Goal: Task Accomplishment & Management: Use online tool/utility

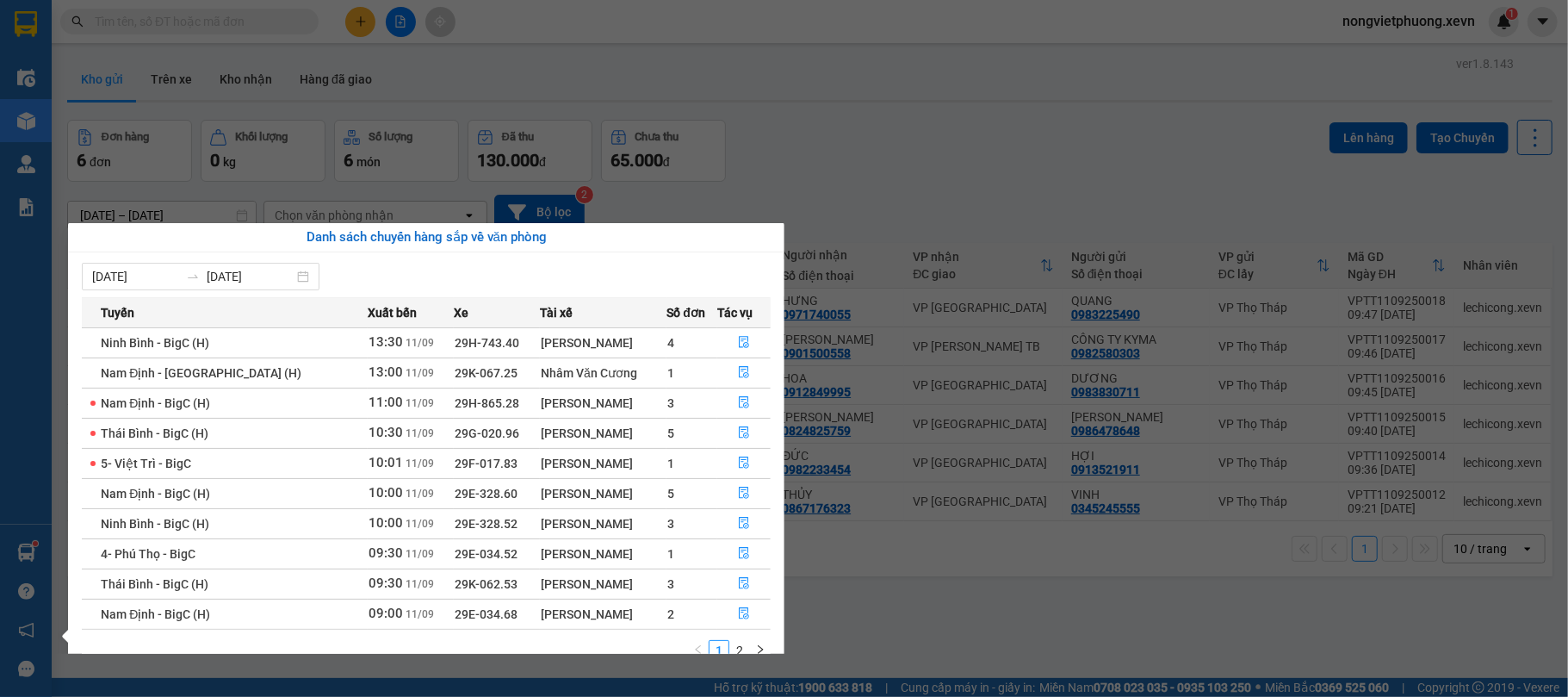
click at [886, 600] on section "Kết quả tìm kiếm ( 0 ) Bộ lọc No Data nongvietphuong.xevn 1 Điều hành xe Kho hà…" at bounding box center [784, 348] width 1568 height 697
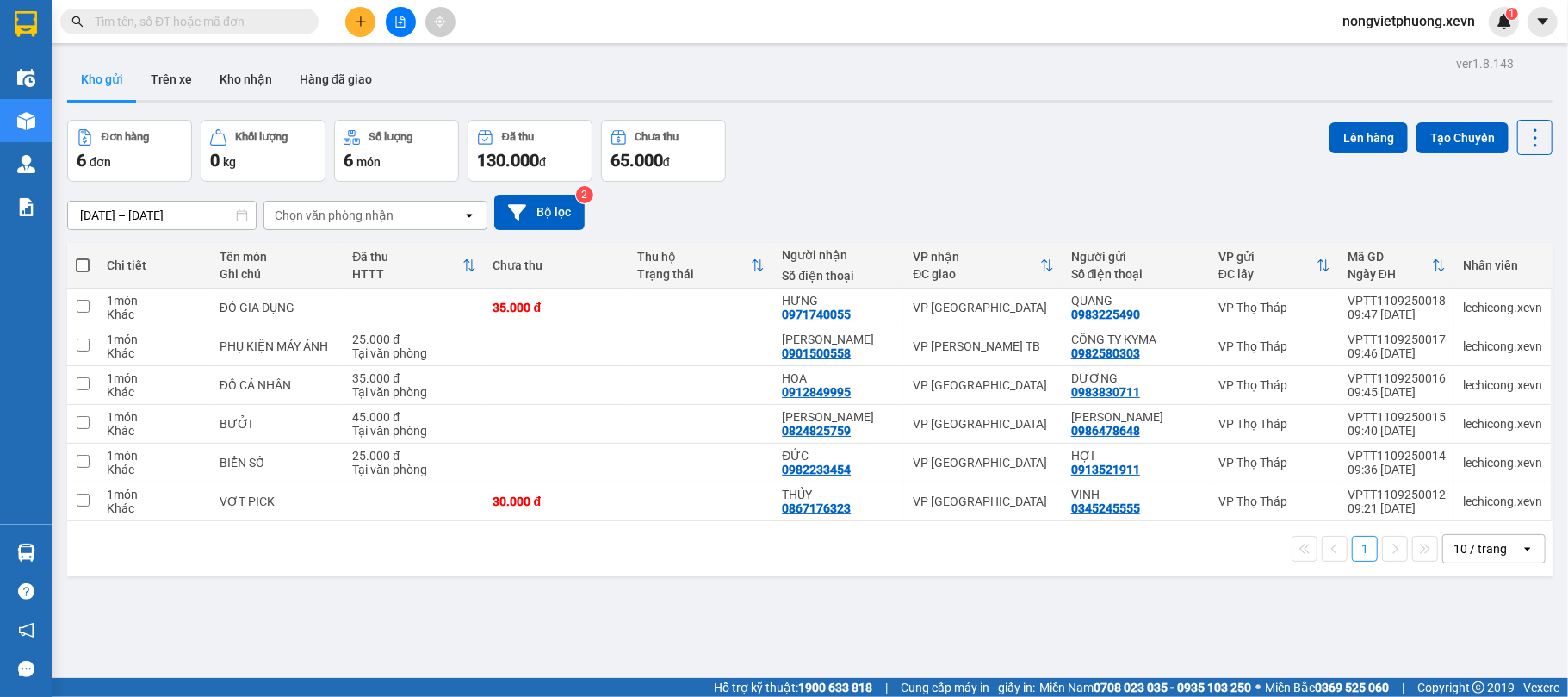
click at [42, 552] on div "Hàng sắp về" at bounding box center [25, 552] width 51 height 39
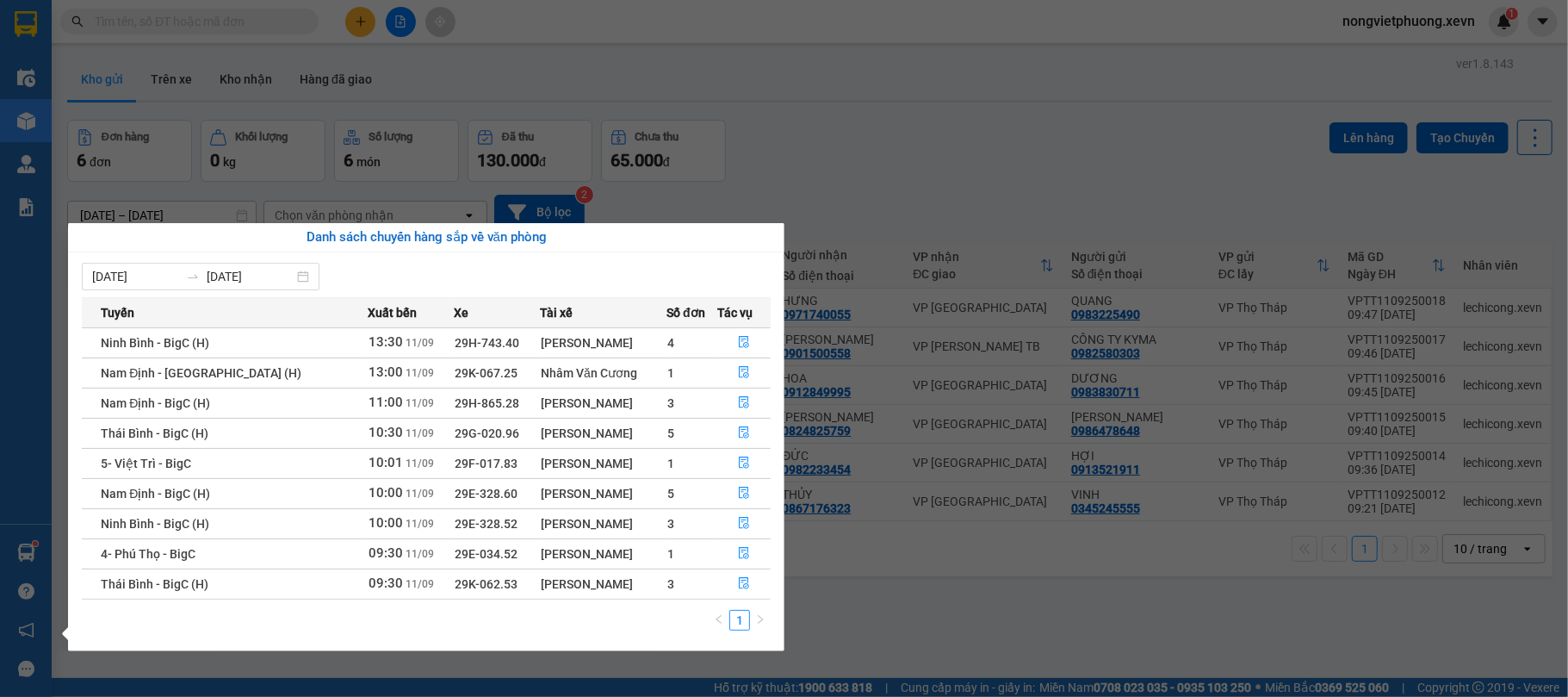
click at [815, 158] on section "Kết quả tìm kiếm ( 0 ) Bộ lọc No Data nongvietphuong.xevn 1 Điều hành xe Kho hà…" at bounding box center [784, 348] width 1568 height 697
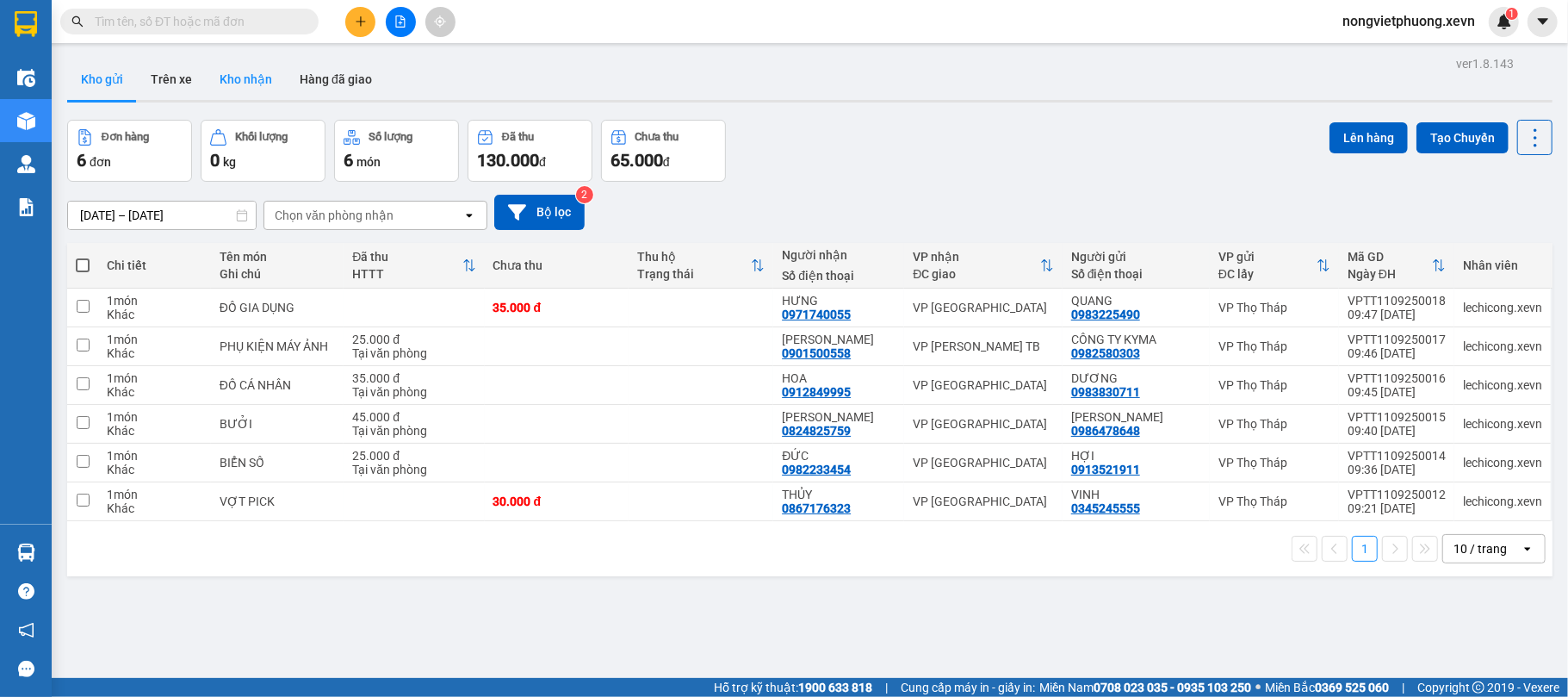
click at [263, 72] on button "Kho nhận" at bounding box center [246, 79] width 80 height 41
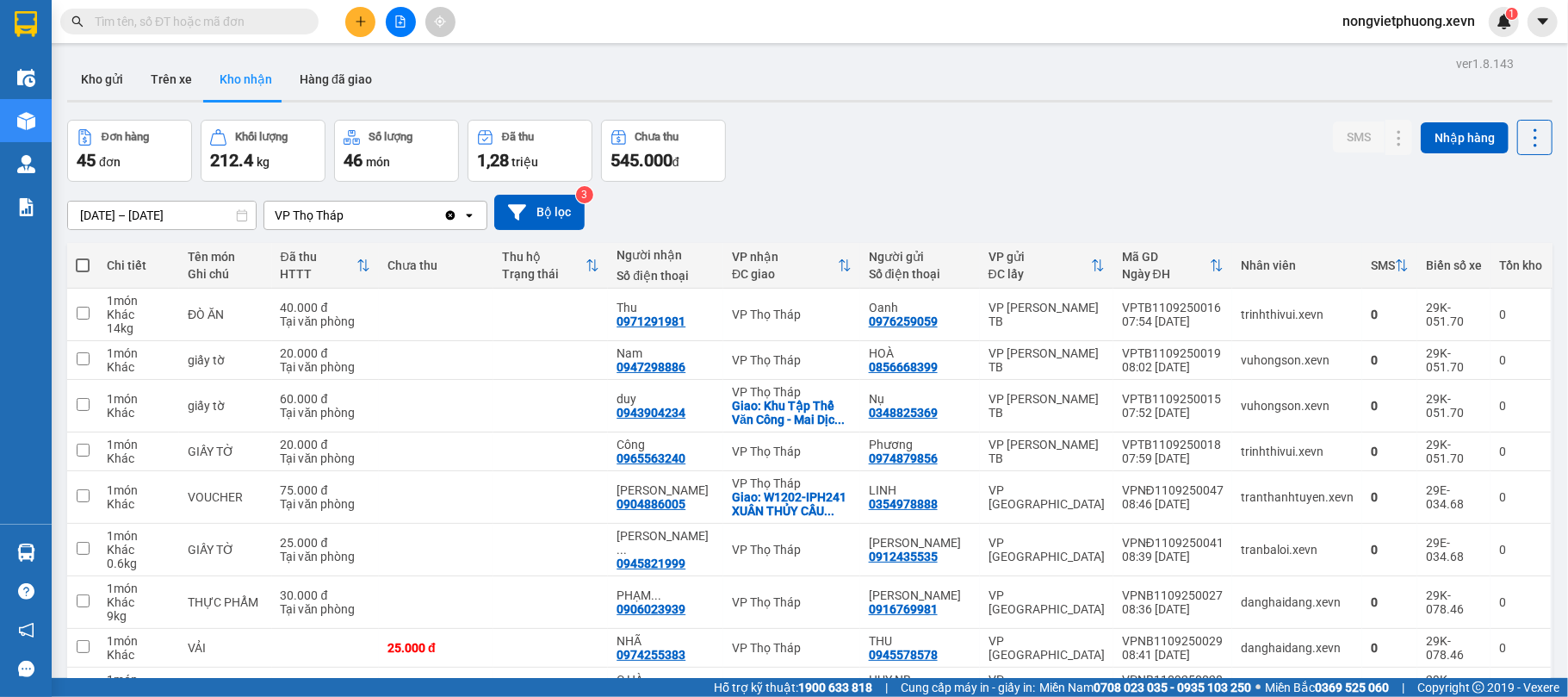
click at [1018, 149] on div "Đơn hàng 45 đơn Khối lượng 212.4 kg Số lượng 46 món Đã thu 1,28 triệu Chưa thu …" at bounding box center [810, 150] width 1485 height 62
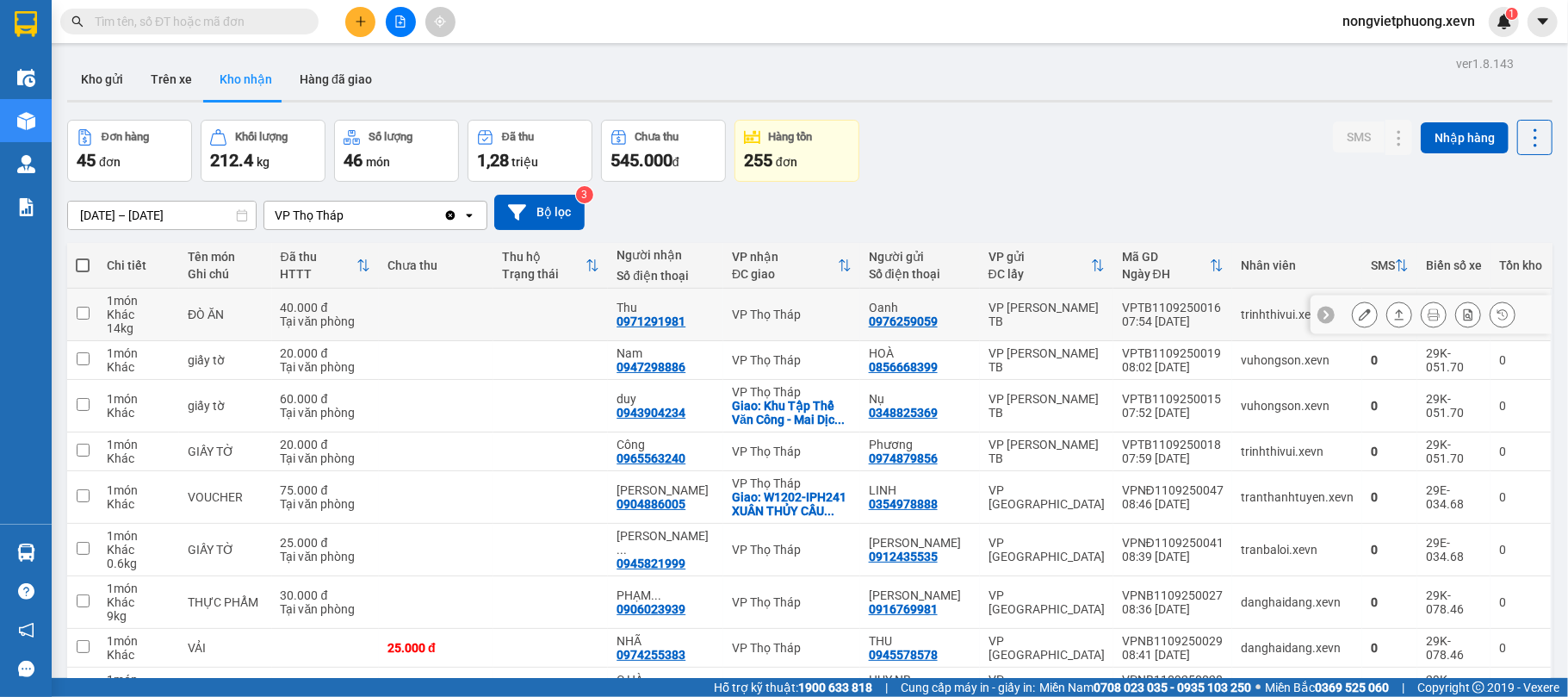
click at [1216, 312] on td "VPTB1109250016 07:54 11/09" at bounding box center [1173, 314] width 119 height 52
checkbox input "true"
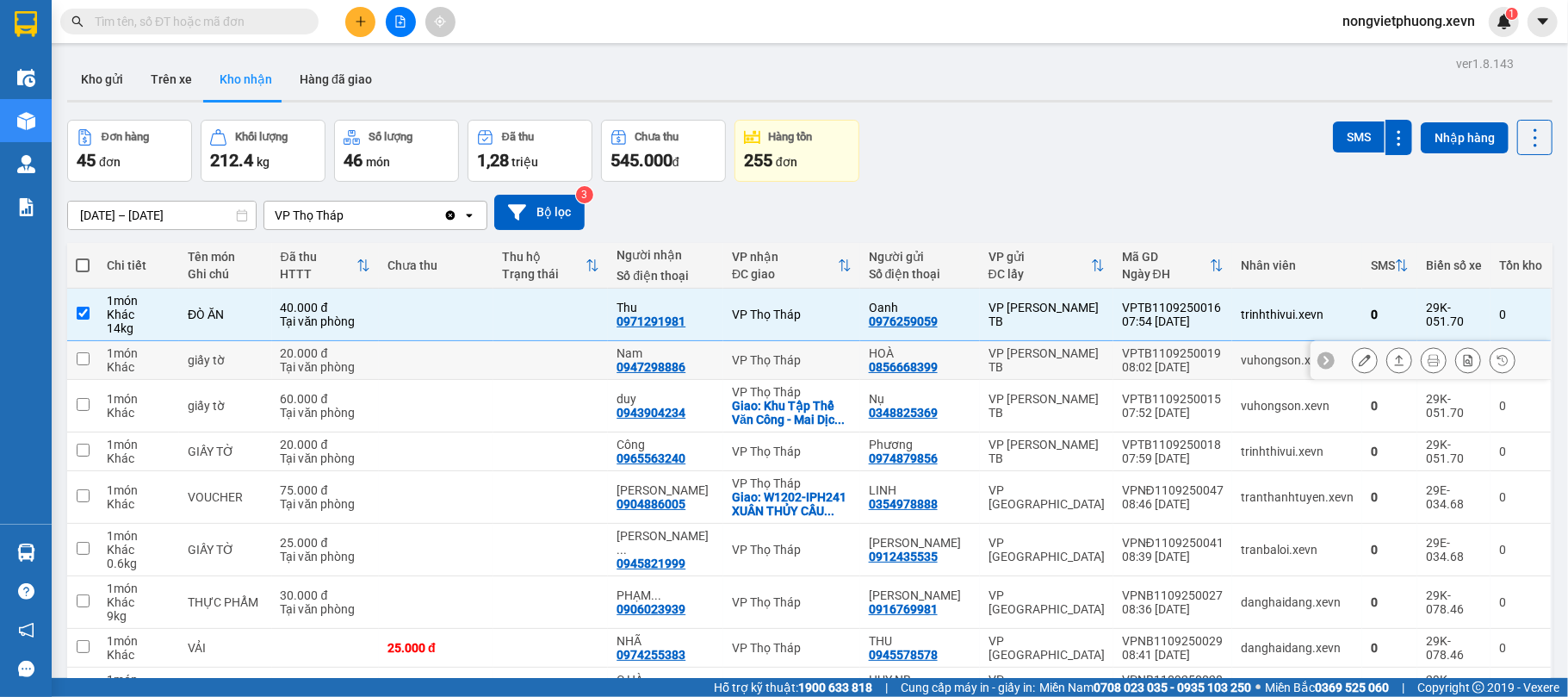
click at [1232, 367] on td "vuhongson.xevn" at bounding box center [1297, 360] width 130 height 39
checkbox input "true"
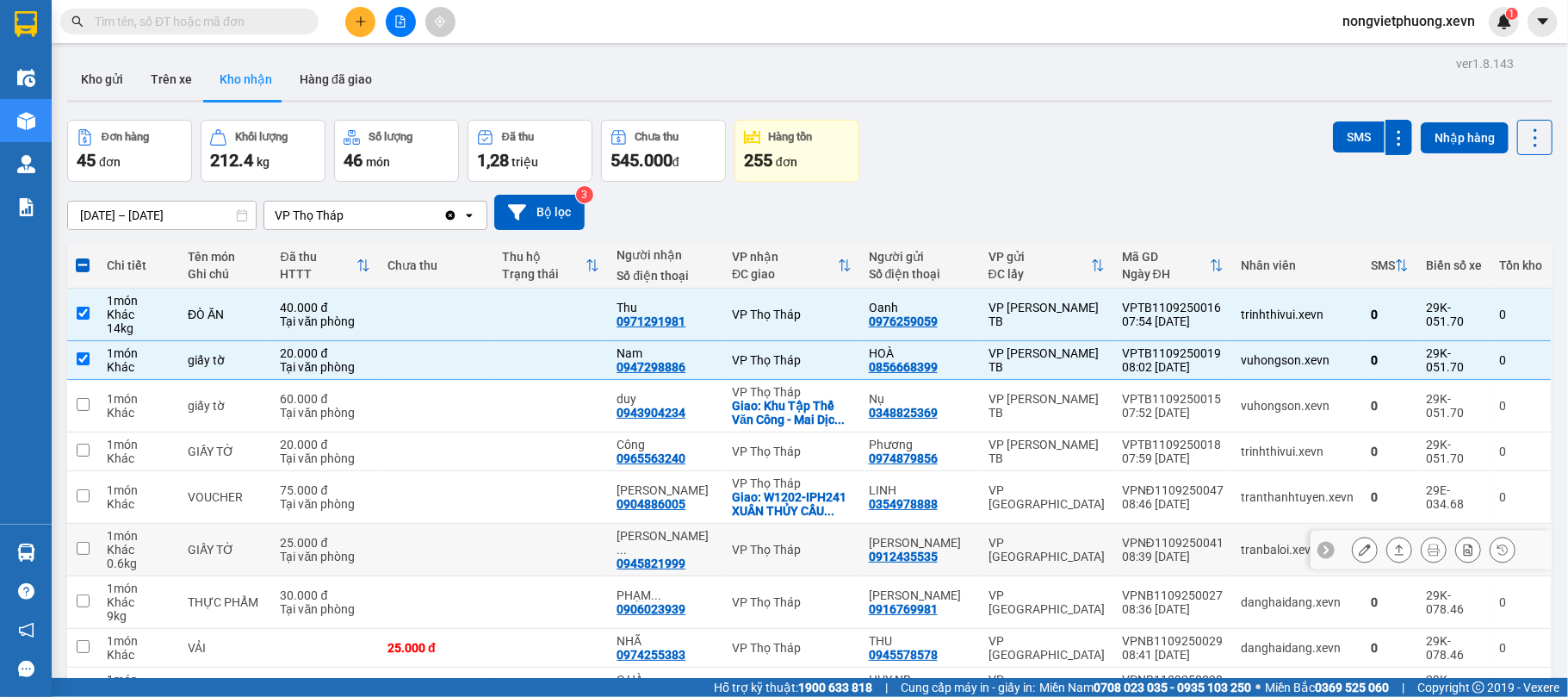
scroll to position [142, 0]
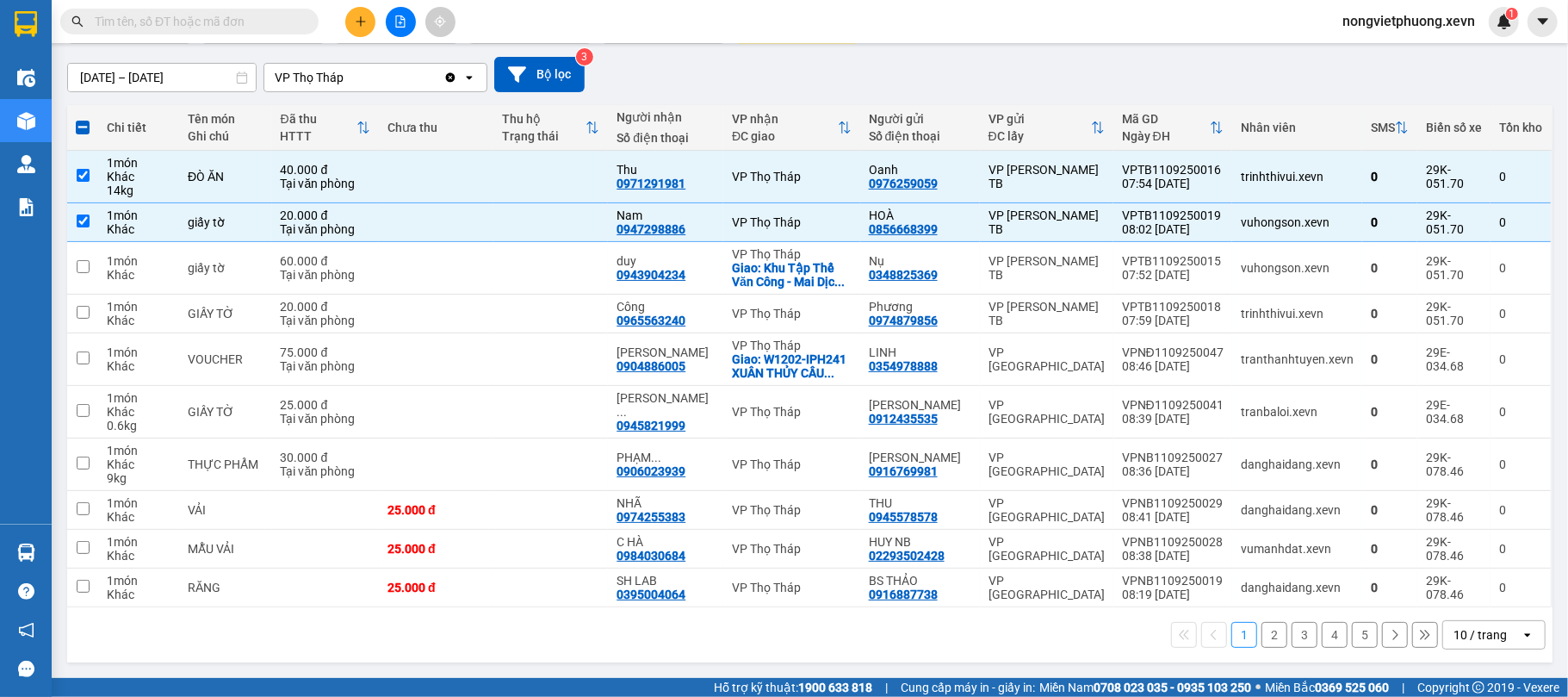
click at [1468, 631] on div "10 / trang" at bounding box center [1480, 634] width 53 height 17
click at [1473, 593] on span "100 / trang" at bounding box center [1470, 602] width 62 height 17
checkbox input "false"
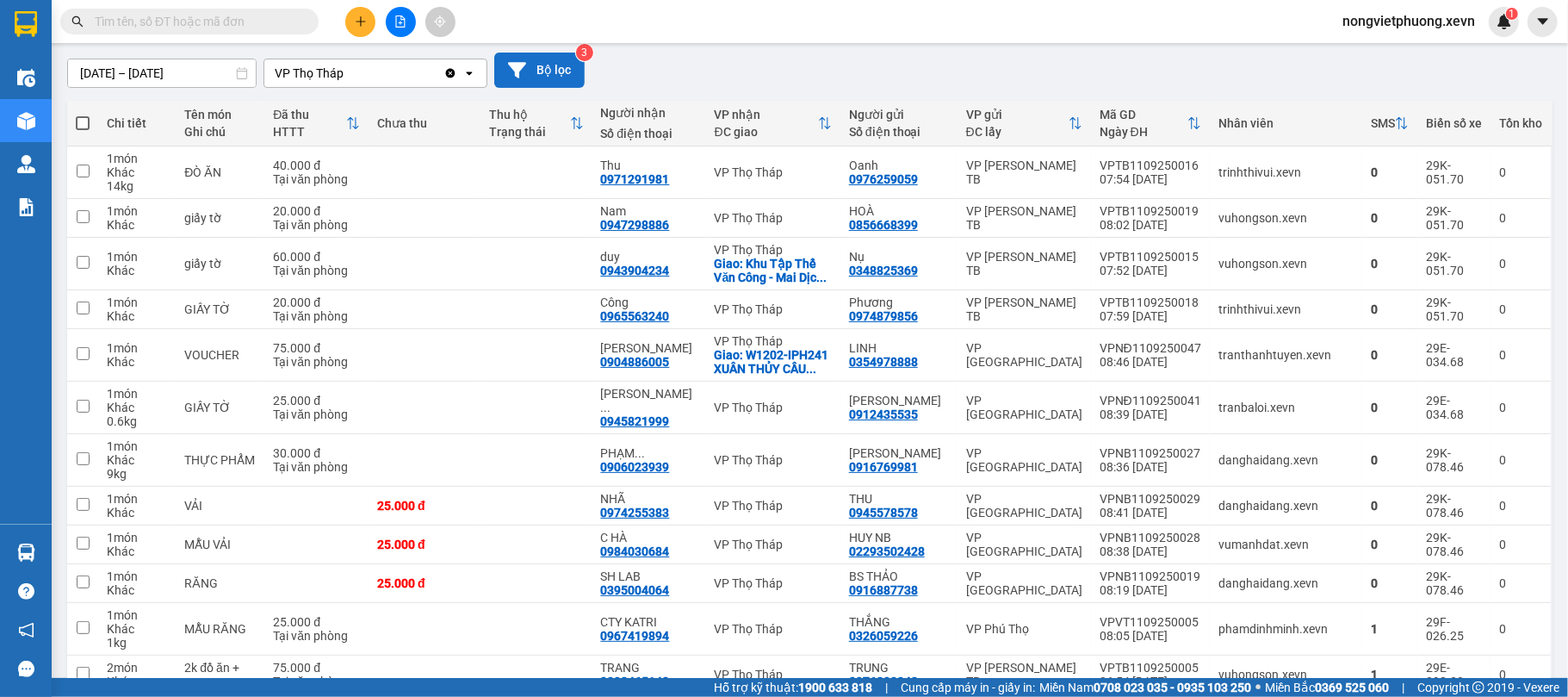
click at [525, 59] on button "Bộ lọc" at bounding box center [539, 69] width 90 height 35
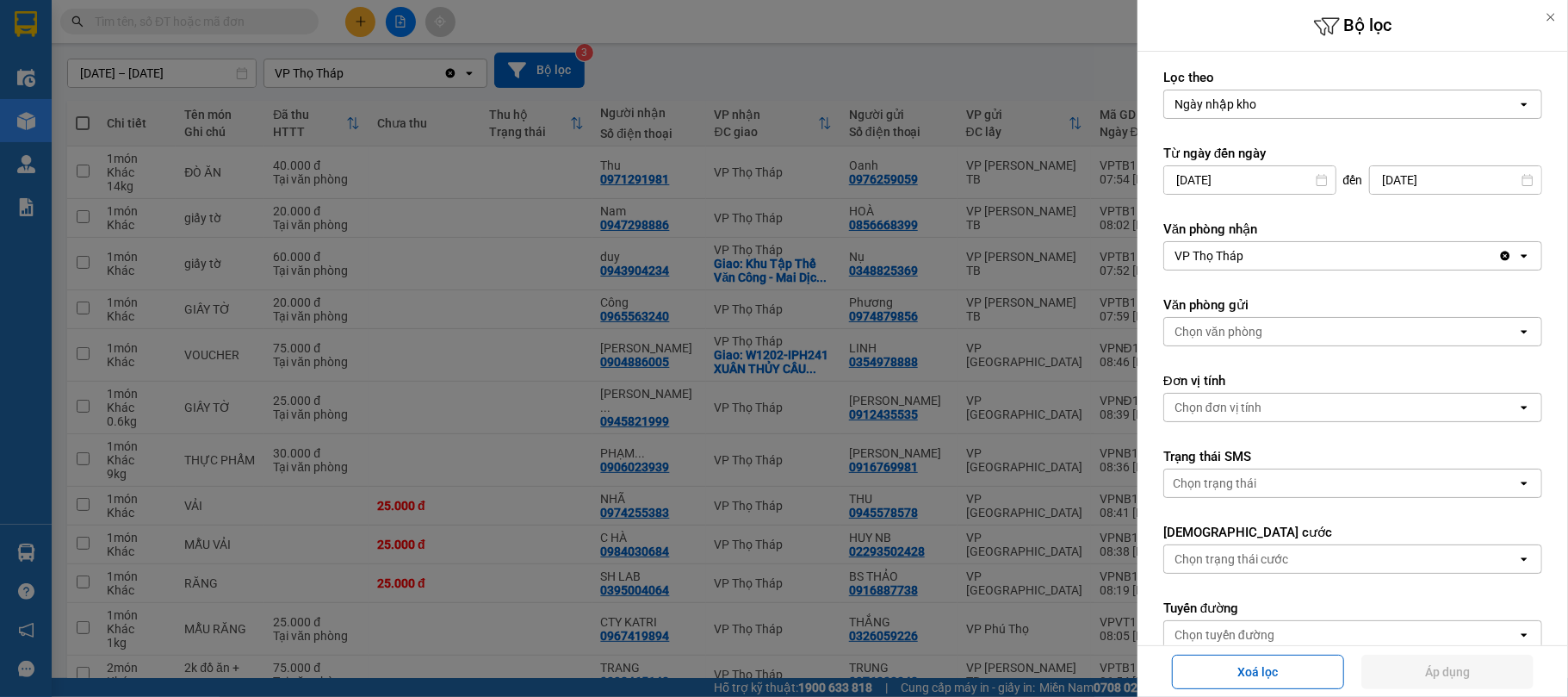
click at [1259, 179] on input "09/09/2025" at bounding box center [1250, 180] width 171 height 28
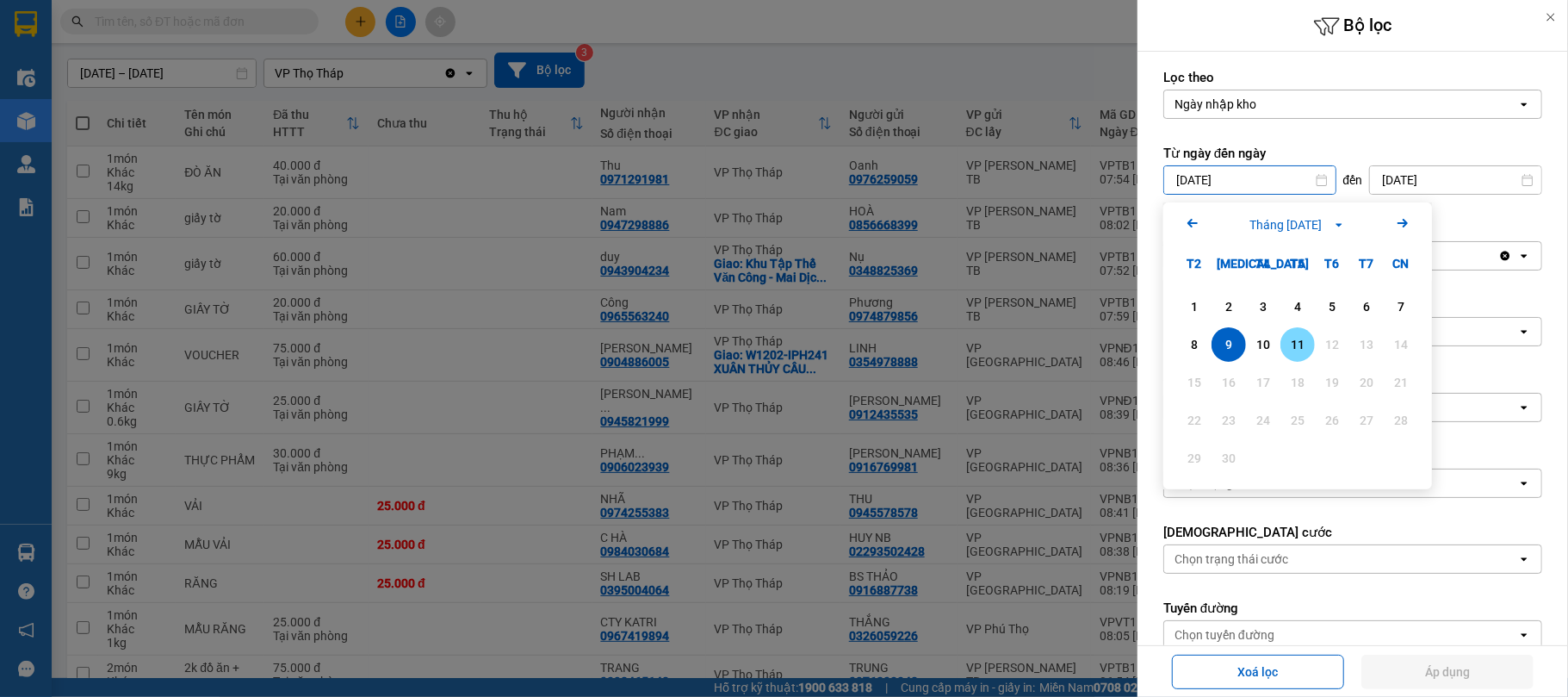
click at [1287, 338] on div "11" at bounding box center [1298, 344] width 24 height 21
type input "[DATE]"
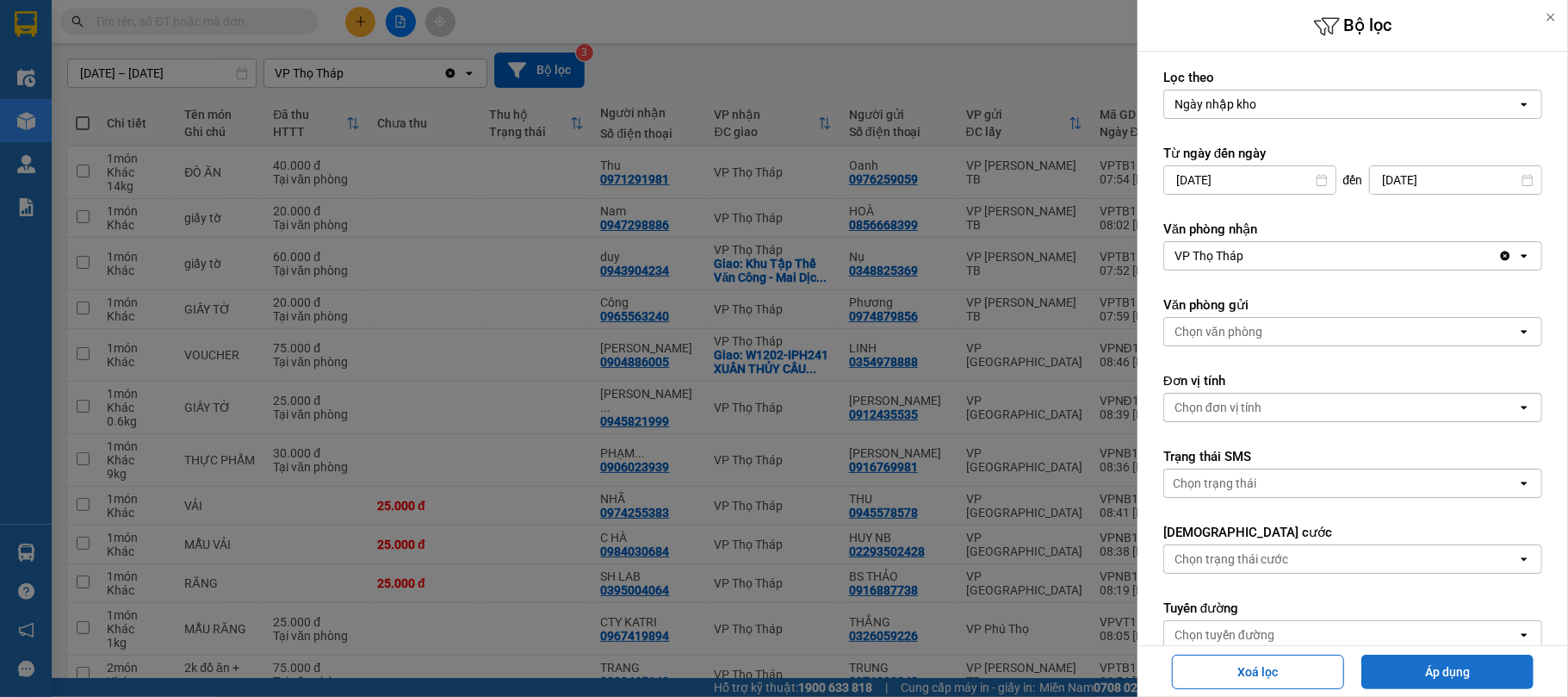
click at [1445, 665] on button "Áp dụng" at bounding box center [1447, 672] width 172 height 34
type input "[DATE] – [DATE]"
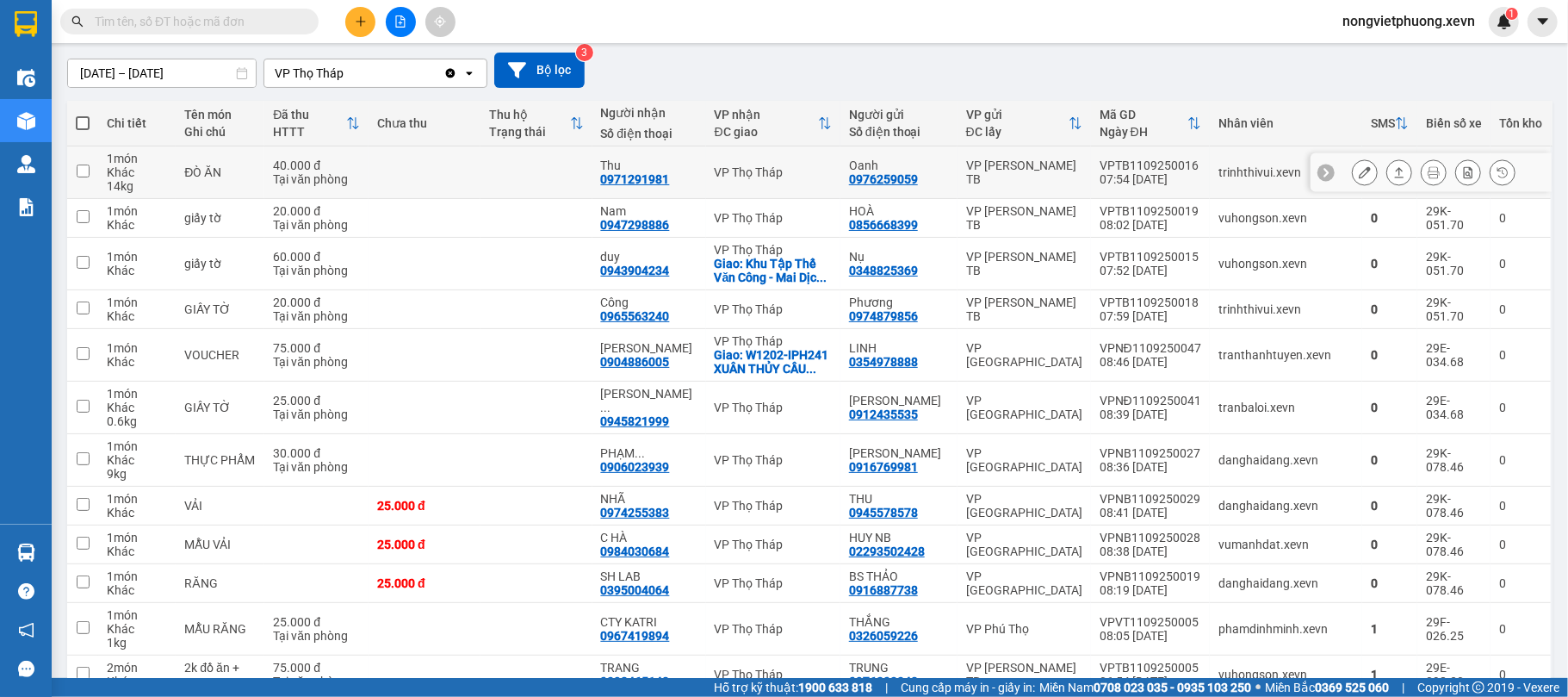
click at [1255, 172] on div "trinhthivui.xevn" at bounding box center [1286, 172] width 135 height 14
checkbox input "true"
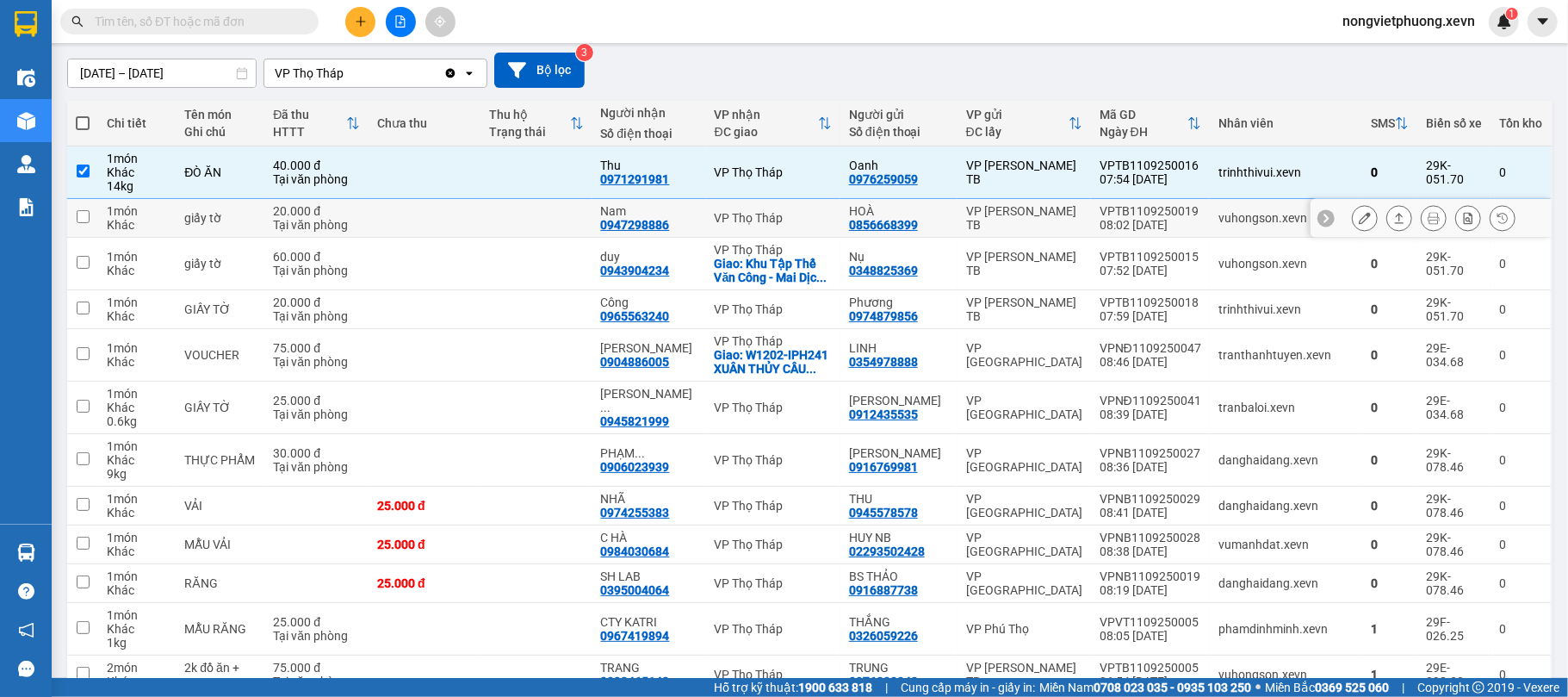
click at [1245, 222] on div "vuhongson.xevn" at bounding box center [1286, 217] width 135 height 14
checkbox input "true"
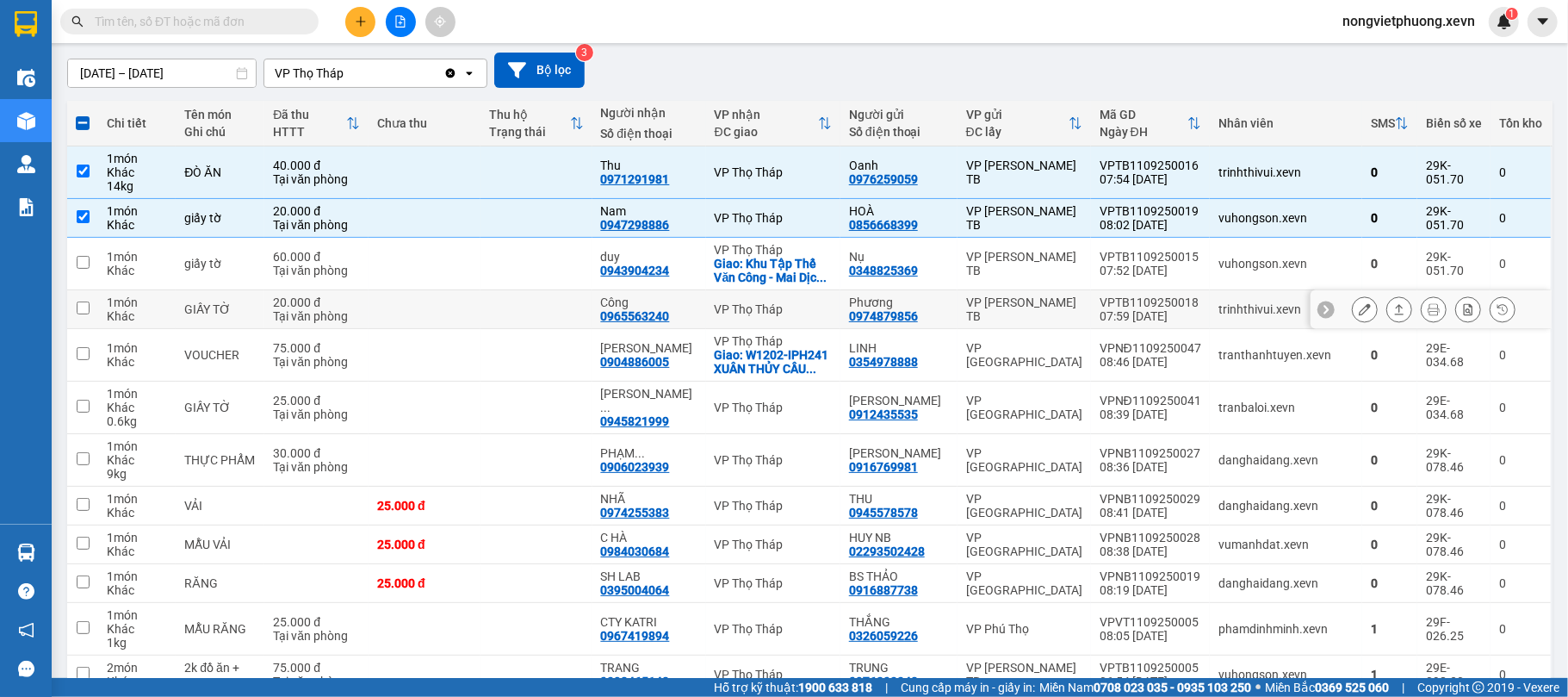
click at [1254, 304] on div "trinhthivui.xevn" at bounding box center [1286, 309] width 135 height 14
checkbox input "true"
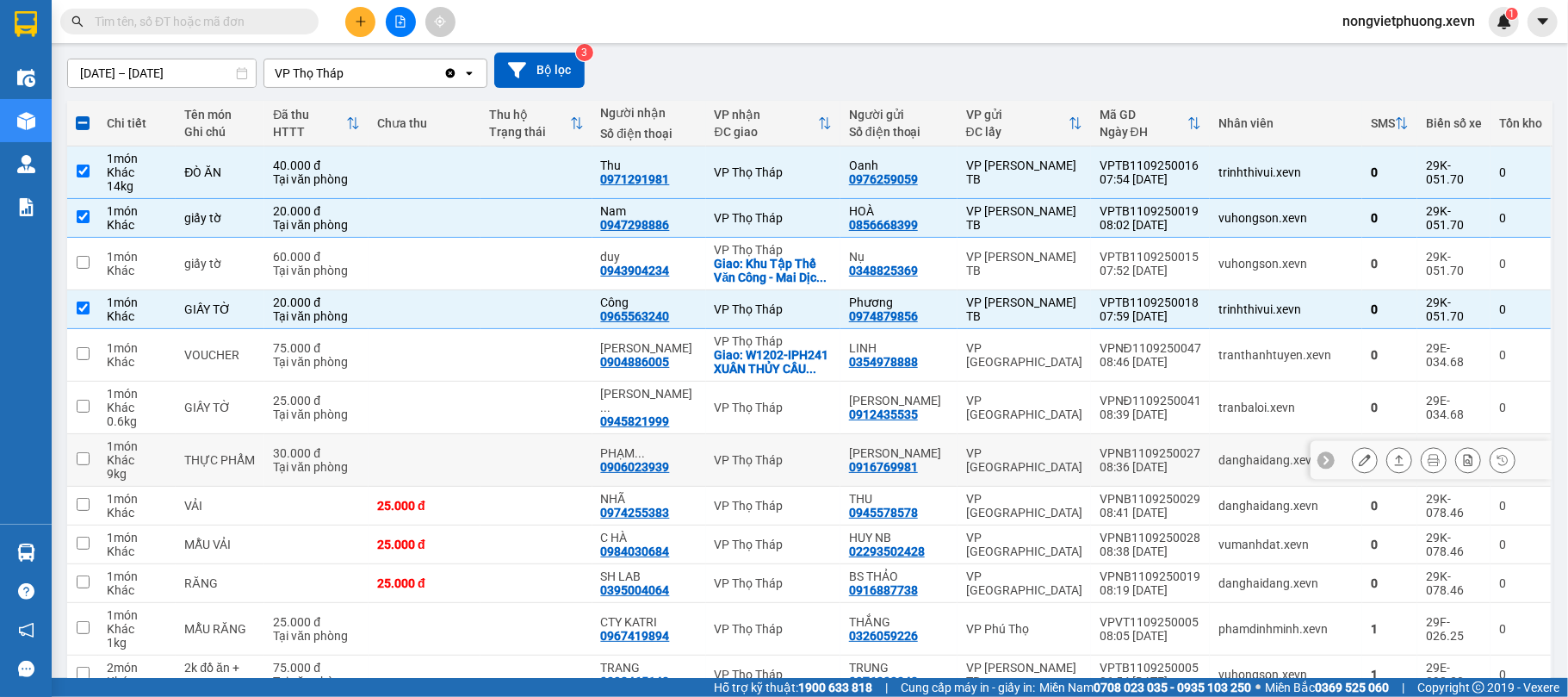
scroll to position [372, 0]
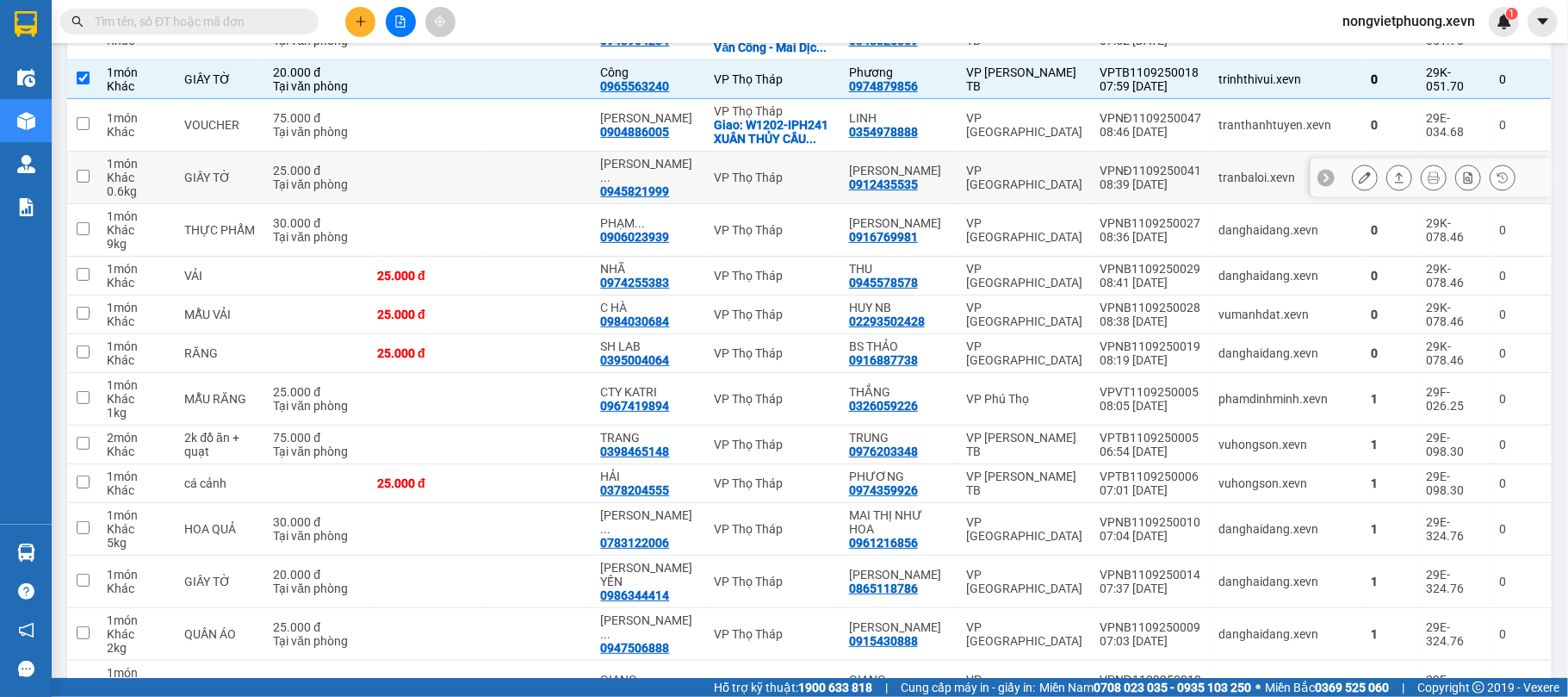
click at [1187, 174] on div "VPNĐ1109250041" at bounding box center [1150, 170] width 102 height 14
checkbox input "true"
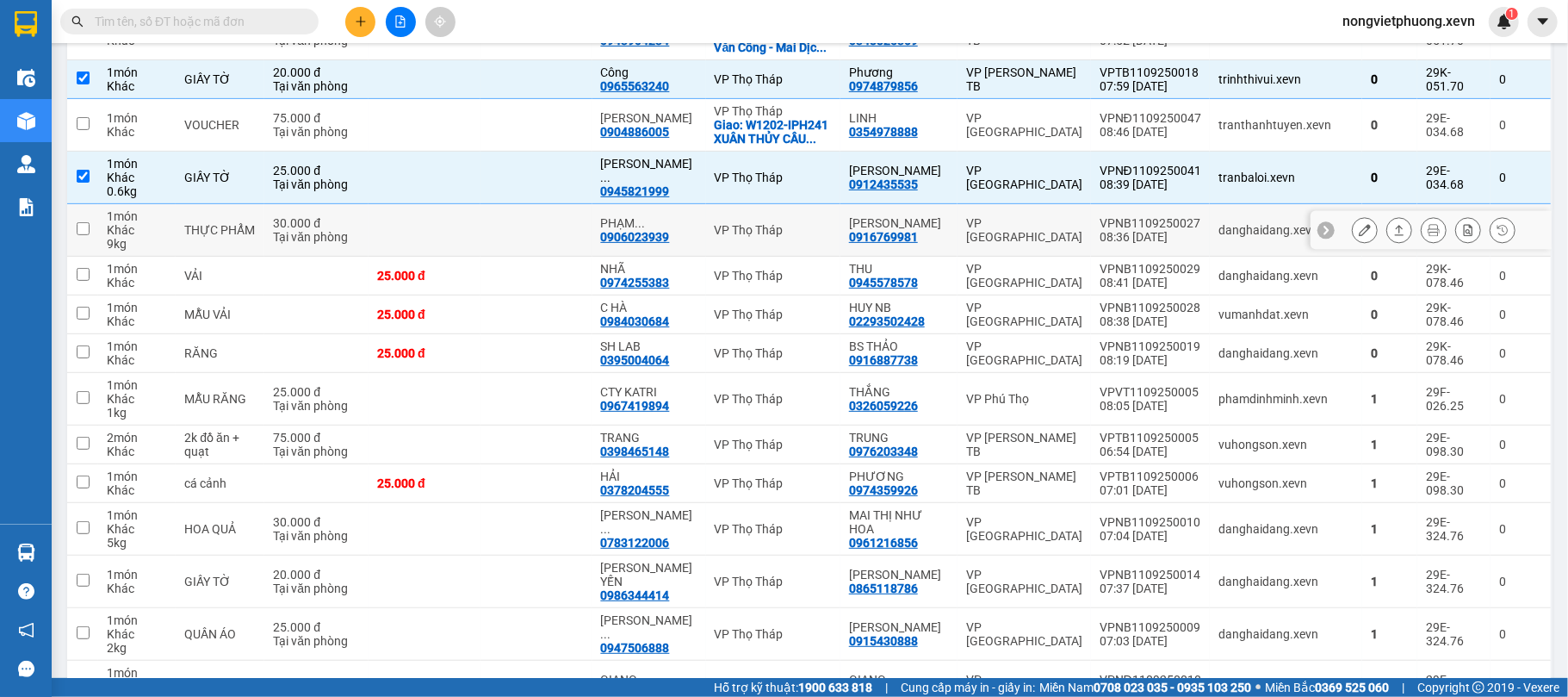
click at [1219, 237] on div "danghaidang.xevn" at bounding box center [1286, 230] width 135 height 14
checkbox input "true"
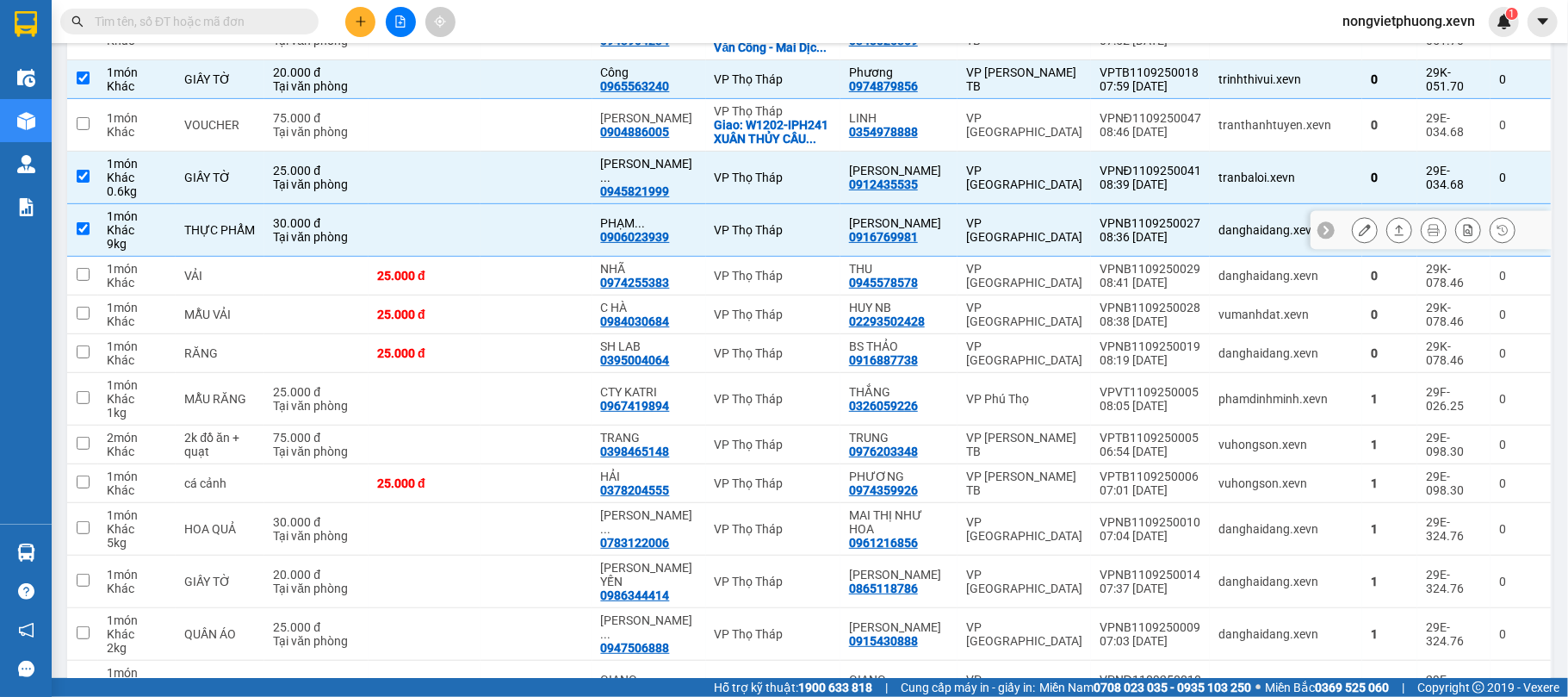
click at [1245, 283] on div "danghaidang.xevn" at bounding box center [1286, 275] width 135 height 14
checkbox input "true"
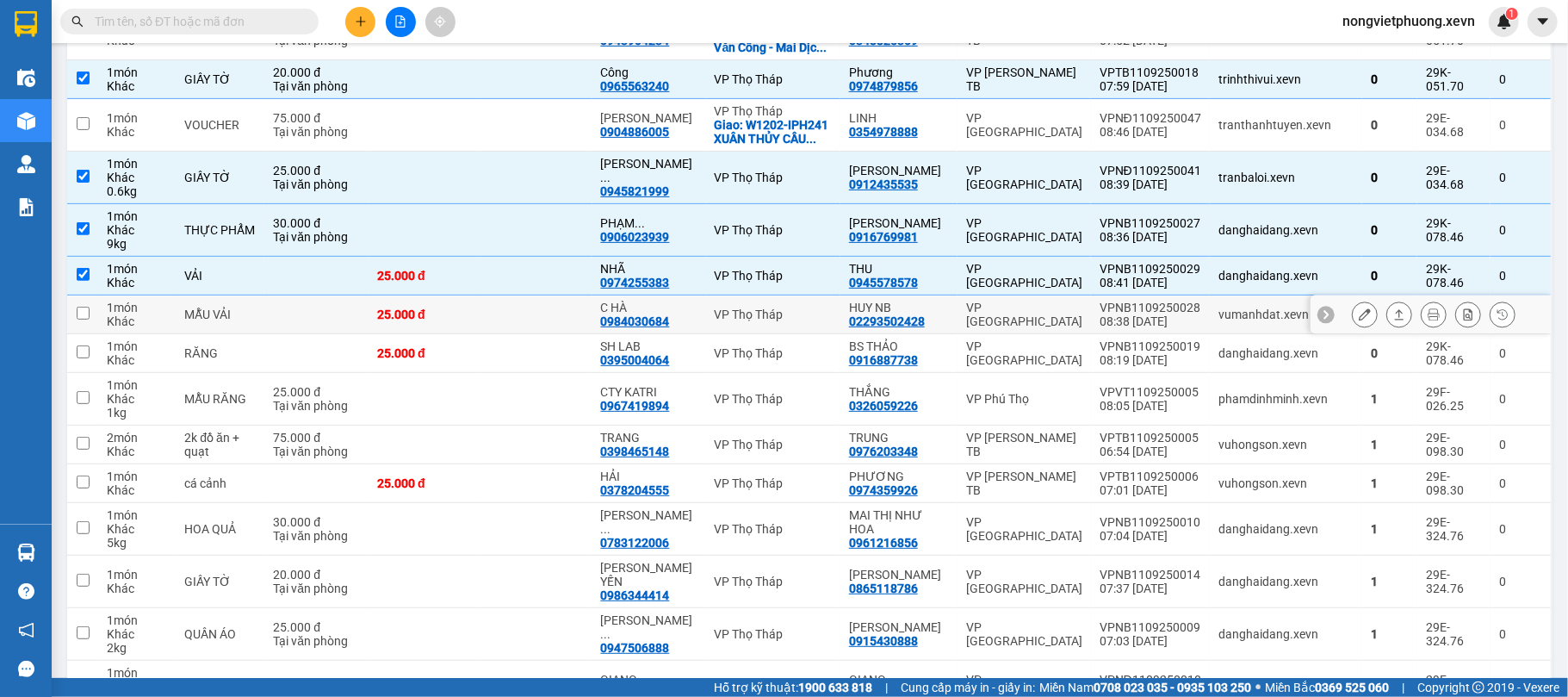
click at [1264, 325] on td "vumanhdat.xevn" at bounding box center [1285, 314] width 152 height 39
checkbox input "true"
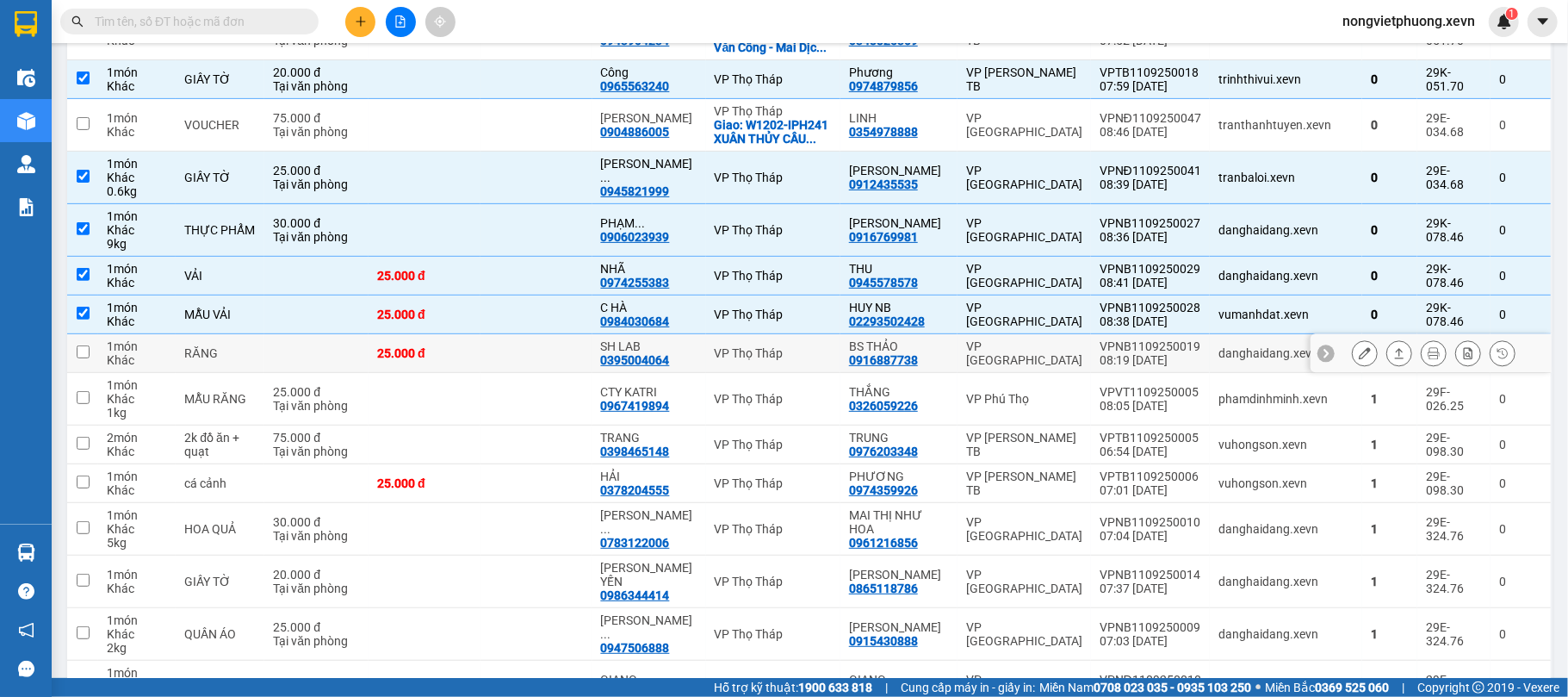
click at [1272, 360] on div "danghaidang.xevn" at bounding box center [1286, 352] width 135 height 14
checkbox input "true"
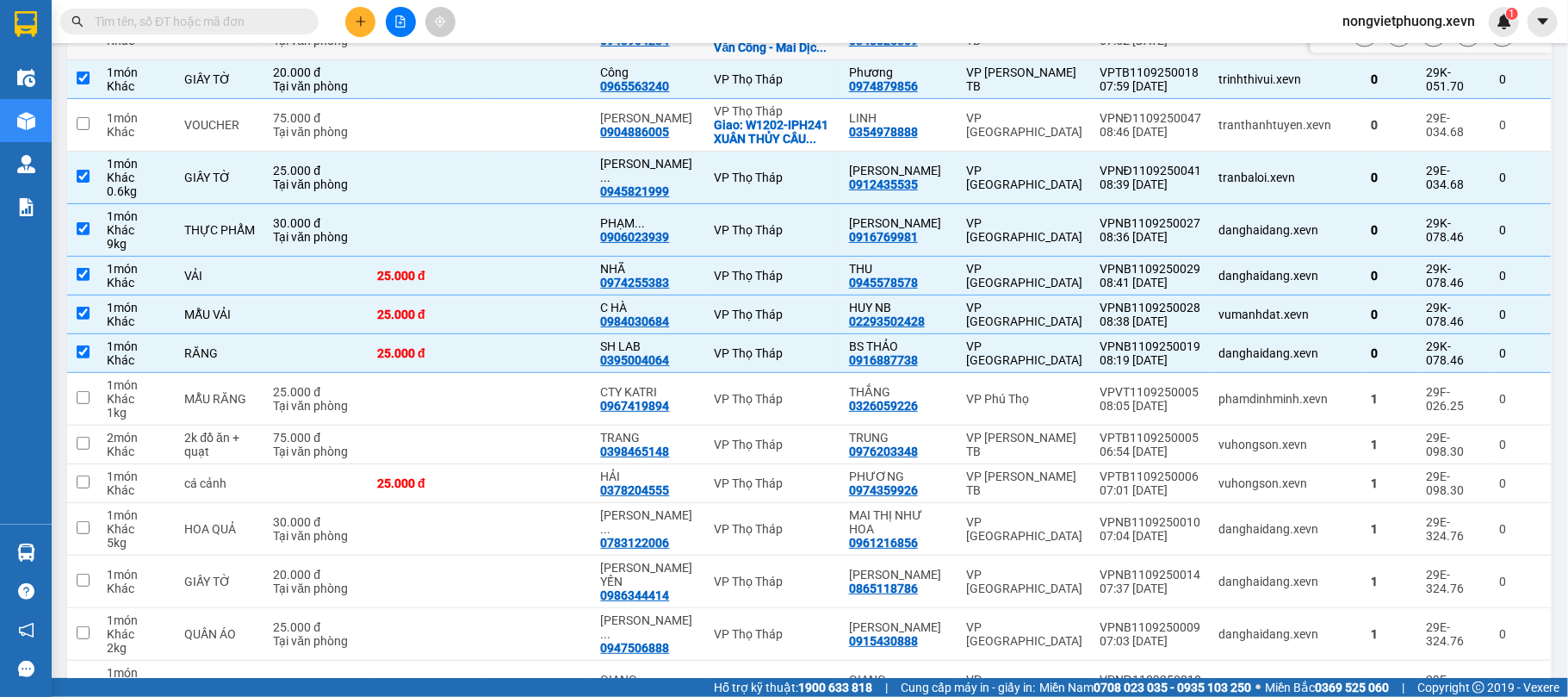
scroll to position [0, 0]
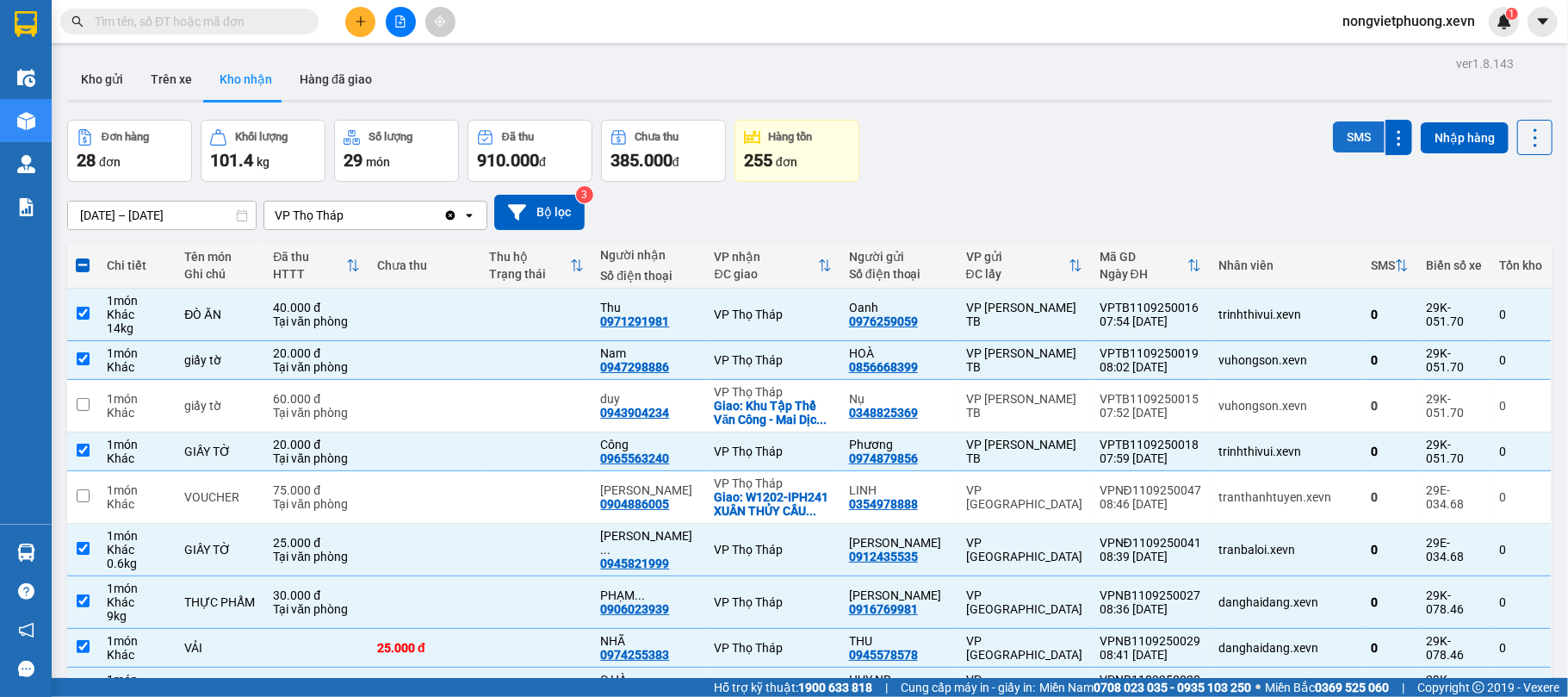
click at [1337, 122] on button "SMS" at bounding box center [1358, 137] width 51 height 31
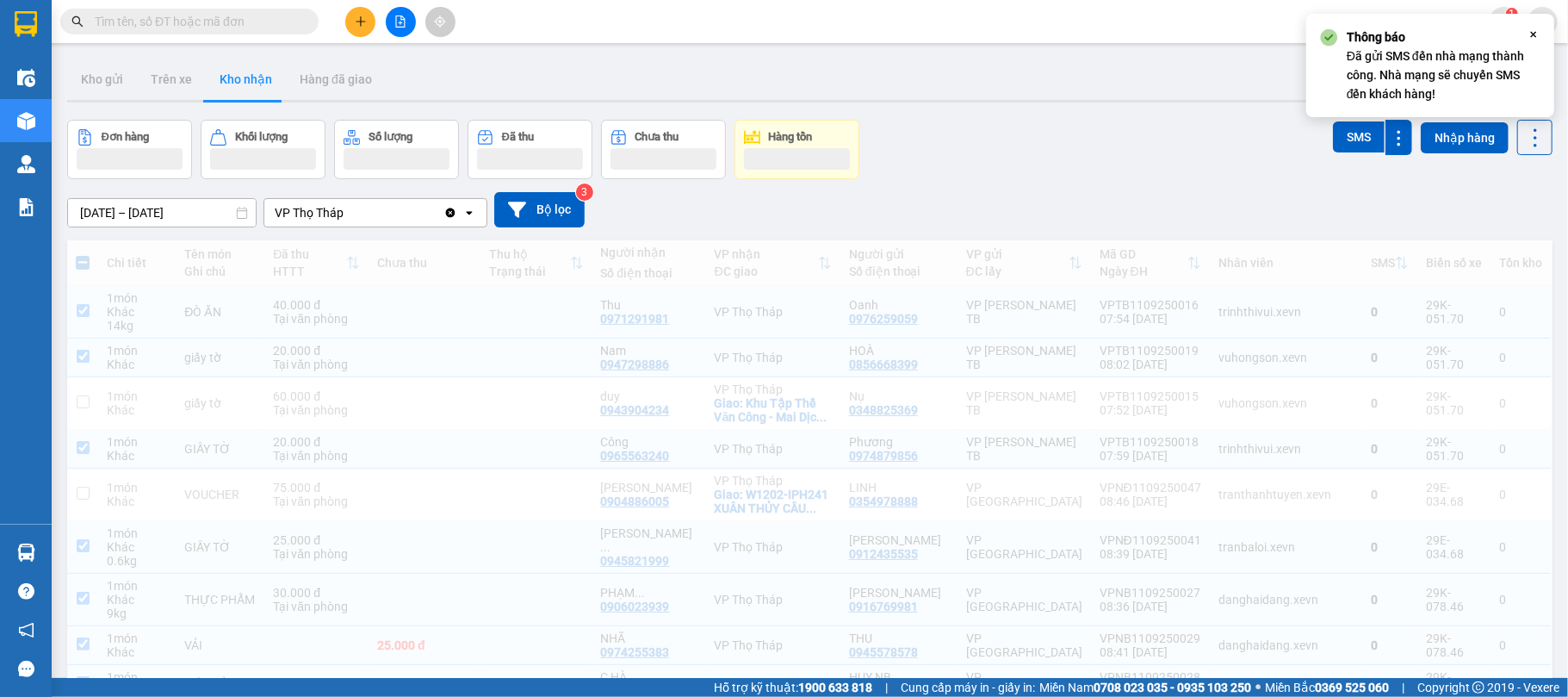
click at [1140, 159] on div "Đơn hàng Khối lượng Số lượng Đã thu Chưa thu Hàng tồn SMS Nhập hàng" at bounding box center [810, 149] width 1485 height 59
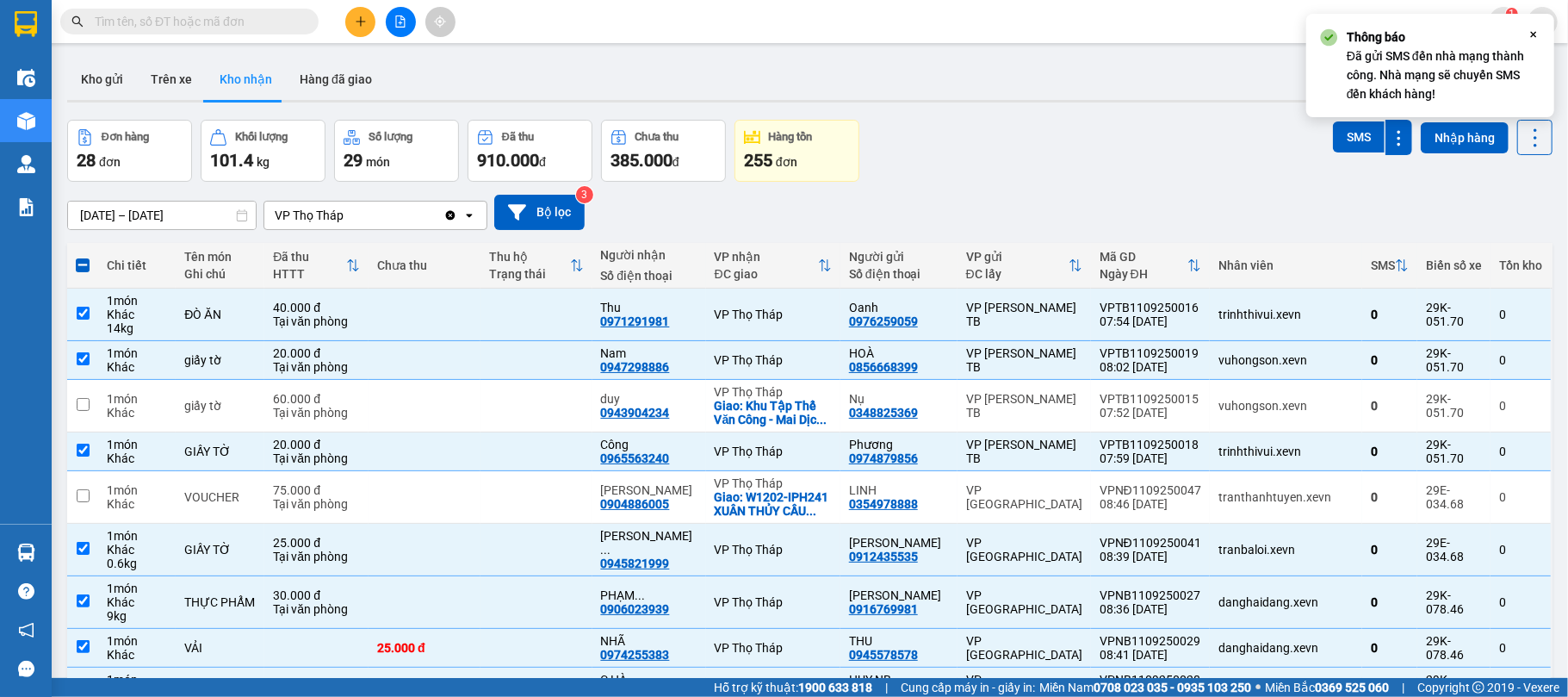
click at [107, 67] on button "Kho gửi" at bounding box center [102, 79] width 69 height 41
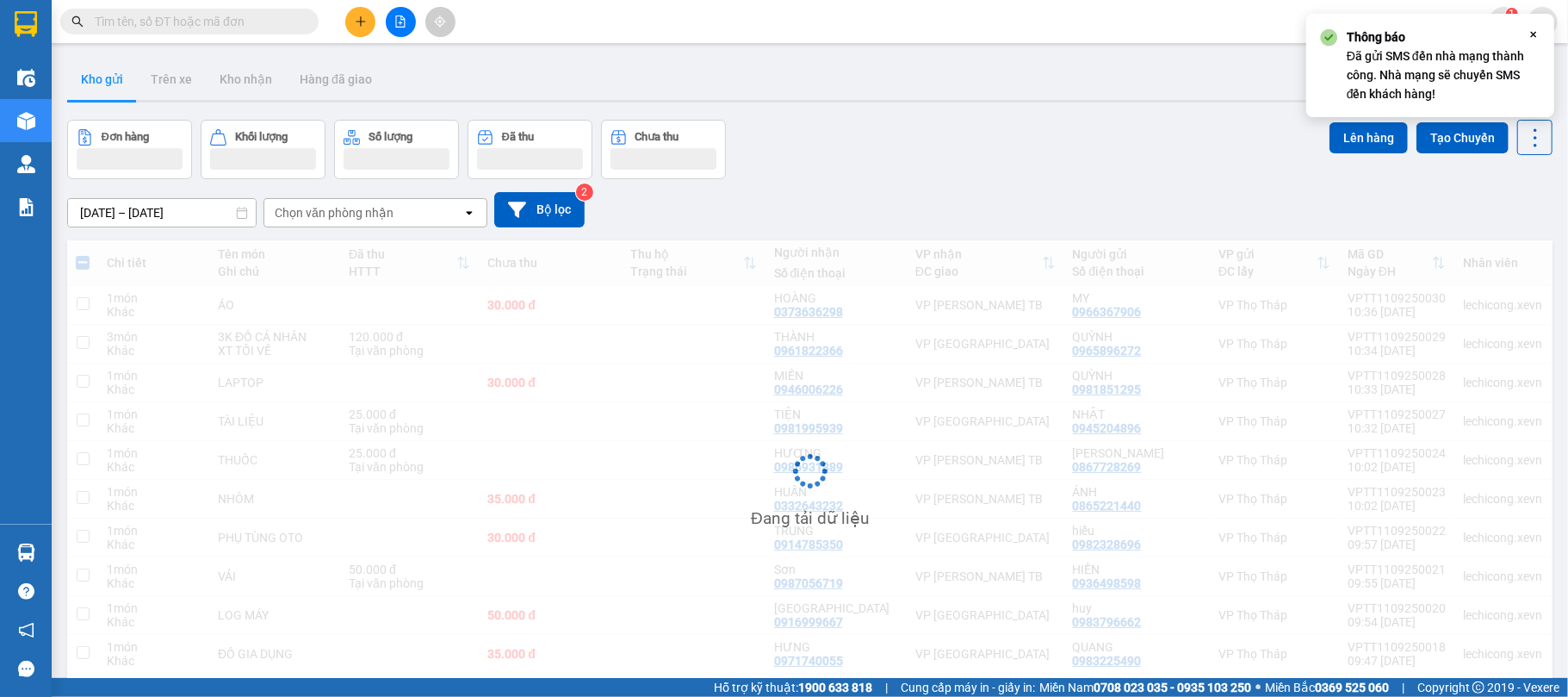
click at [856, 93] on div "Kho gửi Trên xe Kho nhận Hàng đã giao" at bounding box center [810, 81] width 1485 height 46
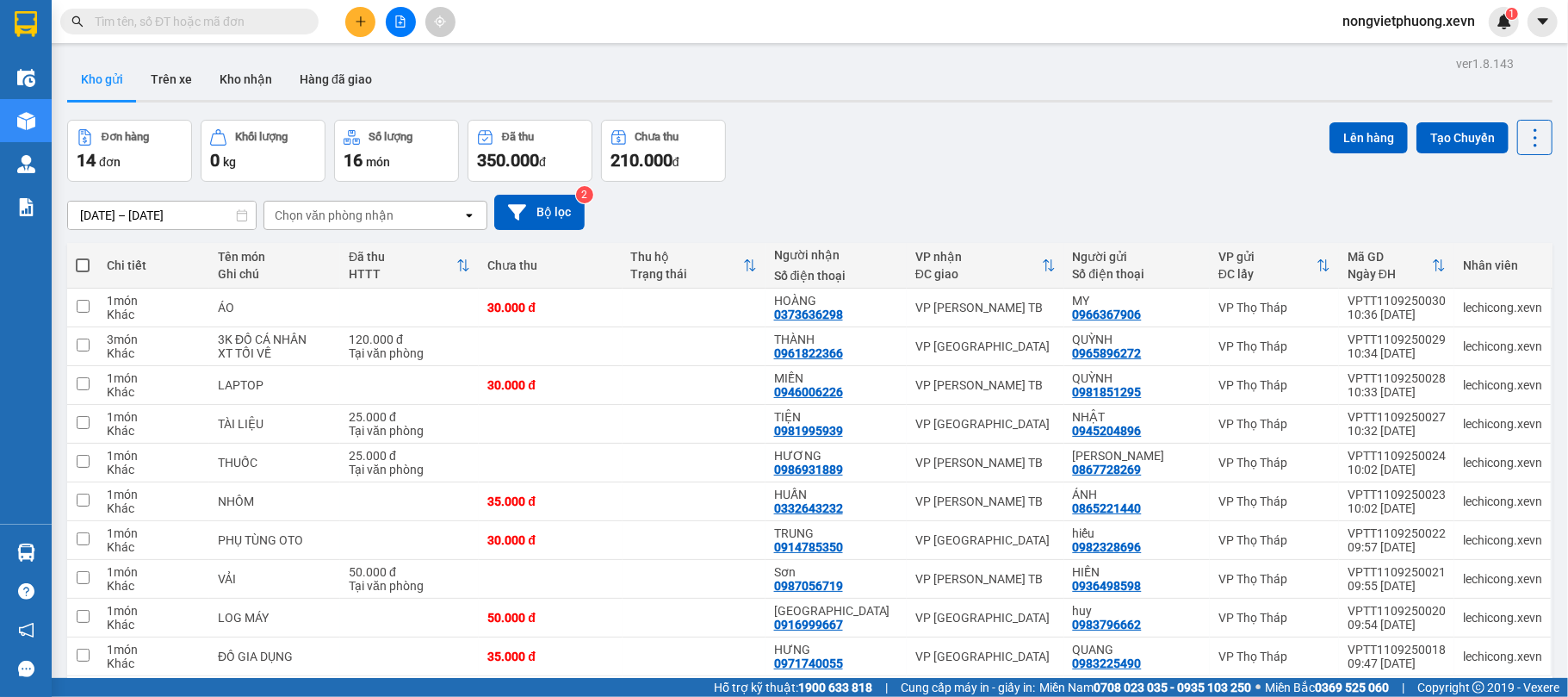
click at [353, 213] on div "Chọn văn phòng nhận" at bounding box center [334, 214] width 119 height 17
type input "nam"
click at [367, 249] on div "VP [GEOGRAPHIC_DATA]" at bounding box center [376, 253] width 224 height 31
click at [1023, 108] on div "ver 1.8.143 Kho gửi Trên xe Kho nhận Hàng đã giao Đơn hàng 14 đơn Khối lượng 0 …" at bounding box center [810, 400] width 1500 height 697
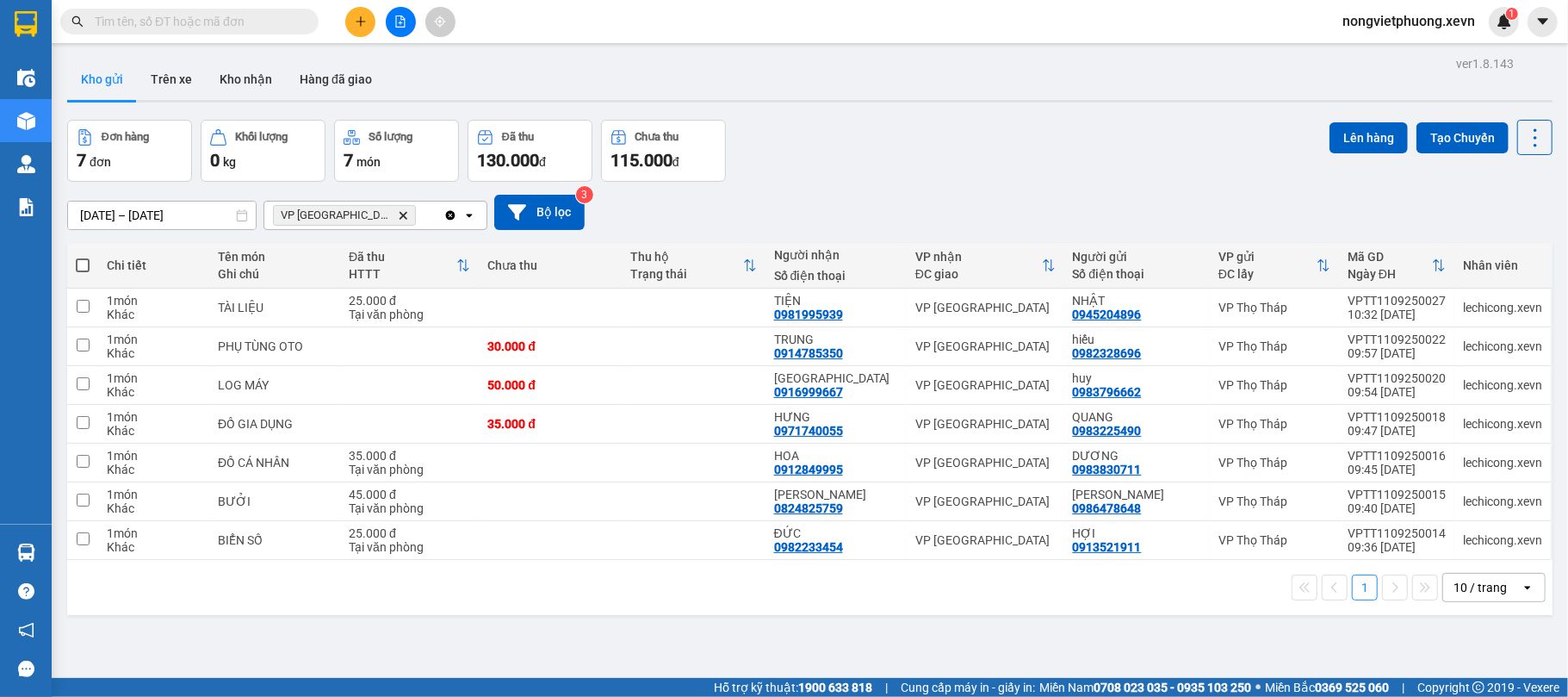
click at [84, 267] on span at bounding box center [82, 265] width 14 height 14
click at [83, 257] on input "checkbox" at bounding box center [83, 257] width 0 height 0
checkbox input "true"
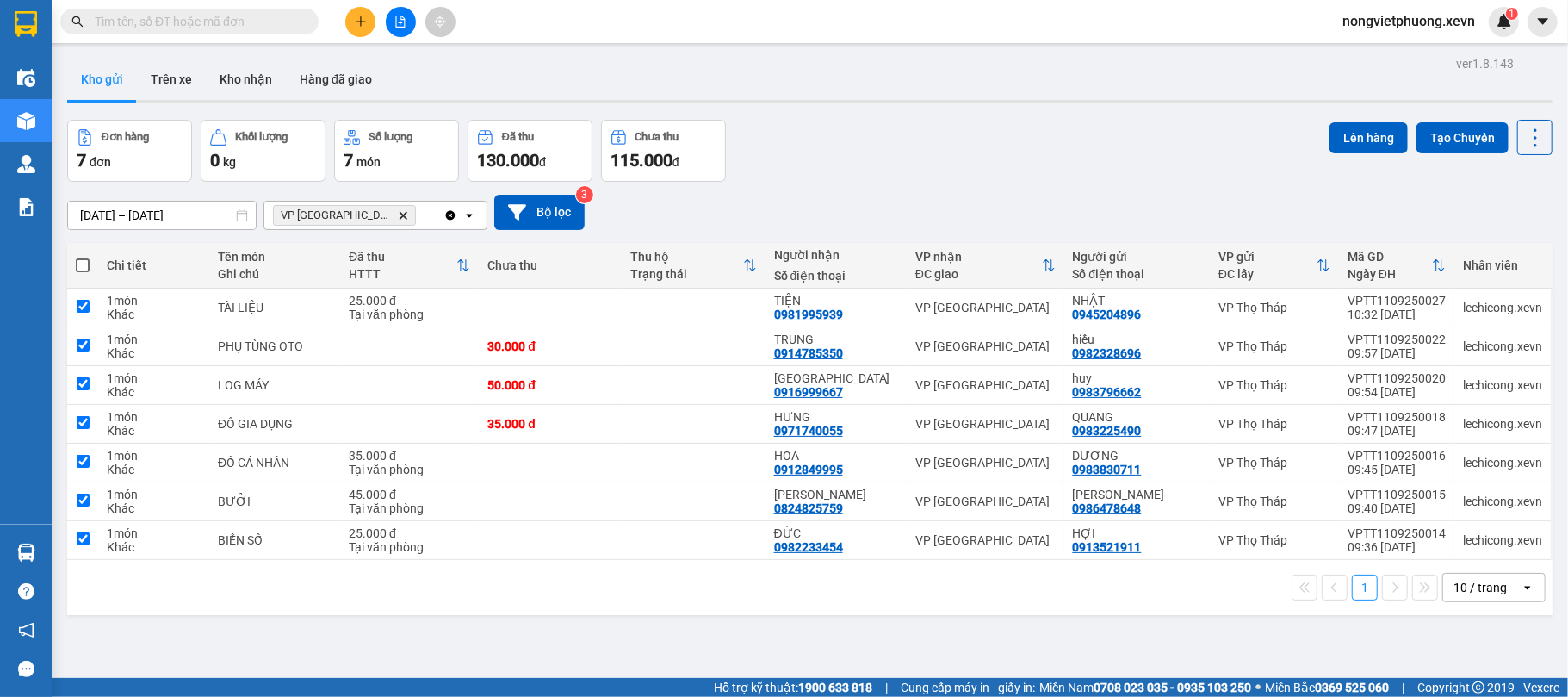
checkbox input "true"
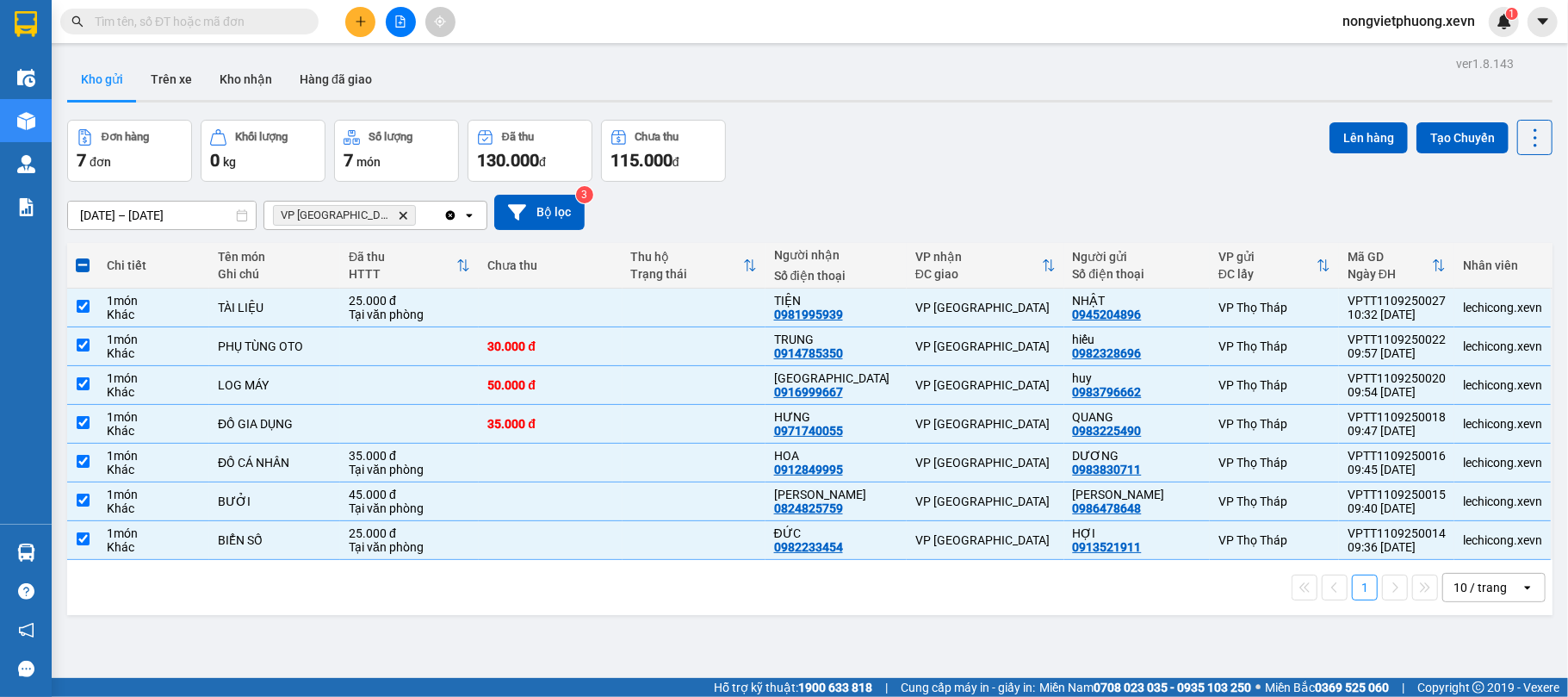
click at [837, 186] on div "09/09/2025 – 11/09/2025 Press the down arrow key to interact with the calendar …" at bounding box center [810, 213] width 1485 height 61
click at [1030, 298] on td "VP [GEOGRAPHIC_DATA]" at bounding box center [985, 307] width 158 height 39
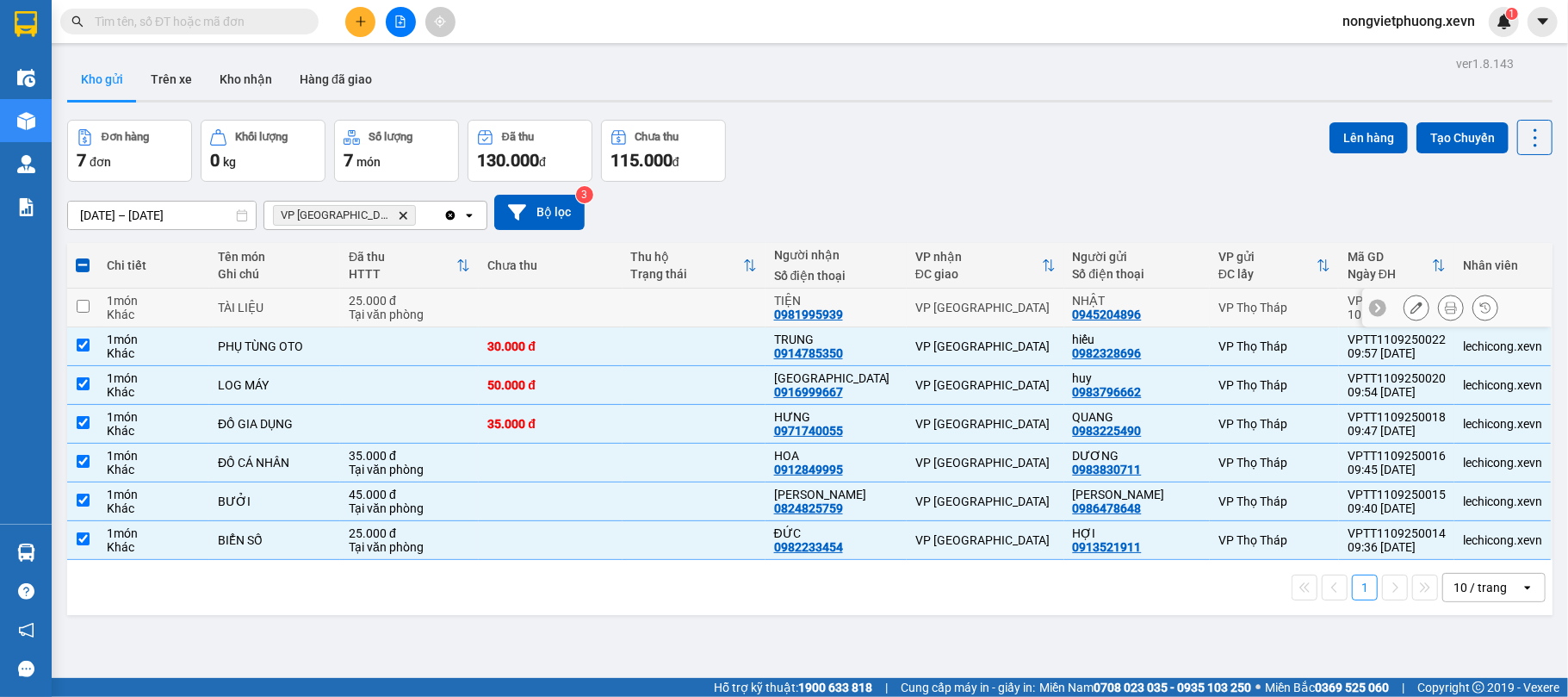
checkbox input "false"
click at [1052, 208] on div "09/09/2025 – 11/09/2025 Press the down arrow key to interact with the calendar …" at bounding box center [810, 212] width 1485 height 35
click at [1358, 131] on button "Lên hàng" at bounding box center [1368, 138] width 78 height 31
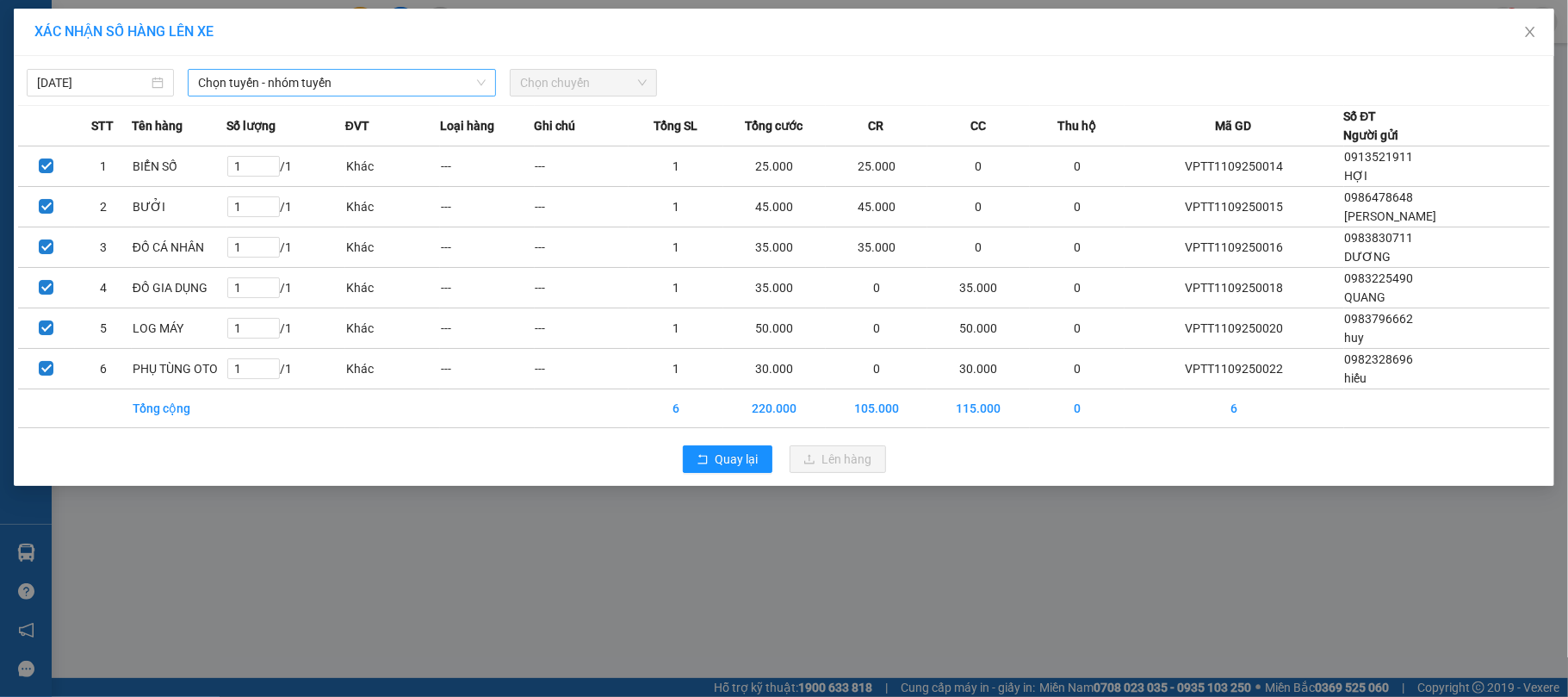
click at [429, 80] on span "Chọn tuyến - nhóm tuyến" at bounding box center [341, 82] width 287 height 26
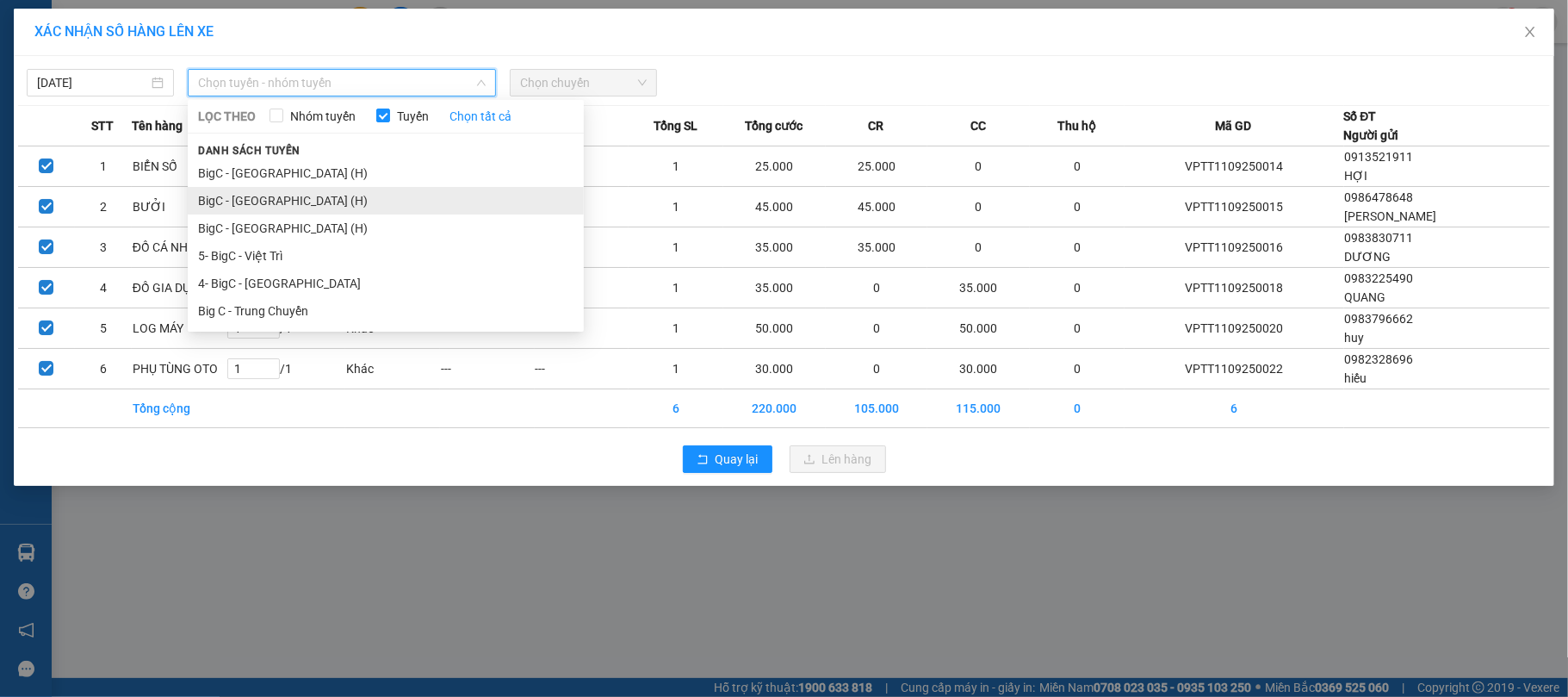
click at [336, 195] on li "BigC - Nam Định (H)" at bounding box center [385, 200] width 396 height 28
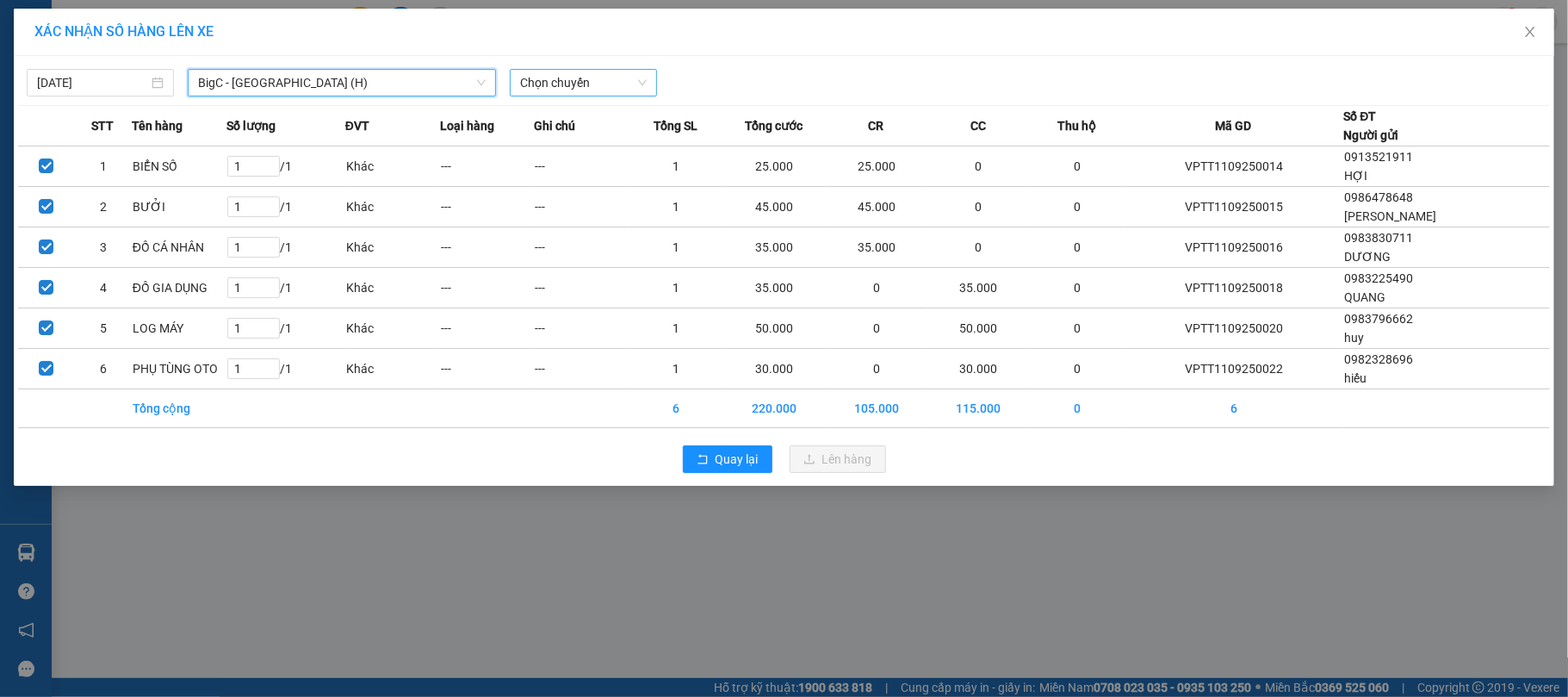
click at [597, 77] on span "Chọn chuyến" at bounding box center [584, 82] width 127 height 26
type input "1035"
click at [625, 143] on div "Thêm chuyến " 10:35 "" at bounding box center [602, 145] width 184 height 30
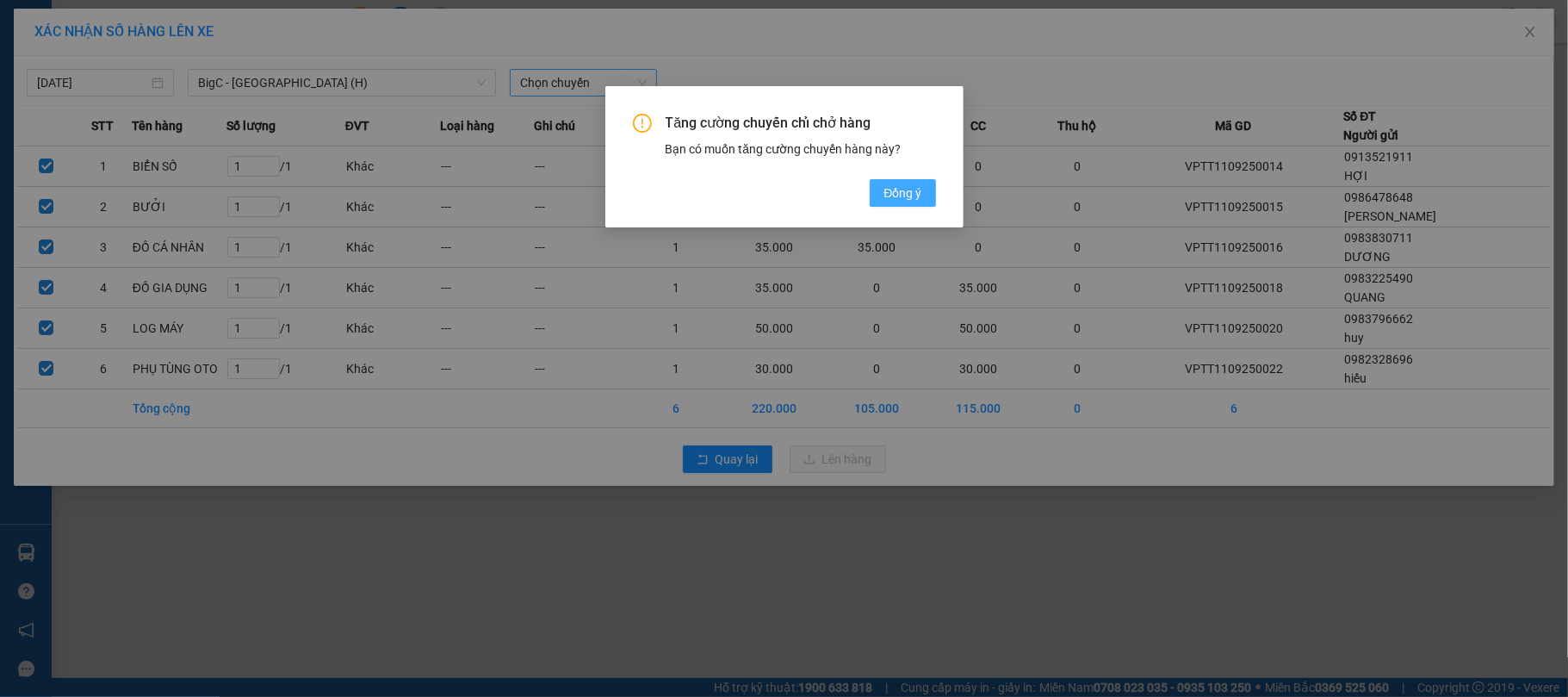
click at [897, 186] on span "Đồng ý" at bounding box center [902, 193] width 38 height 19
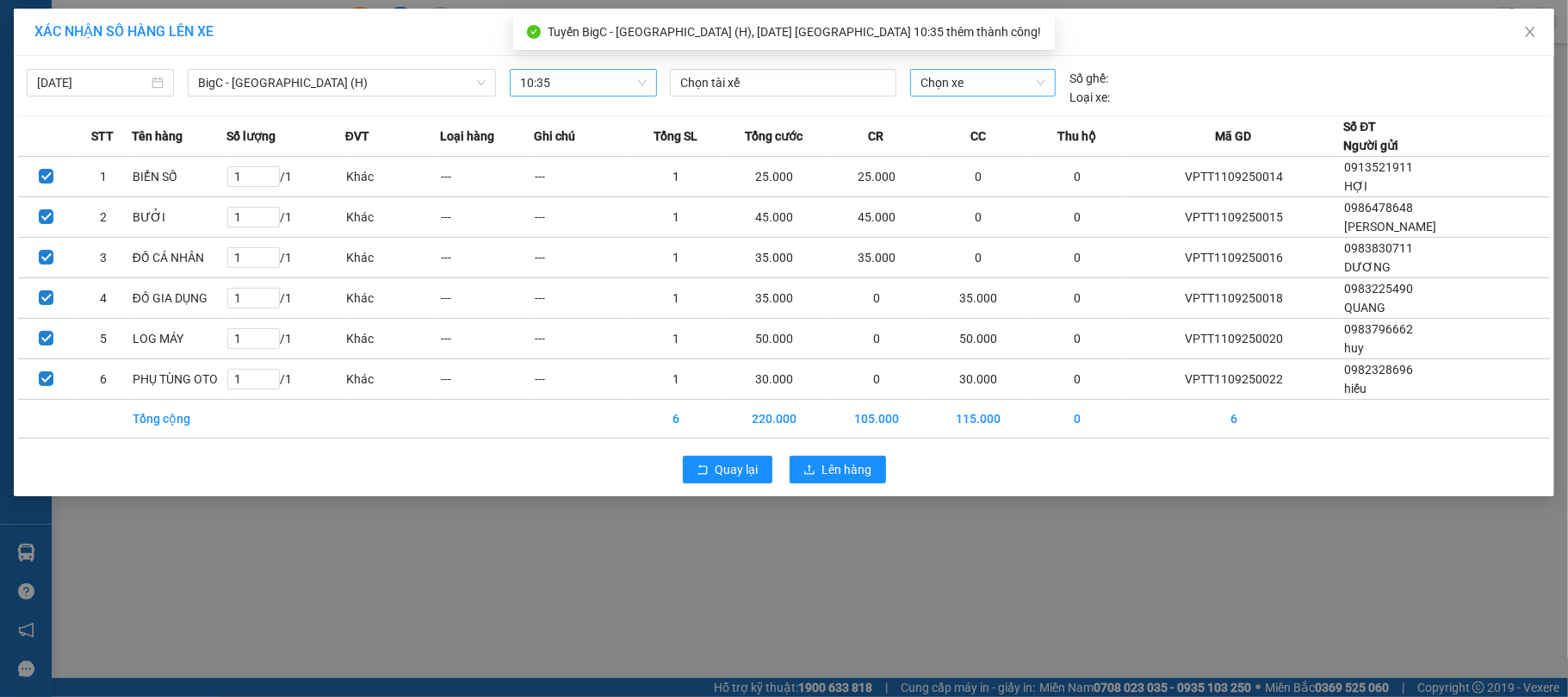
click at [978, 87] on span "Chọn xe" at bounding box center [983, 82] width 126 height 26
type input "8517"
click at [965, 118] on div "29H-885.17" at bounding box center [983, 117] width 126 height 19
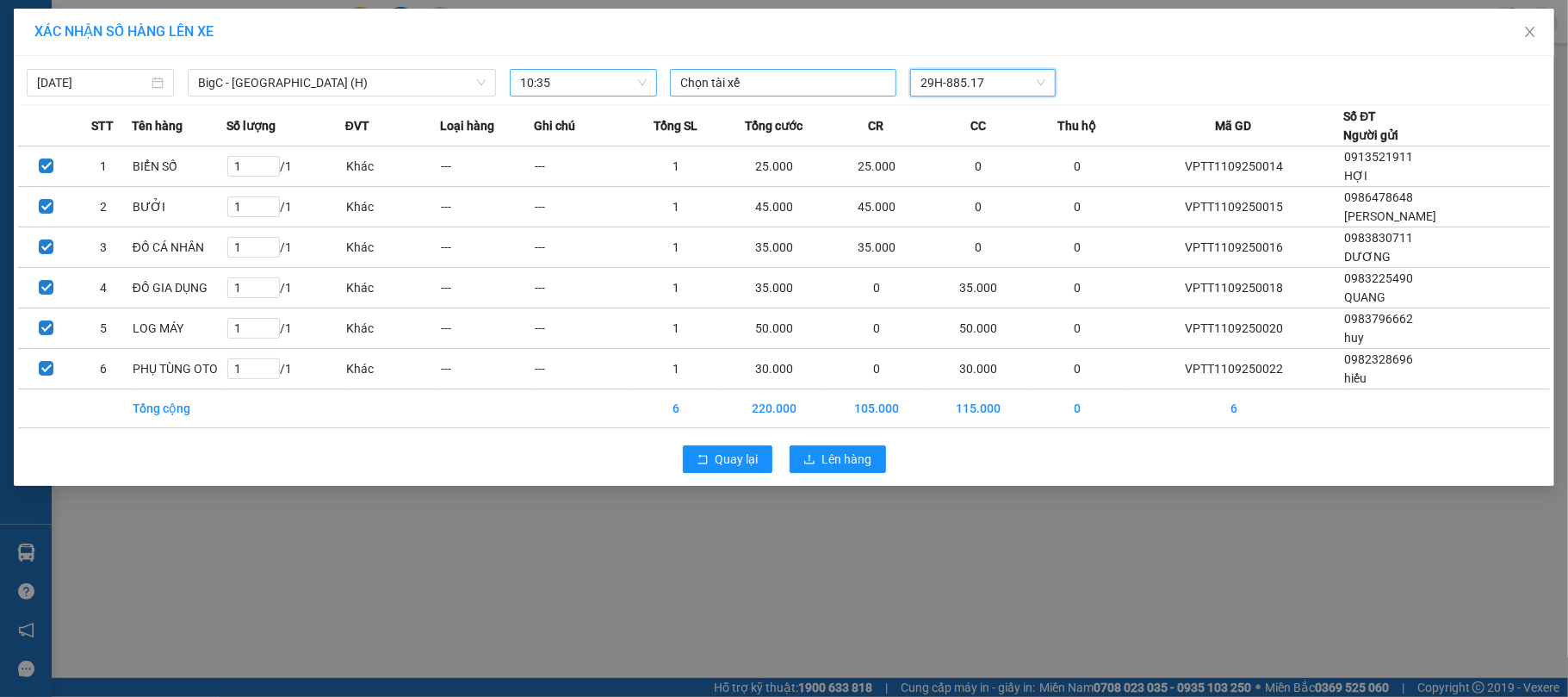
click at [835, 79] on div at bounding box center [784, 82] width 218 height 21
type input "nguyễn văn khuyến"
click at [820, 112] on div "Nguyễn Văn Khuyến" at bounding box center [799, 117] width 238 height 19
click at [1228, 60] on div "11/09/2025 BigC - Nam Định (H) LỌC THEO Nhóm tuyến Tuyến Chọn tất cả Danh sách …" at bounding box center [784, 78] width 1532 height 37
click at [845, 466] on span "Lên hàng" at bounding box center [847, 459] width 50 height 19
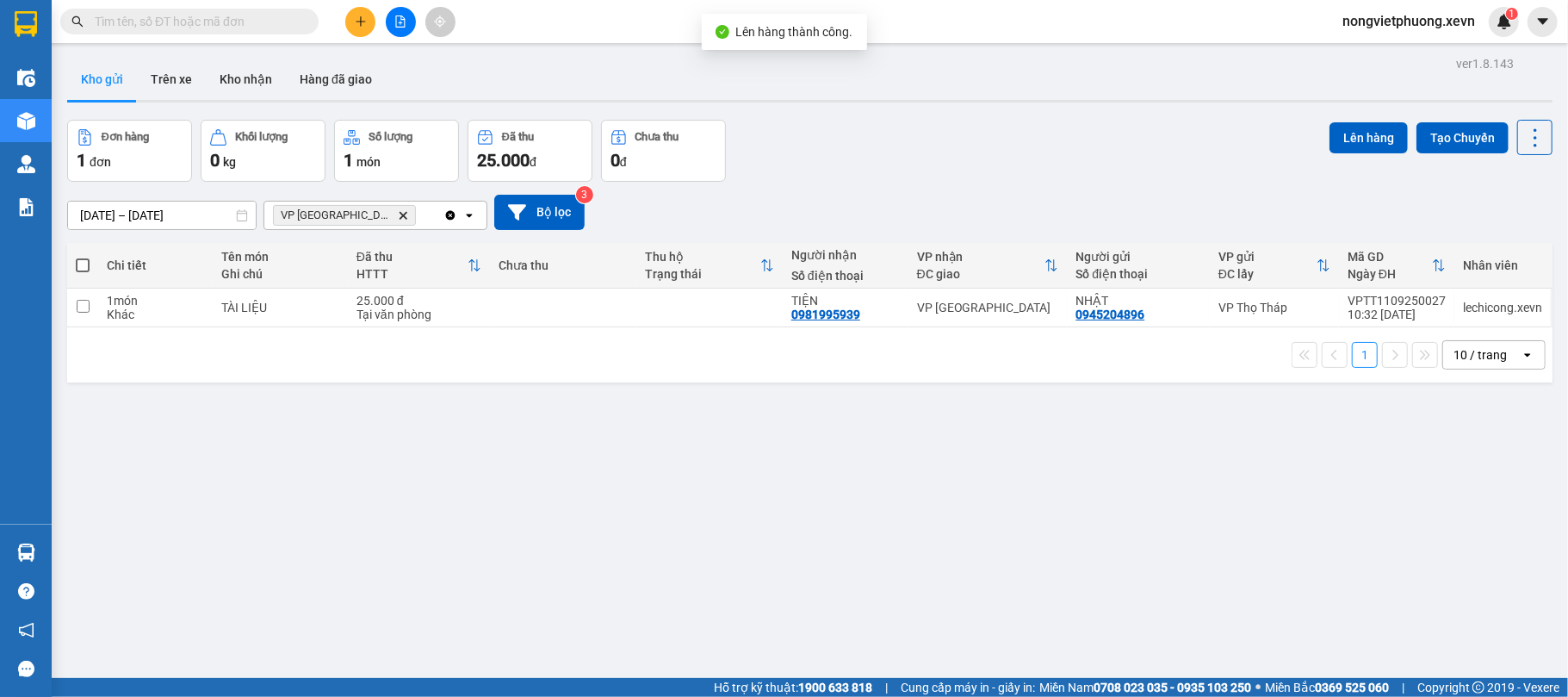
click at [398, 214] on icon "Delete" at bounding box center [403, 214] width 10 height 10
click at [348, 215] on div "Chọn văn phòng nhận" at bounding box center [334, 214] width 119 height 17
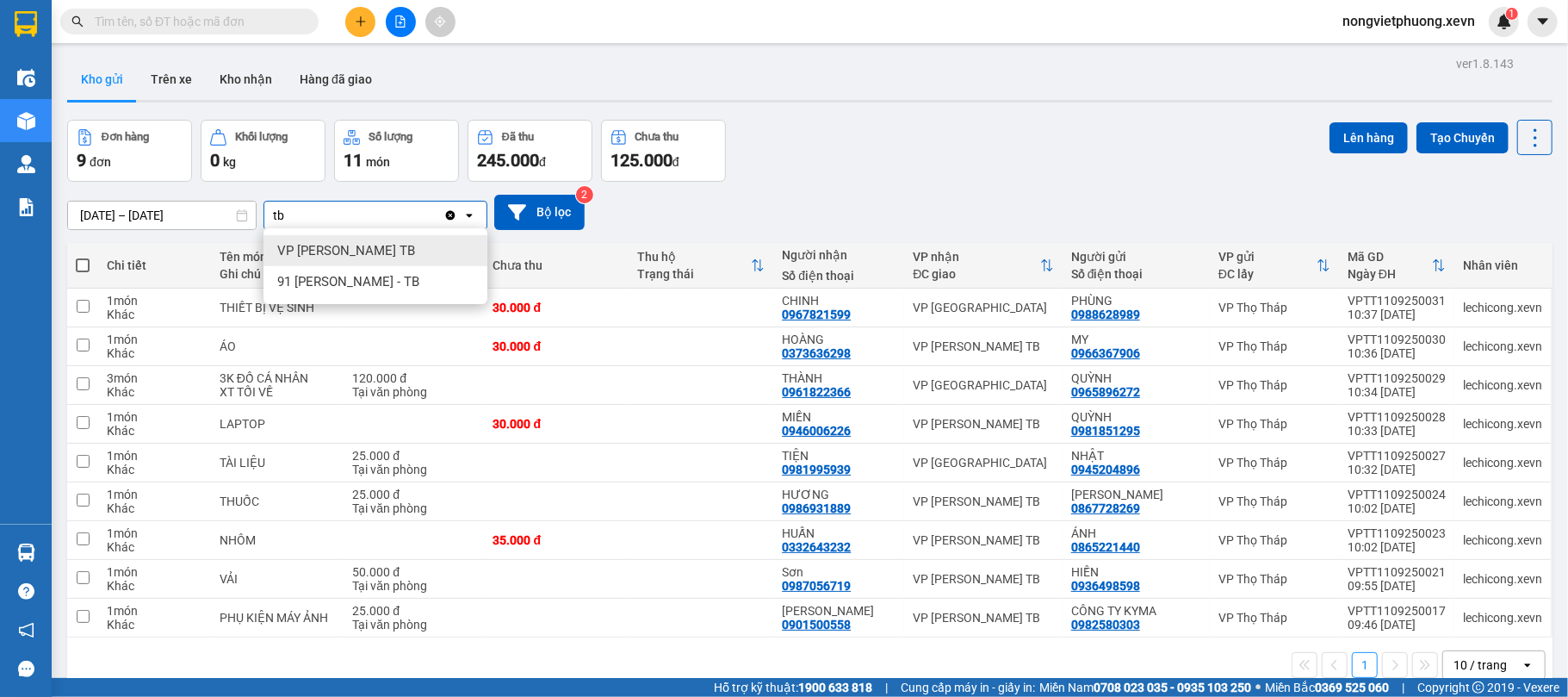
type input "tb"
click at [355, 242] on span "VP [PERSON_NAME] TB" at bounding box center [346, 250] width 138 height 17
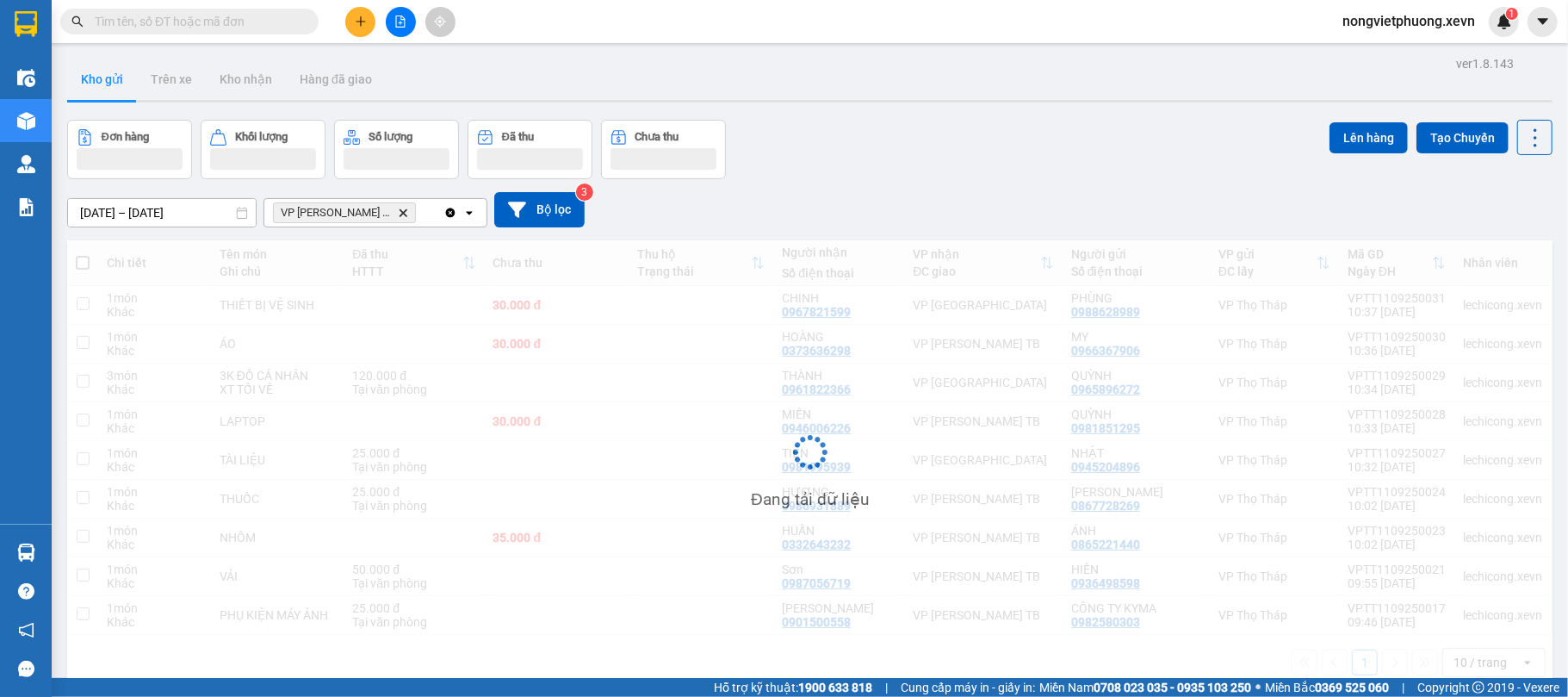
click at [925, 128] on div "Đơn hàng Khối lượng Số lượng Đã thu Chưa thu Lên hàng Tạo Chuyến" at bounding box center [810, 149] width 1485 height 59
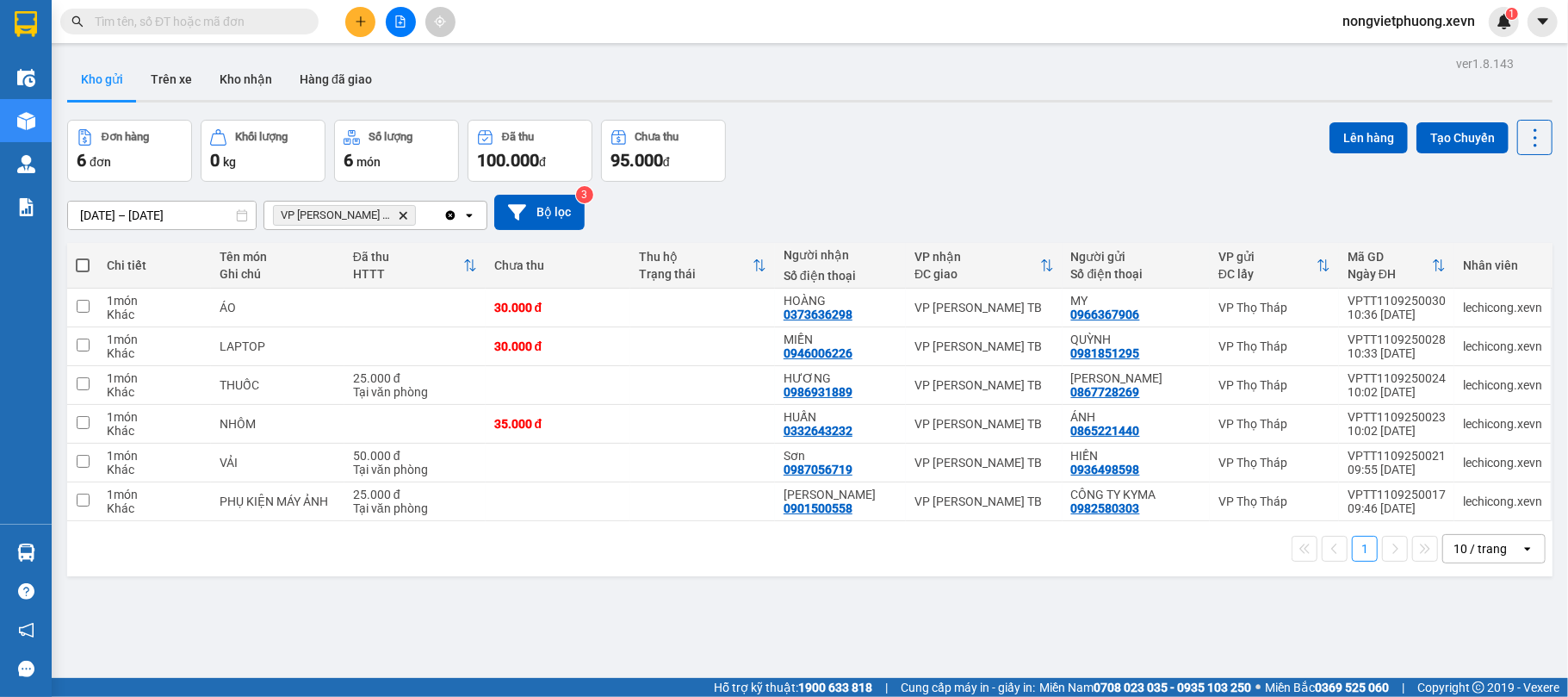
click at [85, 267] on span at bounding box center [82, 265] width 14 height 14
click at [83, 257] on input "checkbox" at bounding box center [83, 257] width 0 height 0
checkbox input "true"
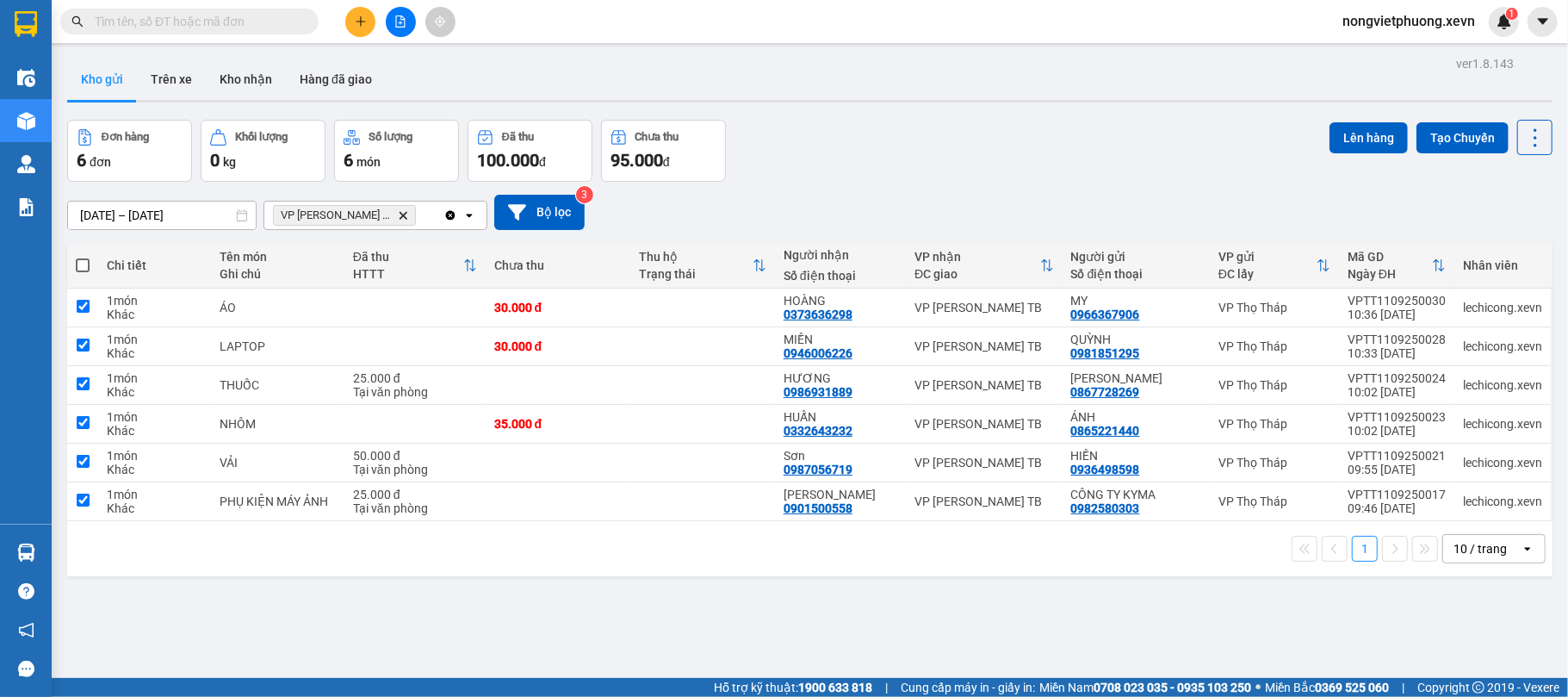
checkbox input "true"
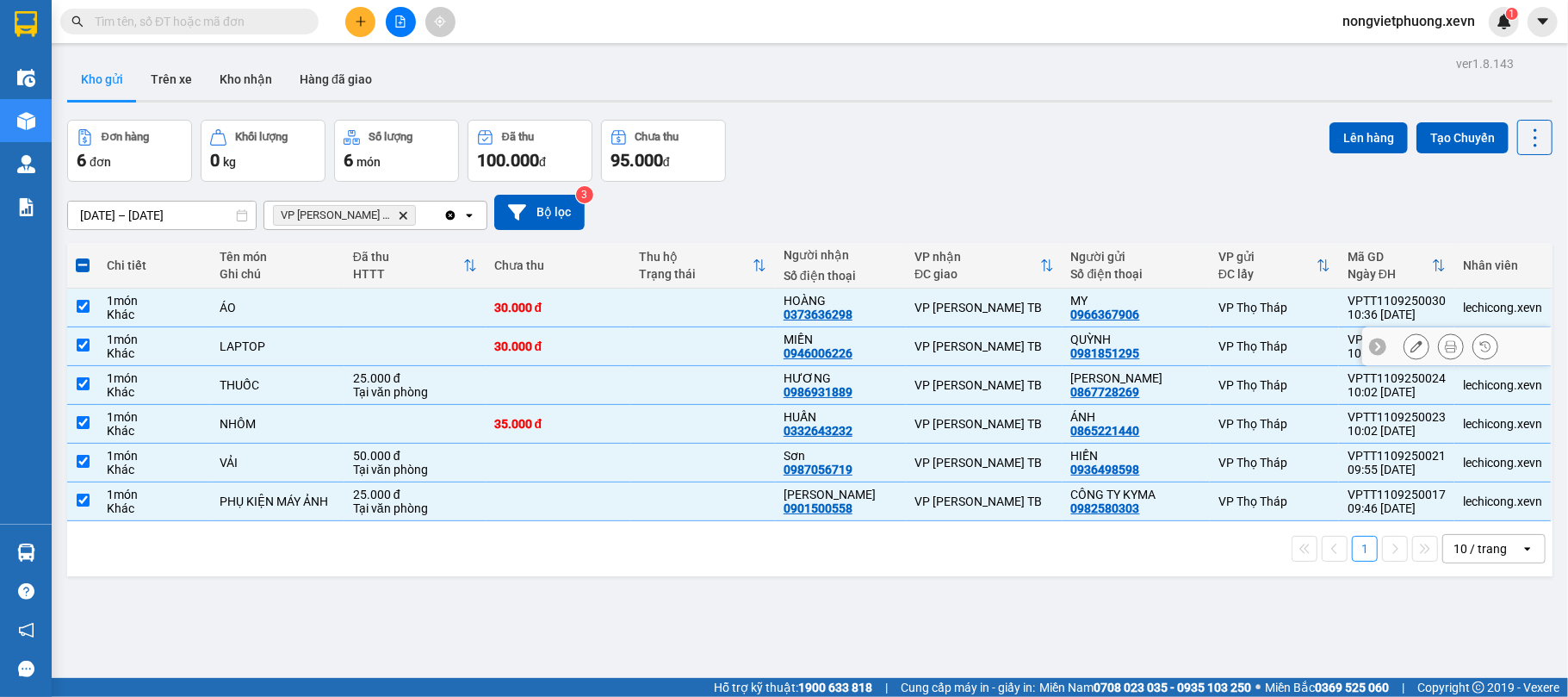
click at [631, 342] on td at bounding box center [702, 346] width 145 height 39
checkbox input "false"
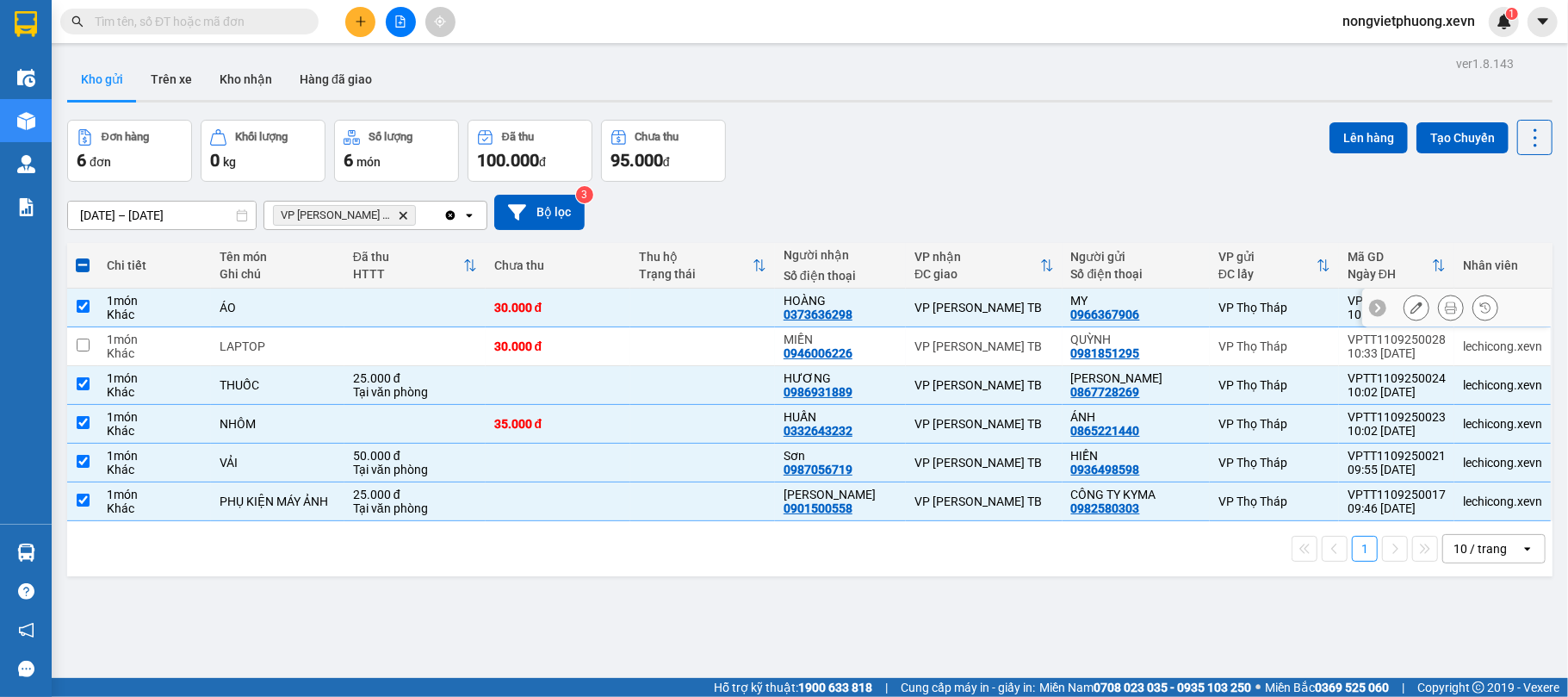
click at [645, 304] on td at bounding box center [702, 307] width 145 height 39
checkbox input "false"
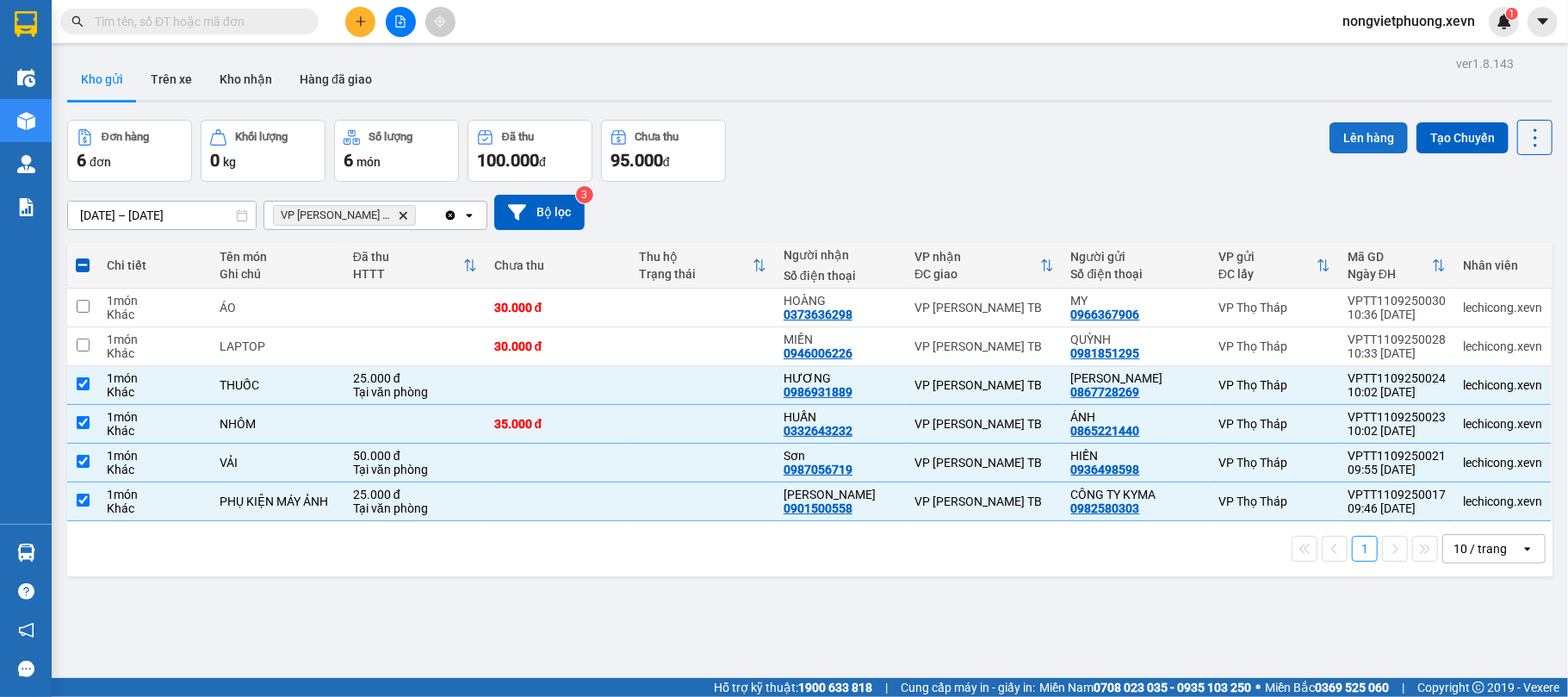
click at [1334, 142] on button "Lên hàng" at bounding box center [1368, 138] width 78 height 31
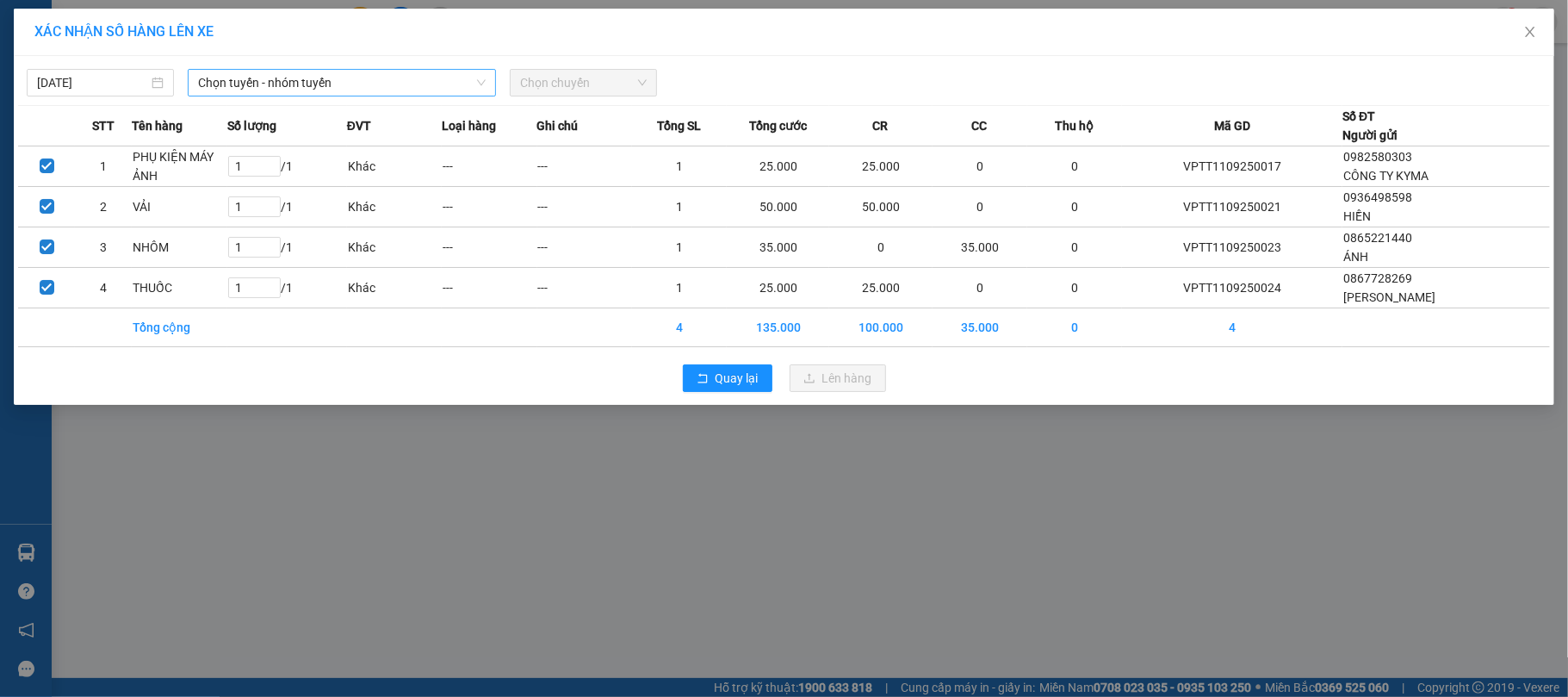
click at [396, 85] on span "Chọn tuyến - nhóm tuyến" at bounding box center [341, 82] width 287 height 26
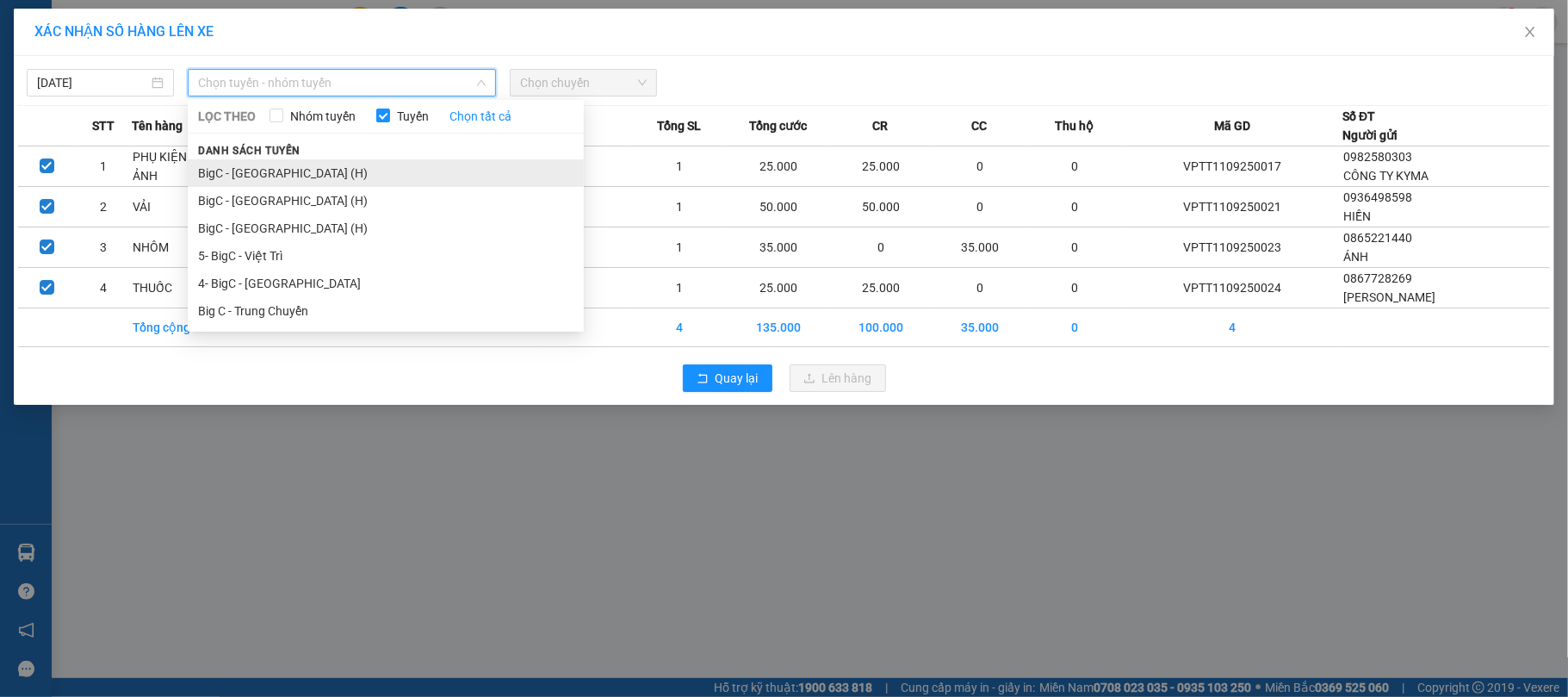
click at [372, 167] on li "BigC - [GEOGRAPHIC_DATA] (H)" at bounding box center [385, 173] width 396 height 28
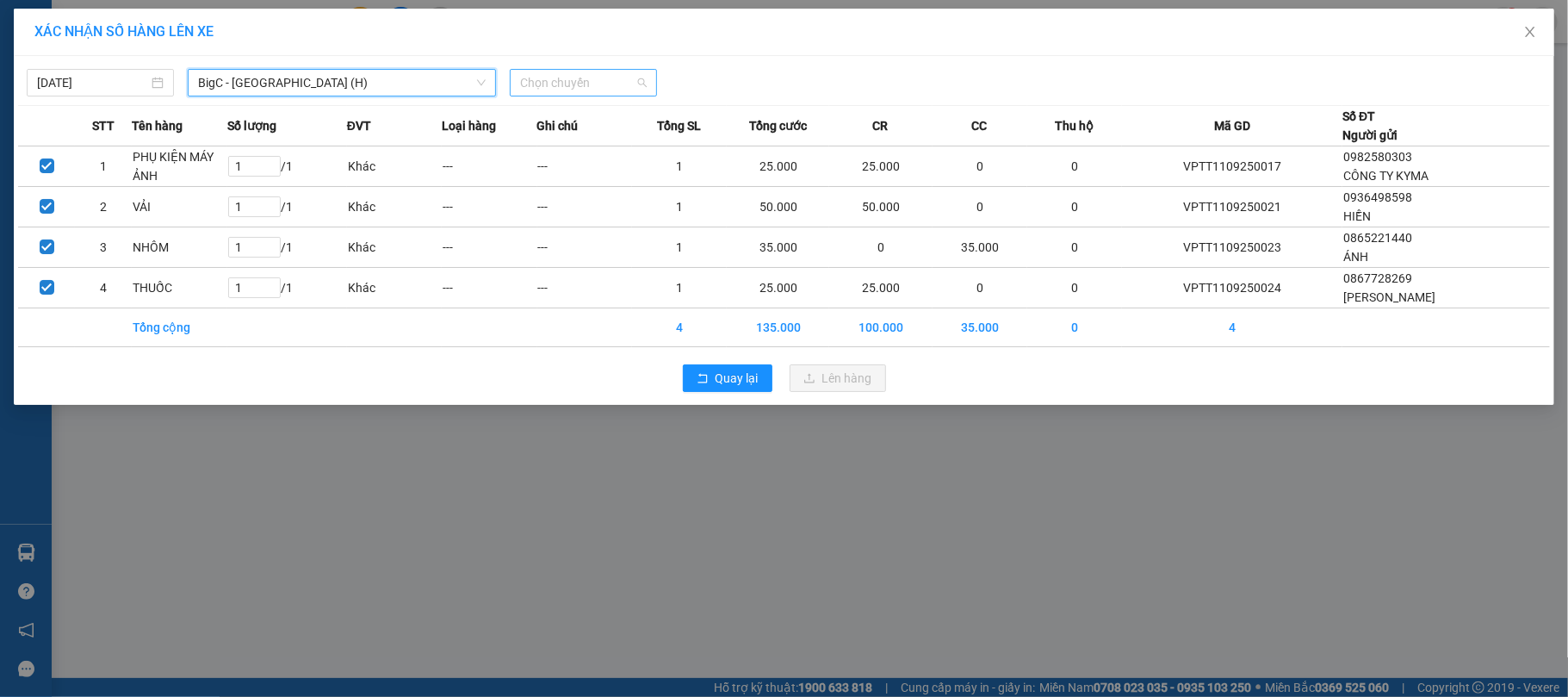
click at [608, 70] on span "Chọn chuyến" at bounding box center [584, 82] width 127 height 26
type input "1035"
click at [594, 136] on div "Thêm chuyến " 10:35 "" at bounding box center [602, 145] width 184 height 30
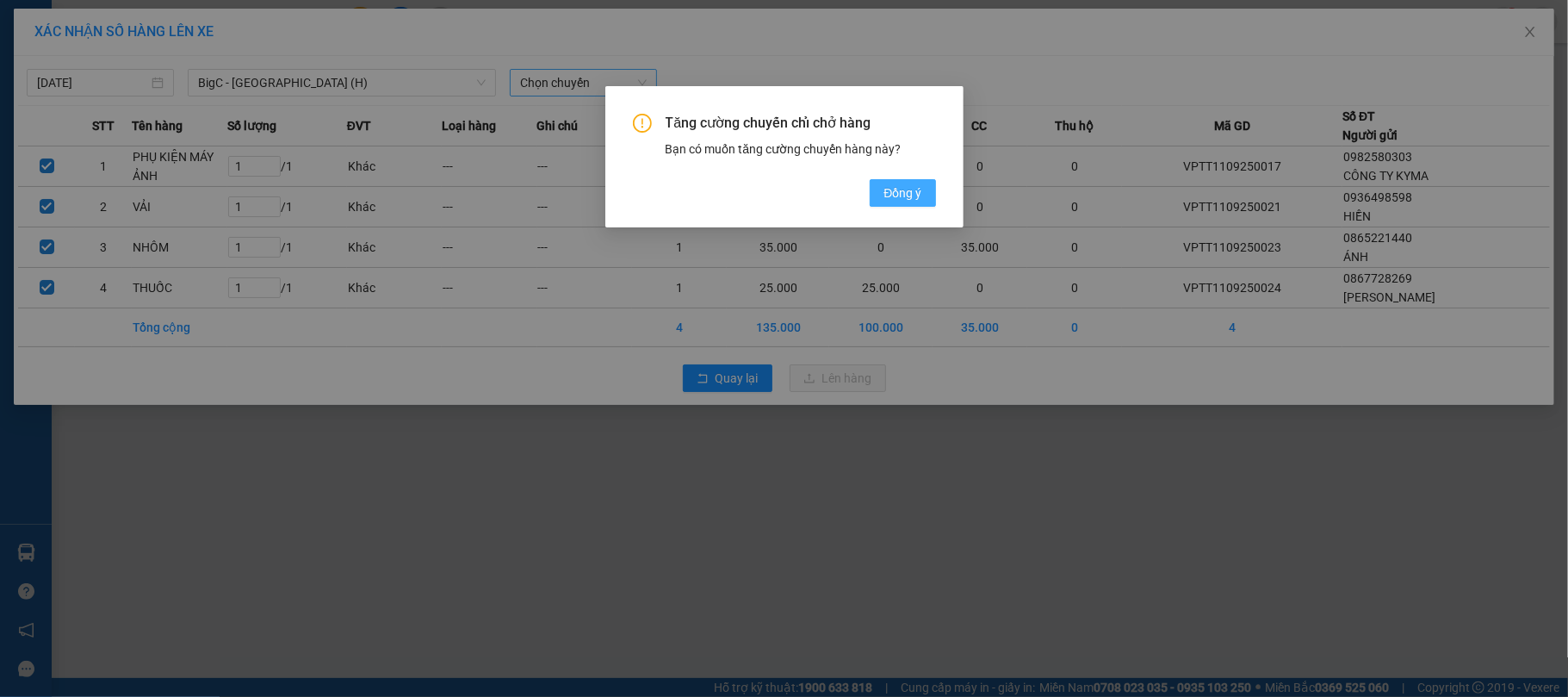
click at [884, 184] on button "Đồng ý" at bounding box center [902, 193] width 66 height 28
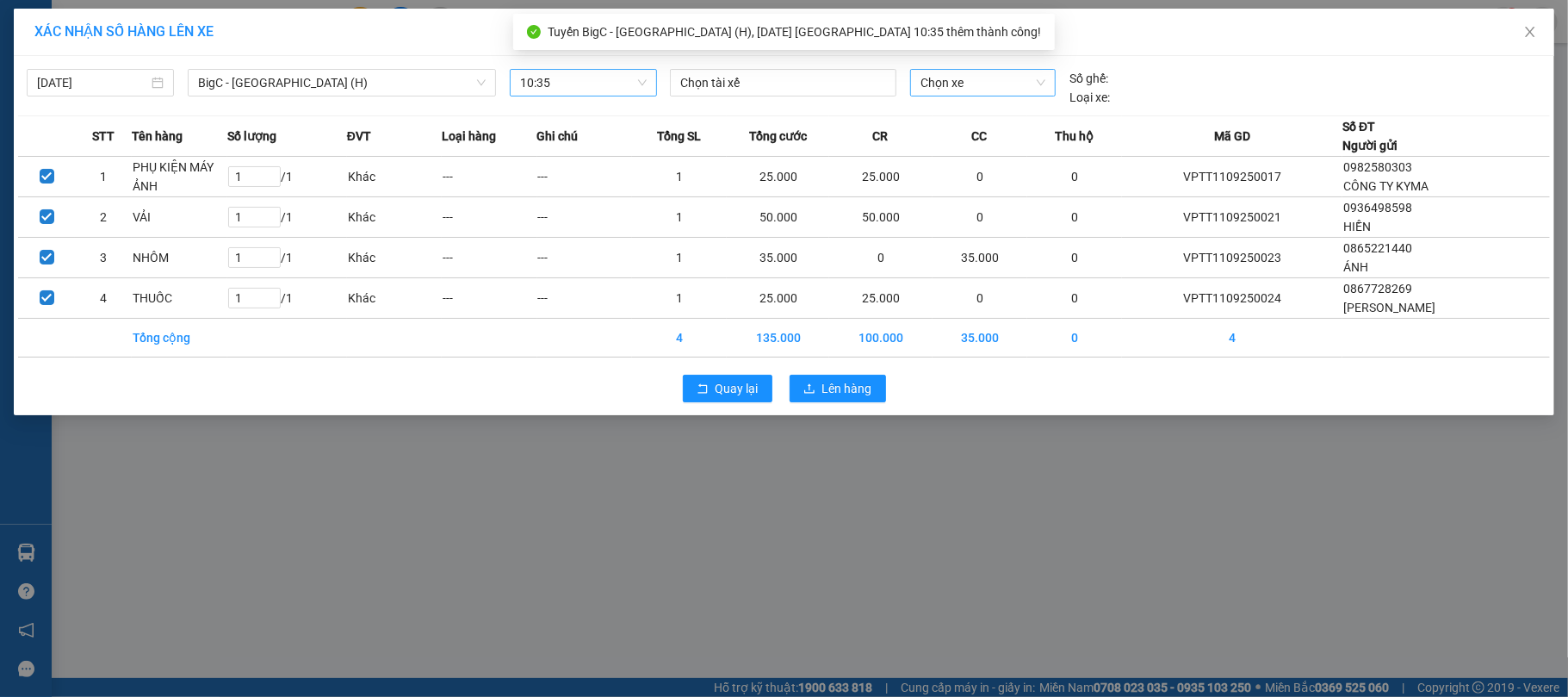
click at [986, 90] on span "Chọn xe" at bounding box center [983, 82] width 126 height 26
type input "4286"
click at [970, 108] on div "29F-042.86" at bounding box center [983, 117] width 126 height 19
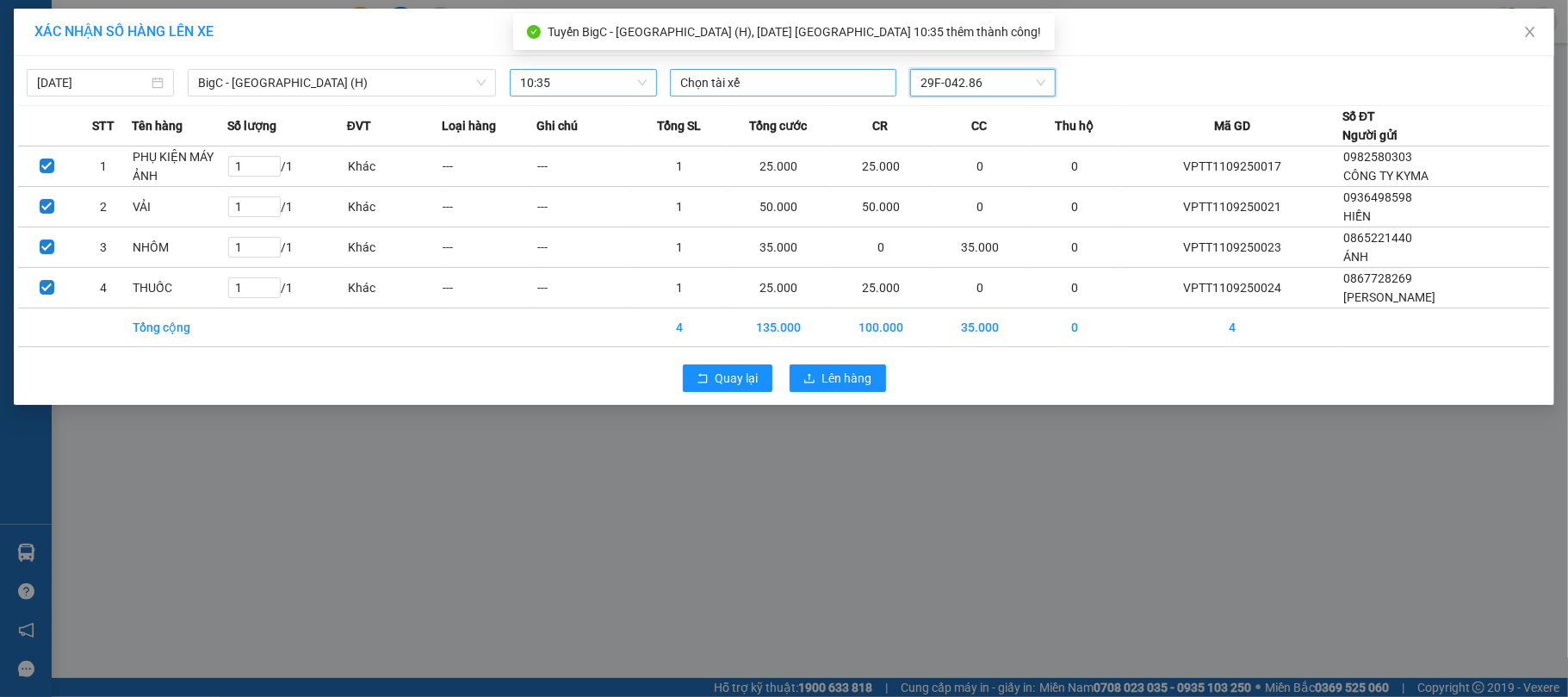
click at [803, 83] on div at bounding box center [784, 82] width 218 height 21
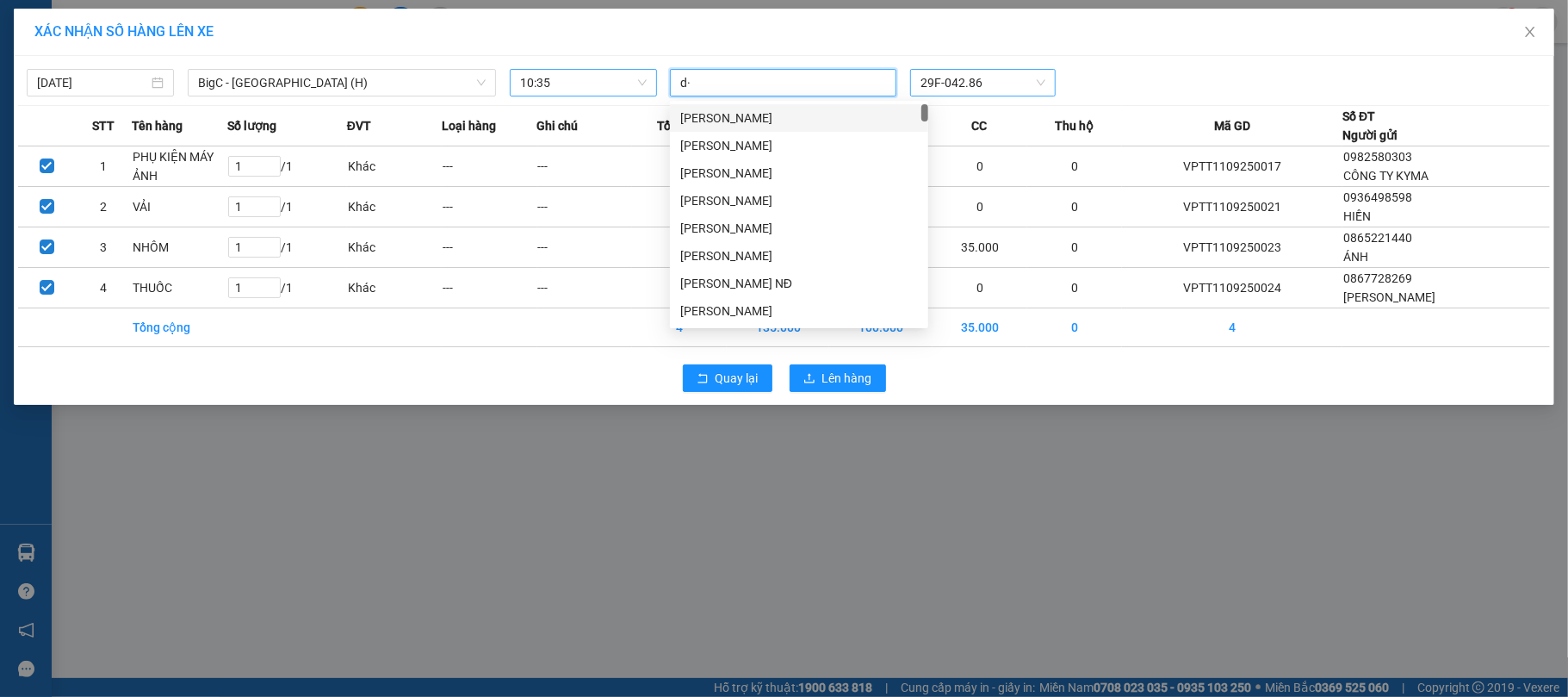
type input "d"
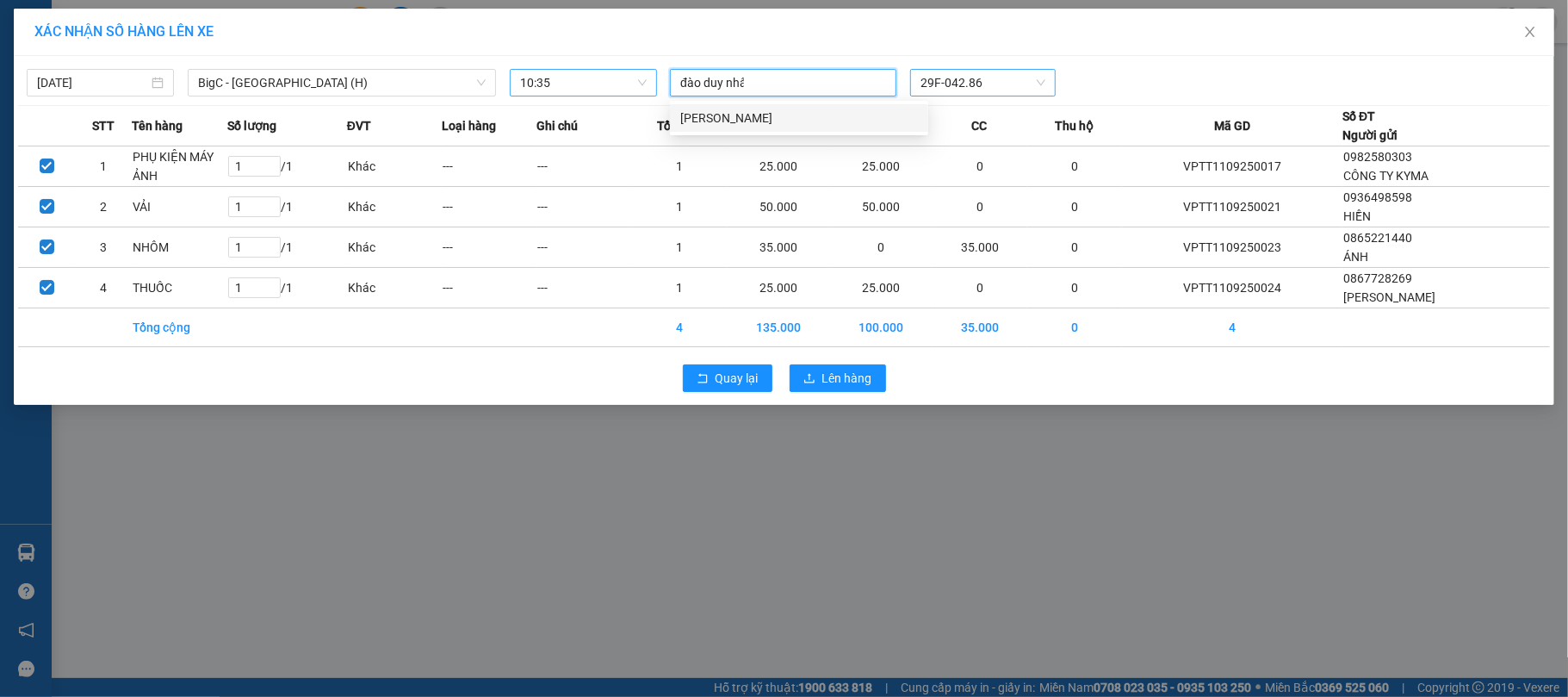
type input "đào duy nhất"
click at [783, 119] on div "[PERSON_NAME]" at bounding box center [799, 117] width 238 height 19
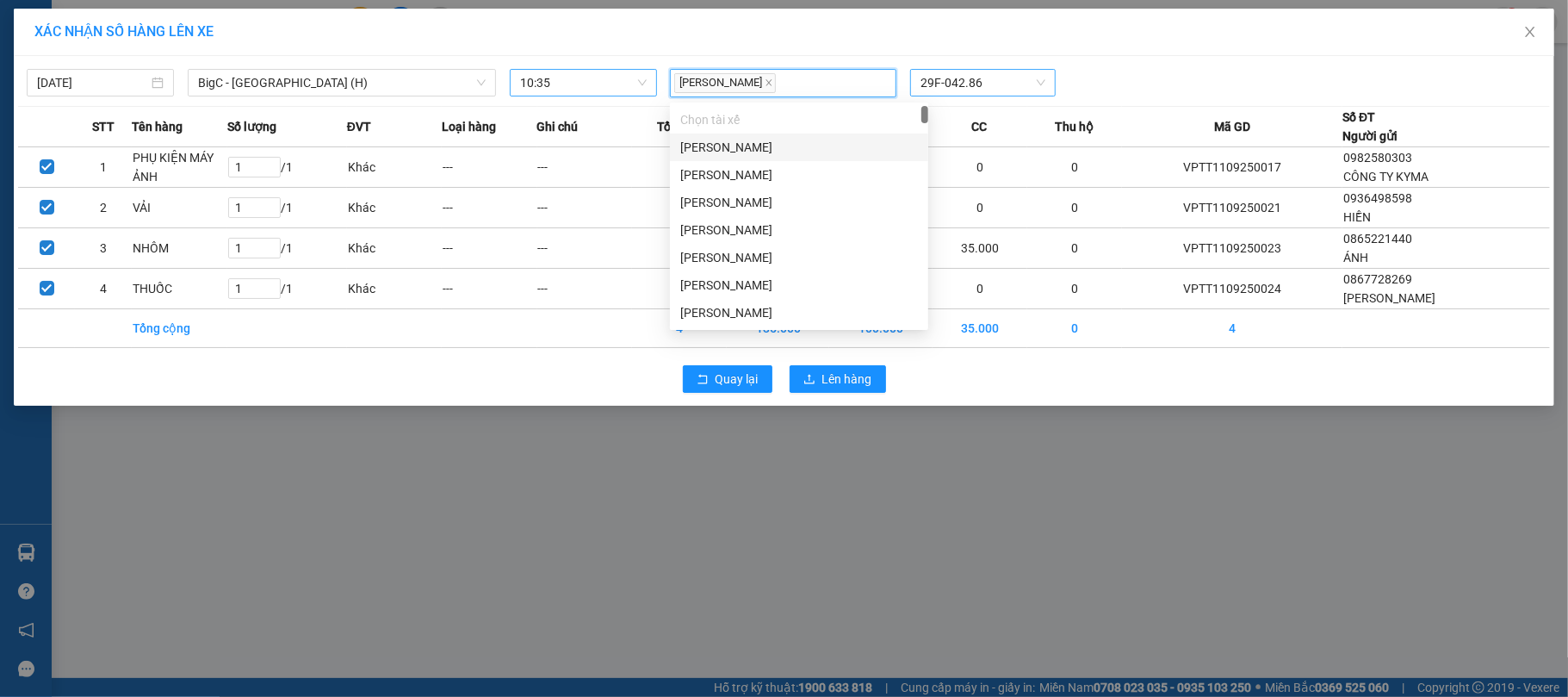
click at [1216, 59] on div "11/09/2025 BigC - Thái Bình (H) LỌC THEO Nhóm tuyến Tuyến Chọn tất cả Danh sách…" at bounding box center [784, 231] width 1541 height 349
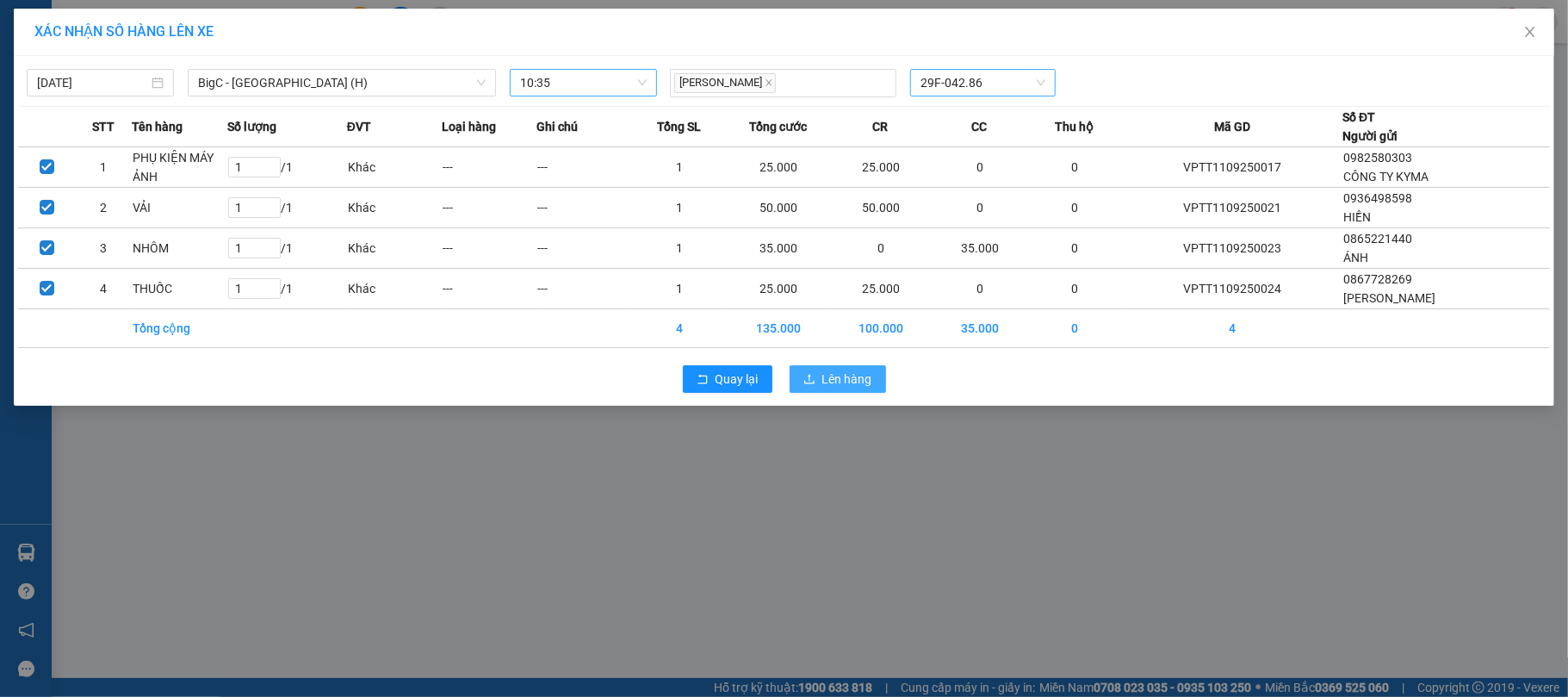
click at [816, 380] on button "Lên hàng" at bounding box center [838, 378] width 96 height 28
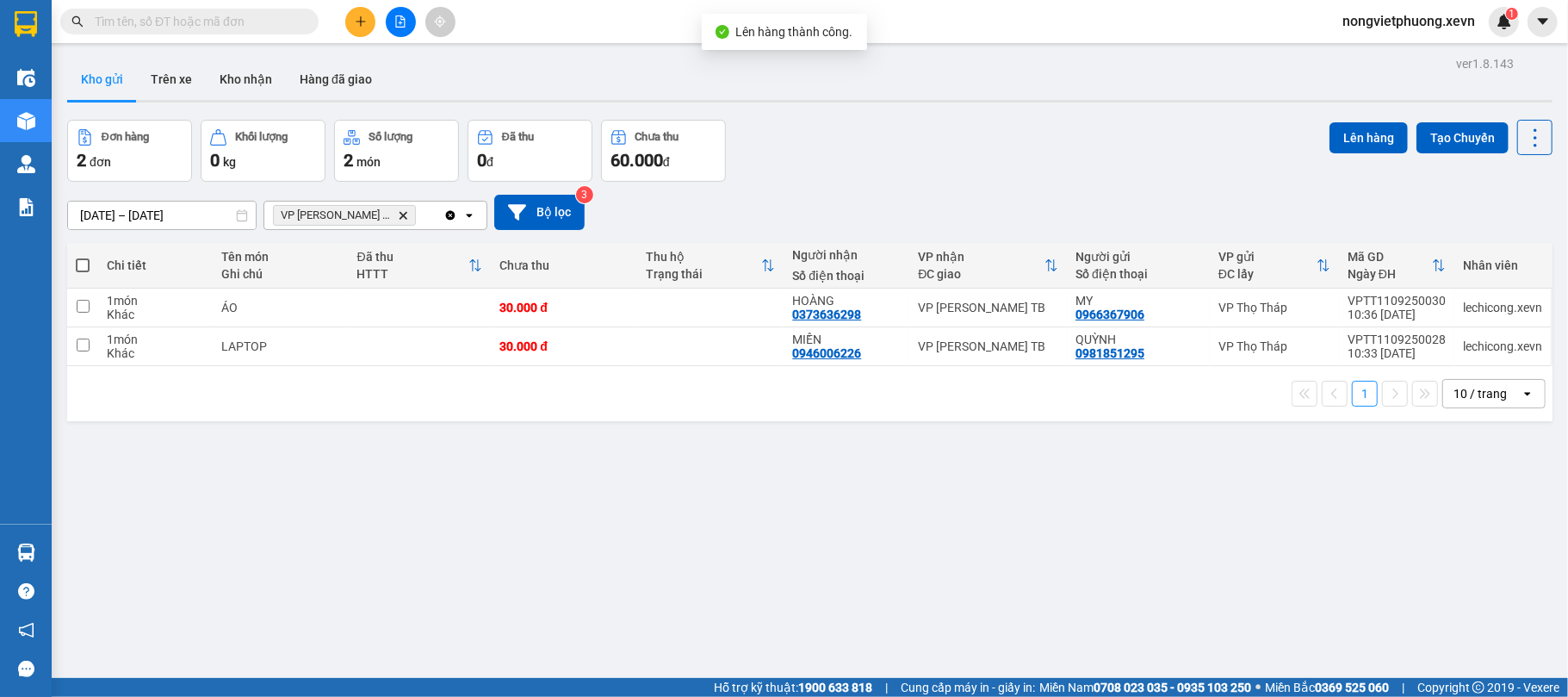
click at [896, 158] on div "Đơn hàng 2 đơn Khối lượng 0 kg Số lượng 2 món Đã thu 0 đ Chưa thu 60.000 đ Lên …" at bounding box center [810, 150] width 1485 height 62
drag, startPoint x: 372, startPoint y: 212, endPoint x: 773, endPoint y: 155, distance: 405.0
click at [398, 212] on icon "Delete" at bounding box center [403, 214] width 10 height 10
click at [953, 122] on div "Đơn hàng 2 đơn Khối lượng 0 kg Số lượng 2 món Đã thu 0 đ Chưa thu 60.000 đ Lên …" at bounding box center [810, 150] width 1485 height 62
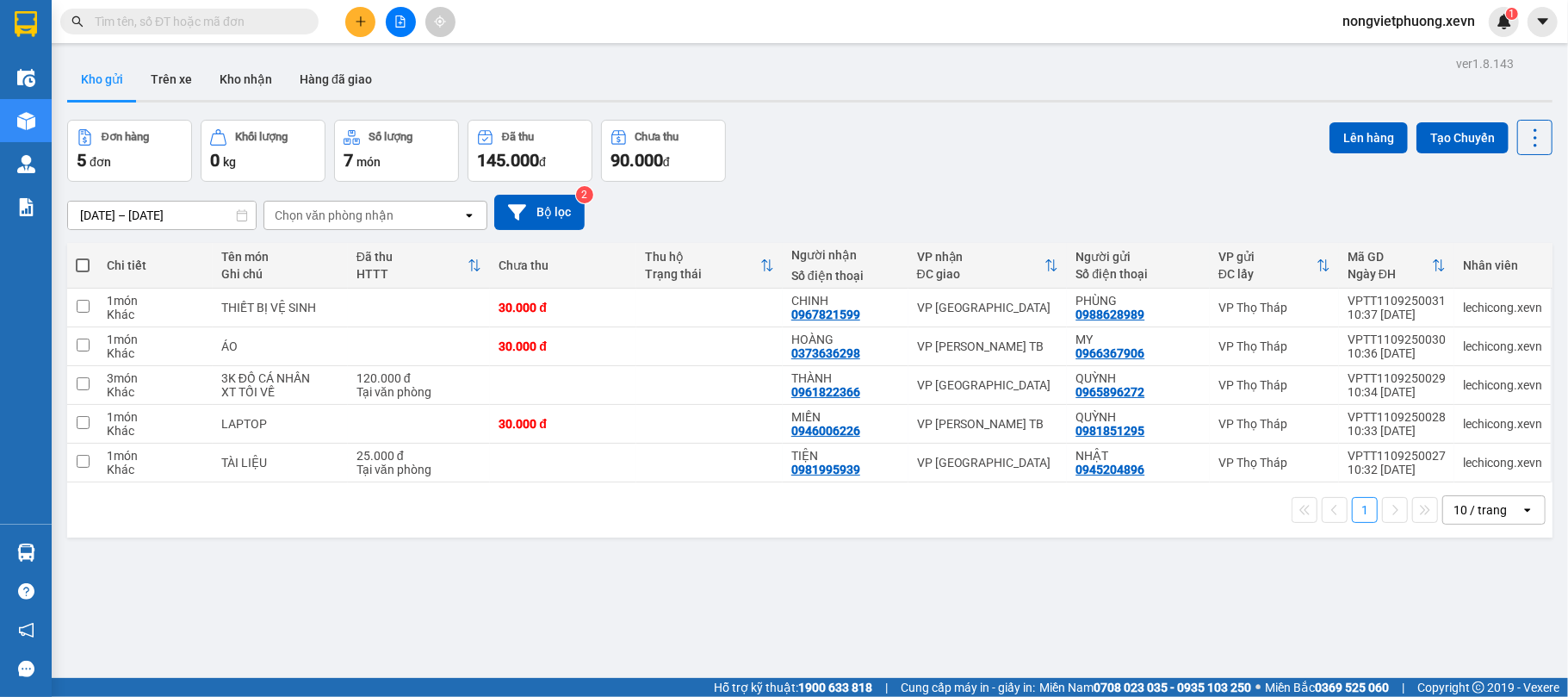
click at [296, 12] on input "text" at bounding box center [196, 21] width 204 height 19
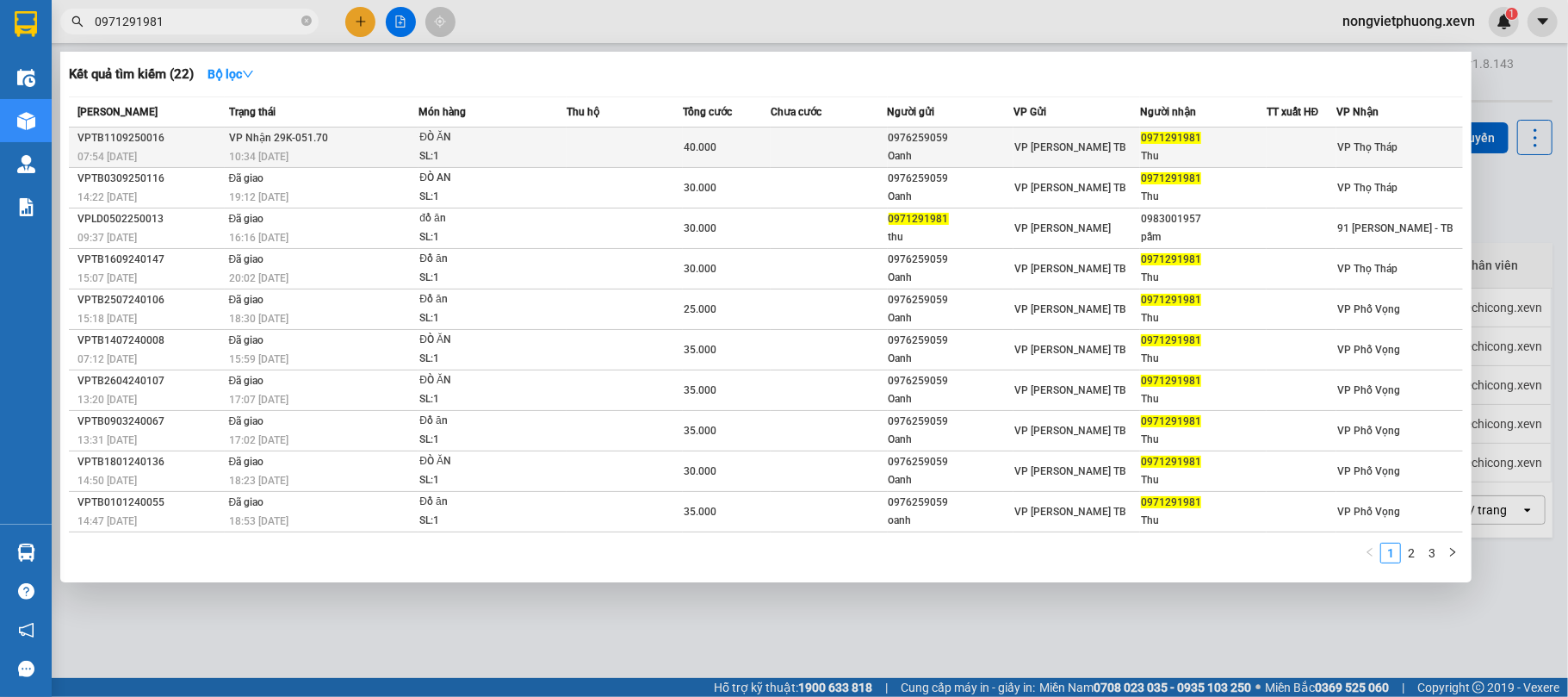
type input "0971291981"
click at [1301, 147] on div at bounding box center [1302, 148] width 68 height 18
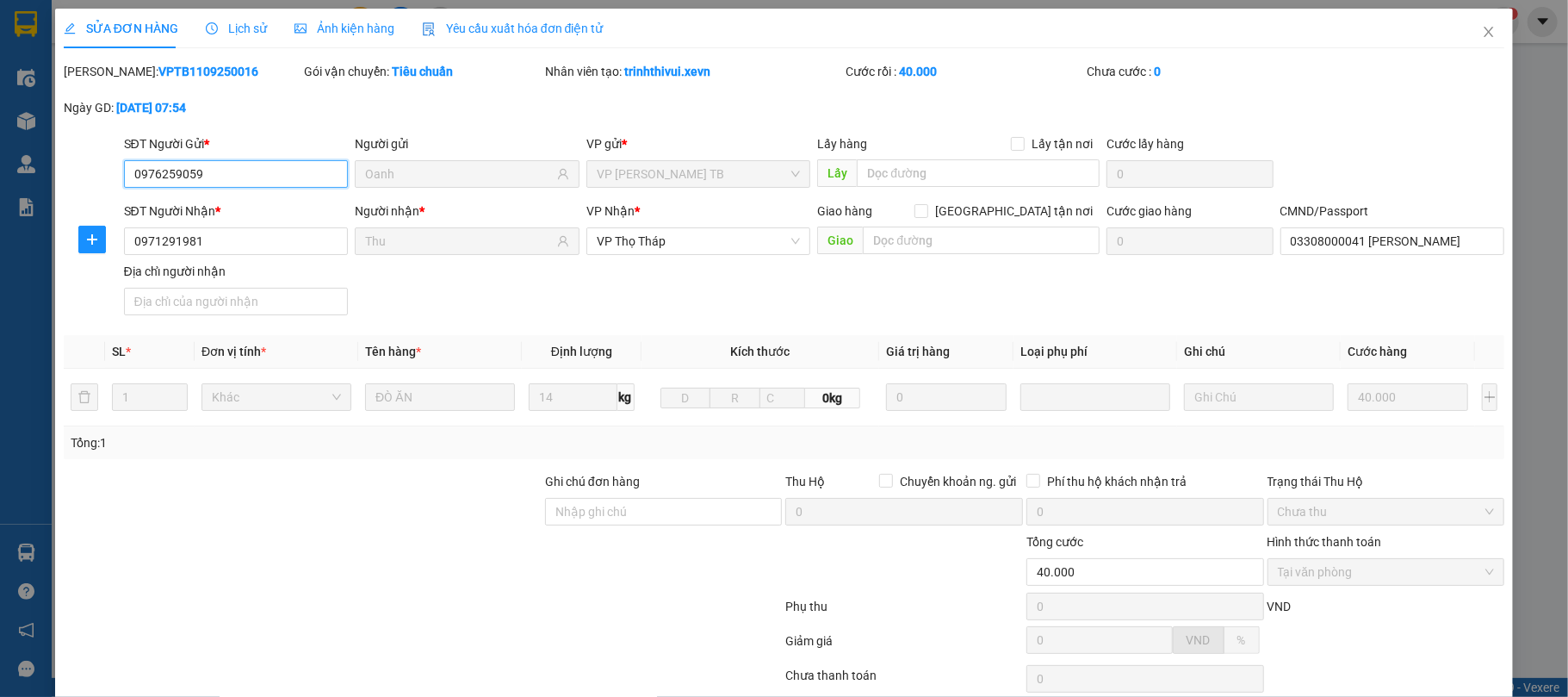
type input "0976259059"
type input "Oanh"
type input "0971291981"
type input "Thu"
type input "03308000041 NGUYỄN TRƯỜNG GIAN SHIP"
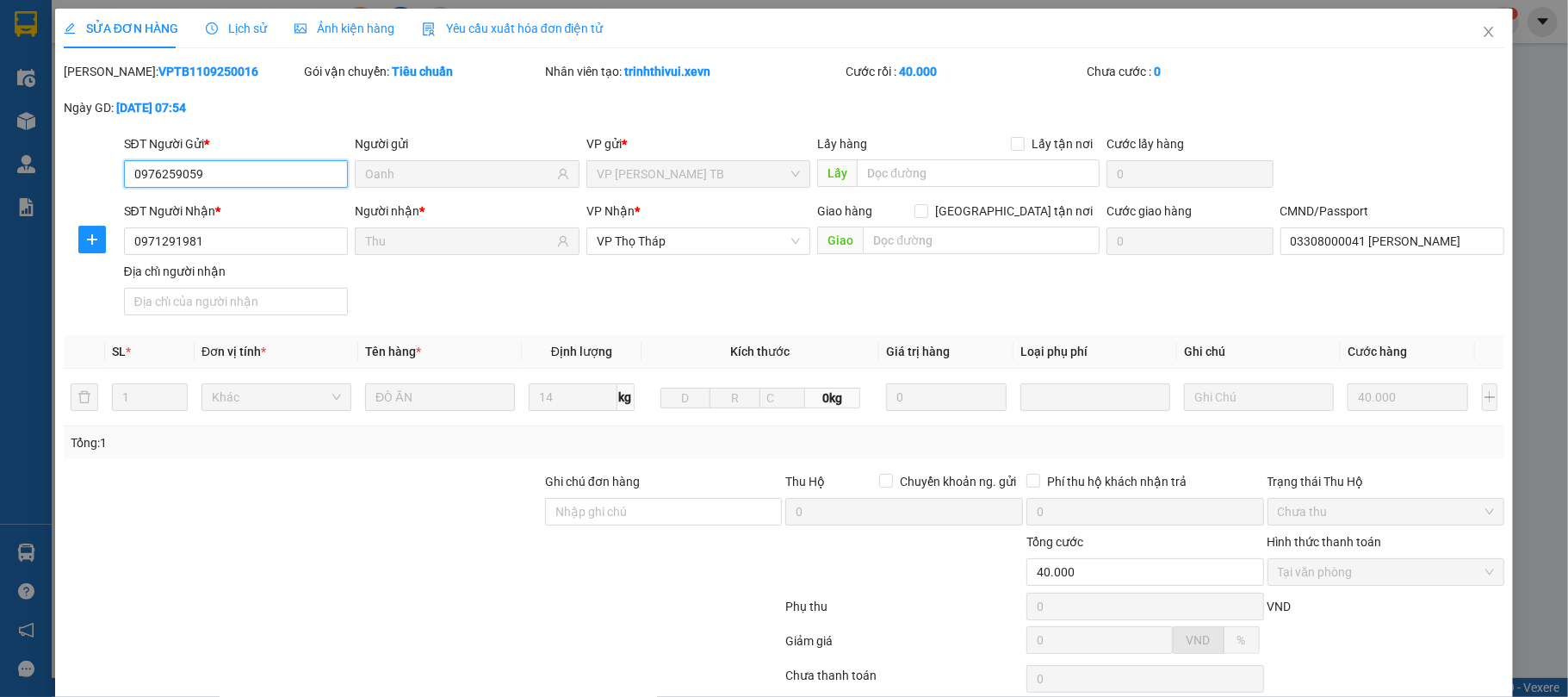
type input "40.000"
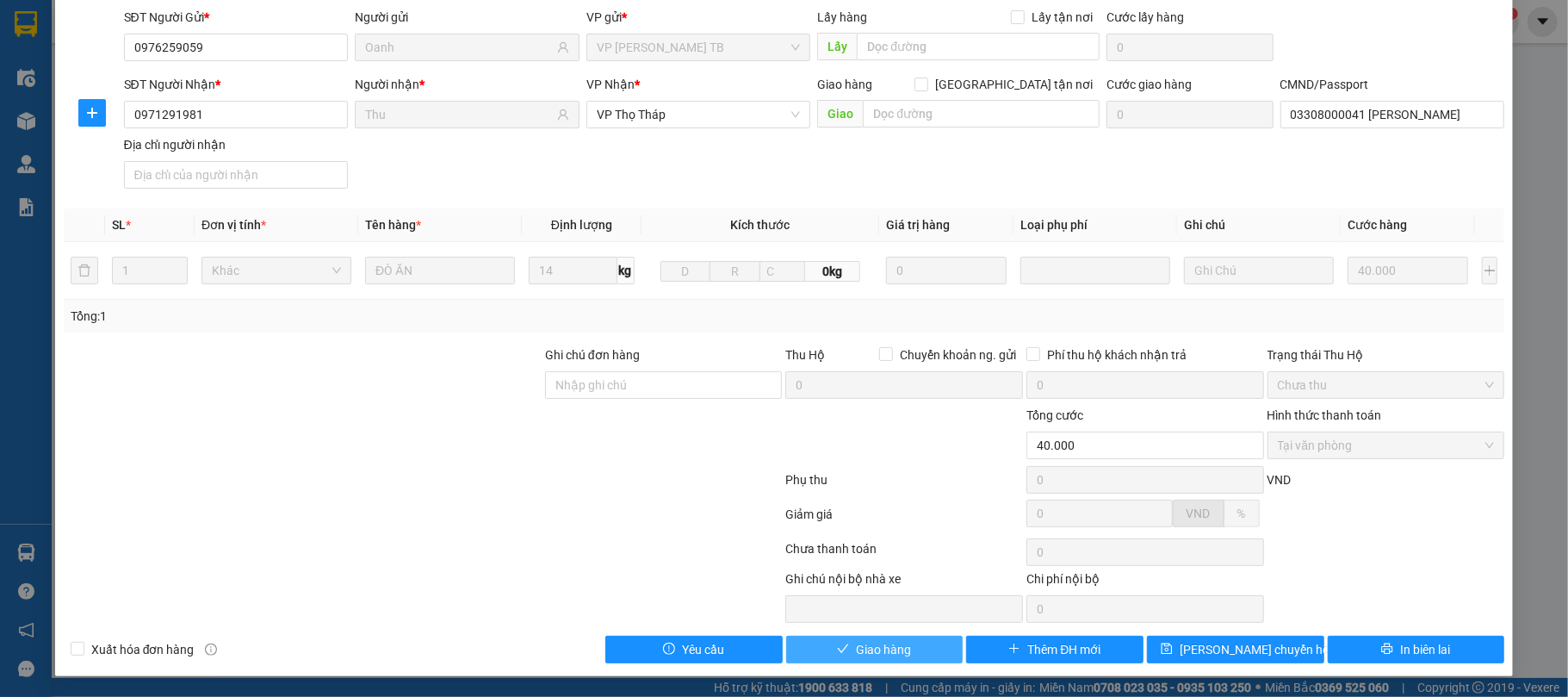
click at [906, 644] on button "Giao hàng" at bounding box center [875, 649] width 177 height 28
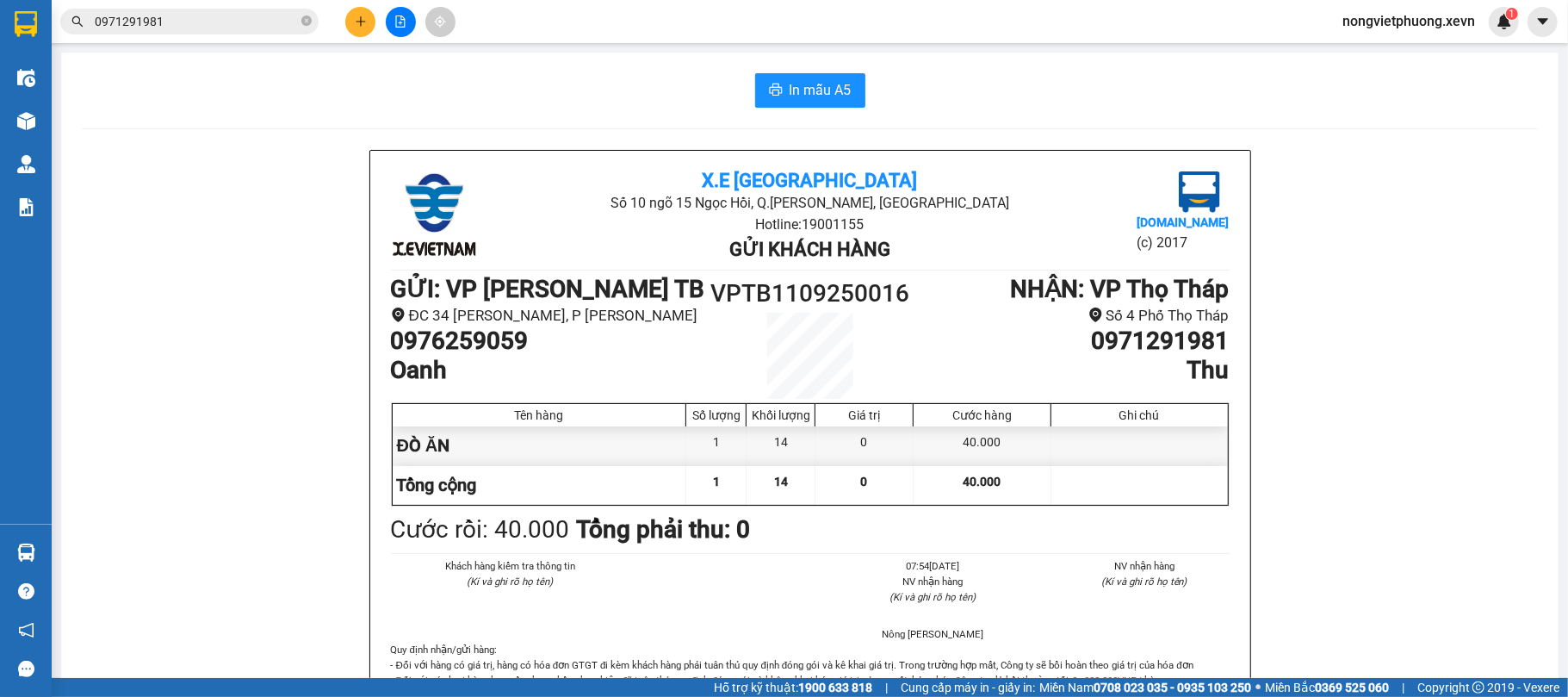
click at [359, 19] on icon "plus" at bounding box center [360, 21] width 12 height 12
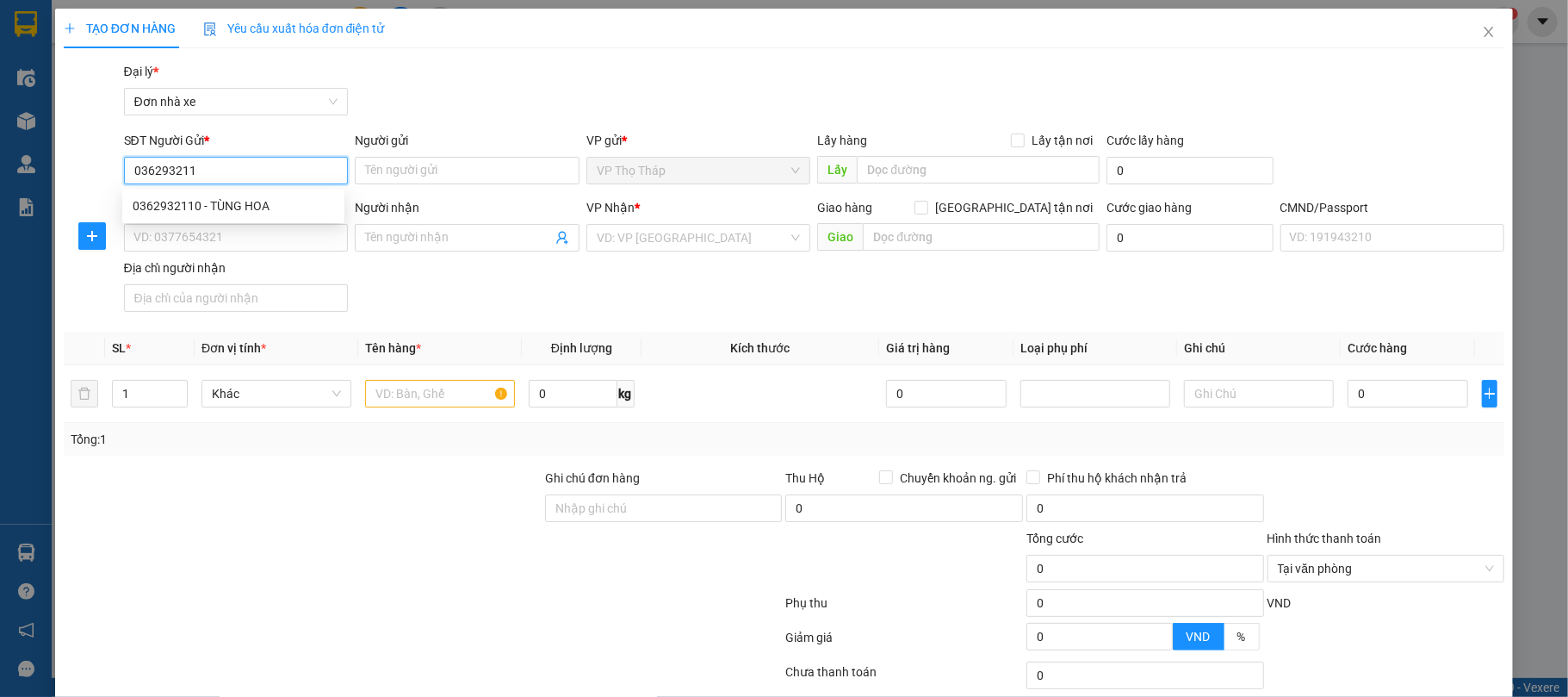
type input "0362932110"
click at [207, 200] on div "0362932110 - TÙNG HOA" at bounding box center [233, 205] width 202 height 19
type input "TÙNG HOA"
type input "0963810456"
type input "TUÂN"
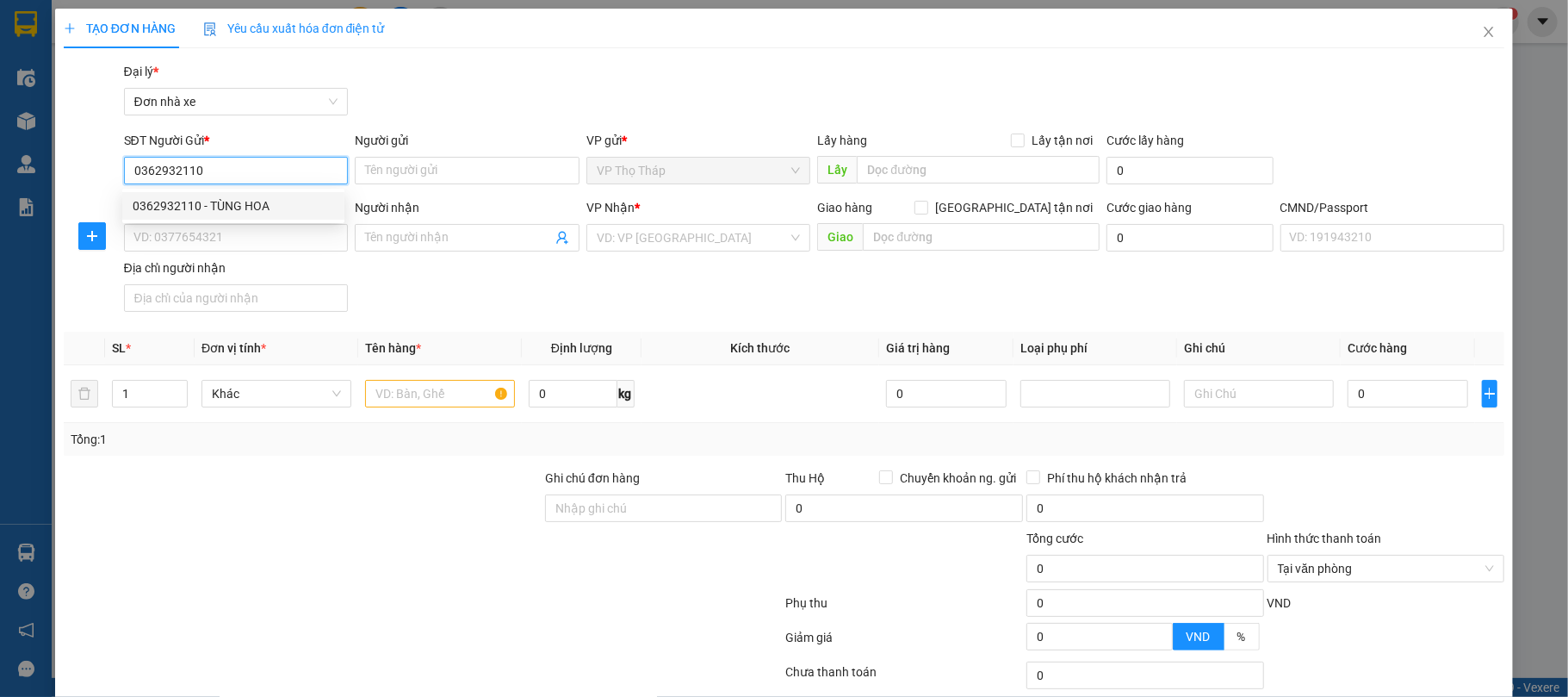
type input "NGUYỄN ĐÌNH TUÂN 034085008370"
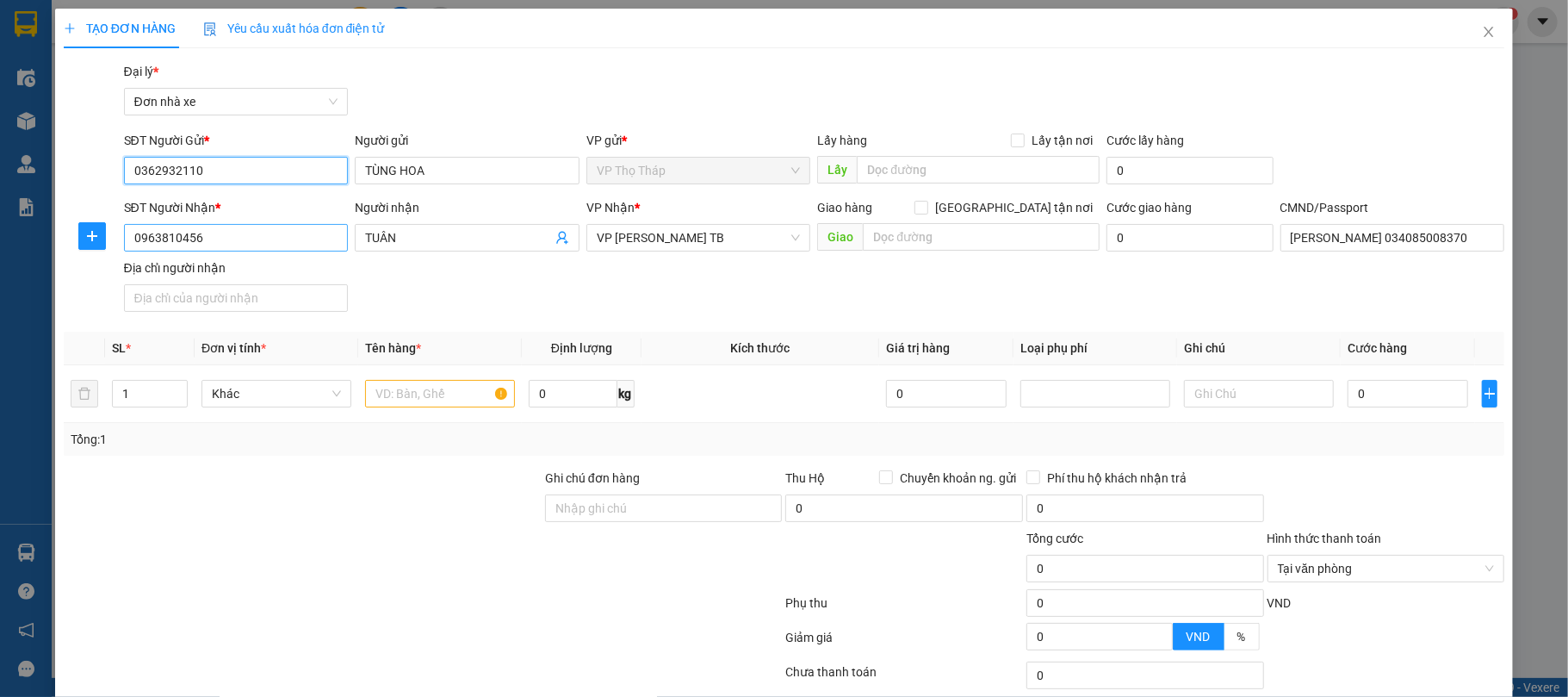
type input "0362932110"
click at [256, 236] on input "0963810456" at bounding box center [237, 238] width 225 height 28
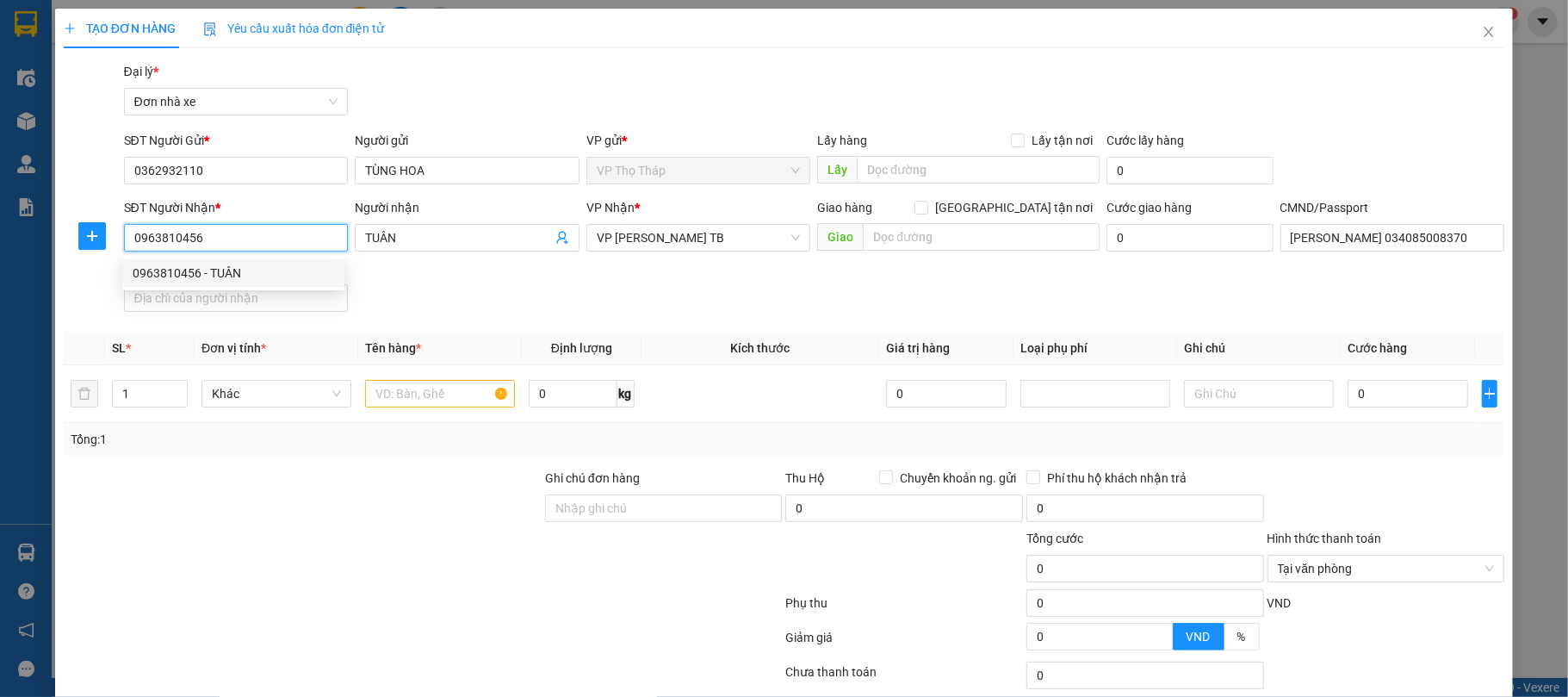
drag, startPoint x: 89, startPoint y: 245, endPoint x: 53, endPoint y: 240, distance: 36.3
click at [55, 240] on div "TẠO ĐƠN HÀNG Yêu cầu xuất hóa đơn điện tử Transit Pickup Surcharge Ids Transit …" at bounding box center [784, 404] width 1459 height 791
type input "0988125586"
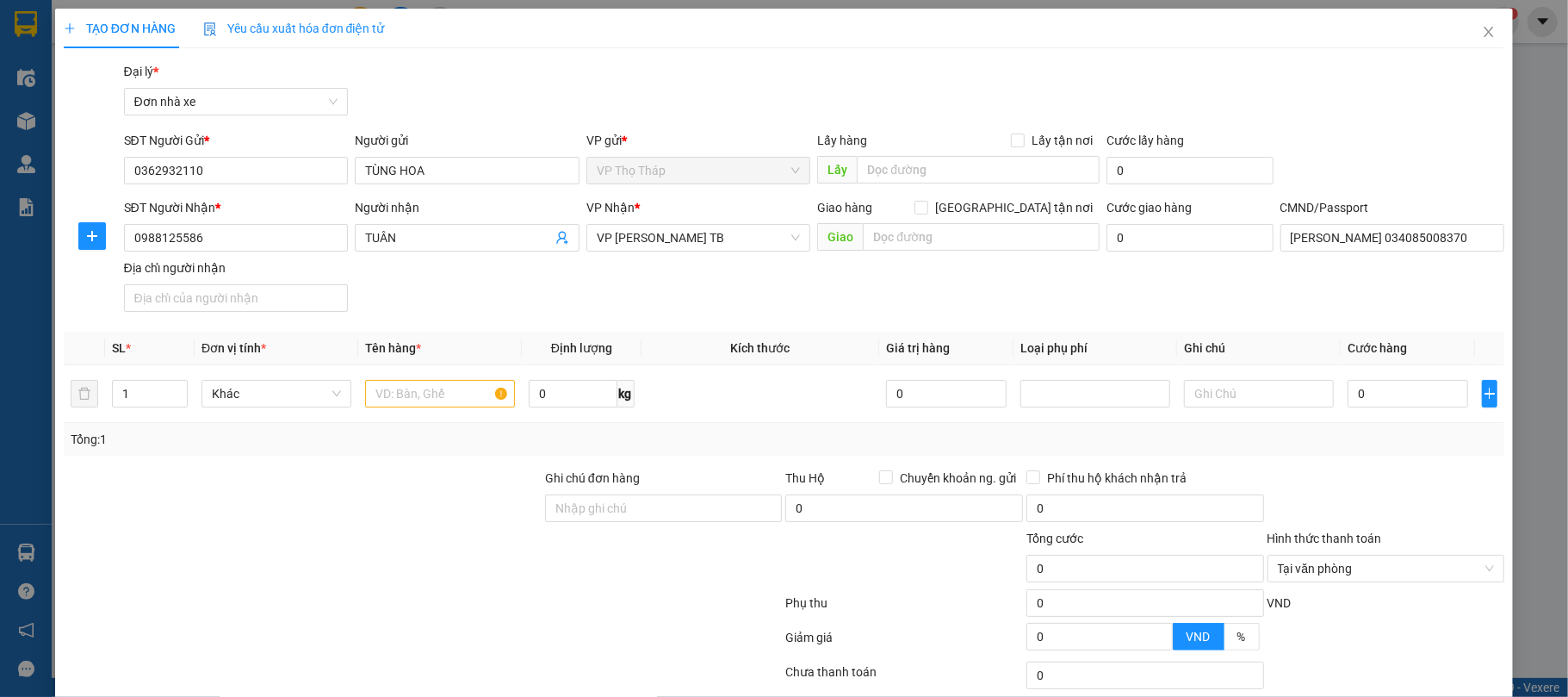
click at [424, 289] on div "SĐT Người Nhận * 0988125586 0988125586 Người nhận TUÂN VP Nhận * VP Trần Phú TB…" at bounding box center [814, 258] width 1388 height 121
drag, startPoint x: 462, startPoint y: 241, endPoint x: 329, endPoint y: 241, distance: 133.0
click at [329, 241] on div "SĐT Người Nhận * 0988125586 Người nhận TUÂN TUÂN VP Nhận * VP Trần Phú TB Giao …" at bounding box center [814, 258] width 1388 height 121
type input "a"
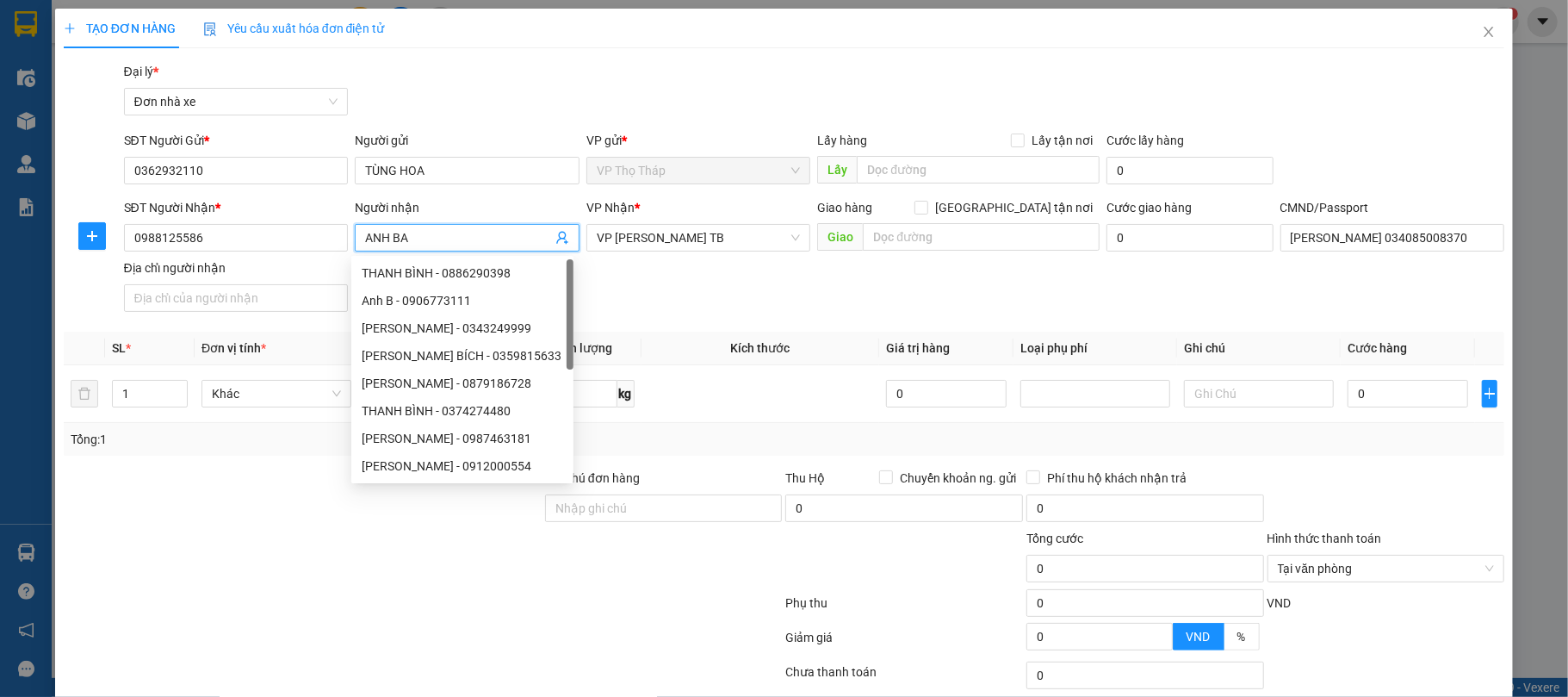
type input "ANH BA"
click at [593, 98] on div "Gói vận chuyển * Tiêu chuẩn Đại lý * Đơn nhà xe" at bounding box center [814, 92] width 1388 height 60
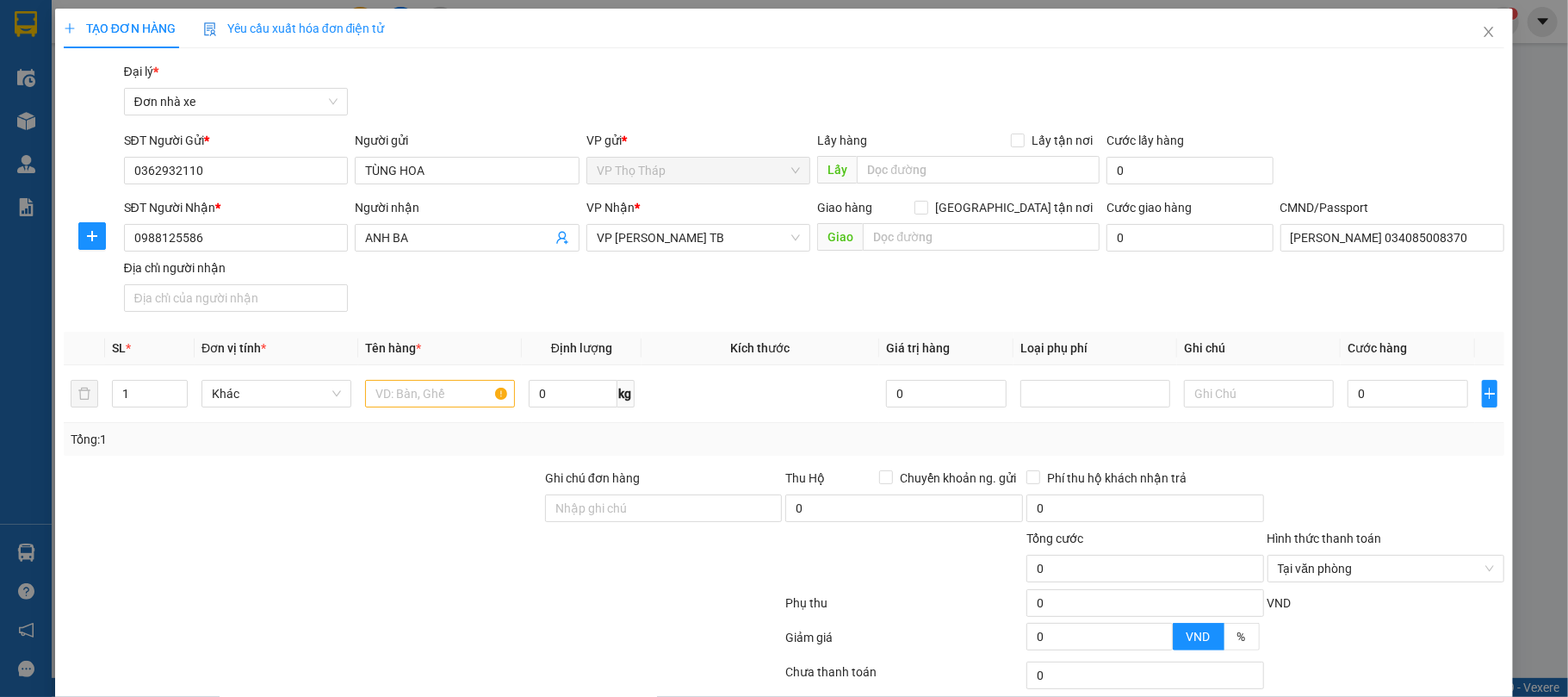
click at [666, 284] on div "SĐT Người Nhận * 0988125586 Người nhận ANH BA VP Nhận * VP Trần Phú TB Giao hàn…" at bounding box center [814, 258] width 1388 height 121
click at [442, 387] on input "text" at bounding box center [440, 394] width 150 height 28
type input "D"
type input "ĐỒ ĐIỆN"
click at [1402, 394] on input "0" at bounding box center [1408, 394] width 121 height 28
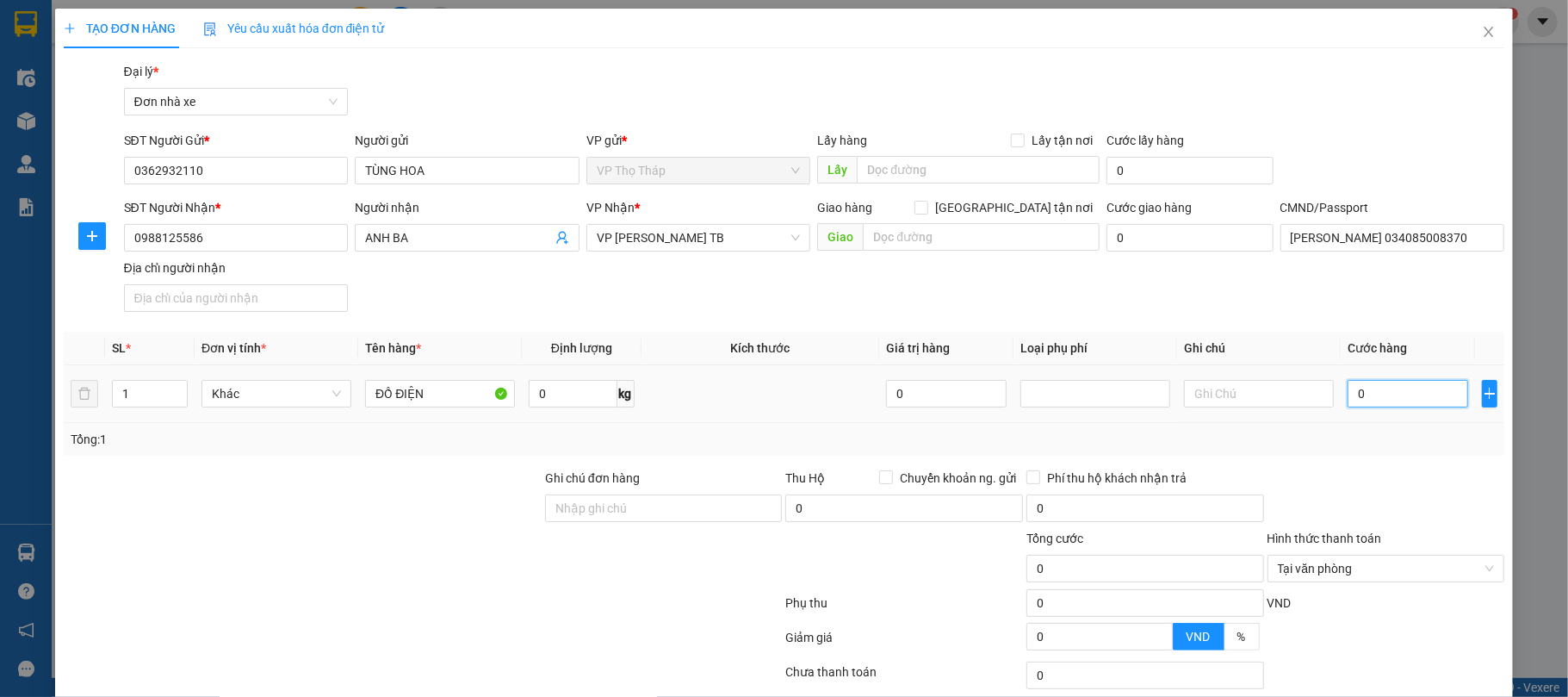
type input "3"
type input "35"
type input "35.000"
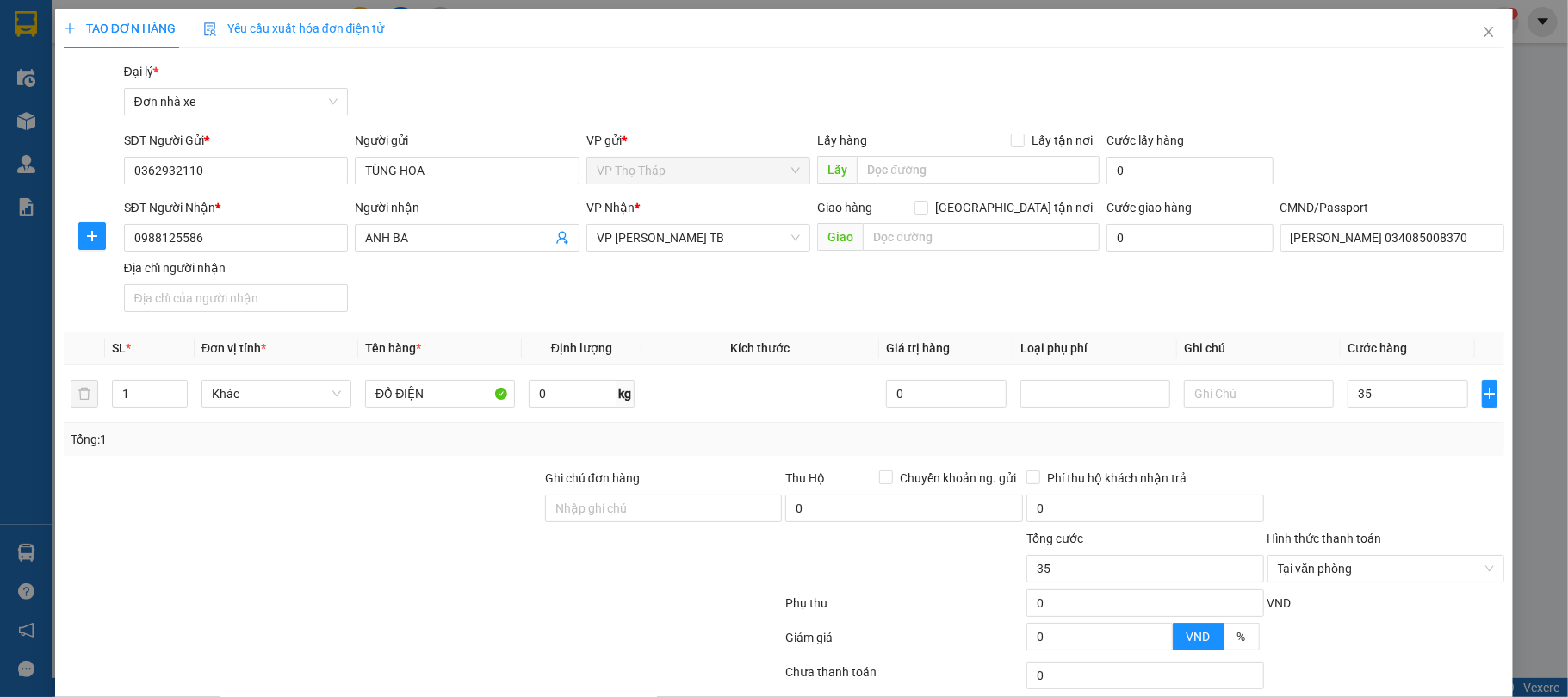
type input "35.000"
click at [1421, 439] on div "Tổng: 1" at bounding box center [784, 439] width 1428 height 19
type input "35.000"
click at [1457, 520] on div at bounding box center [1387, 498] width 241 height 60
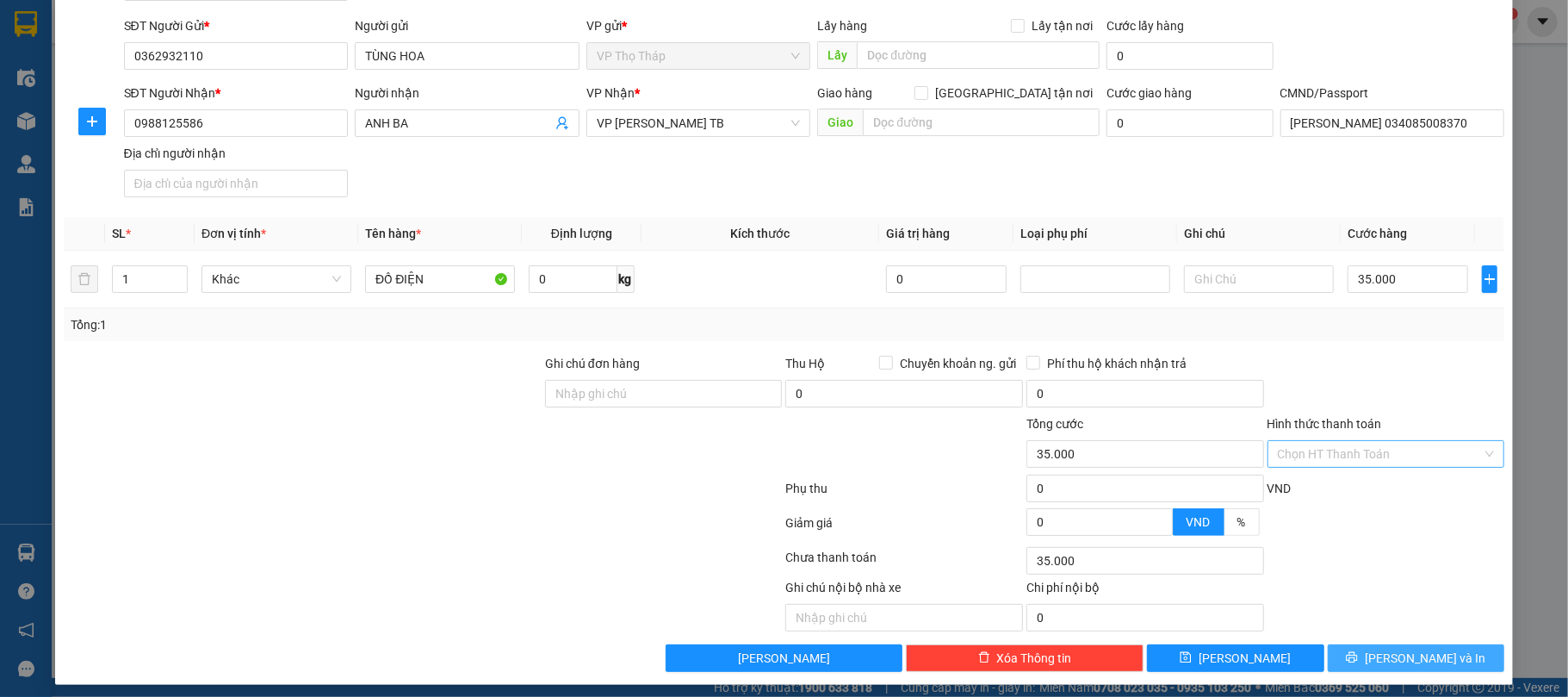
click at [1430, 663] on span "[PERSON_NAME] và In" at bounding box center [1426, 657] width 121 height 19
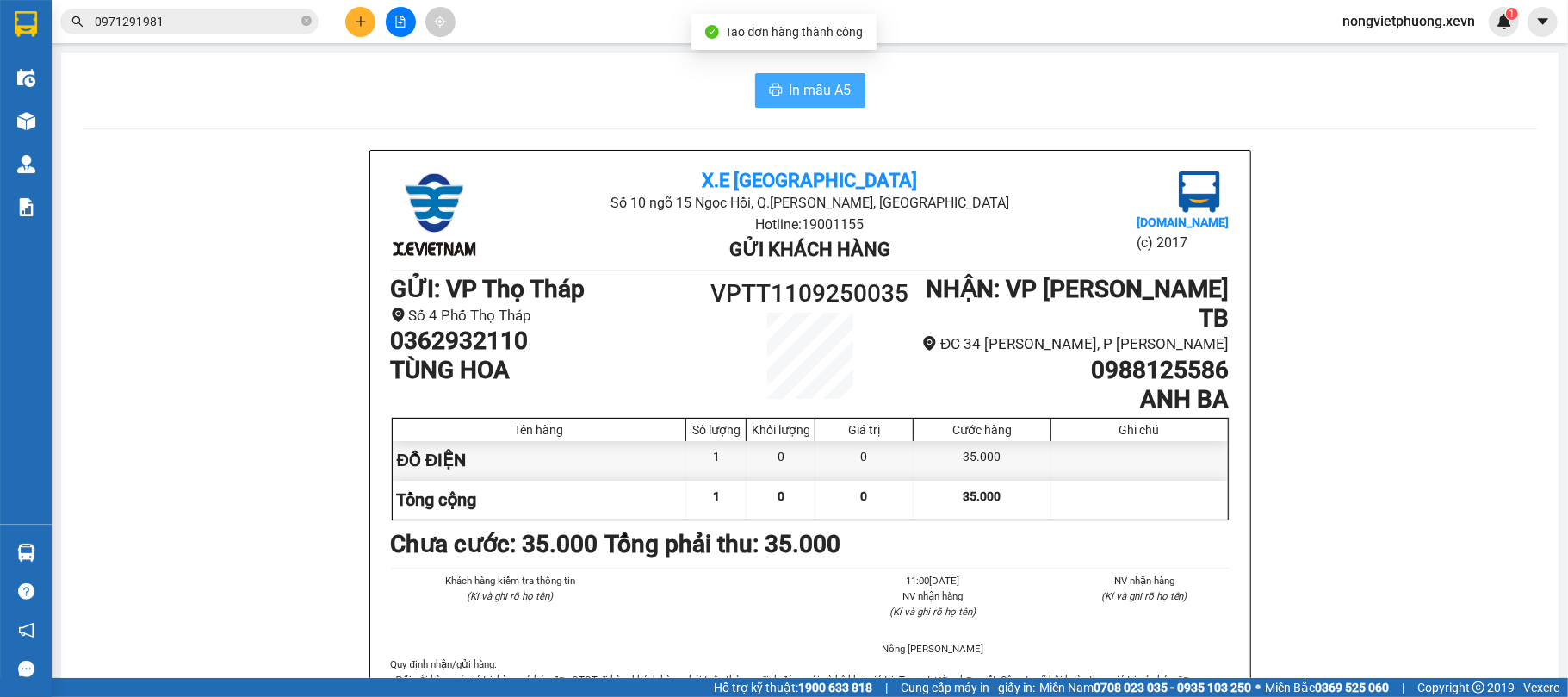
click at [799, 91] on span "In mẫu A5" at bounding box center [820, 90] width 62 height 22
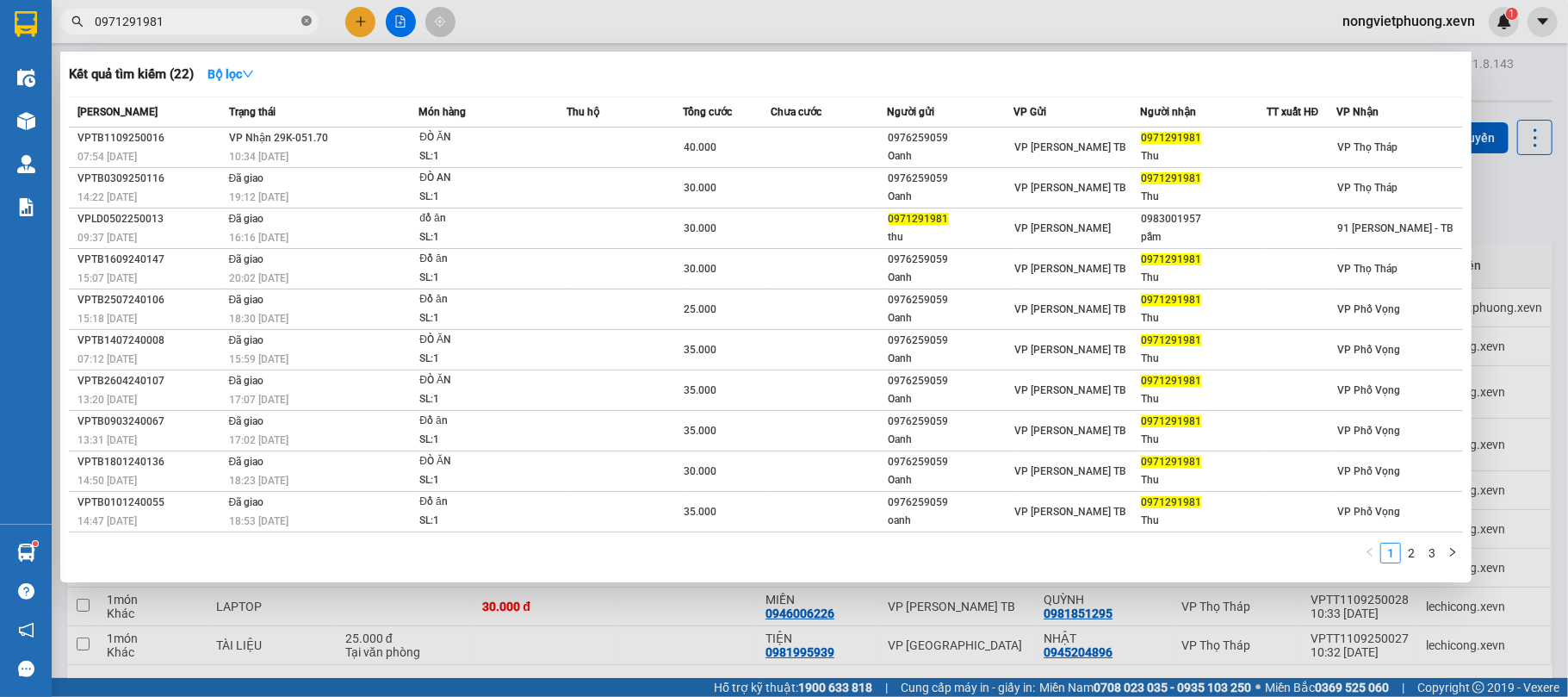
click at [307, 24] on icon "close-circle" at bounding box center [306, 20] width 10 height 10
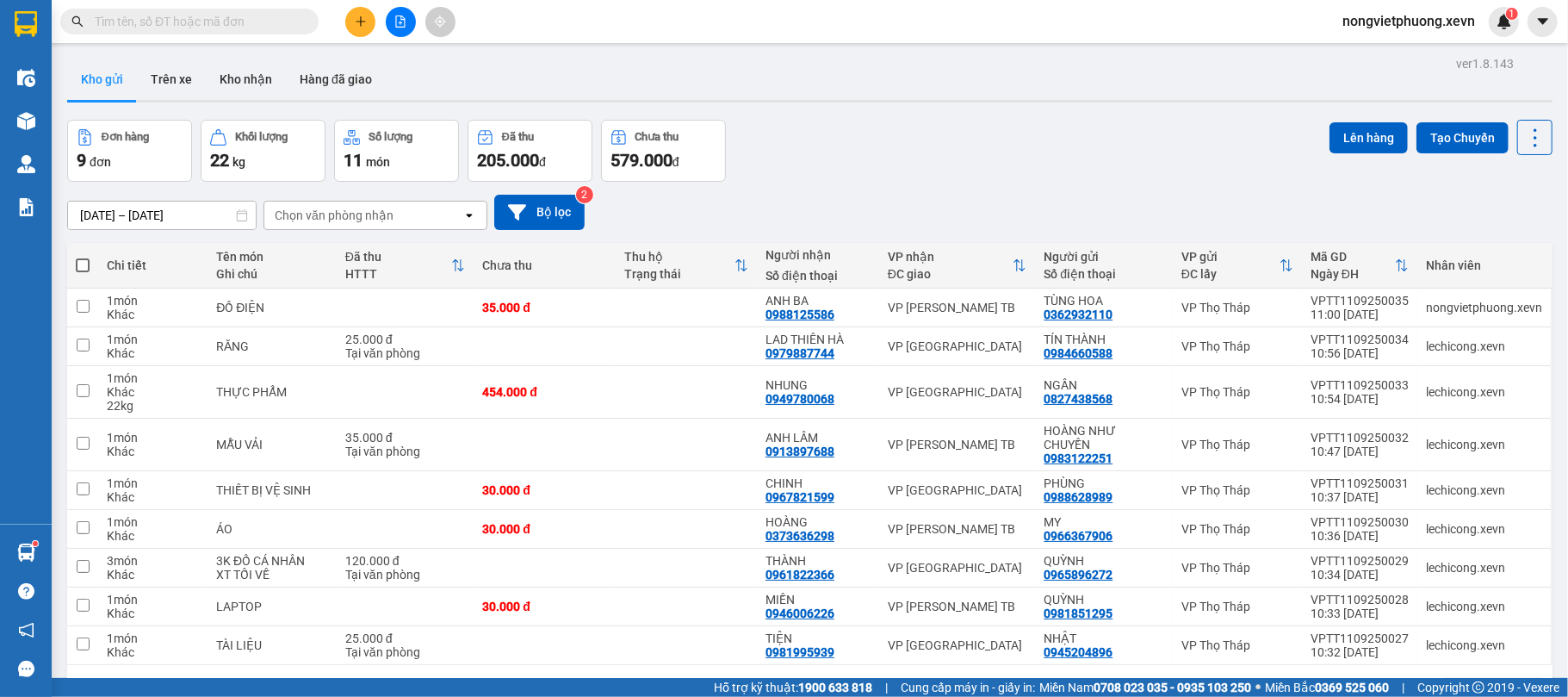
drag, startPoint x: 980, startPoint y: 142, endPoint x: 999, endPoint y: 134, distance: 20.6
click at [985, 140] on div "Đơn hàng 9 đơn Khối lượng 22 kg Số lượng 11 món Đã thu 205.000 đ Chưa thu 579.0…" at bounding box center [810, 150] width 1485 height 62
click at [258, 23] on input "text" at bounding box center [196, 21] width 204 height 19
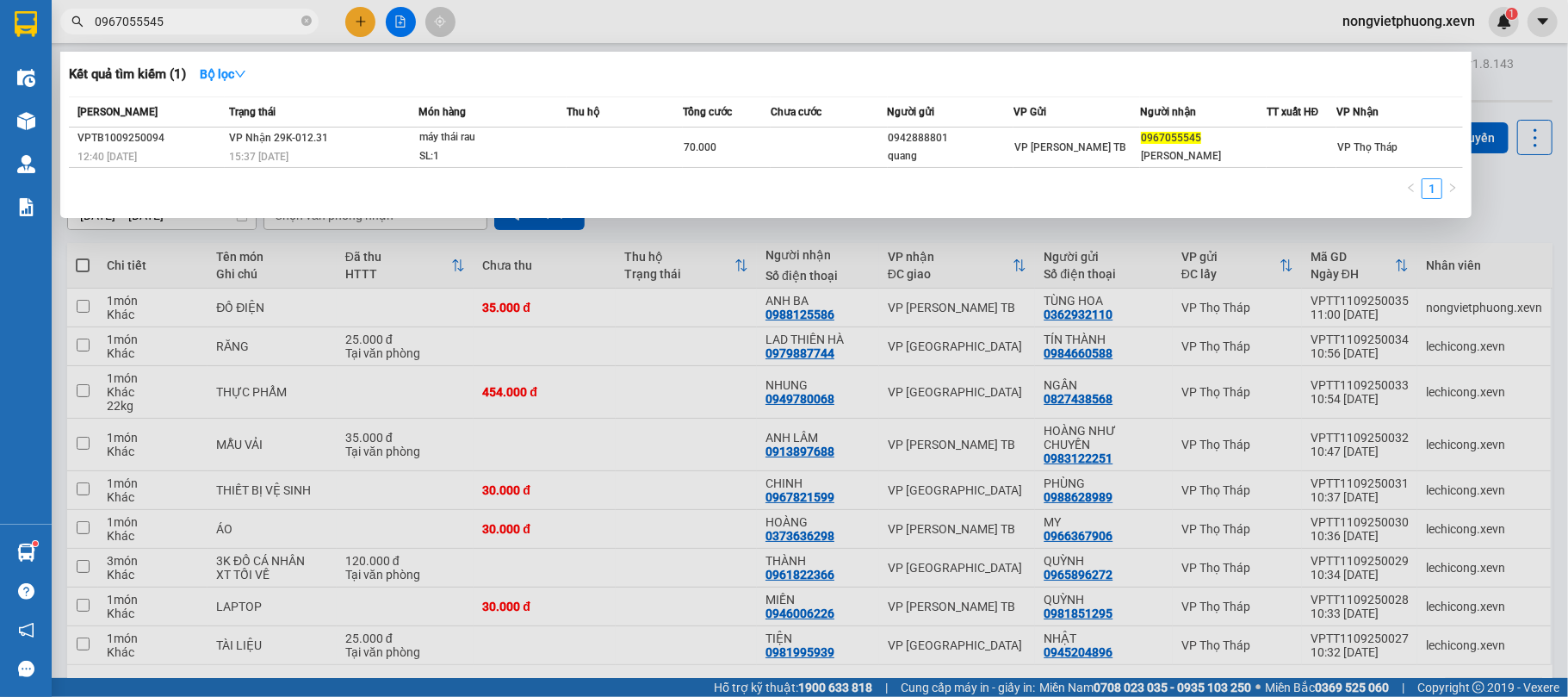
type input "0967055545"
click at [363, 25] on div at bounding box center [784, 348] width 1568 height 697
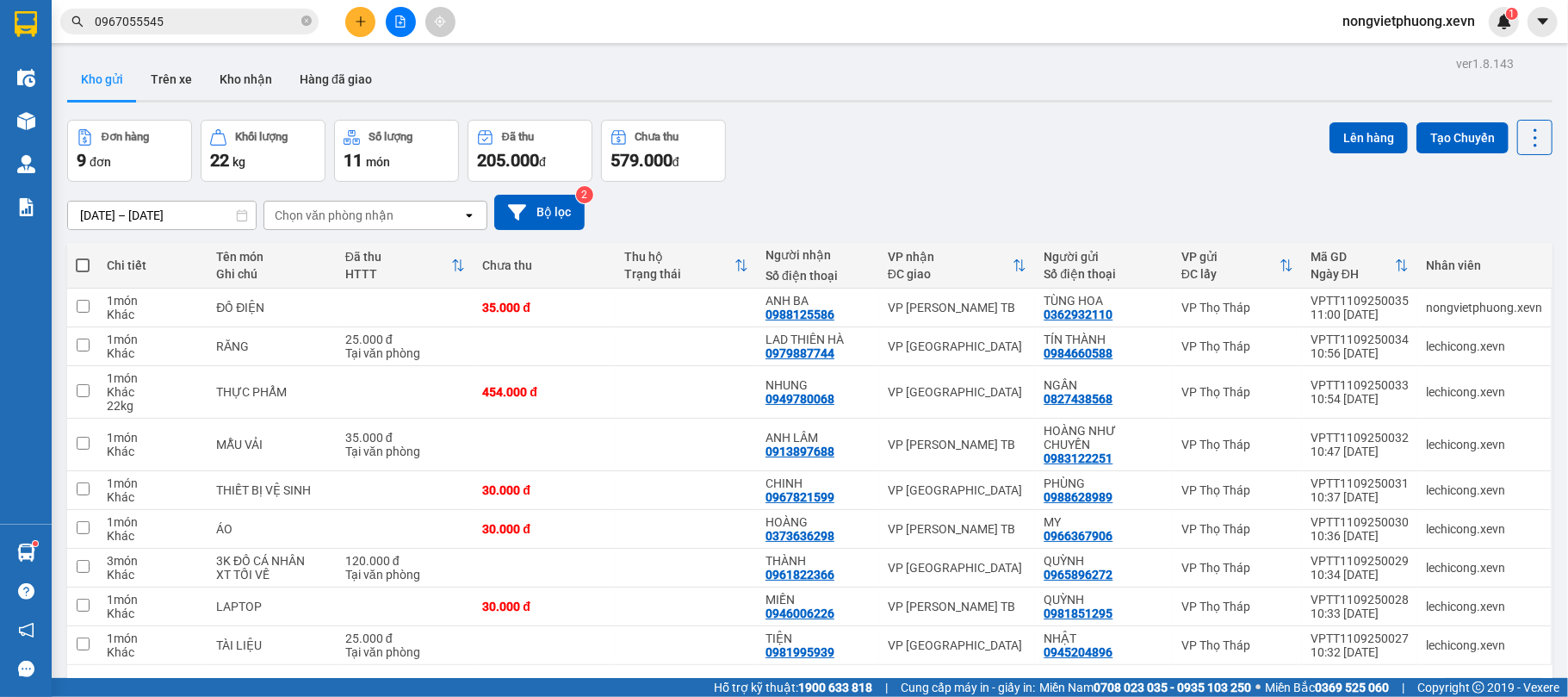
click at [368, 11] on button at bounding box center [359, 22] width 30 height 30
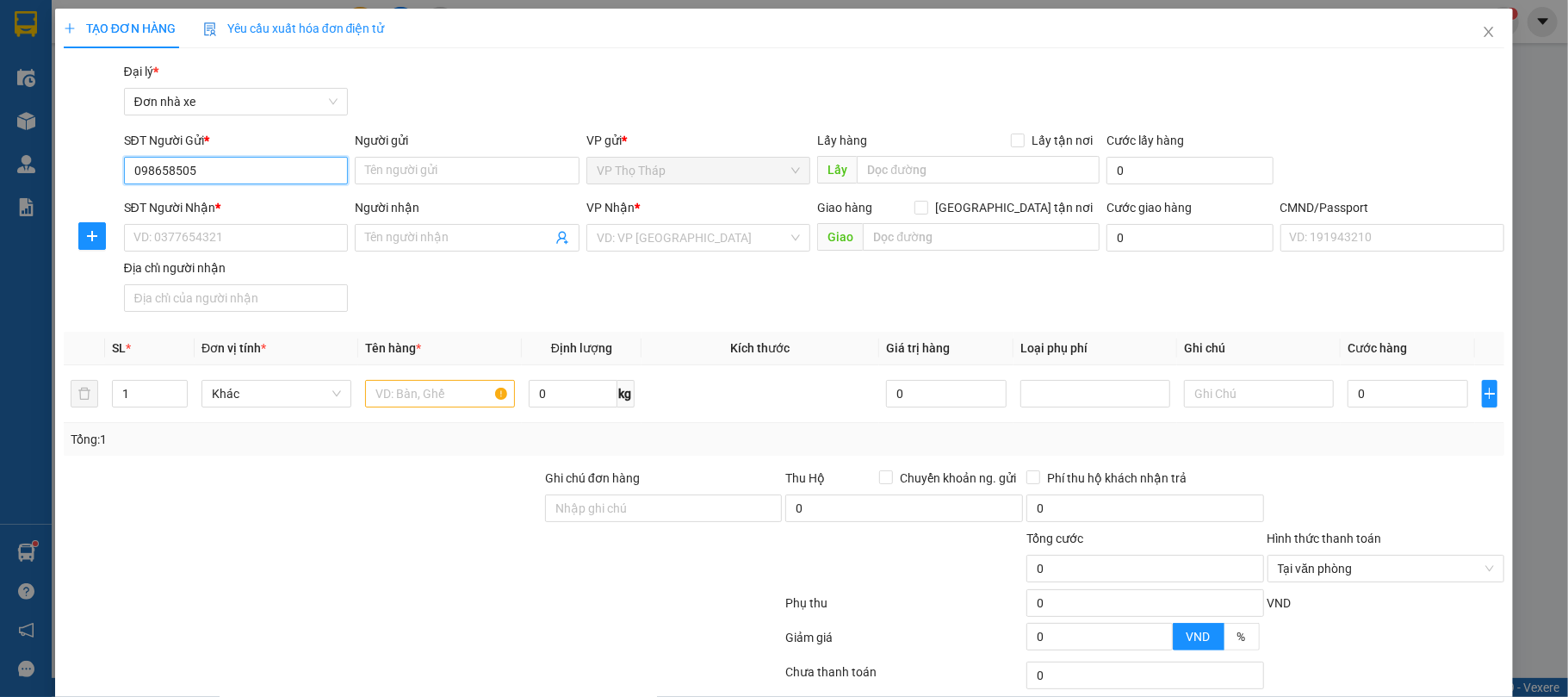
type input "0986585053"
click at [257, 174] on input "0986585053" at bounding box center [237, 170] width 225 height 28
click at [256, 204] on div "0986585053 - VÂN" at bounding box center [233, 205] width 202 height 19
type input "VÂN"
type input "0946289388"
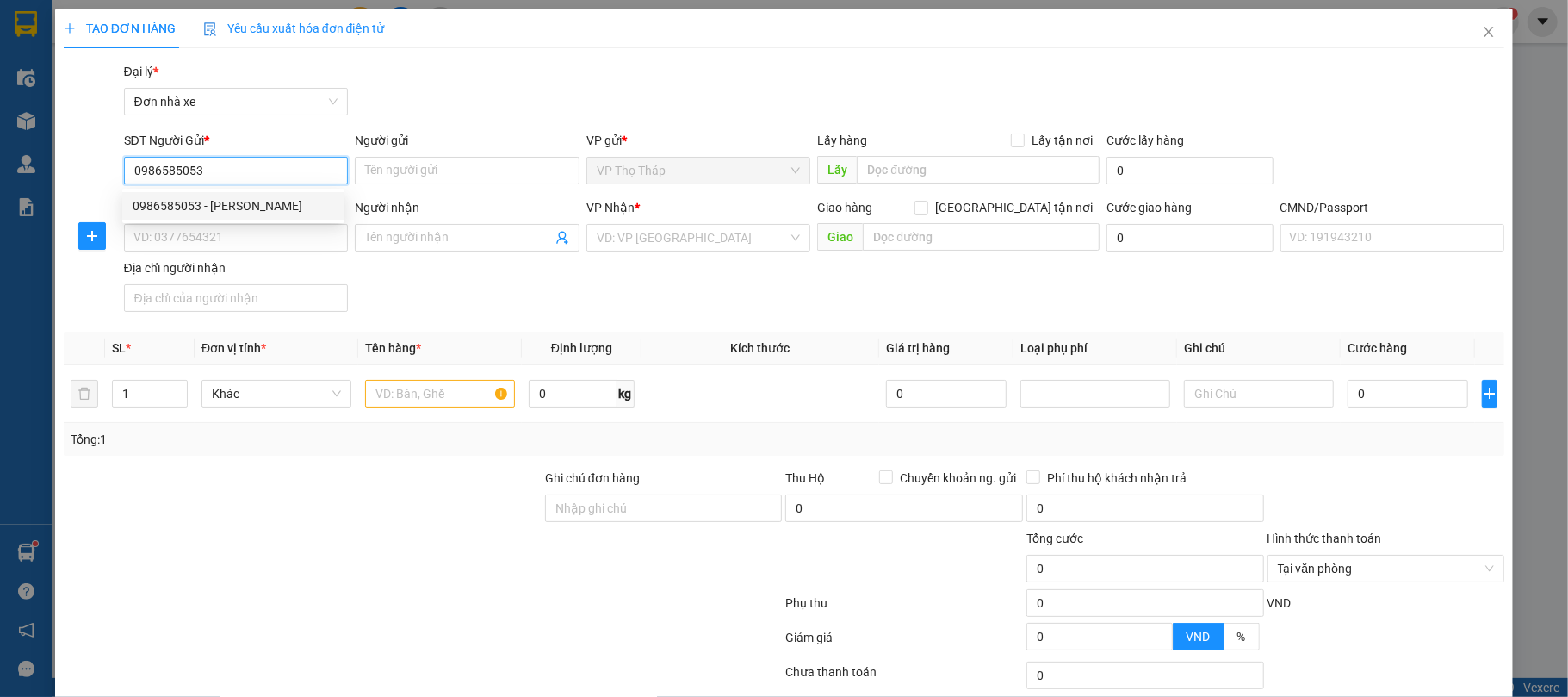
type input "THIỆN"
type input "038189052302 HOÀNG THU TRANG"
type input "0986585053"
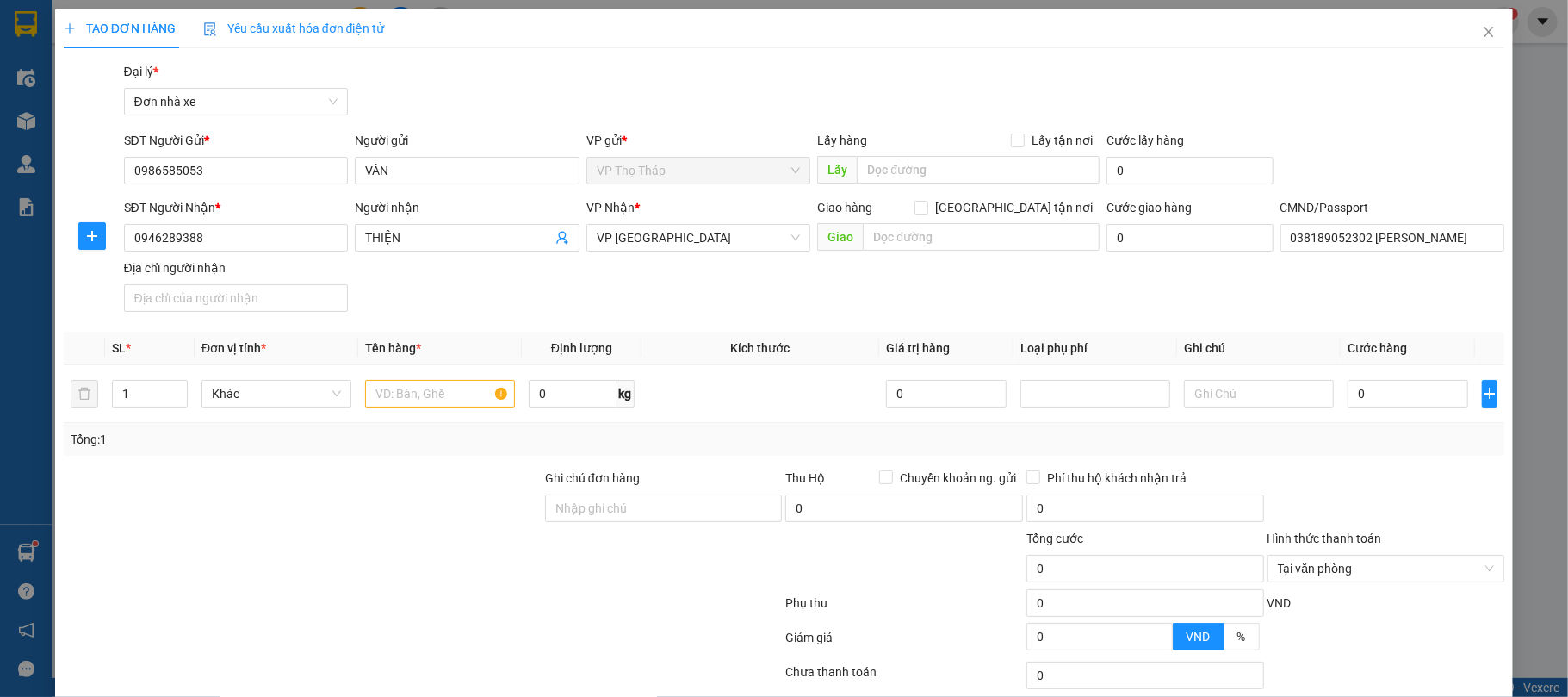
click at [459, 289] on div "SĐT Người Nhận * 0946289388 Người nhận THIỆN VP Nhận * VP Ninh Bình Giao hàng G…" at bounding box center [814, 258] width 1388 height 121
click at [1482, 36] on icon "close" at bounding box center [1489, 32] width 14 height 14
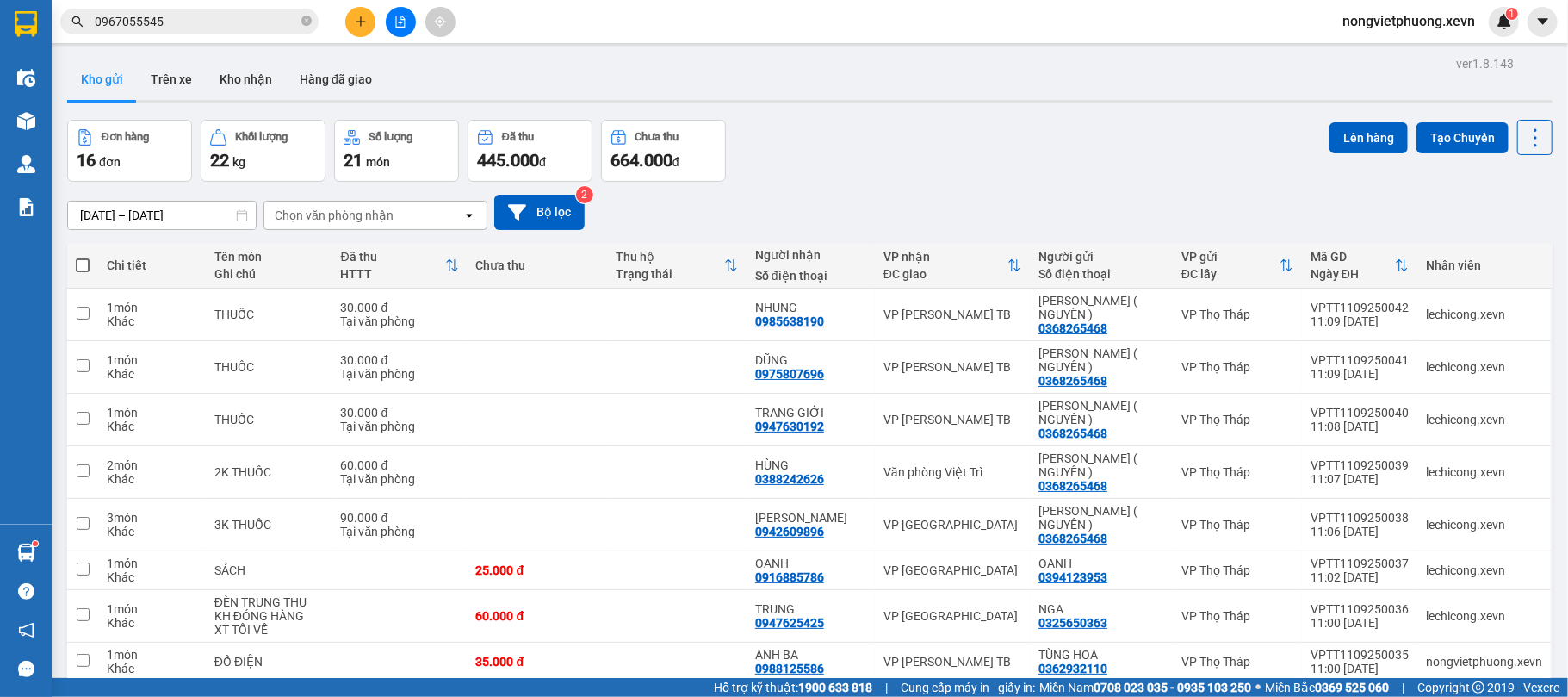
click at [264, 29] on input "0967055545" at bounding box center [196, 21] width 204 height 19
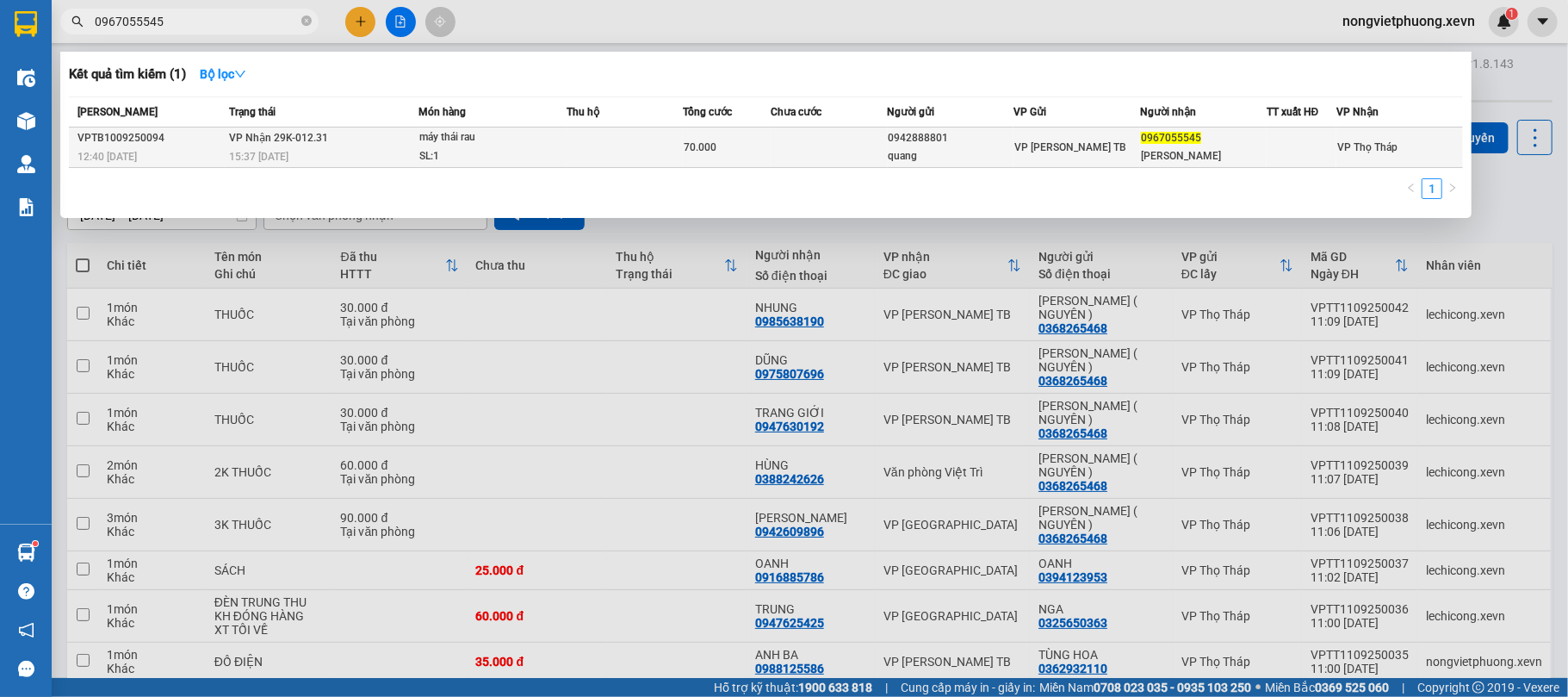
click at [519, 132] on div "máy thái rau" at bounding box center [484, 137] width 129 height 19
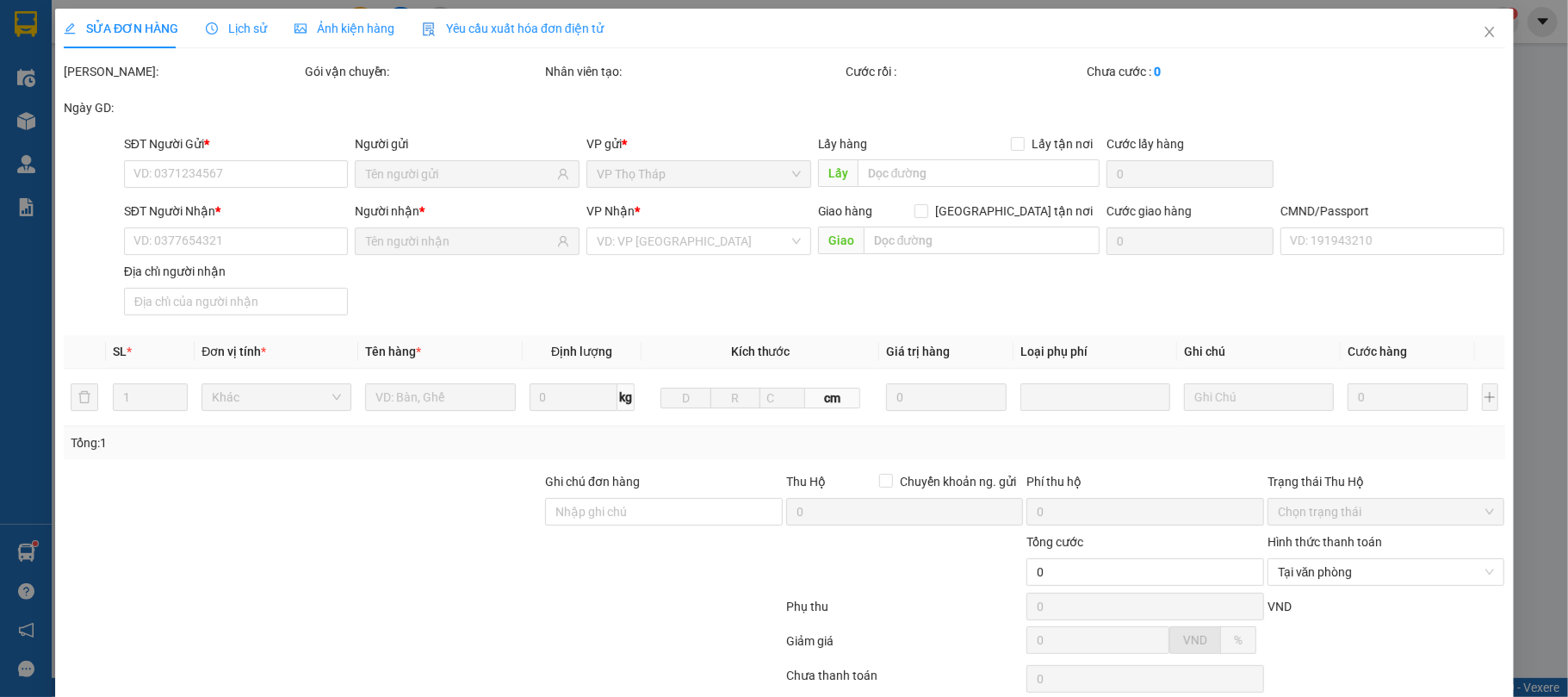
type input "0942888801"
type input "quang"
type input "0967055545"
type input "hiếu minh"
type input "70.000"
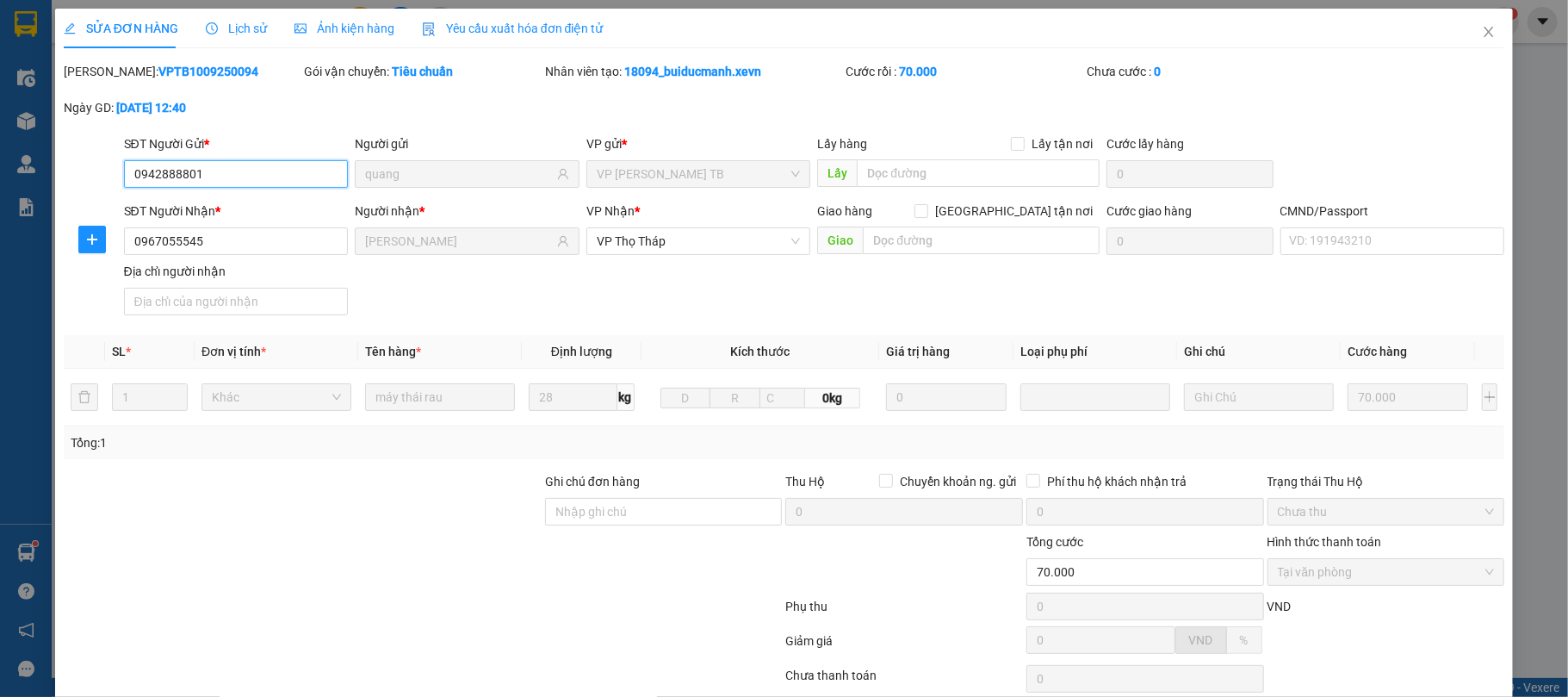
scroll to position [131, 0]
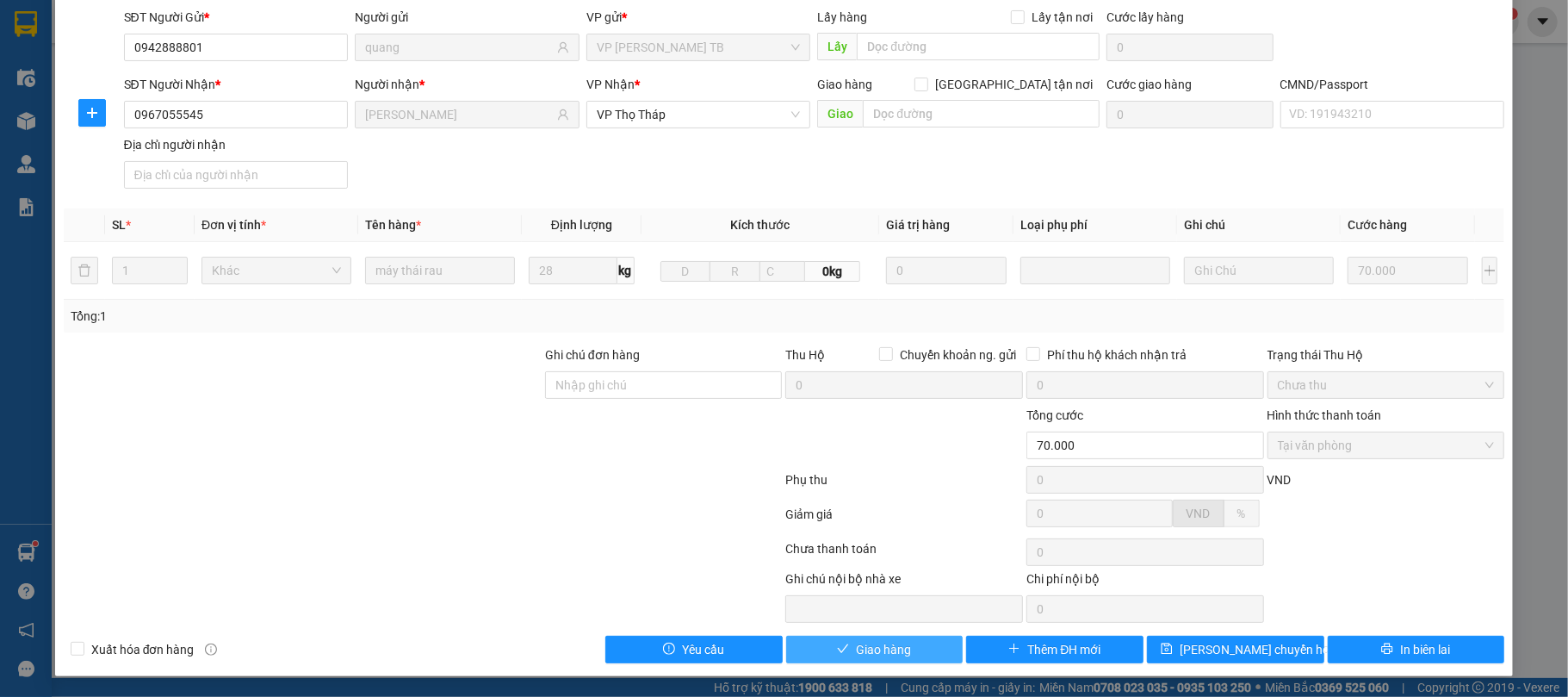
click at [906, 640] on button "Giao hàng" at bounding box center [875, 649] width 177 height 28
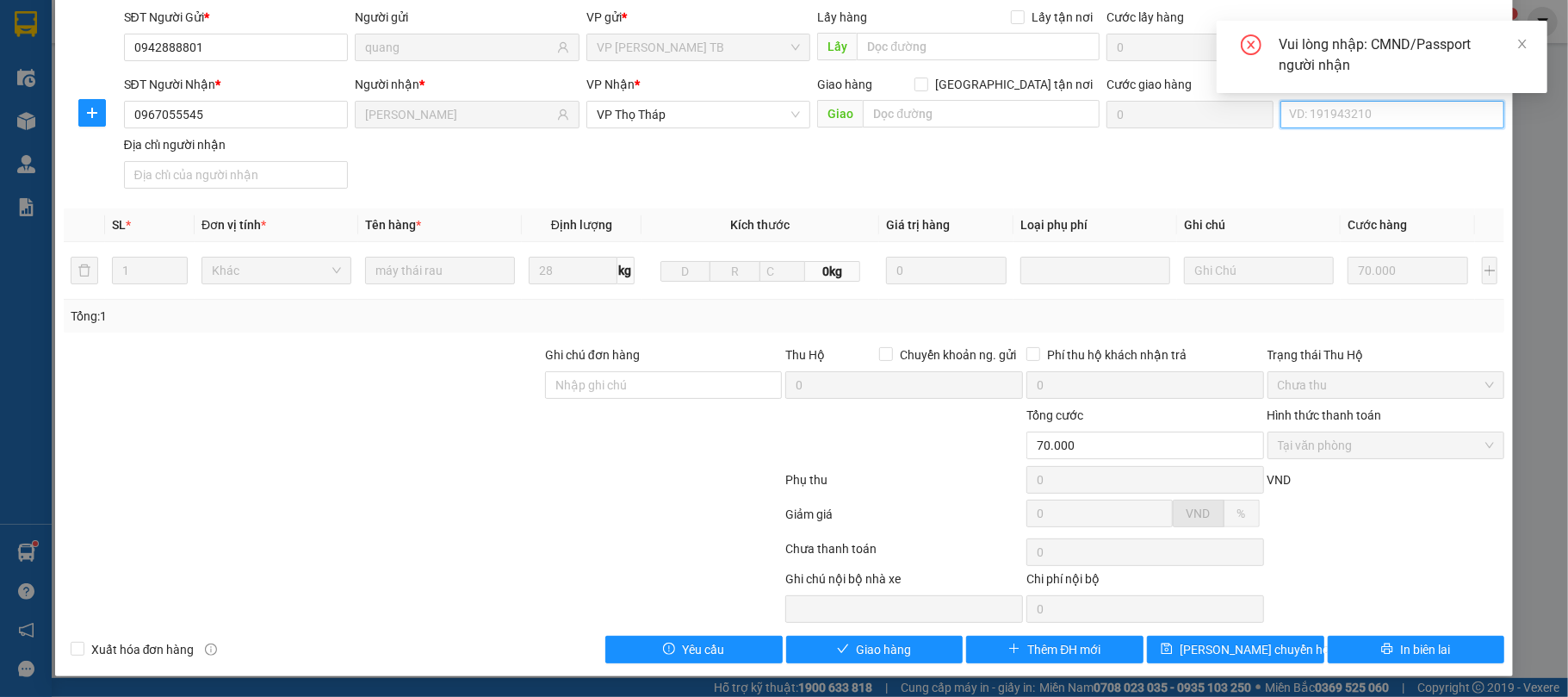
click at [1382, 110] on input "CMND/Passport" at bounding box center [1393, 114] width 225 height 28
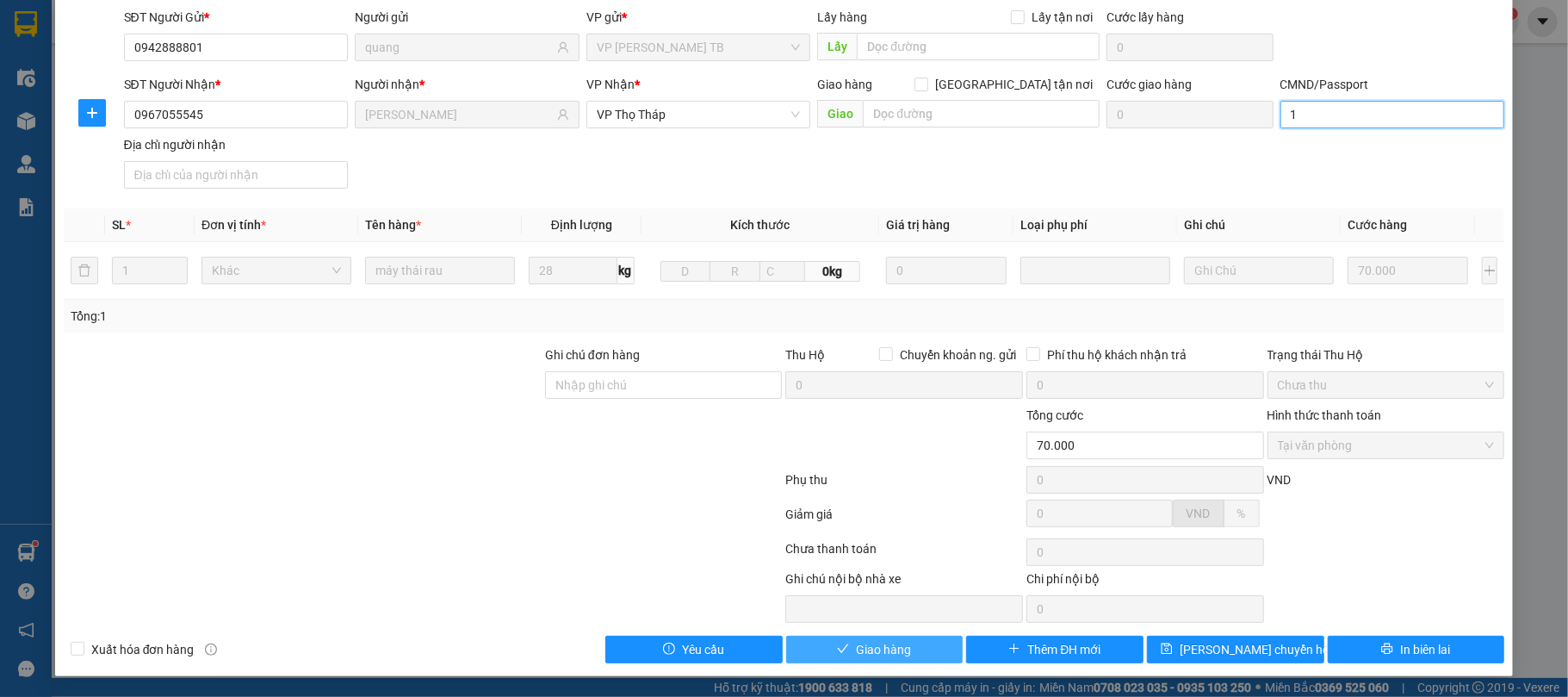
type input "1"
click at [873, 640] on span "Giao hàng" at bounding box center [883, 648] width 55 height 19
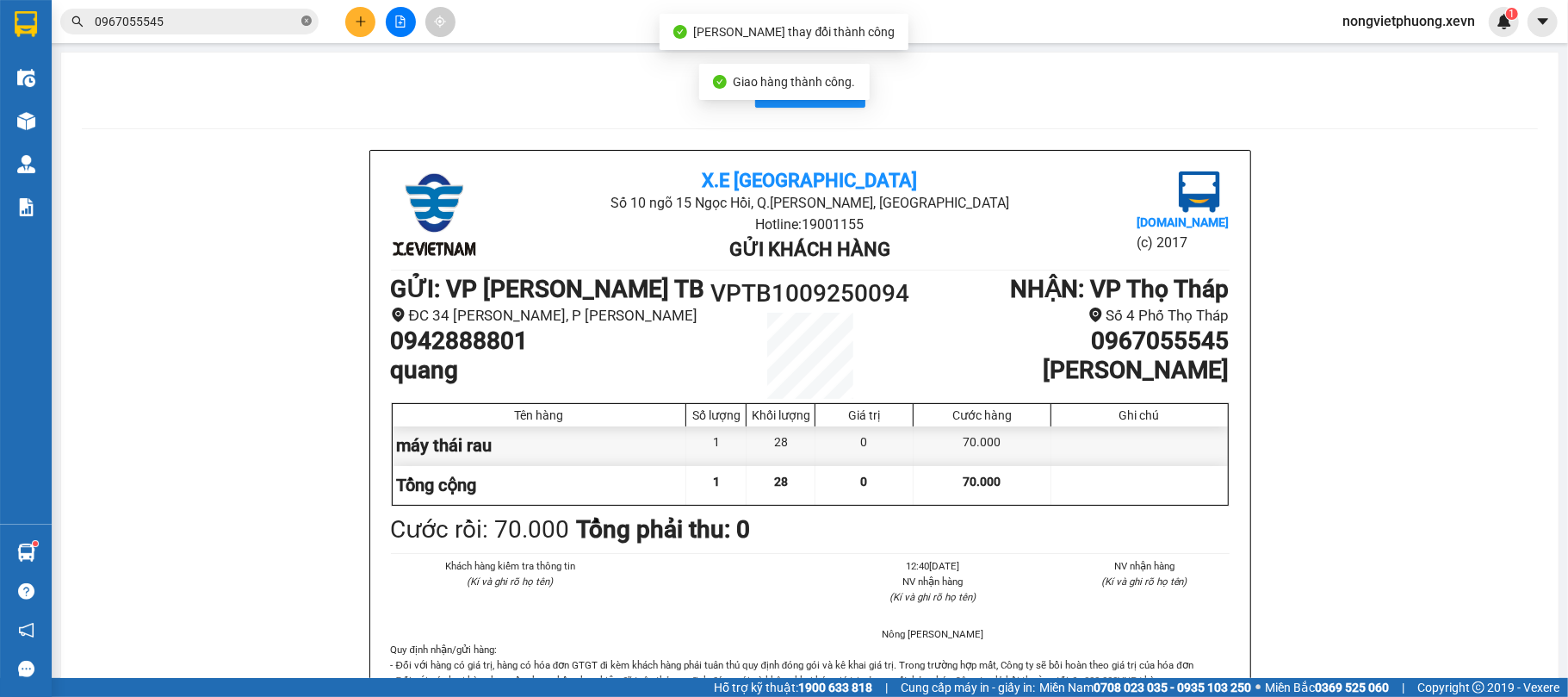
click at [304, 22] on icon "close-circle" at bounding box center [306, 20] width 10 height 10
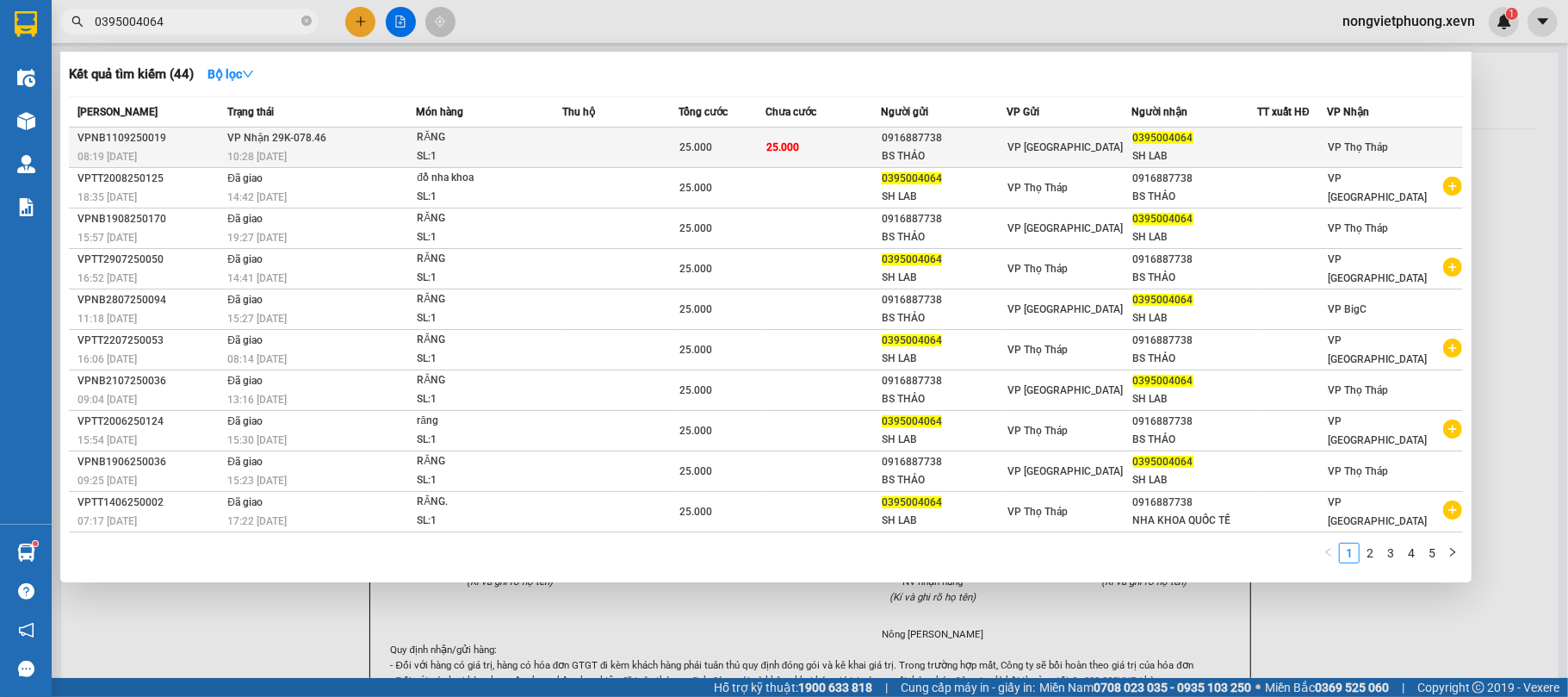
type input "0395004064"
click at [703, 149] on span "25.000" at bounding box center [695, 147] width 32 height 12
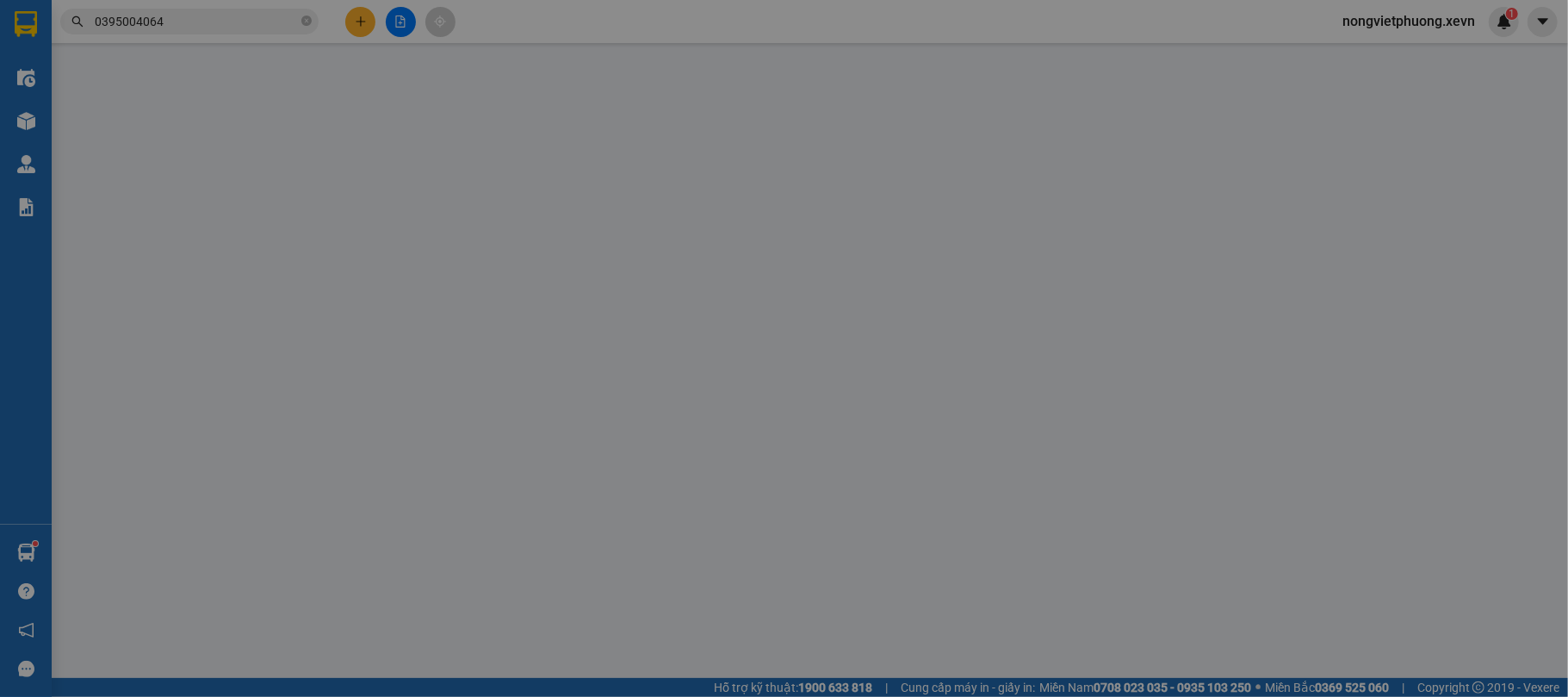
type input "0916887738"
type input "BS THẢO"
type input "0395004064"
type input "SH LAB"
type input "034201003193 NGUYỄN VĂN ĐỨC"
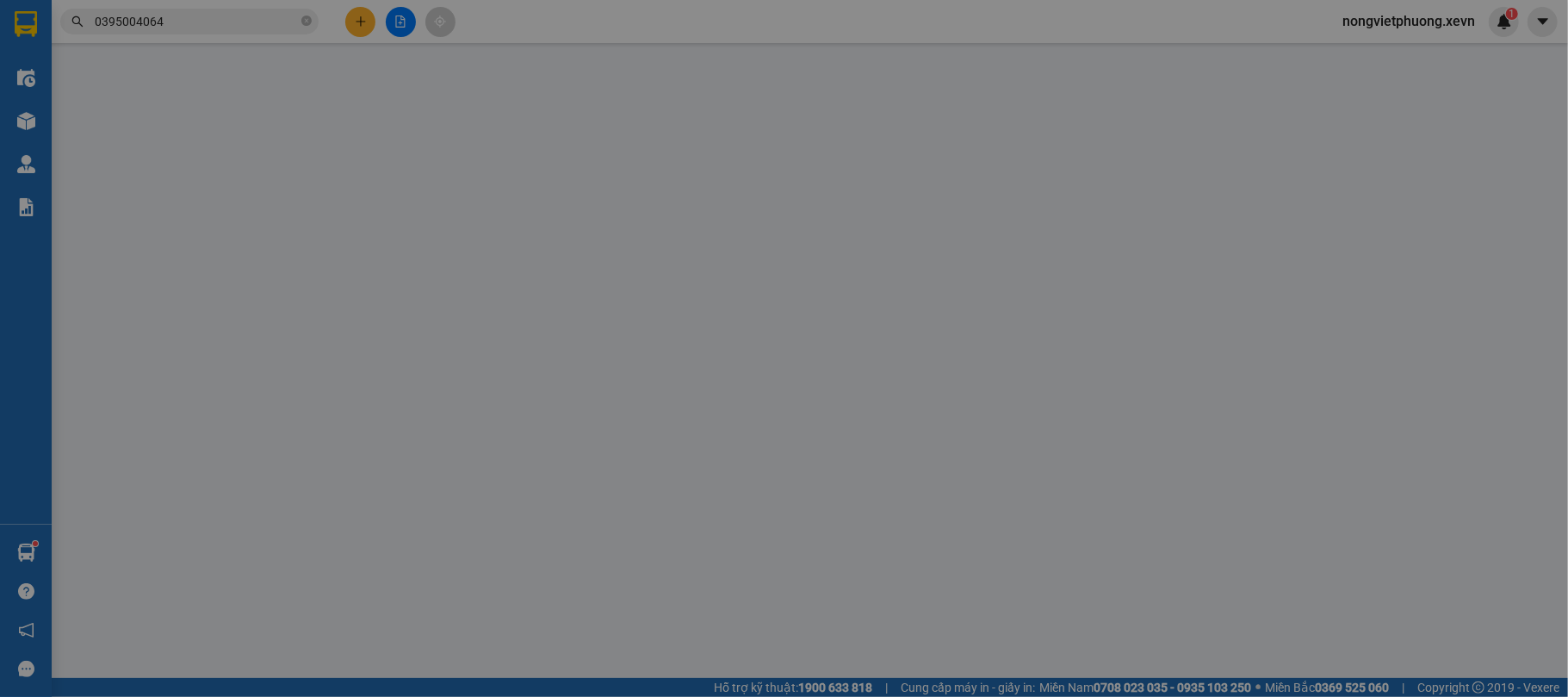
type input "25.000"
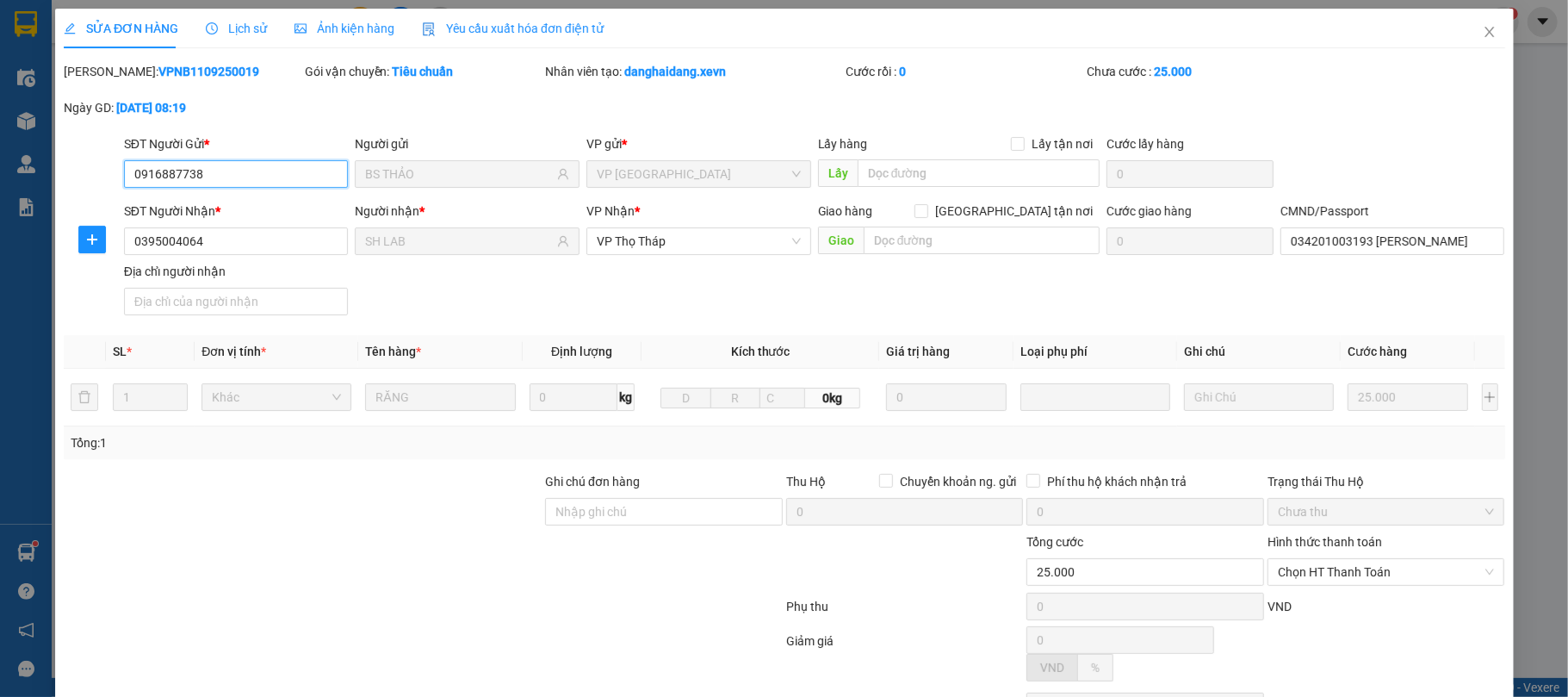
scroll to position [122, 0]
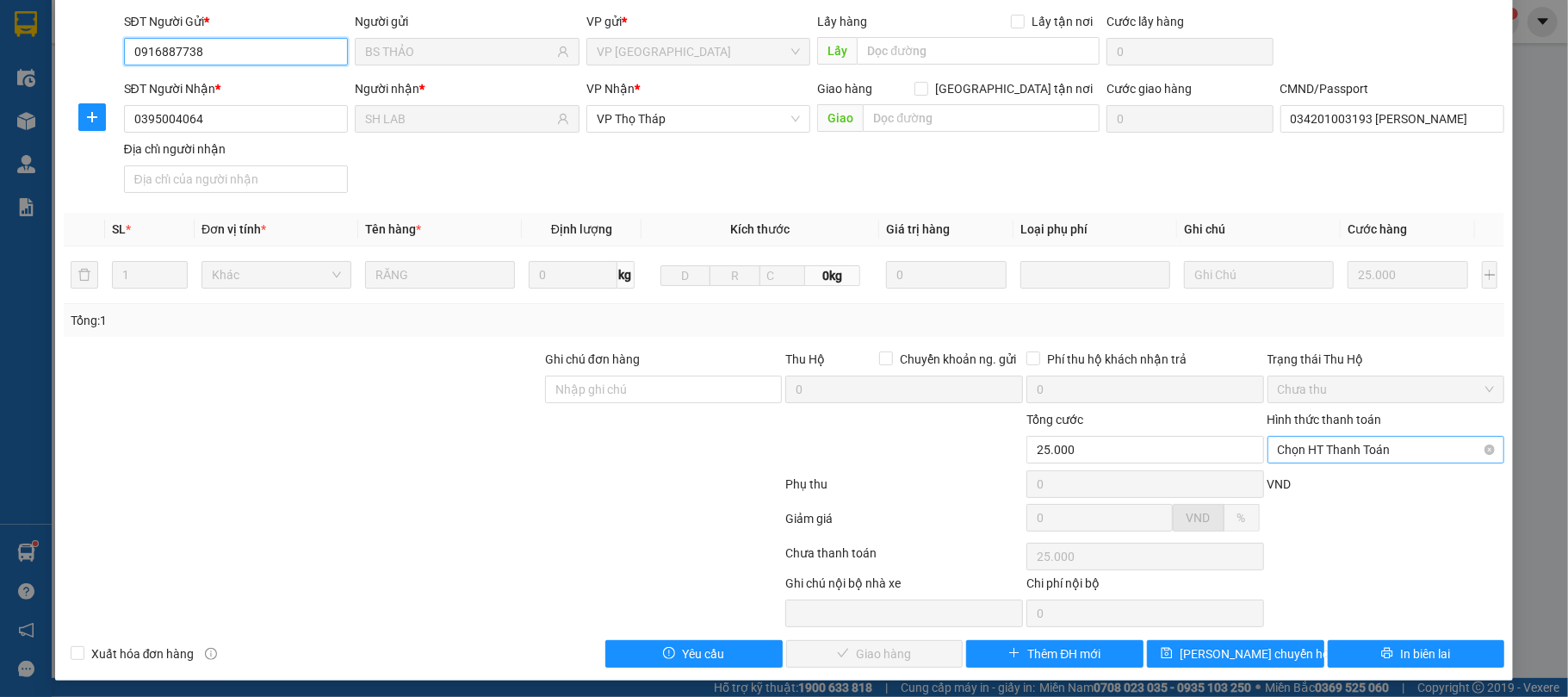
click at [1363, 452] on span "Chọn HT Thanh Toán" at bounding box center [1386, 449] width 217 height 26
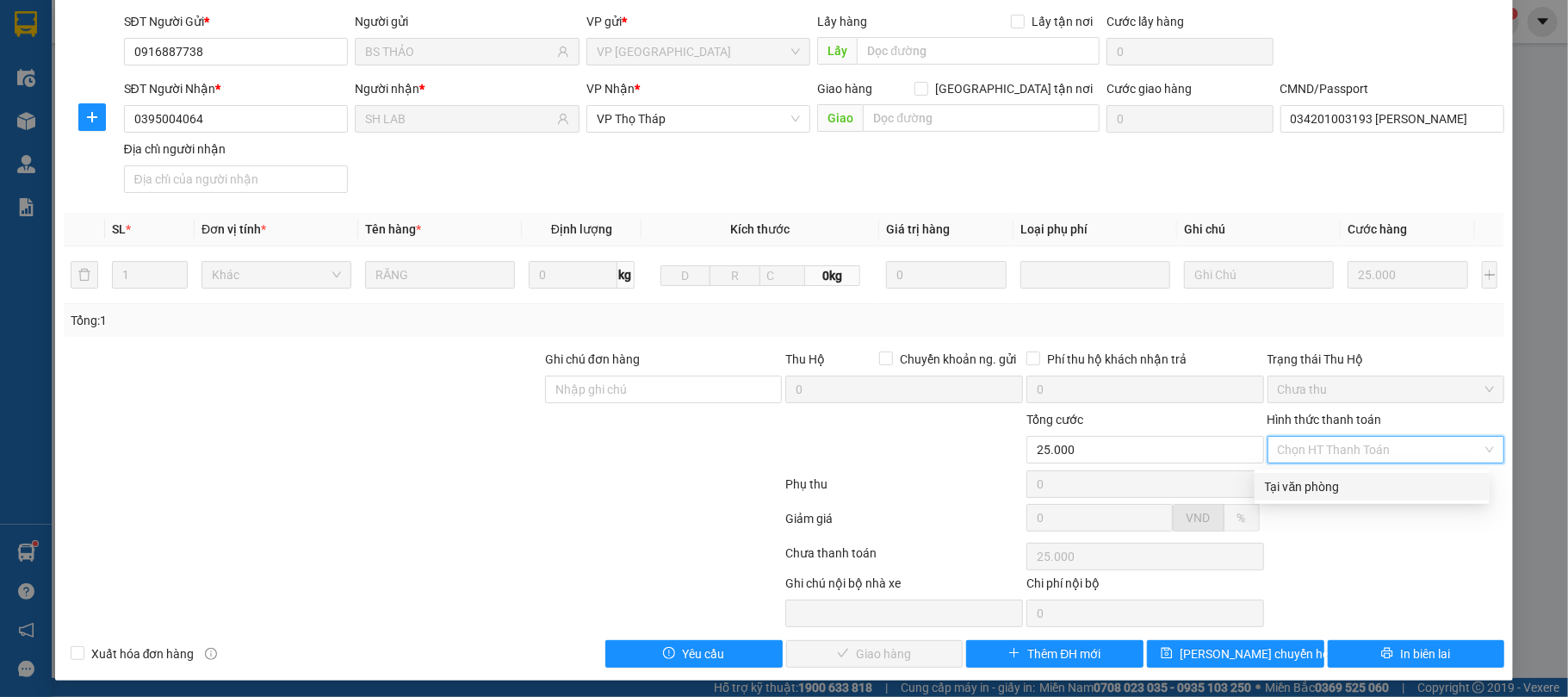
click at [1358, 482] on div "Tại văn phòng" at bounding box center [1373, 486] width 214 height 19
type input "0"
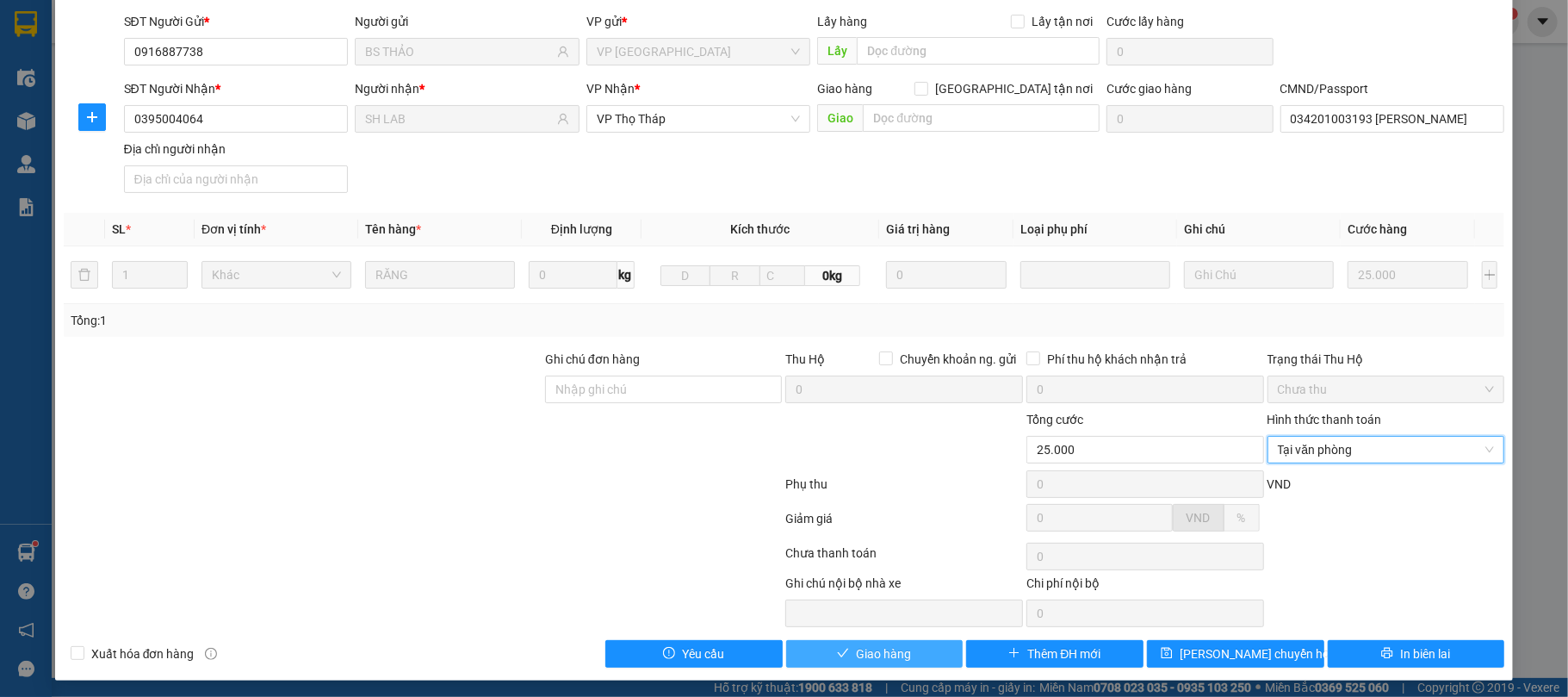
click at [907, 656] on button "Giao hàng" at bounding box center [875, 653] width 177 height 28
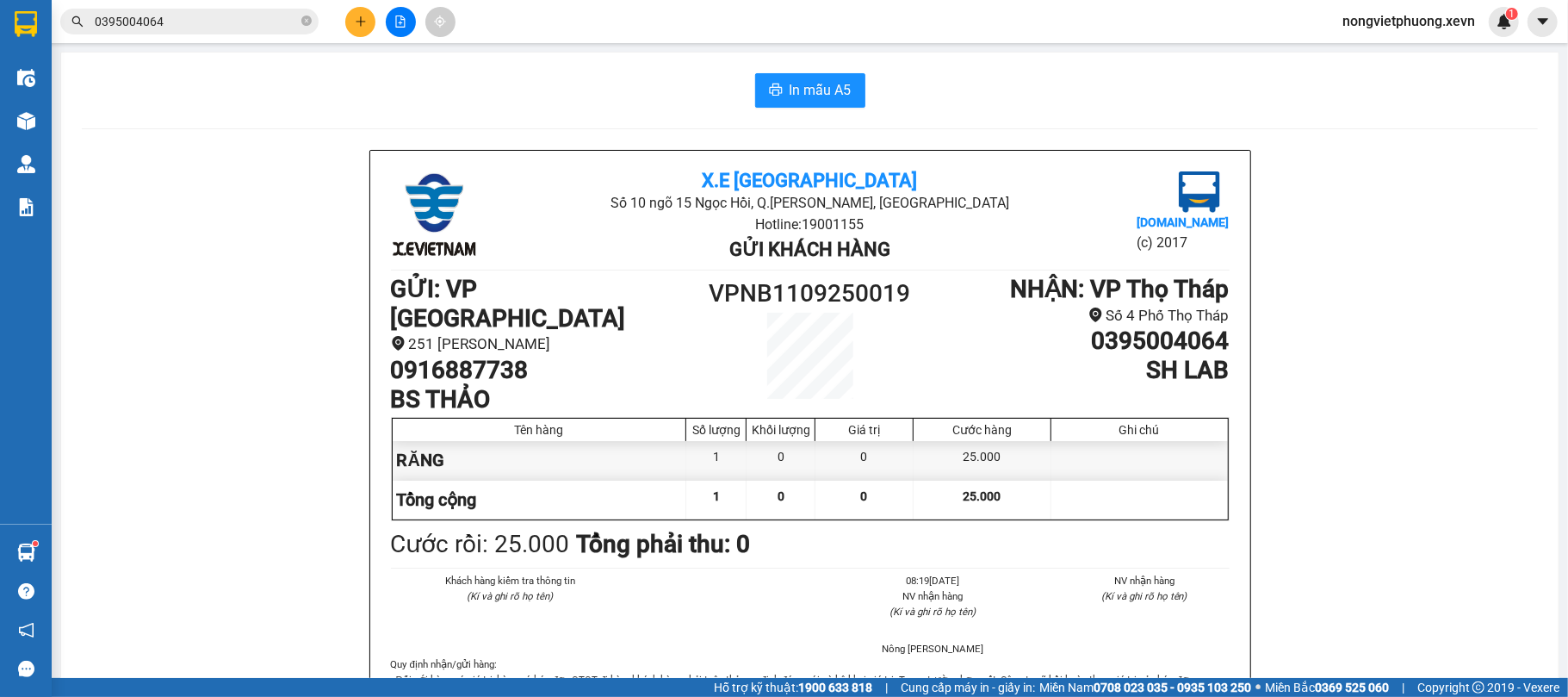
drag, startPoint x: 202, startPoint y: 23, endPoint x: 258, endPoint y: 15, distance: 56.6
click at [206, 23] on input "0395004064" at bounding box center [196, 21] width 204 height 19
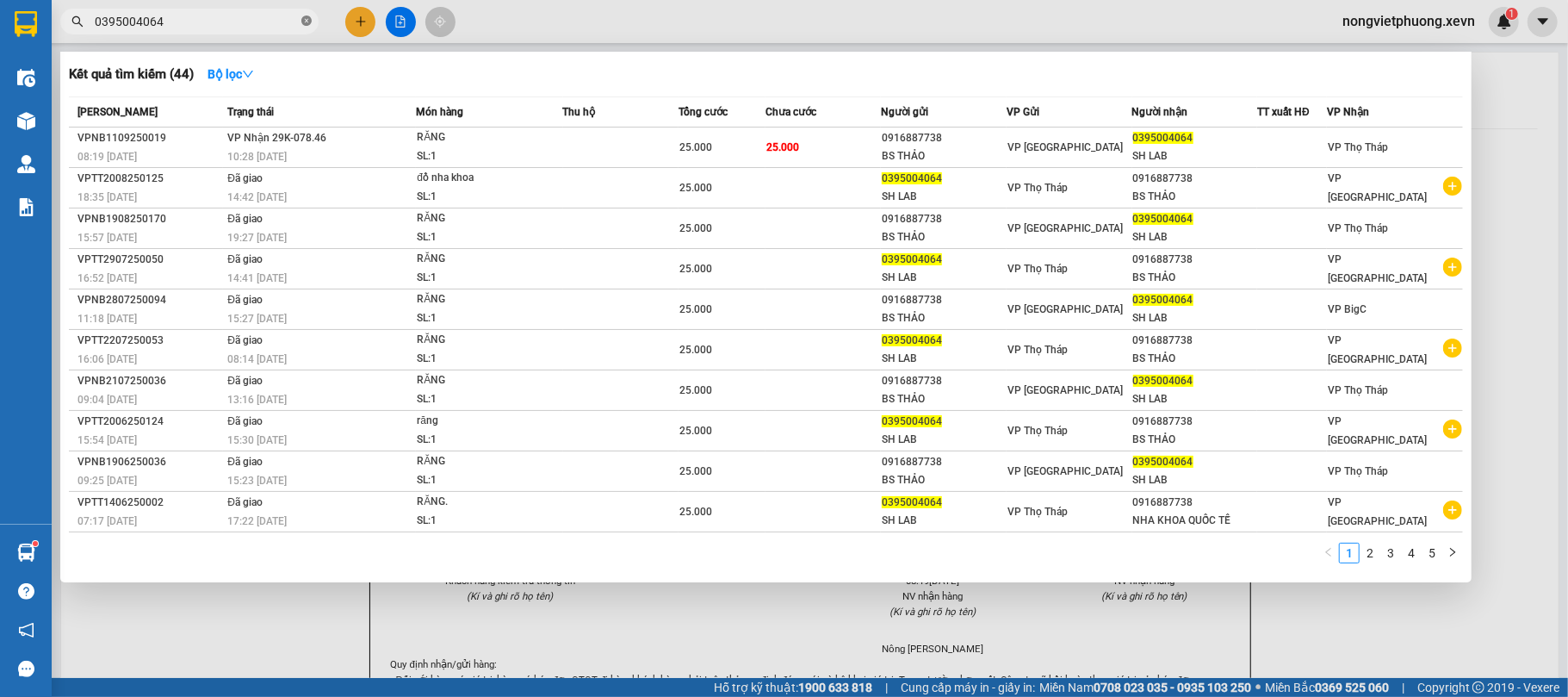
click at [304, 21] on icon "close-circle" at bounding box center [306, 20] width 10 height 10
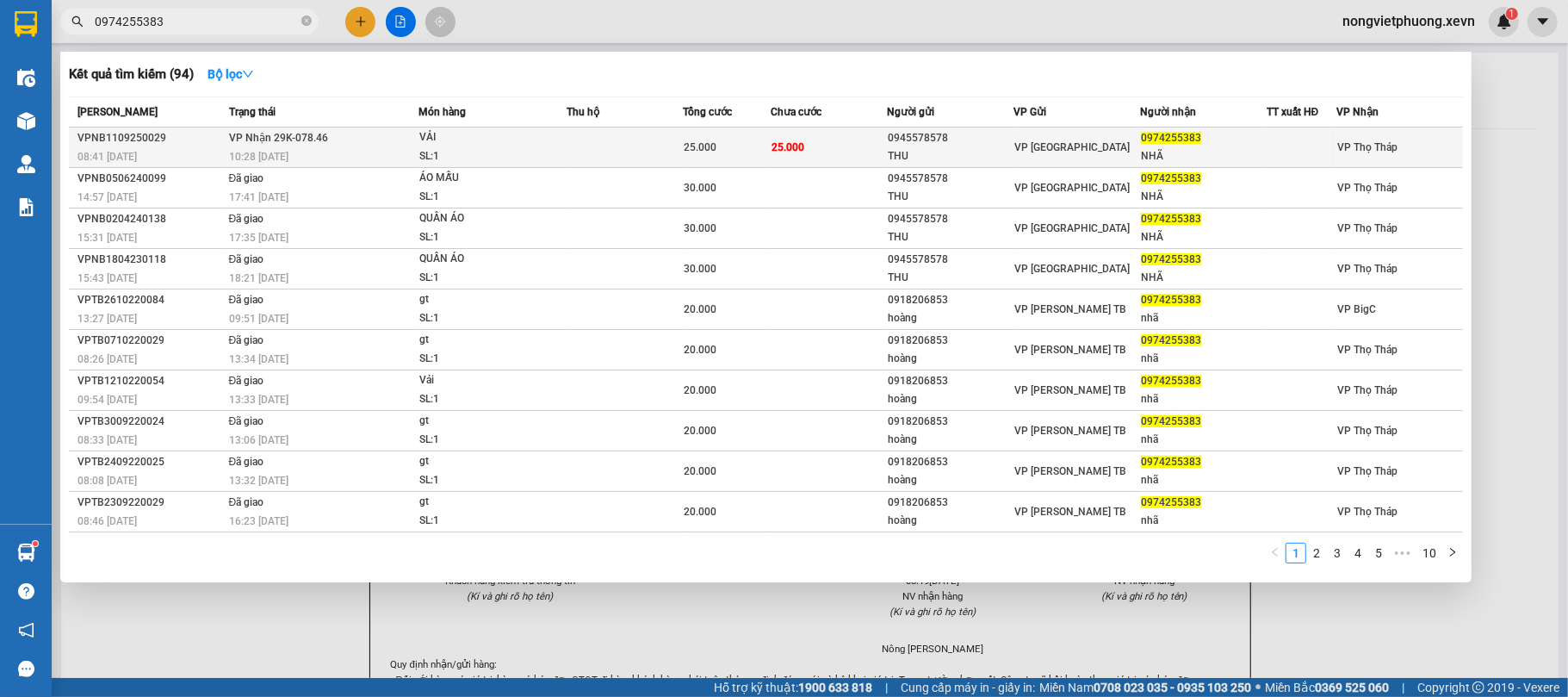
type input "0974255383"
click at [838, 134] on td "25.000" at bounding box center [829, 148] width 116 height 41
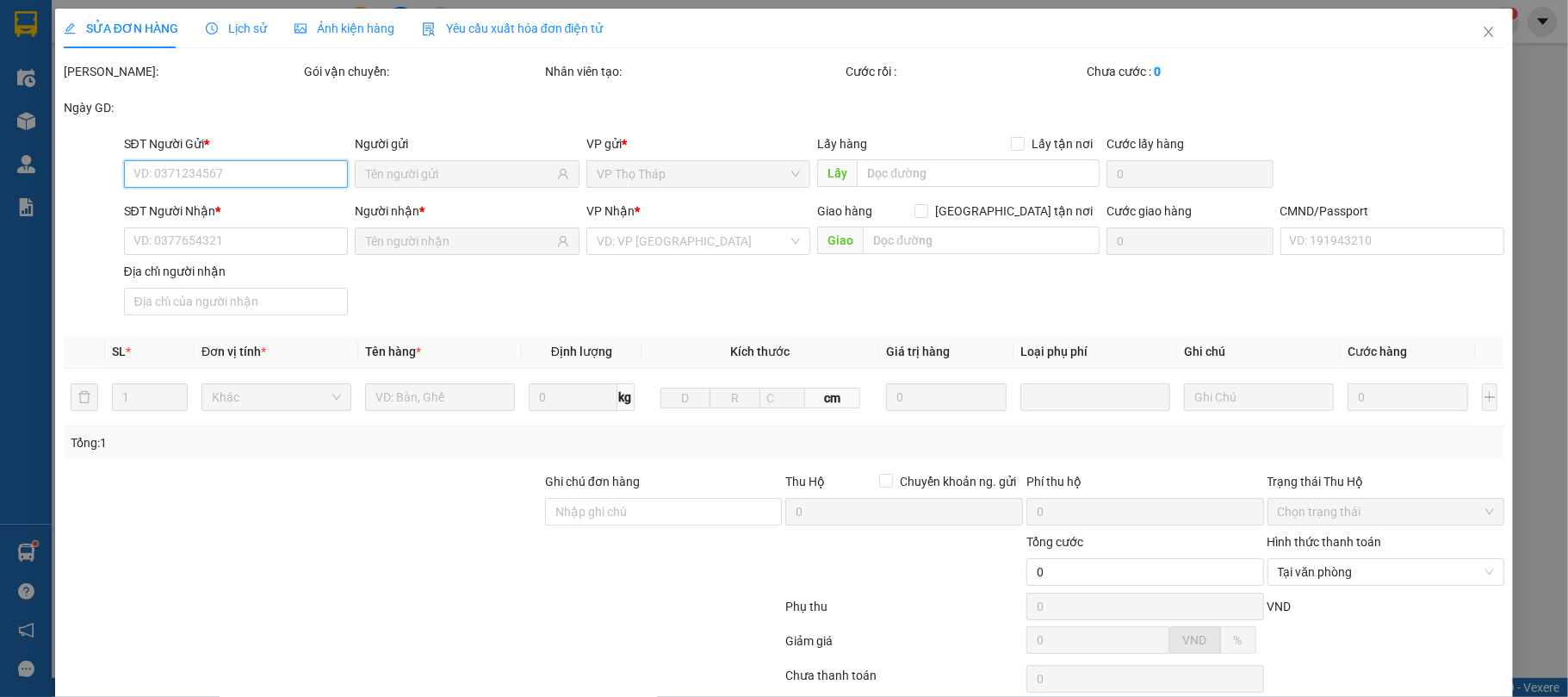
type input "0945578578"
type input "THU"
type input "0974255383"
type input "NHÃ"
type input "anh long"
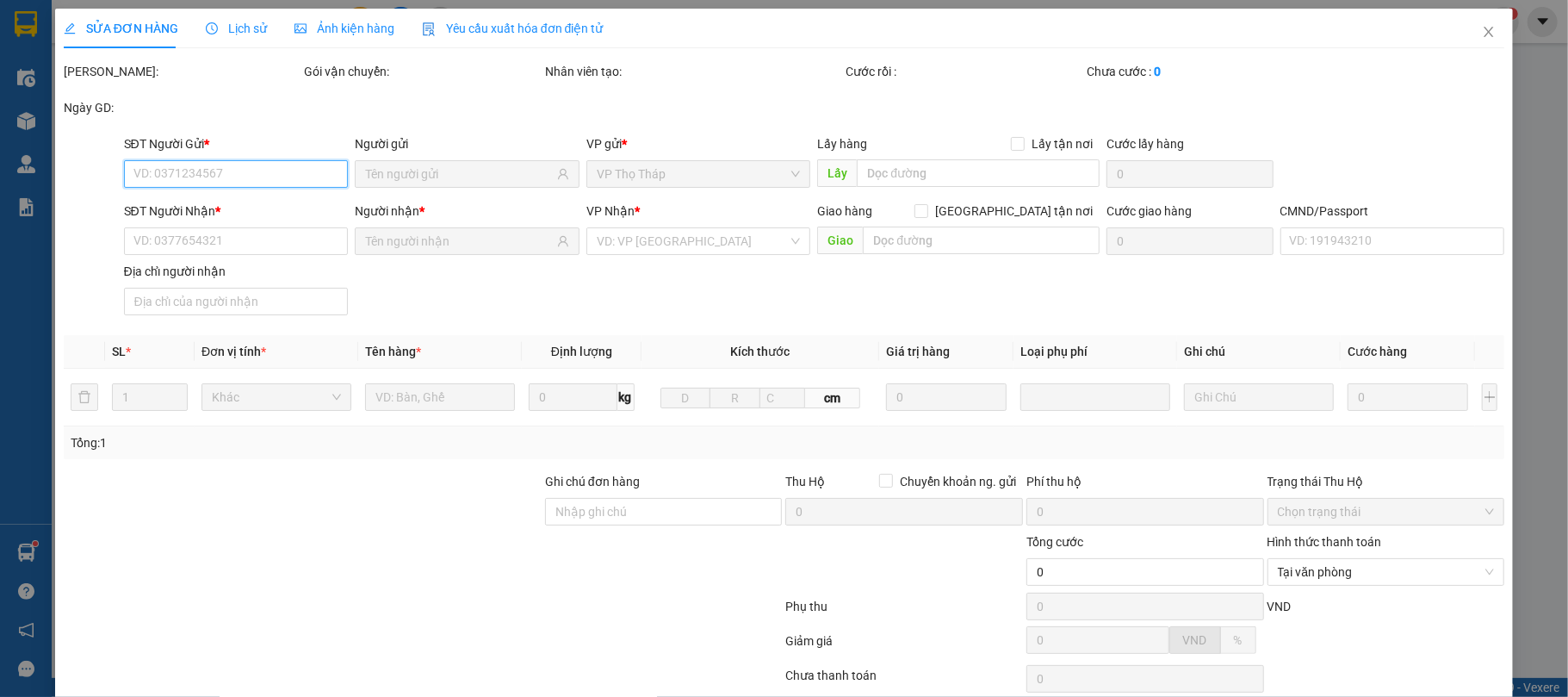
type input "25.000"
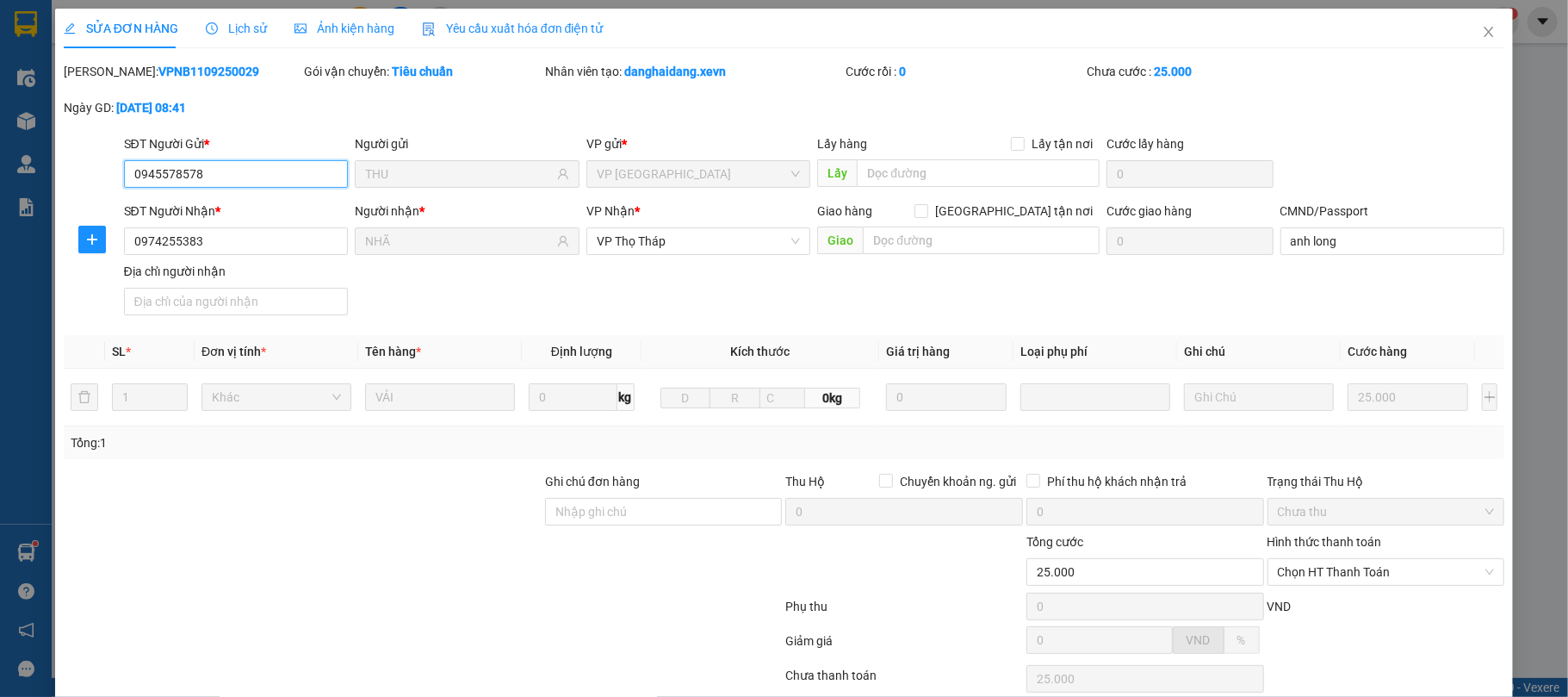
scroll to position [131, 0]
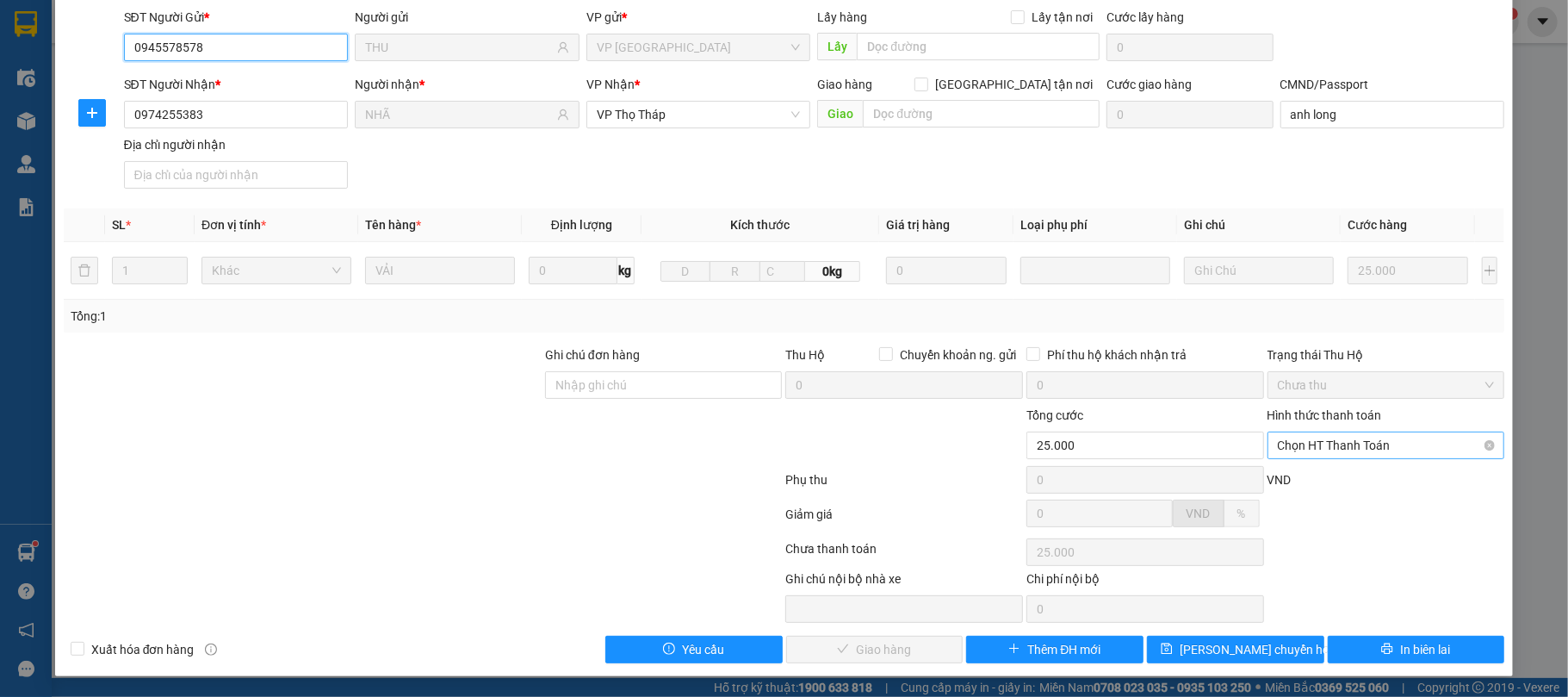
click at [1403, 439] on span "Chọn HT Thanh Toán" at bounding box center [1386, 445] width 217 height 26
click at [1393, 462] on div "Total Paid Fee 0 Total UnPaid Fee 25.000 Cash Collection Total Fee Mã ĐH: VPNB1…" at bounding box center [784, 299] width 1442 height 728
click at [1378, 455] on span "Chọn HT Thanh Toán" at bounding box center [1386, 445] width 217 height 26
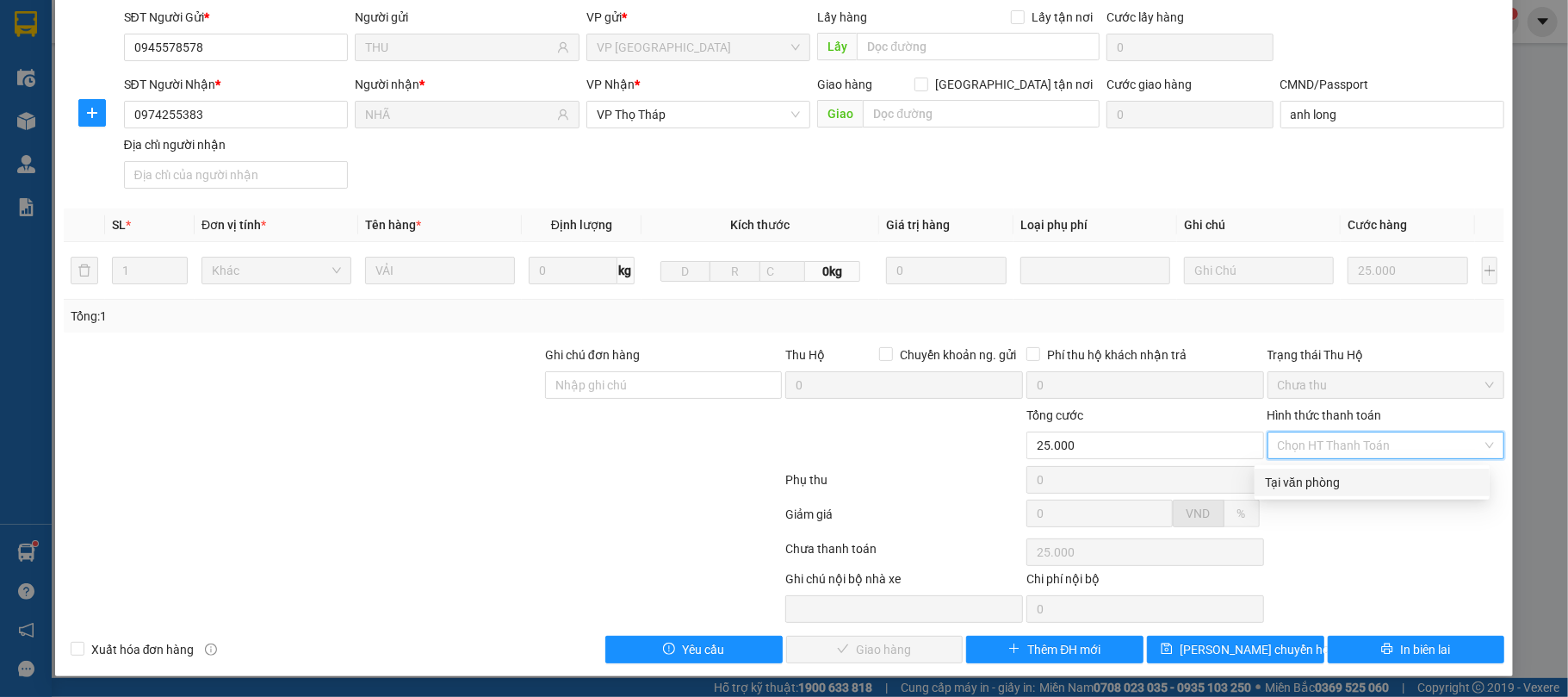
click at [1390, 474] on div "Tại văn phòng" at bounding box center [1373, 482] width 214 height 19
type input "0"
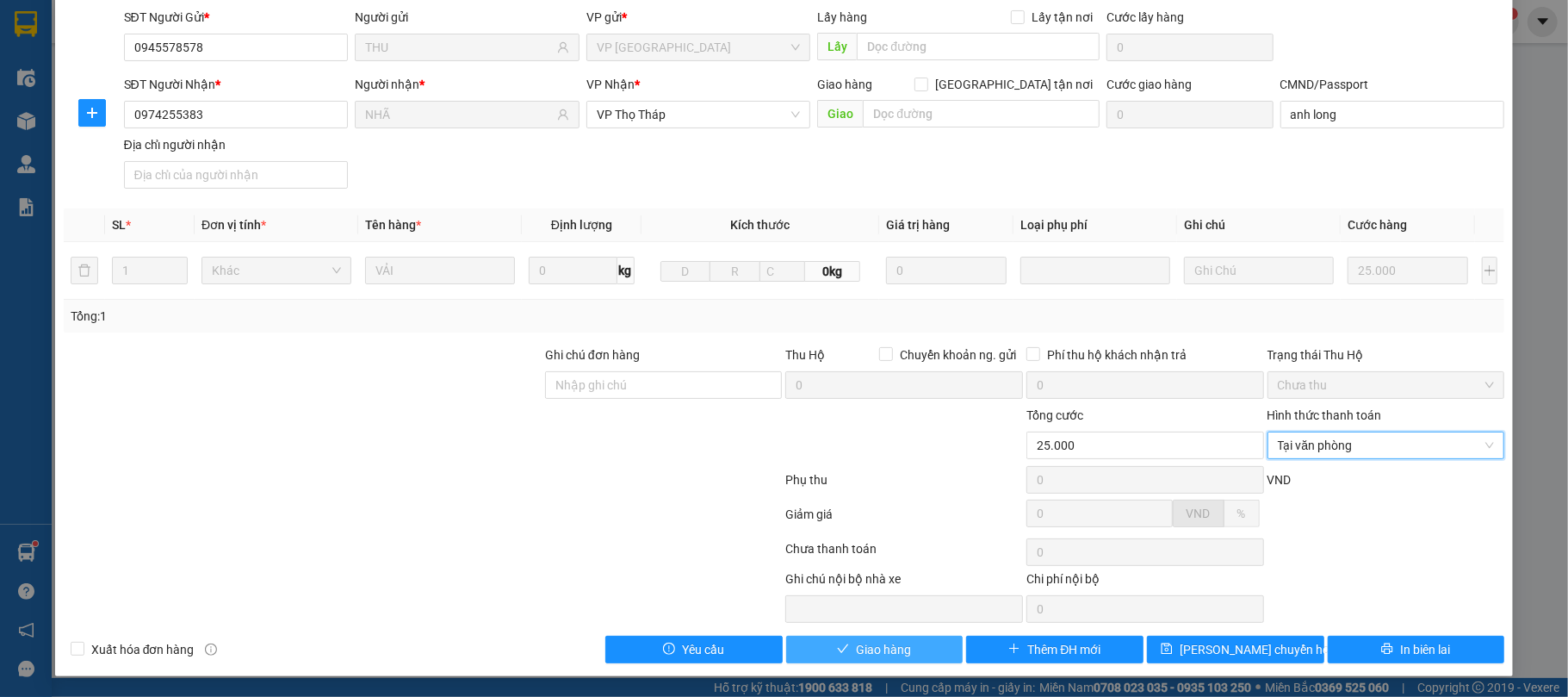
click at [837, 656] on span "check" at bounding box center [842, 648] width 12 height 14
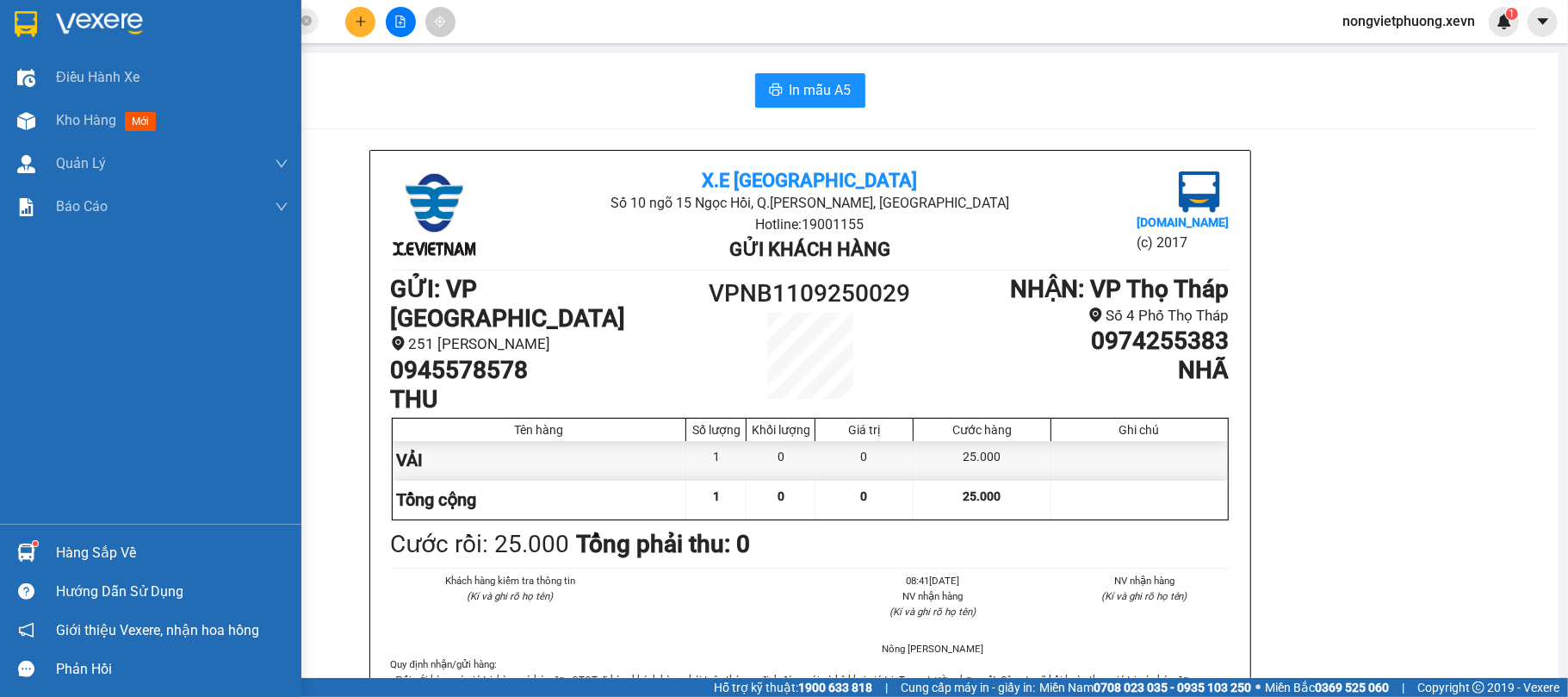
click at [24, 552] on img at bounding box center [26, 552] width 18 height 18
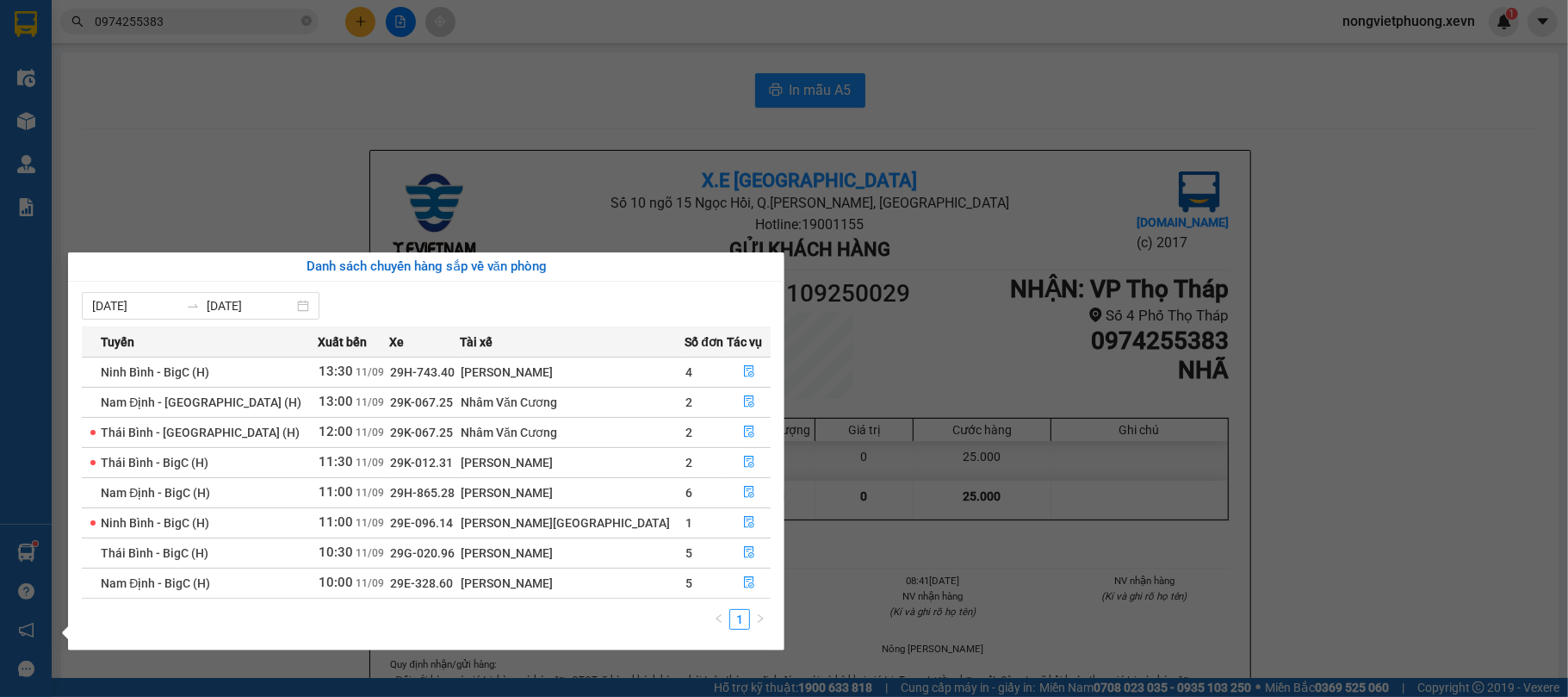
drag, startPoint x: 381, startPoint y: 198, endPoint x: 412, endPoint y: 132, distance: 72.9
click at [381, 197] on section "Kết quả tìm kiếm ( 94 ) Bộ lọc Mã ĐH Trạng thái Món hàng Thu hộ Tổng cước Chưa …" at bounding box center [784, 348] width 1568 height 697
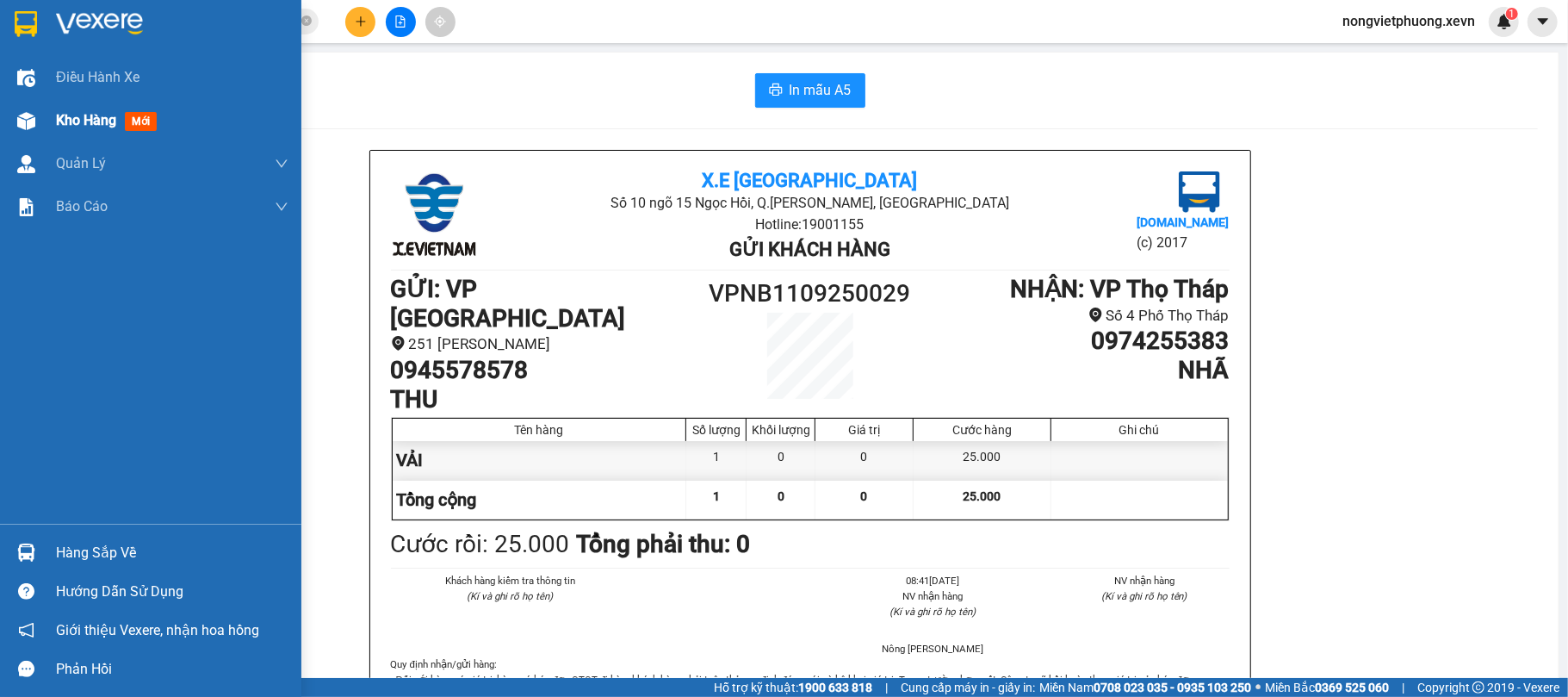
click at [86, 125] on span "Kho hàng" at bounding box center [86, 120] width 60 height 16
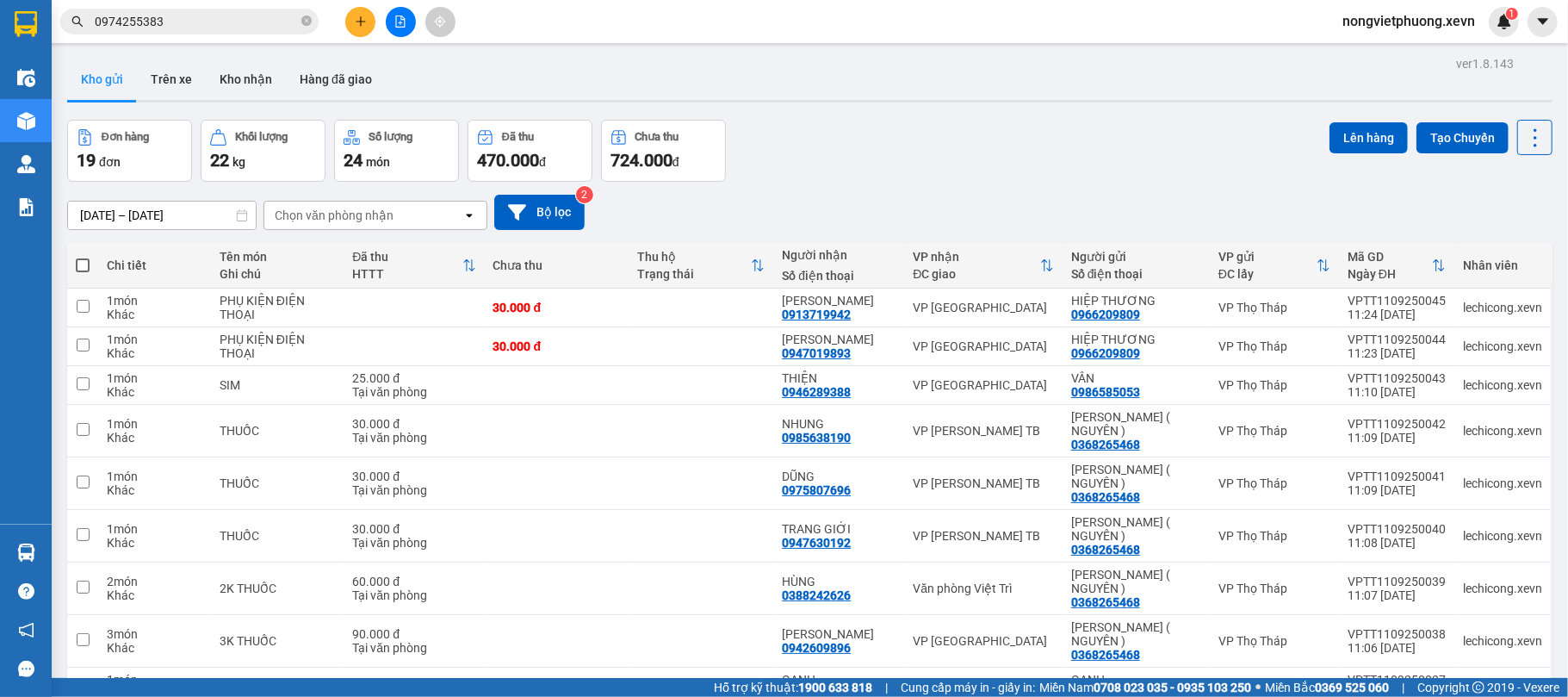
click at [914, 145] on div "Đơn hàng 19 đơn Khối lượng 22 kg Số lượng 24 món Đã thu 470.000 đ Chưa thu 724.…" at bounding box center [810, 150] width 1485 height 62
click at [394, 218] on div "Chọn văn phòng nhận" at bounding box center [364, 215] width 198 height 28
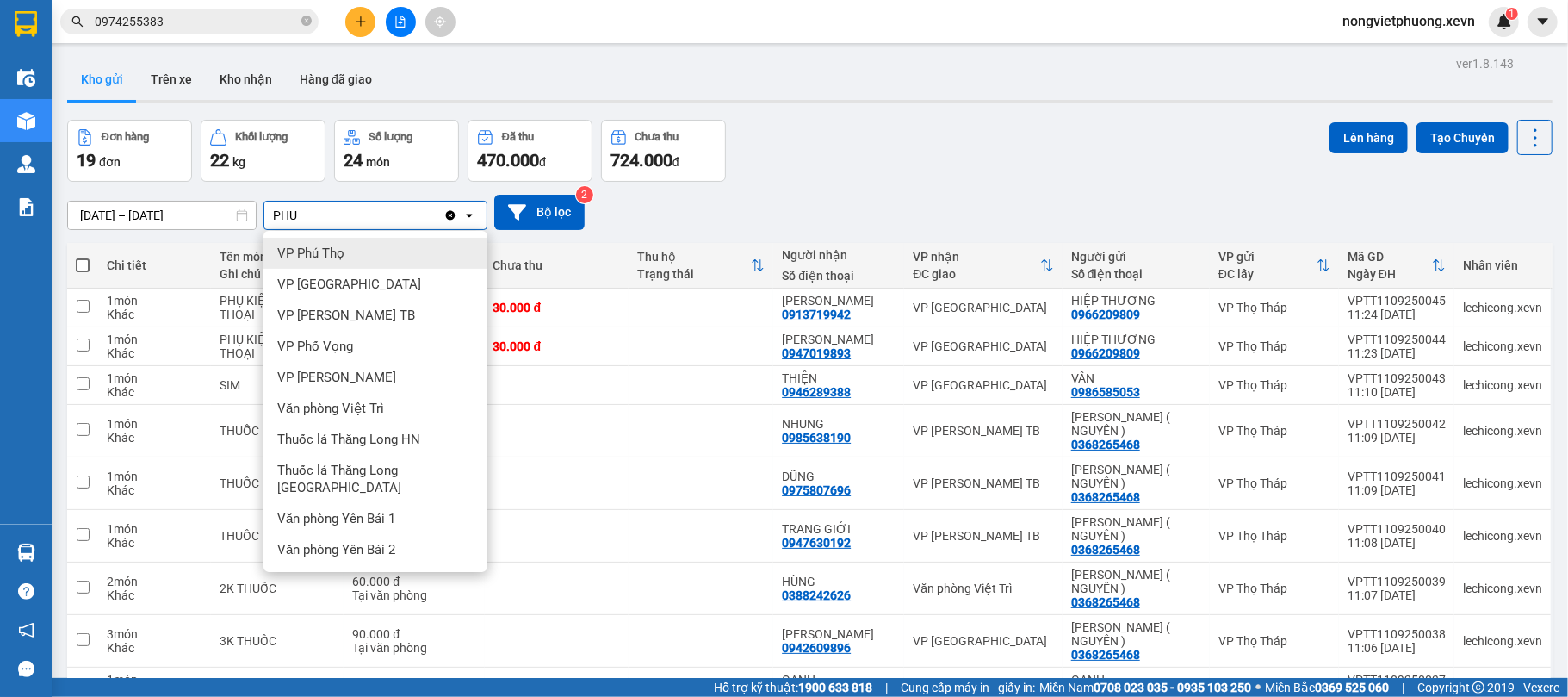
type input "PHU"
click at [400, 246] on div "VP Phú Thọ" at bounding box center [376, 253] width 224 height 31
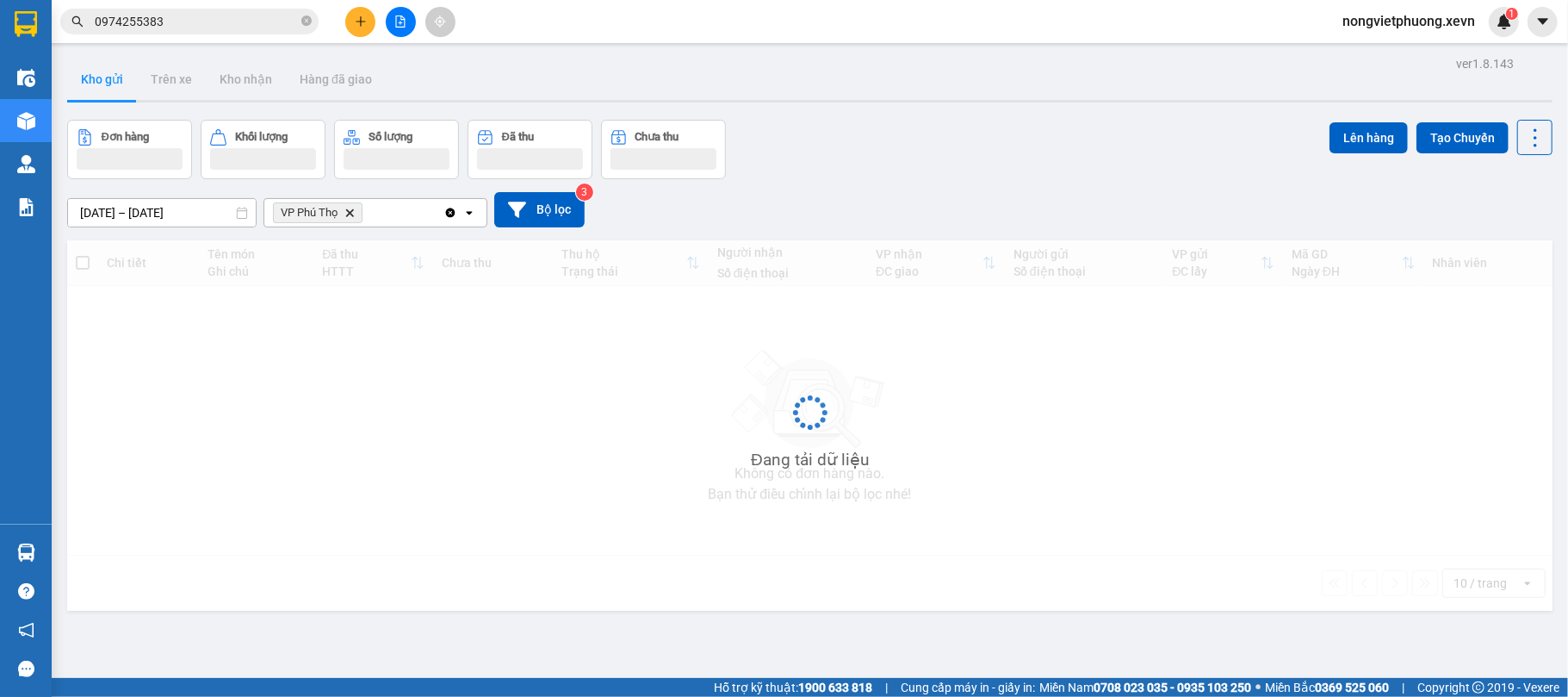
click at [947, 140] on div "Đơn hàng Khối lượng Số lượng Đã thu Chưa thu Lên hàng Tạo Chuyến" at bounding box center [810, 149] width 1485 height 59
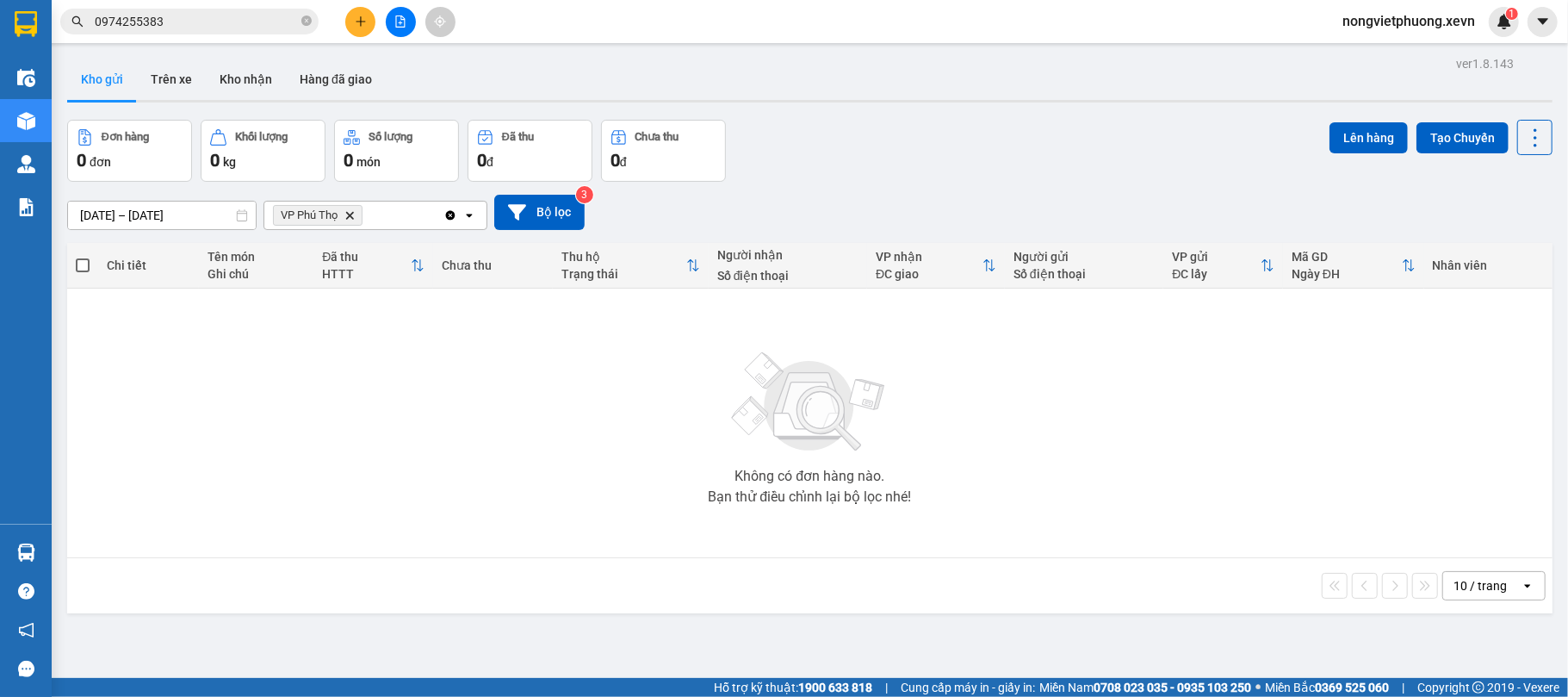
click at [352, 221] on icon "Delete" at bounding box center [349, 214] width 10 height 10
click at [324, 218] on div "Chọn văn phòng nhận" at bounding box center [334, 214] width 119 height 17
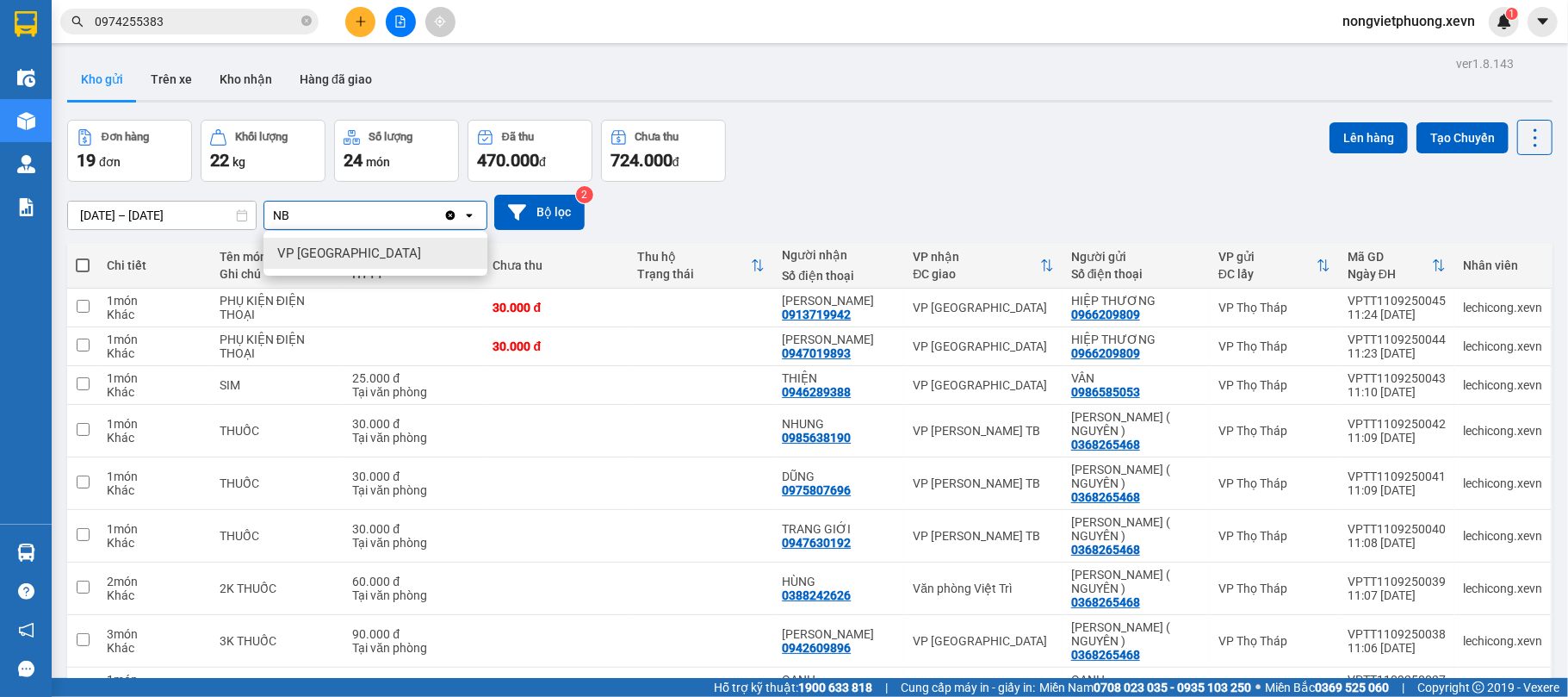
type input "NB"
click at [380, 246] on div "VP [GEOGRAPHIC_DATA]" at bounding box center [376, 253] width 224 height 31
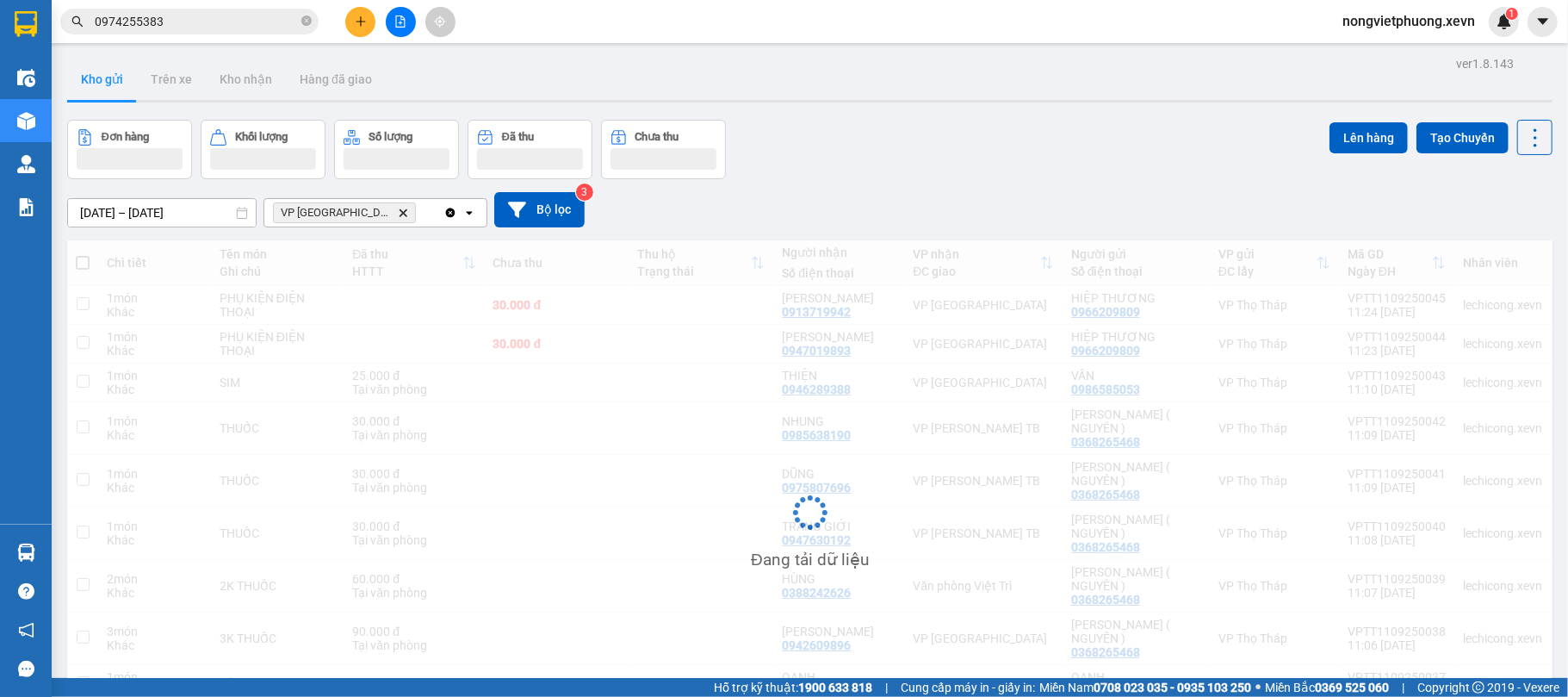
click at [868, 139] on div "Đơn hàng Khối lượng Số lượng Đã thu Chưa thu Lên hàng Tạo Chuyến" at bounding box center [810, 149] width 1485 height 59
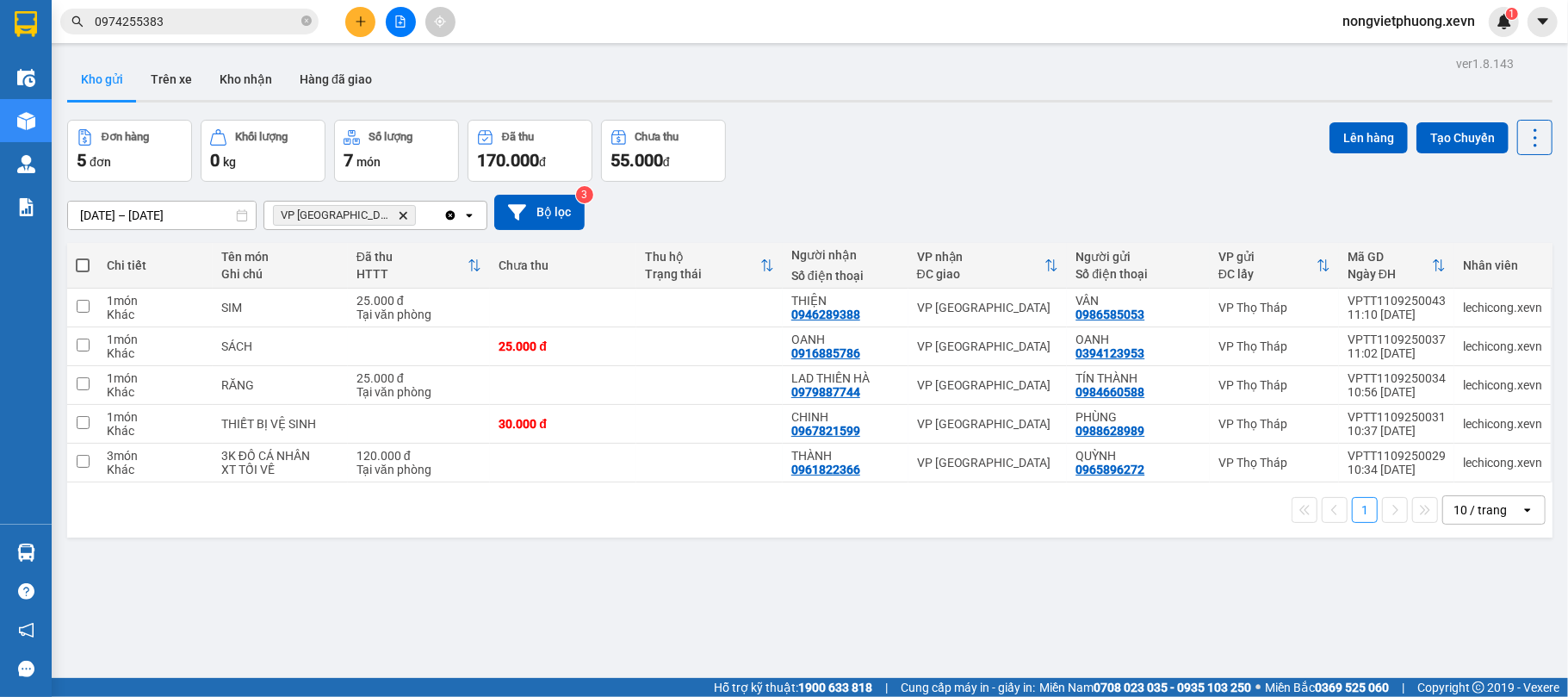
click at [84, 262] on span at bounding box center [82, 265] width 14 height 14
click at [83, 257] on input "checkbox" at bounding box center [83, 257] width 0 height 0
checkbox input "true"
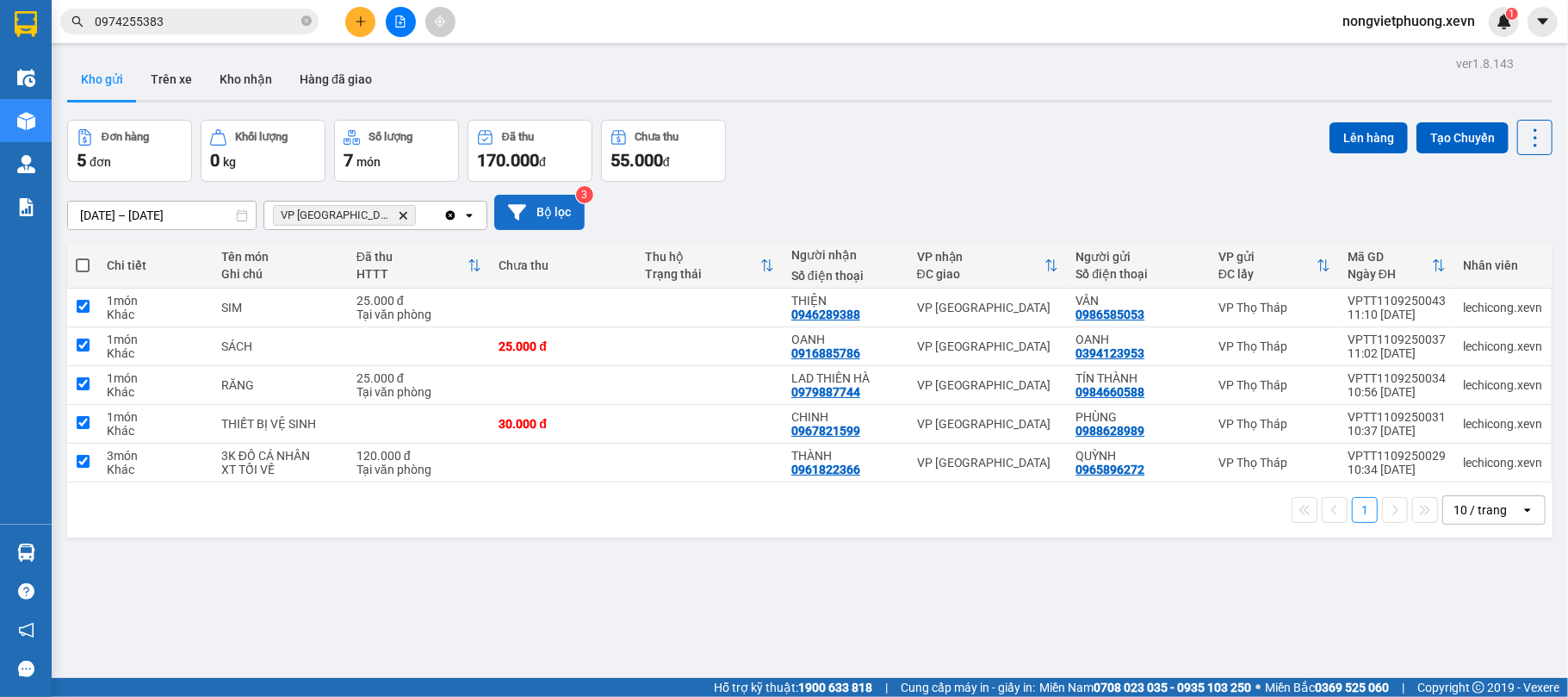
checkbox input "true"
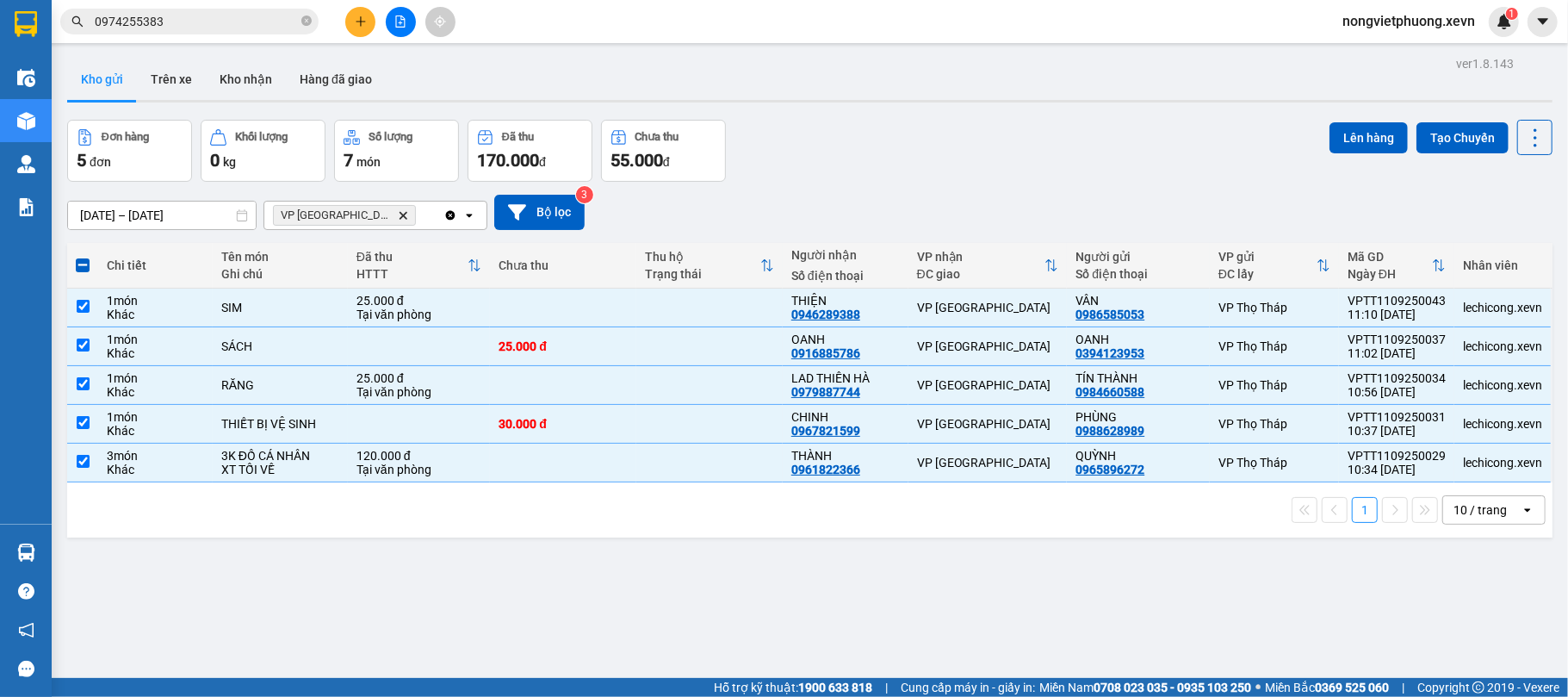
click at [969, 139] on div "Đơn hàng 5 đơn Khối lượng 0 kg Số lượng 7 món Đã thu 170.000 đ Chưa thu 55.000 …" at bounding box center [810, 150] width 1485 height 62
click at [1363, 128] on button "Lên hàng" at bounding box center [1368, 138] width 78 height 31
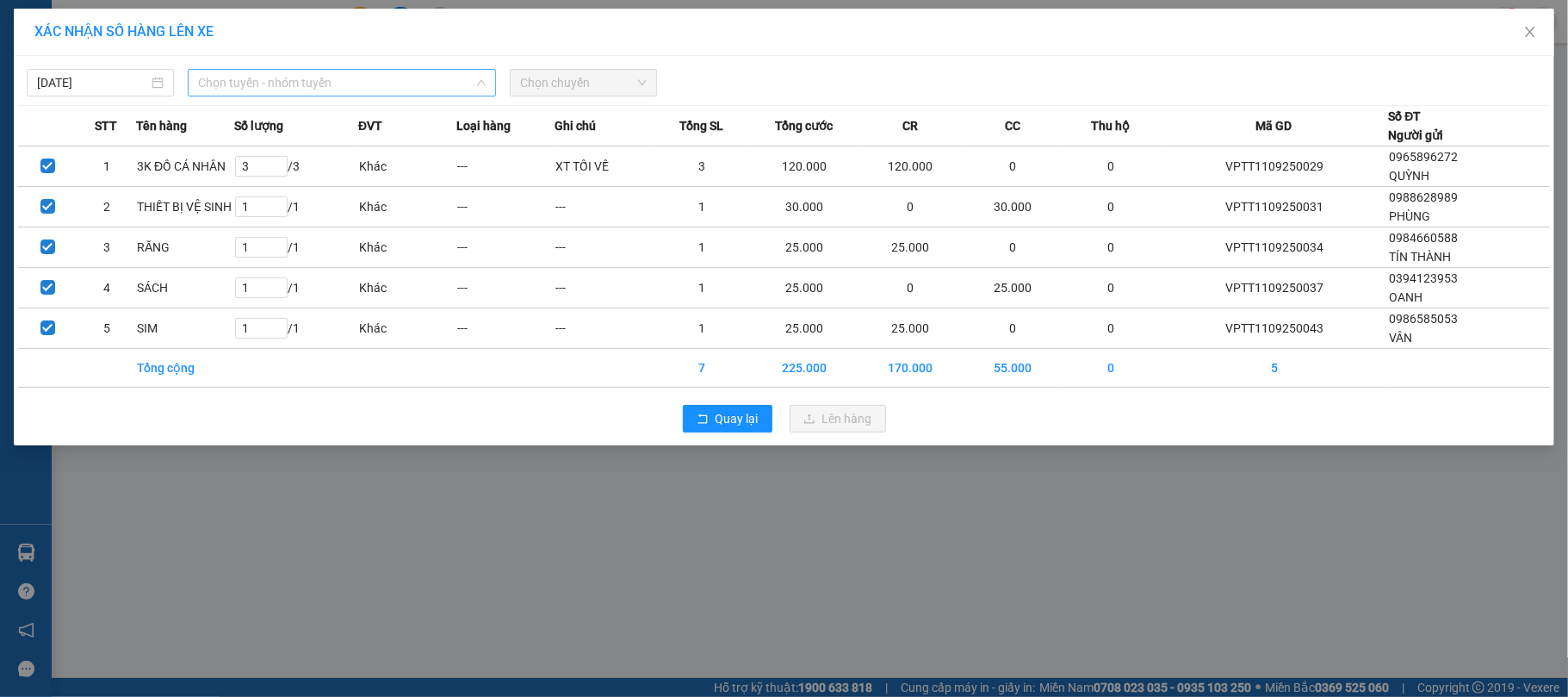
click at [455, 88] on span "Chọn tuyến - nhóm tuyến" at bounding box center [341, 82] width 287 height 26
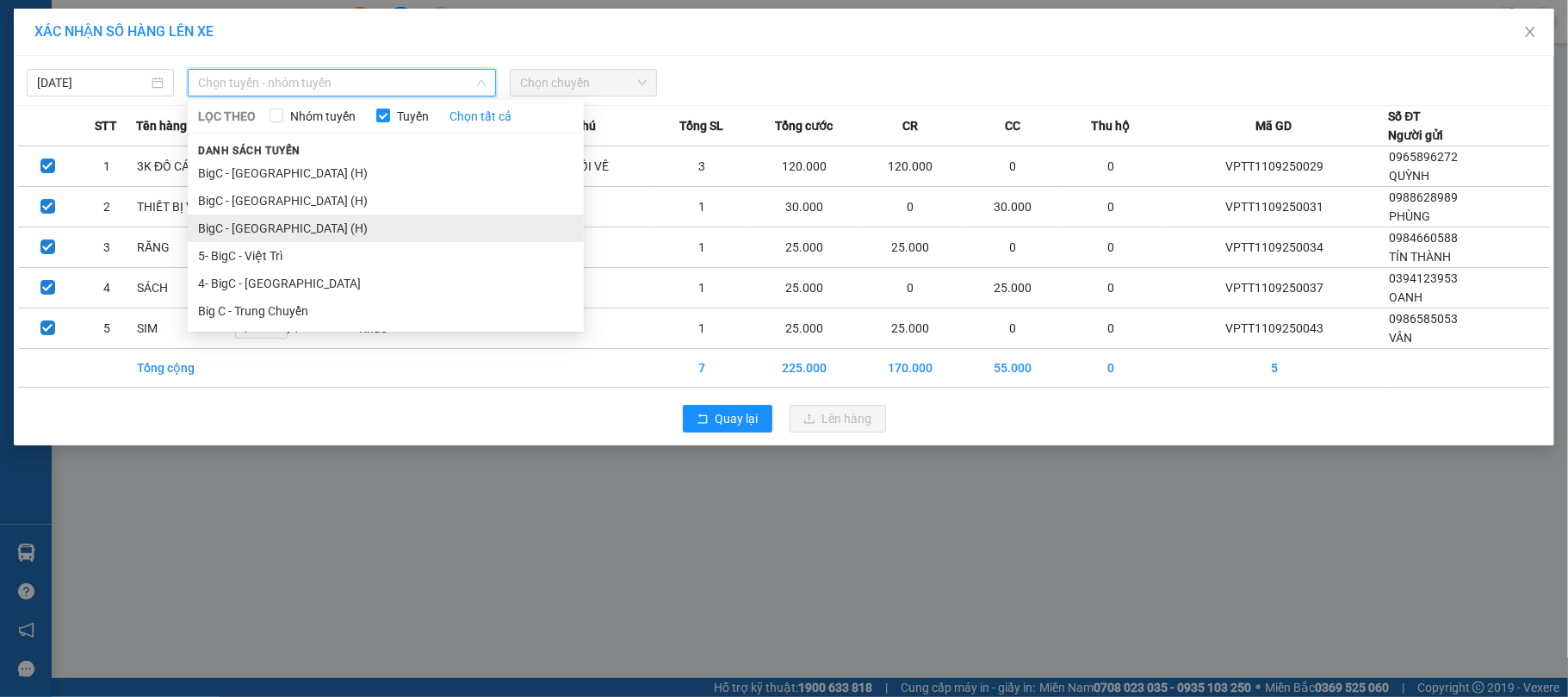
click at [355, 221] on li "BigC - [GEOGRAPHIC_DATA] (H)" at bounding box center [385, 228] width 396 height 28
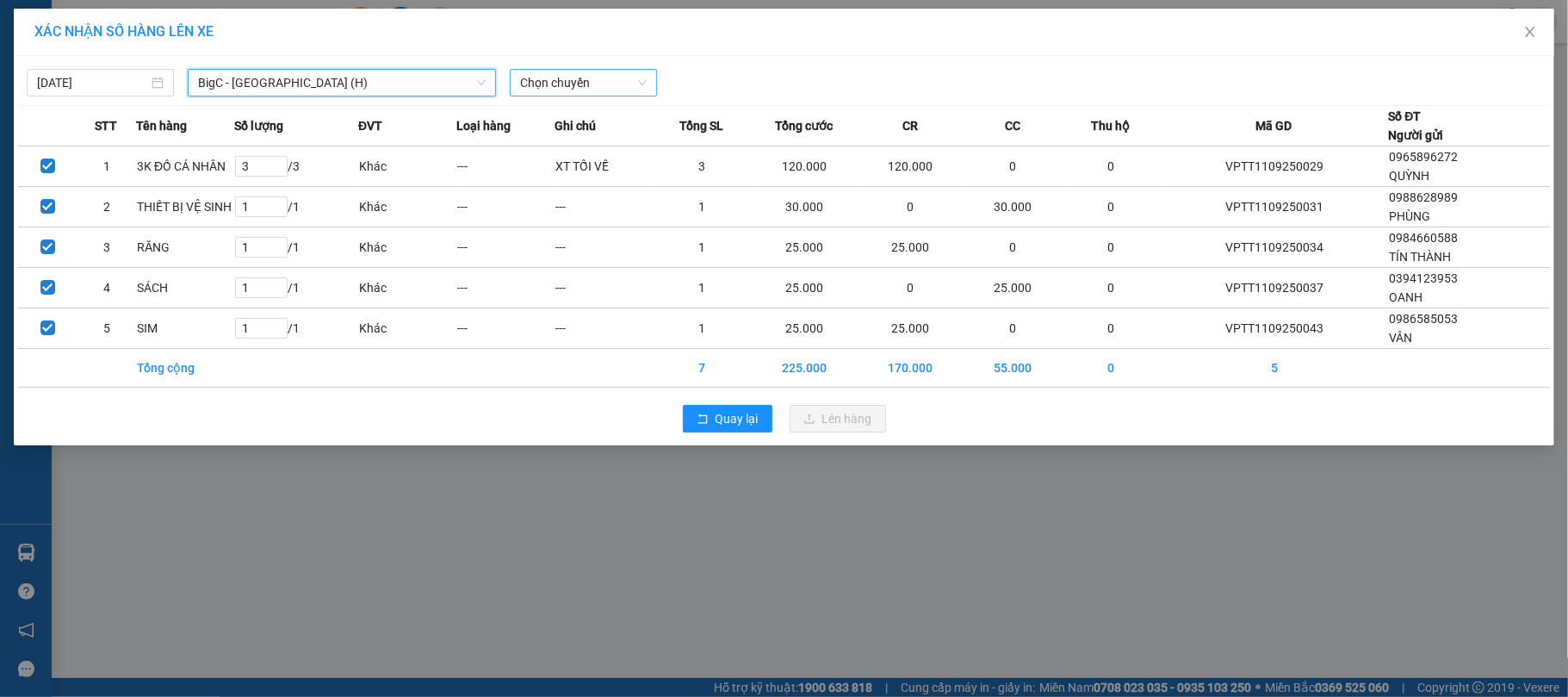
click at [576, 90] on span "Chọn chuyến" at bounding box center [584, 82] width 127 height 26
type input "1125"
click at [646, 139] on div "Thêm chuyến " 11:25 "" at bounding box center [602, 145] width 184 height 30
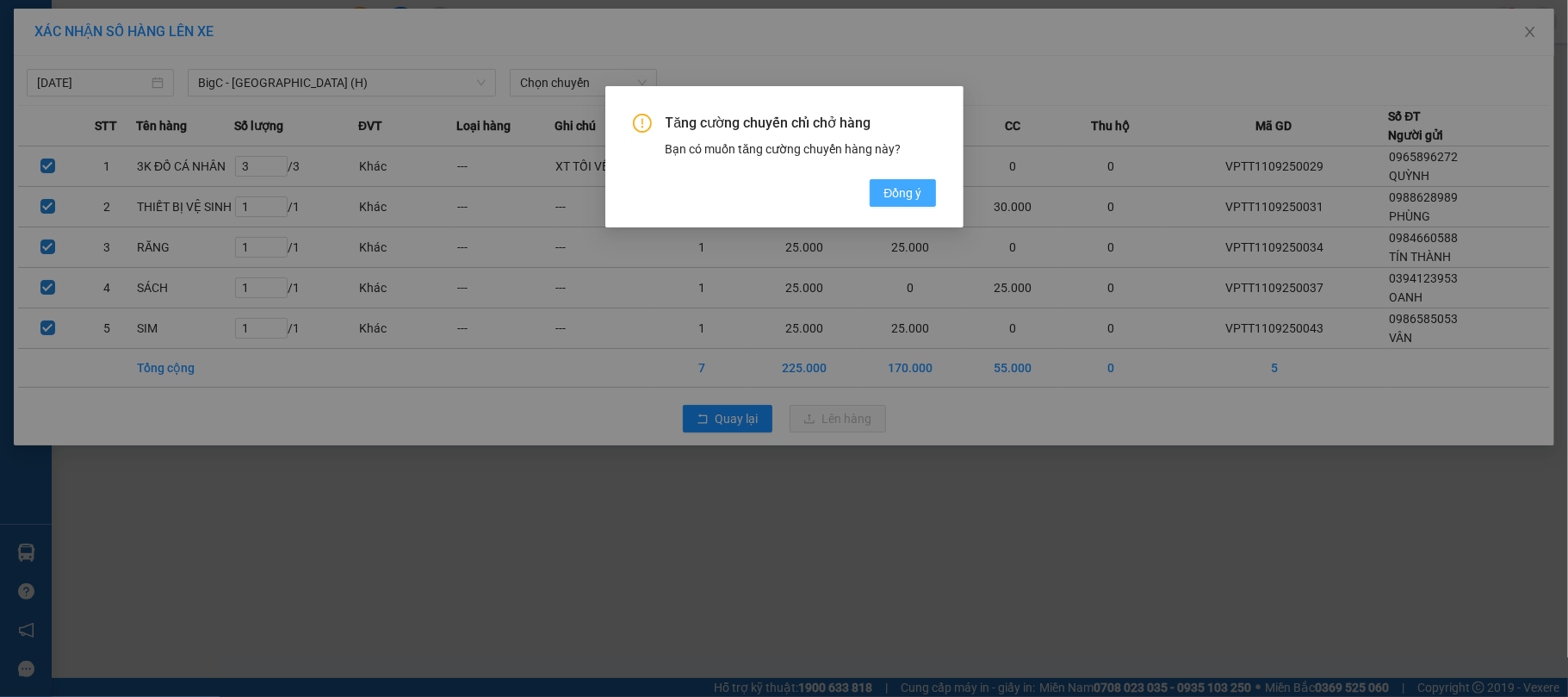
click at [899, 181] on button "Đồng ý" at bounding box center [902, 193] width 66 height 28
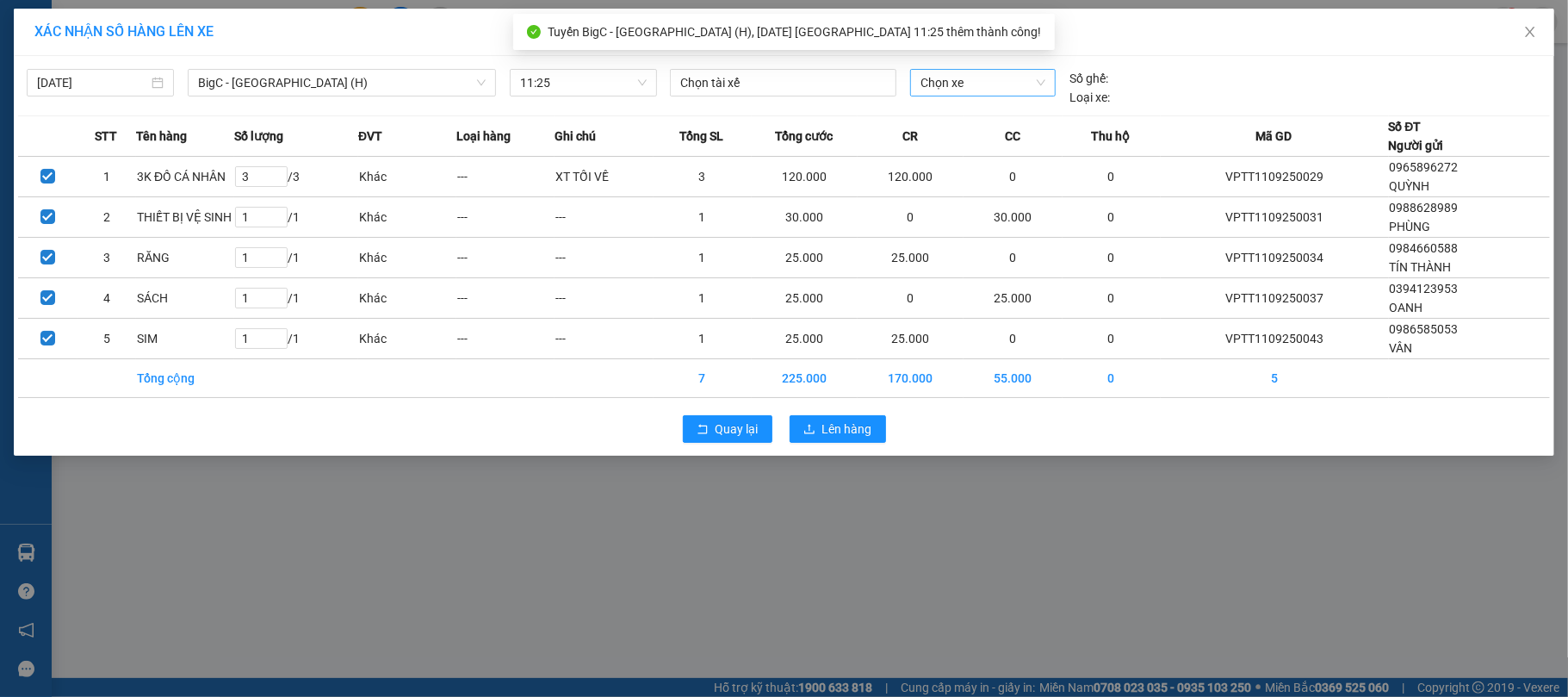
click at [974, 80] on span "Chọn xe" at bounding box center [983, 82] width 126 height 26
type input "7846"
click at [973, 113] on div "29K-078.46" at bounding box center [983, 117] width 126 height 19
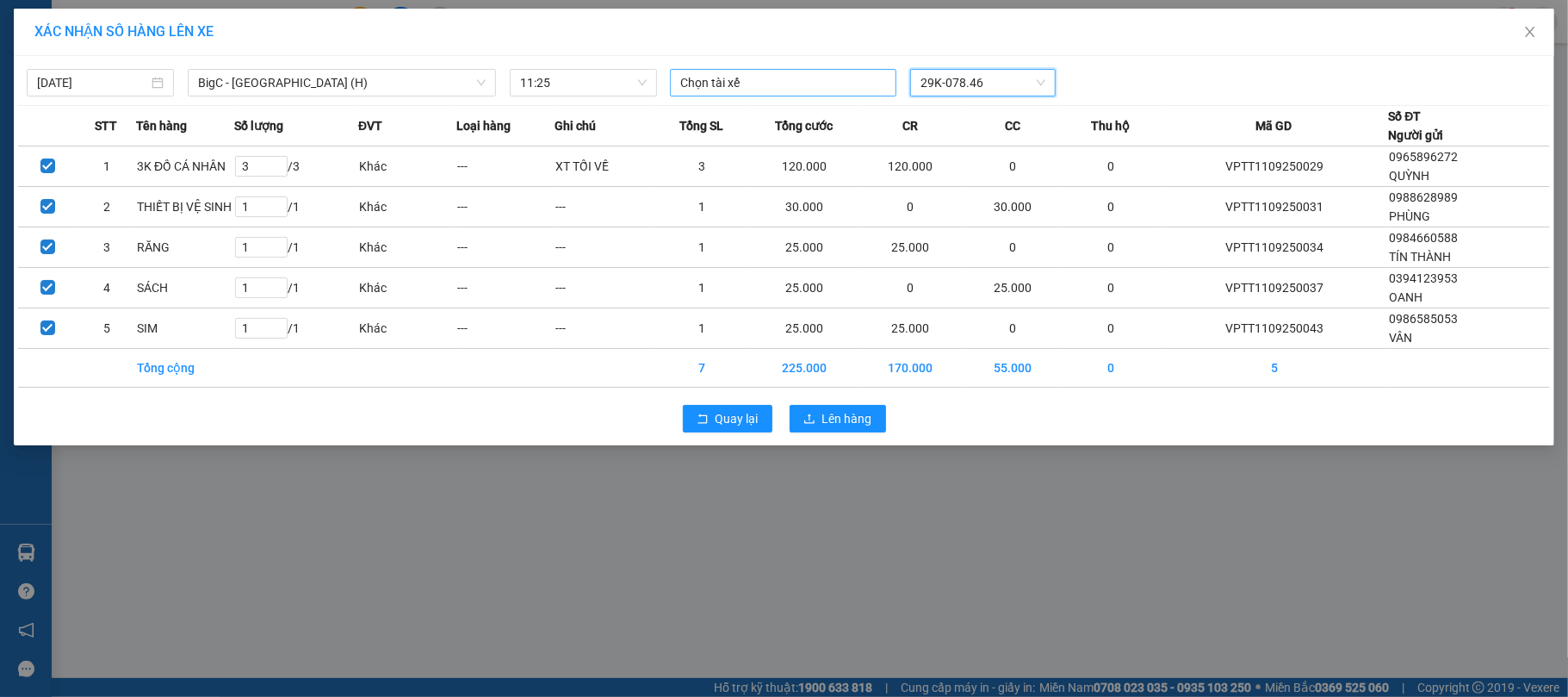
click at [757, 79] on div at bounding box center [784, 82] width 218 height 21
type input "LÊ ĐỨC GIANG"
click at [751, 113] on div "Lê Đức Giang" at bounding box center [799, 117] width 238 height 19
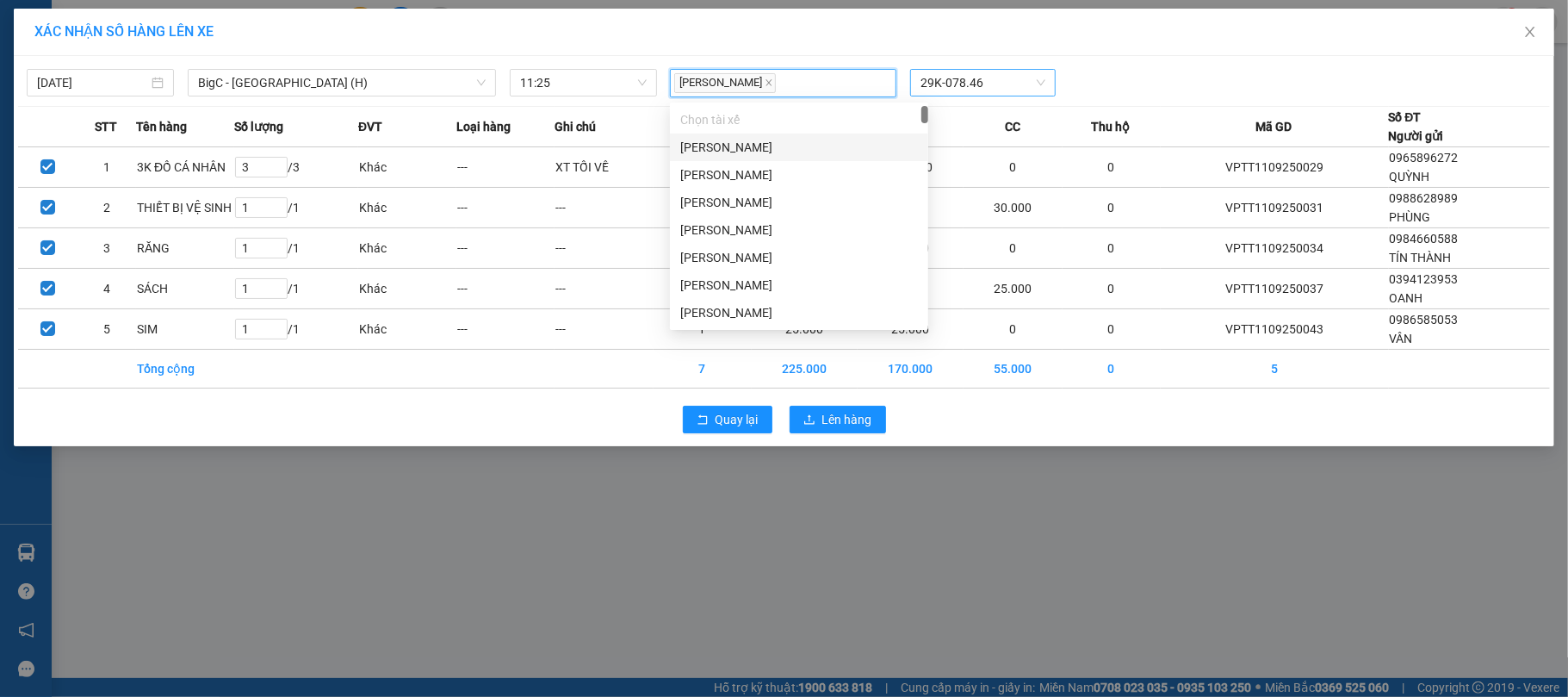
click at [1178, 47] on div "XÁC NHẬN SỐ HÀNG LÊN XE" at bounding box center [784, 32] width 1541 height 48
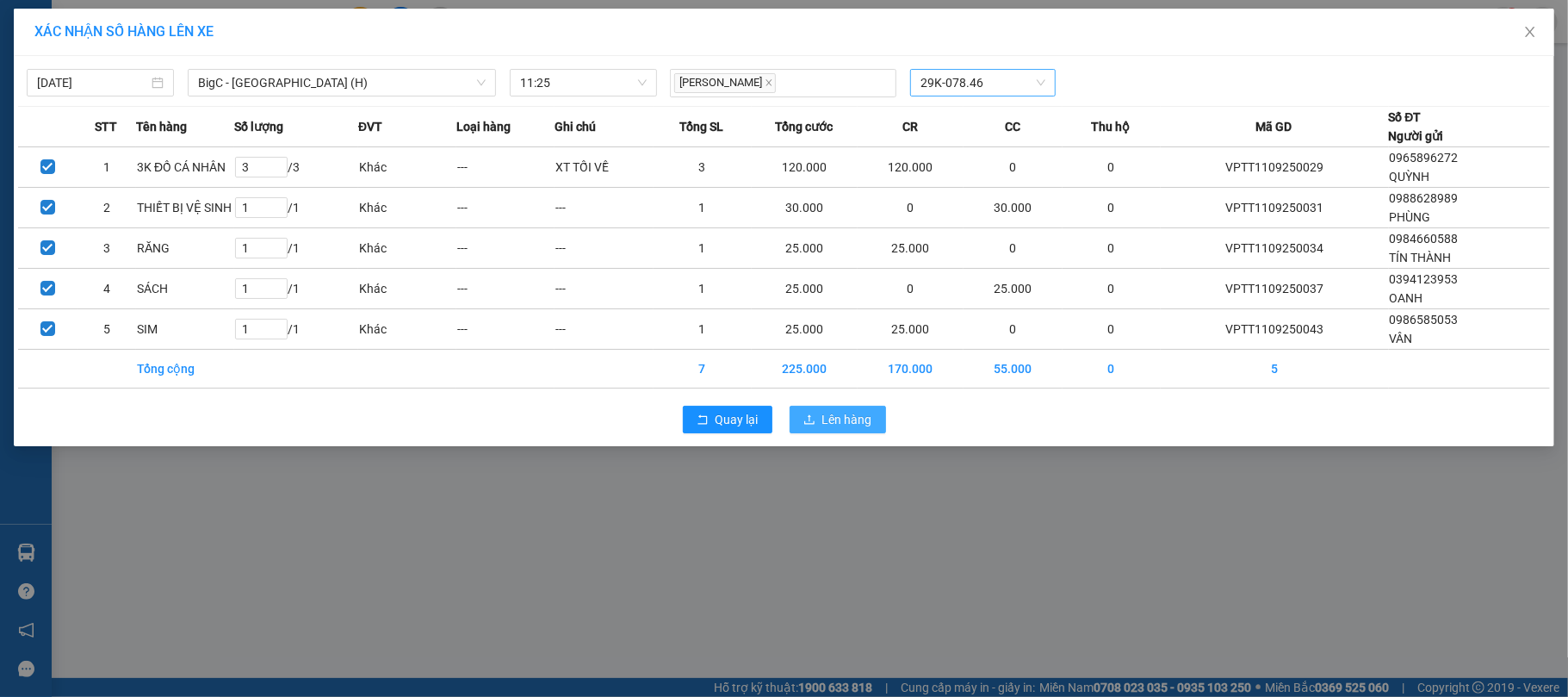
click at [822, 423] on span "Lên hàng" at bounding box center [847, 419] width 50 height 19
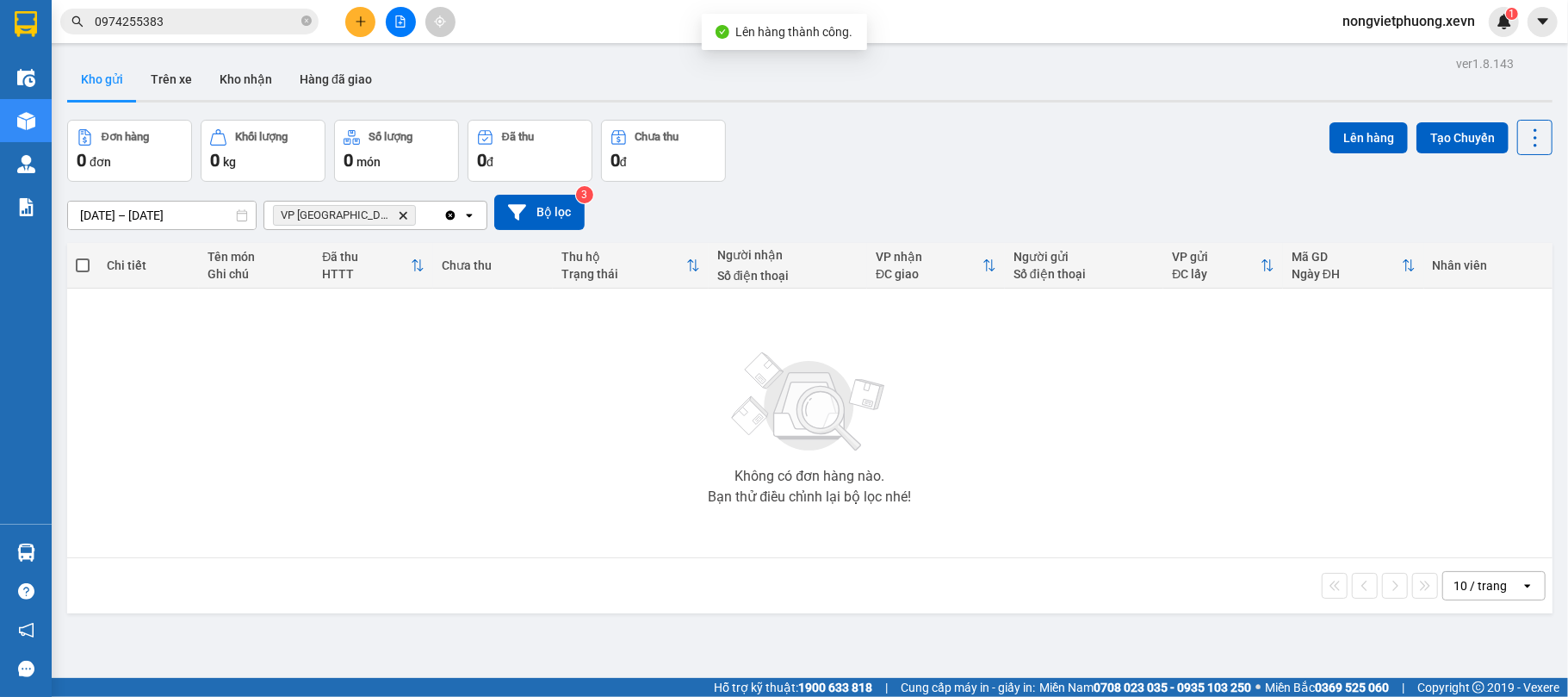
click at [351, 219] on span "VP Ninh Bình Delete" at bounding box center [344, 215] width 143 height 21
click at [398, 217] on icon "Delete" at bounding box center [403, 214] width 10 height 10
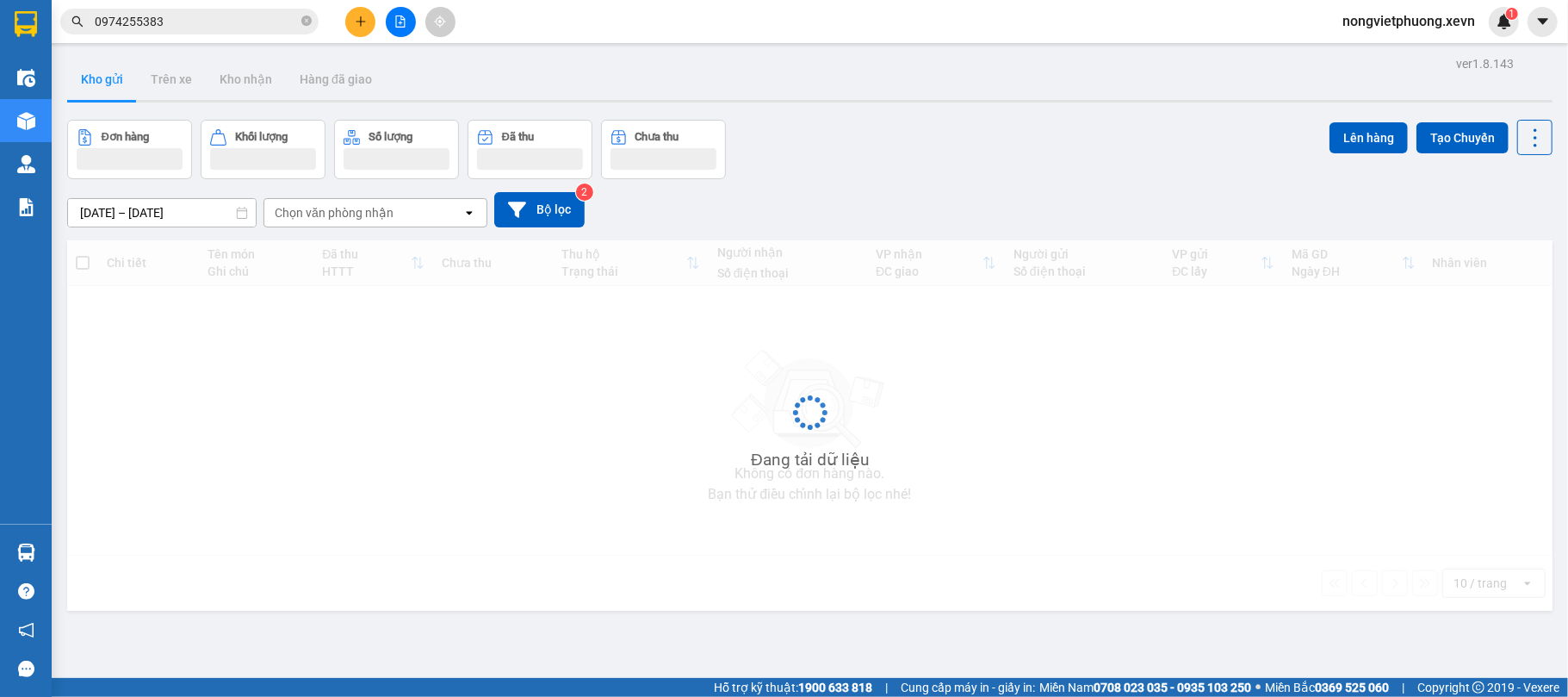
click at [982, 121] on div "Đơn hàng Khối lượng Số lượng Đã thu Chưa thu Lên hàng Tạo Chuyến" at bounding box center [810, 149] width 1485 height 59
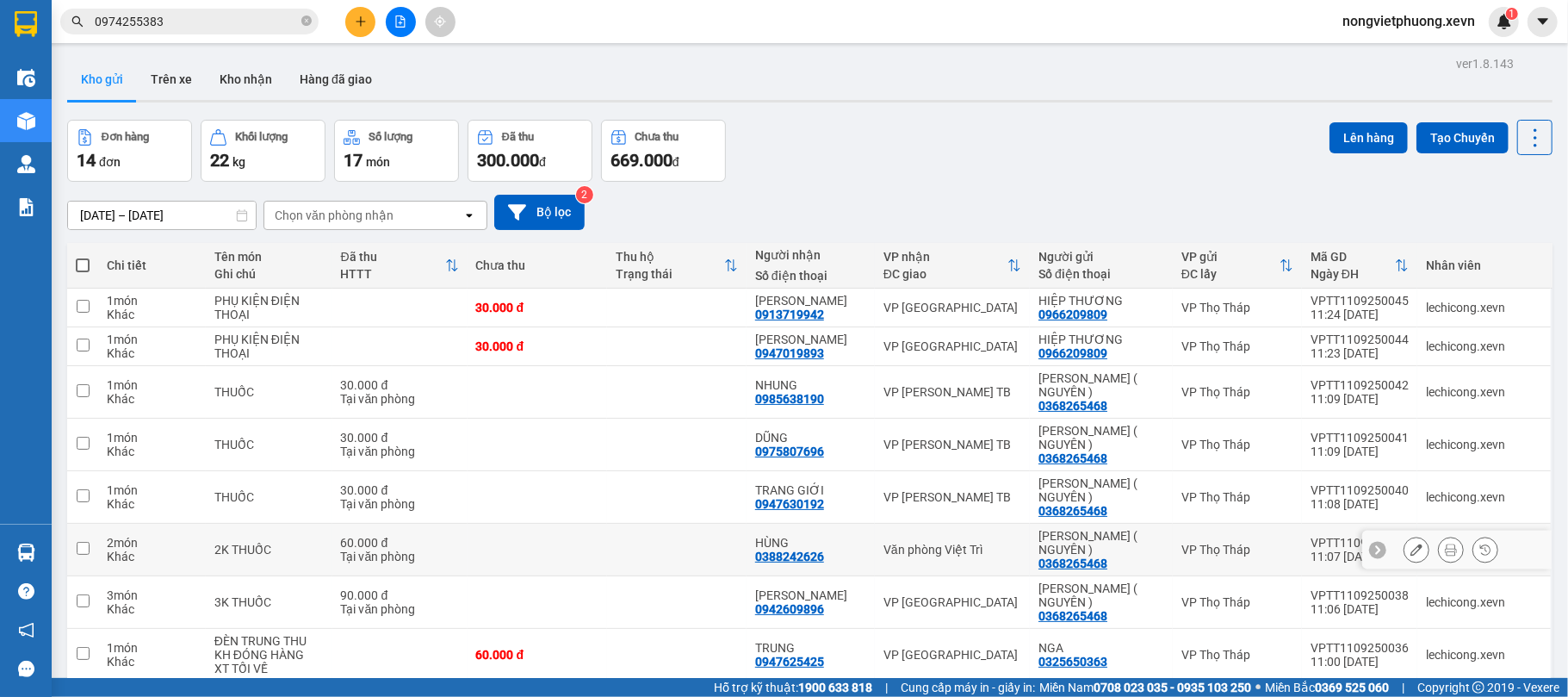
scroll to position [169, 0]
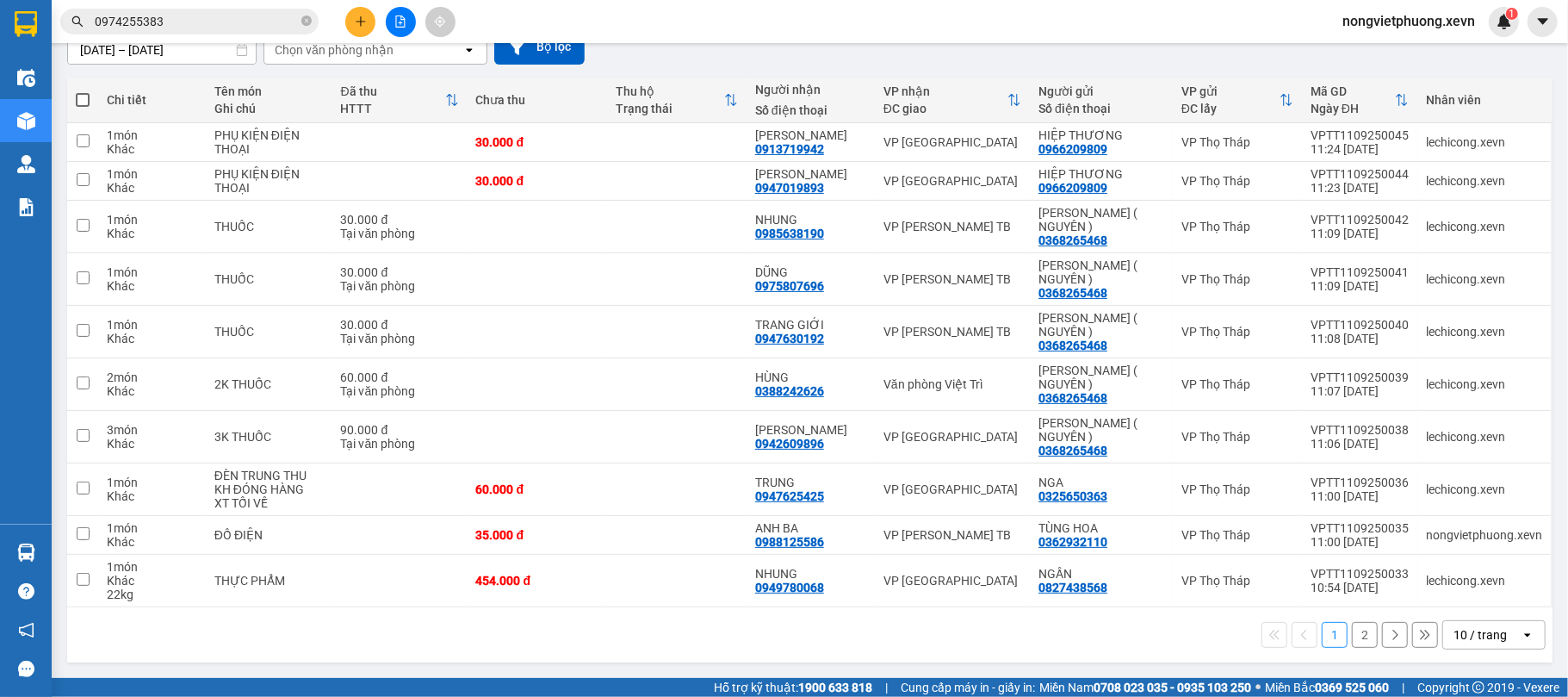
click at [1458, 627] on div "10 / trang" at bounding box center [1480, 634] width 53 height 17
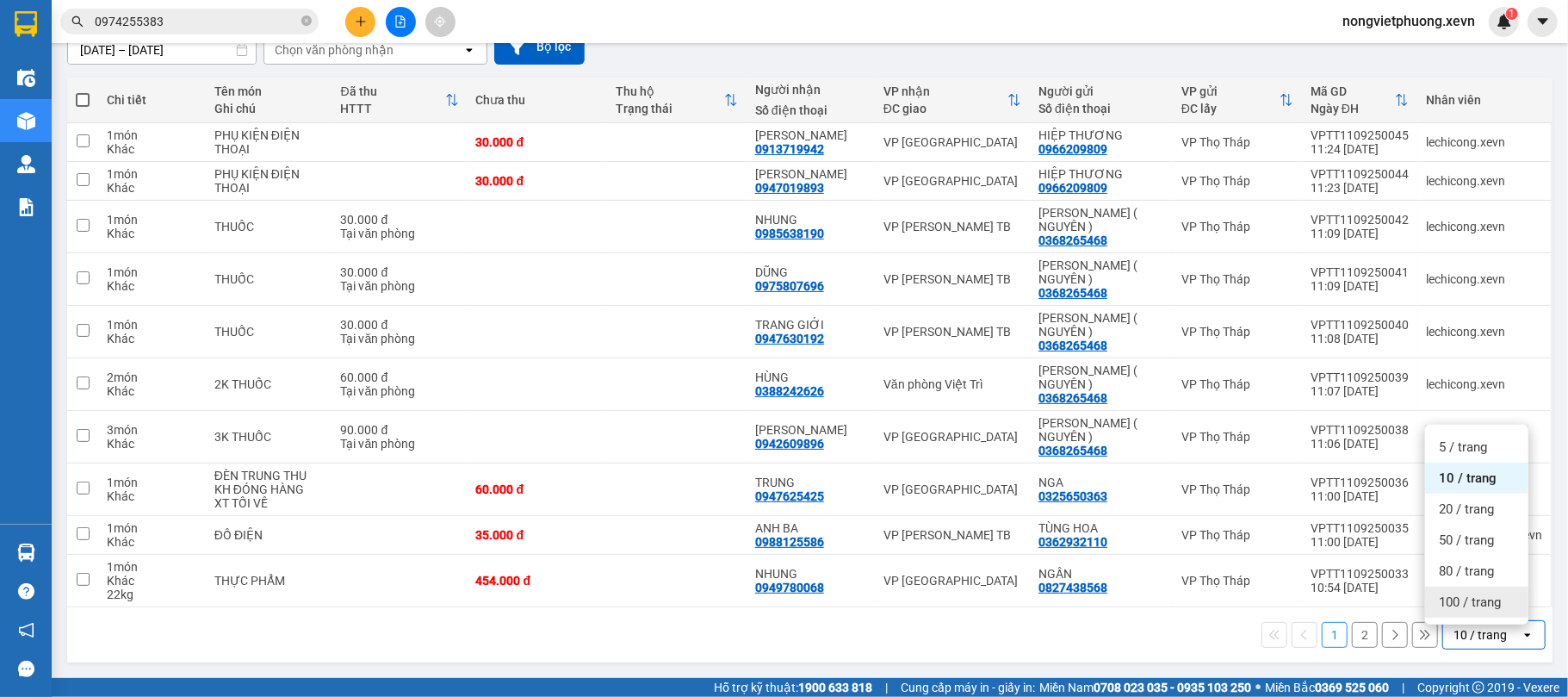
click at [1467, 598] on span "100 / trang" at bounding box center [1470, 602] width 62 height 17
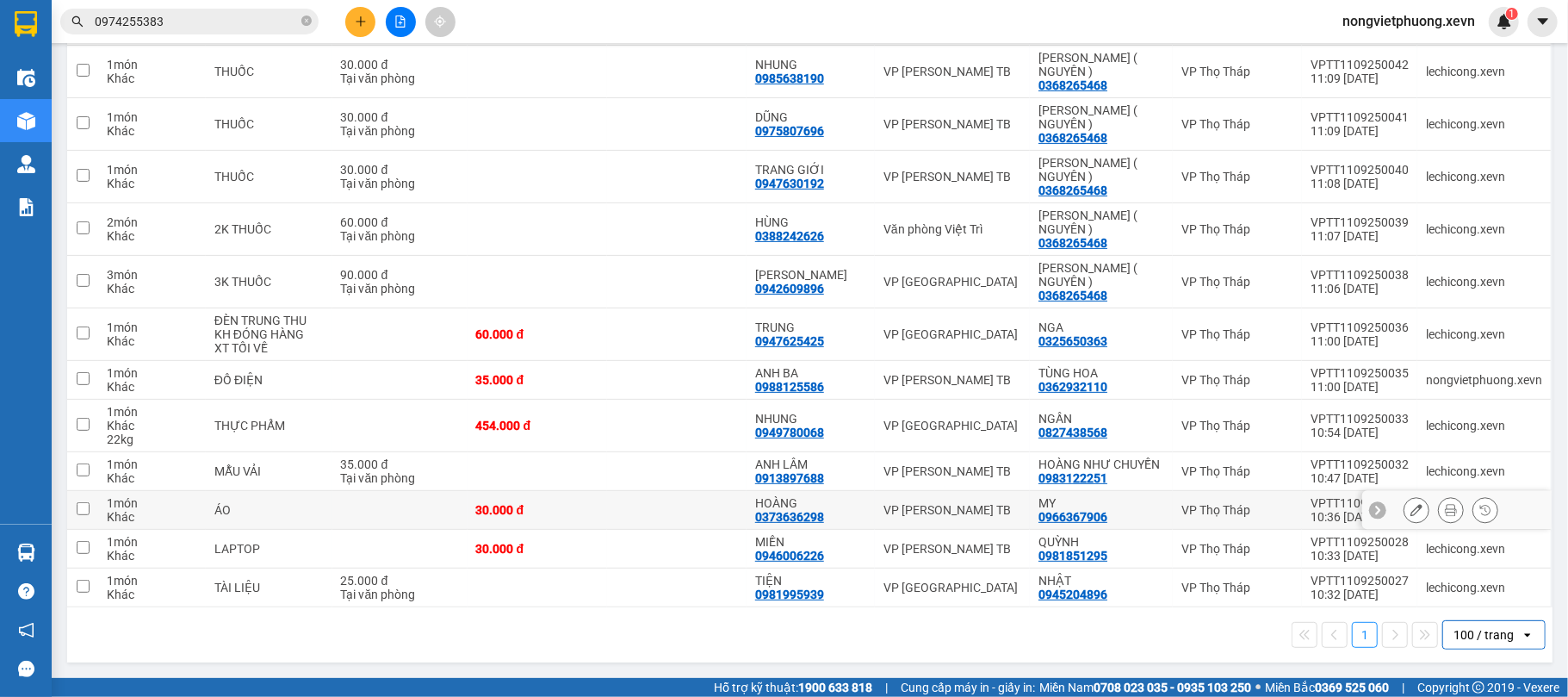
scroll to position [0, 0]
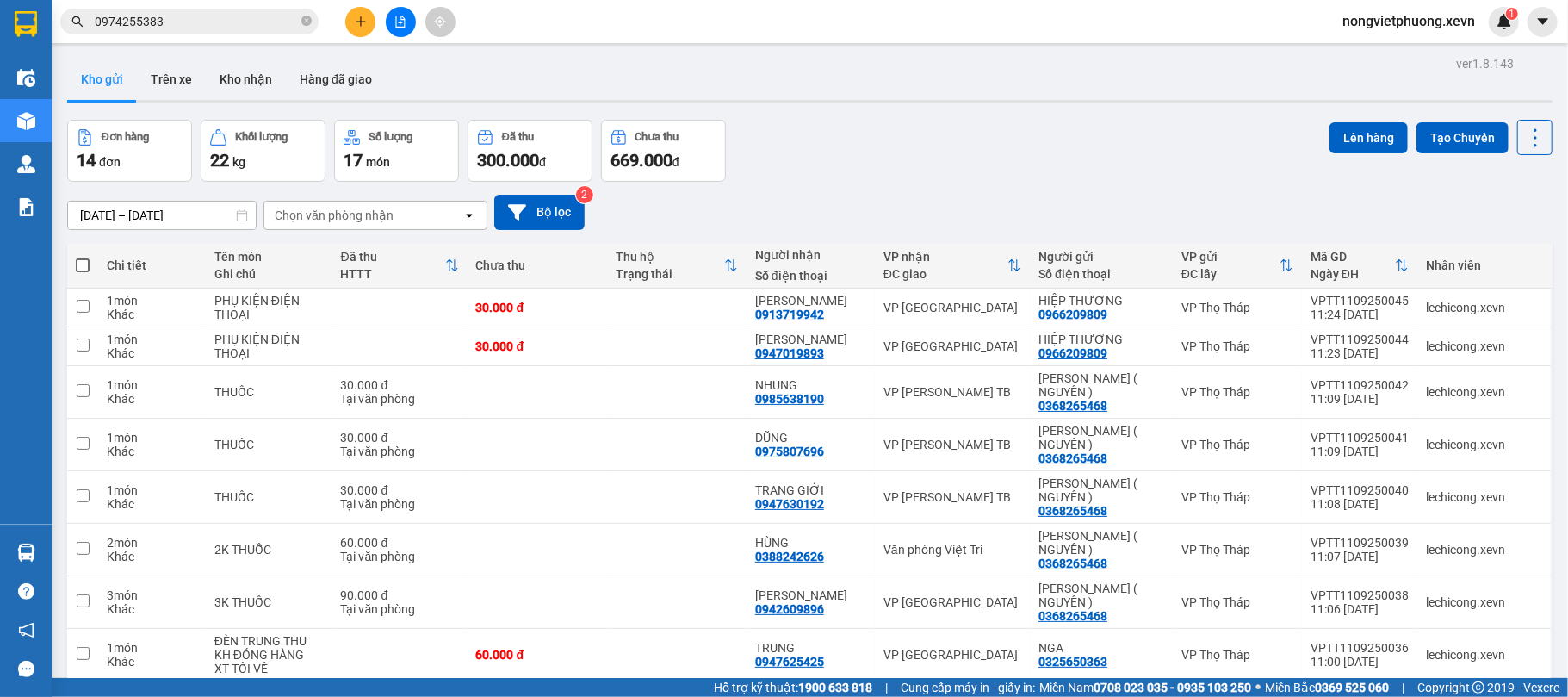
drag, startPoint x: 942, startPoint y: 185, endPoint x: 540, endPoint y: 185, distance: 402.0
click at [941, 184] on div "[DATE] – [DATE] Press the down arrow key to interact with the calendar and sele…" at bounding box center [810, 213] width 1485 height 61
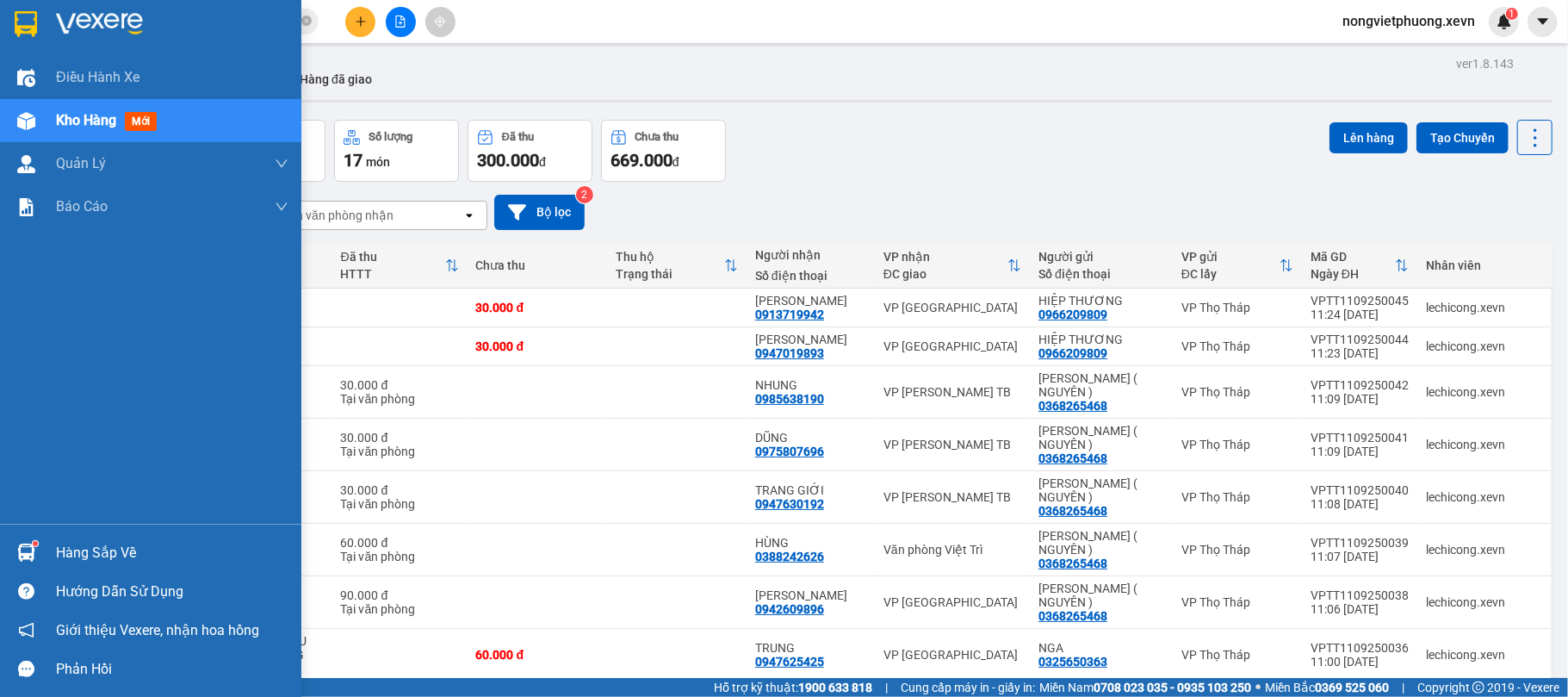
click at [31, 552] on img at bounding box center [26, 552] width 18 height 18
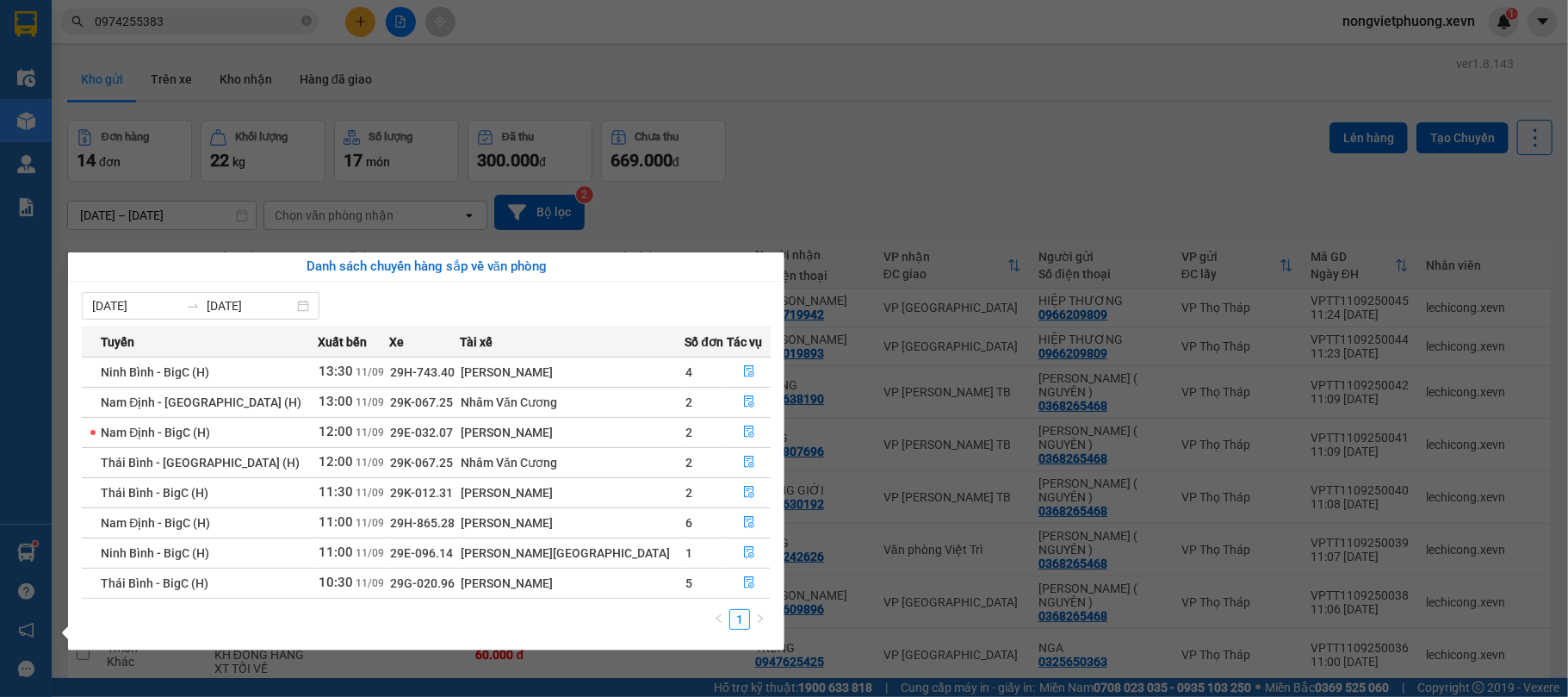
click at [901, 204] on section "Kết quả tìm kiếm ( 94 ) Bộ lọc Mã ĐH Trạng thái Món hàng Thu hộ Tổng cước Chưa …" at bounding box center [784, 348] width 1568 height 697
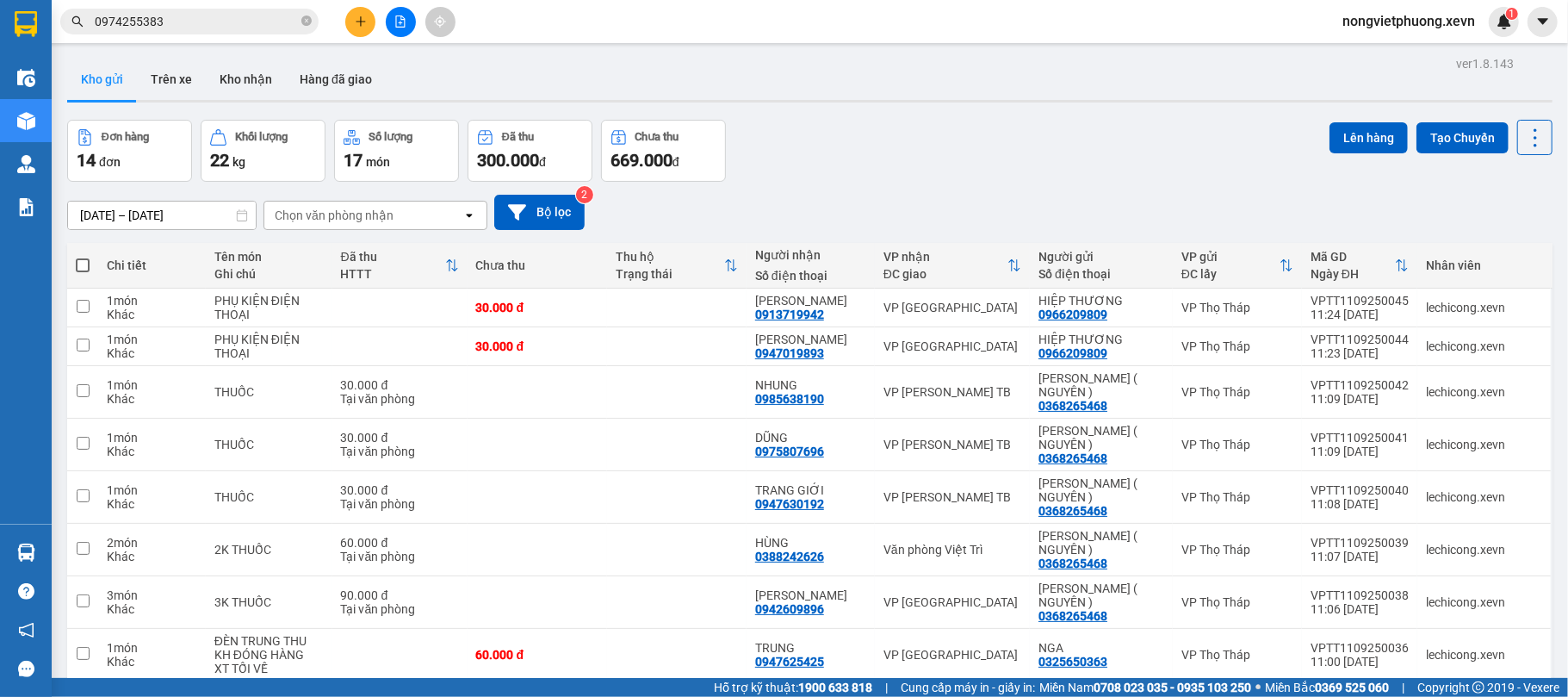
click at [363, 22] on icon "plus" at bounding box center [360, 21] width 10 height 1
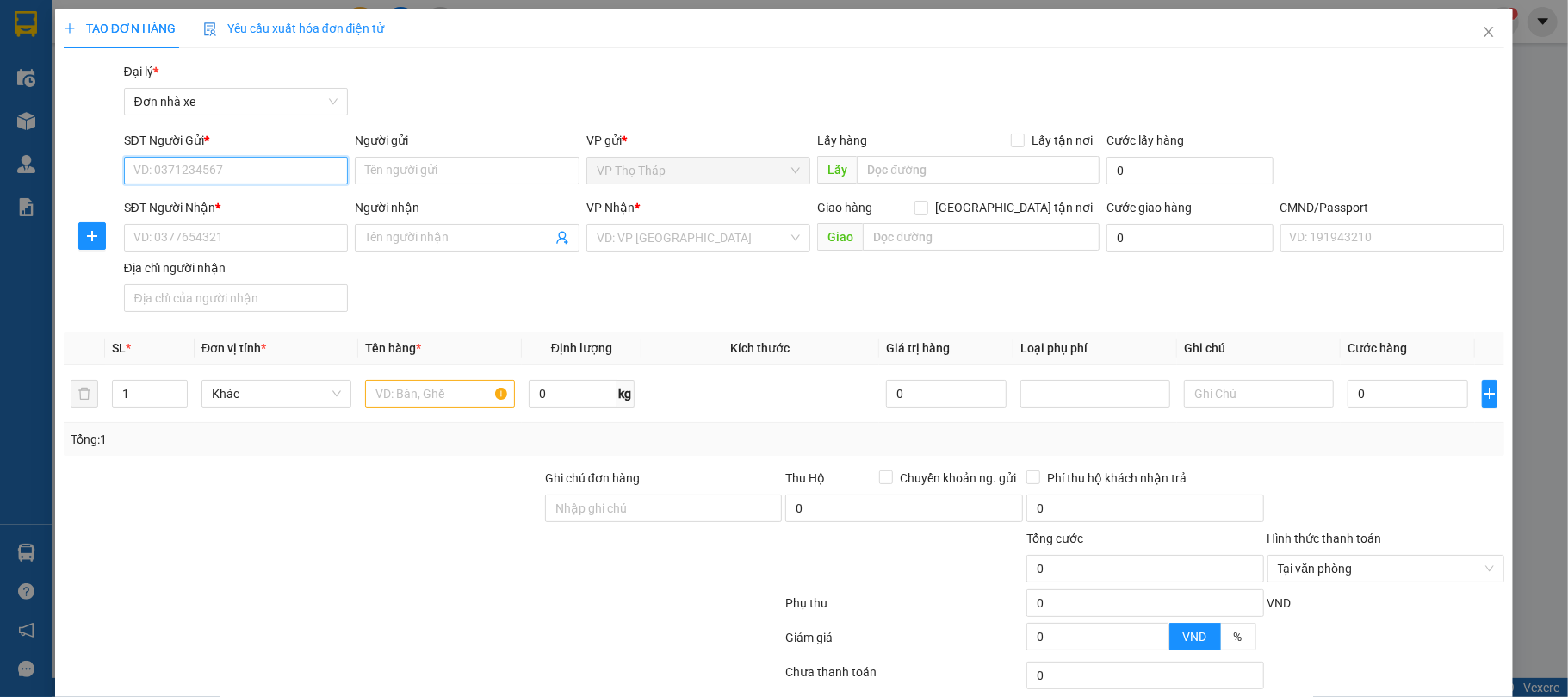
click at [245, 176] on input "SĐT Người Gửi *" at bounding box center [237, 170] width 225 height 28
type input "0337796566"
click at [245, 176] on input "0337796566" at bounding box center [237, 170] width 225 height 28
click at [284, 201] on div "0337796566 - hải" at bounding box center [233, 205] width 202 height 19
type input "hải"
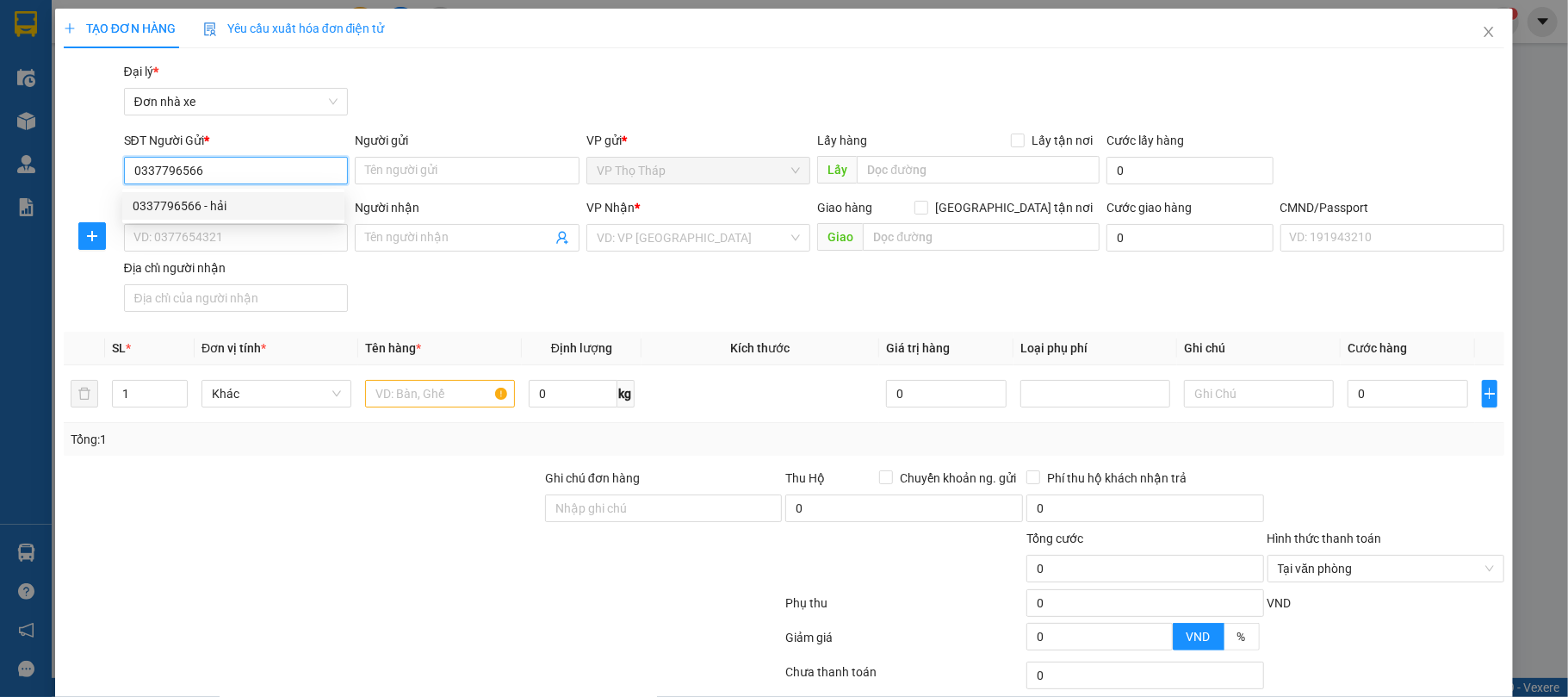
type input "0989209783"
type input "mỹ"
type input "THI 0949110592"
type input "0337796566"
click at [427, 285] on div "SĐT Người Nhận * 0989209783 Người nhận mỹ VP Nhận * VP Trần Phú TB Giao hàng Gi…" at bounding box center [814, 258] width 1388 height 121
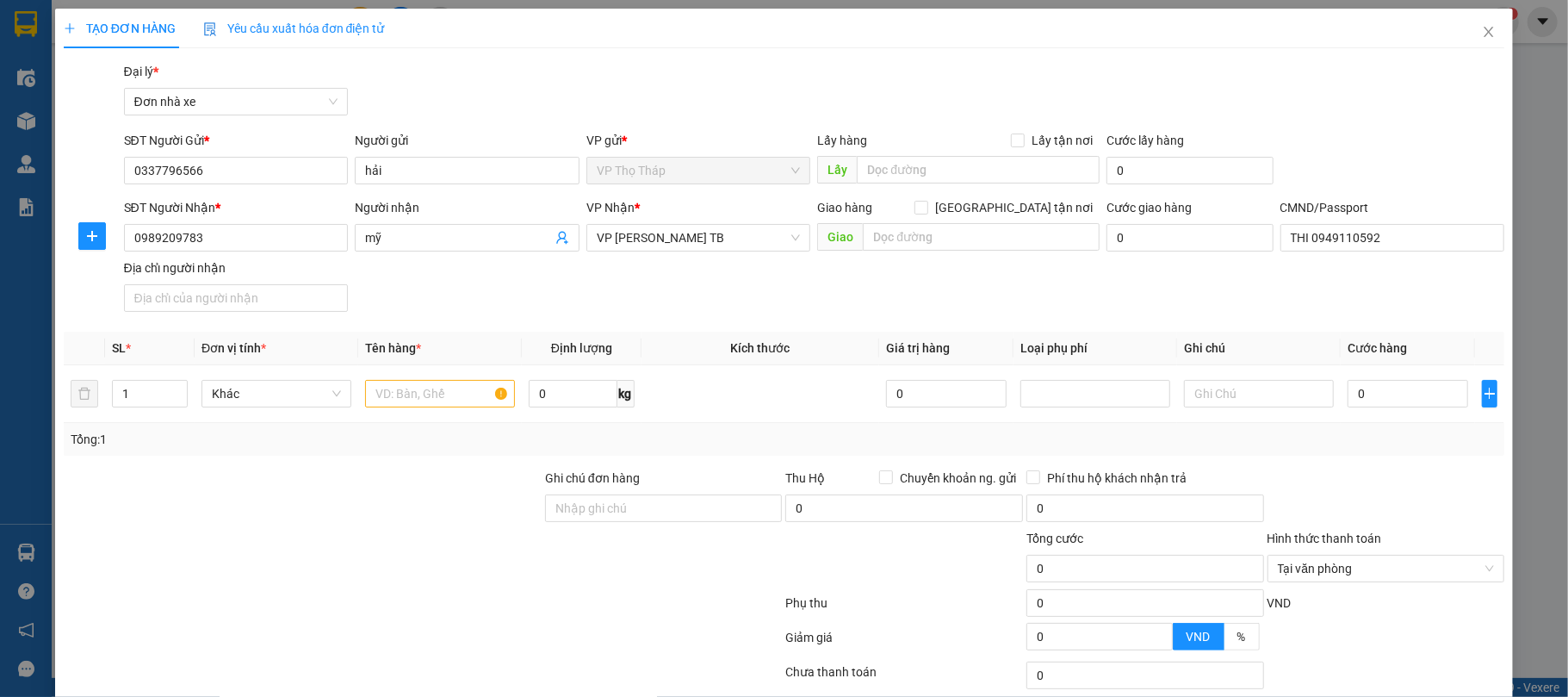
click at [414, 289] on div "SĐT Người Nhận * 0989209783 Người nhận mỹ VP Nhận * VP Trần Phú TB Giao hàng Gi…" at bounding box center [814, 258] width 1388 height 121
click at [408, 383] on input "text" at bounding box center [440, 394] width 150 height 28
type input "THUỐC"
click at [1393, 385] on input "0" at bounding box center [1408, 394] width 121 height 28
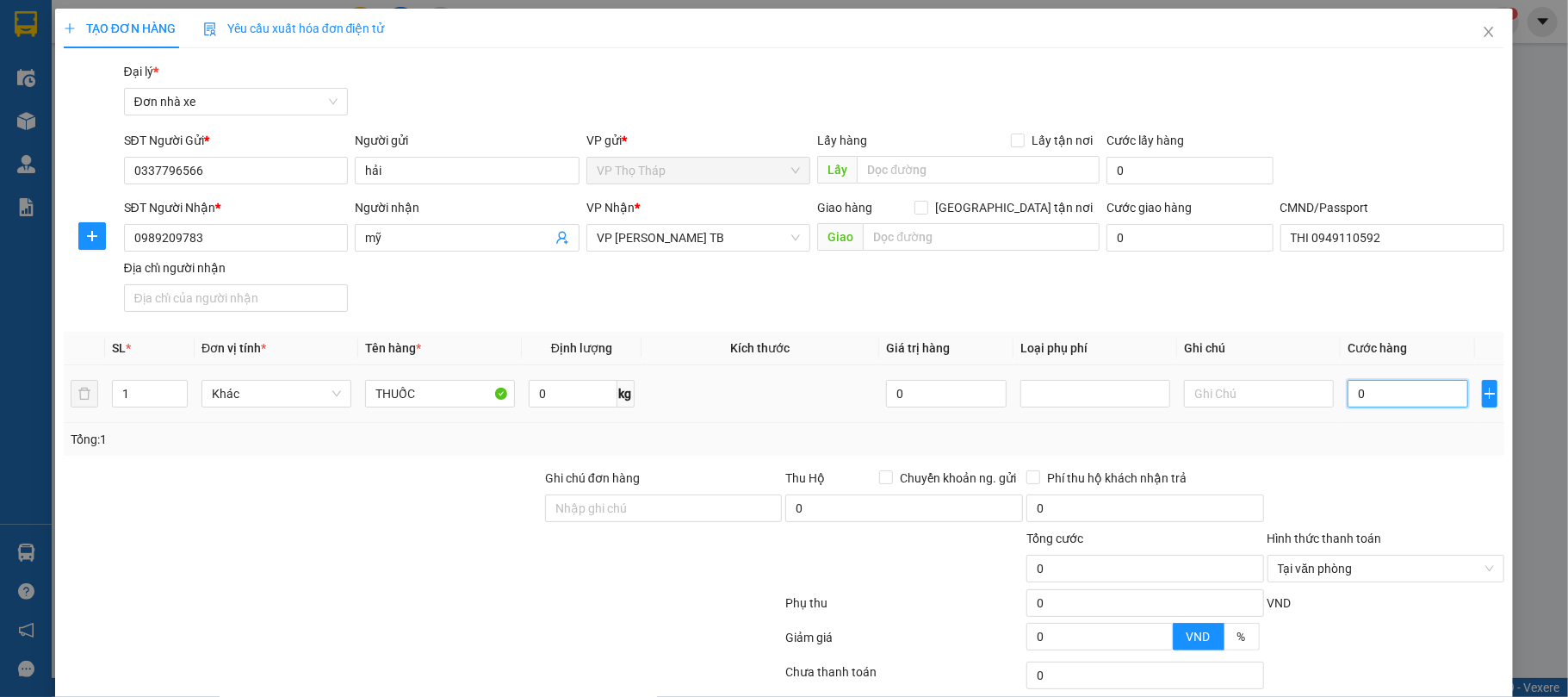
type input "2"
type input "25"
type input "25.000"
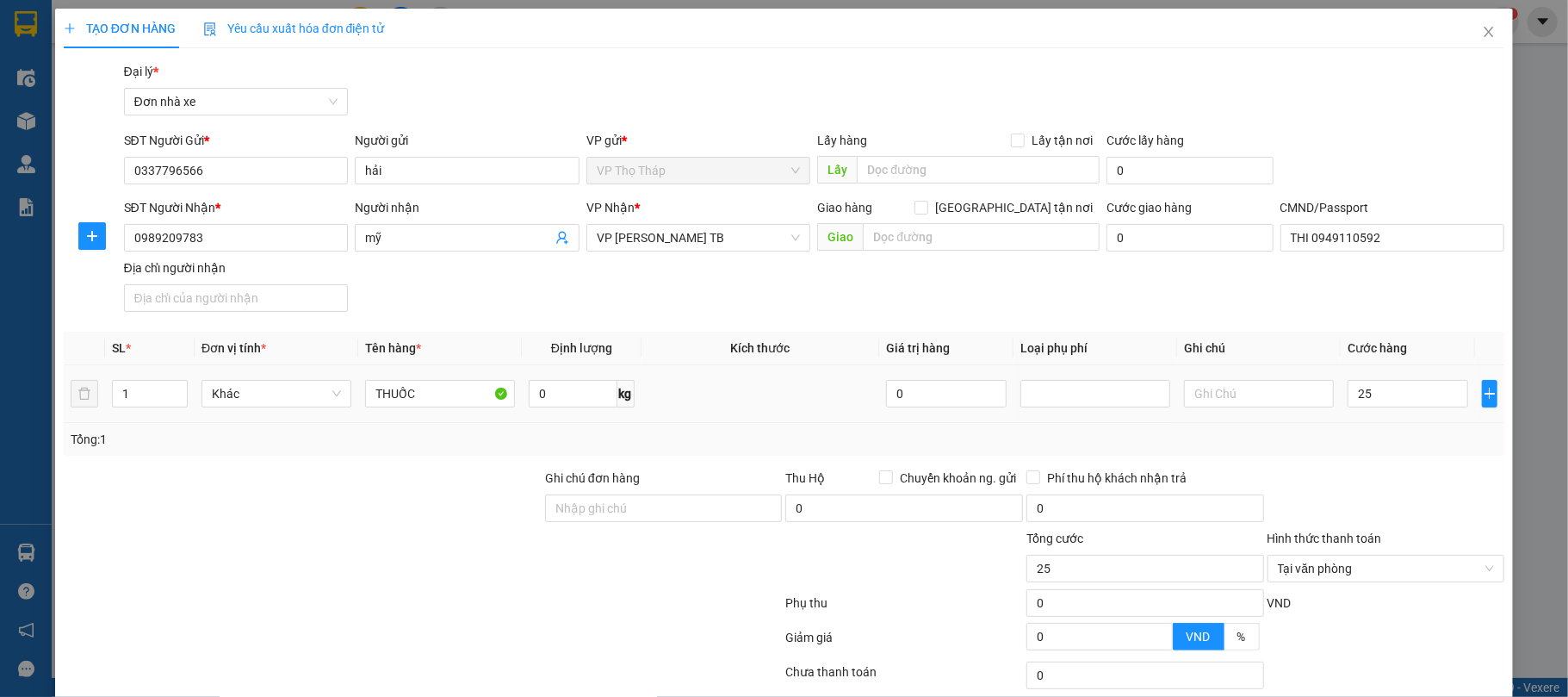
type input "25.000"
click at [1413, 480] on div at bounding box center [1387, 498] width 241 height 60
click at [1434, 511] on div at bounding box center [1387, 498] width 241 height 60
click at [1420, 582] on div "Chọn HT Thanh Toán" at bounding box center [1387, 568] width 238 height 28
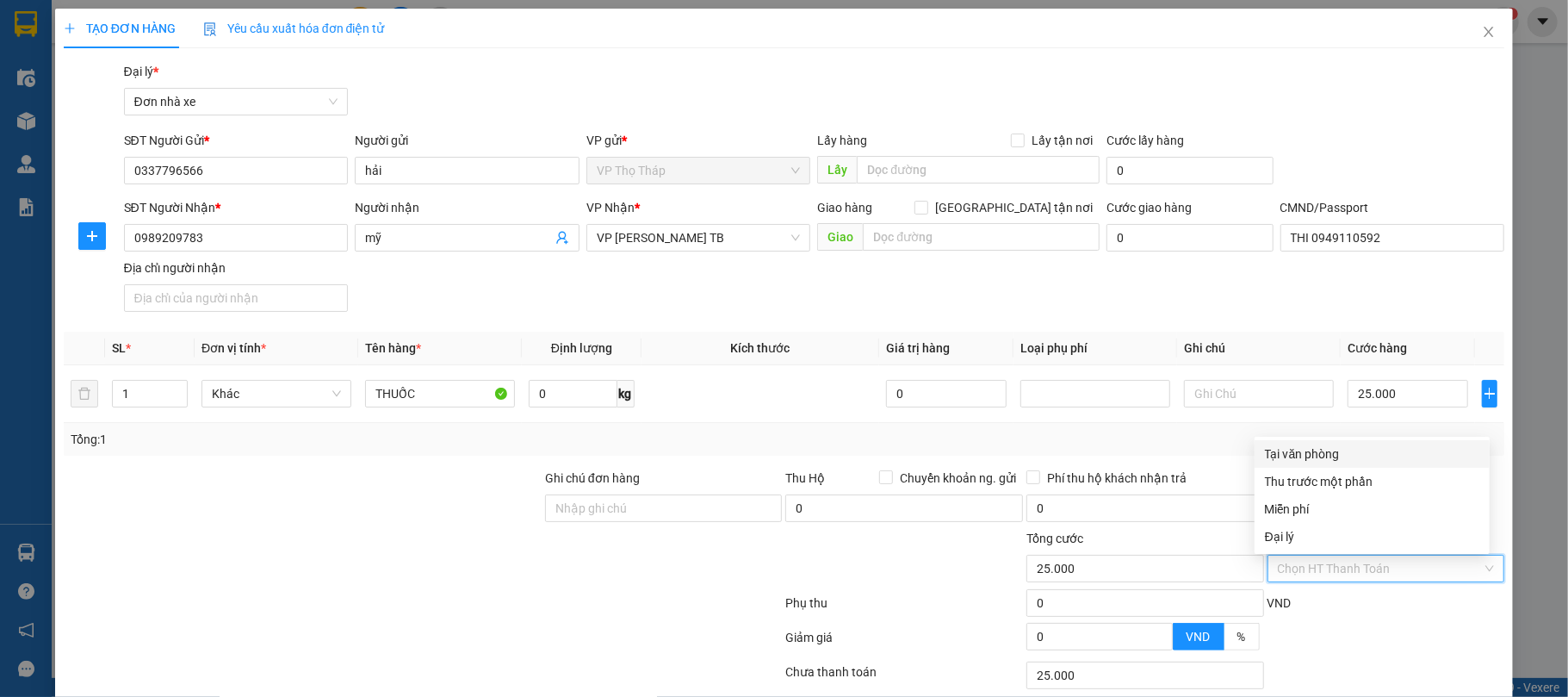
click at [1331, 459] on div "Tại văn phòng" at bounding box center [1373, 453] width 214 height 19
type input "0"
click at [1333, 452] on div "Tổng: 1" at bounding box center [784, 439] width 1442 height 32
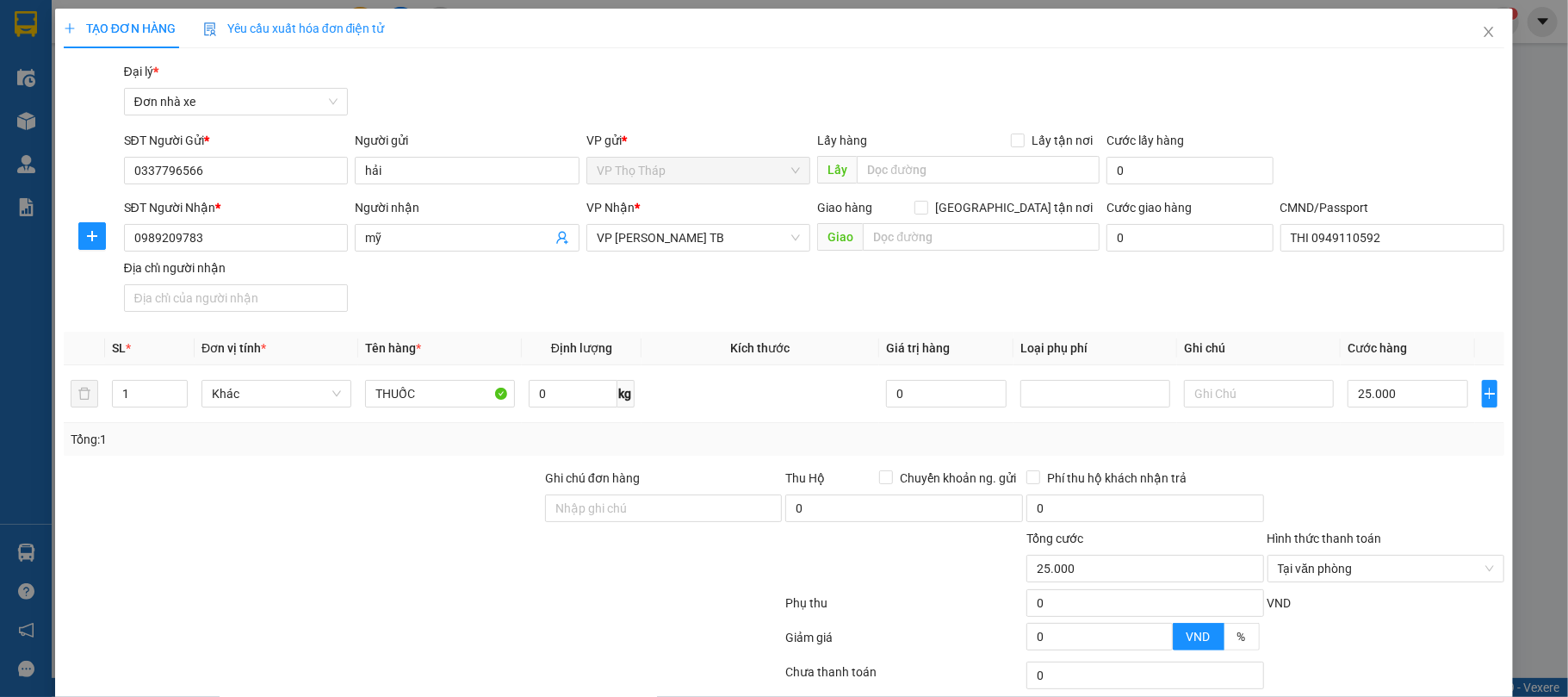
scroll to position [128, 0]
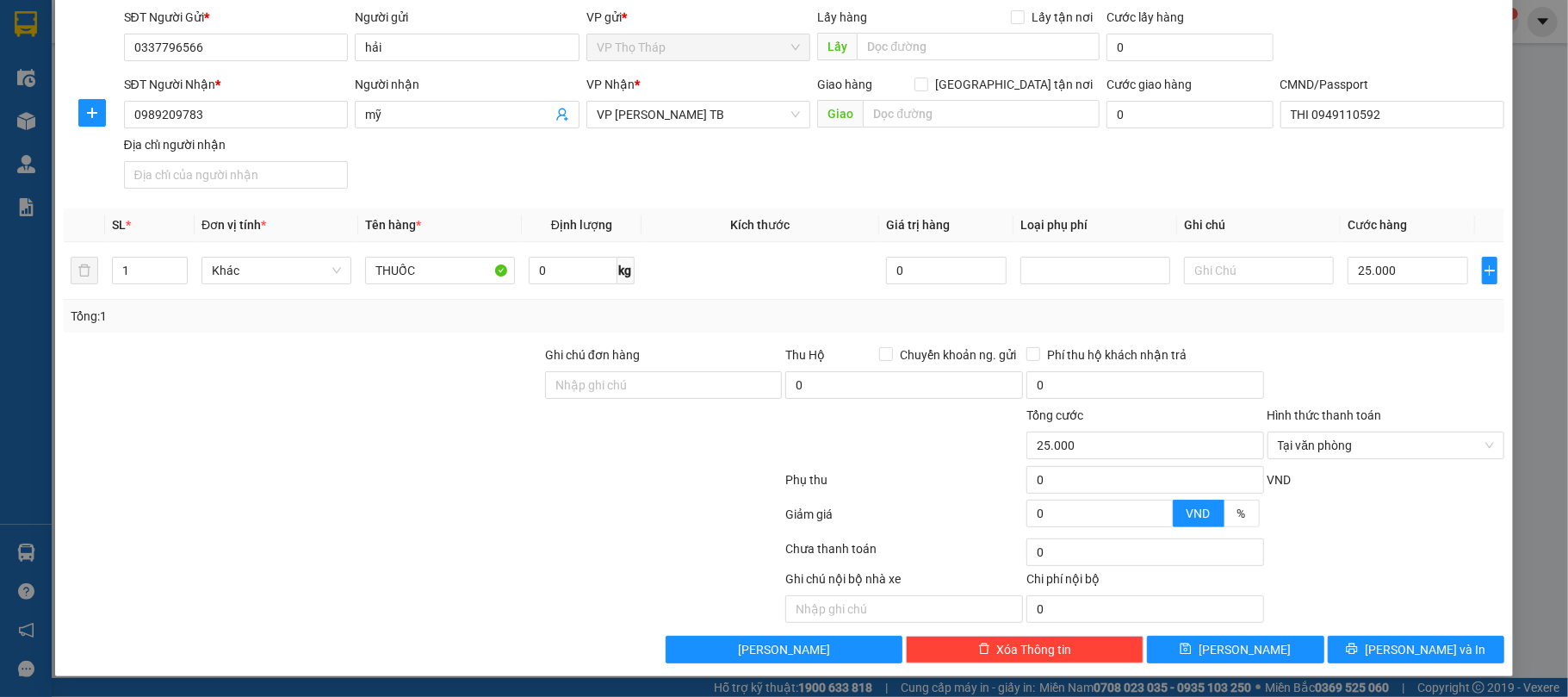
click at [1410, 665] on div "TẠO ĐƠN HÀNG Yêu cầu xuất hóa đơn điện tử Transit Pickup Surcharge Ids Transit …" at bounding box center [784, 281] width 1459 height 791
click at [1417, 652] on span "[PERSON_NAME] và In" at bounding box center [1426, 648] width 121 height 19
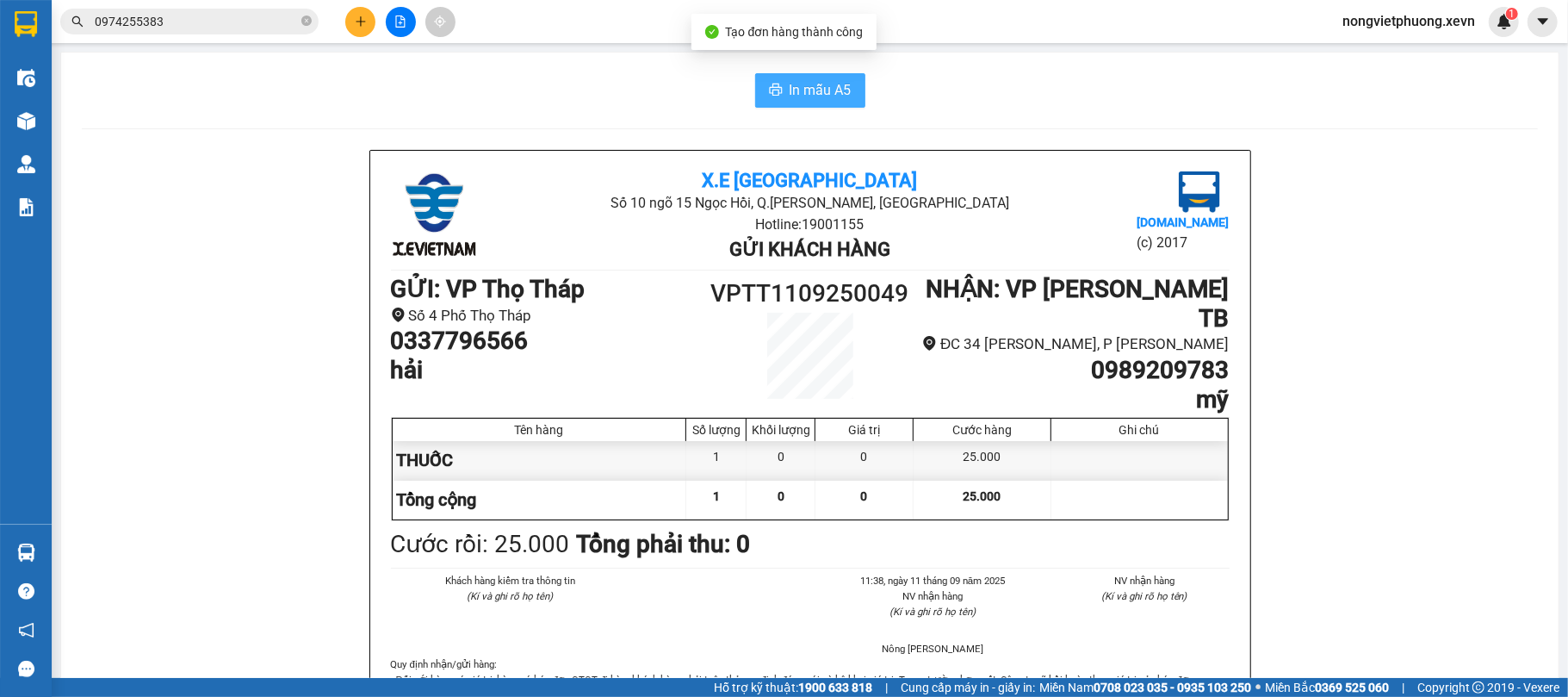
click at [817, 88] on span "In mẫu A5" at bounding box center [820, 90] width 62 height 22
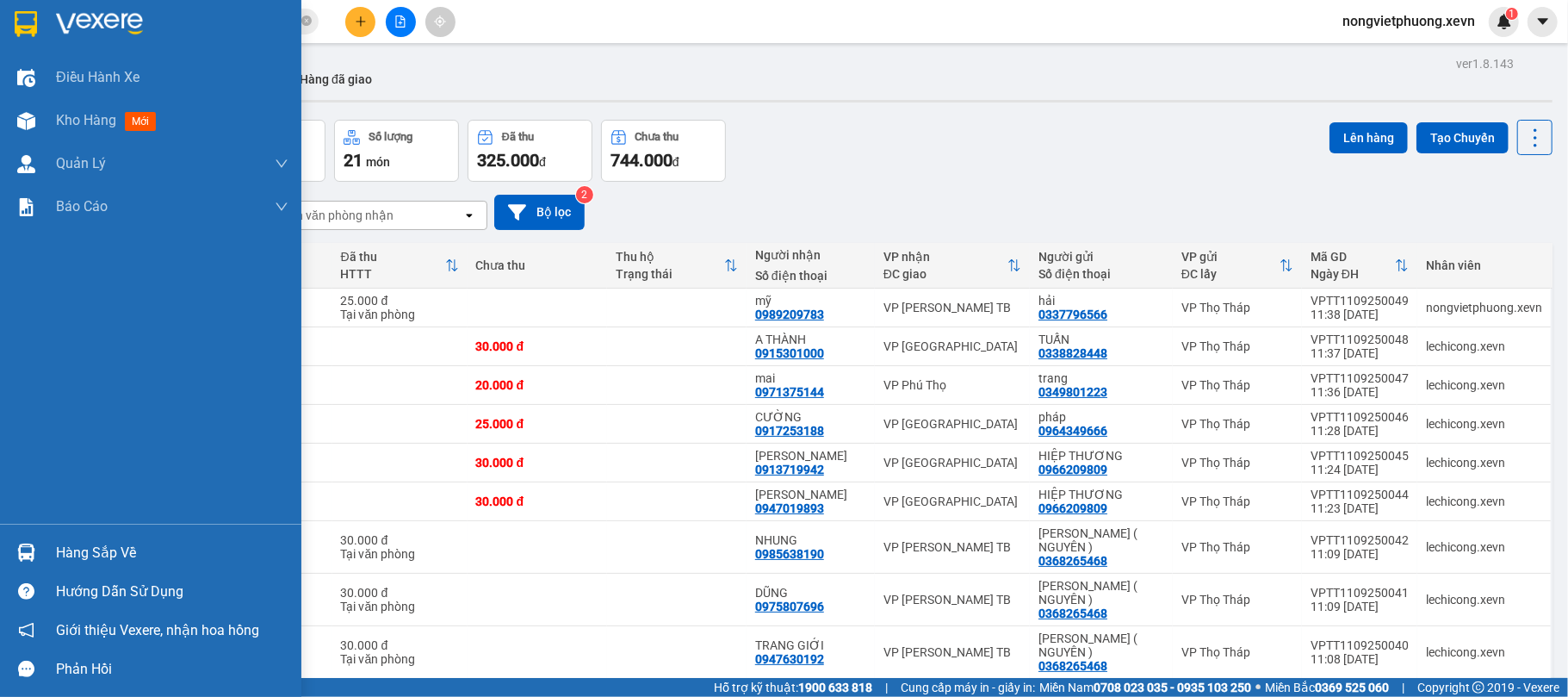
click at [50, 566] on div "Hàng sắp về" at bounding box center [150, 552] width 302 height 39
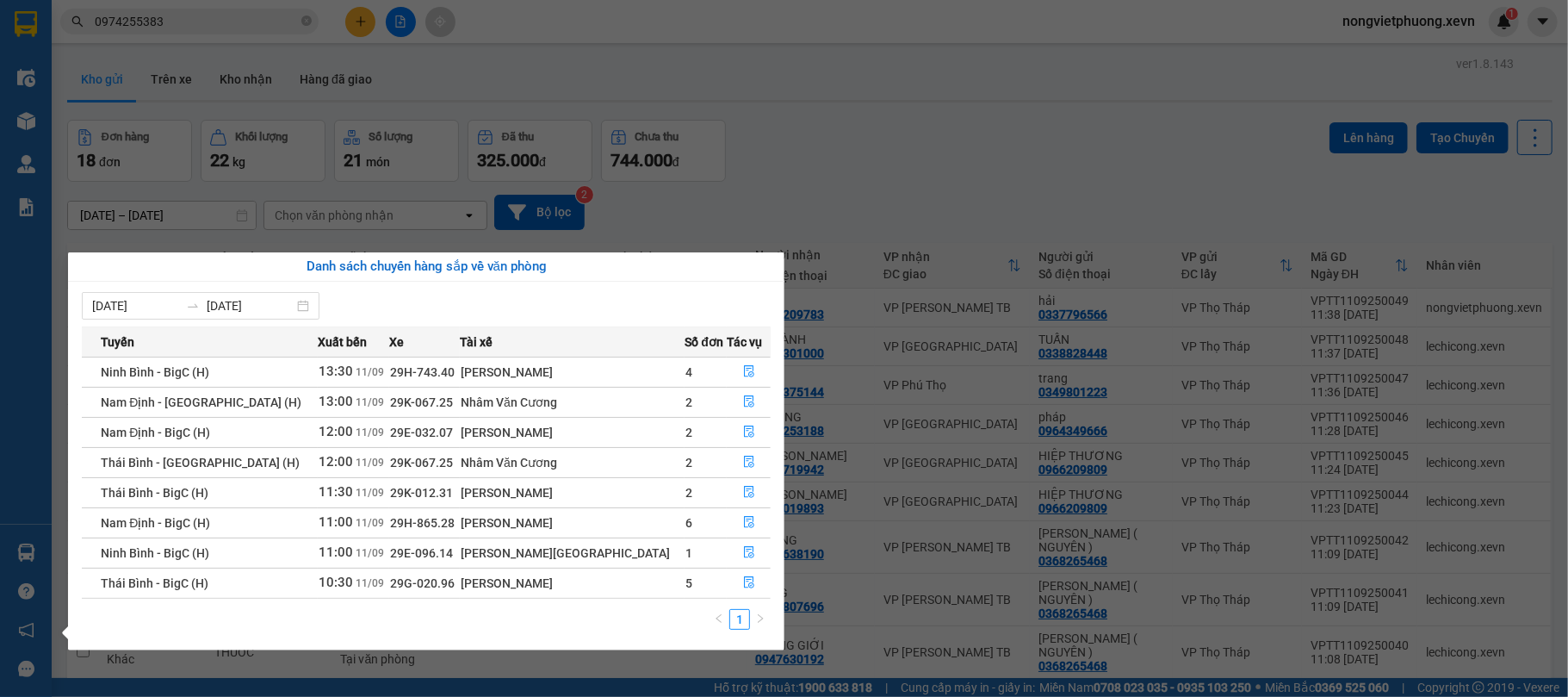
click at [683, 42] on section "Kết quả tìm kiếm ( 94 ) Bộ lọc Mã ĐH Trạng thái Món hàng Thu hộ Tổng cước Chưa …" at bounding box center [784, 348] width 1568 height 697
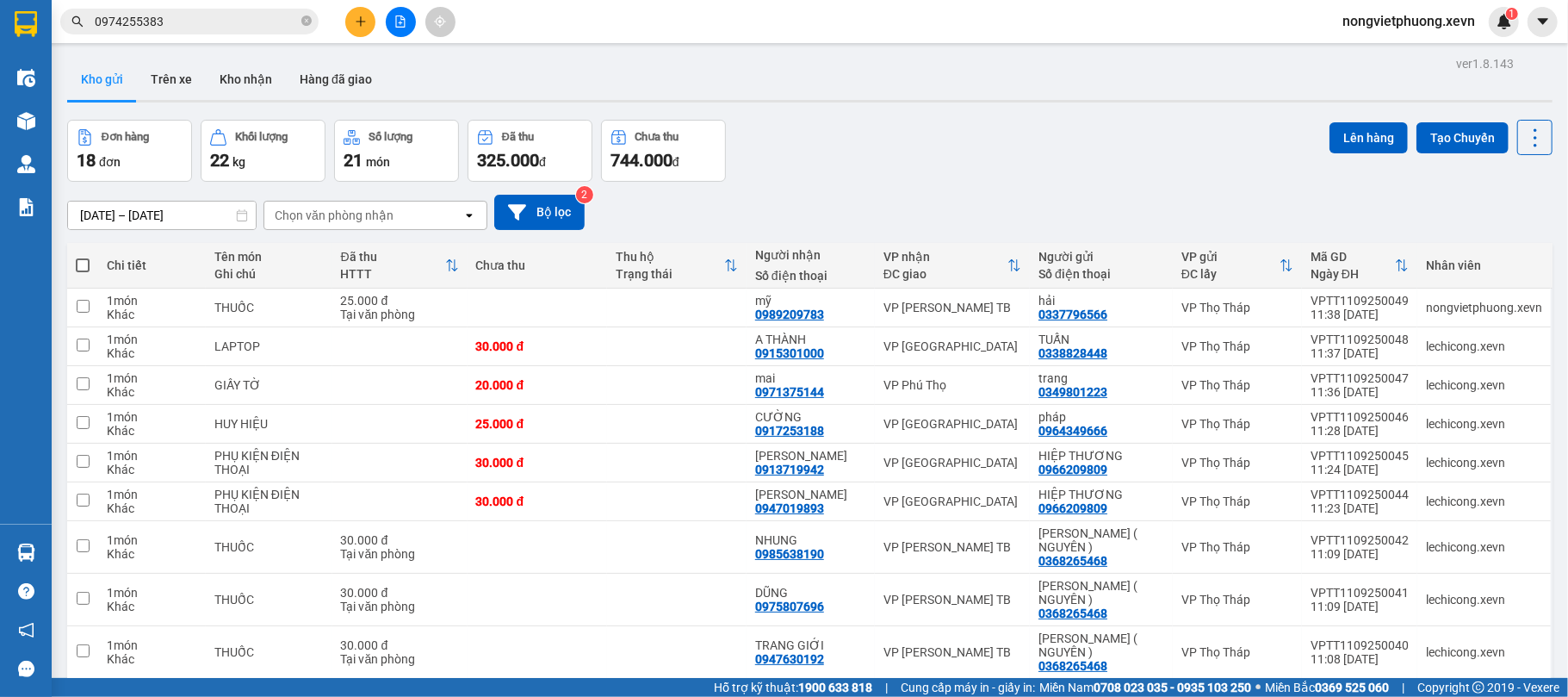
click at [349, 28] on button at bounding box center [359, 22] width 30 height 30
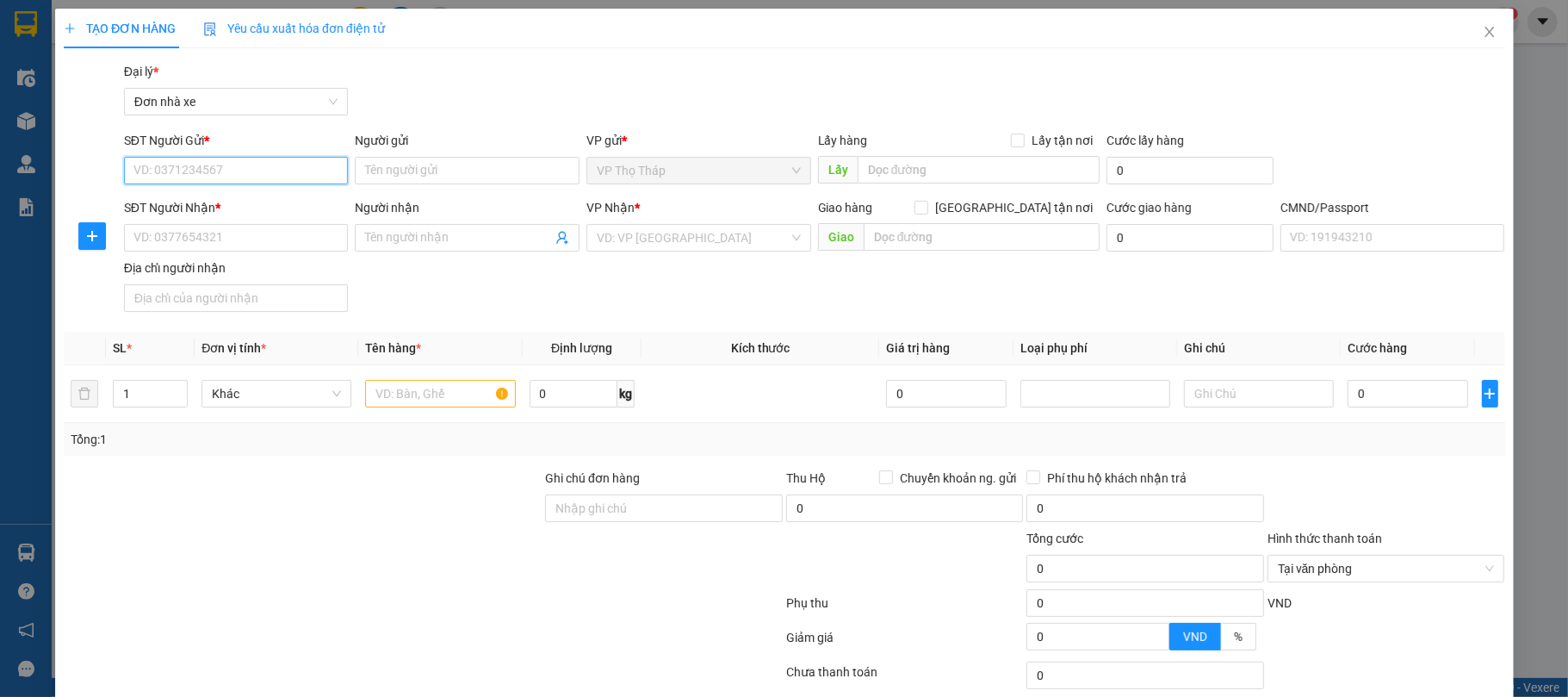
click at [222, 159] on input "SĐT Người Gửi *" at bounding box center [237, 170] width 225 height 28
type input "0966195007"
click at [295, 174] on input "0966195007" at bounding box center [237, 170] width 225 height 28
click at [281, 198] on div "0966195007 - SAO VIỆT" at bounding box center [233, 205] width 202 height 19
type input "SAO VIỆT"
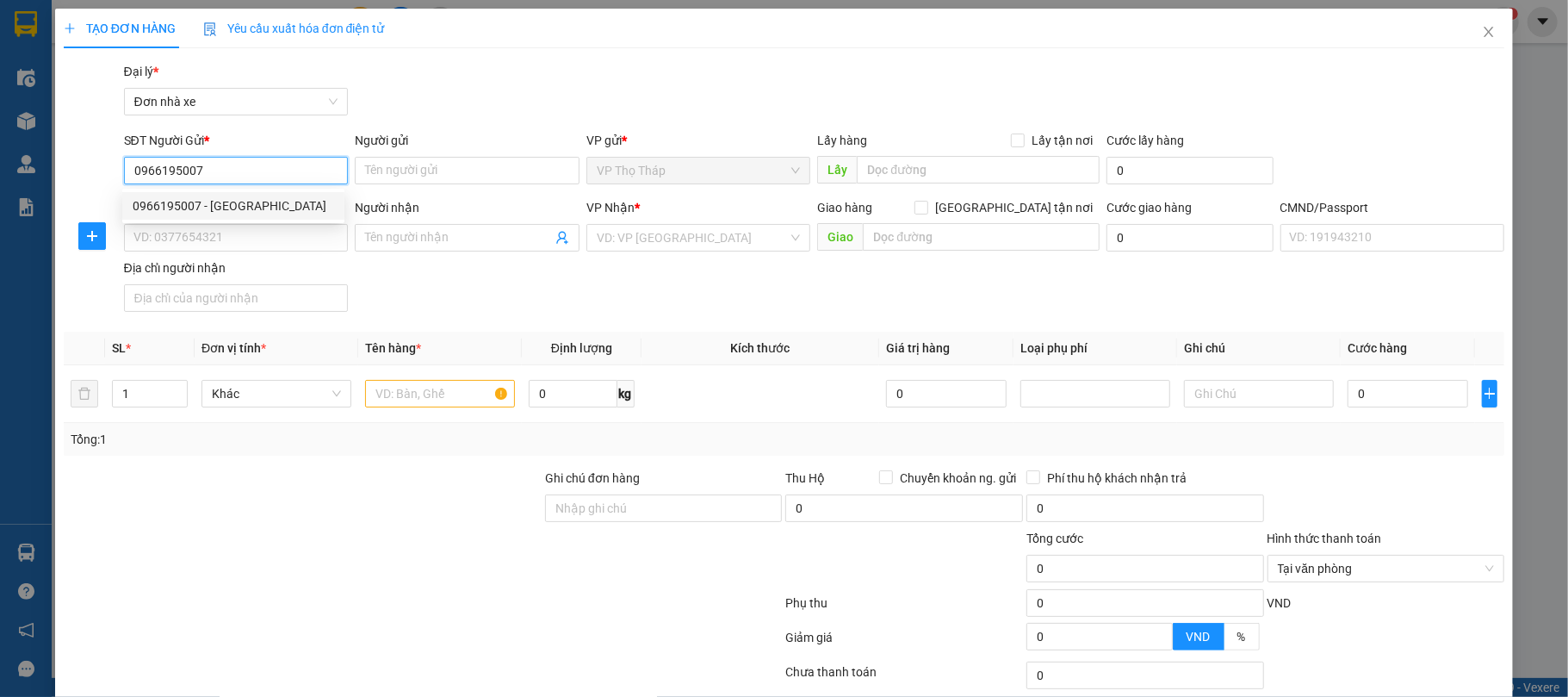
type input "0976064682"
type input "TRUNG"
type input "037086005039 HOÀNG VĂN CHUNG"
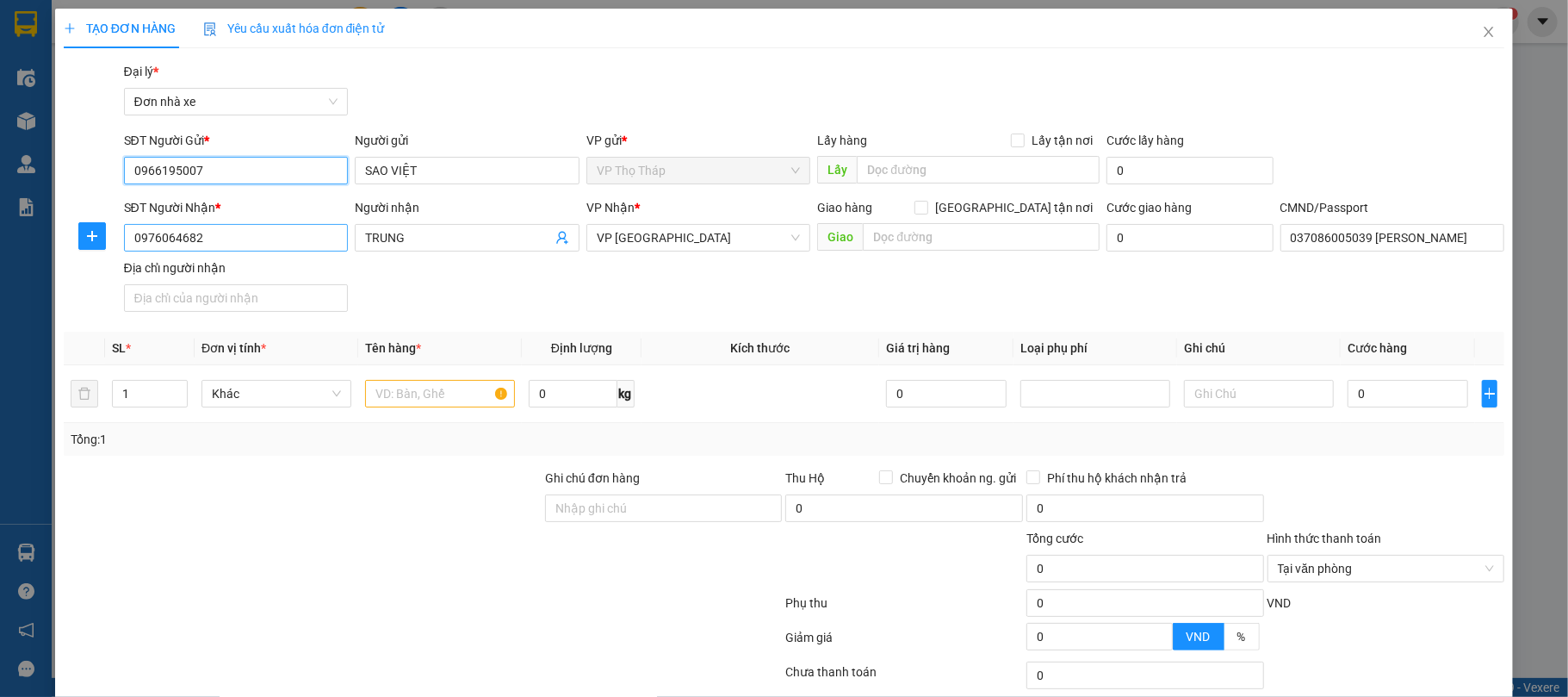
type input "0966195007"
drag, startPoint x: 268, startPoint y: 231, endPoint x: 0, endPoint y: 224, distance: 268.1
click at [0, 224] on div "TẠO ĐƠN HÀNG Yêu cầu xuất hóa đơn điện tử Transit Pickup Surcharge Ids Transit …" at bounding box center [784, 348] width 1568 height 697
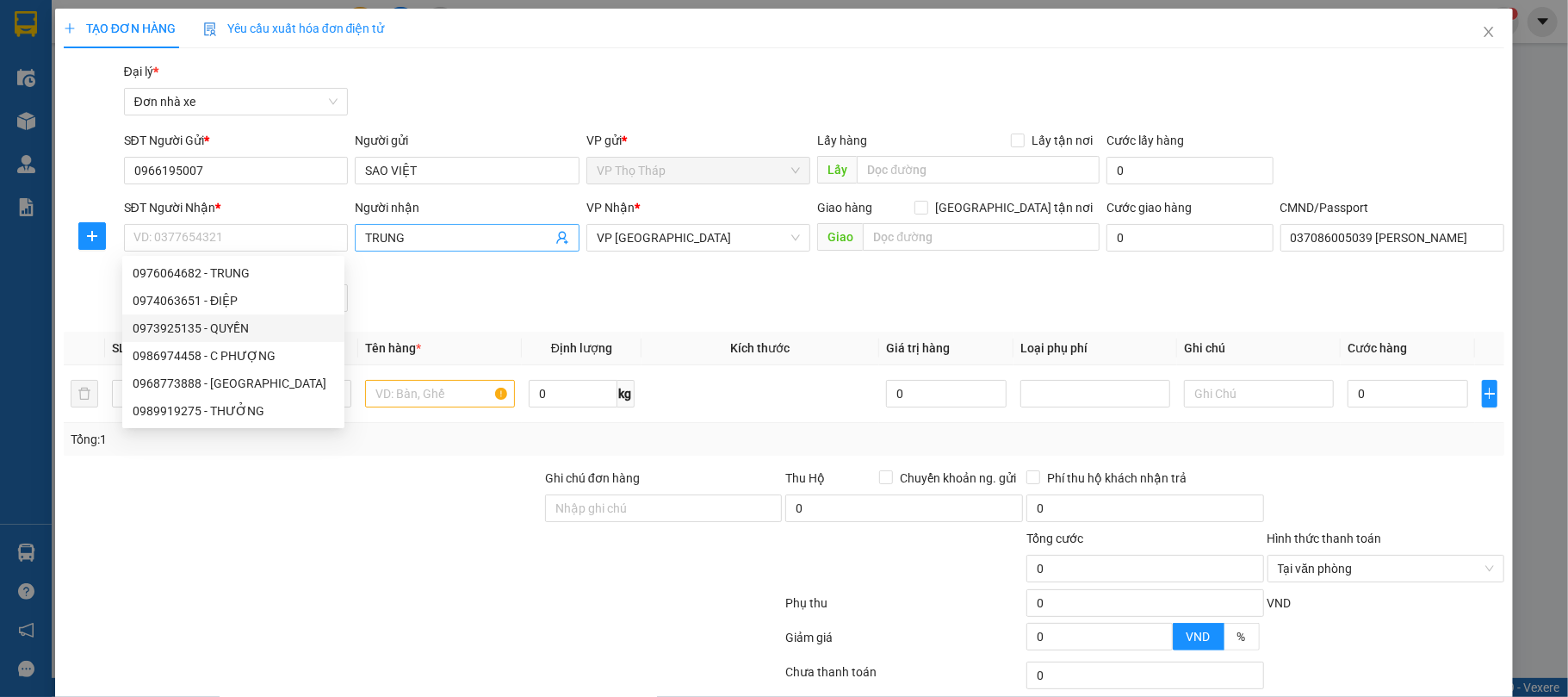
click at [560, 243] on icon "user-add" at bounding box center [562, 238] width 11 height 13
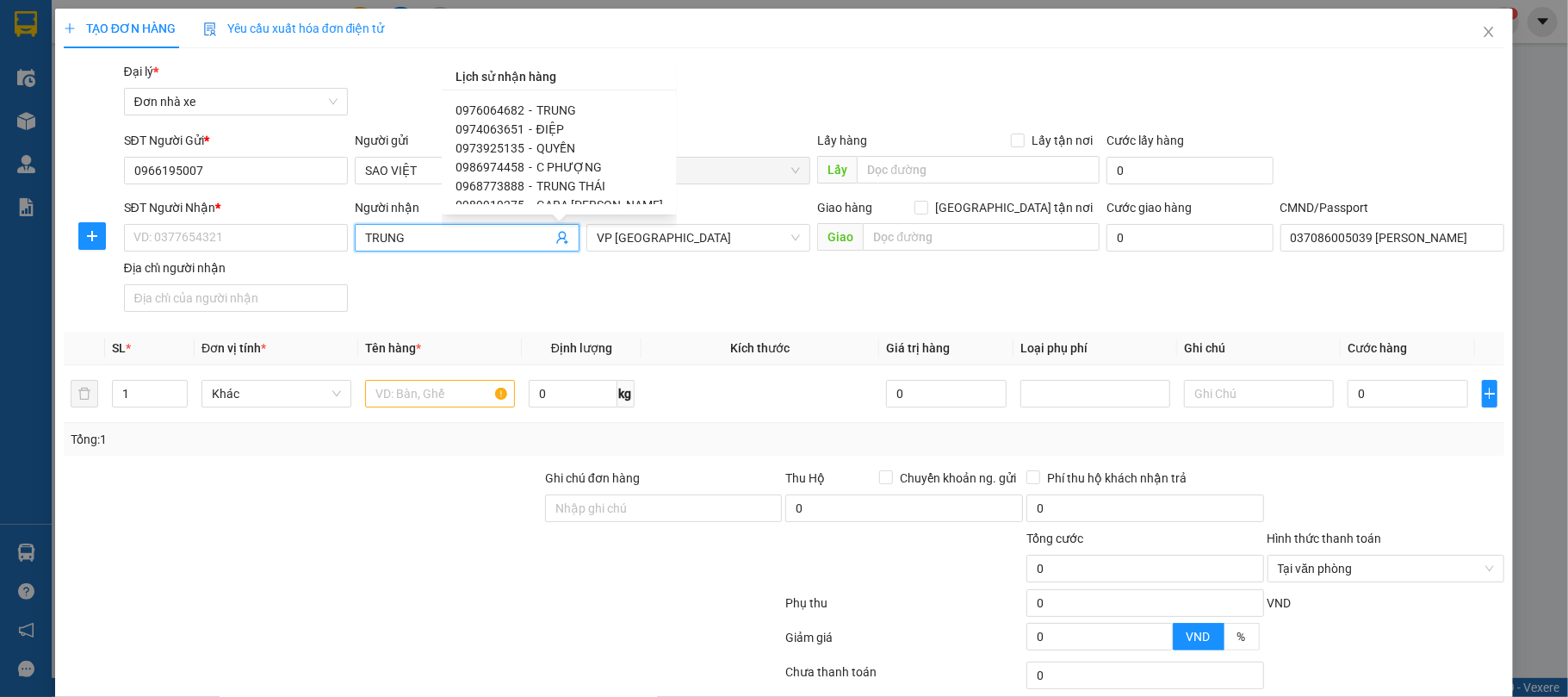
drag, startPoint x: 652, startPoint y: 112, endPoint x: 653, endPoint y: 125, distance: 13.0
click at [653, 125] on div "0976064682 - TRUNG 0974063651 - ĐIỆP 0973925135 - QUYỀN 0986974458 - C PHƯỢNG 0…" at bounding box center [559, 152] width 207 height 104
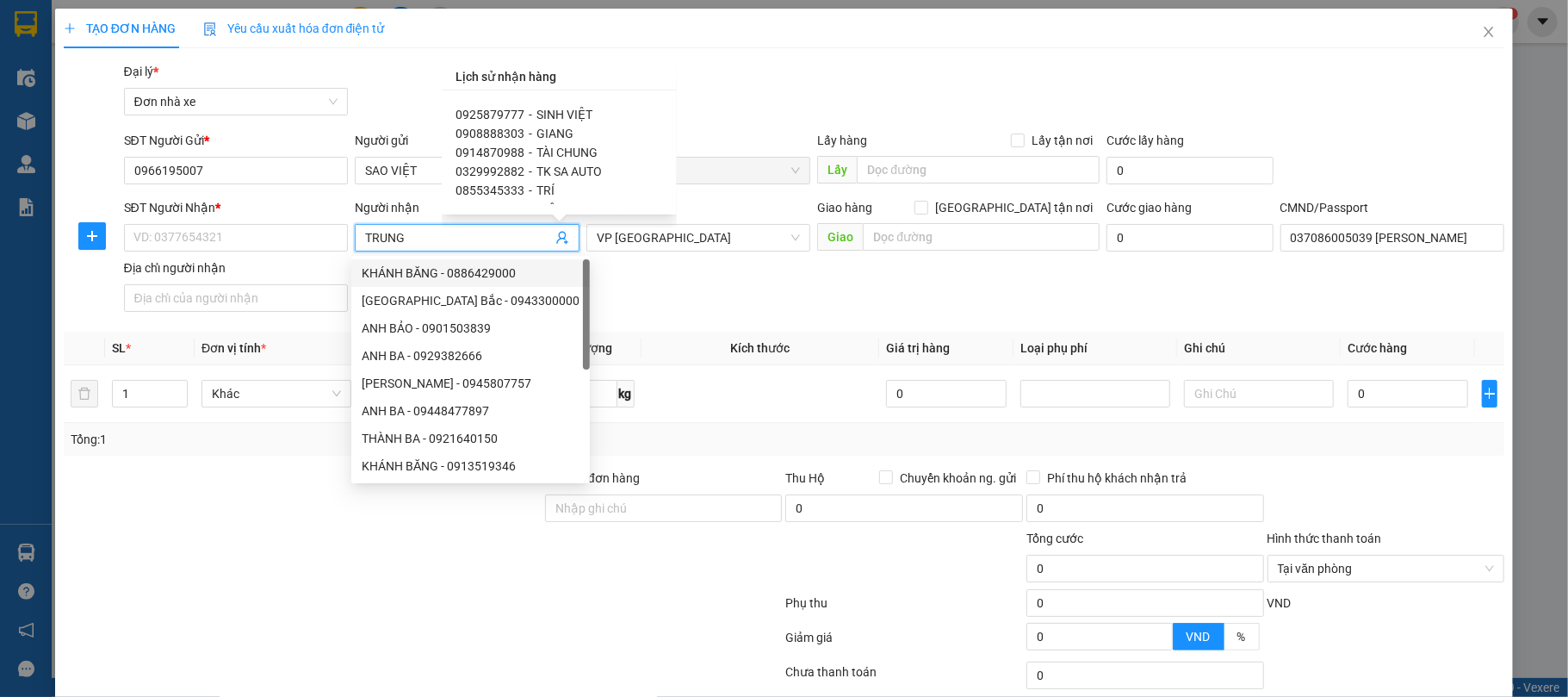
scroll to position [167, 0]
click at [504, 183] on span "0855345333" at bounding box center [490, 189] width 68 height 14
type input "0855345333"
type input "TRÍ"
type input "037095004089 DOÃN VĂN CHÍ"
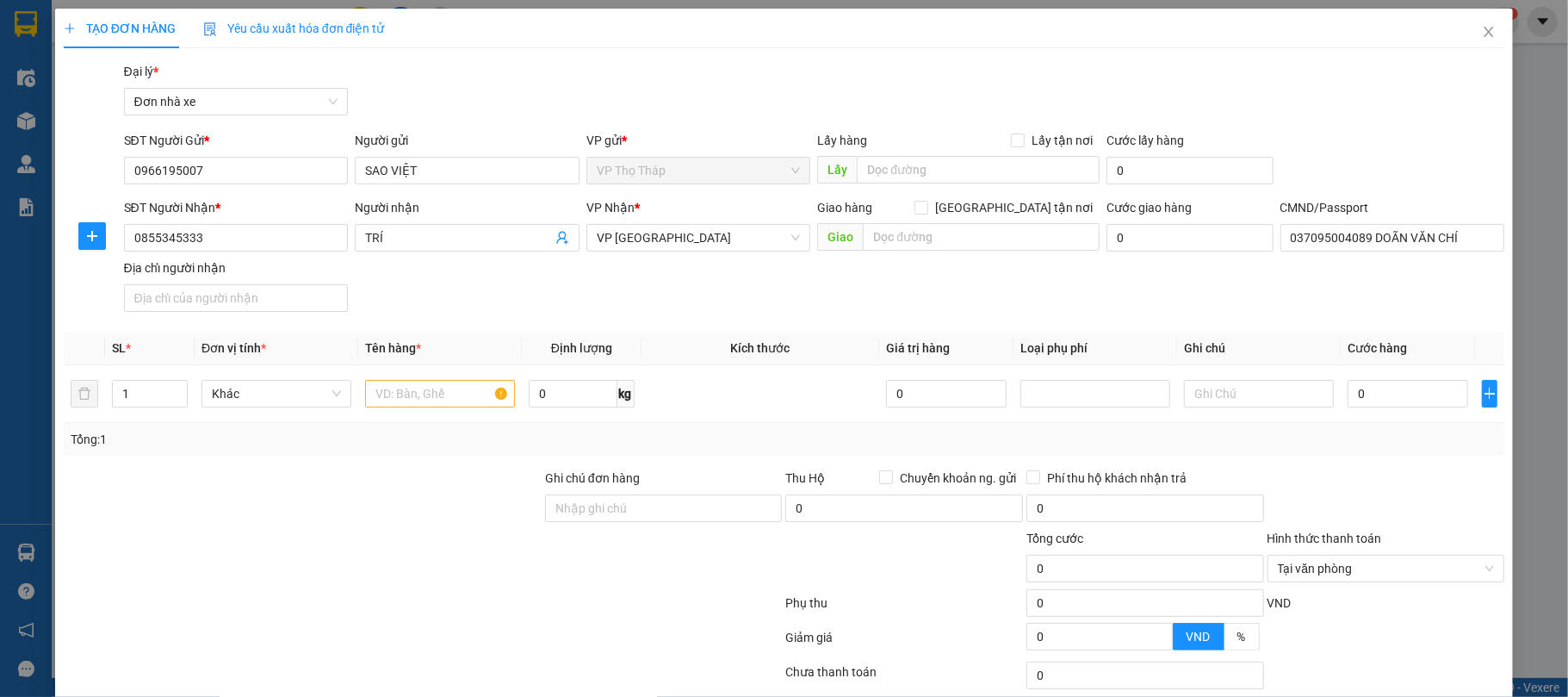
click at [482, 280] on div "SĐT Người Nhận * 0855345333 Người nhận TRÍ VP Nhận * VP Ninh Bình Giao hàng Gia…" at bounding box center [814, 258] width 1388 height 121
click at [436, 401] on input "text" at bounding box center [440, 394] width 150 height 28
type input "PHỤ TÙNG Ô TÔ"
click at [1410, 406] on input "0" at bounding box center [1408, 394] width 121 height 28
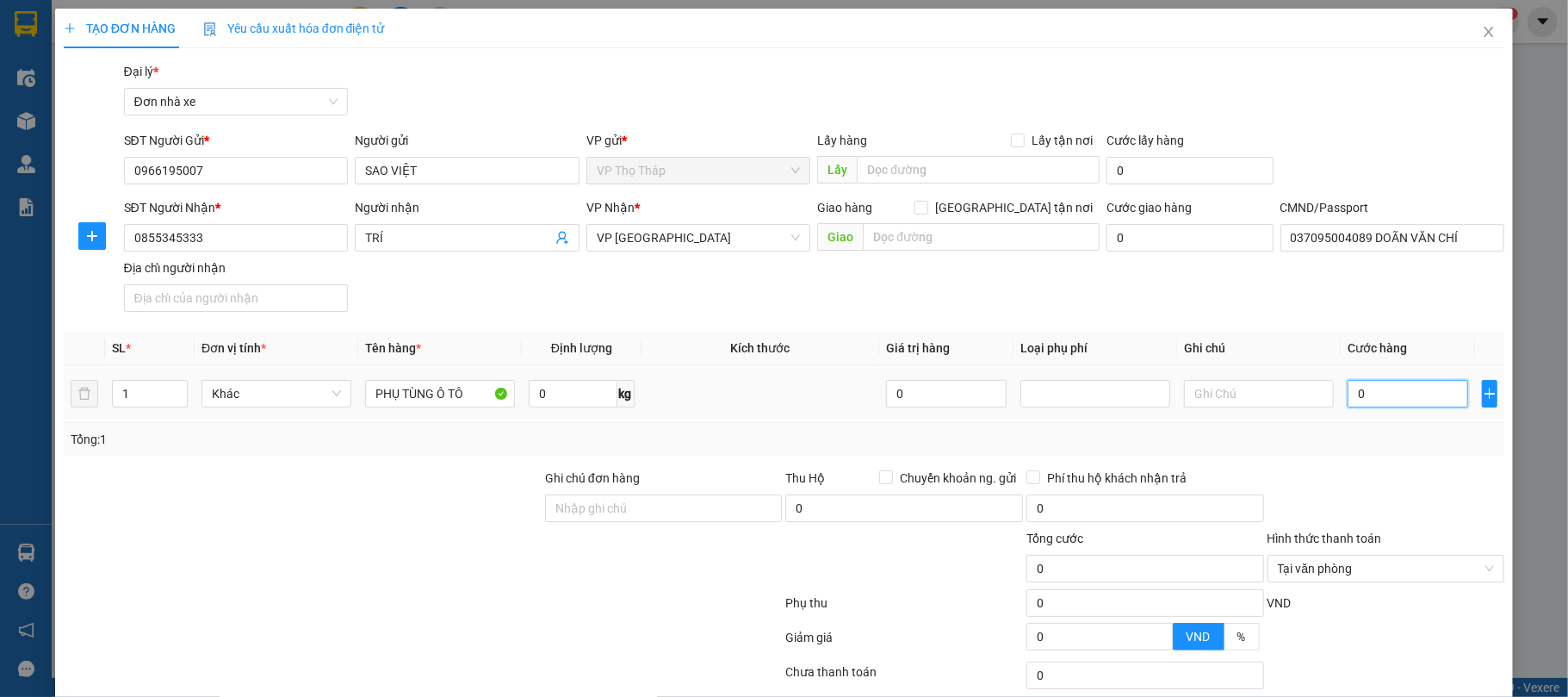
type input "3"
type input "30"
click at [1404, 422] on td "30" at bounding box center [1408, 394] width 134 height 58
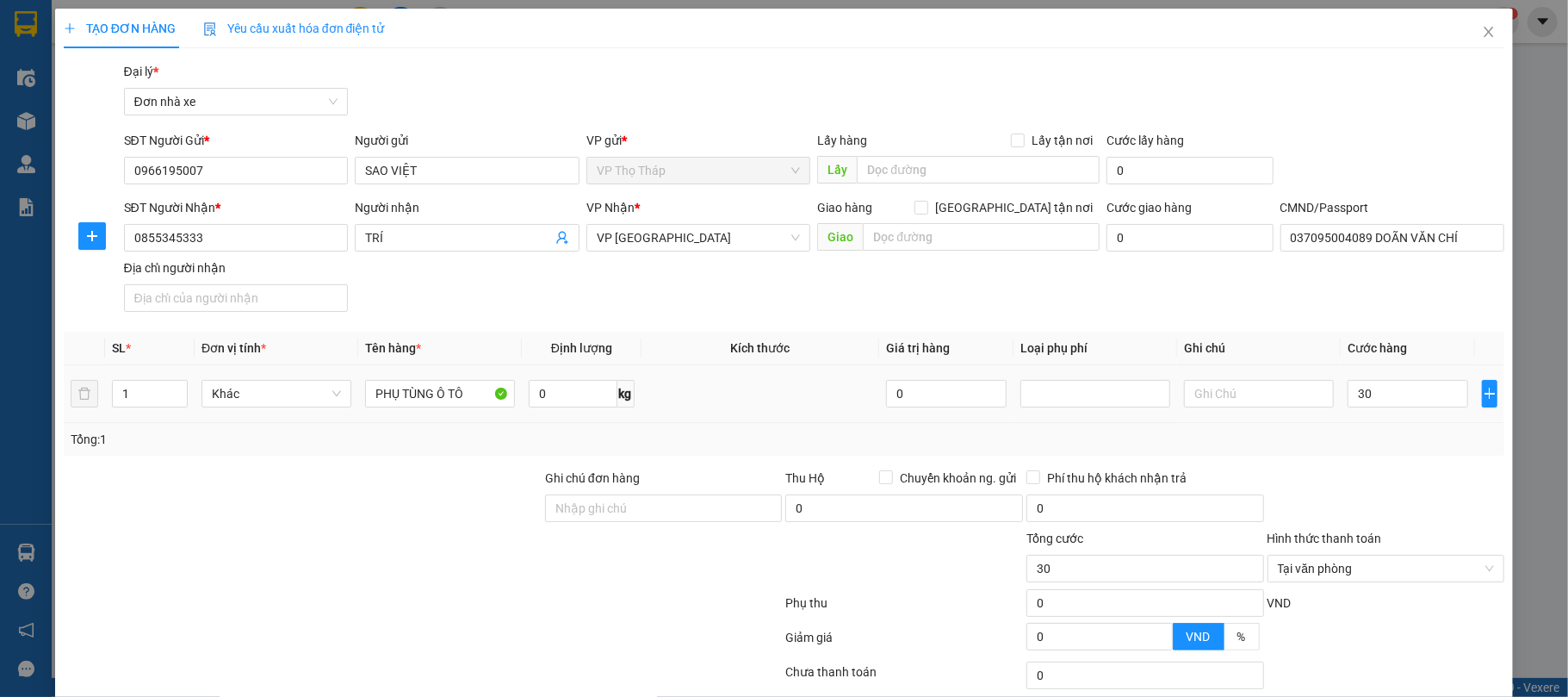
type input "30.000"
click at [1428, 521] on div at bounding box center [1387, 498] width 241 height 60
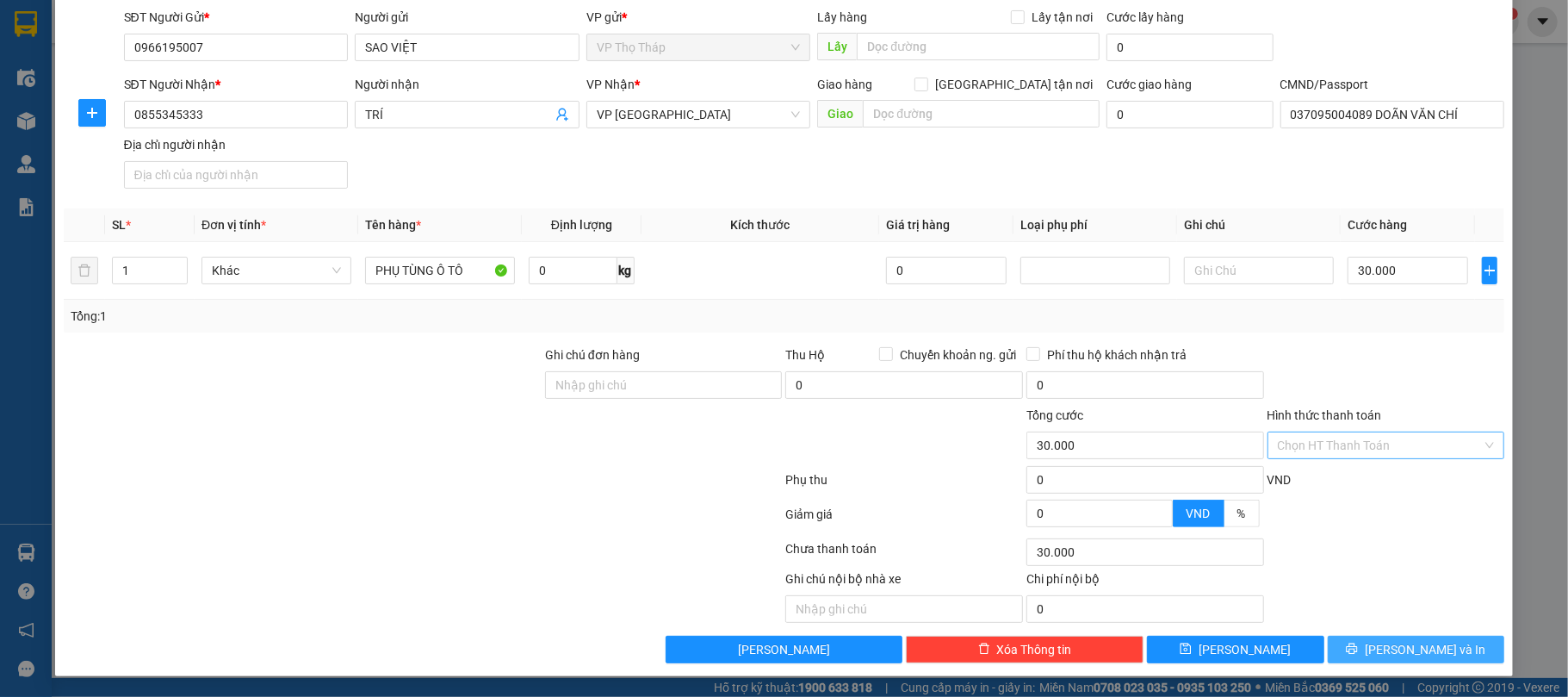
click at [1429, 645] on span "[PERSON_NAME] và In" at bounding box center [1426, 648] width 121 height 19
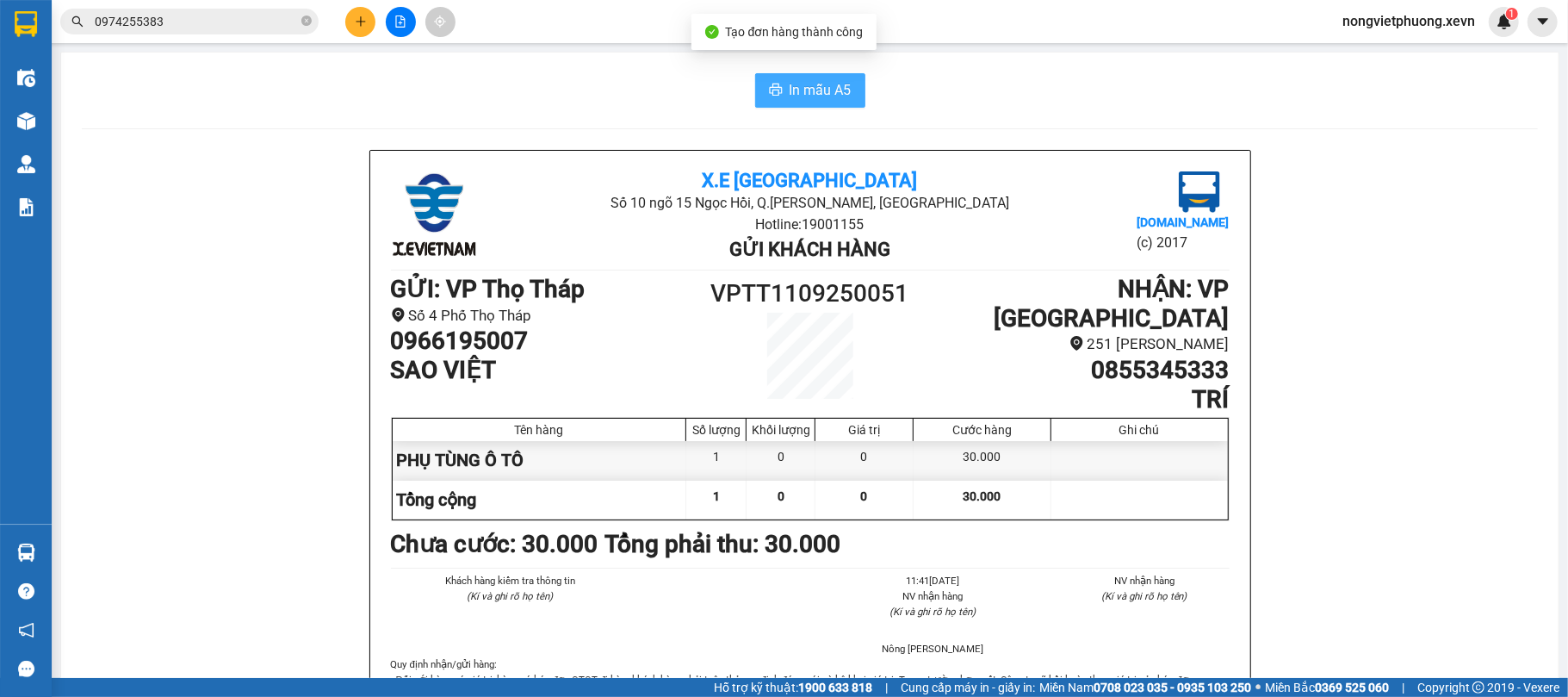
click at [811, 77] on button "In mẫu A5" at bounding box center [811, 90] width 110 height 34
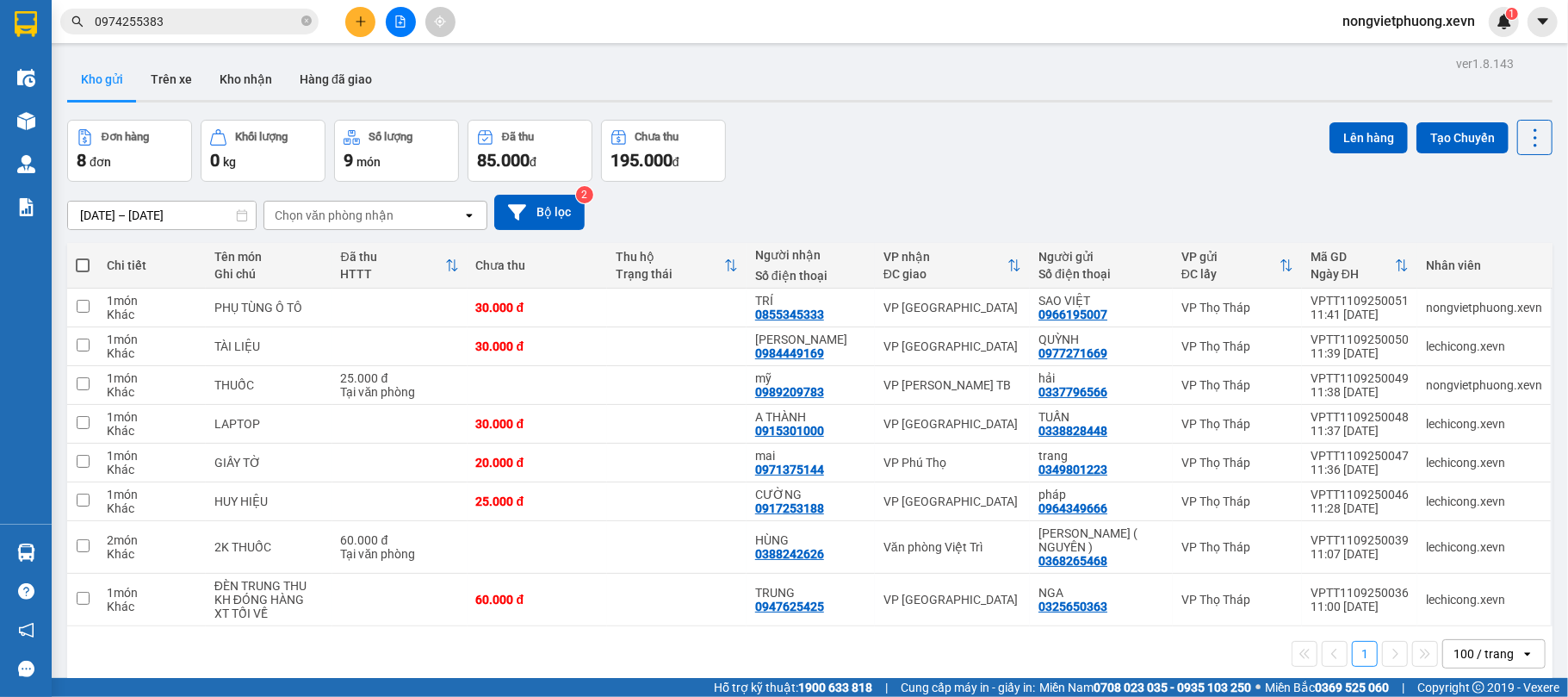
click at [364, 29] on button at bounding box center [359, 22] width 30 height 30
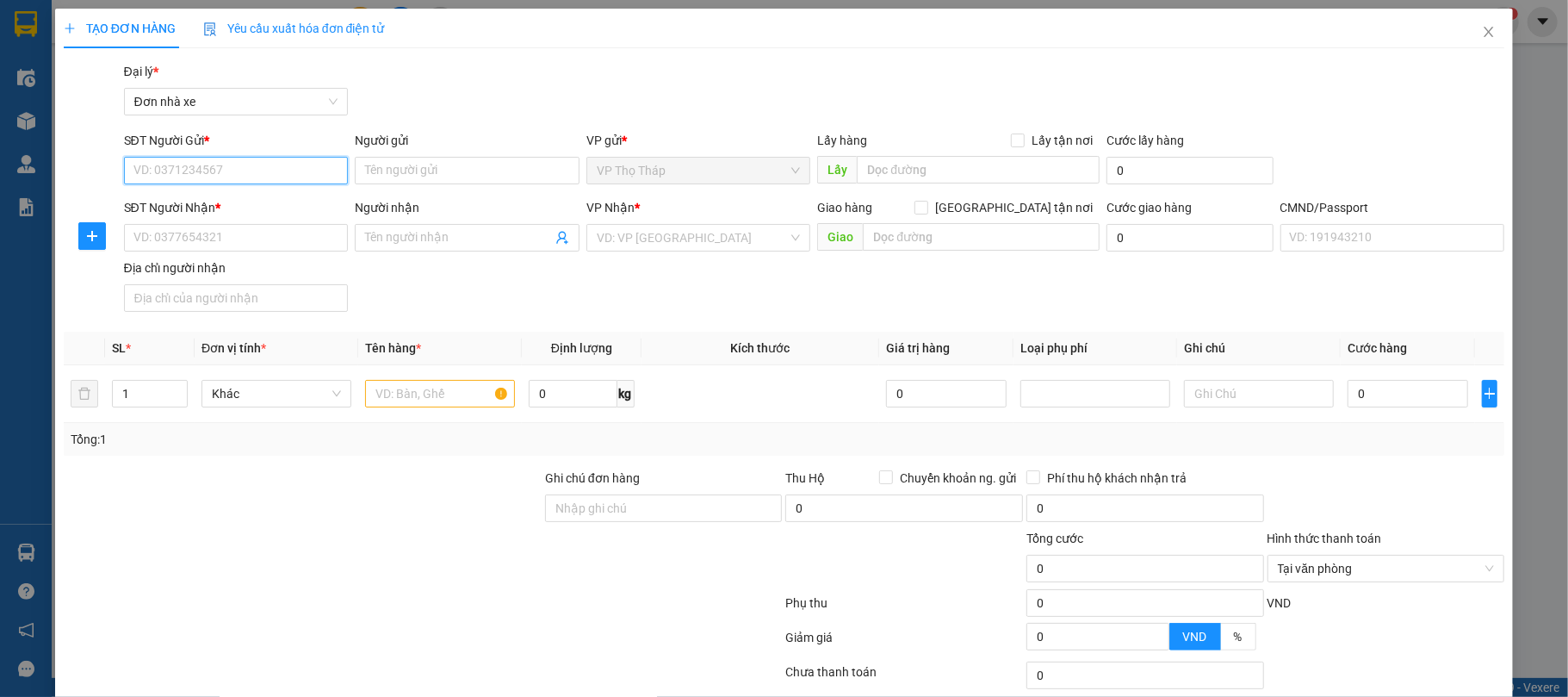
click at [219, 176] on input "SĐT Người Gửi *" at bounding box center [237, 170] width 225 height 28
click at [225, 204] on div "0949568091 - HUYỀN" at bounding box center [233, 205] width 202 height 19
type input "0949568091"
type input "HUYỀN"
type input "0906161688"
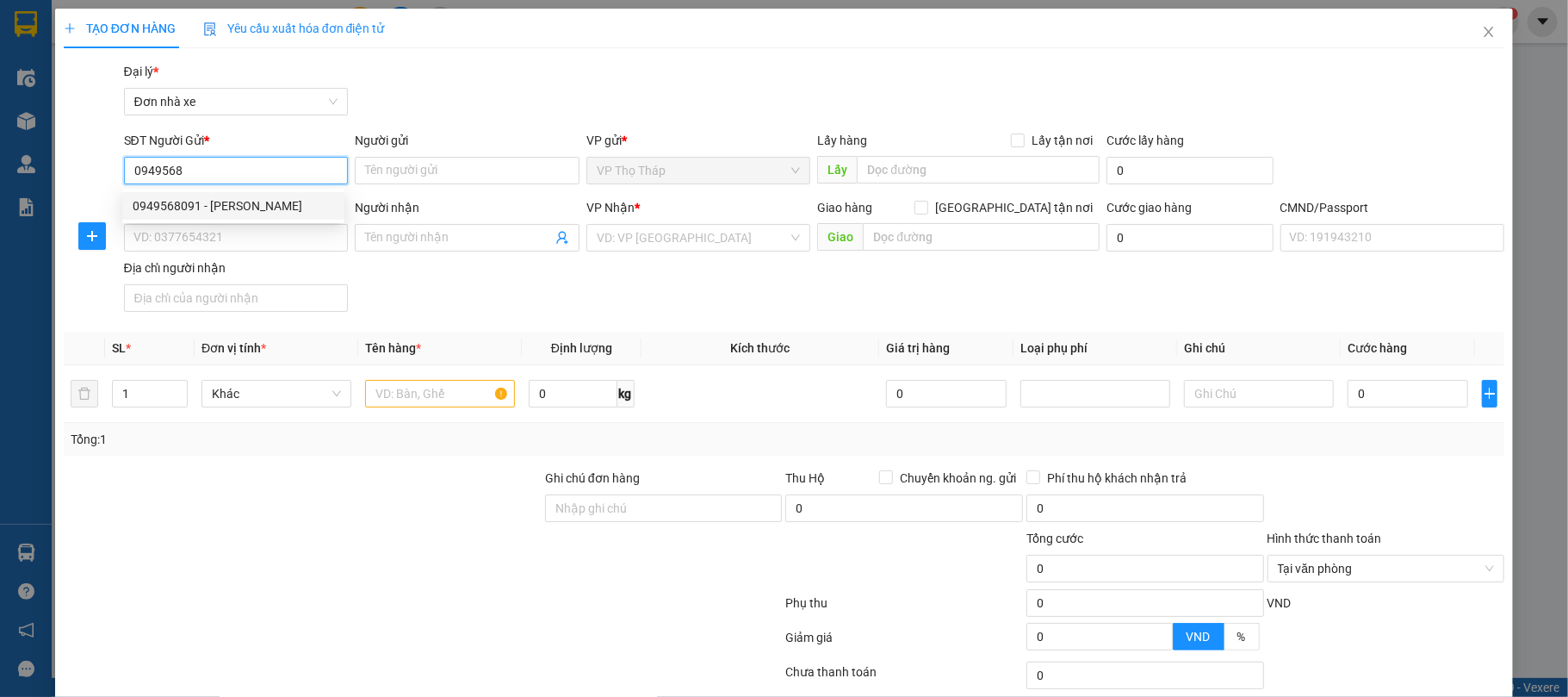
type input "LÊ THỊ HẢI HƯỜNG"
type input "037193002693 ĐÀO THỊ VÂN ANH"
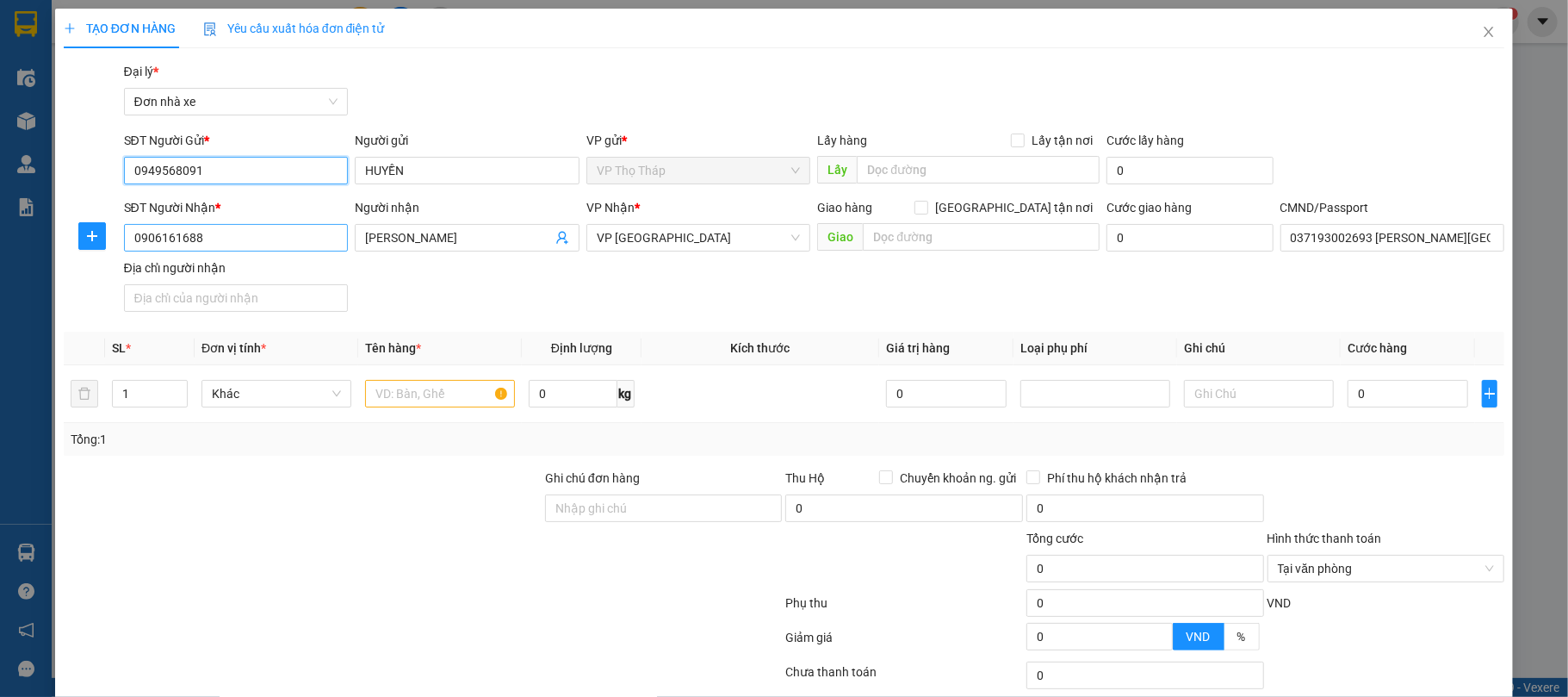
type input "0949568091"
drag, startPoint x: 266, startPoint y: 241, endPoint x: 0, endPoint y: 208, distance: 268.0
click at [0, 208] on div "TẠO ĐƠN HÀNG Yêu cầu xuất hóa đơn điện tử Transit Pickup Surcharge Ids Transit …" at bounding box center [784, 348] width 1568 height 697
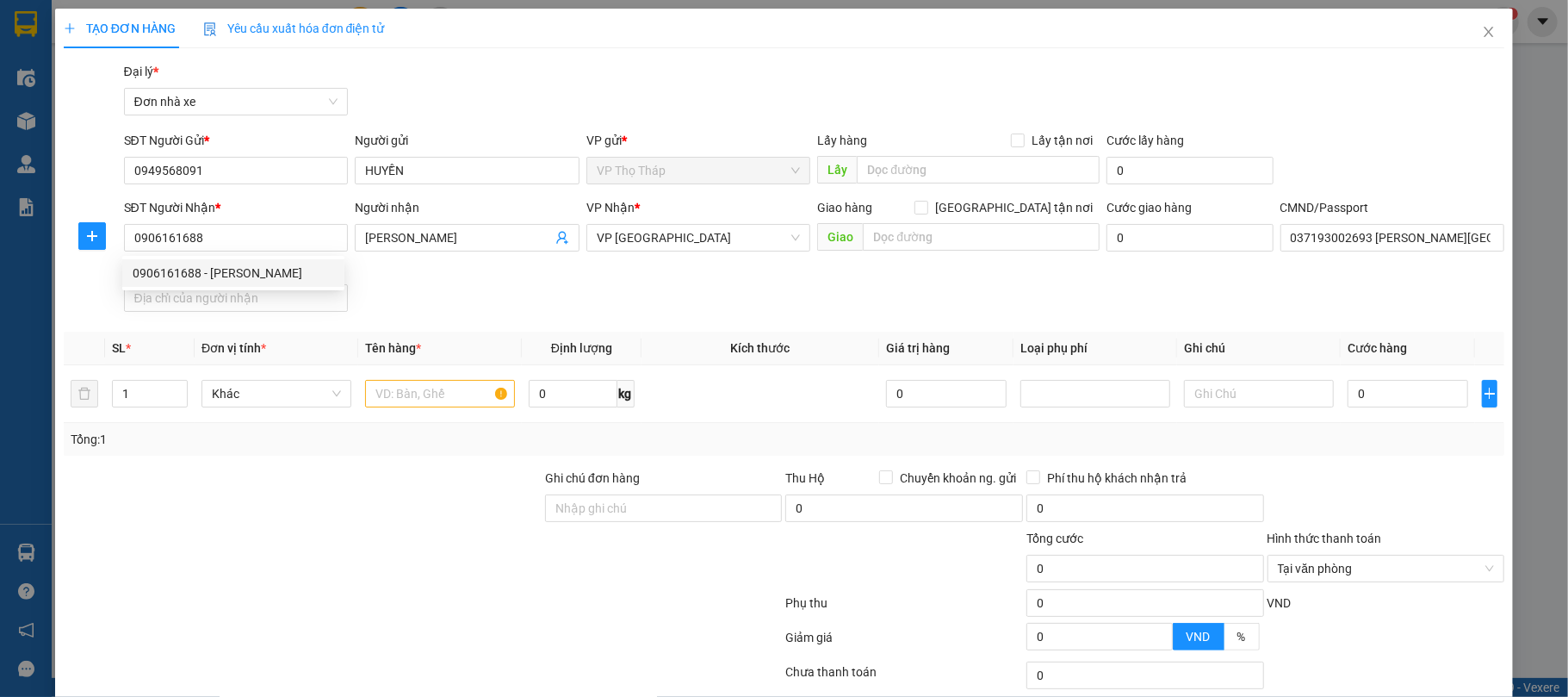
click at [451, 300] on div "SĐT Người Nhận * 0906161688 Người nhận LÊ THỊ HẢI HƯỜNG VP Nhận * VP Ninh Bình …" at bounding box center [814, 258] width 1388 height 121
click at [434, 398] on input "text" at bounding box center [440, 394] width 150 height 28
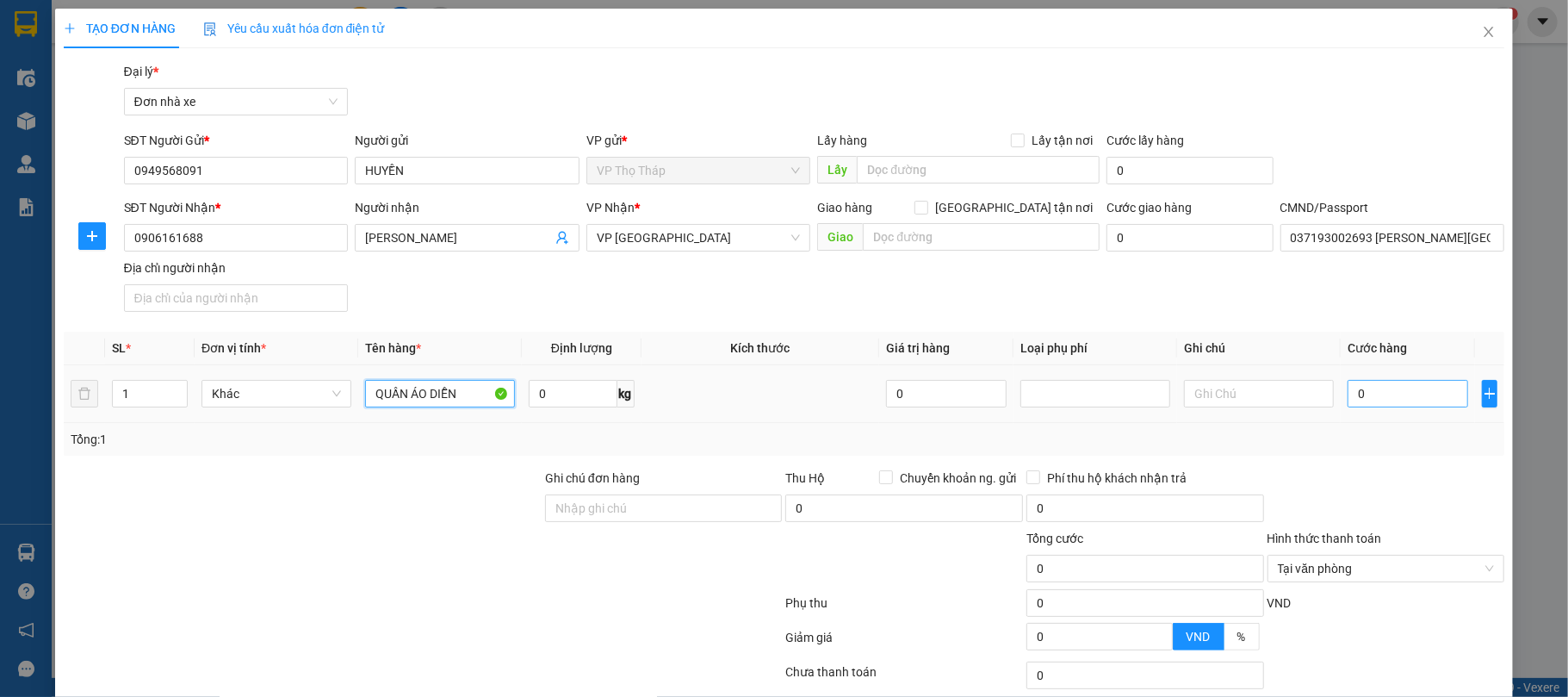
type input "QUẦN ÁO DIỄN"
click at [1354, 386] on input "0" at bounding box center [1408, 394] width 121 height 28
type input "4"
type input "45"
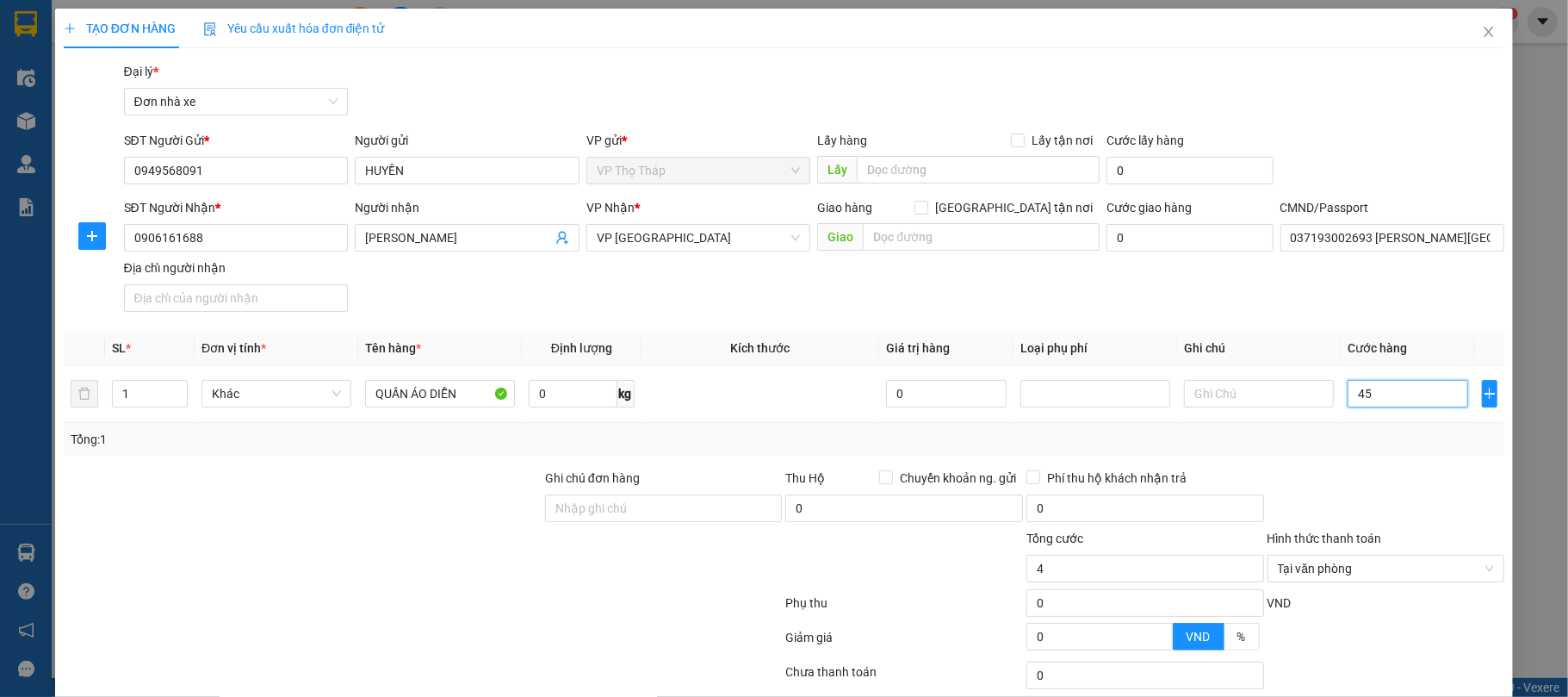
type input "45"
click at [1320, 479] on div at bounding box center [1387, 498] width 241 height 60
type input "45.000"
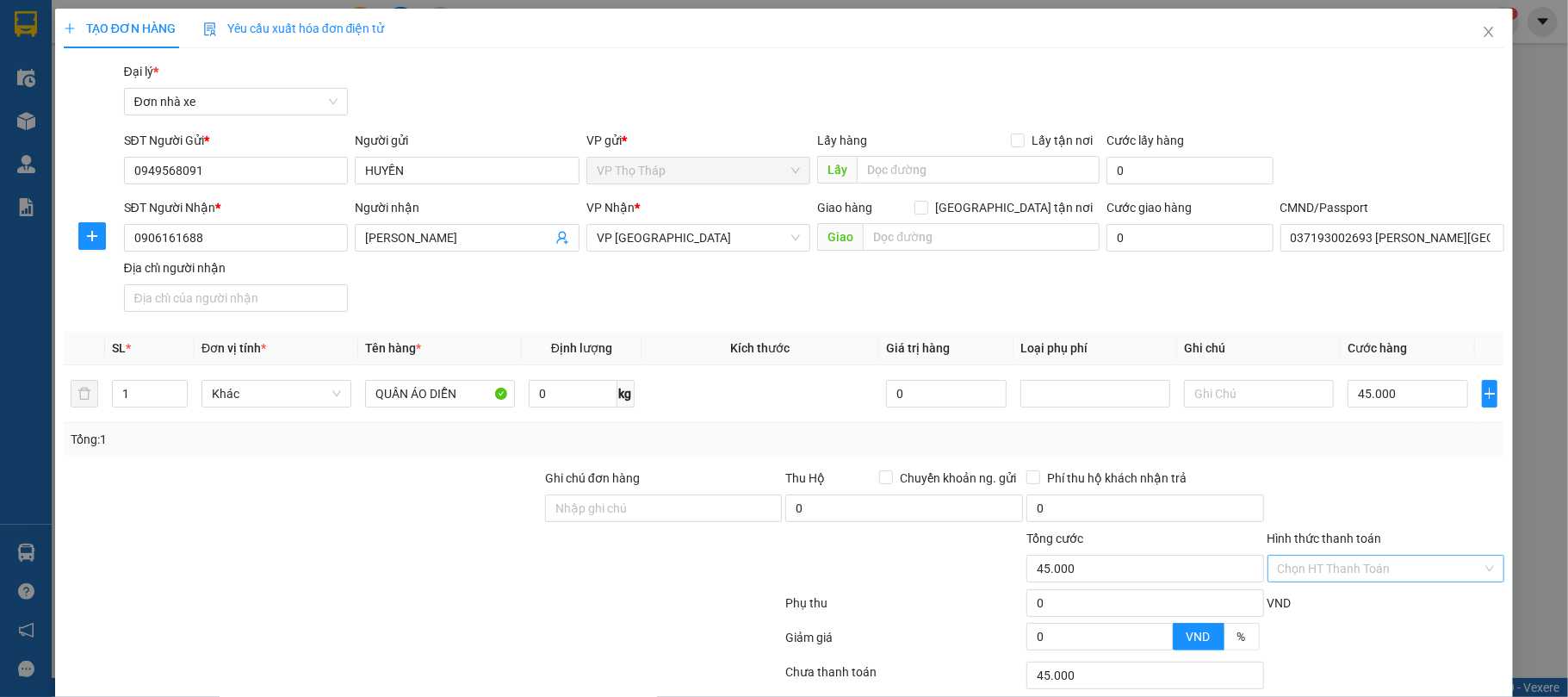
click at [1407, 511] on div at bounding box center [1387, 498] width 241 height 60
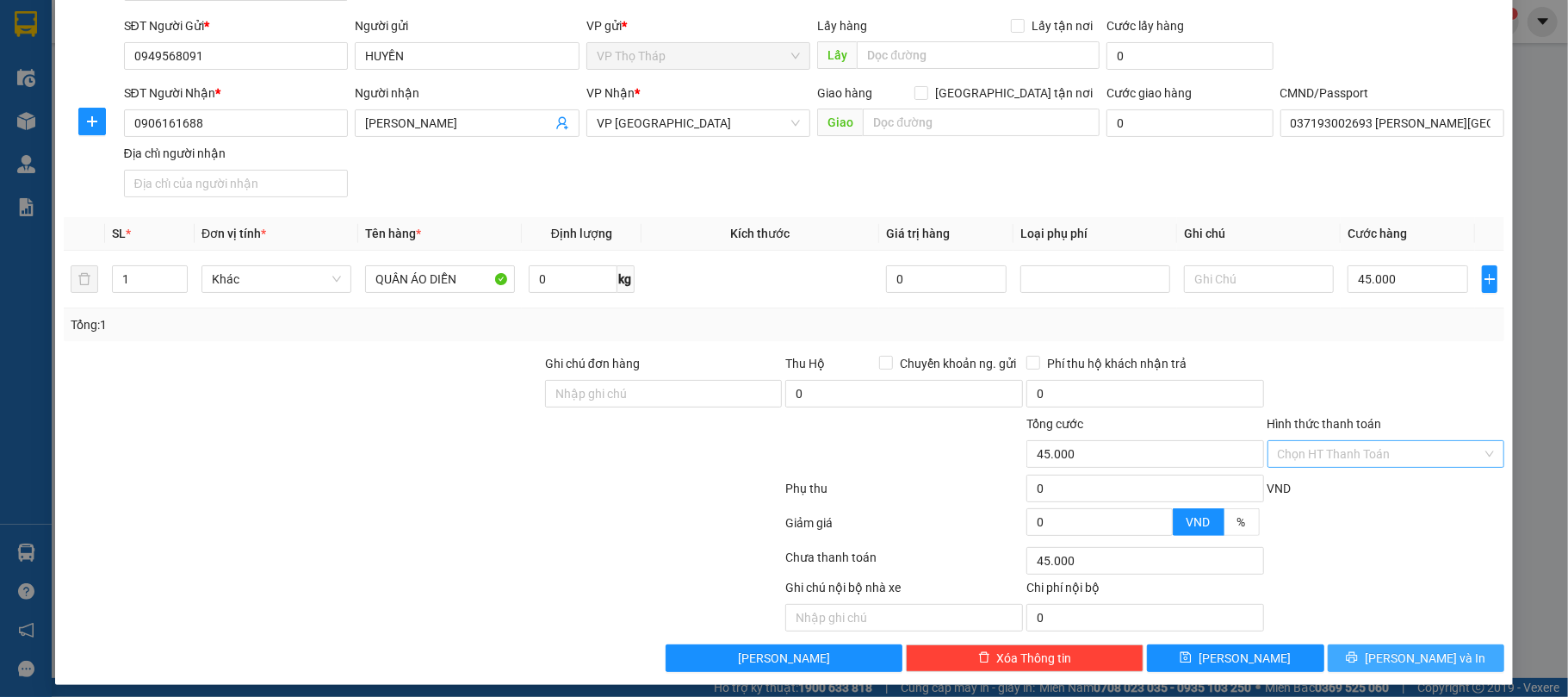
click at [1416, 658] on span "[PERSON_NAME] và In" at bounding box center [1426, 657] width 121 height 19
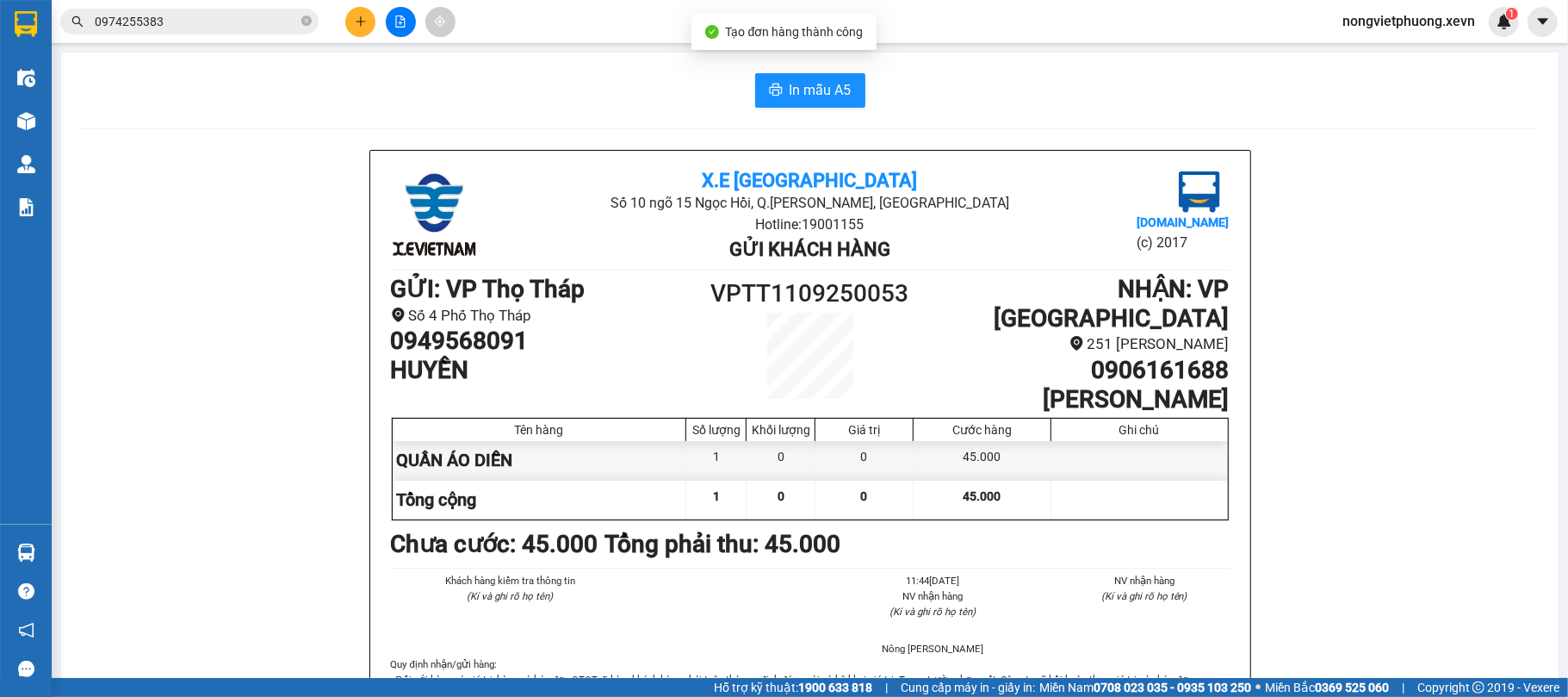
click at [803, 97] on span "In mẫu A5" at bounding box center [820, 90] width 62 height 22
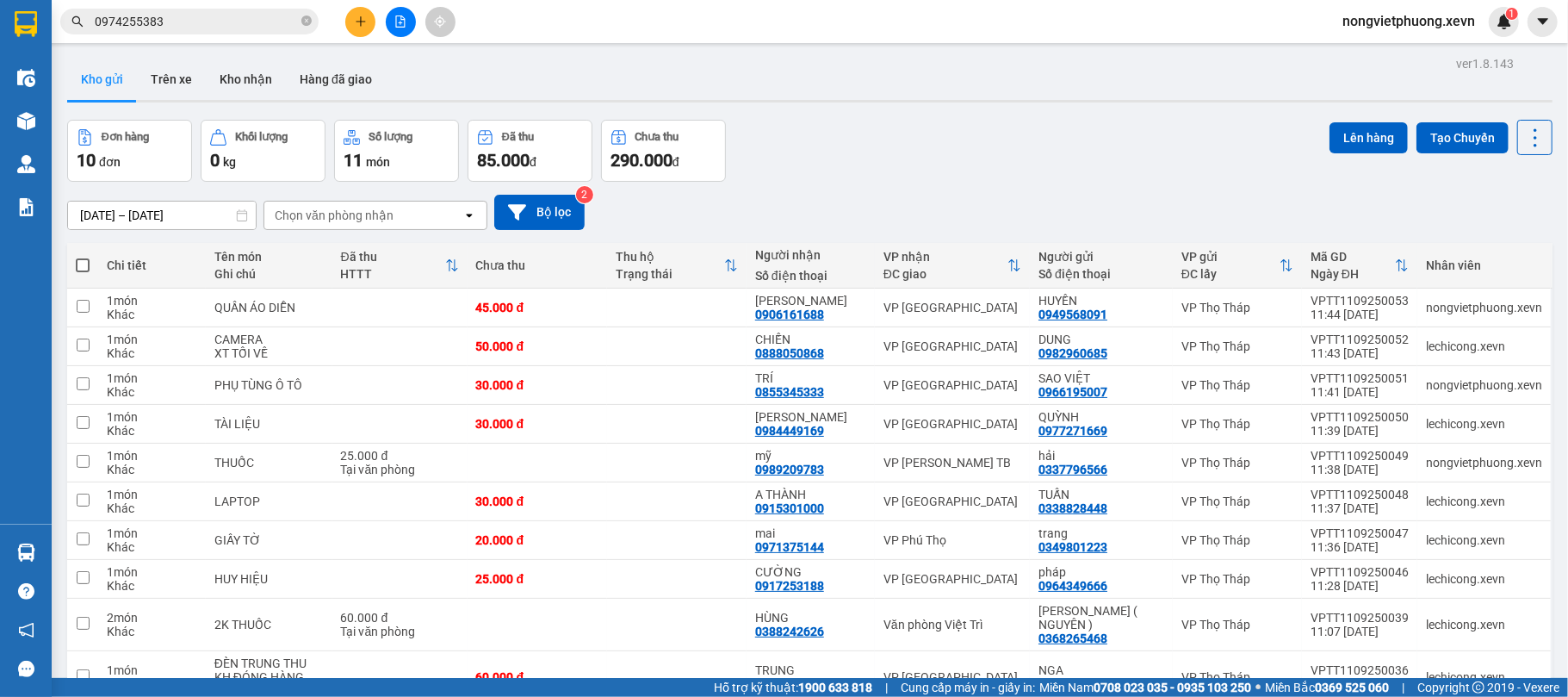
drag, startPoint x: 304, startPoint y: 25, endPoint x: 274, endPoint y: 25, distance: 30.0
click at [304, 25] on icon "close-circle" at bounding box center [306, 20] width 10 height 10
click at [215, 25] on input "text" at bounding box center [196, 21] width 204 height 19
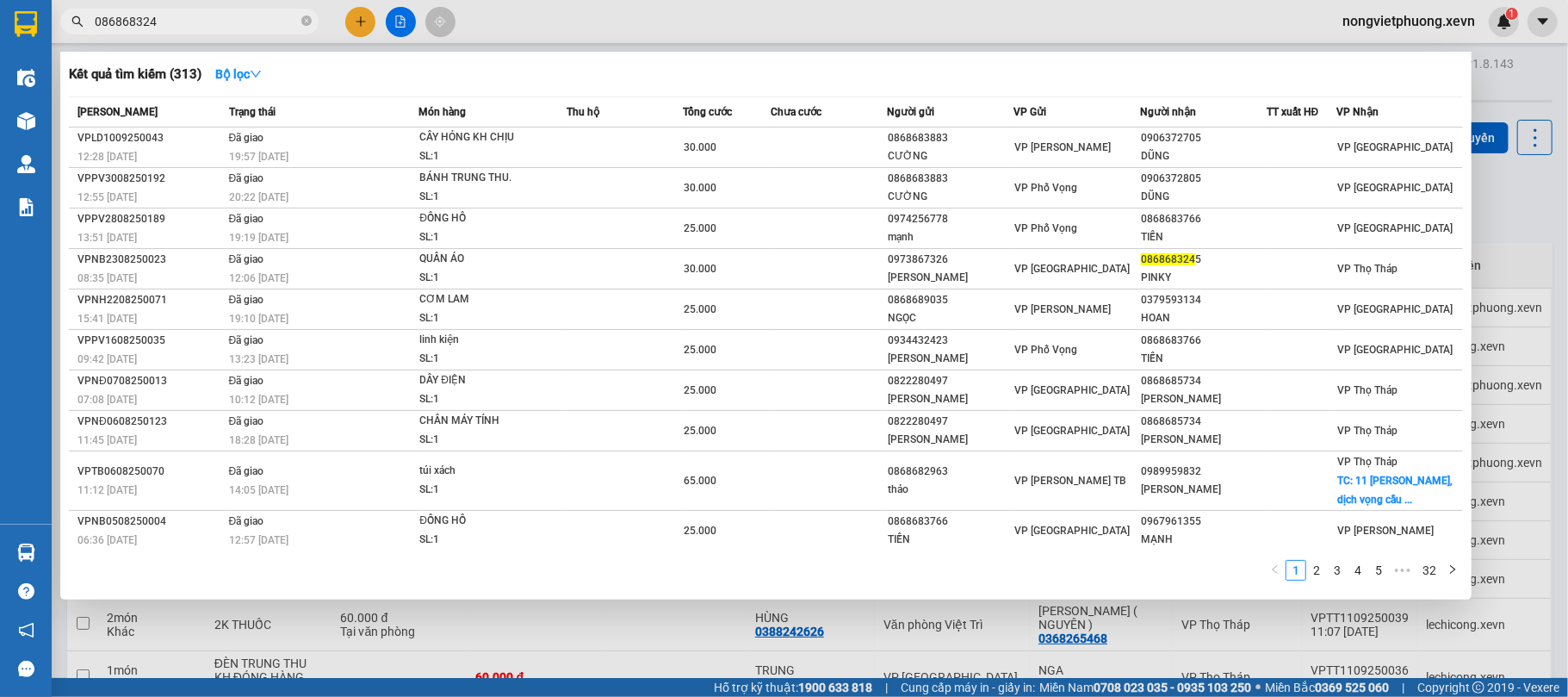
type input "0868683245"
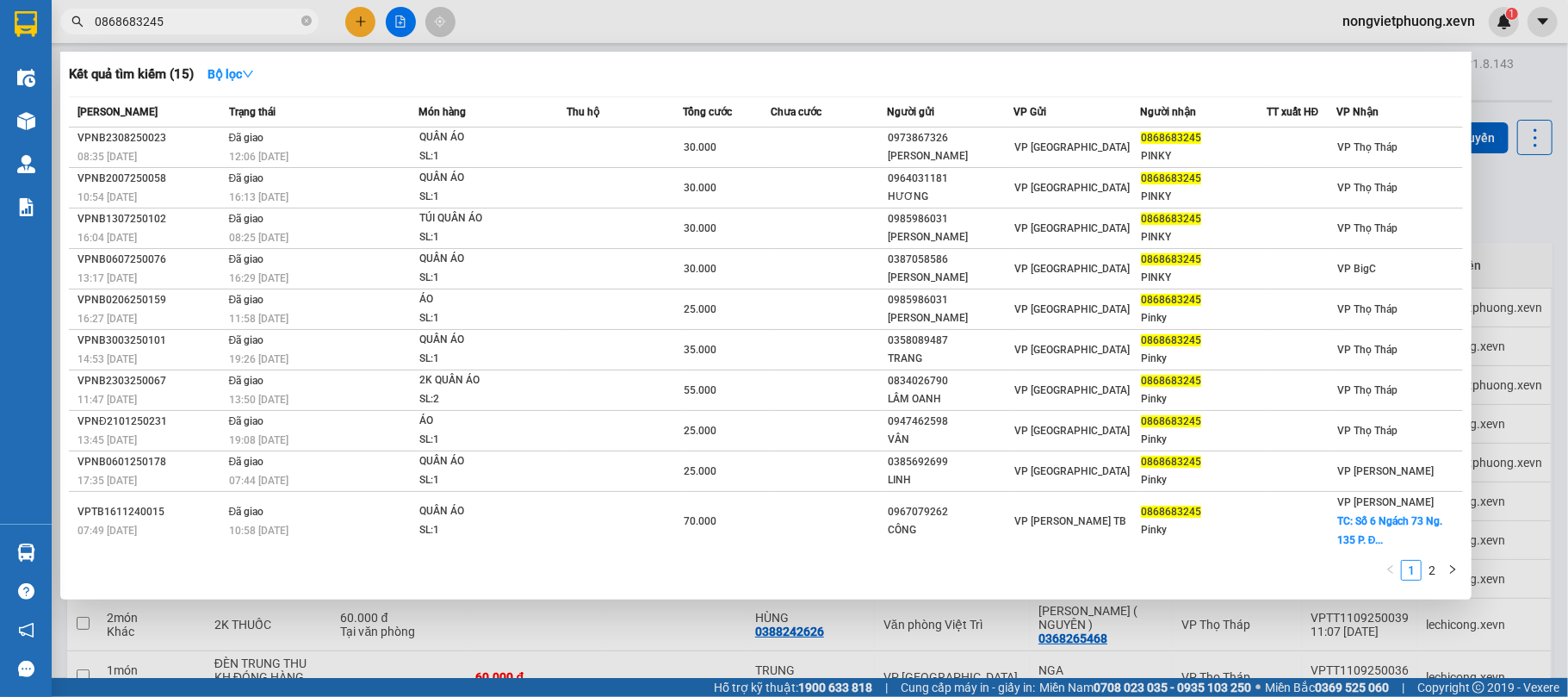
drag, startPoint x: 215, startPoint y: 25, endPoint x: 12, endPoint y: 42, distance: 203.7
click at [12, 42] on section "Kết quả tìm kiếm ( 15 ) Bộ lọc Mã ĐH Trạng thái Món hàng Thu hộ Tổng cước Chưa …" at bounding box center [784, 348] width 1568 height 697
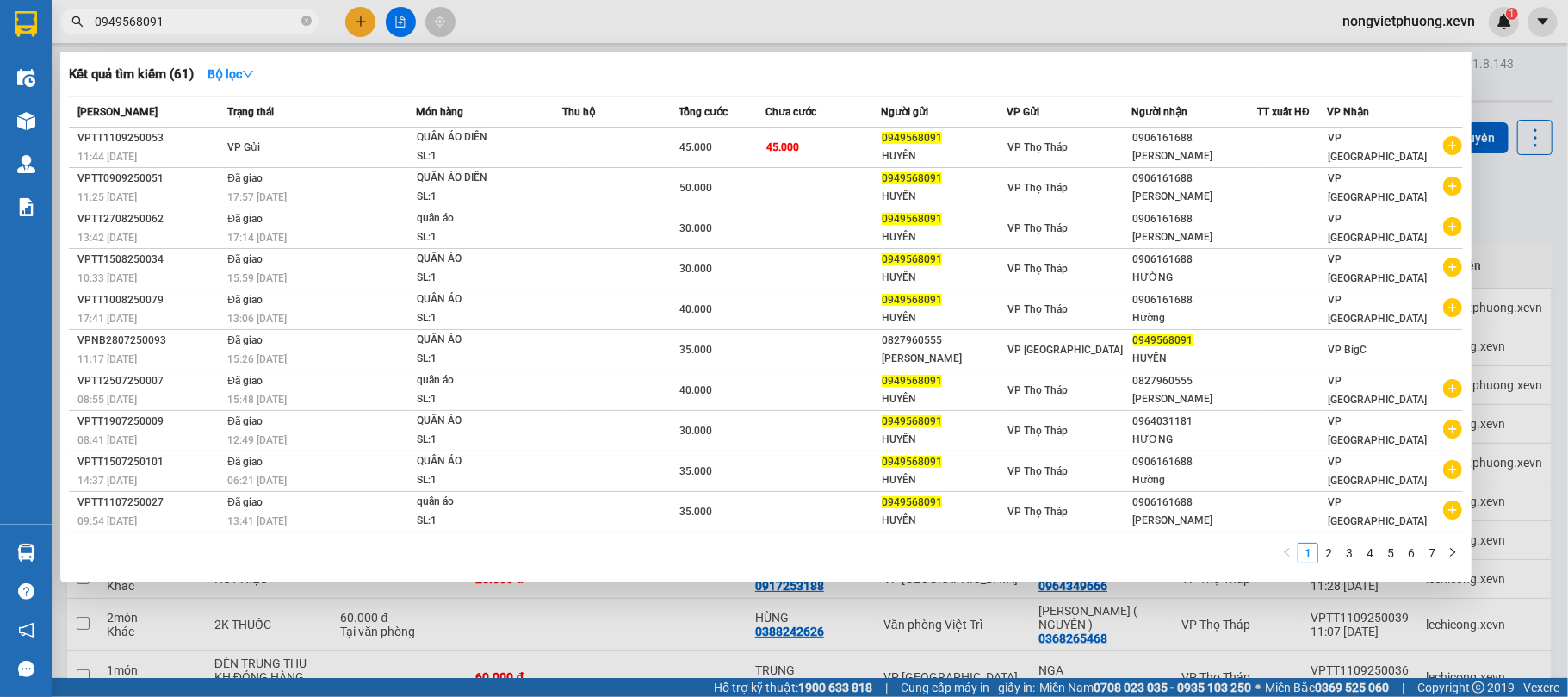
type input "0949568091"
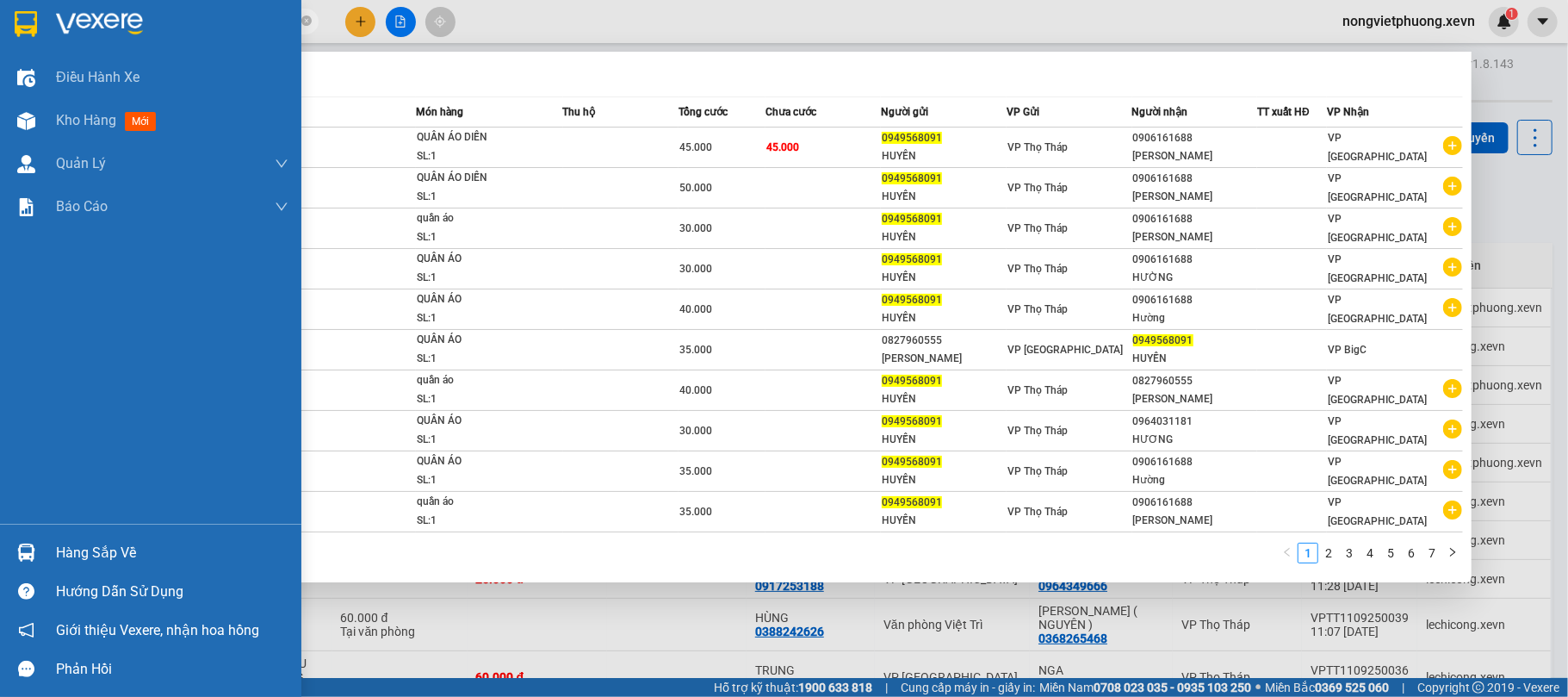
click at [32, 546] on img at bounding box center [26, 552] width 18 height 18
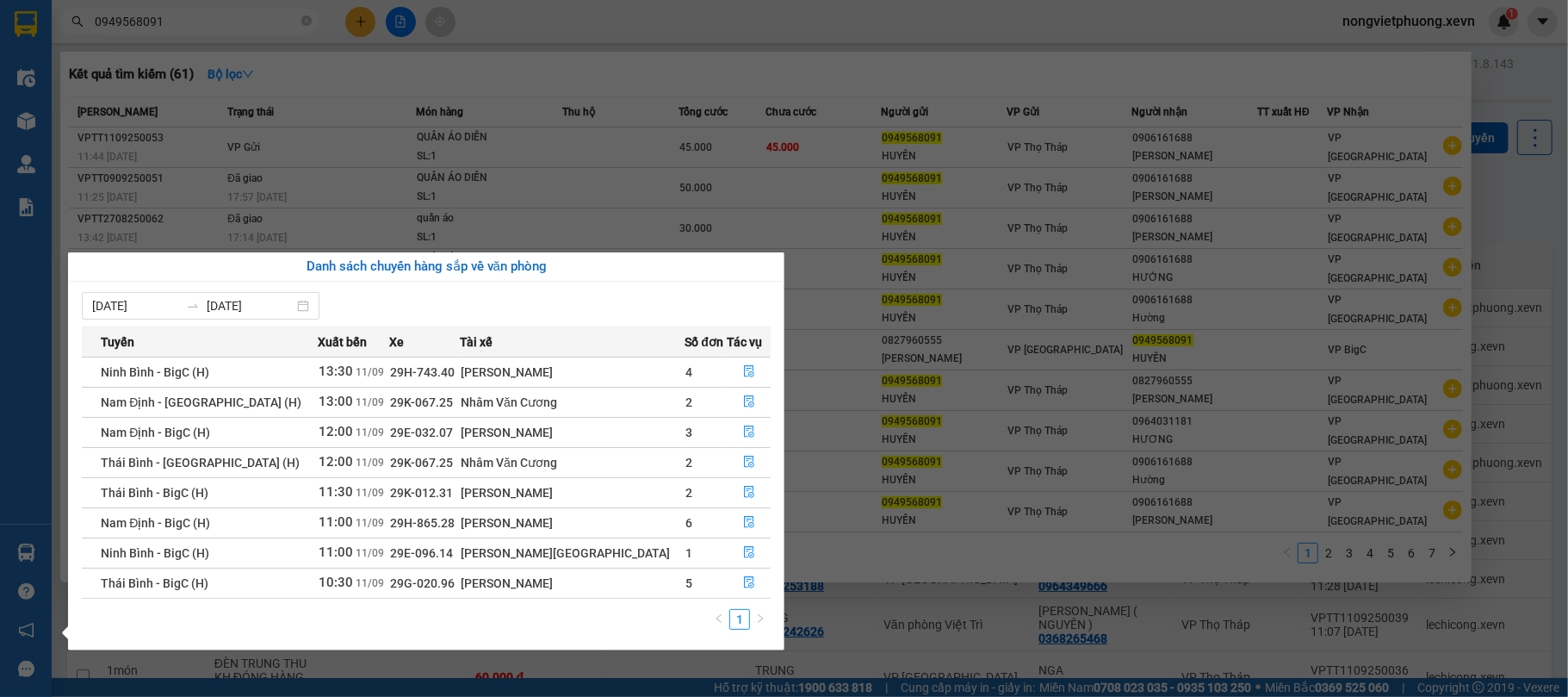
click at [1503, 180] on section "Kết quả tìm kiếm ( 61 ) Bộ lọc Mã ĐH Trạng thái Món hàng Thu hộ Tổng cước Chưa …" at bounding box center [784, 348] width 1568 height 697
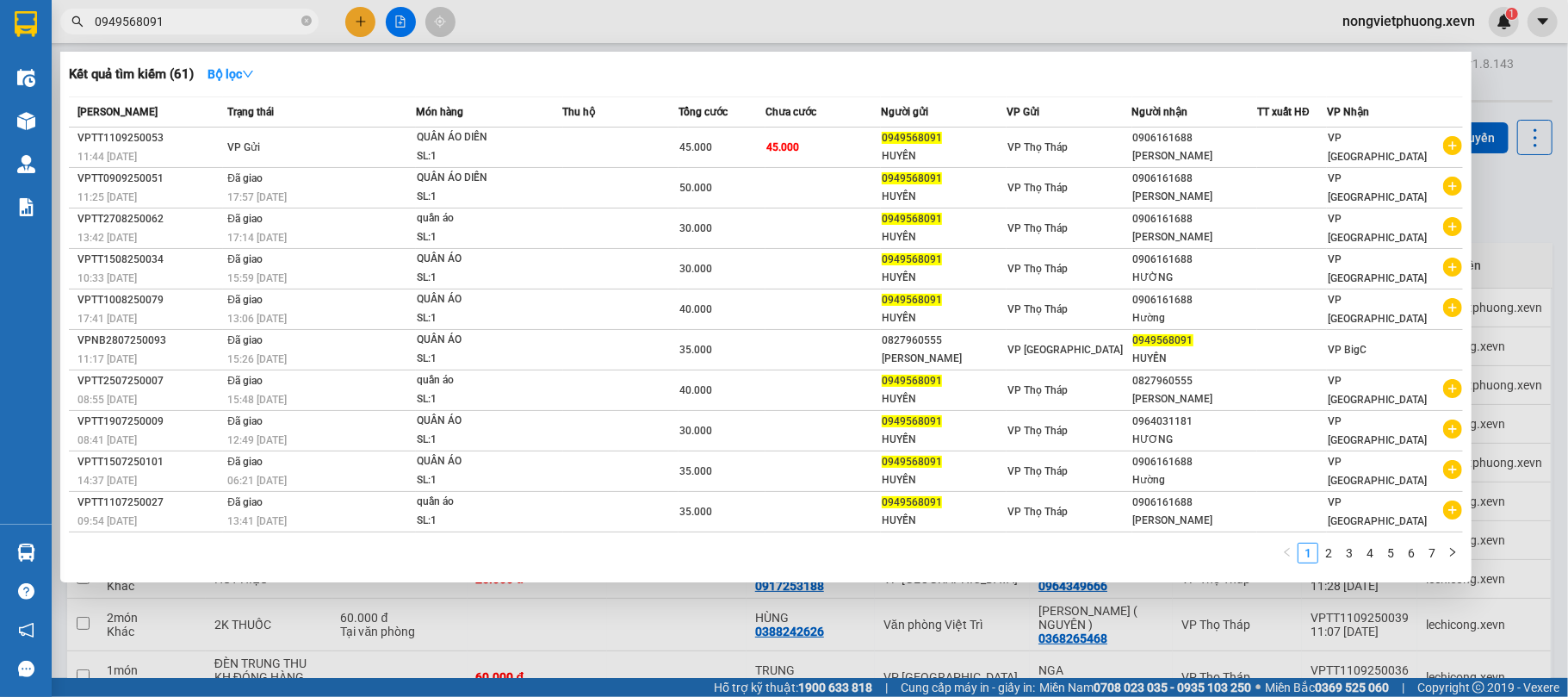
click at [1509, 198] on div at bounding box center [784, 348] width 1568 height 697
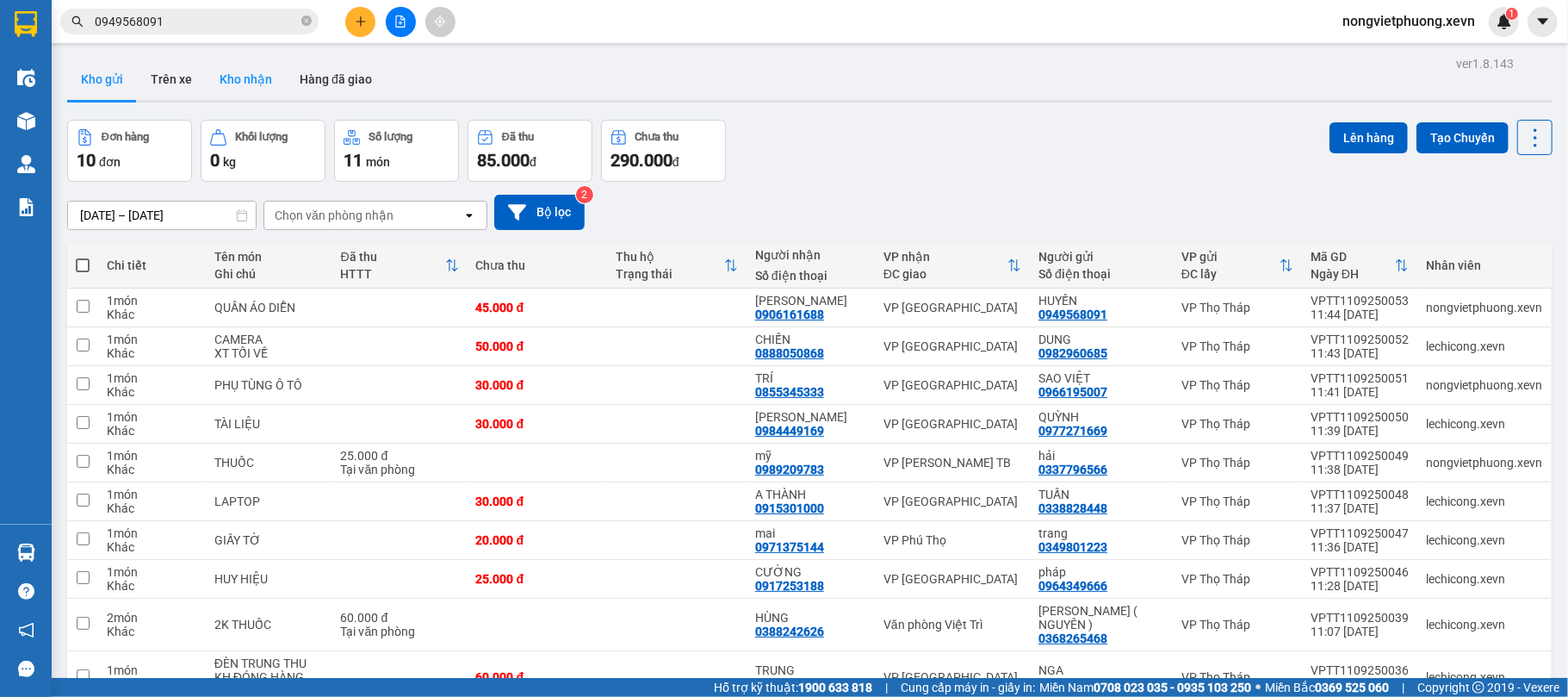
click at [259, 79] on button "Kho nhận" at bounding box center [246, 79] width 80 height 41
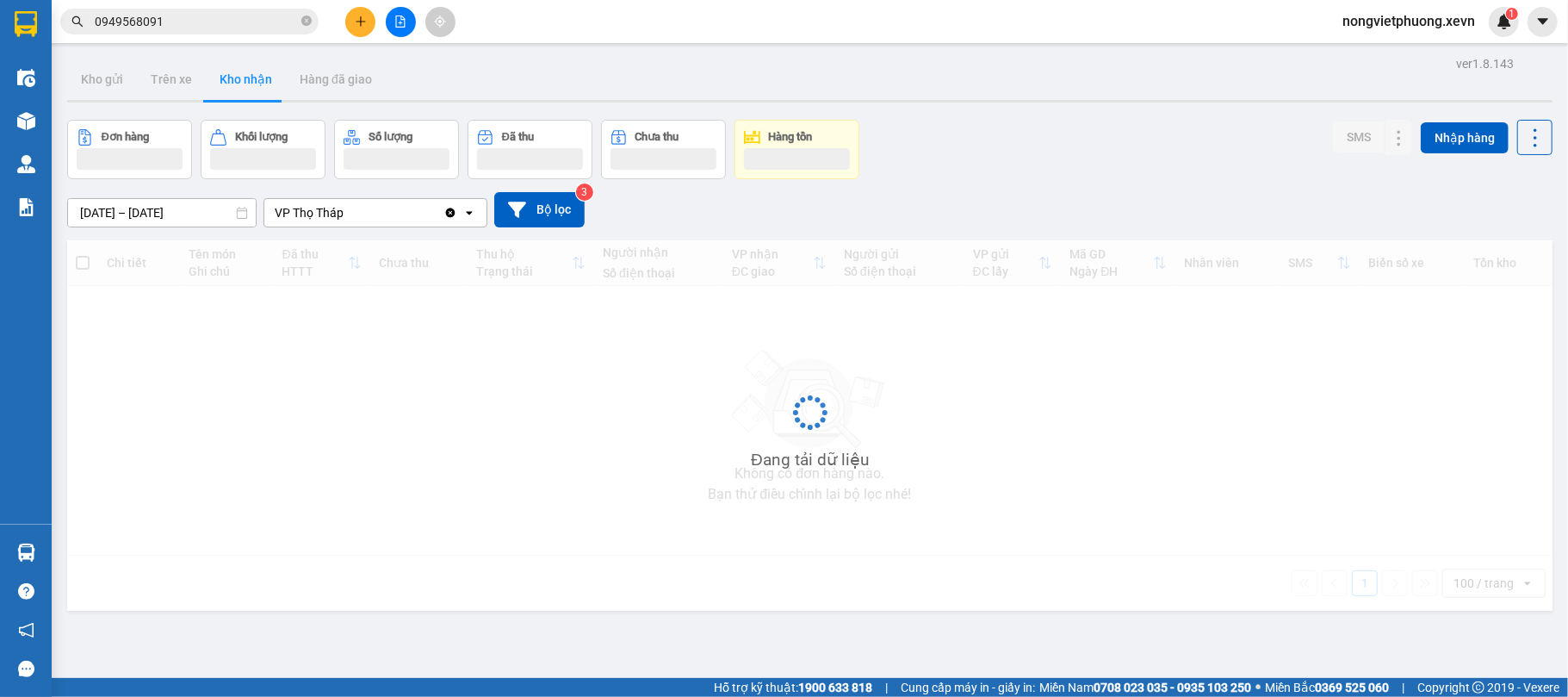
click at [904, 122] on div "Đơn hàng Khối lượng Số lượng Đã thu Chưa thu Hàng tồn SMS Nhập hàng" at bounding box center [810, 149] width 1485 height 59
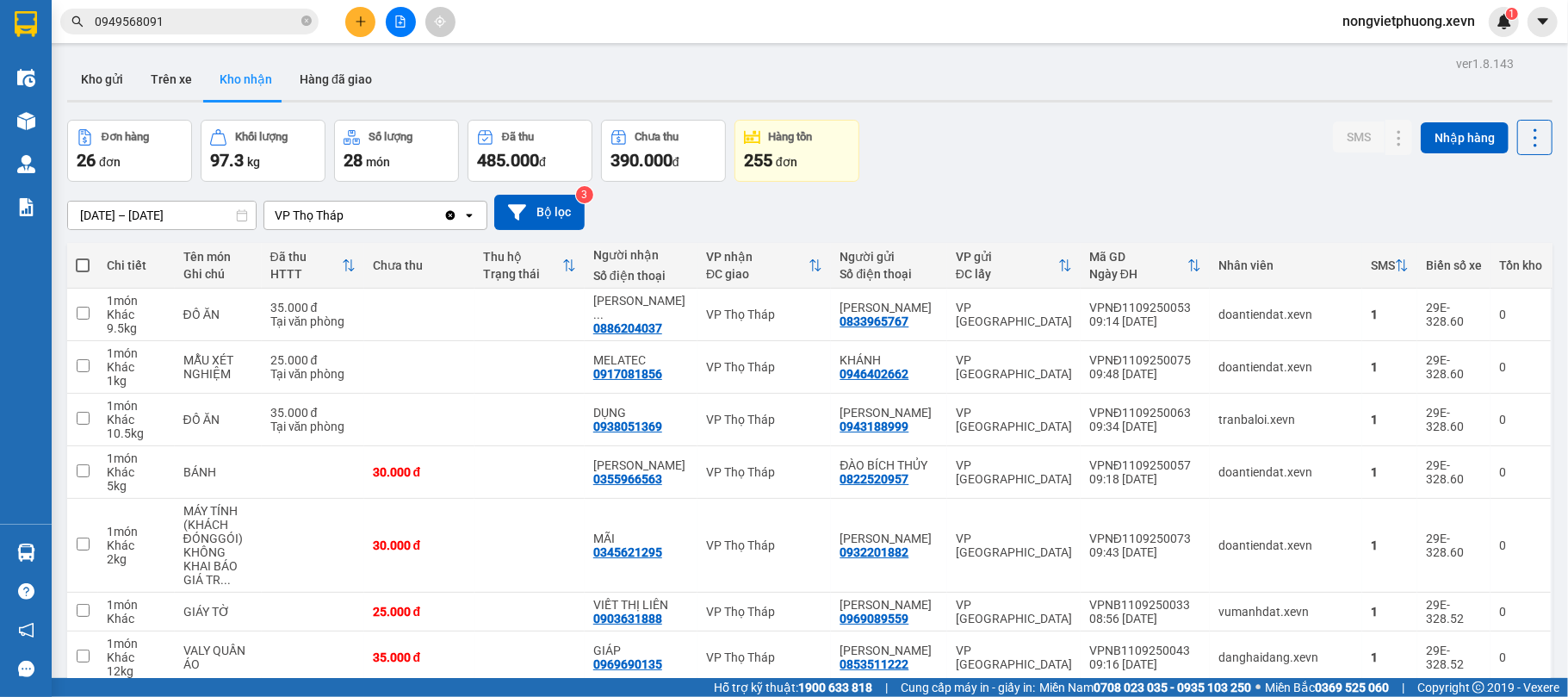
click at [966, 176] on div "Đơn hàng 26 đơn Khối lượng 97.3 kg Số lượng 28 món Đã thu 485.000 đ Chưa thu 39…" at bounding box center [810, 150] width 1485 height 62
click at [1055, 155] on div "Đơn hàng 26 đơn Khối lượng 97.3 kg Số lượng 28 món Đã thu 485.000 đ Chưa thu 39…" at bounding box center [810, 150] width 1485 height 62
click at [907, 157] on div "Đơn hàng 26 đơn Khối lượng 97.3 kg Số lượng 28 món Đã thu 485.000 đ Chưa thu 39…" at bounding box center [810, 150] width 1485 height 62
click at [107, 84] on button "Kho gửi" at bounding box center [102, 79] width 69 height 41
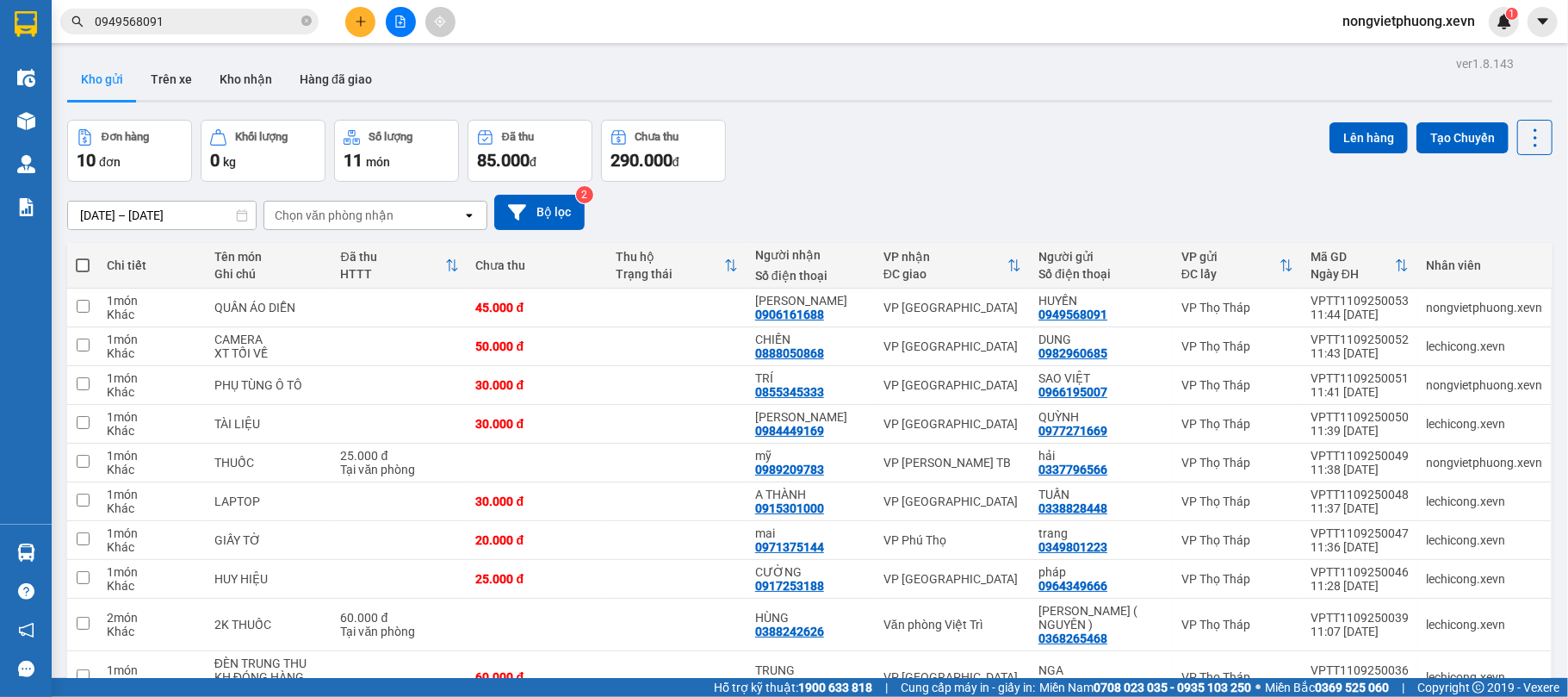
click at [957, 148] on div "Đơn hàng 10 đơn Khối lượng 0 kg Số lượng 11 món Đã thu 85.000 đ Chưa thu 290.00…" at bounding box center [810, 150] width 1485 height 62
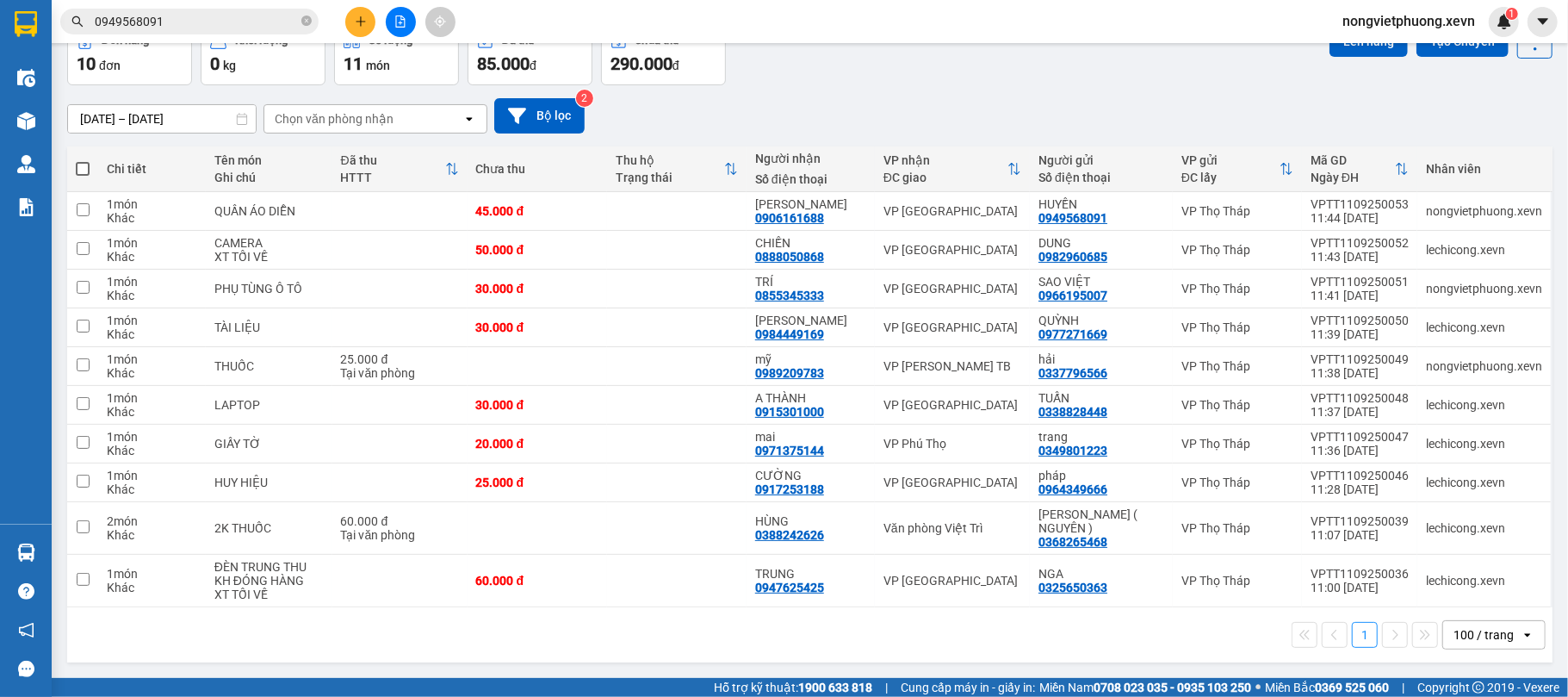
click at [714, 646] on div "1 100 / trang open" at bounding box center [810, 634] width 1472 height 30
click at [674, 638] on div "1 100 / trang open" at bounding box center [810, 634] width 1472 height 30
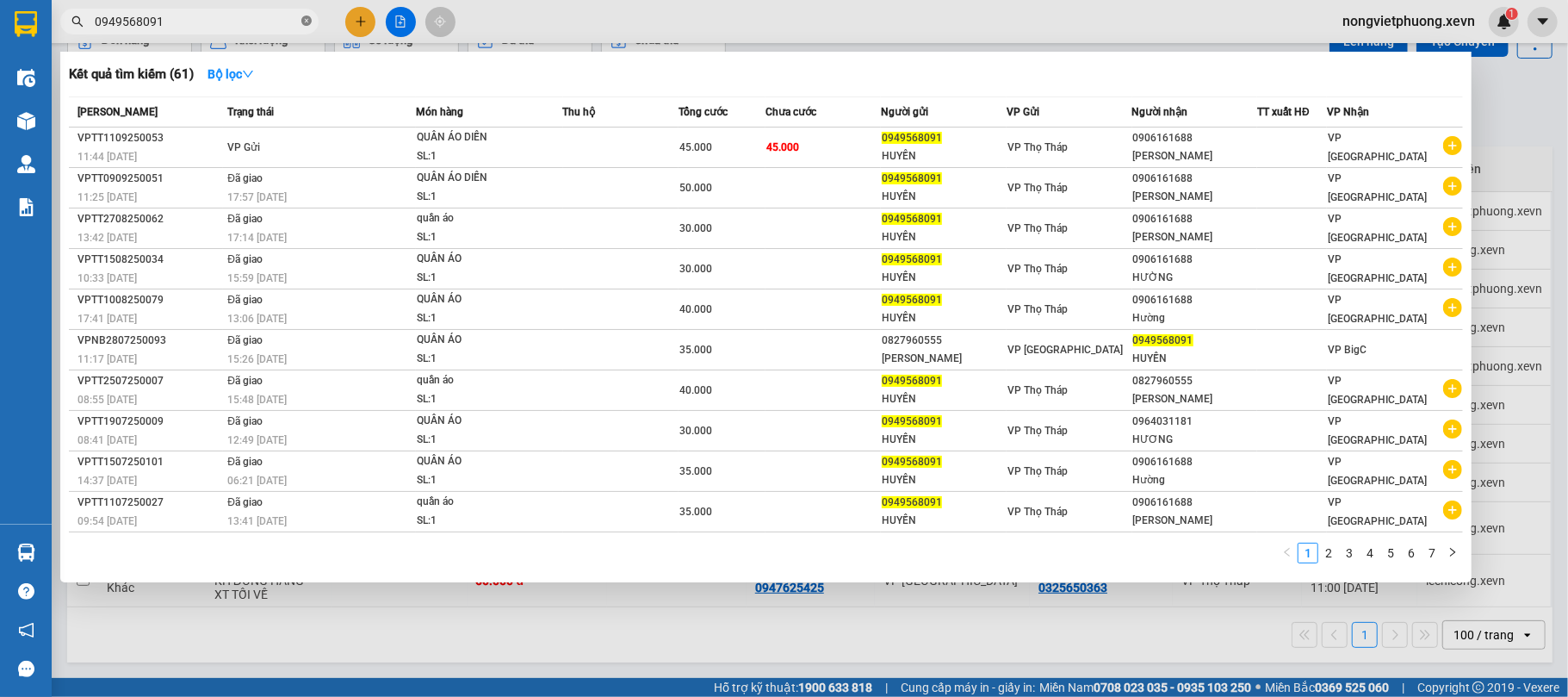
click at [308, 21] on icon "close-circle" at bounding box center [306, 20] width 10 height 10
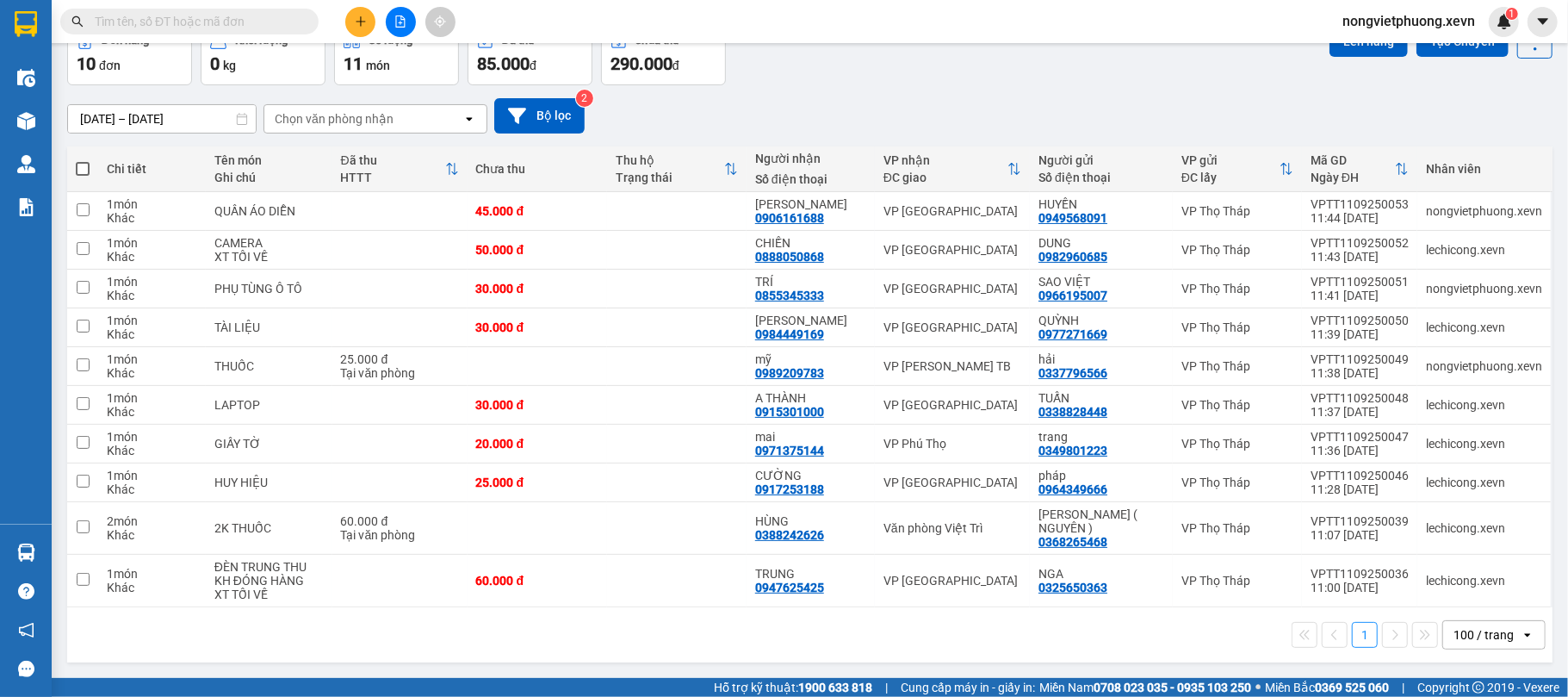
click at [264, 21] on input "text" at bounding box center [196, 21] width 204 height 19
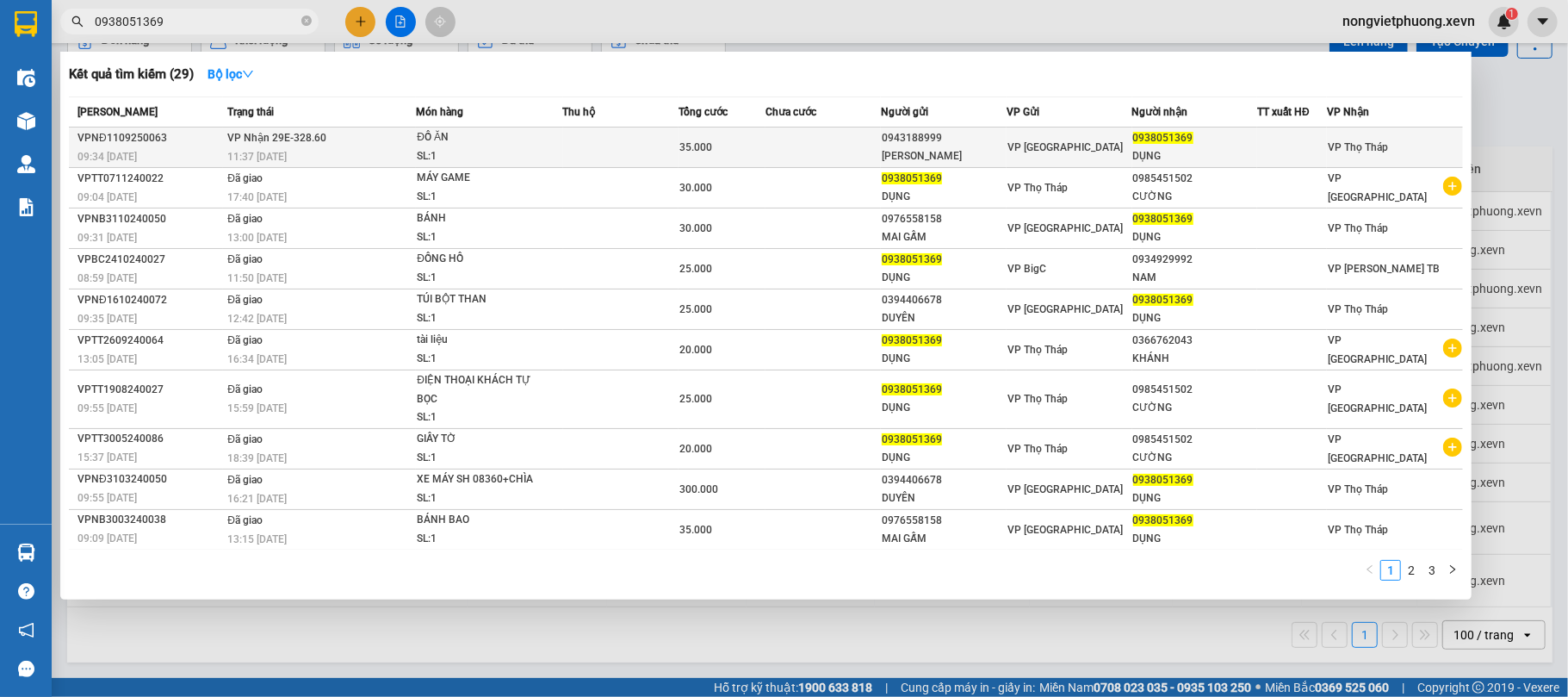
type input "0938051369"
click at [985, 155] on div "LƯƠNG THỊ HUYỀN" at bounding box center [944, 157] width 124 height 18
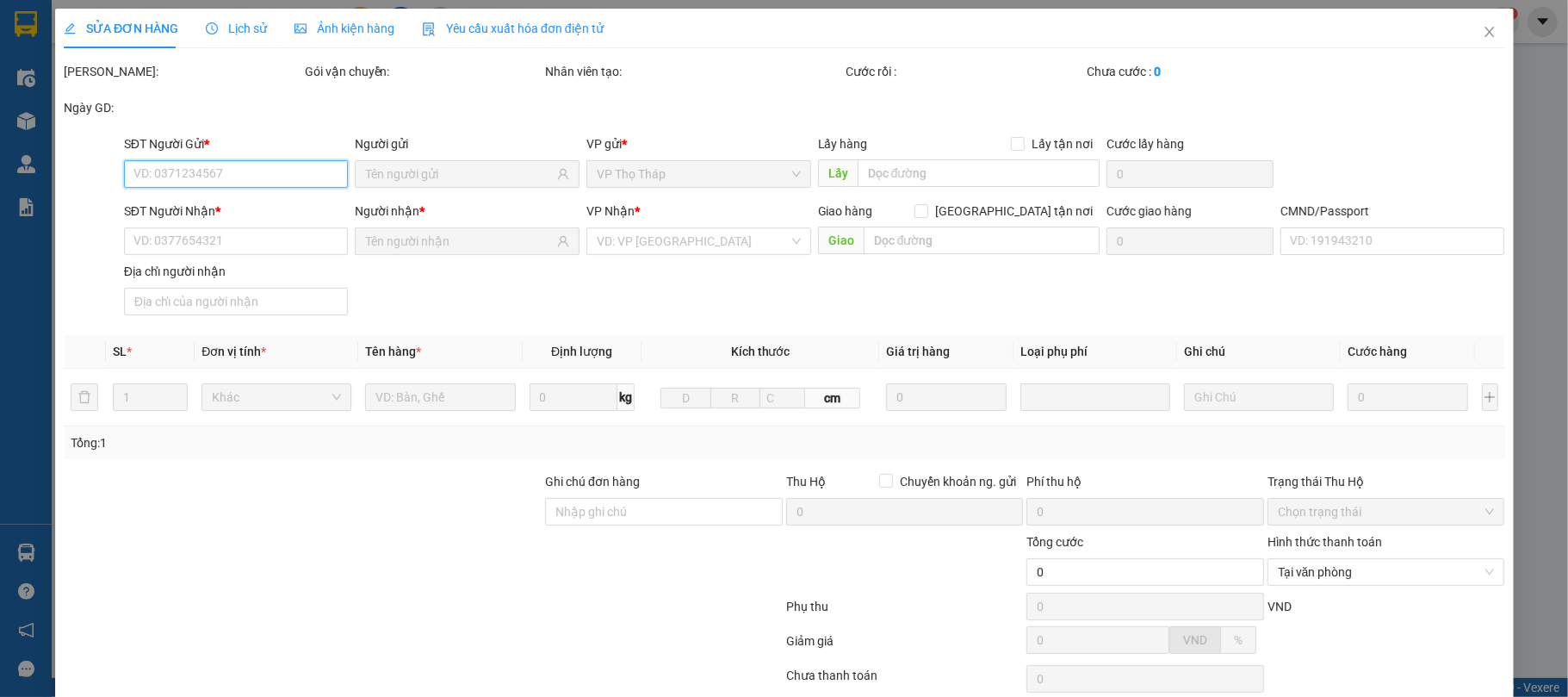
type input "0943188999"
type input "LƯƠNG THỊ HUYỀN"
type input "0938051369"
type input "DỤNG"
type input "03609407844 ĐINH DUY DỤNG XÓM 9 XUÂN TIẾN"
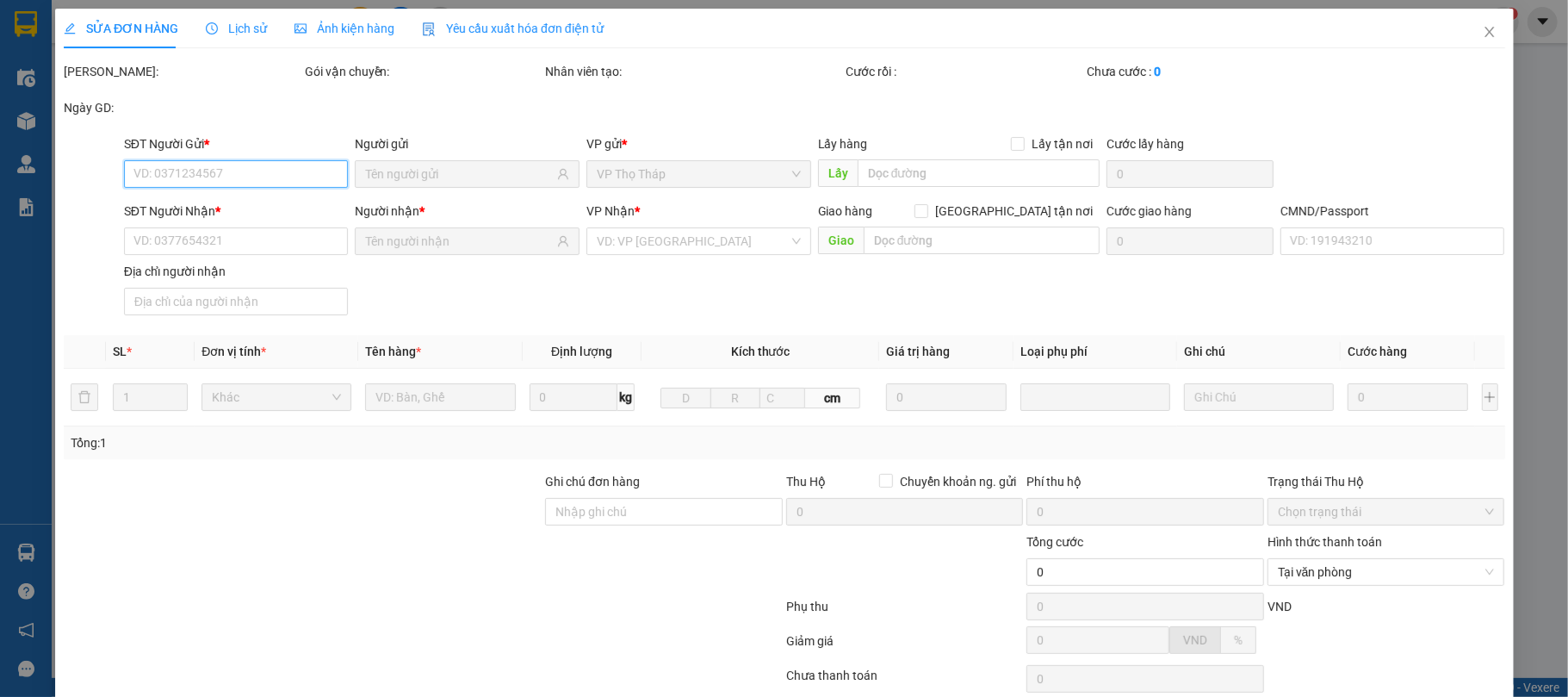
type input "35.000"
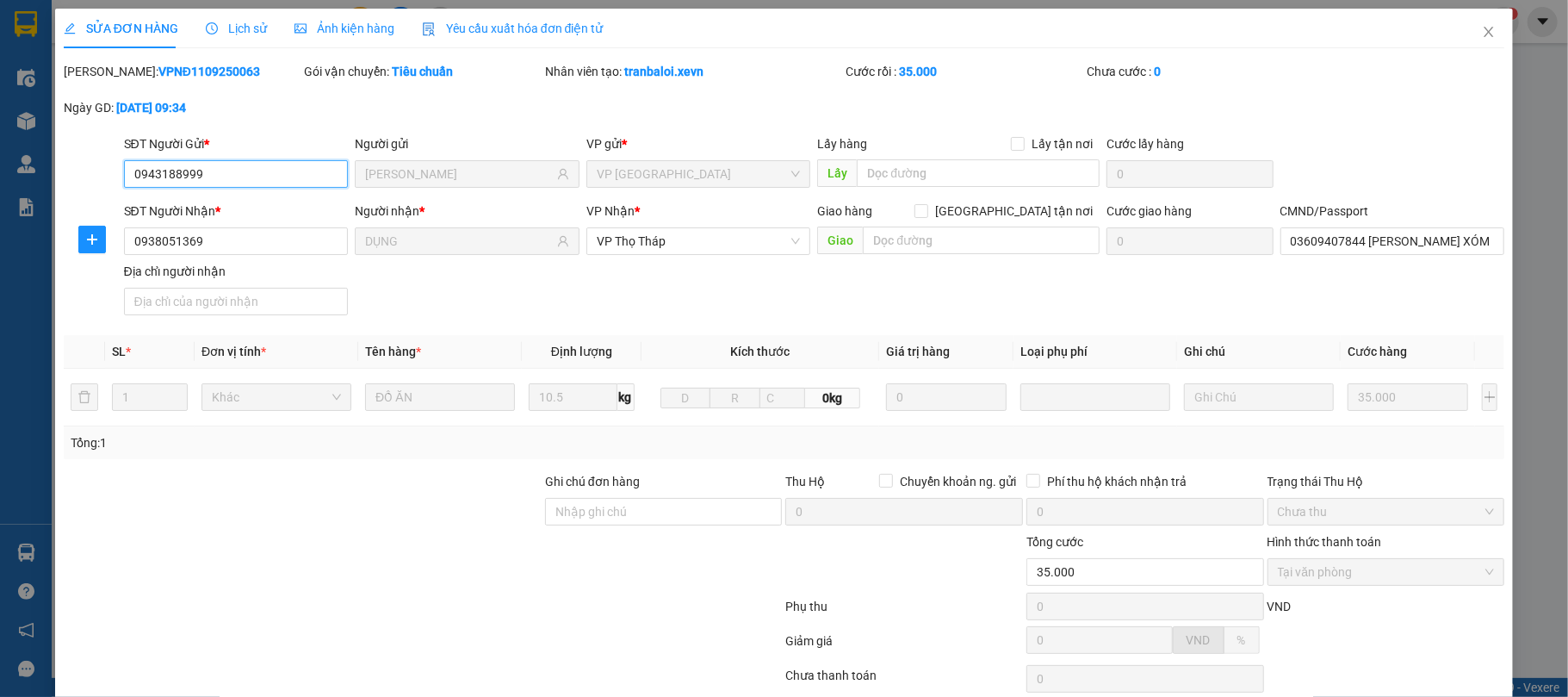
scroll to position [131, 0]
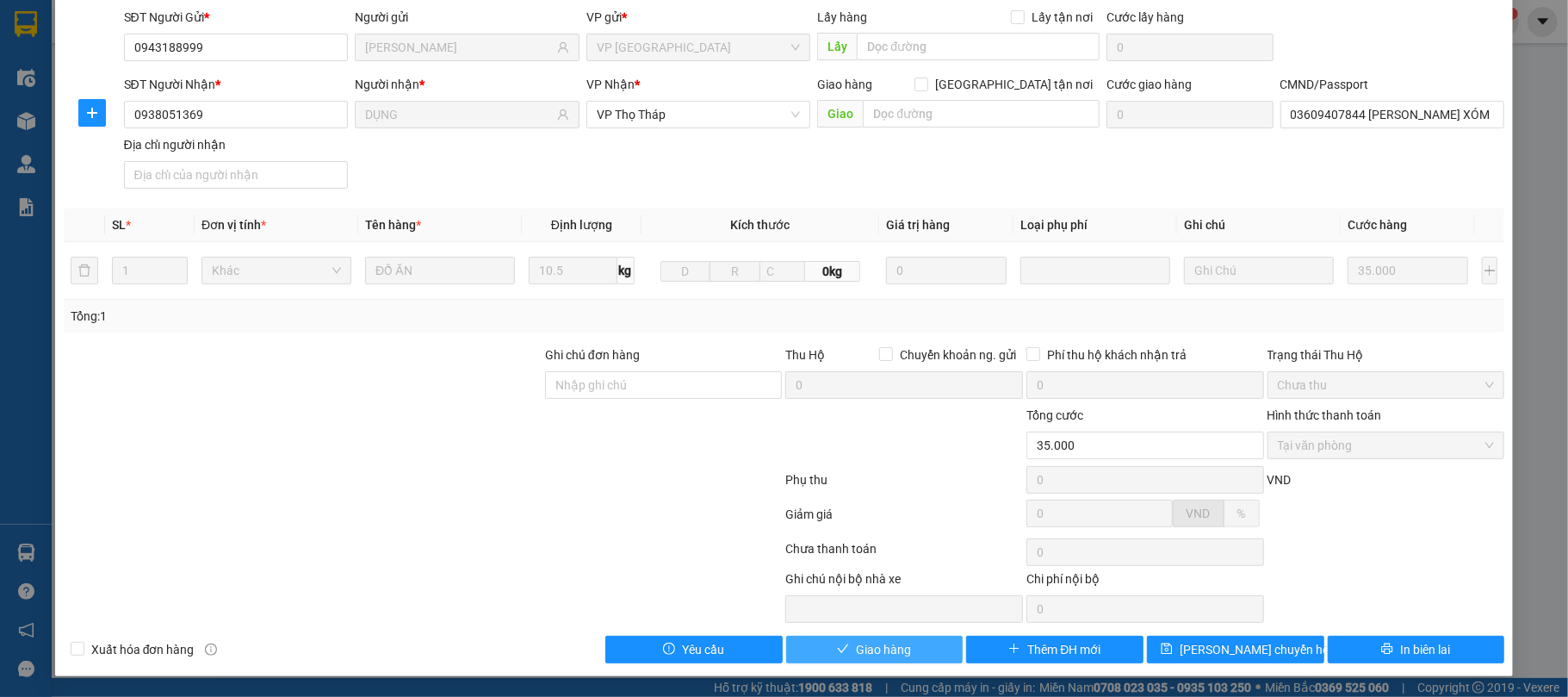
click at [875, 649] on span "Giao hàng" at bounding box center [883, 648] width 55 height 19
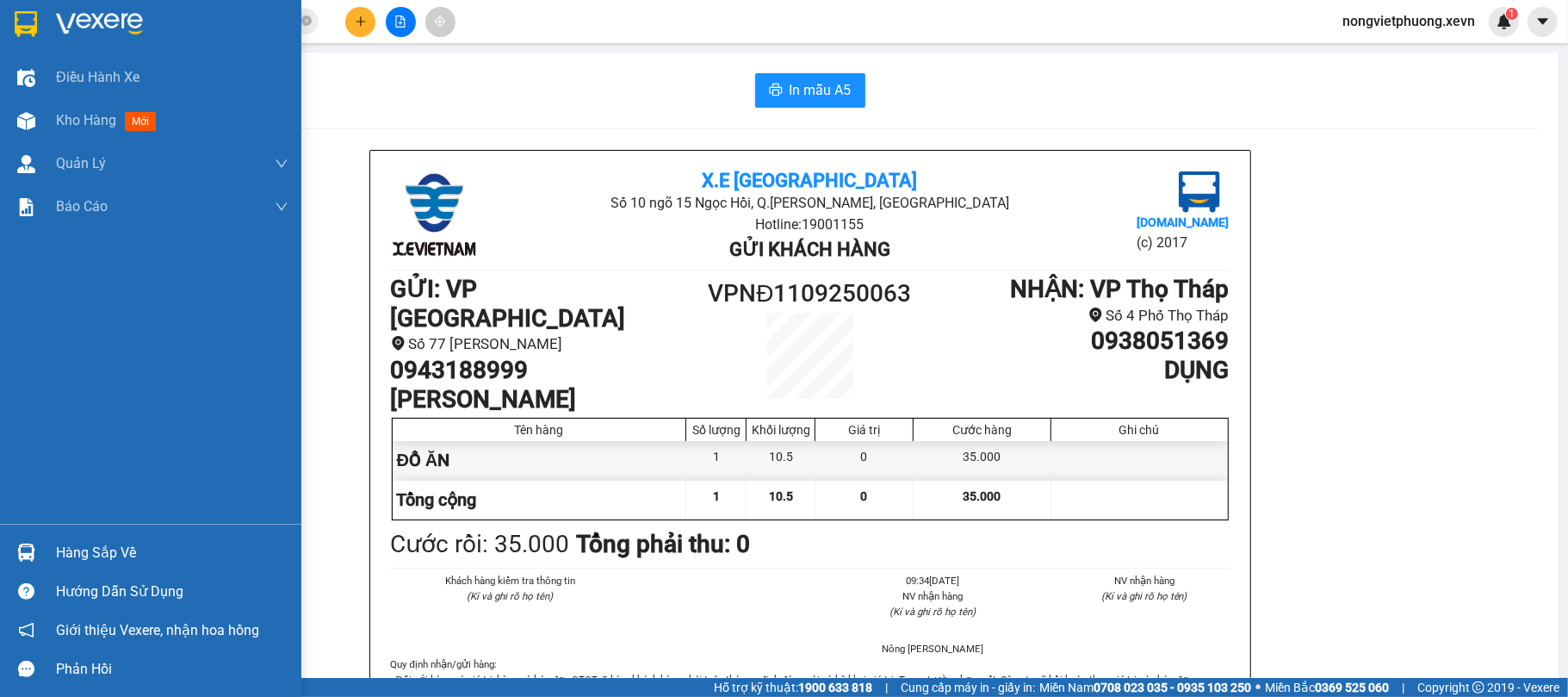
click at [56, 542] on div "Hàng sắp về" at bounding box center [172, 553] width 232 height 26
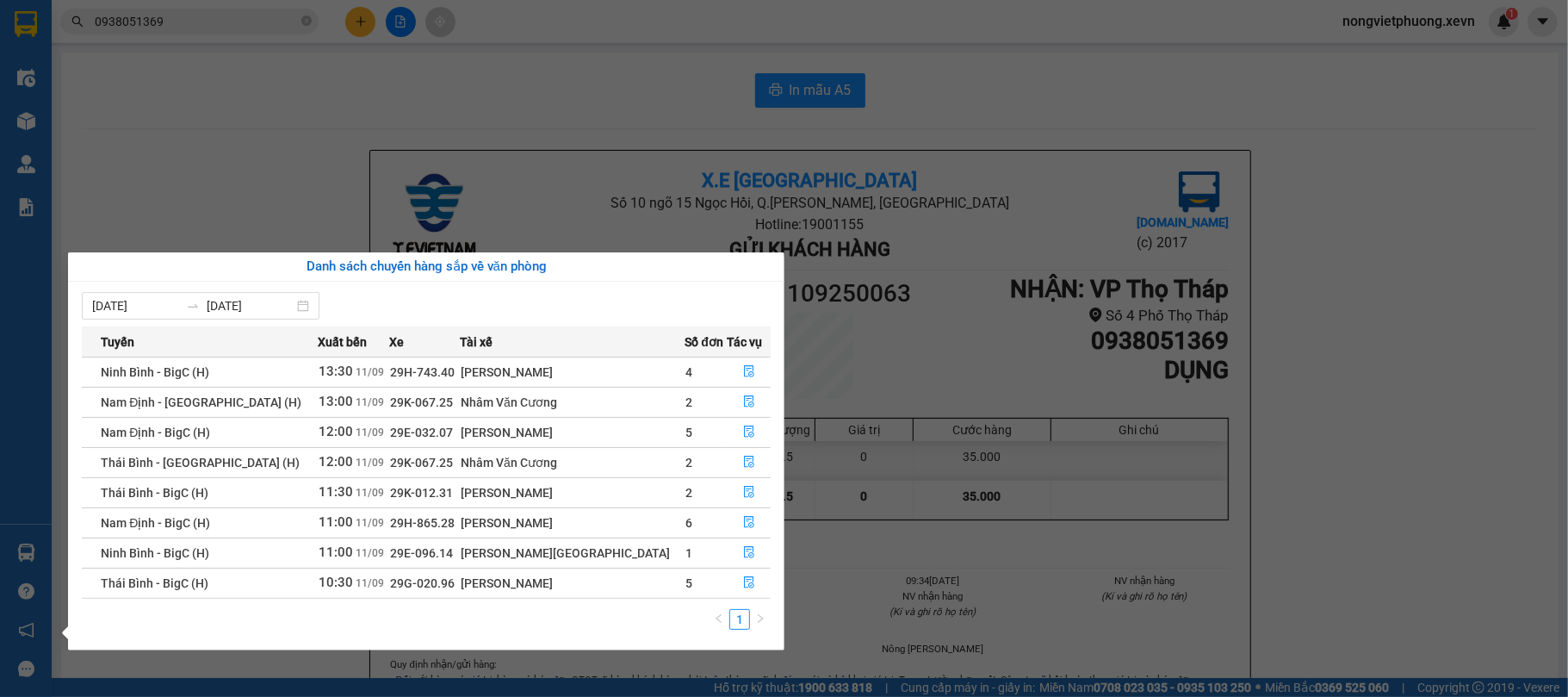
drag, startPoint x: 607, startPoint y: 42, endPoint x: 562, endPoint y: 52, distance: 46.1
click at [606, 43] on section "Kết quả tìm kiếm ( 29 ) Bộ lọc Mã ĐH Trạng thái Món hàng Thu hộ Tổng cước Chưa …" at bounding box center [784, 348] width 1568 height 697
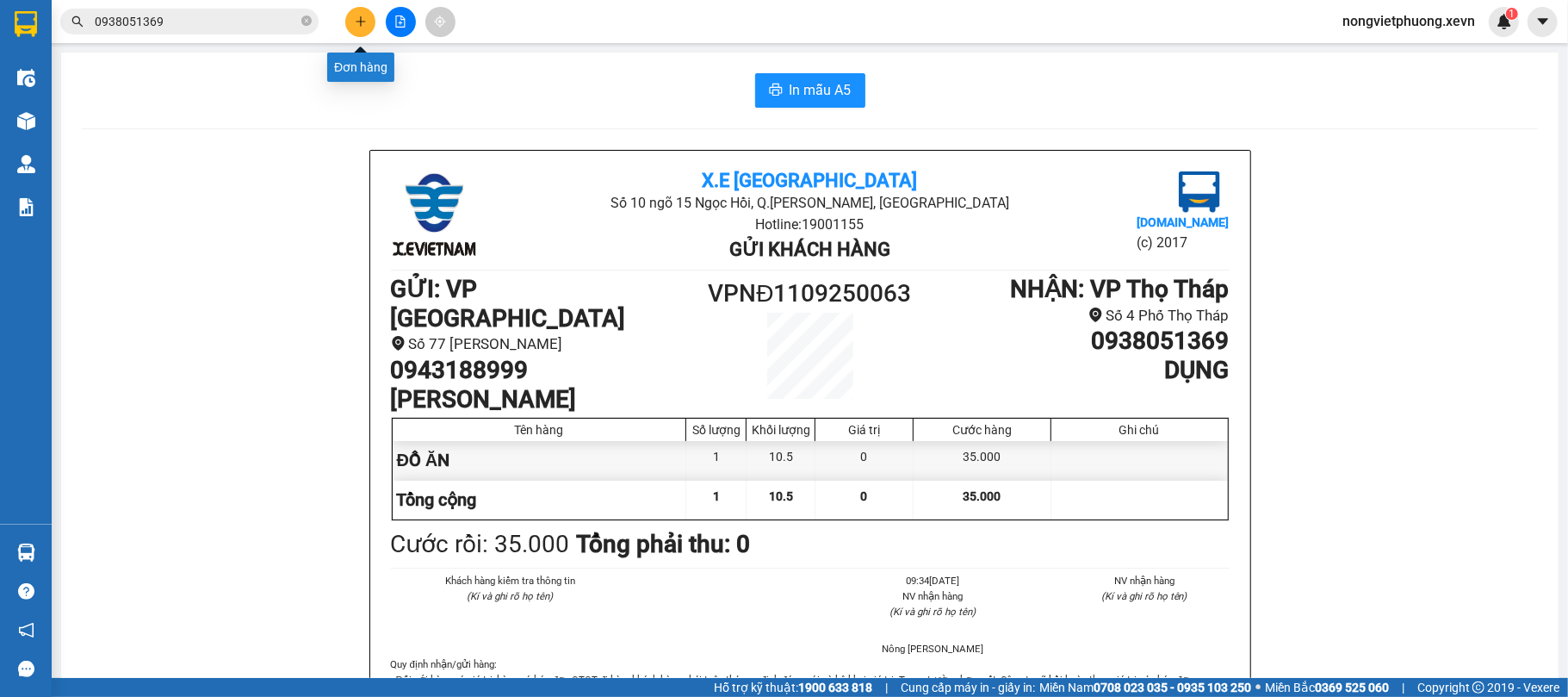
click at [360, 15] on icon "plus" at bounding box center [360, 21] width 12 height 12
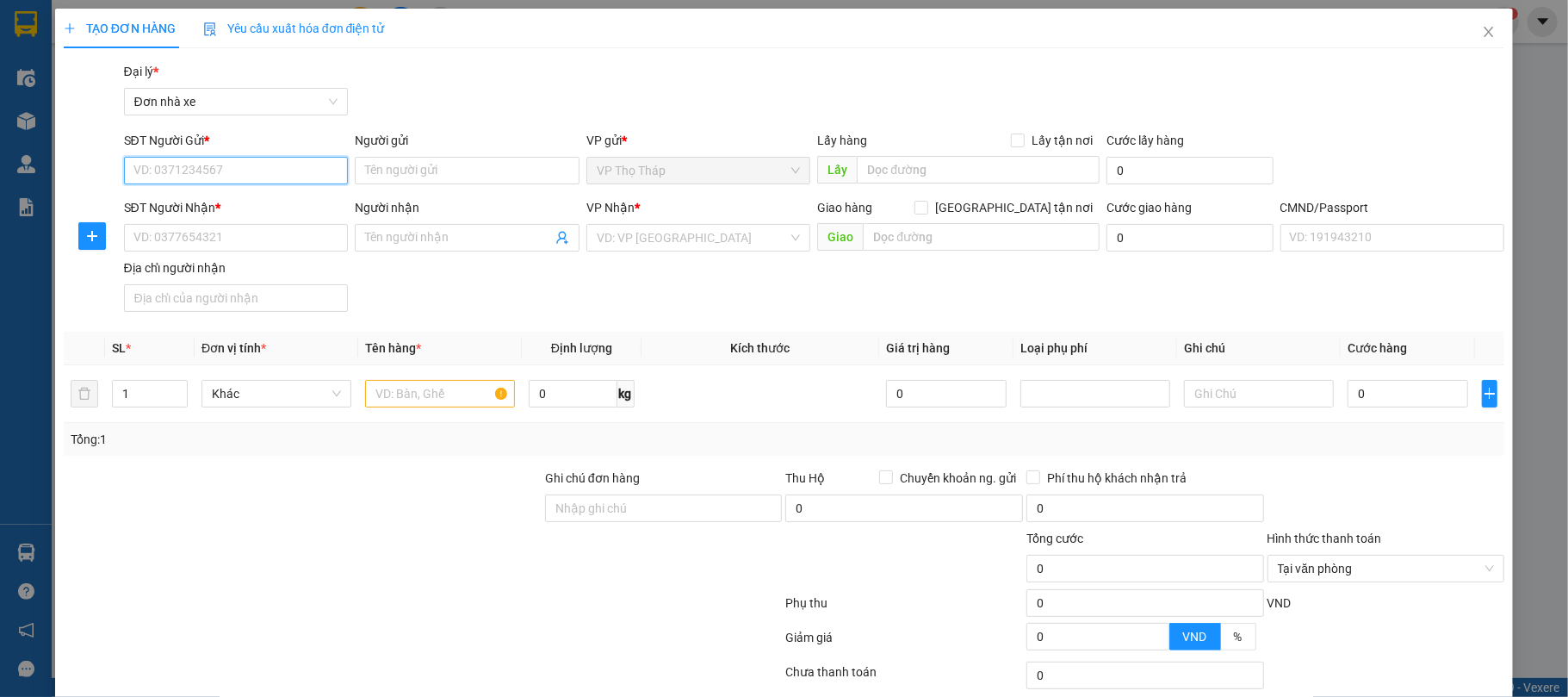
click at [243, 164] on input "SĐT Người Gửi *" at bounding box center [237, 170] width 225 height 28
click at [231, 164] on input "SĐT Người Gửi *" at bounding box center [237, 170] width 225 height 28
type input "0946963970"
click at [238, 197] on div "0946963970 - XUÂN" at bounding box center [233, 205] width 202 height 19
type input "XUÂN"
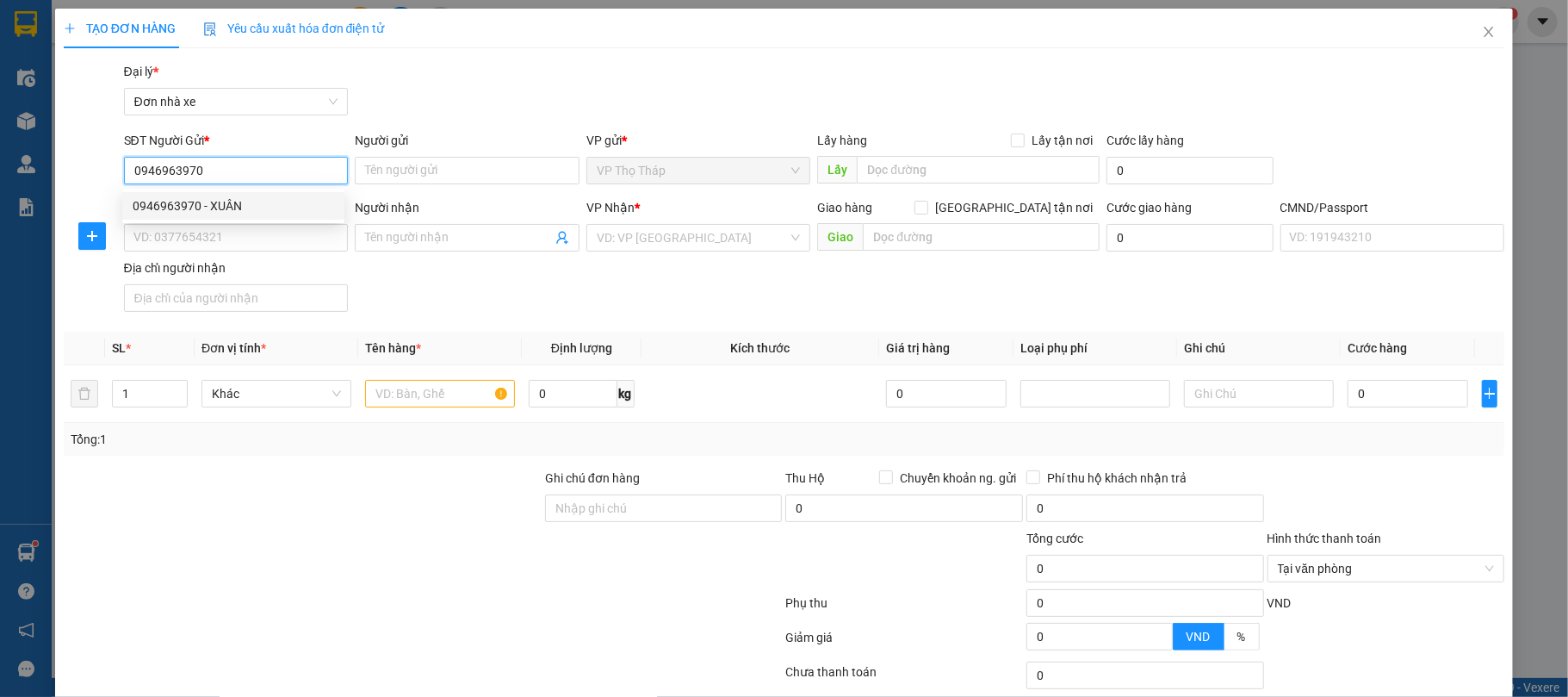
type input "0782399061"
type input "MINH NGỌC"
type input "037063000517 TRẦN VĂN QUANG"
type input "0946963970"
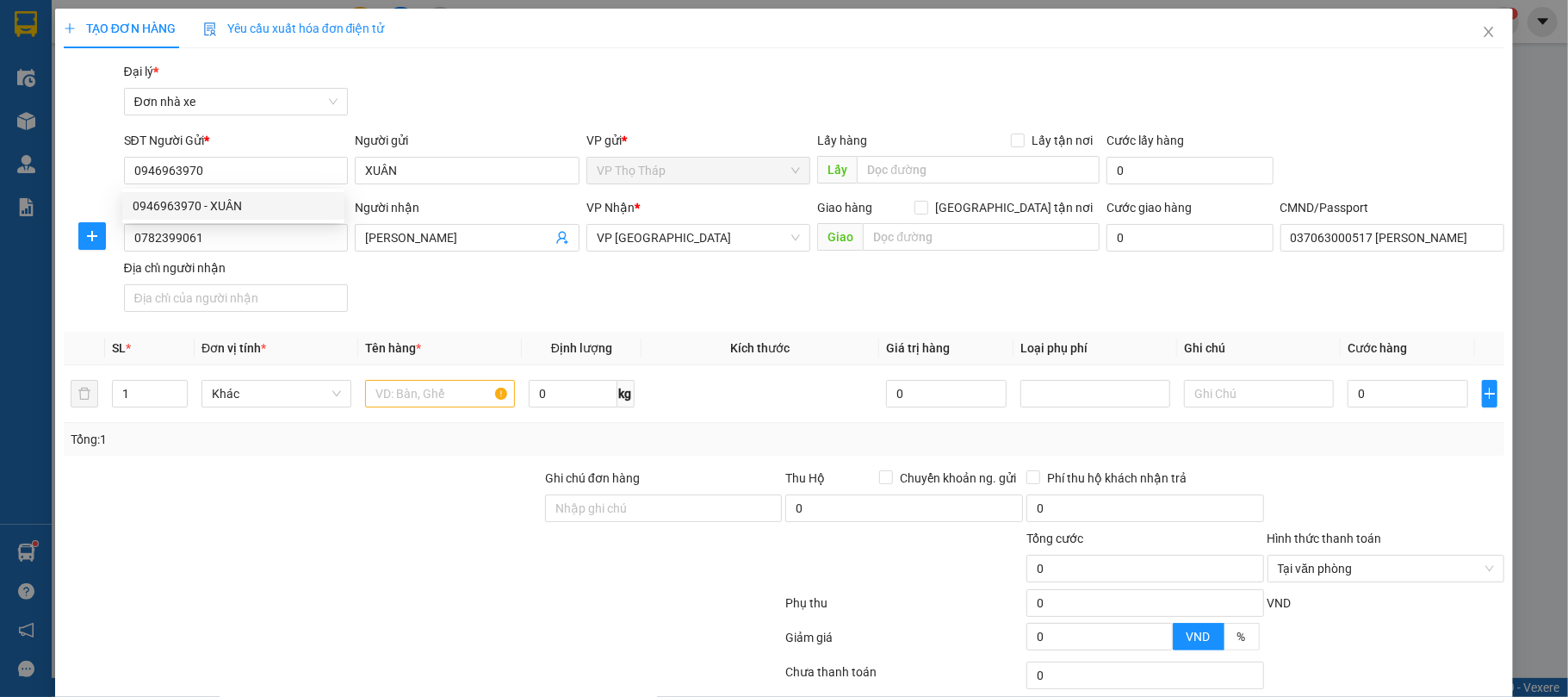
click at [411, 114] on div "Gói vận chuyển * Tiêu chuẩn Đại lý * Đơn nhà xe" at bounding box center [814, 92] width 1388 height 60
click at [427, 287] on div "SĐT Người Nhận * 0782399061 Người nhận MINH NGỌC VP Nhận * VP Ninh Bình Giao hà…" at bounding box center [814, 258] width 1388 height 121
click at [434, 285] on div "SĐT Người Nhận * 0782399061 Người nhận MINH NGỌC VP Nhận * VP Ninh Bình Giao hà…" at bounding box center [814, 258] width 1388 height 121
click at [429, 387] on input "text" at bounding box center [440, 394] width 150 height 28
type input "RĂNG"
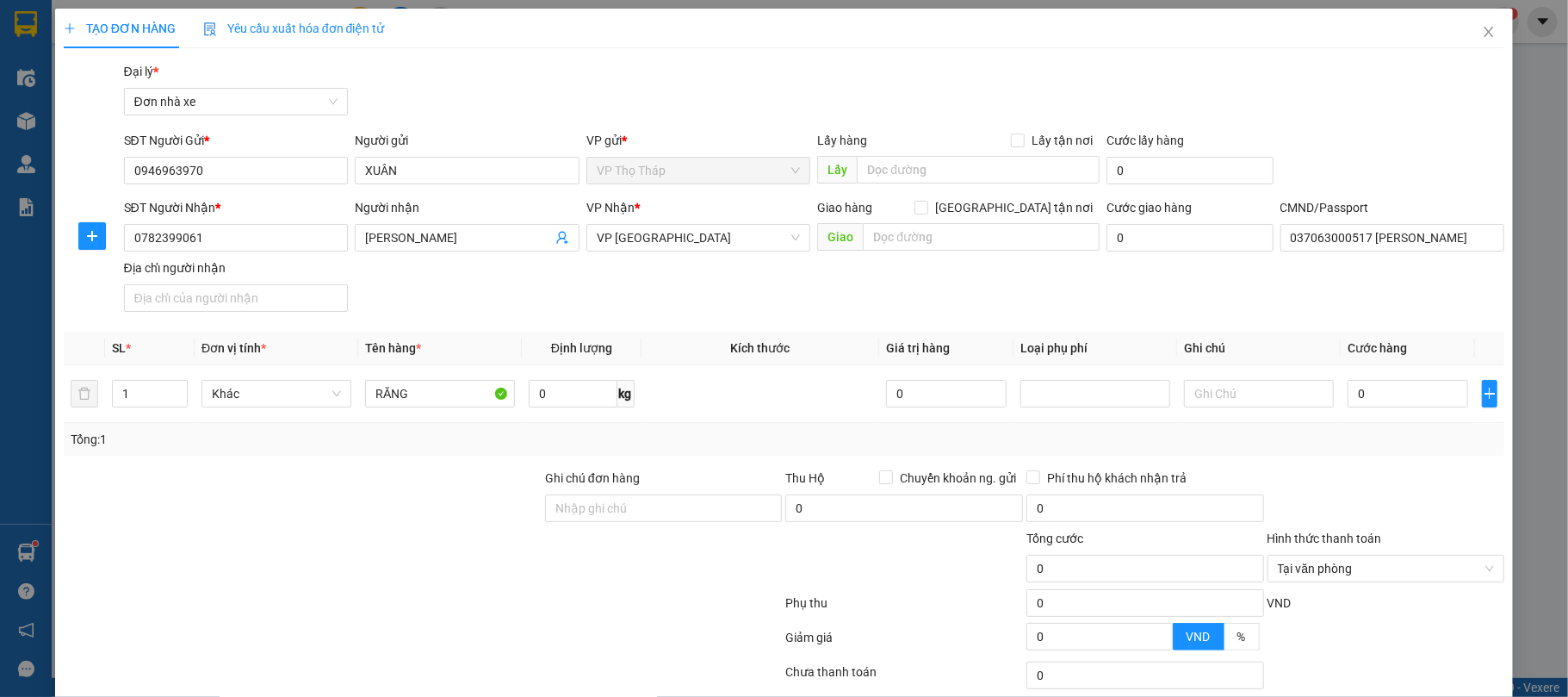
click at [442, 338] on th "Tên hàng *" at bounding box center [440, 348] width 164 height 33
click at [1391, 389] on input "0" at bounding box center [1408, 394] width 121 height 28
type input "2"
type input "25"
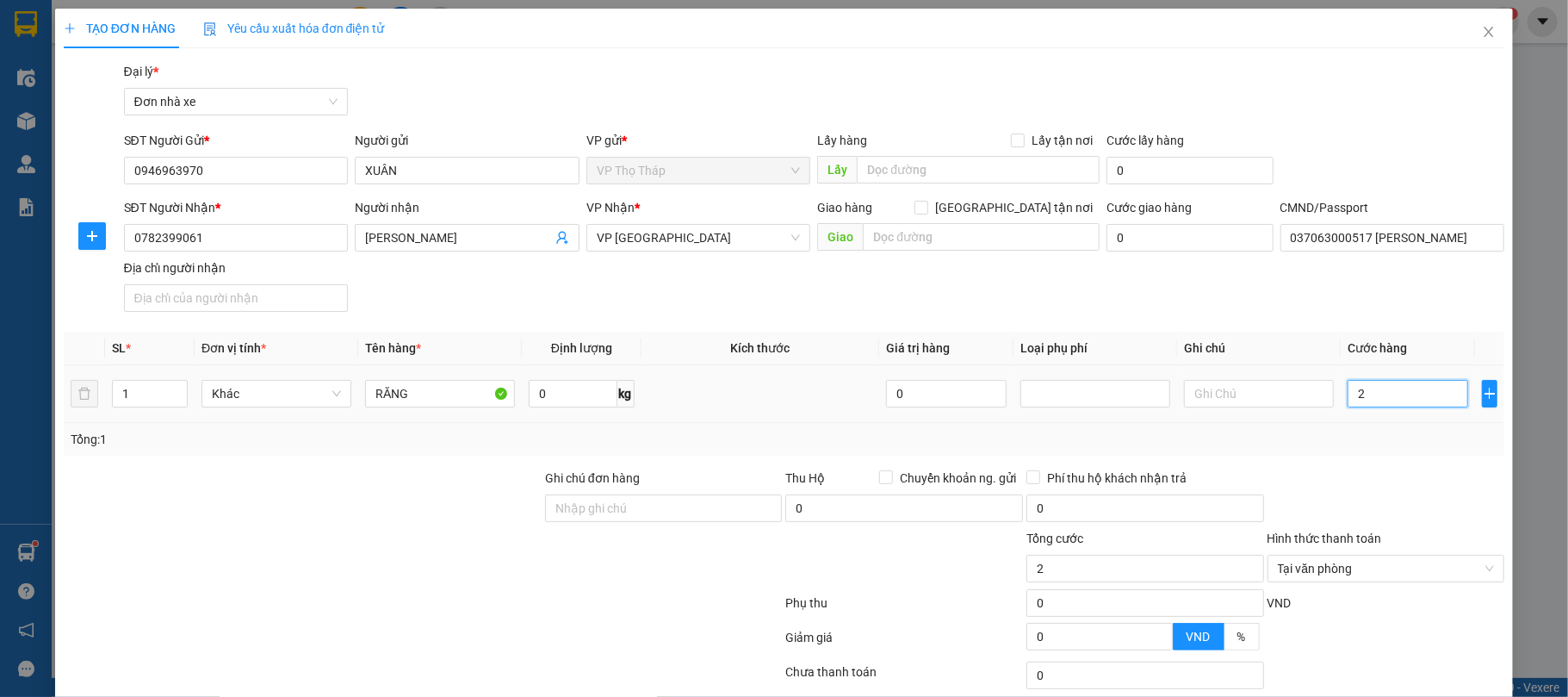
type input "25"
click at [1418, 458] on div "Transit Pickup Surcharge Ids Transit Deliver Surcharge Ids Transit Deliver Surc…" at bounding box center [784, 424] width 1442 height 724
type input "25.000"
click at [1391, 489] on div at bounding box center [1387, 498] width 241 height 60
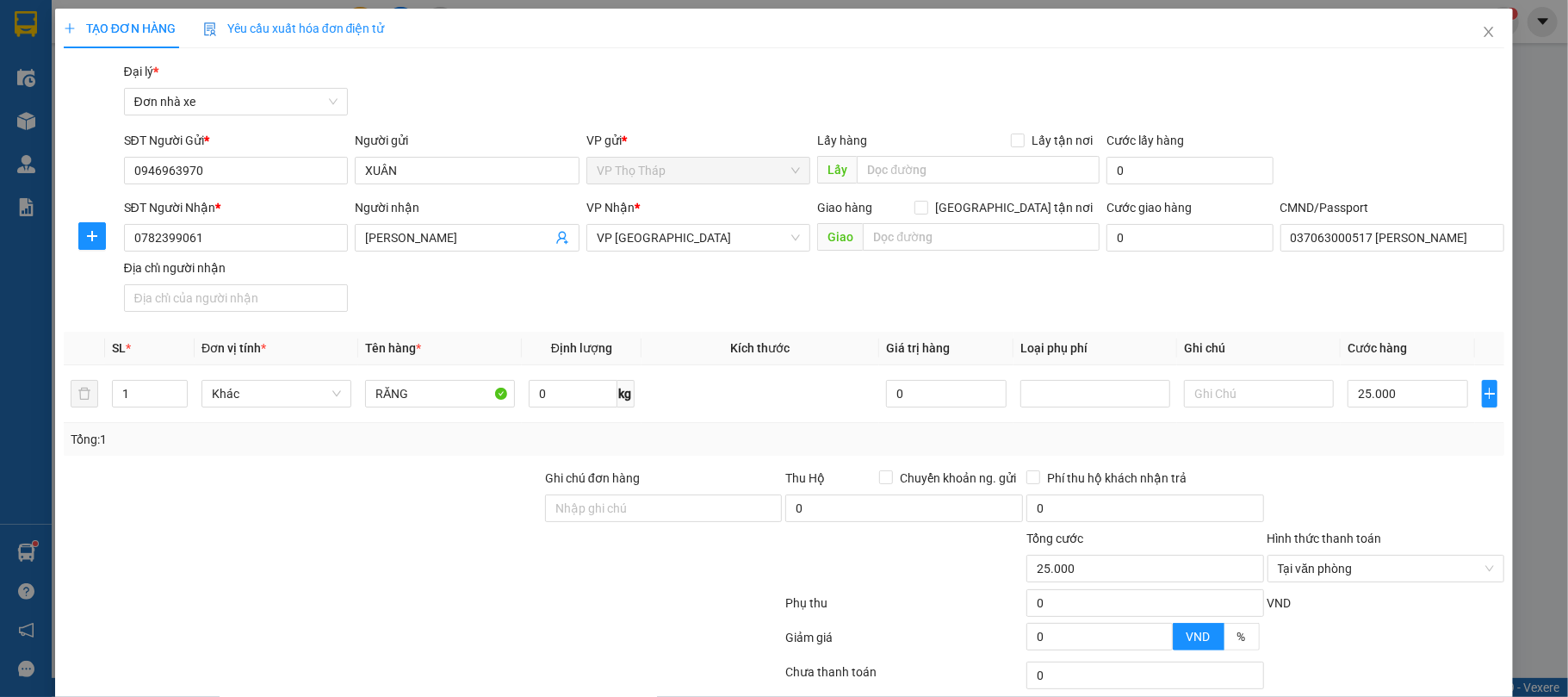
scroll to position [128, 0]
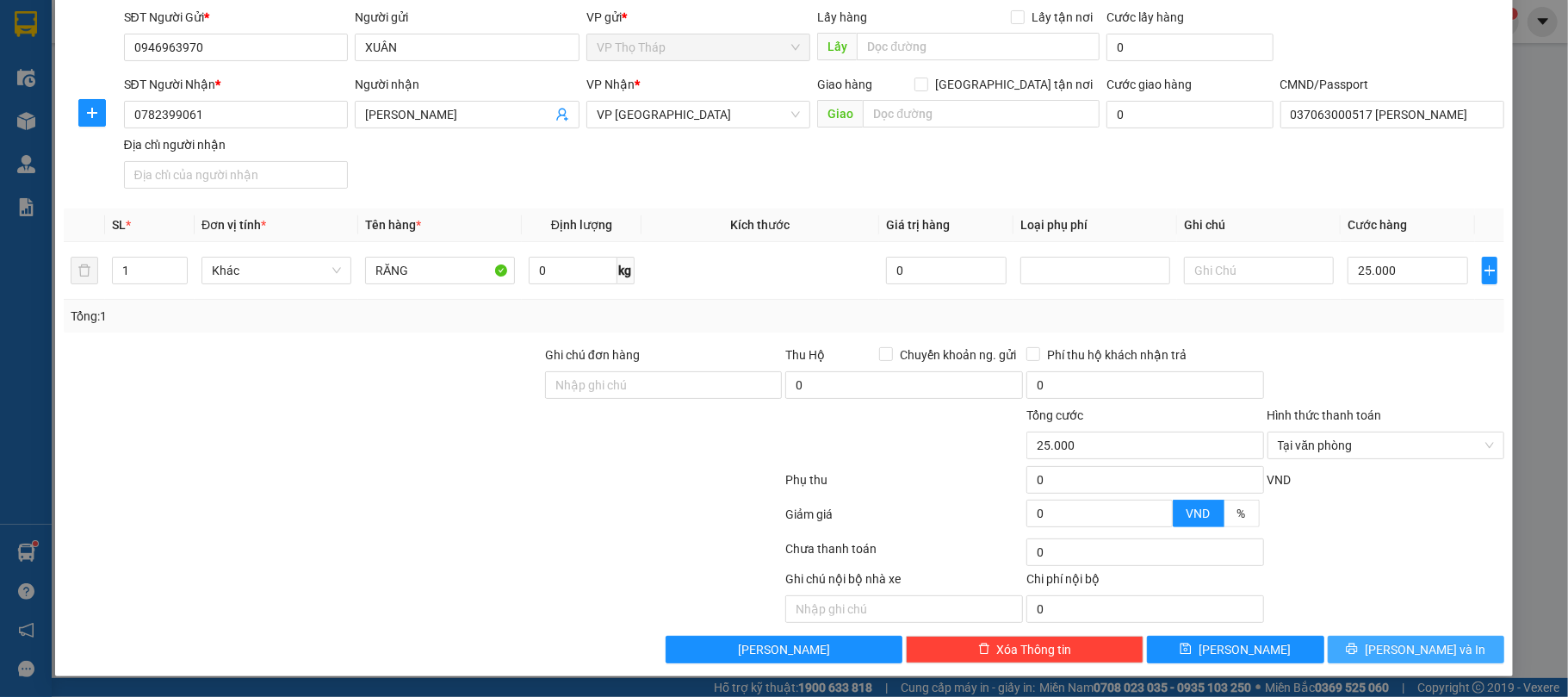
click at [1427, 640] on span "[PERSON_NAME] và In" at bounding box center [1426, 648] width 121 height 19
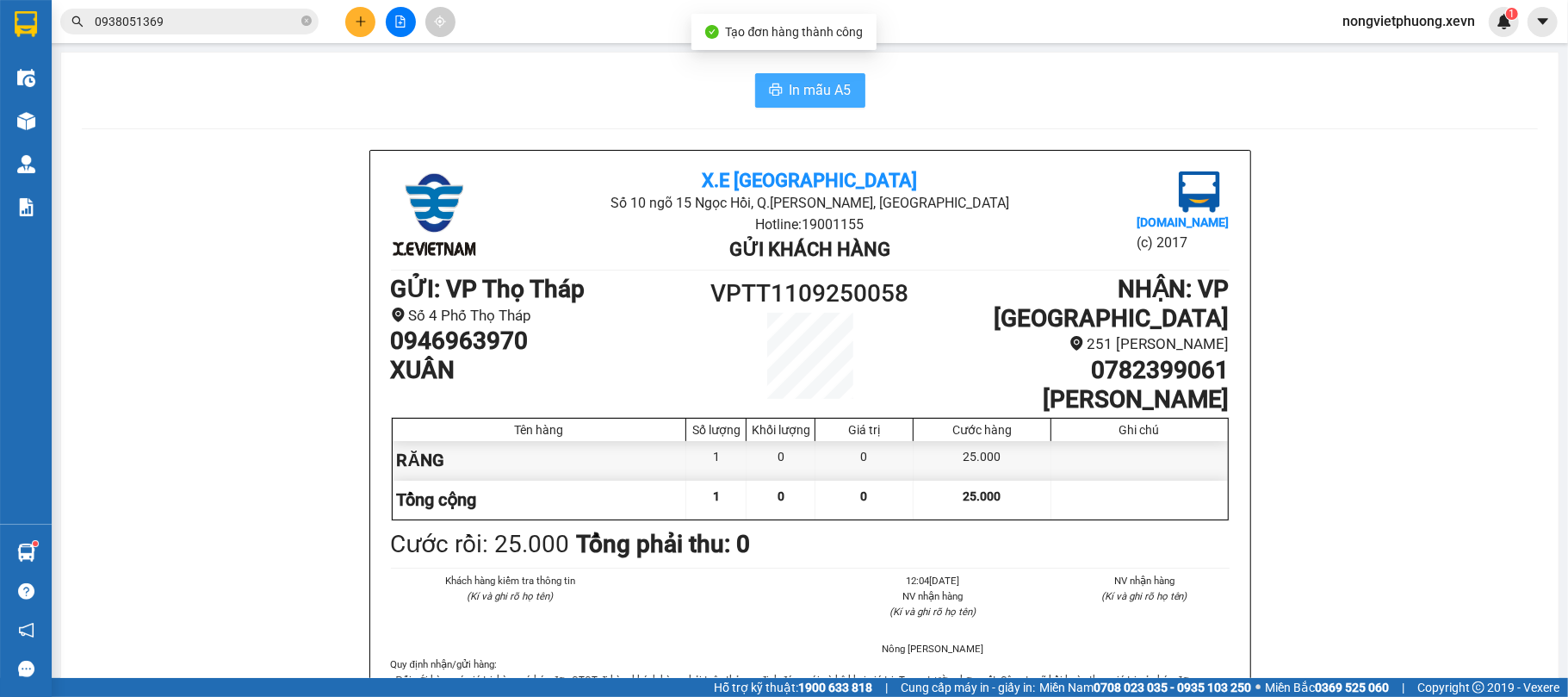
click at [806, 96] on span "In mẫu A5" at bounding box center [820, 90] width 62 height 22
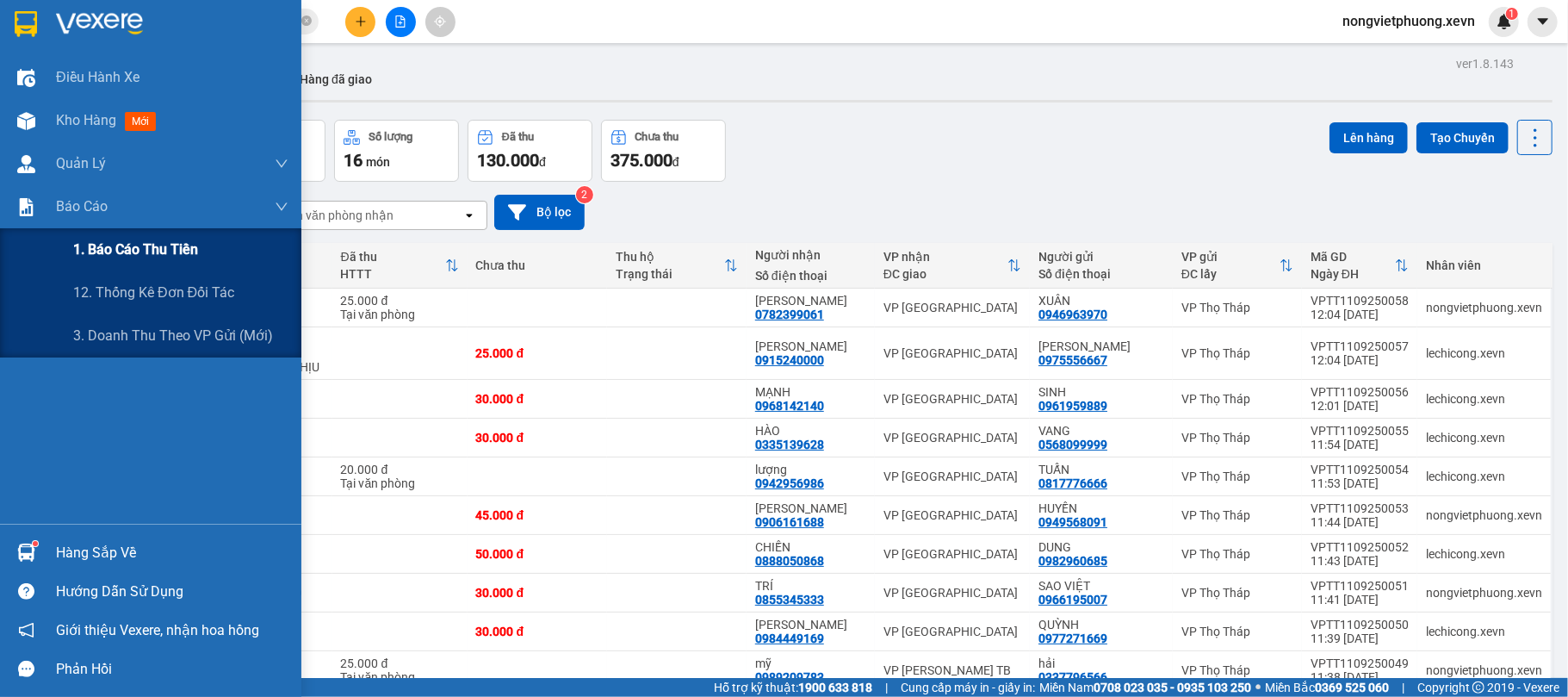
click at [151, 260] on div "1. Báo cáo thu tiền" at bounding box center [180, 249] width 215 height 43
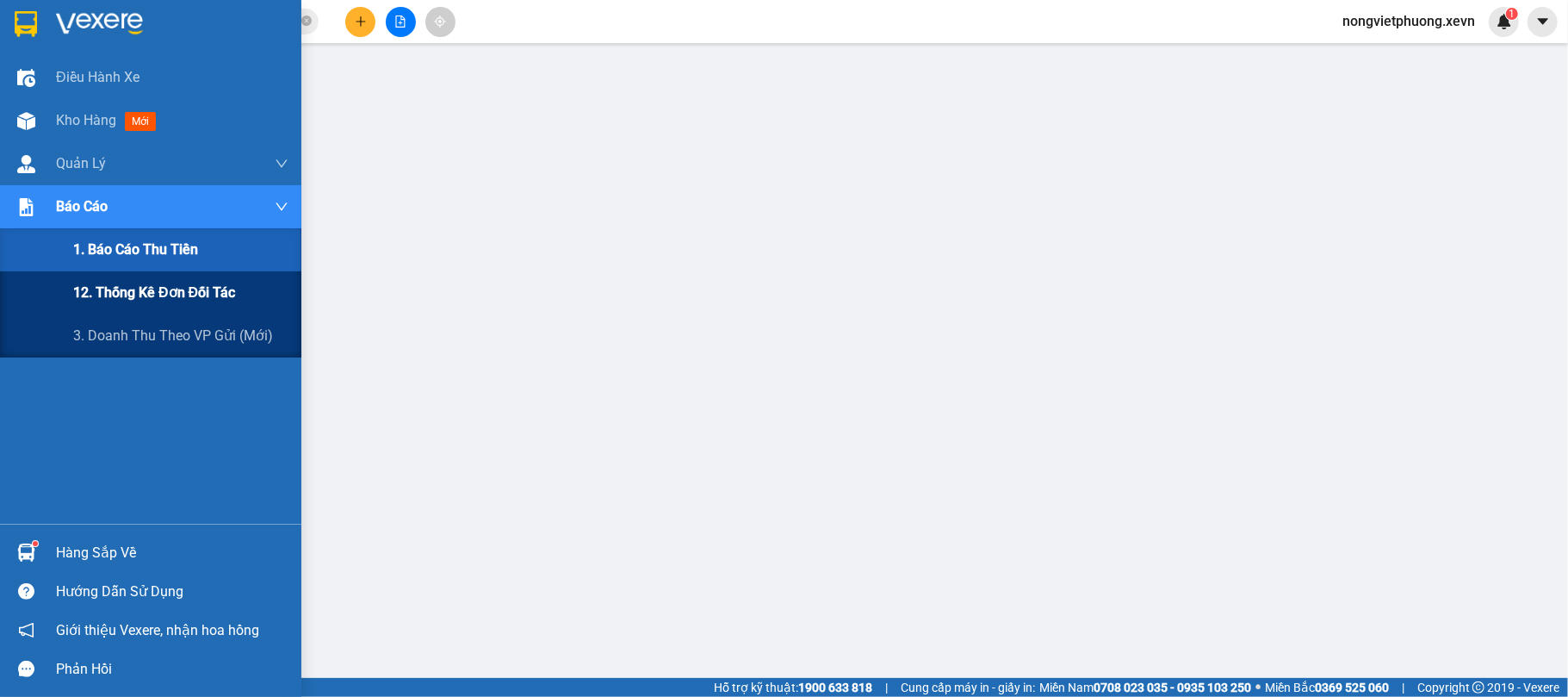
click at [148, 286] on span "12. Thống kê đơn đối tác" at bounding box center [154, 293] width 162 height 22
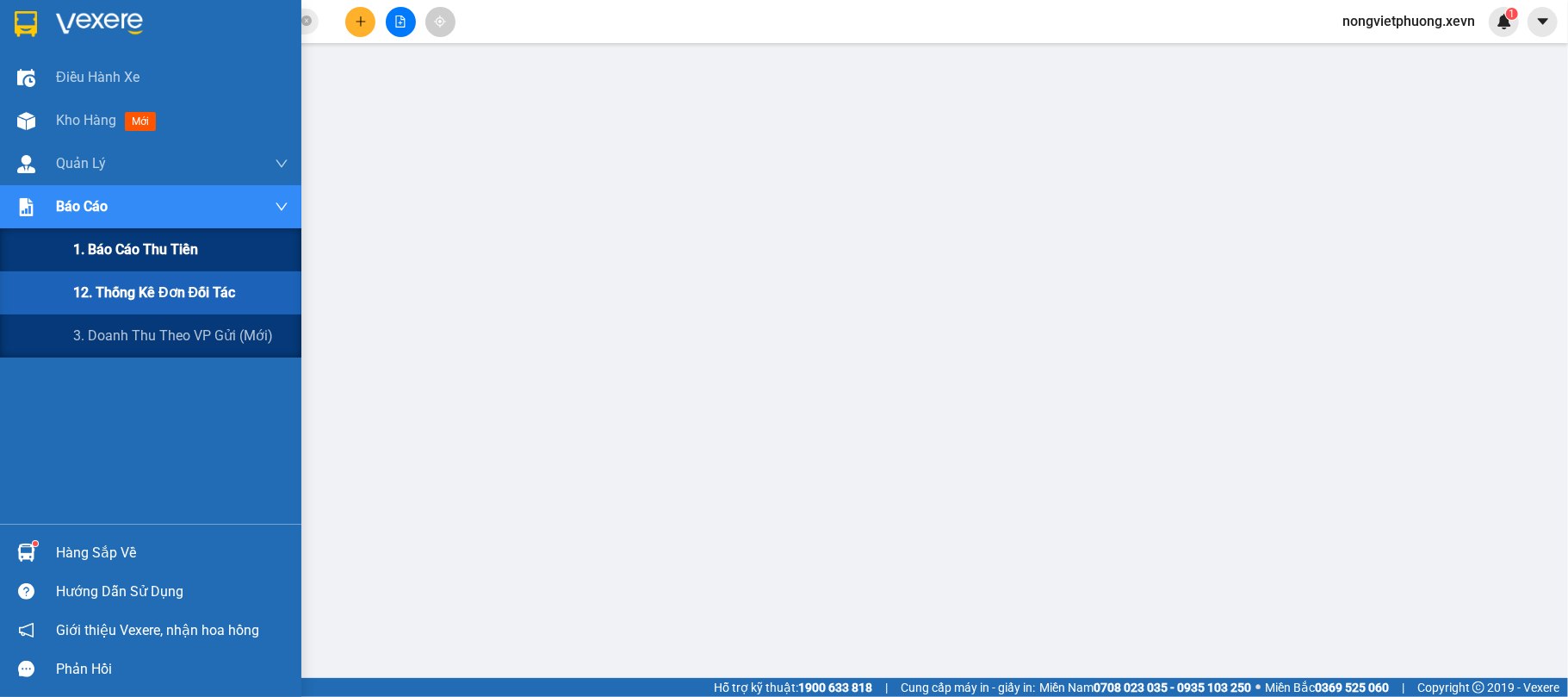
click at [174, 249] on span "1. Báo cáo thu tiền" at bounding box center [135, 249] width 125 height 22
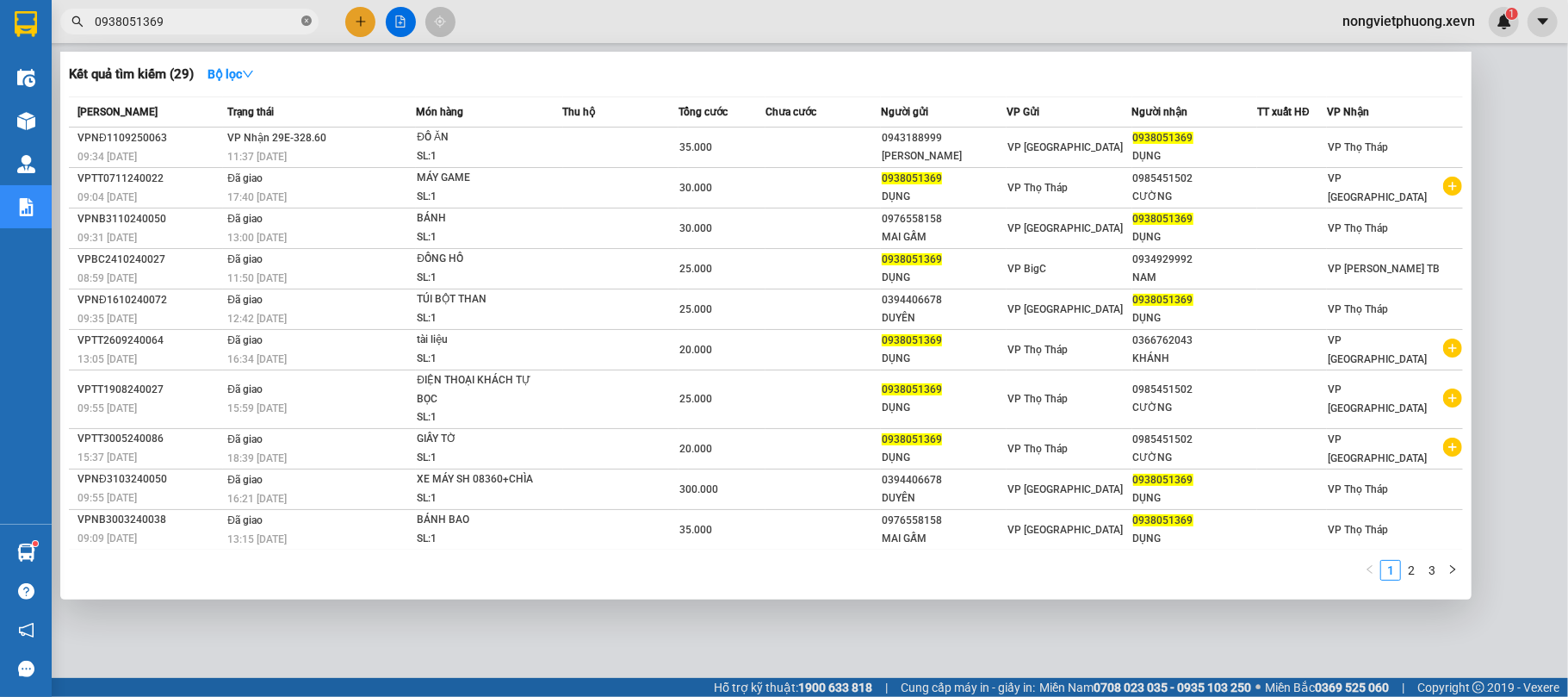
click at [308, 22] on icon "close-circle" at bounding box center [306, 20] width 10 height 10
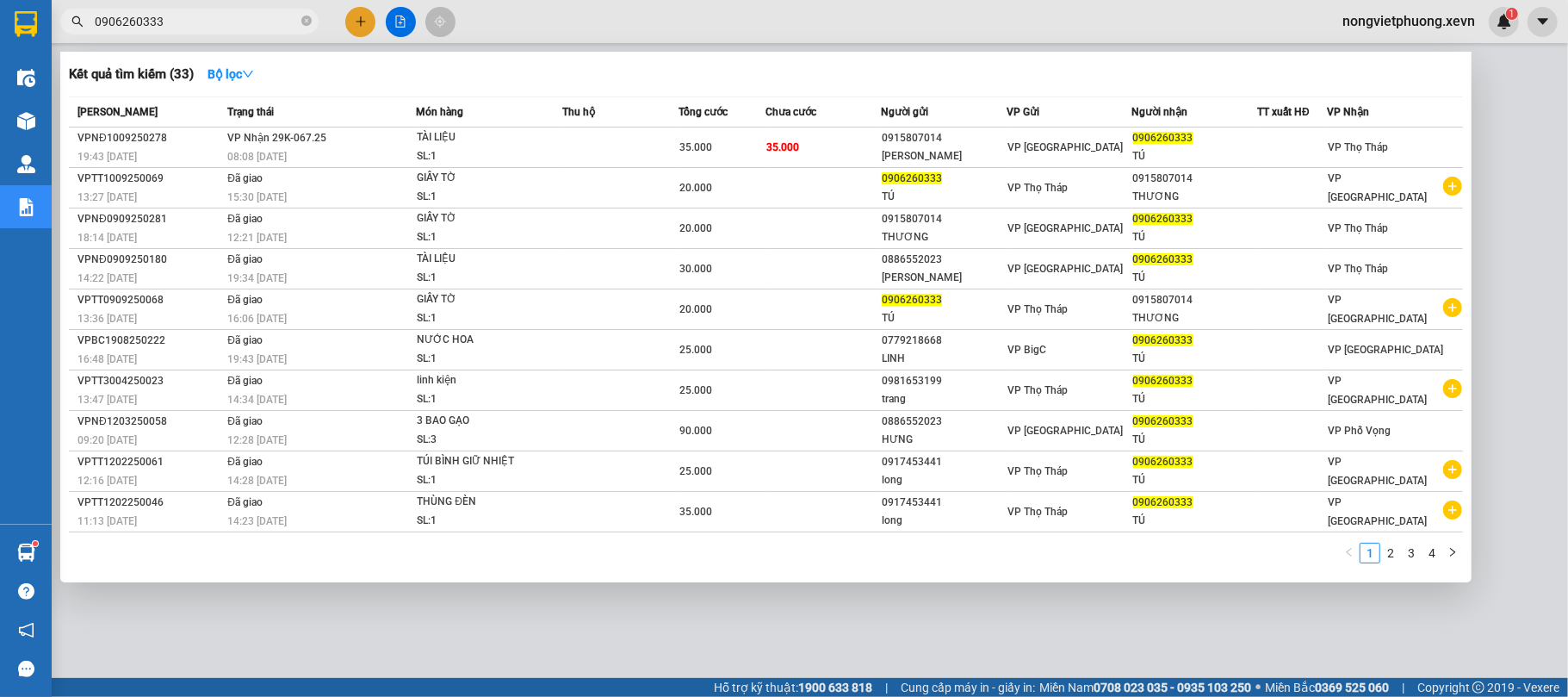
type input "0906260333"
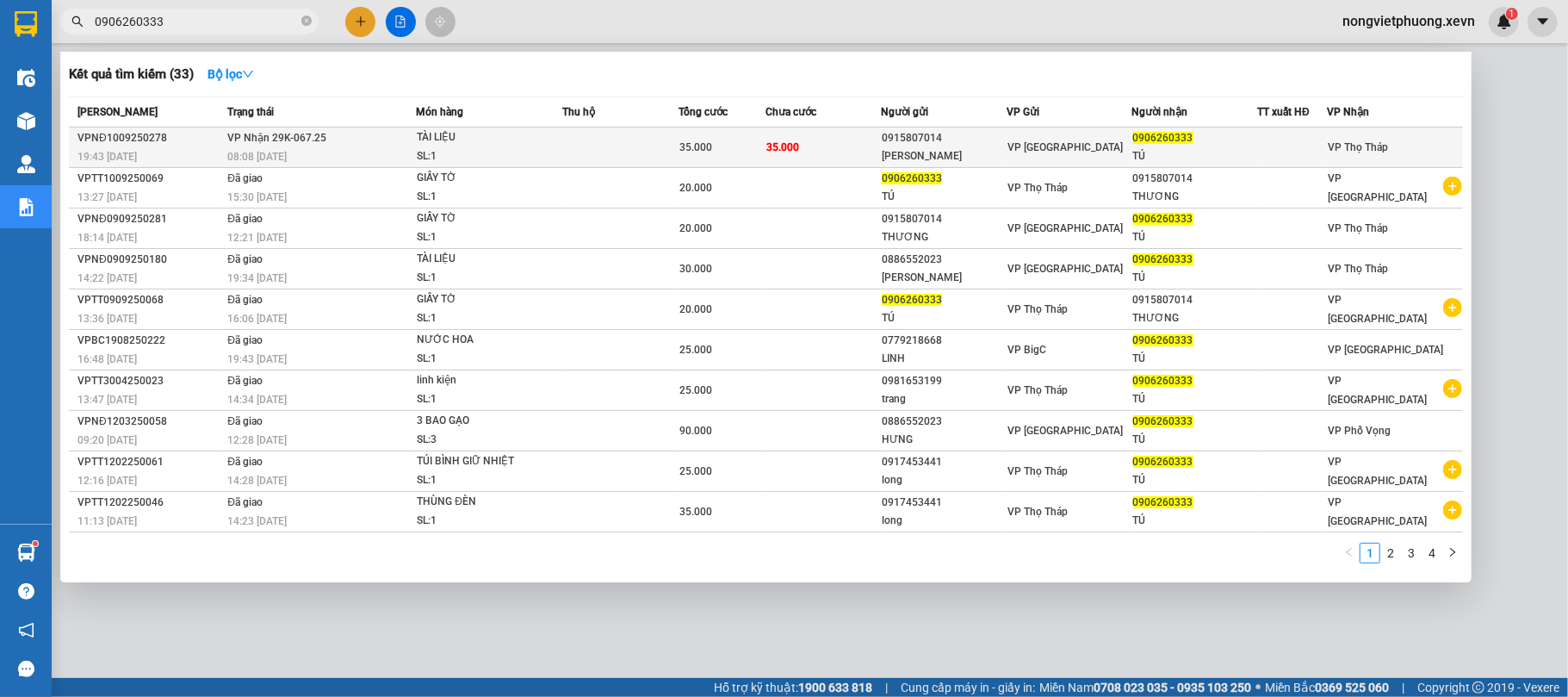
click at [838, 136] on td "35.000" at bounding box center [823, 148] width 115 height 41
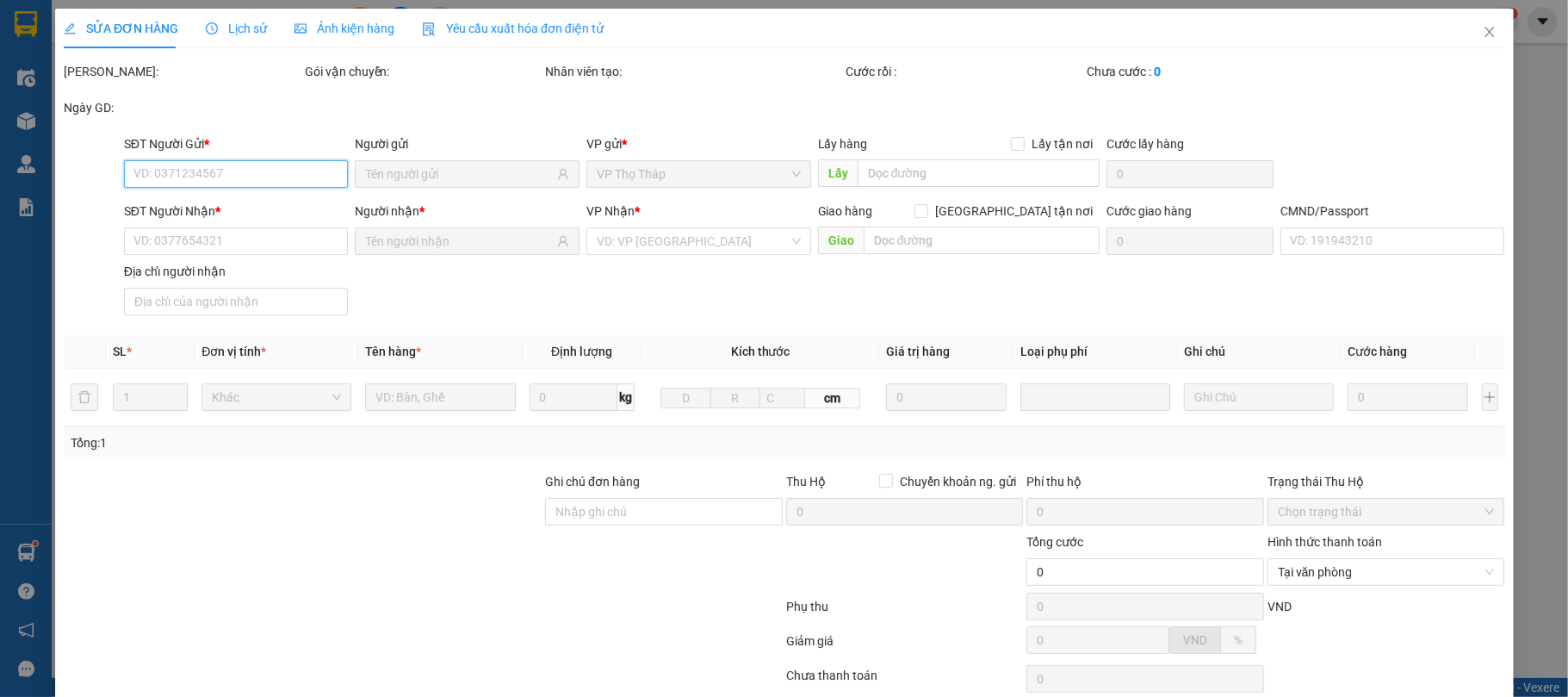
scroll to position [122, 0]
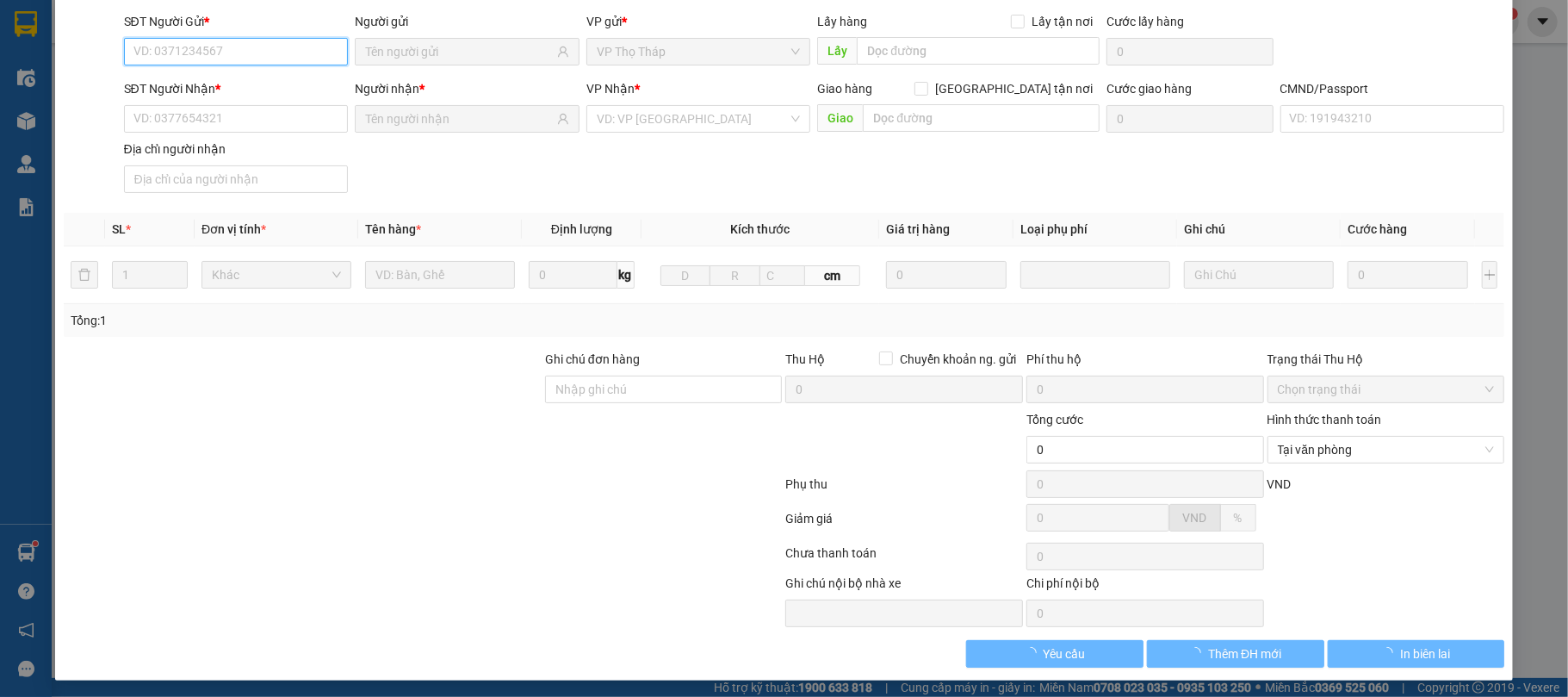
type input "0915807014"
type input "LÊ THỊ THƯƠNG"
type input "0906260333"
type input "TÚ"
type input "SHIP 0869543847"
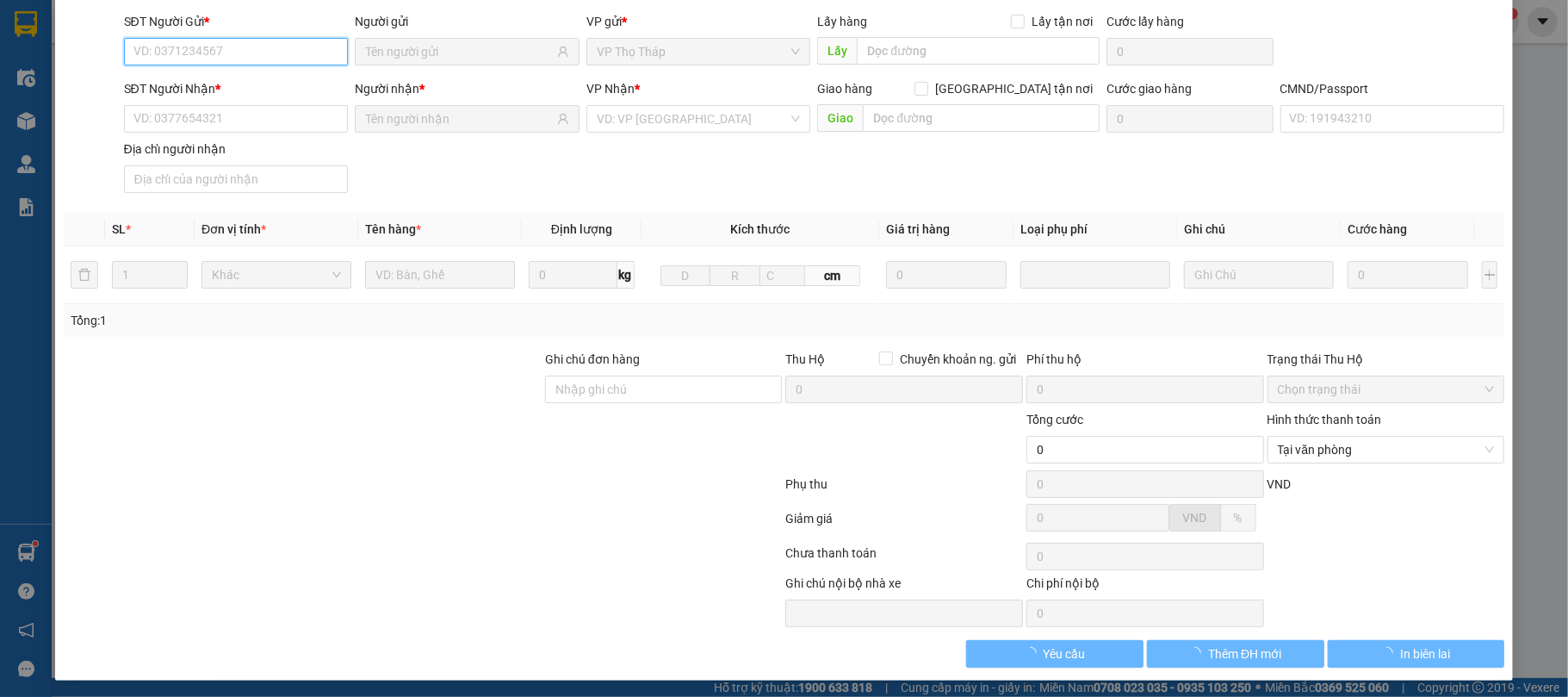
type input "35.000"
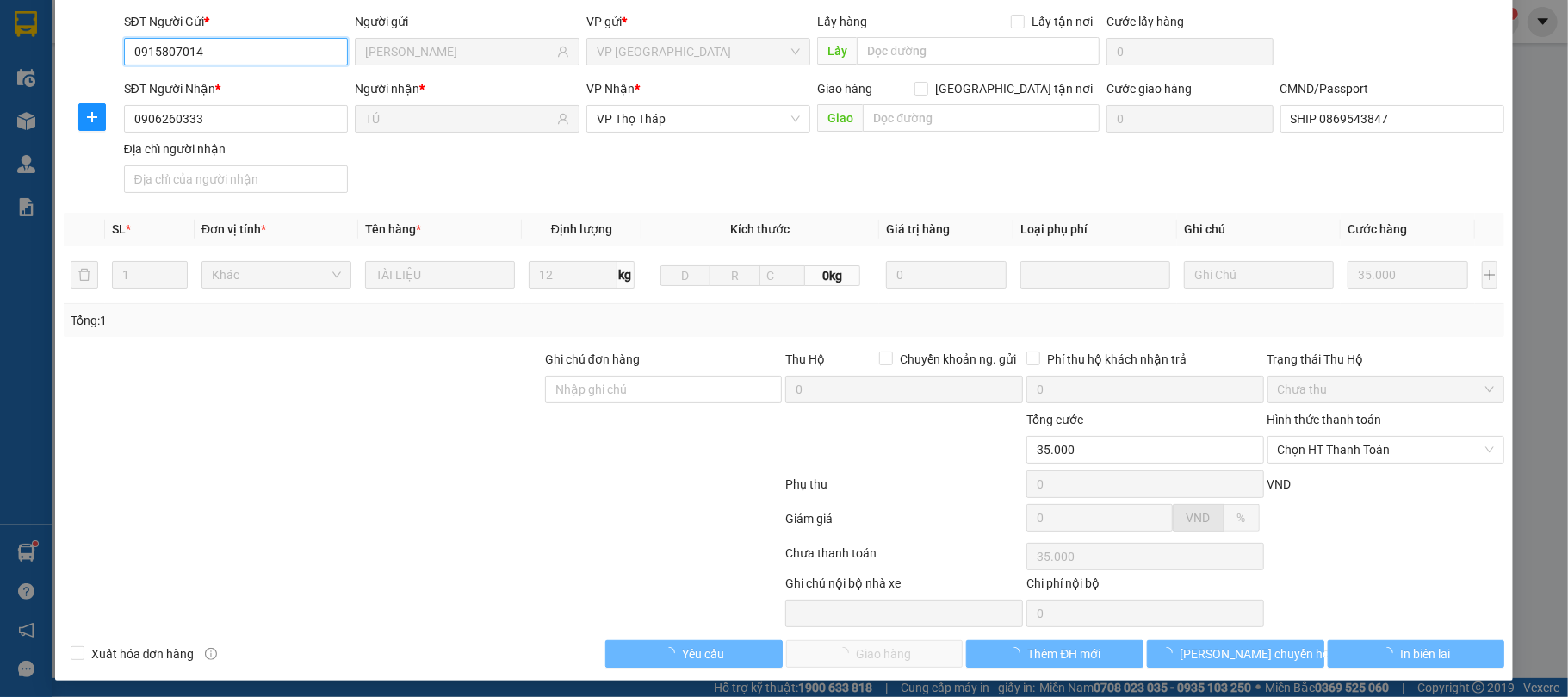
scroll to position [131, 0]
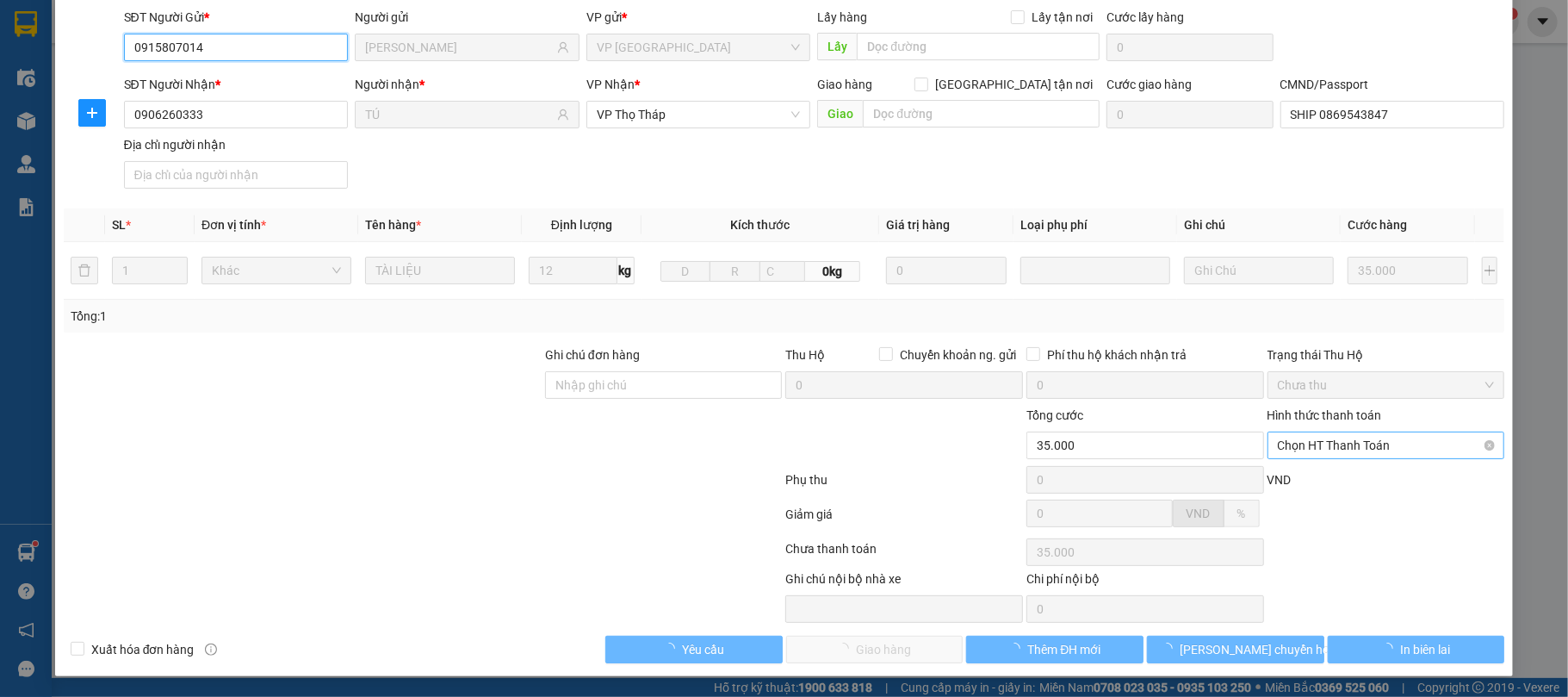
click at [1417, 432] on span "Chọn HT Thanh Toán" at bounding box center [1386, 445] width 217 height 26
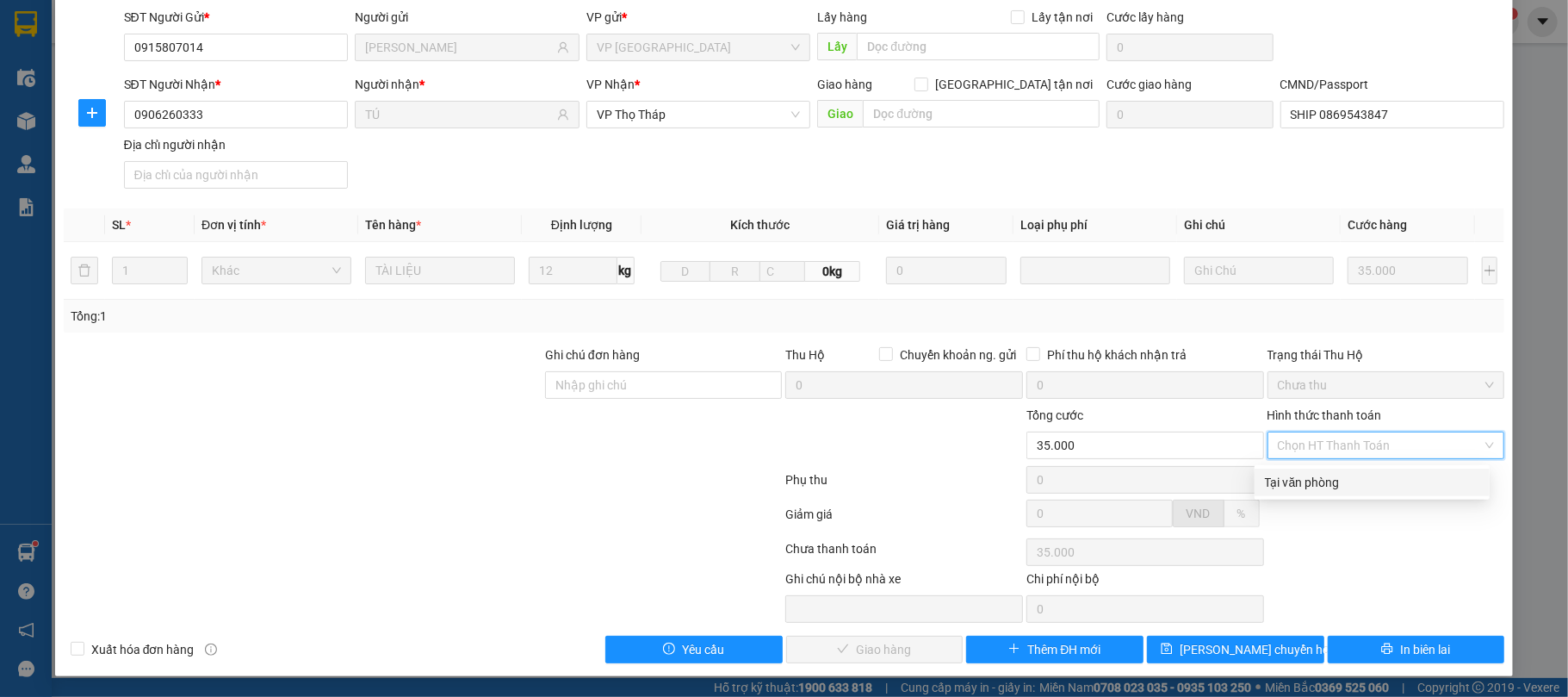
click at [1392, 475] on div "Tại văn phòng" at bounding box center [1373, 482] width 214 height 19
type input "0"
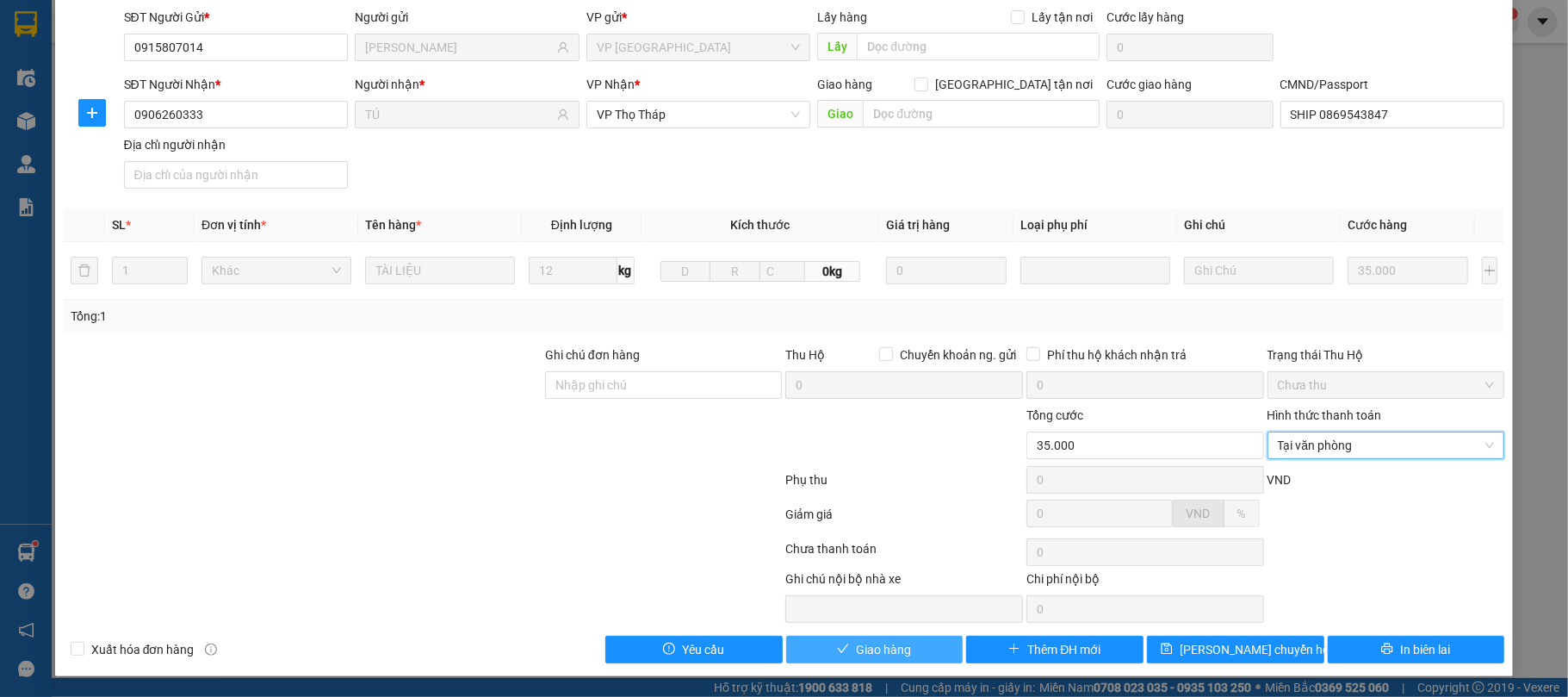
click at [906, 644] on button "Giao hàng" at bounding box center [875, 649] width 177 height 28
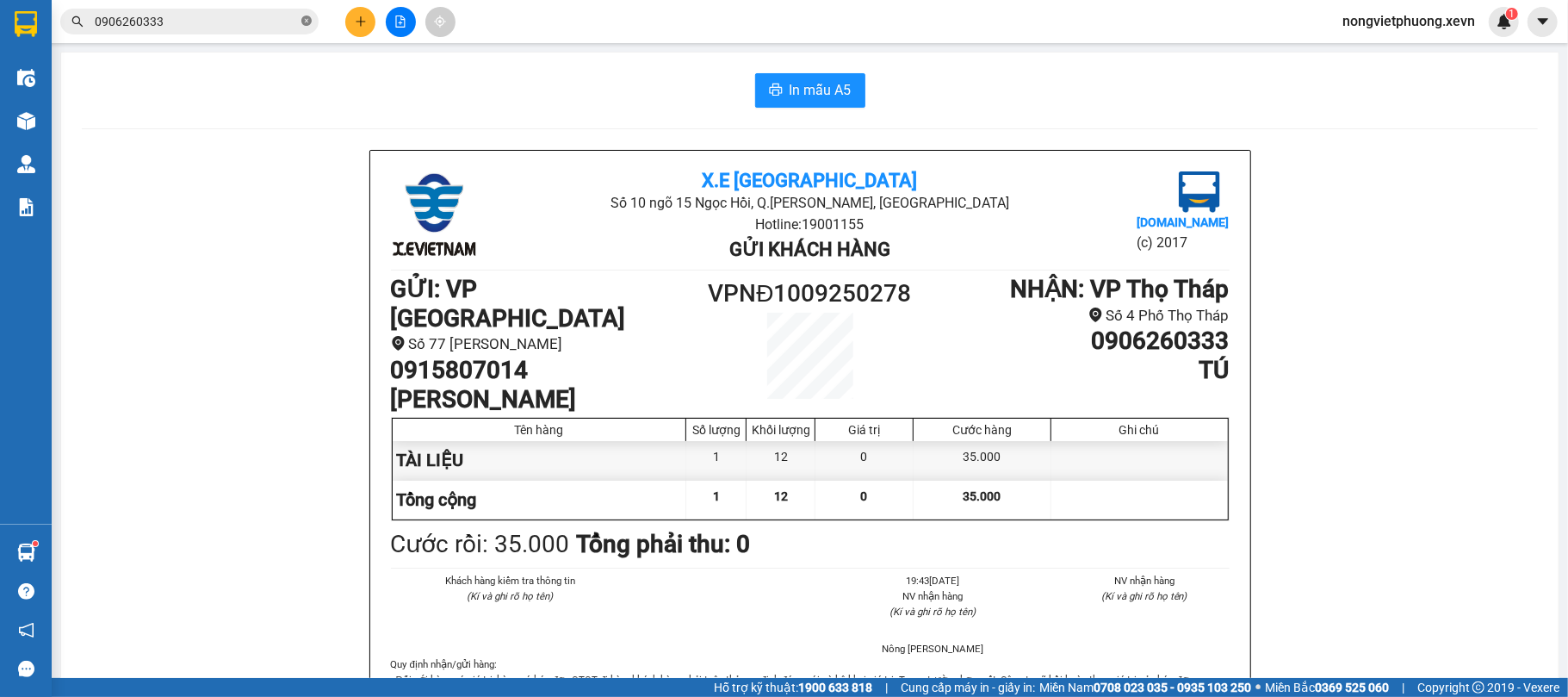
click at [308, 25] on icon "close-circle" at bounding box center [306, 20] width 10 height 10
click at [222, 21] on input "text" at bounding box center [196, 21] width 204 height 19
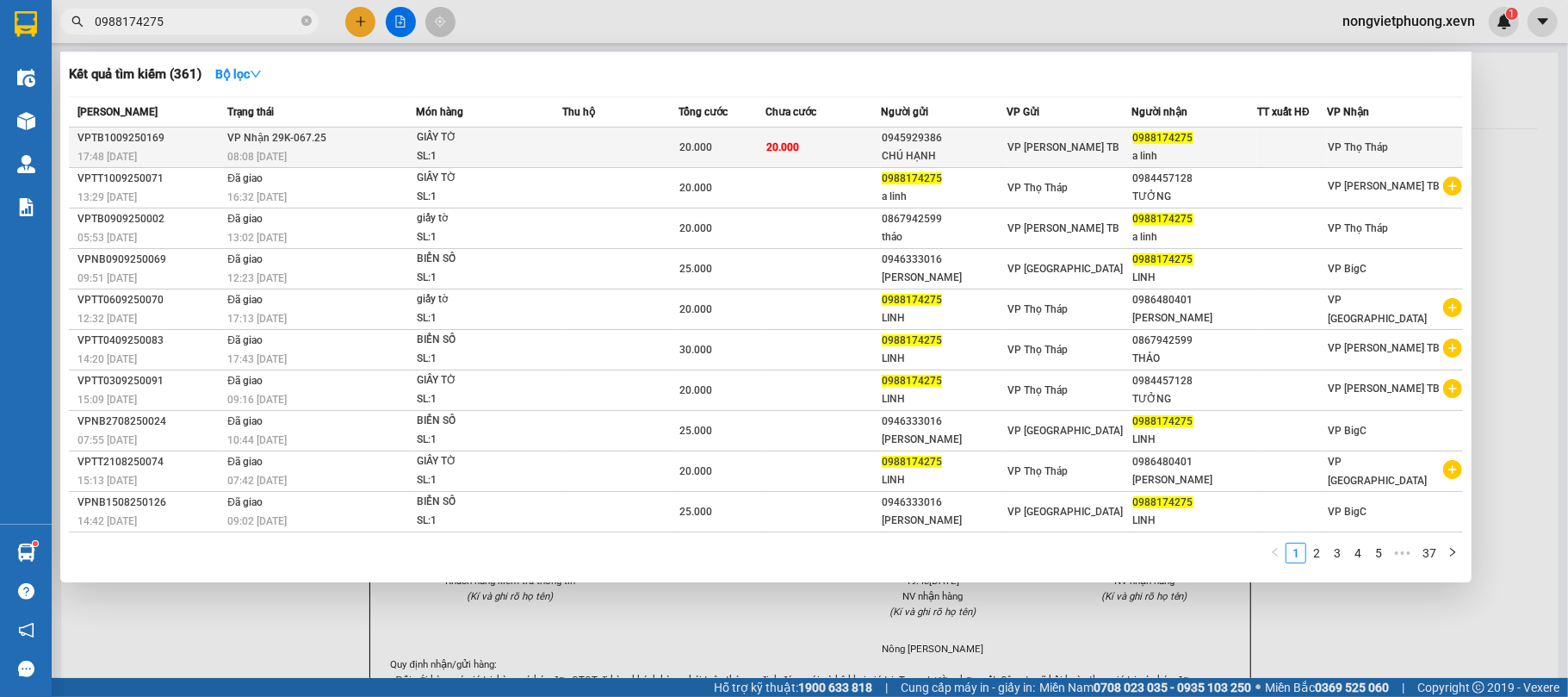
type input "0988174275"
click at [927, 136] on div "0945929386" at bounding box center [944, 138] width 124 height 18
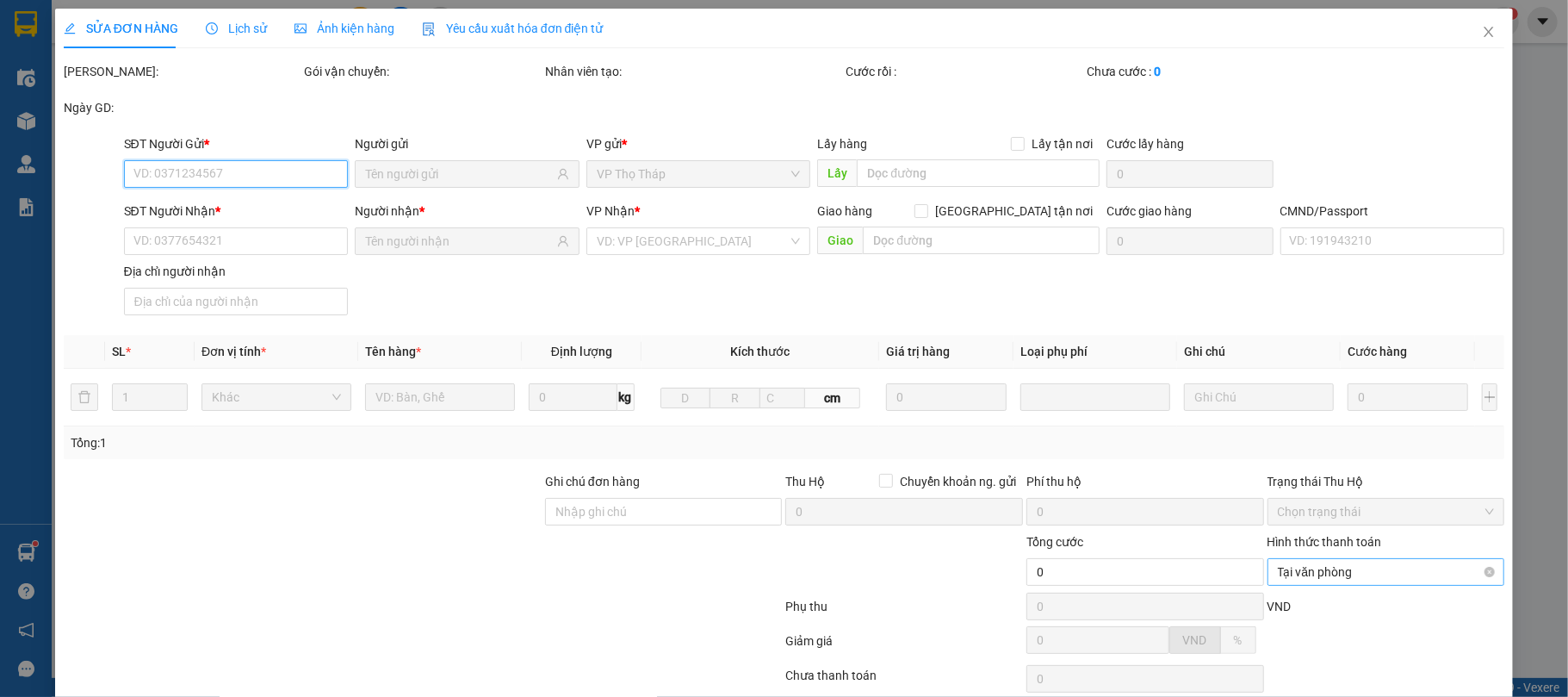
scroll to position [131, 0]
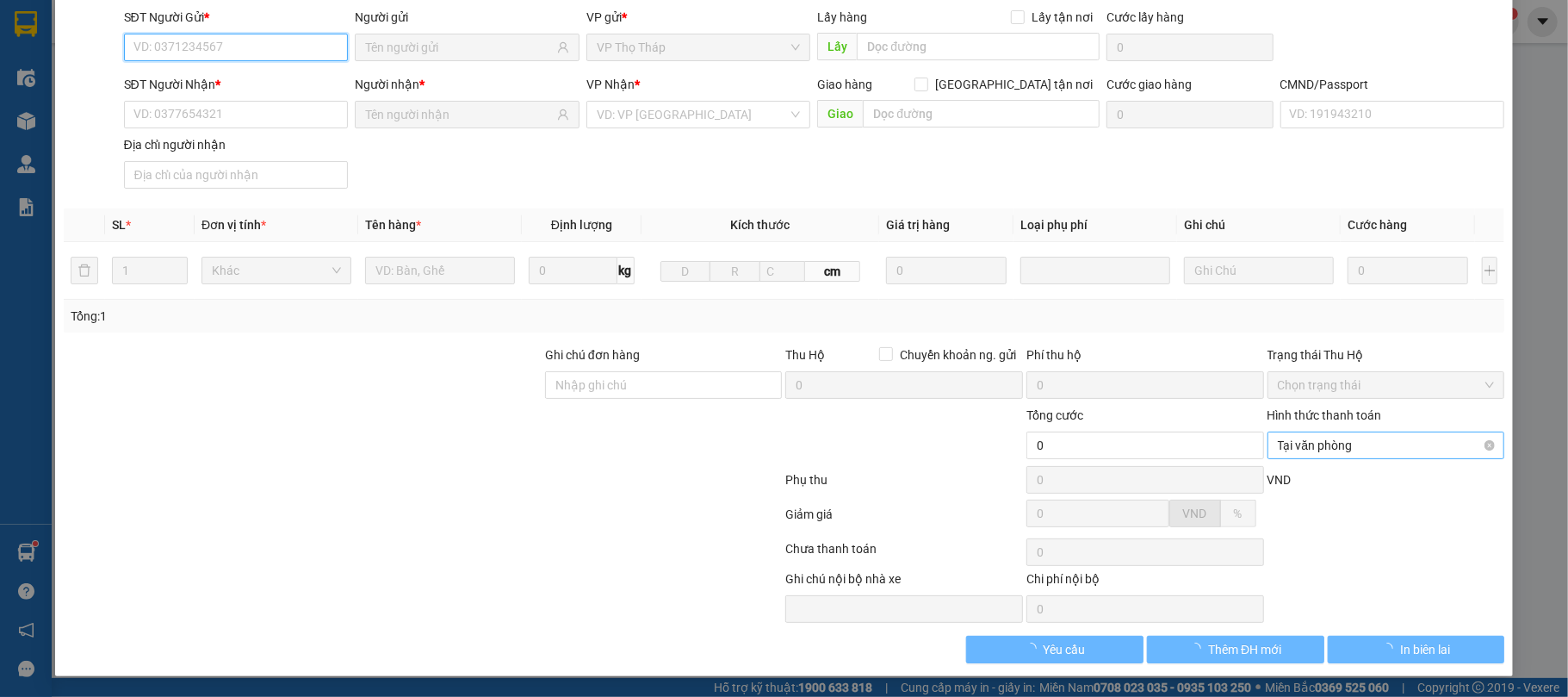
type input "0945929386"
type input "CHÚ HẠNH"
type input "0988174275"
type input "a linh"
type input "0974905190 DINH SHIP GRAB"
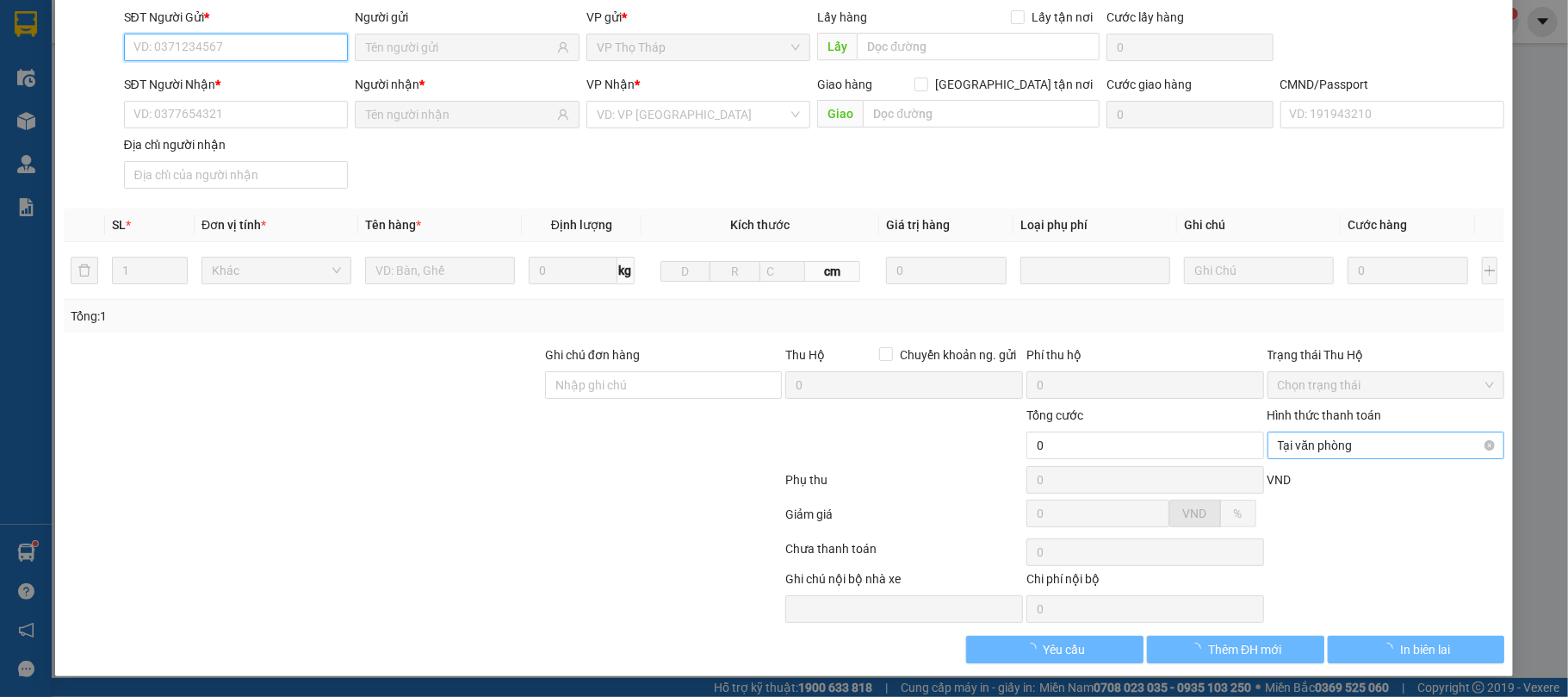
type input "20.000"
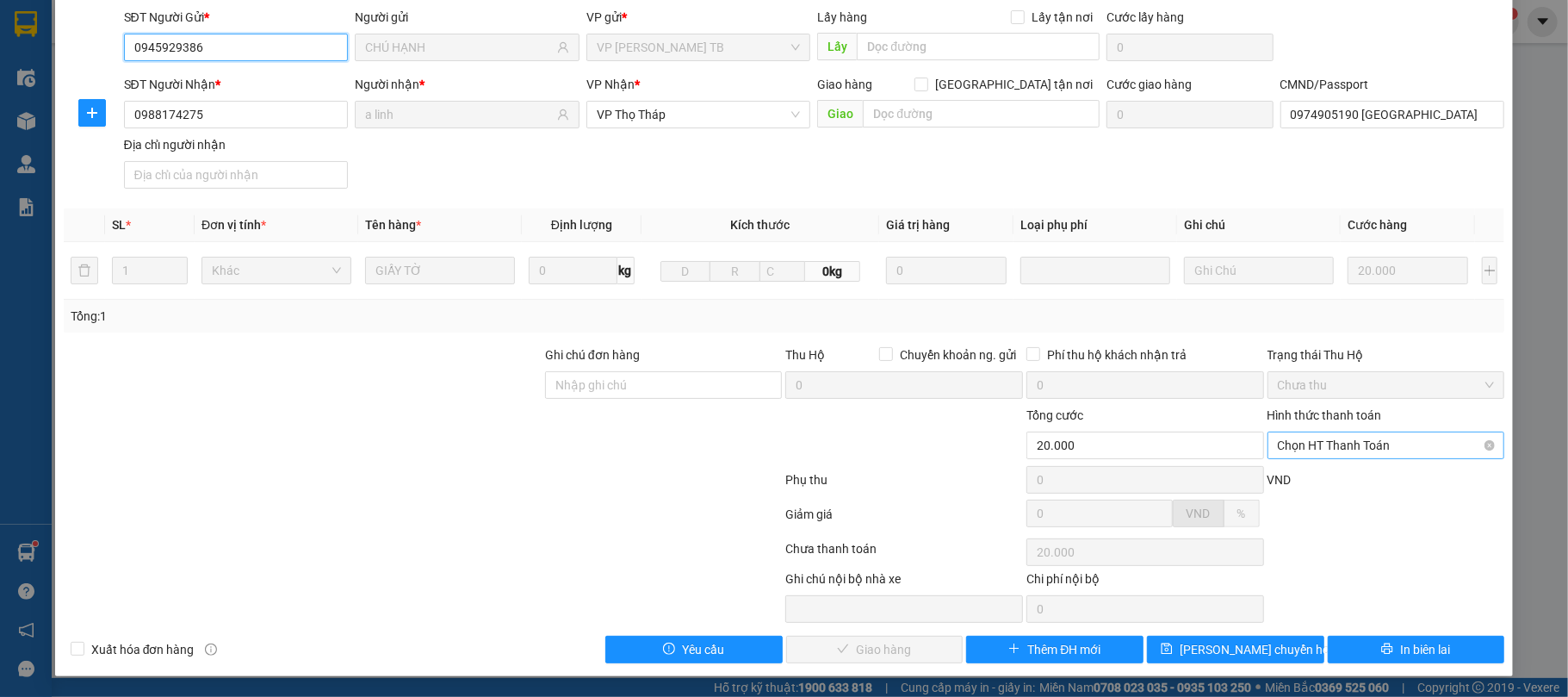
click at [1351, 444] on span "Chọn HT Thanh Toán" at bounding box center [1386, 445] width 217 height 26
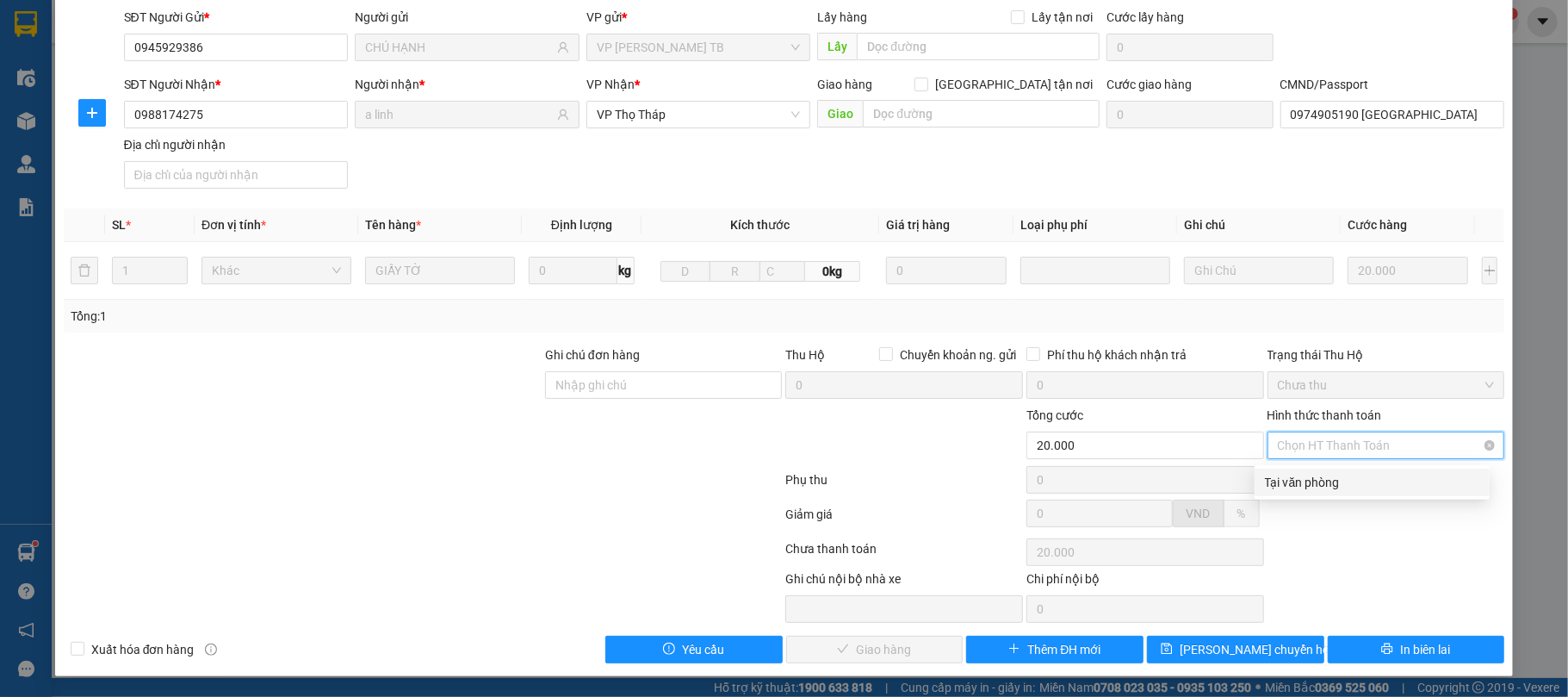
click at [1350, 477] on div "Tại văn phòng" at bounding box center [1373, 482] width 214 height 19
type input "0"
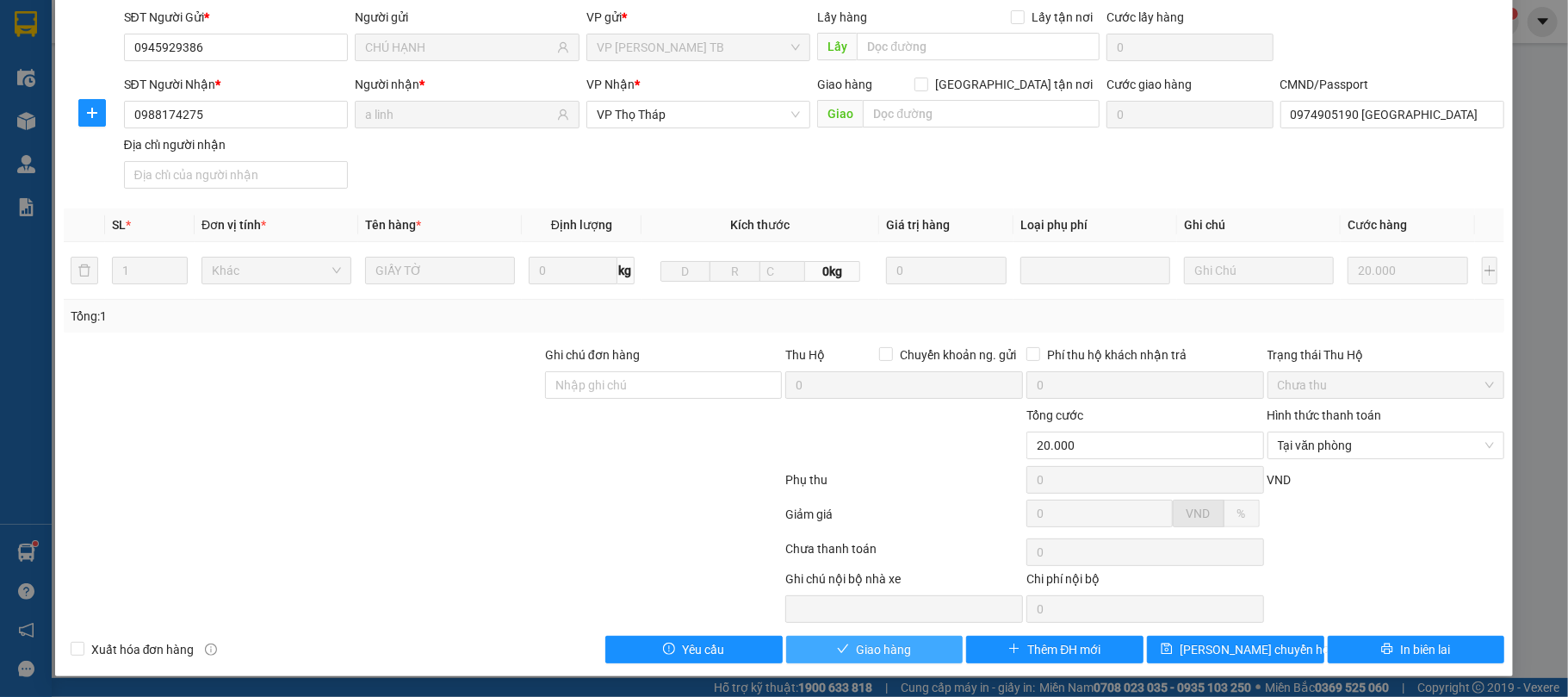
click at [916, 652] on button "Giao hàng" at bounding box center [875, 649] width 177 height 28
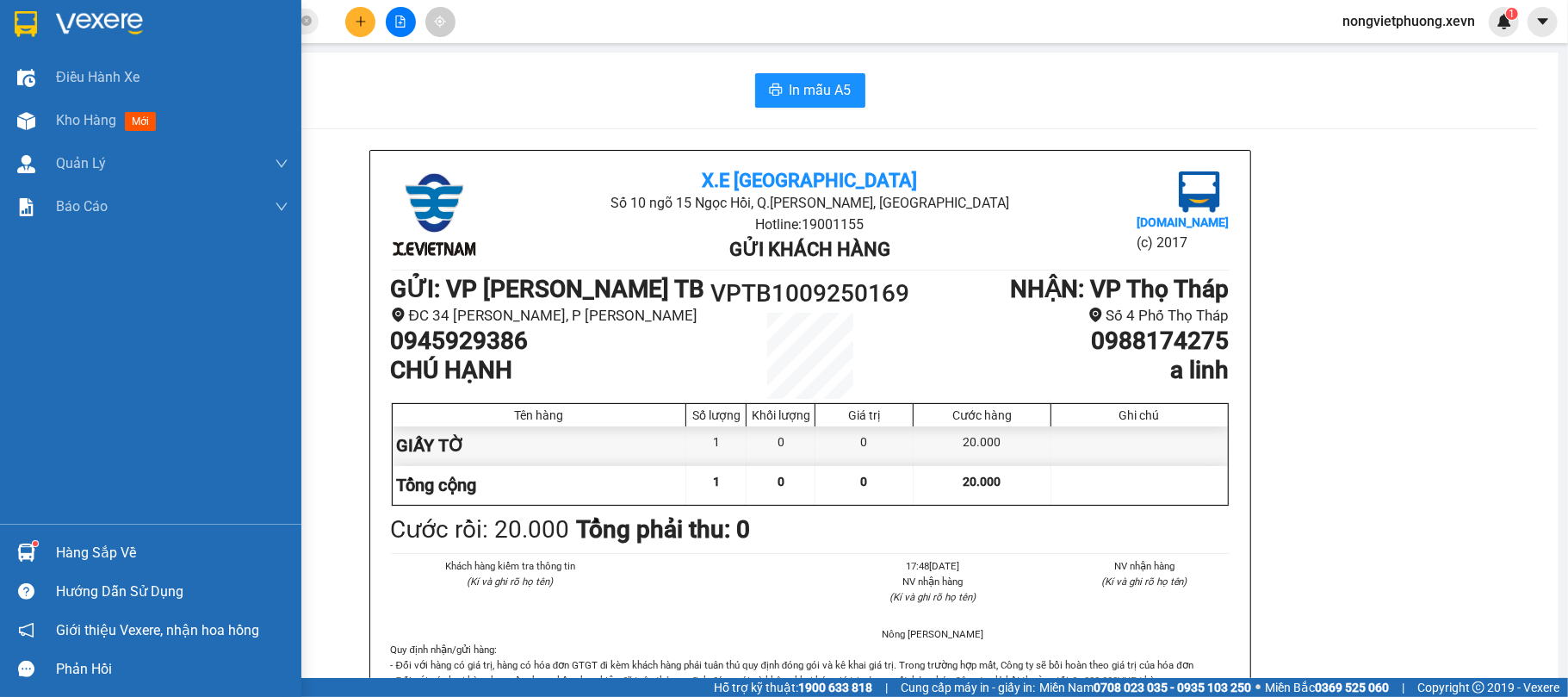
click at [94, 556] on div "Hàng sắp về" at bounding box center [172, 553] width 232 height 26
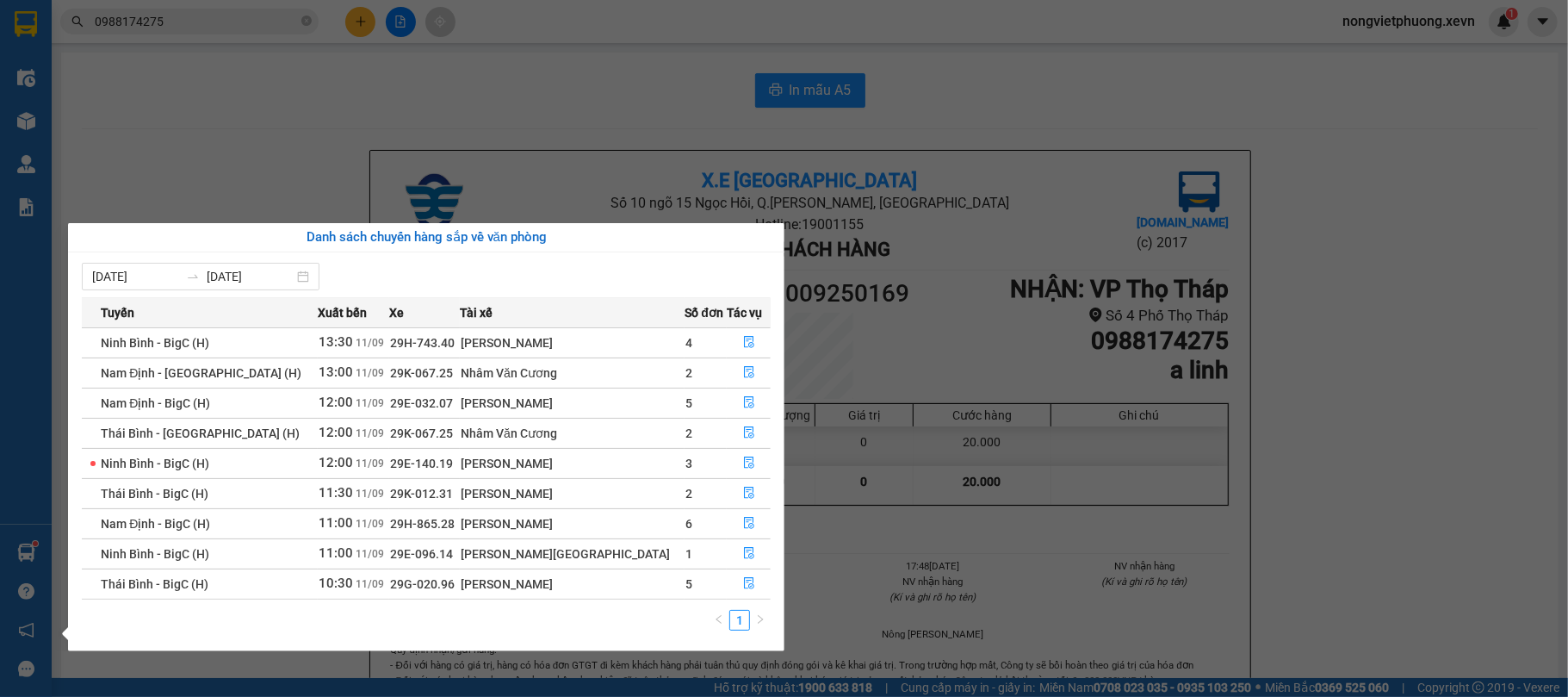
click at [1092, 321] on section "Kết quả tìm kiếm ( 361 ) Bộ lọc Mã ĐH Trạng thái Món hàng Thu hộ Tổng cước Chưa…" at bounding box center [784, 348] width 1568 height 697
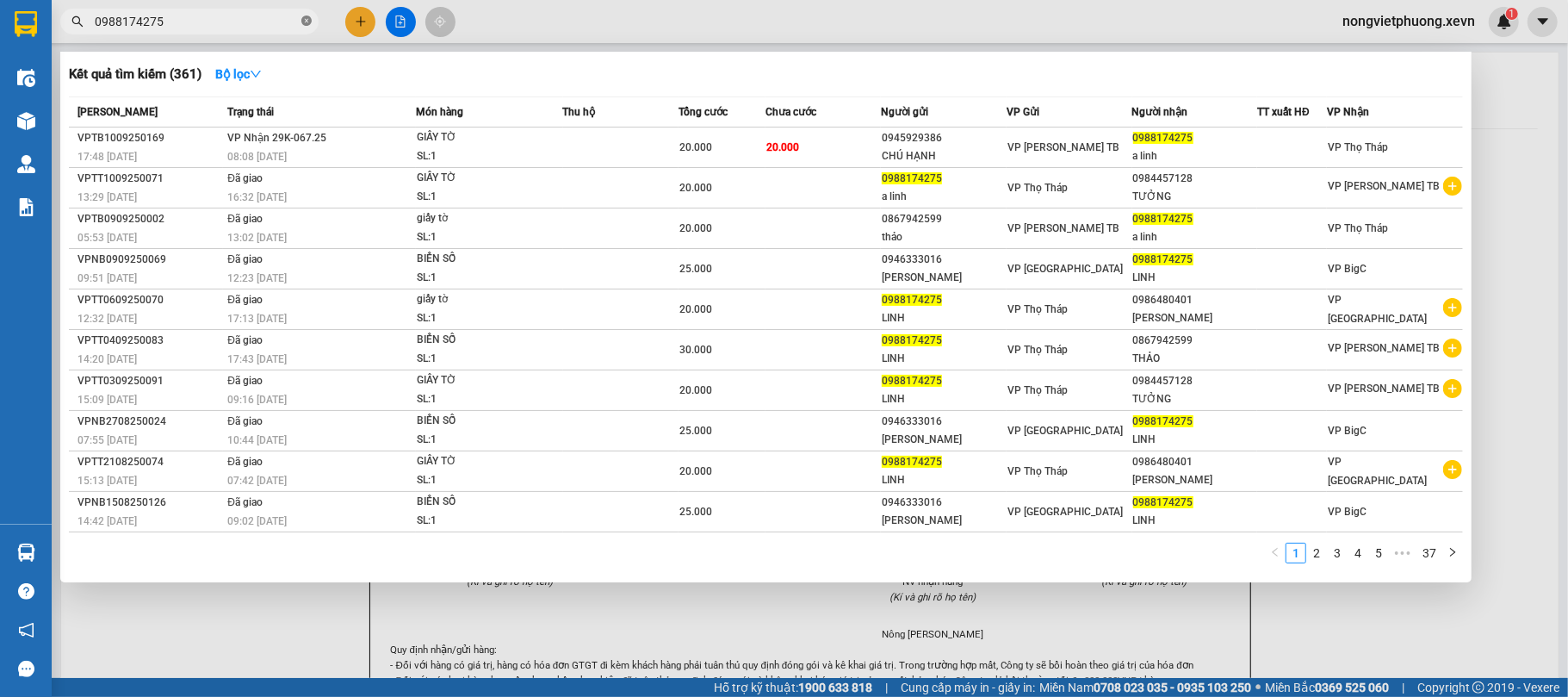
click at [310, 22] on icon "close-circle" at bounding box center [306, 20] width 10 height 10
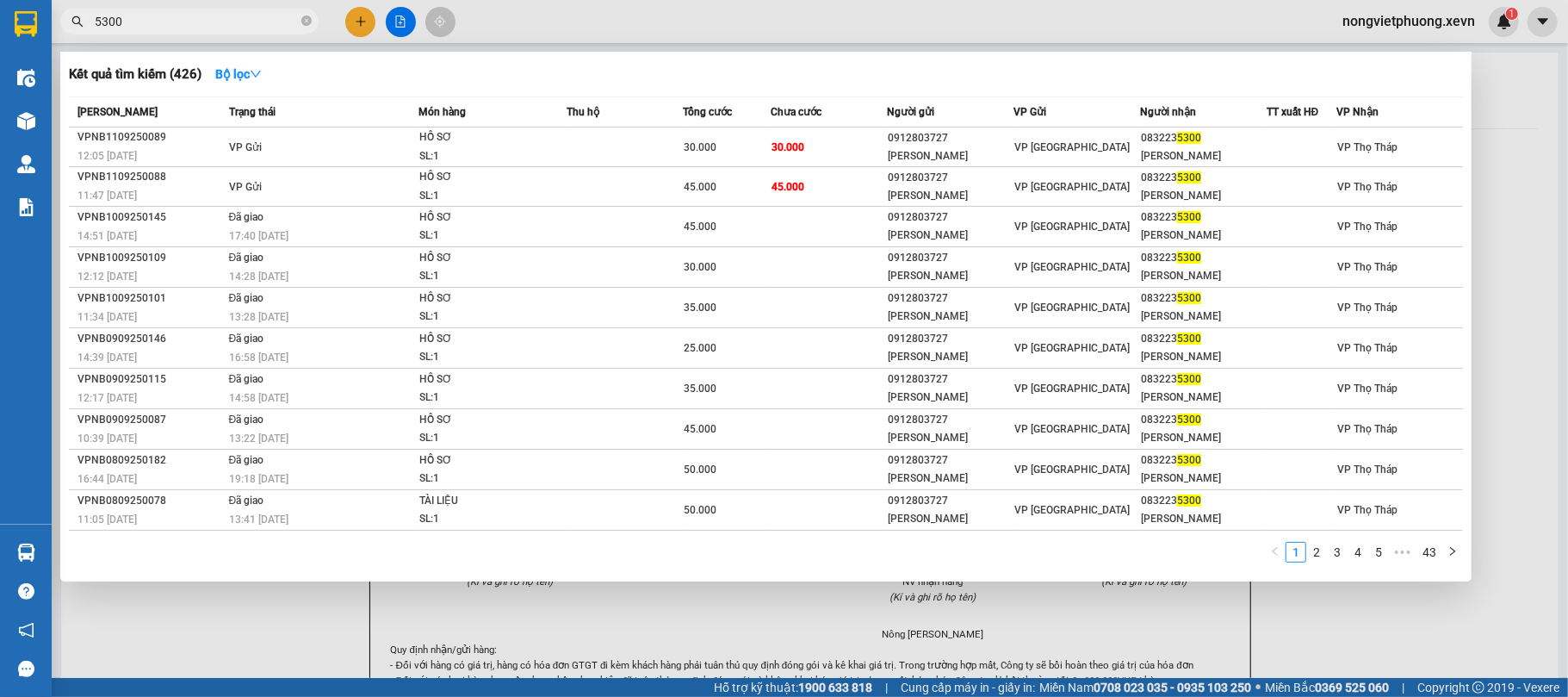
type input "5300"
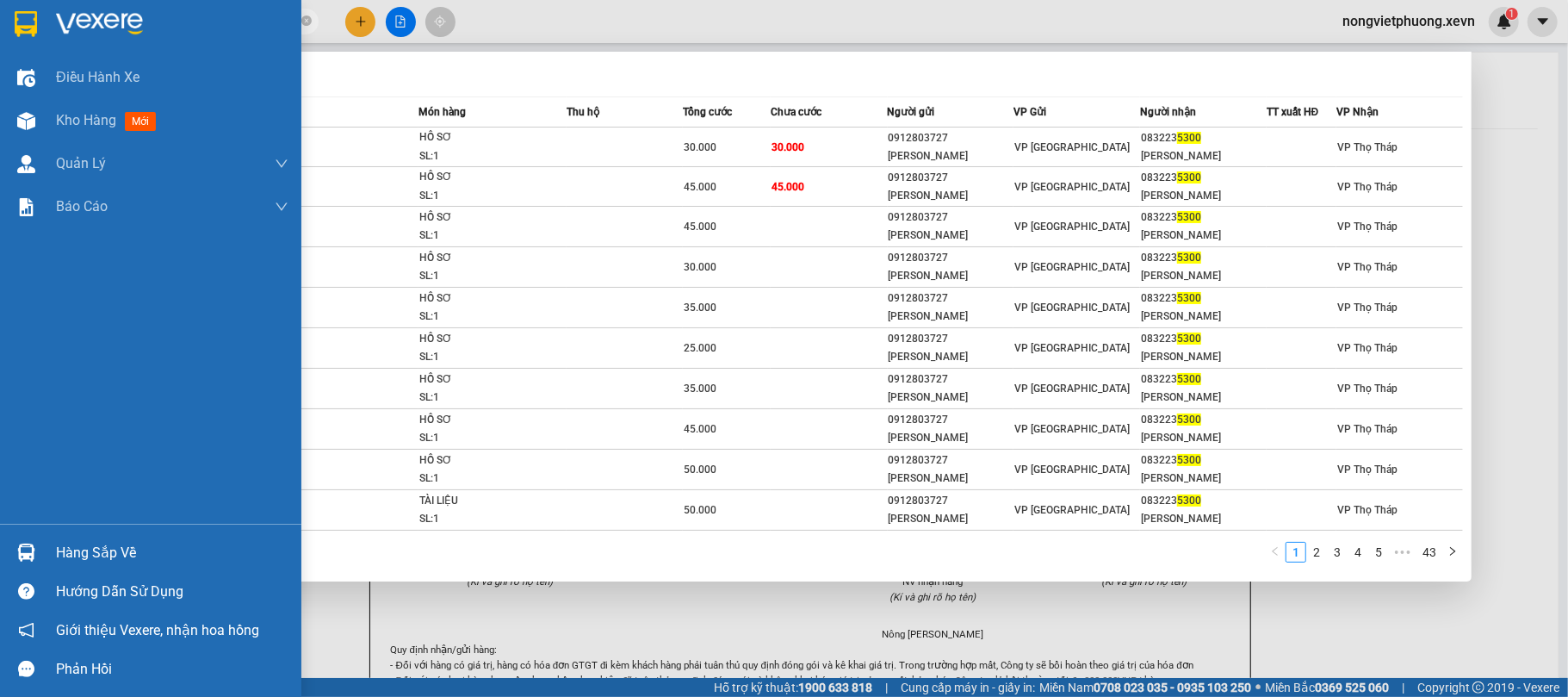
click at [36, 561] on div at bounding box center [25, 552] width 30 height 30
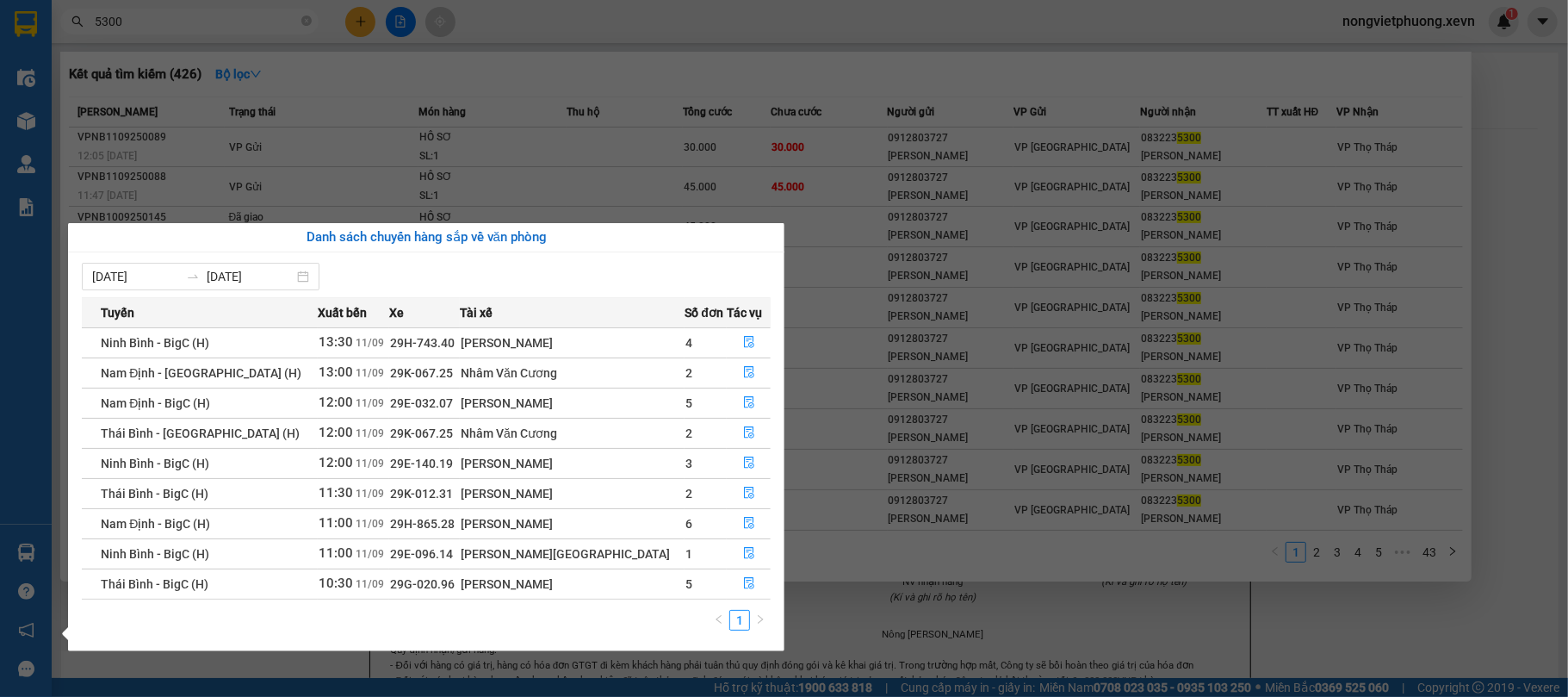
scroll to position [1, 0]
click at [268, 29] on section "Kết quả tìm kiếm ( 426 ) Bộ lọc Mã ĐH Trạng thái Món hàng Thu hộ Tổng cước Chưa…" at bounding box center [784, 348] width 1568 height 697
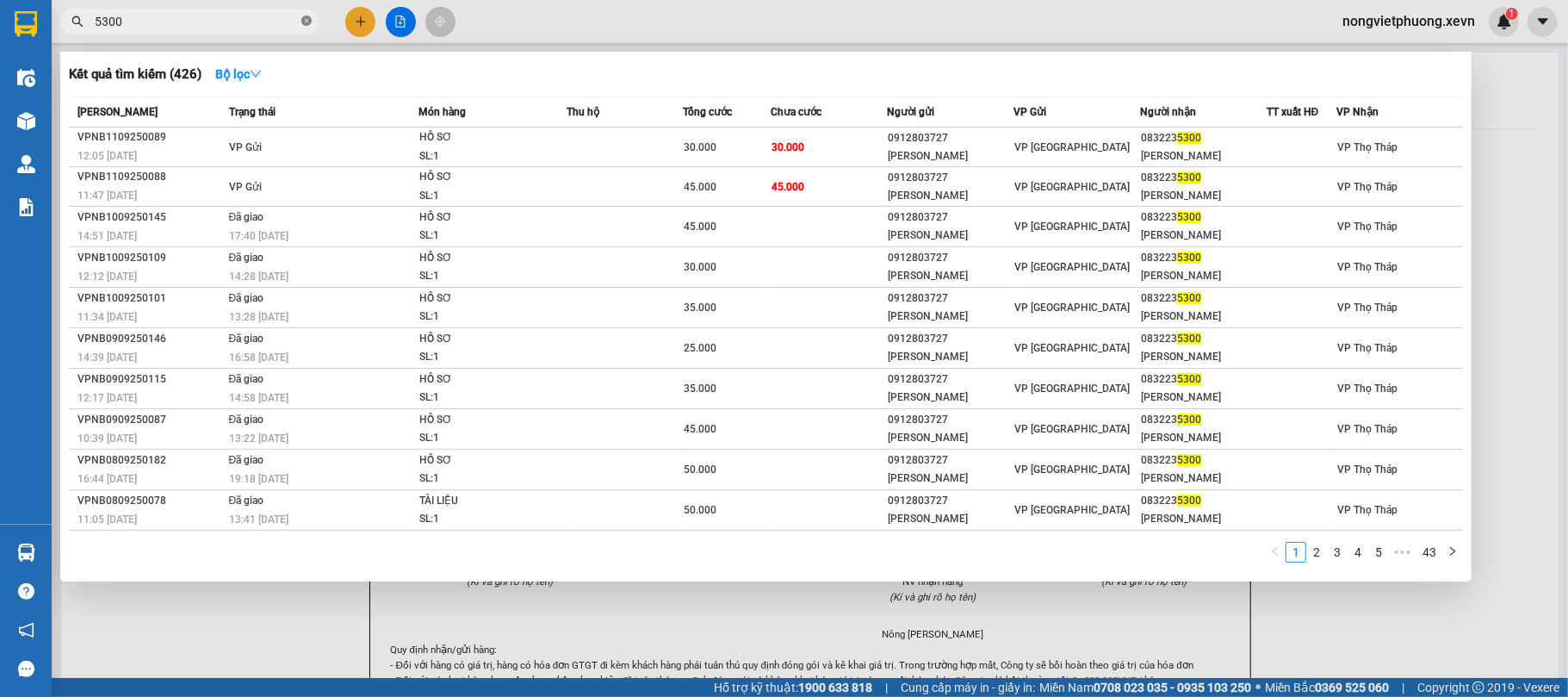
click at [304, 22] on icon "close-circle" at bounding box center [306, 20] width 10 height 10
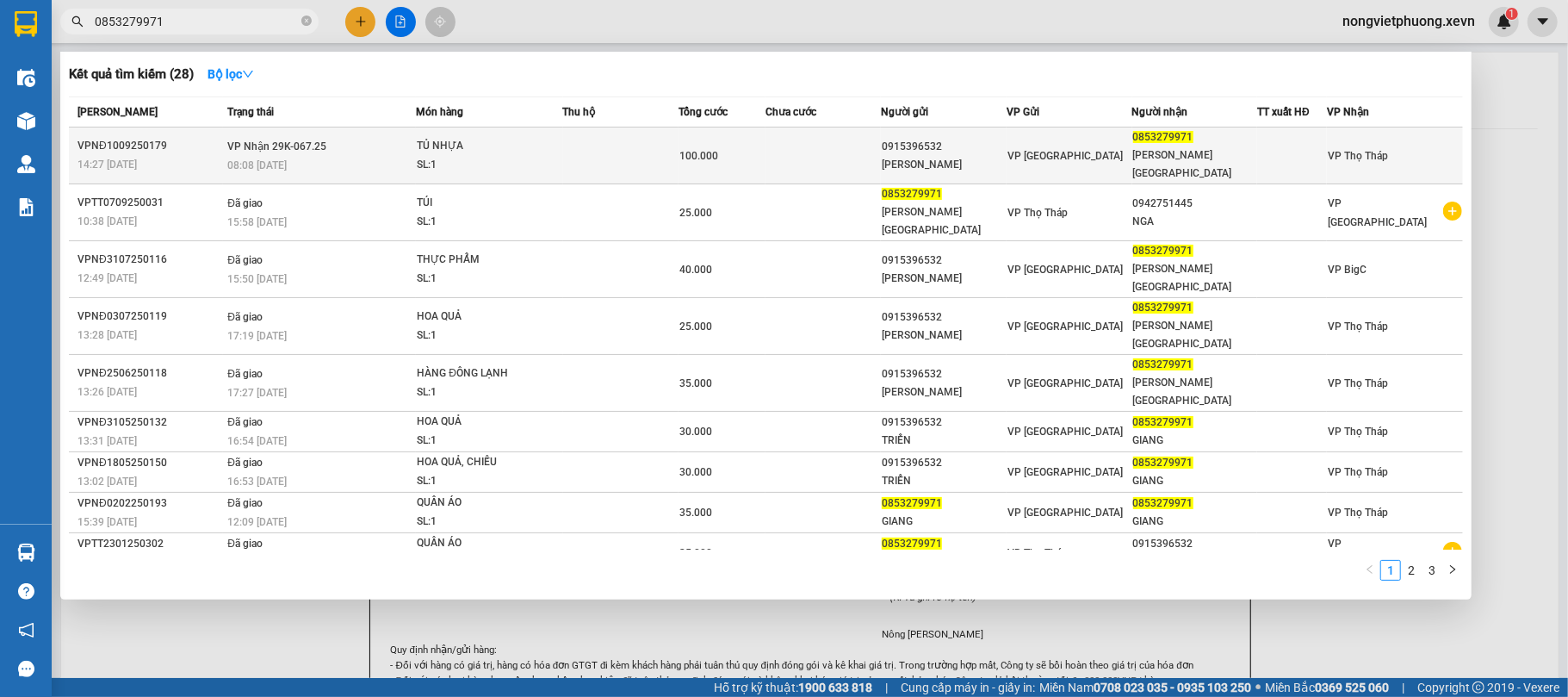
type input "0853279971"
click at [740, 147] on div "100.000" at bounding box center [721, 156] width 86 height 19
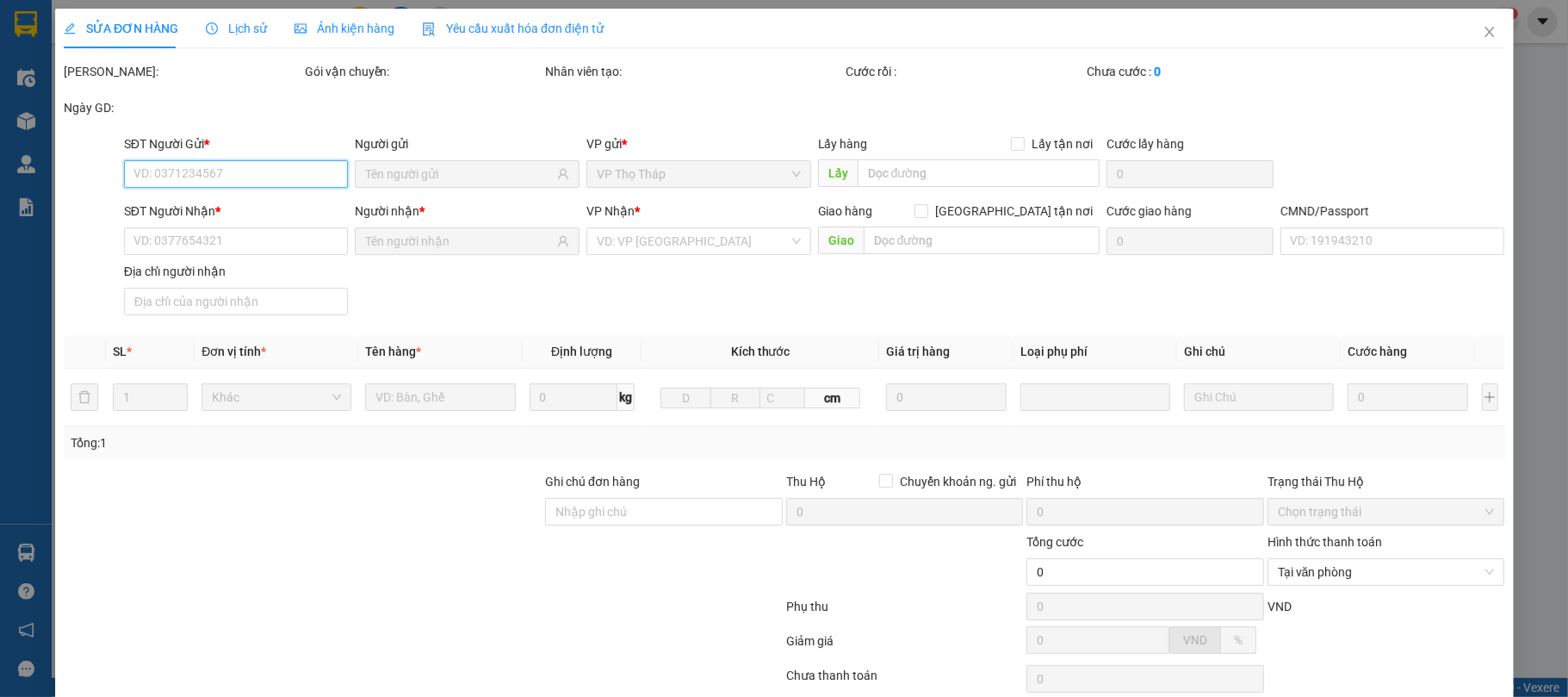
type input "0915396532"
type input "ĐỖ VĂN TRIỂN"
type input "0853279971"
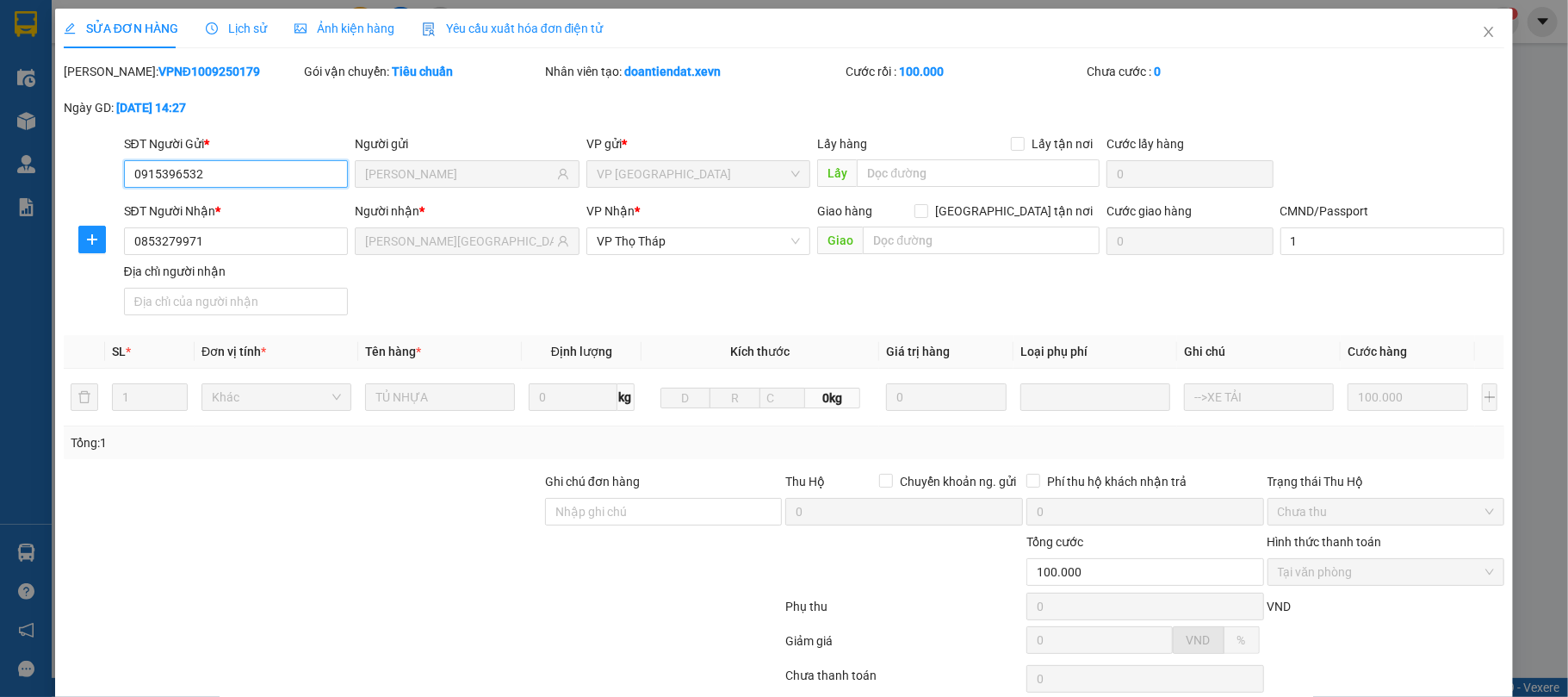
scroll to position [131, 0]
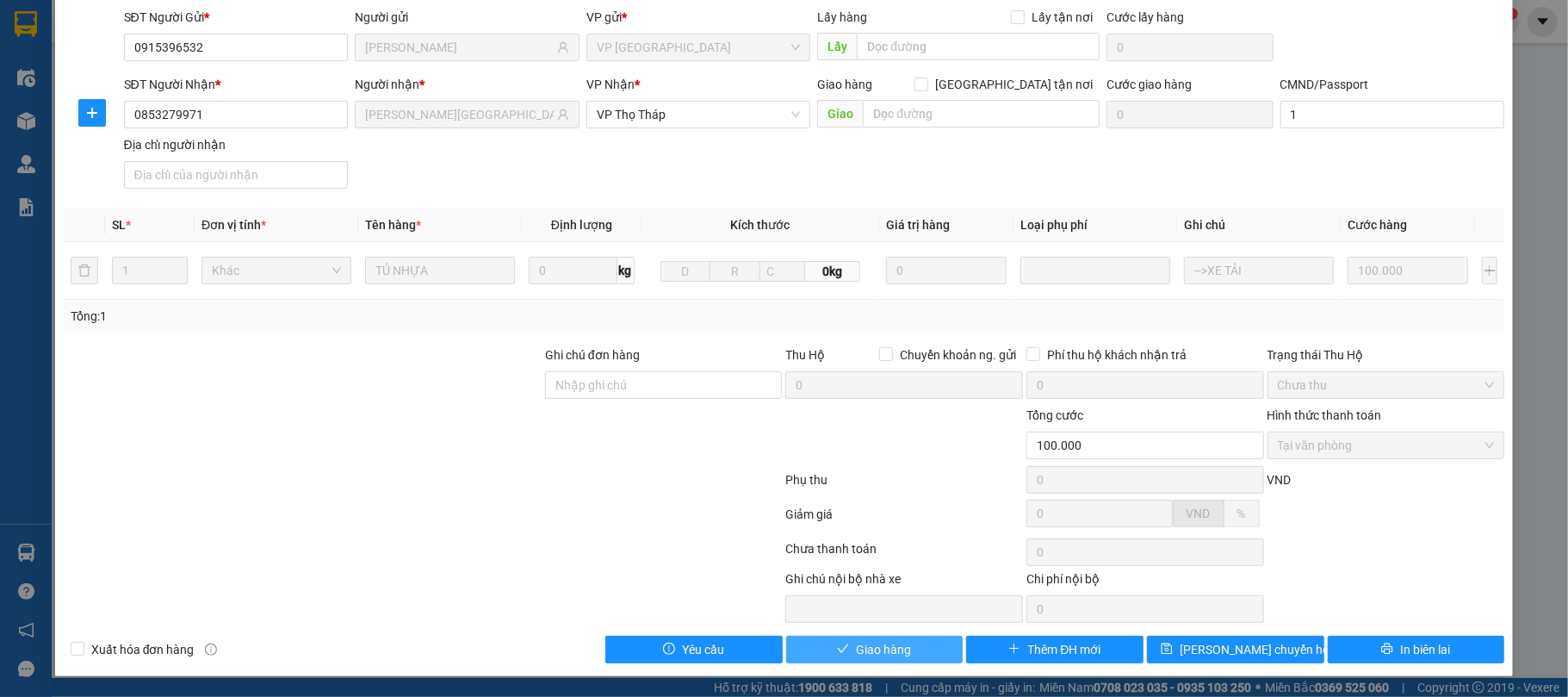
click at [884, 644] on span "Giao hàng" at bounding box center [883, 648] width 55 height 19
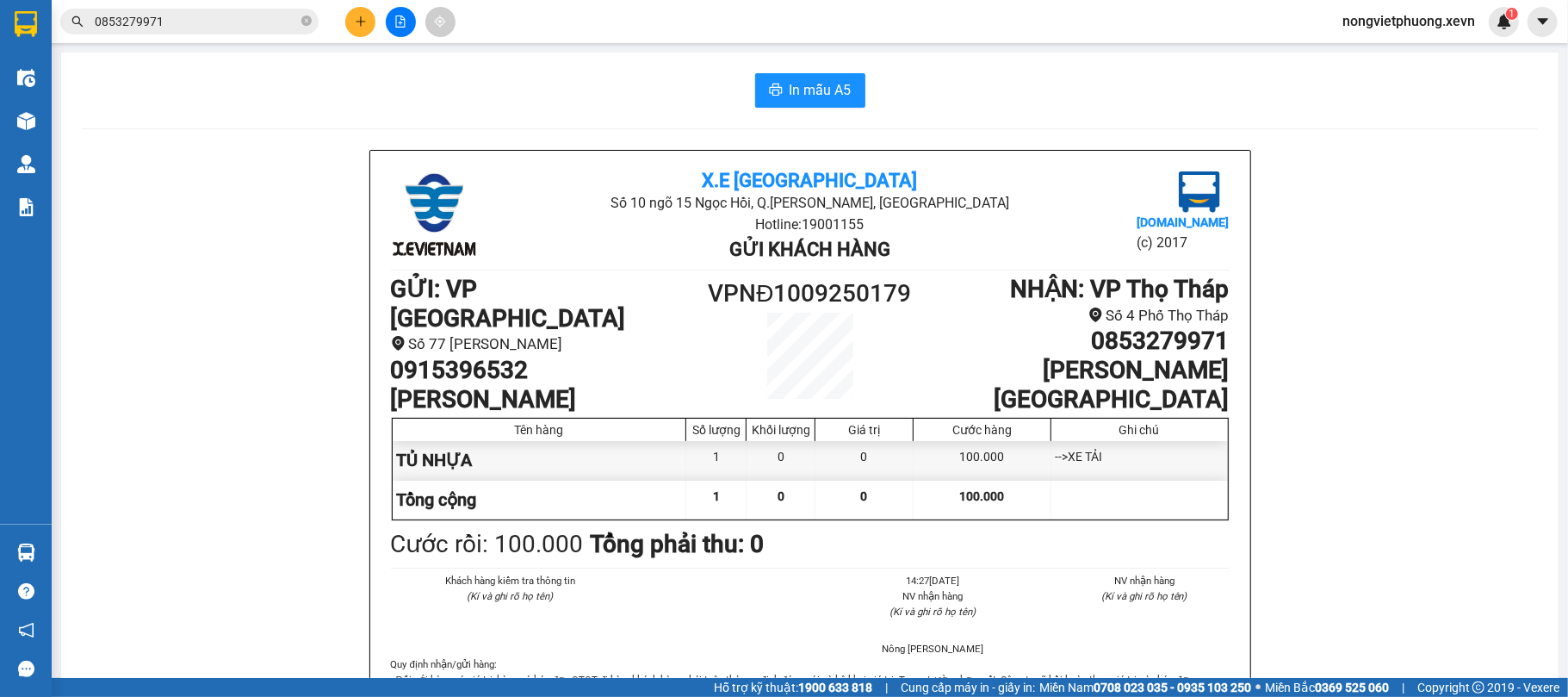
click at [356, 11] on button at bounding box center [359, 22] width 30 height 30
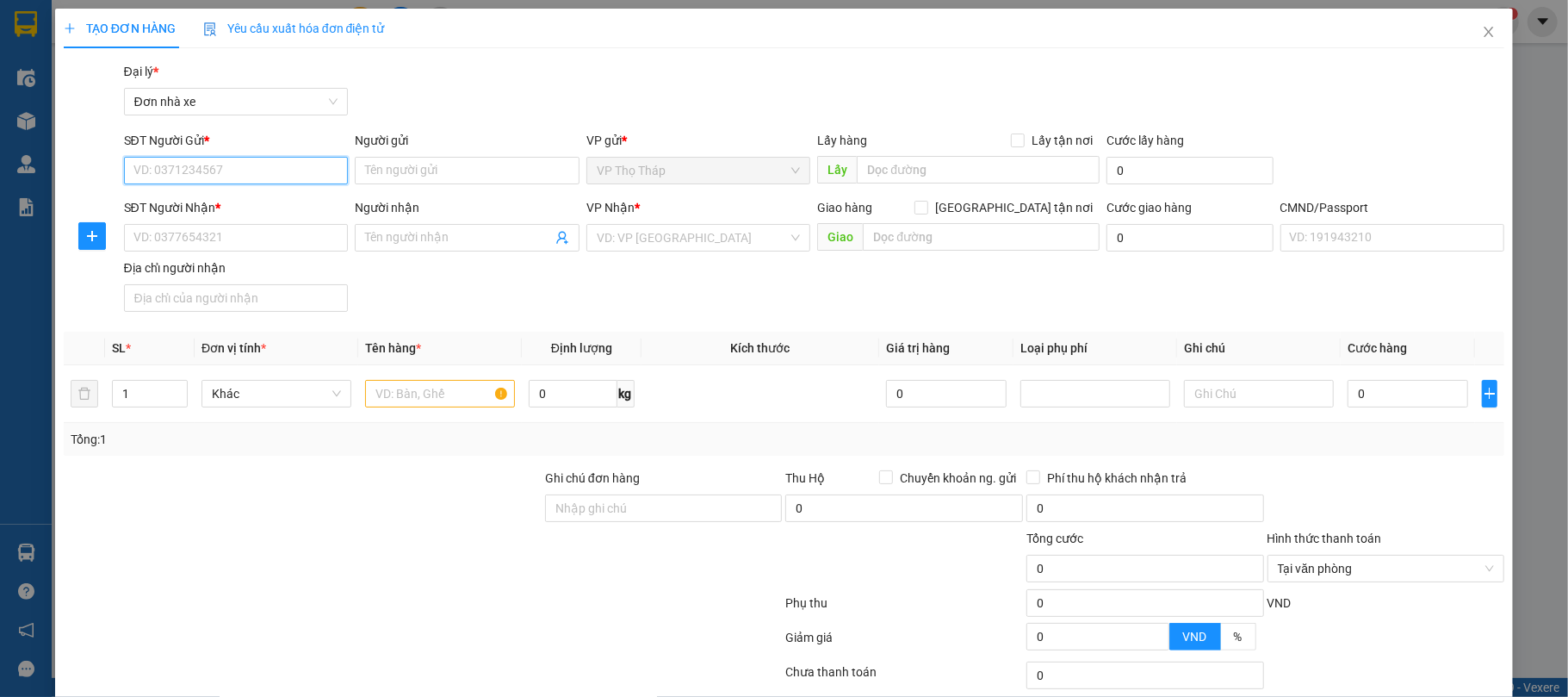
click at [205, 163] on input "SĐT Người Gửi *" at bounding box center [237, 170] width 225 height 28
click at [240, 167] on input "0344910959" at bounding box center [237, 170] width 225 height 28
click at [431, 170] on input "Người gửi" at bounding box center [467, 170] width 225 height 28
click at [439, 89] on div "Gói vận chuyển * Tiêu chuẩn Đại lý * Đơn nhà xe" at bounding box center [814, 92] width 1388 height 60
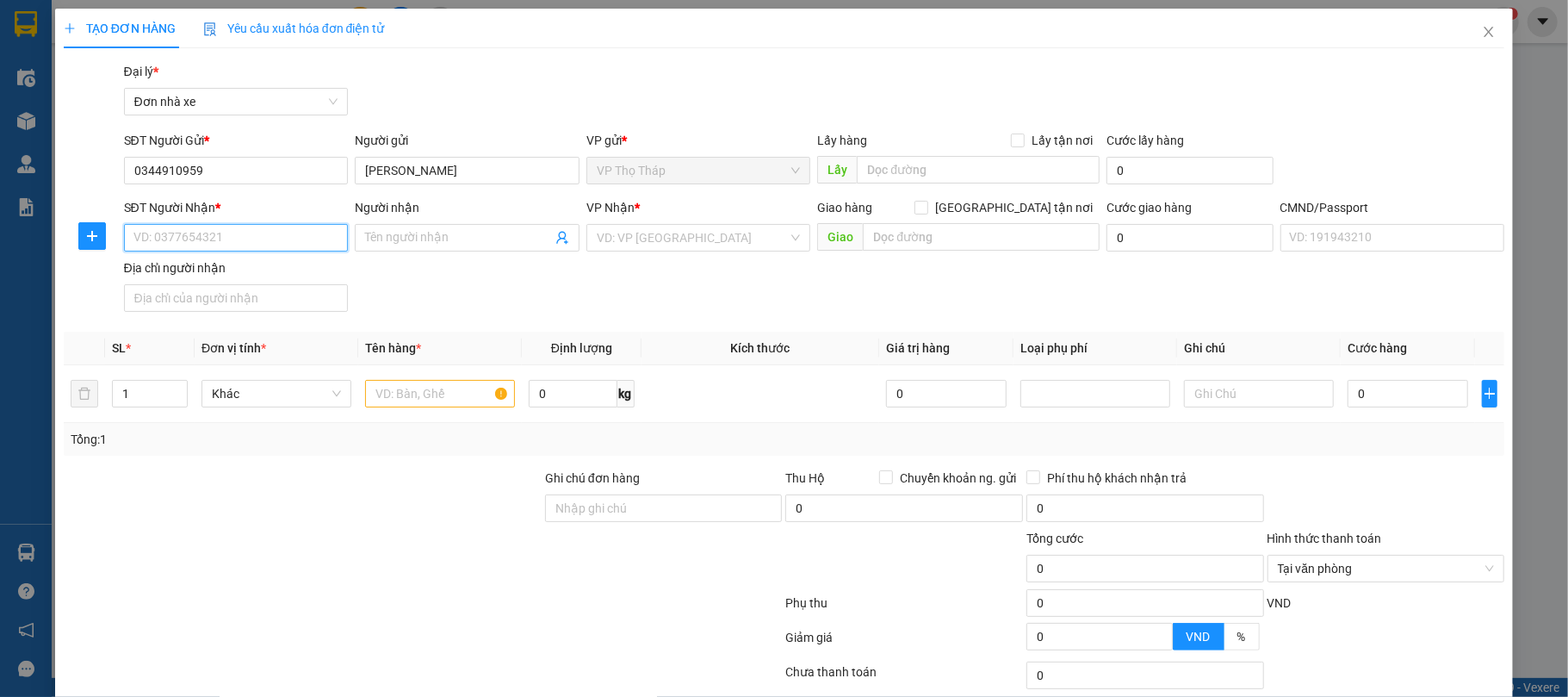
click at [189, 238] on input "SĐT Người Nhận *" at bounding box center [237, 238] width 225 height 28
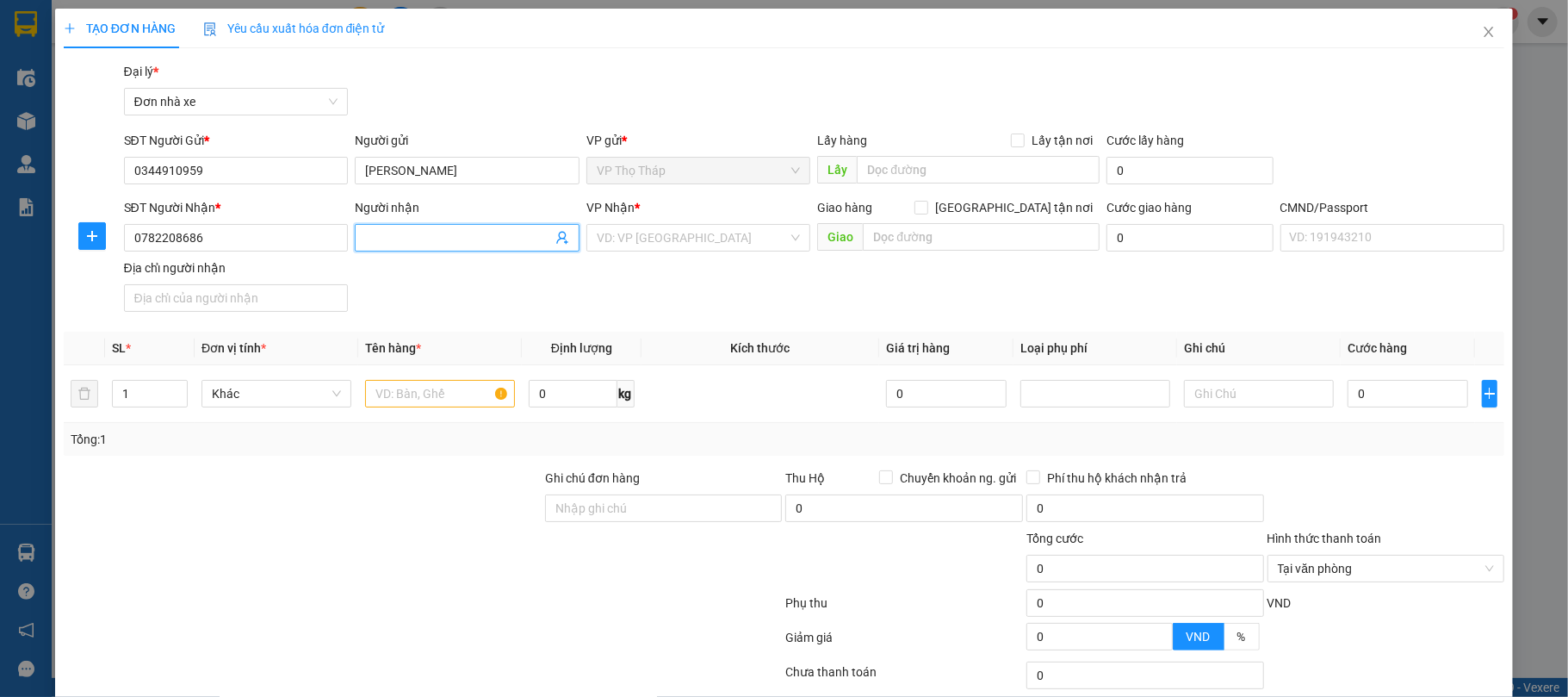
click at [491, 246] on input "Người nhận" at bounding box center [458, 237] width 186 height 19
click at [606, 283] on div "SĐT Người Nhận * 0782208686 Người nhận VÂN VP Nhận * VD: VP Sài Gòn Giao hàng G…" at bounding box center [814, 258] width 1388 height 121
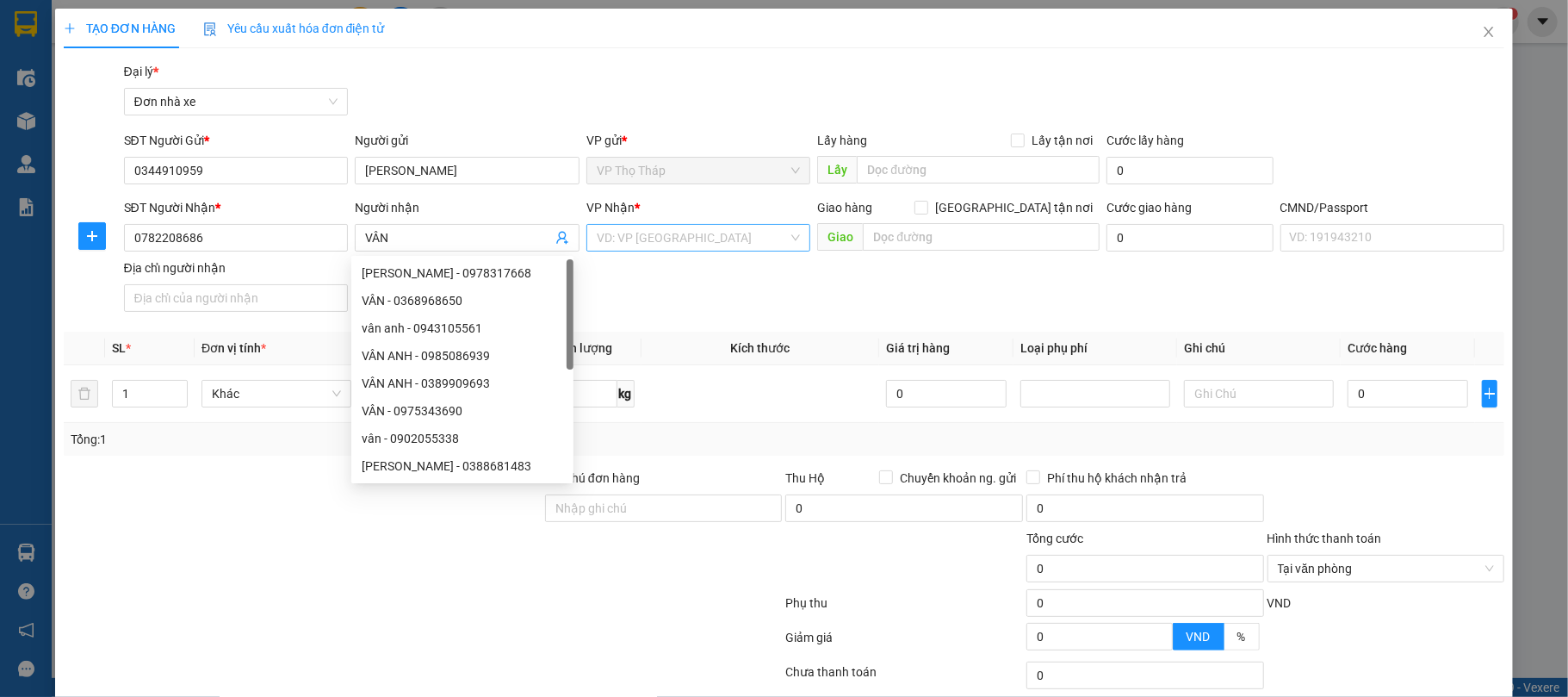
click at [635, 243] on input "search" at bounding box center [693, 238] width 192 height 26
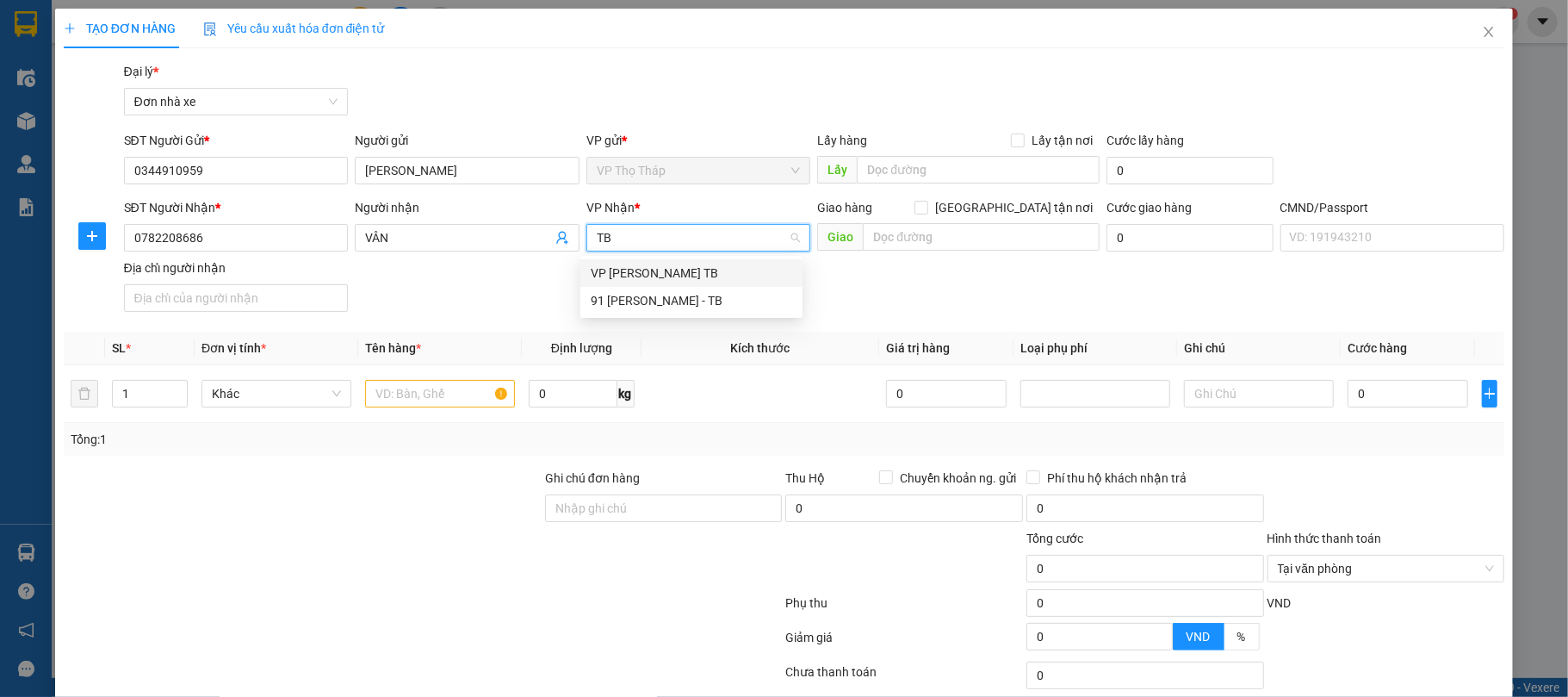
click at [648, 270] on div "VP [PERSON_NAME] TB" at bounding box center [692, 273] width 202 height 19
click at [476, 306] on div "SĐT Người Nhận * 0782208686 Người nhận VÂN VP Nhận * VP Trần Phú TB VP Trần Phú…" at bounding box center [814, 258] width 1388 height 121
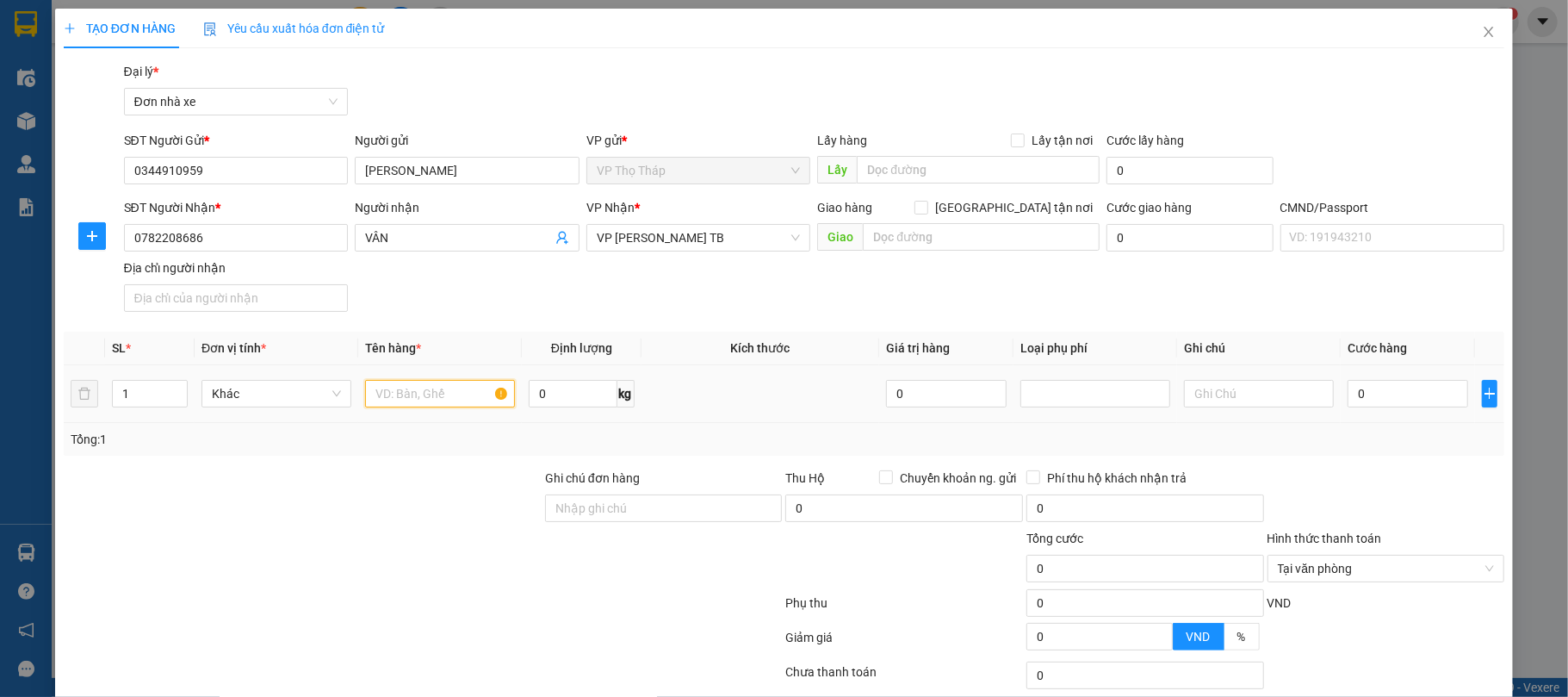
click at [434, 398] on input "text" at bounding box center [440, 394] width 150 height 28
click at [1373, 402] on input "0" at bounding box center [1408, 394] width 121 height 28
click at [1382, 466] on div "Transit Pickup Surcharge Ids Transit Deliver Surcharge Ids Transit Deliver Surc…" at bounding box center [784, 424] width 1442 height 724
click at [1464, 521] on div at bounding box center [1387, 498] width 241 height 60
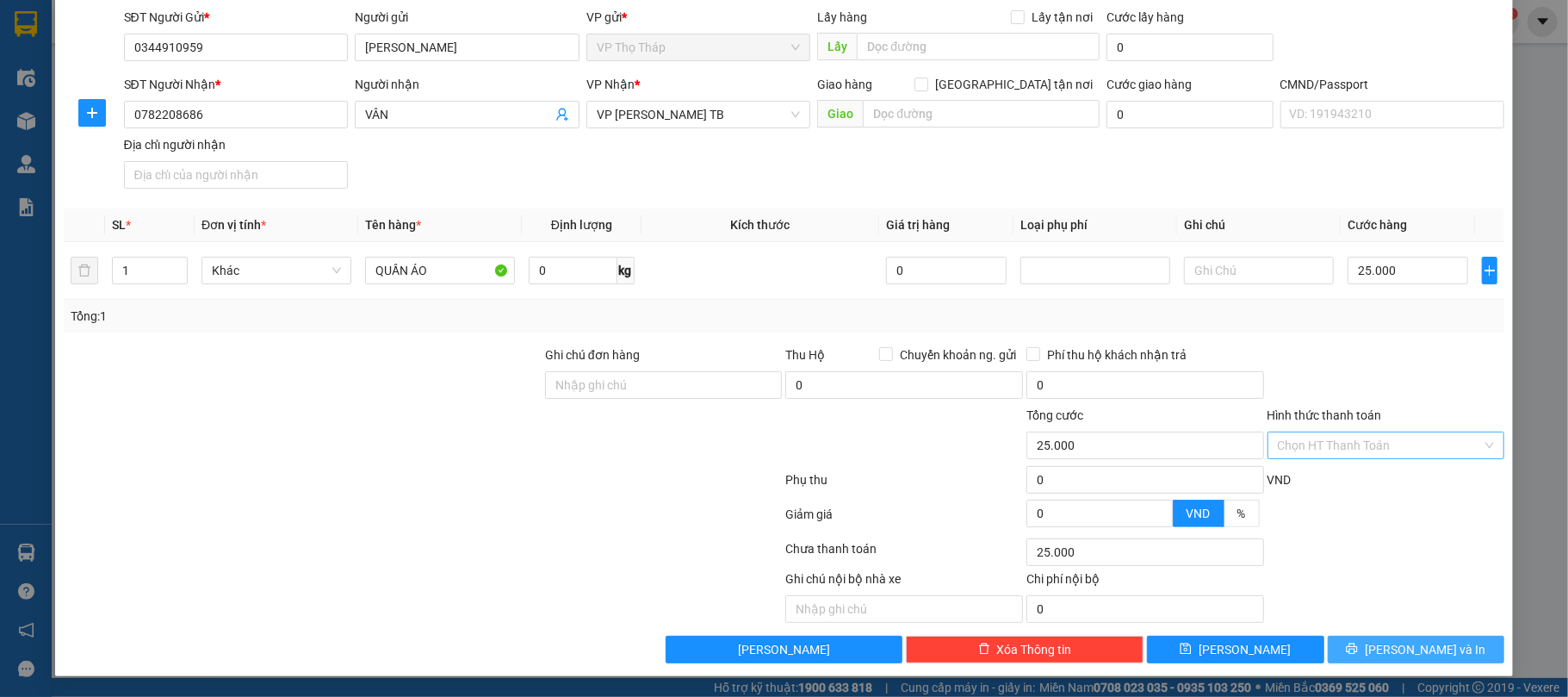
click at [1435, 646] on button "[PERSON_NAME] và In" at bounding box center [1416, 649] width 177 height 28
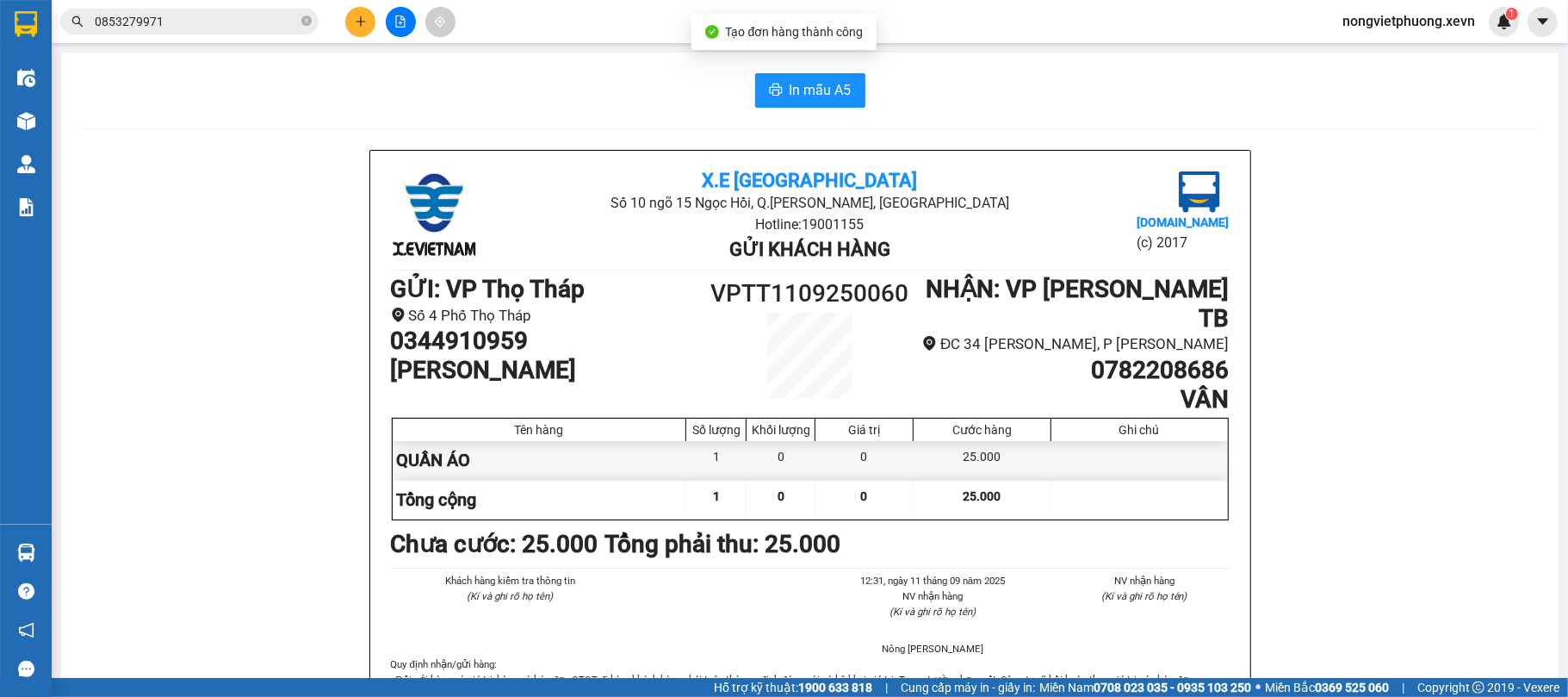
click at [794, 76] on button "In mẫu A5" at bounding box center [811, 90] width 110 height 34
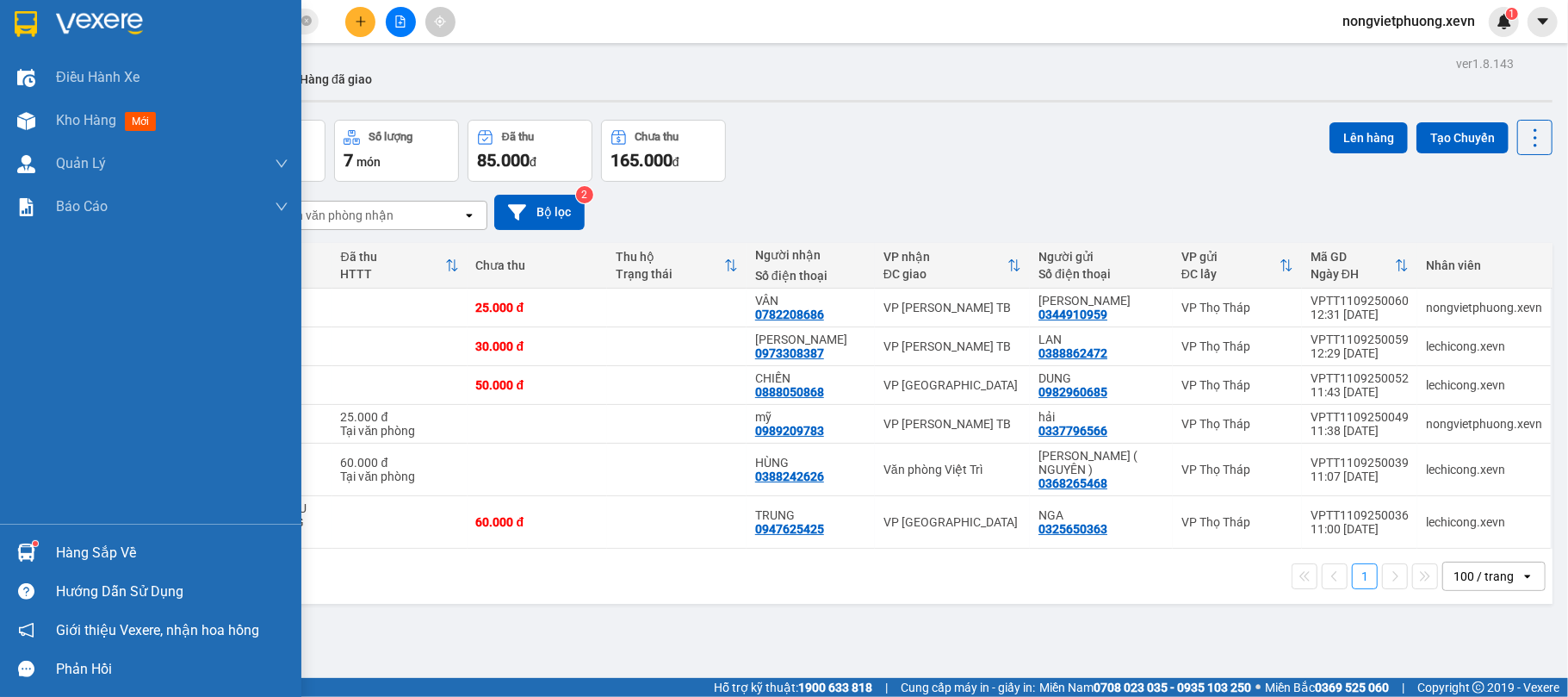
click at [40, 555] on div at bounding box center [25, 552] width 30 height 30
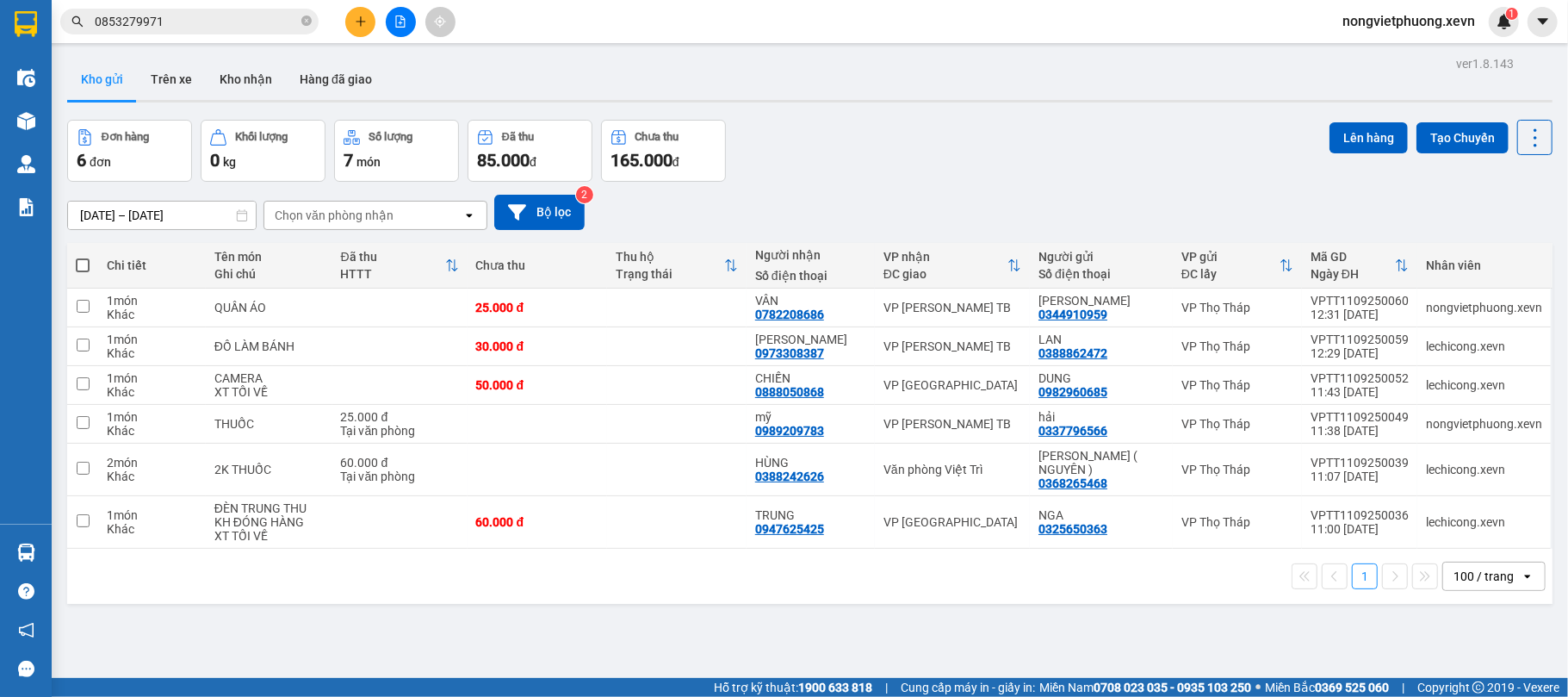
click at [1061, 191] on section "Kết quả tìm kiếm ( 28 ) Bộ lọc Mã ĐH Trạng thái Món hàng Thu hộ Tổng cước Chưa …" at bounding box center [784, 348] width 1568 height 697
click at [251, 66] on button "Kho nhận" at bounding box center [246, 79] width 80 height 41
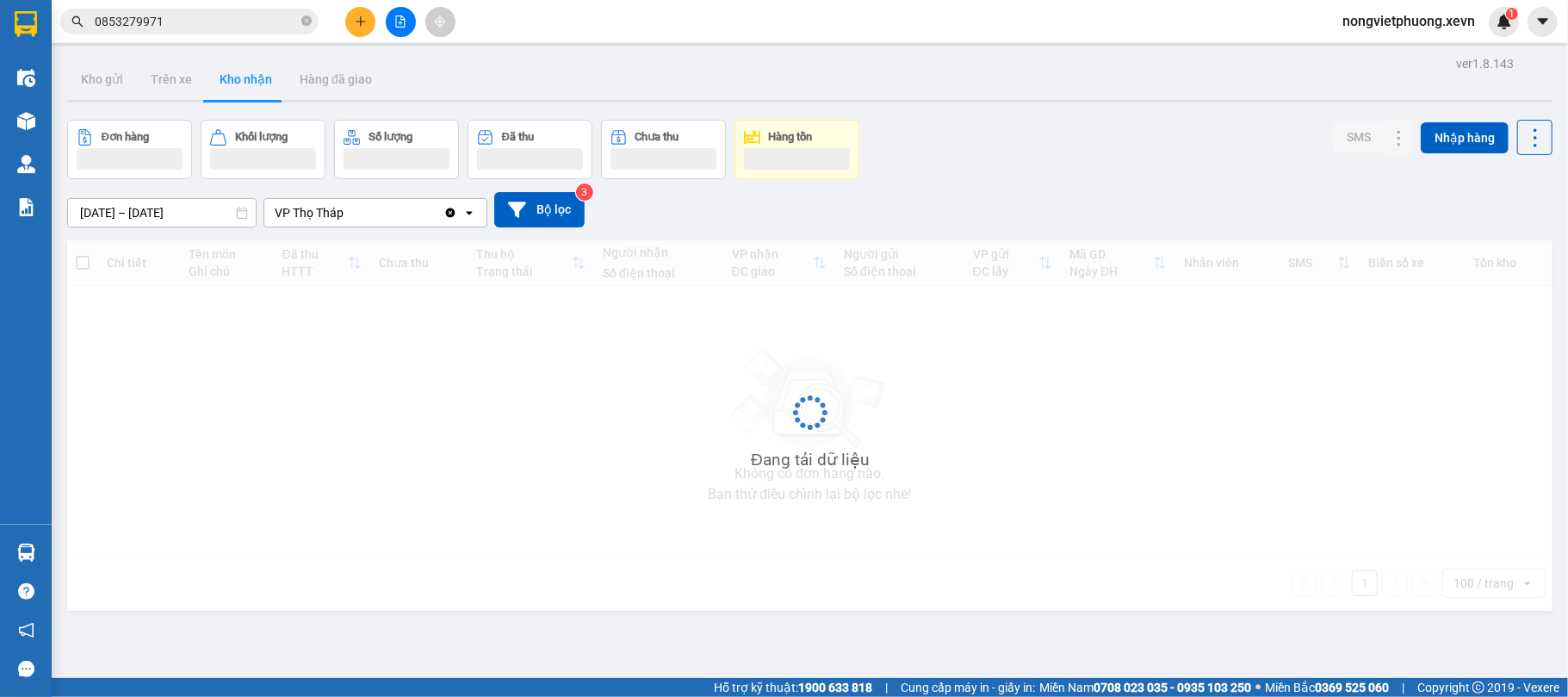
click at [969, 172] on div "Đơn hàng Khối lượng Số lượng Đã thu Chưa thu Hàng tồn SMS Nhập hàng" at bounding box center [810, 149] width 1485 height 59
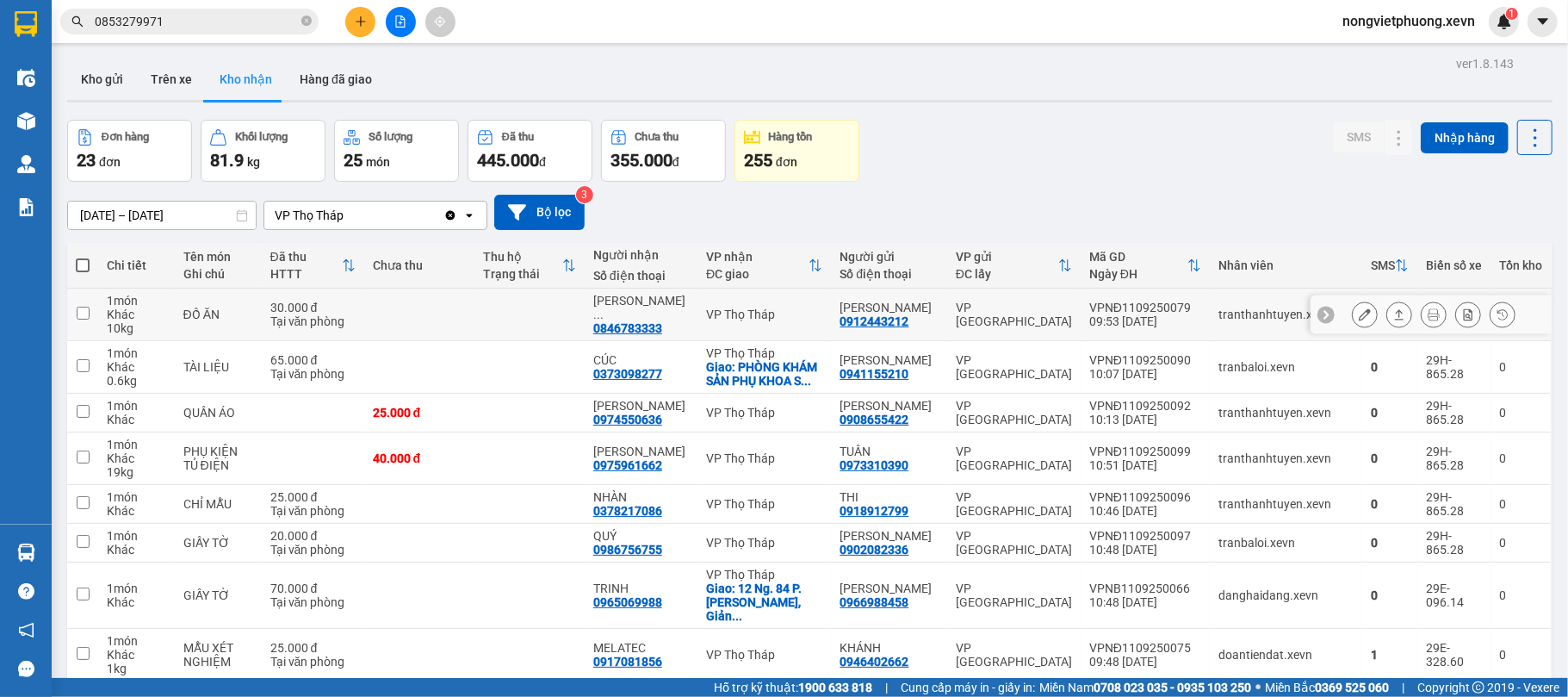
click at [1102, 325] on div "09:53 [DATE]" at bounding box center [1146, 321] width 112 height 14
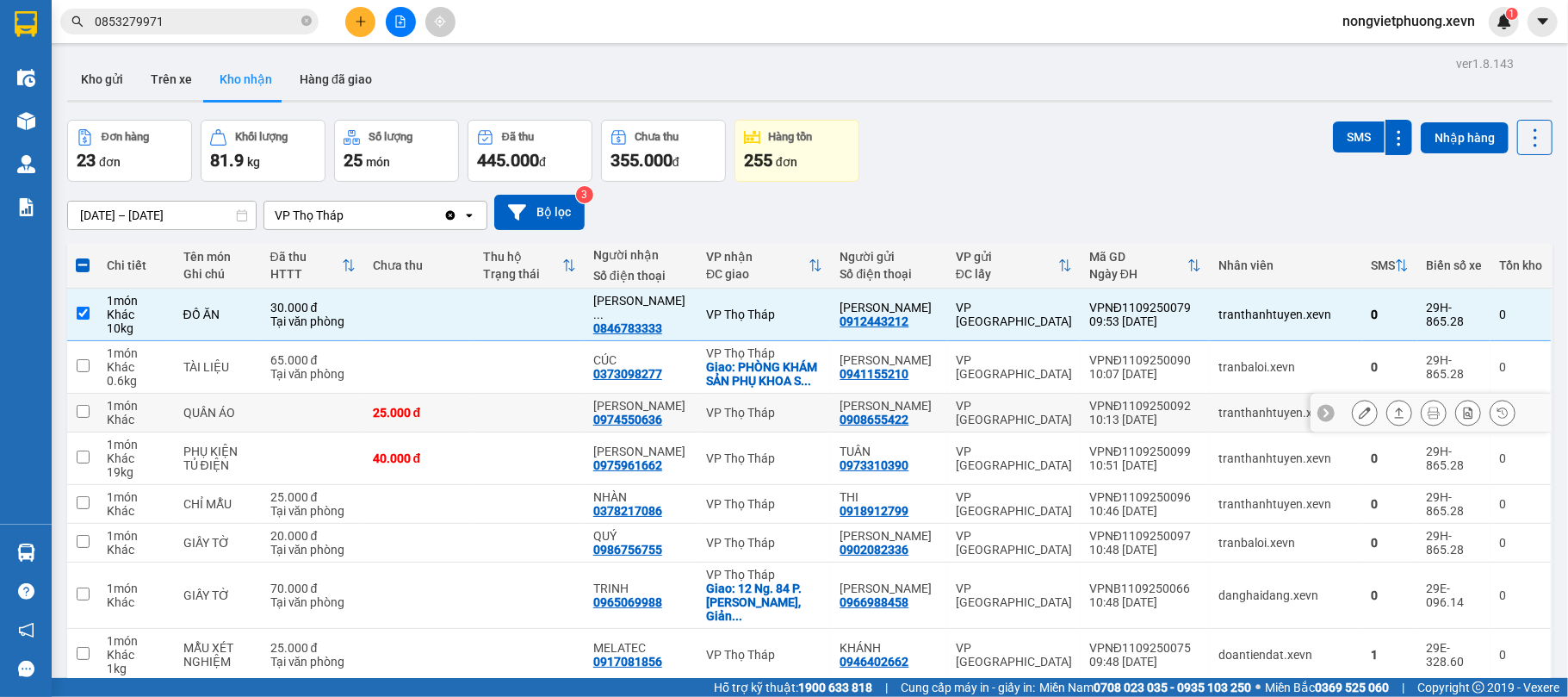
click at [1125, 423] on div "10:13 [DATE]" at bounding box center [1146, 419] width 112 height 14
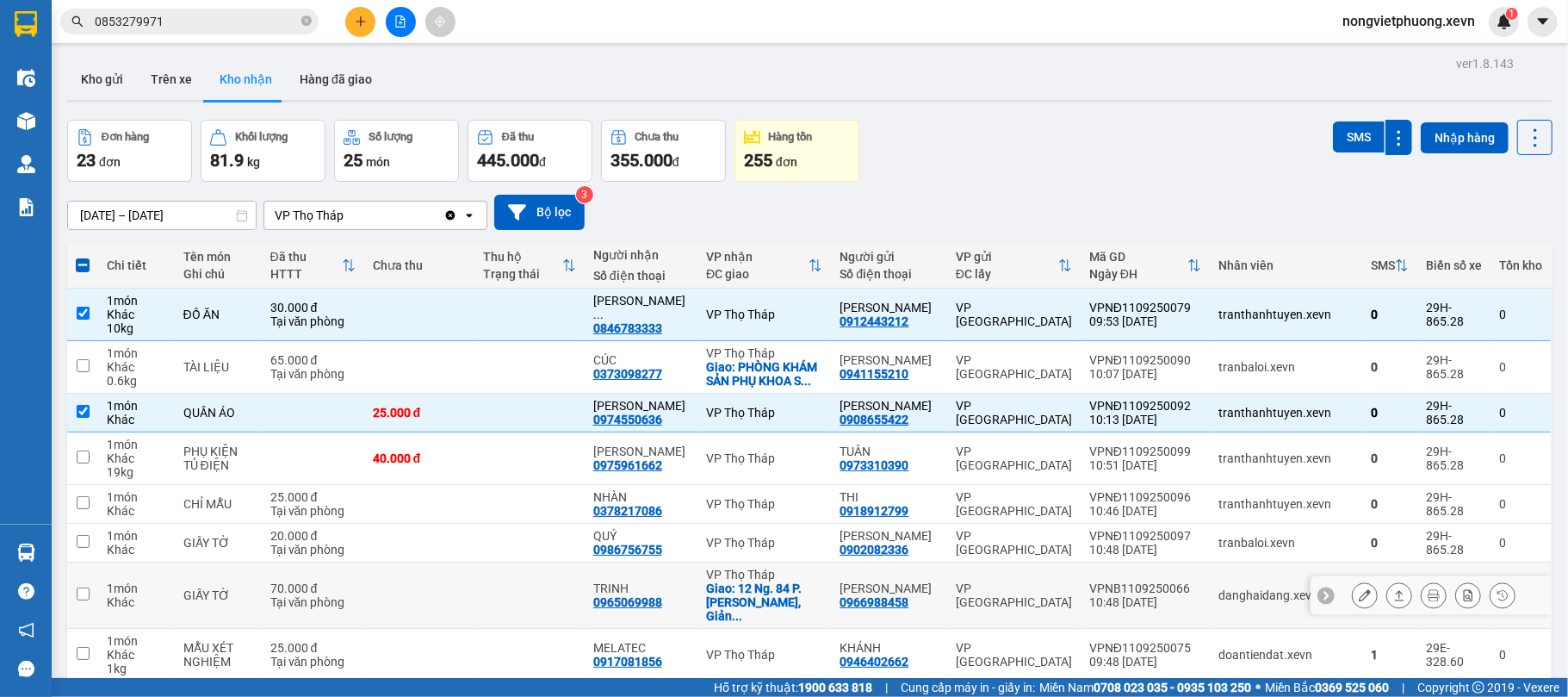
scroll to position [344, 0]
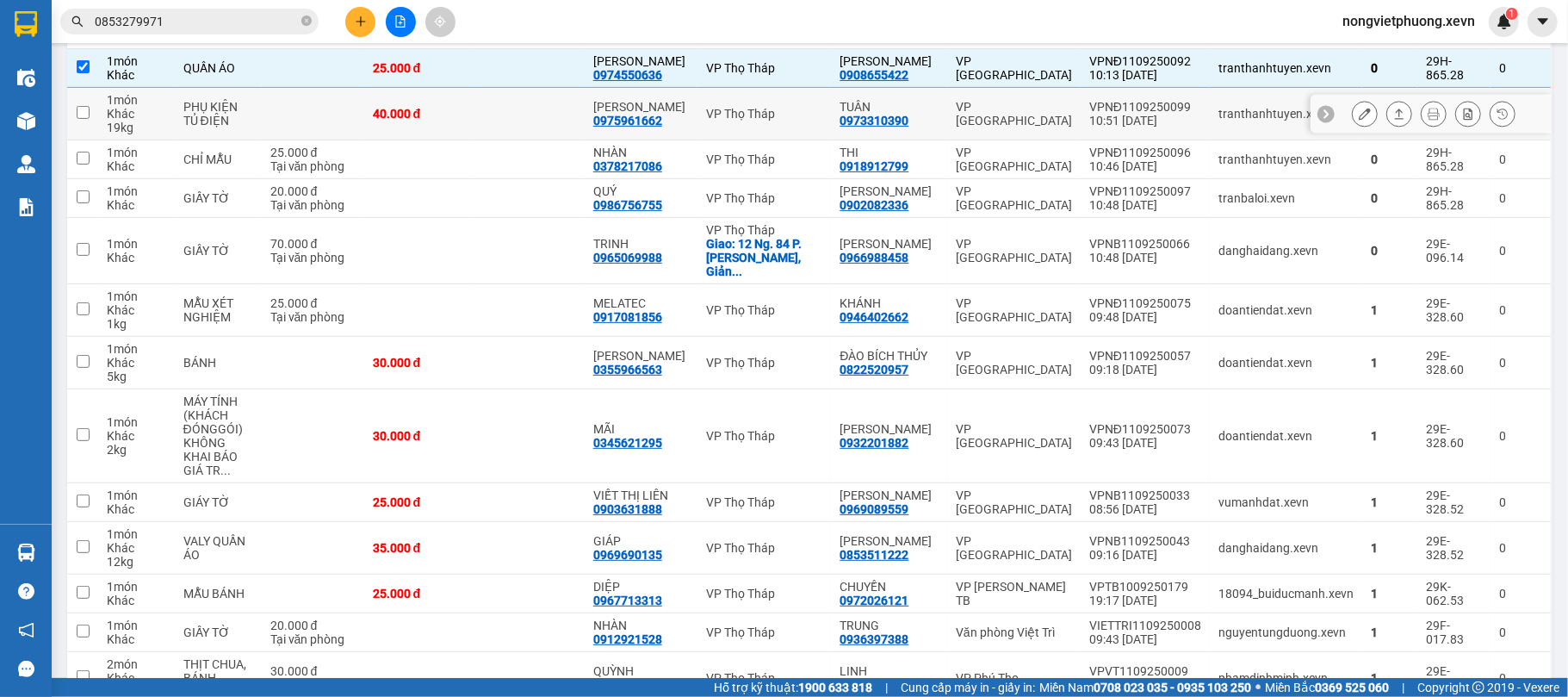
drag, startPoint x: 1141, startPoint y: 141, endPoint x: 1156, endPoint y: 173, distance: 35.3
click at [1141, 128] on div "10:51 11/09" at bounding box center [1146, 120] width 112 height 14
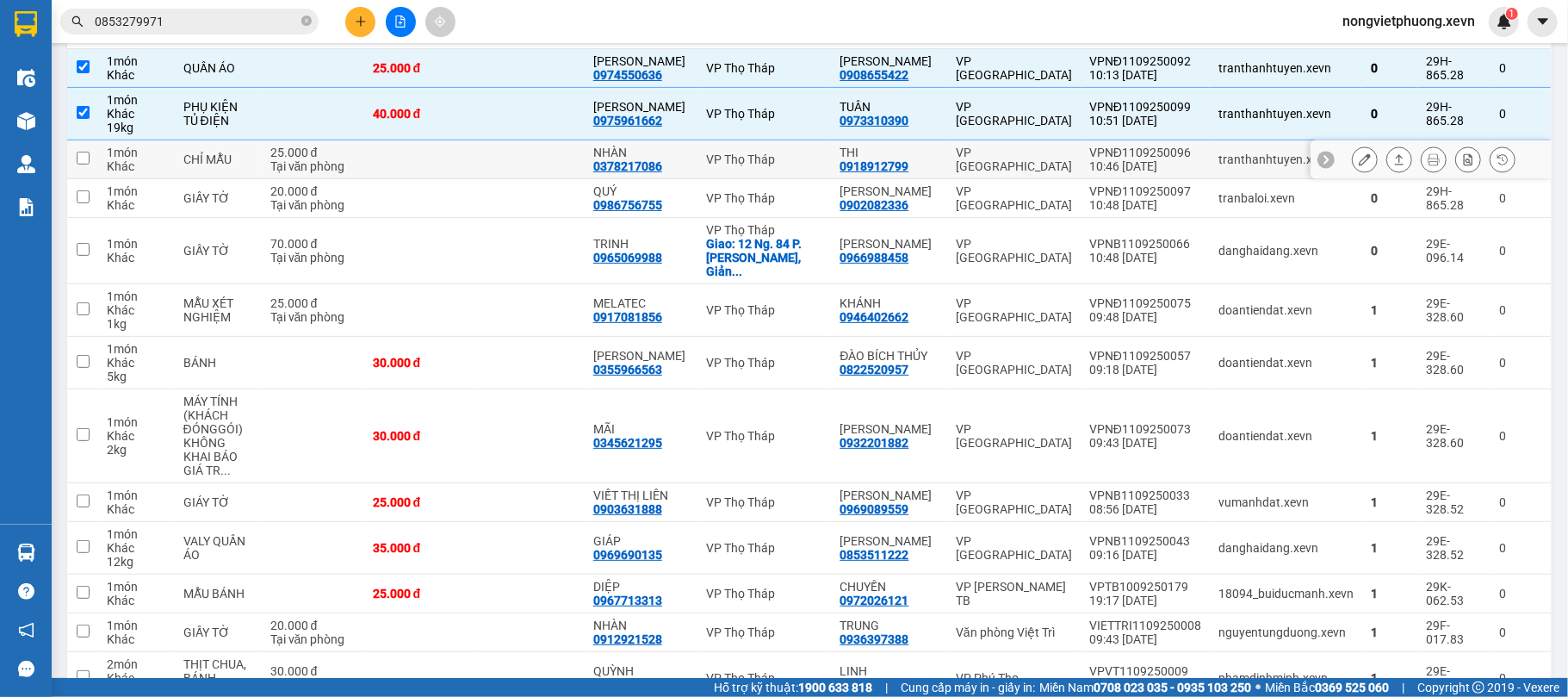
click at [1162, 173] on div "10:46 11/09" at bounding box center [1146, 166] width 112 height 14
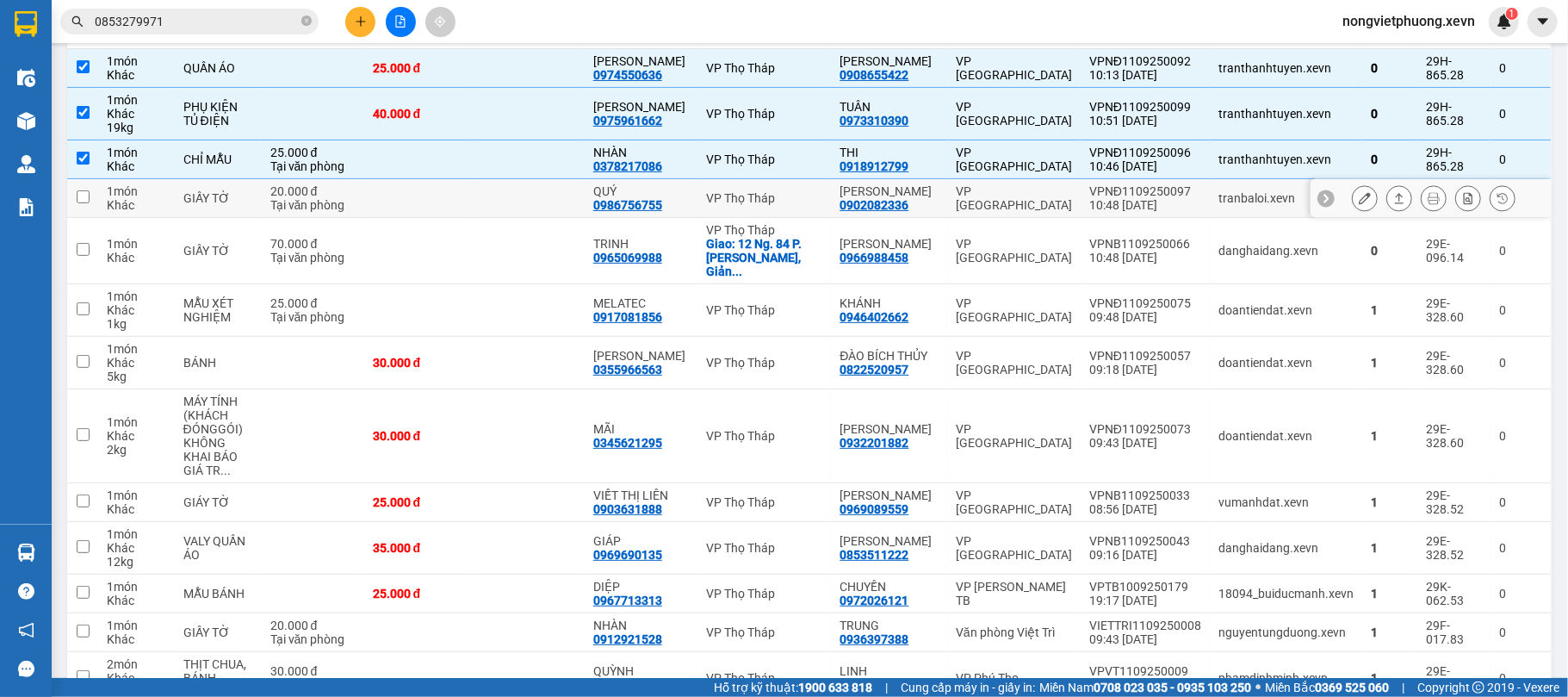
click at [1183, 218] on td "VPNĐ1109250097 10:48 11/09" at bounding box center [1145, 198] width 129 height 39
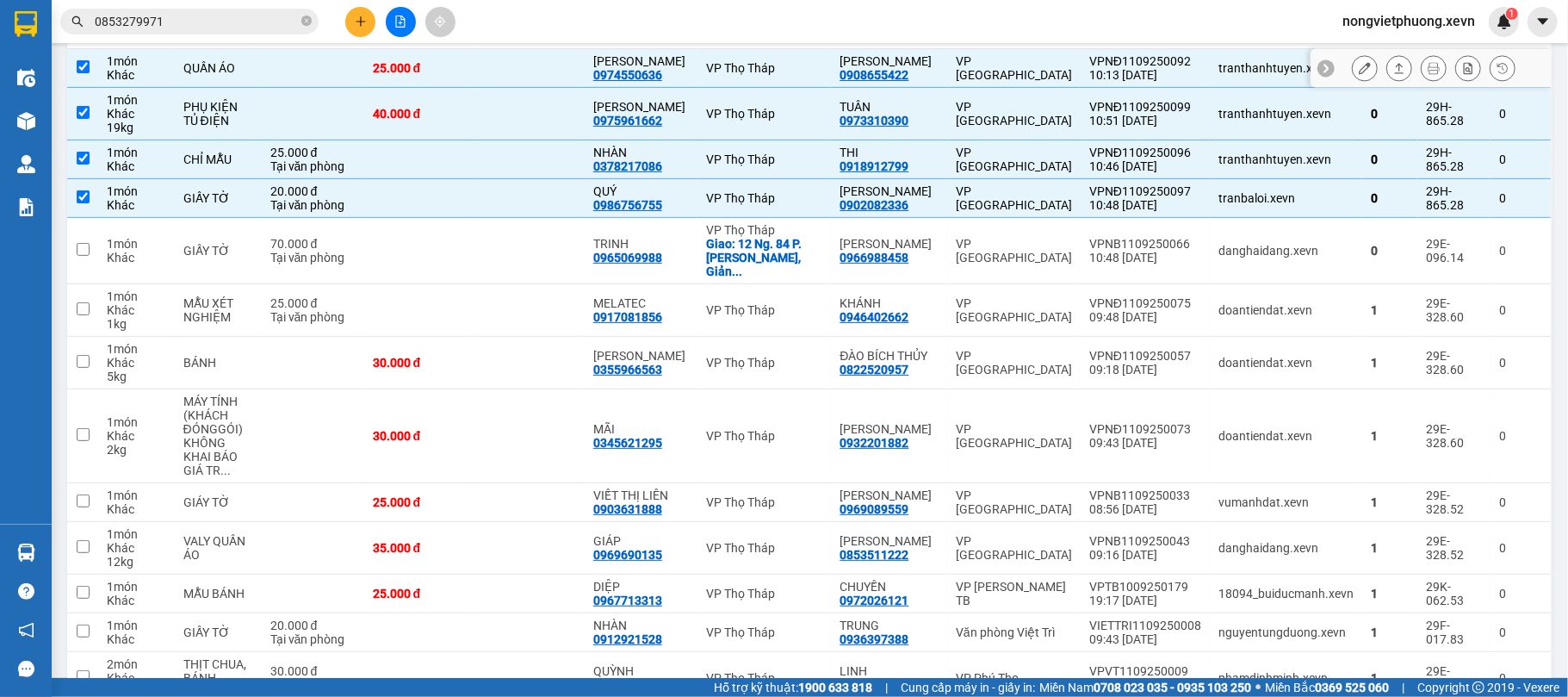
scroll to position [0, 0]
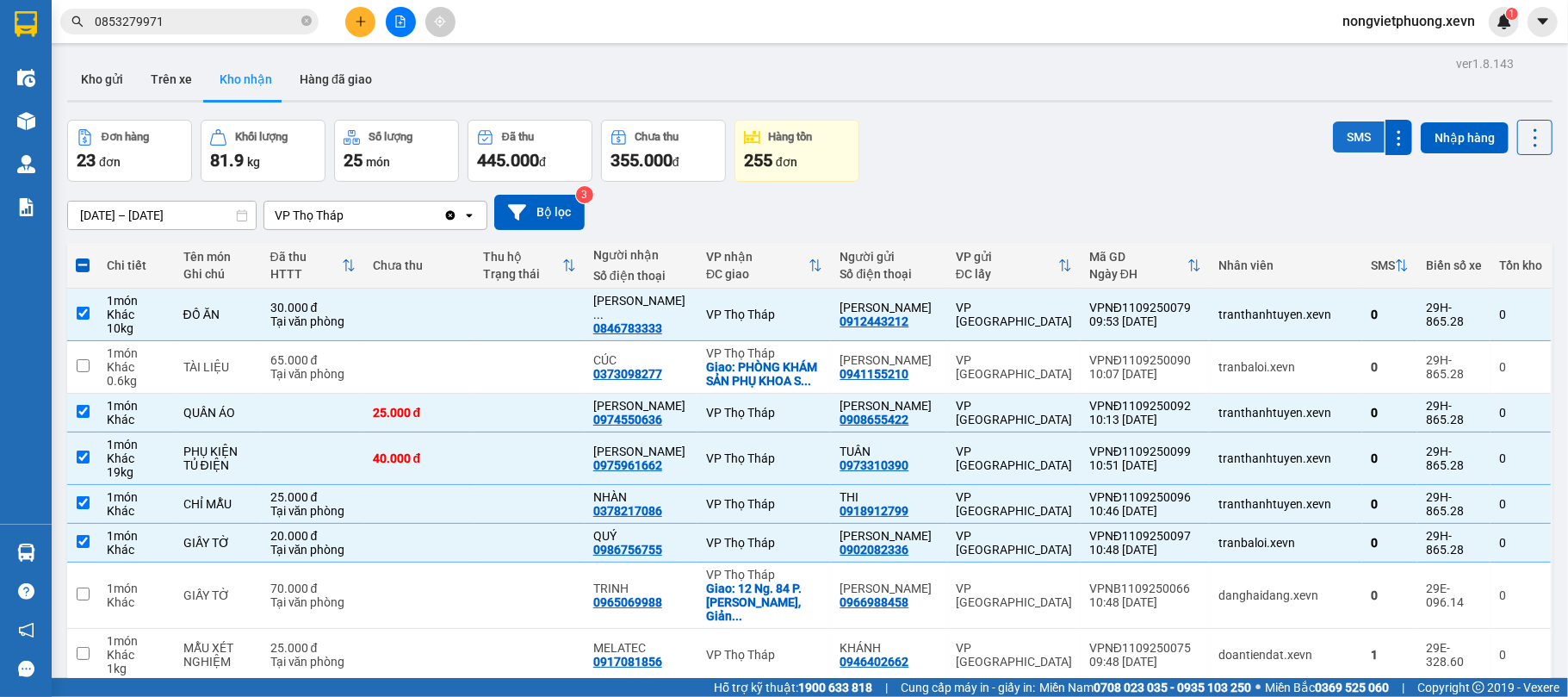
click at [1333, 134] on button "SMS" at bounding box center [1358, 137] width 51 height 31
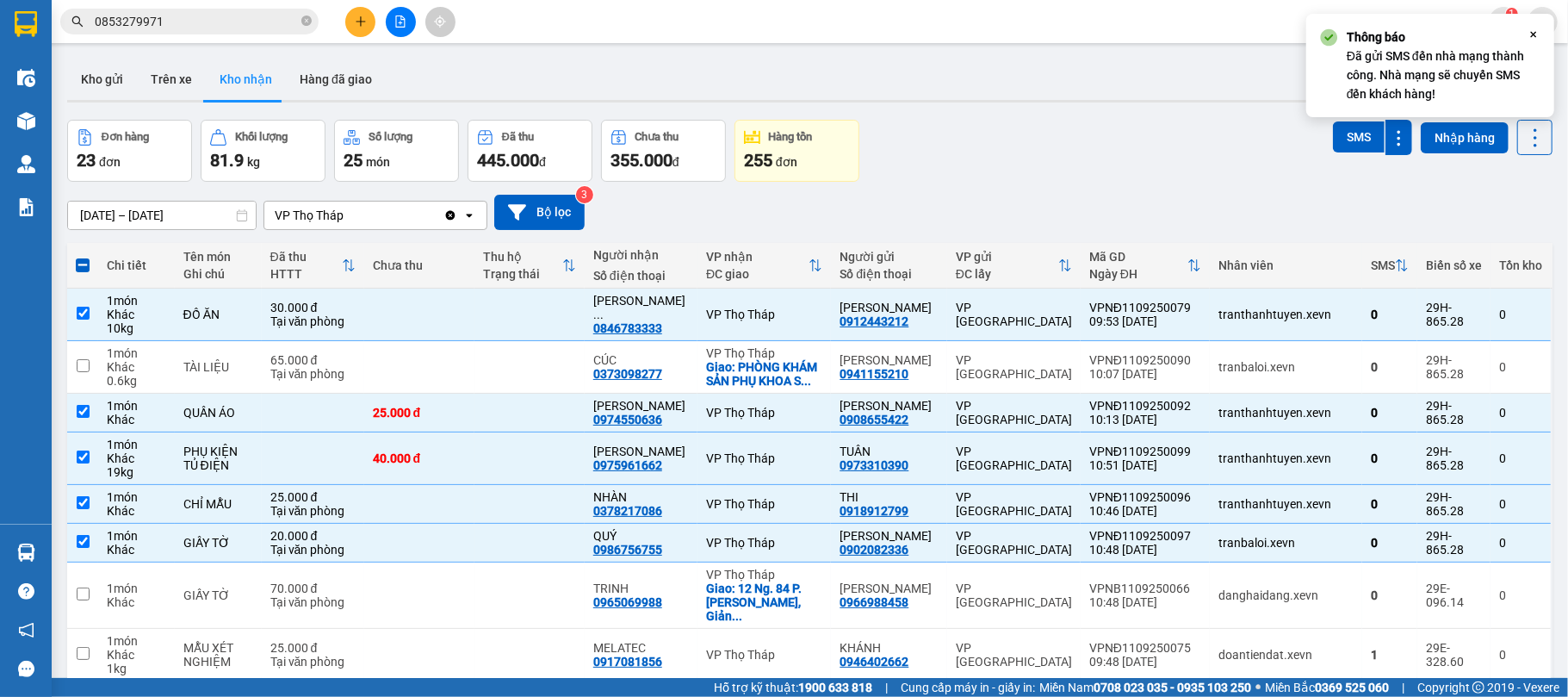
click at [1069, 158] on div "Đơn hàng 23 đơn Khối lượng 81.9 kg Số lượng 25 món Đã thu 445.000 đ Chưa thu 35…" at bounding box center [810, 150] width 1485 height 62
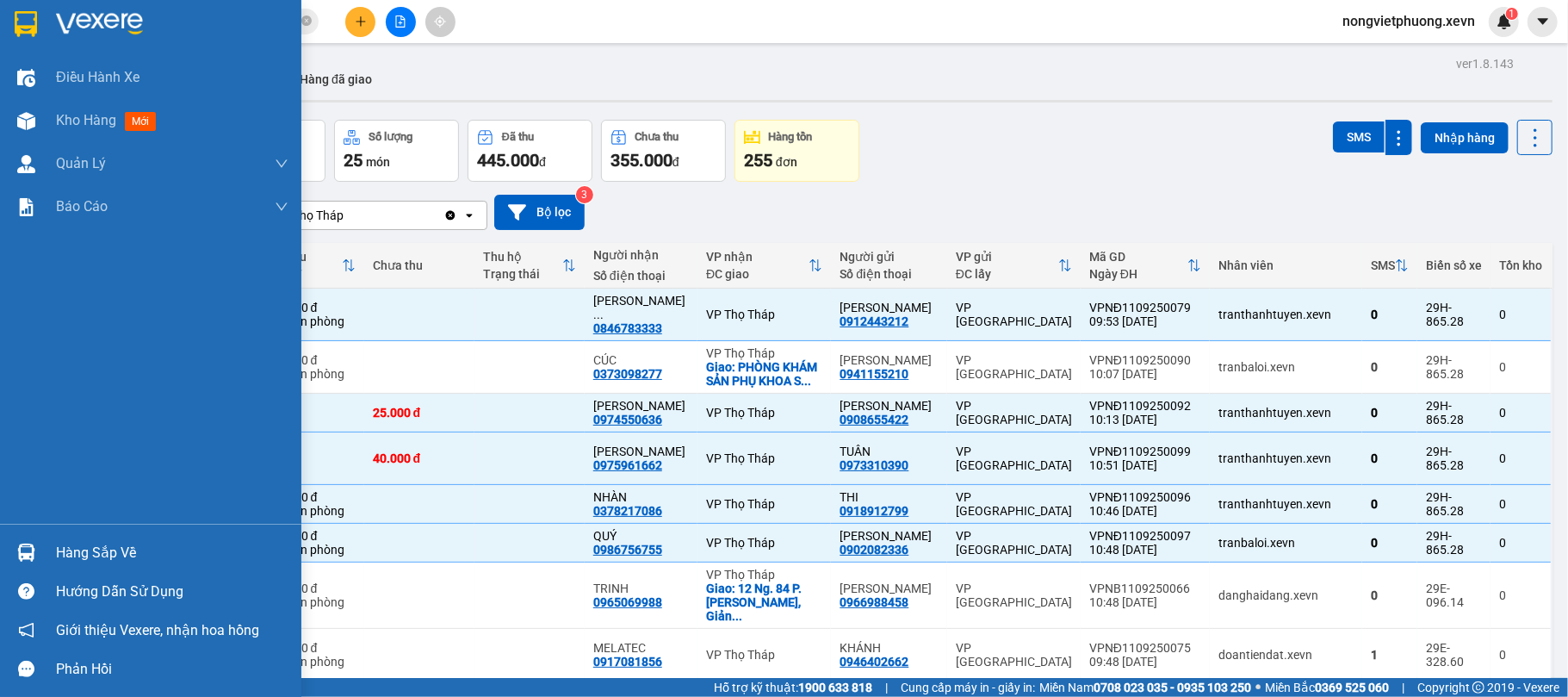
click at [7, 14] on div at bounding box center [150, 28] width 302 height 56
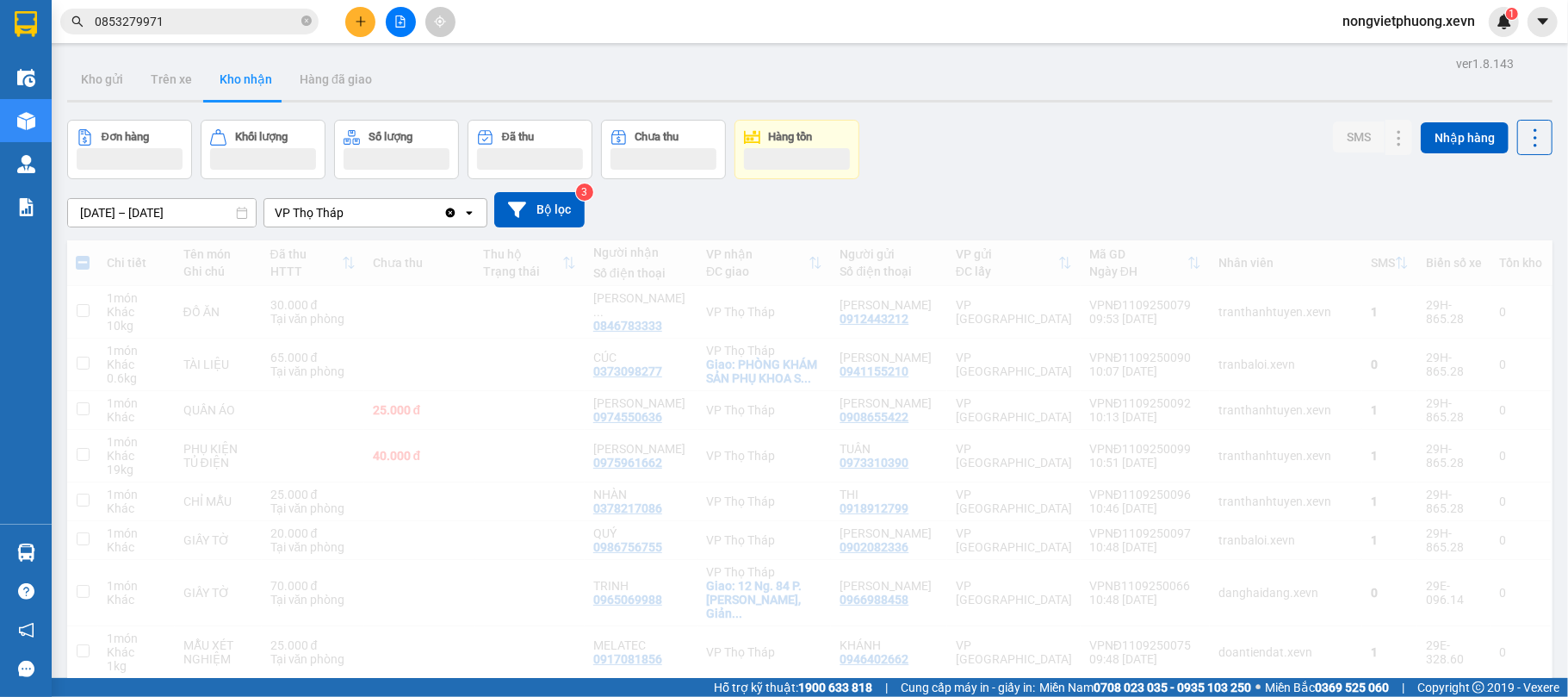
click at [1065, 147] on div "Đơn hàng Khối lượng Số lượng Đã thu Chưa thu Hàng tồn SMS Nhập hàng" at bounding box center [810, 149] width 1485 height 59
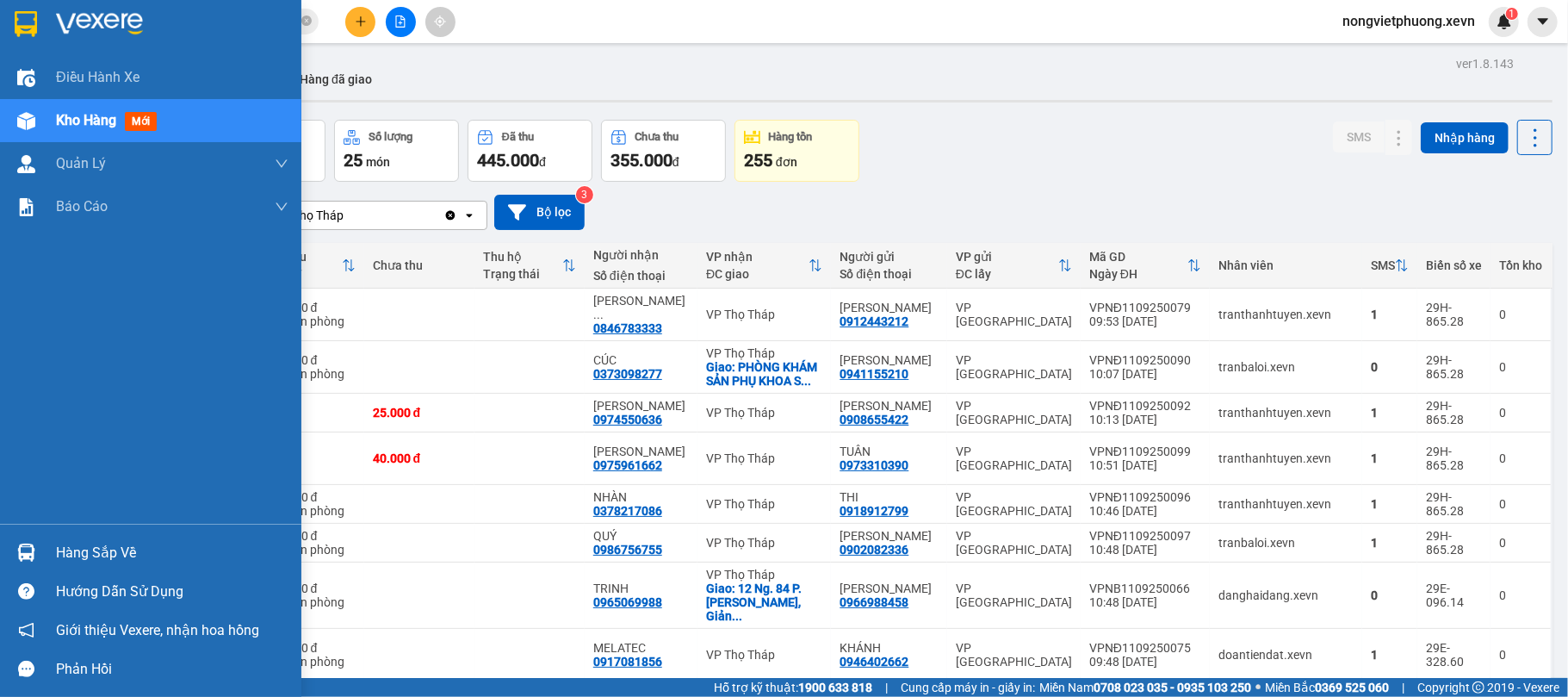
click at [29, 26] on img at bounding box center [25, 23] width 23 height 26
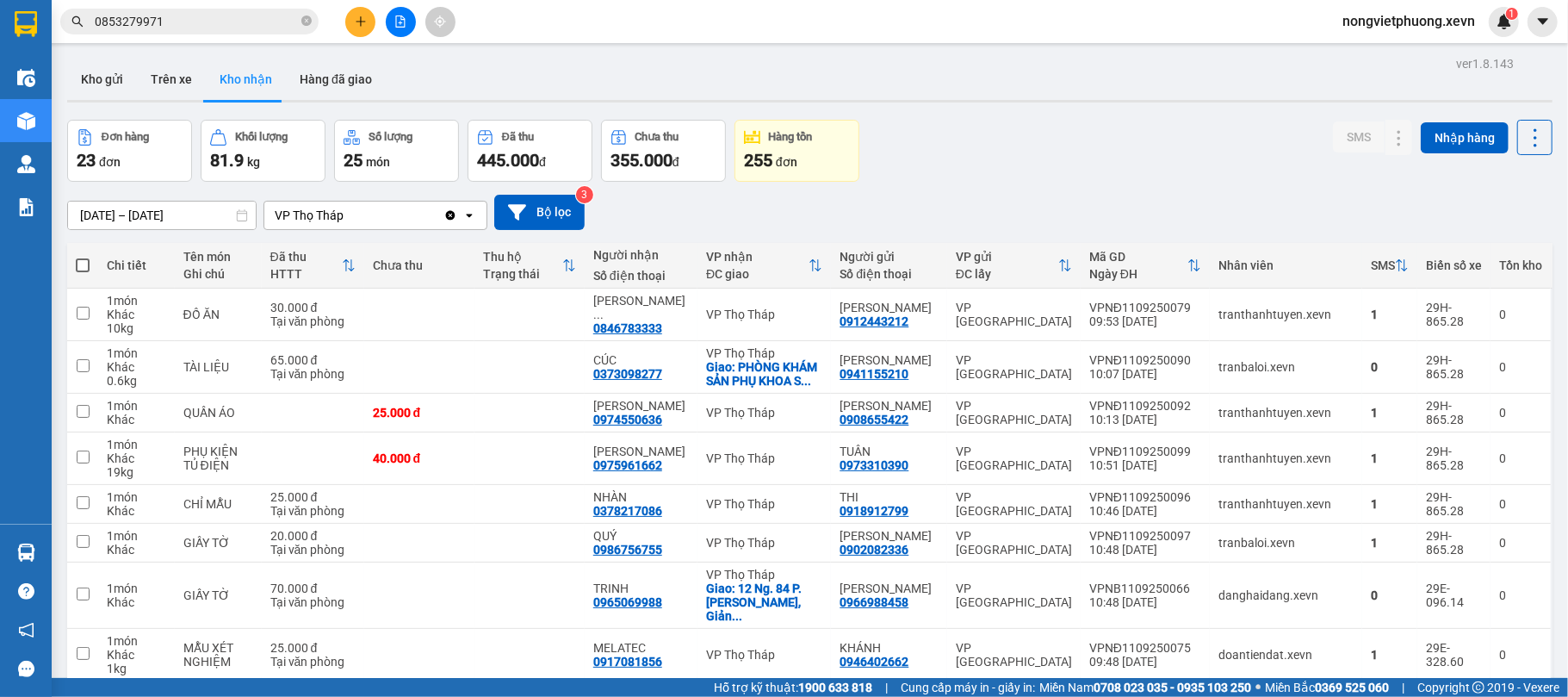
click at [1095, 131] on div "Đơn hàng 23 đơn Khối lượng 81.9 kg Số lượng 25 món Đã thu 445.000 đ Chưa thu 35…" at bounding box center [810, 150] width 1485 height 62
click at [1192, 162] on div "Đơn hàng 23 đơn Khối lượng 81.9 kg Số lượng 25 món Đã thu 445.000 đ Chưa thu 35…" at bounding box center [810, 150] width 1485 height 62
click at [113, 74] on button "Kho gửi" at bounding box center [102, 79] width 69 height 41
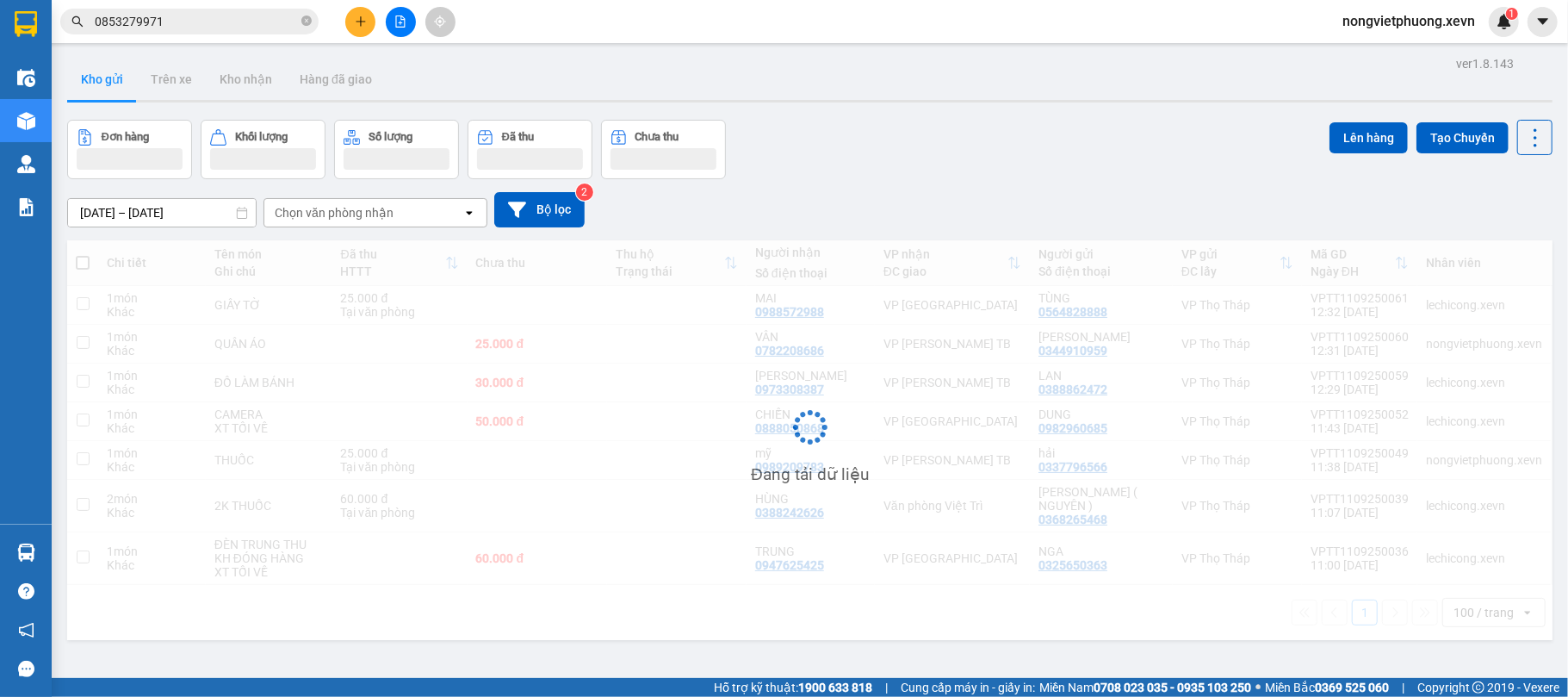
click at [1048, 114] on div "ver 1.8.143 Kho gửi Trên xe Kho nhận Hàng đã giao Đơn hàng Khối lượng Số lượng …" at bounding box center [810, 400] width 1500 height 697
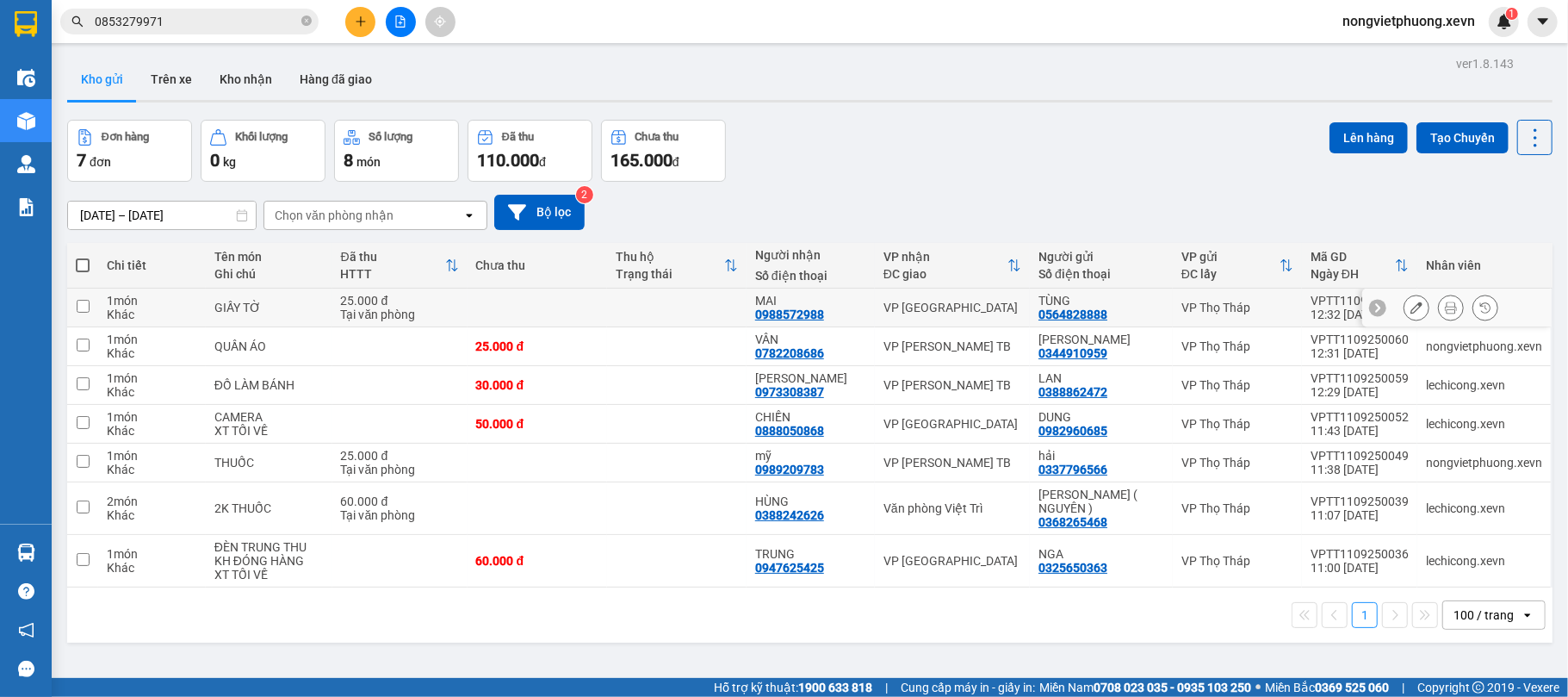
click at [934, 308] on div "VP [GEOGRAPHIC_DATA]" at bounding box center [952, 307] width 138 height 14
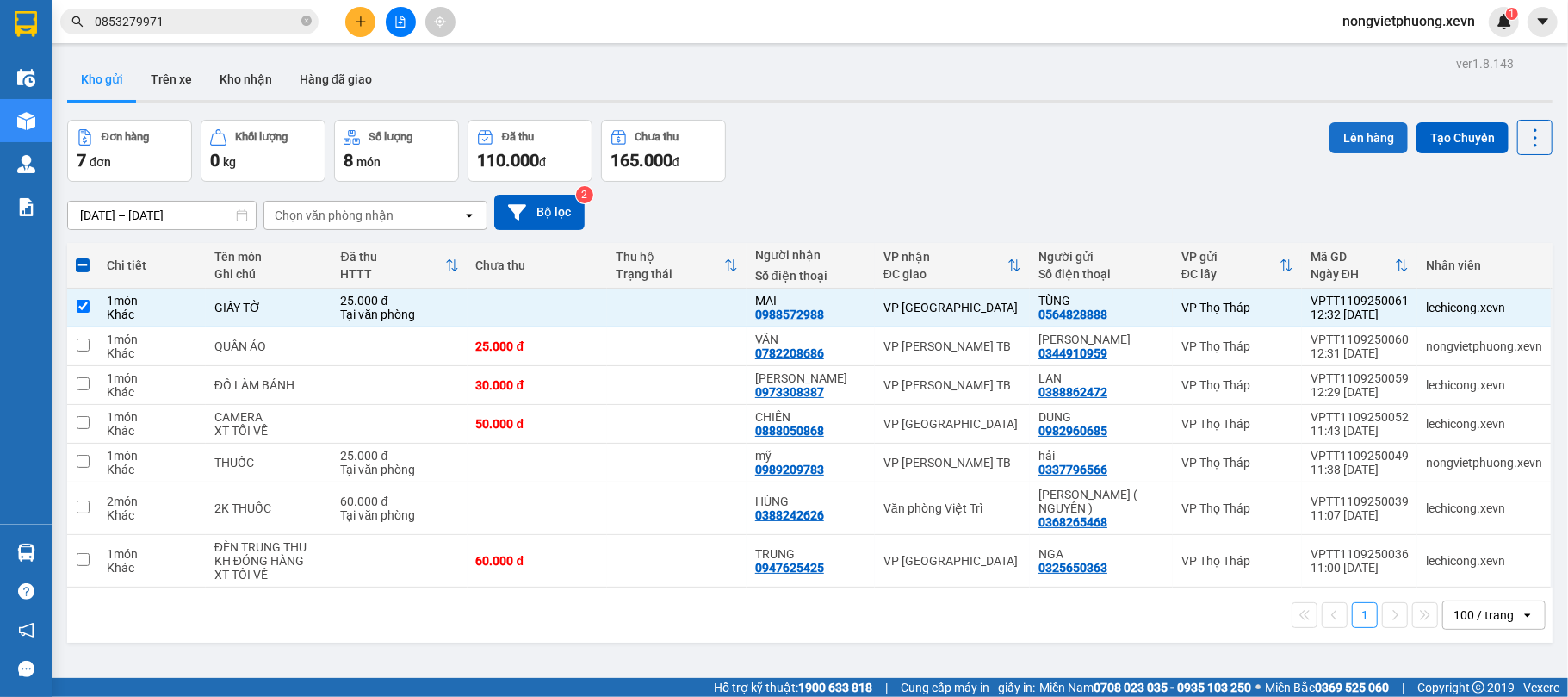
click at [1337, 147] on button "Lên hàng" at bounding box center [1368, 138] width 78 height 31
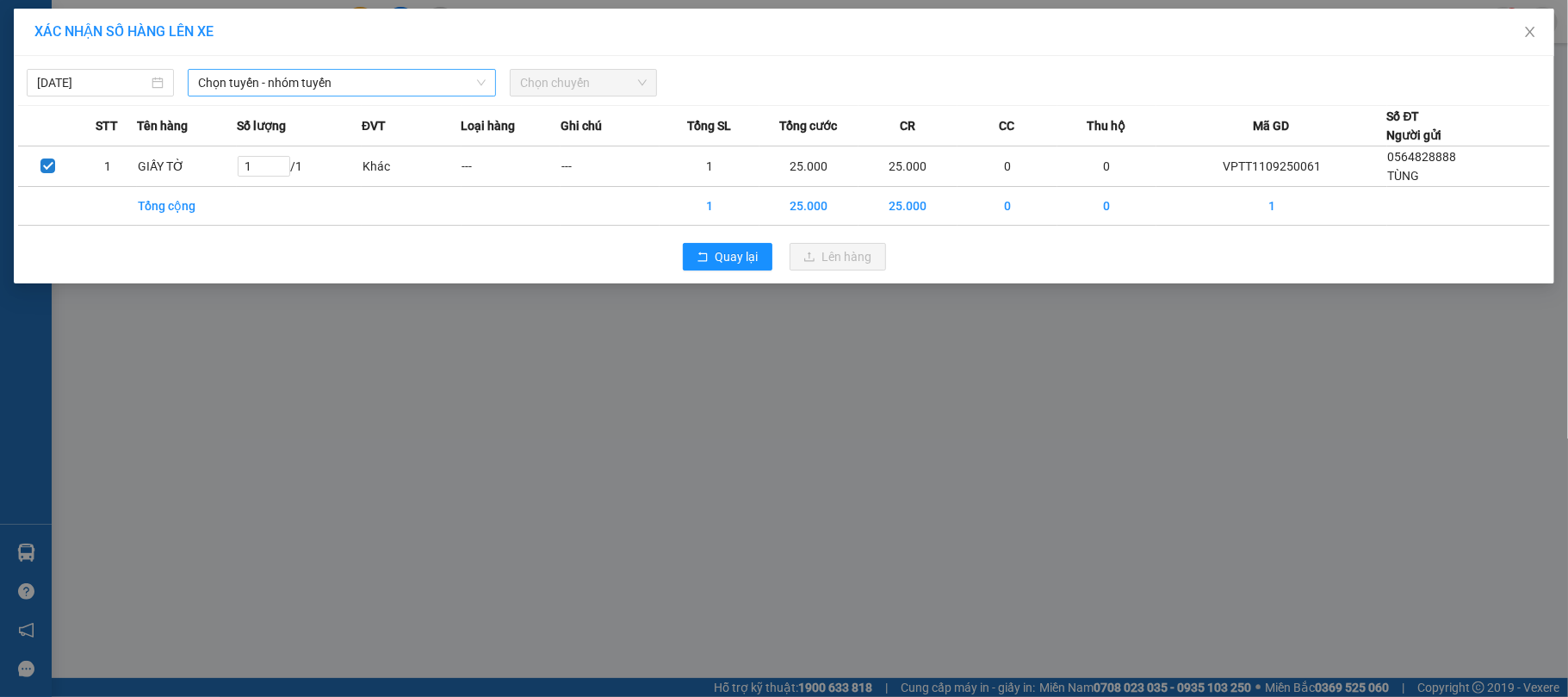
click at [377, 80] on span "Chọn tuyến - nhóm tuyến" at bounding box center [341, 82] width 287 height 26
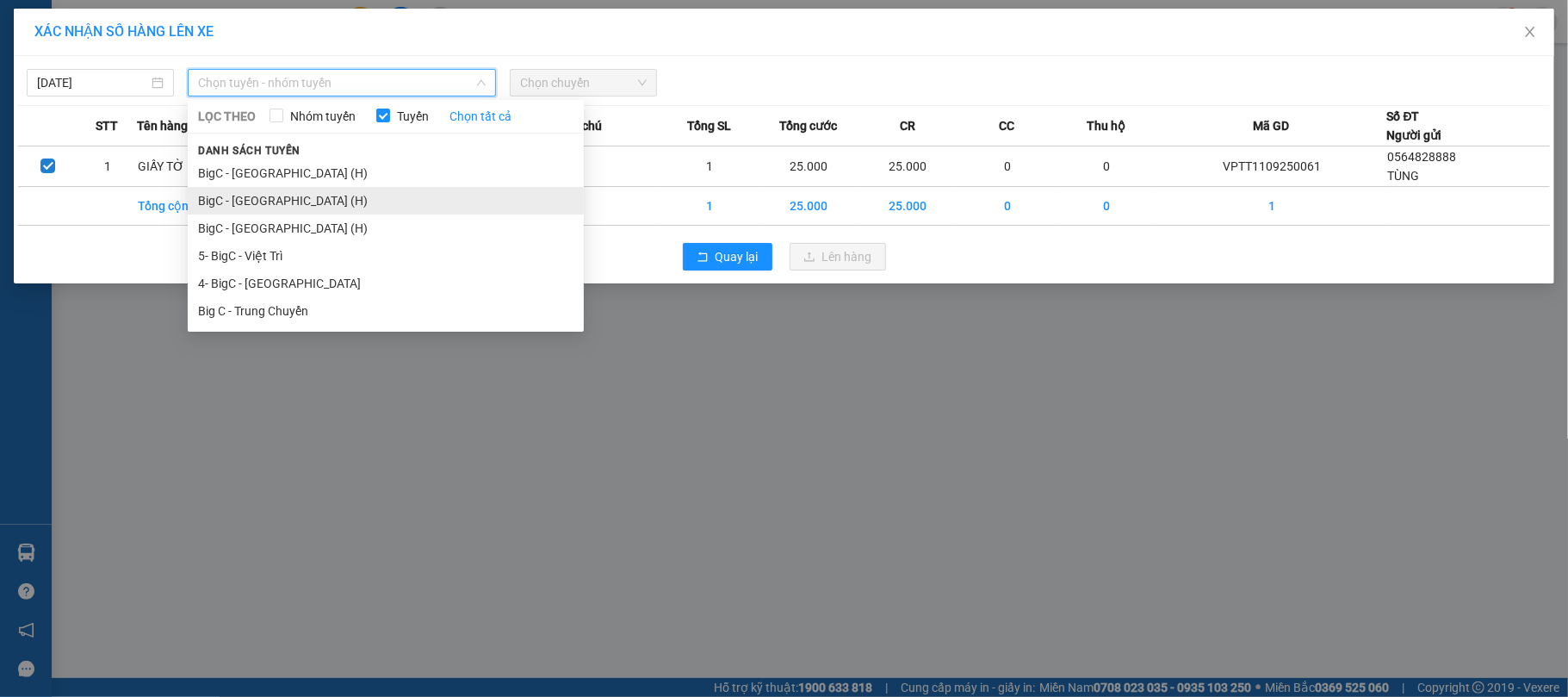
click at [344, 207] on li "BigC - [GEOGRAPHIC_DATA] (H)" at bounding box center [385, 200] width 396 height 28
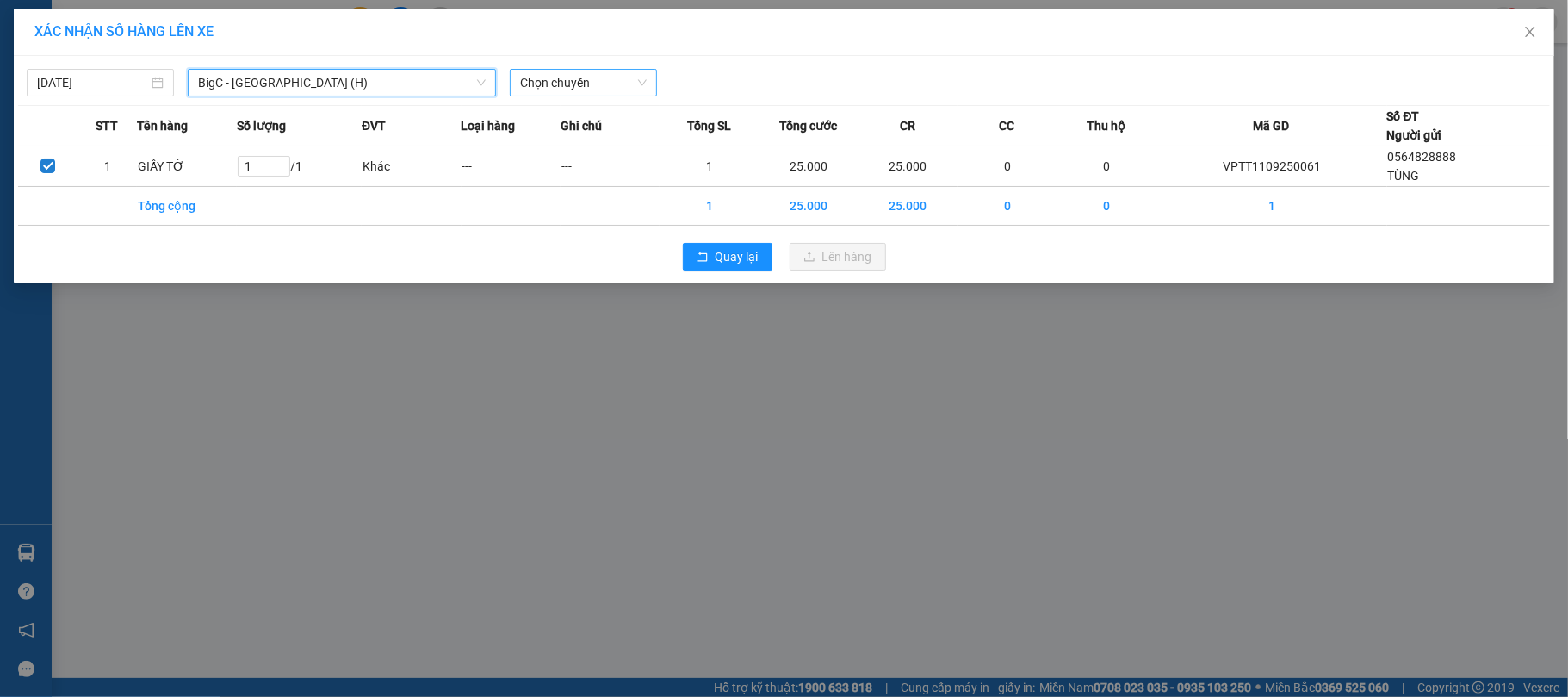
click at [585, 77] on span "Chọn chuyến" at bounding box center [584, 82] width 127 height 26
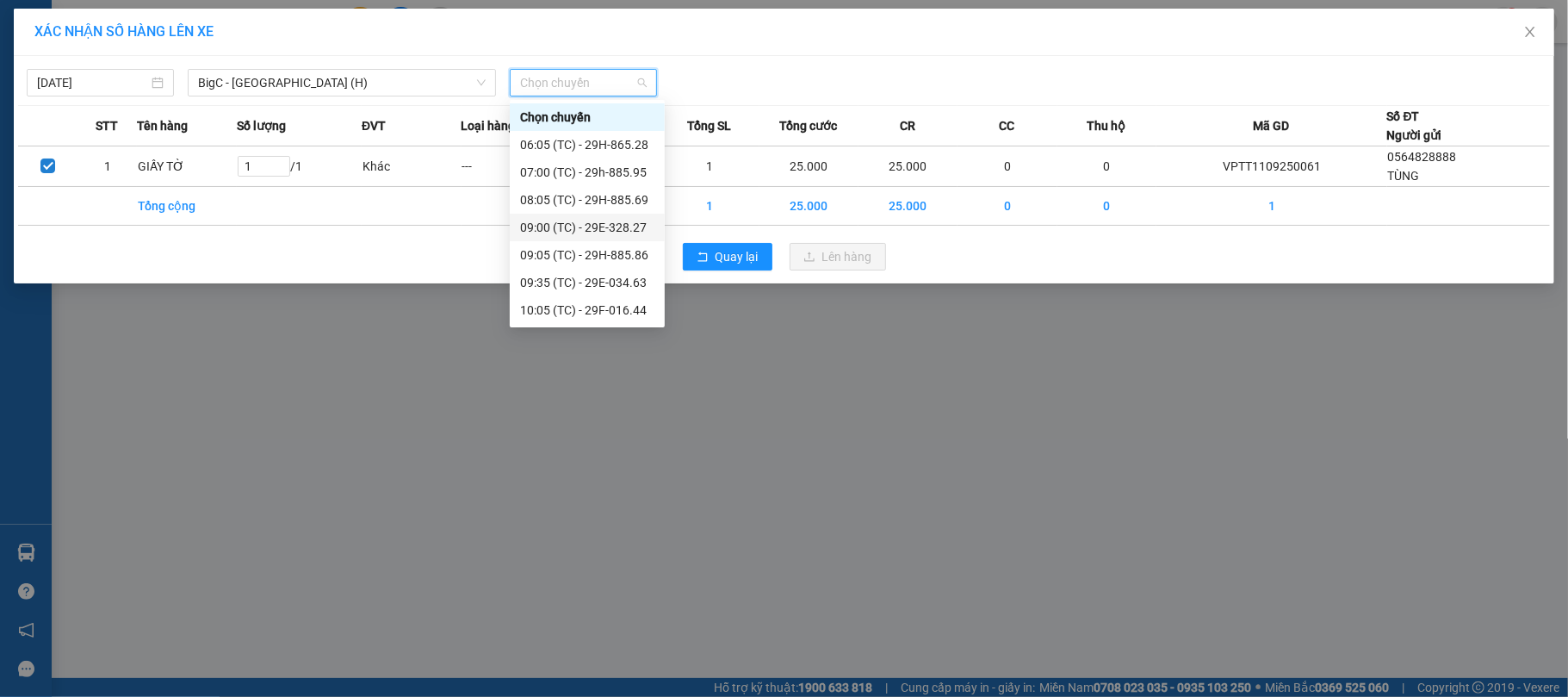
scroll to position [166, 0]
click at [629, 276] on div "13:00 (TC) - 29E-034.68" at bounding box center [587, 282] width 134 height 19
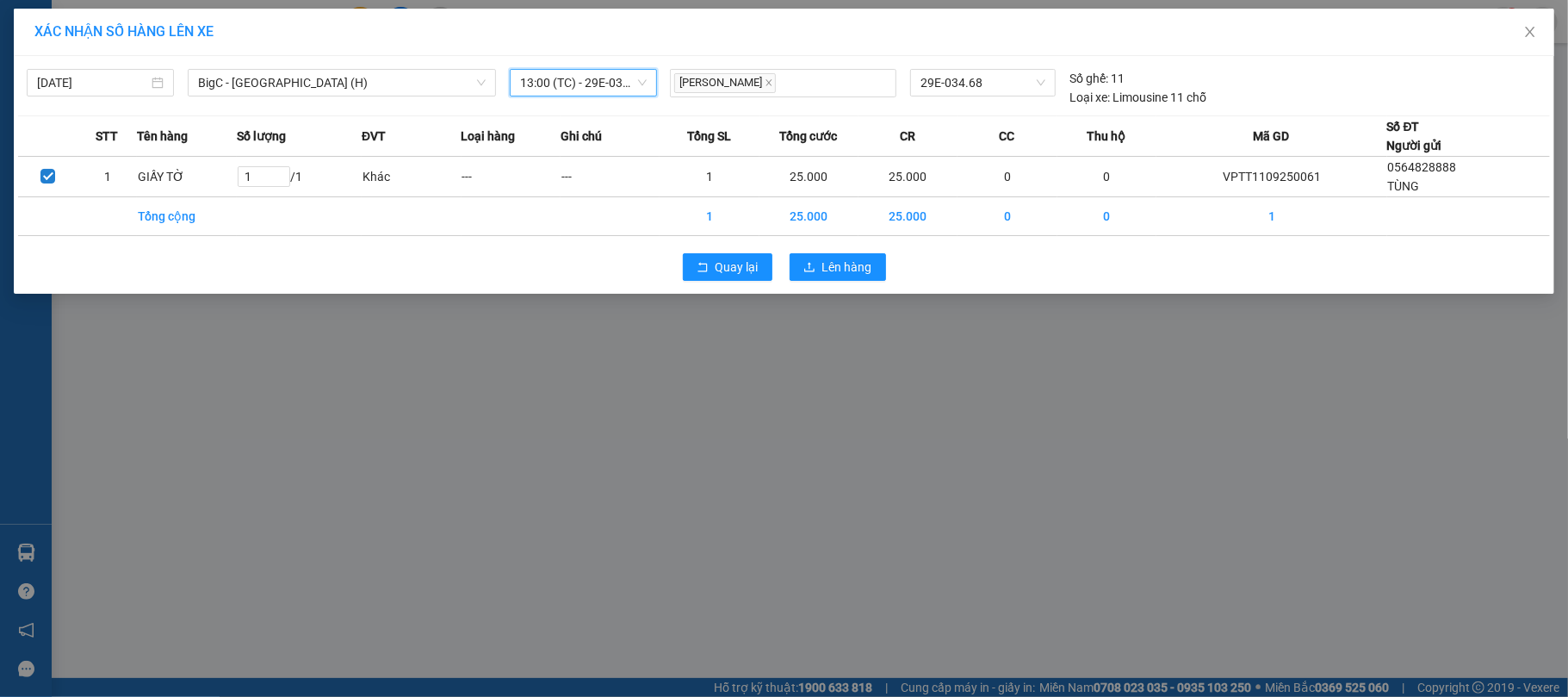
click at [604, 88] on span "13:00 (TC) - 29E-034.68" at bounding box center [584, 82] width 127 height 26
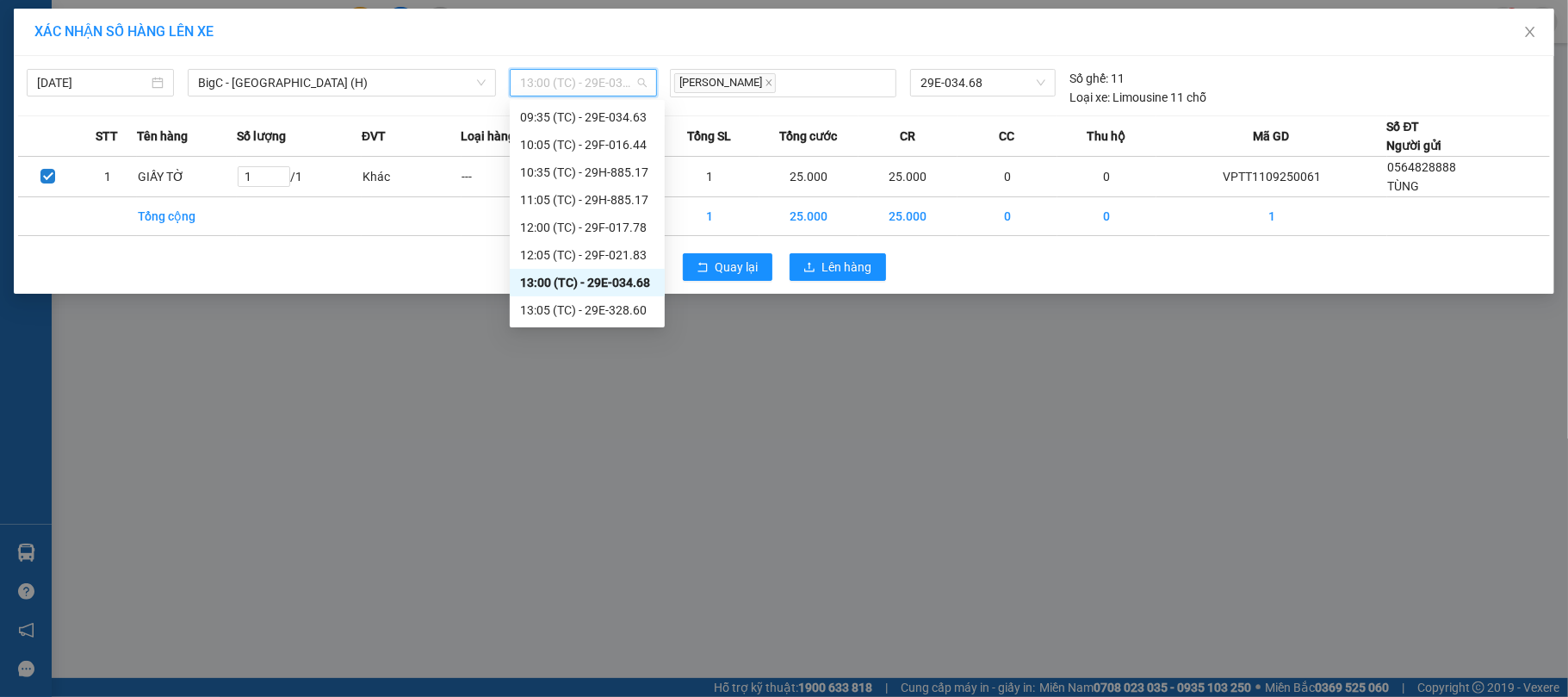
click at [641, 277] on div "13:00 (TC) - 29E-034.68" at bounding box center [587, 282] width 134 height 19
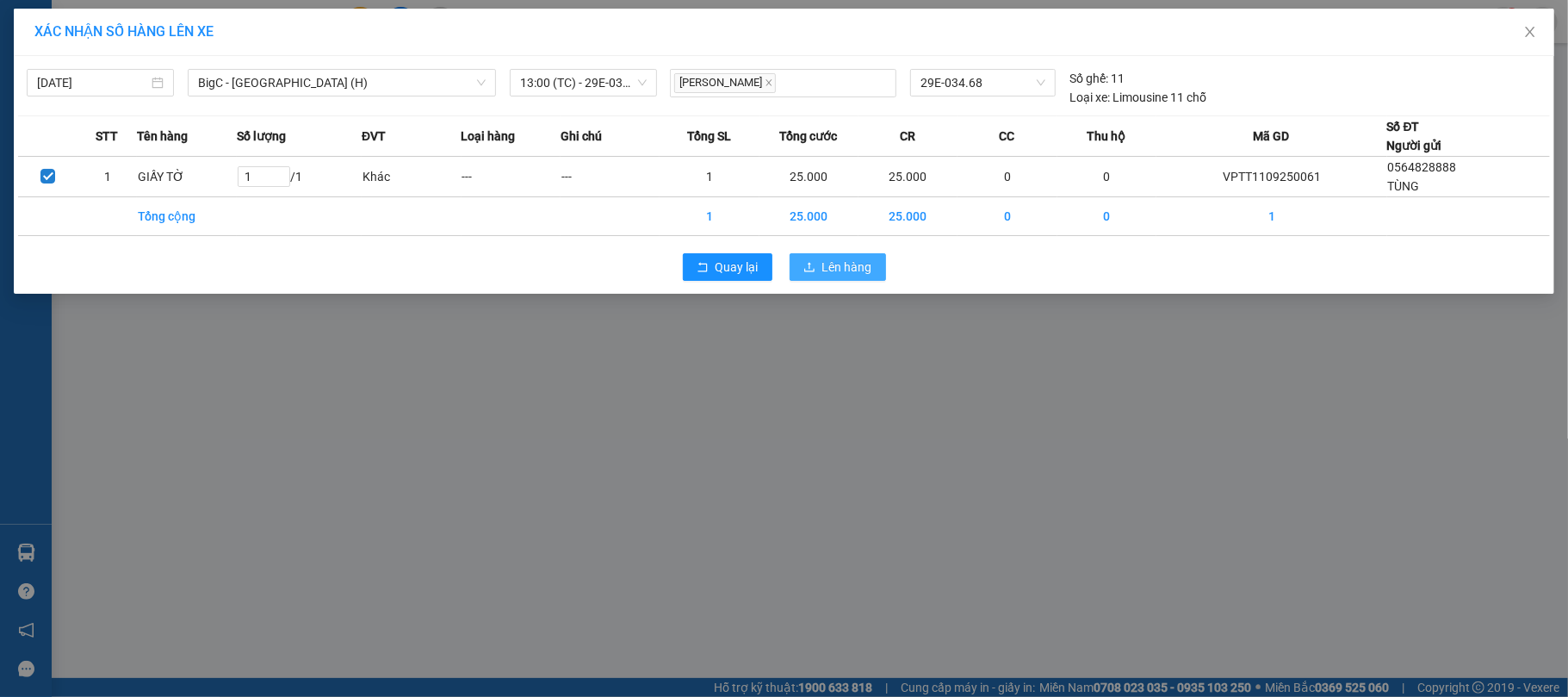
click at [852, 272] on span "Lên hàng" at bounding box center [847, 267] width 50 height 19
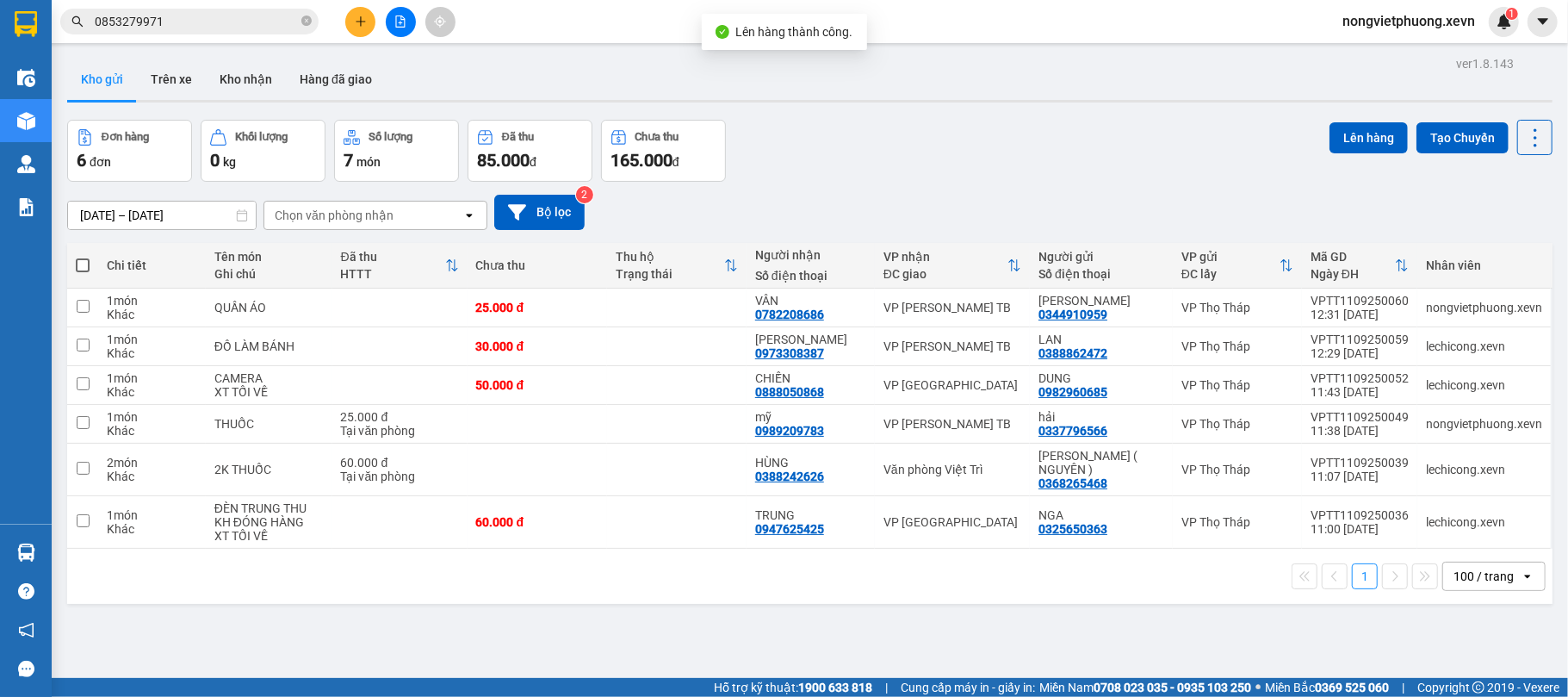
click at [1012, 166] on div "Đơn hàng 6 đơn Khối lượng 0 kg Số lượng 7 món Đã thu 85.000 đ Chưa thu 165.000 …" at bounding box center [810, 150] width 1485 height 62
click at [842, 91] on div "Kho gửi Trên xe Kho nhận Hàng đã giao" at bounding box center [810, 81] width 1485 height 46
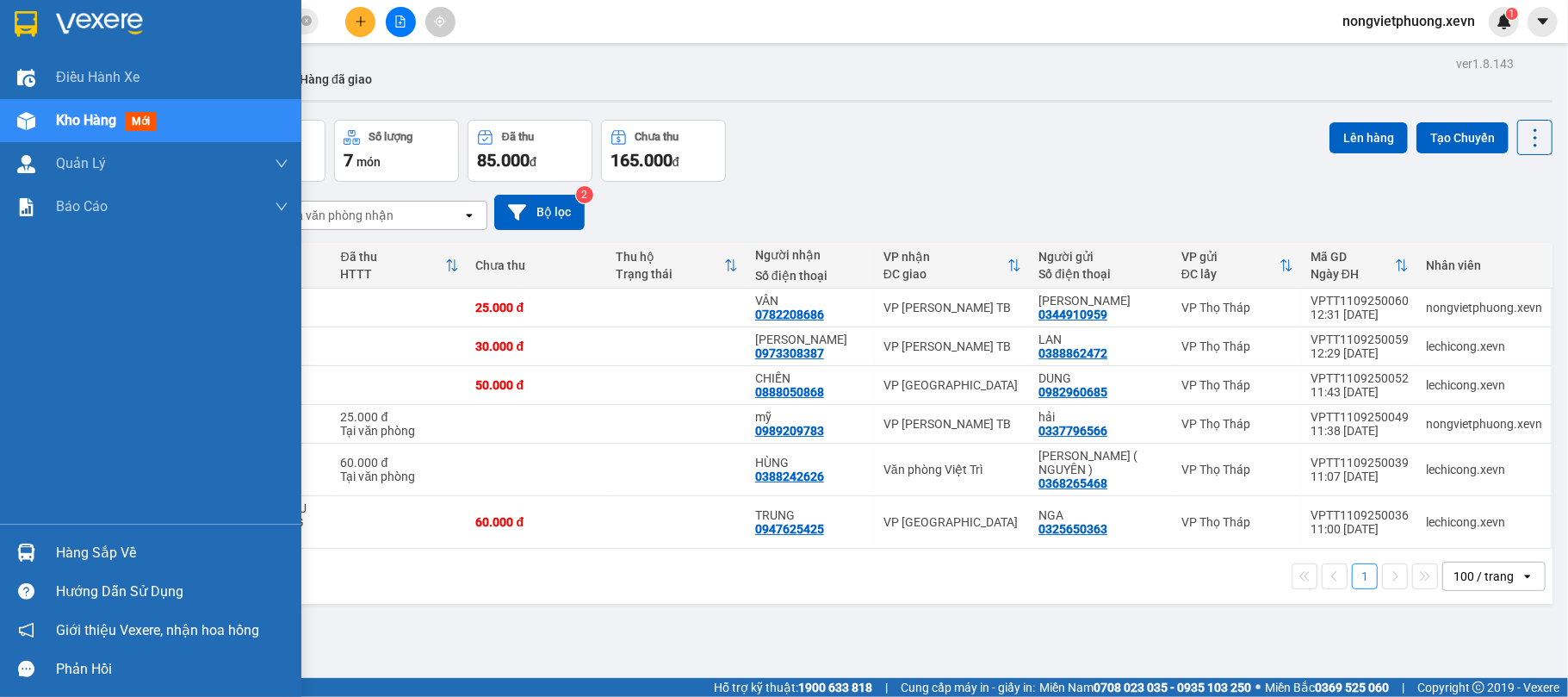
click at [22, 546] on img at bounding box center [26, 552] width 18 height 18
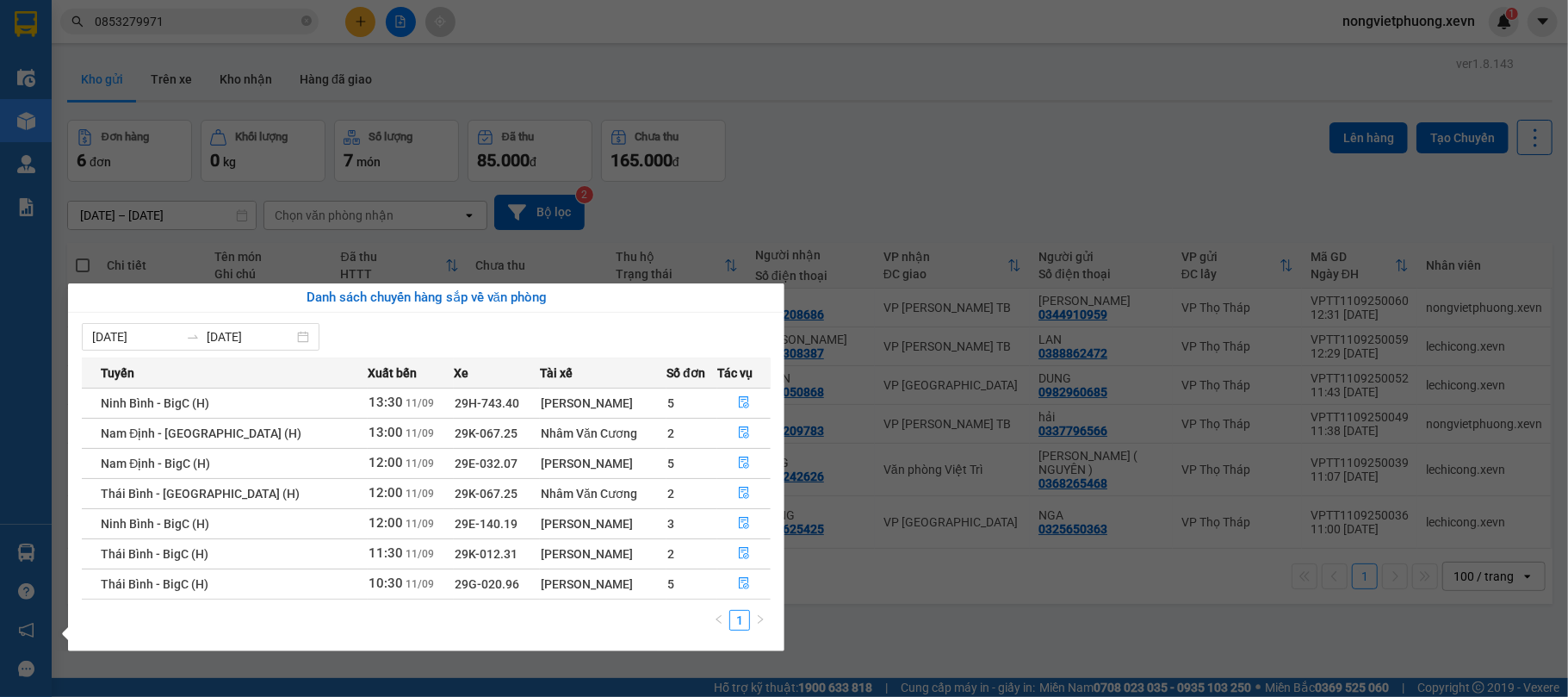
click at [885, 608] on section "Kết quả tìm kiếm ( 28 ) Bộ lọc Mã ĐH Trạng thái Món hàng Thu hộ Tổng cước Chưa …" at bounding box center [784, 348] width 1568 height 697
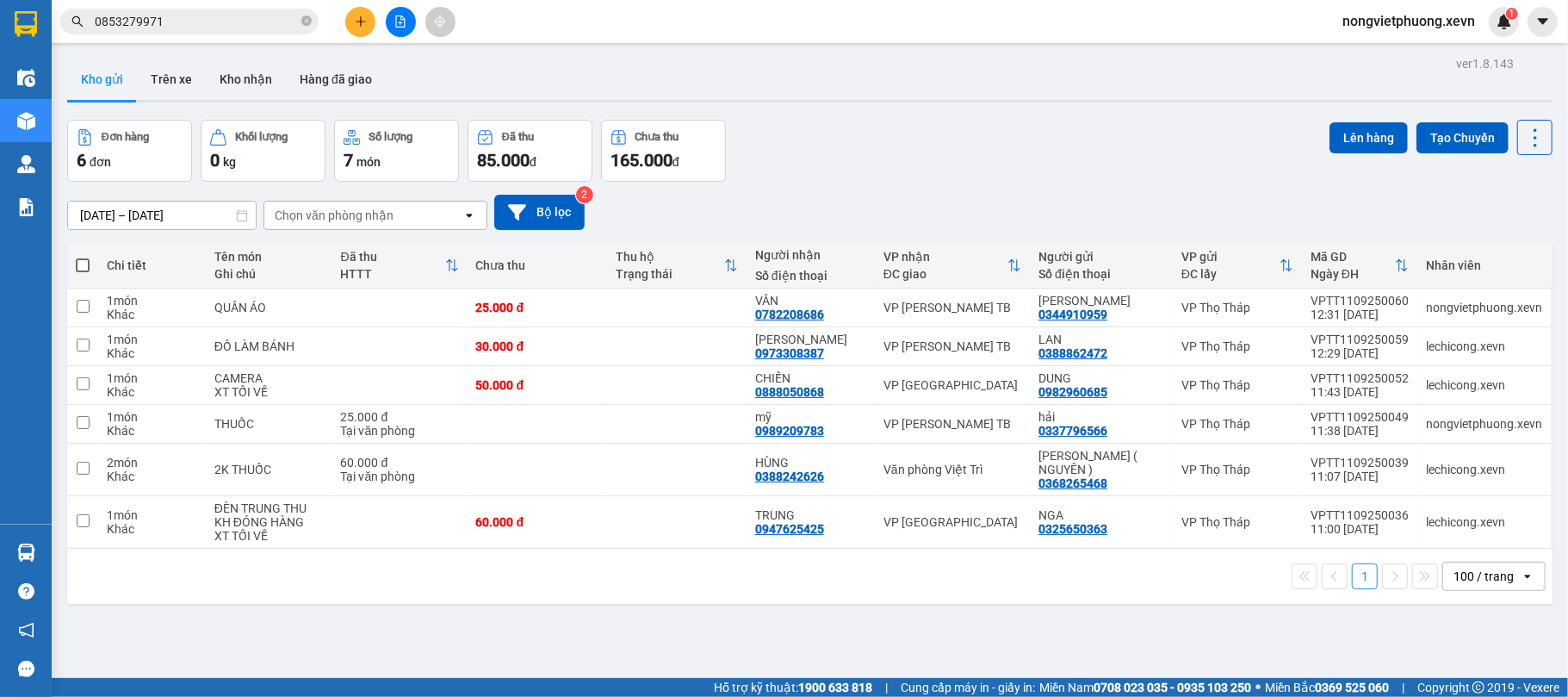
click at [884, 177] on div "Đơn hàng 6 đơn Khối lượng 0 kg Số lượng 7 món Đã thu 85.000 đ Chưa thu 165.000 …" at bounding box center [810, 150] width 1485 height 62
click at [355, 18] on icon "plus" at bounding box center [360, 21] width 12 height 12
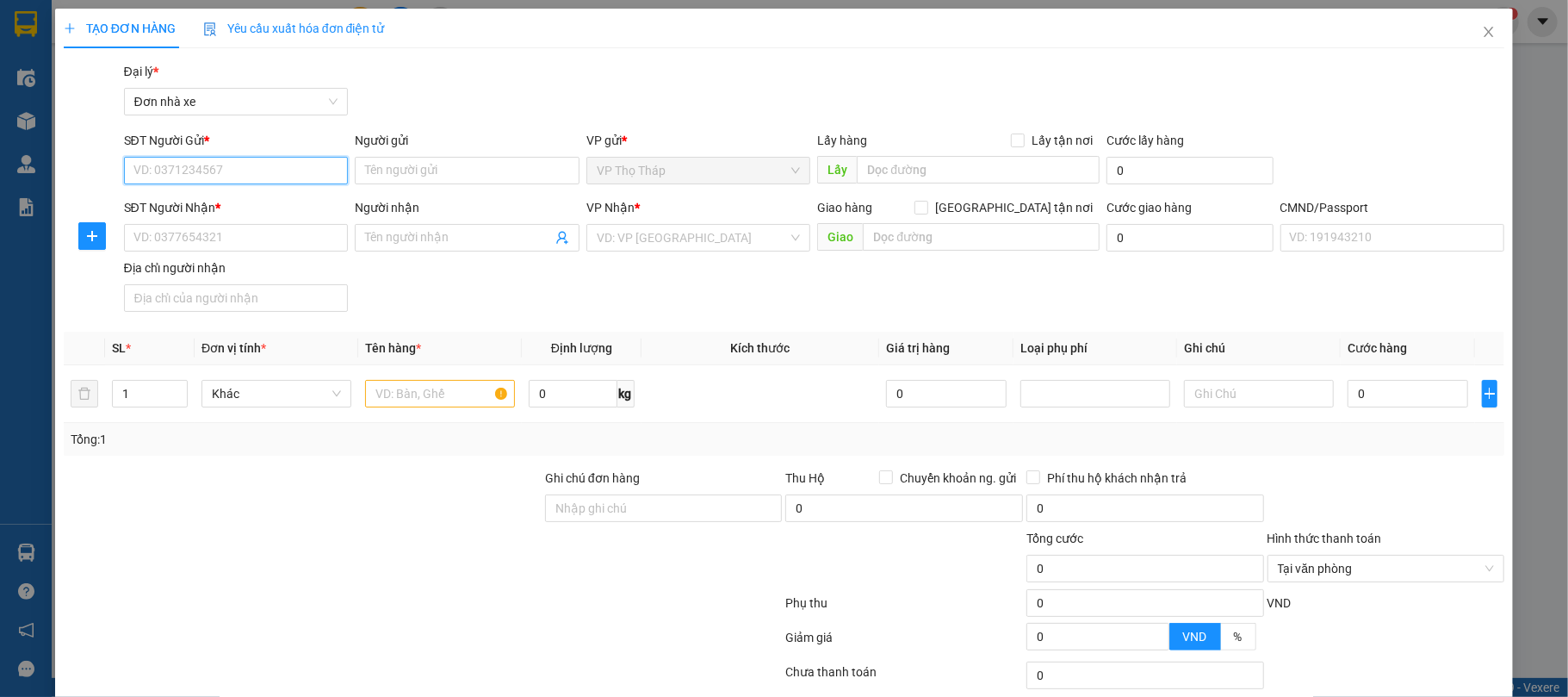
click at [243, 167] on input "SĐT Người Gửi *" at bounding box center [237, 170] width 225 height 28
click at [394, 404] on input "text" at bounding box center [440, 394] width 150 height 28
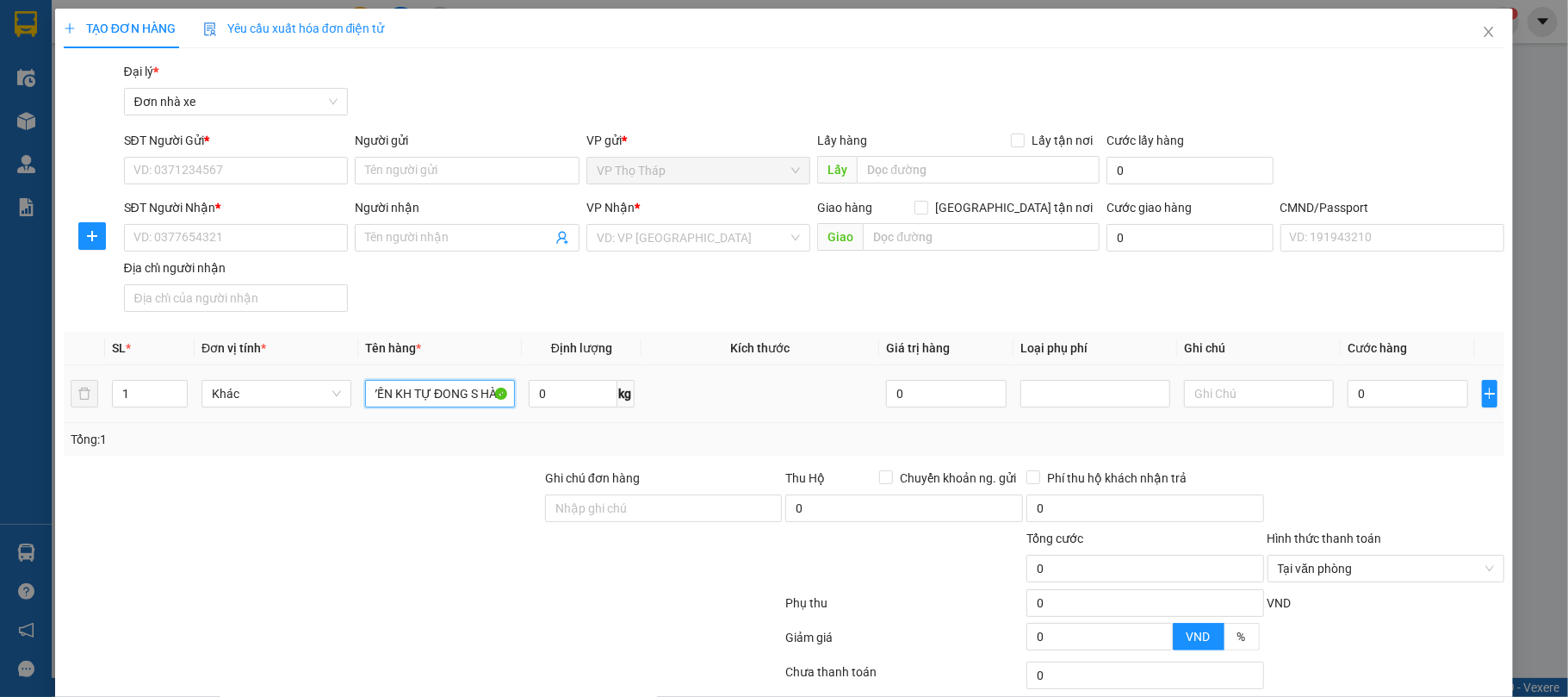
scroll to position [0, 53]
type input "NƯỚC YẾN KH TỰ ĐONG S HÀNG"
click at [213, 139] on div "SĐT Người Gửi *" at bounding box center [237, 140] width 225 height 19
click at [213, 157] on input "SĐT Người Gửi *" at bounding box center [237, 170] width 225 height 28
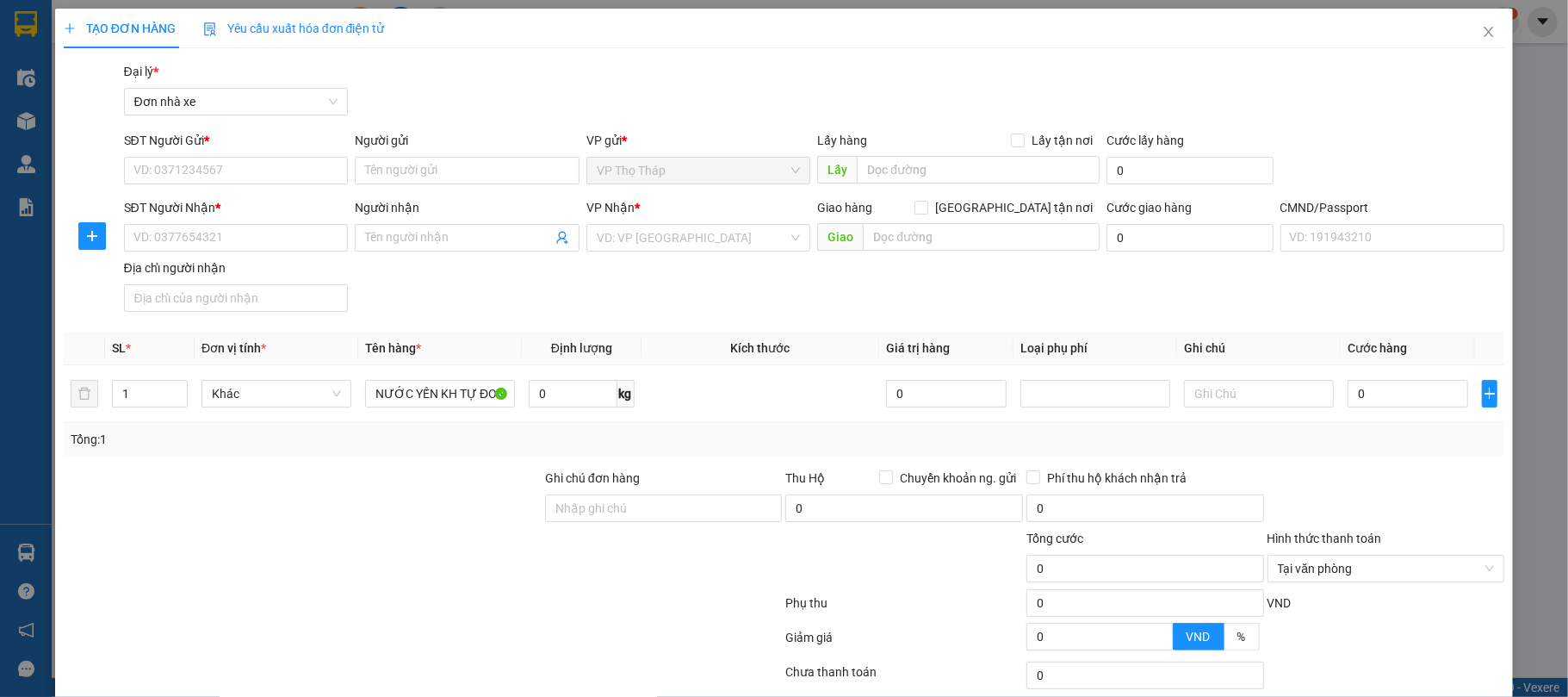
click at [229, 153] on div "SĐT Người Gửi *" at bounding box center [237, 143] width 225 height 26
click at [256, 166] on input "SĐT Người Gửi *" at bounding box center [237, 170] width 225 height 28
type input "0988590382"
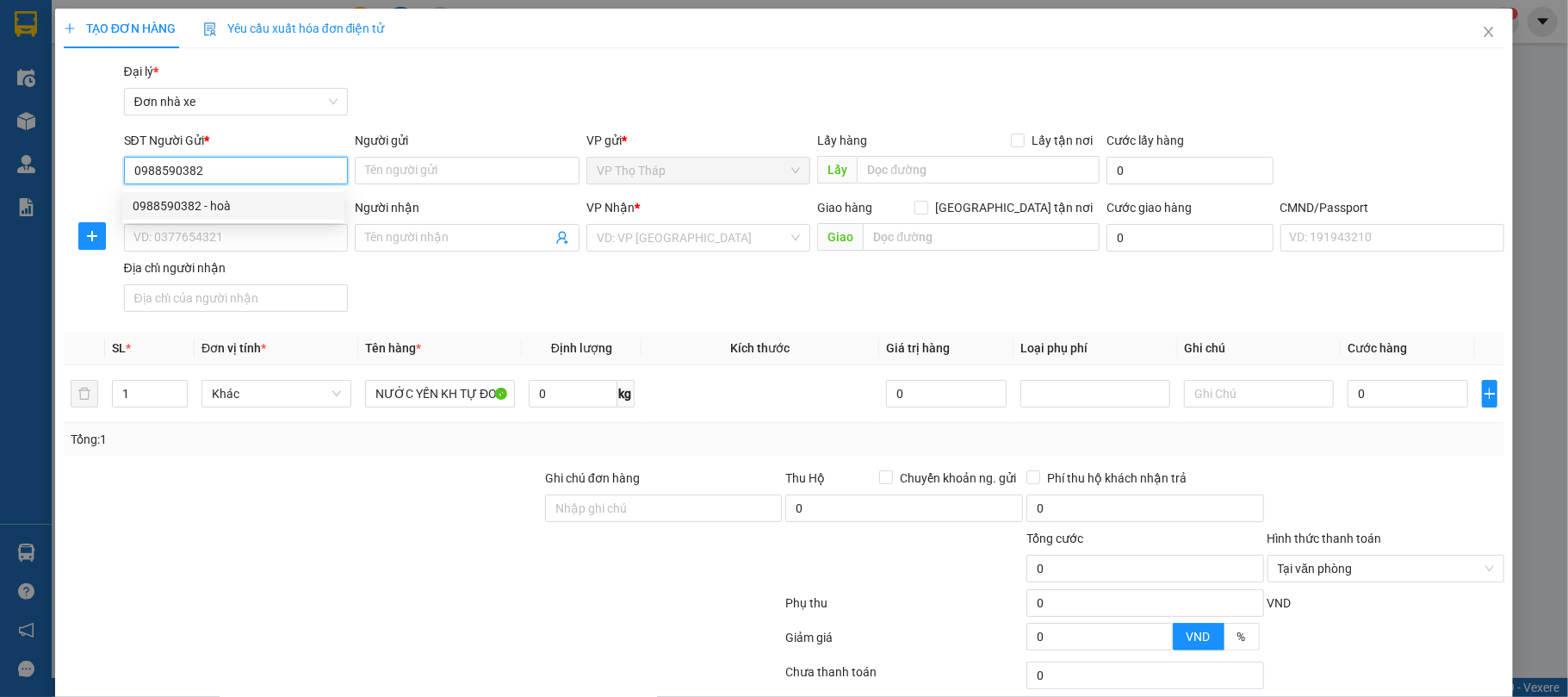
click at [256, 166] on input "0988590382" at bounding box center [237, 170] width 225 height 28
click at [251, 204] on div "0988590382 - hoà" at bounding box center [233, 205] width 202 height 19
type input "hoà"
type input "0389726728"
type input "THÙY"
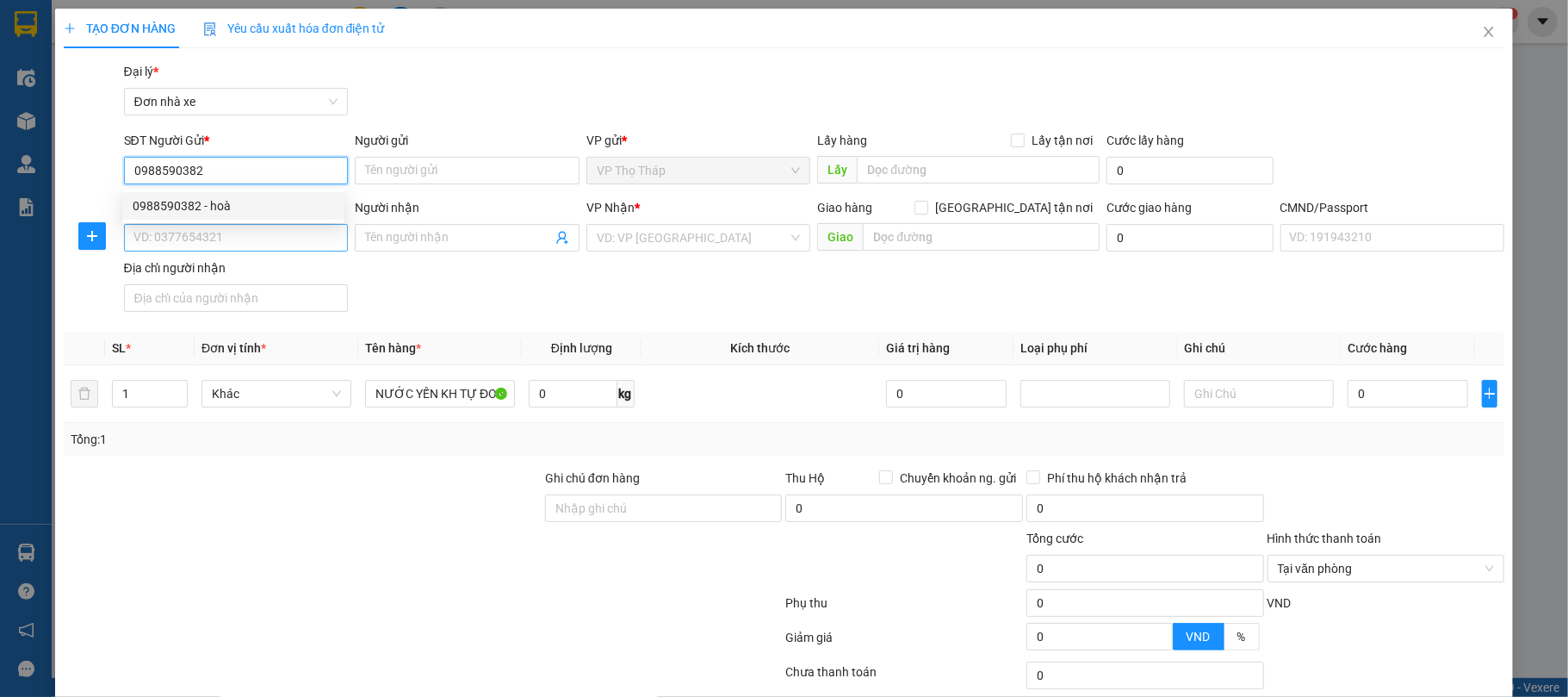
type input "025187008338 NINH LÊ THANH HUYỀN 802 ĐIỆN BIÊN"
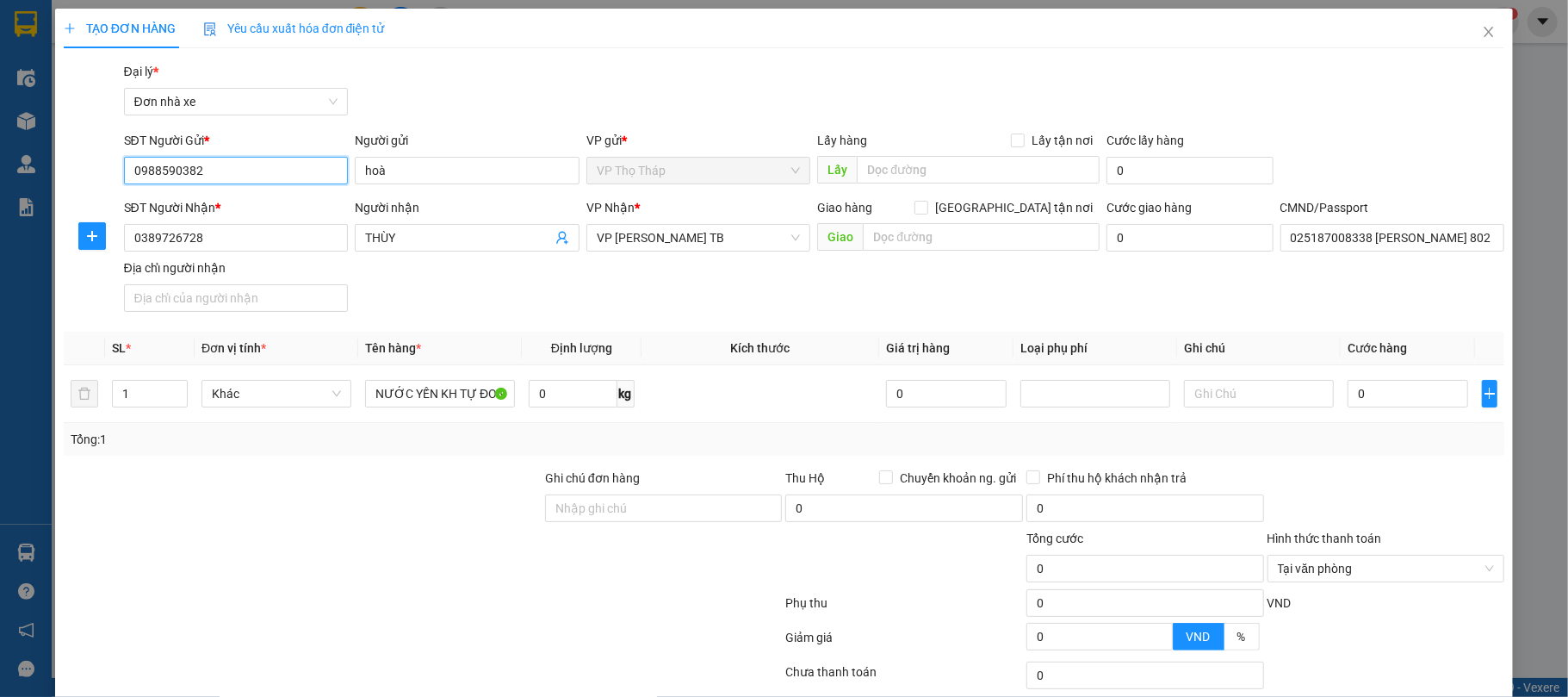
type input "0988590382"
click at [449, 296] on div "SĐT Người Nhận * 0389726728 Người nhận THÙY VP Nhận * VP Trần Phú TB Giao hàng …" at bounding box center [814, 258] width 1388 height 121
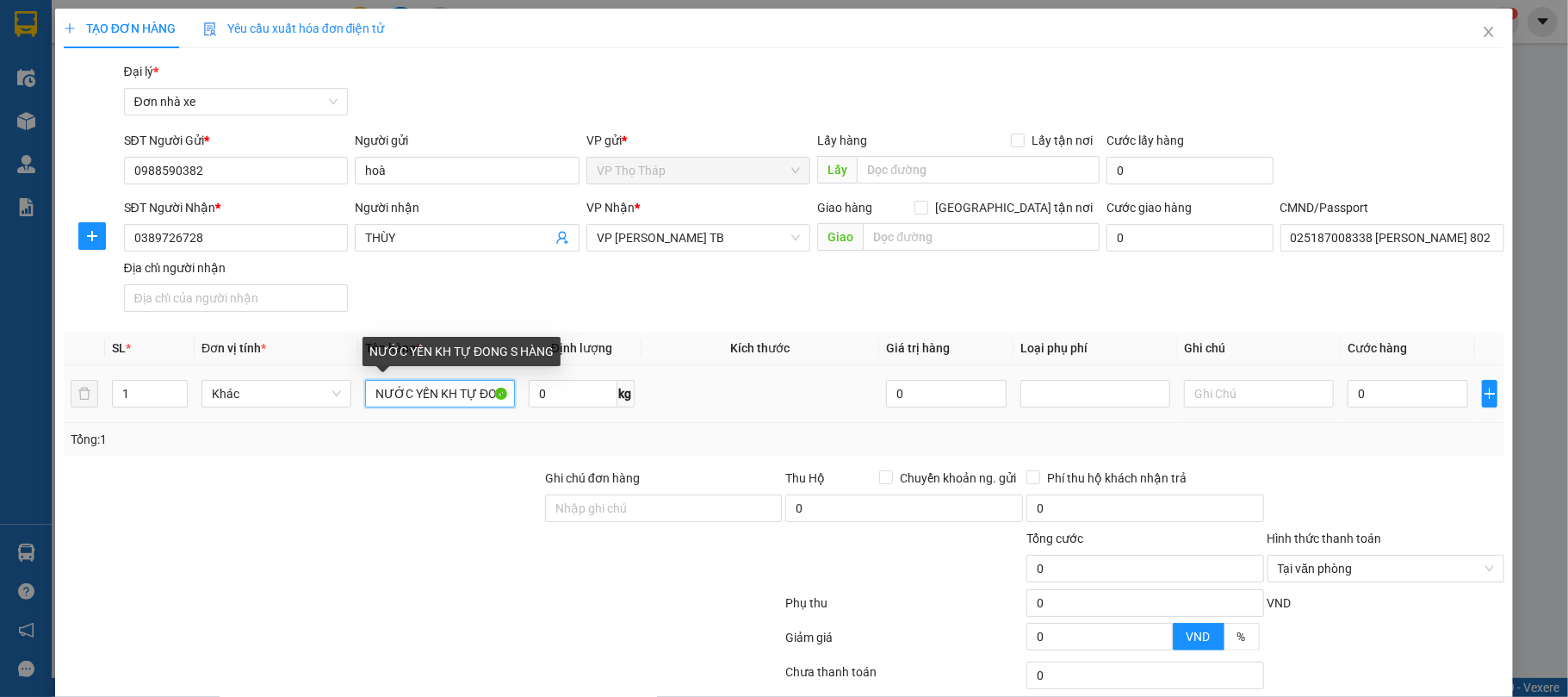
click at [451, 394] on input "NƯỚC YẾN KH TỰ ĐONG S HÀNG" at bounding box center [440, 394] width 150 height 28
drag, startPoint x: 459, startPoint y: 396, endPoint x: 304, endPoint y: 313, distance: 175.8
click at [419, 396] on input "NƯỚC YẾN KH TỰ ĐONG S HÀNG" at bounding box center [440, 394] width 150 height 28
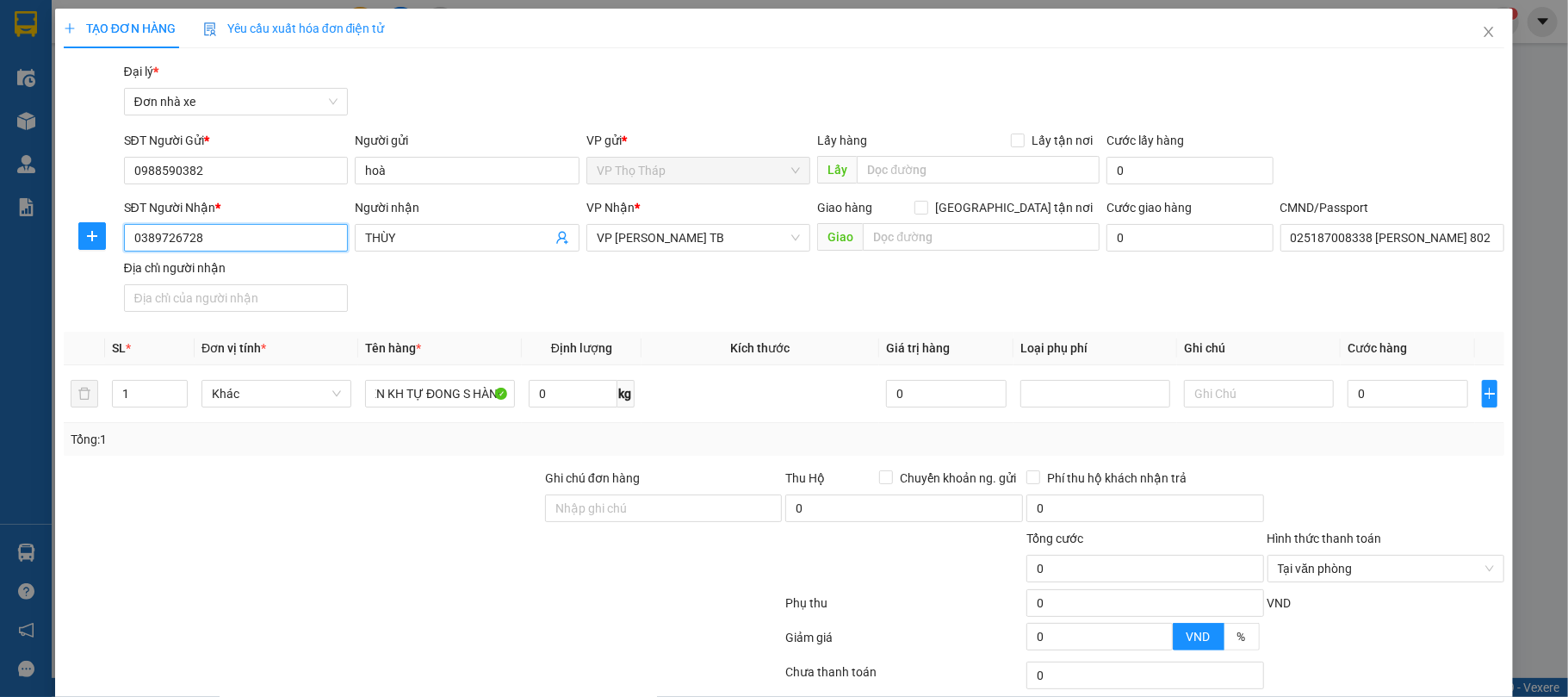
scroll to position [0, 0]
drag, startPoint x: 234, startPoint y: 232, endPoint x: 0, endPoint y: 204, distance: 235.7
click at [0, 206] on div "TẠO ĐƠN HÀNG Yêu cầu xuất hóa đơn điện tử Transit Pickup Surcharge Ids Transit …" at bounding box center [784, 348] width 1568 height 697
type input "0916117578"
click at [245, 268] on div "0916117578 - HÀ" at bounding box center [233, 273] width 202 height 19
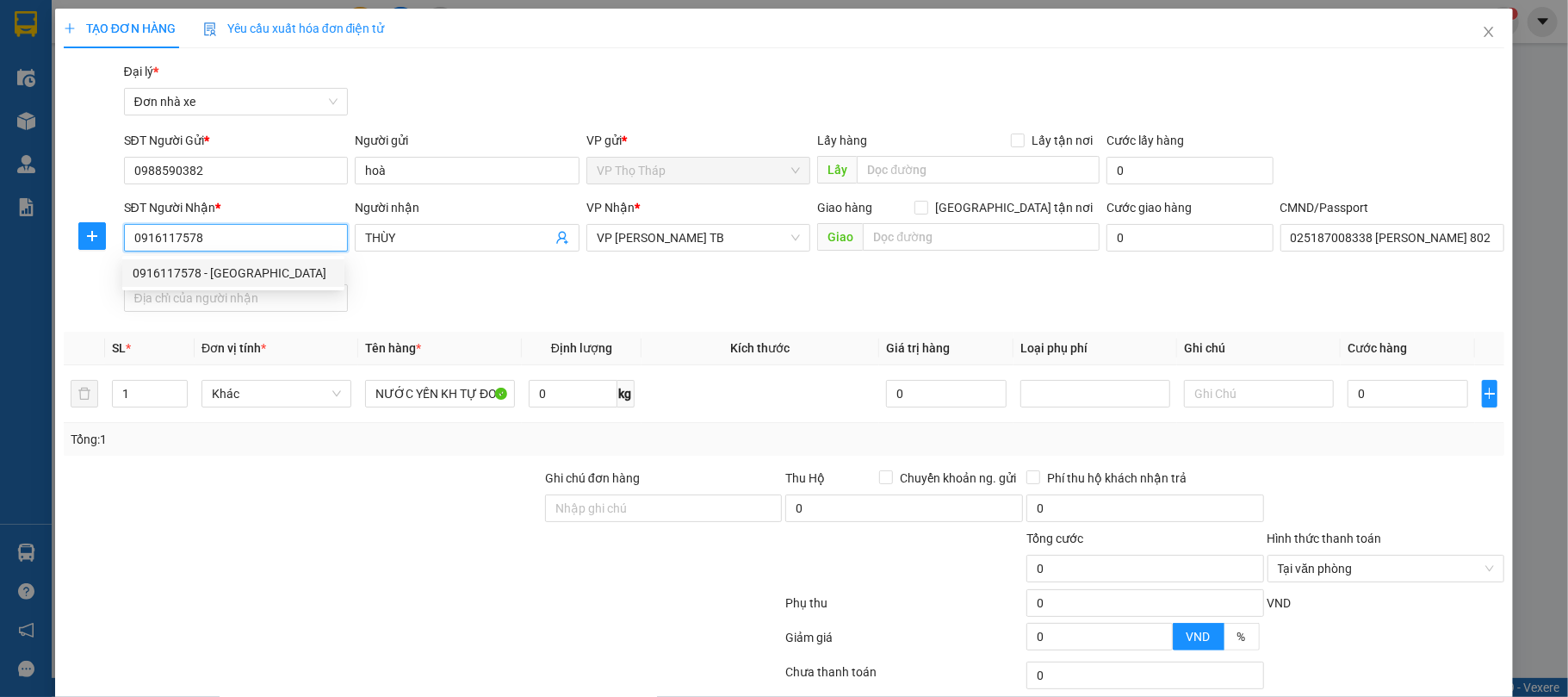
type input "HÀ"
type input "035181010988 NGUYỄN THỊ THU HÀ, TDP SỐ 5 PHÚ ỐC"
type input "0916117578"
click at [473, 307] on div "SĐT Người Nhận * 0916117578 Người nhận HÀ VP Nhận * VP Nam Định Giao hàng Giao …" at bounding box center [814, 258] width 1388 height 121
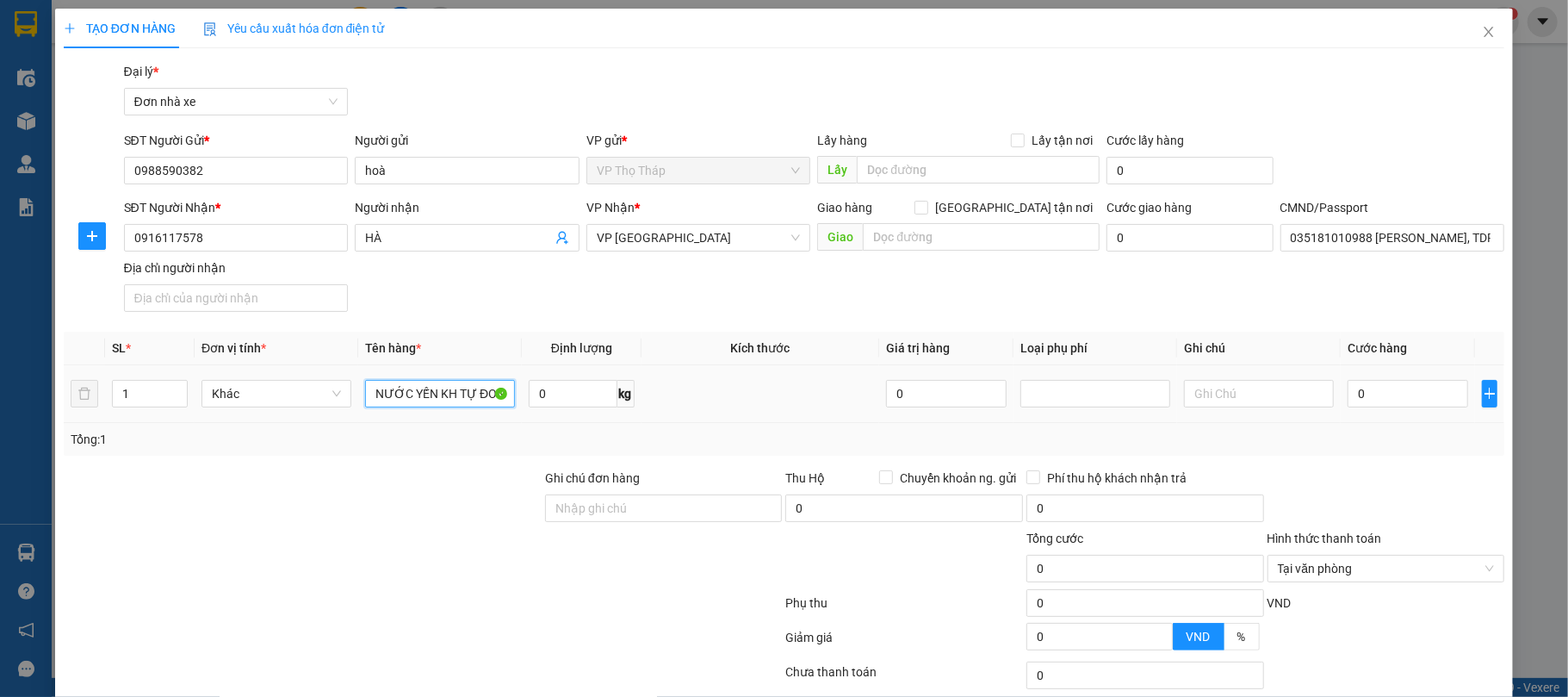
click at [445, 394] on input "NƯỚC YẾN KH TỰ ĐONG S HÀNG" at bounding box center [440, 394] width 150 height 28
drag, startPoint x: 468, startPoint y: 396, endPoint x: 519, endPoint y: 400, distance: 51.2
click at [519, 400] on tr "1 Khác NƯỚC YẾN KH TỰ ĐONG S HÀNG 0 kg 0 0" at bounding box center [784, 394] width 1442 height 58
click at [462, 396] on input "NƯỚC YẾN KH TỰ ĐONG S HÀNG" at bounding box center [440, 394] width 150 height 28
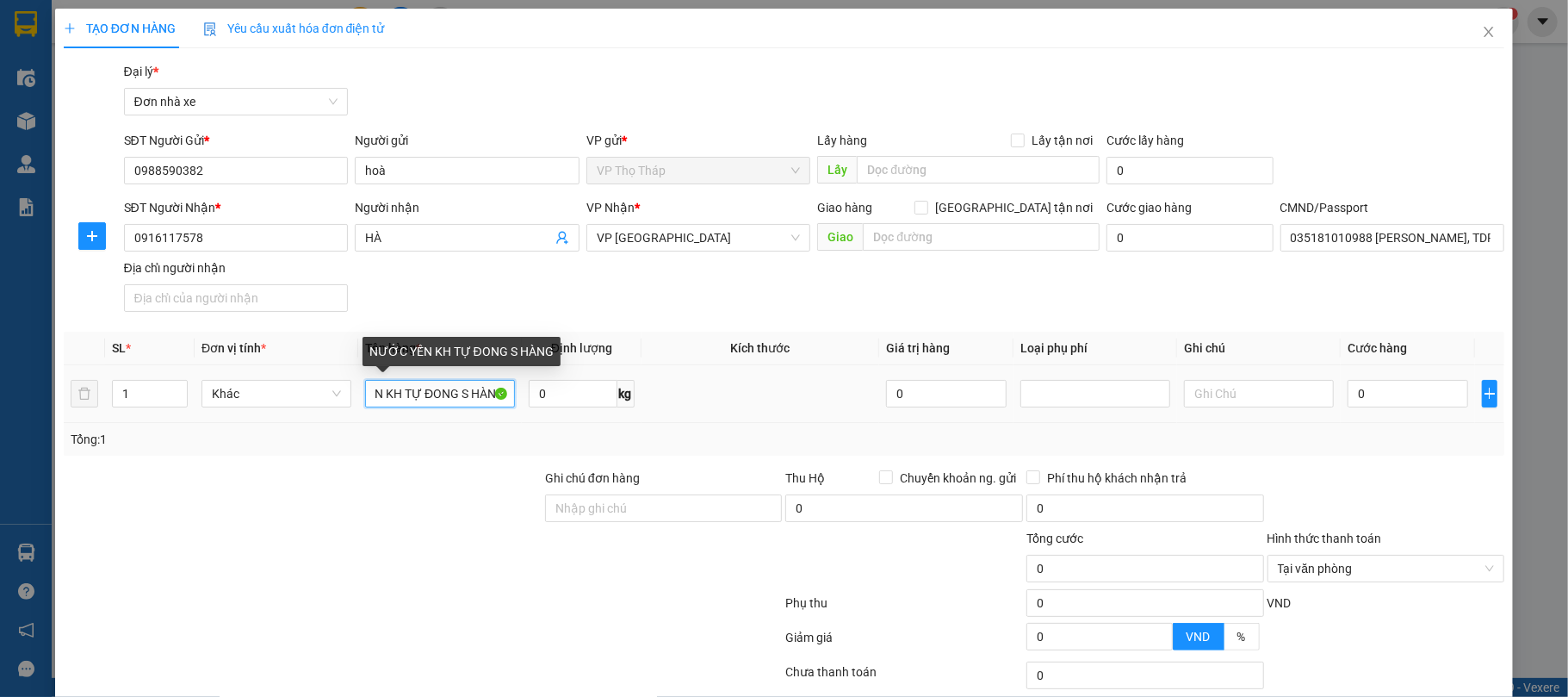
drag, startPoint x: 463, startPoint y: 391, endPoint x: 418, endPoint y: 398, distance: 45.5
click at [418, 398] on input "NƯỚC YẾN KH TỰ ĐONG S HÀNG" at bounding box center [440, 394] width 150 height 28
type input "NƯỚC YẾN KH TỰ ĐÓNG HÀNG"
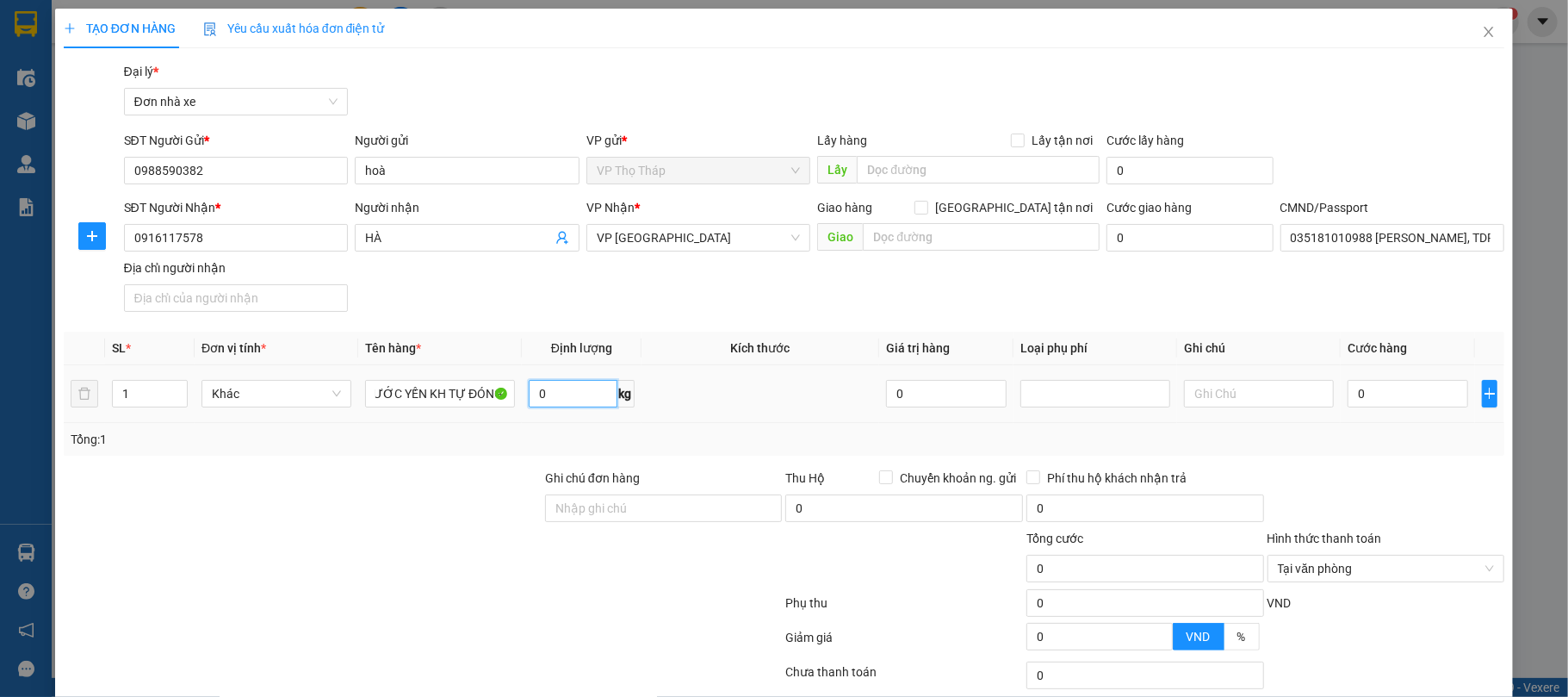
click at [561, 386] on input "0" at bounding box center [573, 394] width 88 height 28
click at [1378, 391] on input "0" at bounding box center [1408, 394] width 121 height 28
type input "3"
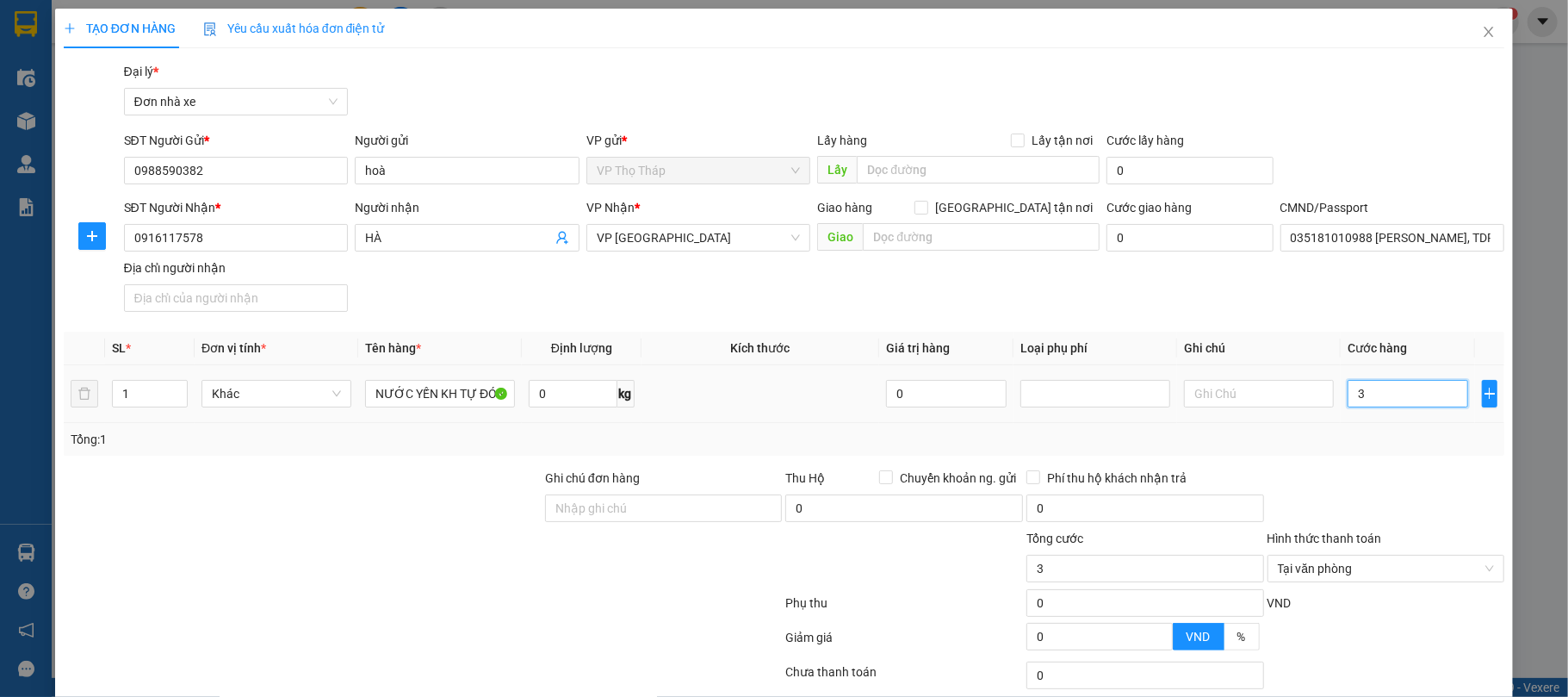
type input "30"
type input "30.000"
click at [1316, 338] on th "Ghi chú" at bounding box center [1259, 348] width 164 height 33
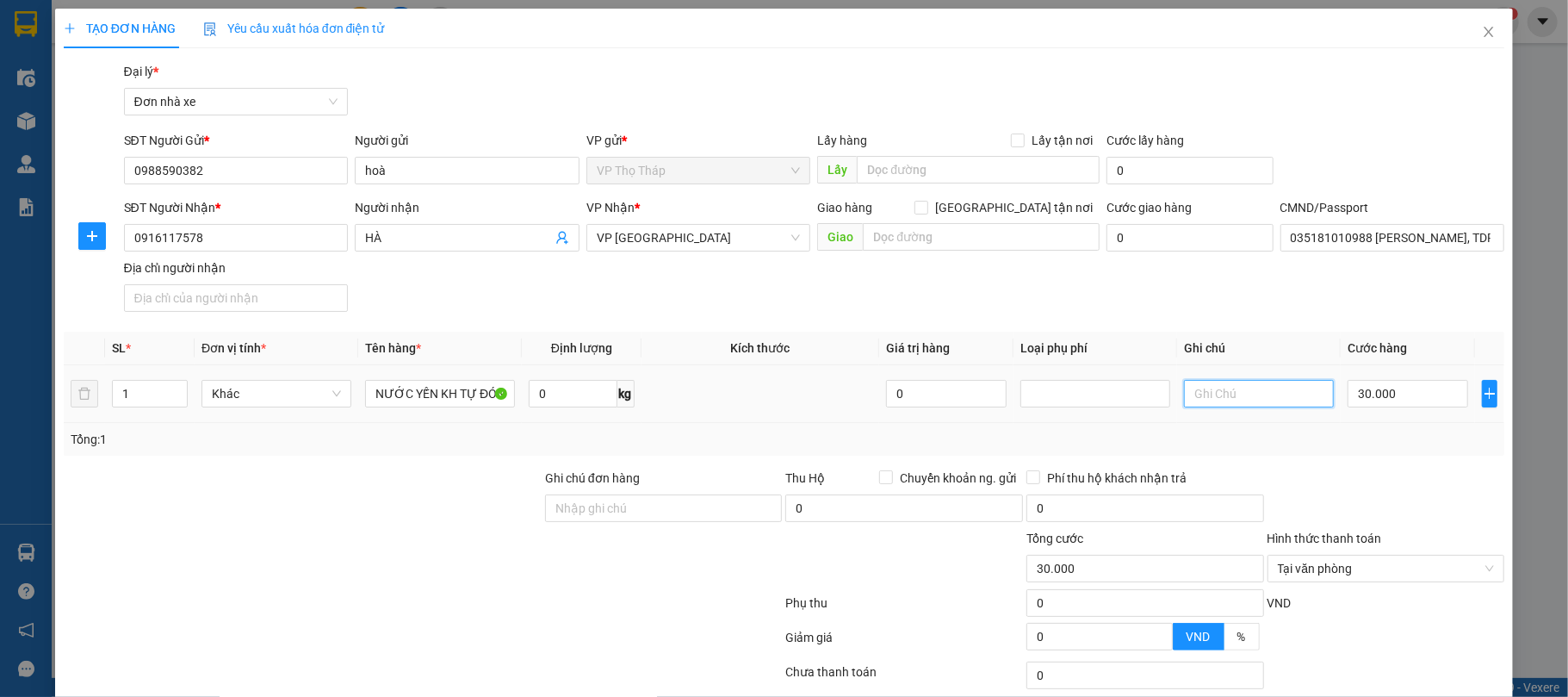
click at [1233, 398] on input "text" at bounding box center [1259, 394] width 150 height 28
type input "HỎNG VỠ KH TỰ CHỊU"
click at [1238, 352] on th "Ghi chú" at bounding box center [1259, 348] width 164 height 33
click at [1324, 424] on div "Tổng: 1" at bounding box center [784, 439] width 1442 height 32
click at [1465, 569] on span "Tại văn phòng" at bounding box center [1386, 568] width 217 height 26
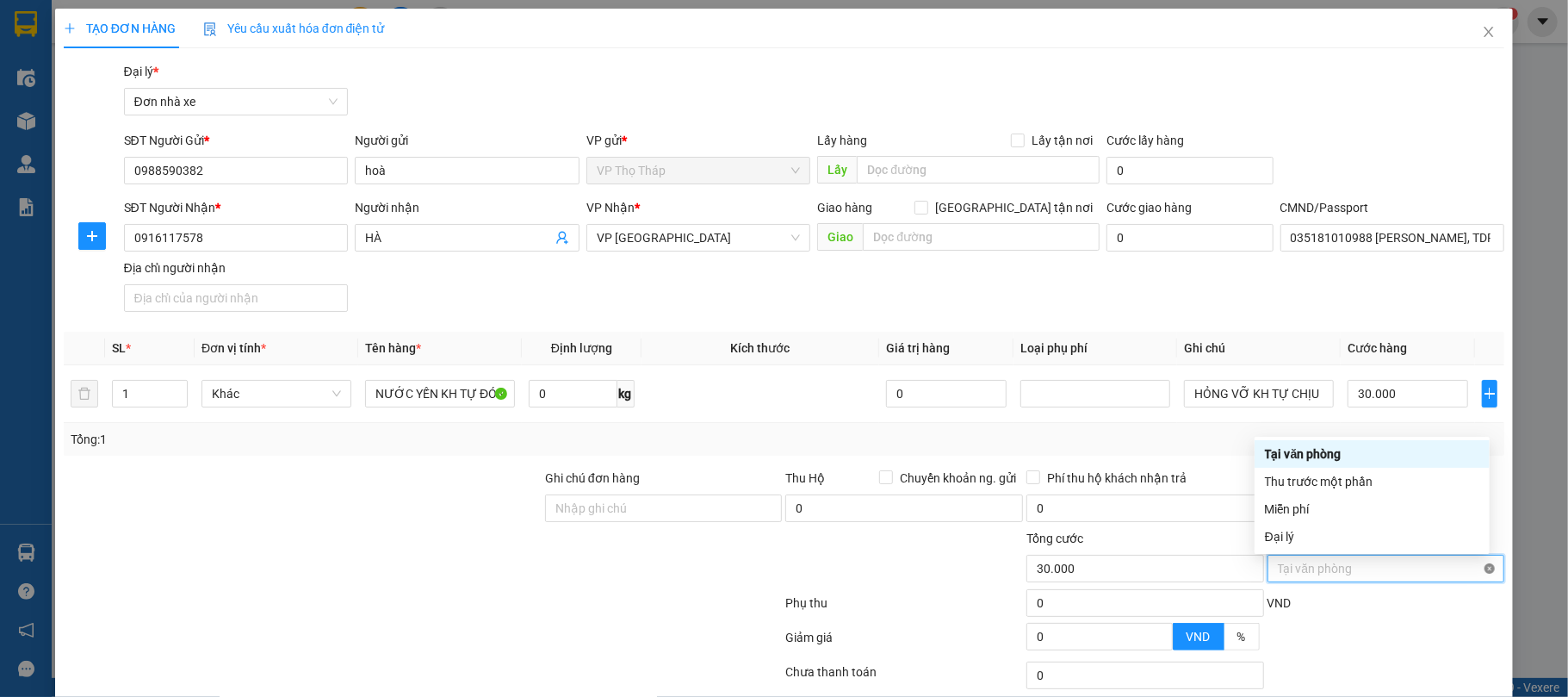
type input "30.000"
click at [1213, 441] on div "Tổng: 1" at bounding box center [784, 439] width 1428 height 19
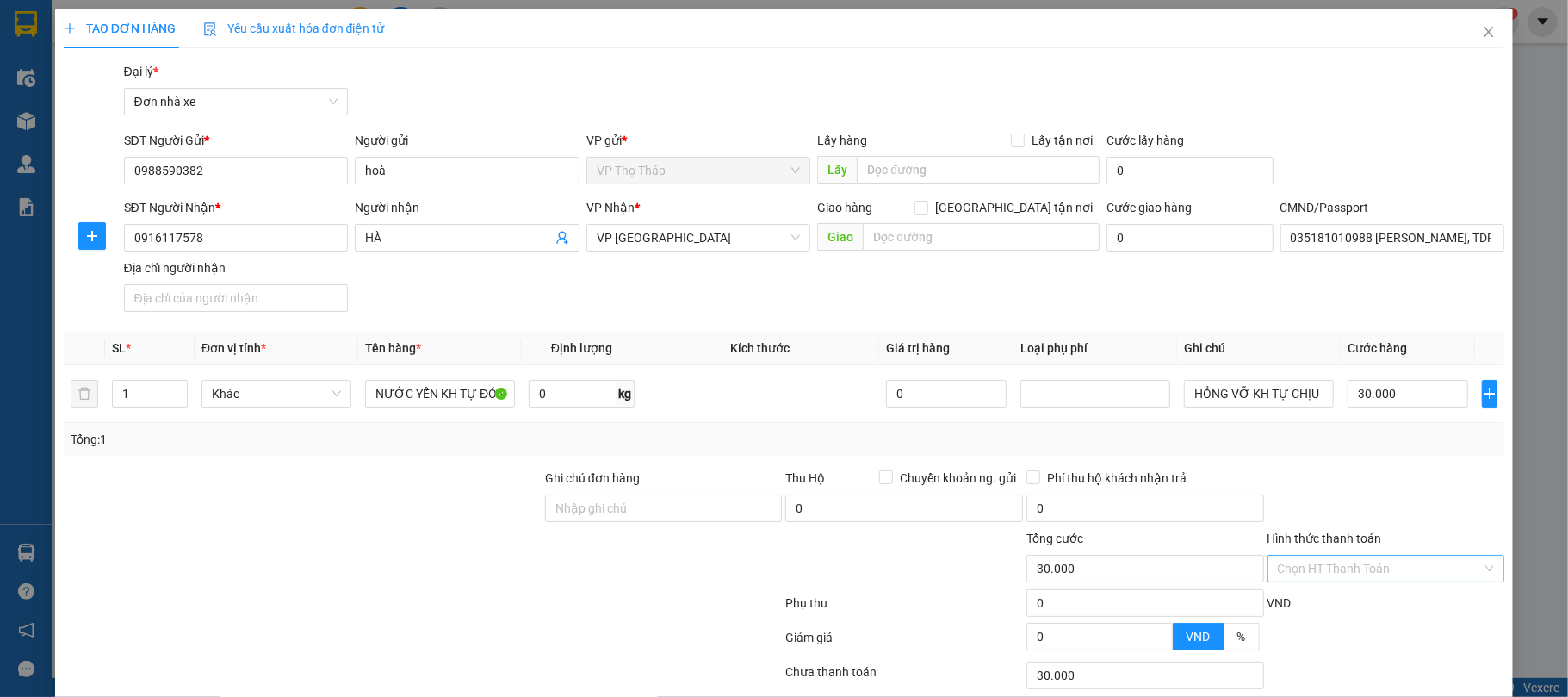
scroll to position [128, 0]
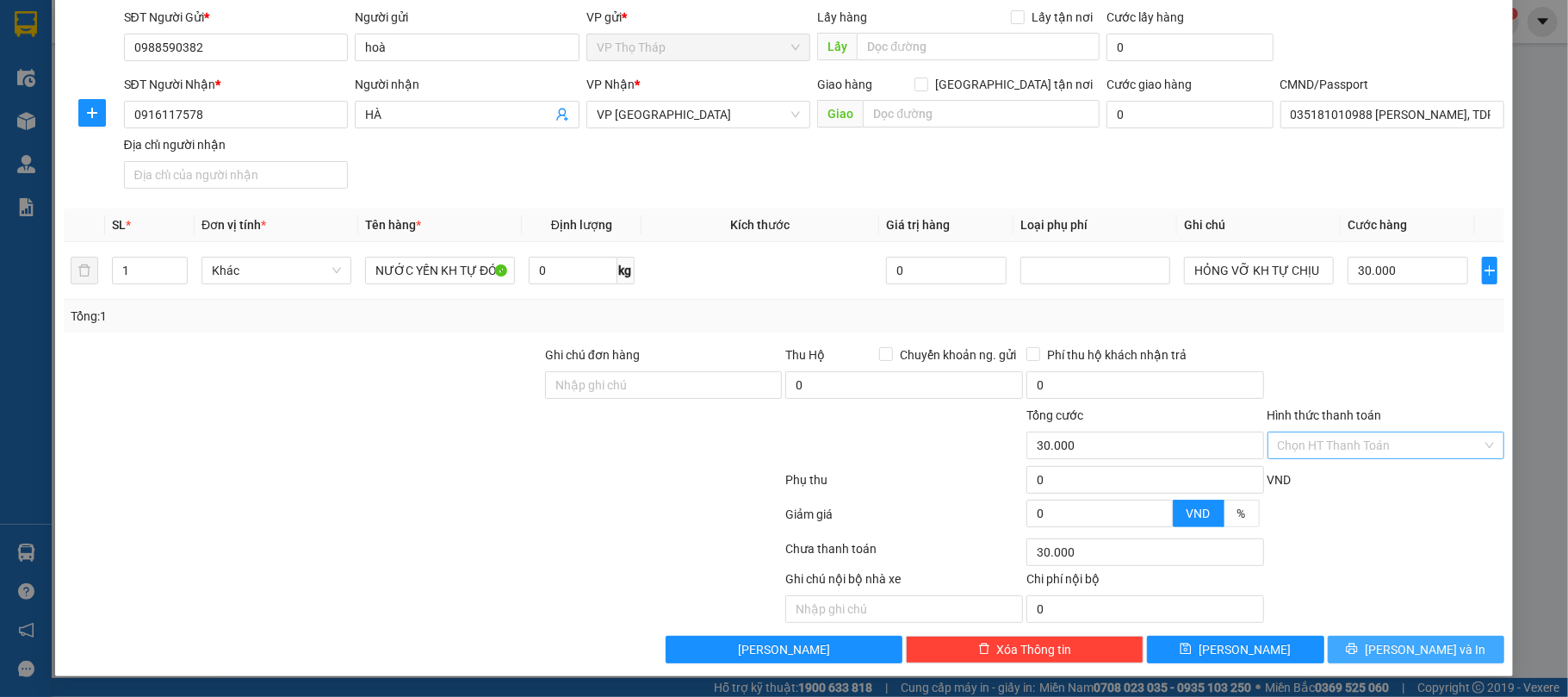
click at [1388, 645] on span "[PERSON_NAME] và In" at bounding box center [1426, 648] width 121 height 19
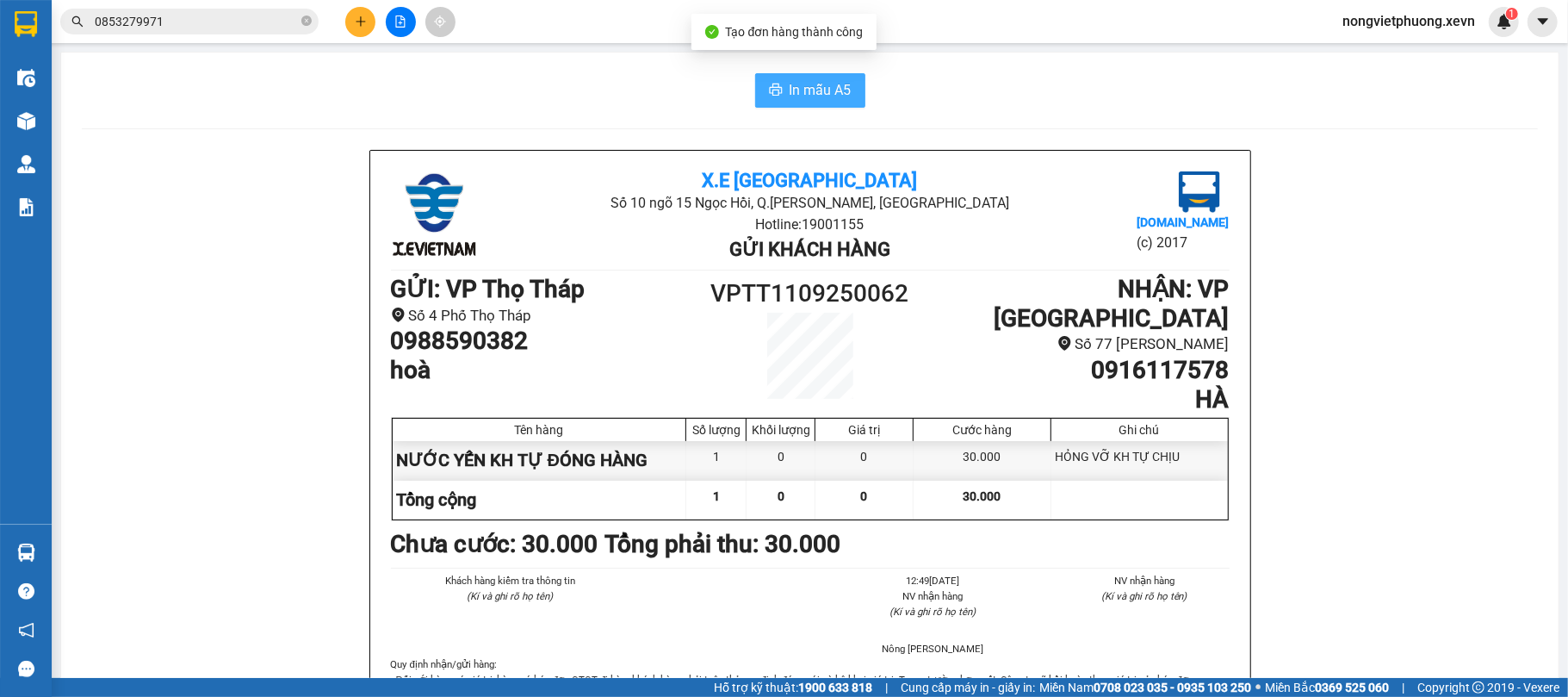
click at [790, 85] on span "In mẫu A5" at bounding box center [820, 90] width 62 height 22
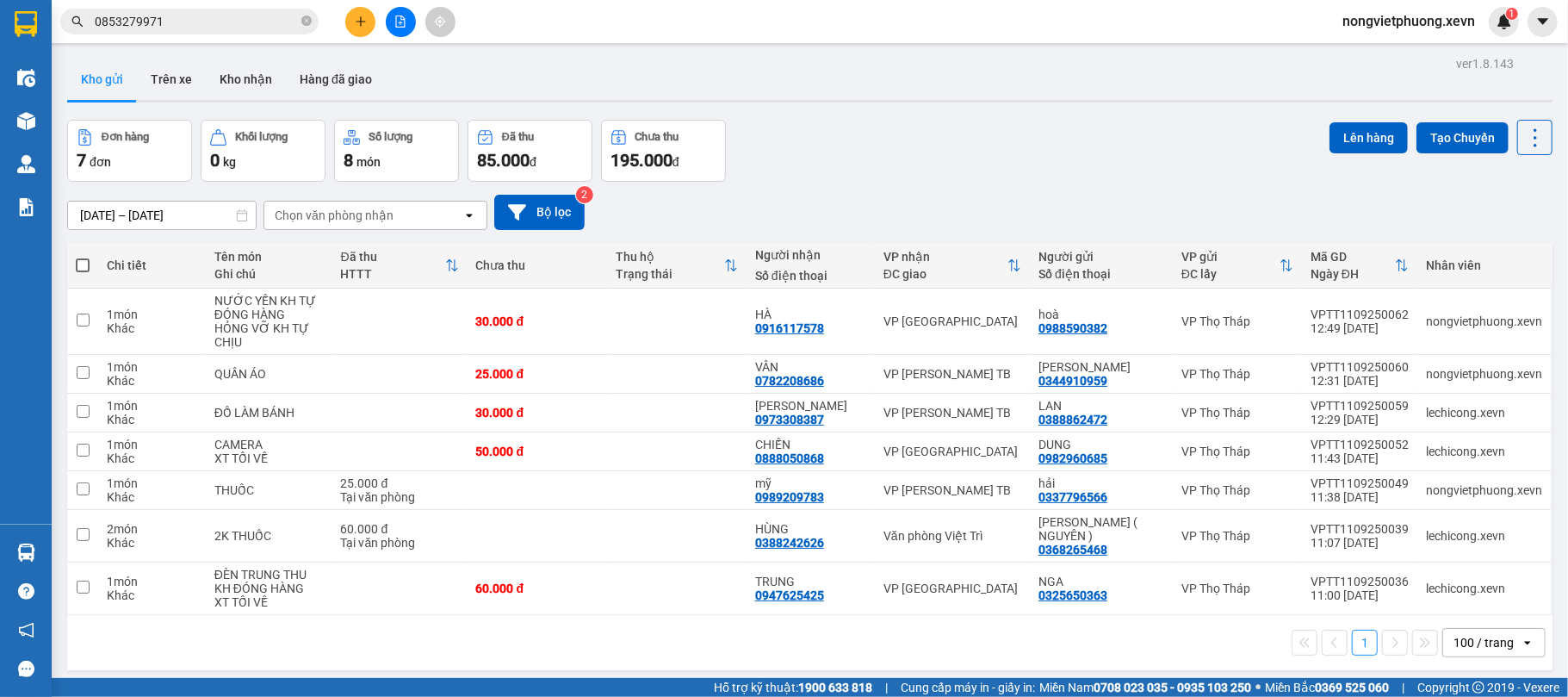
click at [845, 104] on div "ver 1.8.143 Kho gửi Trên xe Kho nhận Hàng đã giao Đơn hàng 7 đơn Khối lượng 0 k…" at bounding box center [810, 400] width 1500 height 697
click at [359, 26] on icon "plus" at bounding box center [360, 21] width 12 height 12
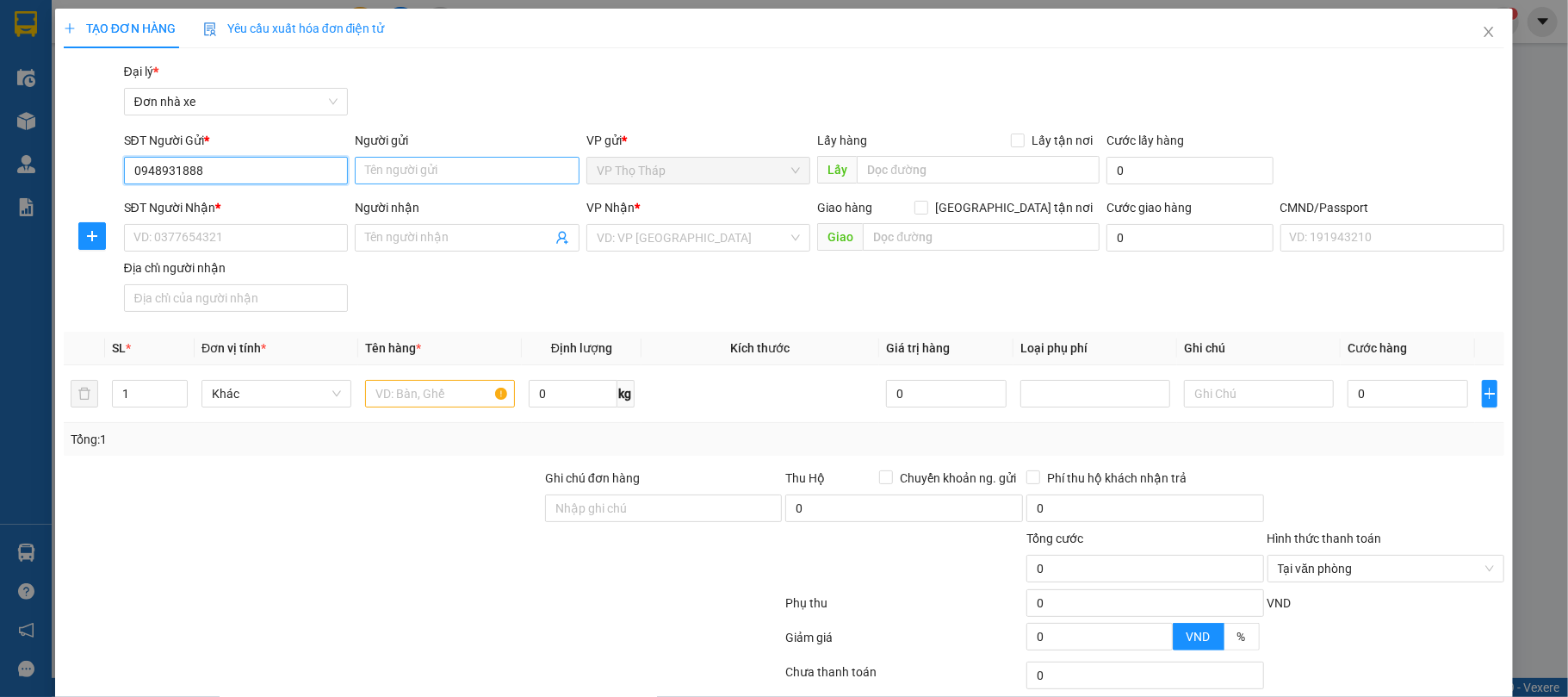
type input "0948931888"
click at [421, 177] on input "Người gửi" at bounding box center [467, 170] width 225 height 28
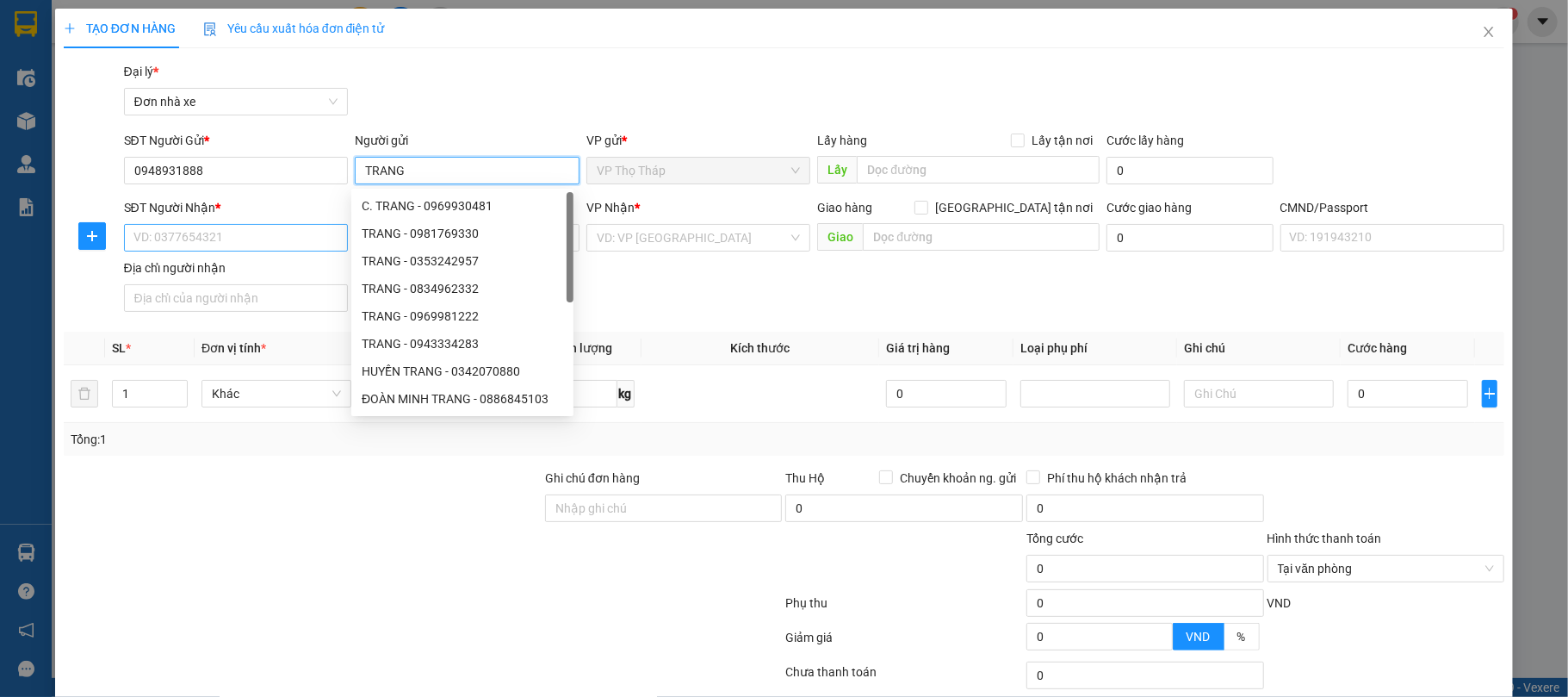
type input "TRANG"
click at [226, 242] on input "SĐT Người Nhận *" at bounding box center [237, 238] width 225 height 28
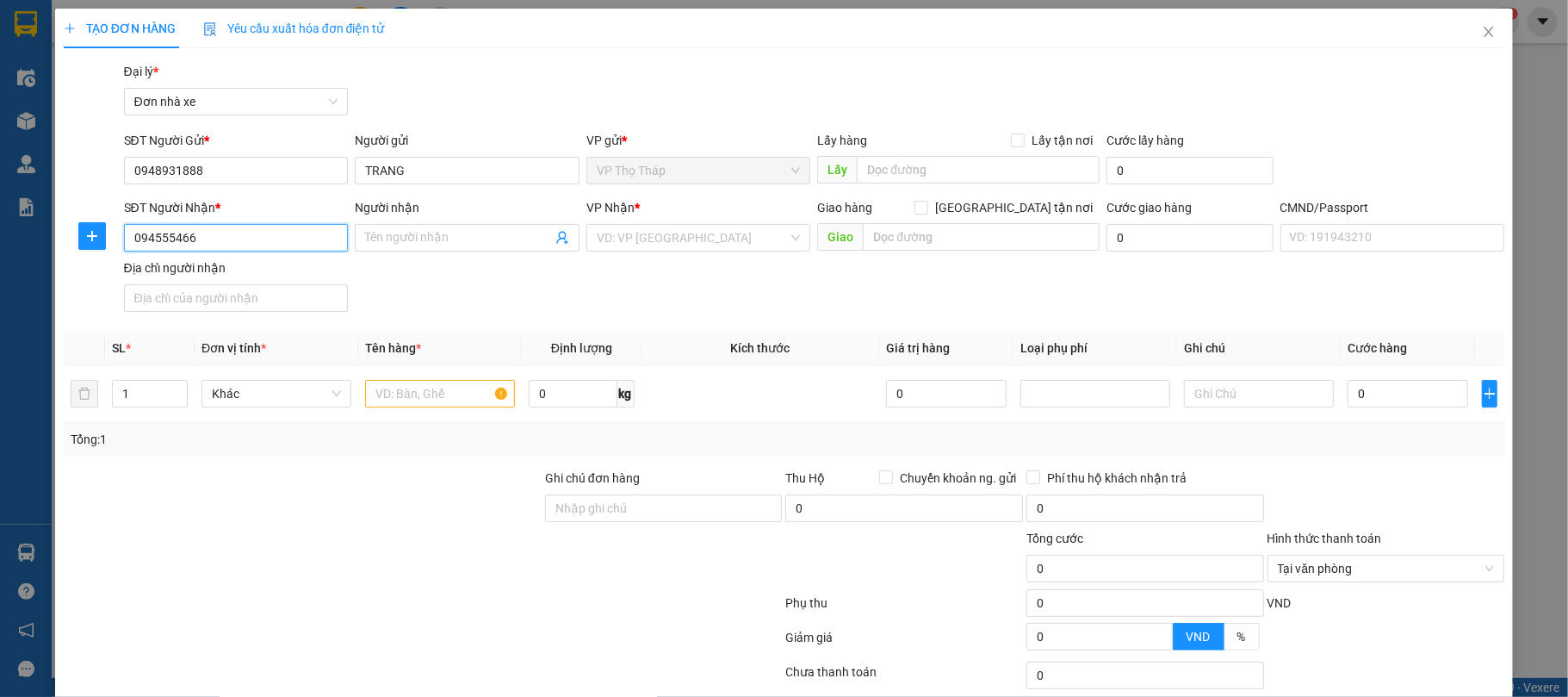
type input "0945554666"
click at [226, 273] on div "0945554666 - HIỀN" at bounding box center [233, 273] width 202 height 19
type input "HIỀN"
type input "1"
type input "0945554666"
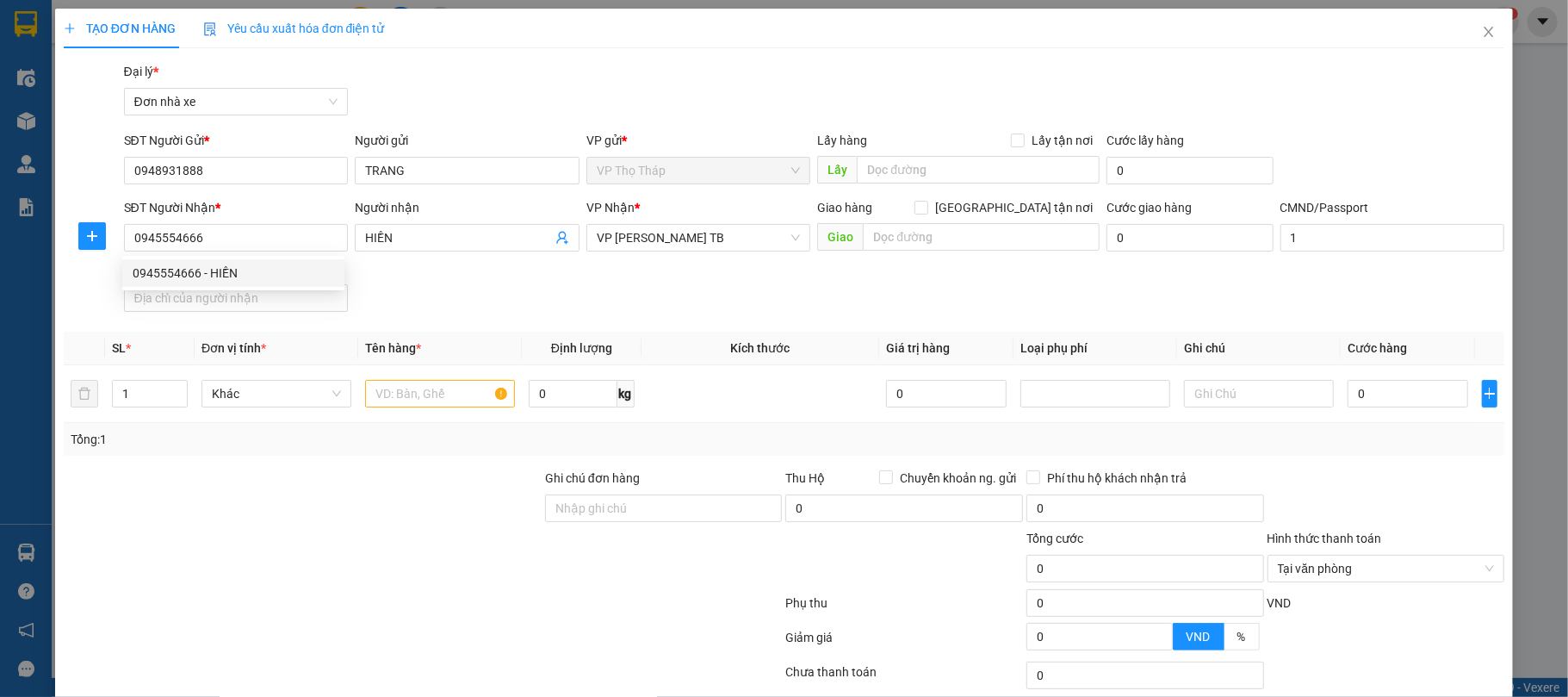
click at [511, 298] on div "SĐT Người Nhận * 0945554666 Người nhận HIỀN VP Nhận * VP Trần Phú TB Giao hàng …" at bounding box center [814, 258] width 1388 height 121
click at [427, 379] on div at bounding box center [440, 394] width 150 height 34
click at [428, 385] on input "text" at bounding box center [440, 394] width 150 height 28
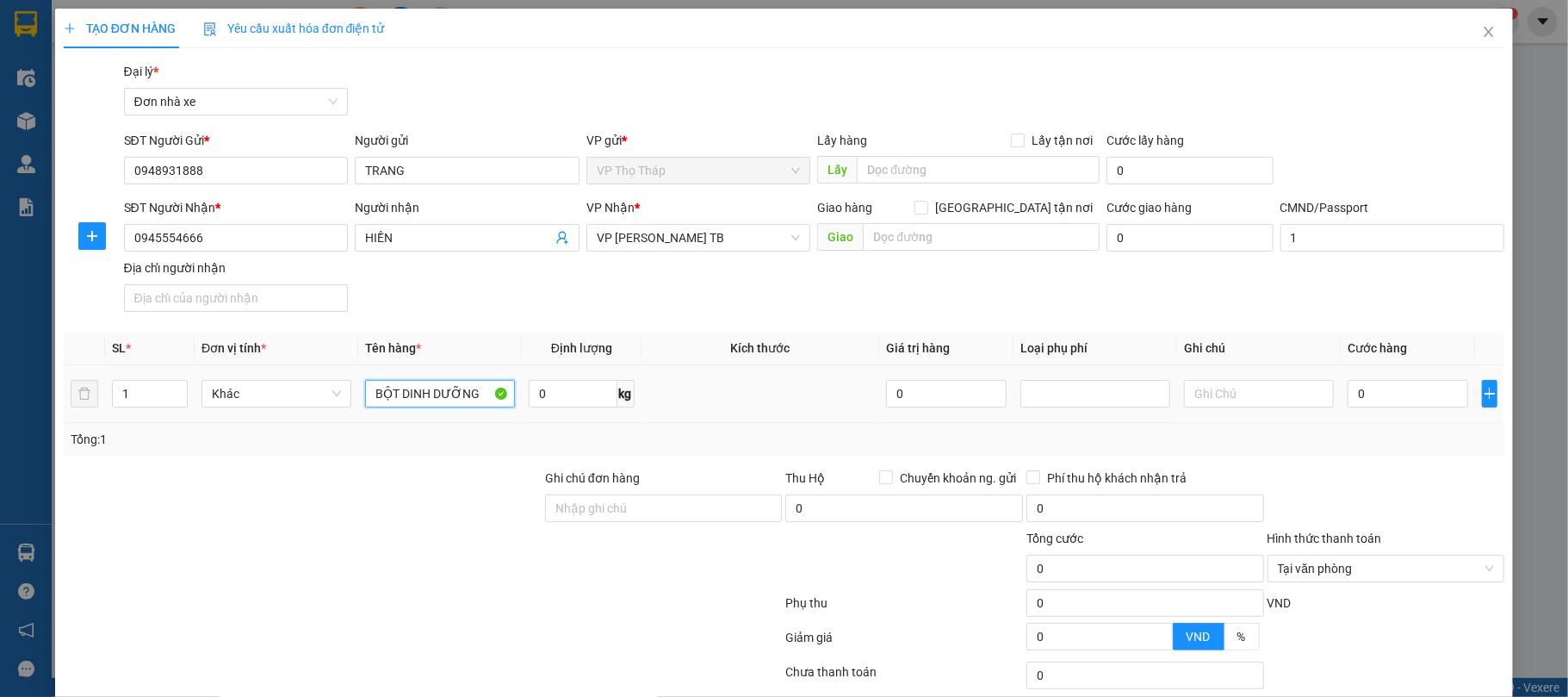
type input "BỘT DINH DƯỠNG"
click at [456, 328] on div "Transit Pickup Surcharge Ids Transit Deliver Surcharge Ids Transit Deliver Surc…" at bounding box center [784, 424] width 1442 height 724
click at [1371, 407] on input "0" at bounding box center [1408, 394] width 121 height 28
type input "2"
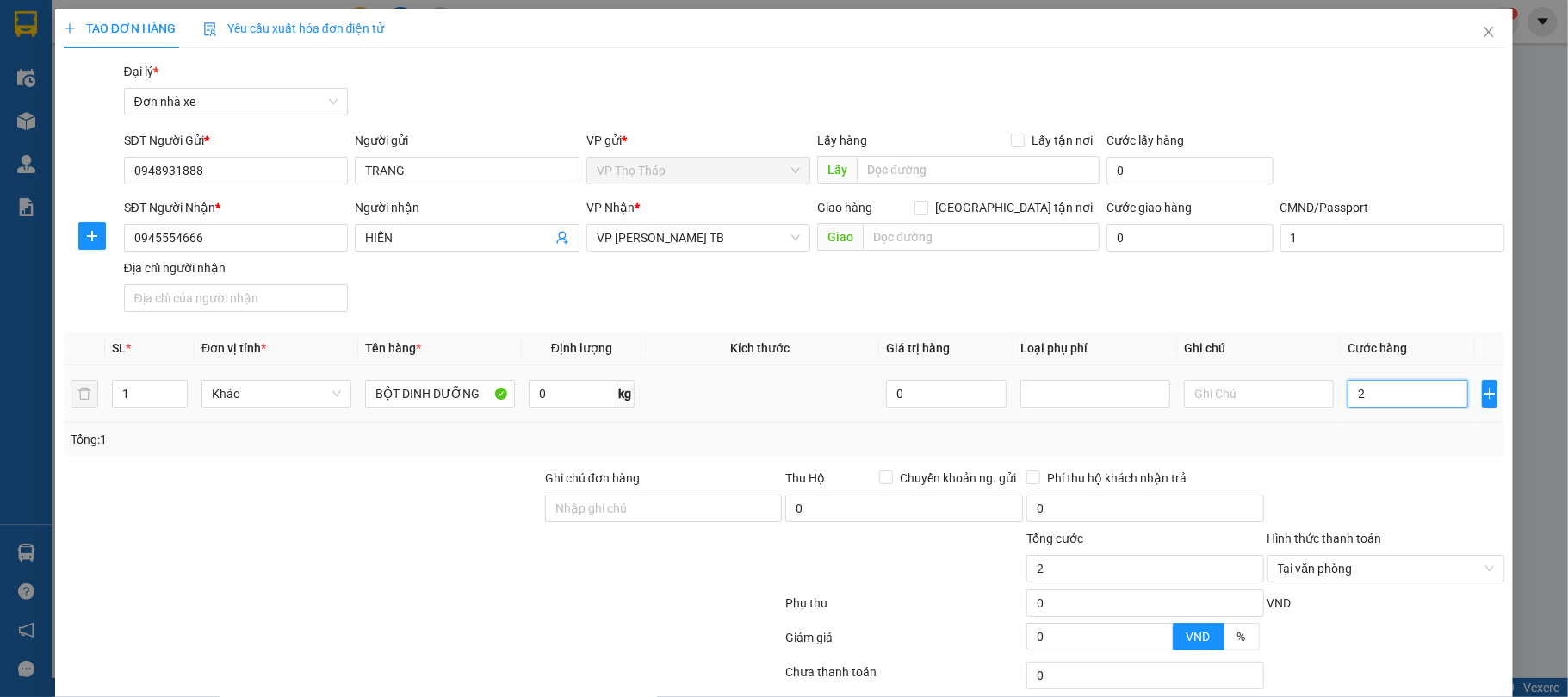
type input "25"
type input "25.000"
click at [1386, 494] on div at bounding box center [1387, 498] width 241 height 60
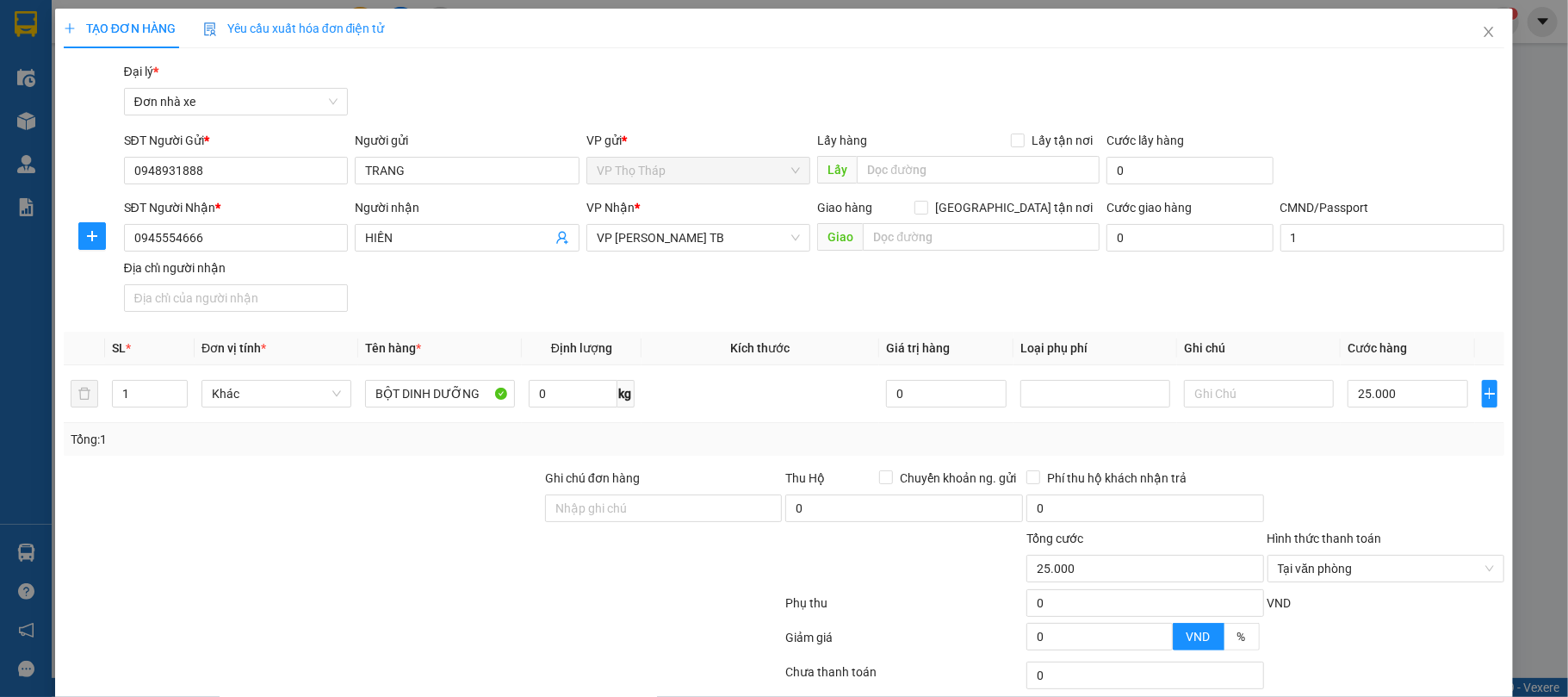
click at [1457, 513] on div at bounding box center [1387, 498] width 241 height 60
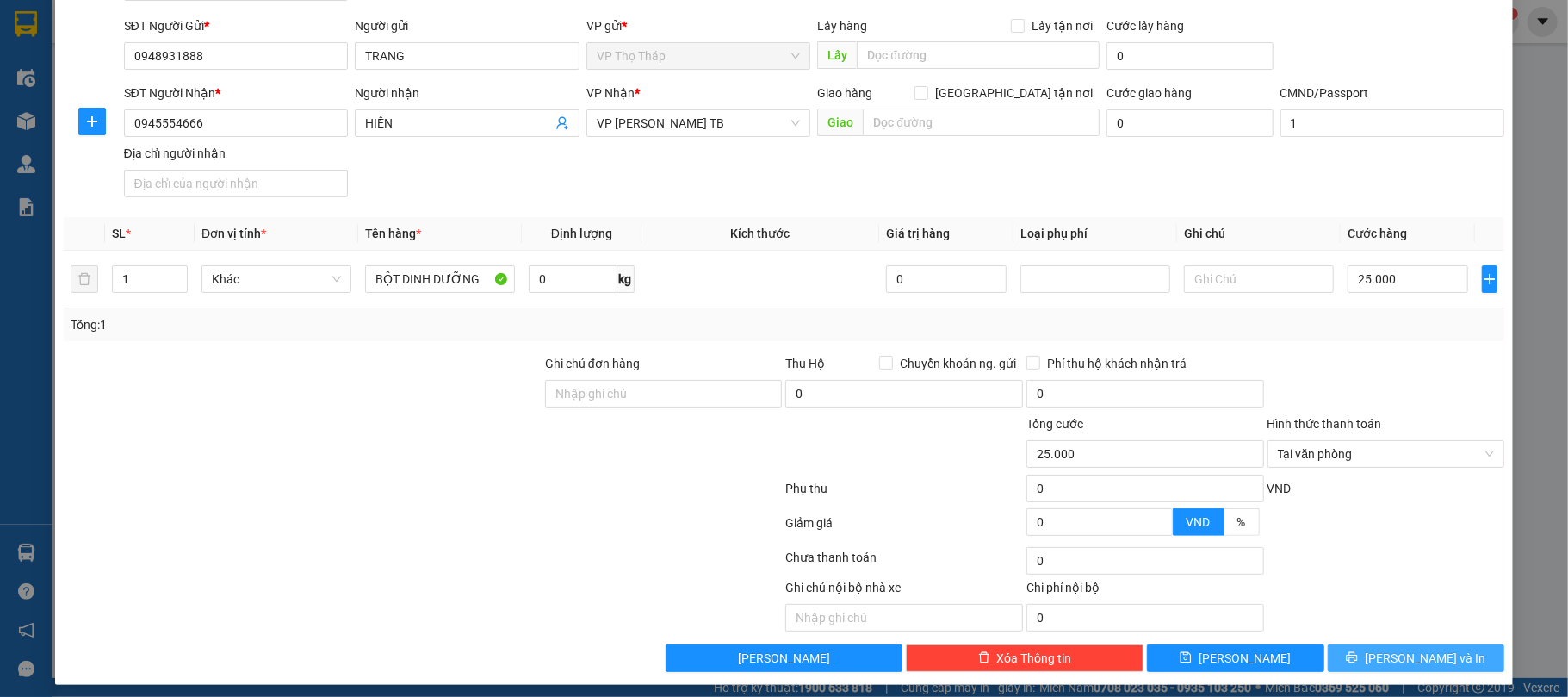
click at [1429, 661] on span "[PERSON_NAME] và In" at bounding box center [1426, 657] width 121 height 19
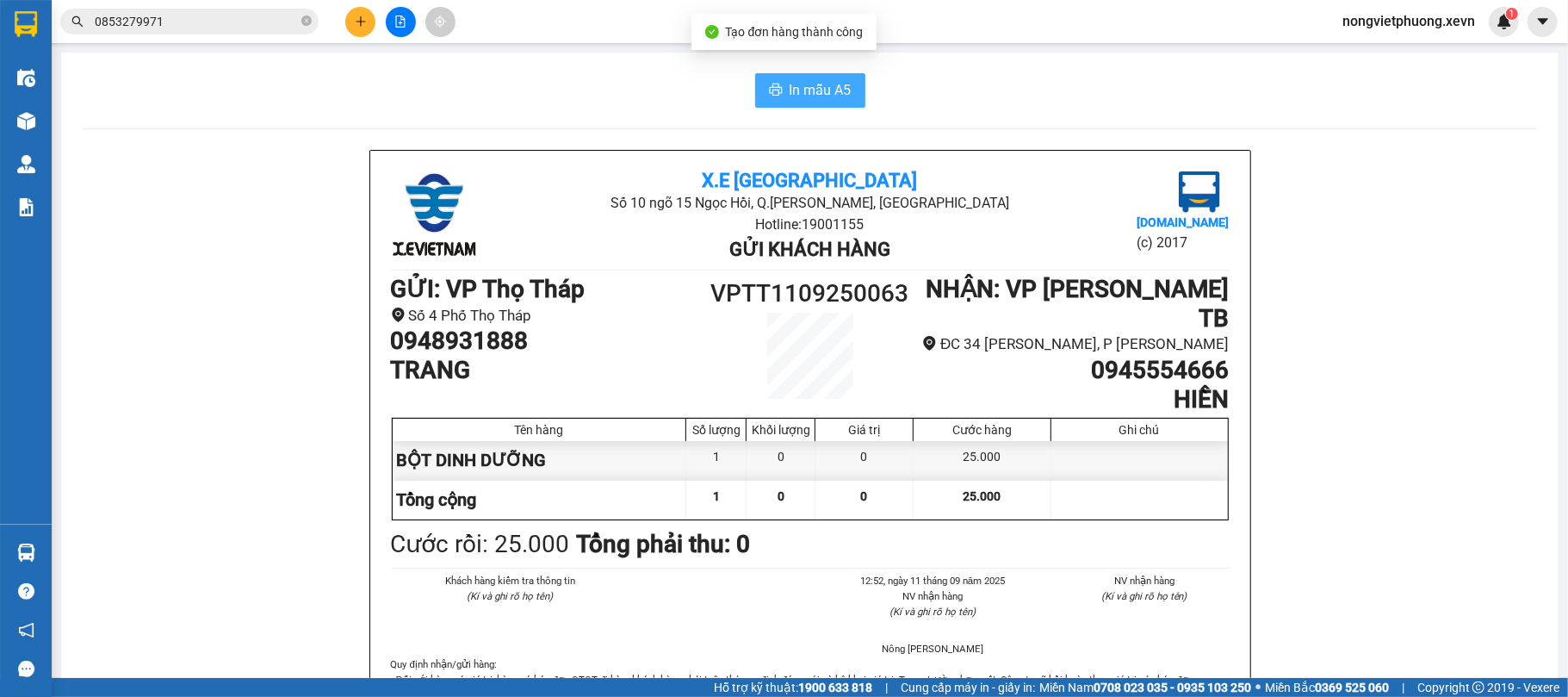
click at [778, 98] on button "In mẫu A5" at bounding box center [811, 90] width 110 height 34
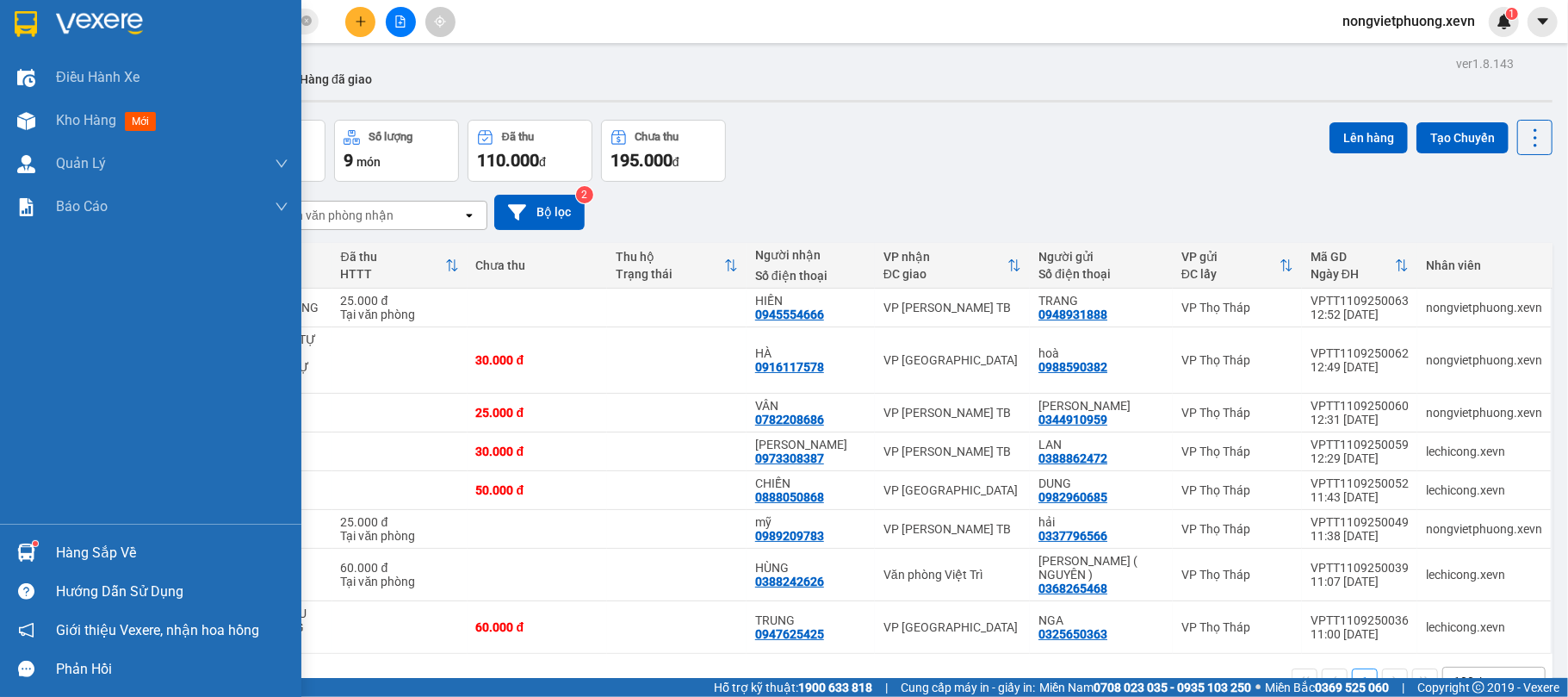
click at [46, 539] on div "Hàng sắp về" at bounding box center [150, 552] width 302 height 39
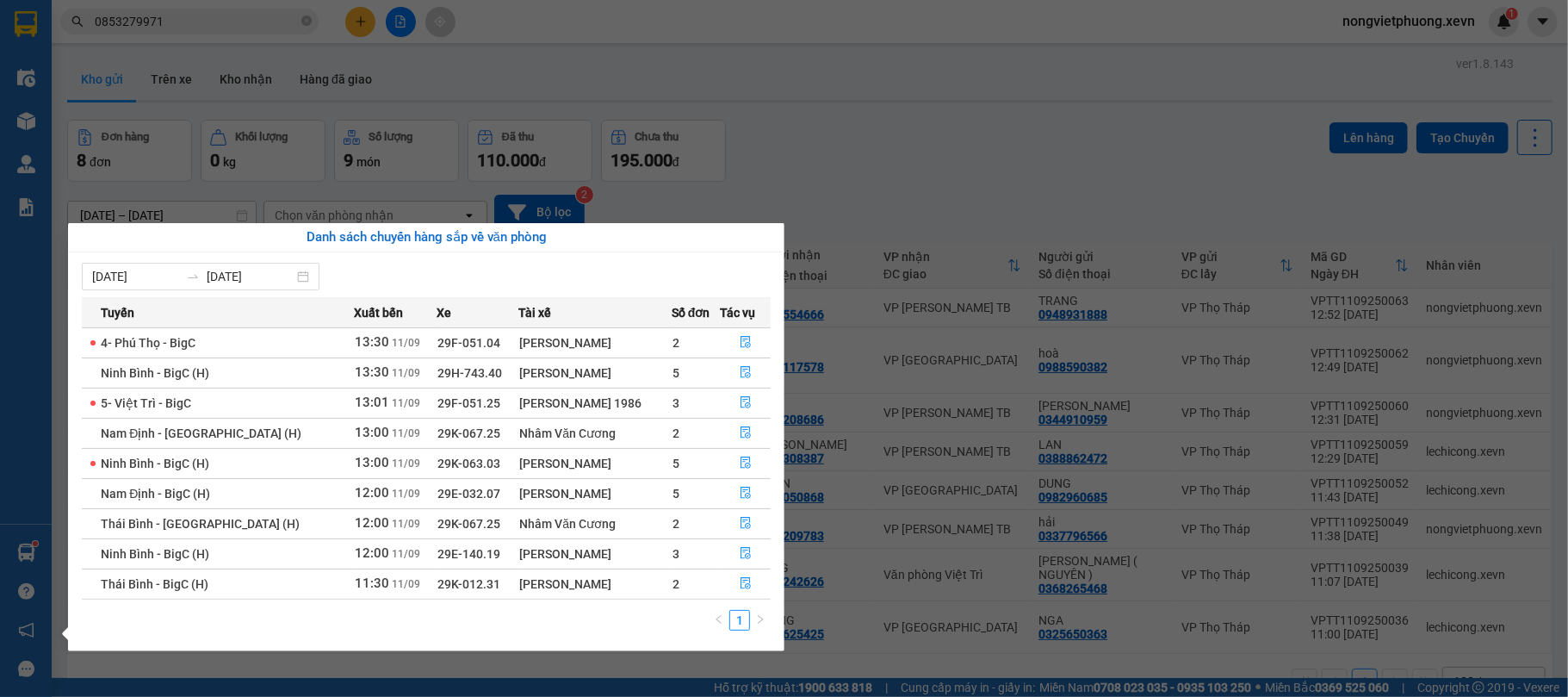
click at [311, 19] on section "Kết quả tìm kiếm ( 28 ) Bộ lọc Mã ĐH Trạng thái Món hàng Thu hộ Tổng cước Chưa …" at bounding box center [784, 348] width 1568 height 697
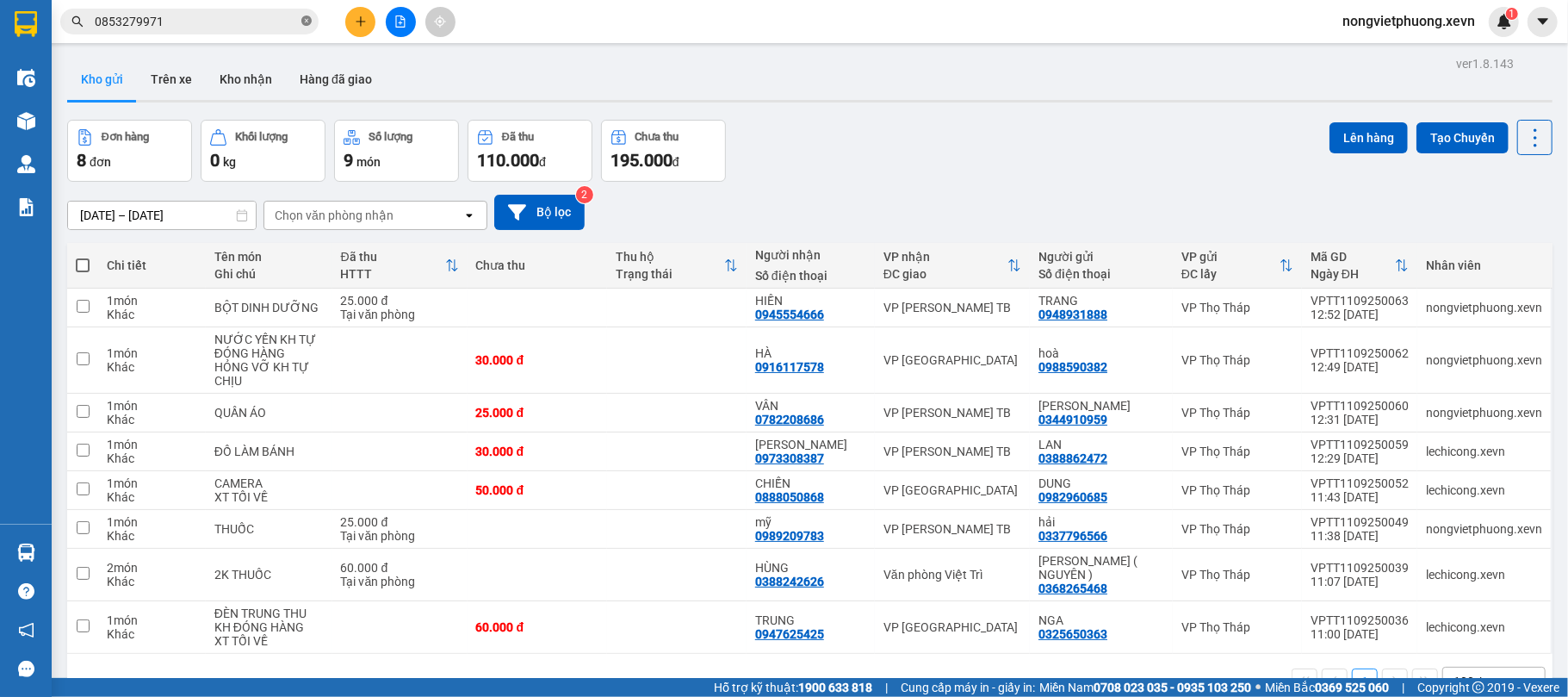
click at [304, 22] on icon "close-circle" at bounding box center [306, 20] width 10 height 10
click at [283, 22] on input "text" at bounding box center [196, 21] width 204 height 19
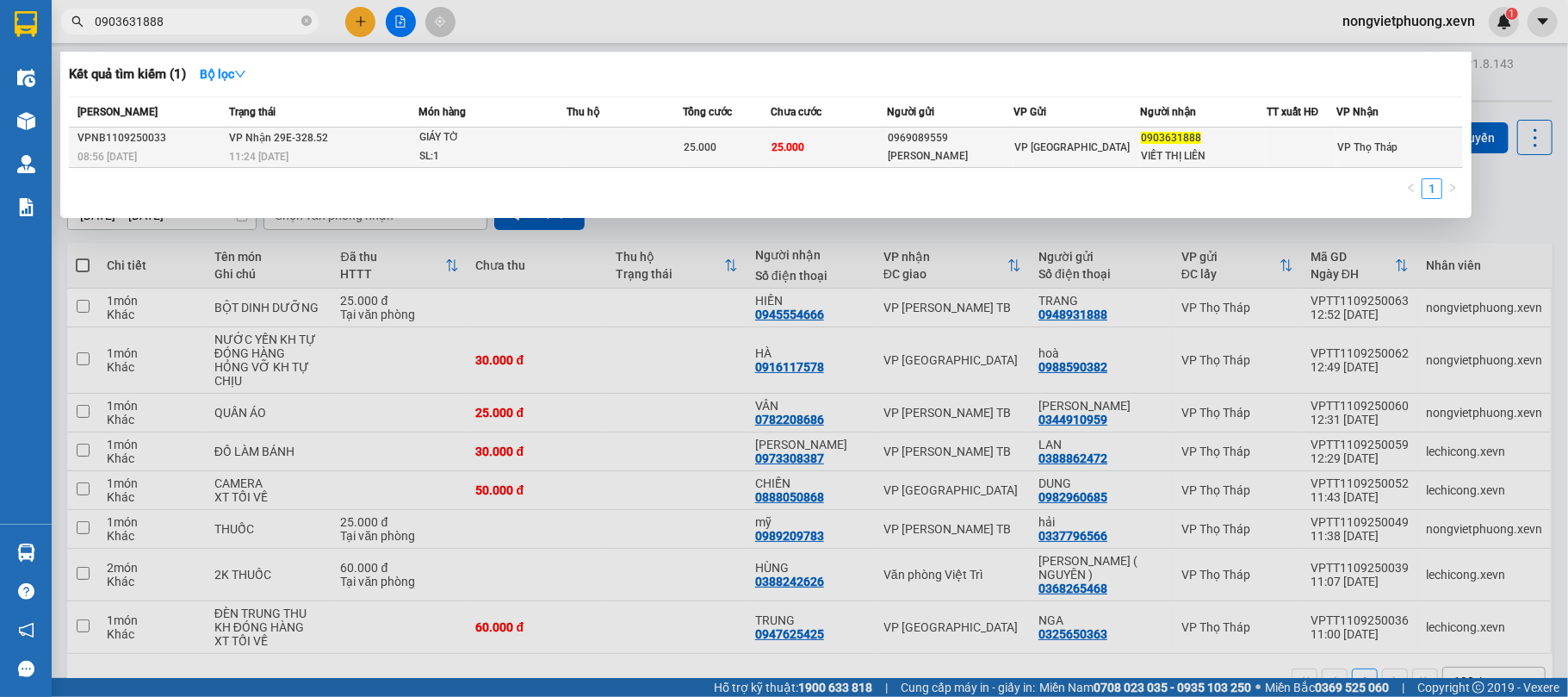
type input "0903631888"
click at [976, 138] on div "0969089559" at bounding box center [951, 138] width 125 height 18
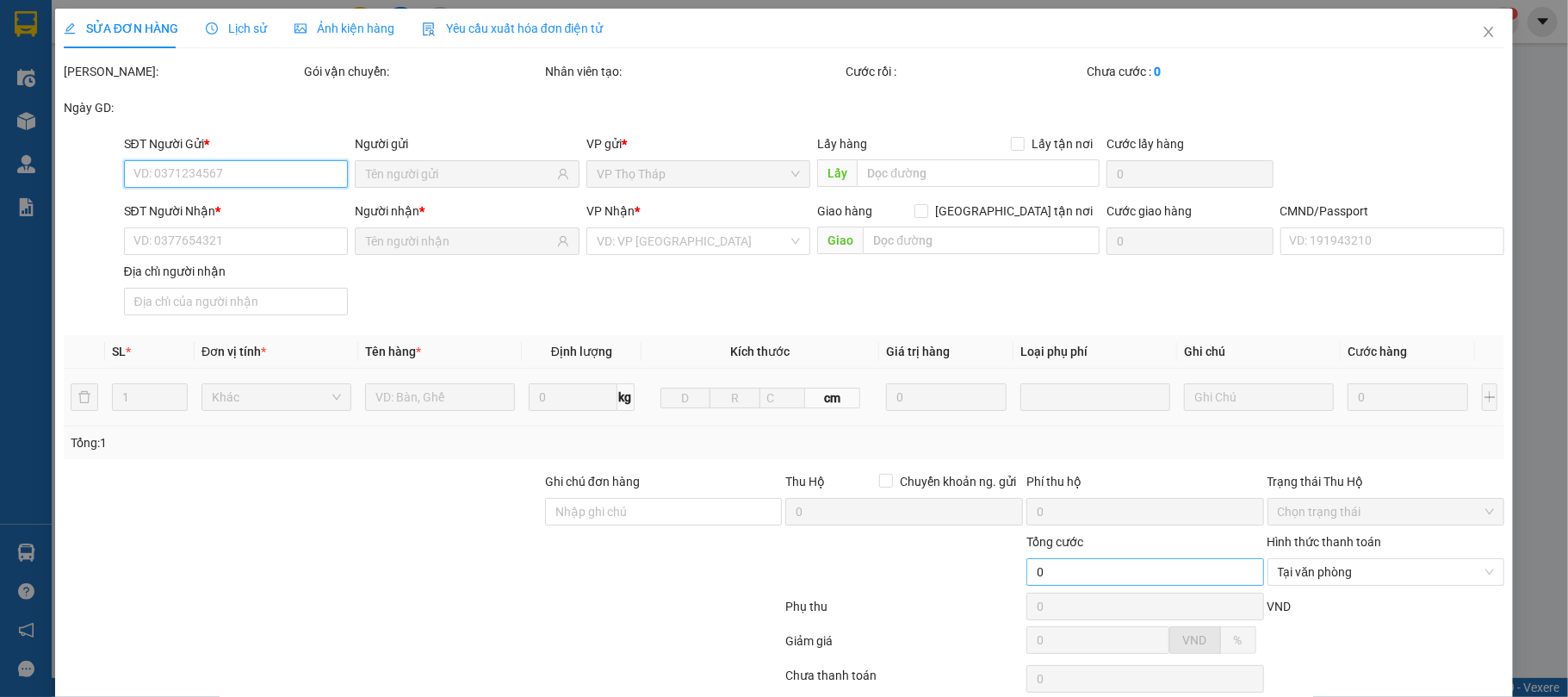
scroll to position [131, 0]
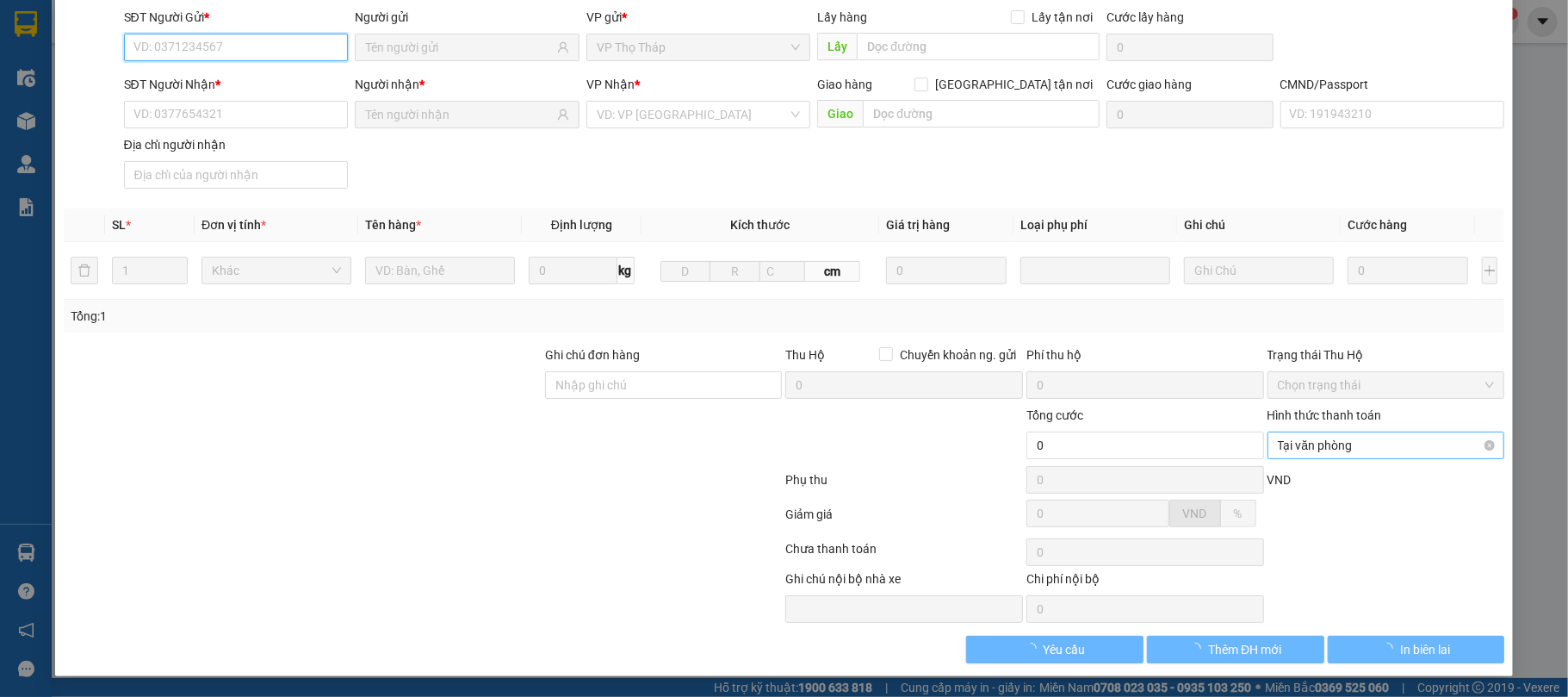
click at [1355, 448] on span "Tại văn phòng" at bounding box center [1386, 445] width 217 height 26
type input "0969089559"
type input "NGUYỄN THANH BÌNH"
type input "0903631888"
type input "VIẾT THỊ LIÊN"
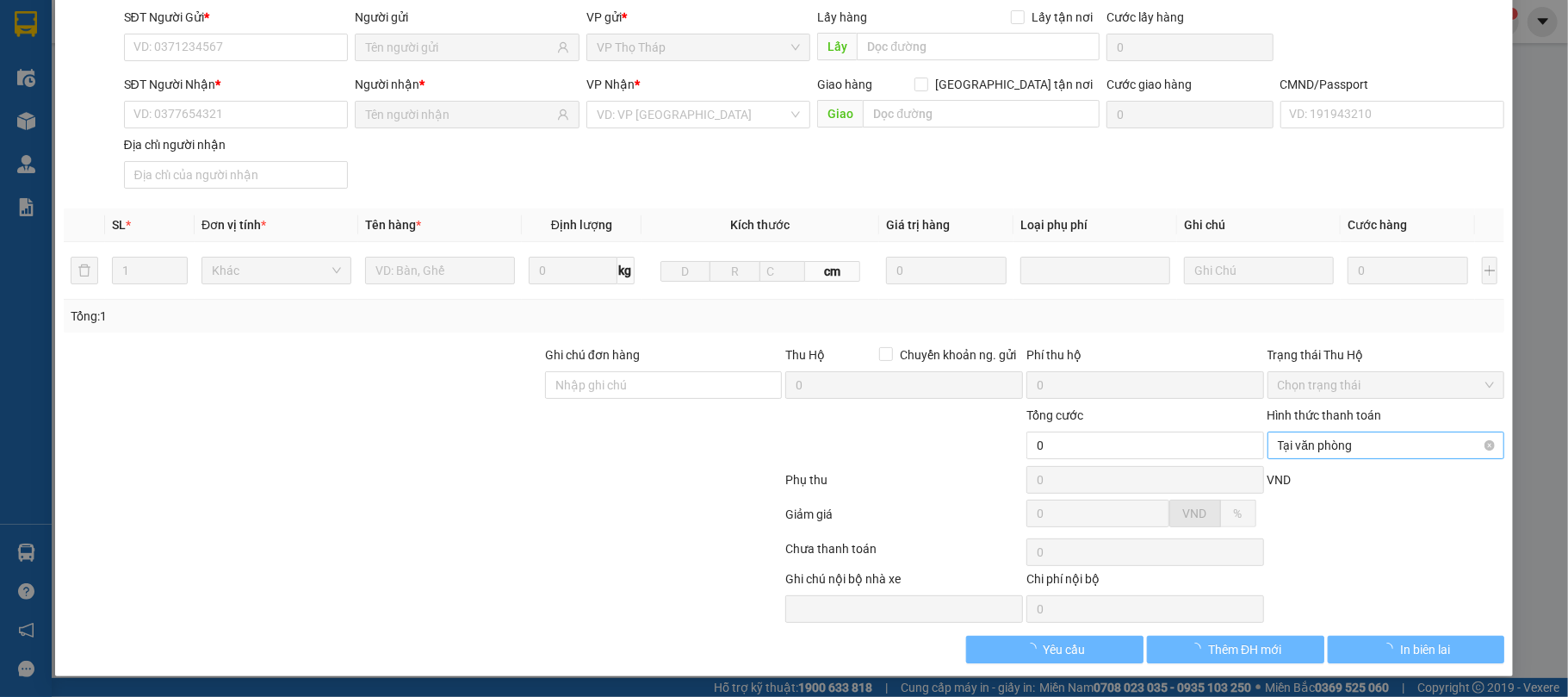
type input "25.000"
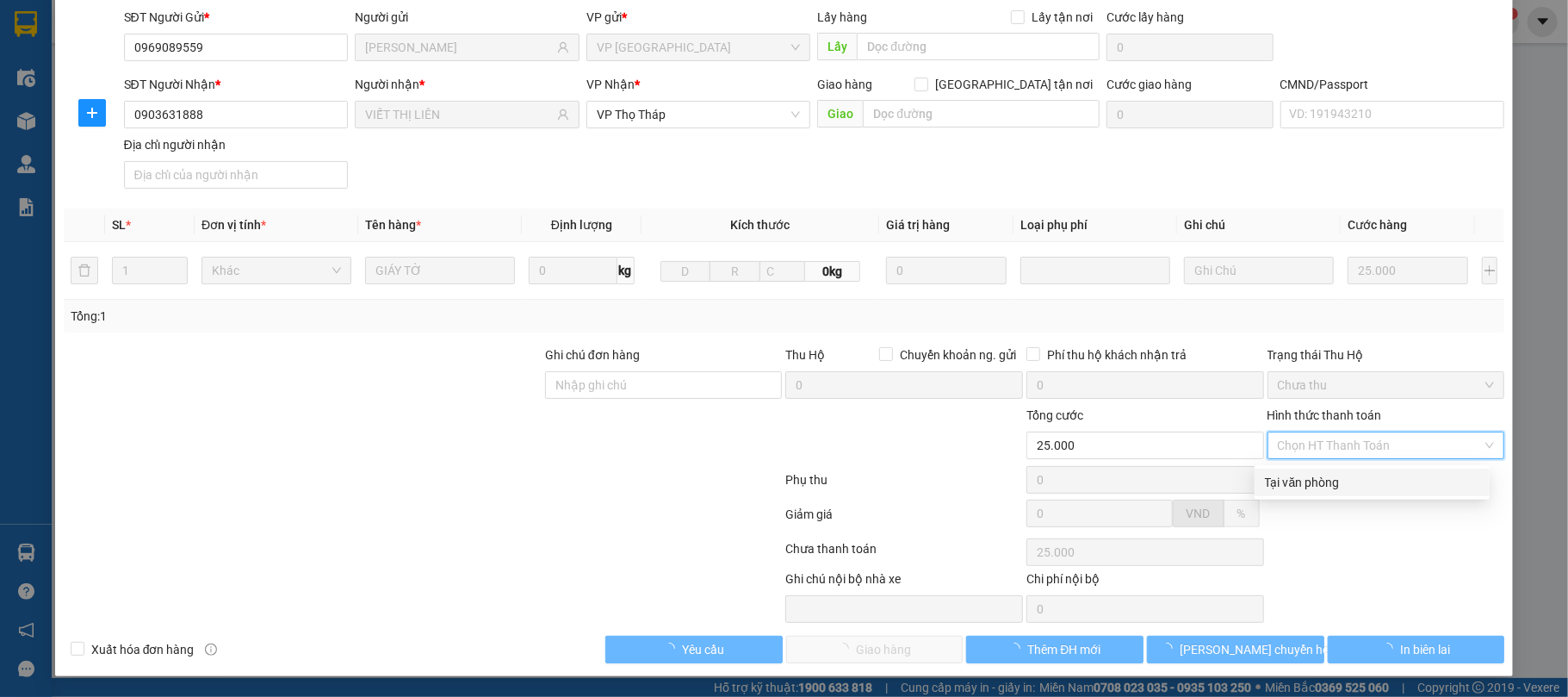
click at [1347, 475] on div "Tại văn phòng" at bounding box center [1373, 482] width 214 height 19
type input "0"
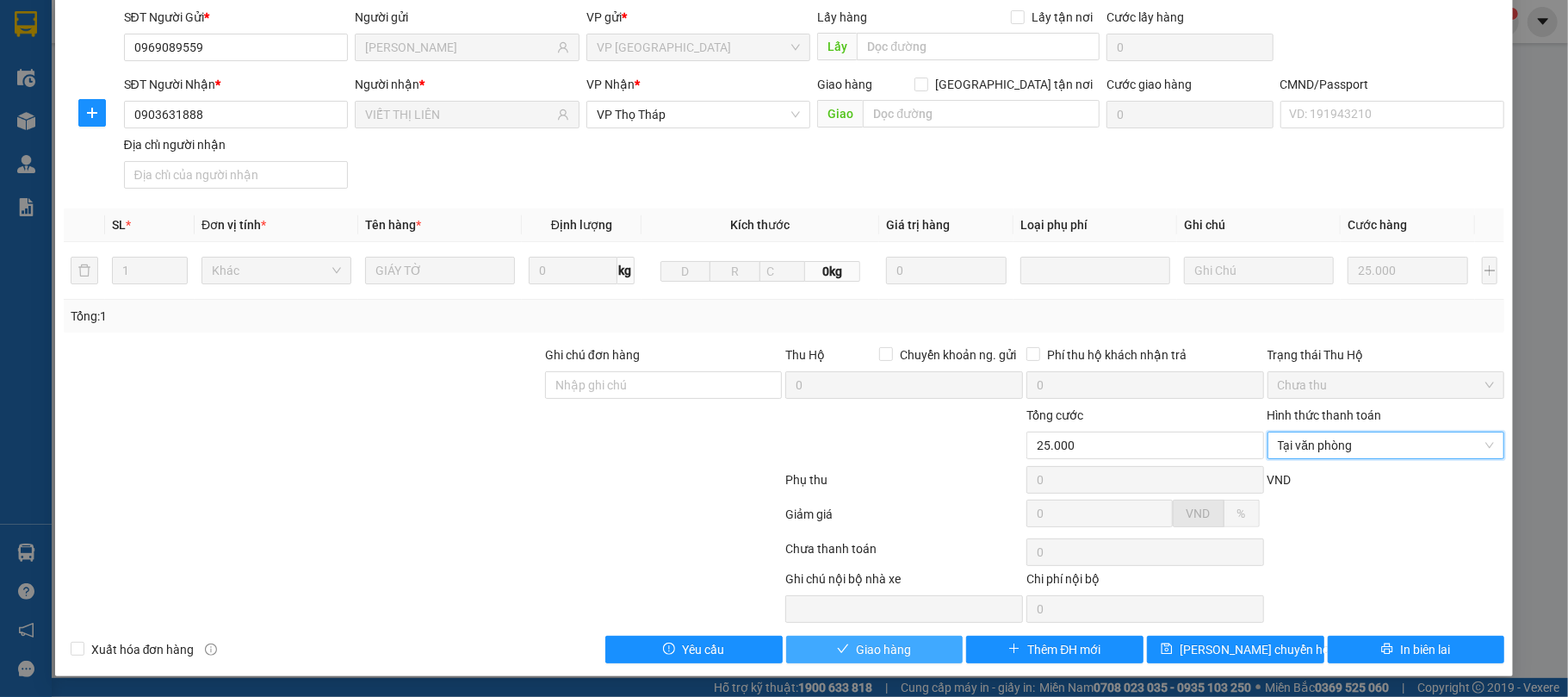
click at [894, 642] on span "Giao hàng" at bounding box center [883, 648] width 55 height 19
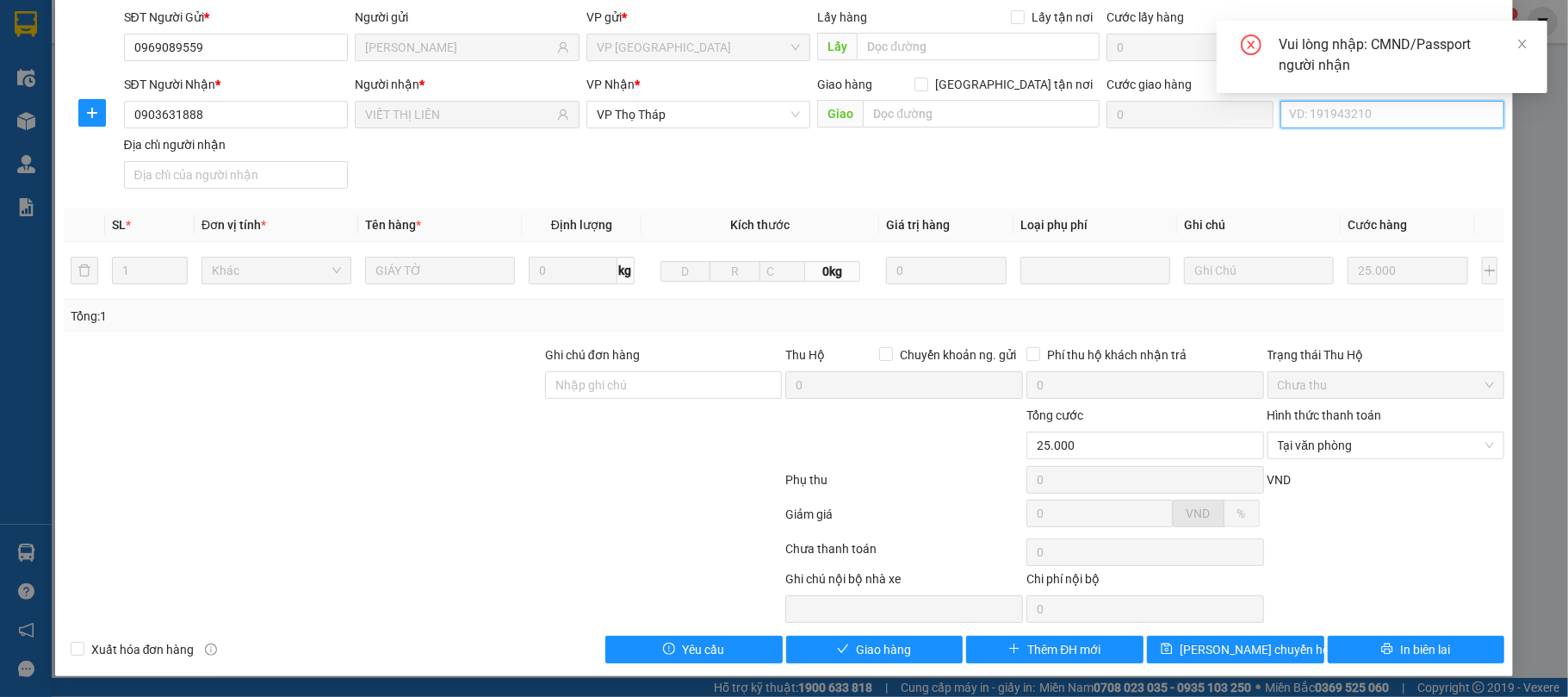
click at [1382, 110] on input "CMND/Passport" at bounding box center [1393, 114] width 225 height 28
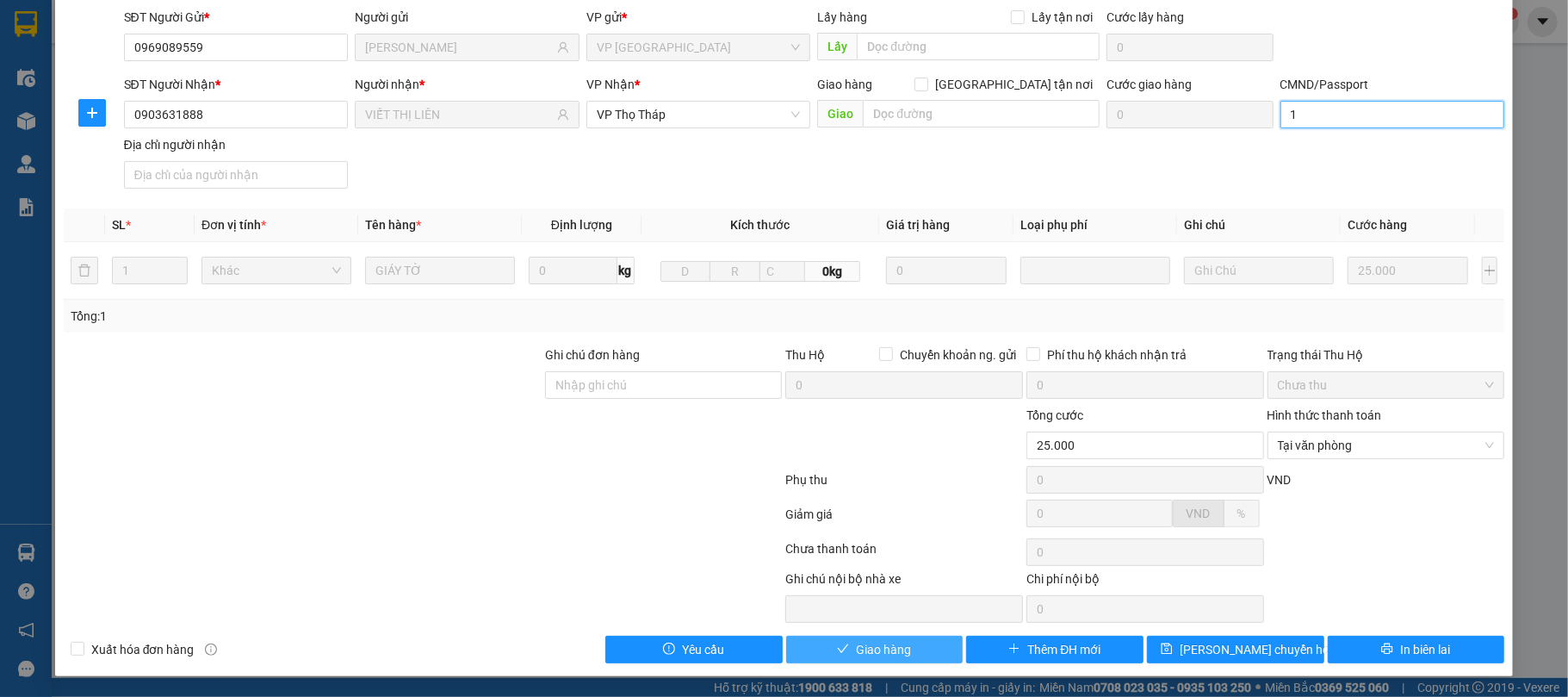
type input "1"
click at [906, 662] on button "Giao hàng" at bounding box center [875, 649] width 177 height 28
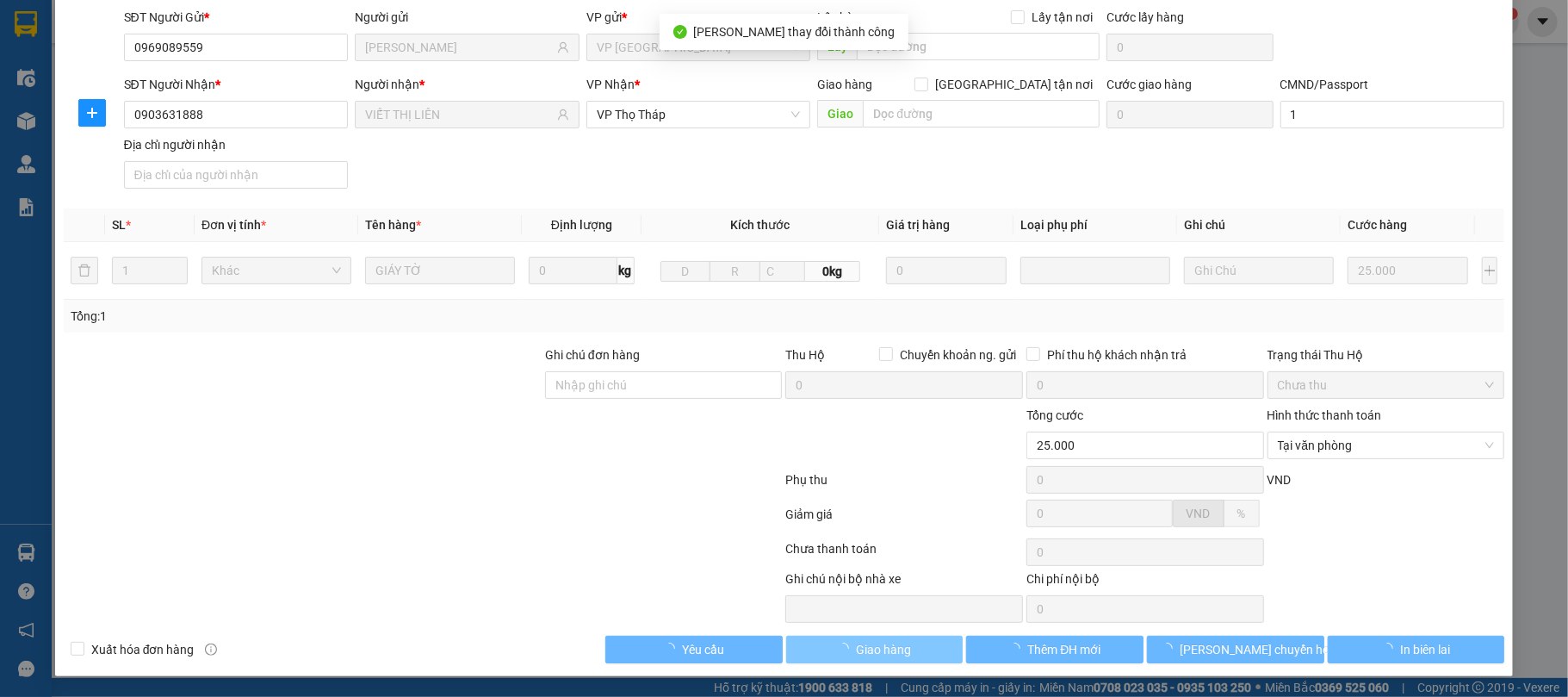
scroll to position [0, 0]
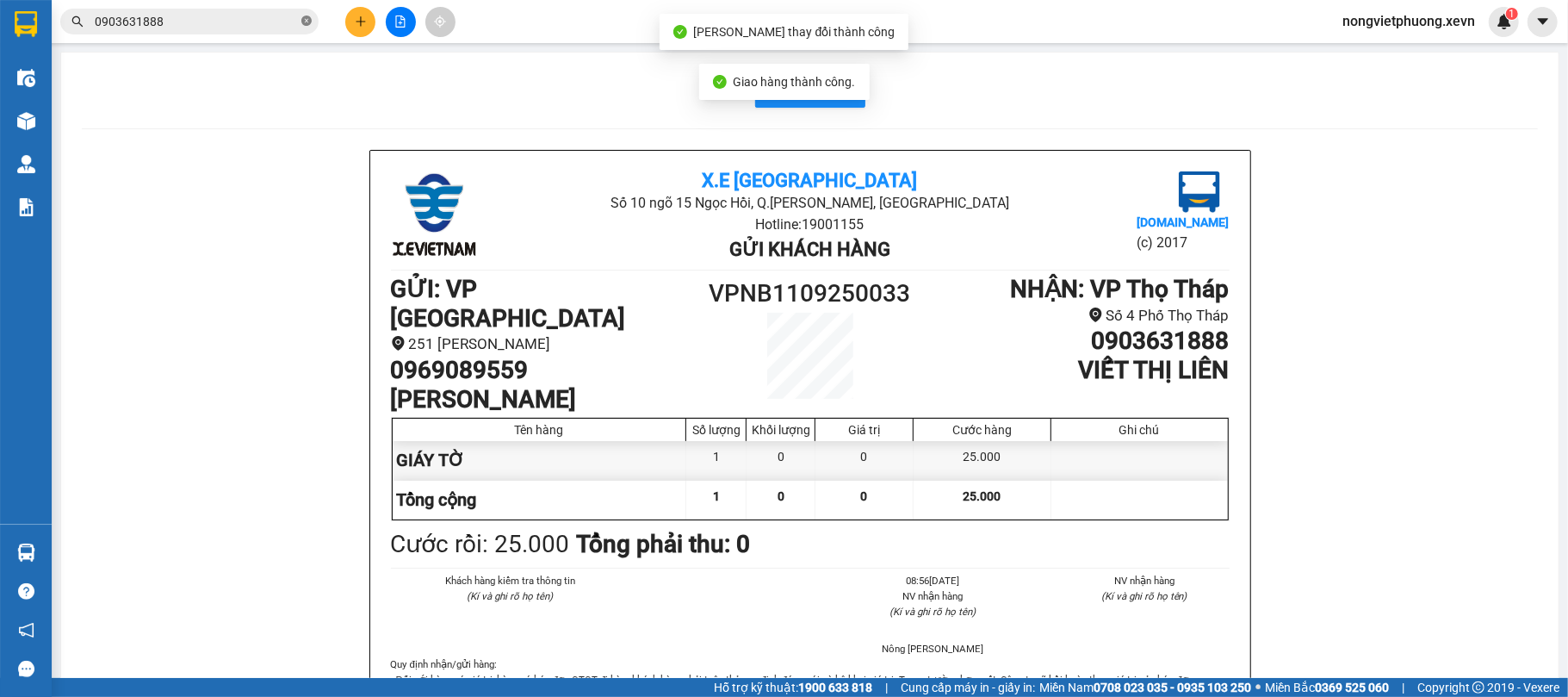
click at [302, 15] on icon "close-circle" at bounding box center [306, 20] width 10 height 10
click at [279, 18] on input "text" at bounding box center [196, 21] width 204 height 19
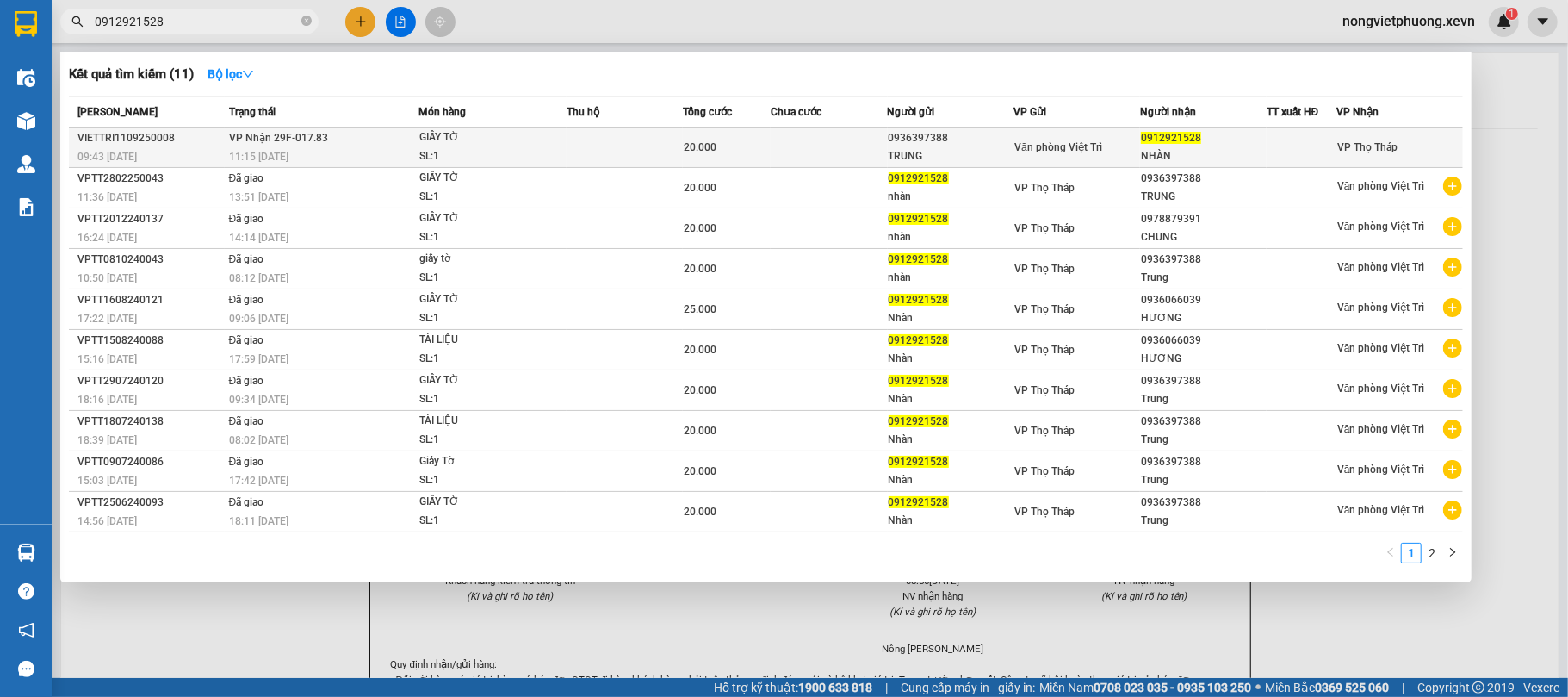
type input "0912921528"
click at [724, 131] on td "20.000" at bounding box center [727, 148] width 88 height 41
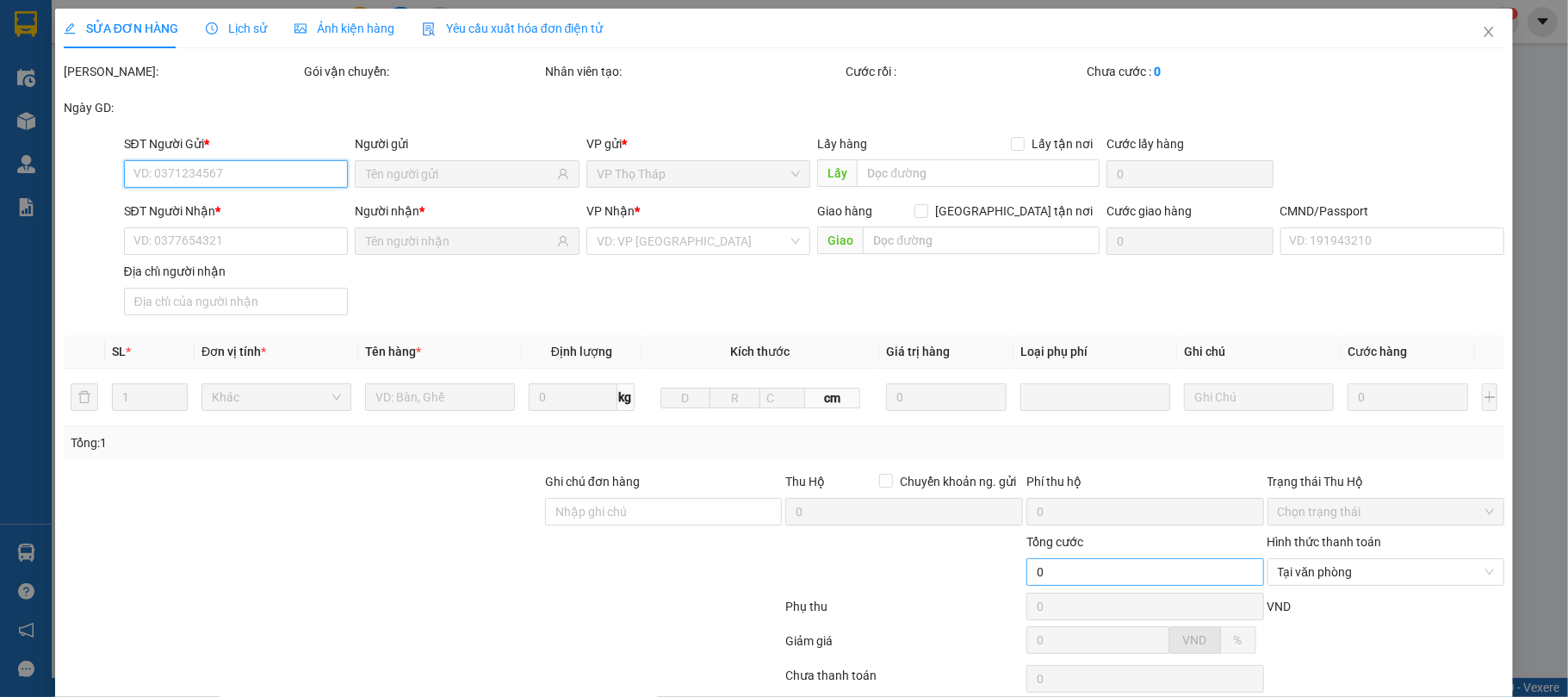
scroll to position [131, 0]
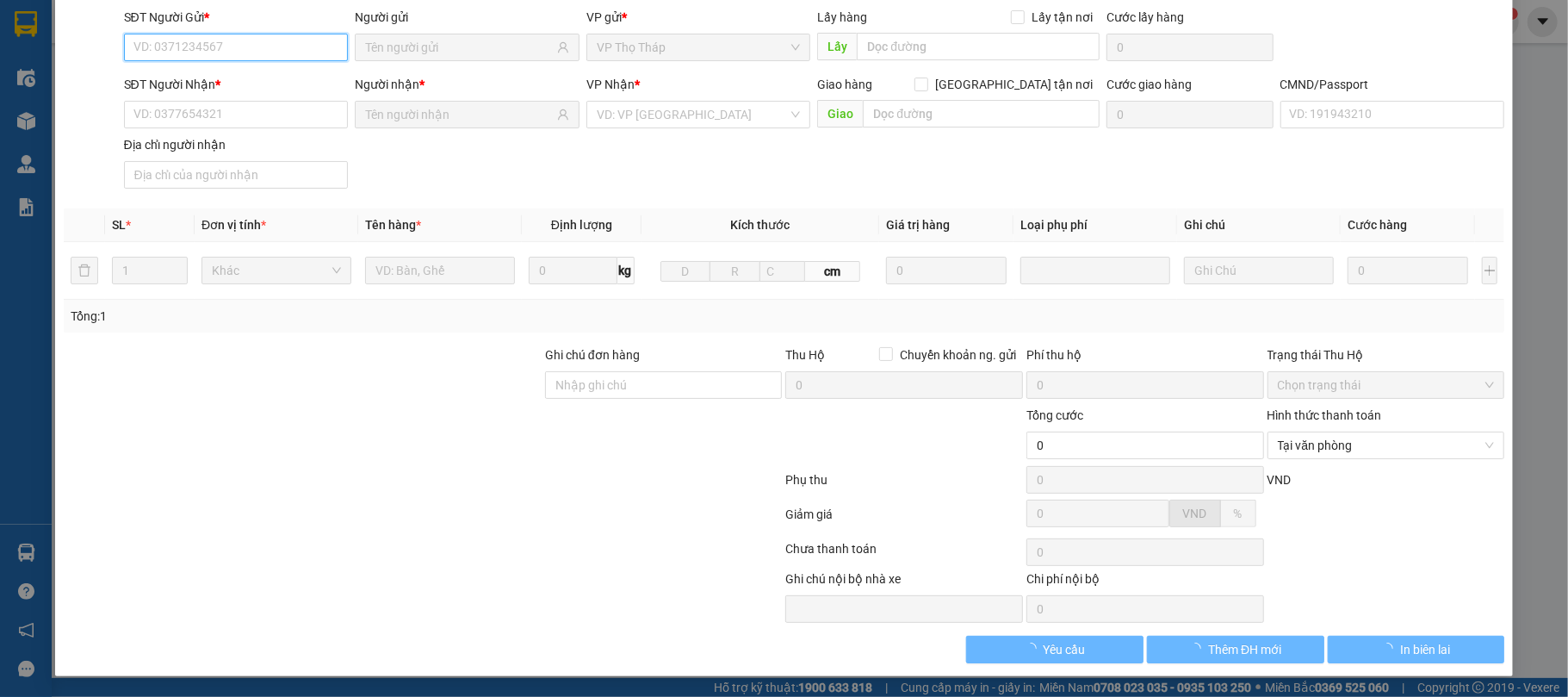
type input "0936397388"
type input "TRUNG"
type input "0912921528"
type input "NHÀN"
type input "20.000"
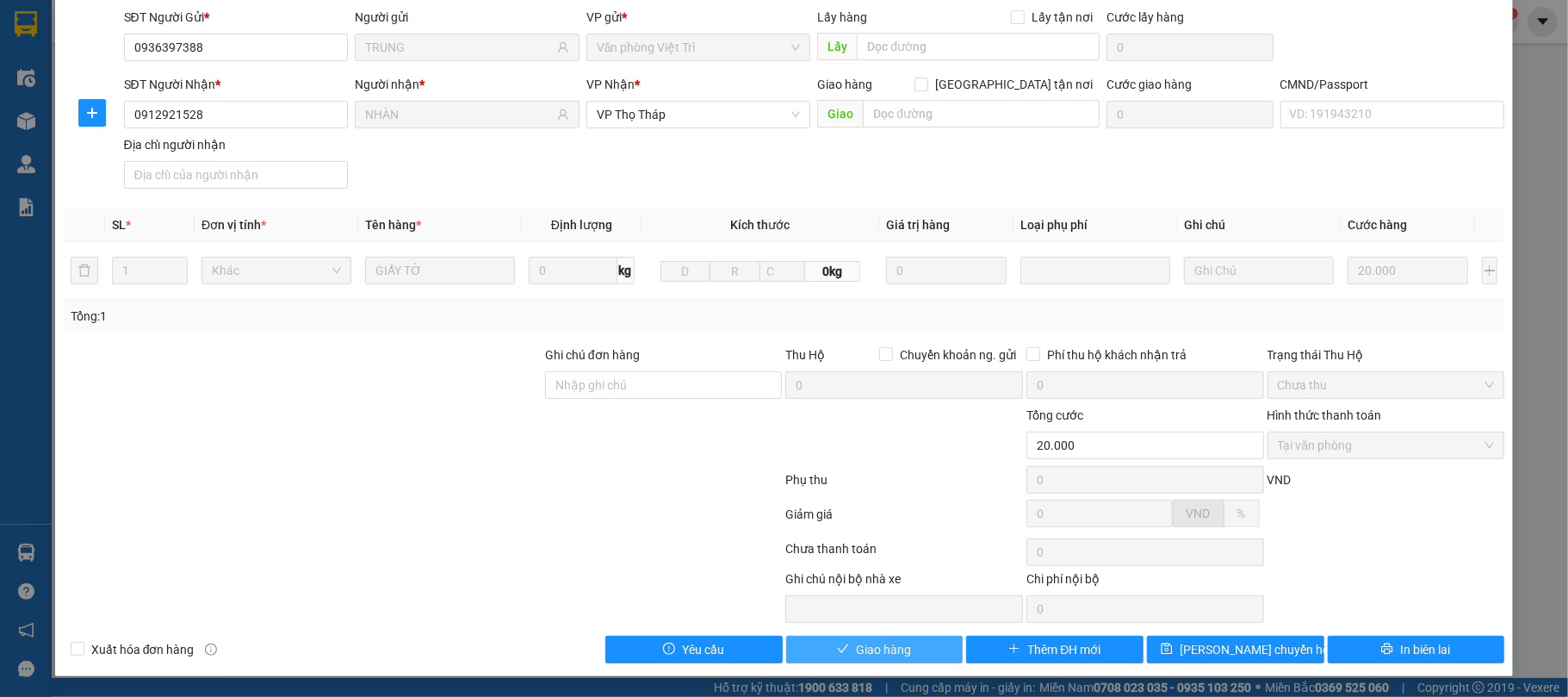
click at [880, 647] on span "Giao hàng" at bounding box center [883, 648] width 55 height 19
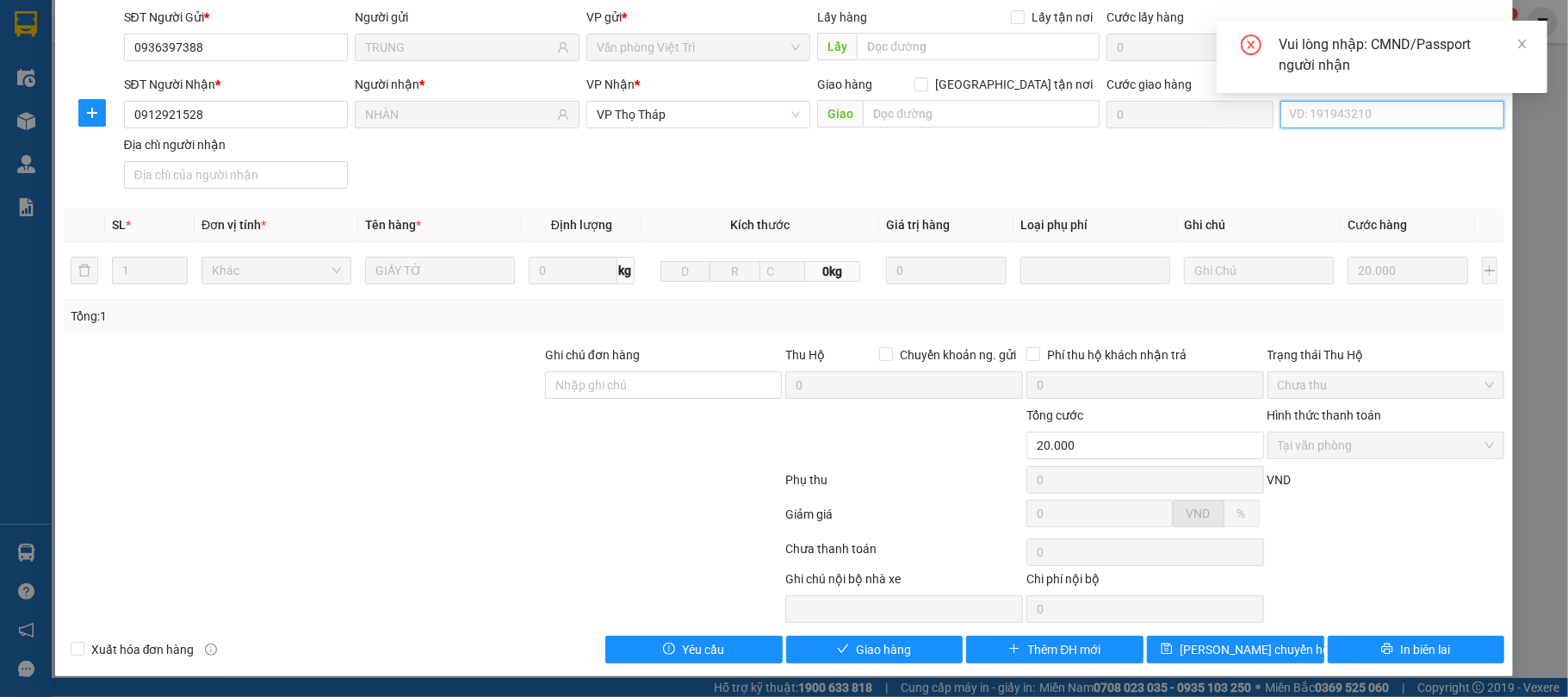
click at [1405, 115] on input "CMND/Passport" at bounding box center [1393, 114] width 225 height 28
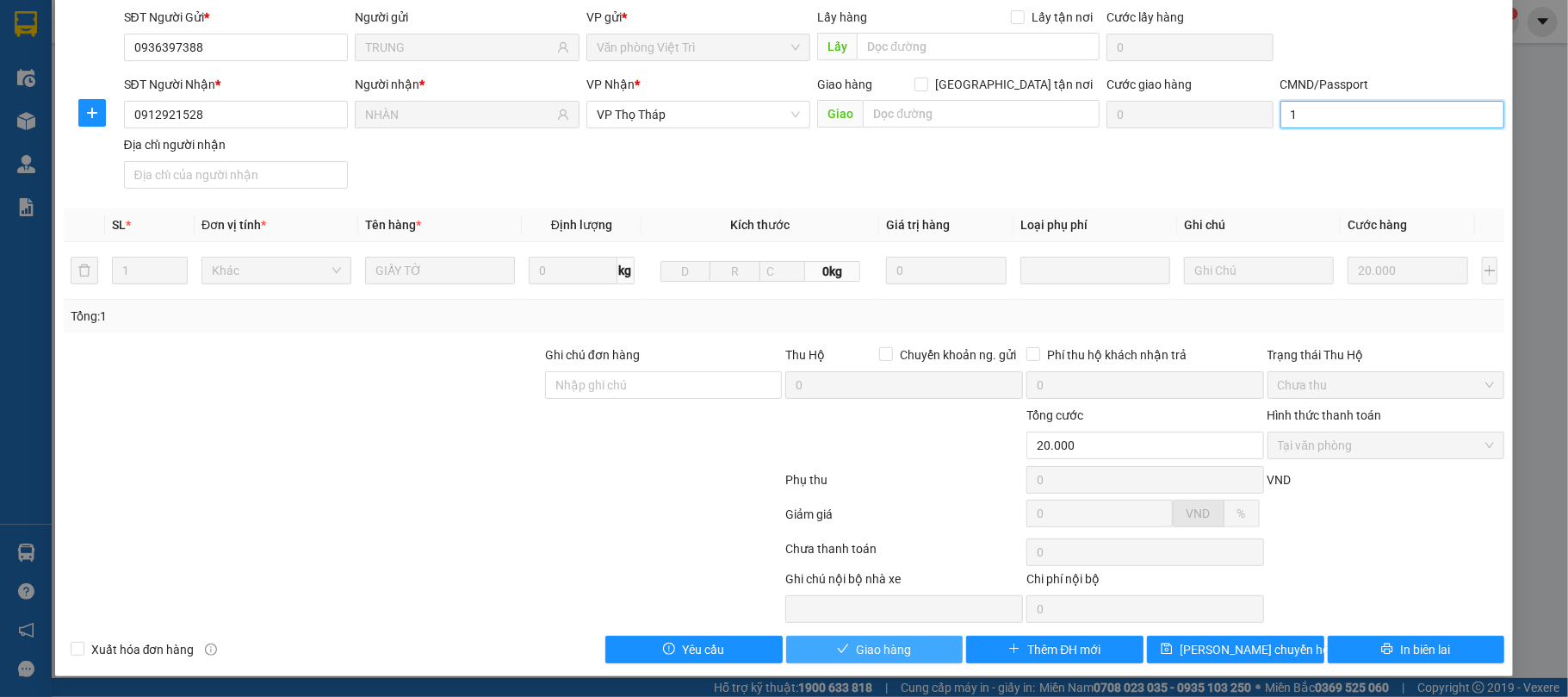
type input "1"
click at [862, 649] on span "Giao hàng" at bounding box center [883, 648] width 55 height 19
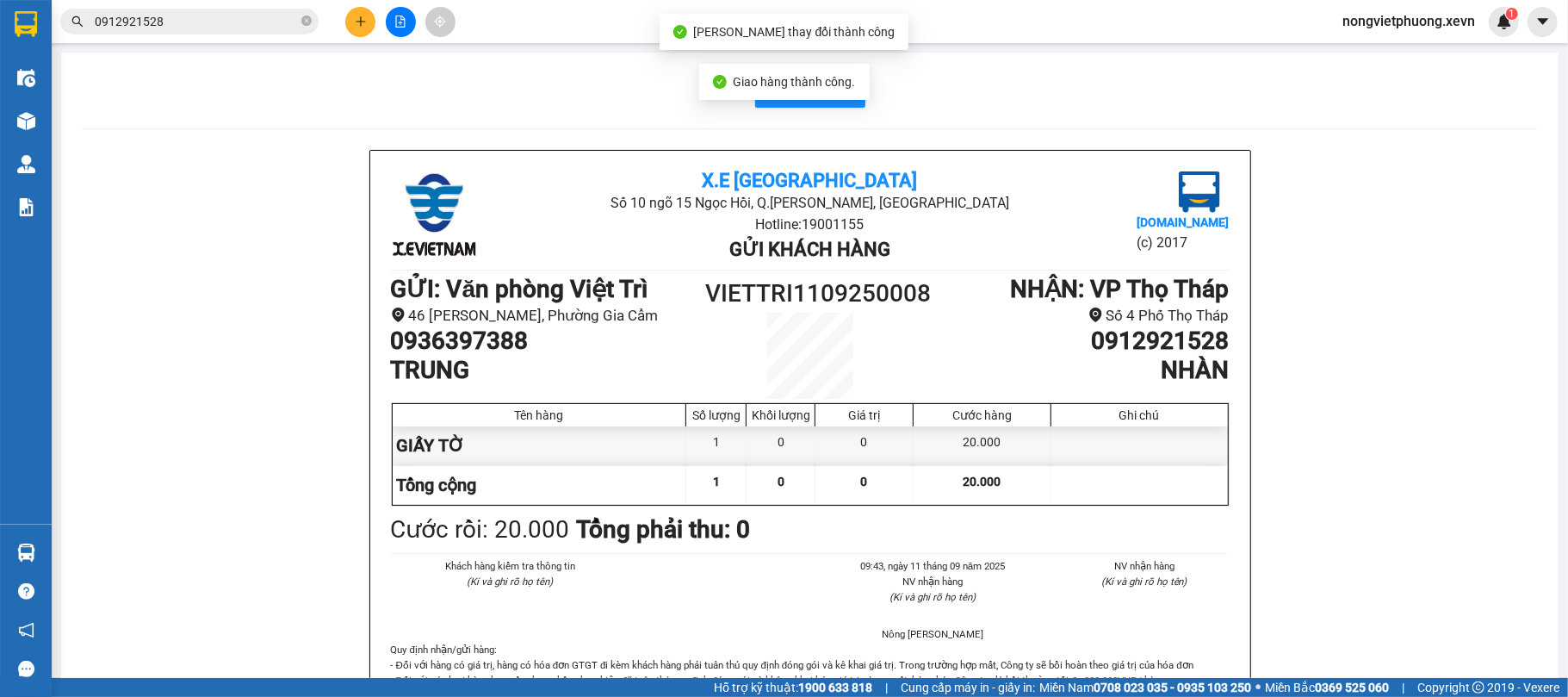
drag, startPoint x: 83, startPoint y: 514, endPoint x: 77, endPoint y: 520, distance: 8.5
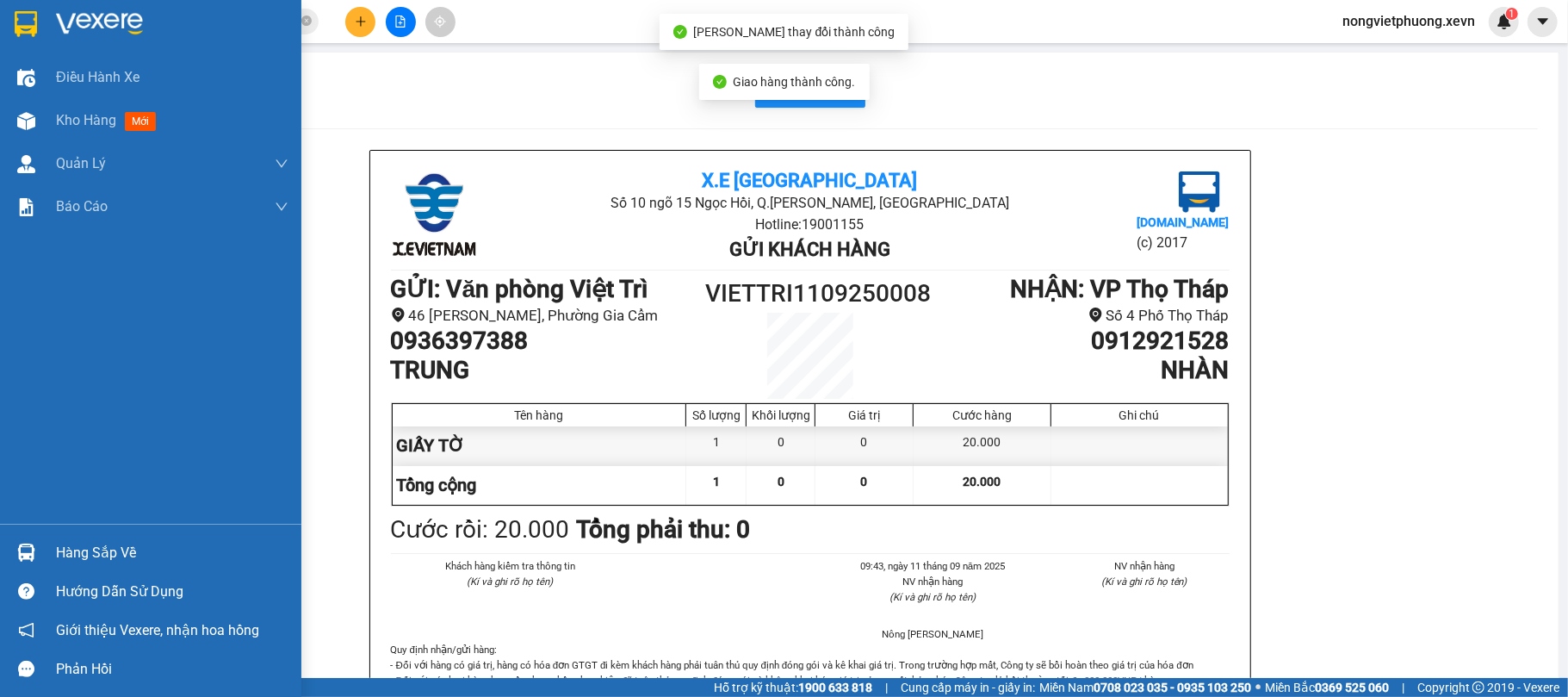
click at [40, 542] on div "Hàng sắp về" at bounding box center [150, 552] width 302 height 39
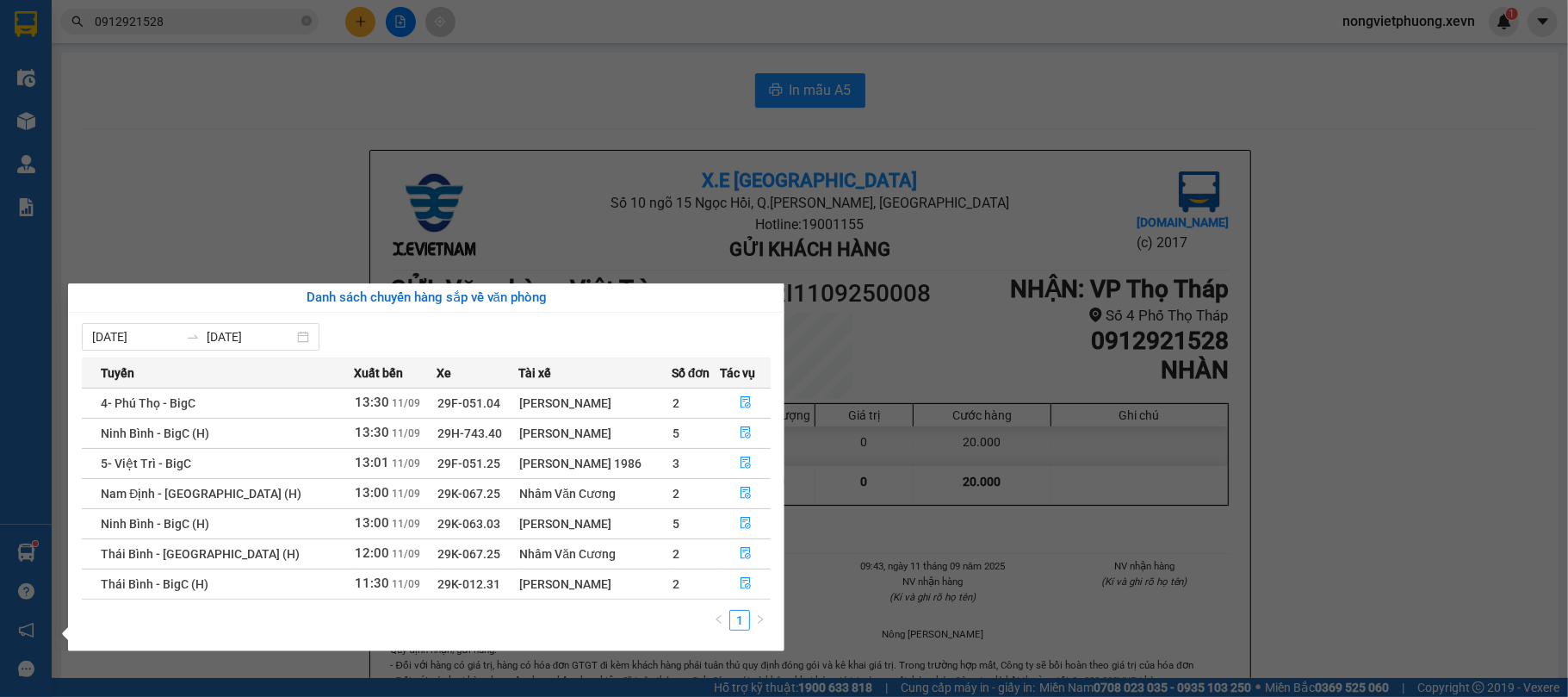
click at [992, 335] on section "Kết quả tìm kiếm ( 11 ) Bộ lọc Mã ĐH Trạng thái Món hàng Thu hộ Tổng cước Chưa …" at bounding box center [784, 348] width 1568 height 697
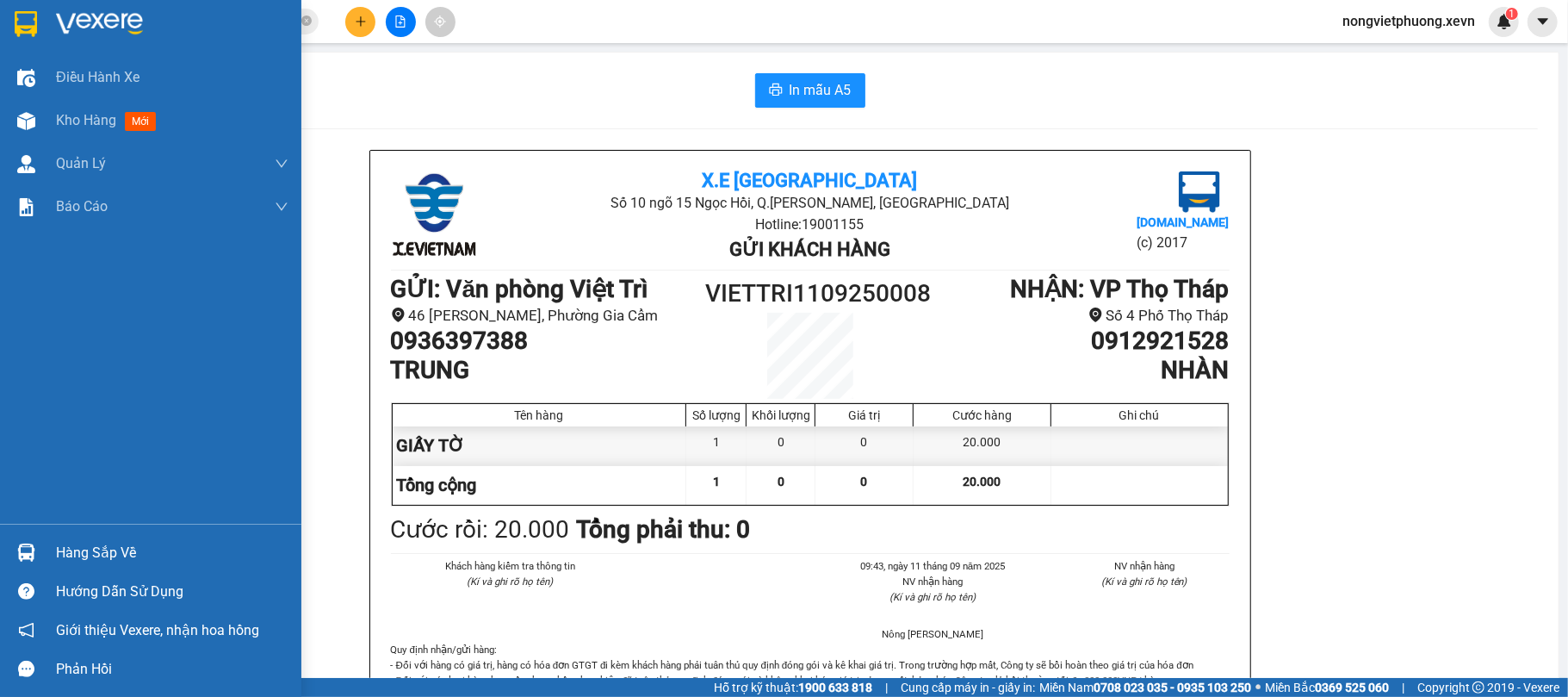
click at [63, 555] on div "Hàng sắp về" at bounding box center [172, 553] width 232 height 26
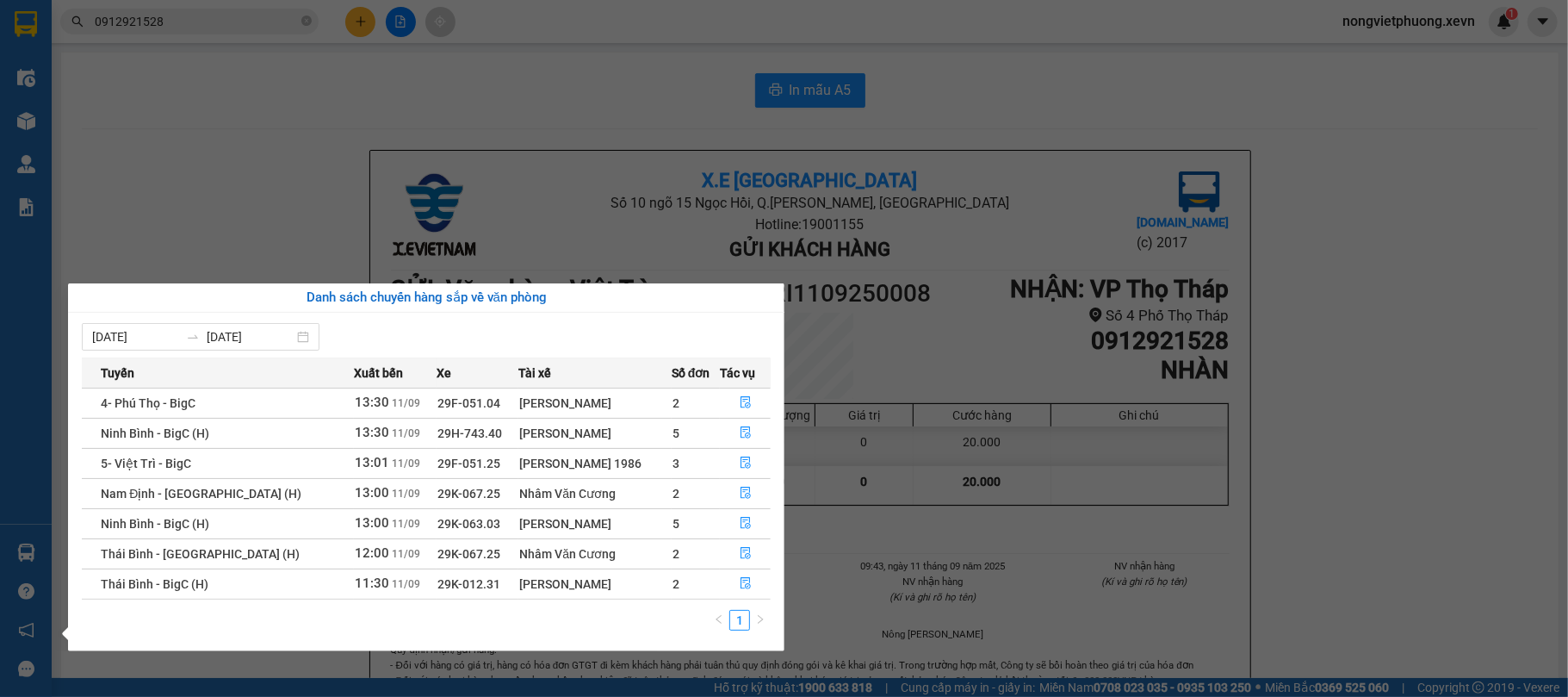
click at [566, 231] on section "Kết quả tìm kiếm ( 11 ) Bộ lọc Mã ĐH Trạng thái Món hàng Thu hộ Tổng cước Chưa …" at bounding box center [784, 348] width 1568 height 697
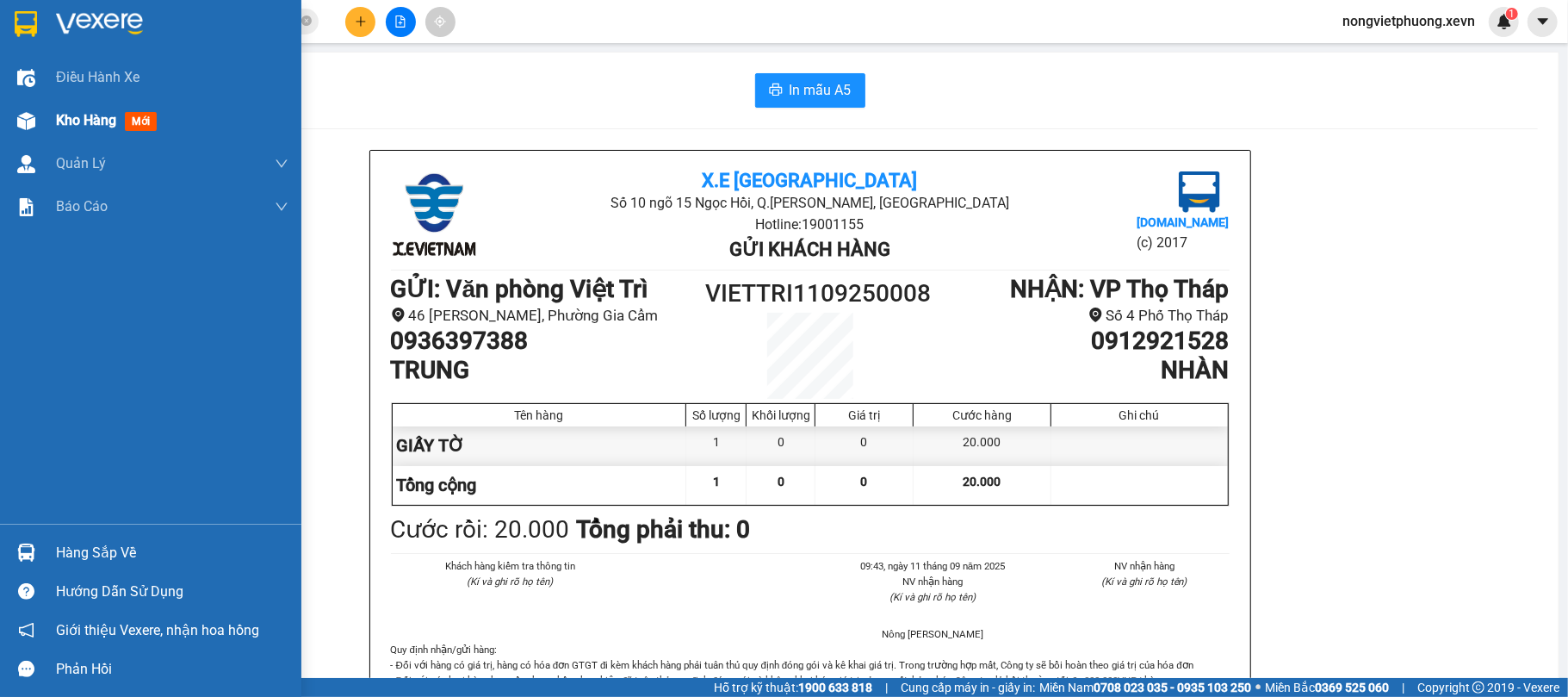
click at [45, 111] on div "Kho hàng mới" at bounding box center [150, 121] width 302 height 43
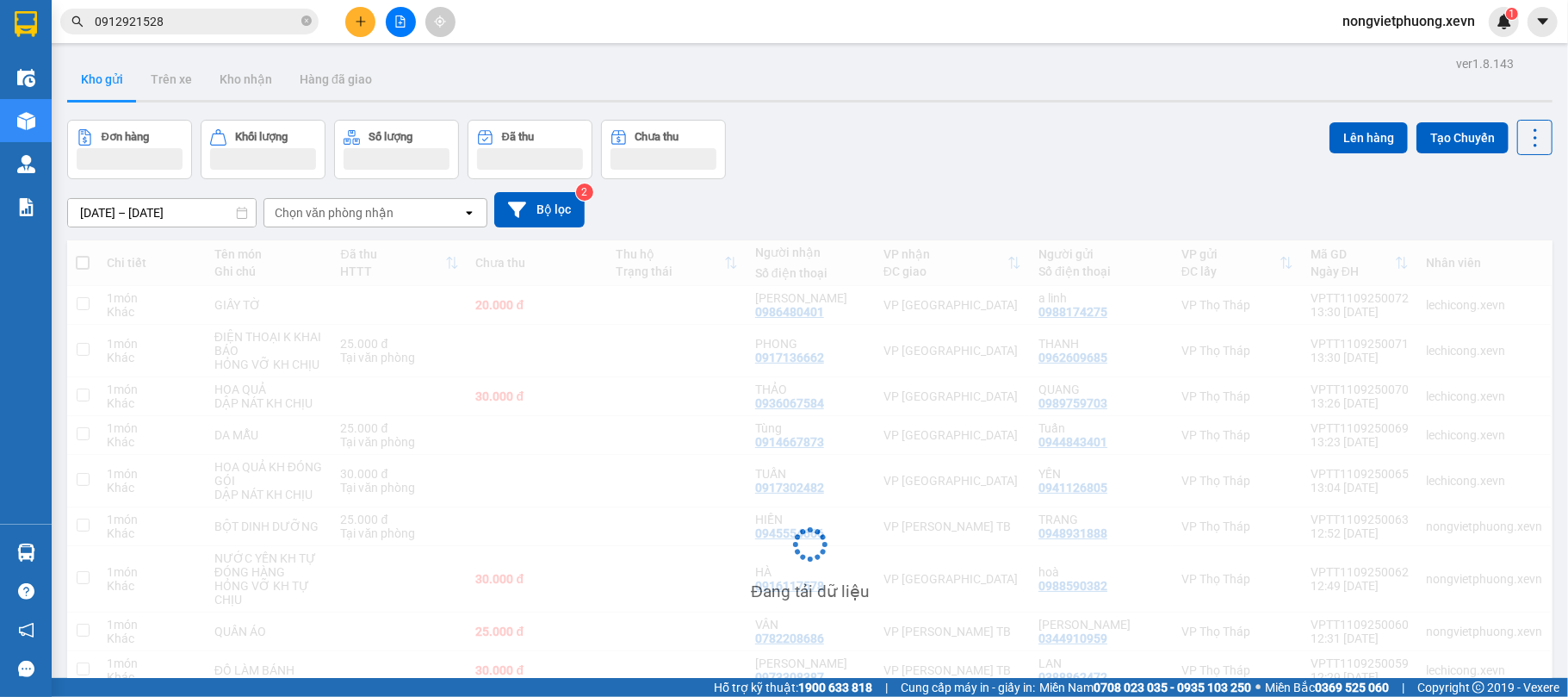
click at [322, 218] on div "Chọn văn phòng nhận" at bounding box center [334, 213] width 119 height 17
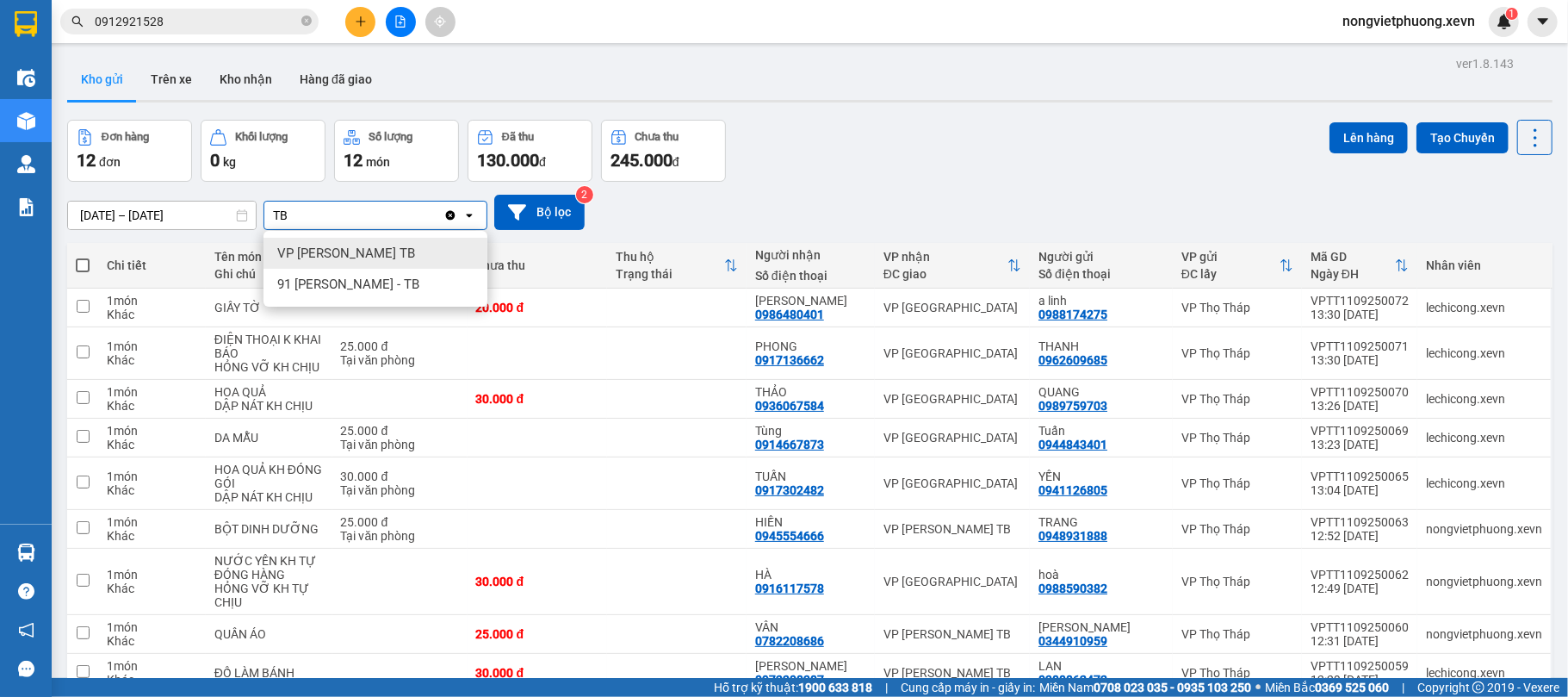
type input "TB"
click at [322, 256] on span "VP [PERSON_NAME] TB" at bounding box center [346, 253] width 138 height 17
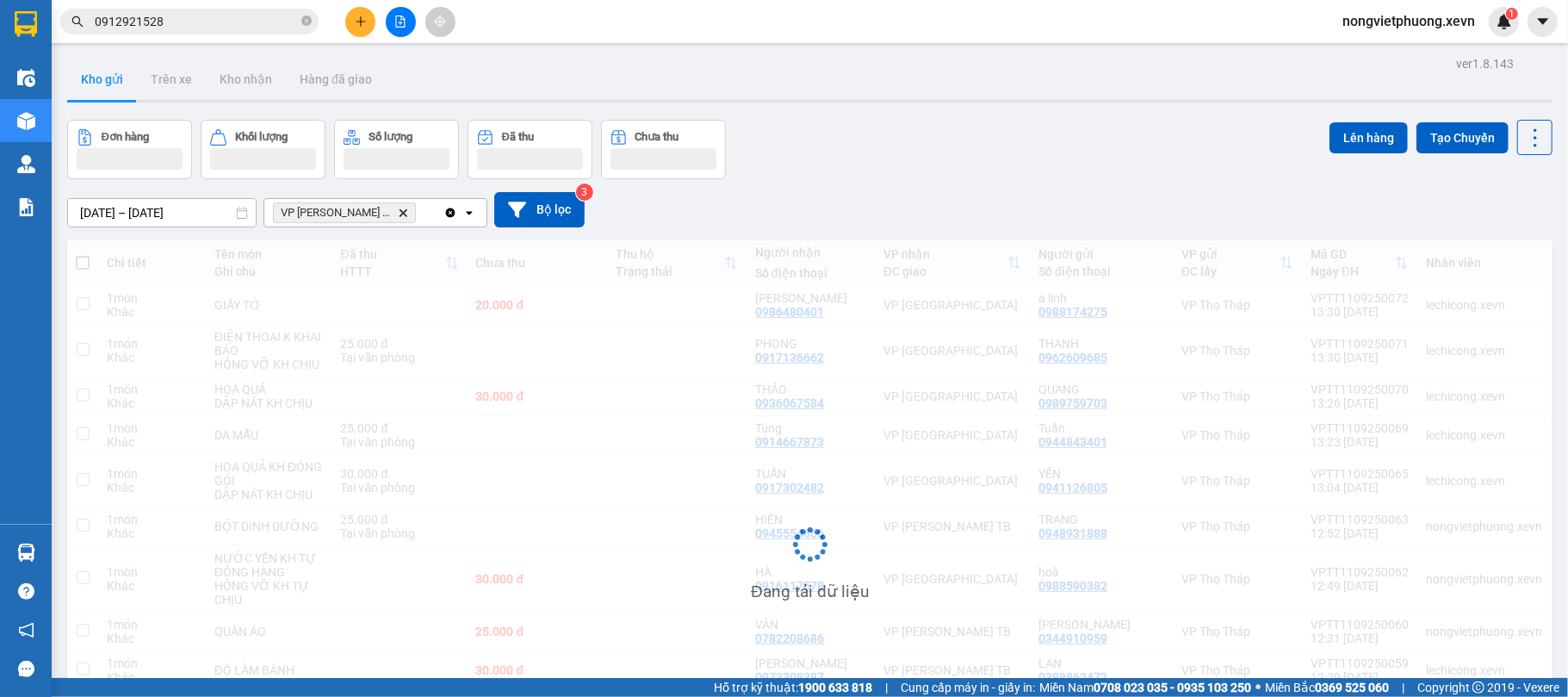
click at [944, 200] on div "09/09/2025 – 11/09/2025 Press the down arrow key to interact with the calendar …" at bounding box center [810, 209] width 1485 height 35
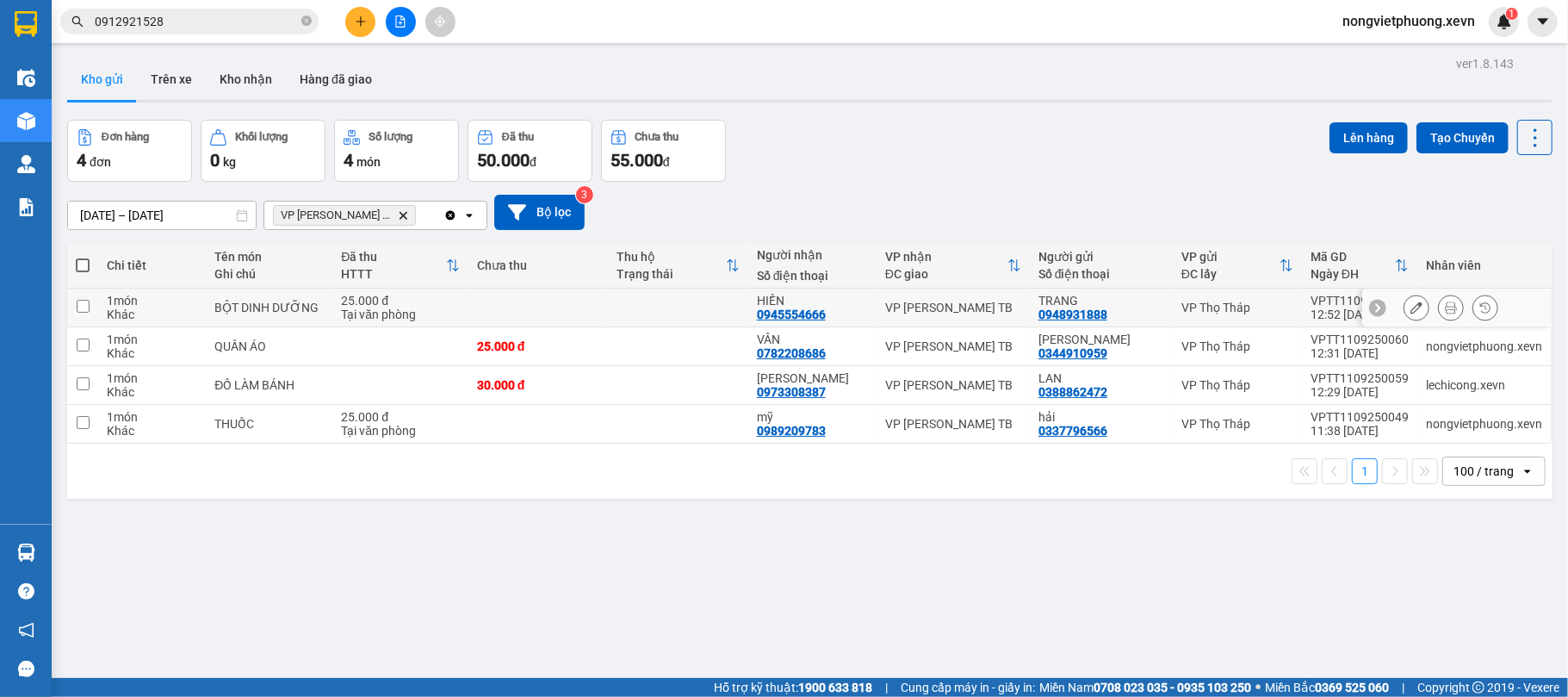
click at [381, 327] on td "25.000 đ Tại văn phòng" at bounding box center [400, 307] width 135 height 39
checkbox input "true"
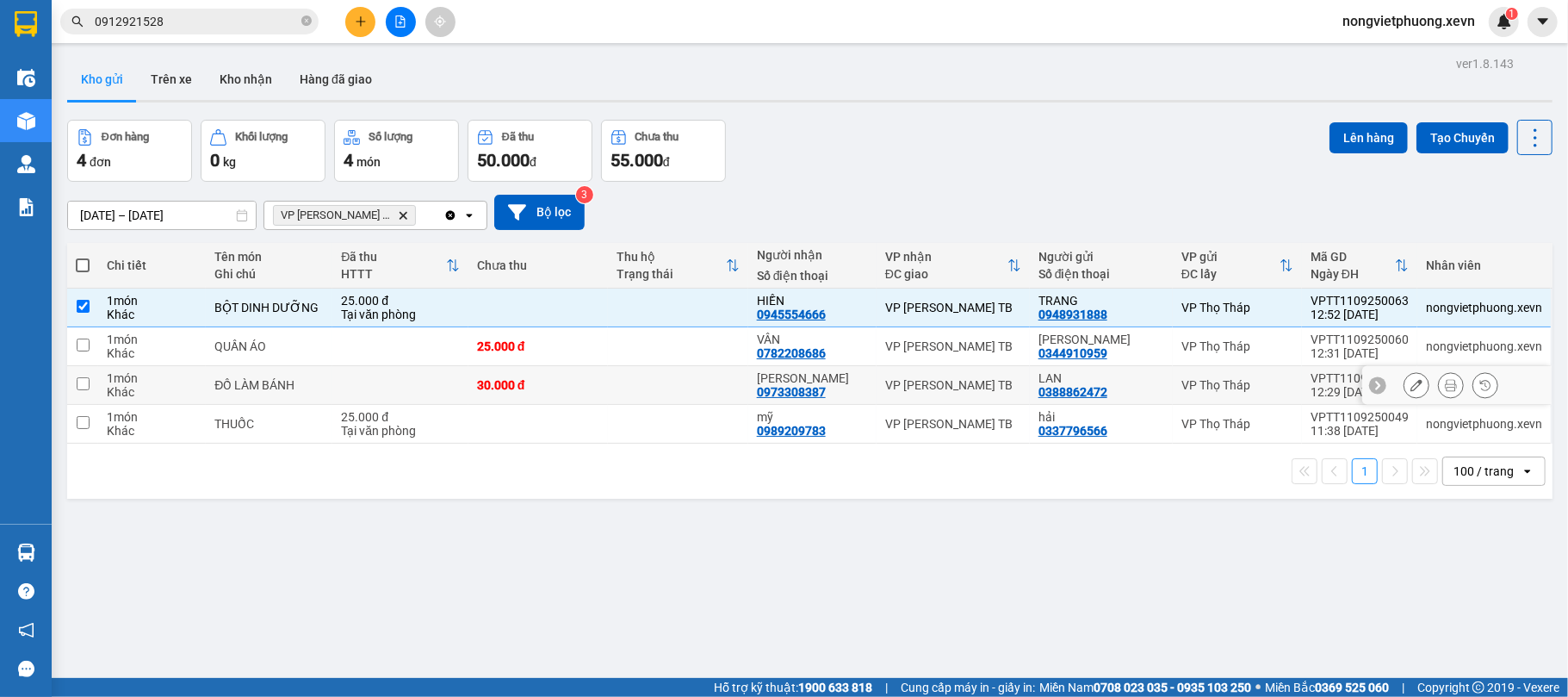
click at [402, 369] on td at bounding box center [400, 385] width 135 height 39
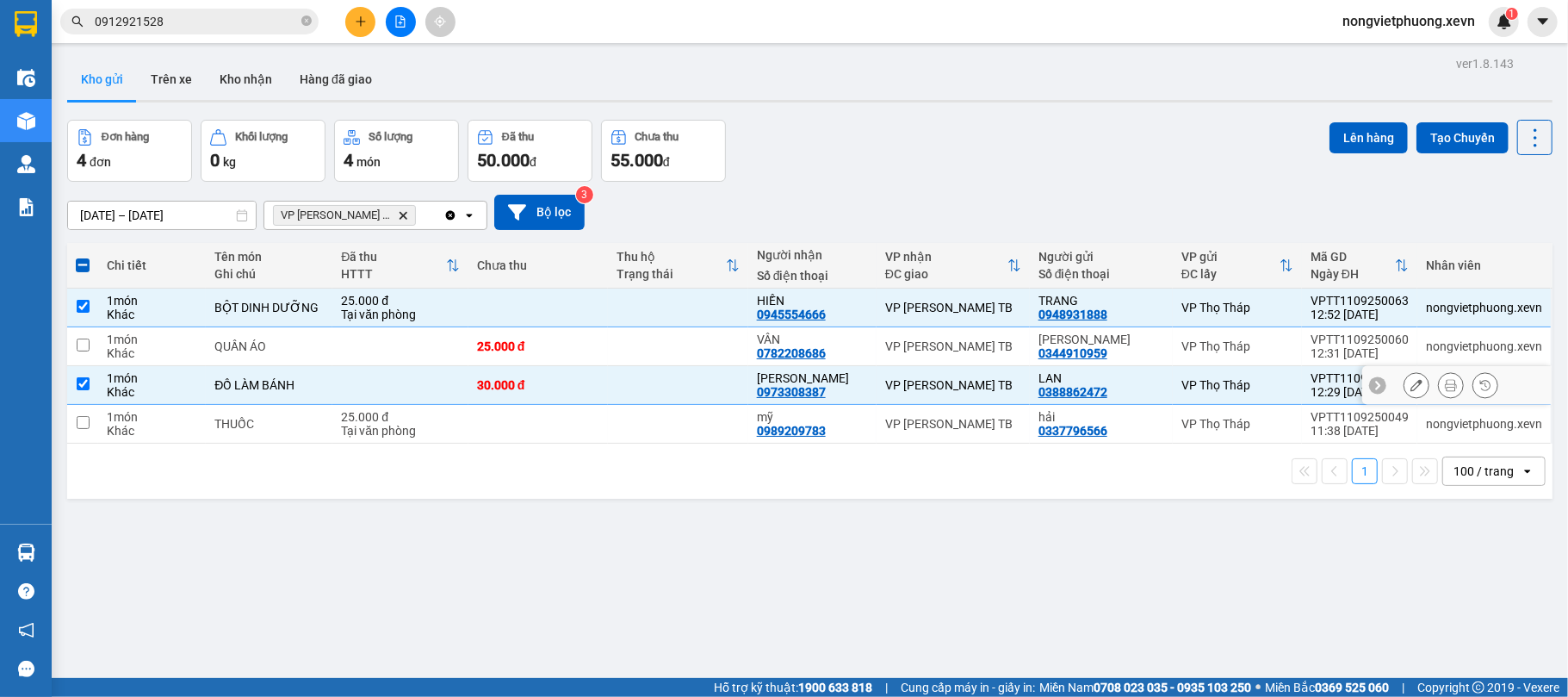
click at [403, 394] on td at bounding box center [400, 385] width 135 height 39
checkbox input "false"
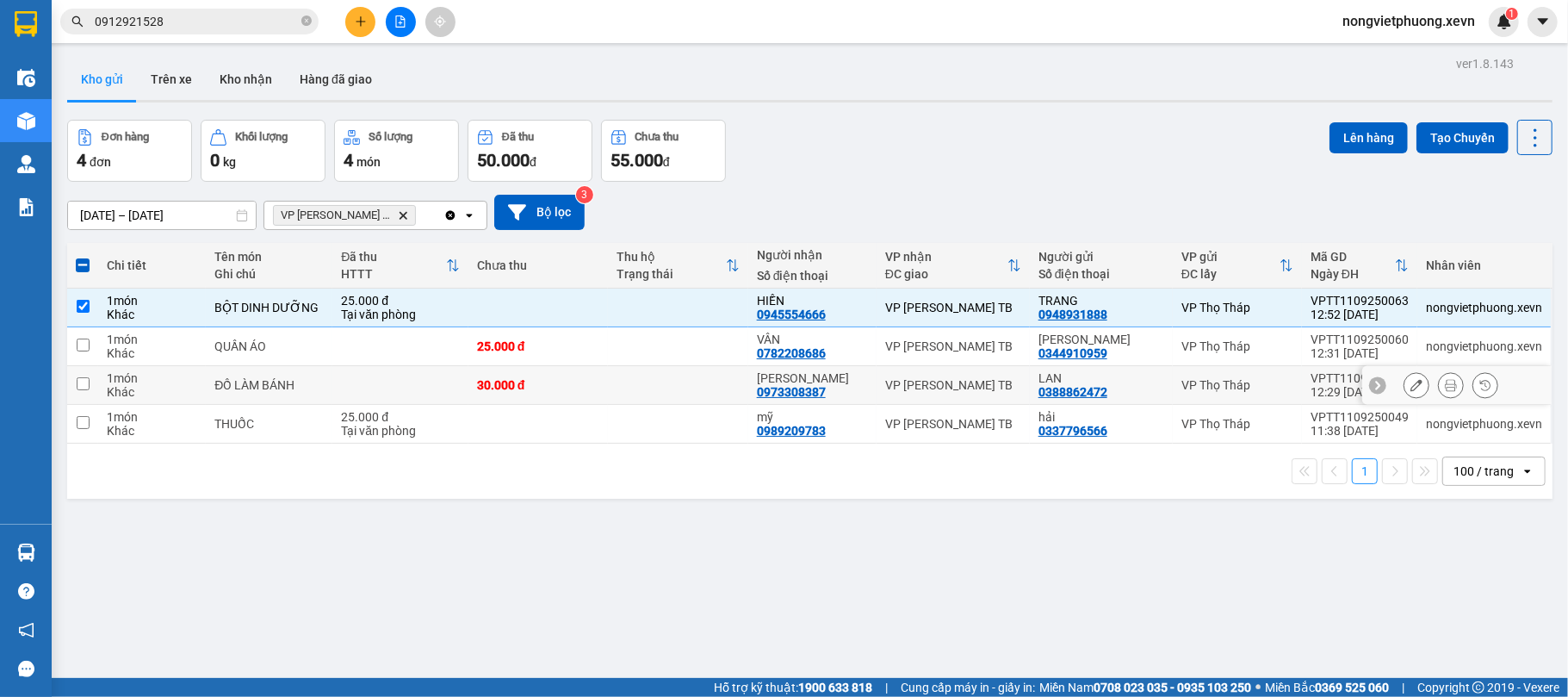
click at [425, 434] on div "Tại văn phòng" at bounding box center [400, 430] width 118 height 14
checkbox input "true"
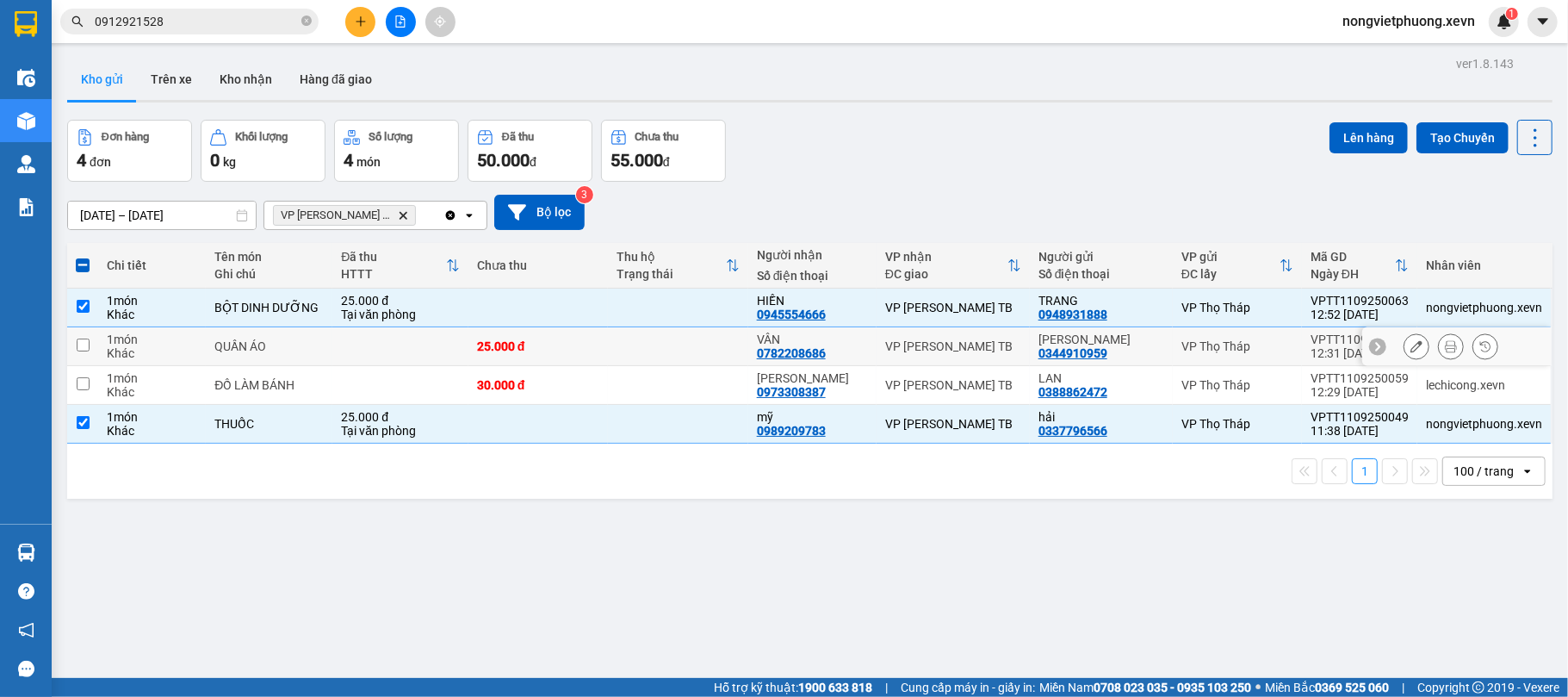
click at [422, 348] on td at bounding box center [400, 346] width 135 height 39
checkbox input "true"
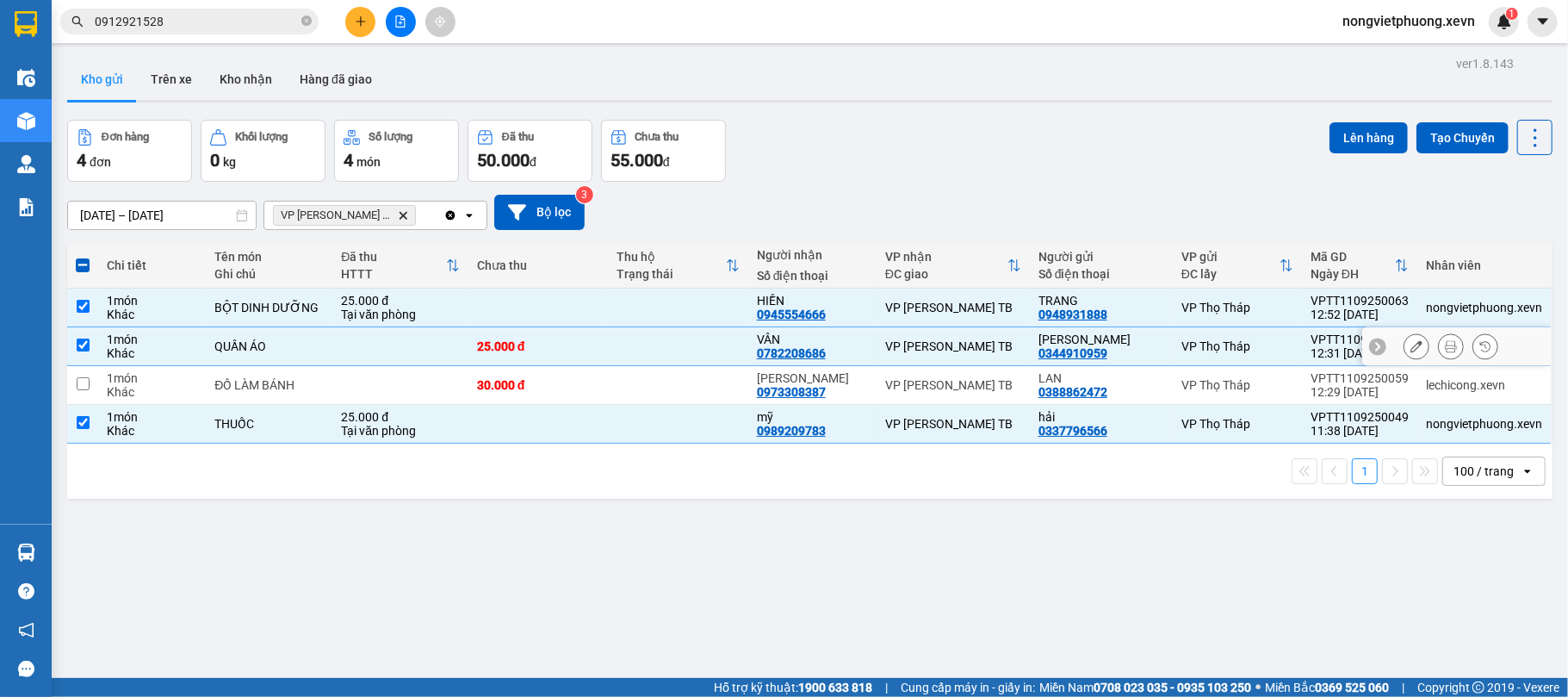
click at [429, 387] on td at bounding box center [400, 385] width 135 height 39
checkbox input "true"
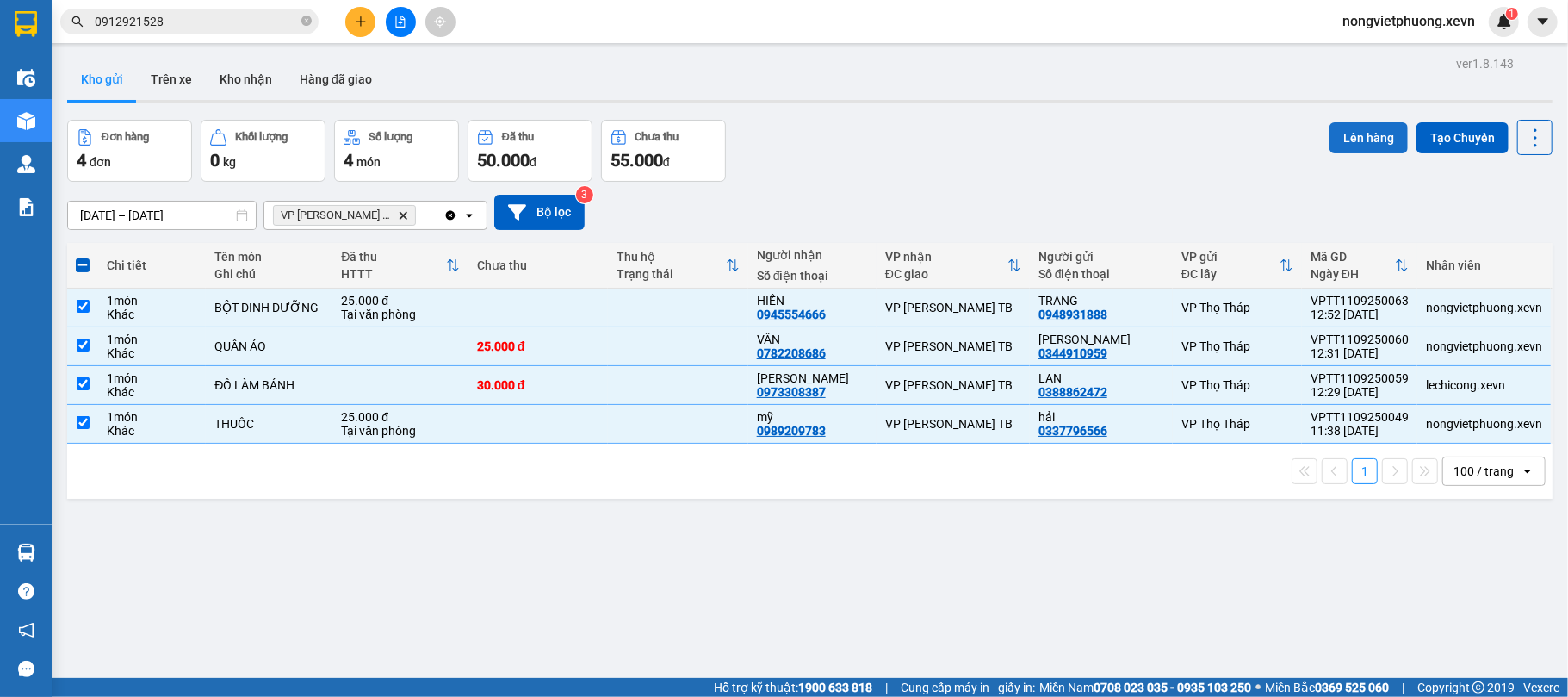
click at [1355, 149] on button "Lên hàng" at bounding box center [1368, 138] width 78 height 31
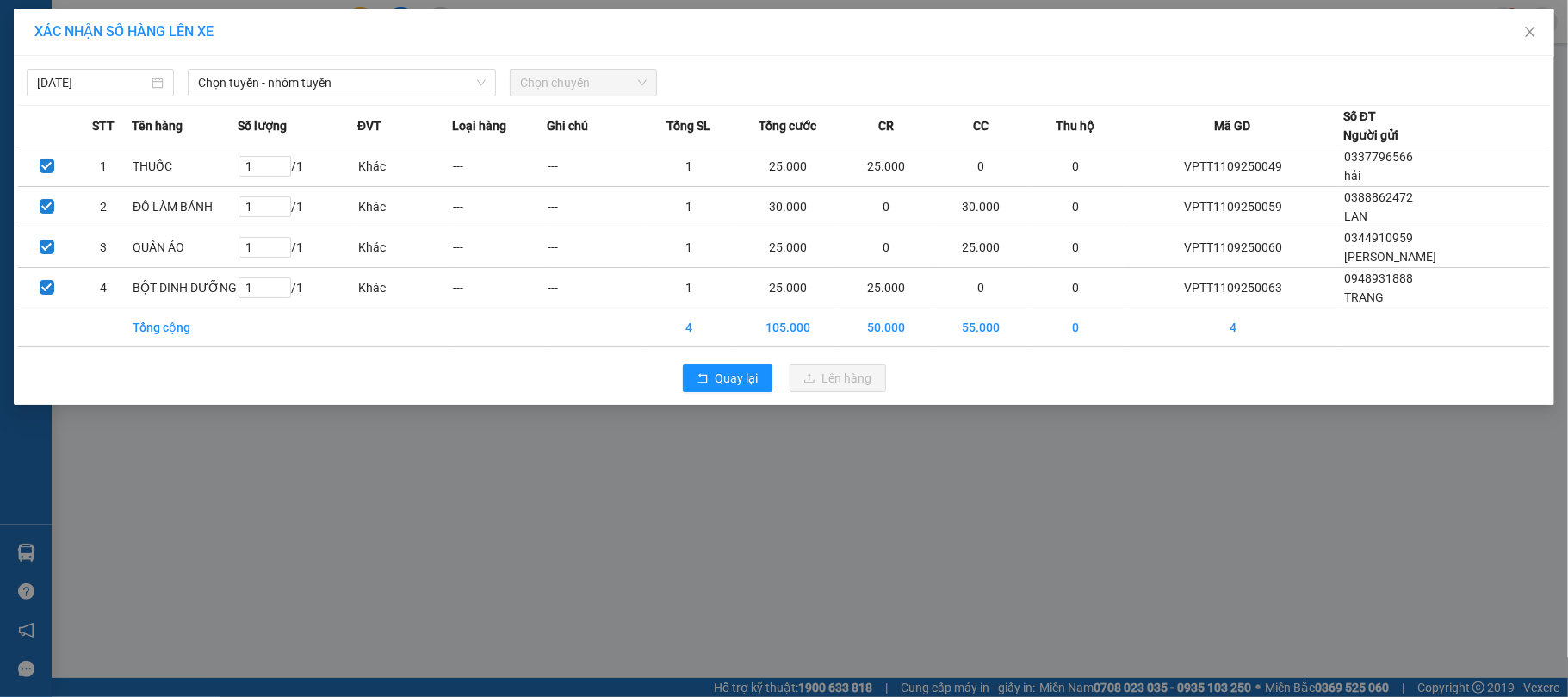
click at [331, 64] on div "11/09/2025 Chọn tuyến - nhóm tuyến Chọn chuyến" at bounding box center [784, 78] width 1532 height 36
click at [344, 91] on span "Chọn tuyến - nhóm tuyến" at bounding box center [341, 82] width 287 height 26
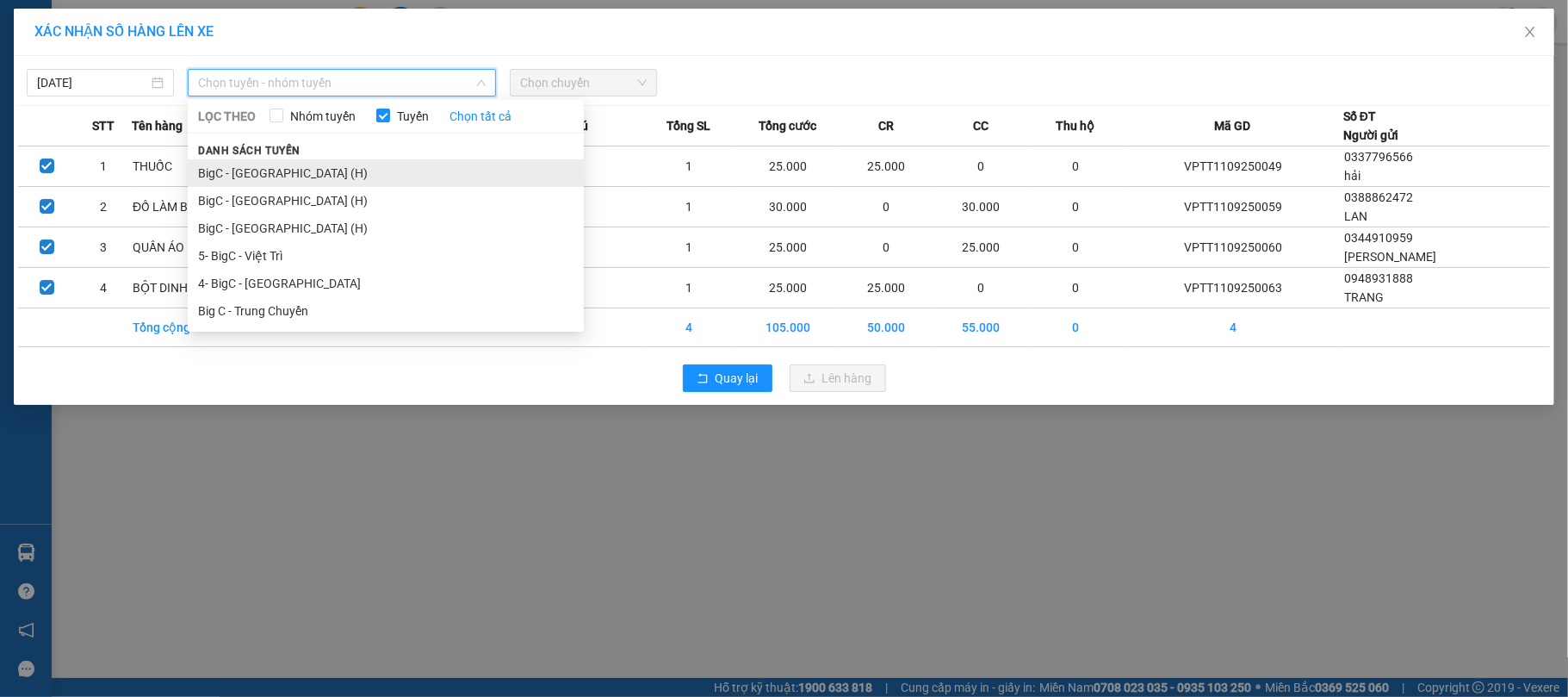
click at [324, 167] on li "BigC - Thái Bình (H)" at bounding box center [385, 173] width 396 height 28
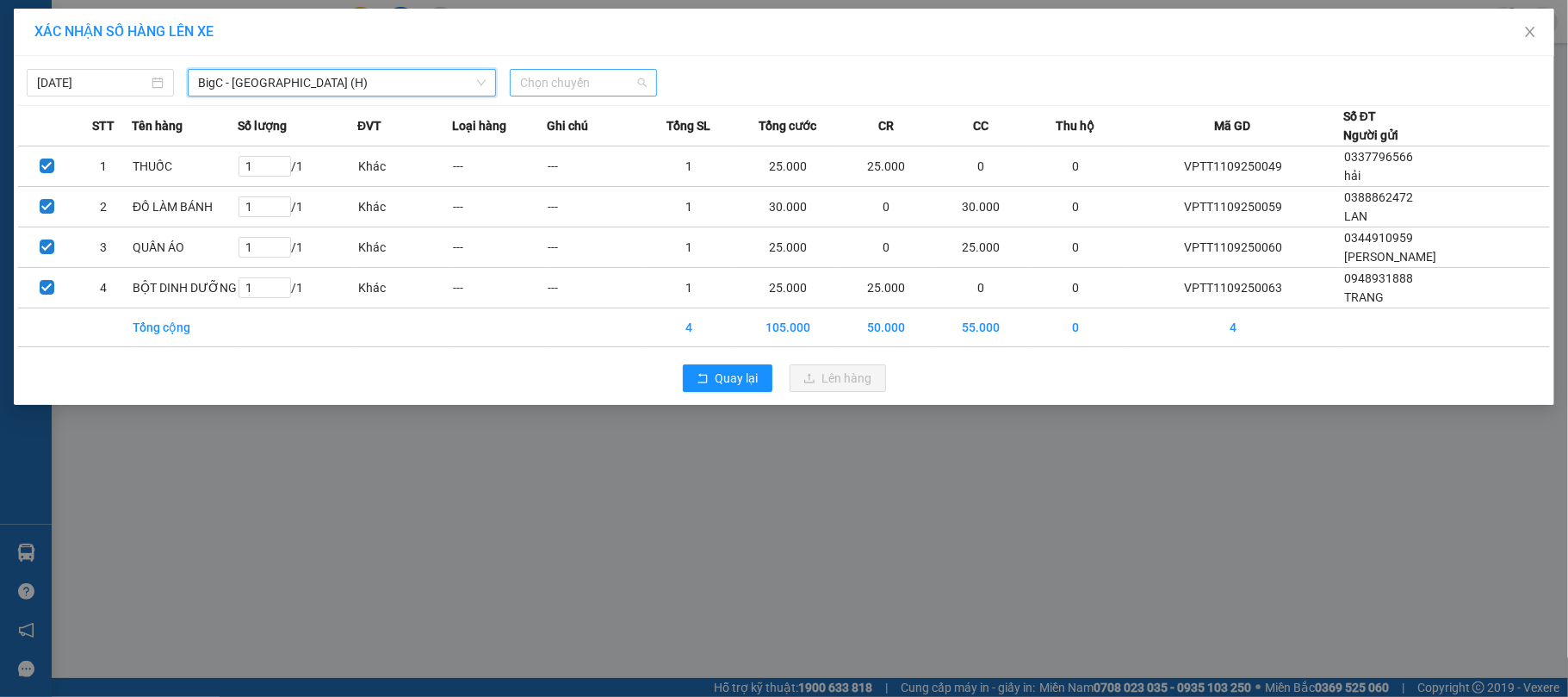
click at [606, 85] on span "Chọn chuyến" at bounding box center [584, 82] width 127 height 26
type input "1335"
click at [620, 152] on div "Thêm chuyến " 13:35 "" at bounding box center [602, 145] width 184 height 30
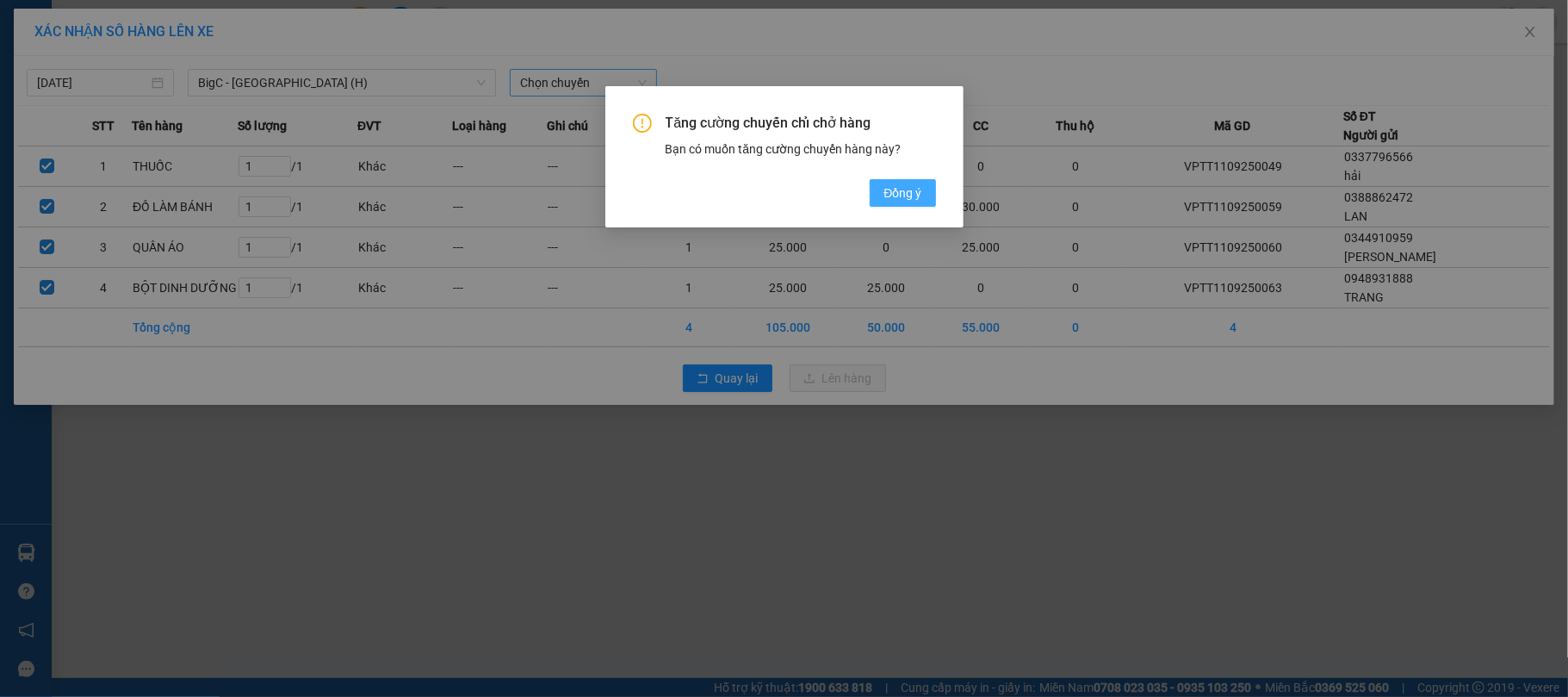
click at [885, 186] on span "Đồng ý" at bounding box center [902, 193] width 38 height 19
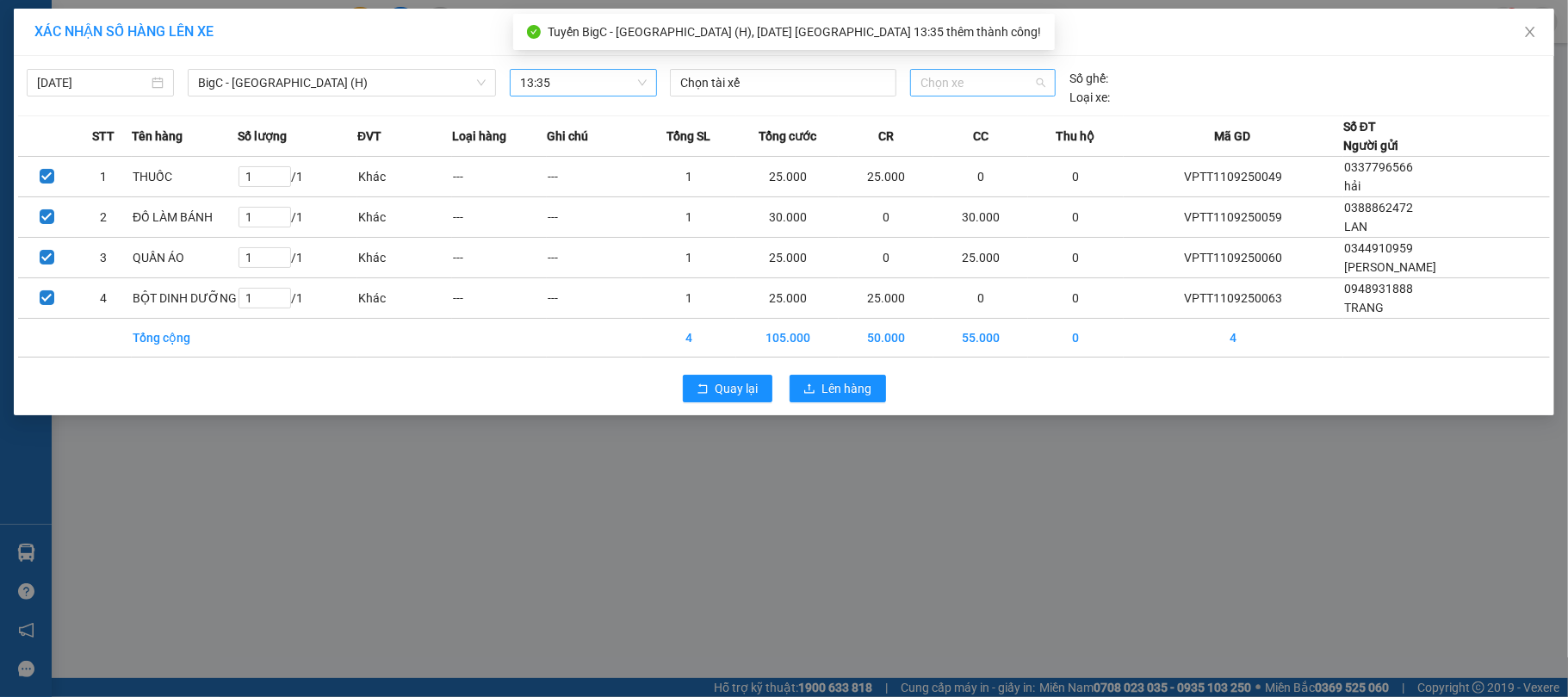
click at [965, 79] on span "Chọn xe" at bounding box center [983, 82] width 126 height 26
type input "2096"
click at [980, 112] on div "29G-020.96" at bounding box center [983, 117] width 126 height 19
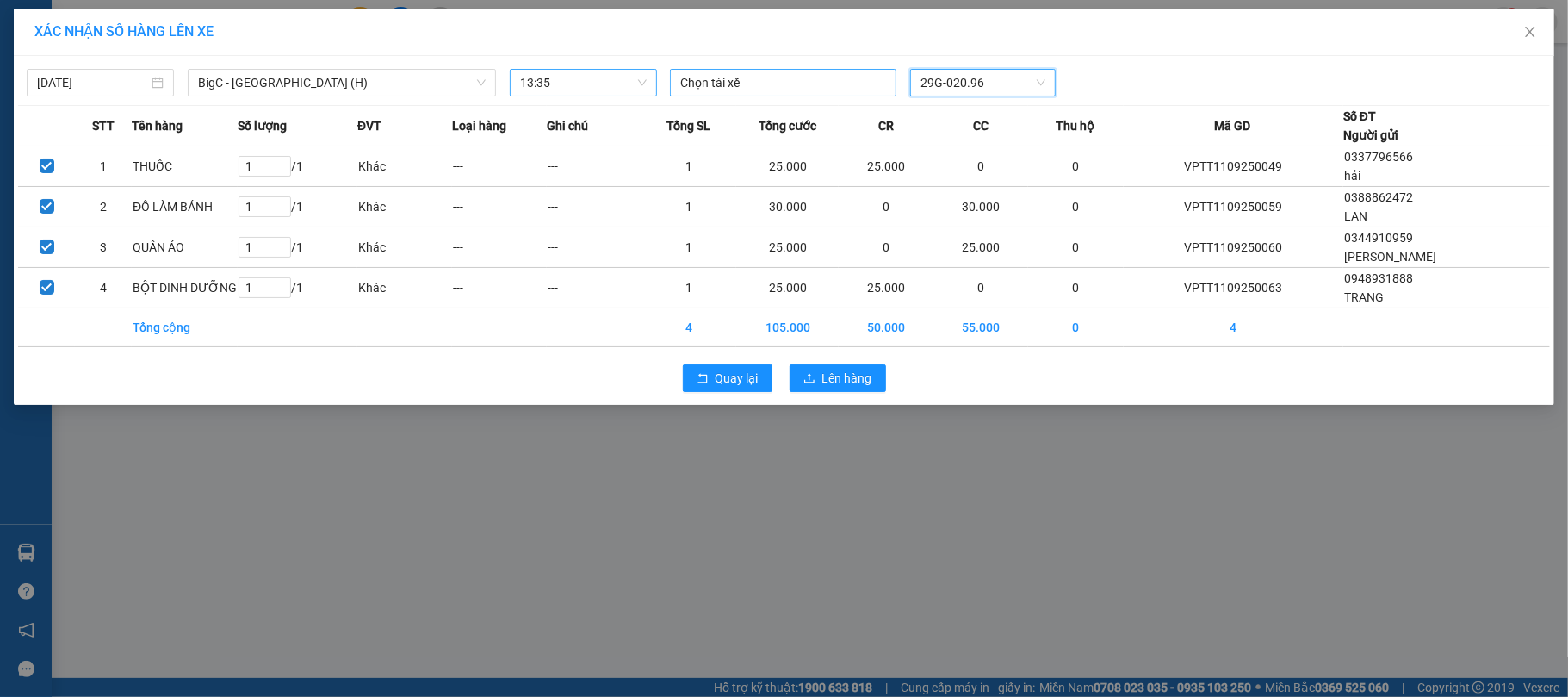
click at [739, 79] on div at bounding box center [784, 82] width 218 height 21
type input "PHẠM NGỌC Đ"
click at [759, 115] on div "Phạm Ngọc Định" at bounding box center [799, 117] width 238 height 19
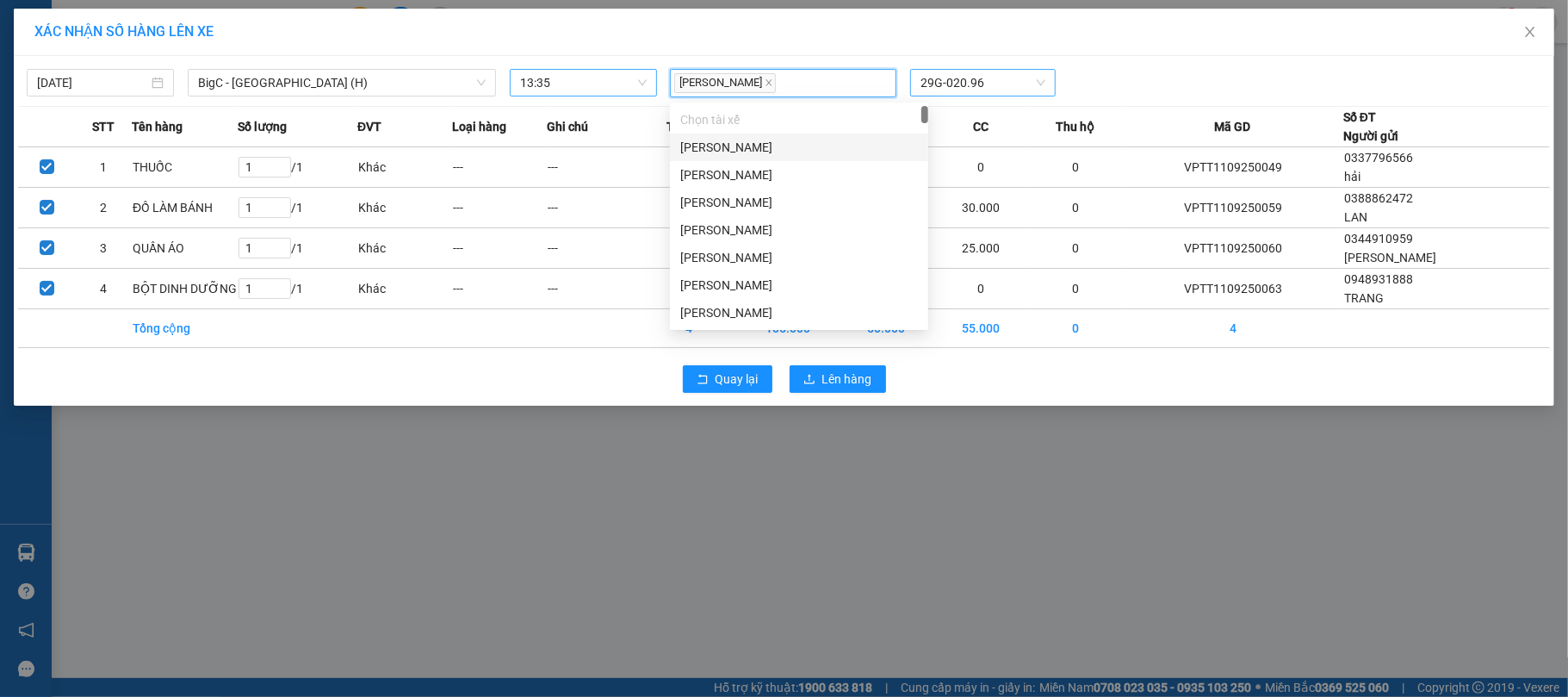
click at [1118, 50] on div "XÁC NHẬN SỐ HÀNG LÊN XE" at bounding box center [784, 32] width 1541 height 48
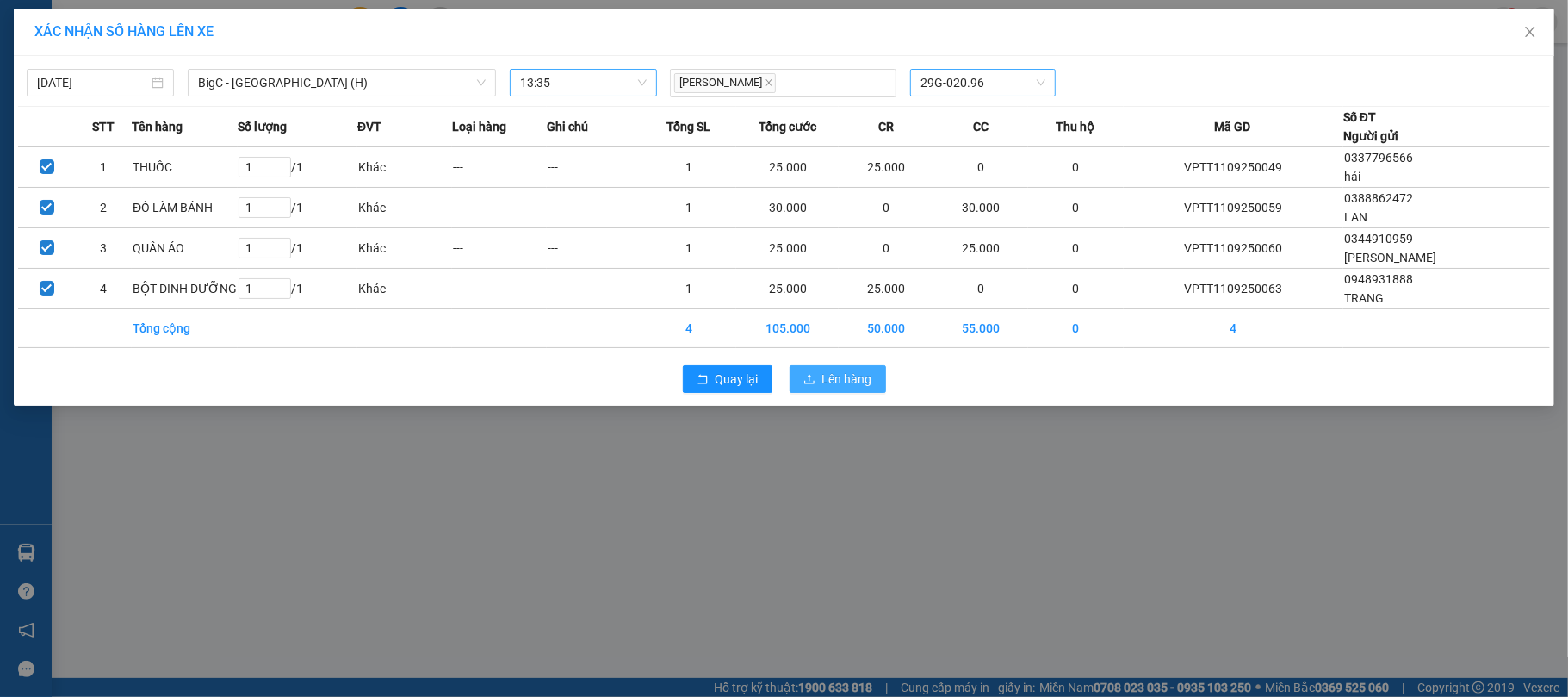
click at [847, 384] on span "Lên hàng" at bounding box center [847, 378] width 50 height 19
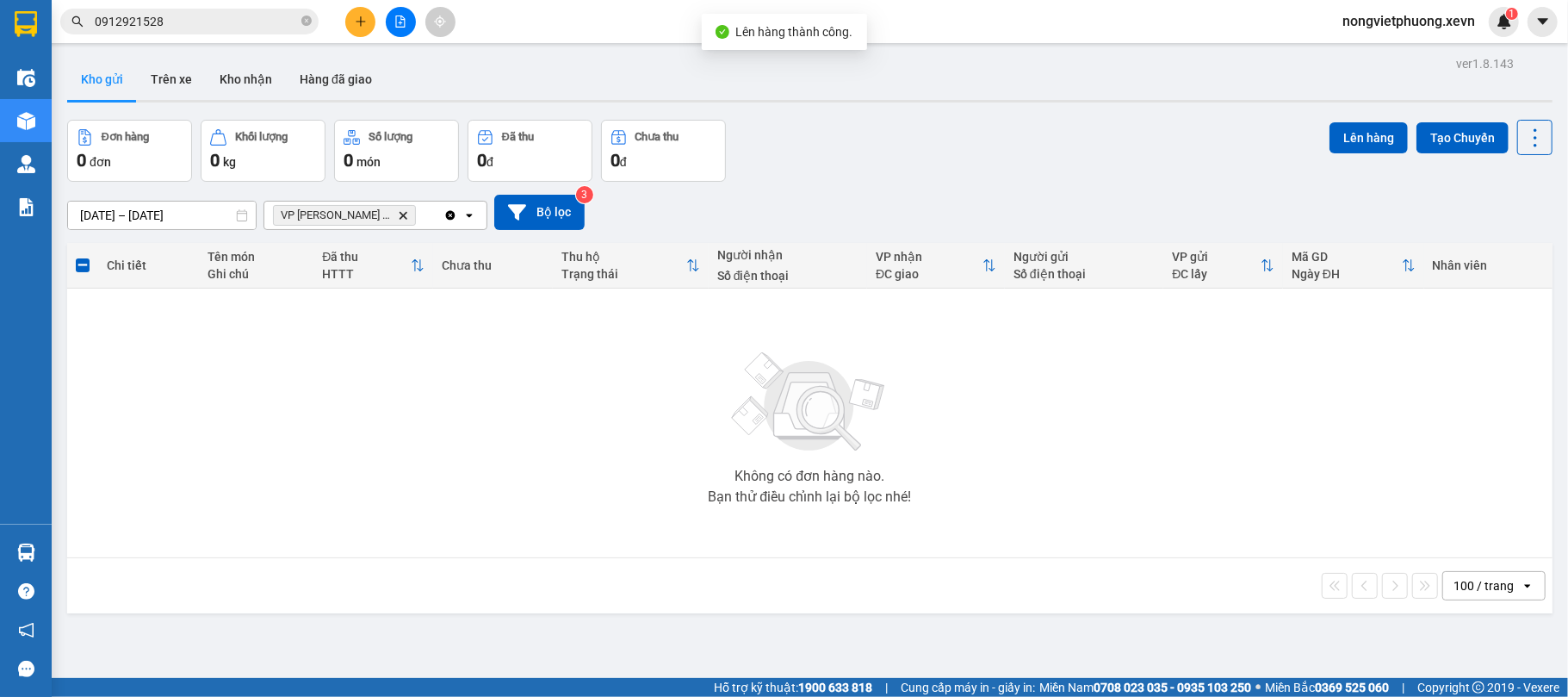
click at [400, 218] on icon "VP Trần Phú TB, close by backspace" at bounding box center [403, 214] width 8 height 8
click at [346, 208] on div "Chọn văn phòng nhận" at bounding box center [334, 214] width 119 height 17
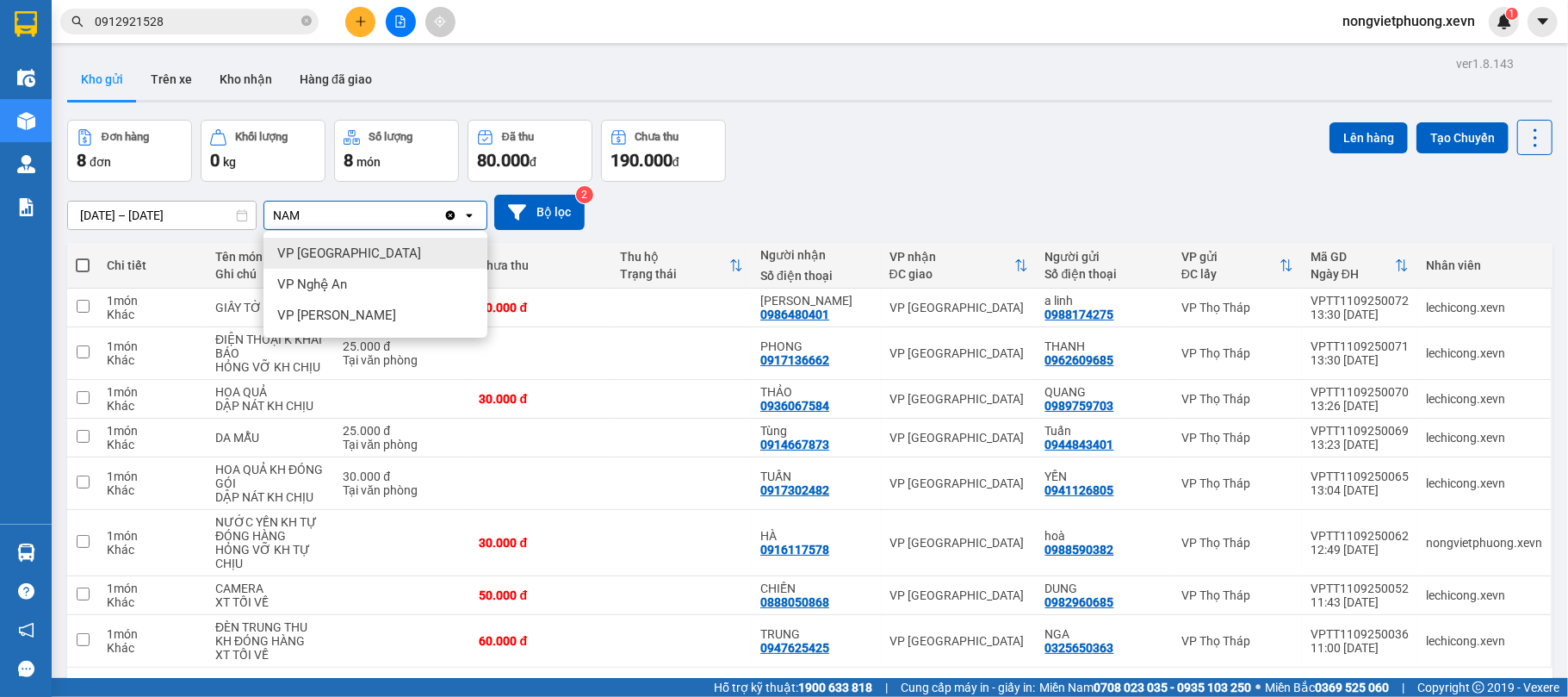
type input "NAM"
click at [369, 252] on div "VP [GEOGRAPHIC_DATA]" at bounding box center [376, 253] width 224 height 31
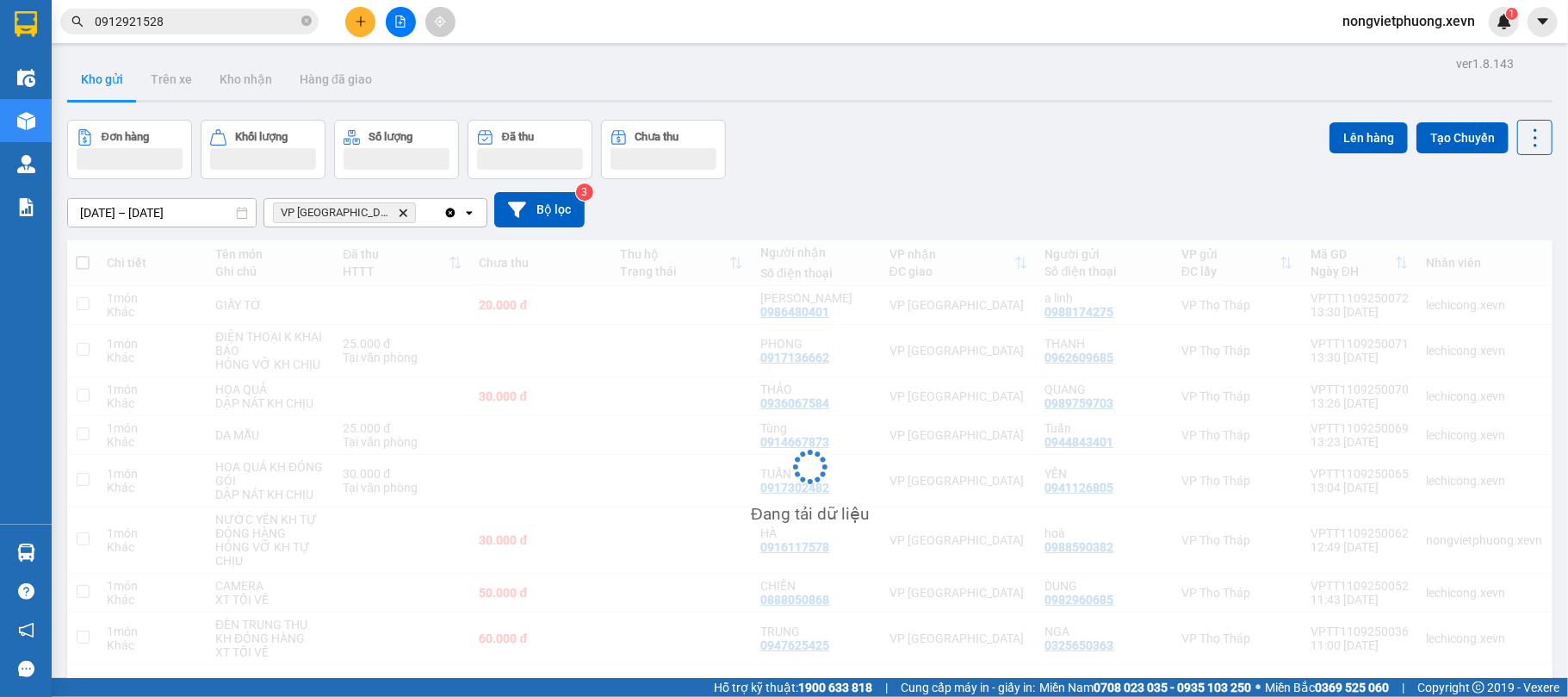
click at [1025, 149] on div "Đơn hàng Khối lượng Số lượng Đã thu Chưa thu Lên hàng Tạo Chuyến" at bounding box center [810, 149] width 1485 height 59
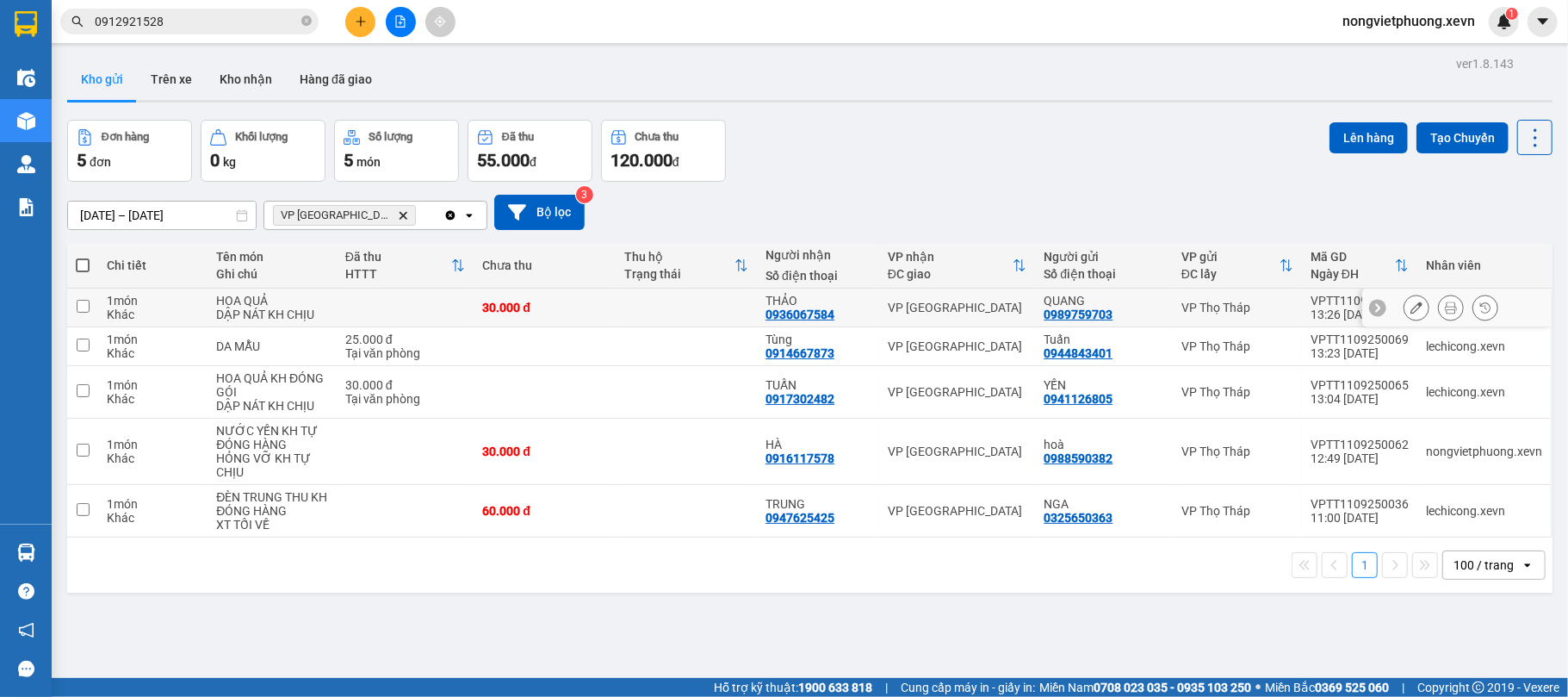
click at [494, 311] on div "30.000 đ" at bounding box center [544, 307] width 124 height 14
checkbox input "true"
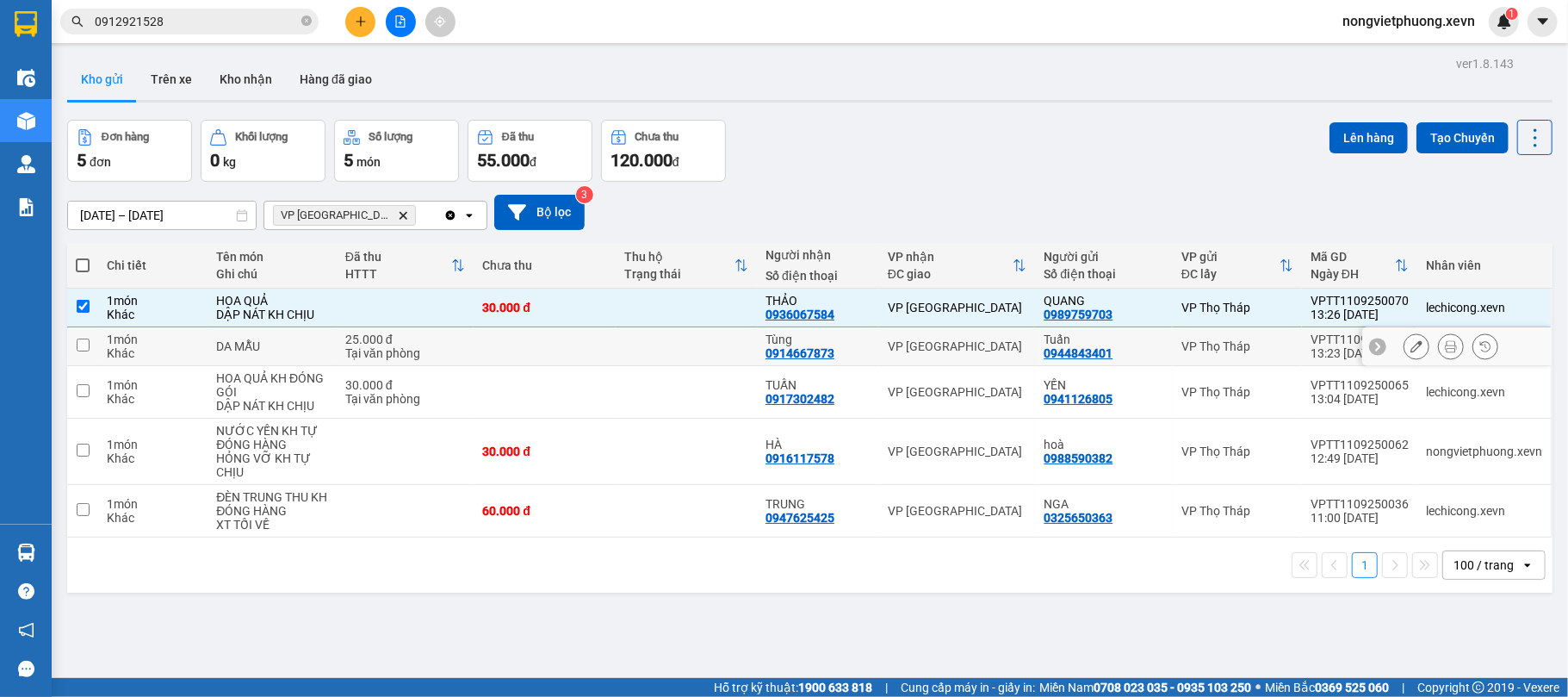
click at [501, 342] on td at bounding box center [544, 346] width 141 height 39
checkbox input "true"
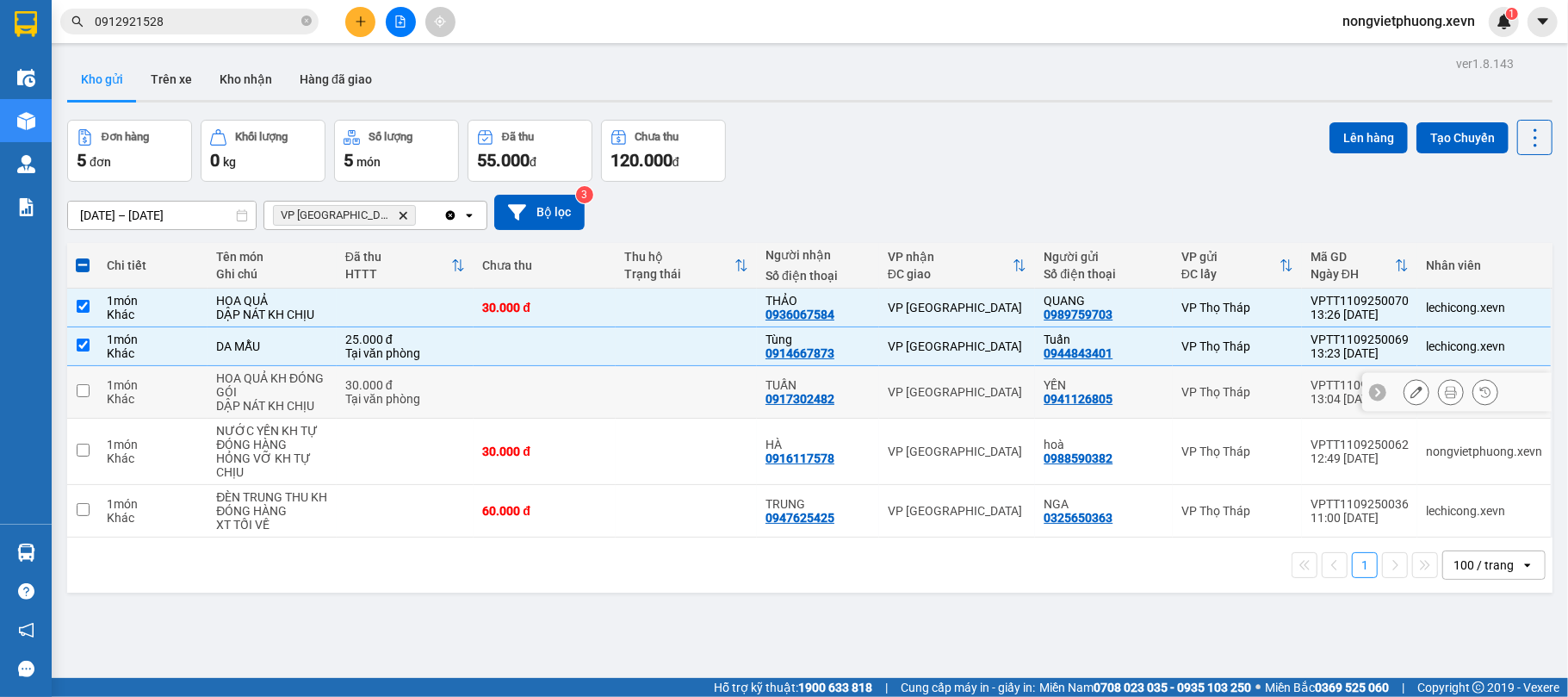
click at [504, 402] on td at bounding box center [544, 392] width 141 height 52
checkbox input "true"
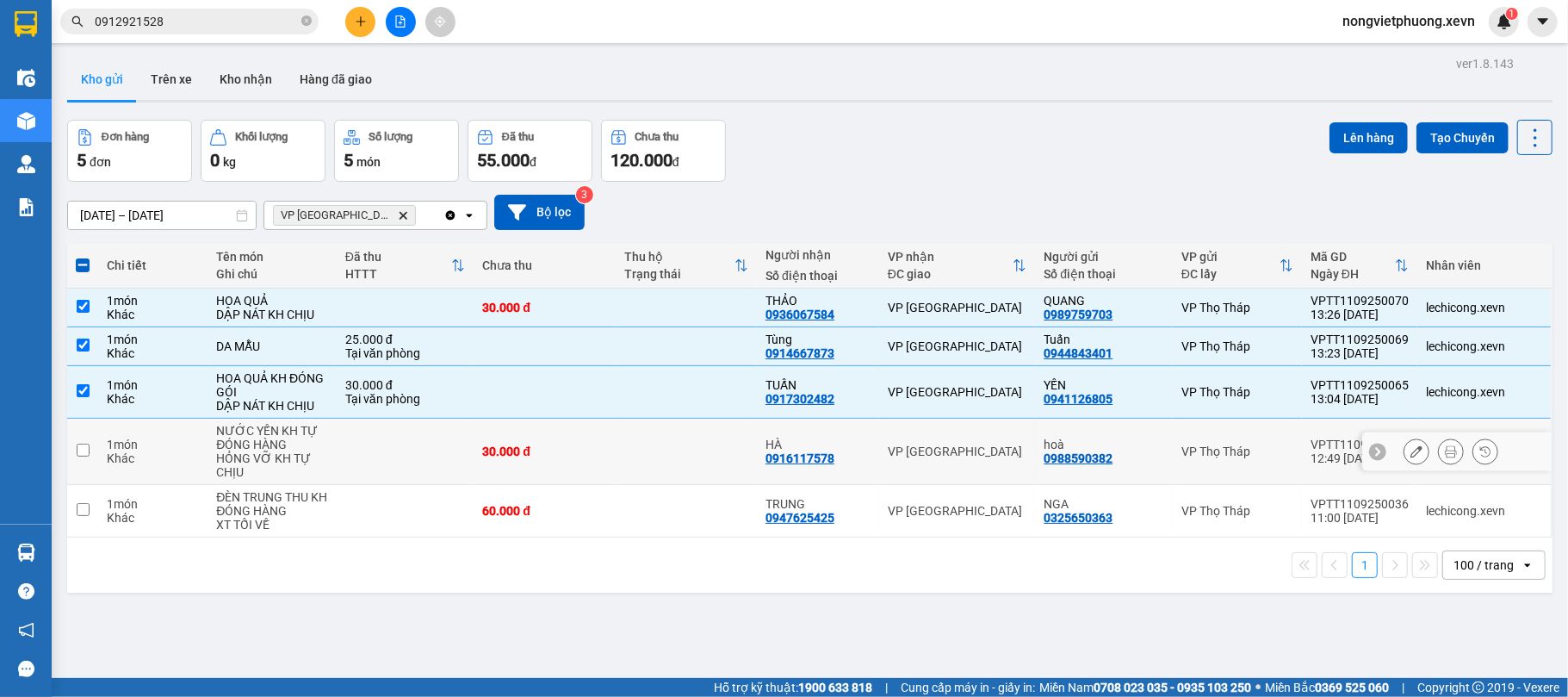
click at [510, 444] on td "30.000 đ" at bounding box center [544, 452] width 141 height 67
checkbox input "true"
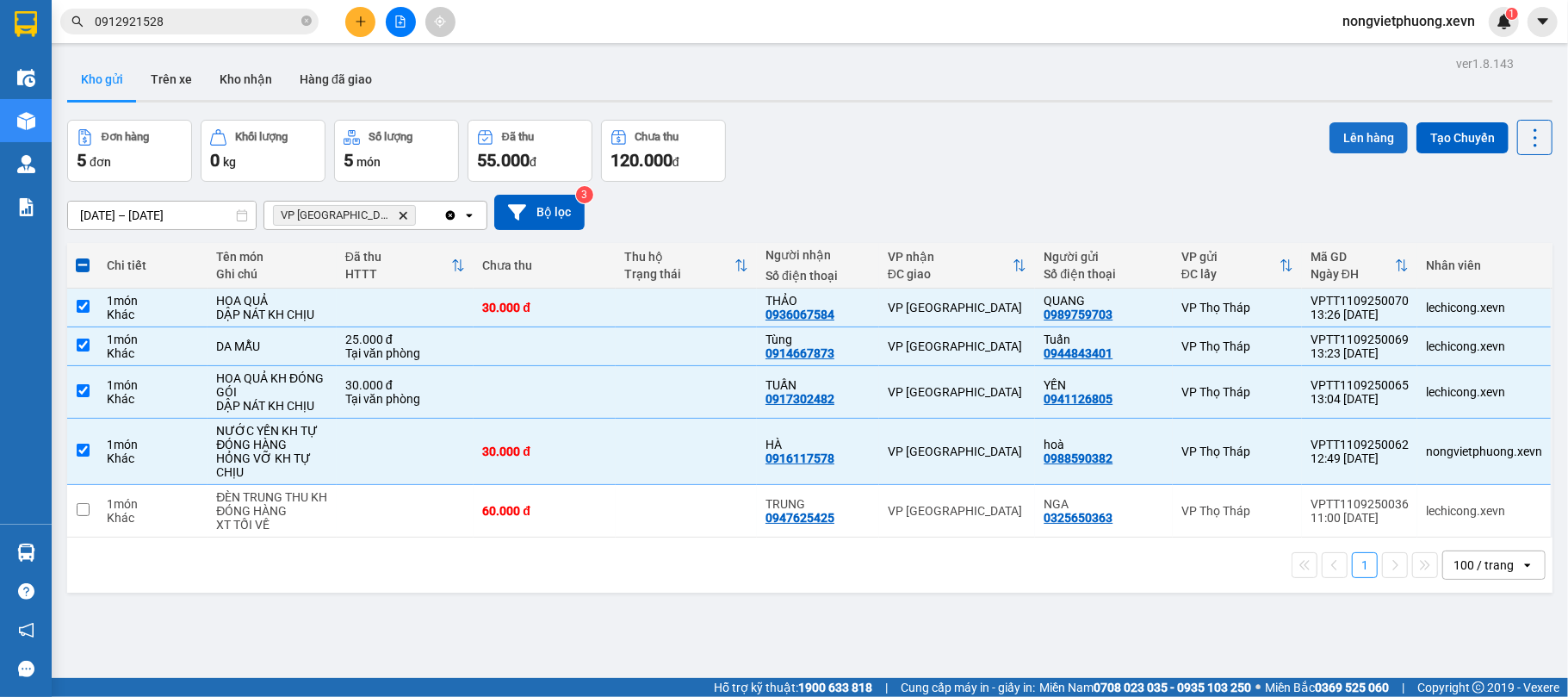
click at [1369, 134] on button "Lên hàng" at bounding box center [1368, 138] width 78 height 31
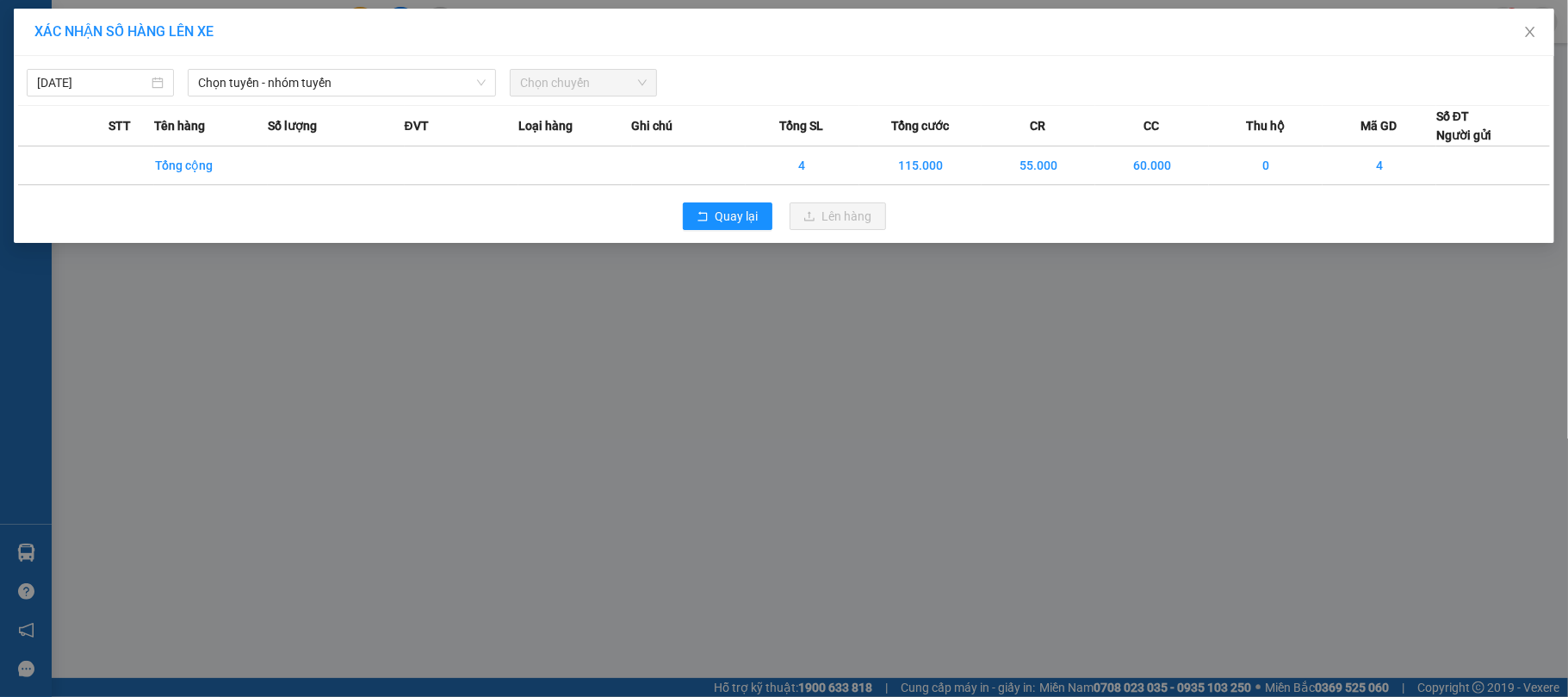
click at [427, 68] on div "[DATE] Chọn tuyến - nhóm tuyến Chọn chuyến" at bounding box center [784, 78] width 1532 height 36
click at [428, 76] on span "Chọn tuyến - nhóm tuyến" at bounding box center [341, 82] width 287 height 26
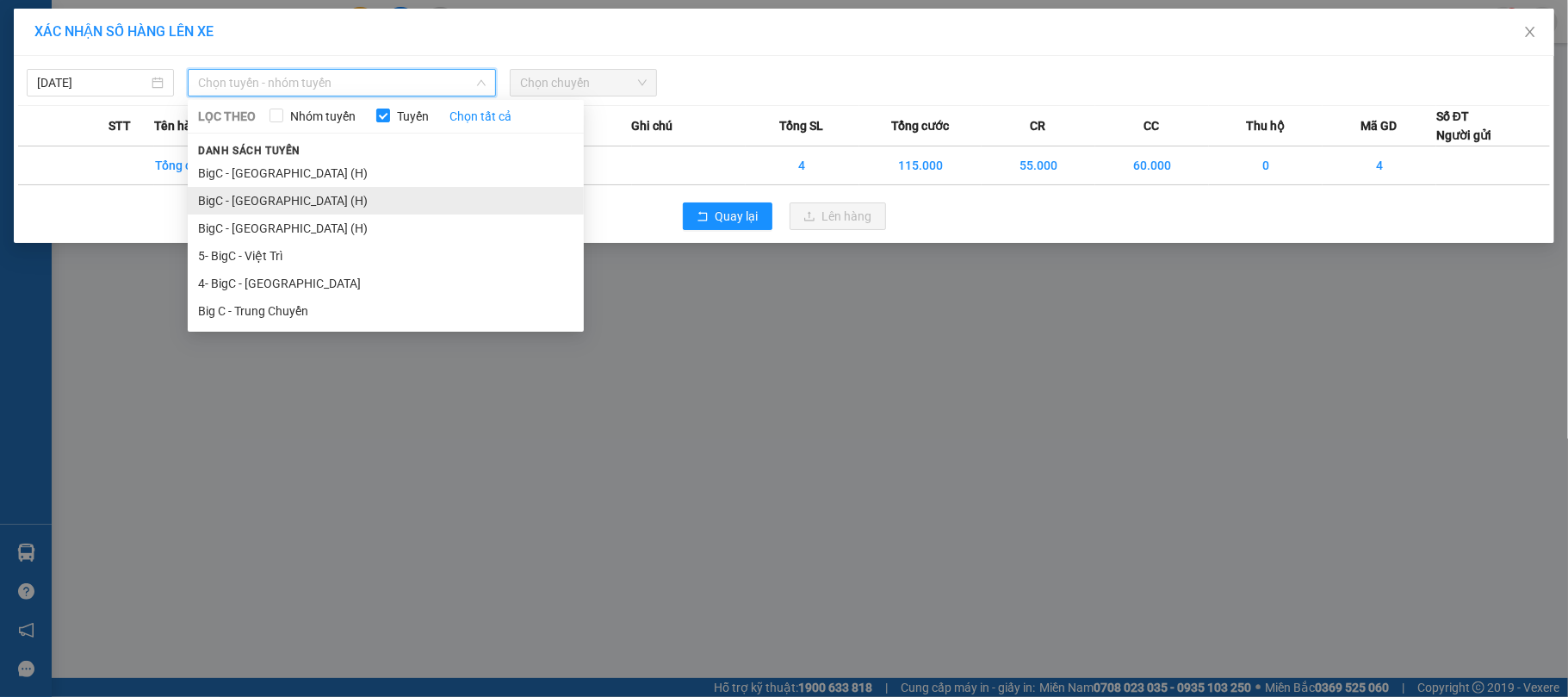
click at [340, 191] on li "BigC - [GEOGRAPHIC_DATA] (H)" at bounding box center [385, 200] width 396 height 28
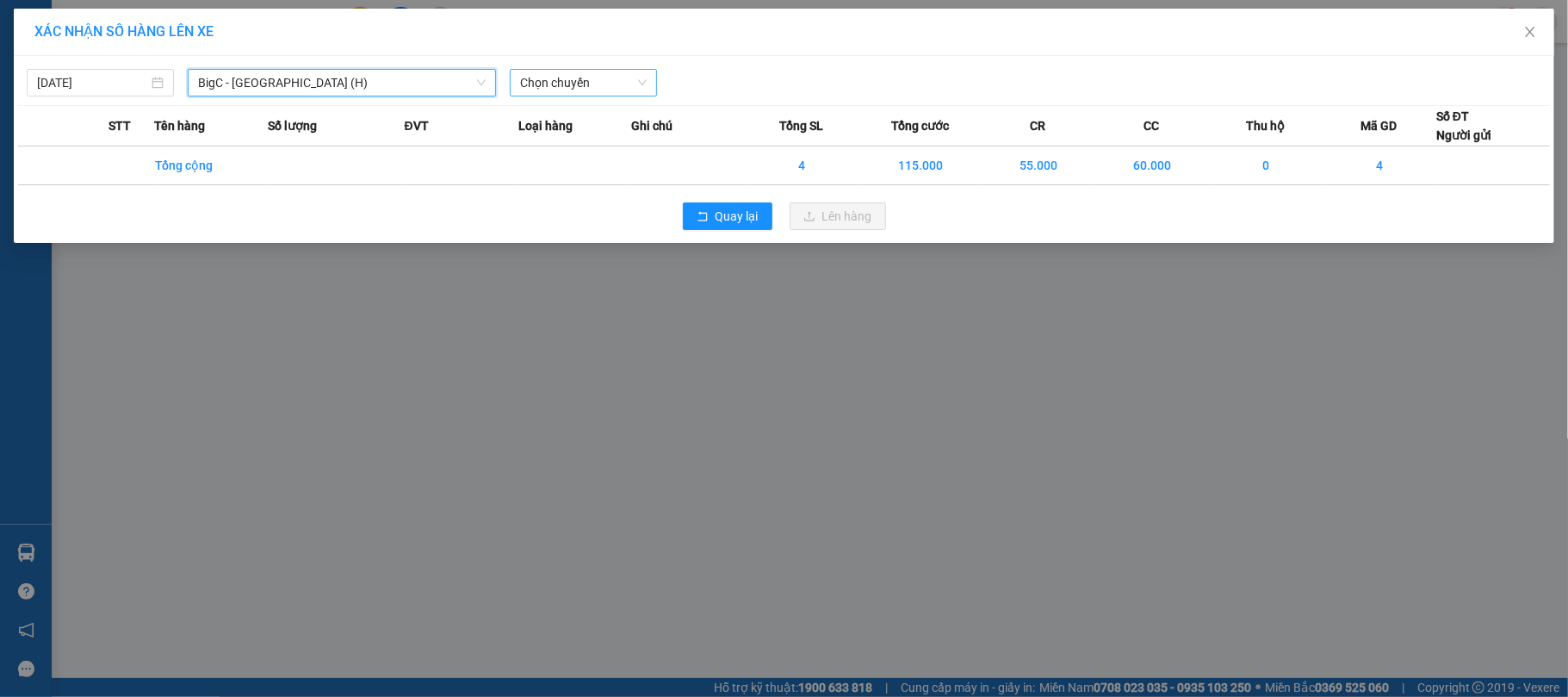
click at [569, 77] on span "Chọn chuyến" at bounding box center [584, 82] width 127 height 26
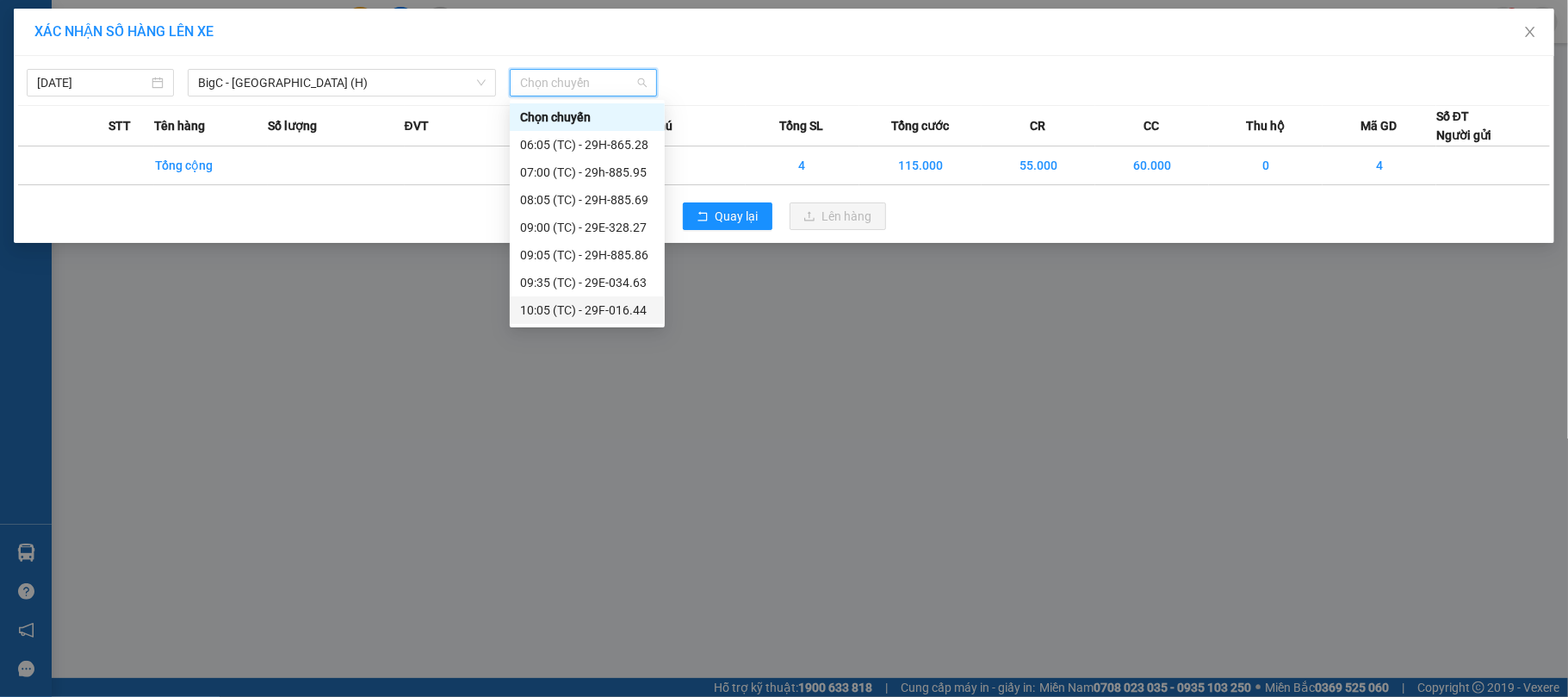
click at [899, 544] on div "XÁC NHẬN SỐ HÀNG LÊN XE 11/09/2025 BigC - Nam Định (H) LỌC THEO Nhóm tuyến Tuyế…" at bounding box center [784, 348] width 1568 height 697
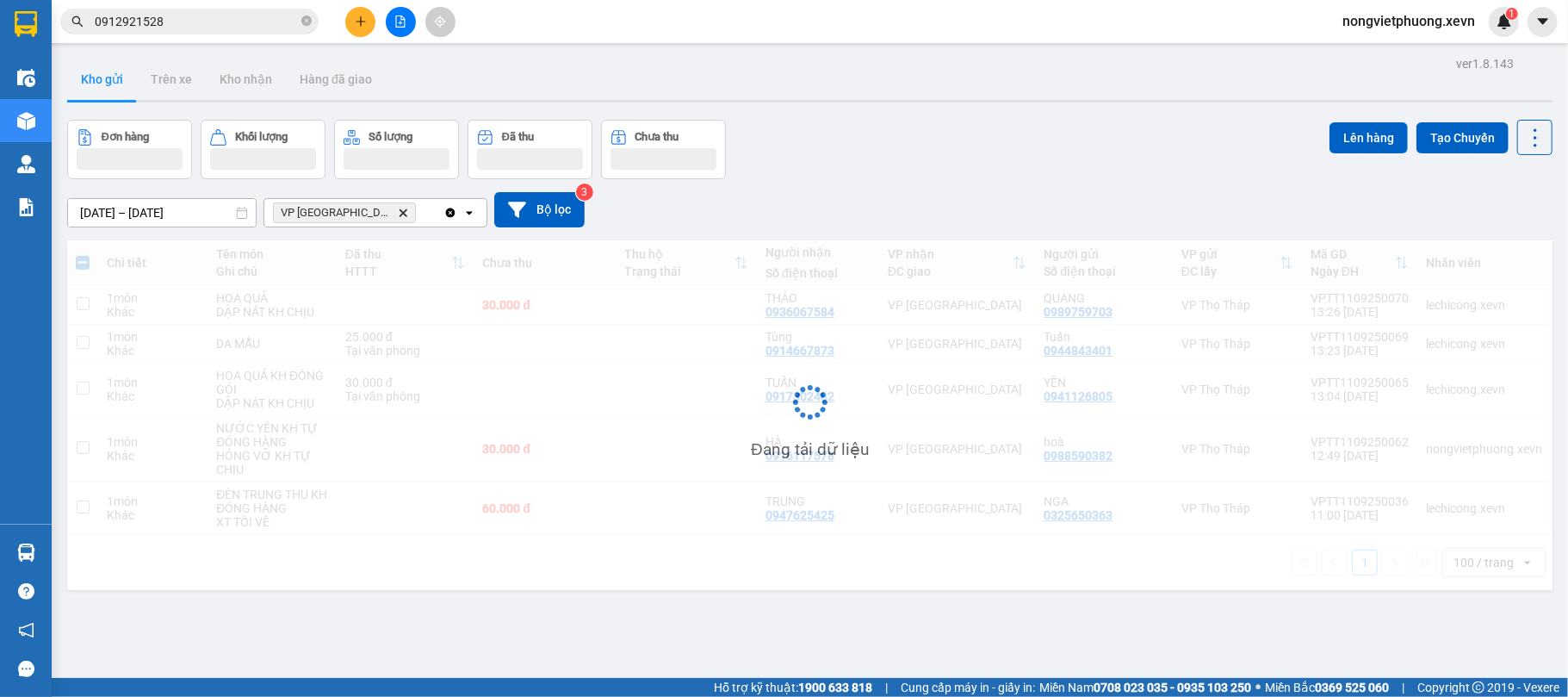
click at [807, 445] on div "ver 1.8.143 Kho gửi Trên xe Kho nhận Hàng đã giao Đơn hàng Khối lượng Số lượng …" at bounding box center [810, 400] width 1500 height 697
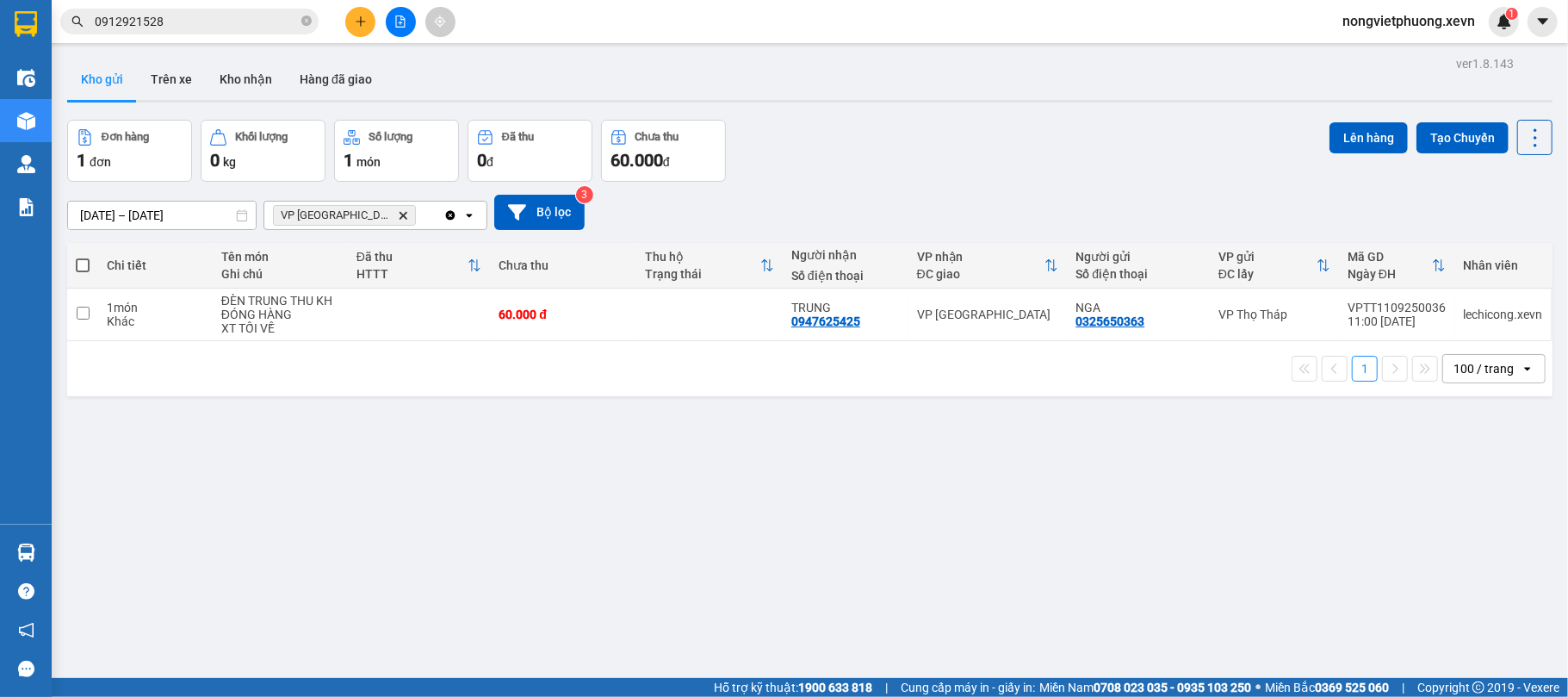
click at [863, 117] on div "ver 1.8.143 Kho gửi Trên xe Kho nhận Hàng đã giao Đơn hàng 1 đơn Khối lượng 0 k…" at bounding box center [810, 400] width 1500 height 697
click at [398, 213] on icon "Delete" at bounding box center [403, 214] width 10 height 10
click at [838, 159] on div "Đơn hàng 1 đơn Khối lượng 0 kg Số lượng 1 món Đã thu 0 đ Chưa thu 60.000 đ Lên …" at bounding box center [810, 150] width 1485 height 62
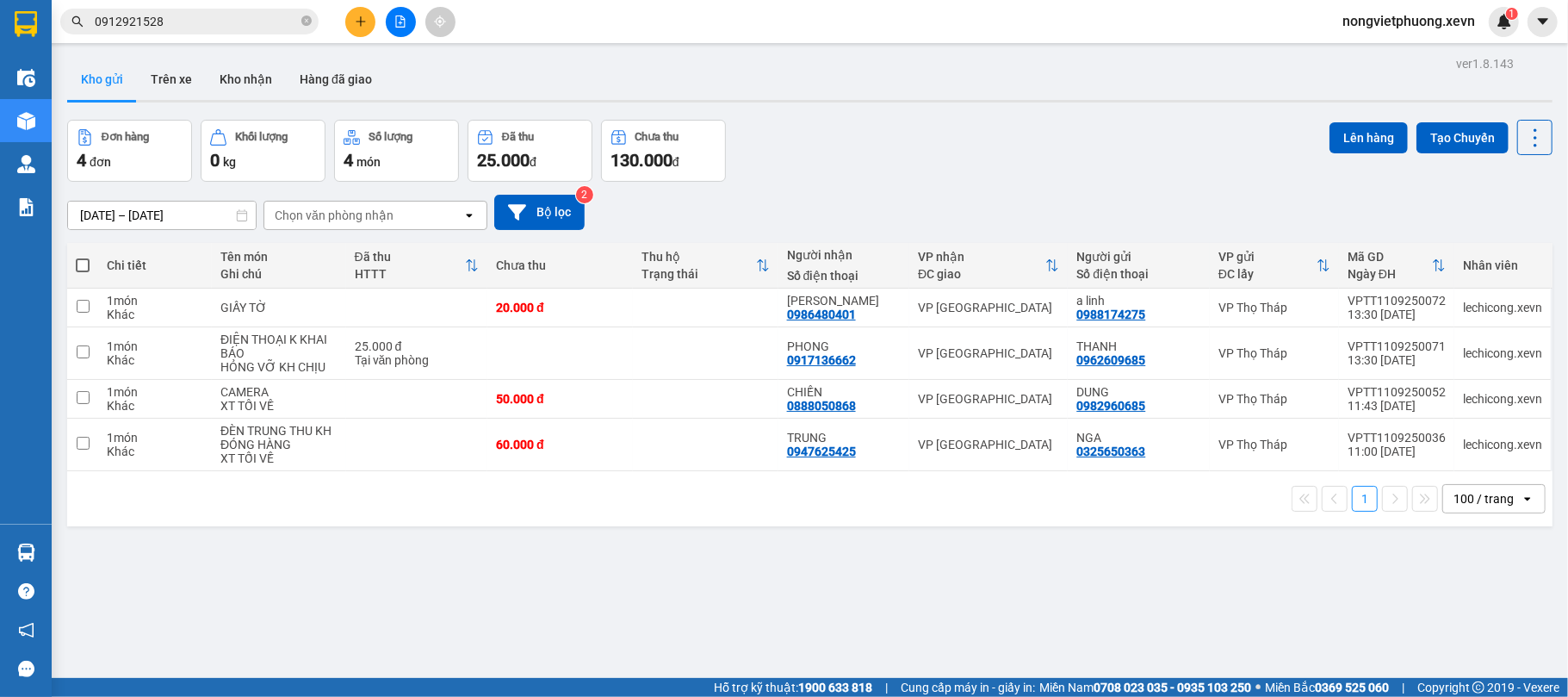
click at [807, 563] on div "ver 1.8.143 Kho gửi Trên xe Kho nhận Hàng đã giao Đơn hàng 4 đơn Khối lượng 0 k…" at bounding box center [810, 400] width 1500 height 697
click at [304, 15] on icon "close-circle" at bounding box center [306, 20] width 10 height 10
click at [242, 14] on input "text" at bounding box center [196, 21] width 204 height 19
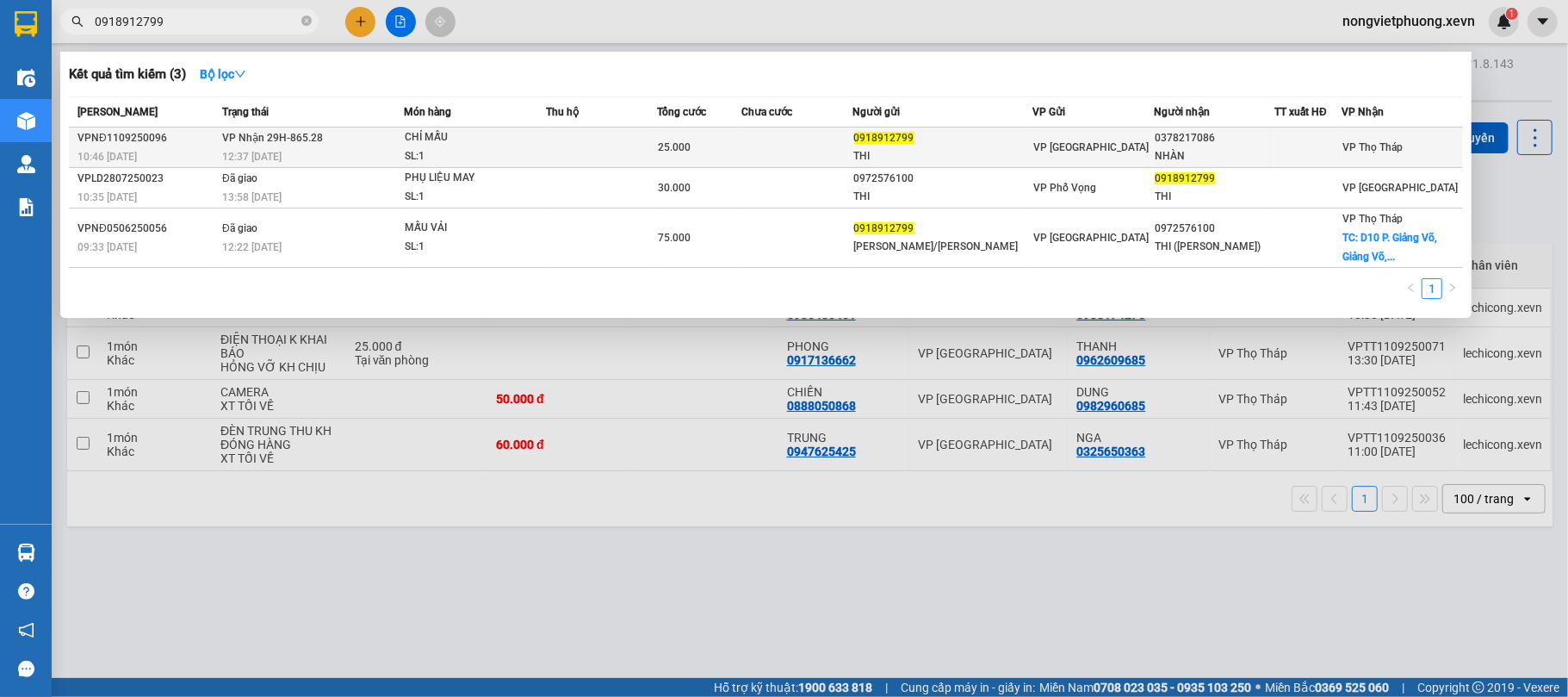
type input "0918912799"
click at [1100, 152] on div "VP [GEOGRAPHIC_DATA]" at bounding box center [1092, 147] width 120 height 19
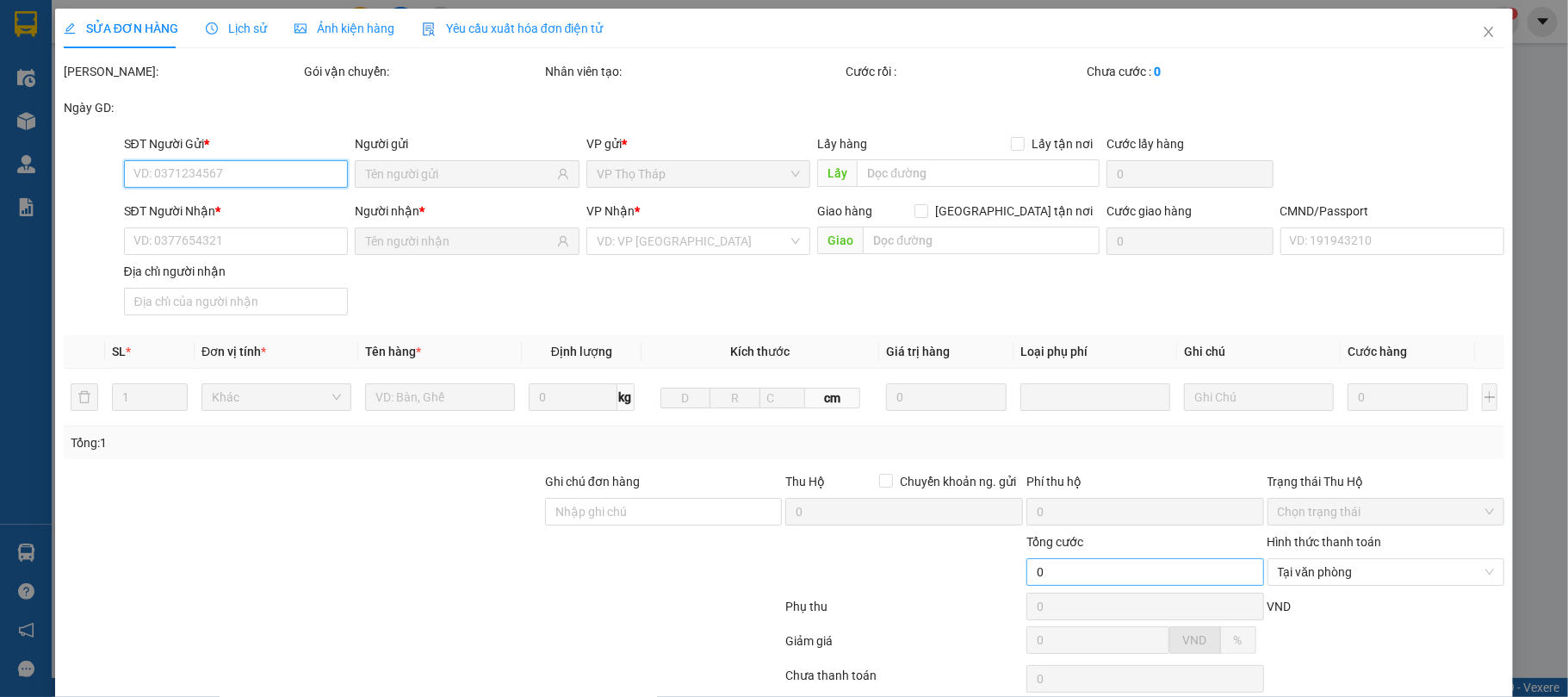
scroll to position [131, 0]
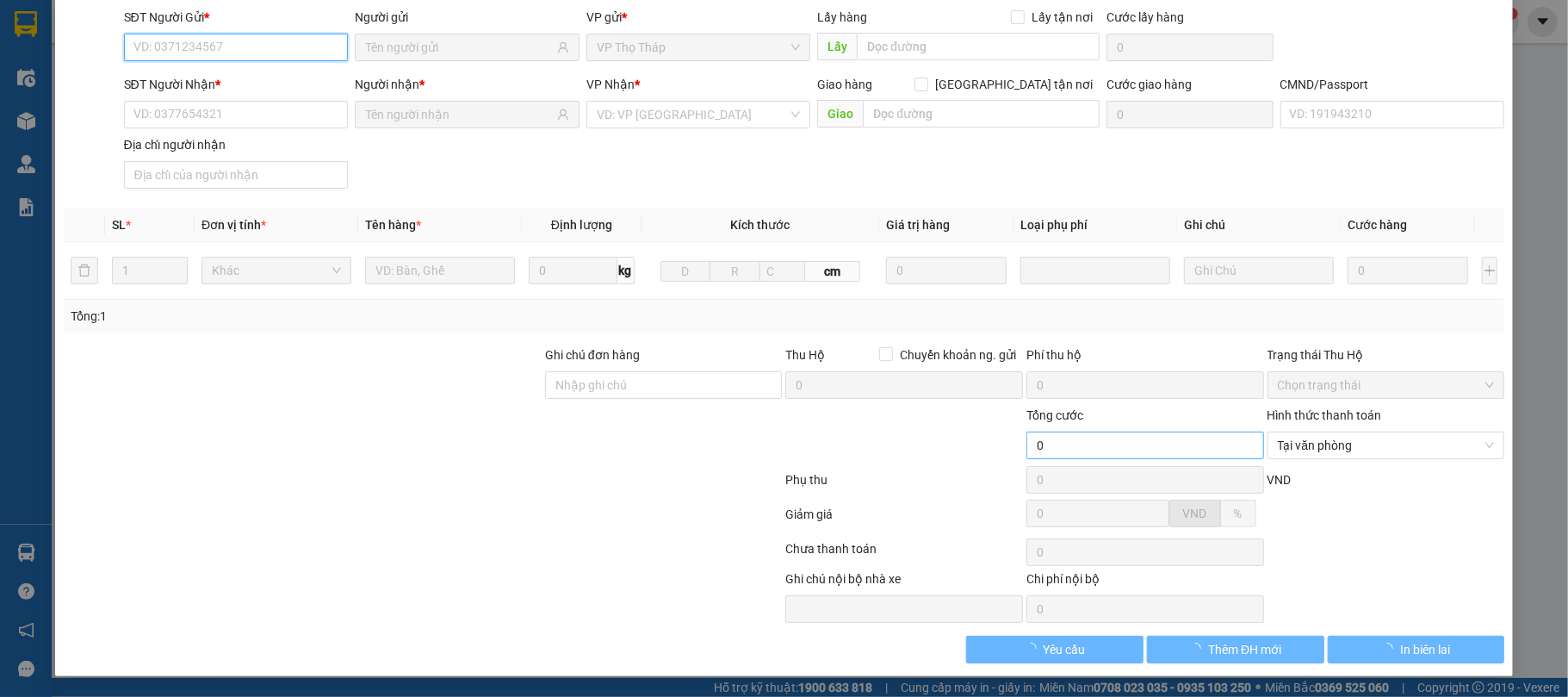
type input "0918912799"
type input "THI"
type input "0378217086"
type input "NHÀN"
type input "BLX 010199364799 LỤC SỸ HÙNG"
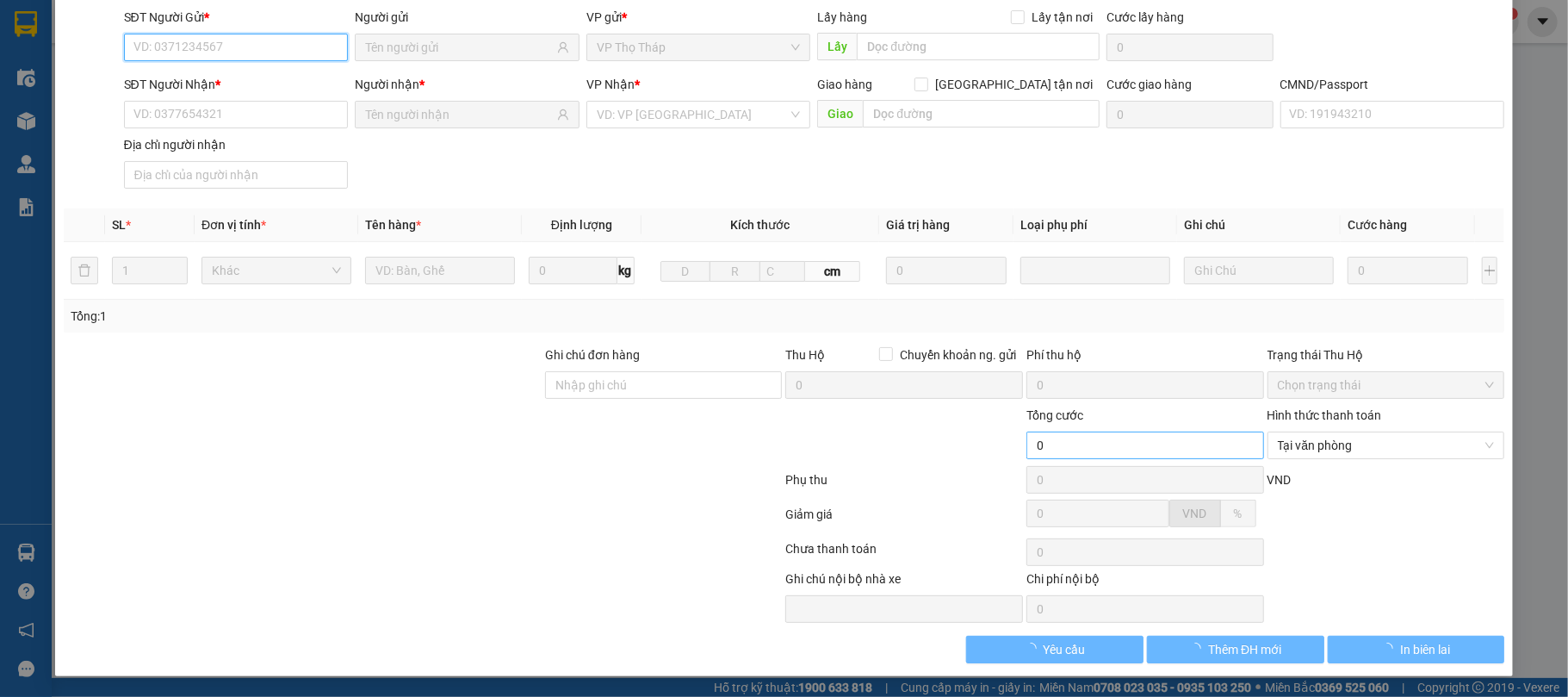
type input "25.000"
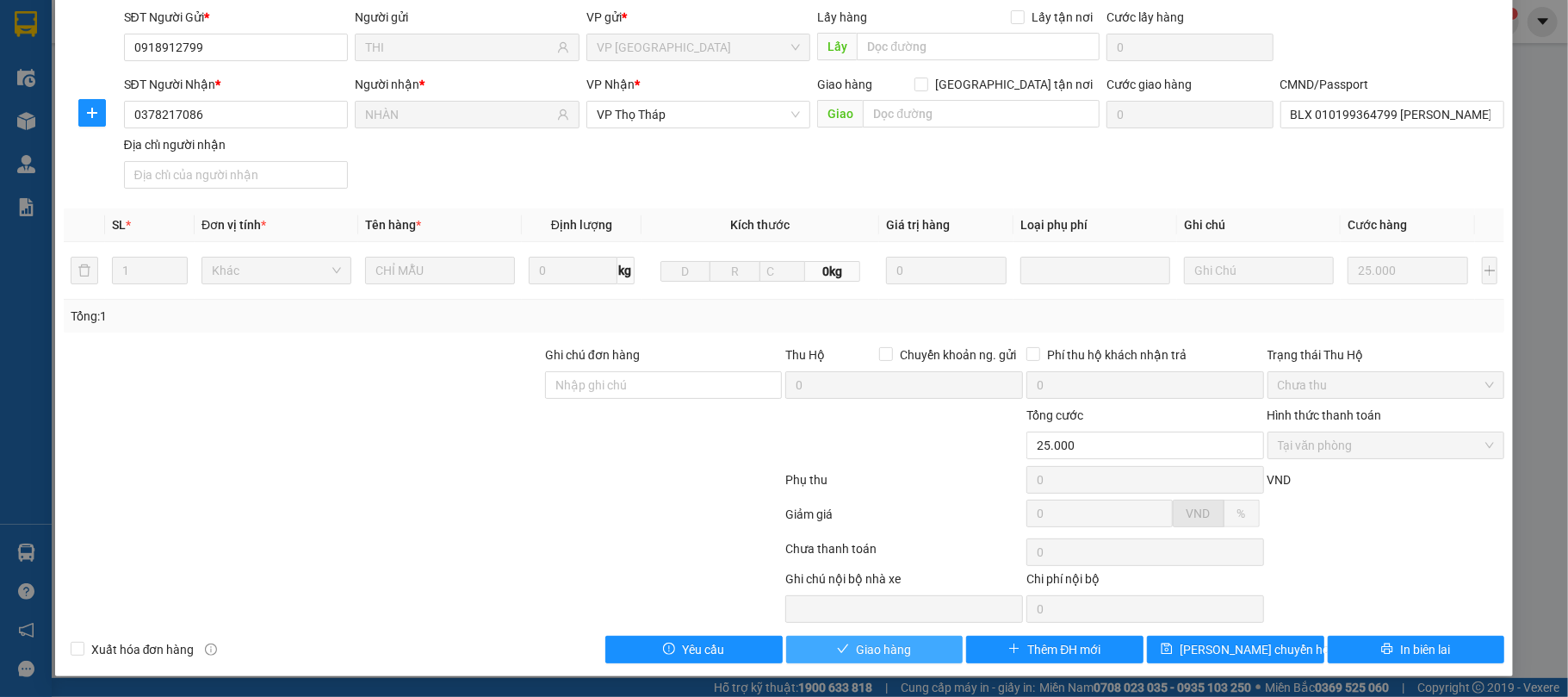
click at [866, 655] on span "Giao hàng" at bounding box center [883, 648] width 55 height 19
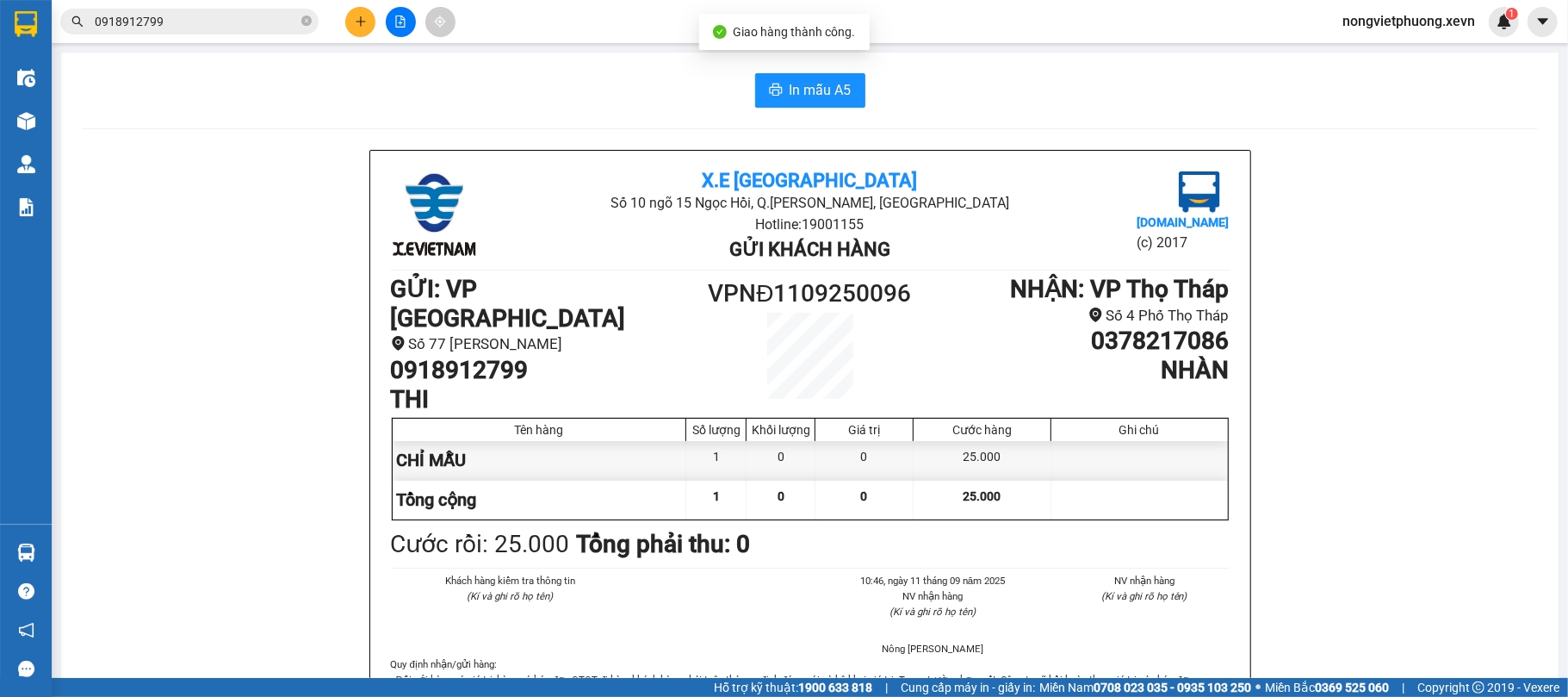
click at [248, 7] on div "Kết quả tìm kiếm ( 3 ) Bộ lọc Mã ĐH Trạng thái Món hàng Thu hộ Tổng cước Chưa c…" at bounding box center [168, 22] width 336 height 30
click at [249, 15] on input "0918912799" at bounding box center [196, 21] width 204 height 19
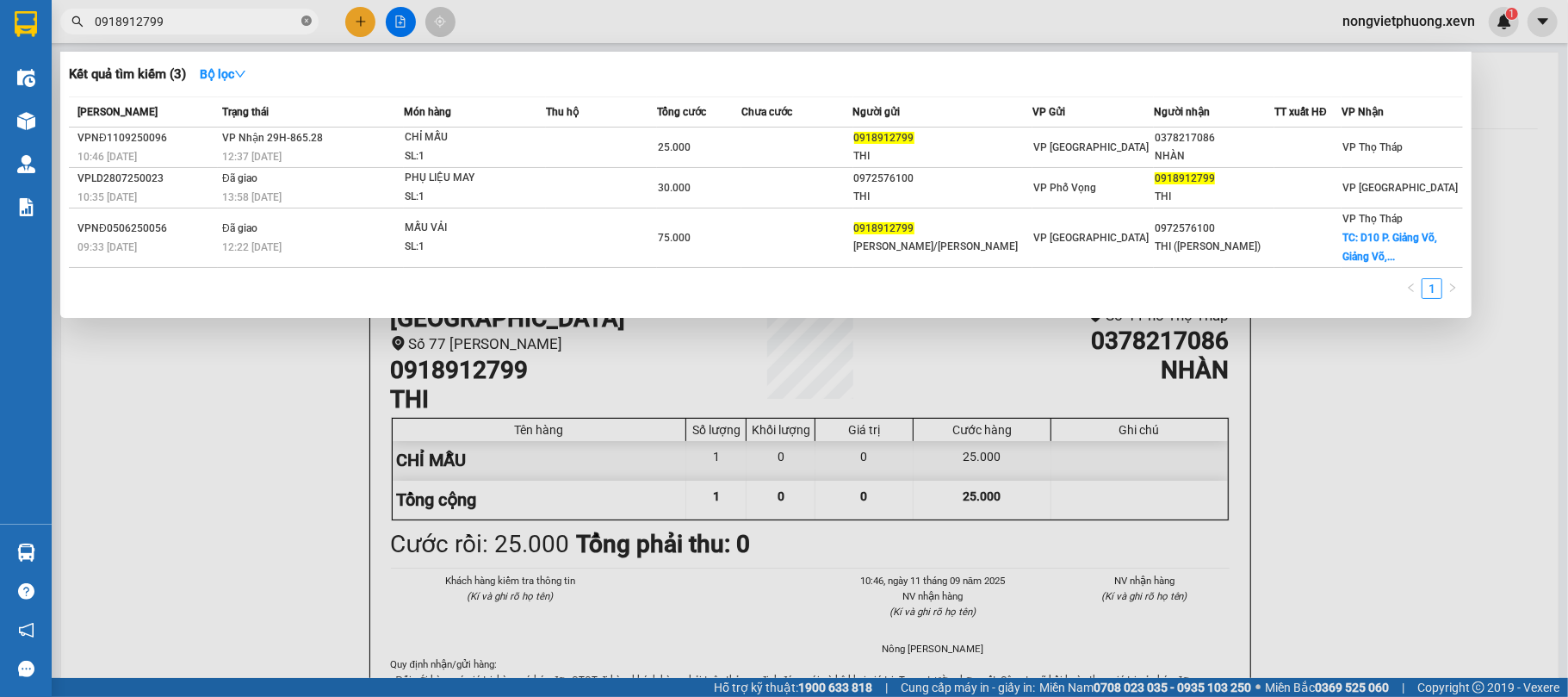
click at [306, 25] on icon "close-circle" at bounding box center [306, 20] width 10 height 10
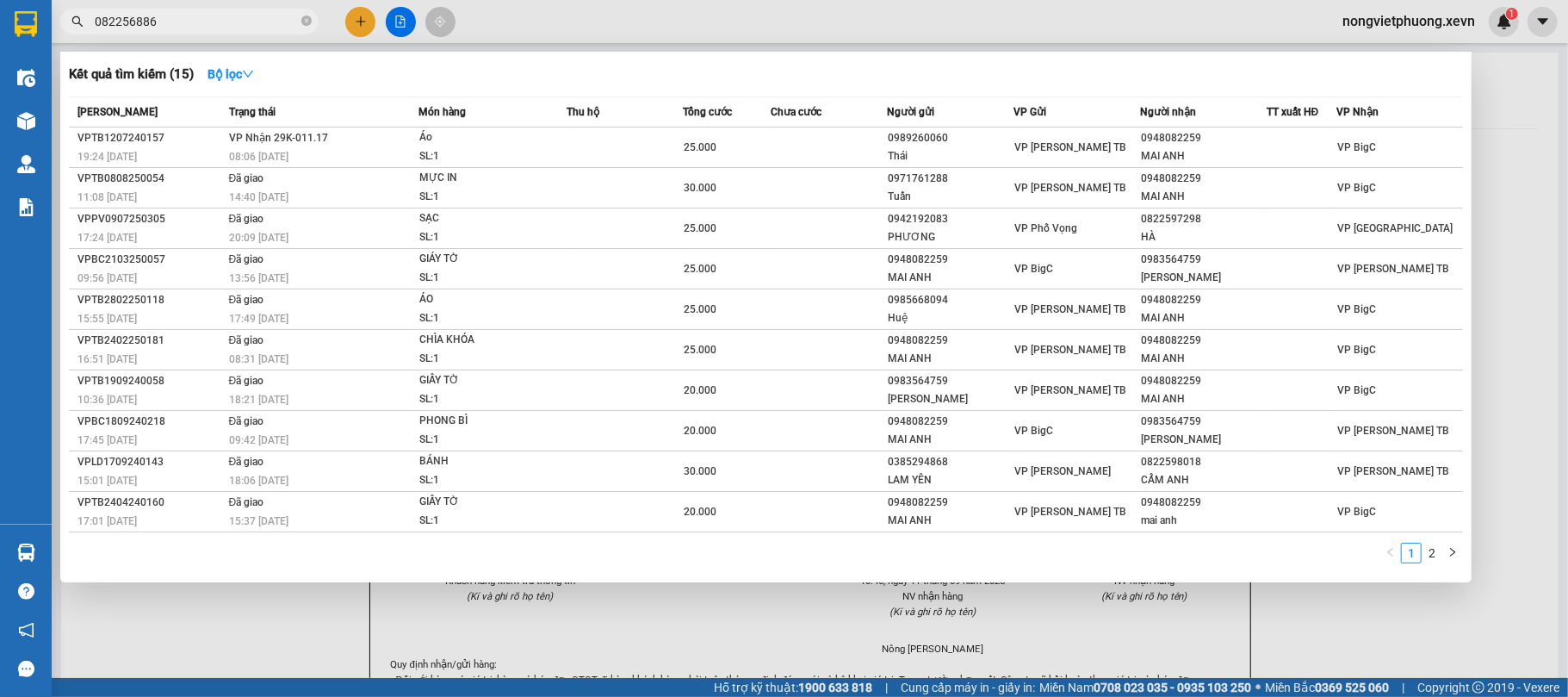
click at [131, 19] on input "082256886" at bounding box center [196, 21] width 204 height 19
click at [134, 24] on input "082256886" at bounding box center [196, 21] width 204 height 19
click at [157, 14] on input "082256886" at bounding box center [196, 21] width 204 height 19
drag, startPoint x: 219, startPoint y: 24, endPoint x: 0, endPoint y: 9, distance: 219.5
click at [0, 9] on section "Kết quả tìm kiếm ( 15 ) Bộ lọc Mã ĐH Trạng thái Món hàng Thu hộ Tổng cước Chưa …" at bounding box center [784, 348] width 1568 height 697
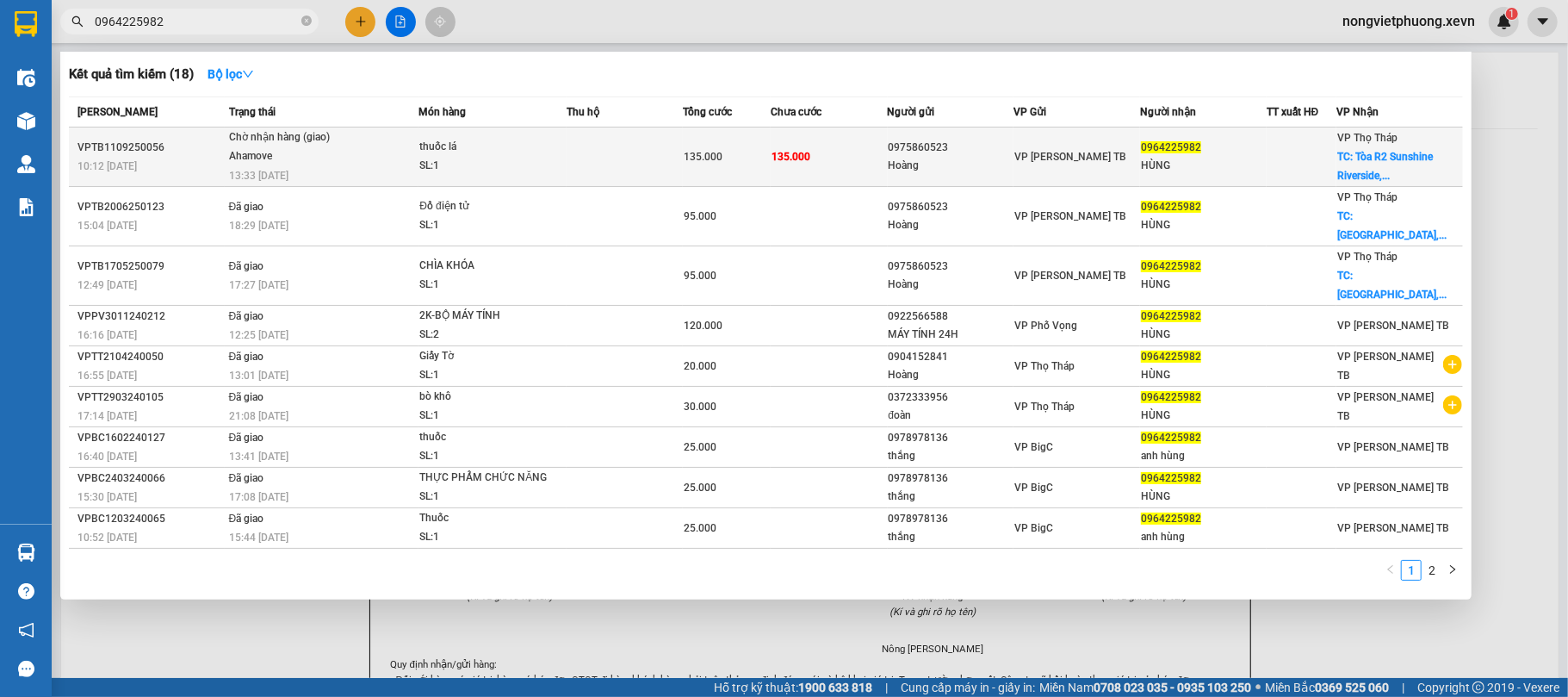
type input "0964225982"
click at [906, 168] on div "Hoàng" at bounding box center [951, 166] width 125 height 18
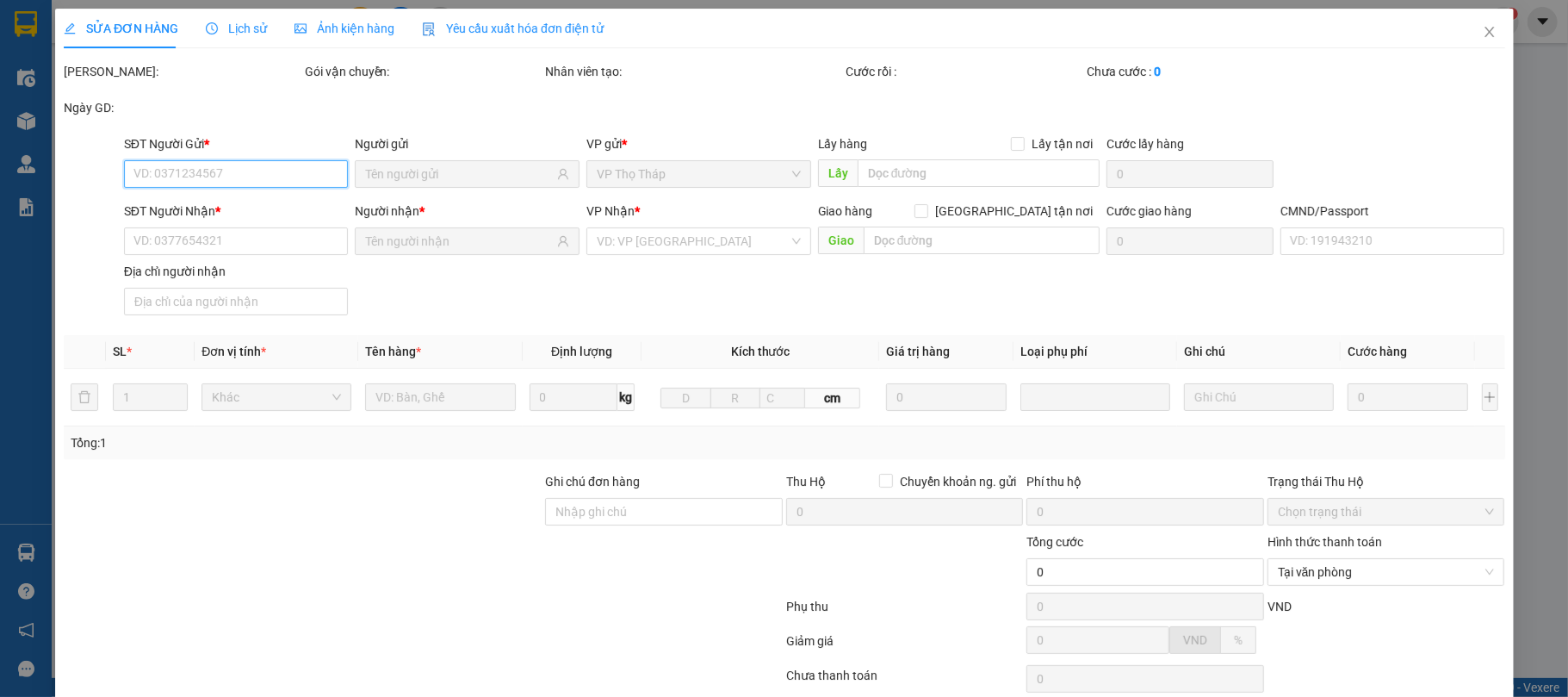
type input "0975860523"
type input "Hoàng"
type input "0964225982"
type input "HÙNG"
checkbox input "true"
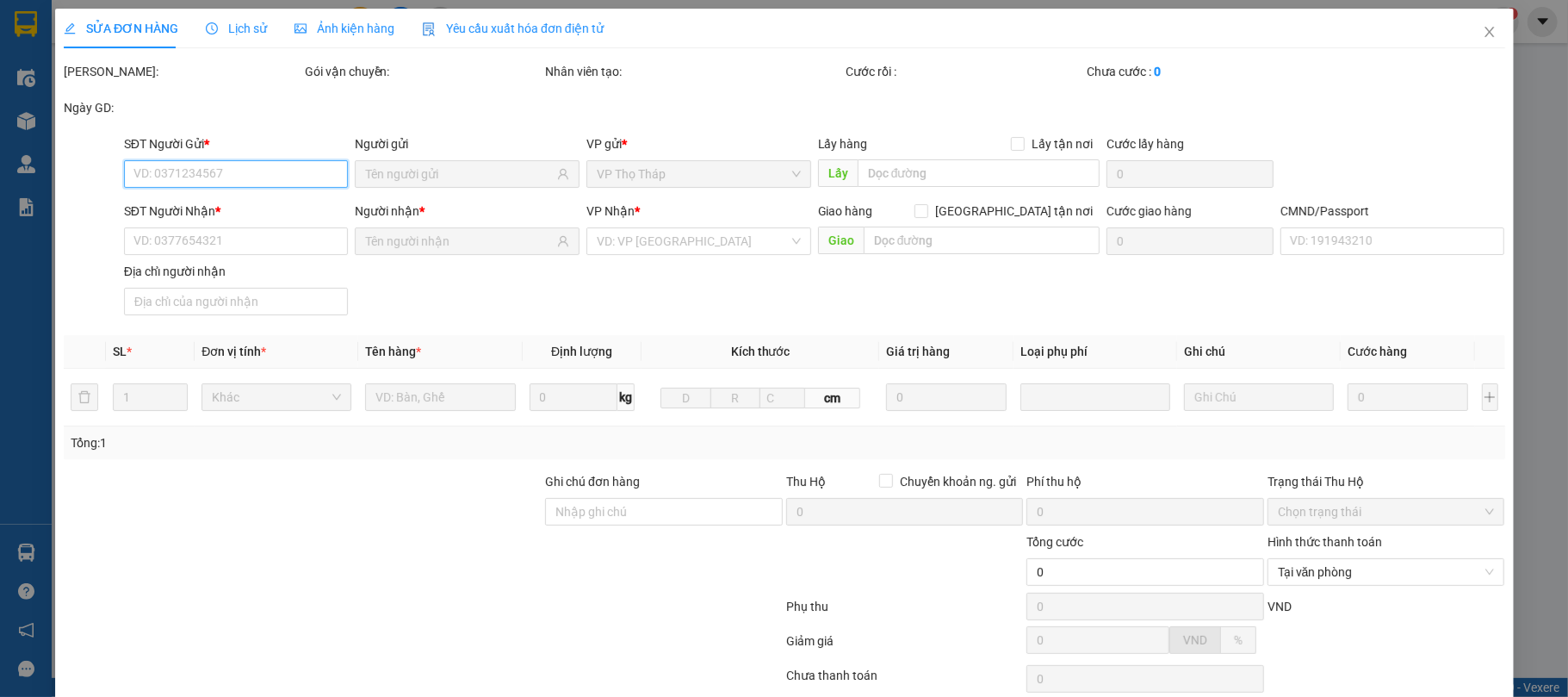
type input "Tòa R2 Sunshine Riverside, 3RM6+FRF, Phú Thượng, Tây Hồ, Hà Nội, Vietnam"
type input "110.000"
type input "1"
type input "135.000"
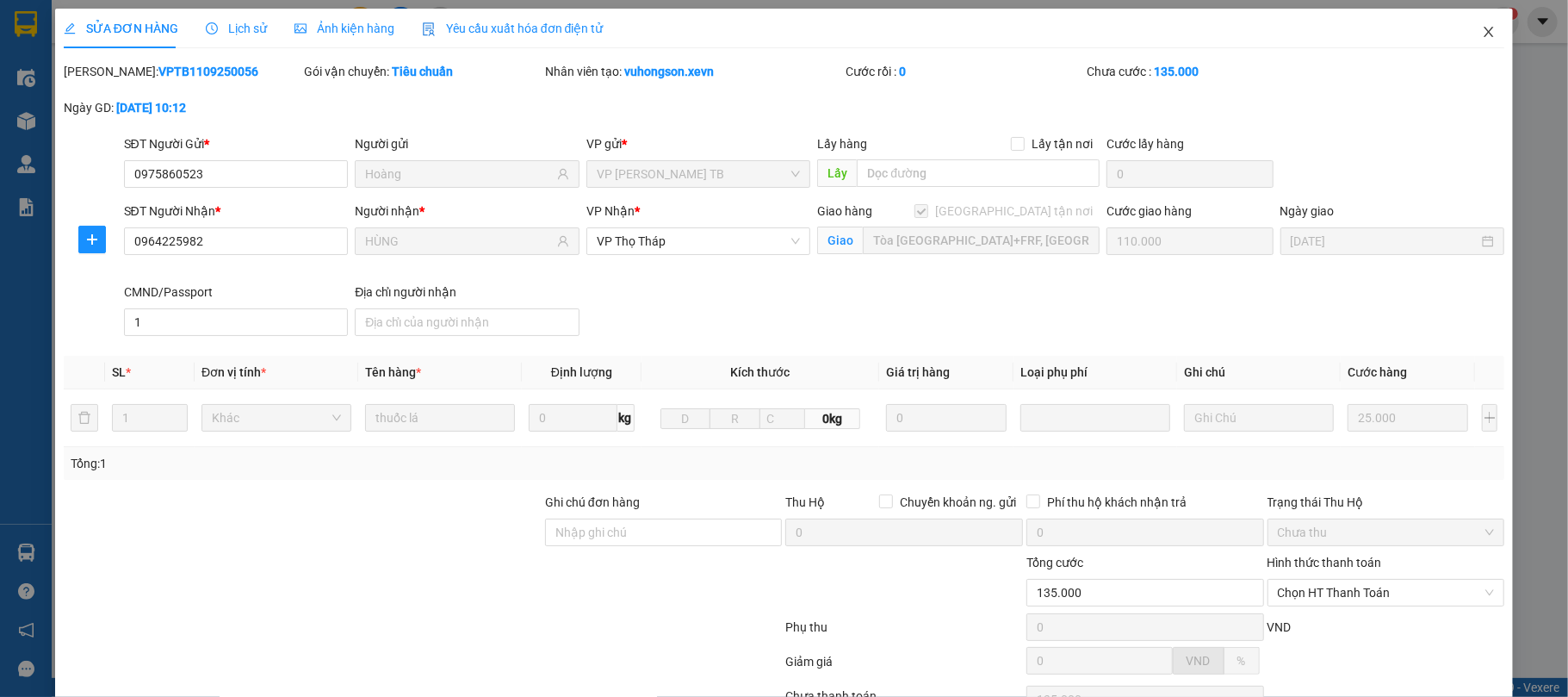
click at [1482, 28] on icon "close" at bounding box center [1489, 32] width 14 height 14
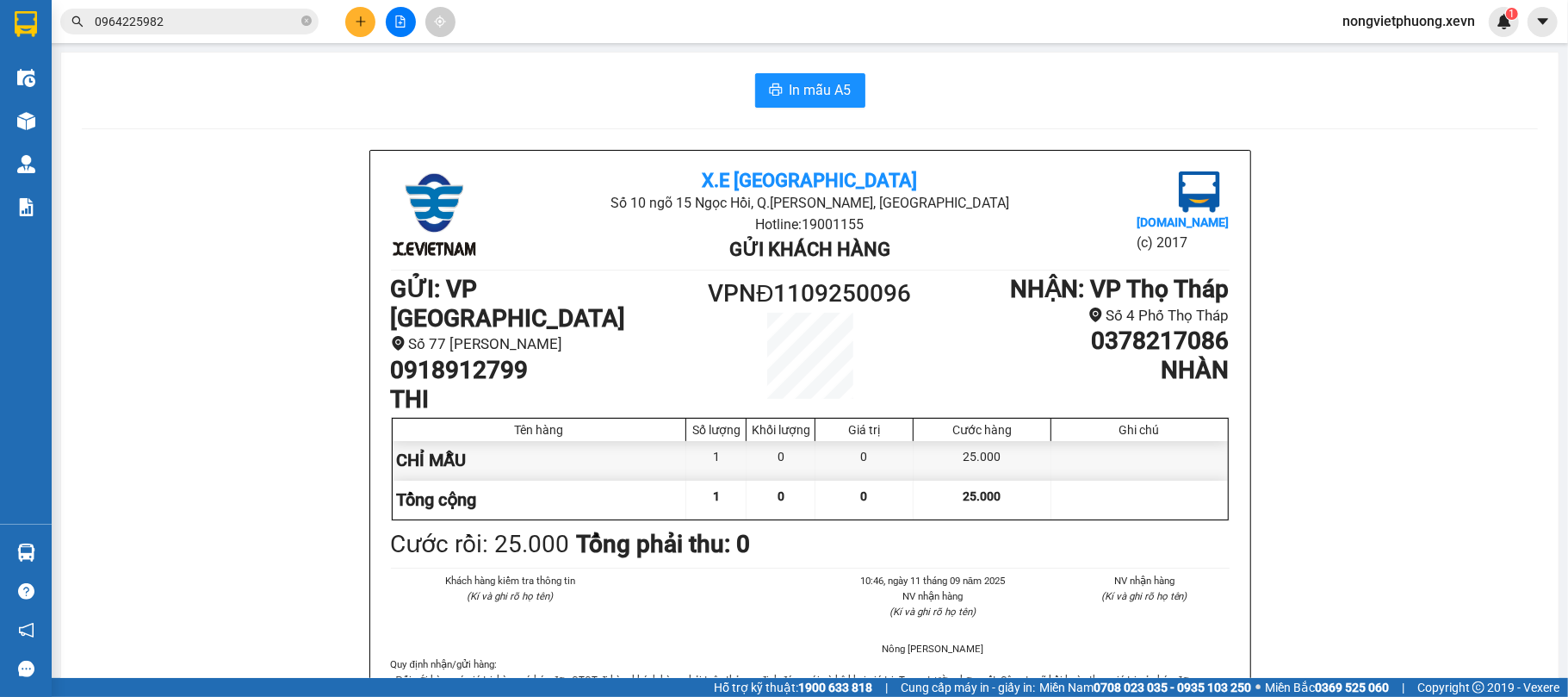
click at [251, 17] on input "0964225982" at bounding box center [196, 21] width 204 height 19
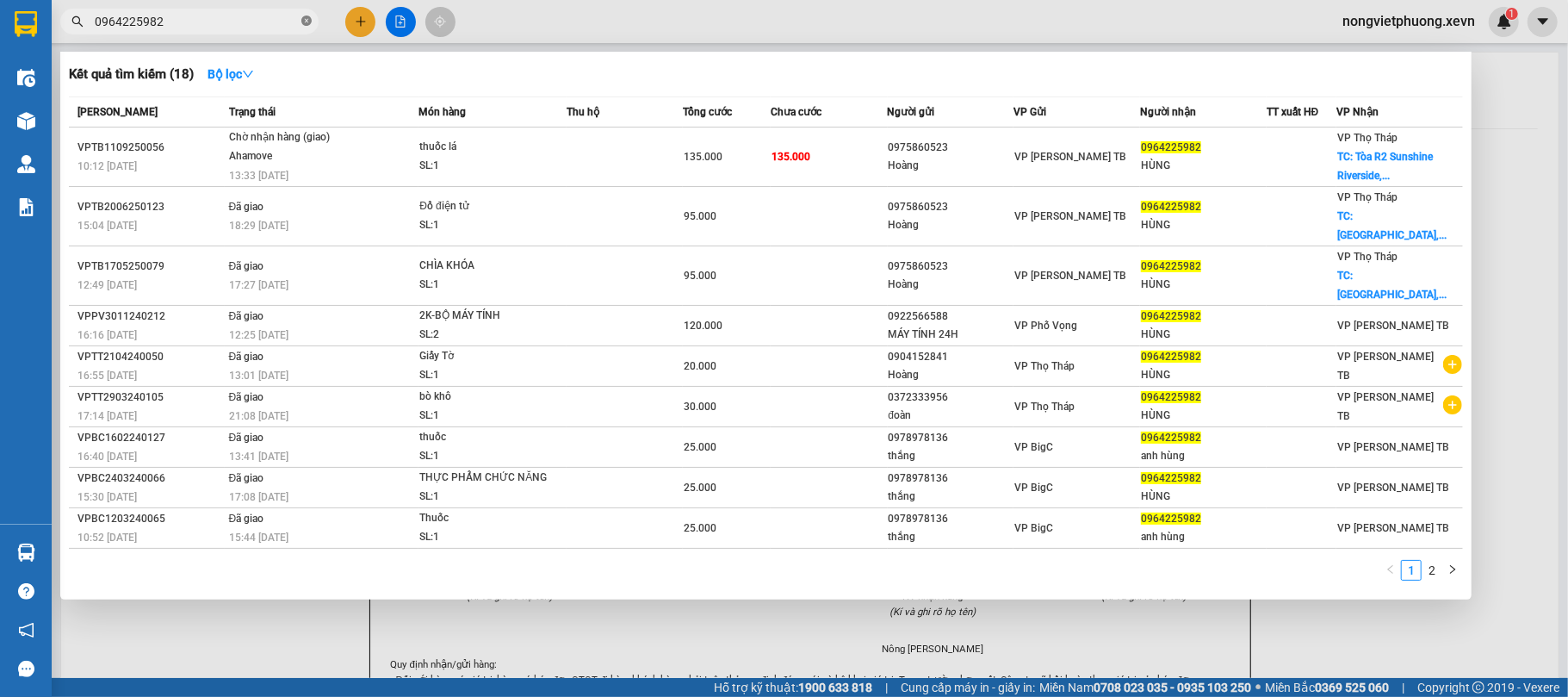
click at [307, 21] on icon "close-circle" at bounding box center [306, 20] width 10 height 10
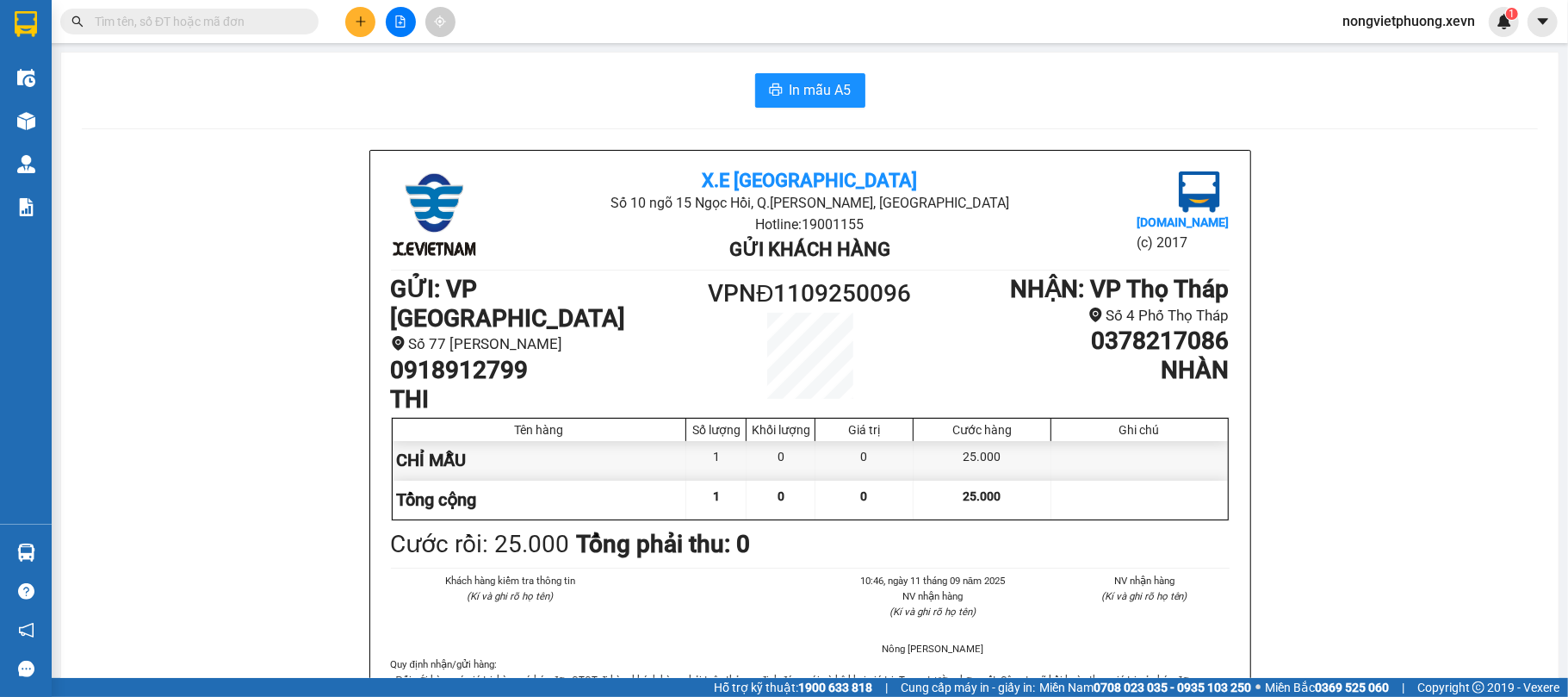
click at [262, 22] on input "text" at bounding box center [196, 21] width 204 height 19
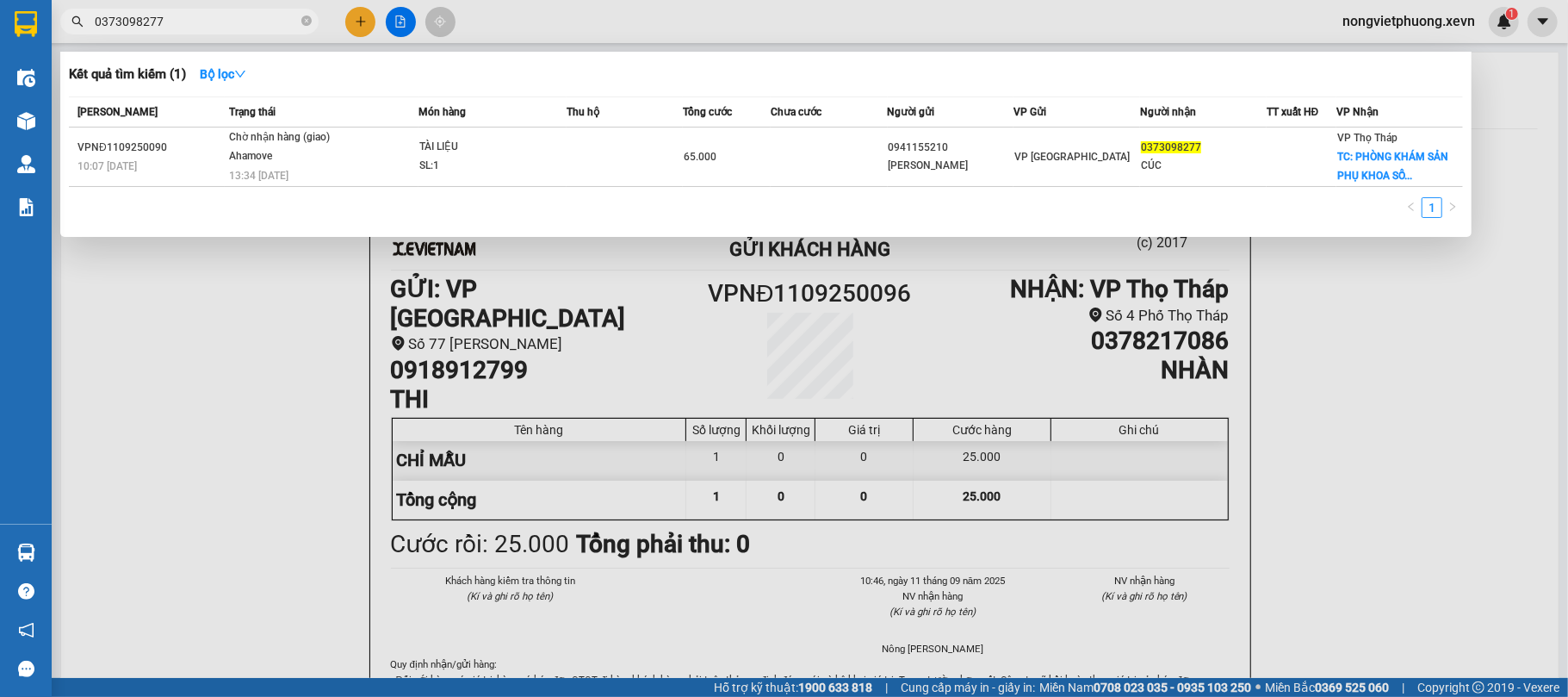
type input "0373098277"
click at [304, 24] on icon "close-circle" at bounding box center [306, 20] width 10 height 10
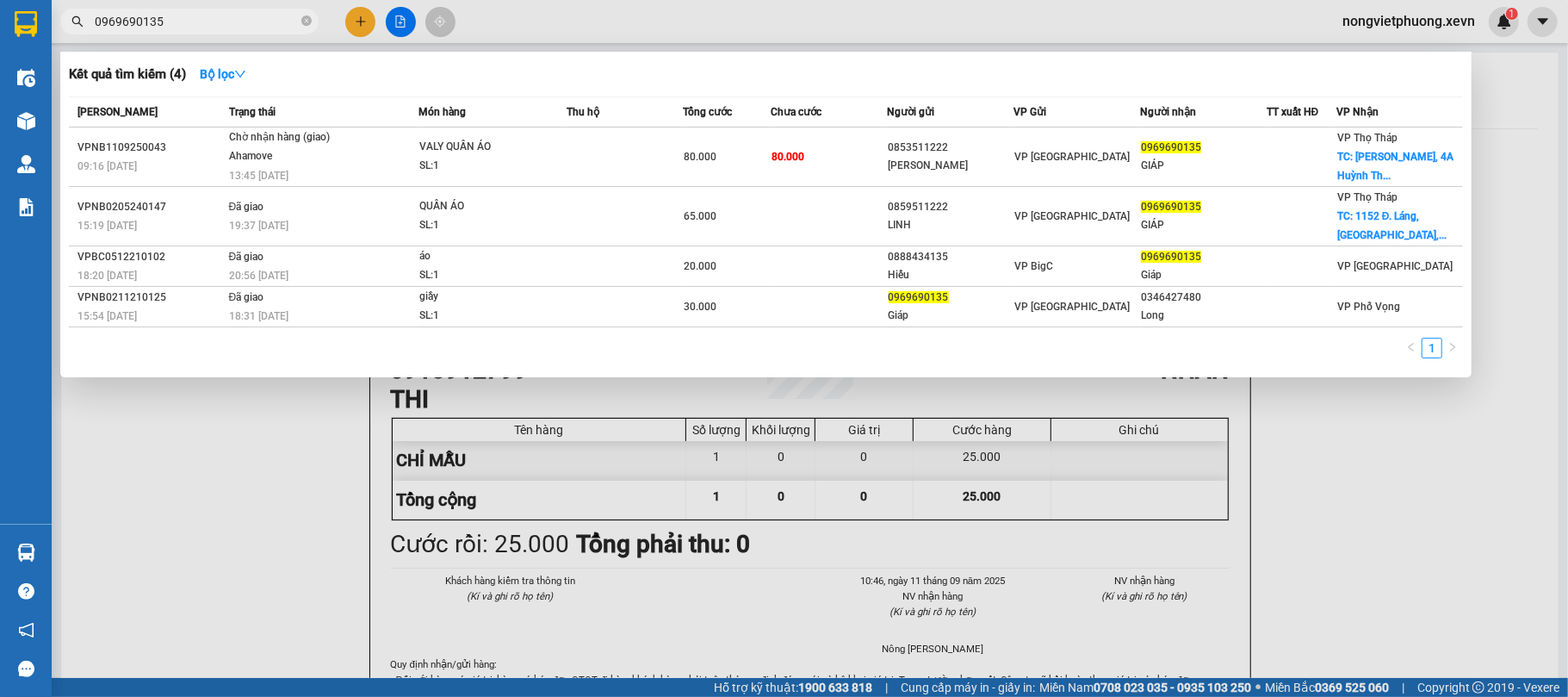
type input "0969690135"
click at [304, 23] on icon "close-circle" at bounding box center [306, 20] width 10 height 10
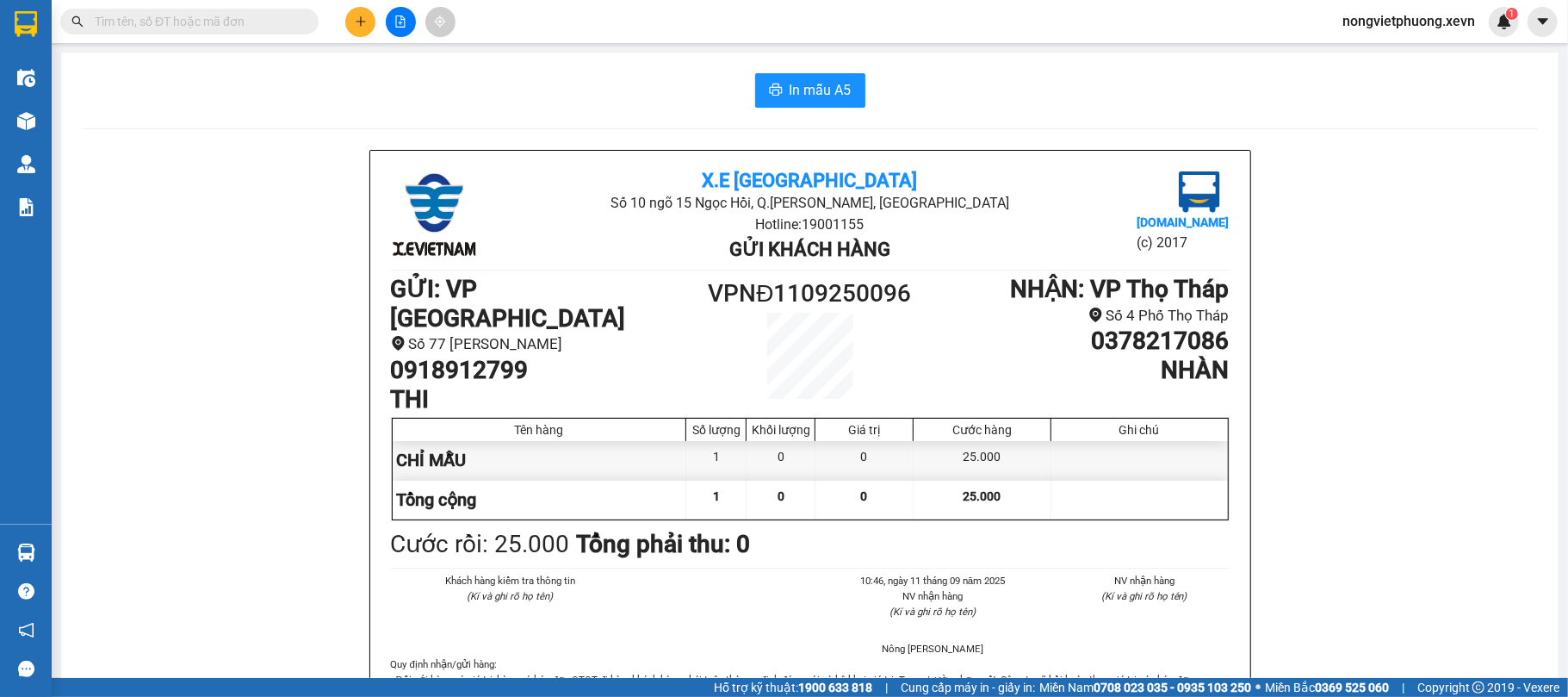
click at [225, 23] on input "text" at bounding box center [196, 21] width 204 height 19
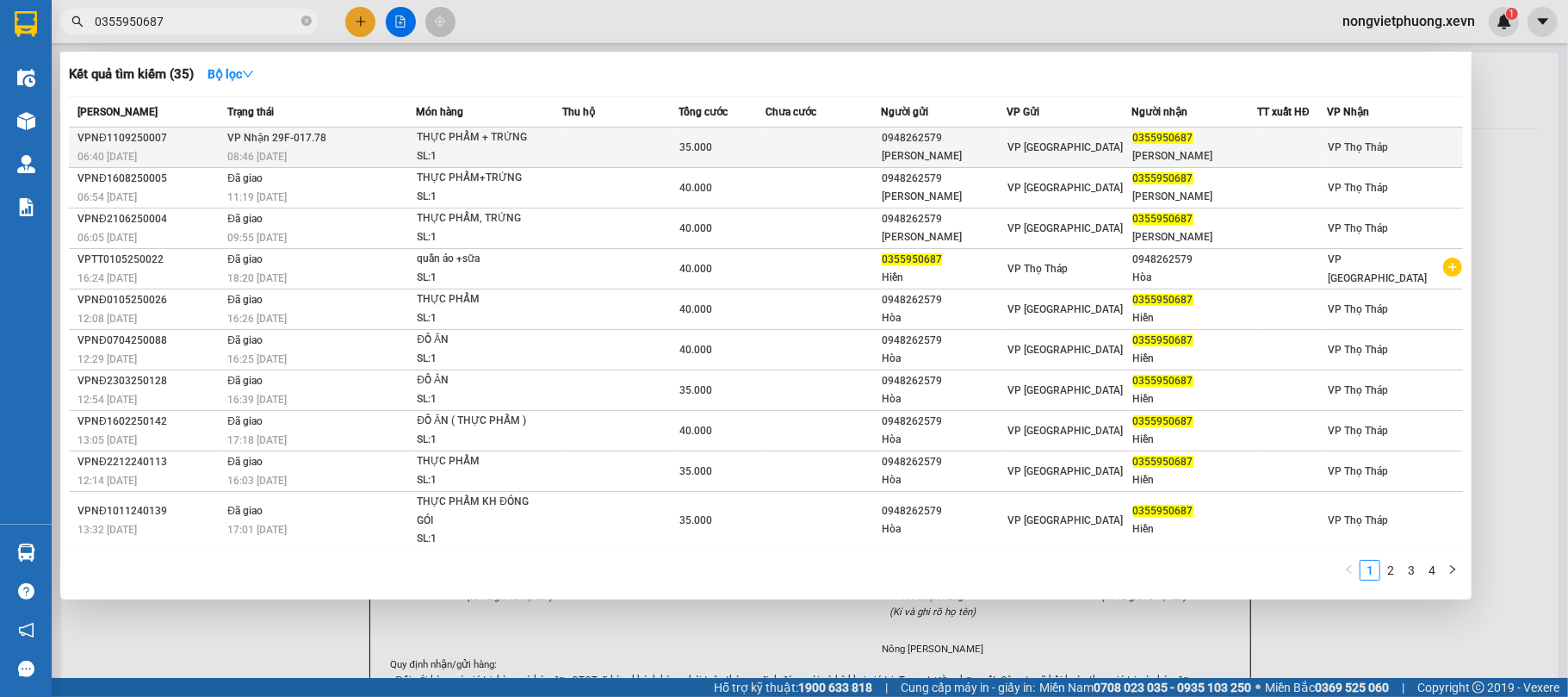
type input "0355950687"
click at [1140, 141] on div "0355950687" at bounding box center [1195, 138] width 124 height 18
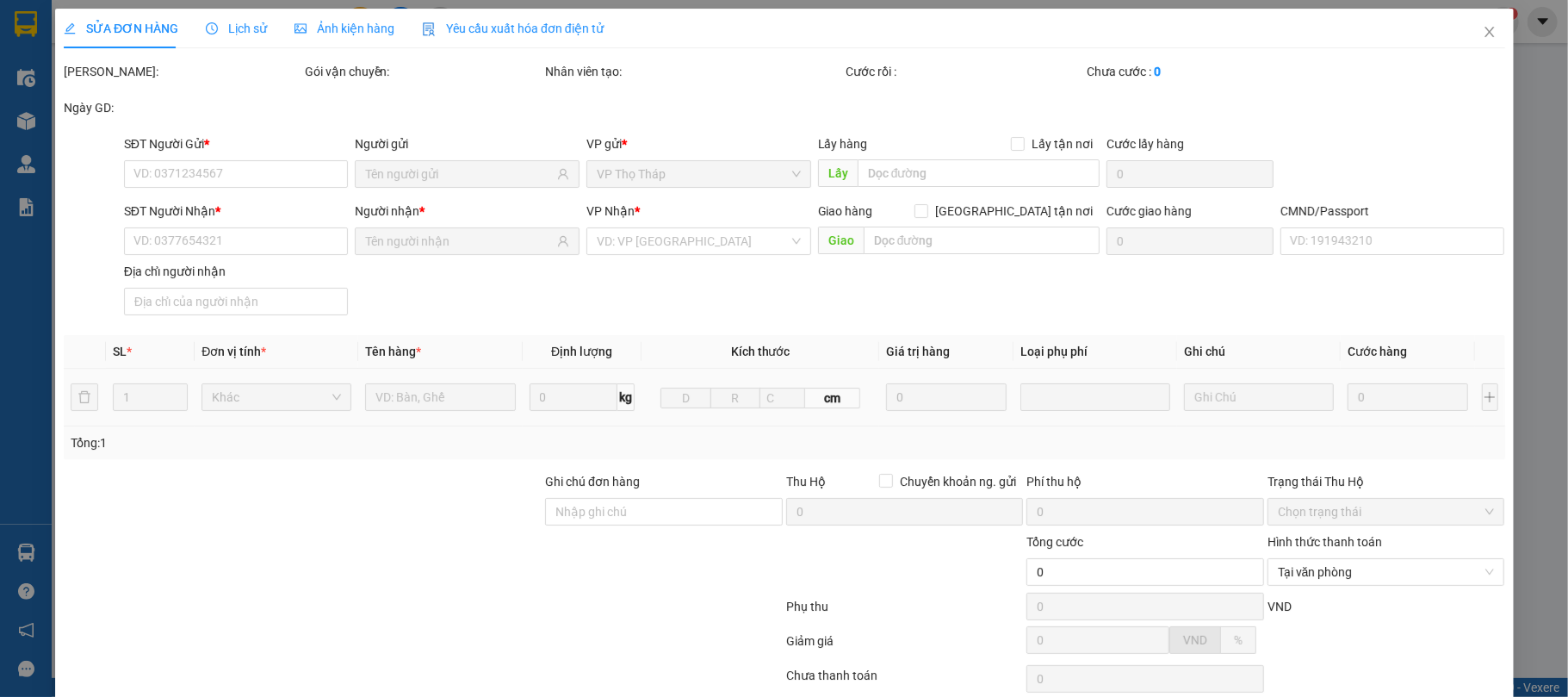
type input "0948262579"
type input "NGUYỄN THỊ HÒA"
type input "0355950687"
type input "NGUYỄN THỊ HIỀN"
type input "036177007246 HIỀN"
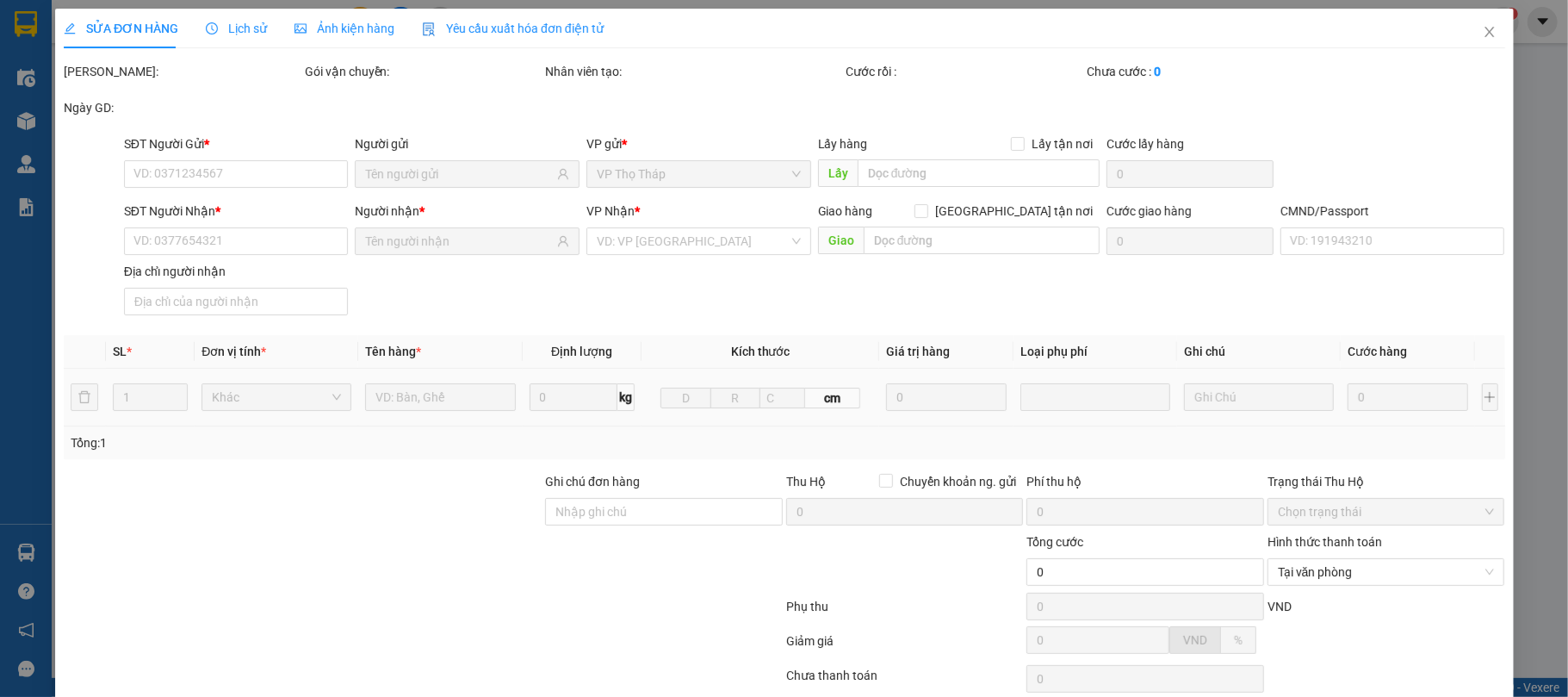
type input "35.000"
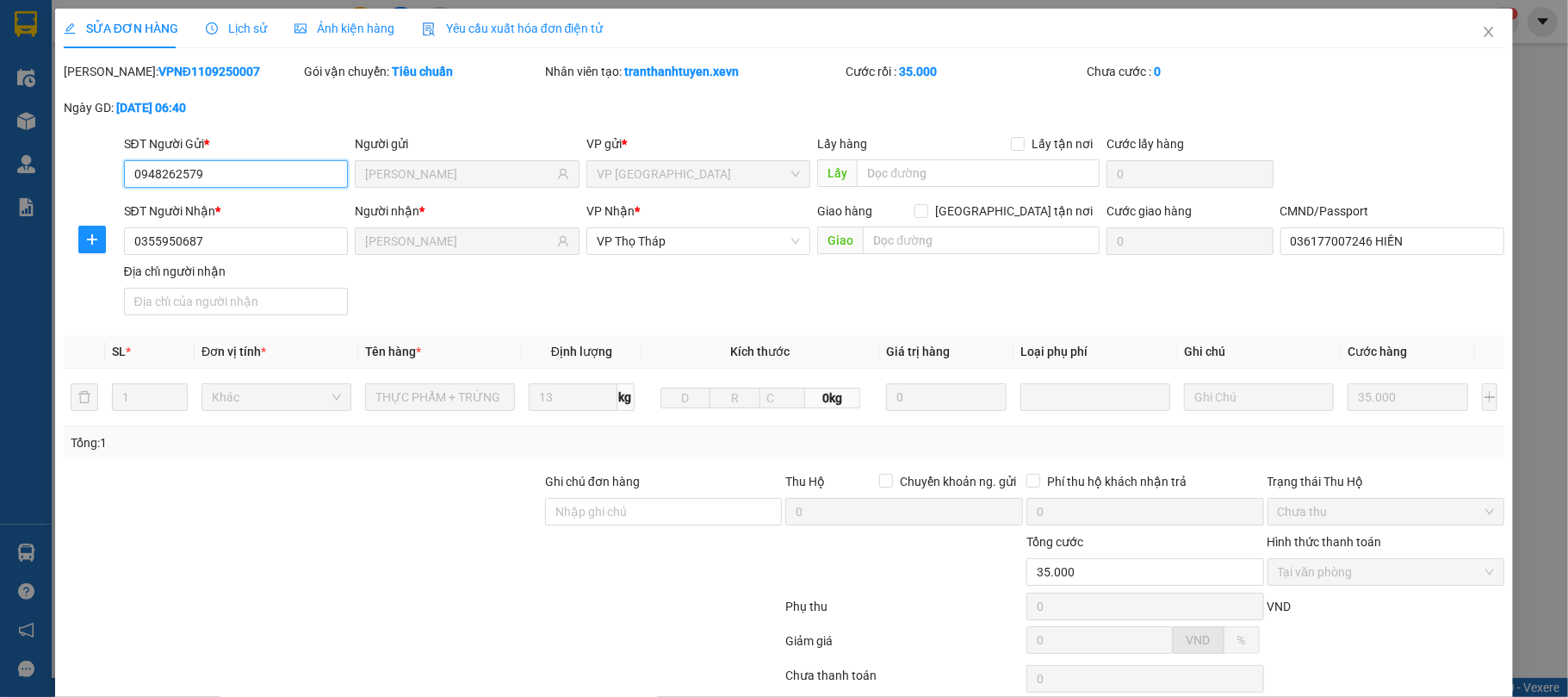
scroll to position [131, 0]
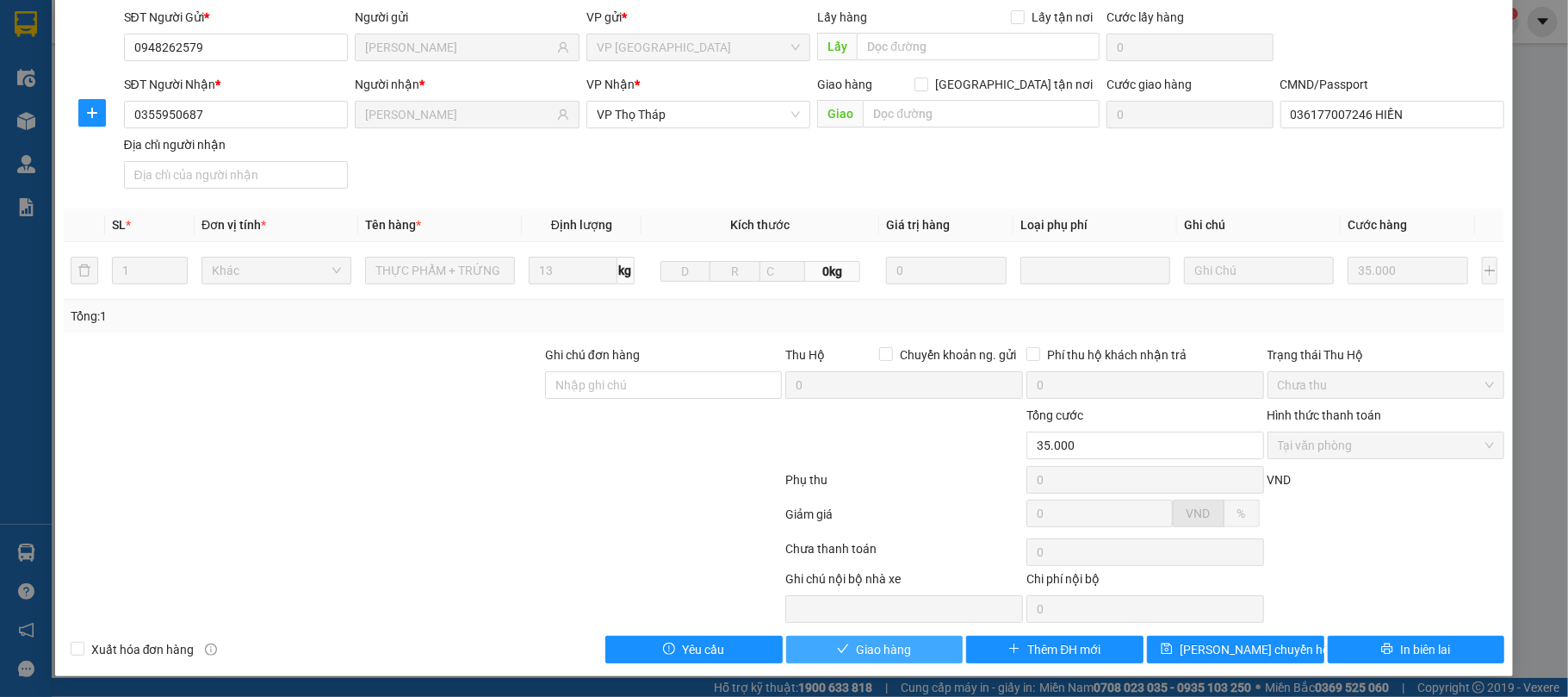
click at [875, 644] on span "Giao hàng" at bounding box center [883, 648] width 55 height 19
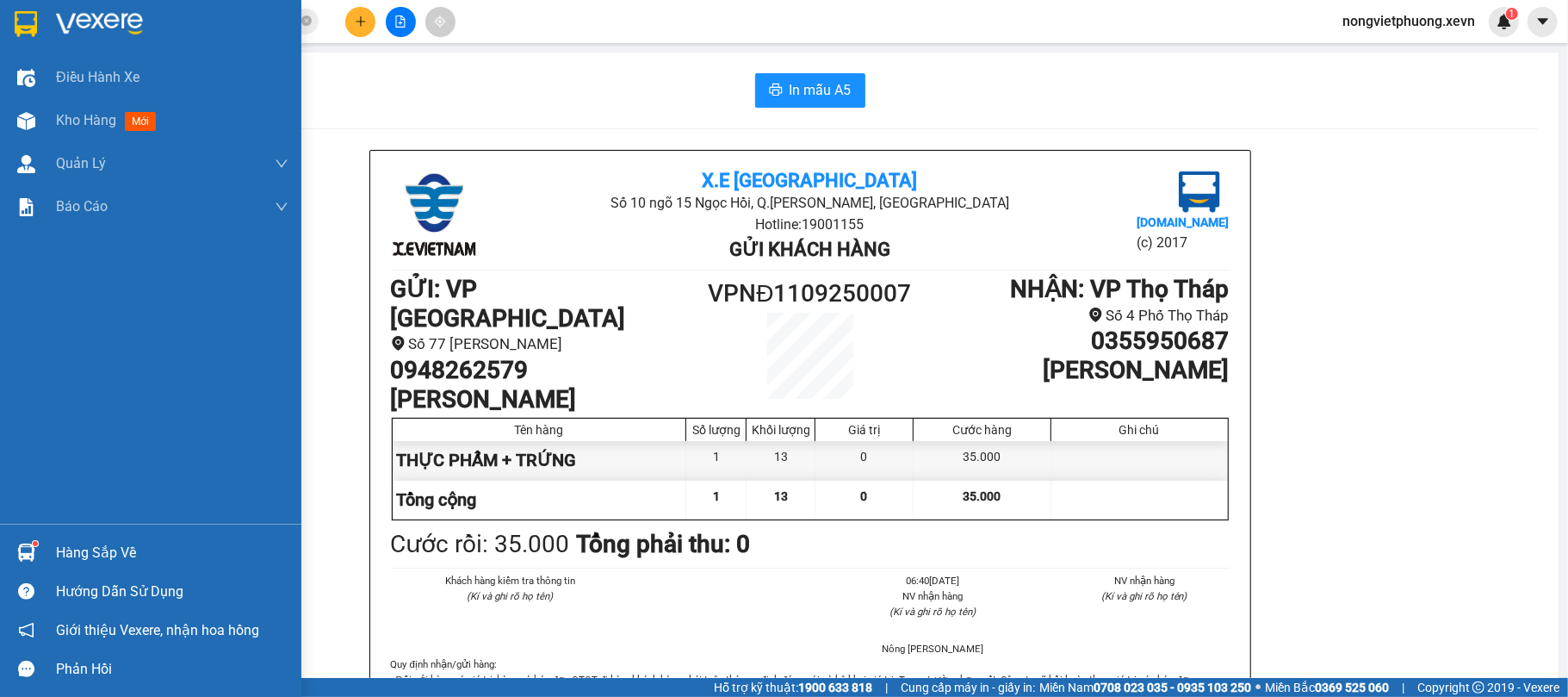
click at [40, 551] on div at bounding box center [25, 552] width 30 height 30
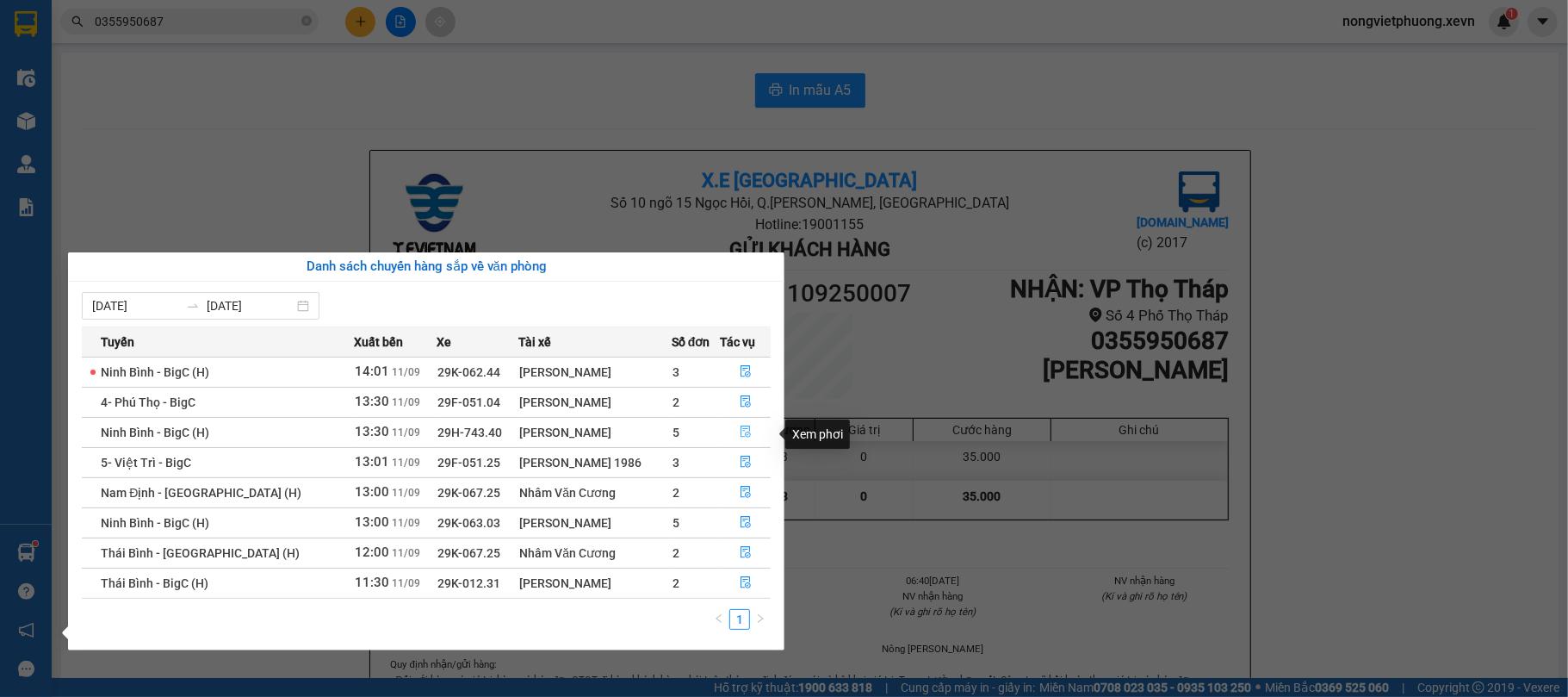
click at [735, 430] on button "button" at bounding box center [745, 432] width 50 height 28
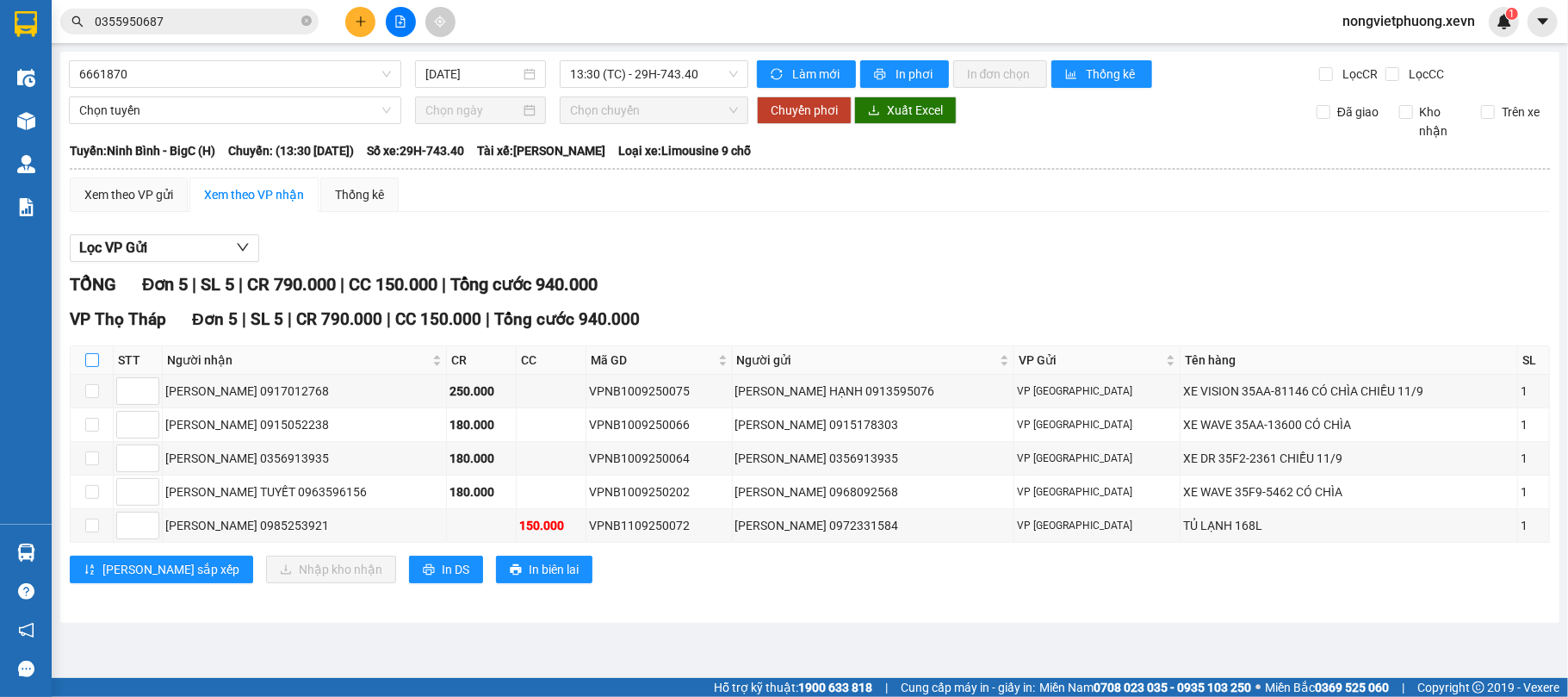
click at [86, 366] on input "checkbox" at bounding box center [92, 359] width 14 height 14
checkbox input "true"
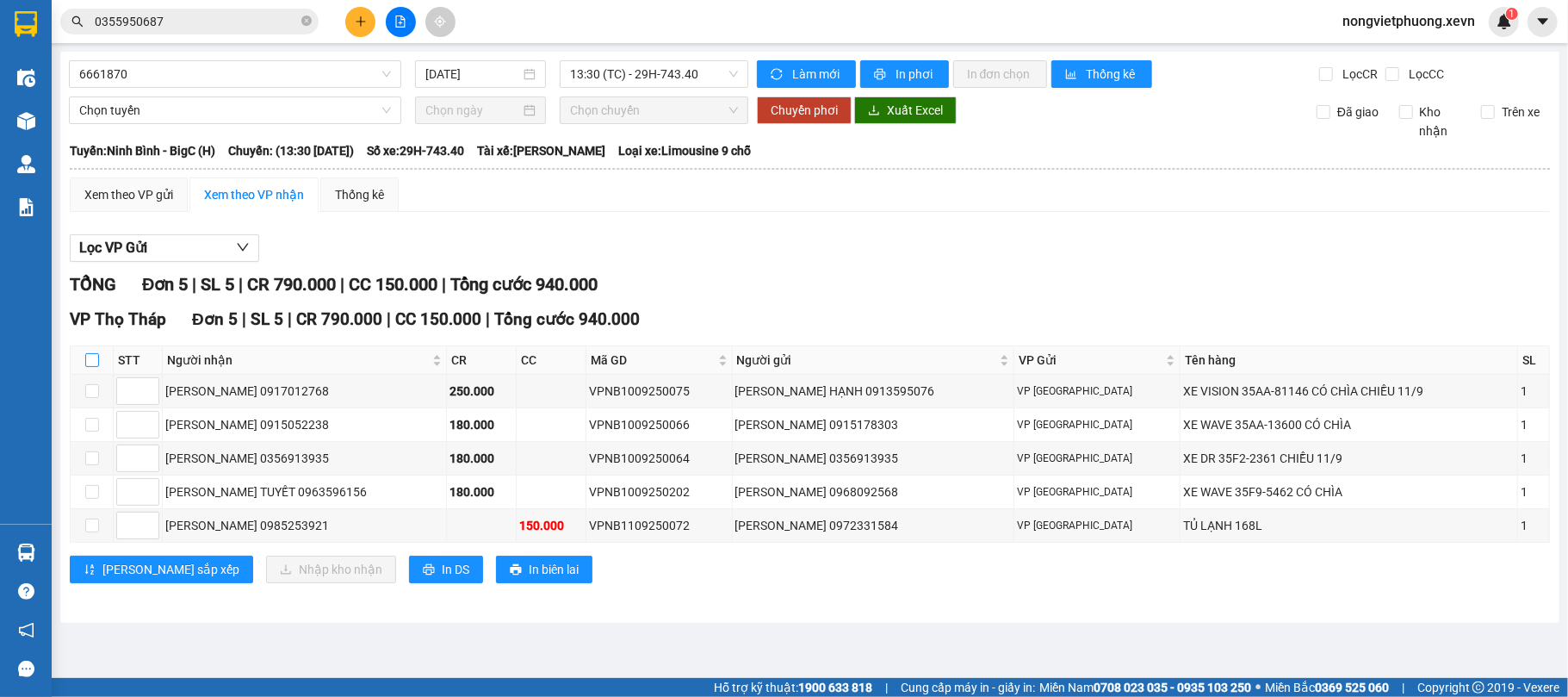
checkbox input "true"
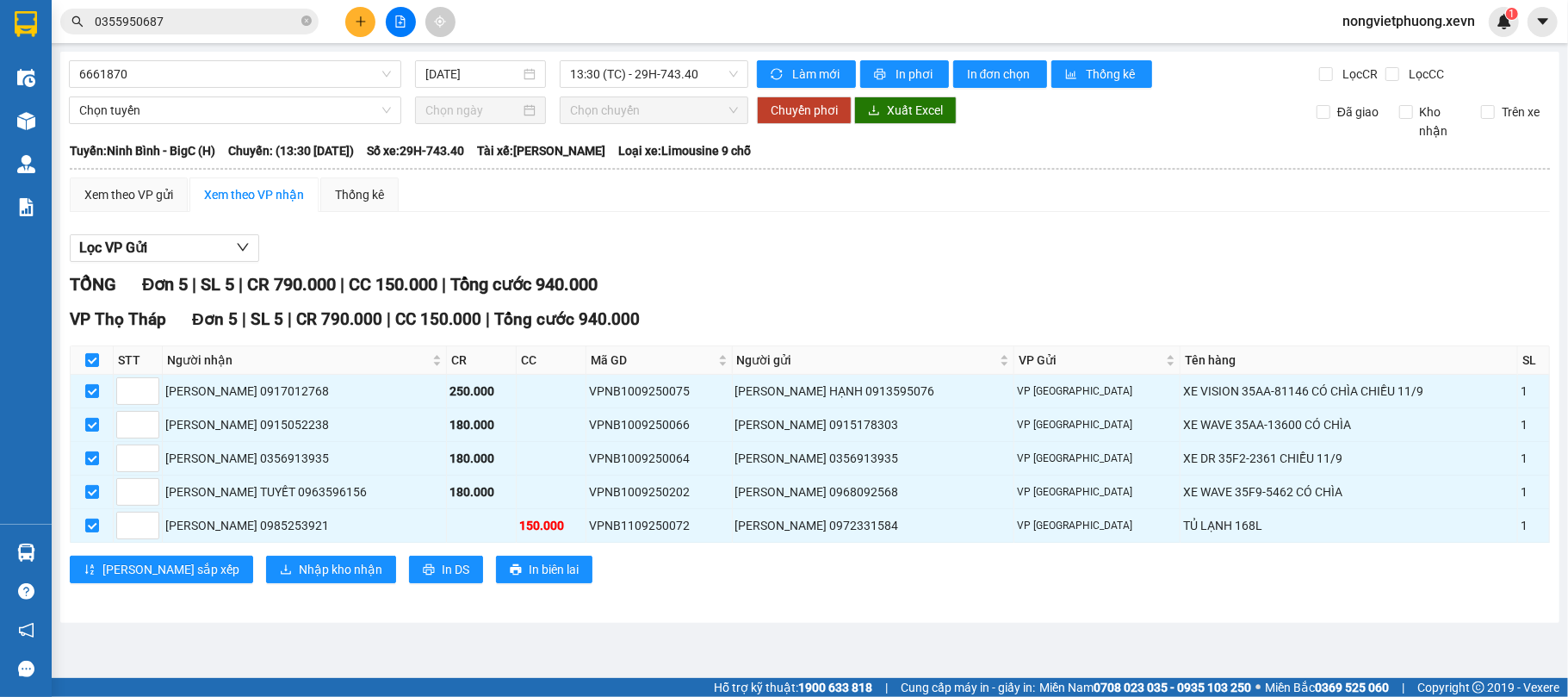
click at [820, 246] on div "Lọc VP Gửi" at bounding box center [810, 249] width 1481 height 29
click at [299, 579] on span "Nhập kho nhận" at bounding box center [340, 569] width 84 height 19
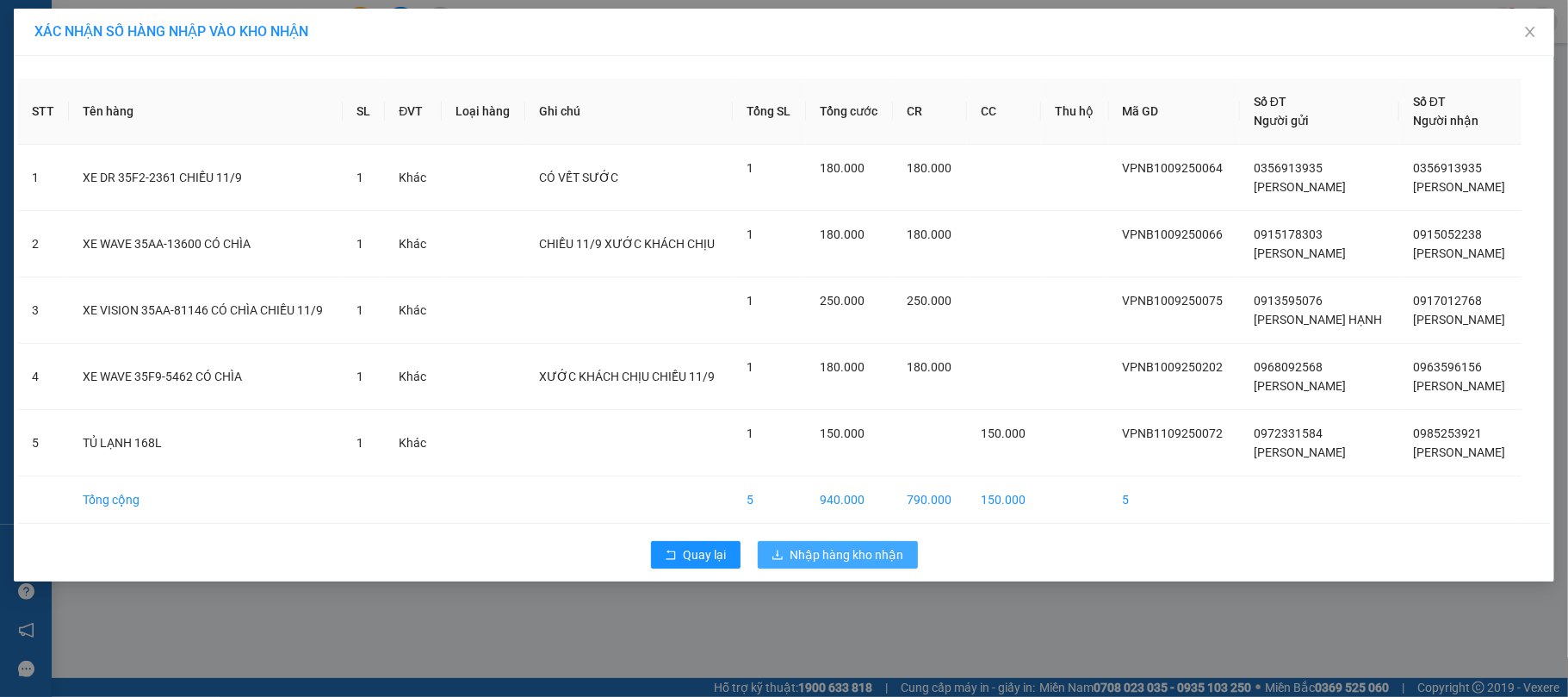
click at [857, 553] on span "Nhập hàng kho nhận" at bounding box center [847, 554] width 113 height 19
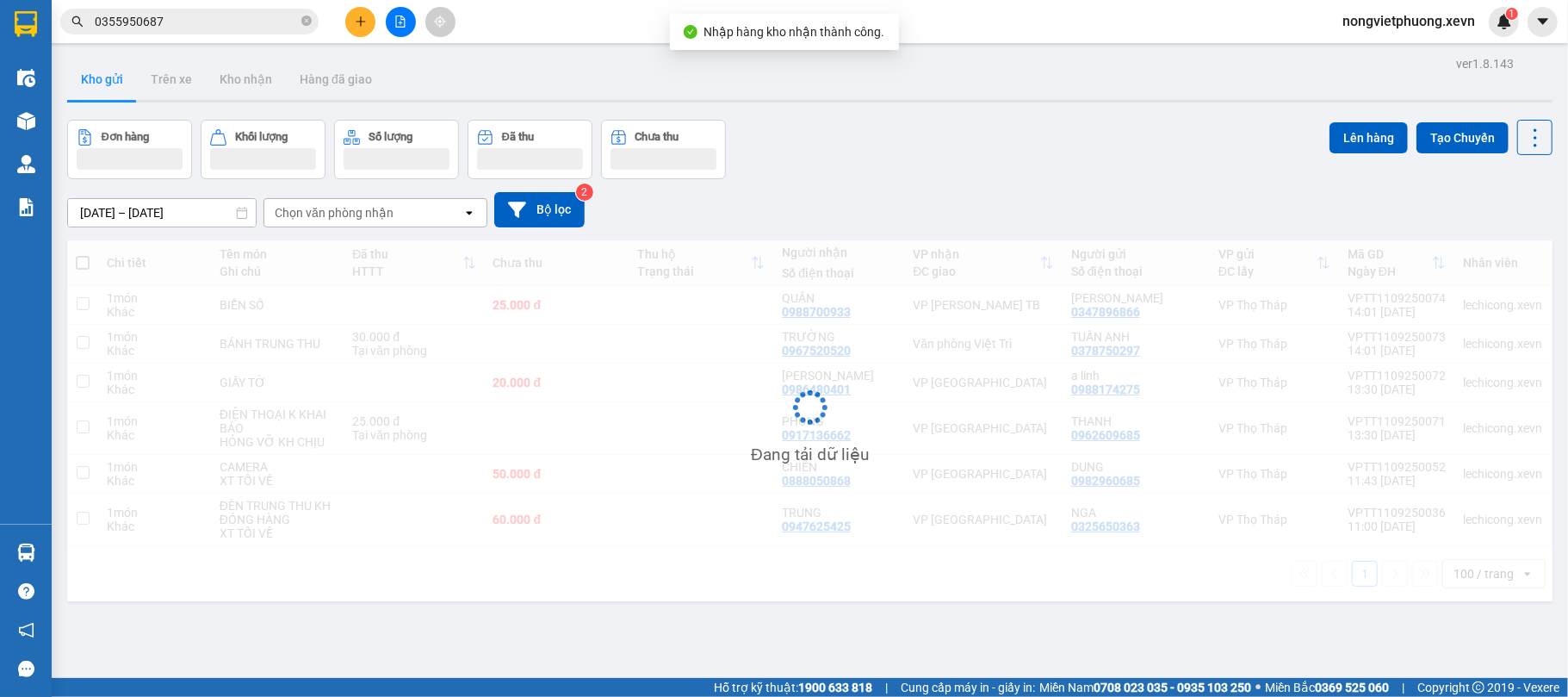
click at [846, 179] on div "Đơn hàng Khối lượng Số lượng Đã thu Chưa thu Lên hàng Tạo Chuyến" at bounding box center [810, 149] width 1485 height 59
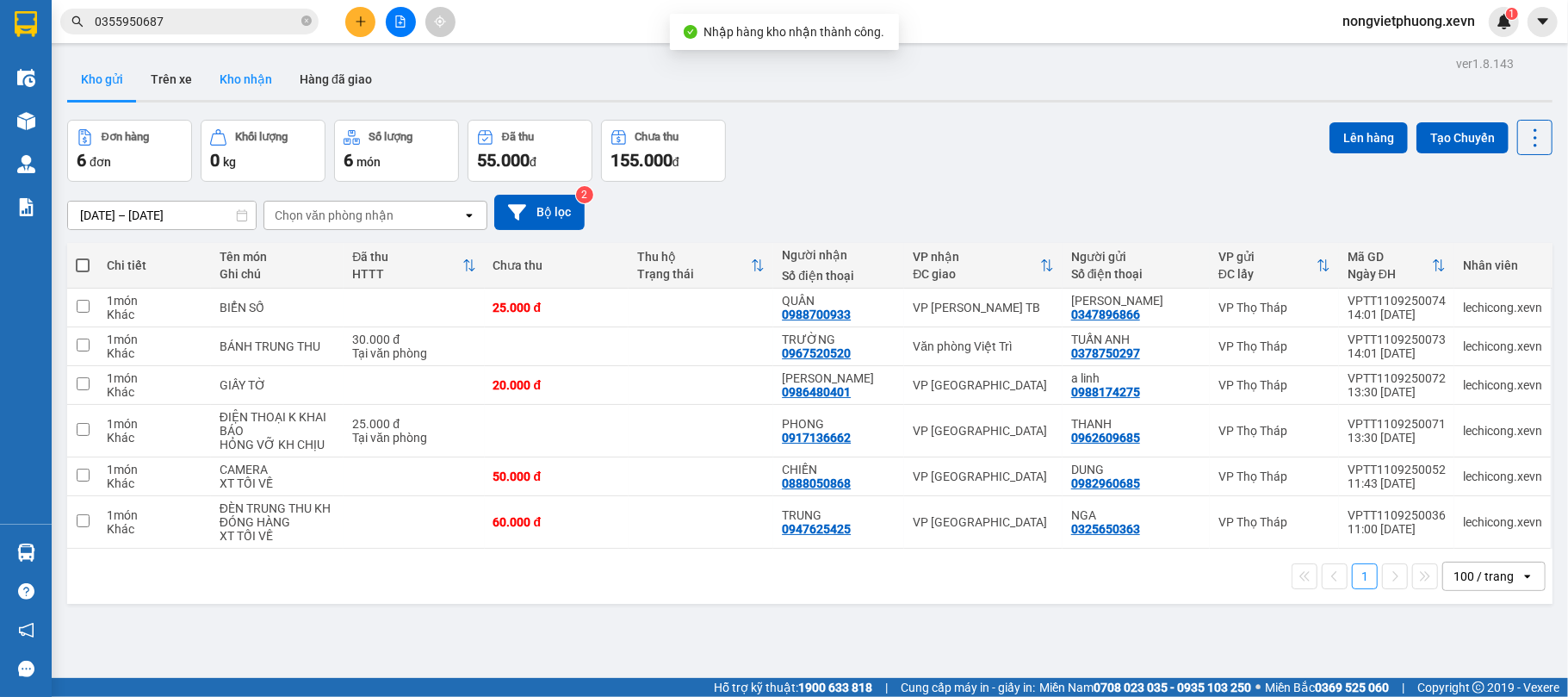
click at [222, 72] on button "Kho nhận" at bounding box center [246, 79] width 80 height 41
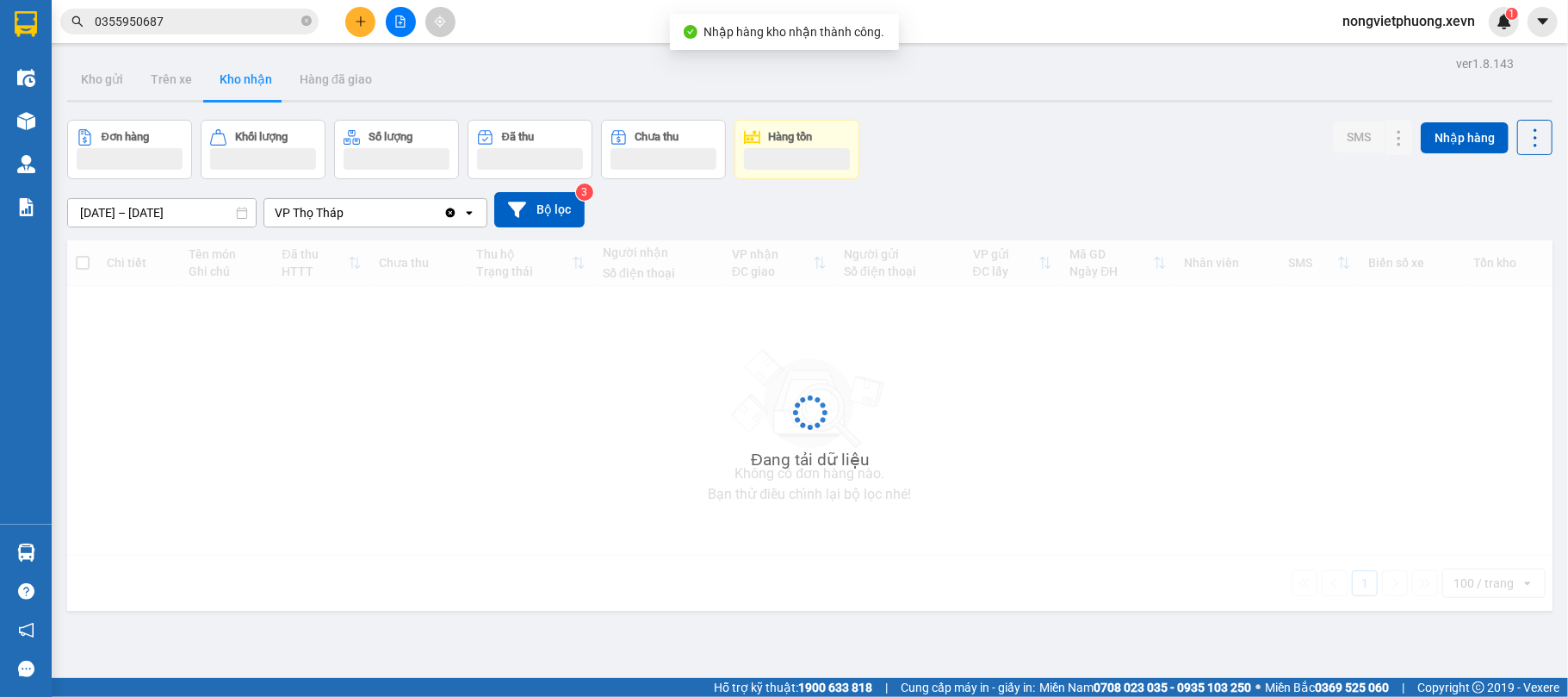
click at [1065, 167] on div "Đơn hàng Khối lượng Số lượng Đã thu Chưa thu Hàng tồn SMS Nhập hàng" at bounding box center [810, 149] width 1485 height 59
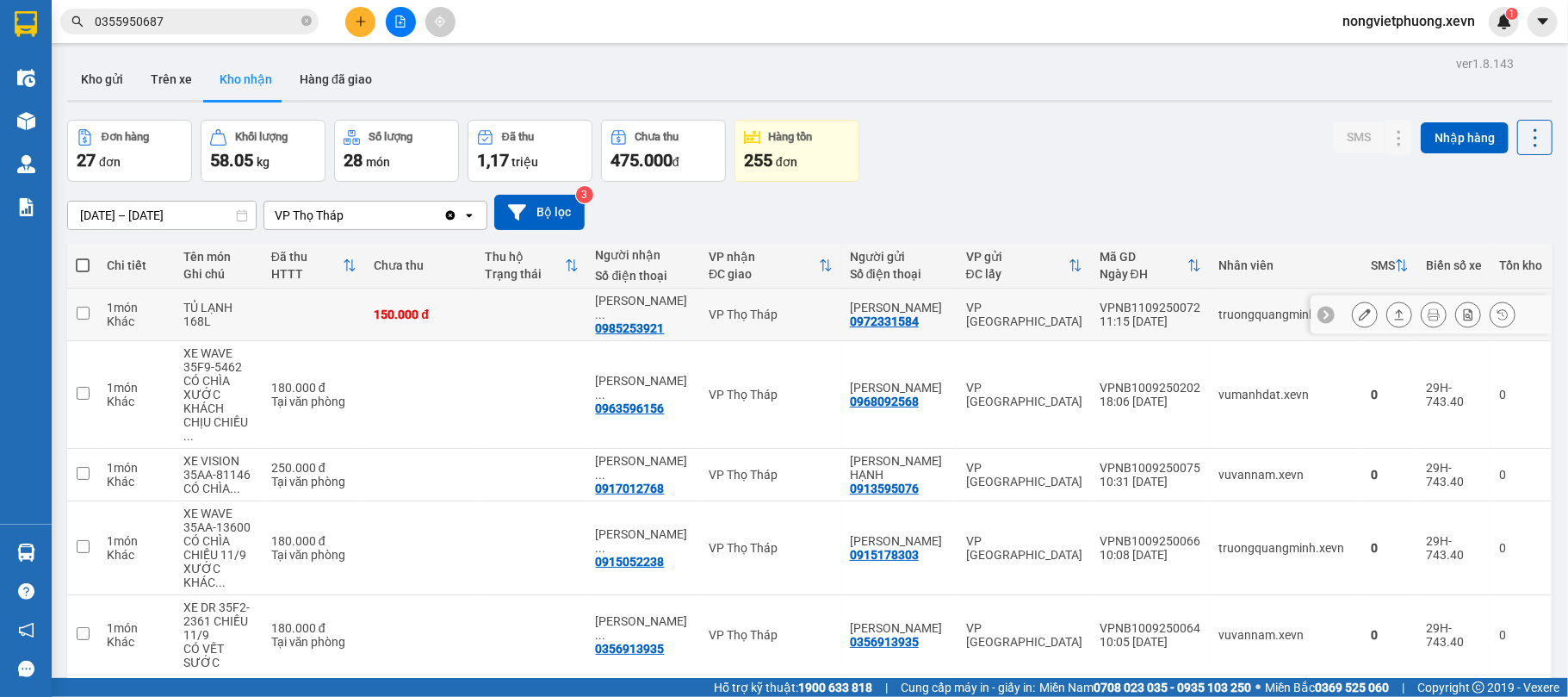
click at [1052, 321] on div "VP [GEOGRAPHIC_DATA]" at bounding box center [1024, 314] width 116 height 28
checkbox input "true"
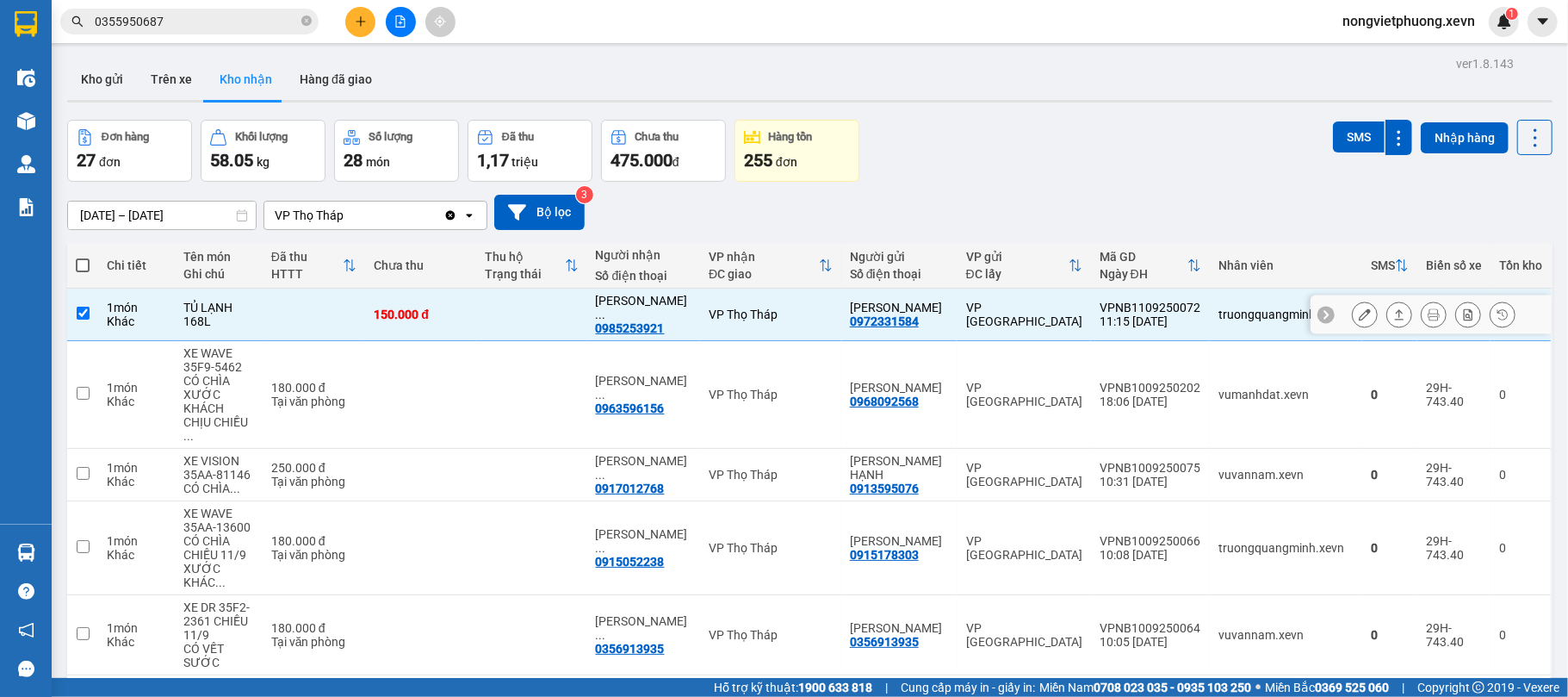
click at [1091, 368] on td "VPNB1009250202 18:06 10/09" at bounding box center [1150, 395] width 119 height 108
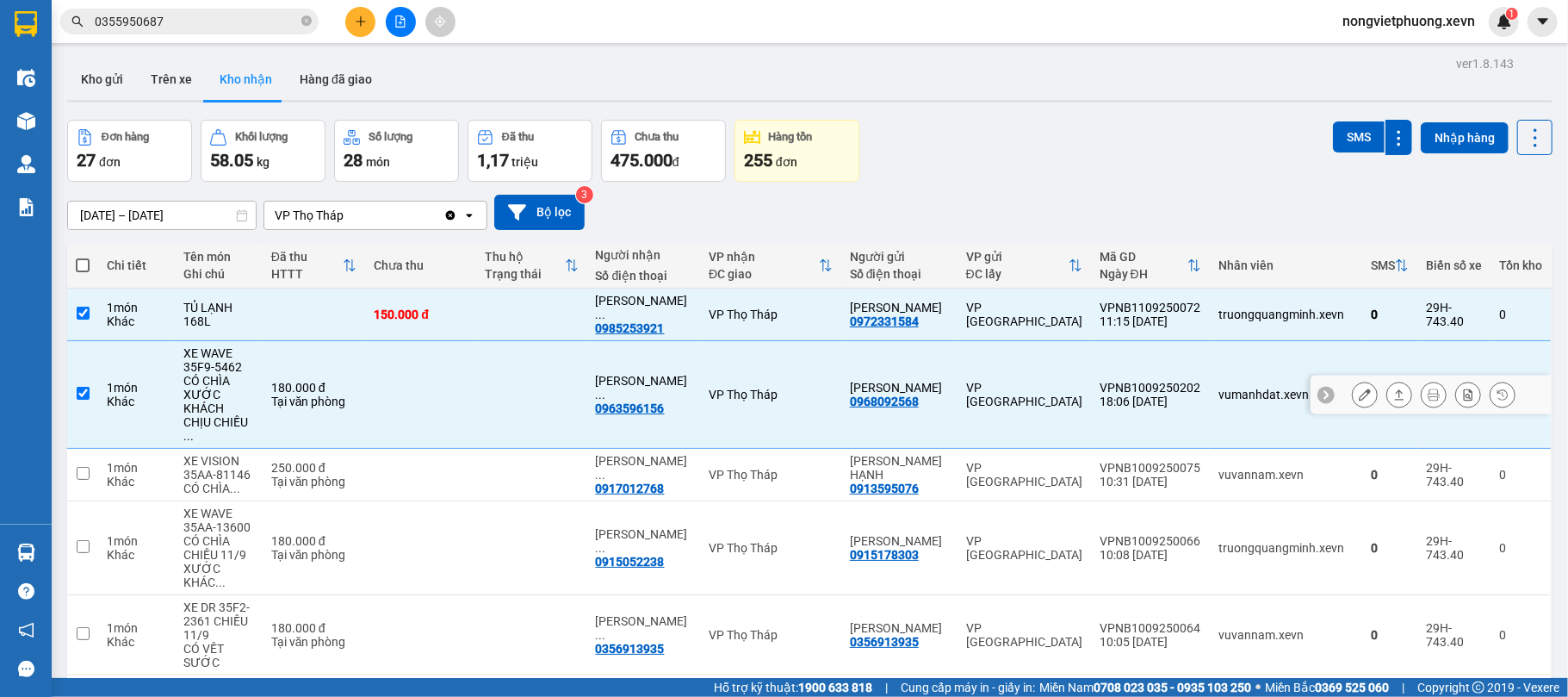
checkbox input "true"
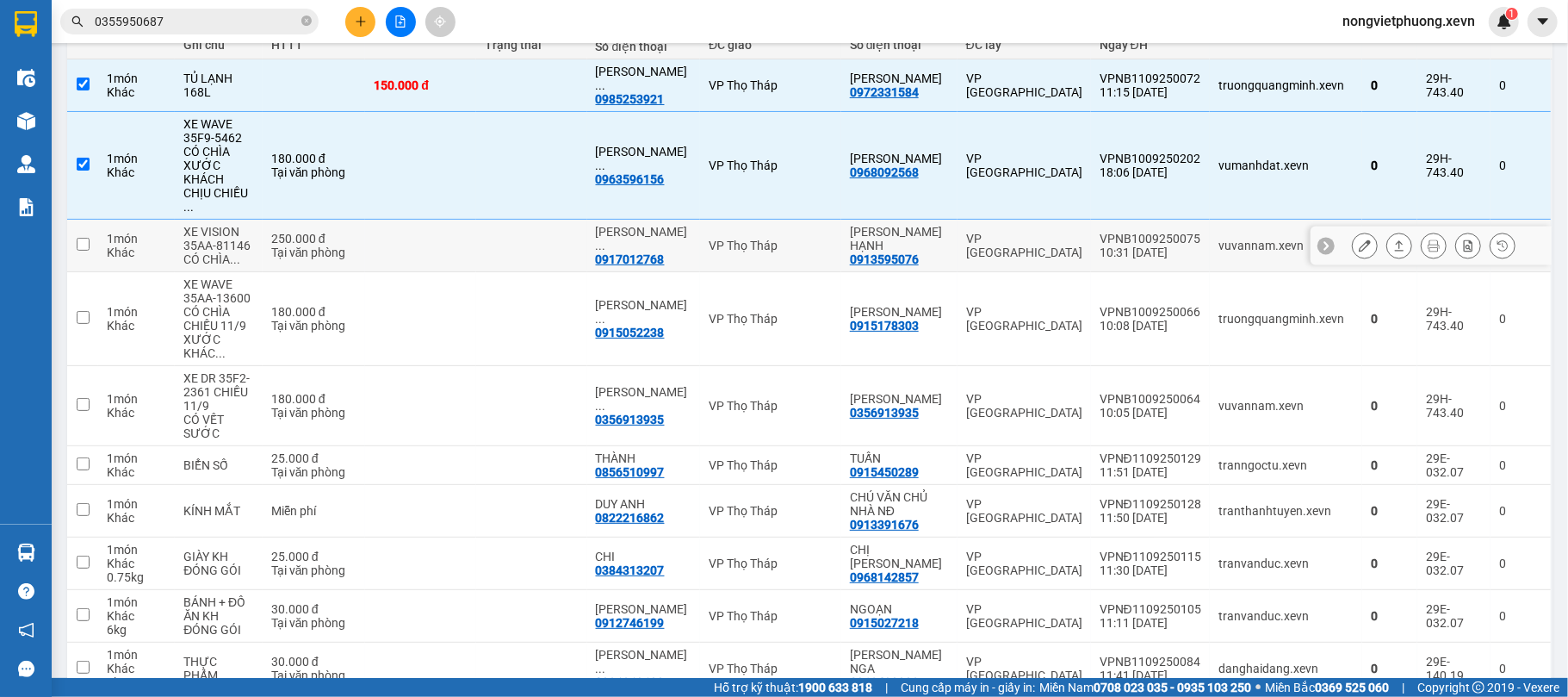
click at [1091, 221] on td "VPNB1009250075 10:31 10/09" at bounding box center [1150, 246] width 119 height 52
checkbox input "true"
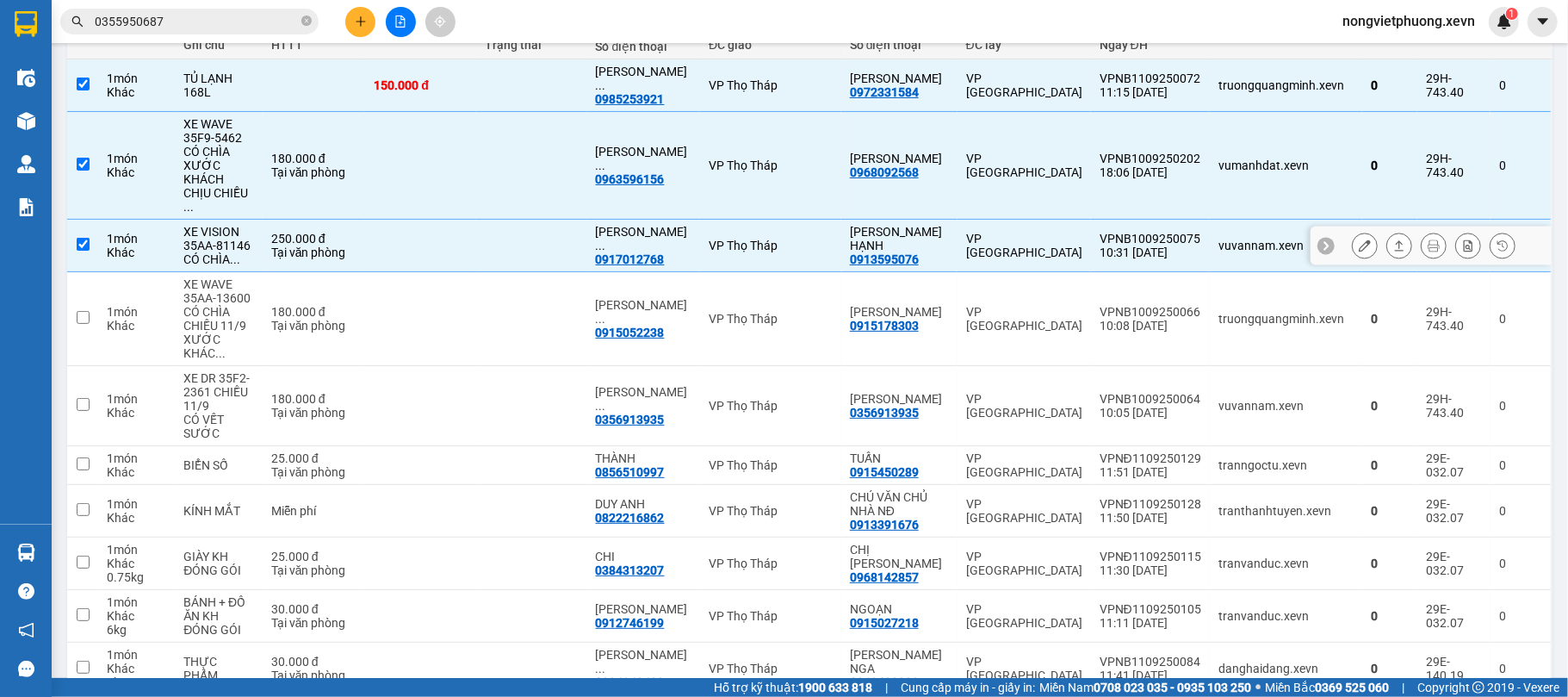
click at [1100, 304] on div "VPNB1009250066" at bounding box center [1150, 311] width 102 height 14
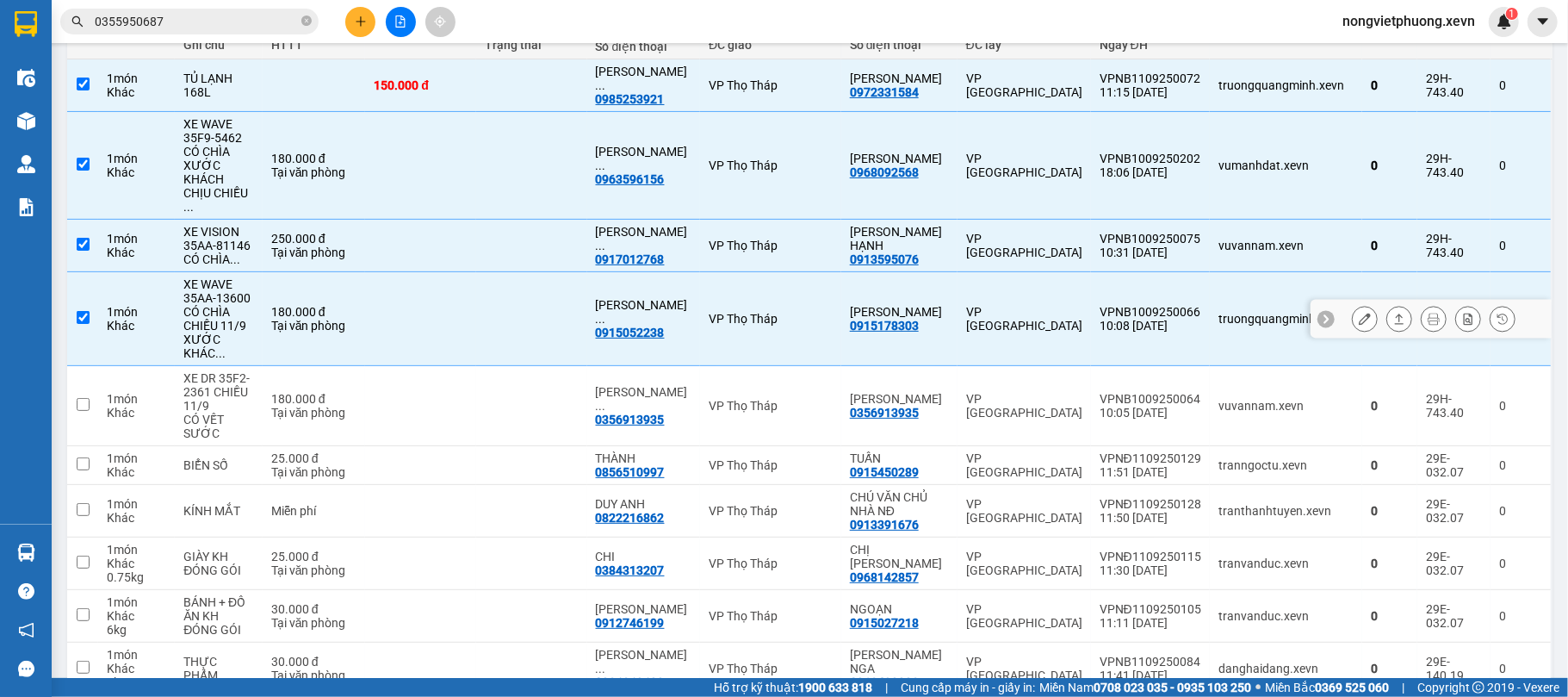
checkbox input "true"
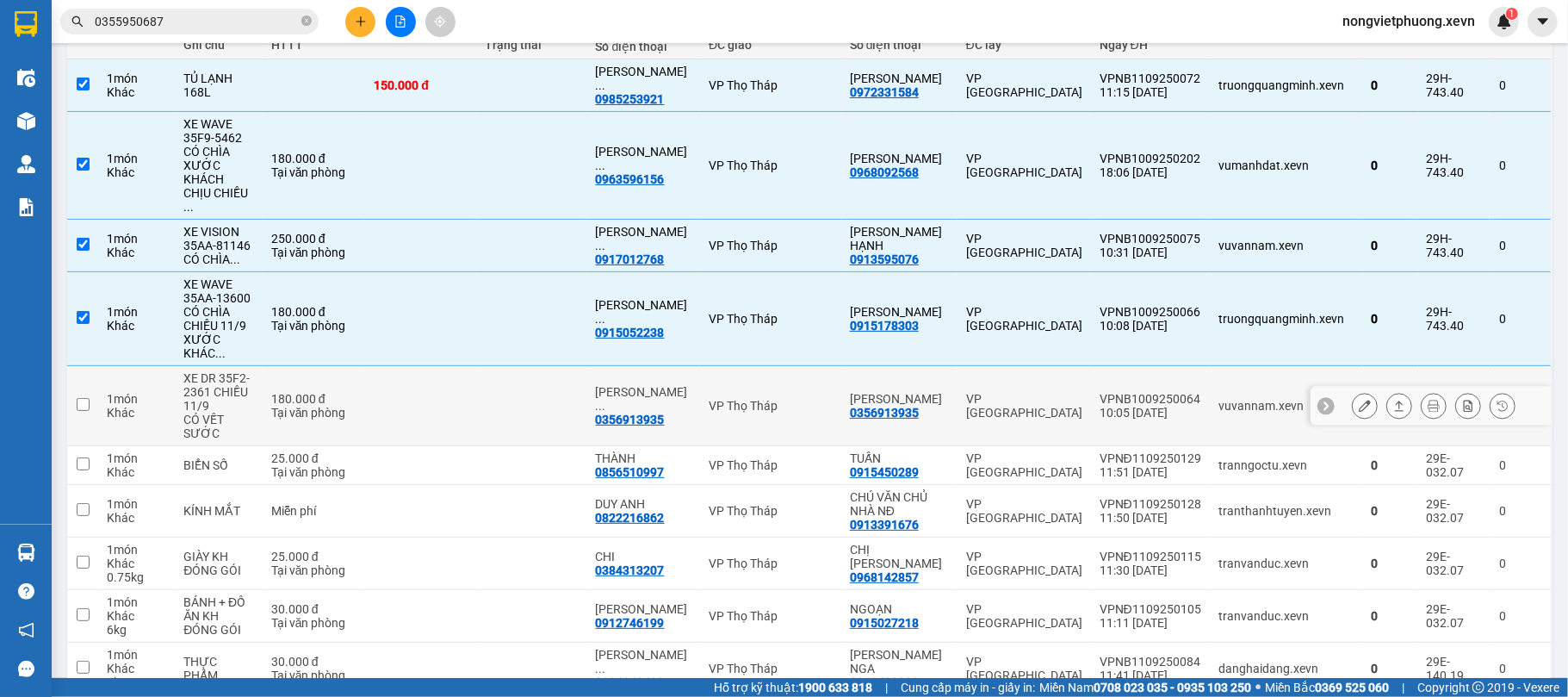
click at [1076, 366] on td "VP [GEOGRAPHIC_DATA]" at bounding box center [1024, 405] width 133 height 80
checkbox input "true"
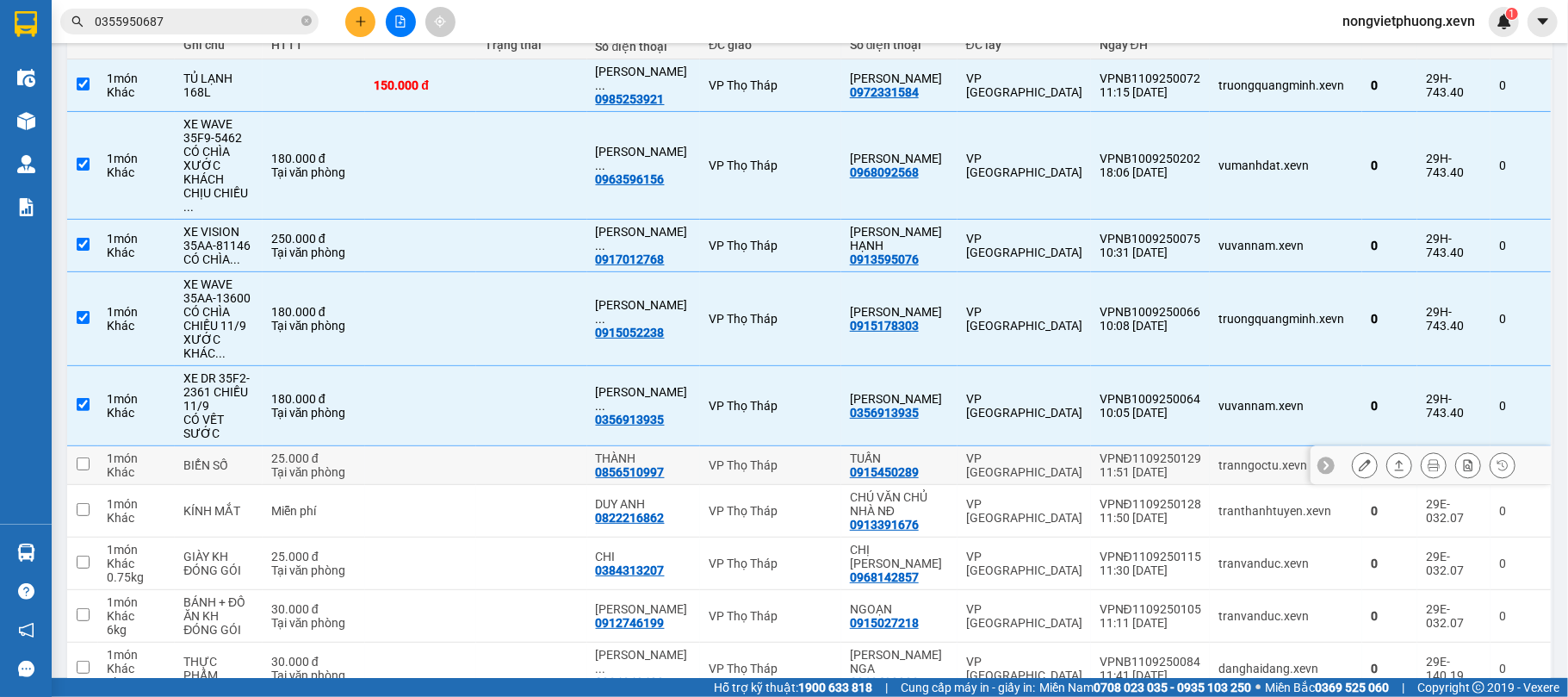
click at [1100, 451] on div "VPNĐ1109250129" at bounding box center [1150, 457] width 102 height 14
checkbox input "true"
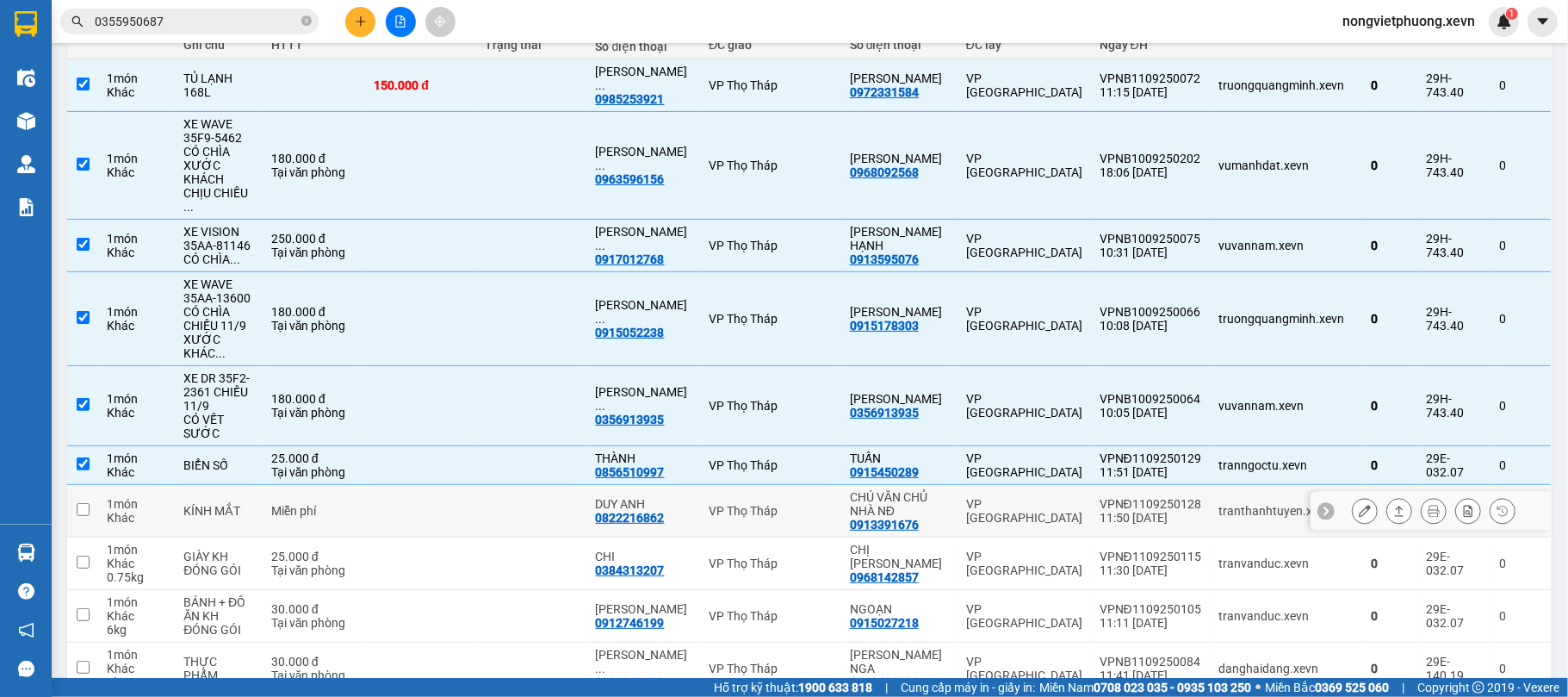
click at [1092, 484] on td "VPNĐ1109250128 11:50 11/09" at bounding box center [1150, 511] width 119 height 52
checkbox input "true"
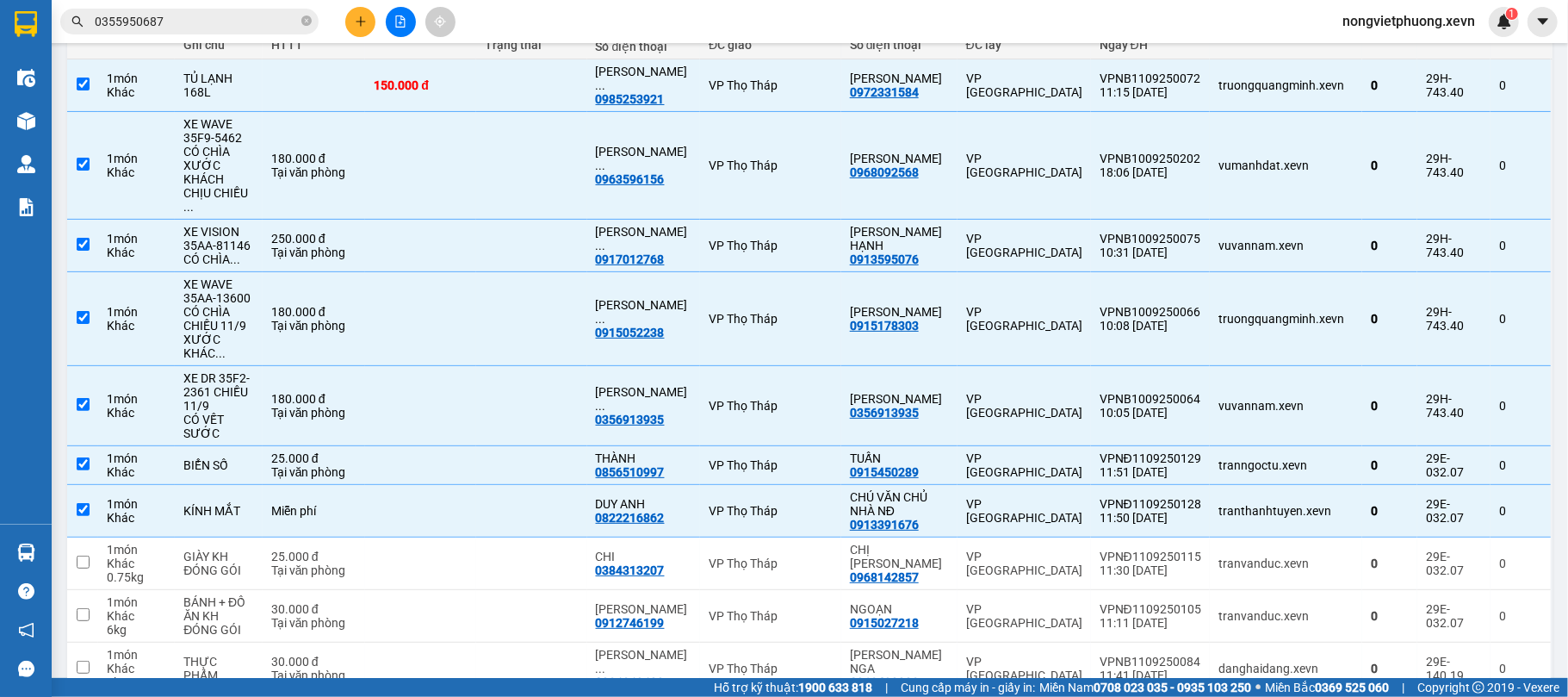
scroll to position [459, 0]
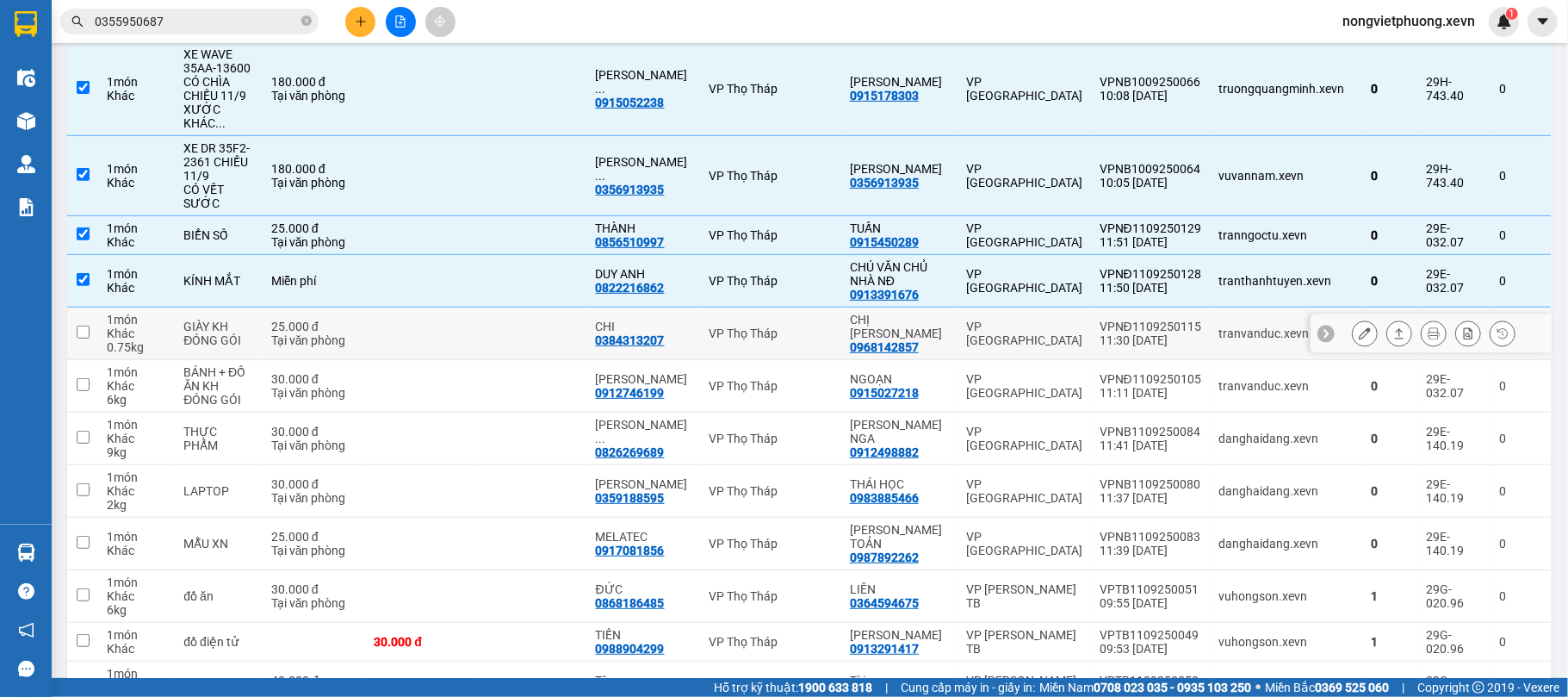
drag, startPoint x: 1169, startPoint y: 284, endPoint x: 1173, endPoint y: 365, distance: 81.1
click at [1168, 333] on div "11:30 [DATE]" at bounding box center [1150, 339] width 102 height 14
click at [1172, 372] on div "VPNĐ1109250105" at bounding box center [1150, 378] width 102 height 14
checkbox input "true"
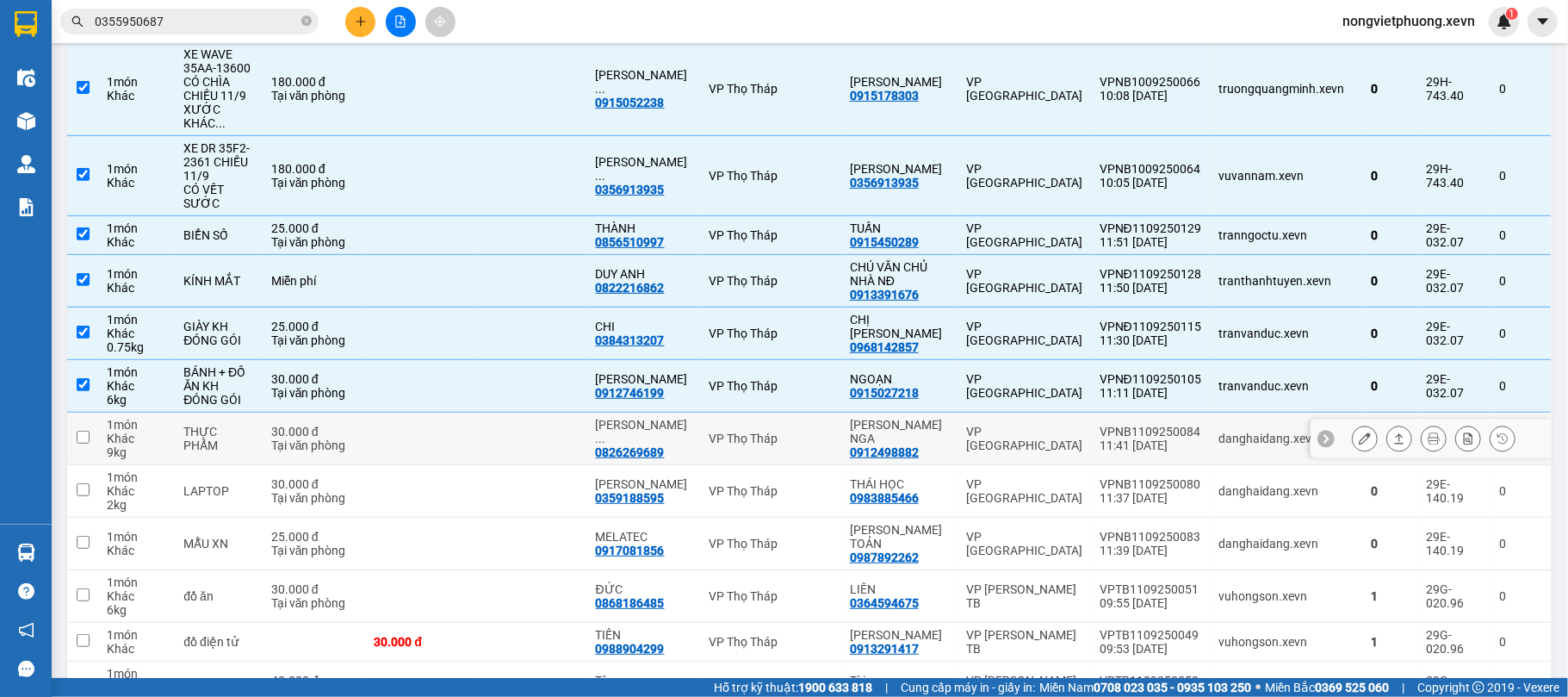
click at [1180, 439] on div "11:41 11/09" at bounding box center [1150, 445] width 102 height 14
checkbox input "true"
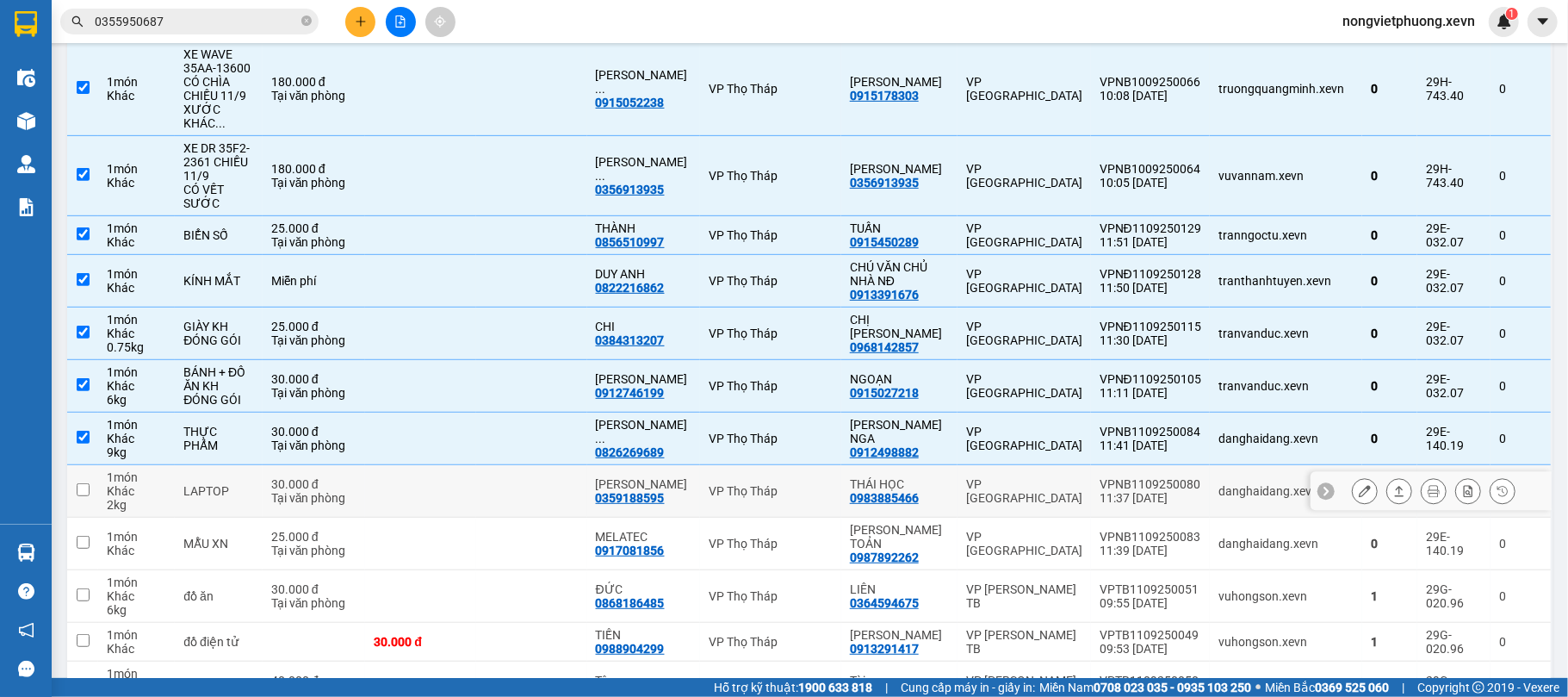
click at [1172, 465] on td "VPNB1109250080 11:37 11/09" at bounding box center [1150, 491] width 119 height 52
checkbox input "true"
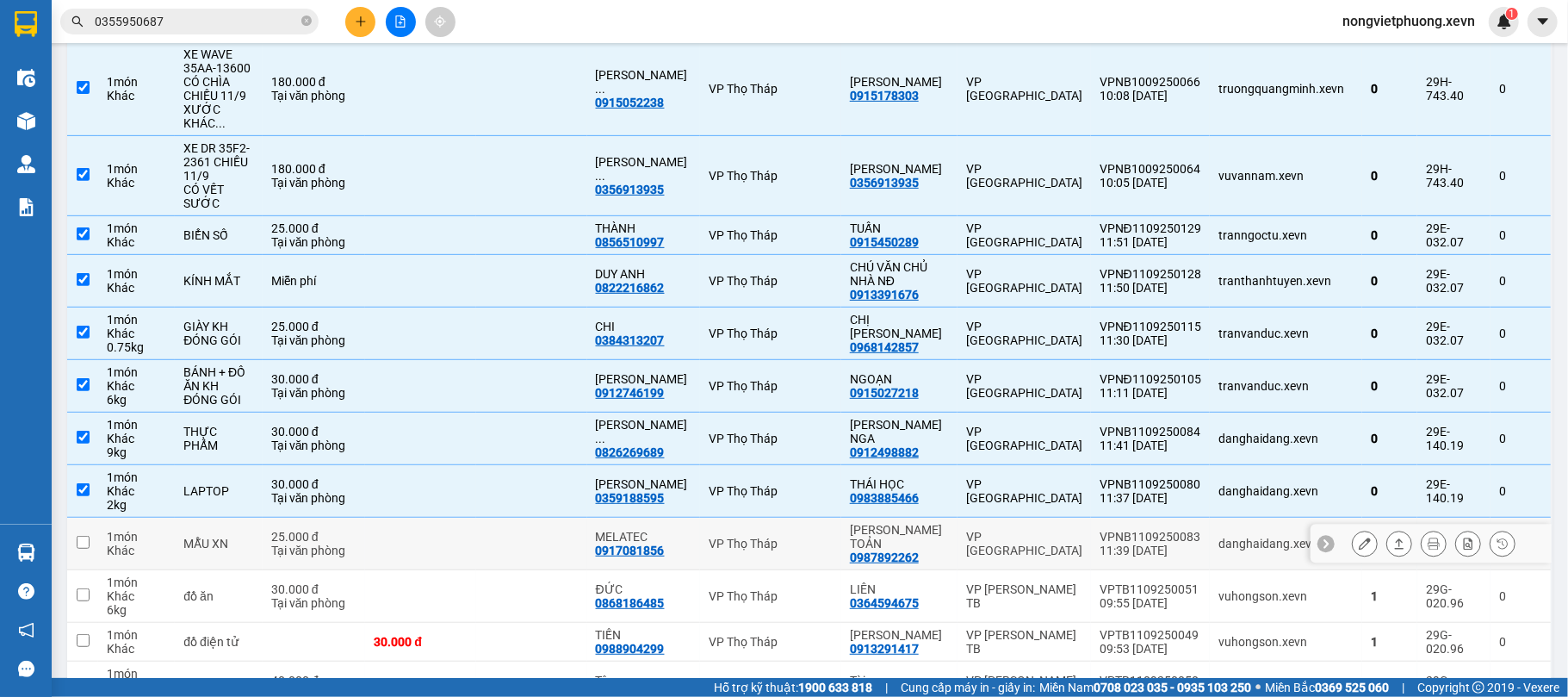
click at [1179, 543] on div "11:39 [DATE]" at bounding box center [1150, 549] width 102 height 14
checkbox input "true"
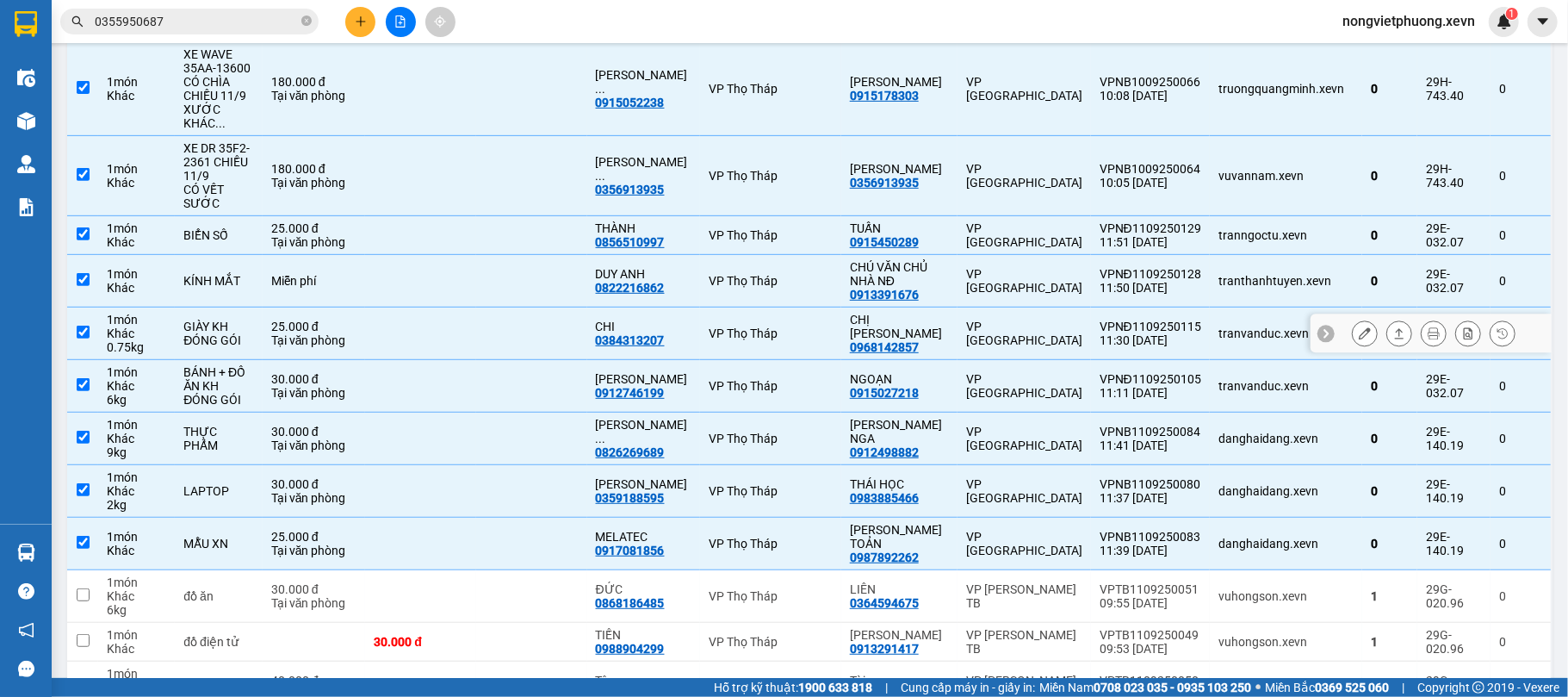
scroll to position [0, 0]
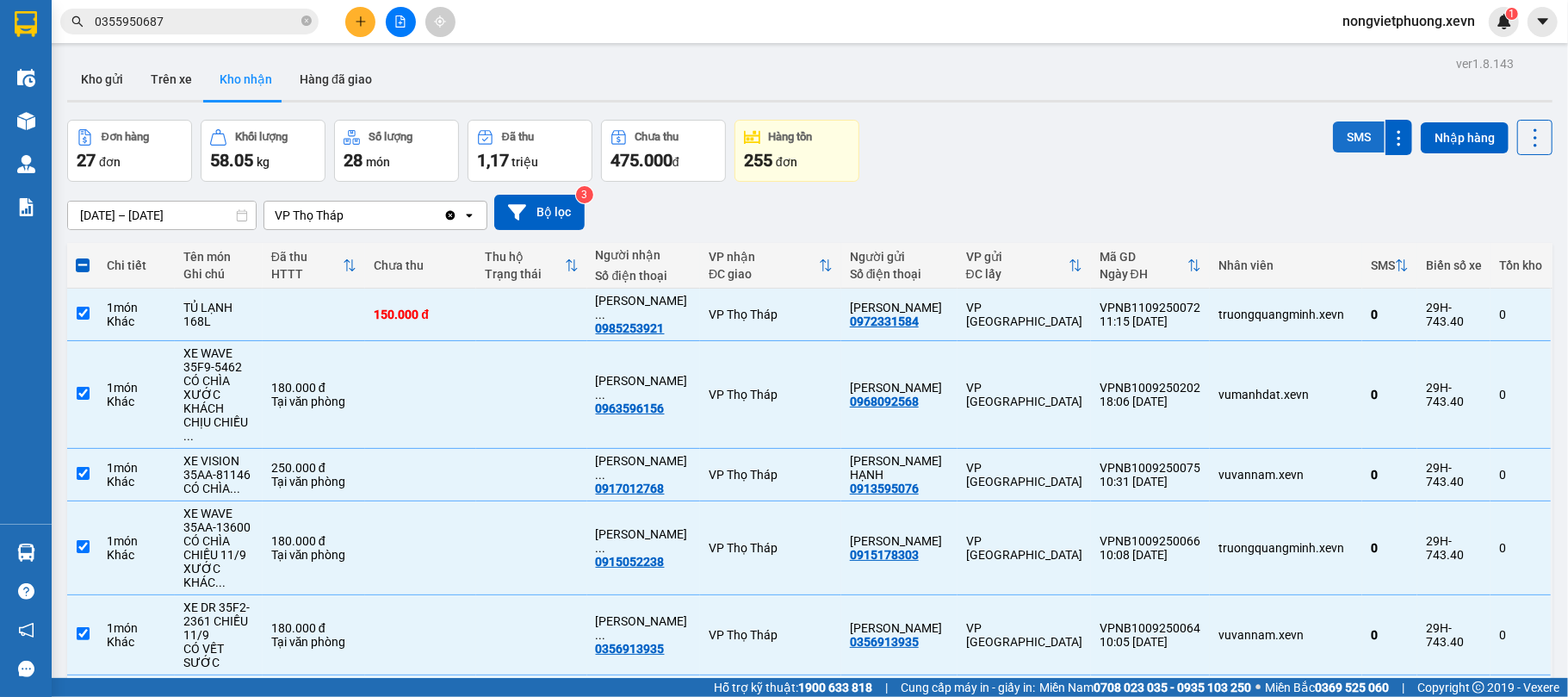
click at [1333, 145] on button "SMS" at bounding box center [1358, 137] width 51 height 31
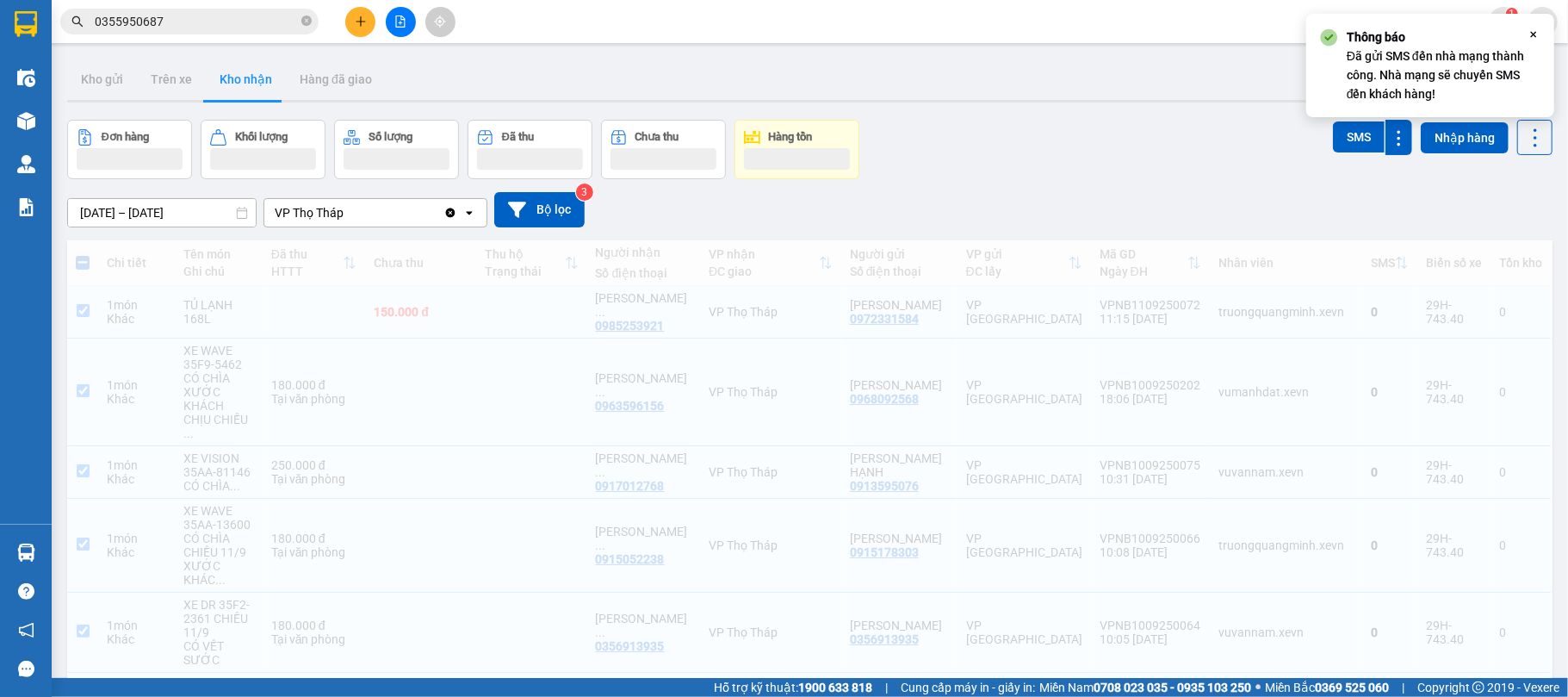
click at [1127, 136] on div "Đơn hàng Khối lượng Số lượng Đã thu Chưa thu Hàng tồn SMS Nhập hàng" at bounding box center [810, 149] width 1485 height 59
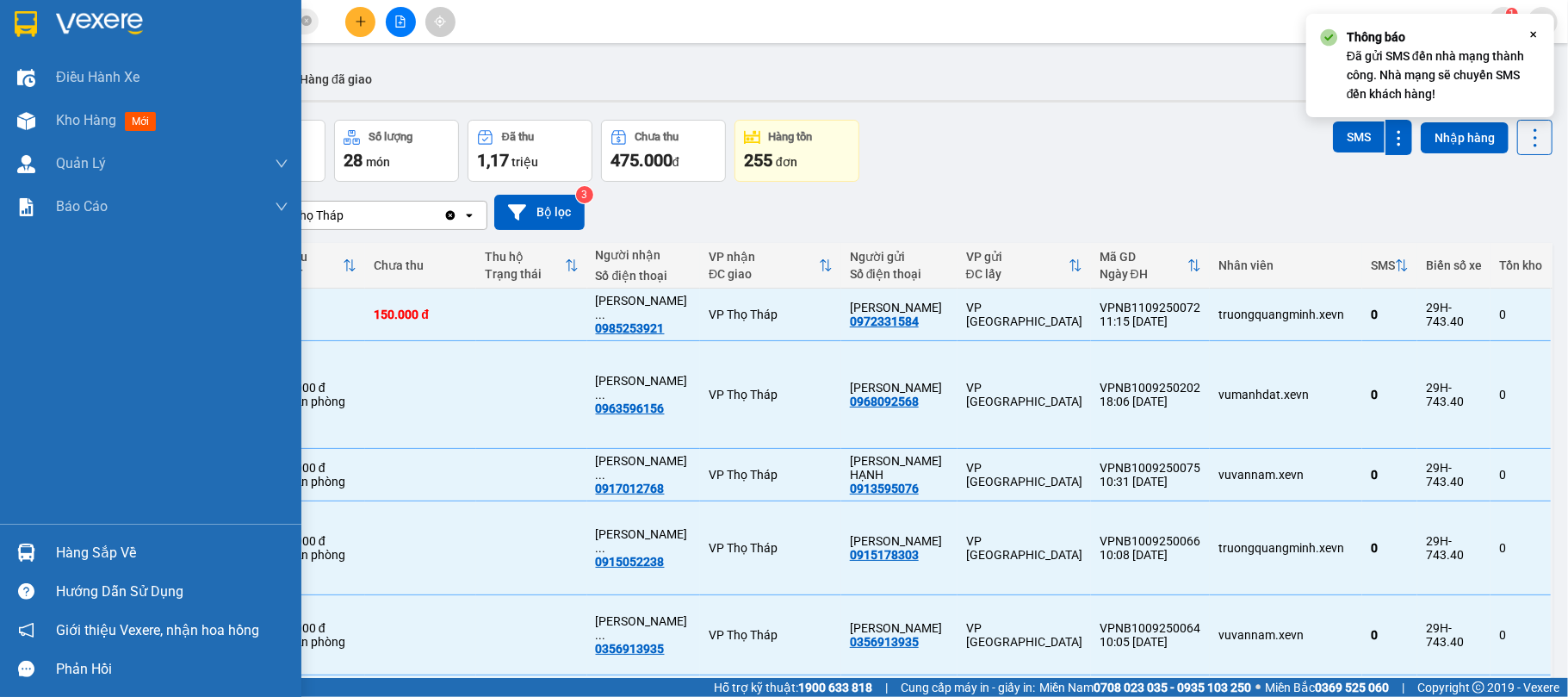
click at [24, 19] on img at bounding box center [25, 23] width 23 height 26
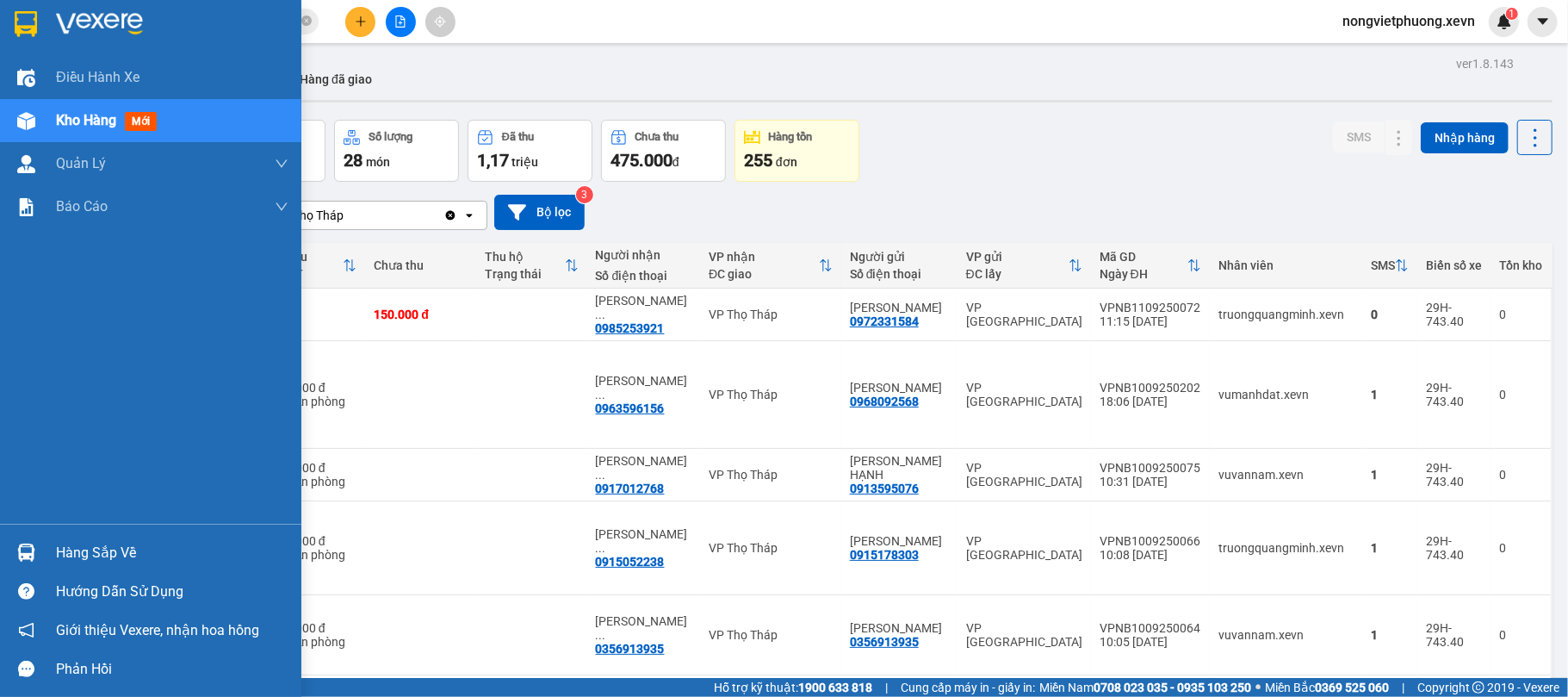
click at [41, 32] on div at bounding box center [150, 28] width 302 height 56
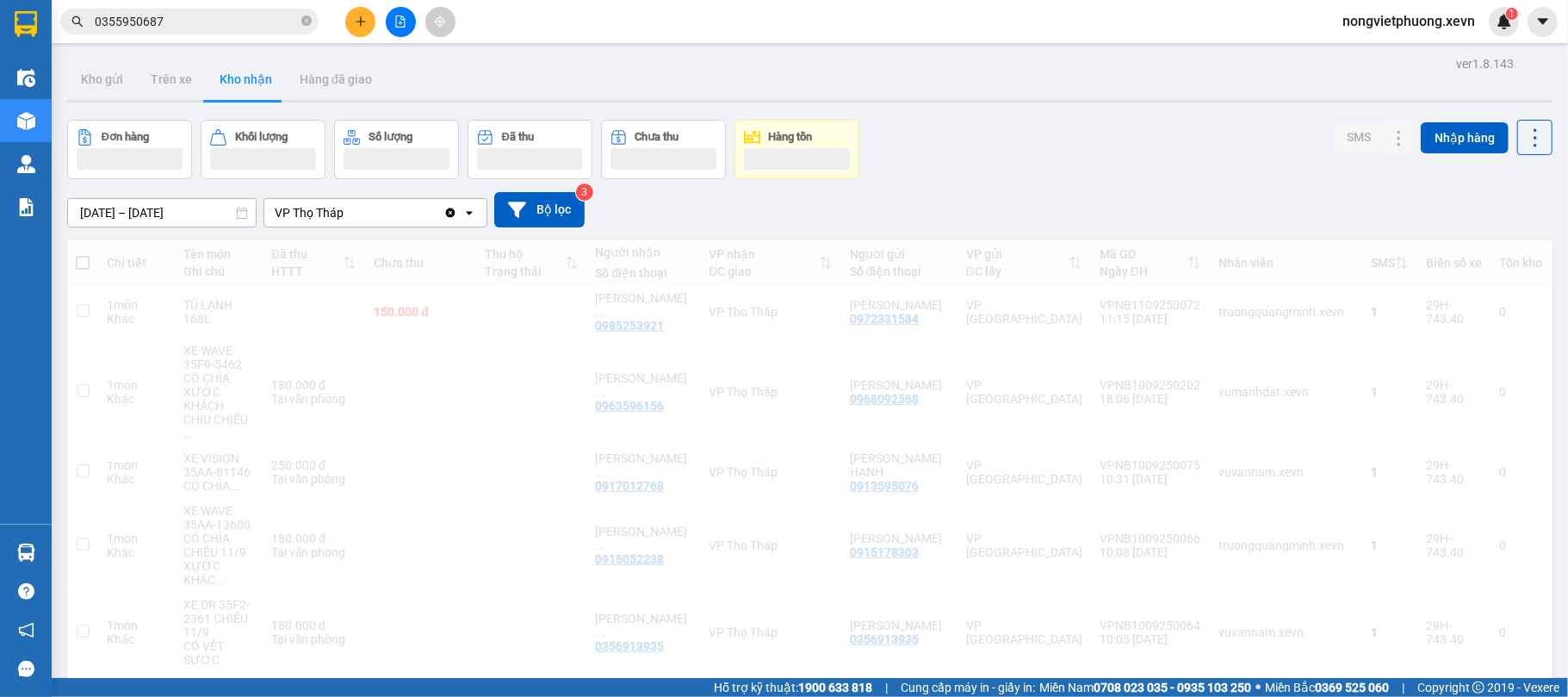
click at [1033, 122] on div "Đơn hàng Khối lượng Số lượng Đã thu Chưa thu Hàng tồn SMS Nhập hàng" at bounding box center [810, 149] width 1485 height 59
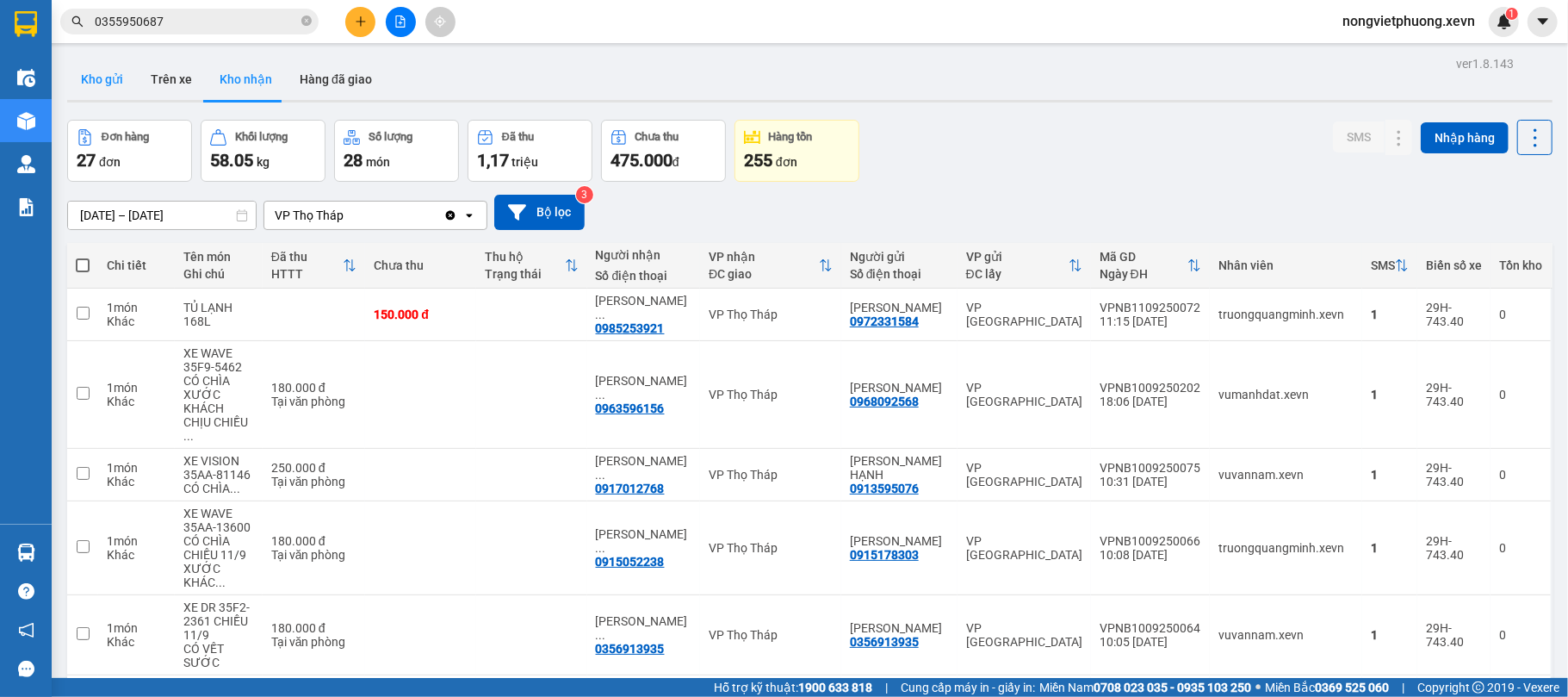
click at [93, 74] on button "Kho gửi" at bounding box center [102, 79] width 69 height 41
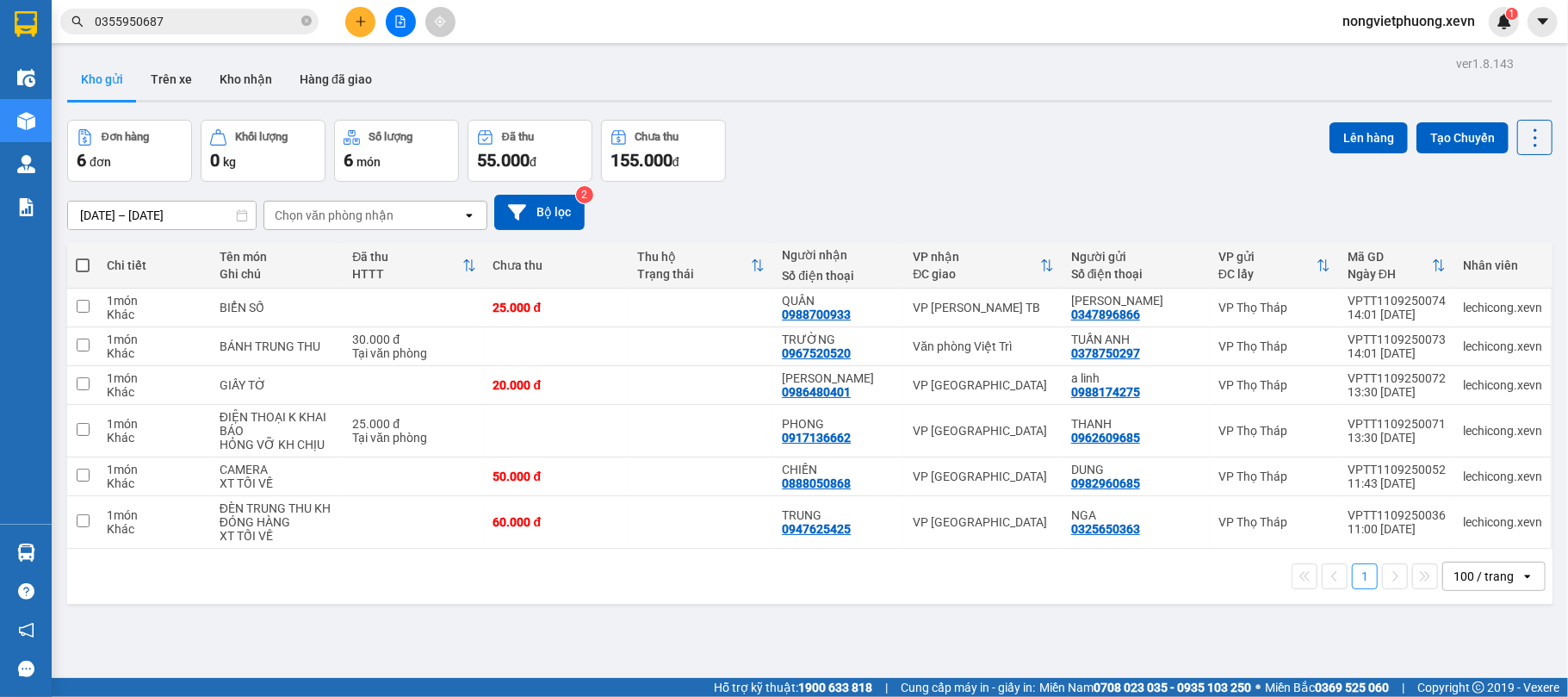
click at [989, 121] on div "Đơn hàng 6 đơn Khối lượng 0 kg Số lượng 6 món Đã thu 55.000 đ Chưa thu 155.000 …" at bounding box center [810, 150] width 1485 height 62
click at [321, 224] on div "Chọn văn phòng nhận" at bounding box center [334, 214] width 119 height 17
type input "NB"
click at [340, 246] on span "VP [GEOGRAPHIC_DATA]" at bounding box center [349, 253] width 144 height 17
click at [918, 143] on div "Đơn hàng 6 đơn Khối lượng 0 kg Số lượng 6 món Đã thu 55.000 đ Chưa thu 155.000 …" at bounding box center [810, 150] width 1485 height 62
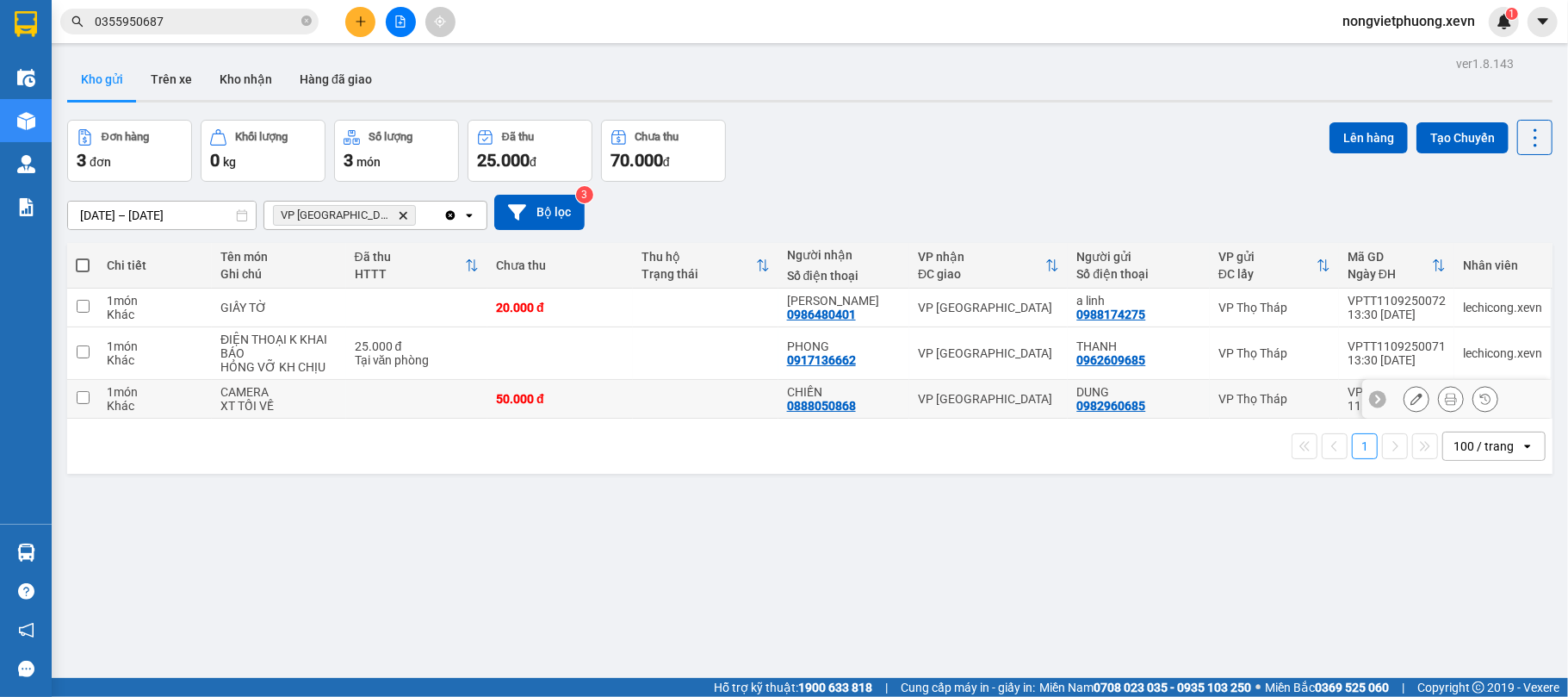
click at [381, 410] on td at bounding box center [416, 399] width 141 height 39
checkbox input "true"
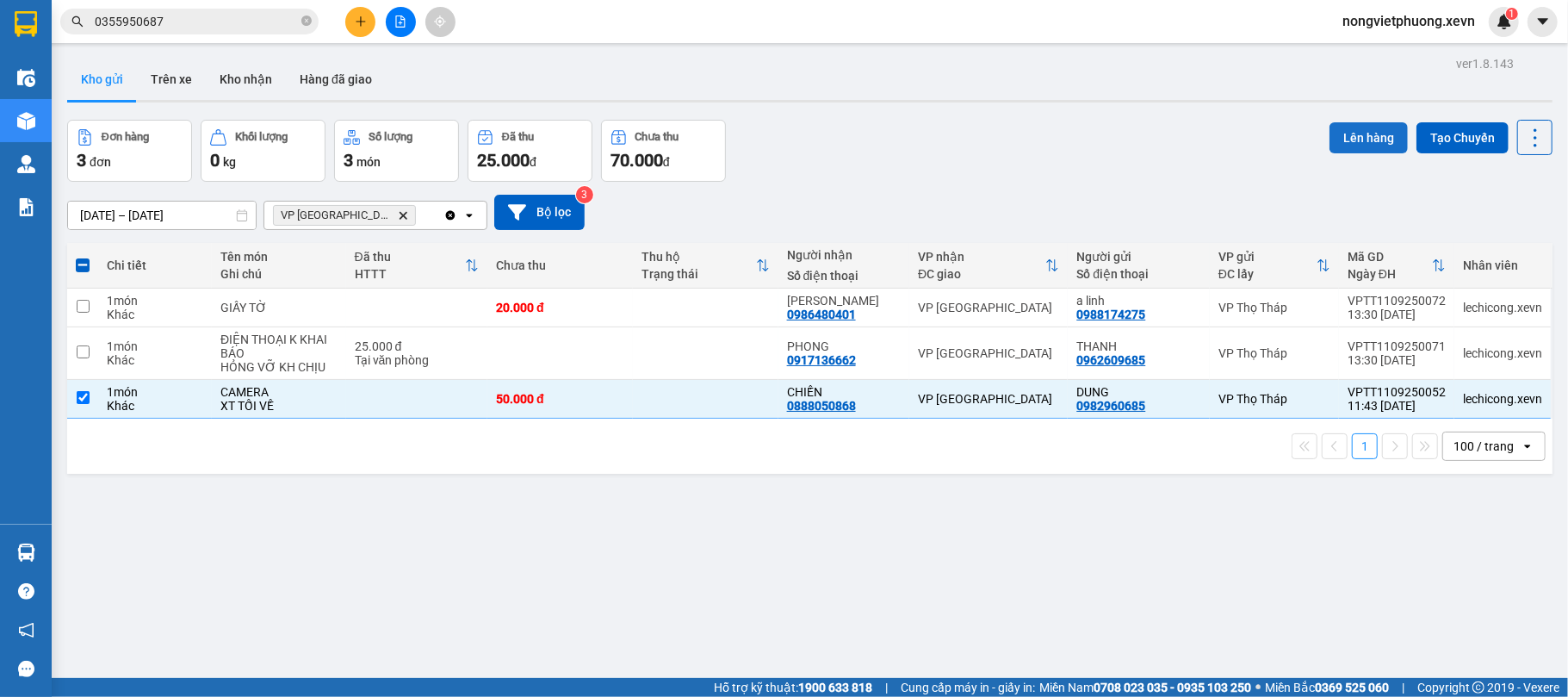
click at [1365, 129] on button "Lên hàng" at bounding box center [1368, 138] width 78 height 31
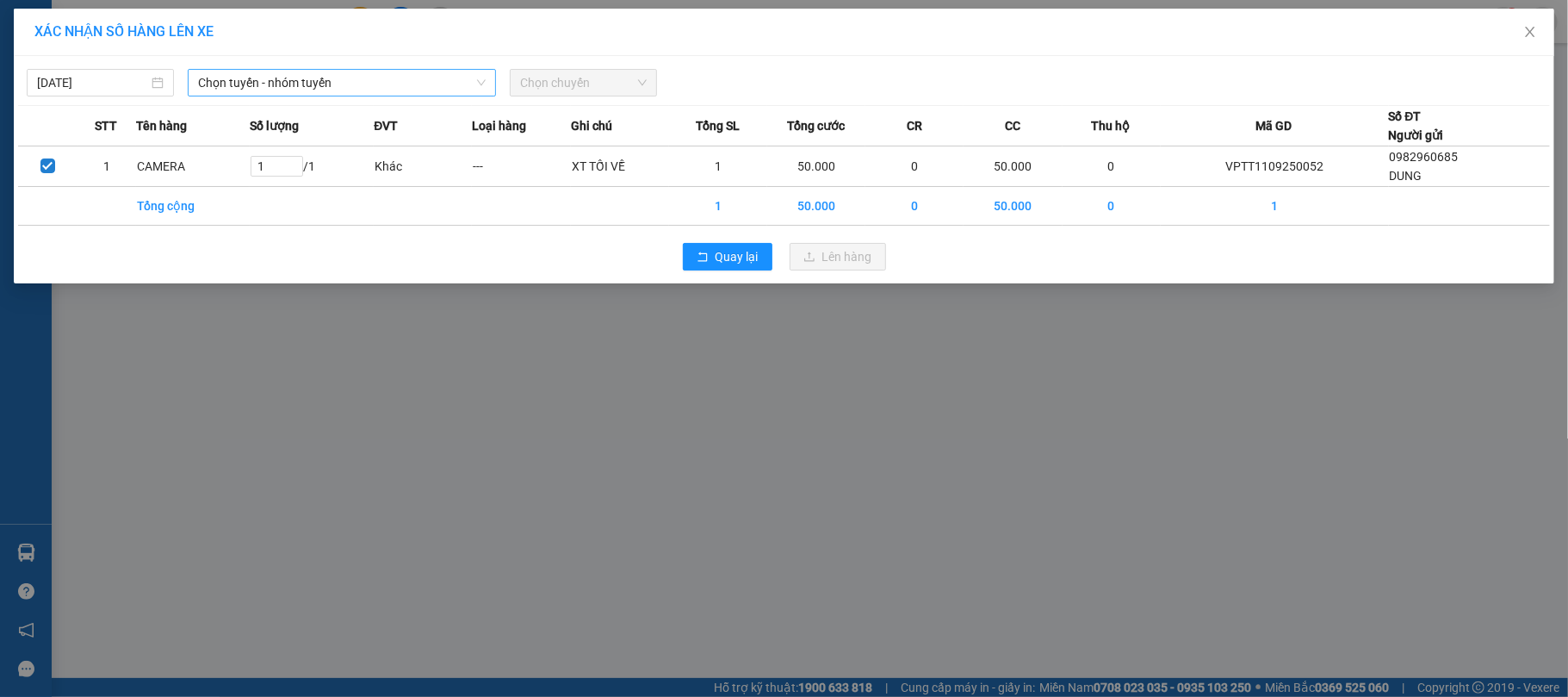
click at [439, 81] on span "Chọn tuyến - nhóm tuyến" at bounding box center [341, 82] width 287 height 26
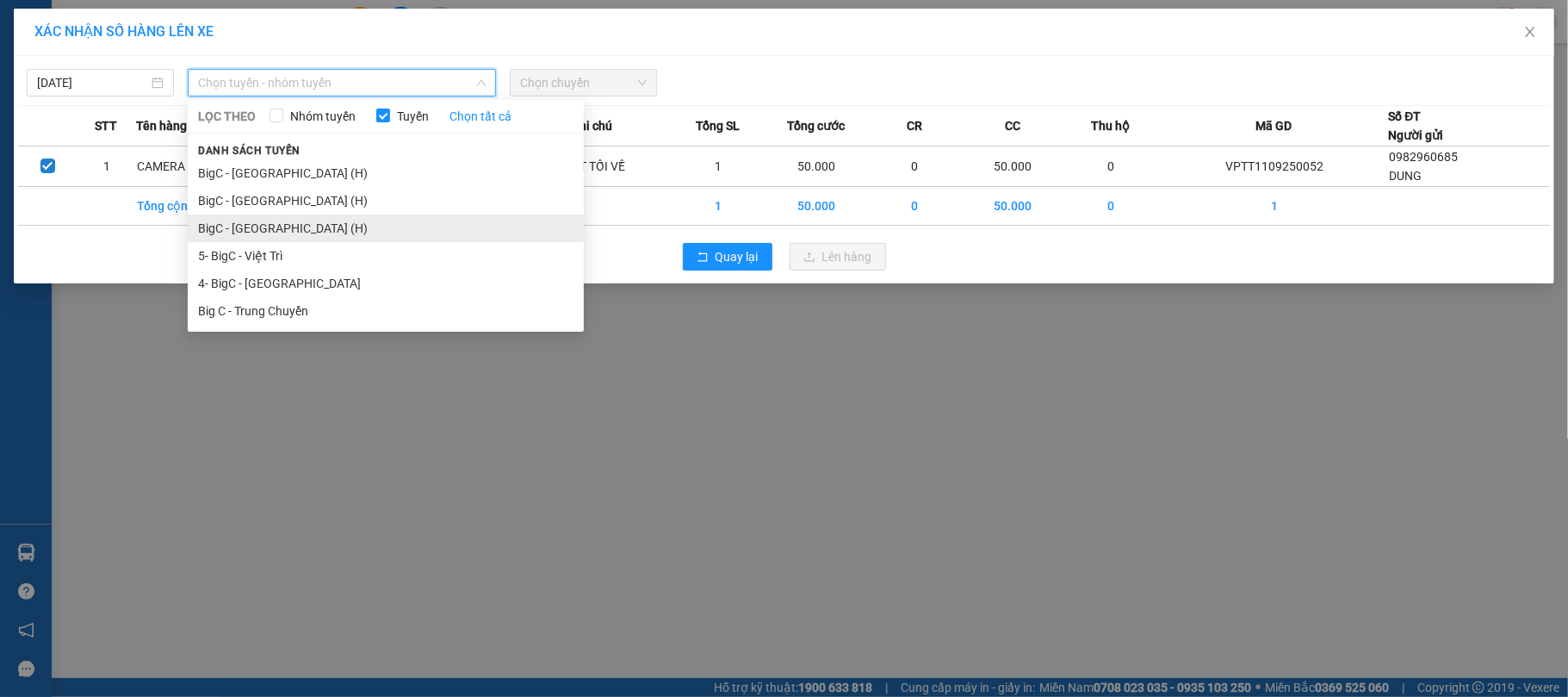
click at [321, 235] on li "BigC - [GEOGRAPHIC_DATA] (H)" at bounding box center [385, 228] width 396 height 28
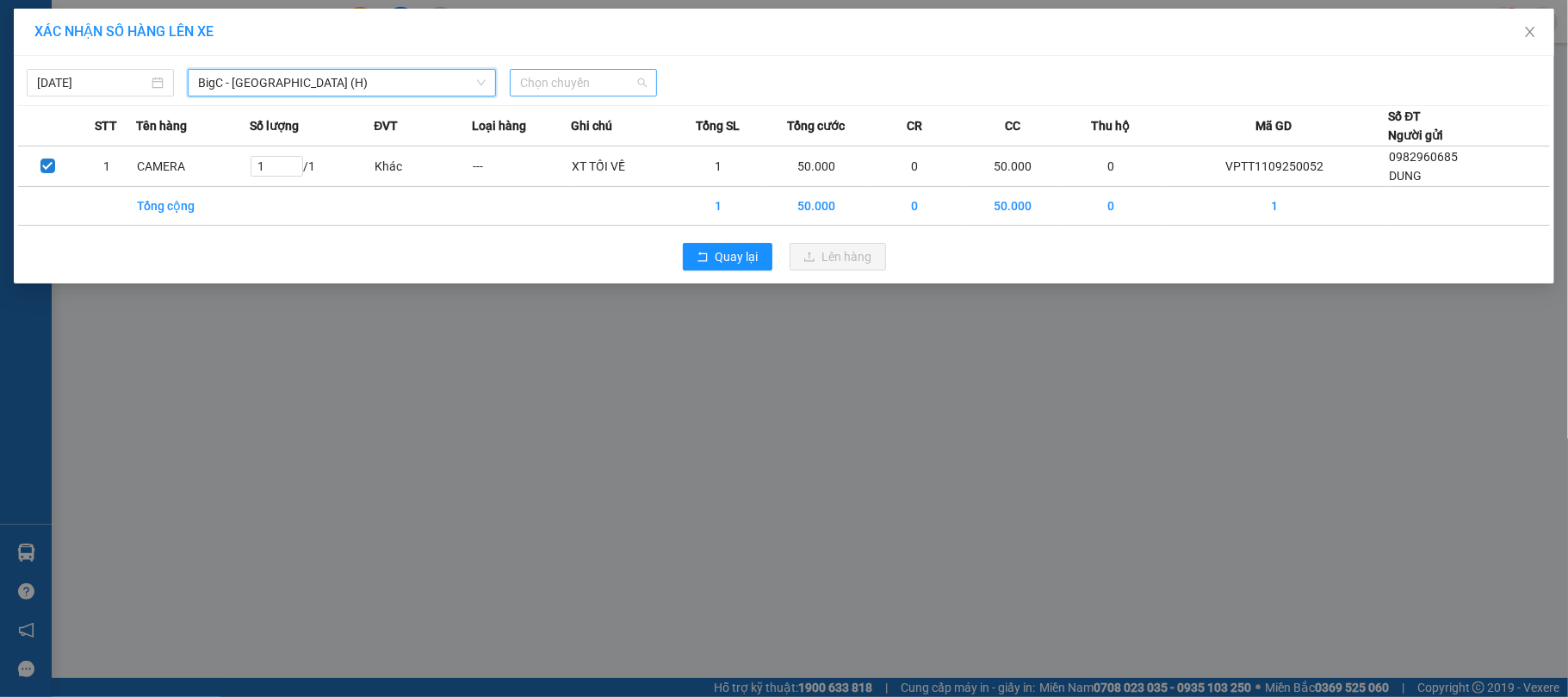
click at [596, 79] on span "Chọn chuyến" at bounding box center [584, 82] width 127 height 26
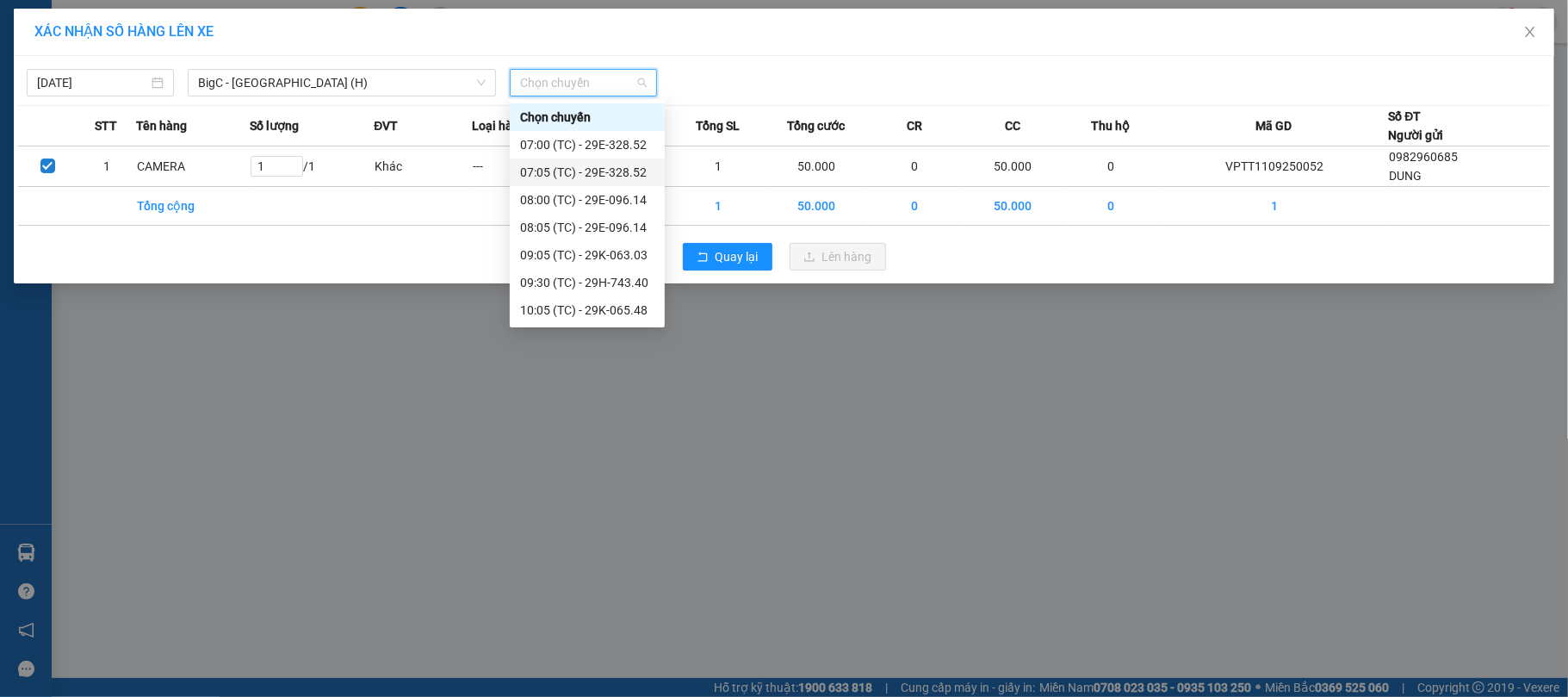
scroll to position [276, 0]
click at [601, 302] on div "15:30 (TC) - 29H-743.40" at bounding box center [587, 310] width 134 height 19
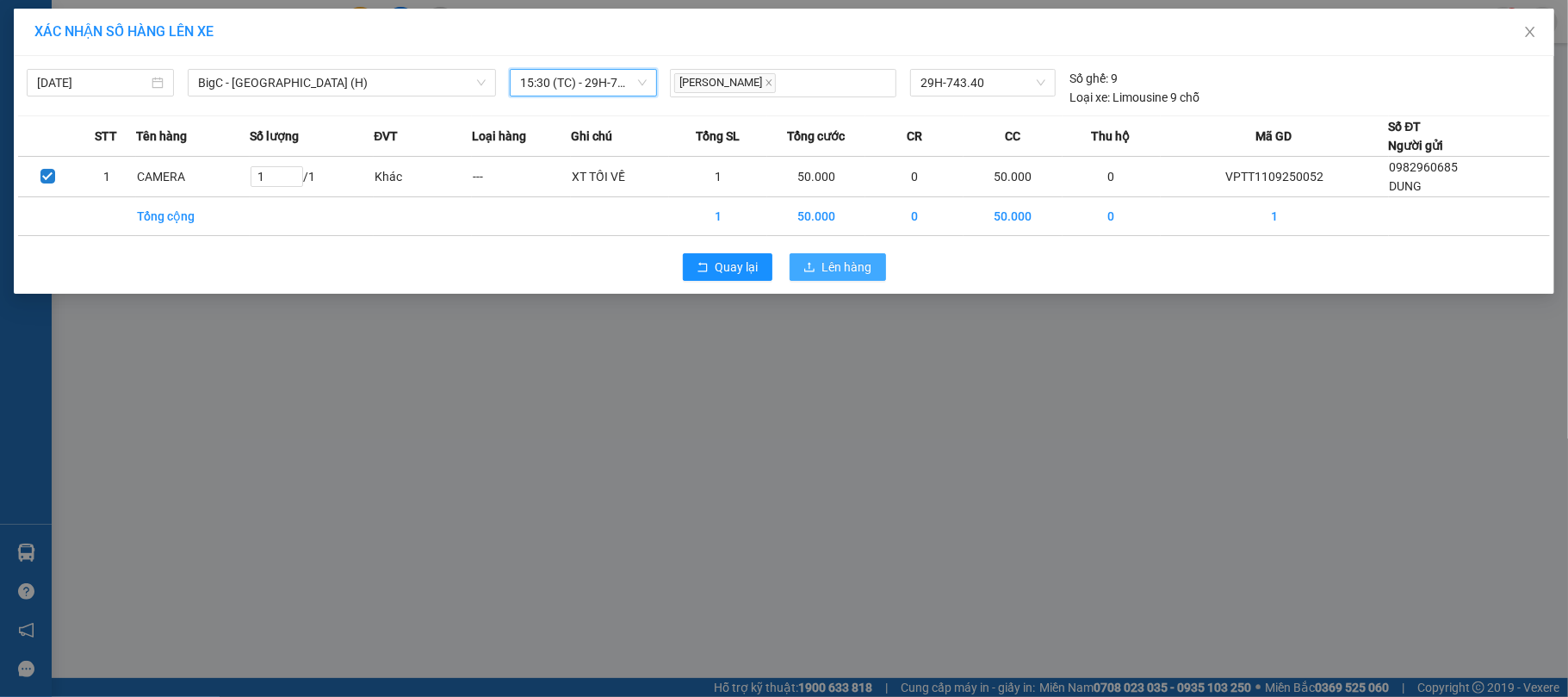
click at [840, 274] on span "Lên hàng" at bounding box center [847, 267] width 50 height 19
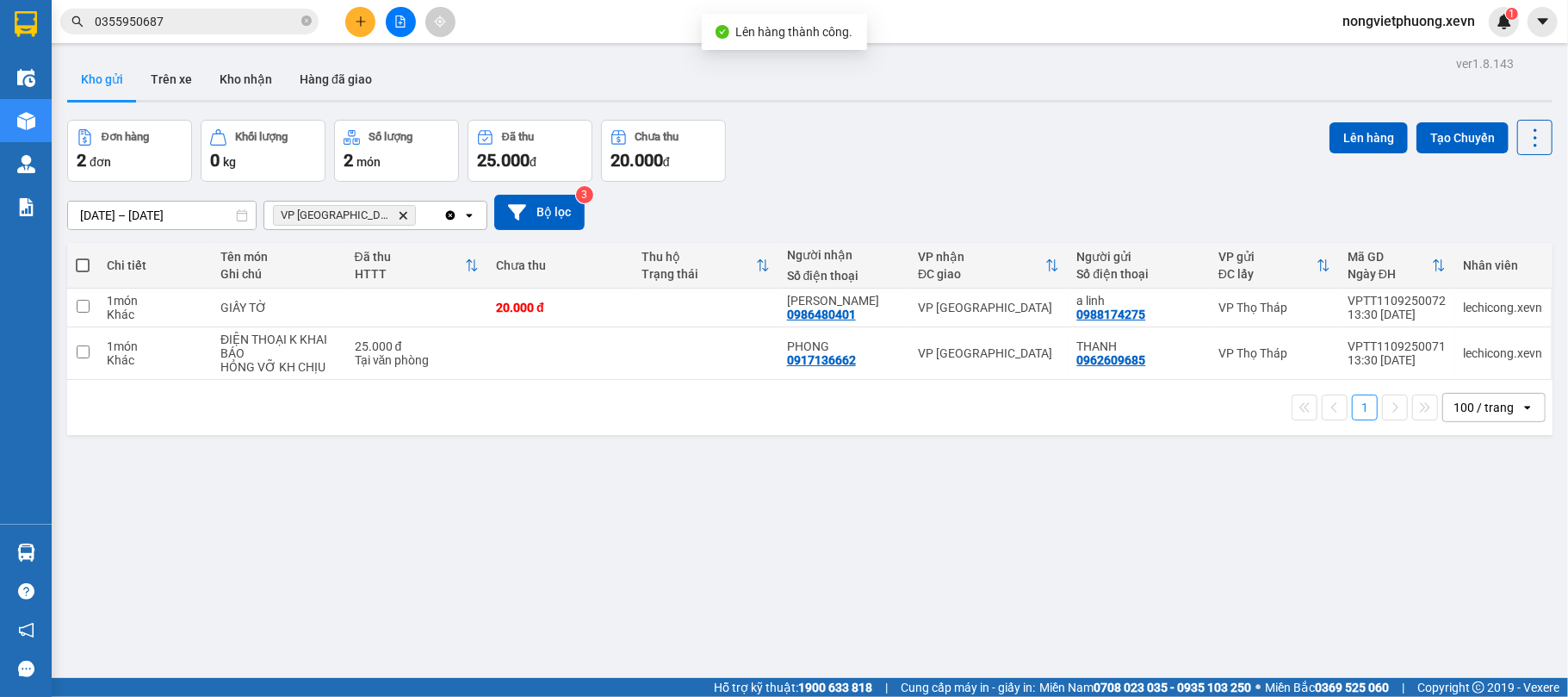
click at [400, 214] on icon "VP Ninh Bình, close by backspace" at bounding box center [403, 214] width 8 height 8
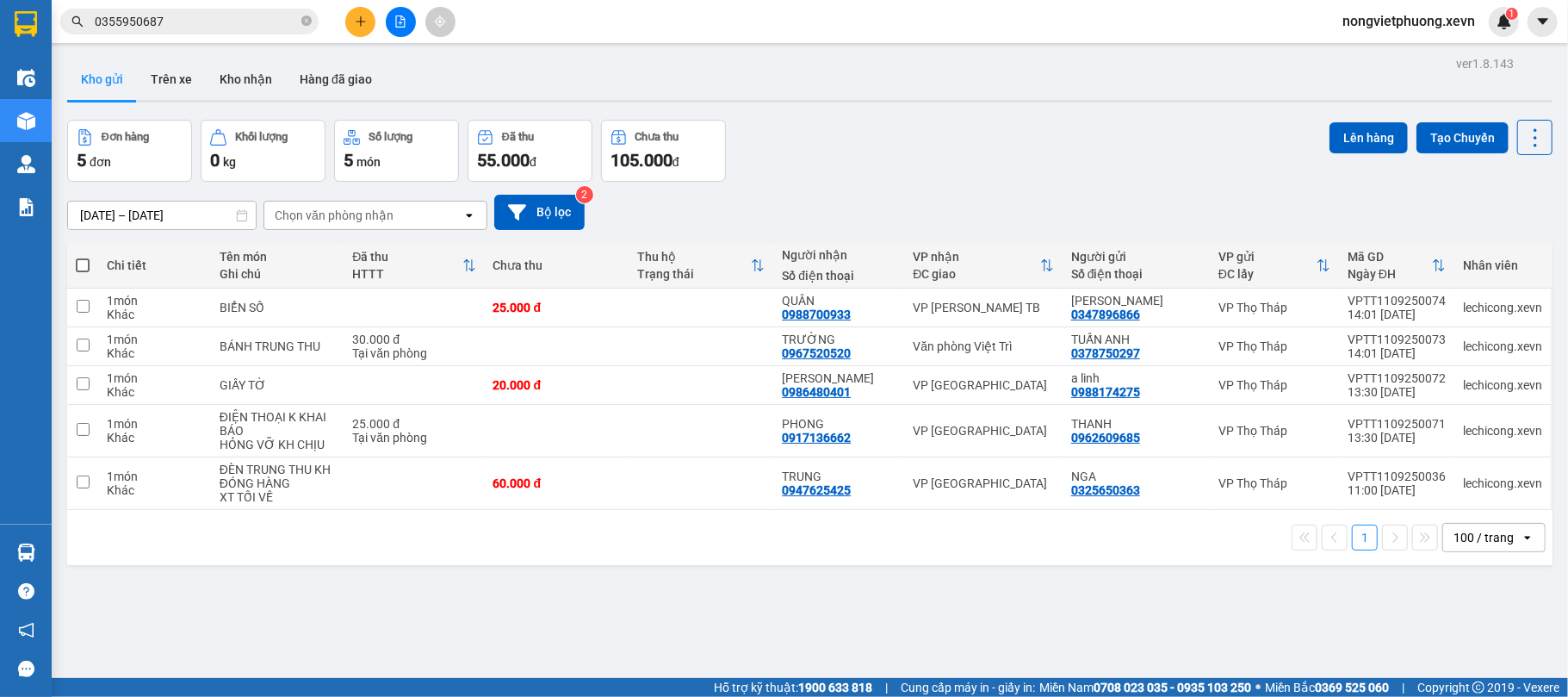
click at [1007, 102] on div at bounding box center [810, 101] width 1485 height 3
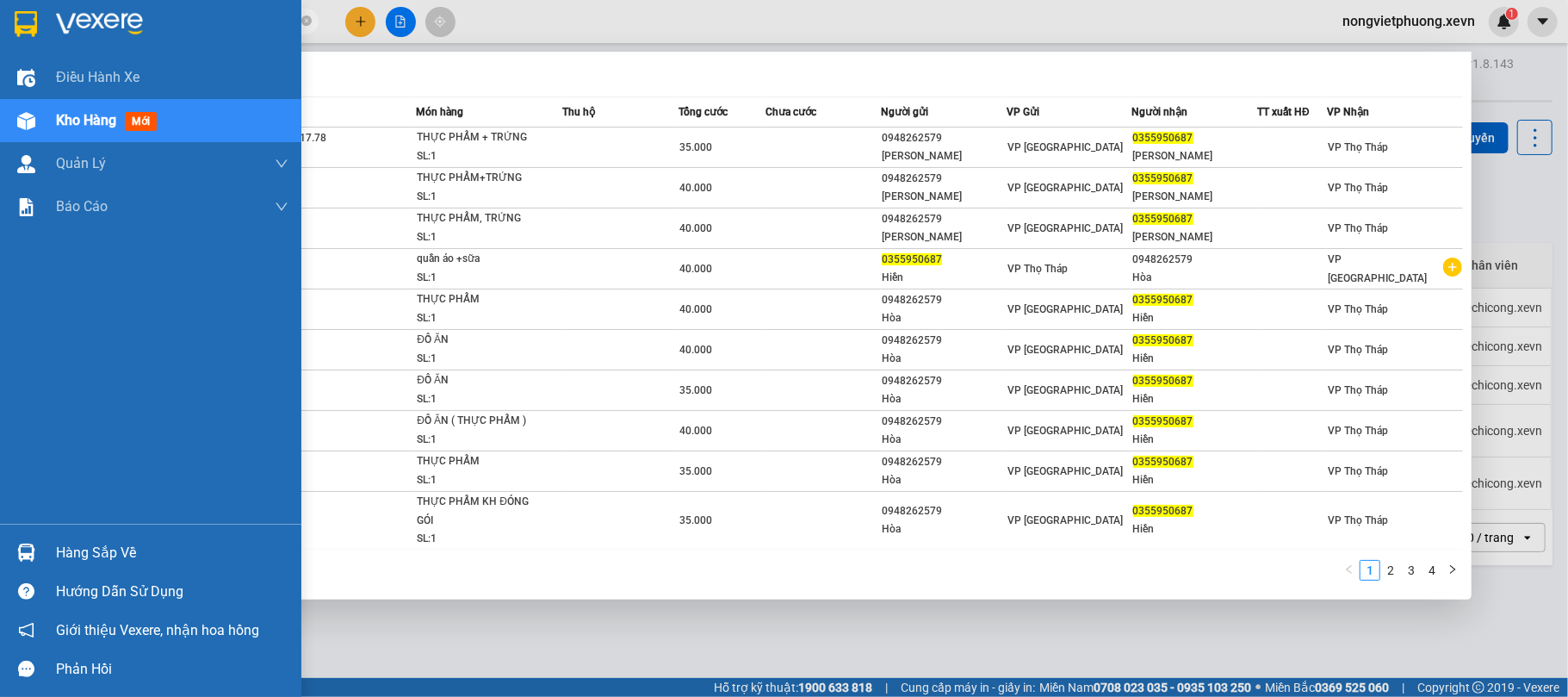
drag, startPoint x: 225, startPoint y: 23, endPoint x: 0, endPoint y: 12, distance: 225.3
click at [0, 12] on section "Kết quả tìm kiếm ( 35 ) Bộ lọc Mã ĐH Trạng thái Món hàng Thu hộ Tổng cước Chưa …" at bounding box center [784, 348] width 1568 height 697
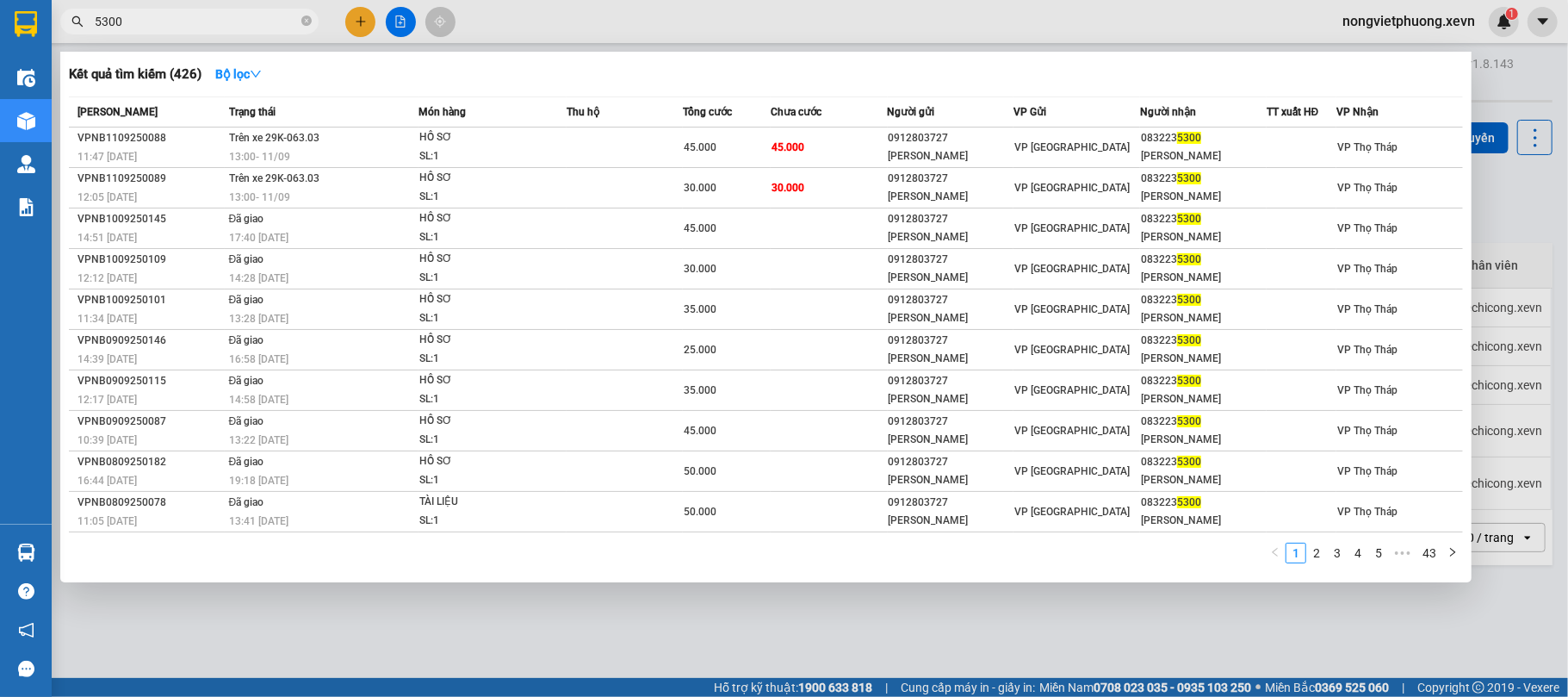
type input "5300"
click at [1482, 186] on div at bounding box center [784, 348] width 1568 height 697
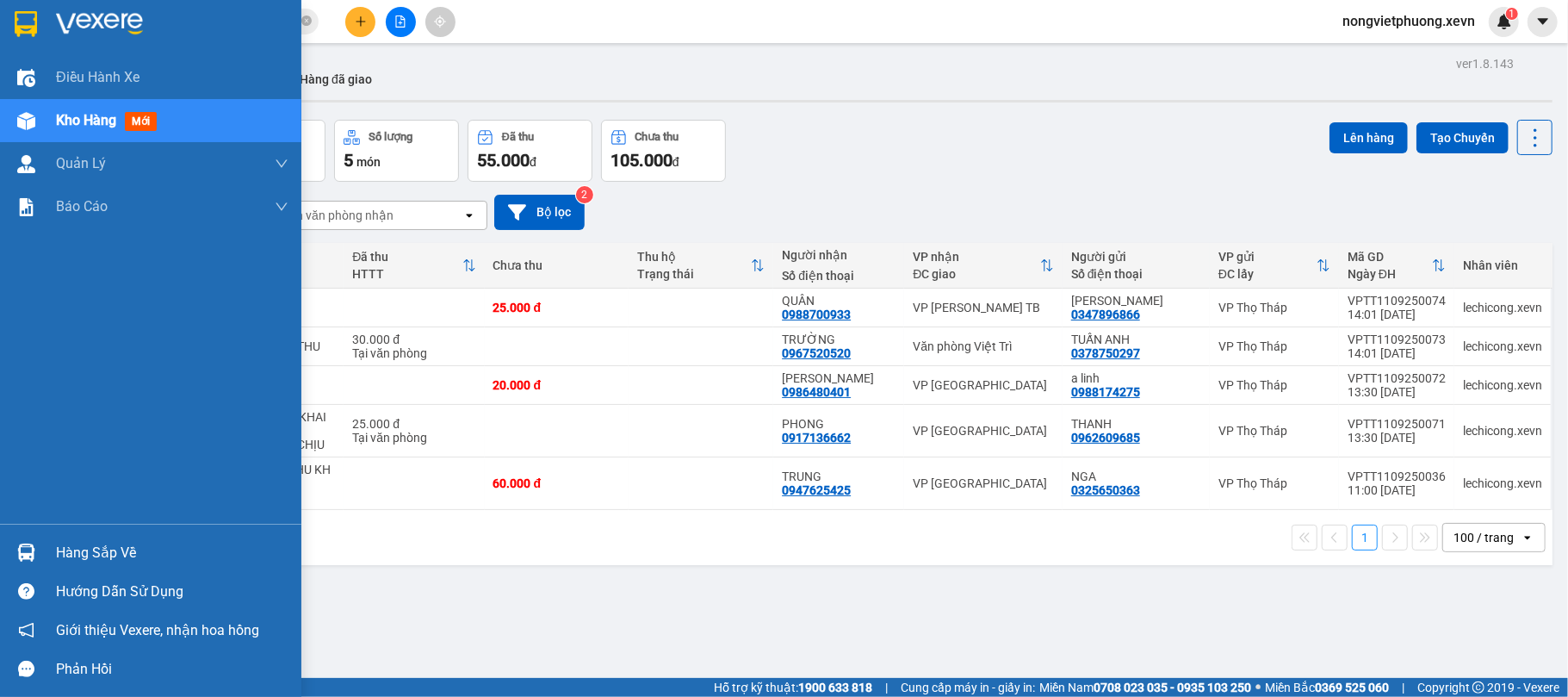
click at [49, 542] on div "Hàng sắp về" at bounding box center [150, 552] width 302 height 39
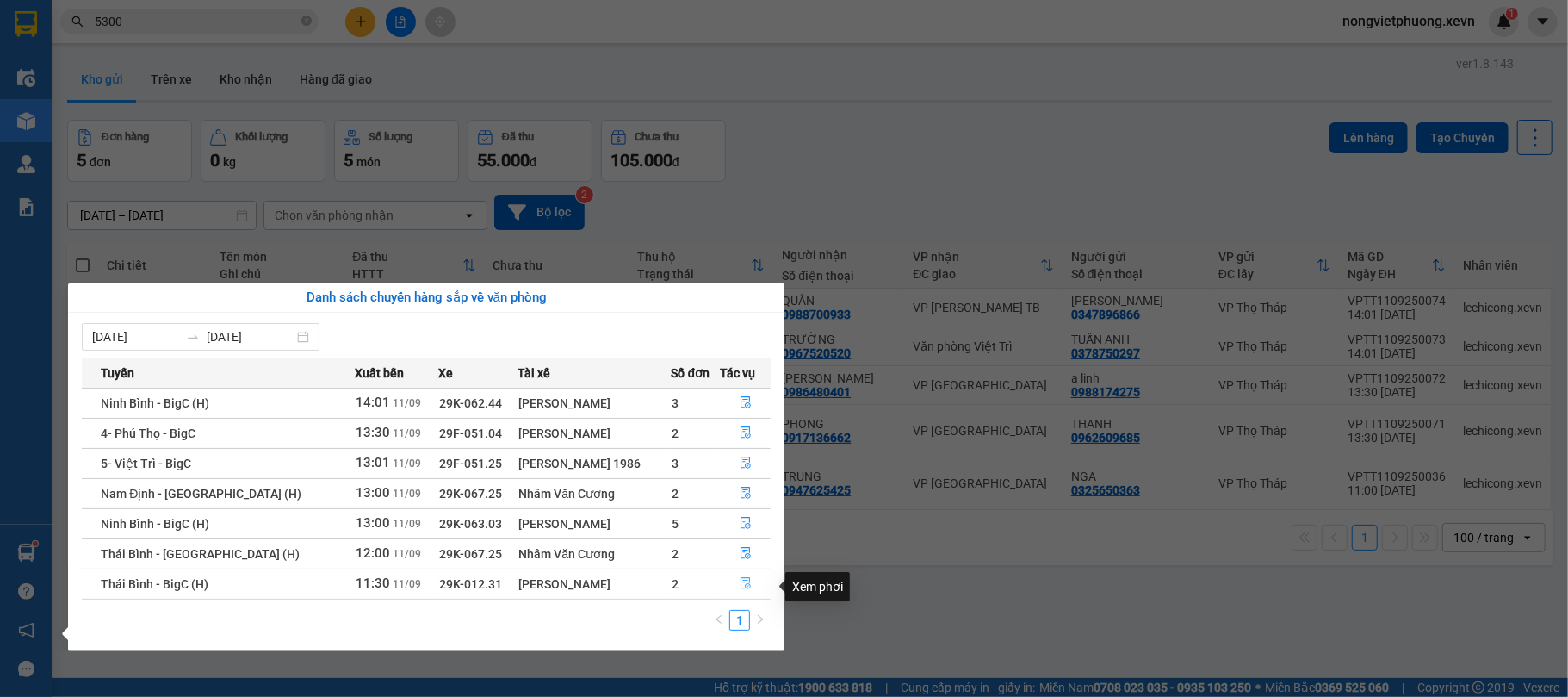
click at [748, 586] on button "button" at bounding box center [745, 584] width 50 height 28
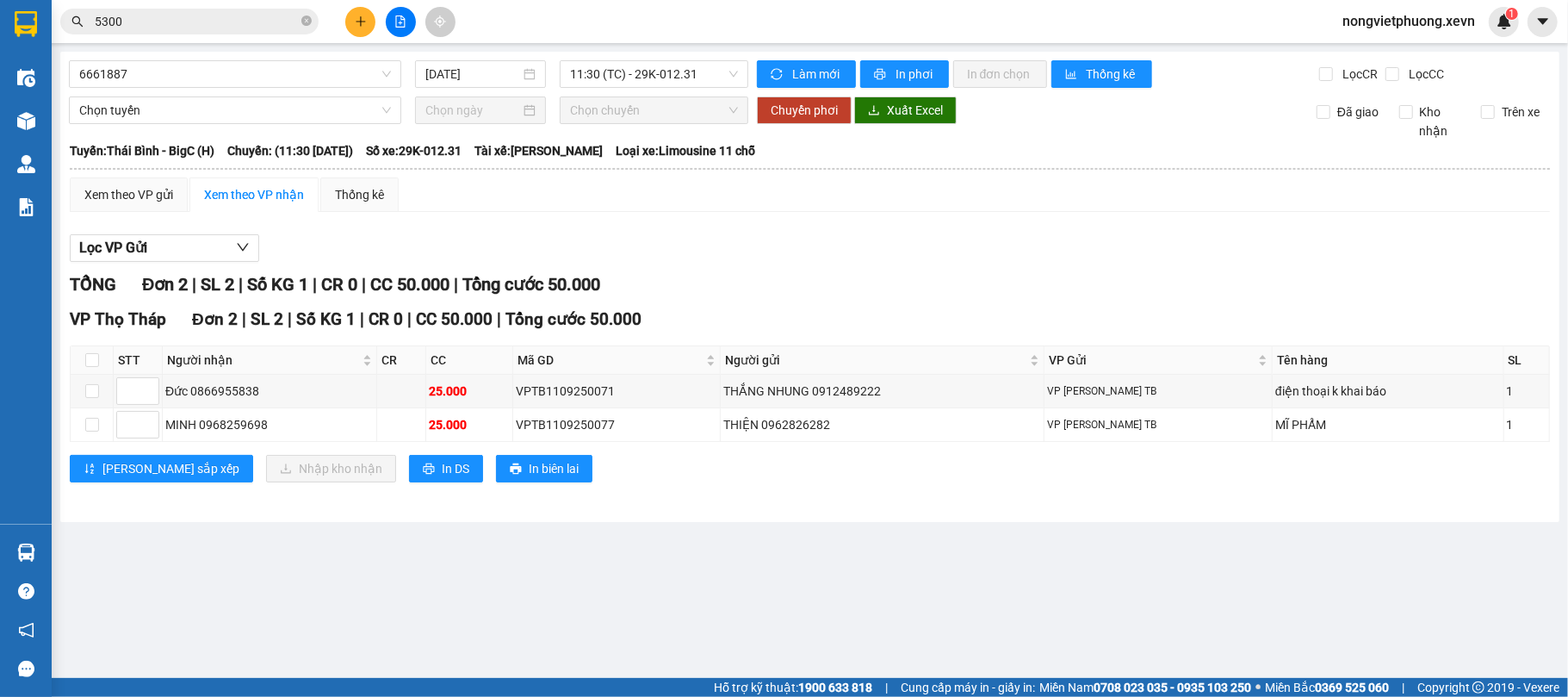
click at [831, 591] on main "6661887 11/09/2025 11:30 (TC) - 29K-012.31 Làm mới In phơi In đơn chọn Thống kê…" at bounding box center [784, 339] width 1568 height 678
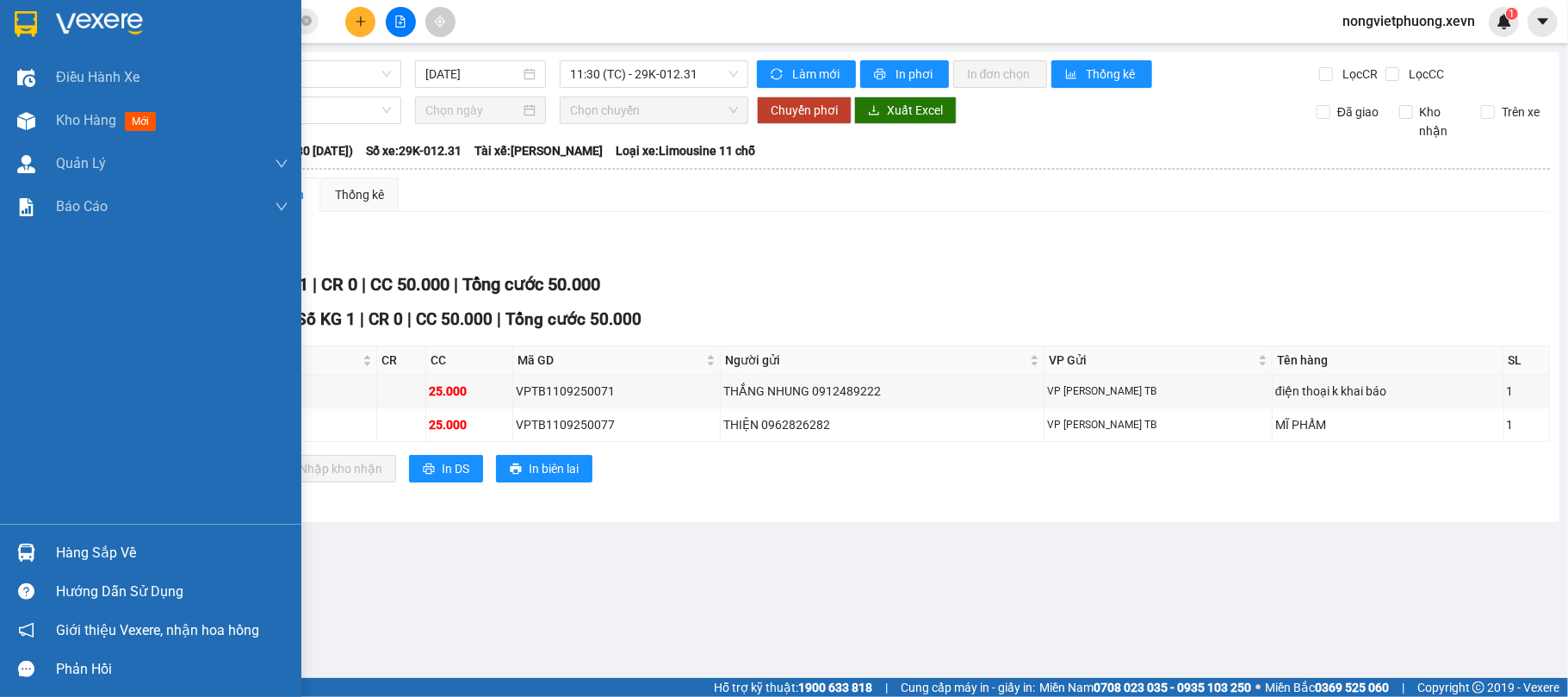
click at [22, 17] on img at bounding box center [25, 23] width 23 height 26
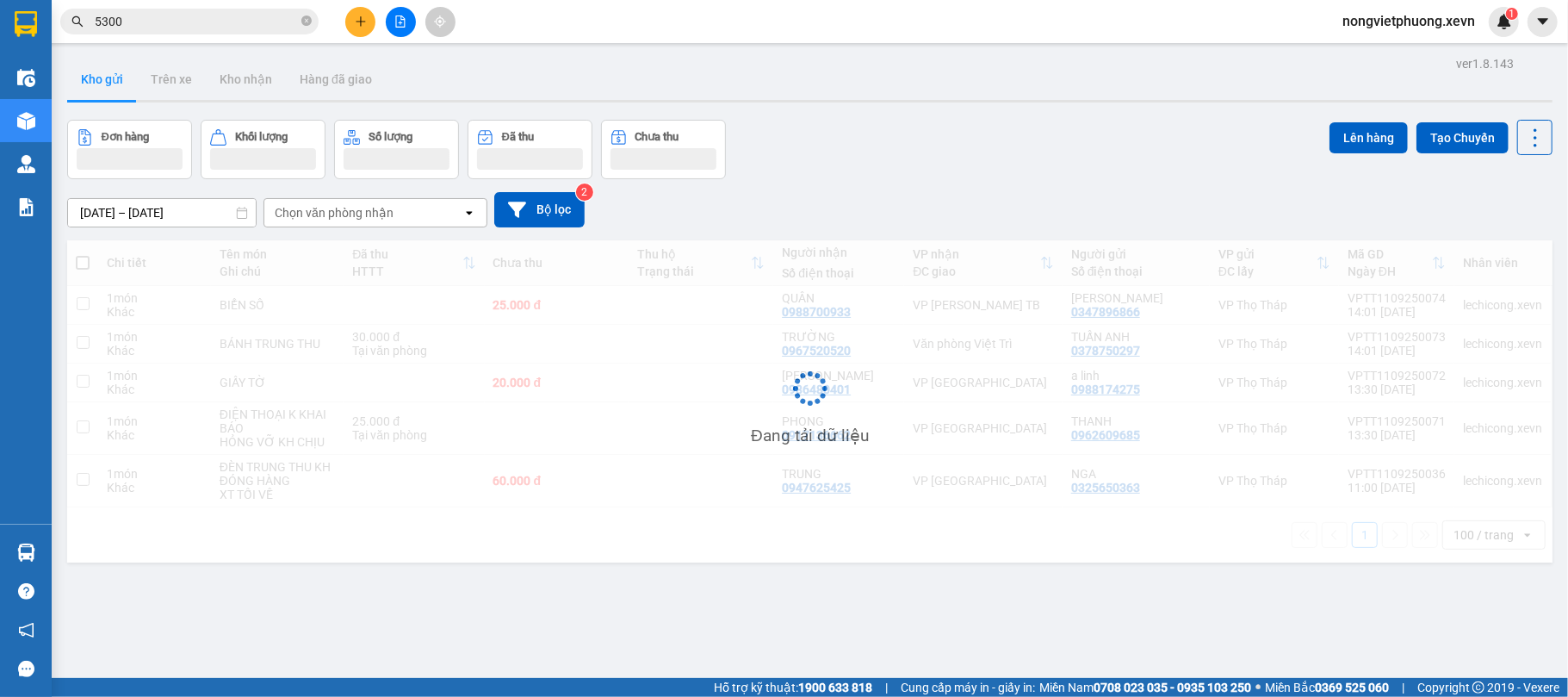
click at [794, 222] on div "[DATE] – [DATE] Press the down arrow key to interact with the calendar and sele…" at bounding box center [810, 209] width 1485 height 35
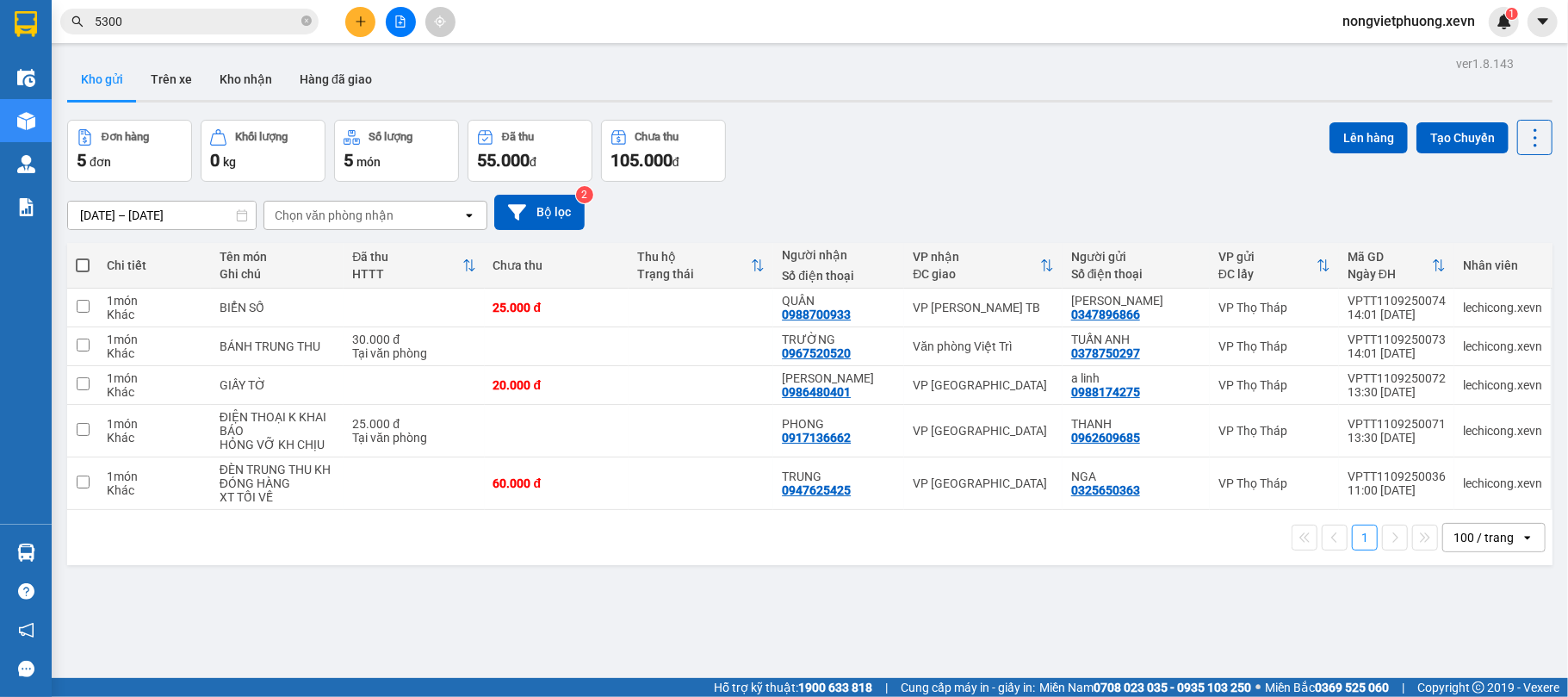
click at [355, 24] on icon "plus" at bounding box center [360, 21] width 12 height 12
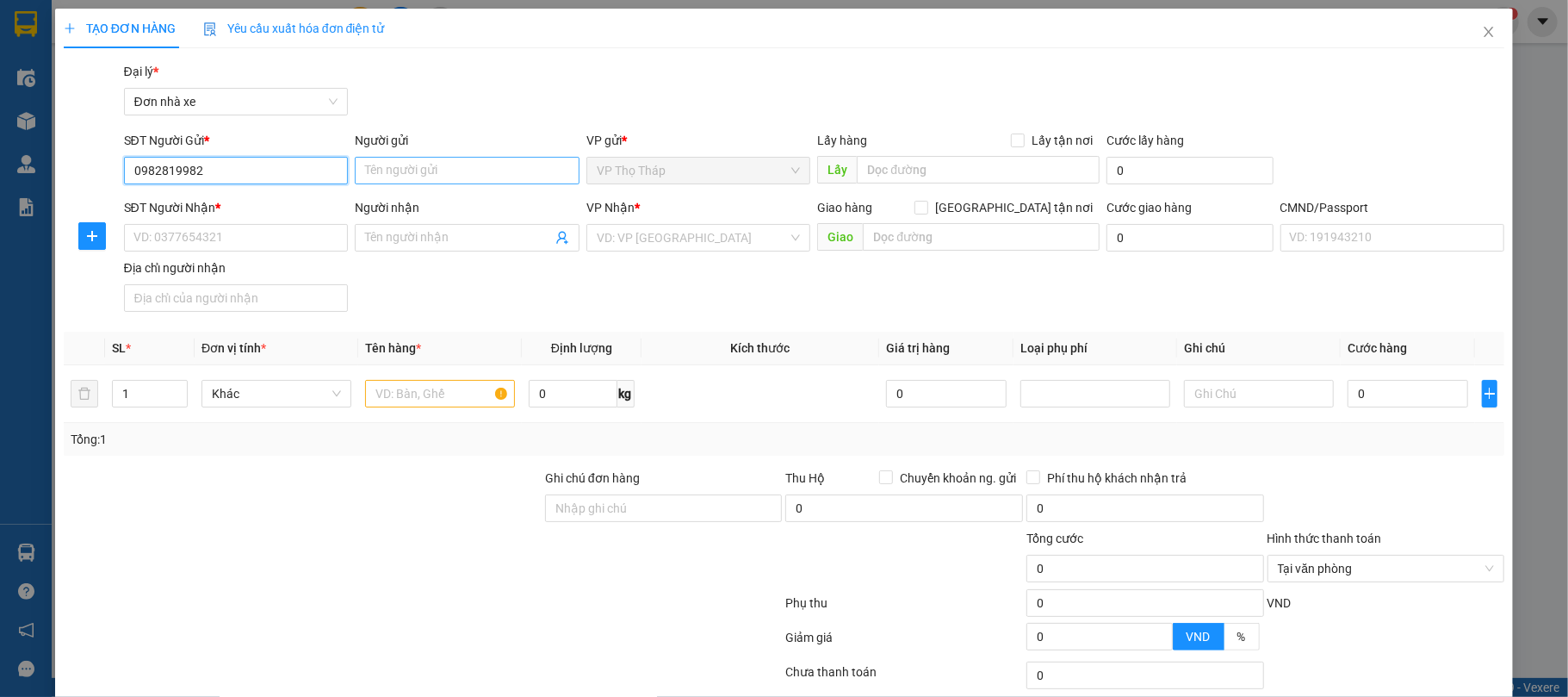
type input "0982819982"
click at [398, 164] on input "Người gửi" at bounding box center [467, 170] width 225 height 28
type input "NGA ANH"
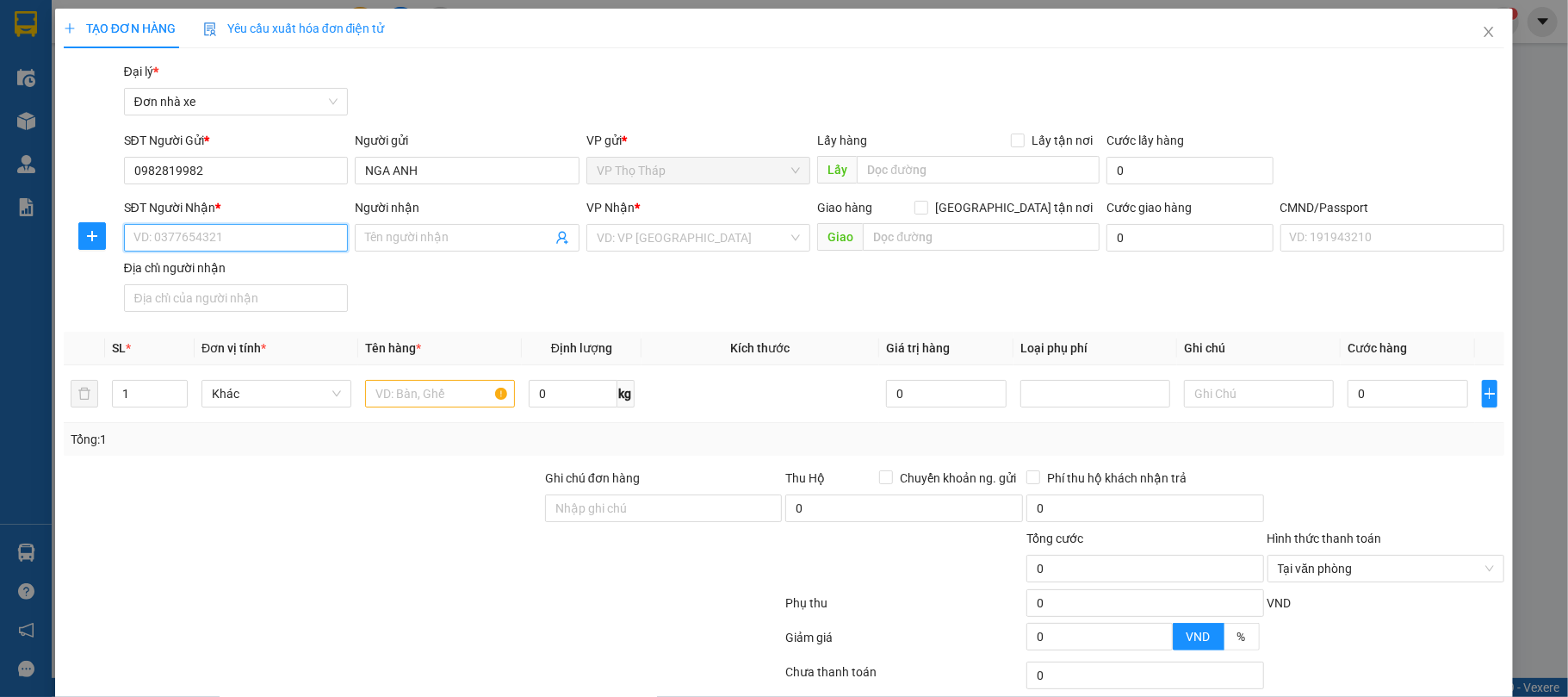
click at [269, 224] on input "SĐT Người Nhận *" at bounding box center [237, 238] width 225 height 28
drag, startPoint x: 251, startPoint y: 156, endPoint x: 5, endPoint y: 177, distance: 246.9
click at [0, 173] on div "TẠO ĐƠN HÀNG Yêu cầu xuất hóa đơn điện tử Transit Pickup Surcharge Ids Transit …" at bounding box center [784, 348] width 1568 height 697
click at [287, 229] on input "SĐT Người Nhận *" at bounding box center [237, 238] width 225 height 28
paste input "0982819982"
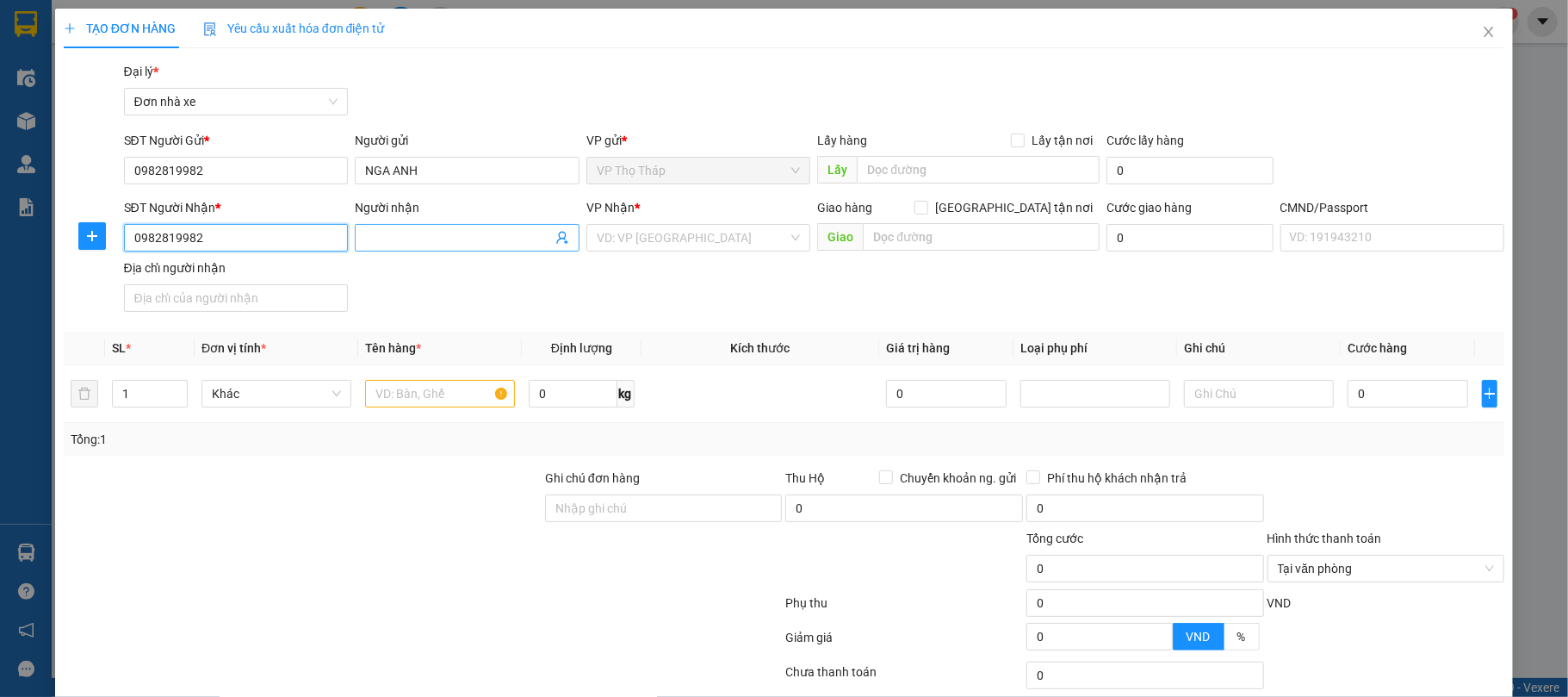
type input "0982819982"
click at [424, 232] on input "Người nhận" at bounding box center [458, 237] width 186 height 19
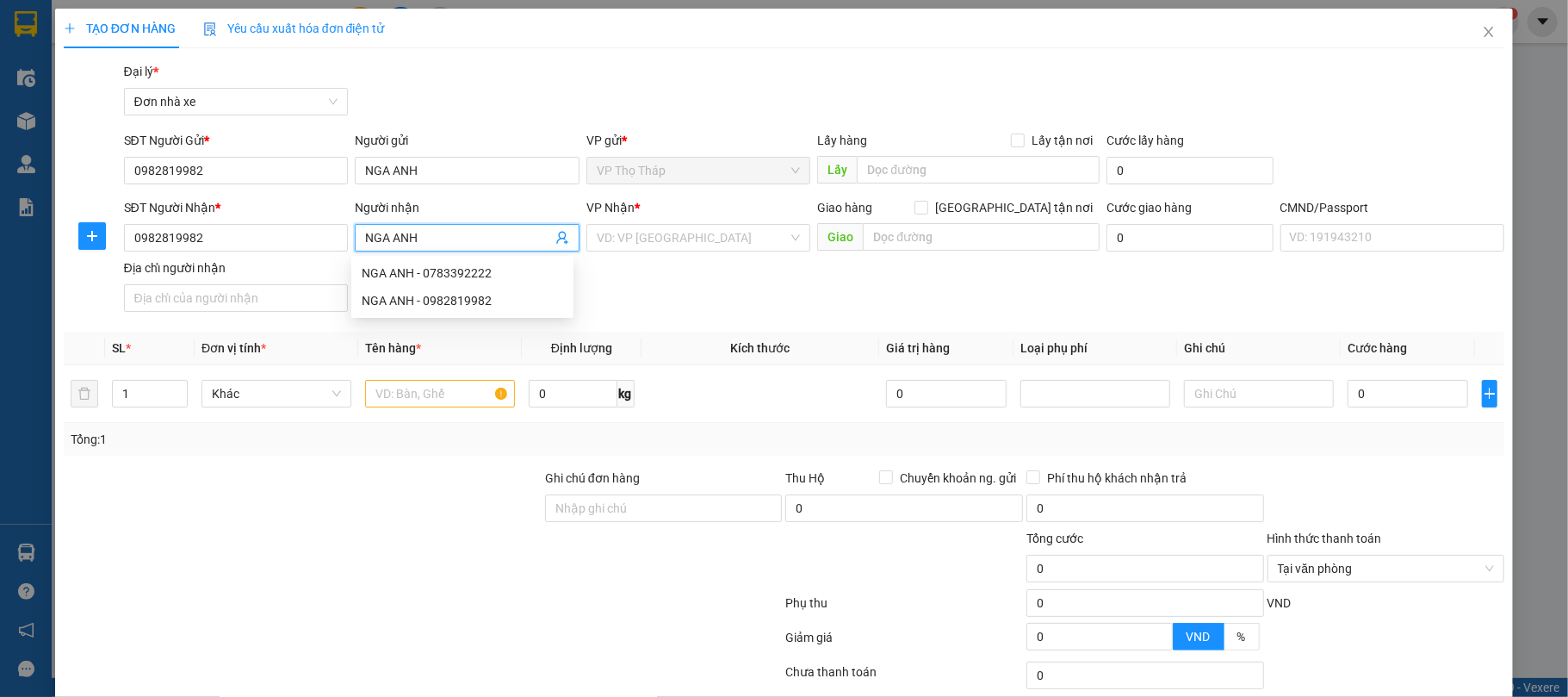
type input "NGA ANH"
drag, startPoint x: 39, startPoint y: 155, endPoint x: 0, endPoint y: 115, distance: 55.9
click at [0, 115] on div "TẠO ĐƠN HÀNG Yêu cầu xuất hóa đơn điện tử Transit Pickup Surcharge Ids Transit …" at bounding box center [784, 348] width 1568 height 697
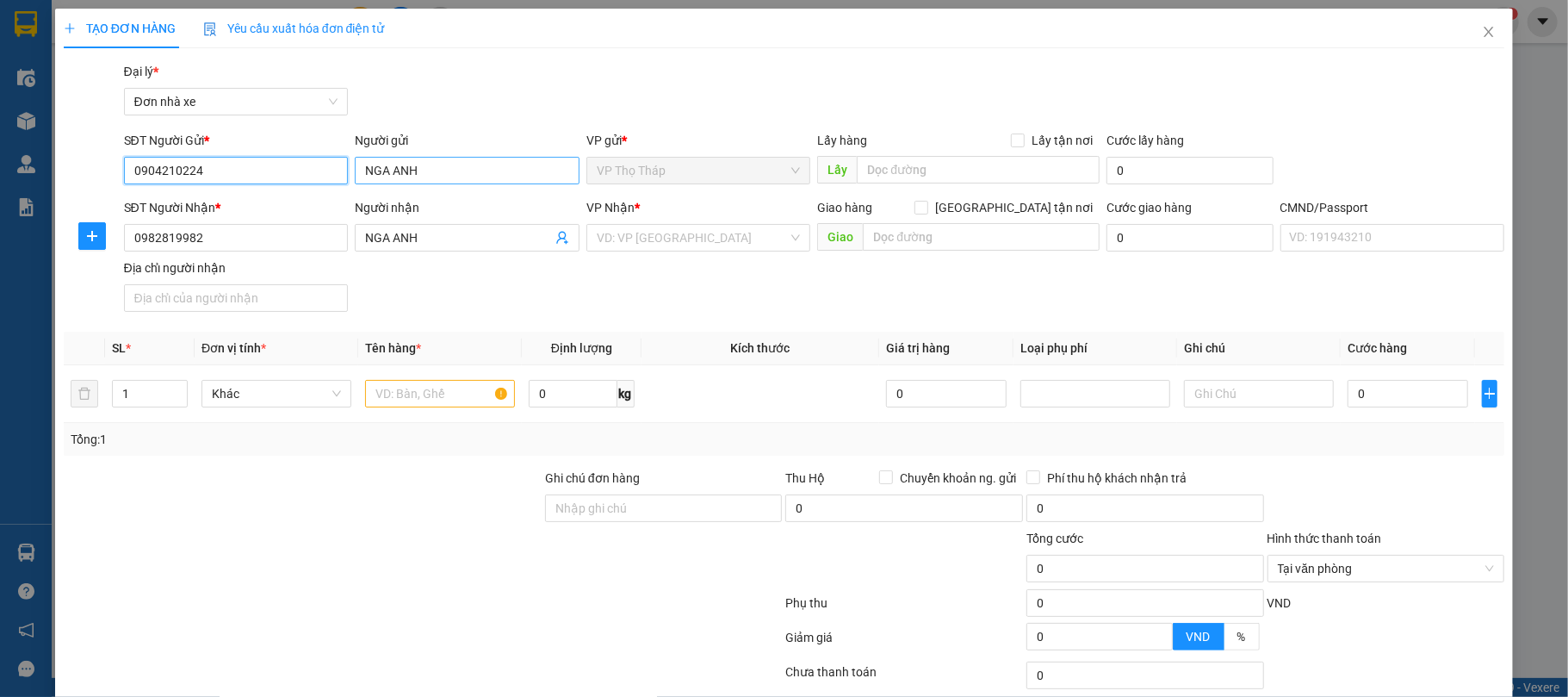
type input "0904210224"
drag, startPoint x: 458, startPoint y: 172, endPoint x: 328, endPoint y: 164, distance: 130.2
click at [328, 164] on div "SĐT Người Gửi * 0904210224 Người gửi NGA ANH NGA ANH VP gửi * VP Thọ Tháp Lấy h…" at bounding box center [814, 160] width 1388 height 60
type input "NAM"
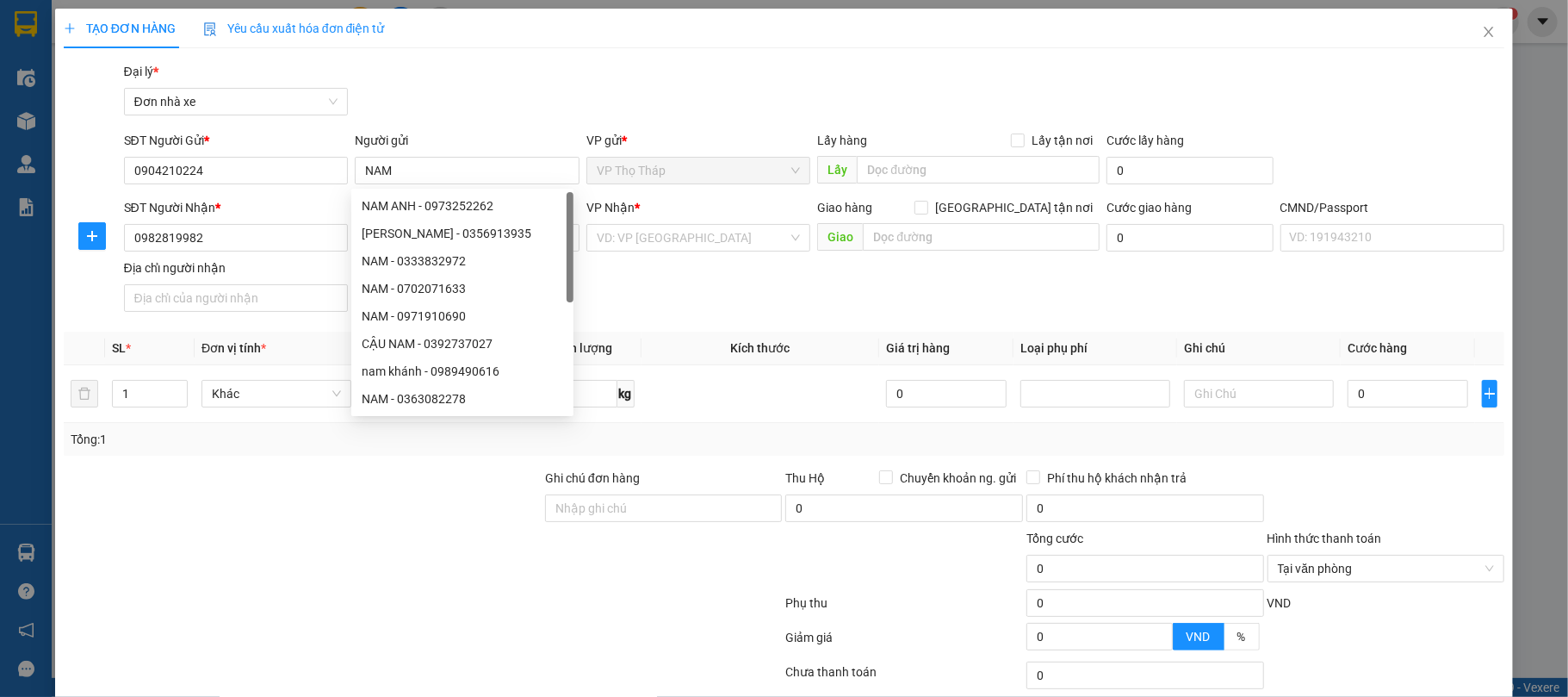
click at [485, 94] on div "Gói vận chuyển * Tiêu chuẩn Đại lý * Đơn nhà xe" at bounding box center [814, 92] width 1388 height 60
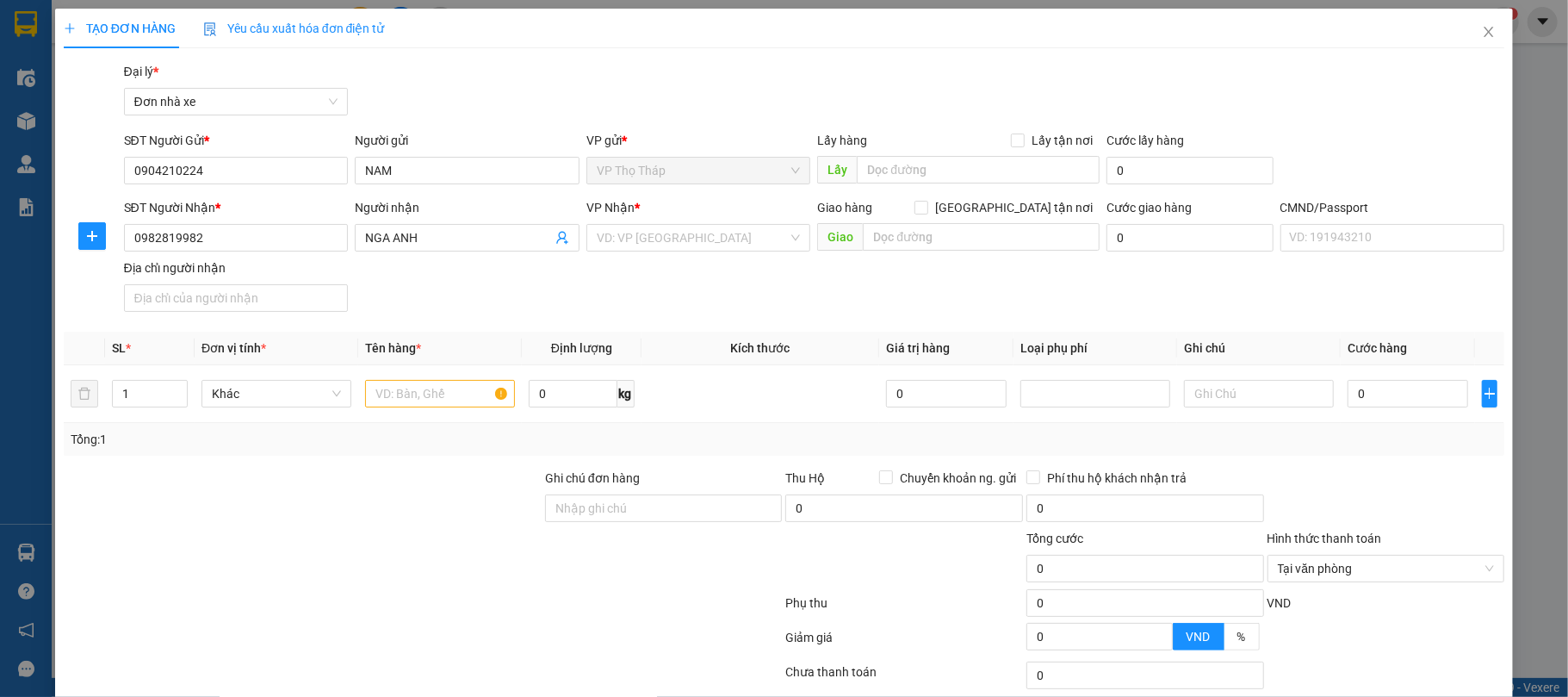
click at [725, 302] on div "SĐT Người Nhận * 0982819982 Người nhận NGA ANH VP Nhận * VD: VP Sài Gòn Giao hà…" at bounding box center [814, 258] width 1388 height 121
click at [635, 300] on div "SĐT Người Nhận * 0982819982 Người nhận NGA ANH VP Nhận * VD: VP Sài Gòn Giao hà…" at bounding box center [814, 258] width 1388 height 121
click at [627, 251] on div "VD: VP [GEOGRAPHIC_DATA]" at bounding box center [699, 238] width 225 height 28
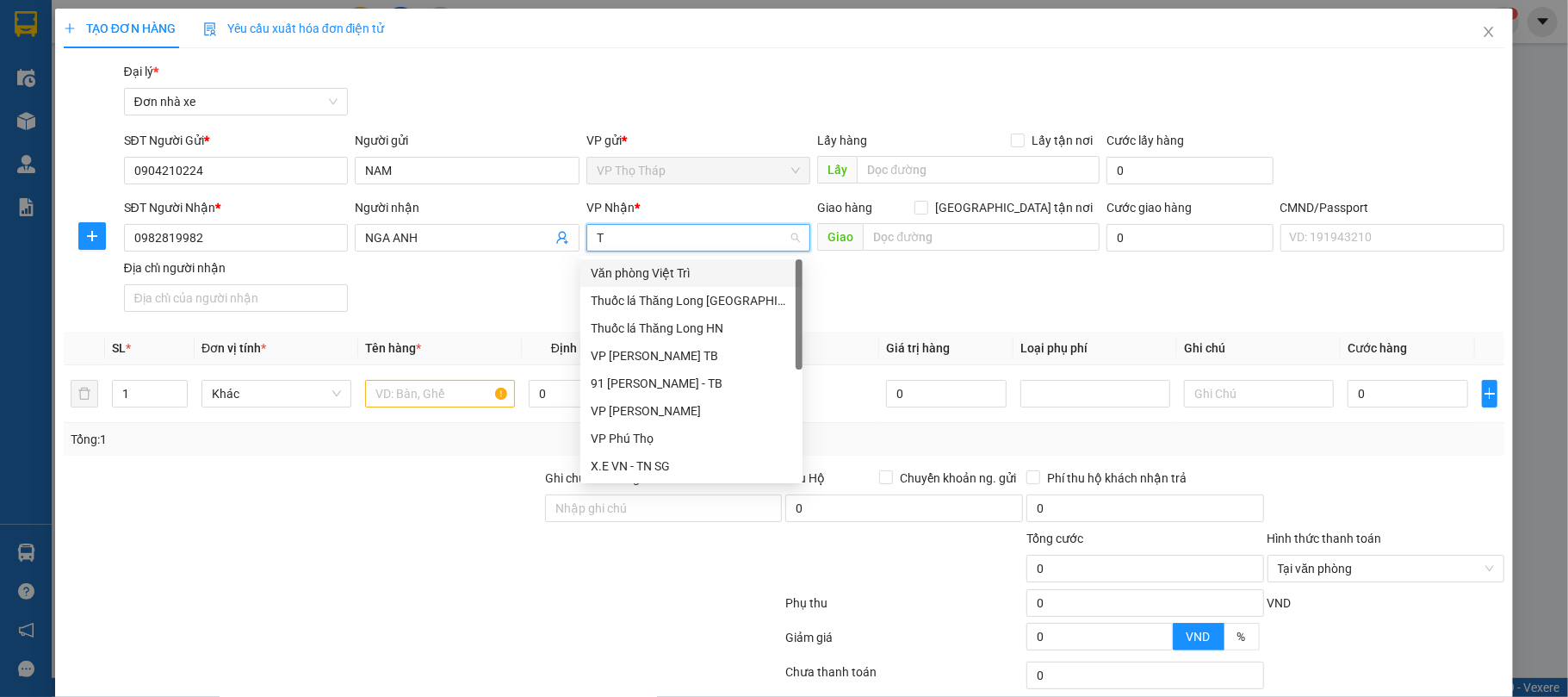
type input "TB"
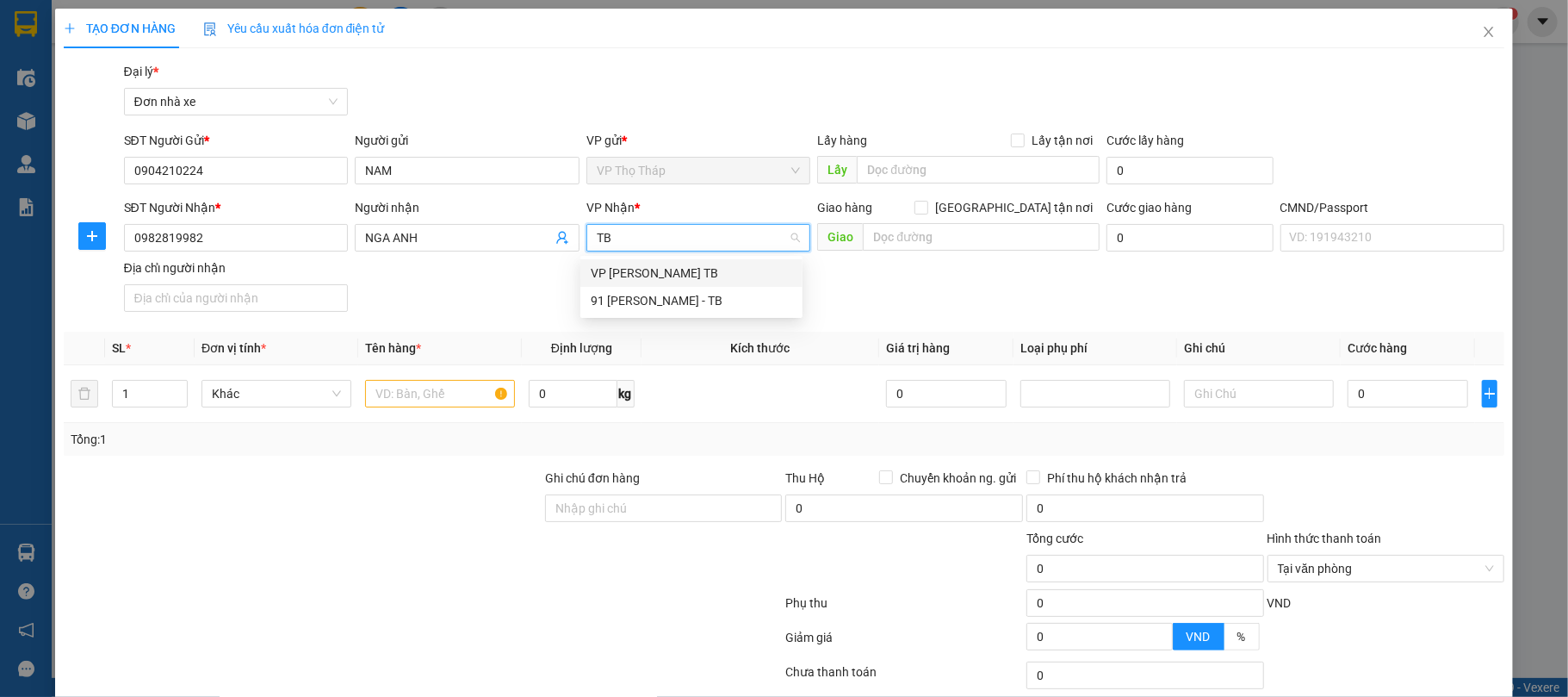
click at [631, 264] on div "VP [PERSON_NAME] TB" at bounding box center [692, 273] width 202 height 19
click at [404, 317] on div "SĐT Người Nhận * 0982819982 Người nhận NGA ANH VP Nhận * VP Trần Phú TB VP Trần…" at bounding box center [814, 258] width 1388 height 121
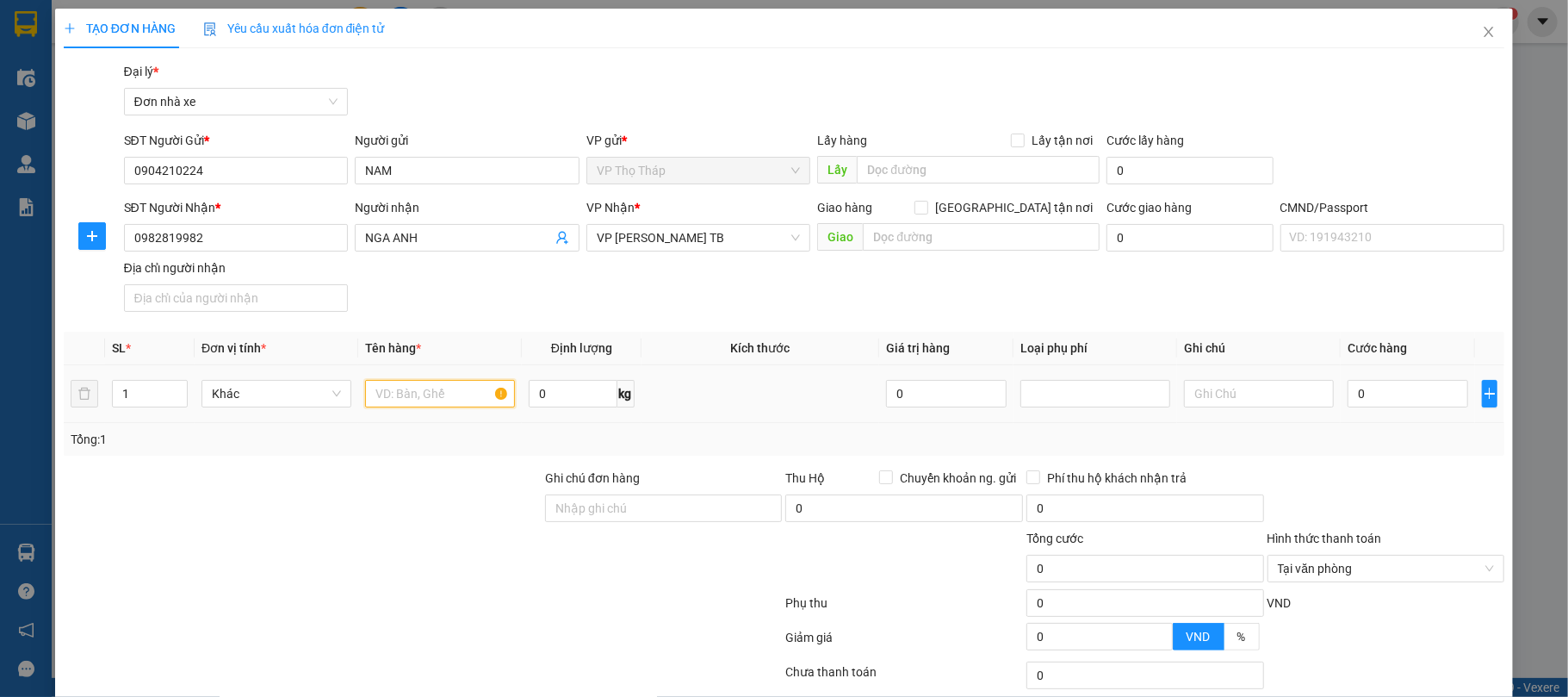
click at [414, 387] on input "text" at bounding box center [440, 394] width 150 height 28
click at [434, 396] on input "text" at bounding box center [440, 394] width 150 height 28
click at [436, 403] on input "text" at bounding box center [440, 394] width 150 height 28
type input "BALO"
click at [1409, 386] on input "0" at bounding box center [1408, 394] width 121 height 28
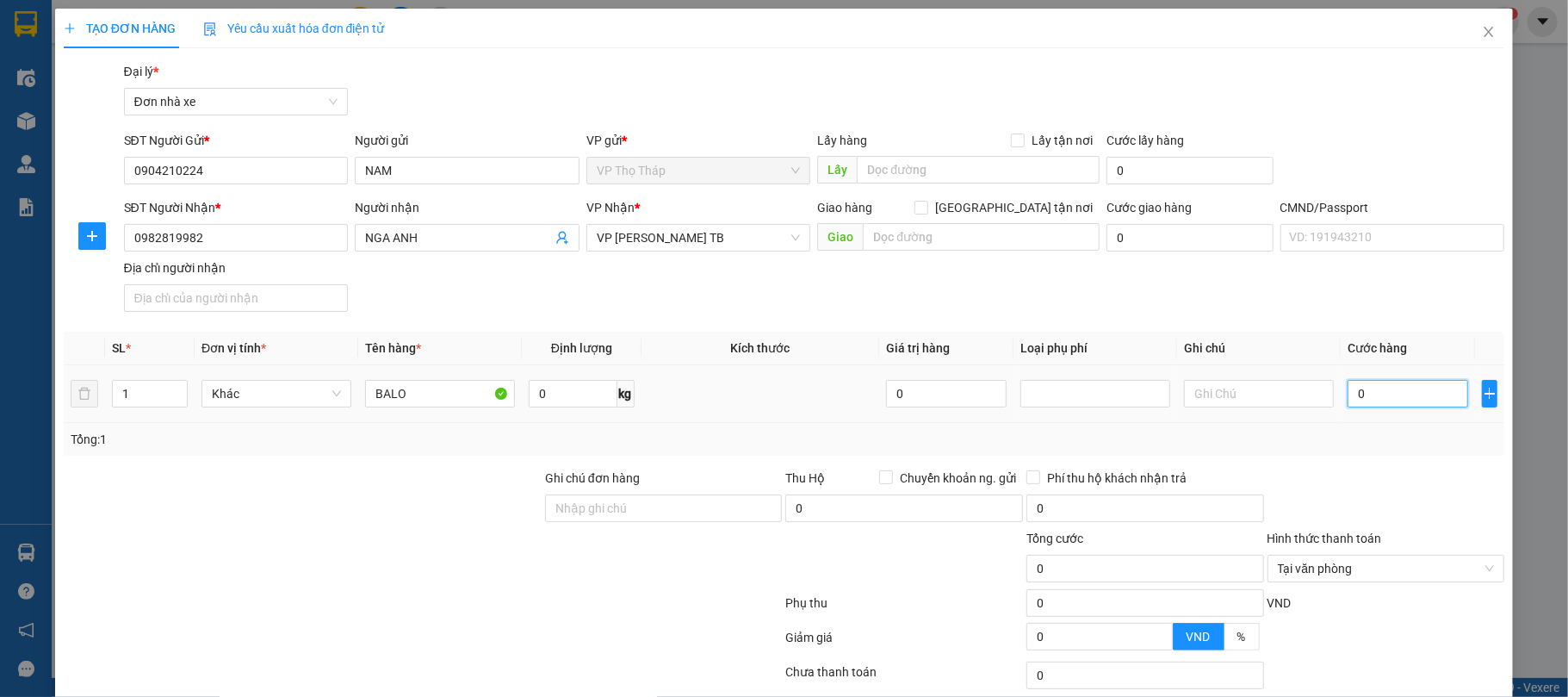
type input "3"
type input "30"
click at [1409, 493] on div at bounding box center [1387, 498] width 241 height 60
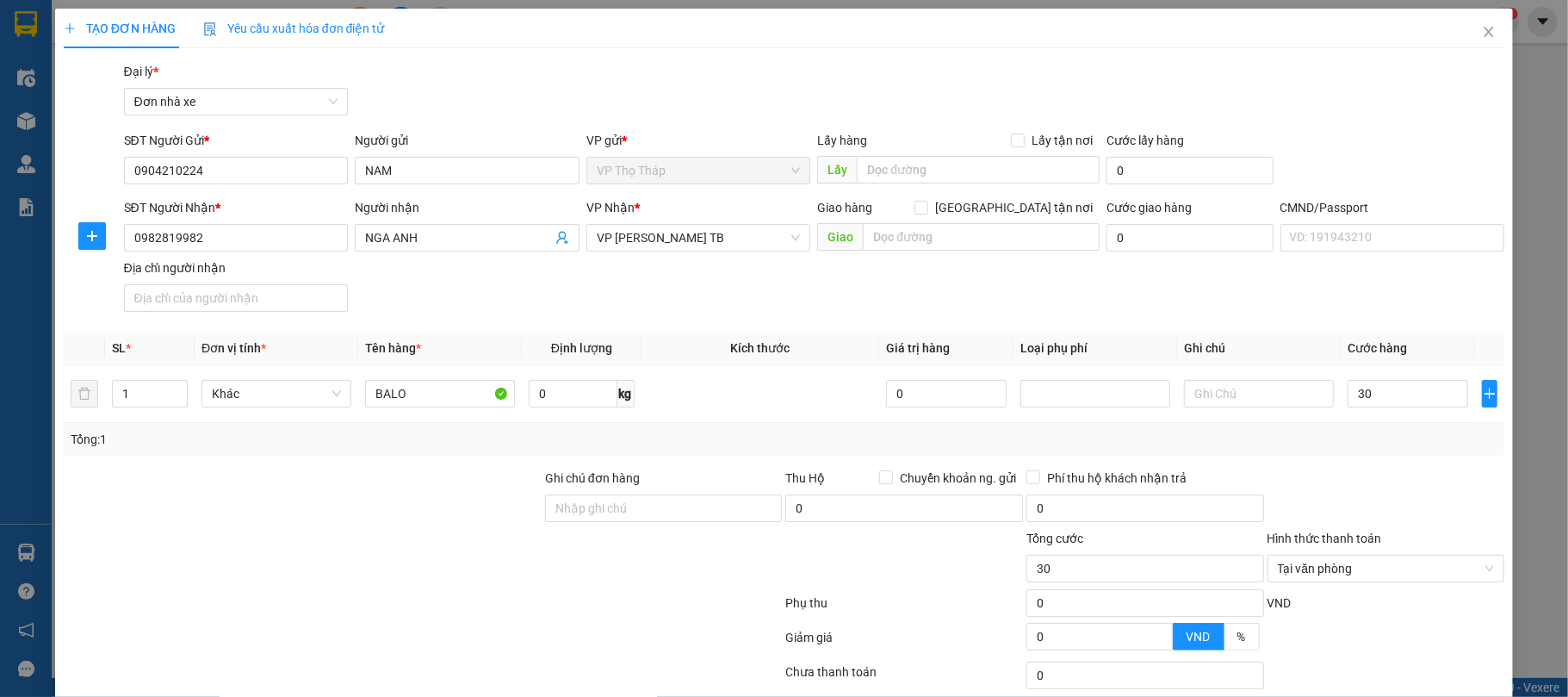
type input "30.000"
click at [1414, 520] on div at bounding box center [1387, 498] width 241 height 60
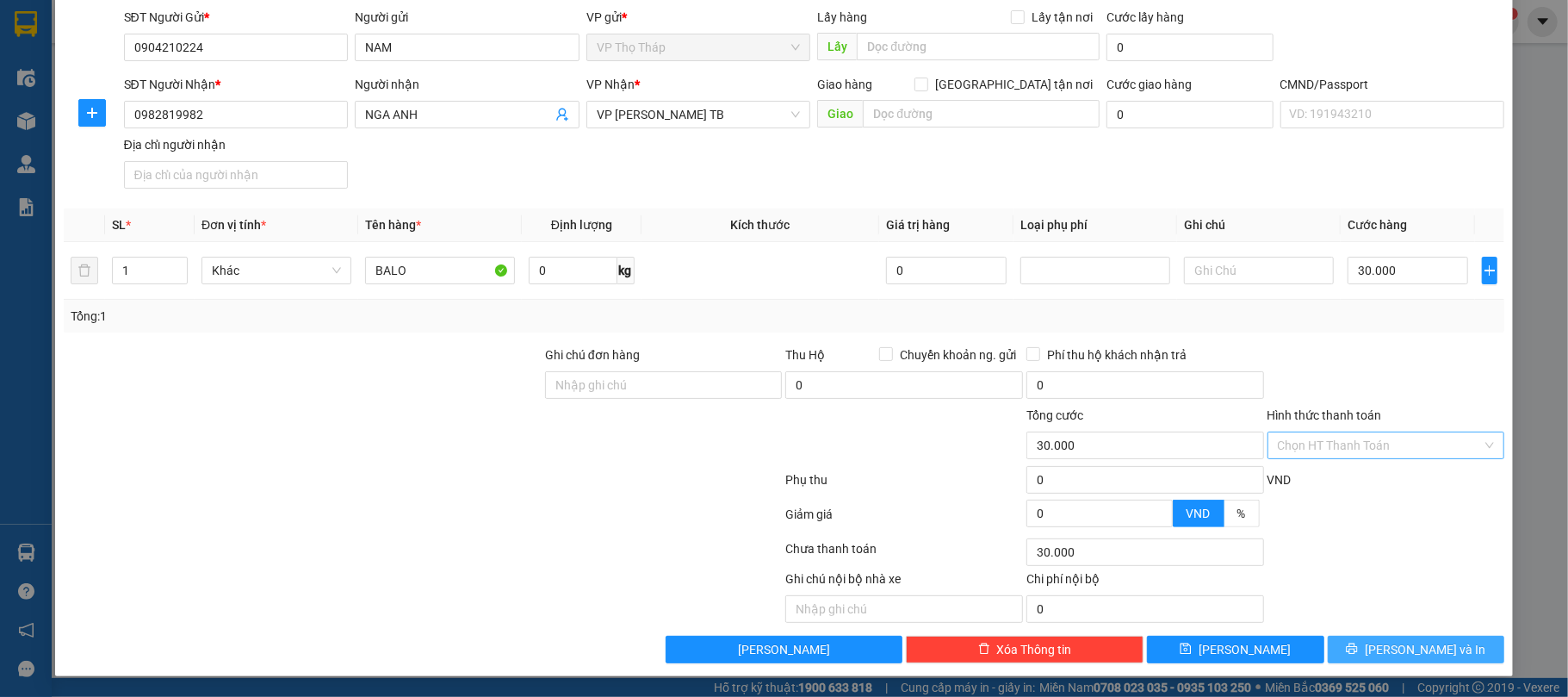
click at [1426, 655] on span "[PERSON_NAME] và In" at bounding box center [1426, 648] width 121 height 19
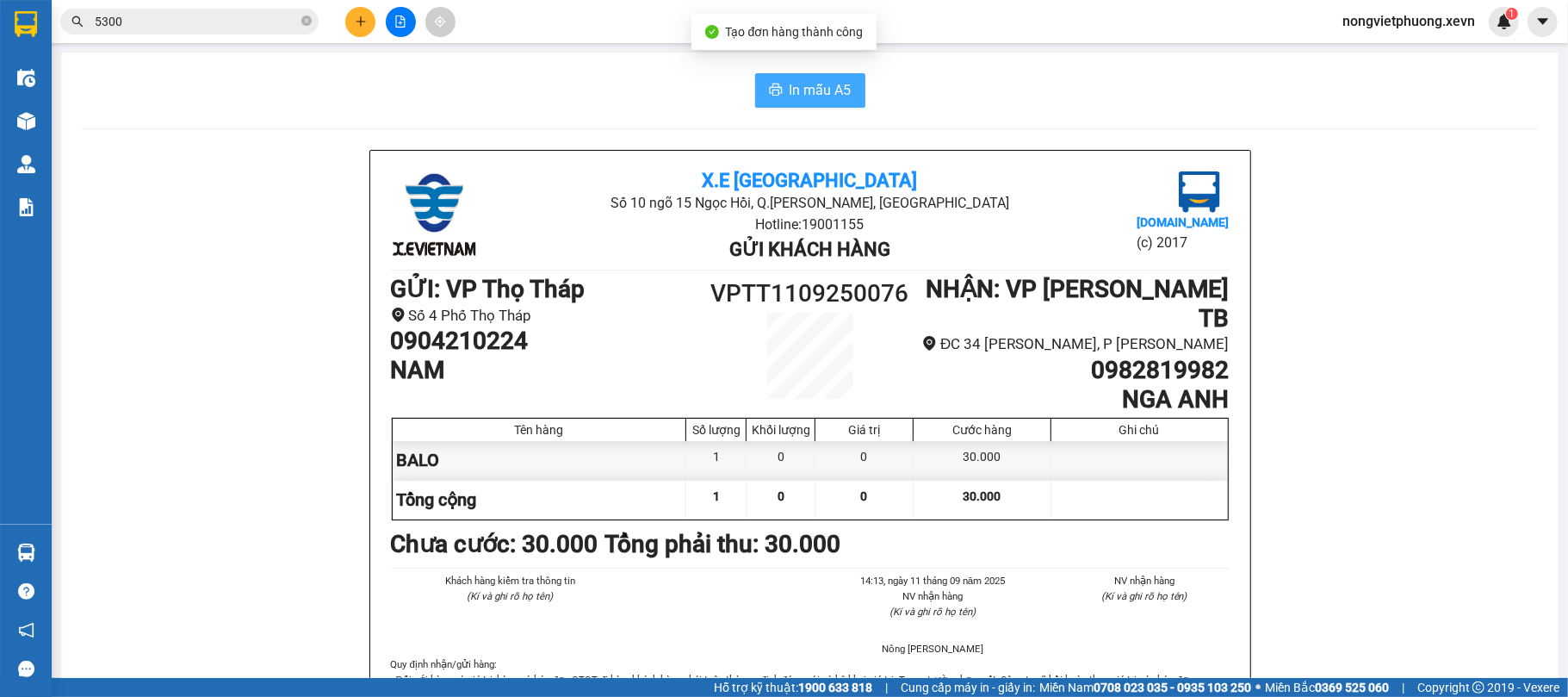
click at [811, 95] on span "In mẫu A5" at bounding box center [820, 90] width 62 height 22
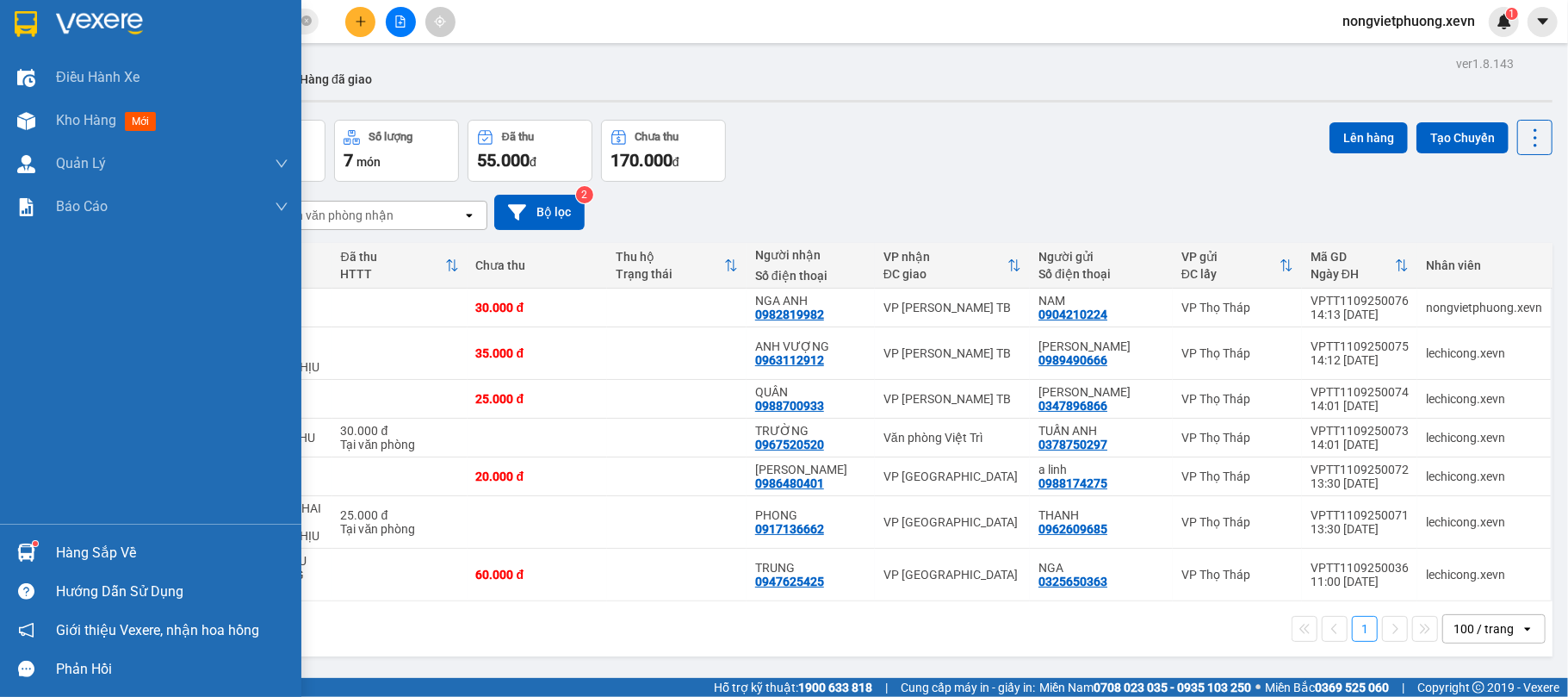
click at [34, 563] on div at bounding box center [25, 552] width 30 height 30
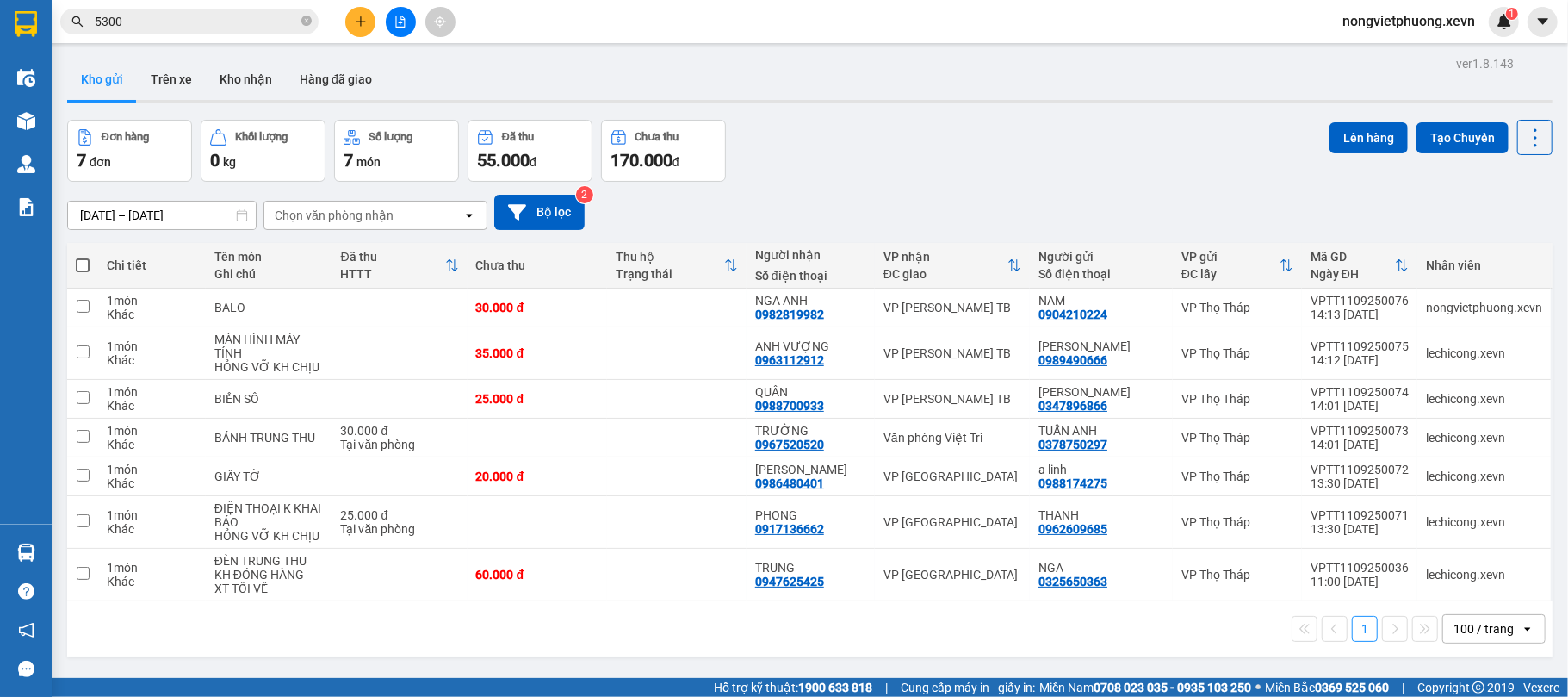
click at [869, 614] on section "Kết quả tìm kiếm ( 426 ) Bộ lọc Mã ĐH Trạng thái Món hàng Thu hộ Tổng cước Chưa…" at bounding box center [784, 348] width 1568 height 697
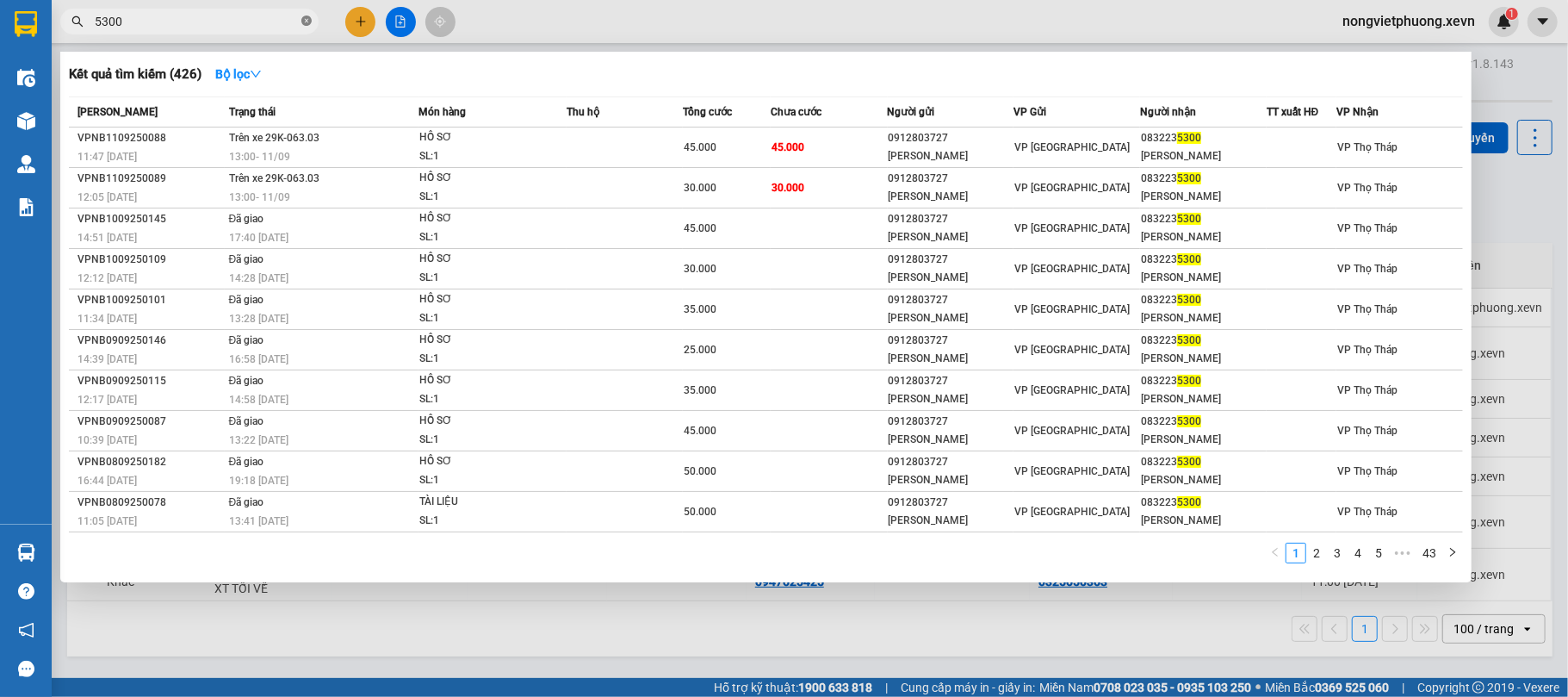
click at [304, 17] on icon "close-circle" at bounding box center [306, 20] width 10 height 10
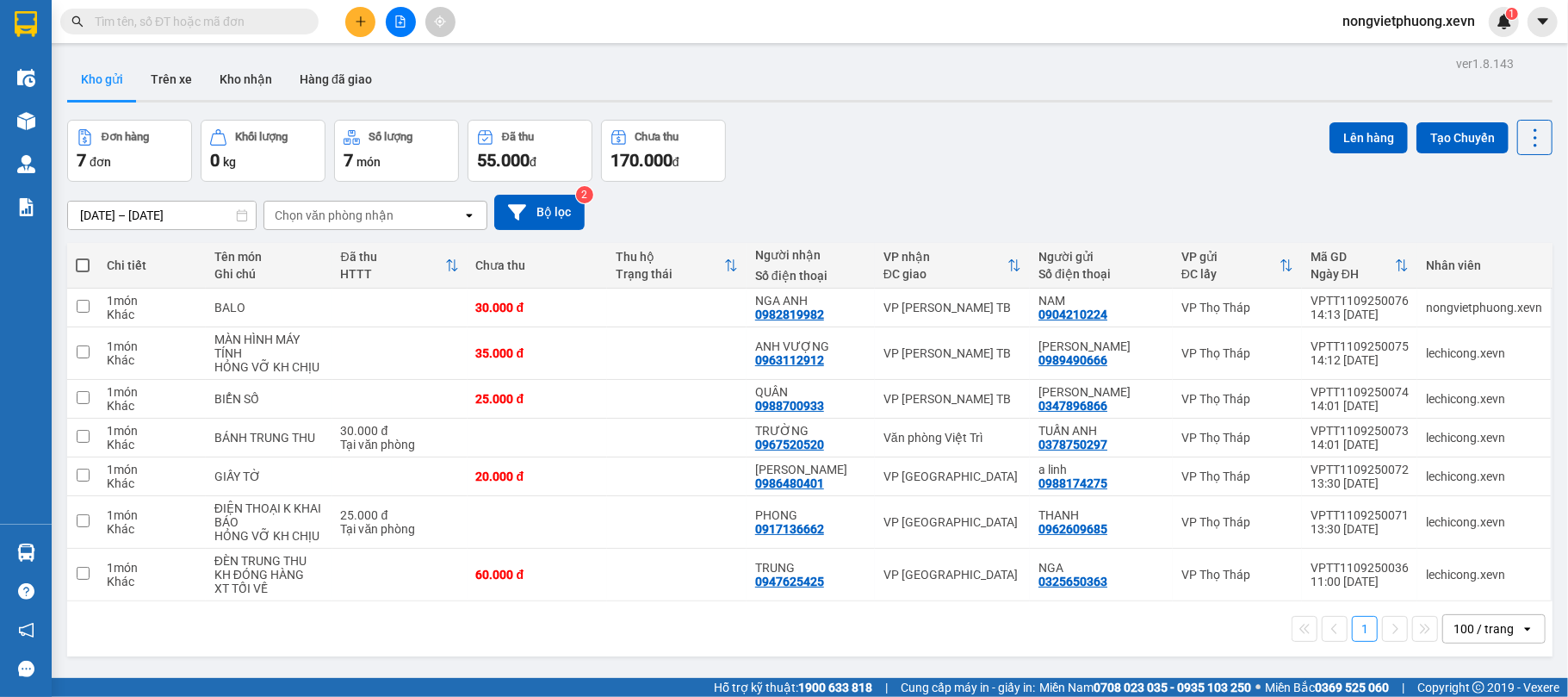
click at [255, 17] on input "text" at bounding box center [196, 21] width 204 height 19
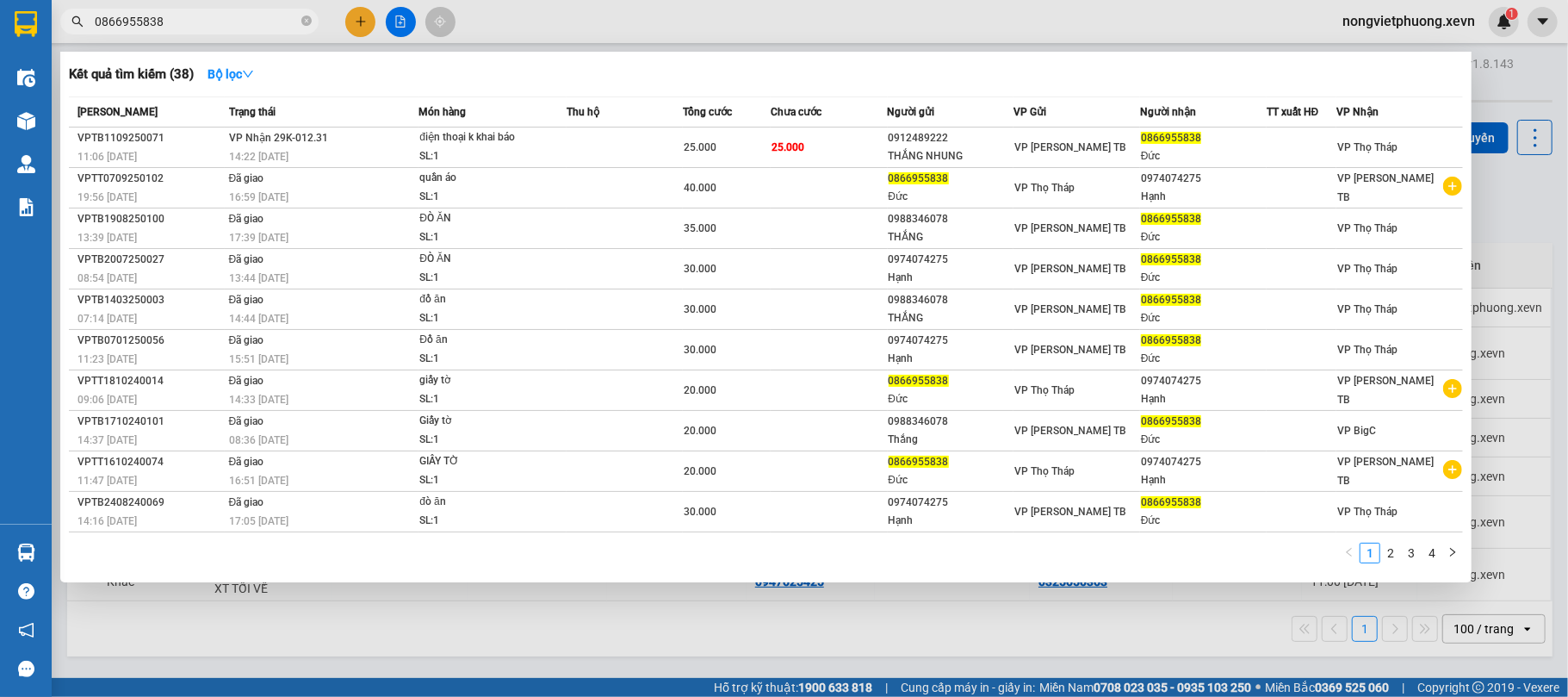
type input "0866955838"
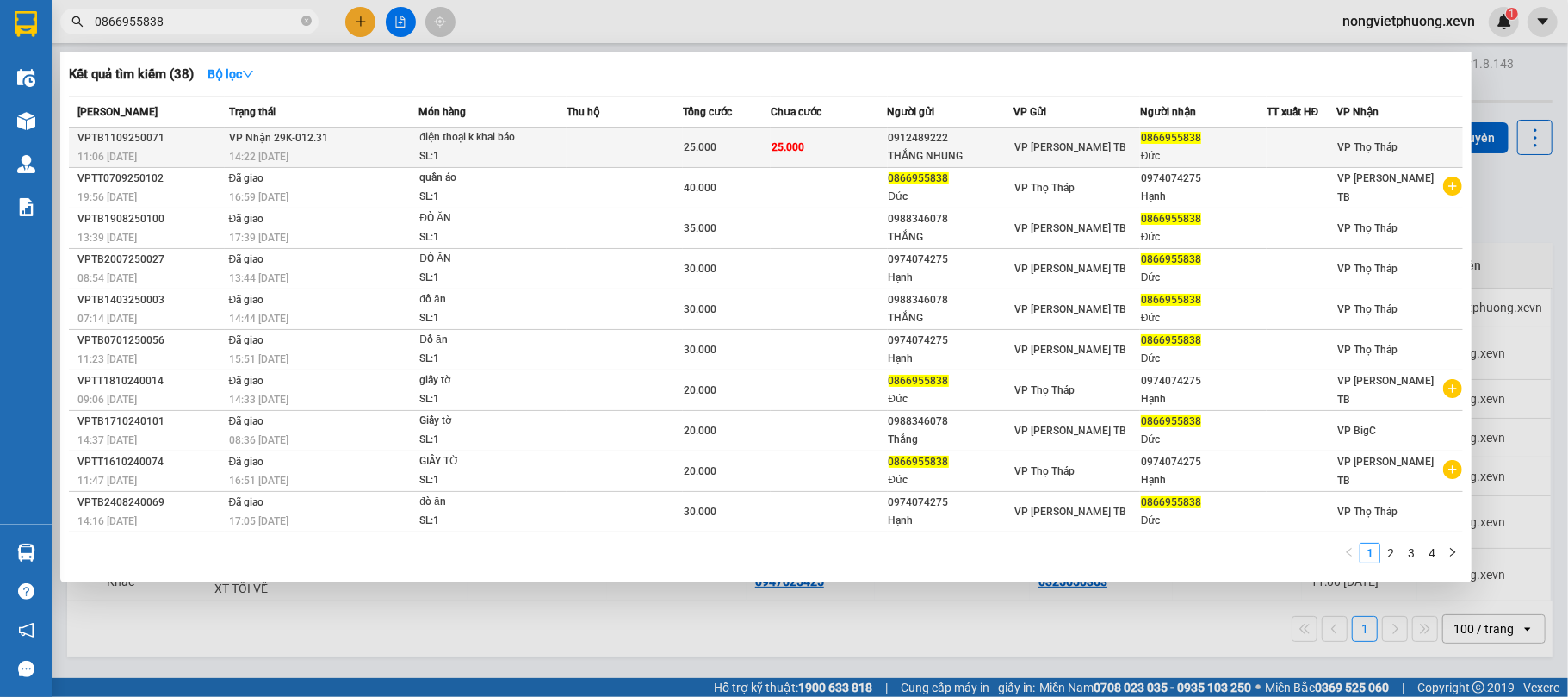
click at [934, 152] on div "THẮNG NHUNG" at bounding box center [951, 157] width 125 height 18
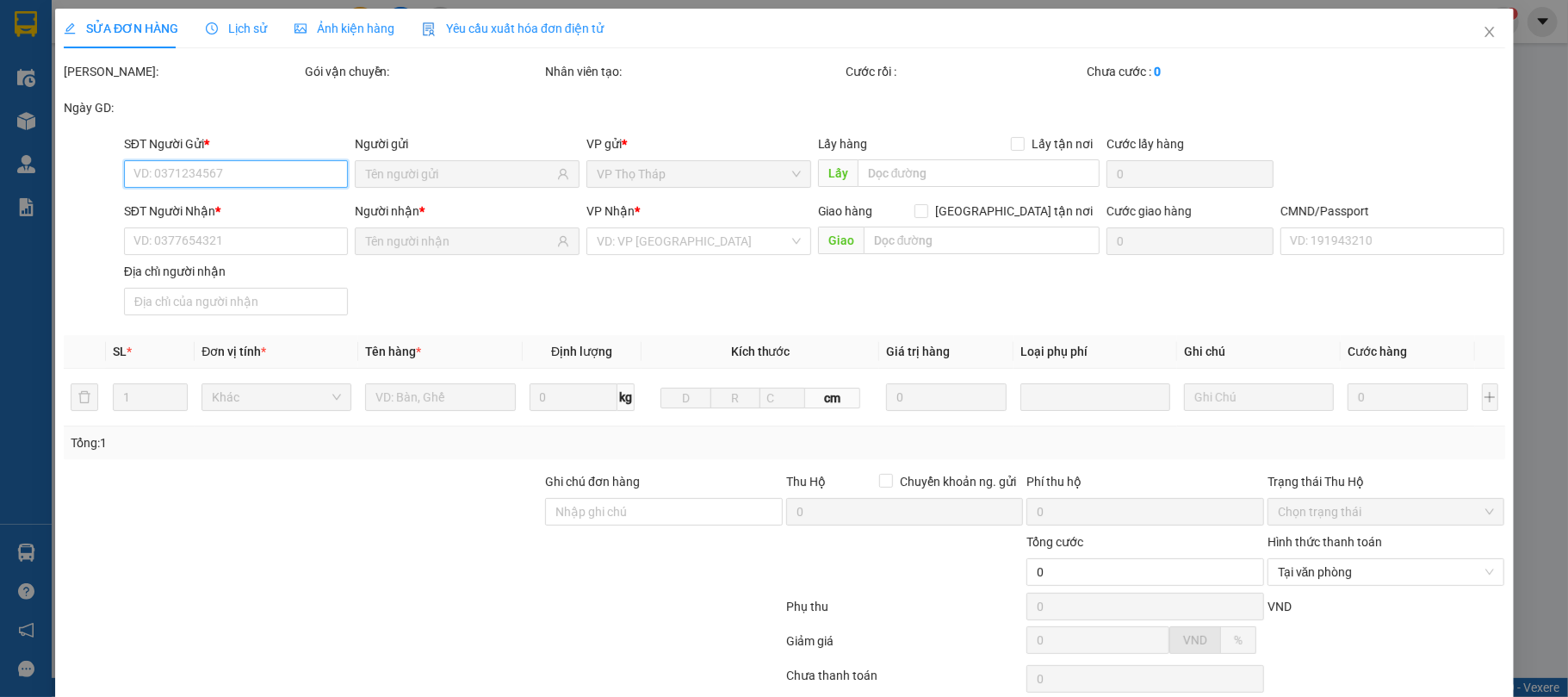
type input "0912489222"
type input "THẮNG NHUNG"
type input "0866955838"
type input "Đức"
type input "034202000634"
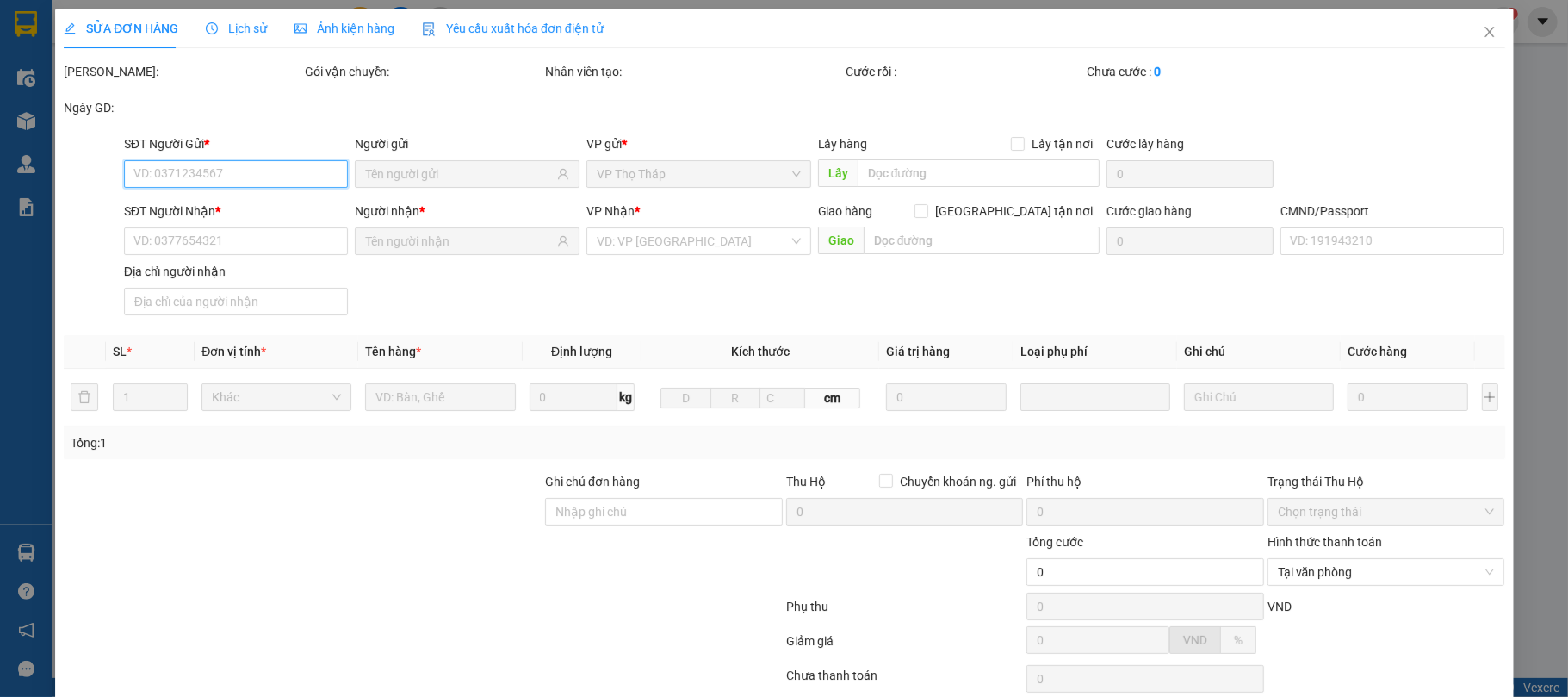
type input "25.000"
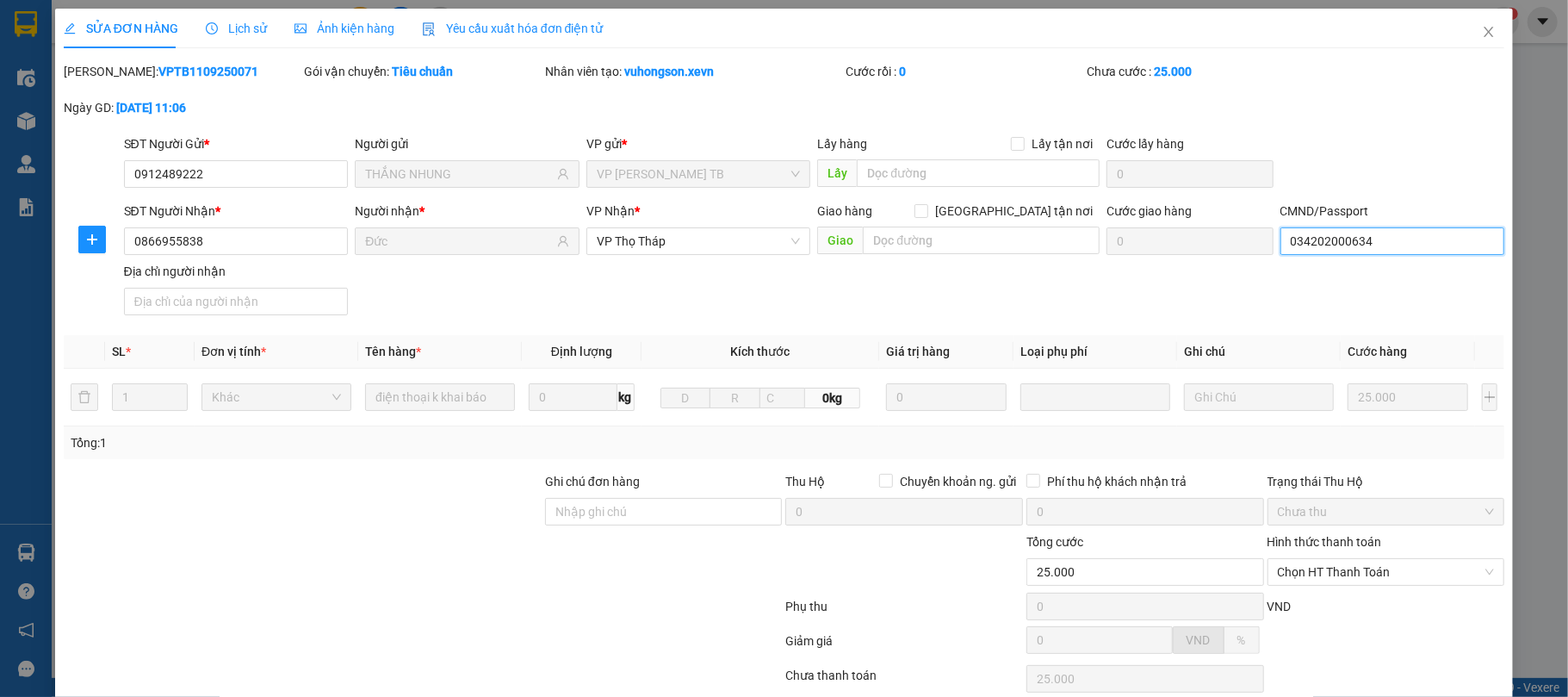
click at [1365, 243] on input "034202000634" at bounding box center [1393, 240] width 225 height 28
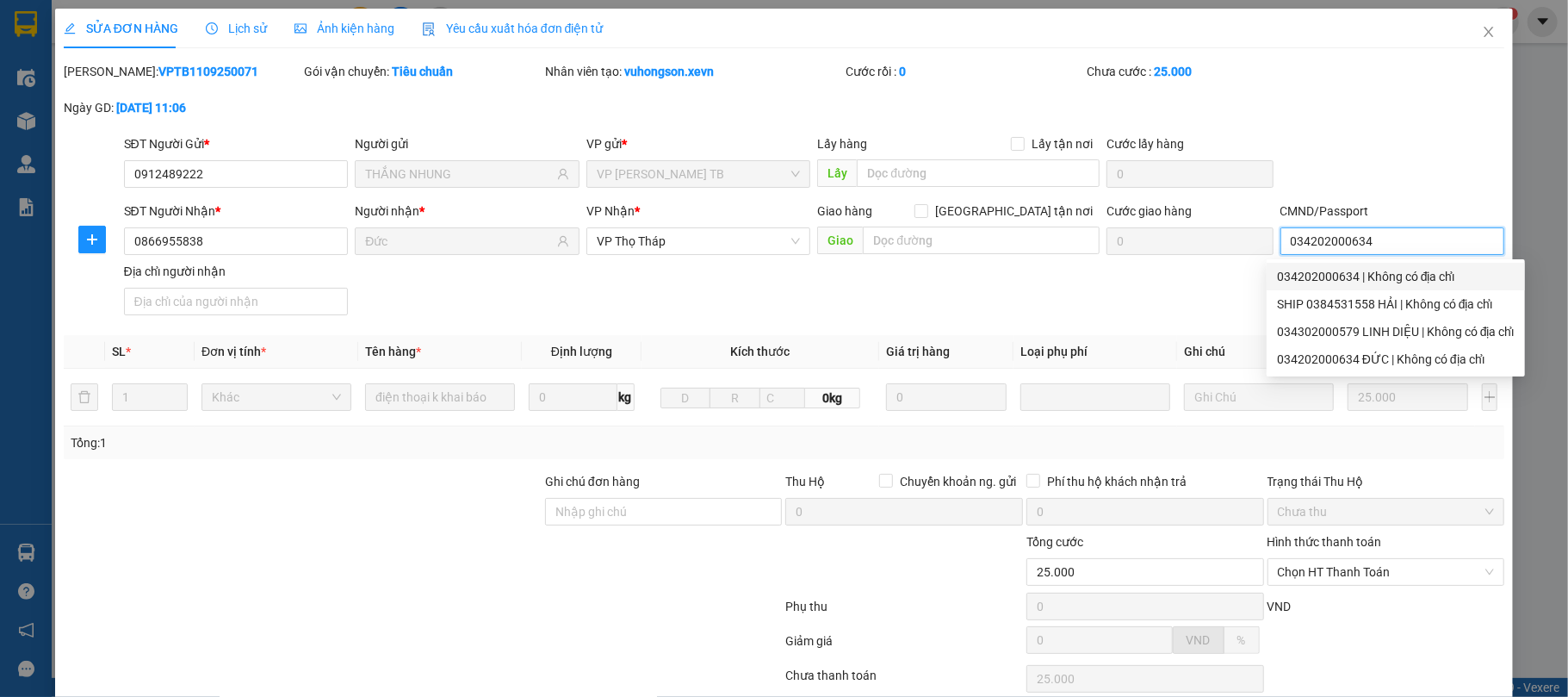
click at [1389, 239] on input "034202000634" at bounding box center [1393, 240] width 225 height 28
type input "034202000634 PHAMJH MINH ĐỨC"
click at [1375, 153] on div "SĐT Người Gửi * 0912489222 Người gửi THẮNG NHUNG VP gửi * VP Trần Phú TB Lấy hà…" at bounding box center [814, 164] width 1388 height 60
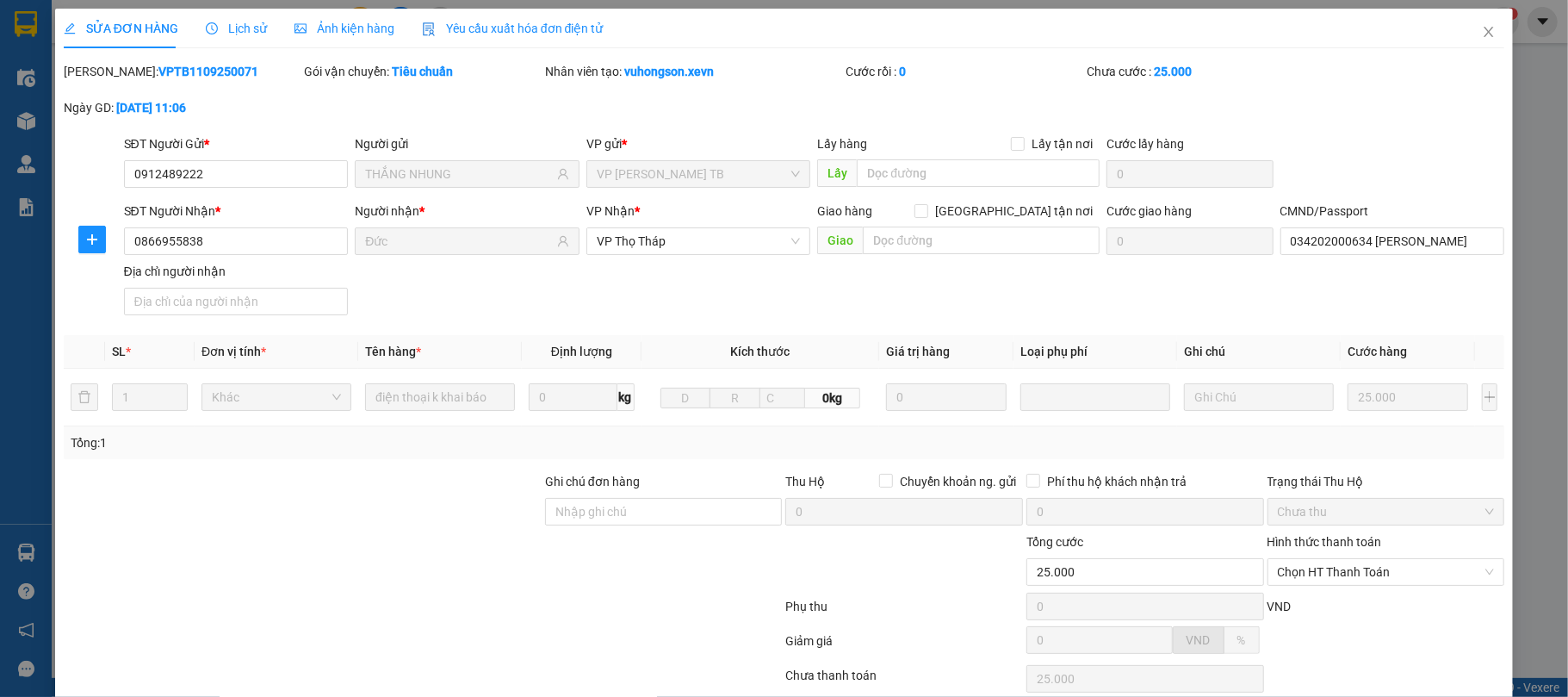
scroll to position [131, 0]
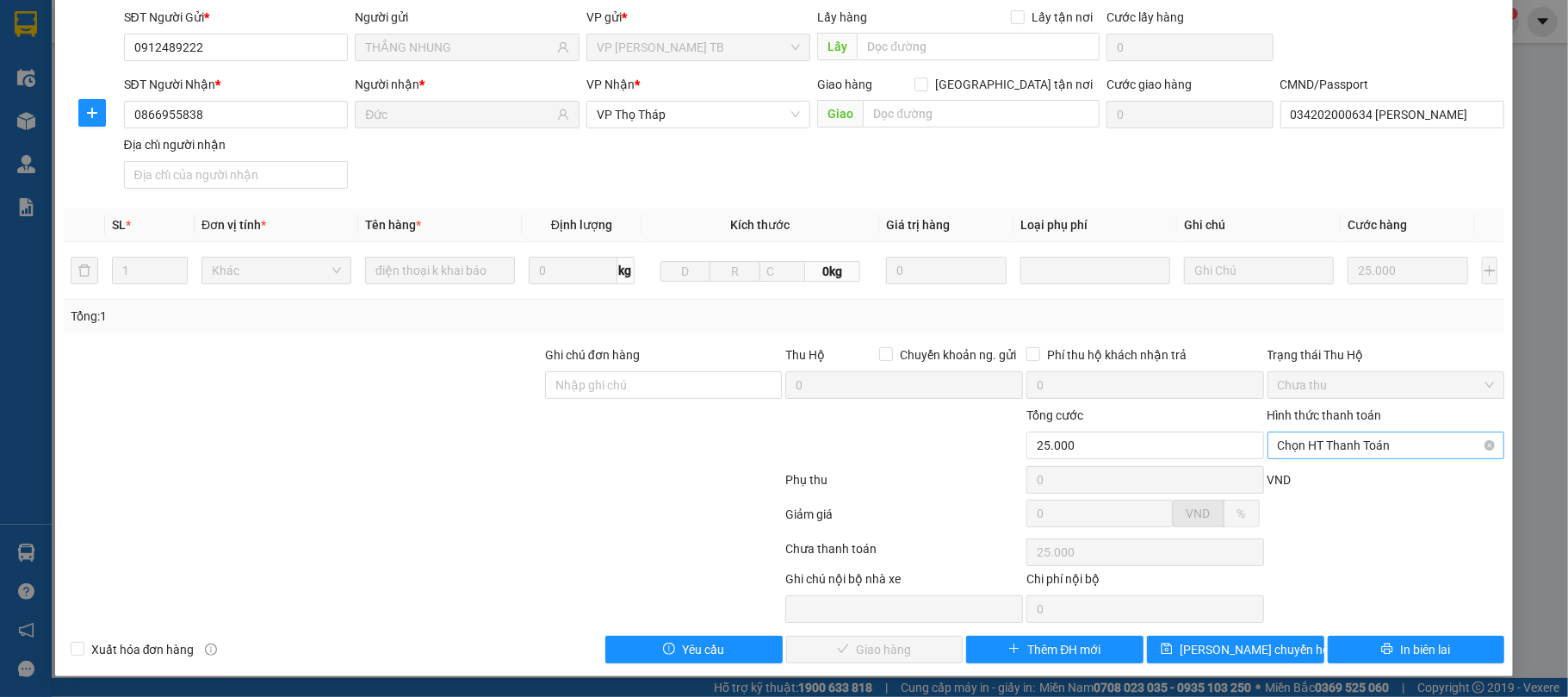
click at [1369, 446] on span "Chọn HT Thanh Toán" at bounding box center [1386, 445] width 217 height 26
click at [1363, 477] on div "Tại văn phòng" at bounding box center [1373, 482] width 214 height 19
type input "0"
click at [884, 641] on span "Giao hàng" at bounding box center [883, 648] width 55 height 19
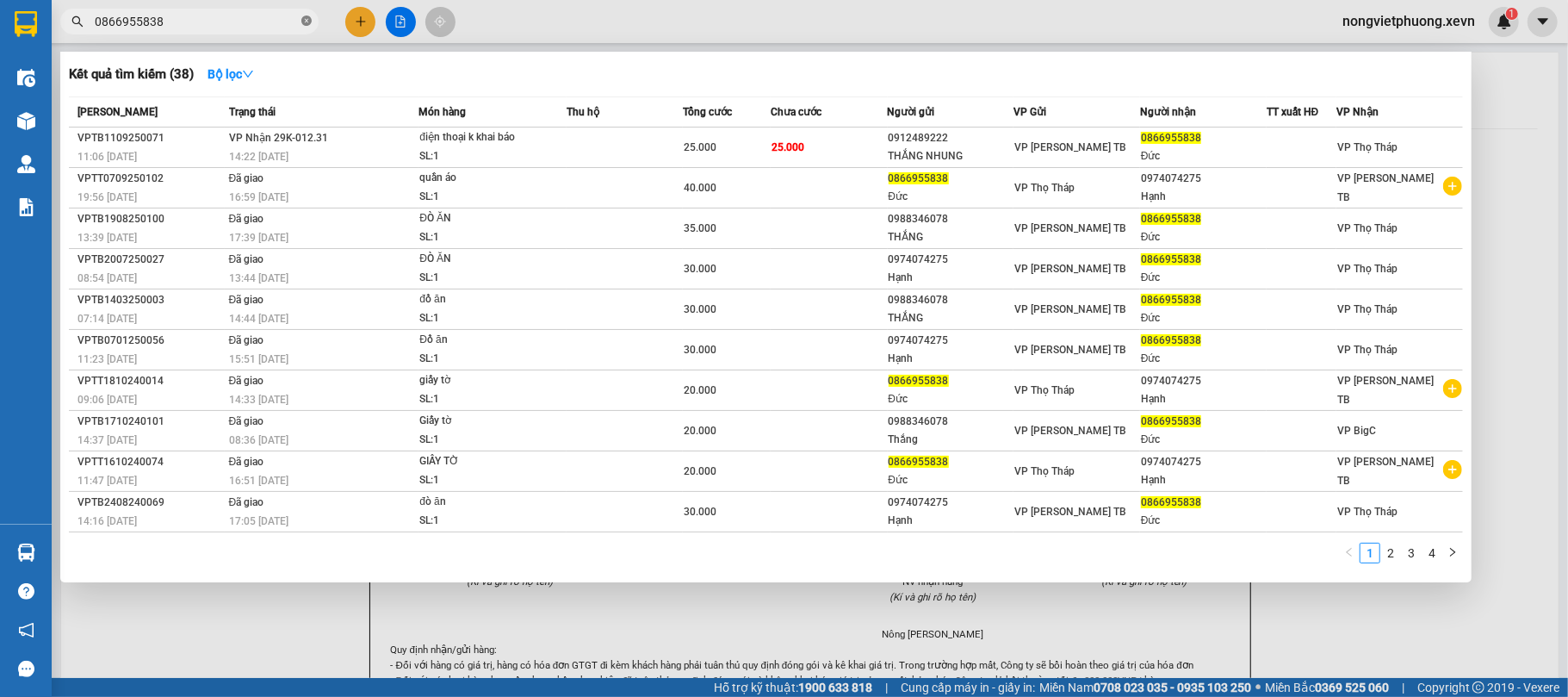
click at [306, 14] on span at bounding box center [306, 22] width 10 height 16
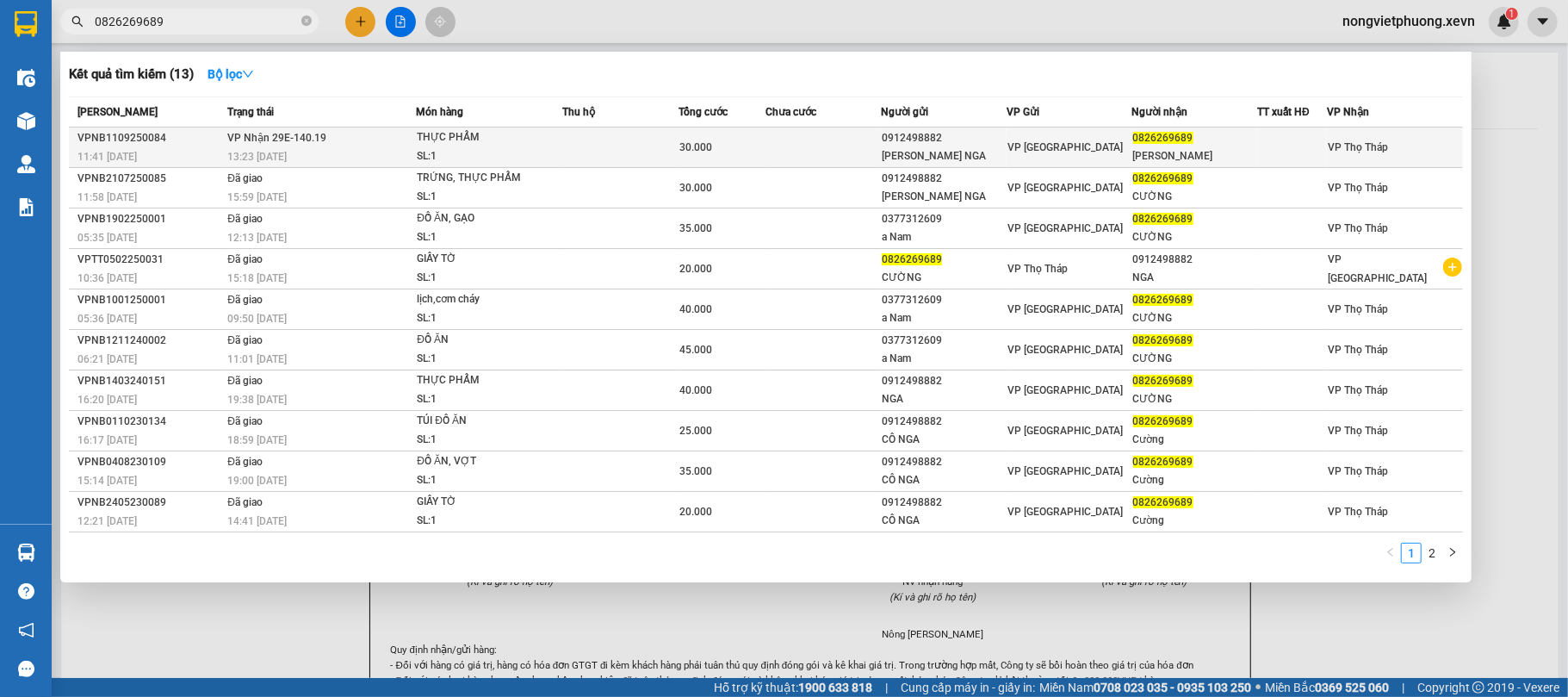
type input "0826269689"
click at [952, 132] on div "0912498882" at bounding box center [944, 138] width 124 height 18
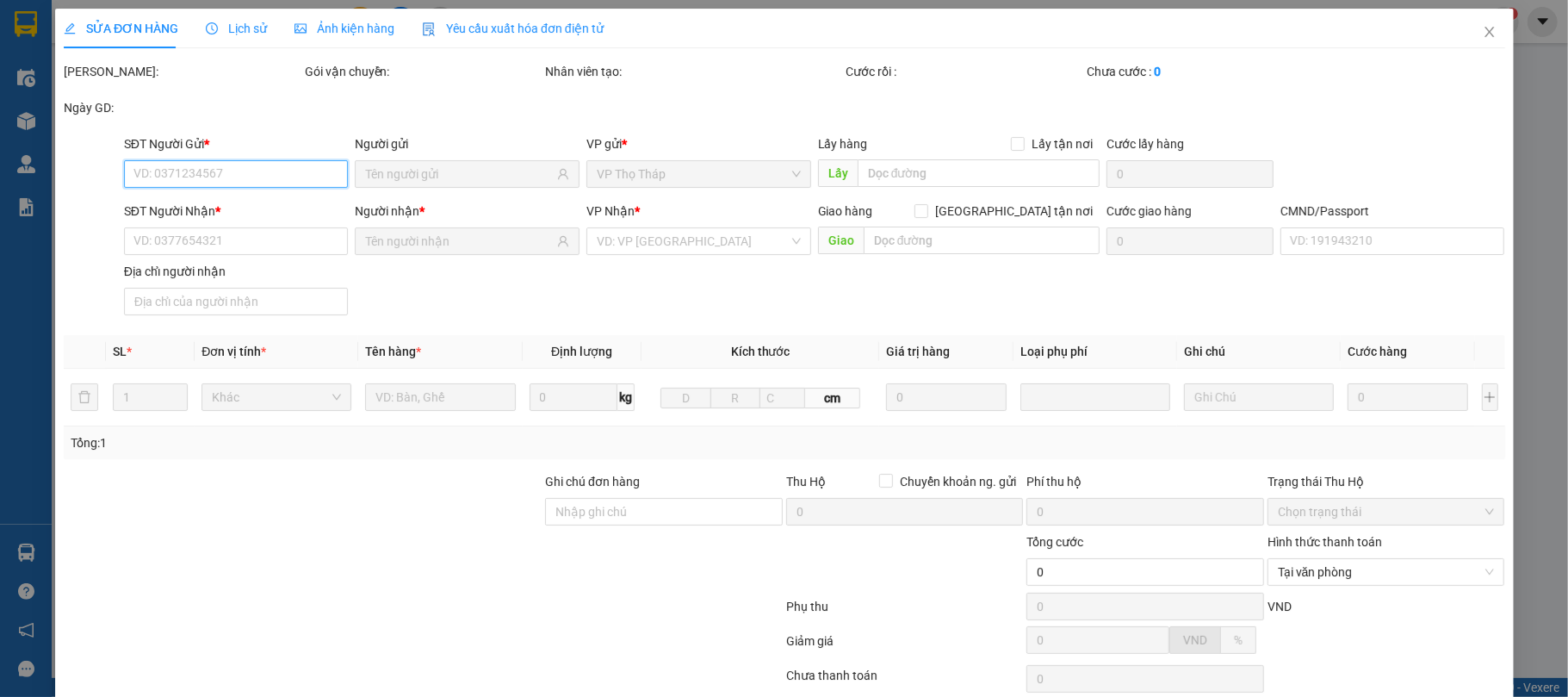
type input "0912498882"
type input "VŨ THỊ BÍCH NGA"
type input "0826269689"
type input "ĐIỀN XUÂN CƯỜNG"
type input "ddoaaof xuân tiến"
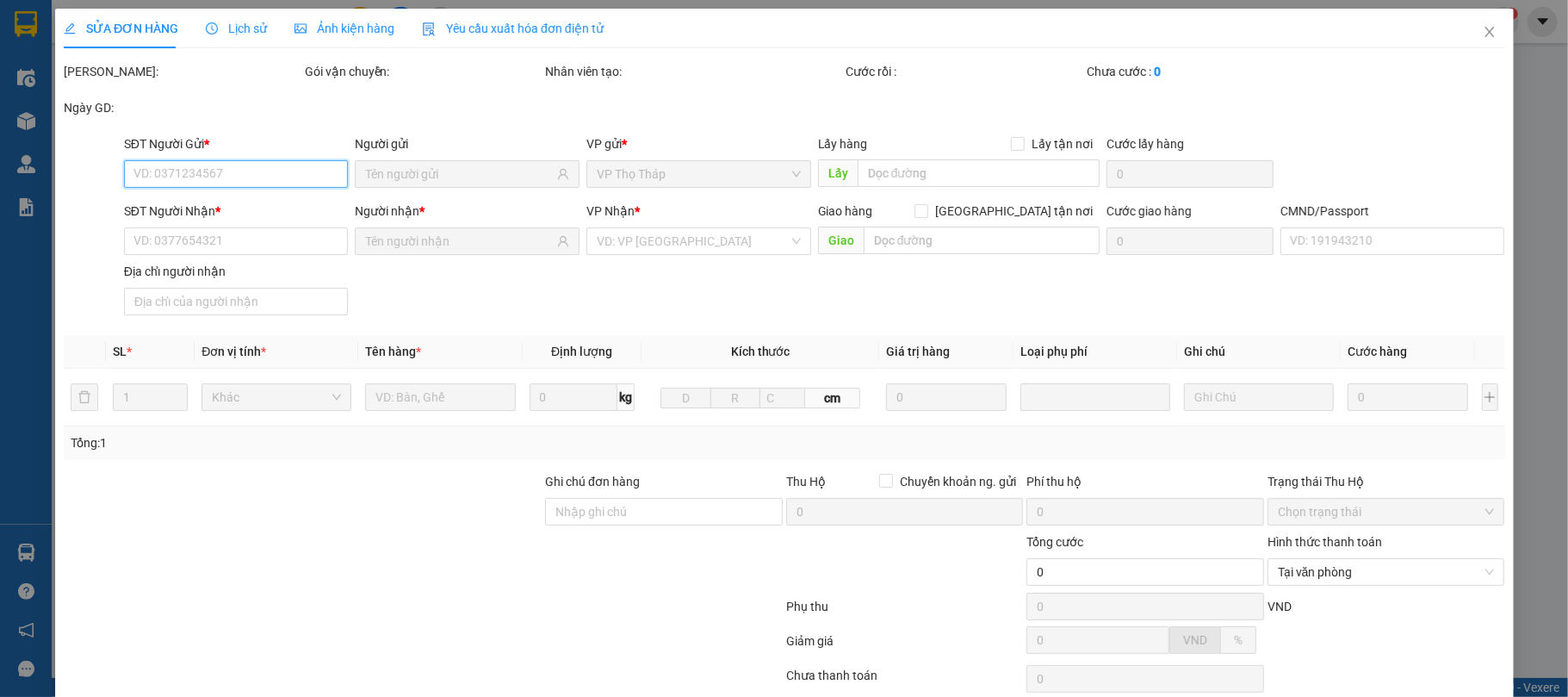
type input "30.000"
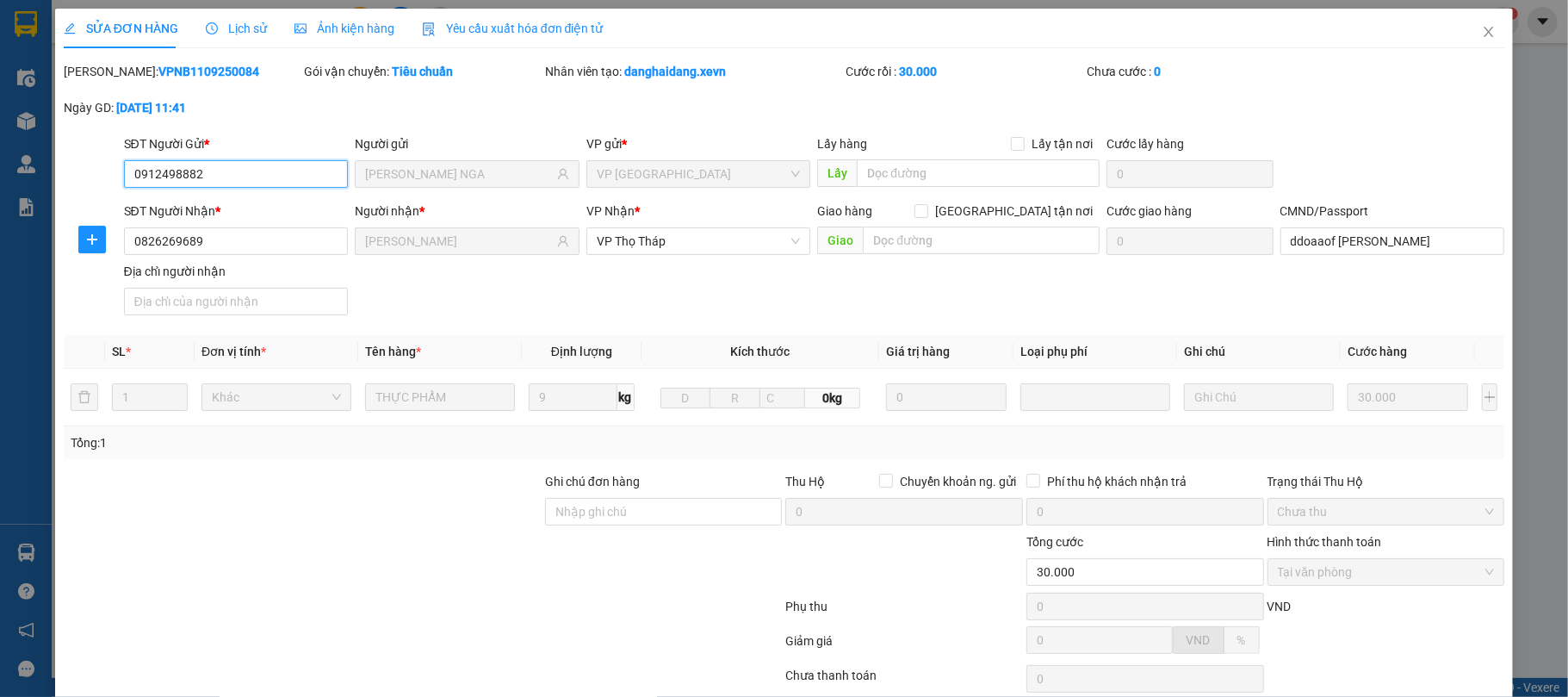
scroll to position [131, 0]
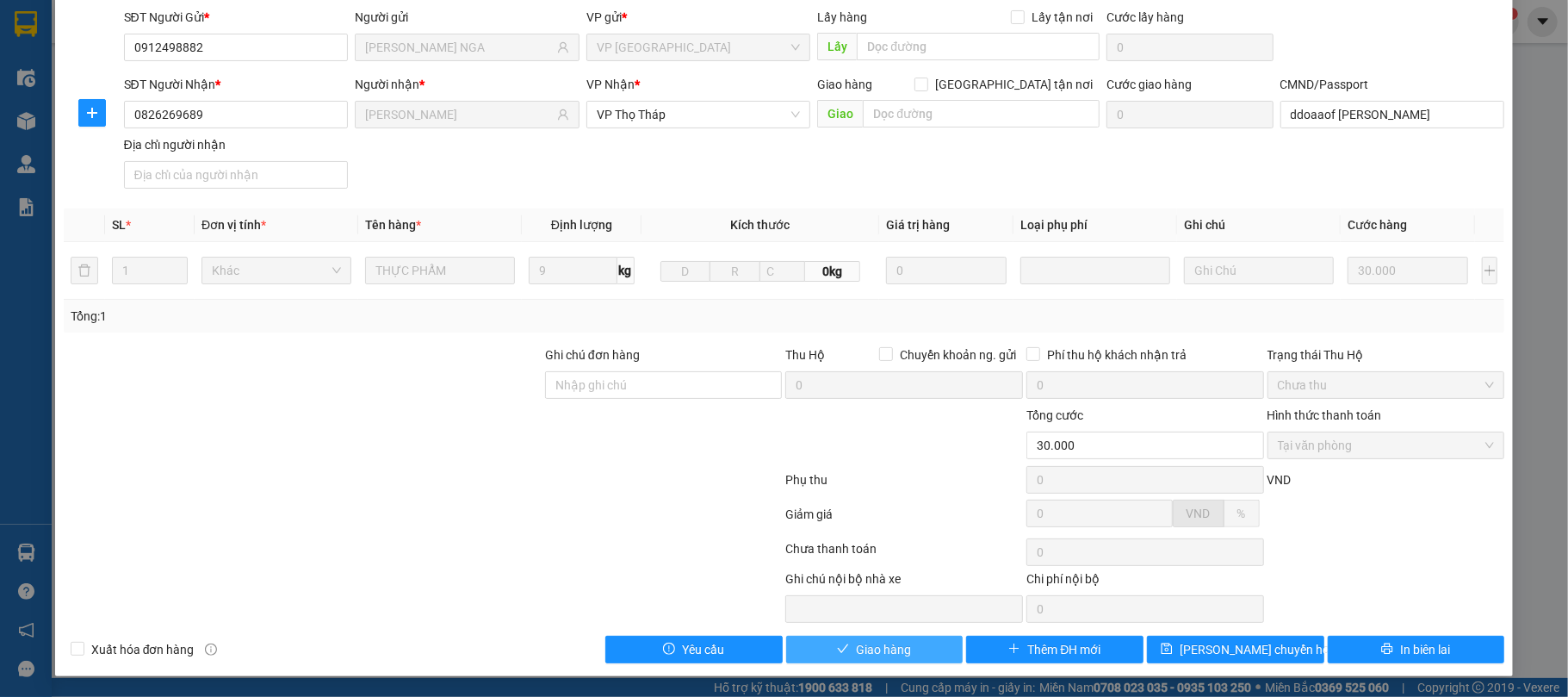
click at [885, 646] on span "Giao hàng" at bounding box center [883, 648] width 55 height 19
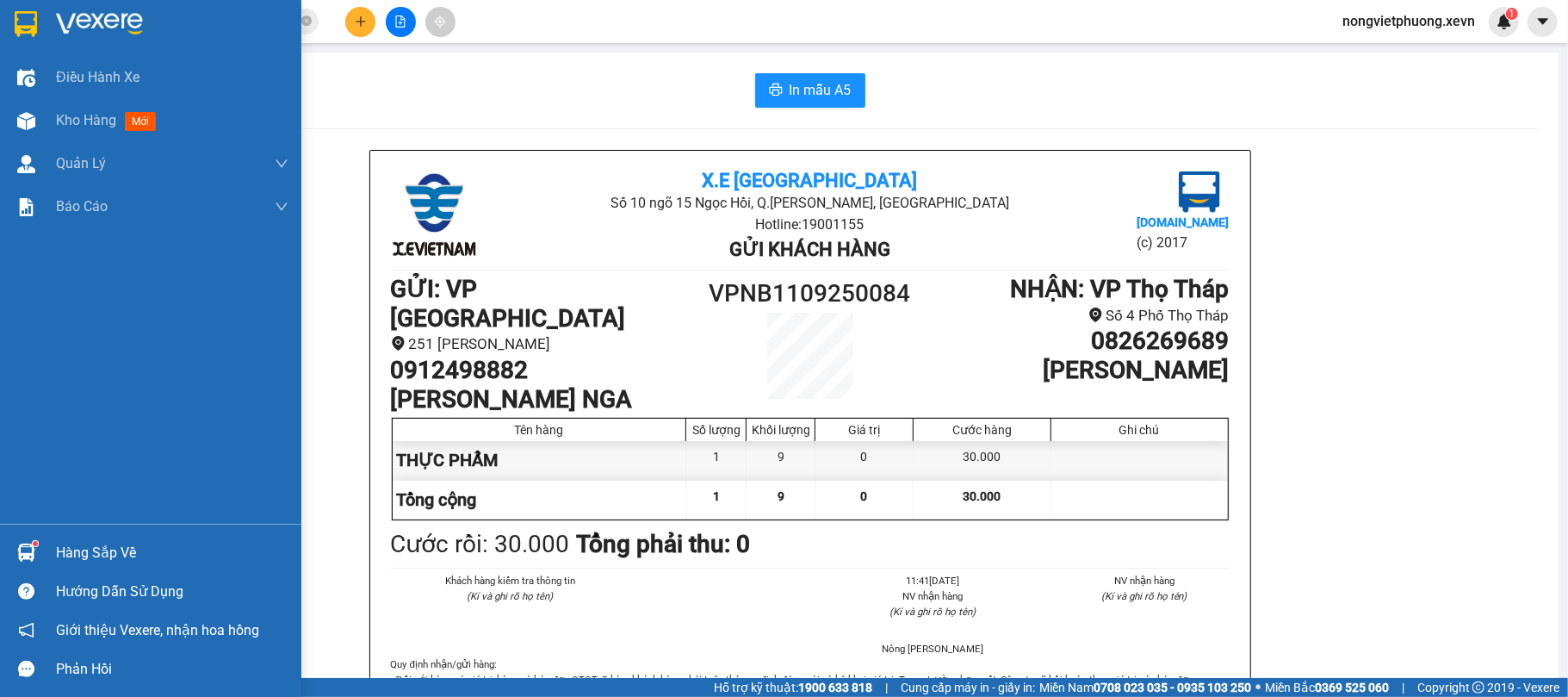
click at [12, 541] on div at bounding box center [25, 552] width 30 height 30
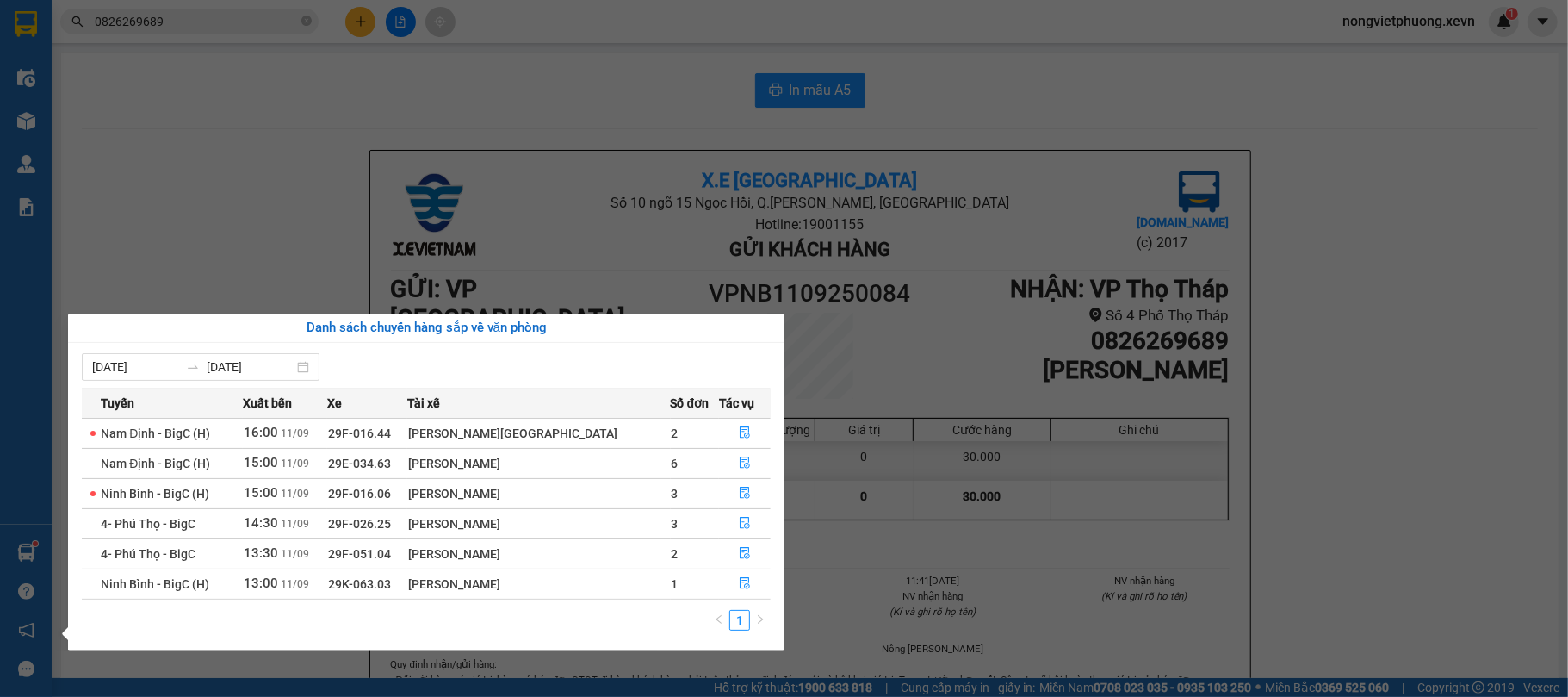
click at [428, 68] on section "Kết quả tìm kiếm ( 13 ) Bộ lọc Mã ĐH Trạng thái Món hàng Thu hộ Tổng cước Chưa …" at bounding box center [784, 348] width 1568 height 697
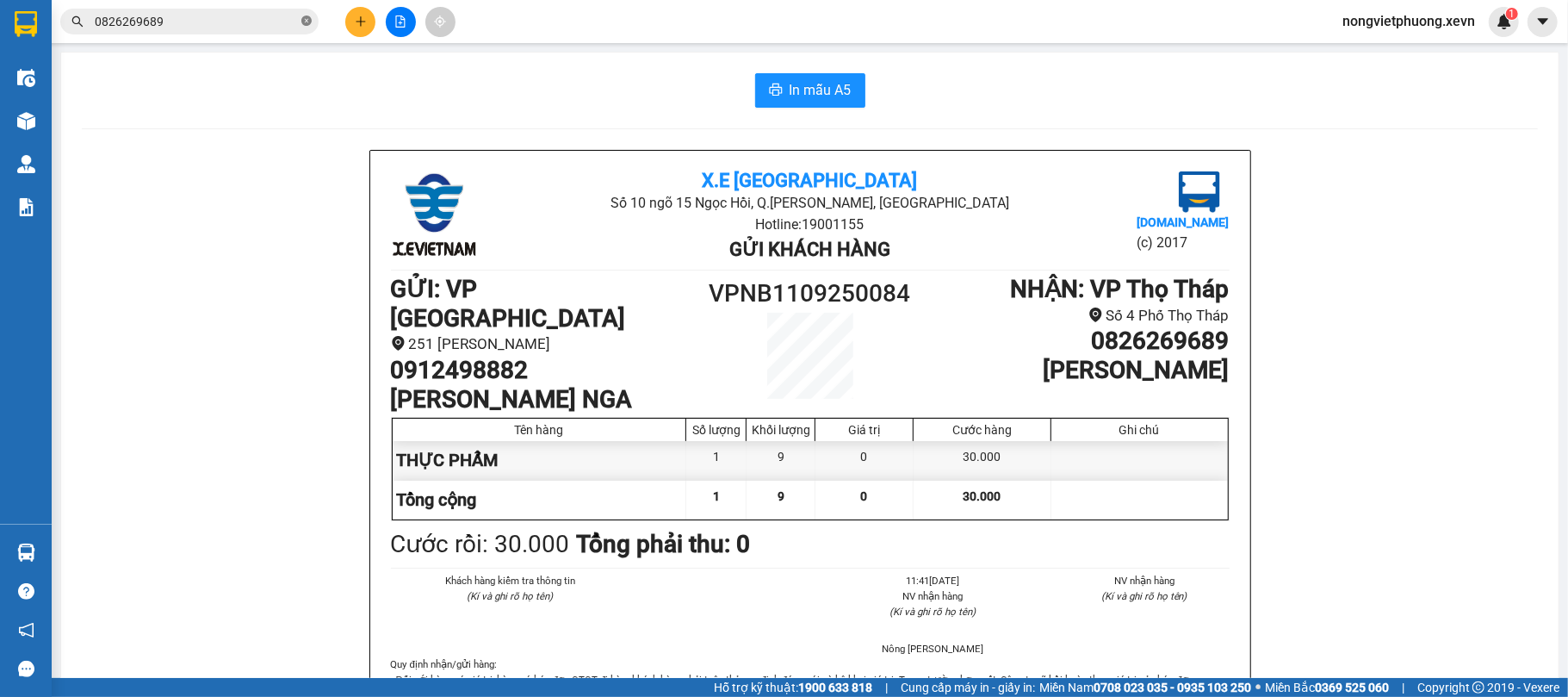
click at [304, 14] on span at bounding box center [306, 22] width 10 height 16
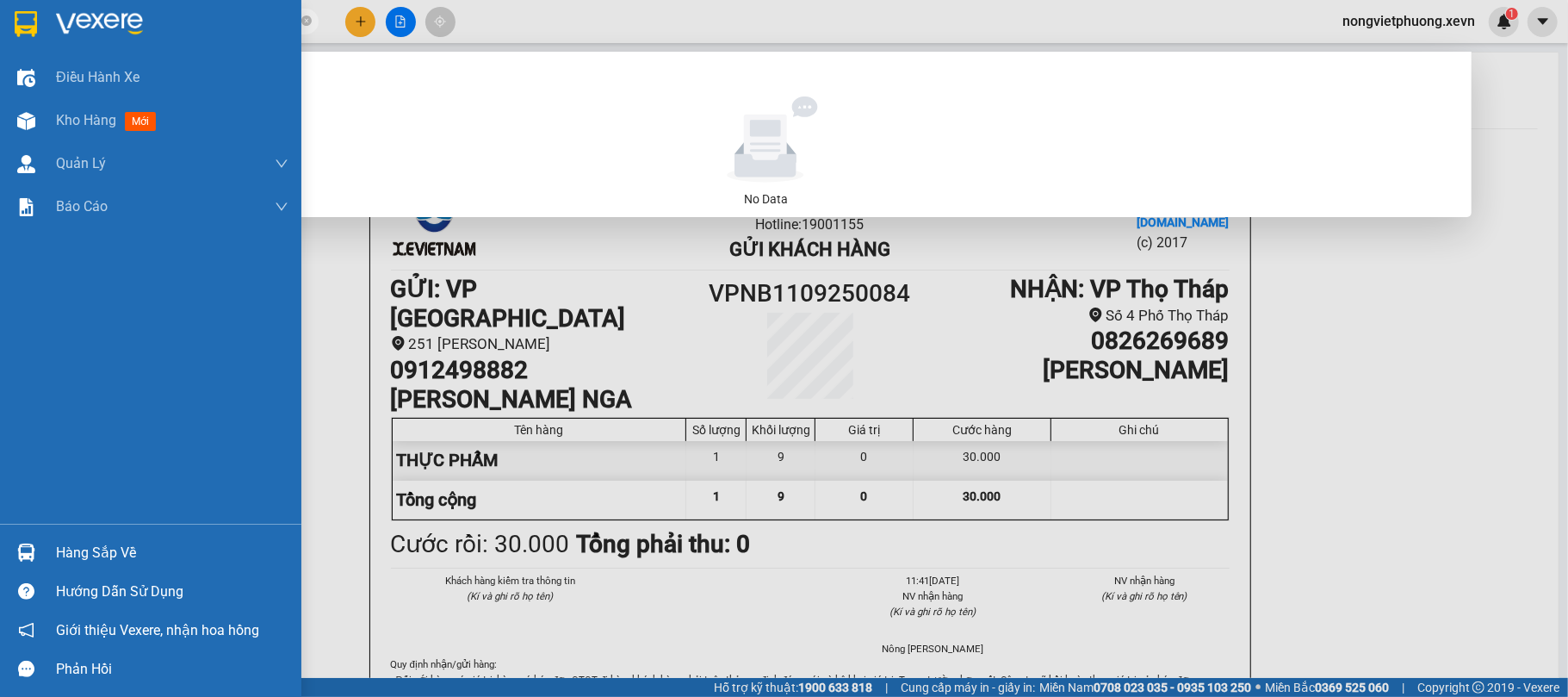
drag, startPoint x: 197, startPoint y: 26, endPoint x: 0, endPoint y: 22, distance: 197.0
click at [0, 22] on section "Kết quả tìm kiếm ( 0 ) Bộ lọc No Data 0966113056 nongvietphuong.xevn 1 Điều hàn…" at bounding box center [784, 348] width 1568 height 697
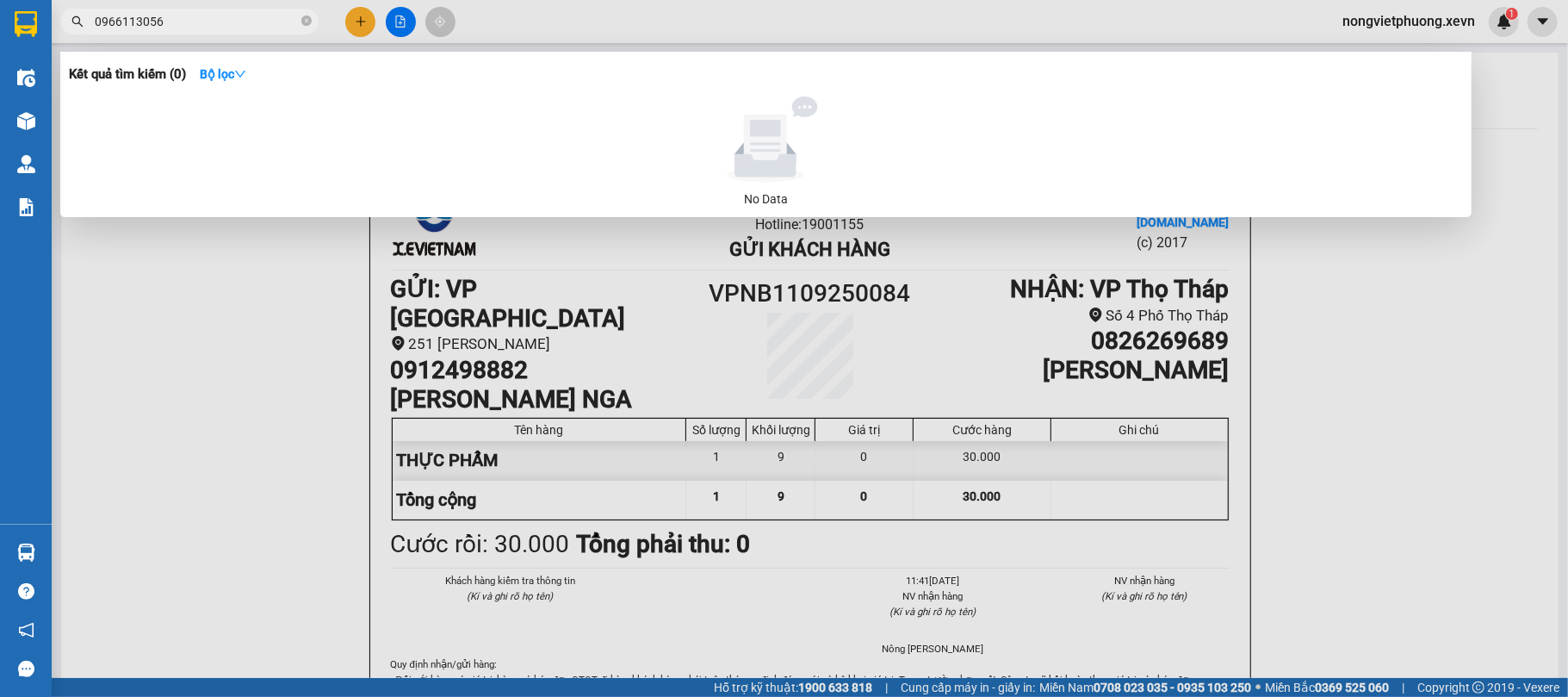
type input "0966113056"
click at [363, 9] on div at bounding box center [784, 348] width 1568 height 697
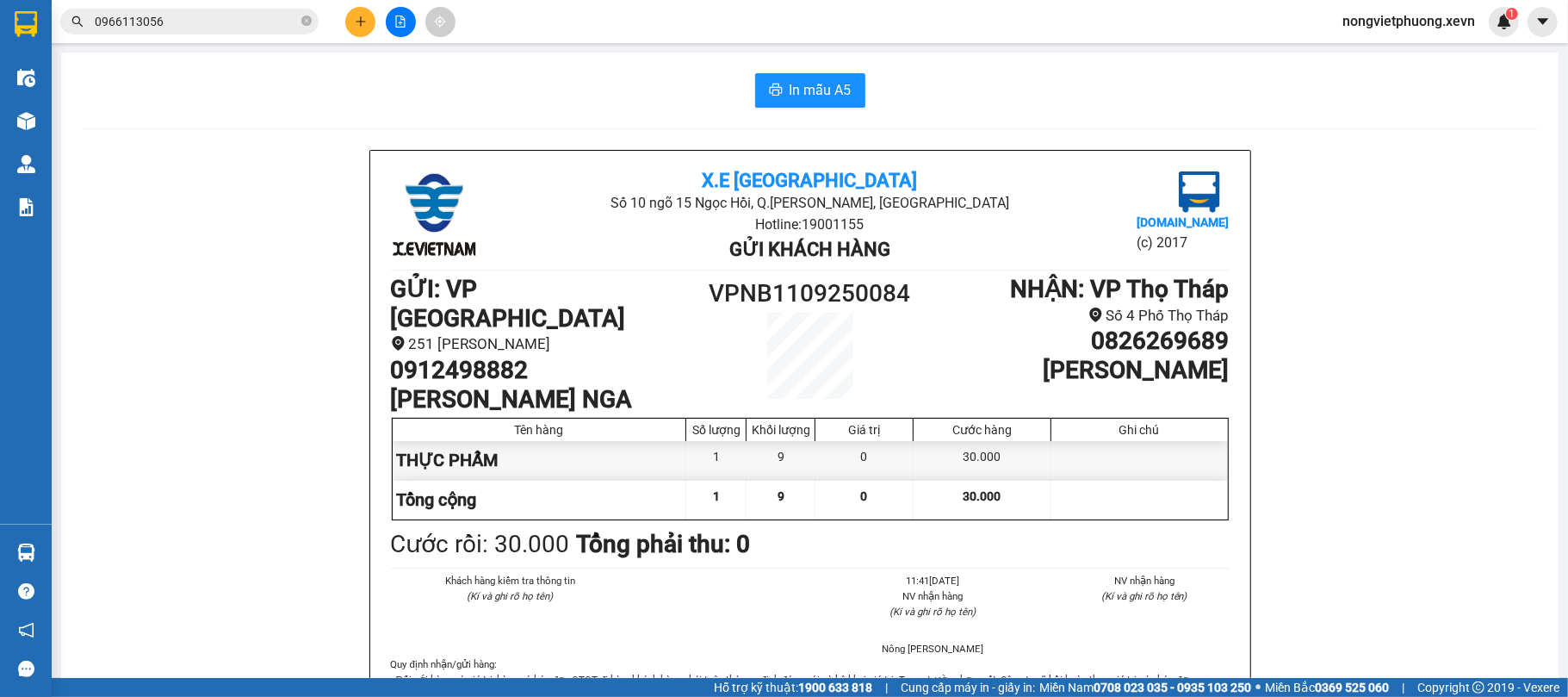
click at [360, 21] on icon "plus" at bounding box center [360, 21] width 1 height 10
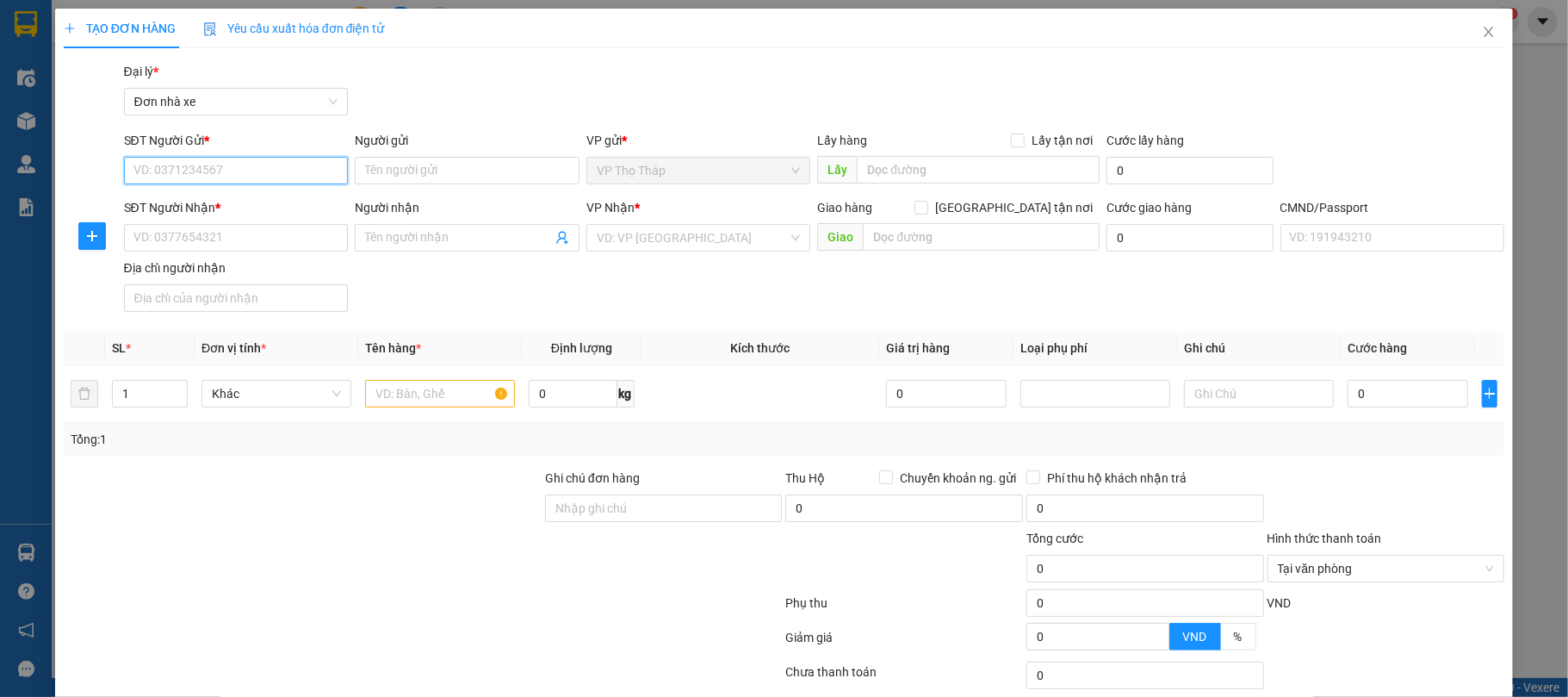
click at [245, 163] on input "SĐT Người Gửi *" at bounding box center [237, 170] width 225 height 28
type input "0988196600"
click at [315, 198] on div "0988196600 - NGUYỄN HẢI YẾN" at bounding box center [233, 205] width 202 height 19
type input "NGUYỄN HẢI YẾN"
type input "0943787793"
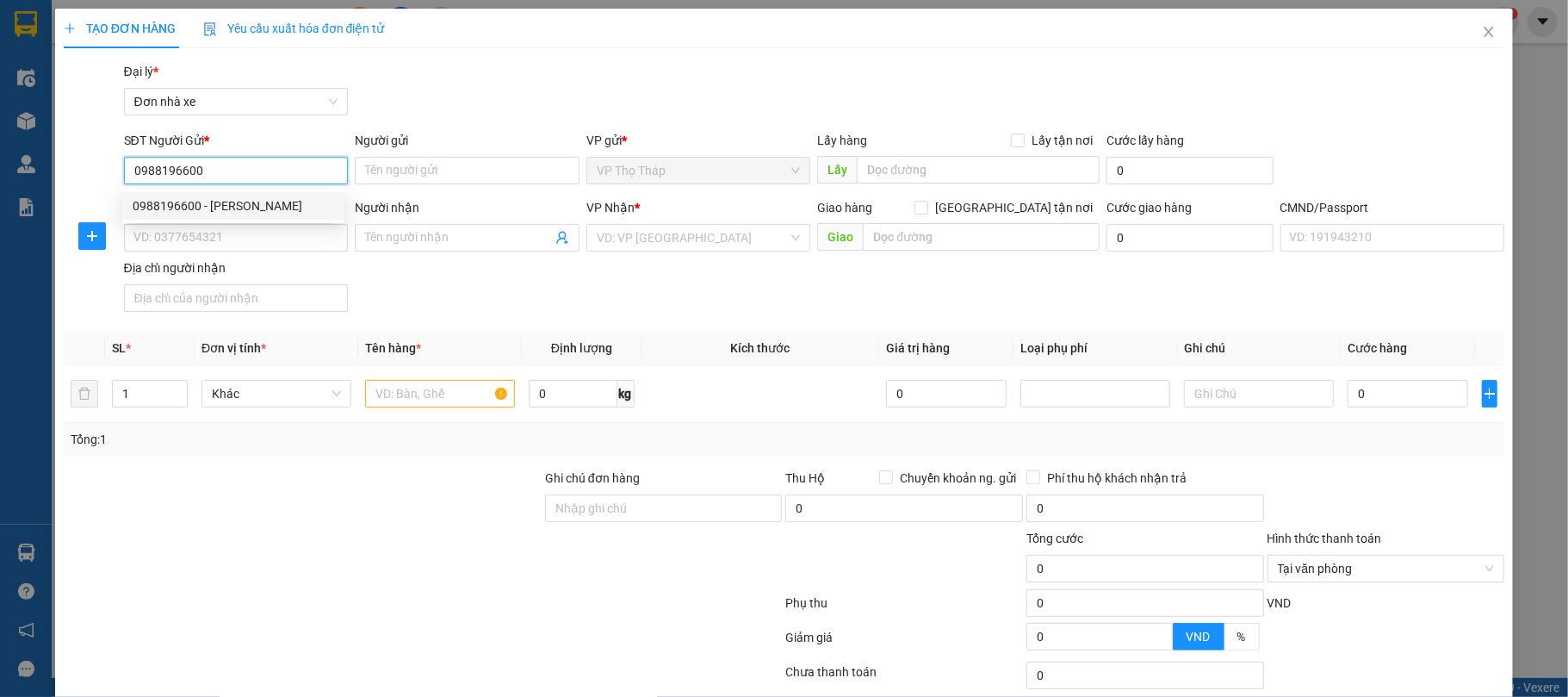
type input "[PERSON_NAME]"
type input "036093004314 PHẠM XUÂN PHƯƠNG 22/124 TRẦN HUY LIỆU"
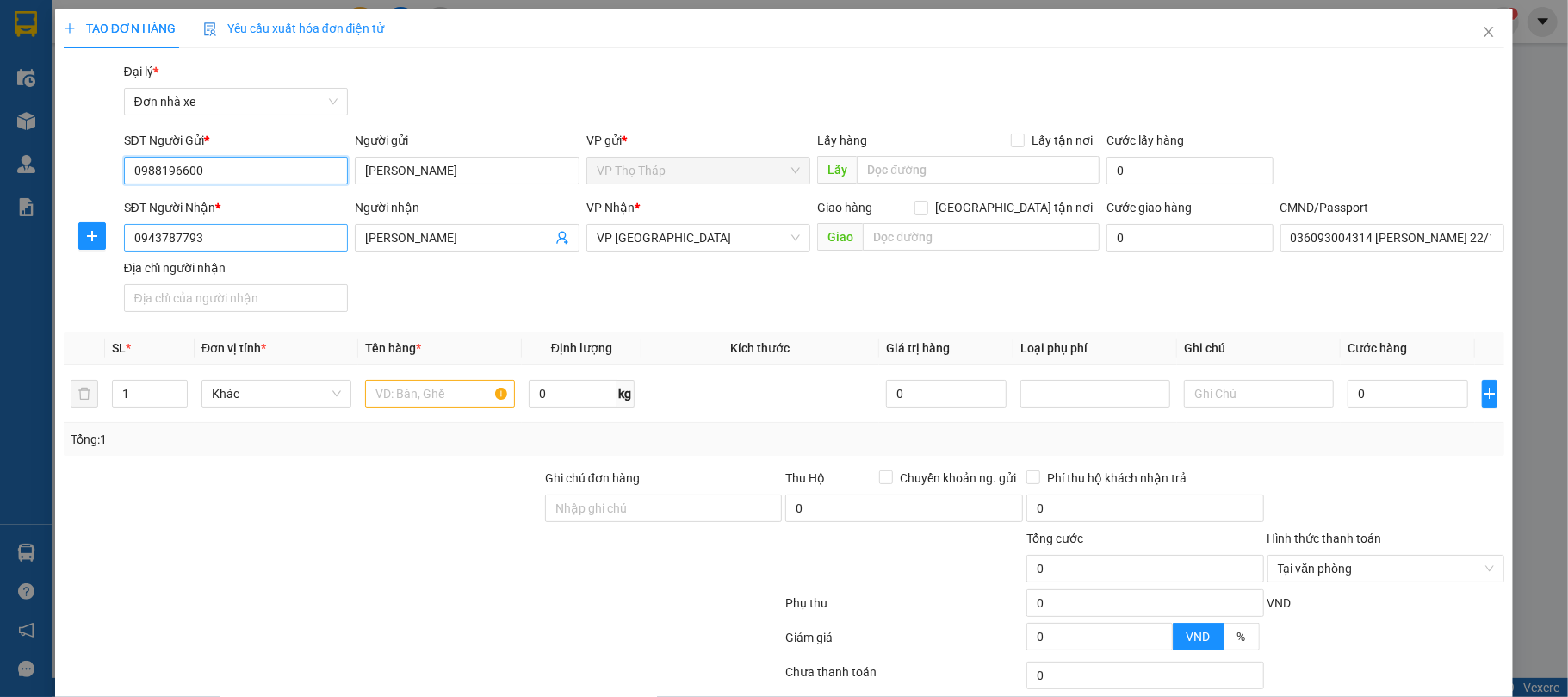
type input "0988196600"
drag, startPoint x: 287, startPoint y: 234, endPoint x: 0, endPoint y: 206, distance: 288.4
click at [0, 208] on div "TẠO ĐƠN HÀNG Yêu cầu xuất hóa đơn điện tử Transit Pickup Surcharge Ids Transit …" at bounding box center [784, 348] width 1568 height 697
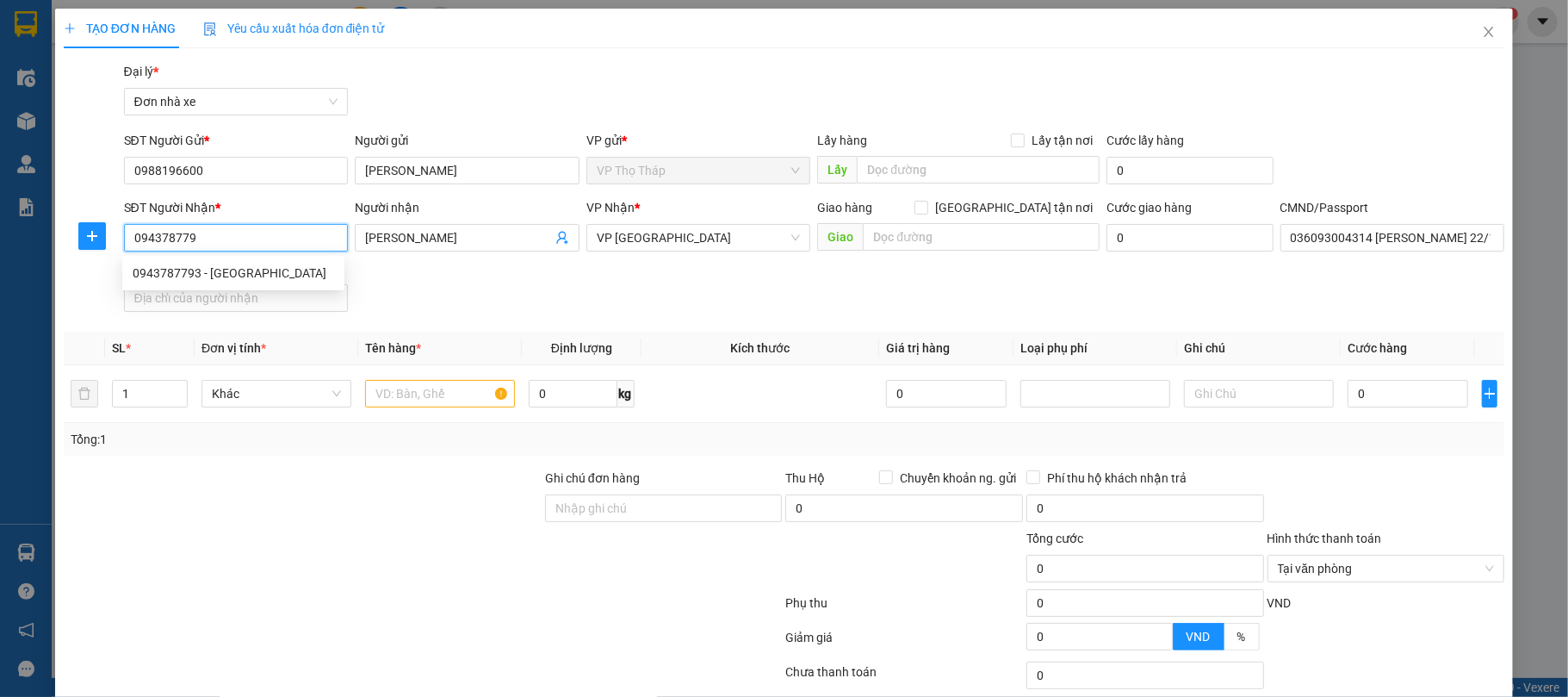
type input "0943787793"
drag, startPoint x: 266, startPoint y: 274, endPoint x: 606, endPoint y: 336, distance: 345.6
click at [266, 274] on div "0943787793 - VŨ LAN ANH" at bounding box center [233, 273] width 202 height 19
click at [606, 336] on th "Định lượng" at bounding box center [581, 348] width 119 height 33
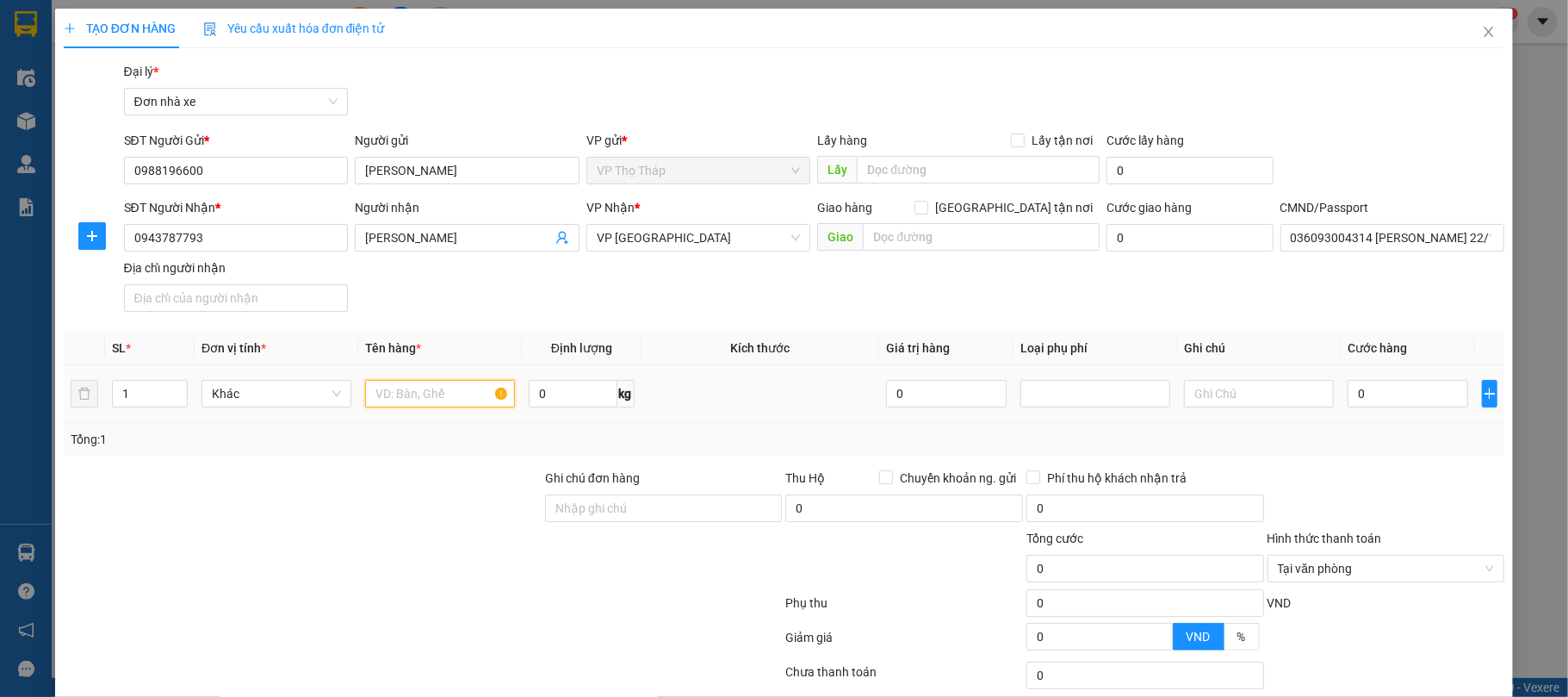
click at [446, 394] on input "text" at bounding box center [440, 394] width 150 height 28
type input "QUẦN ÁO"
click at [455, 341] on th "Tên hàng *" at bounding box center [440, 348] width 164 height 33
click at [1402, 407] on input "0" at bounding box center [1408, 394] width 121 height 28
type input "2"
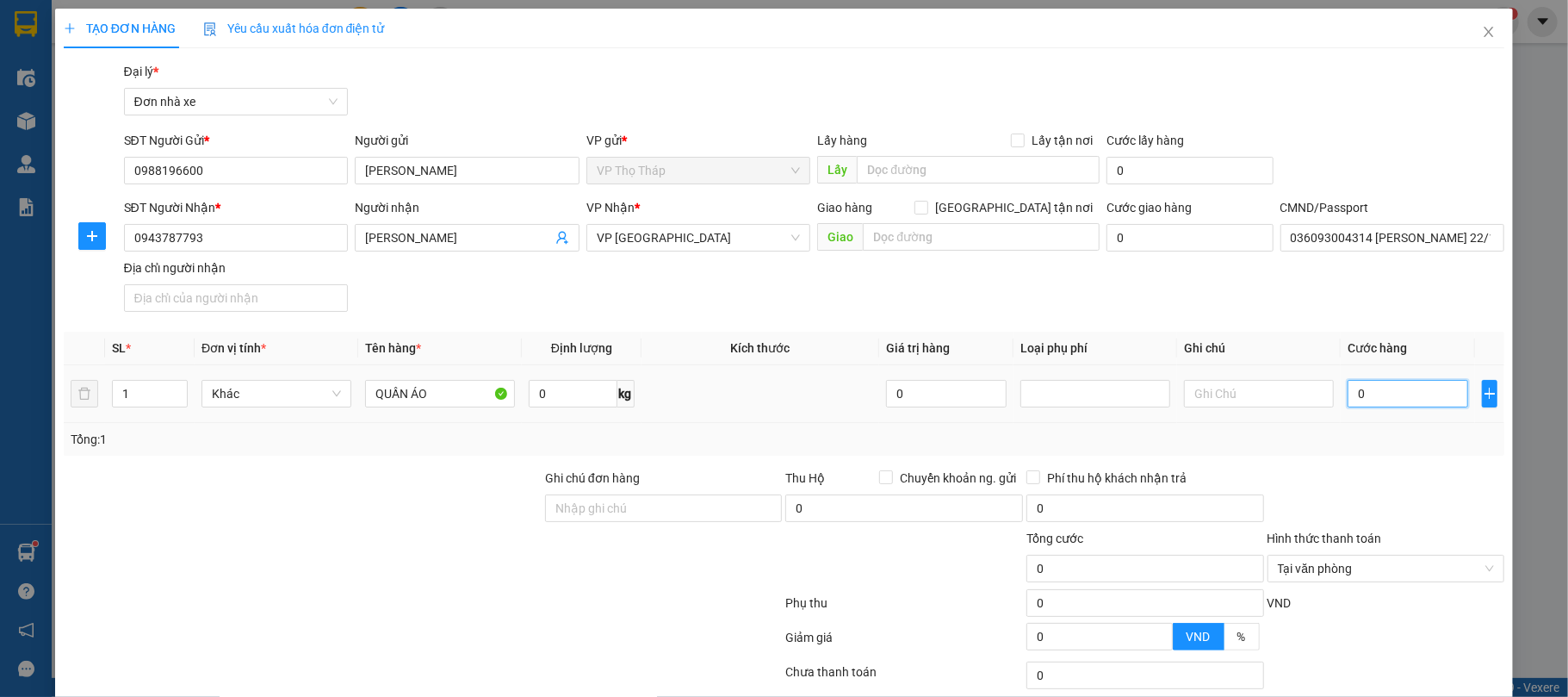
type input "2"
type input "25"
click at [1405, 411] on div "25" at bounding box center [1408, 394] width 121 height 34
type input "25.000"
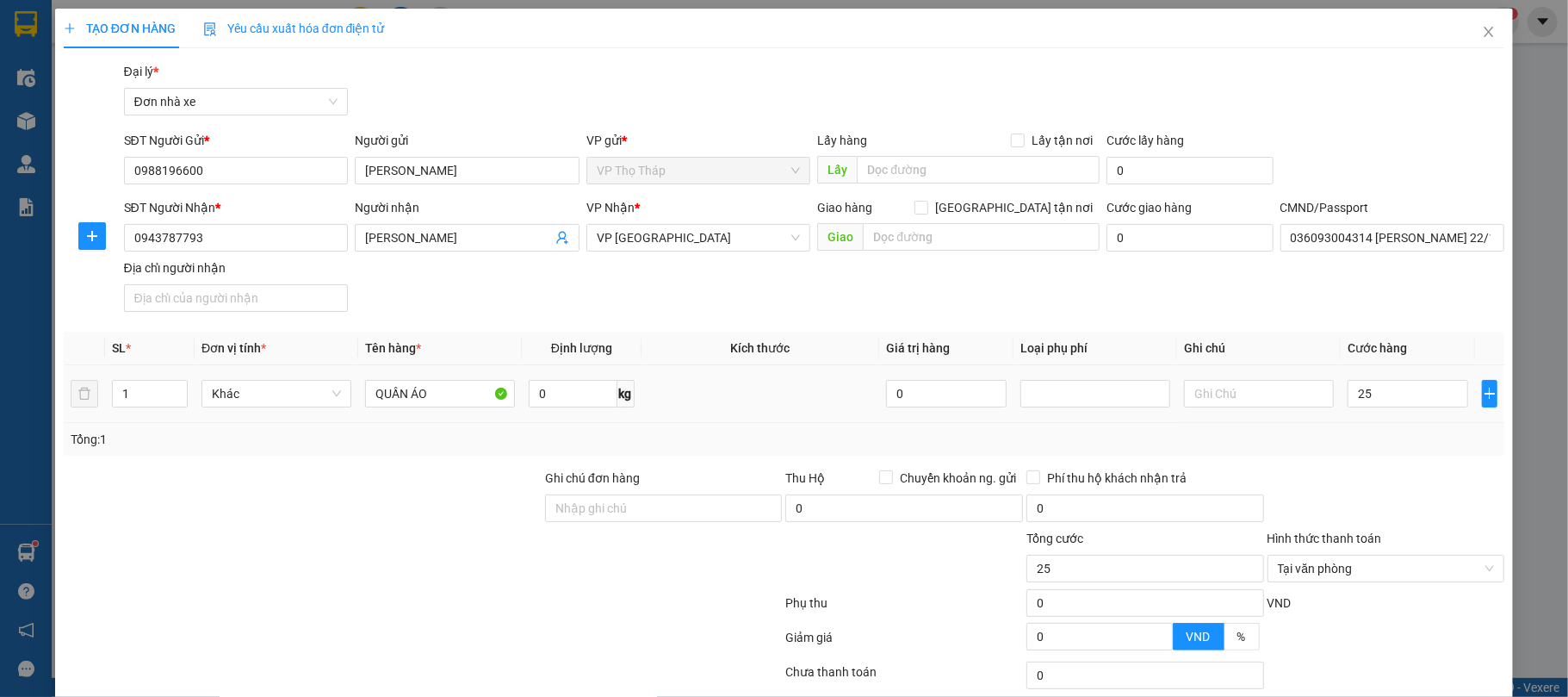
type input "25.000"
click at [1473, 566] on div "Tại văn phòng" at bounding box center [1387, 568] width 238 height 28
type input "25.000"
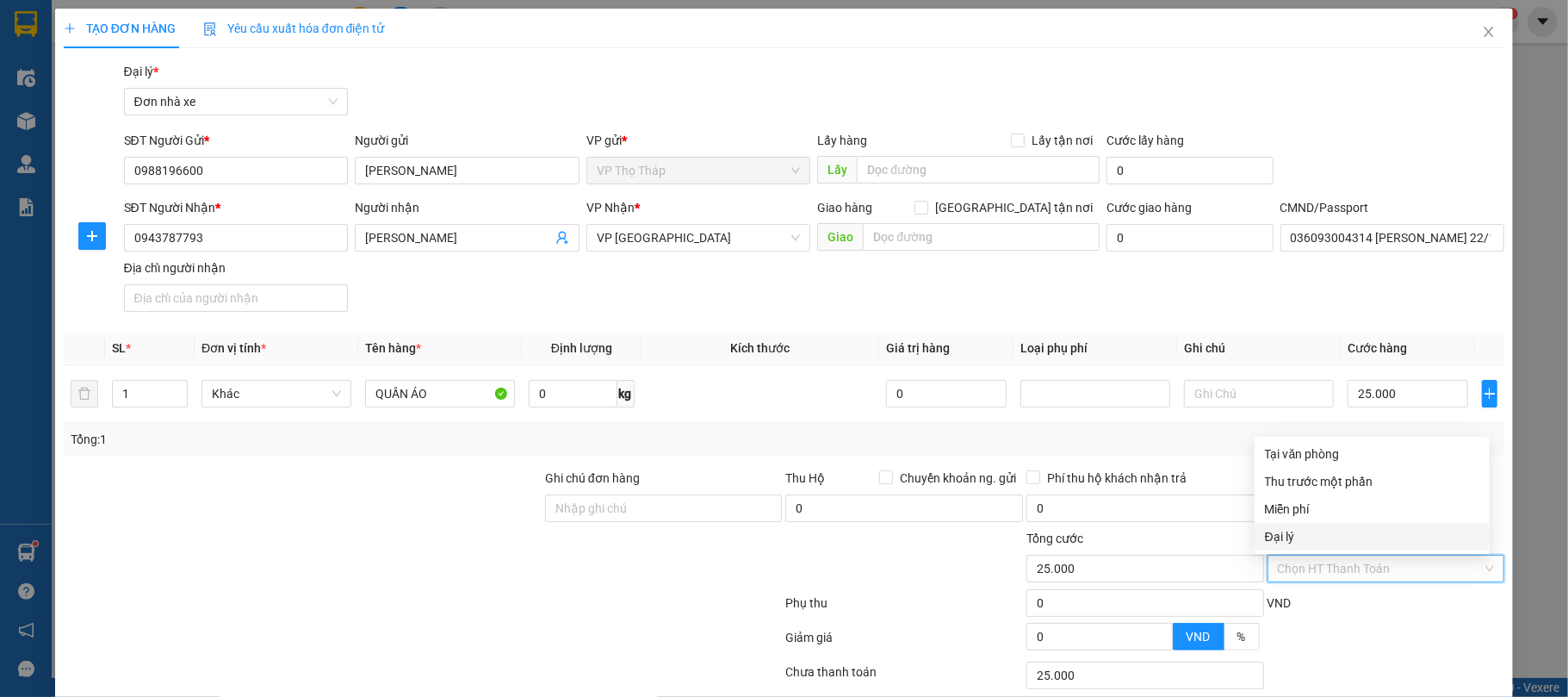
click at [1484, 621] on div "VND" at bounding box center [1387, 608] width 241 height 30
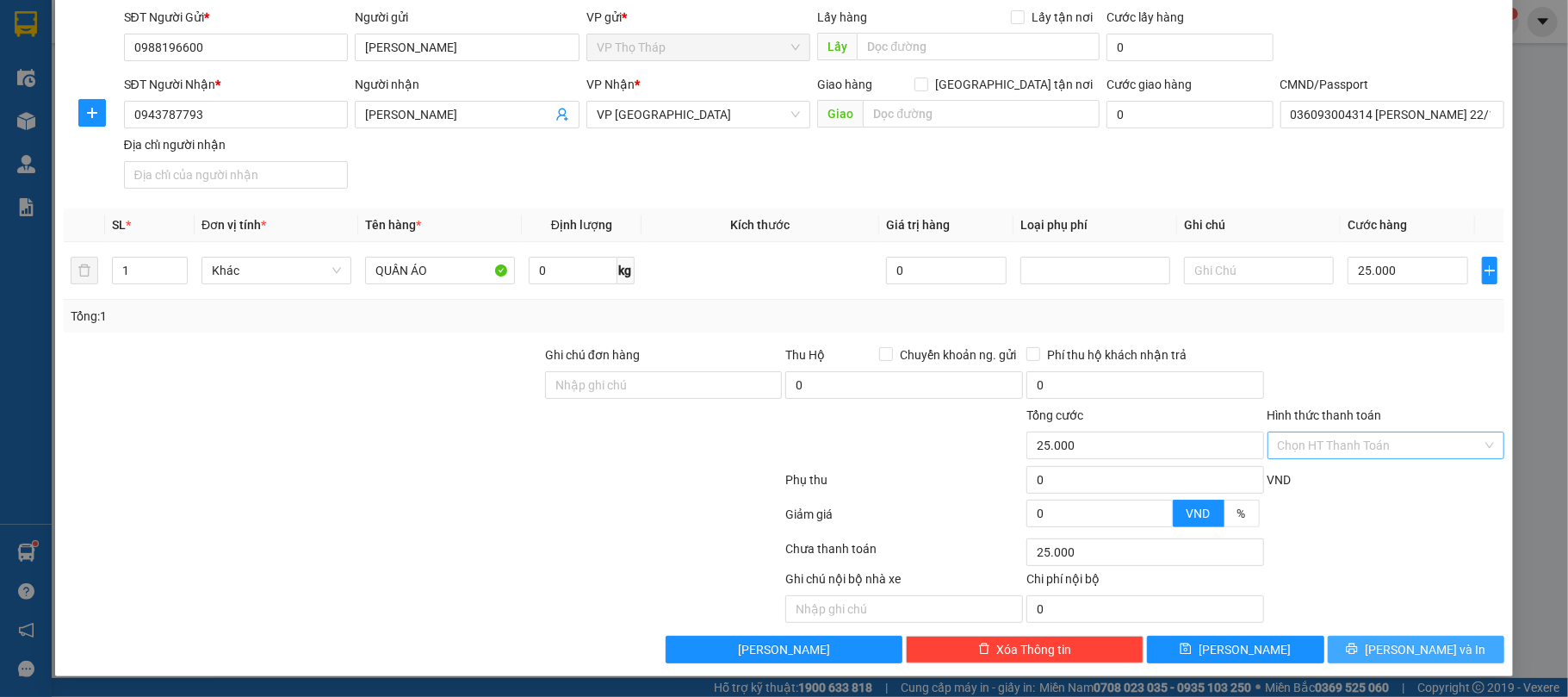
click at [1450, 658] on button "[PERSON_NAME] và In" at bounding box center [1416, 649] width 177 height 28
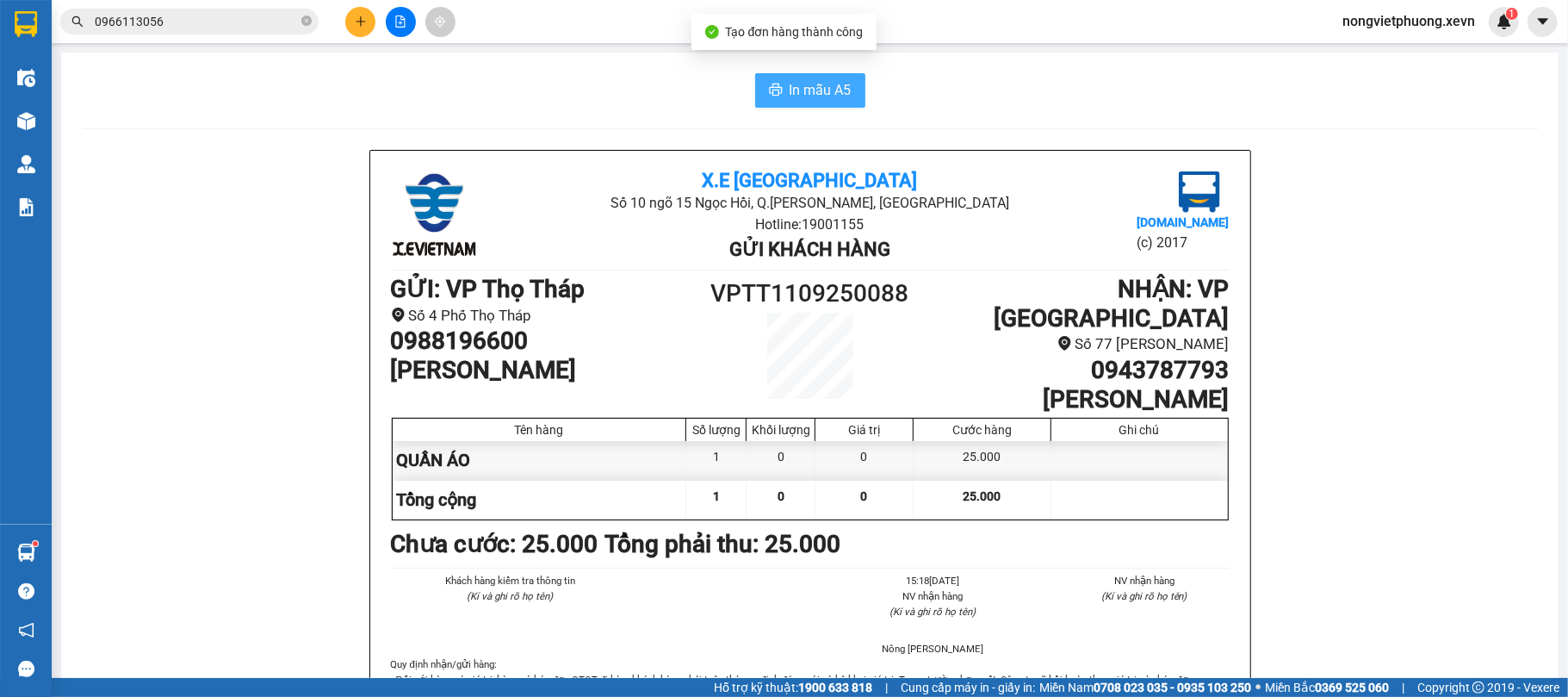
click at [787, 104] on button "In mẫu A5" at bounding box center [811, 90] width 110 height 34
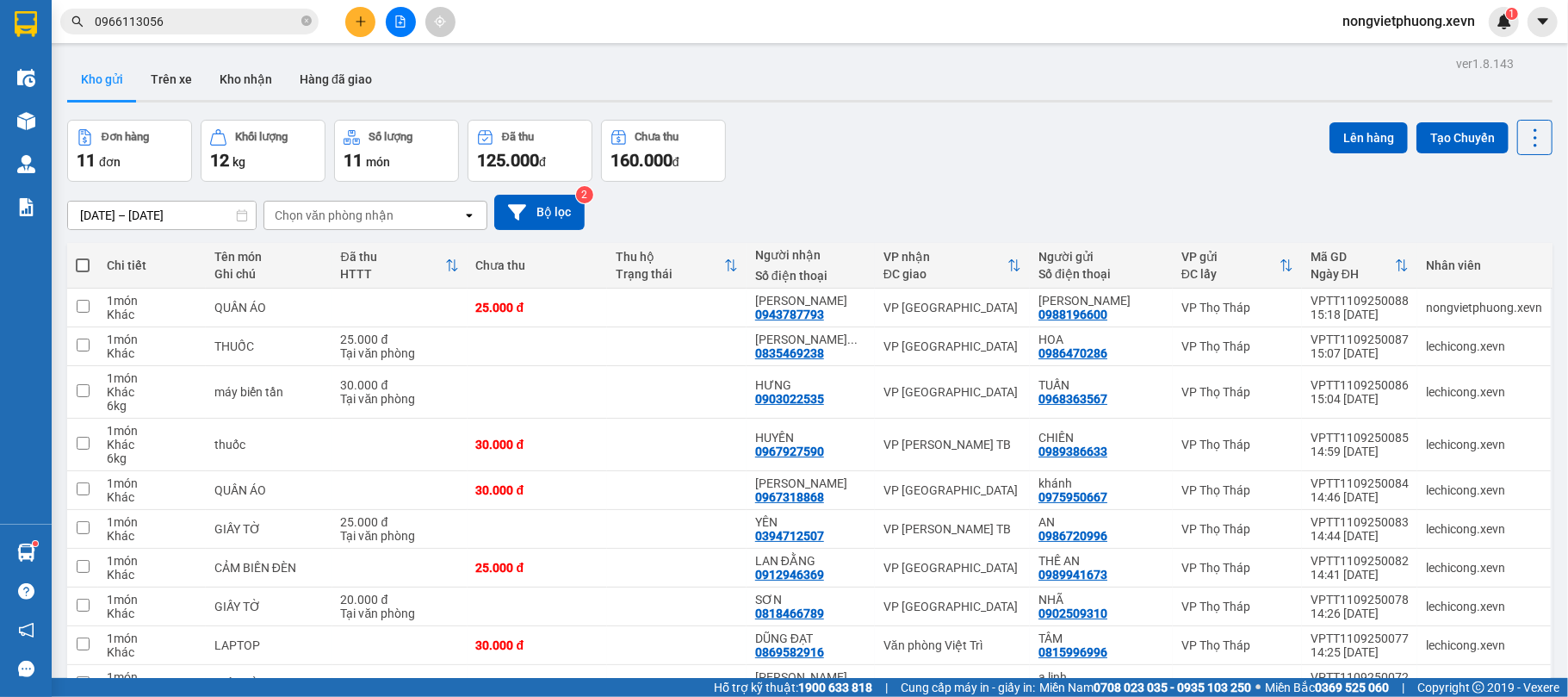
click at [757, 121] on div "Đơn hàng 11 đơn Khối lượng 12 kg Số lượng 11 món Đã thu 125.000 đ Chưa thu 160.…" at bounding box center [810, 150] width 1485 height 62
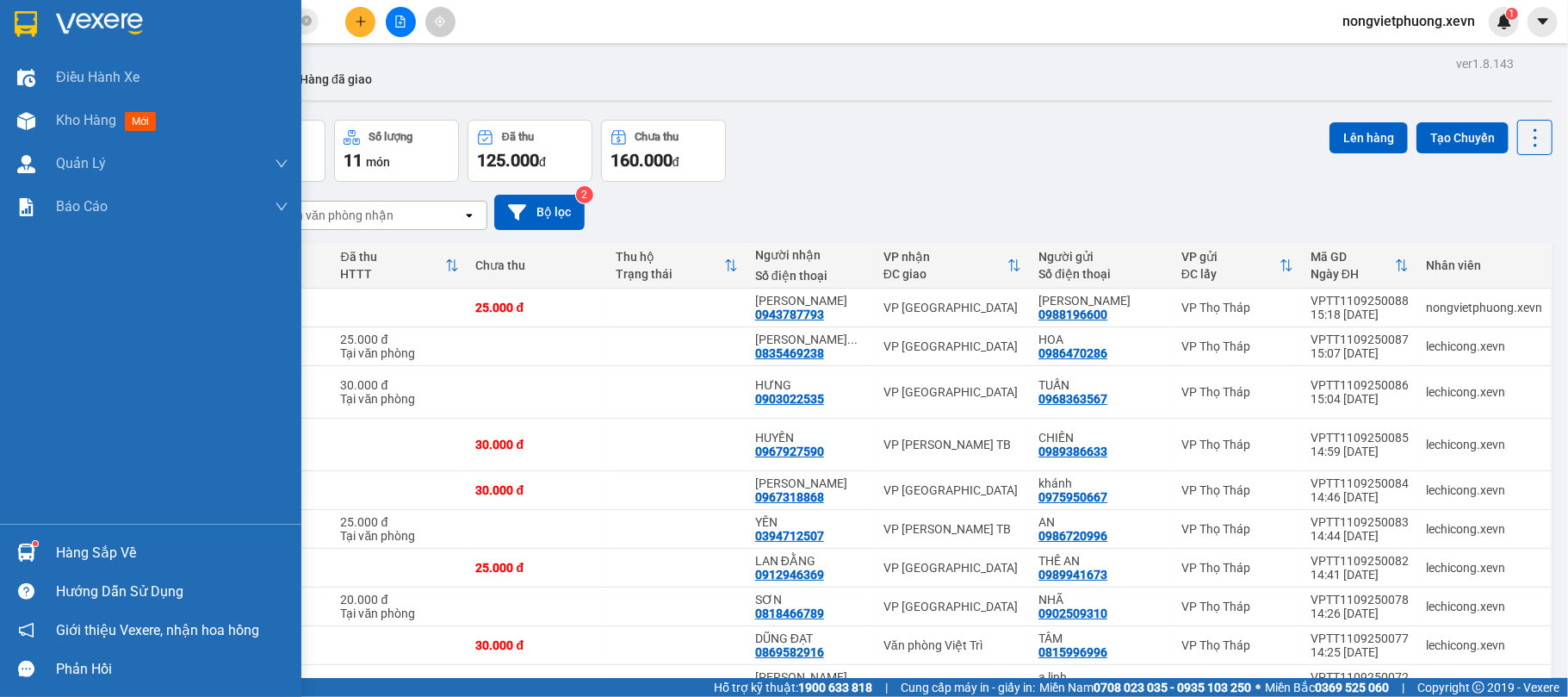
click at [17, 552] on img at bounding box center [26, 552] width 18 height 18
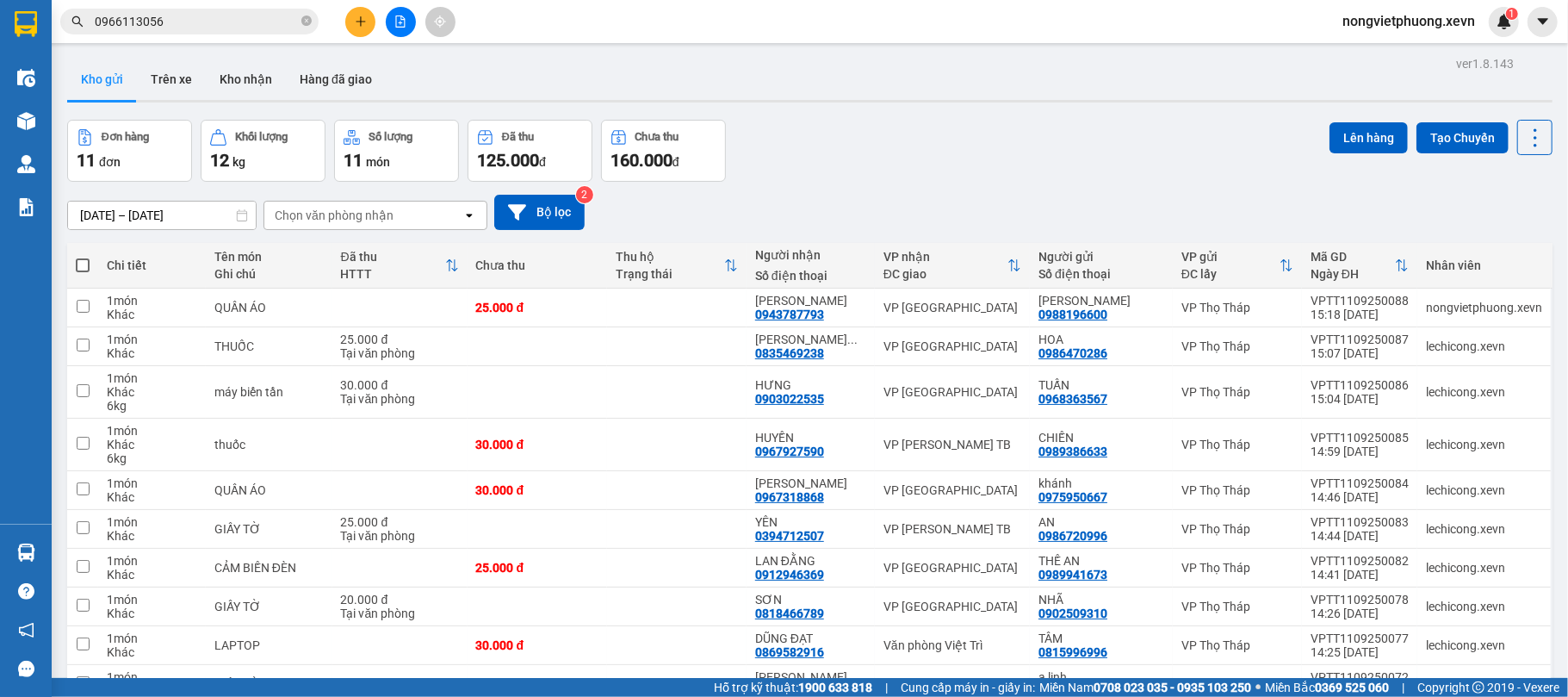
click at [906, 145] on section "Kết quả tìm kiếm ( 0 ) Bộ lọc No Data 0966113056 nongvietphuong.xevn 1 Điều hàn…" at bounding box center [784, 348] width 1568 height 697
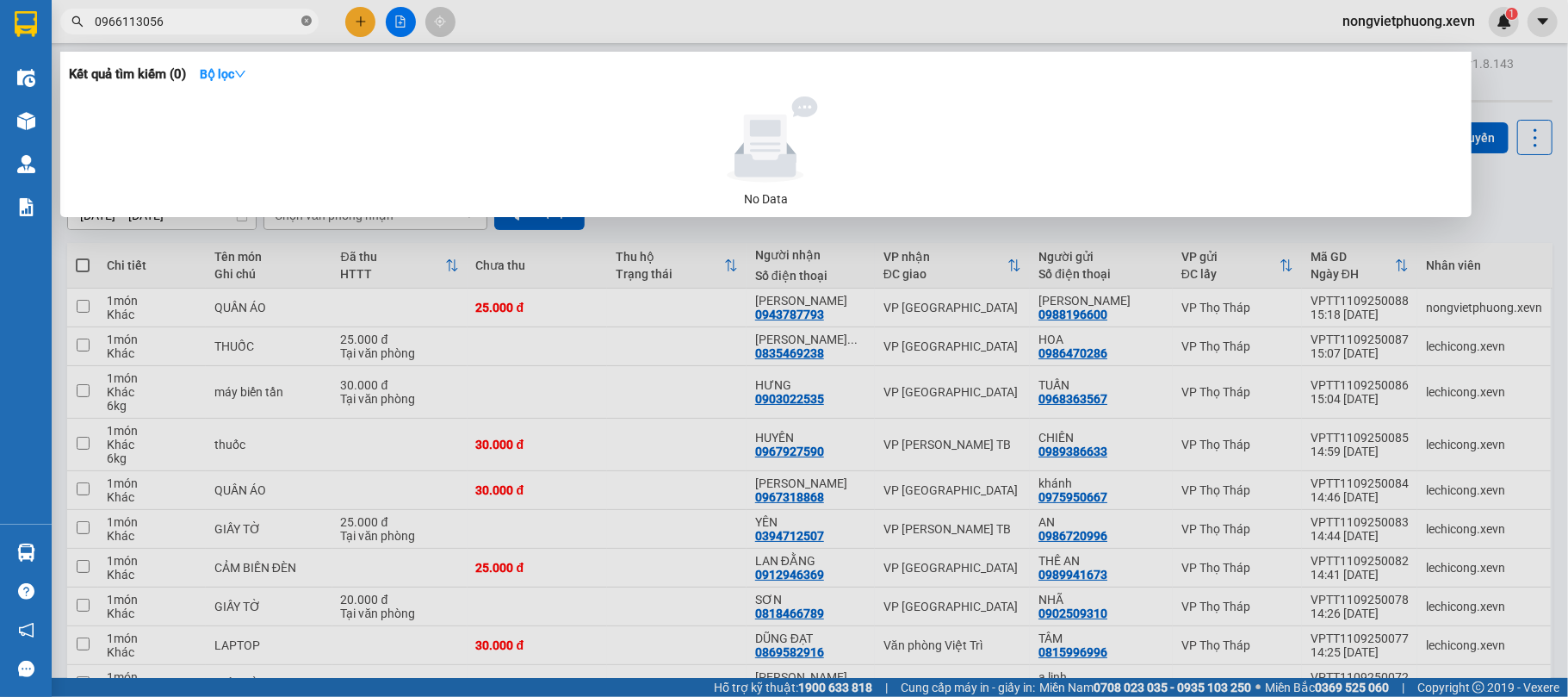
click at [306, 21] on icon "close-circle" at bounding box center [306, 20] width 10 height 10
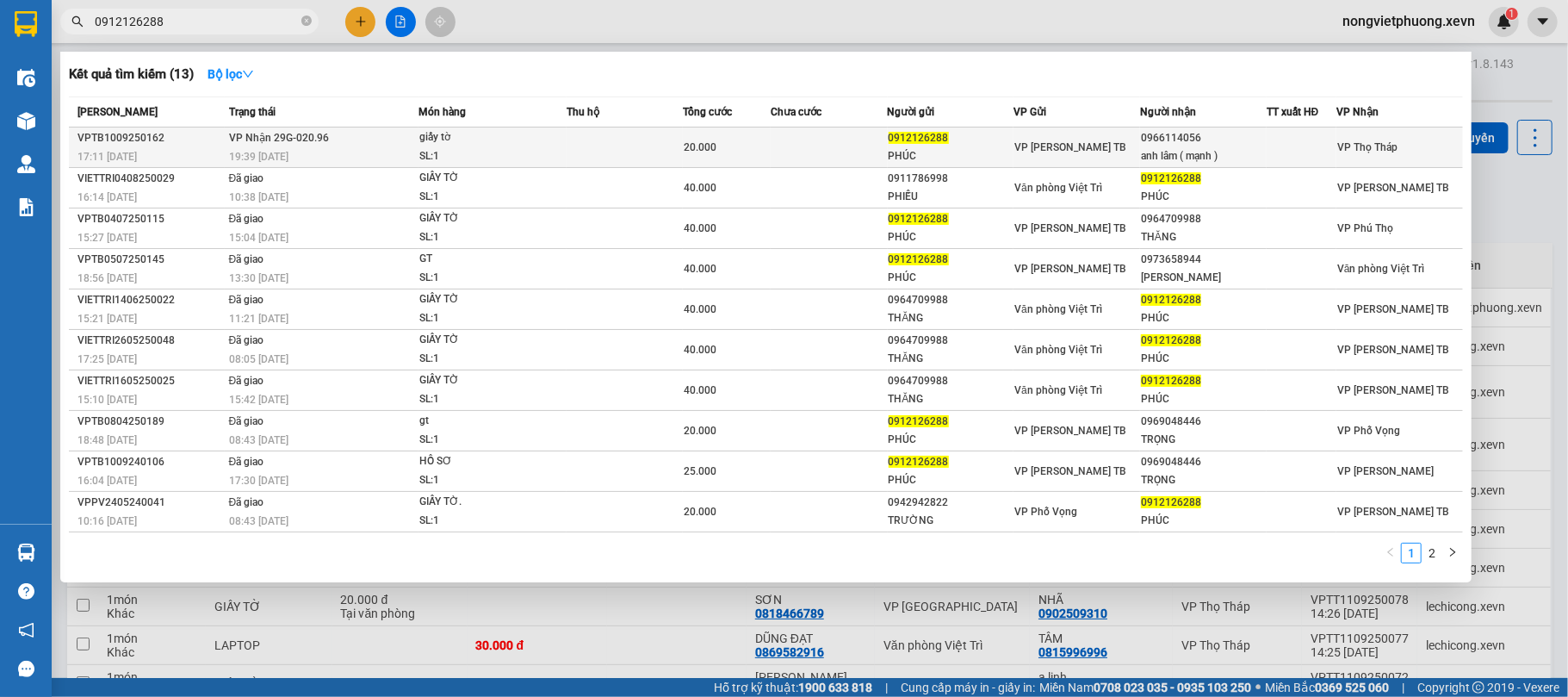
type input "0912126288"
click at [983, 152] on div "PHÚC" at bounding box center [951, 157] width 125 height 18
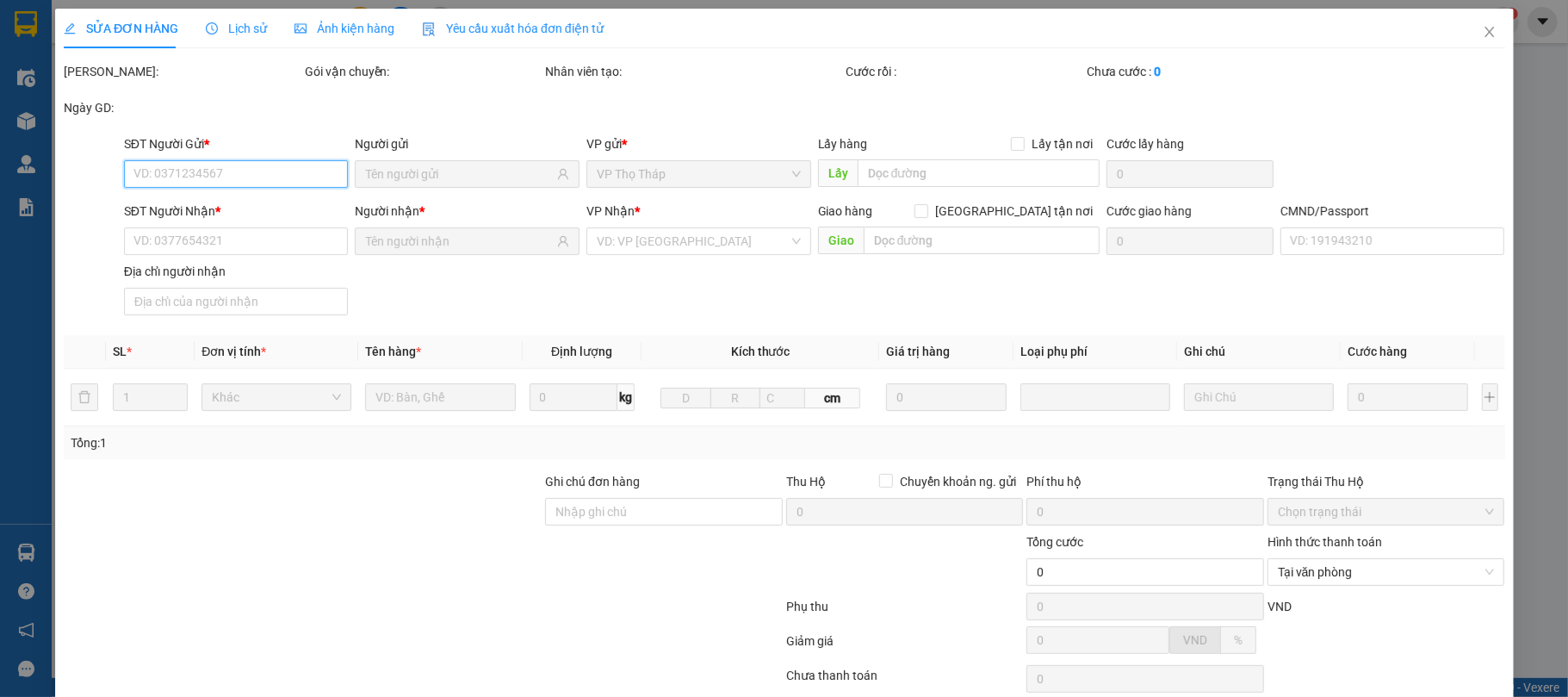
type input "0912126288"
type input "PHÚC"
type input "0966114056"
type input "anh lâm ( mạnh )"
type input "034193000206 BÙI THỊ VÂN ANH"
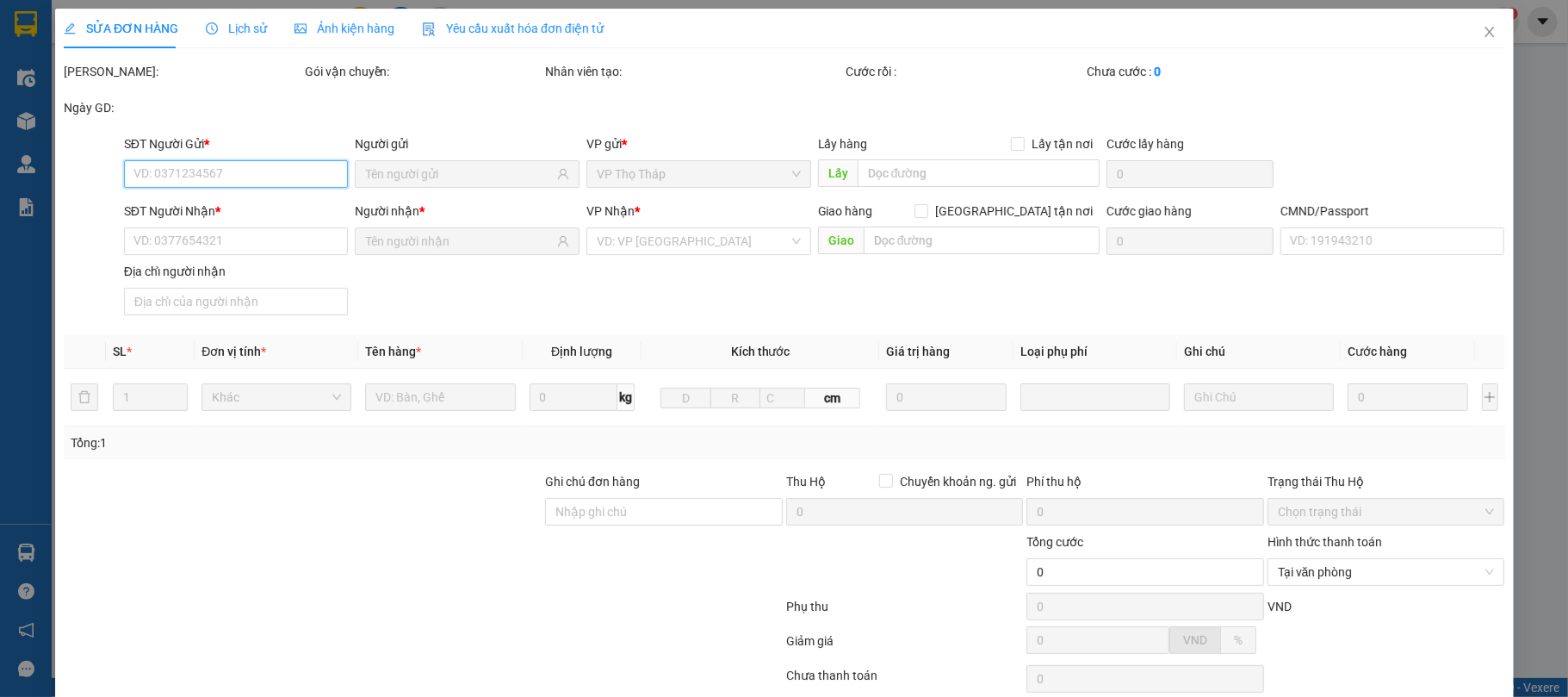
type input "20.000"
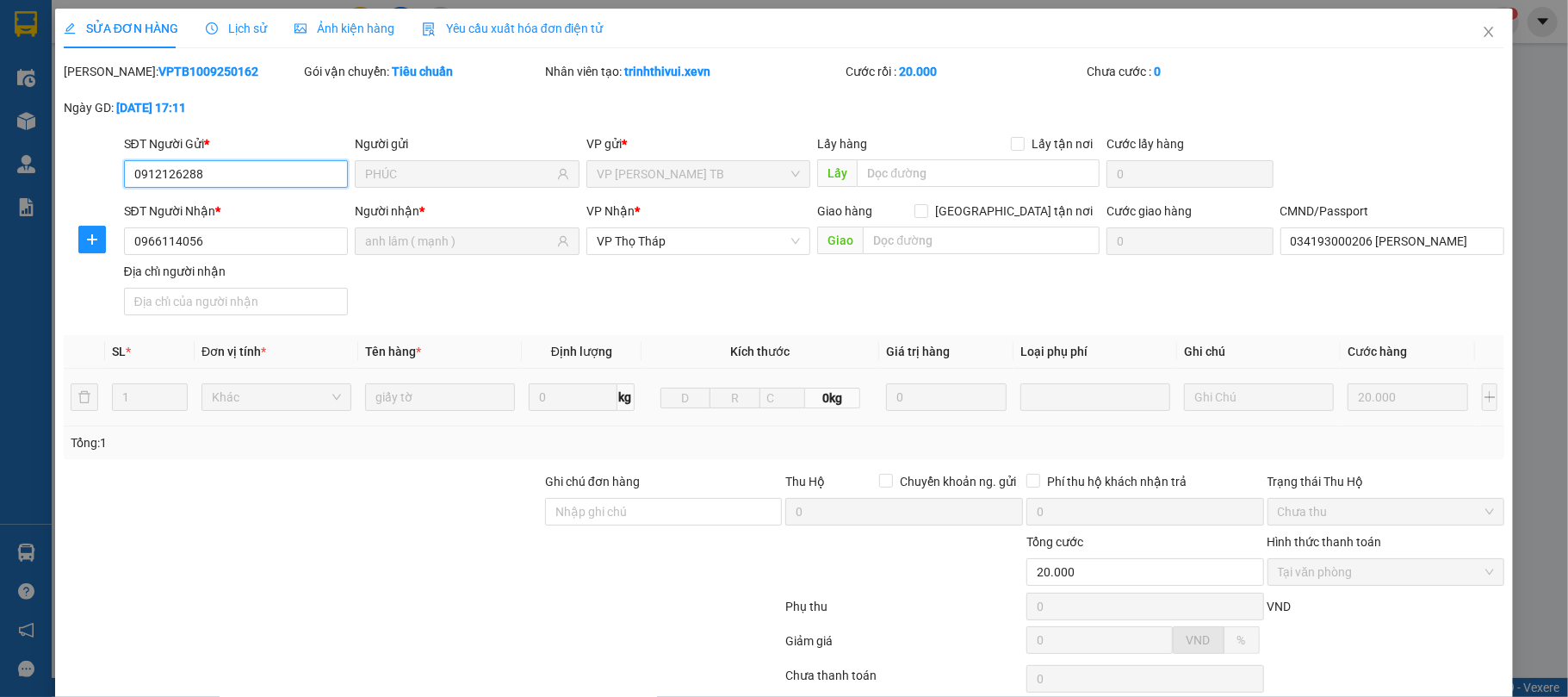
scroll to position [131, 0]
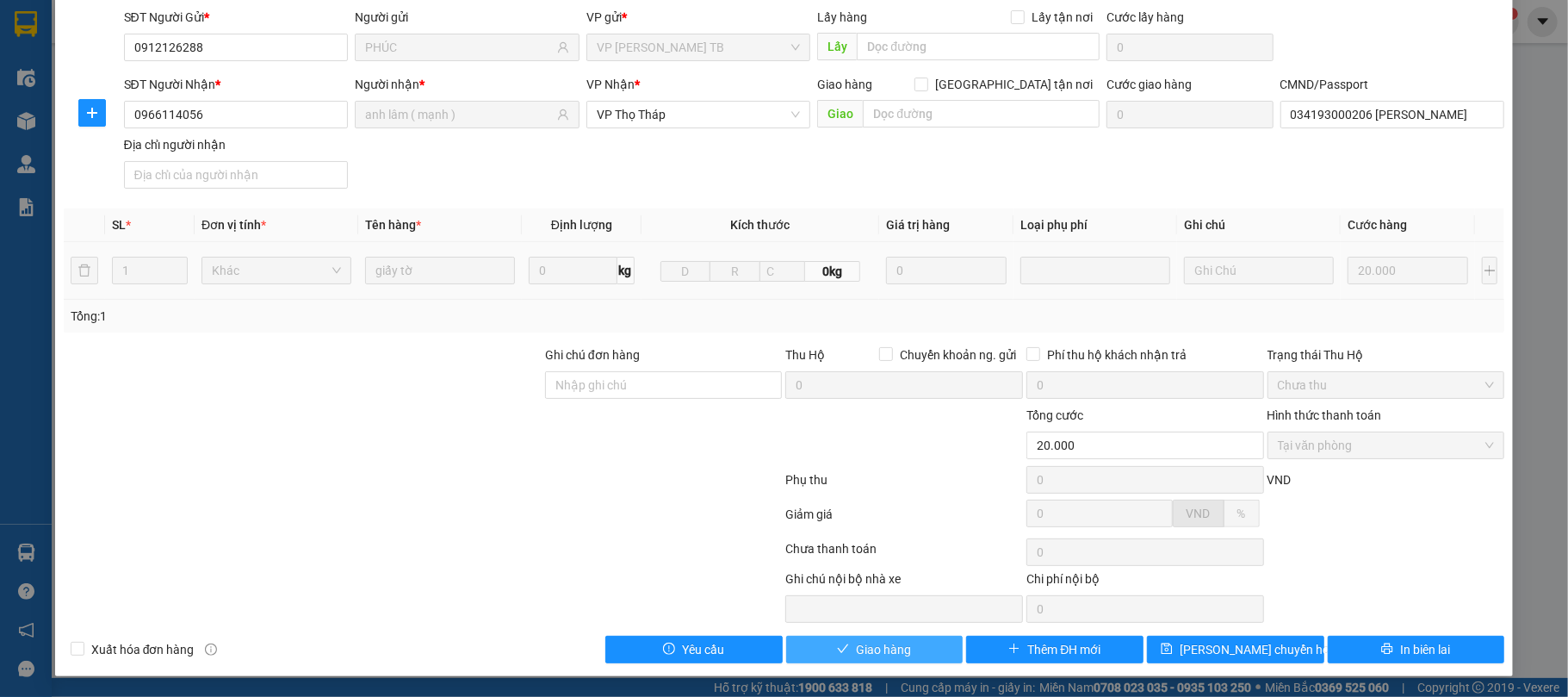
click at [918, 638] on button "Giao hàng" at bounding box center [875, 649] width 177 height 28
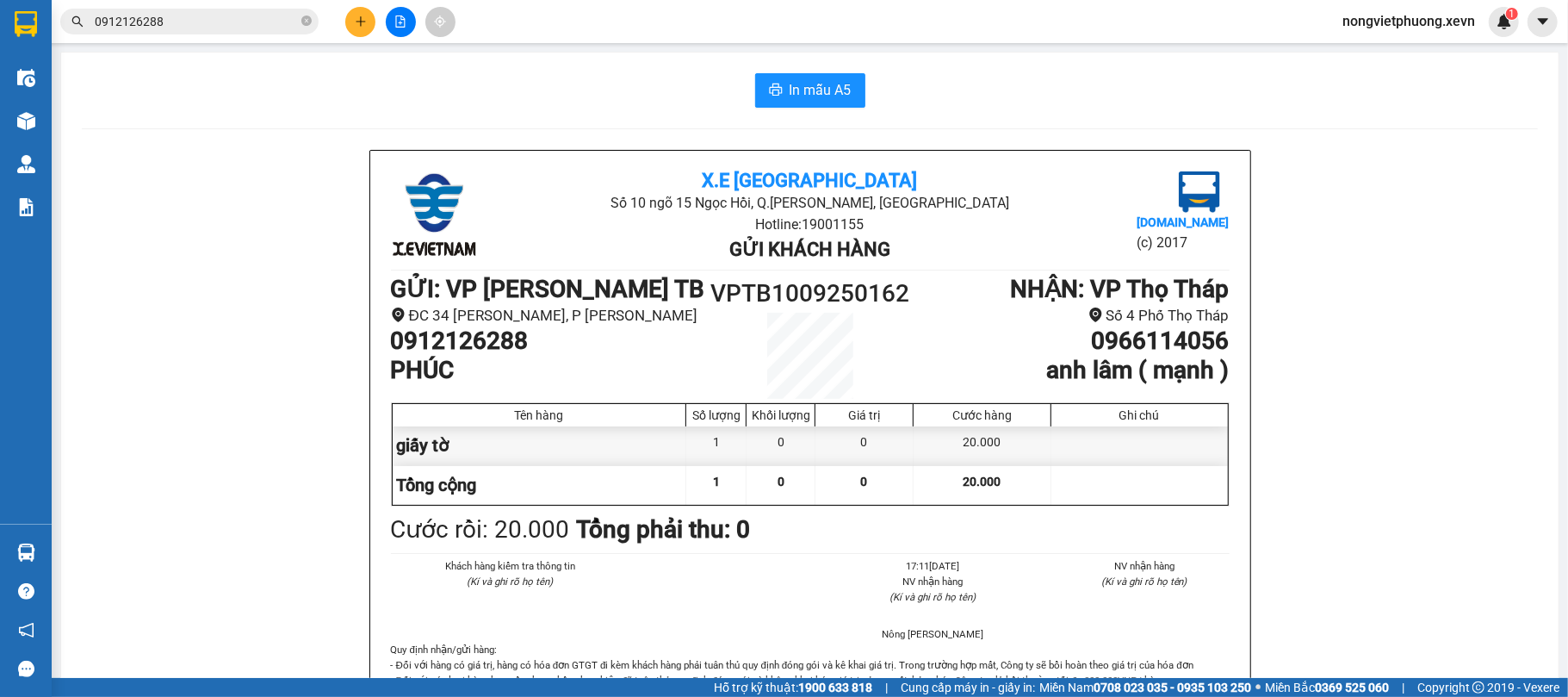
click at [358, 26] on icon "plus" at bounding box center [360, 21] width 12 height 12
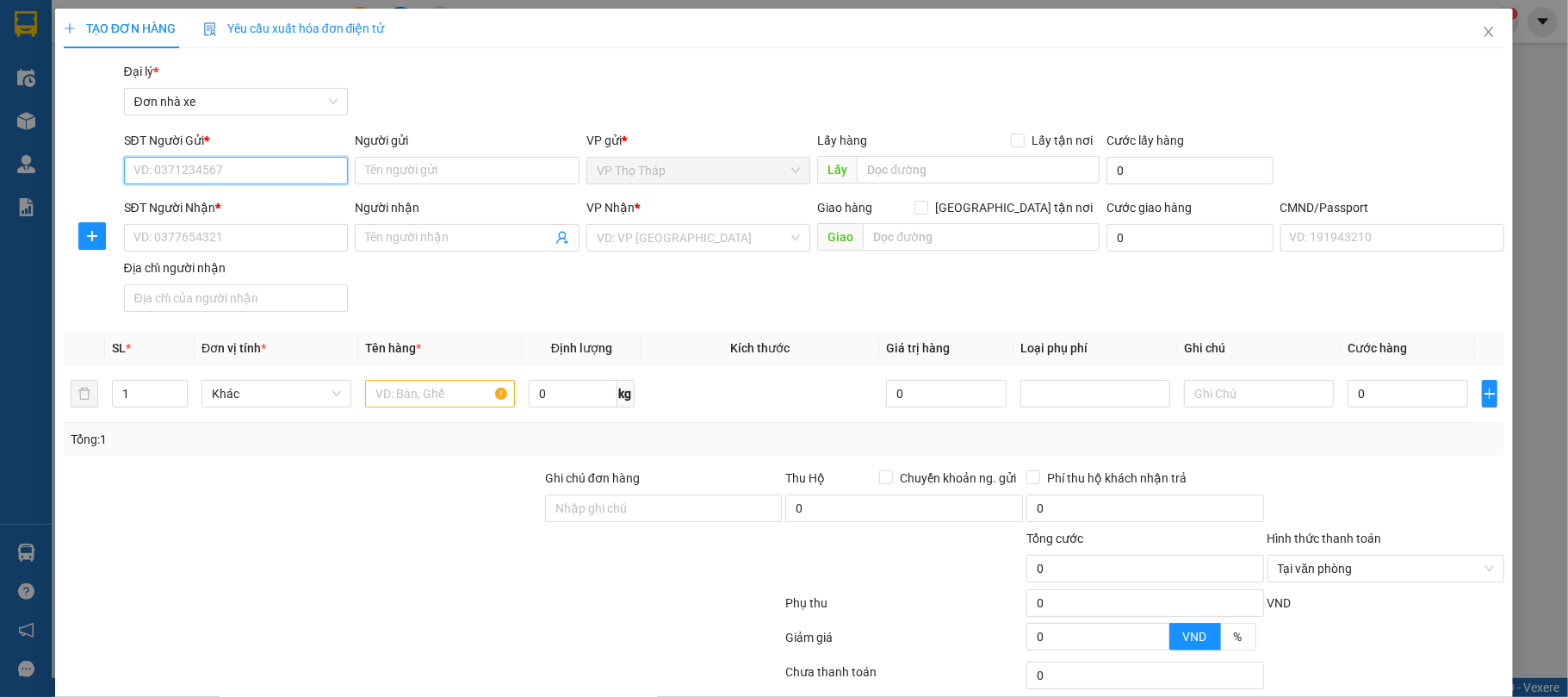
click at [232, 169] on input "SĐT Người Gửi *" at bounding box center [237, 170] width 225 height 28
type input "0"
type input "0989744424"
click at [370, 170] on input "Người gửi" at bounding box center [467, 170] width 225 height 28
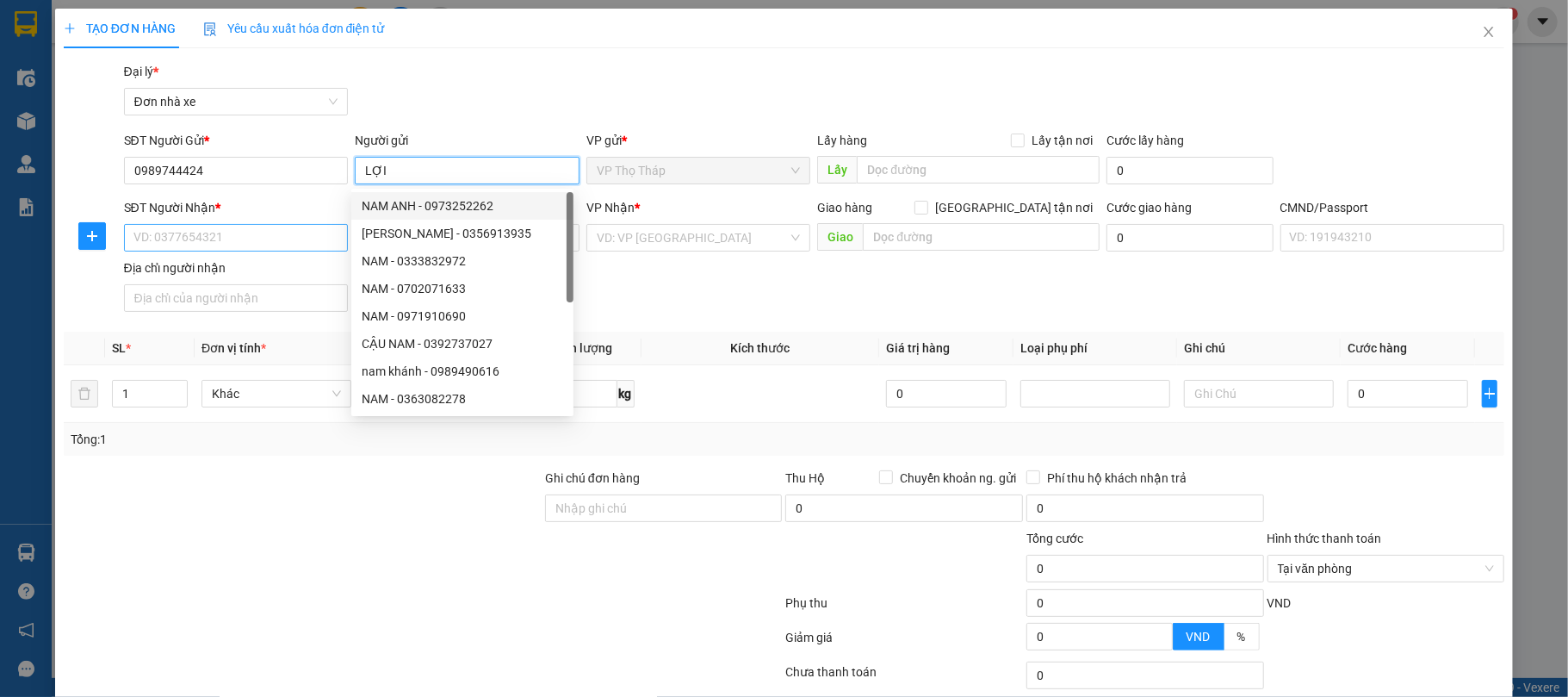
type input "LỢI"
click at [180, 239] on input "SĐT Người Nhận *" at bounding box center [237, 238] width 225 height 28
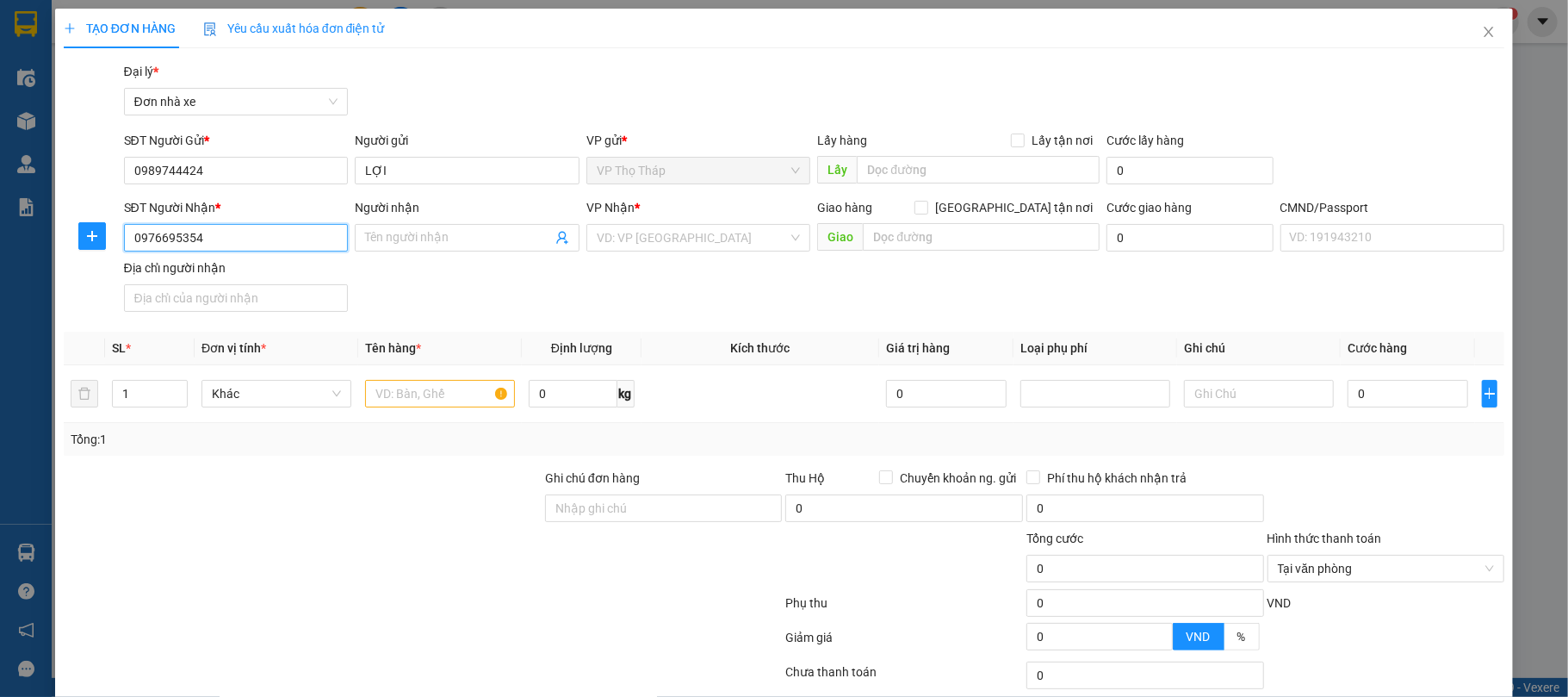
click at [243, 248] on input "0976695354" at bounding box center [237, 238] width 225 height 28
drag, startPoint x: 281, startPoint y: 240, endPoint x: 0, endPoint y: 227, distance: 281.3
click at [0, 227] on div "TẠO ĐƠN HÀNG Yêu cầu xuất hóa đơn điện tử Transit Pickup Surcharge Ids Transit …" at bounding box center [784, 348] width 1568 height 697
click at [225, 246] on input "0977501989" at bounding box center [237, 238] width 225 height 28
drag, startPoint x: 245, startPoint y: 243, endPoint x: 0, endPoint y: 241, distance: 245.0
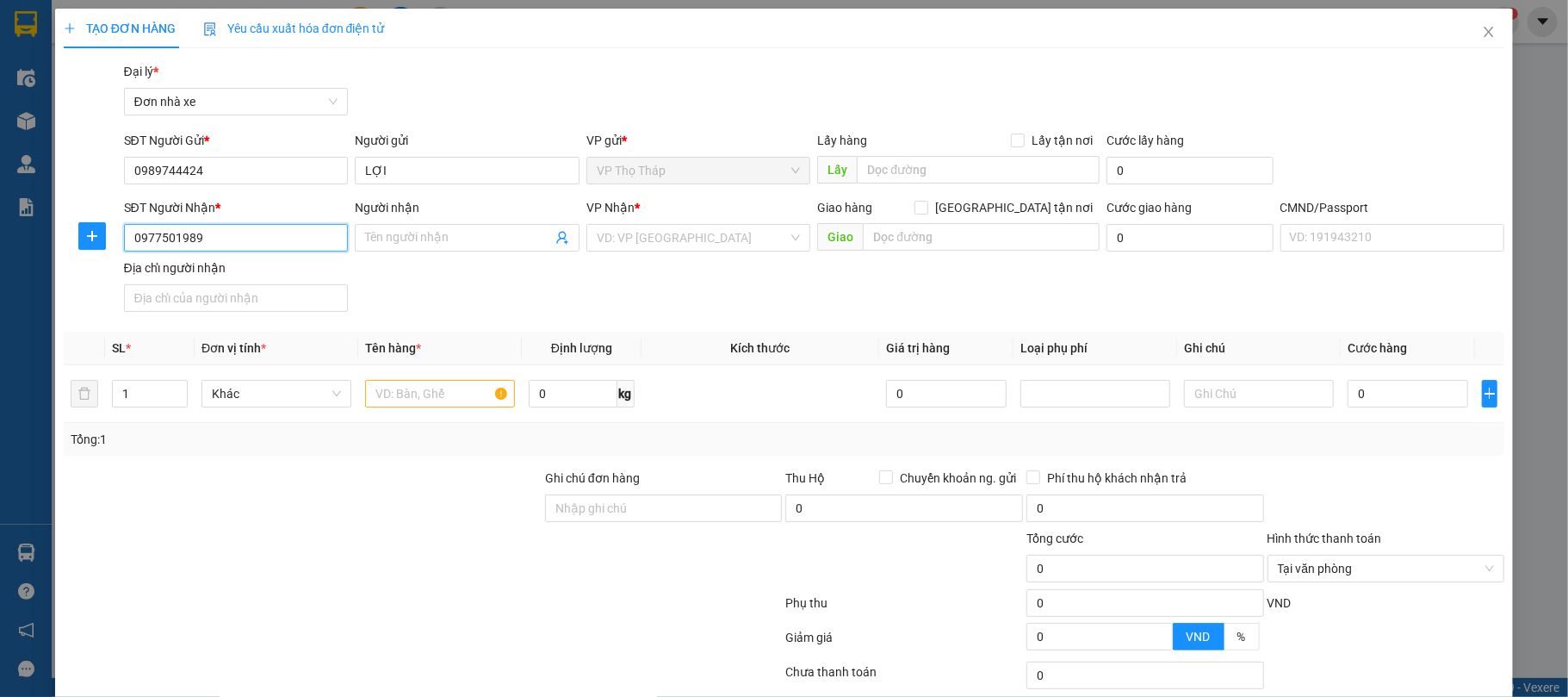
click at [0, 241] on div "TẠO ĐƠN HÀNG Yêu cầu xuất hóa đơn điện tử Transit Pickup Surcharge Ids Transit …" at bounding box center [784, 348] width 1568 height 697
type input "0977501989"
click at [462, 90] on div "Gói vận chuyển * Tiêu chuẩn Đại lý * Đơn nhà xe" at bounding box center [814, 92] width 1388 height 60
click at [427, 232] on input "Người nhận" at bounding box center [458, 237] width 186 height 19
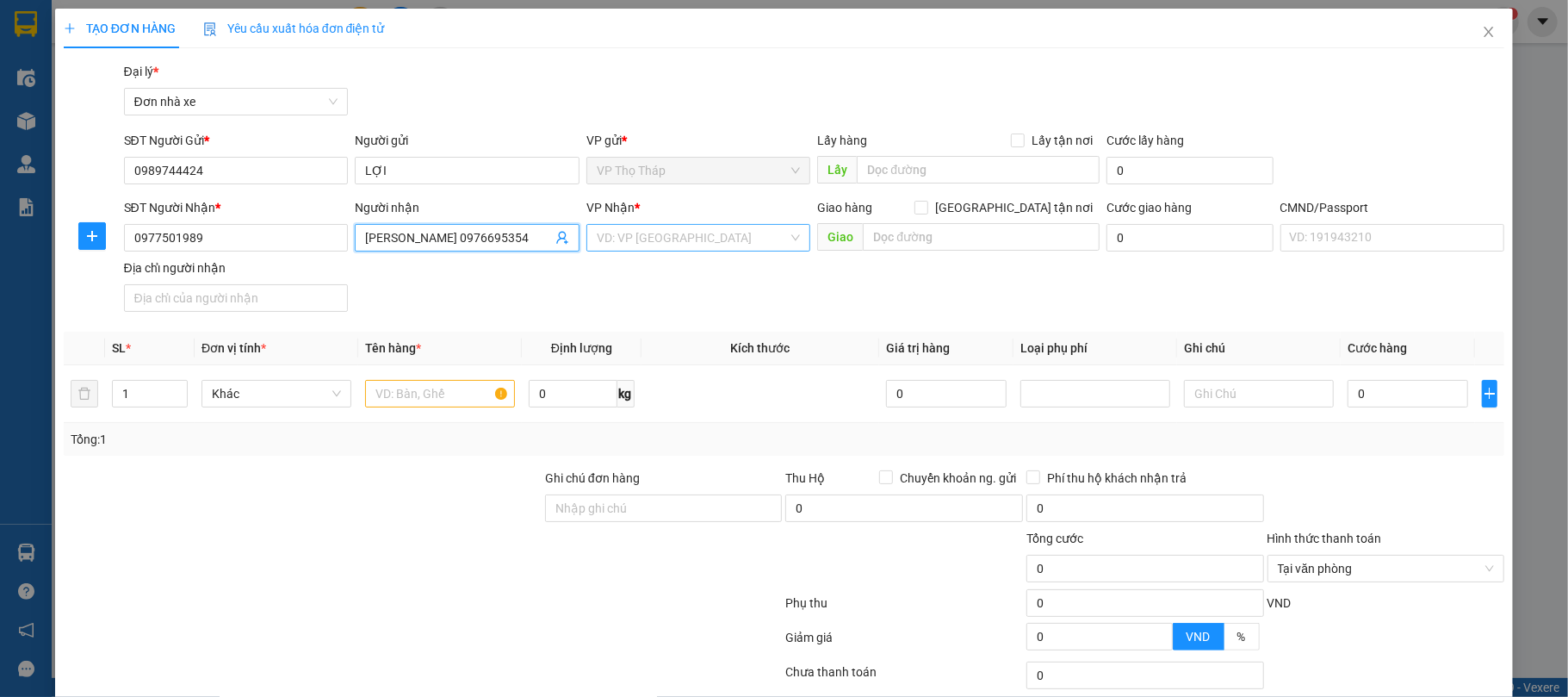
type input "HIỂU GIANG 0976695354"
click at [646, 236] on input "search" at bounding box center [693, 238] width 192 height 26
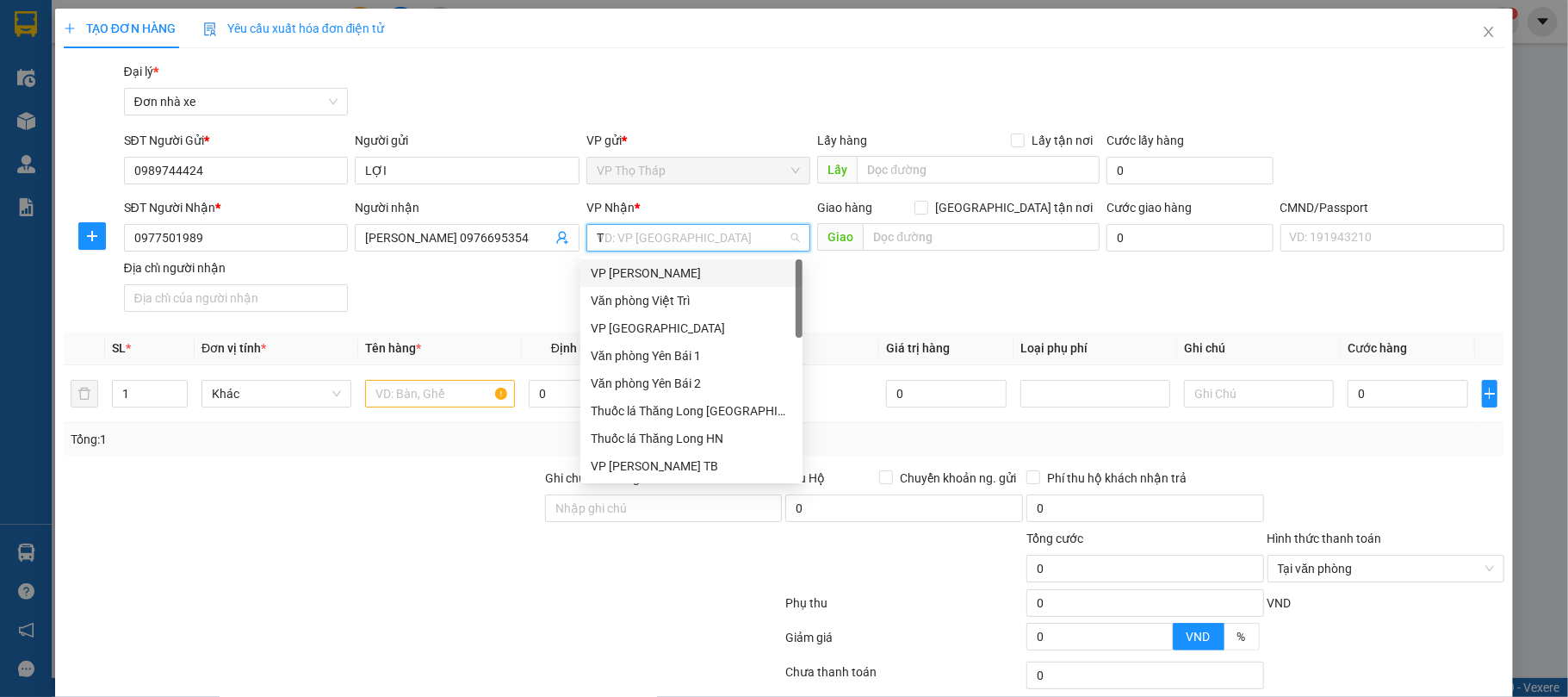
type input "TB"
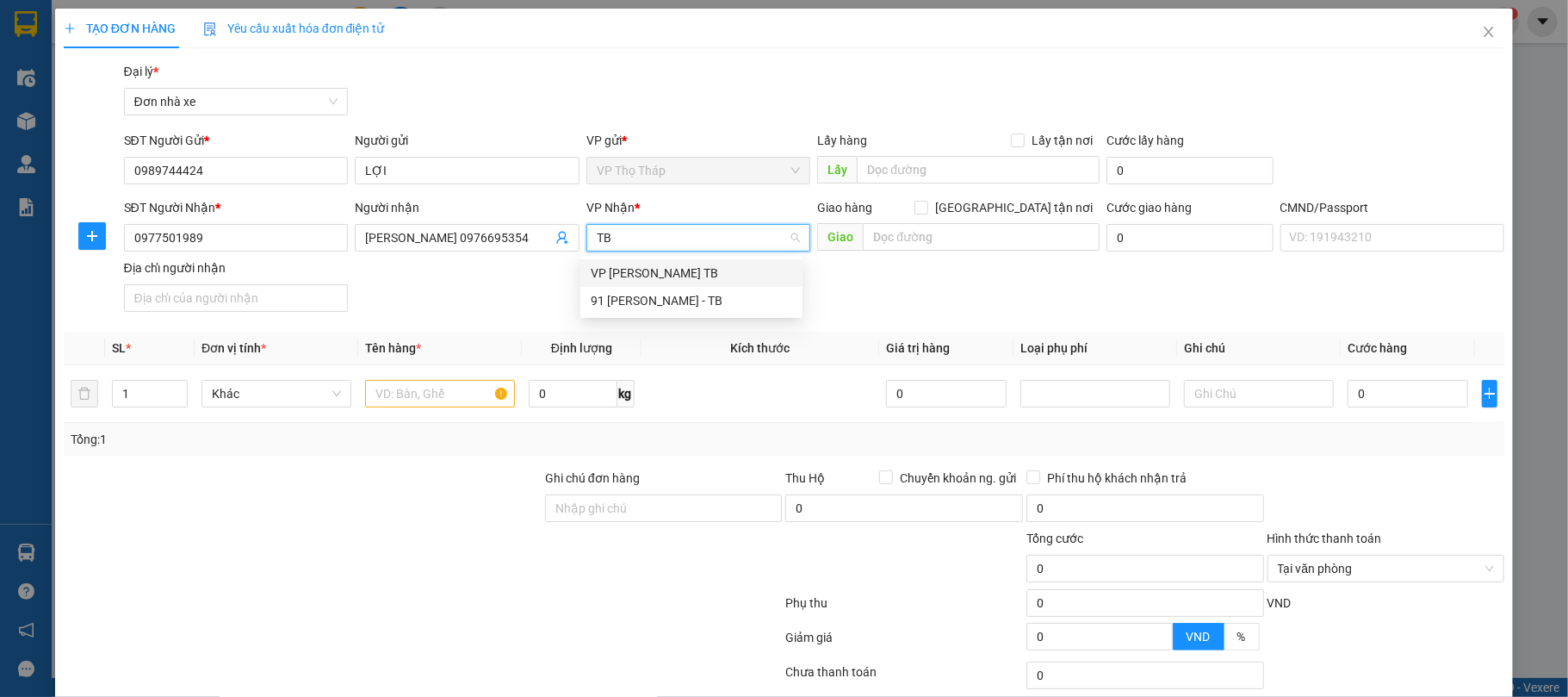
click at [656, 269] on div "VP [PERSON_NAME] TB" at bounding box center [692, 273] width 202 height 19
click at [403, 330] on div "Transit Pickup Surcharge Ids Transit Deliver Surcharge Ids Transit Deliver Surc…" at bounding box center [784, 424] width 1442 height 724
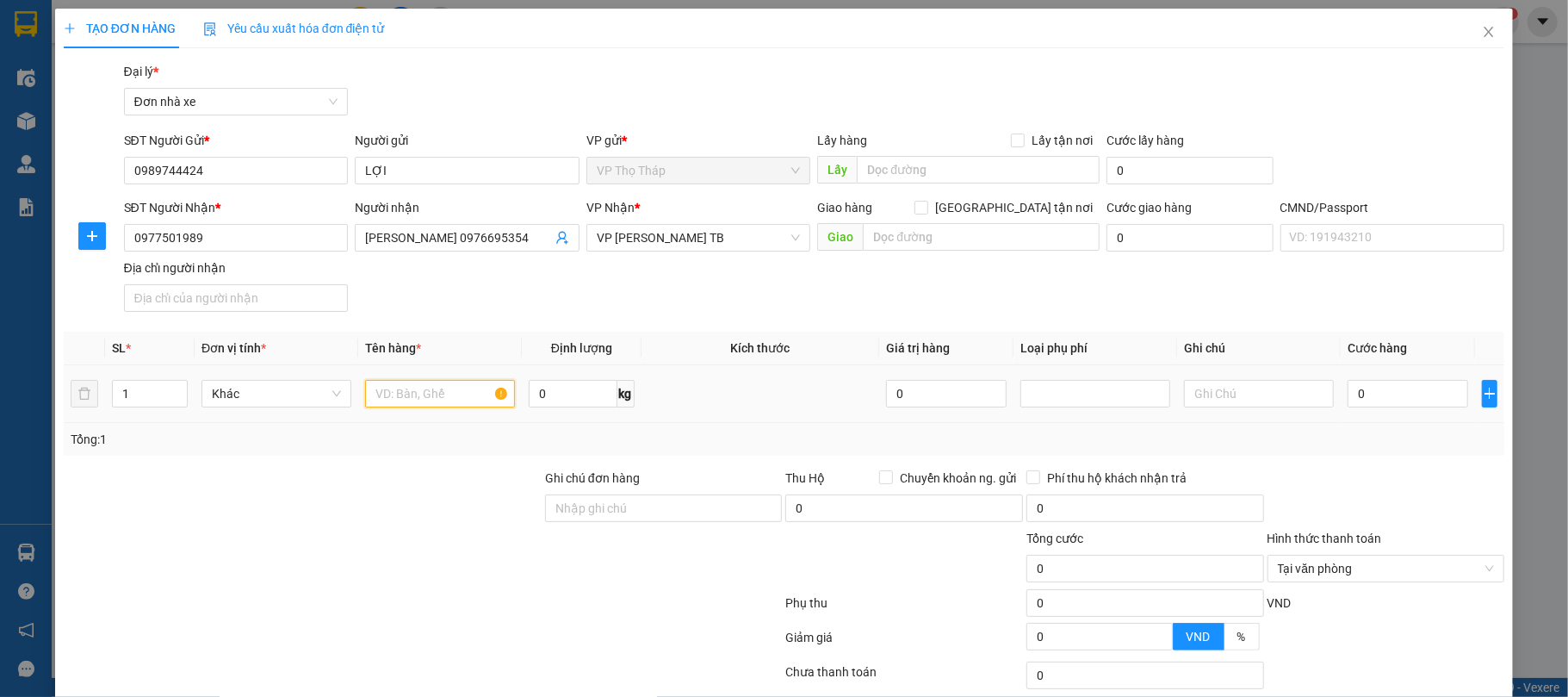
click at [397, 400] on input "text" at bounding box center [440, 394] width 150 height 28
type input "2 KIỆN"
drag, startPoint x: 146, startPoint y: 391, endPoint x: 0, endPoint y: 391, distance: 146.0
click at [0, 391] on div "TẠO ĐƠN HÀNG Yêu cầu xuất hóa đơn điện tử Transit Pickup Surcharge Ids Transit …" at bounding box center [784, 348] width 1568 height 697
type input "2"
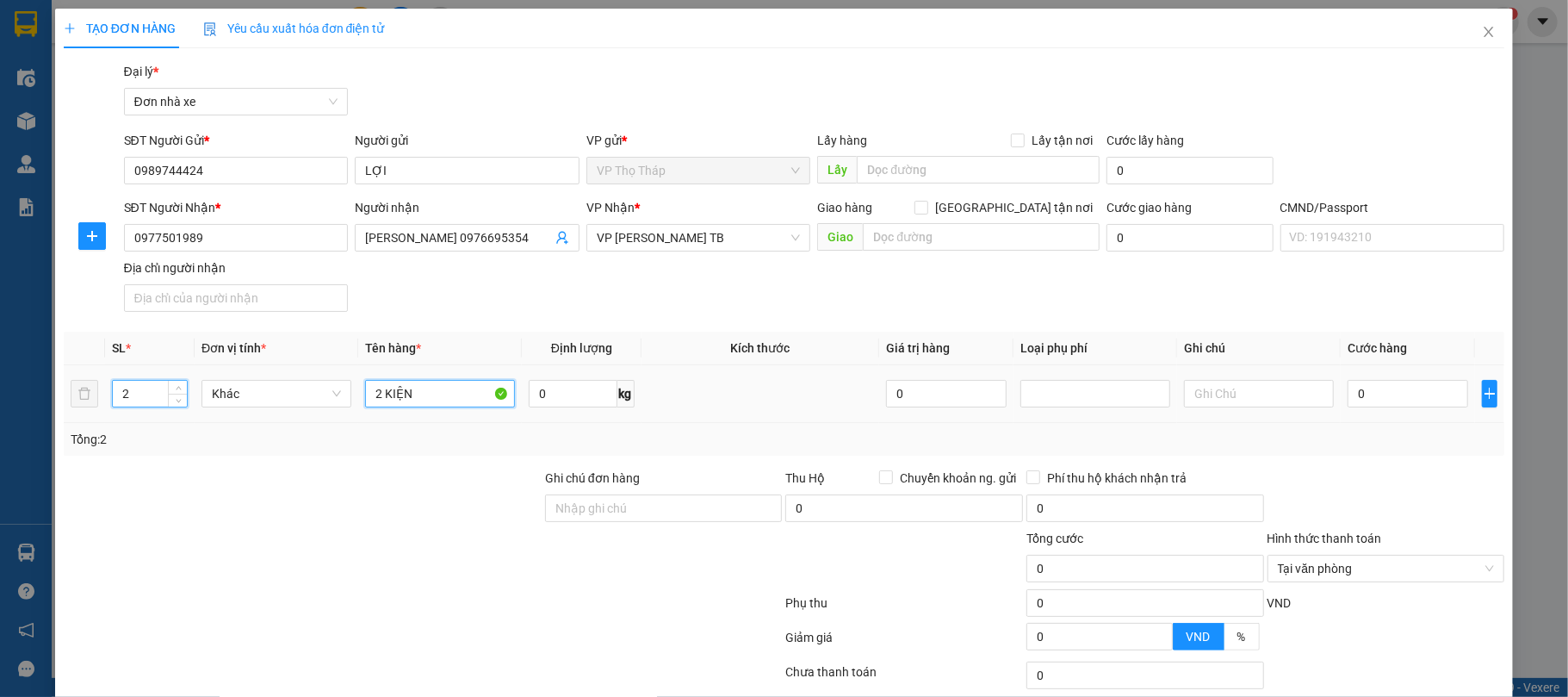
click at [444, 400] on input "2 KIỆN" at bounding box center [440, 394] width 150 height 28
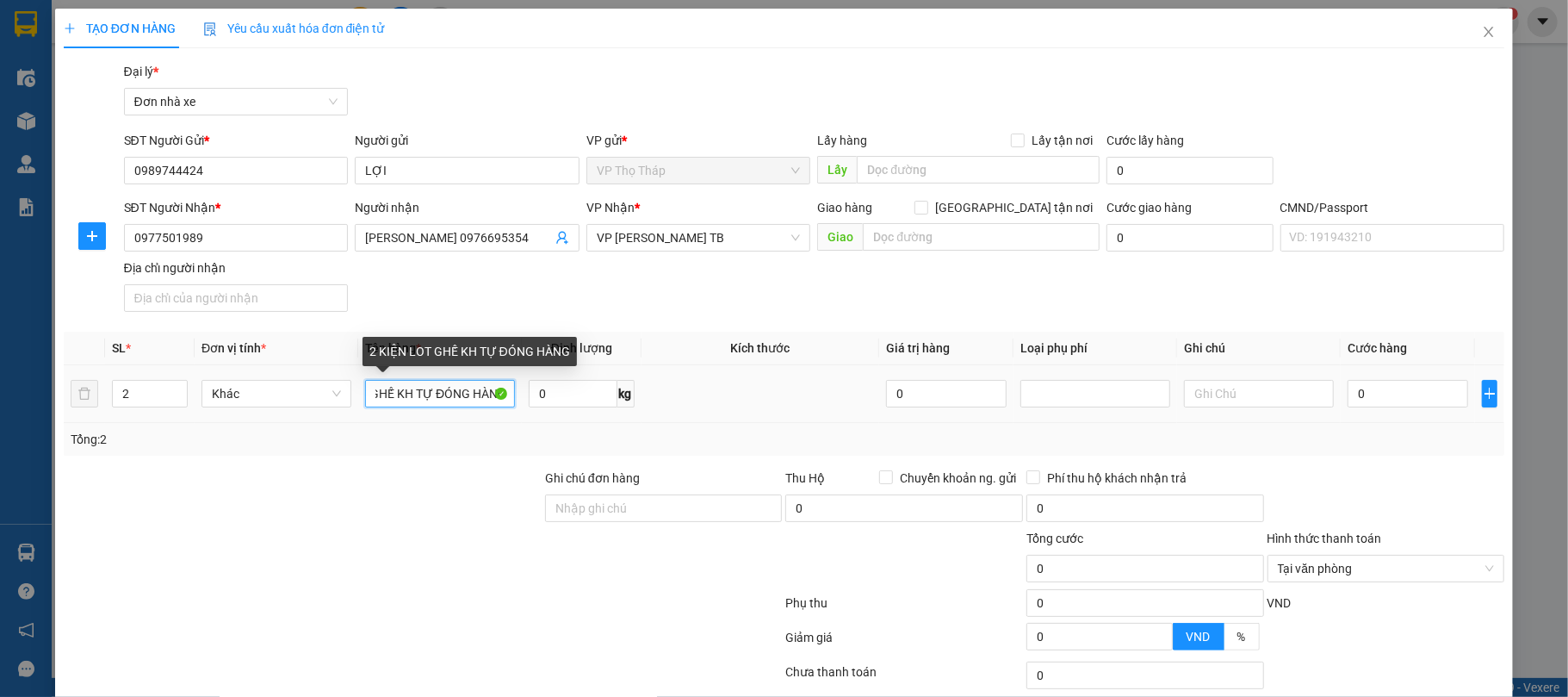
scroll to position [0, 69]
type input "2 KIỆN LOT GHẾ KH TỰ ĐÓNG HÀNG"
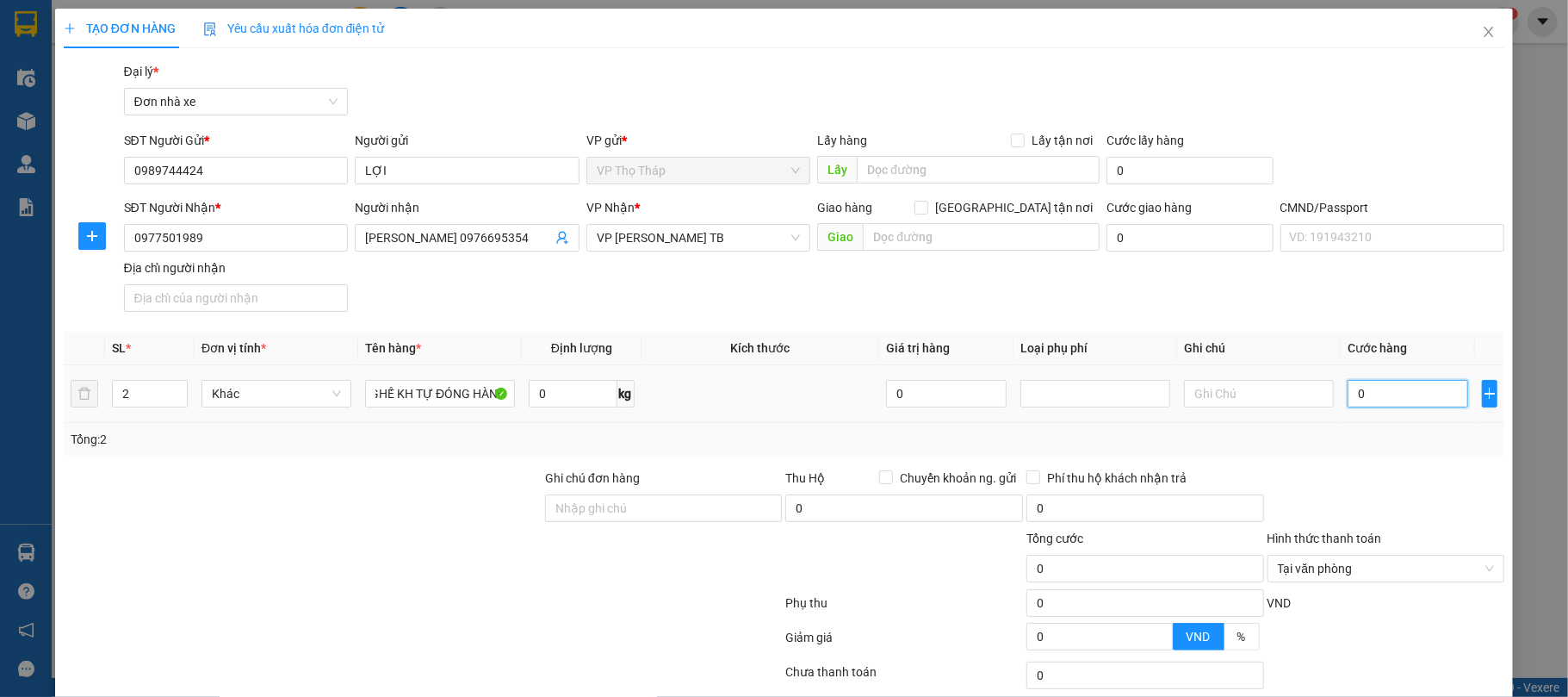
click at [1444, 391] on input "0" at bounding box center [1408, 394] width 121 height 28
type input "6"
type input "60"
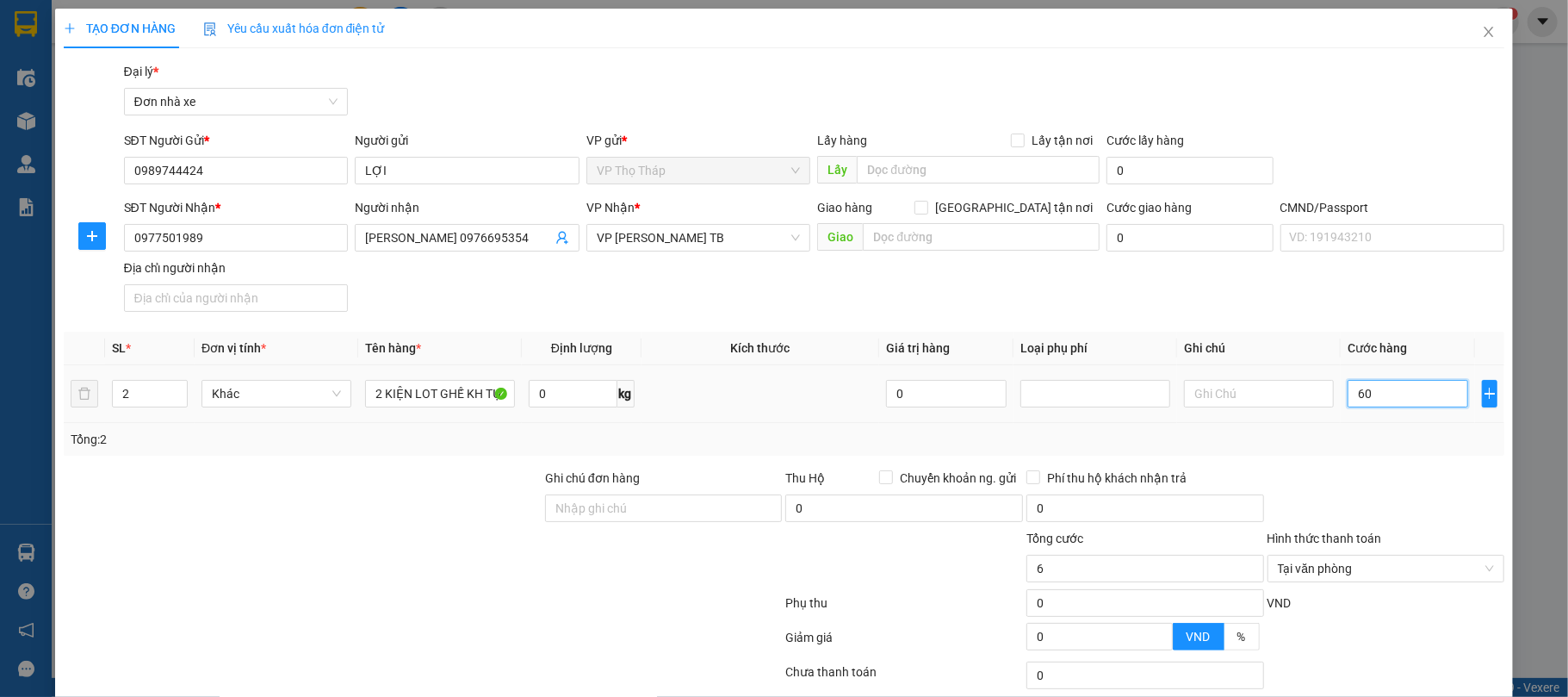
type input "60"
type input "60.000"
click at [1444, 480] on div at bounding box center [1387, 498] width 241 height 60
type input "60.000"
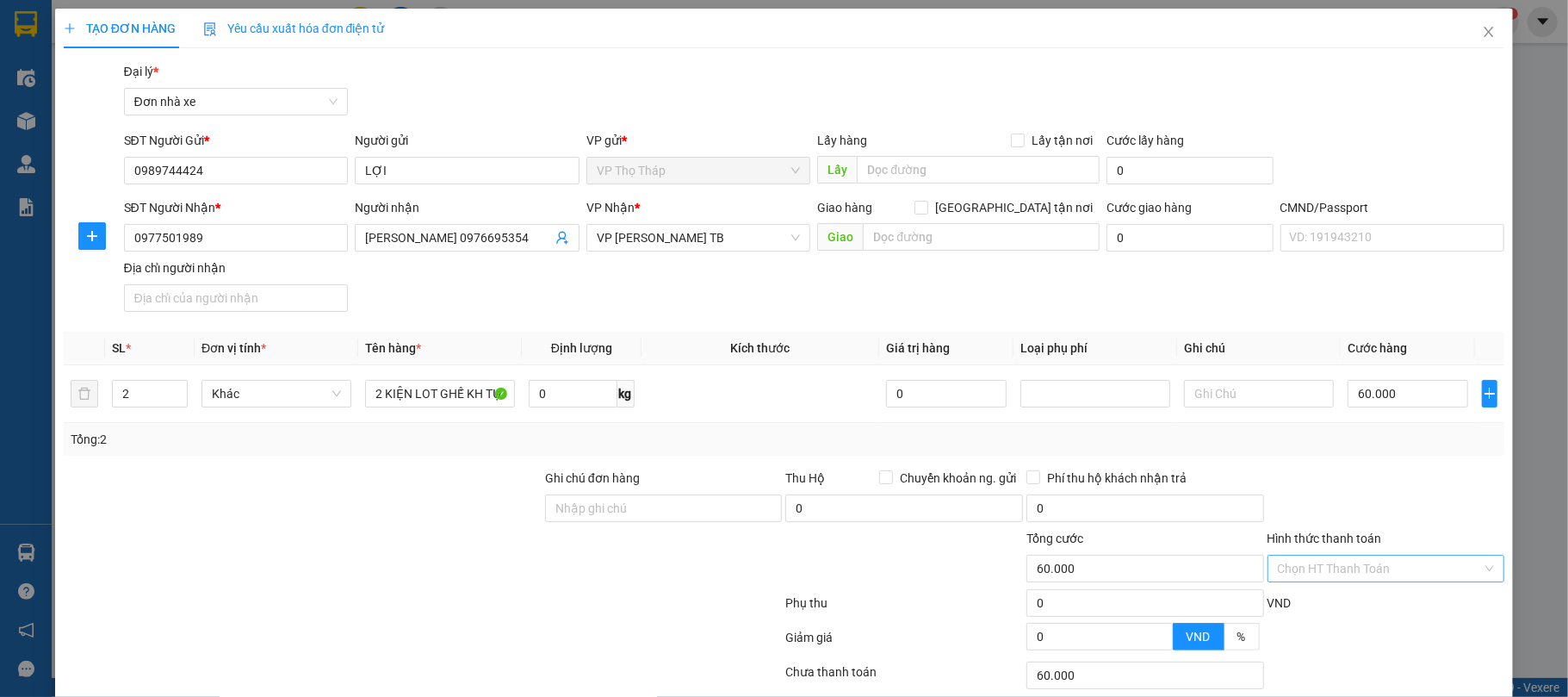
click at [1440, 501] on div at bounding box center [1387, 498] width 241 height 60
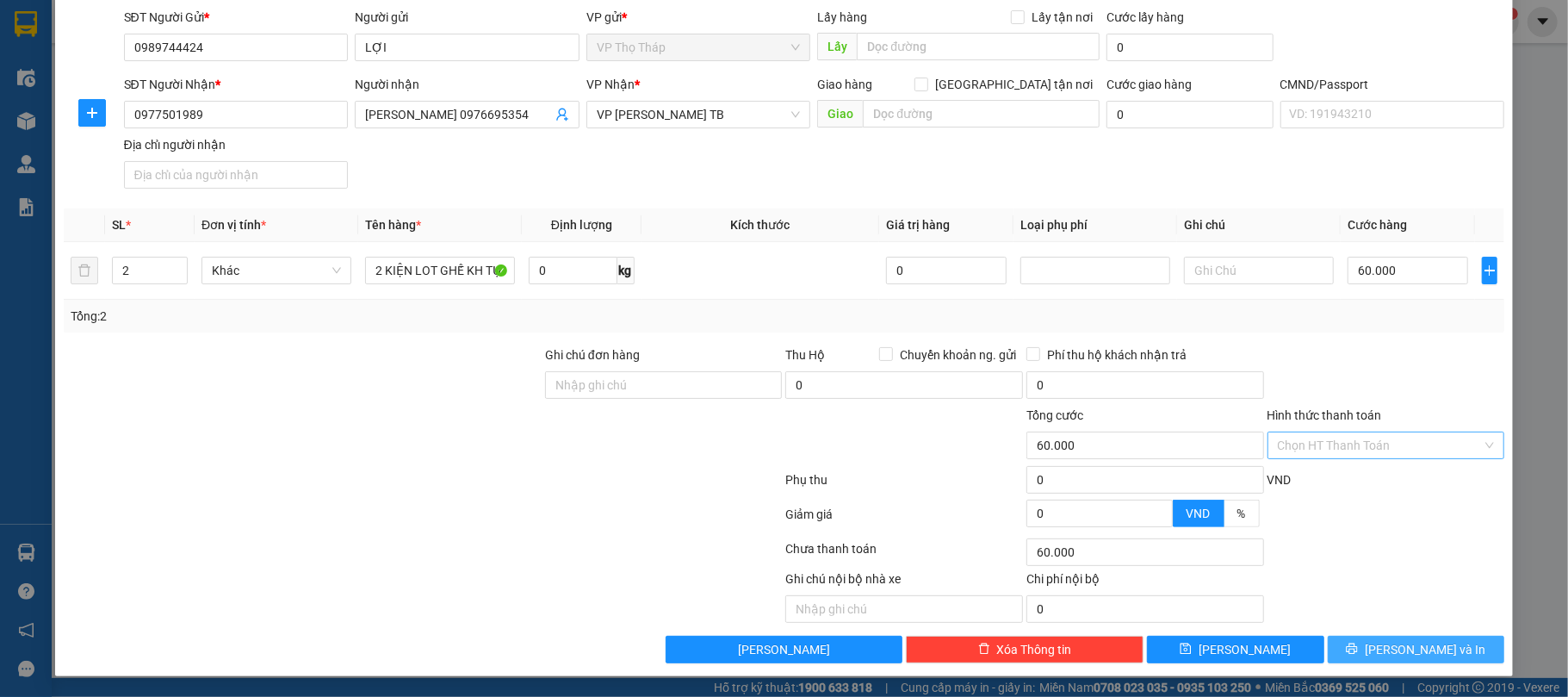
click at [1445, 636] on button "[PERSON_NAME] và In" at bounding box center [1416, 649] width 177 height 28
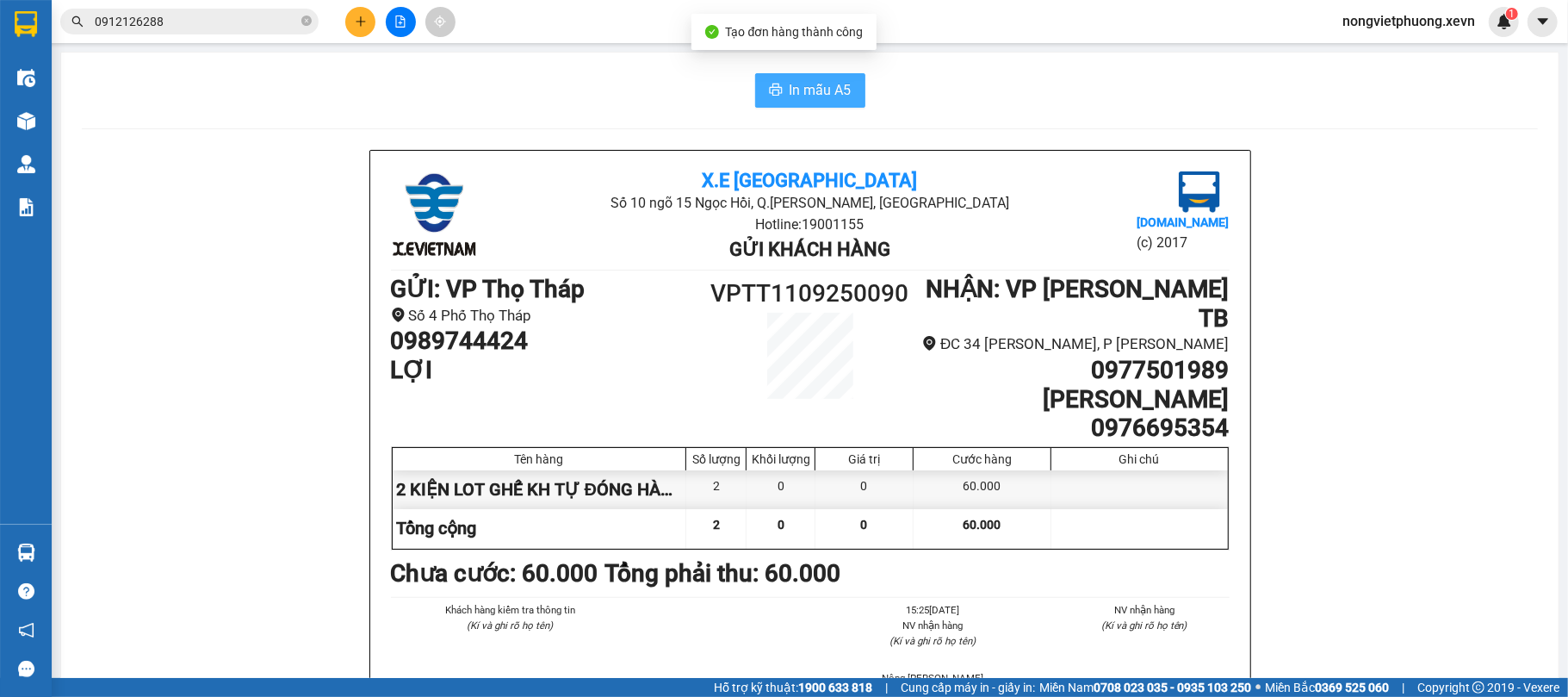
click at [794, 98] on span "In mẫu A5" at bounding box center [820, 90] width 62 height 22
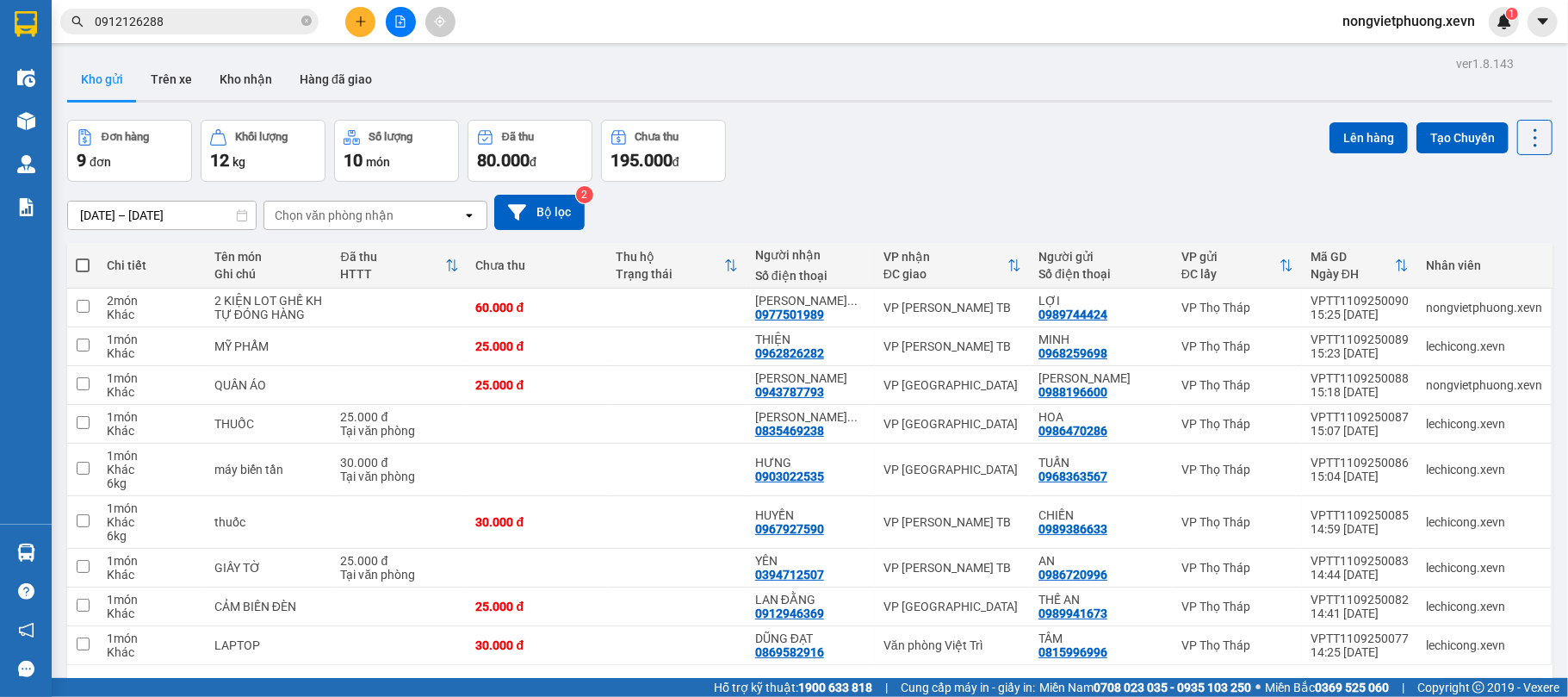
click at [880, 143] on div "Đơn hàng 9 đơn Khối lượng 12 kg Số lượng 10 món Đã thu 80.000 đ Chưa thu 195.00…" at bounding box center [810, 150] width 1485 height 62
click at [932, 163] on div "Đơn hàng 9 đơn Khối lượng 12 kg Số lượng 10 món Đã thu 80.000 đ Chưa thu 195.00…" at bounding box center [810, 150] width 1485 height 62
click at [1445, 310] on icon at bounding box center [1450, 307] width 12 height 12
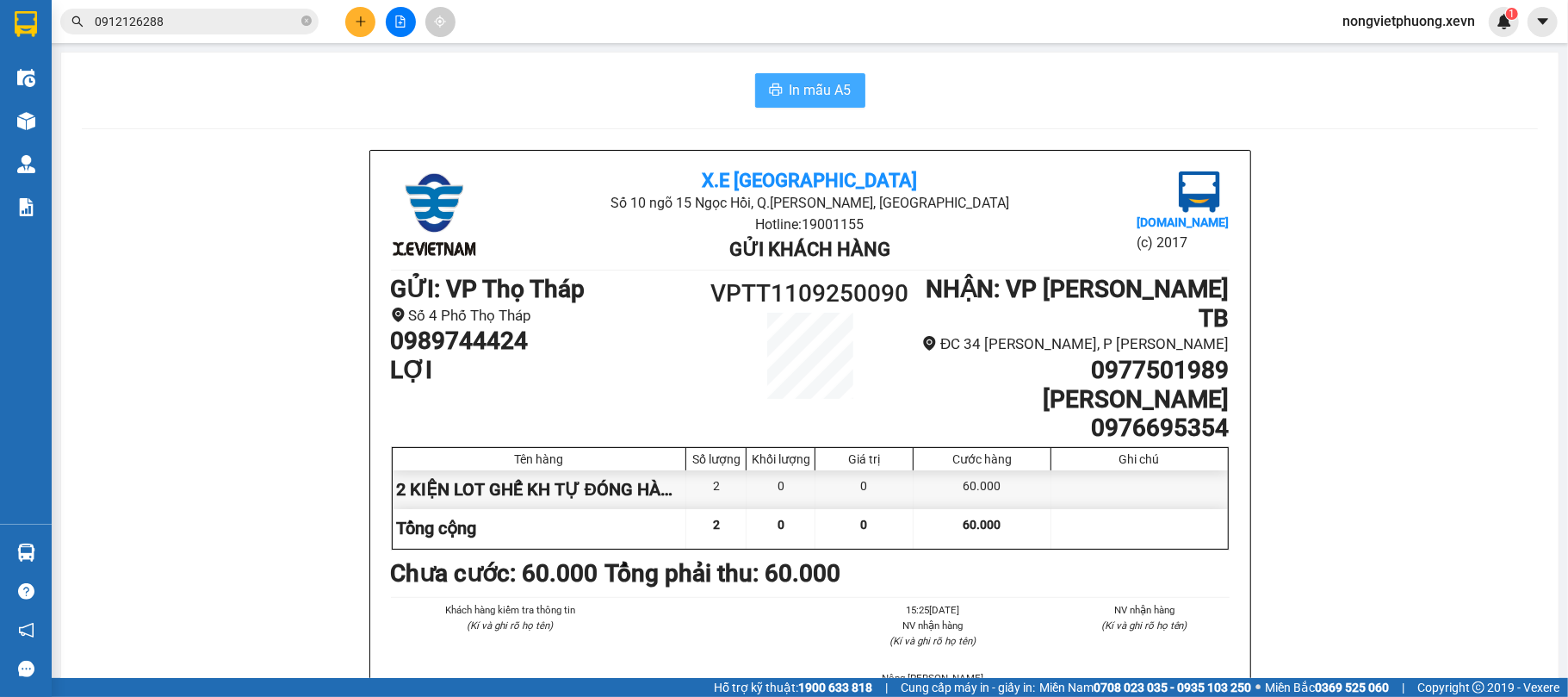
click at [832, 86] on span "In mẫu A5" at bounding box center [820, 90] width 62 height 22
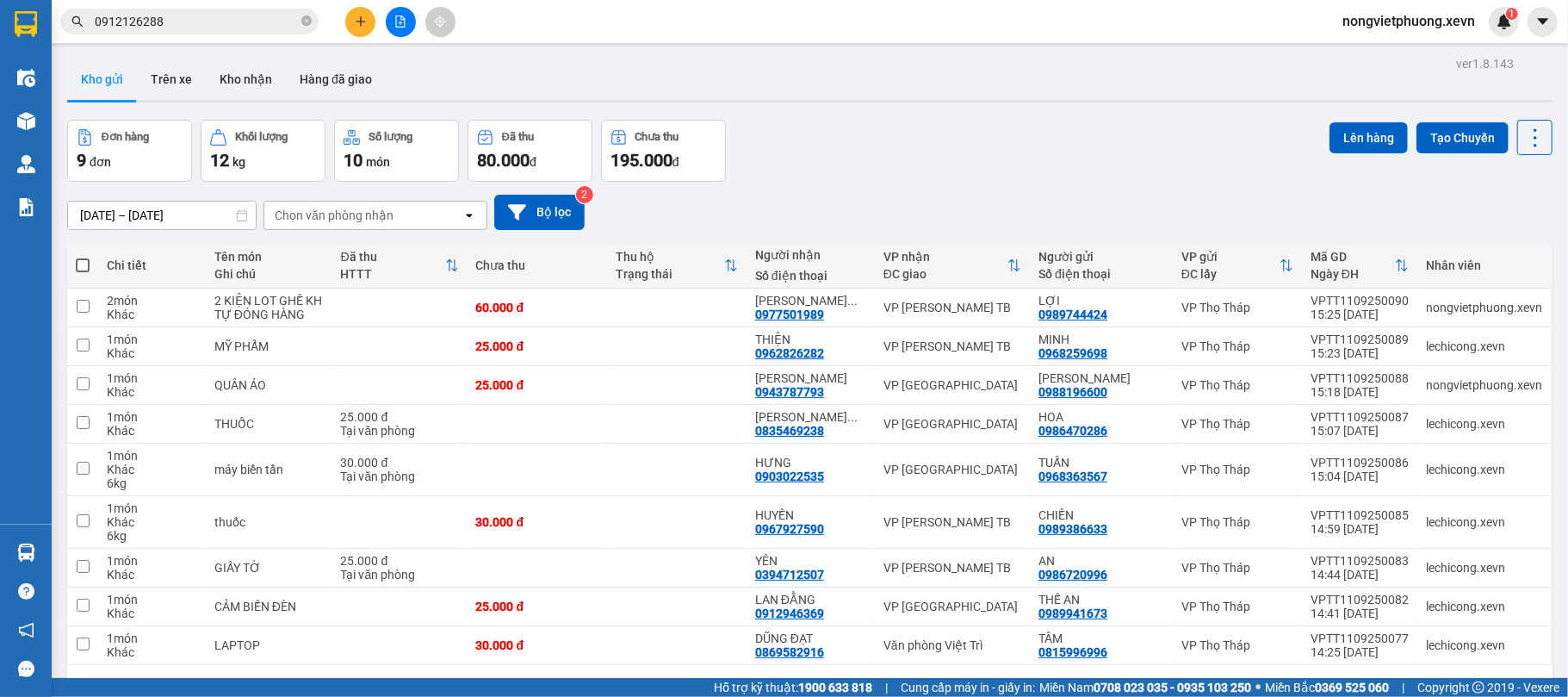
click at [954, 131] on div "Đơn hàng 9 đơn Khối lượng 12 kg Số lượng 10 món Đã thu 80.000 đ Chưa thu 195.00…" at bounding box center [810, 150] width 1485 height 62
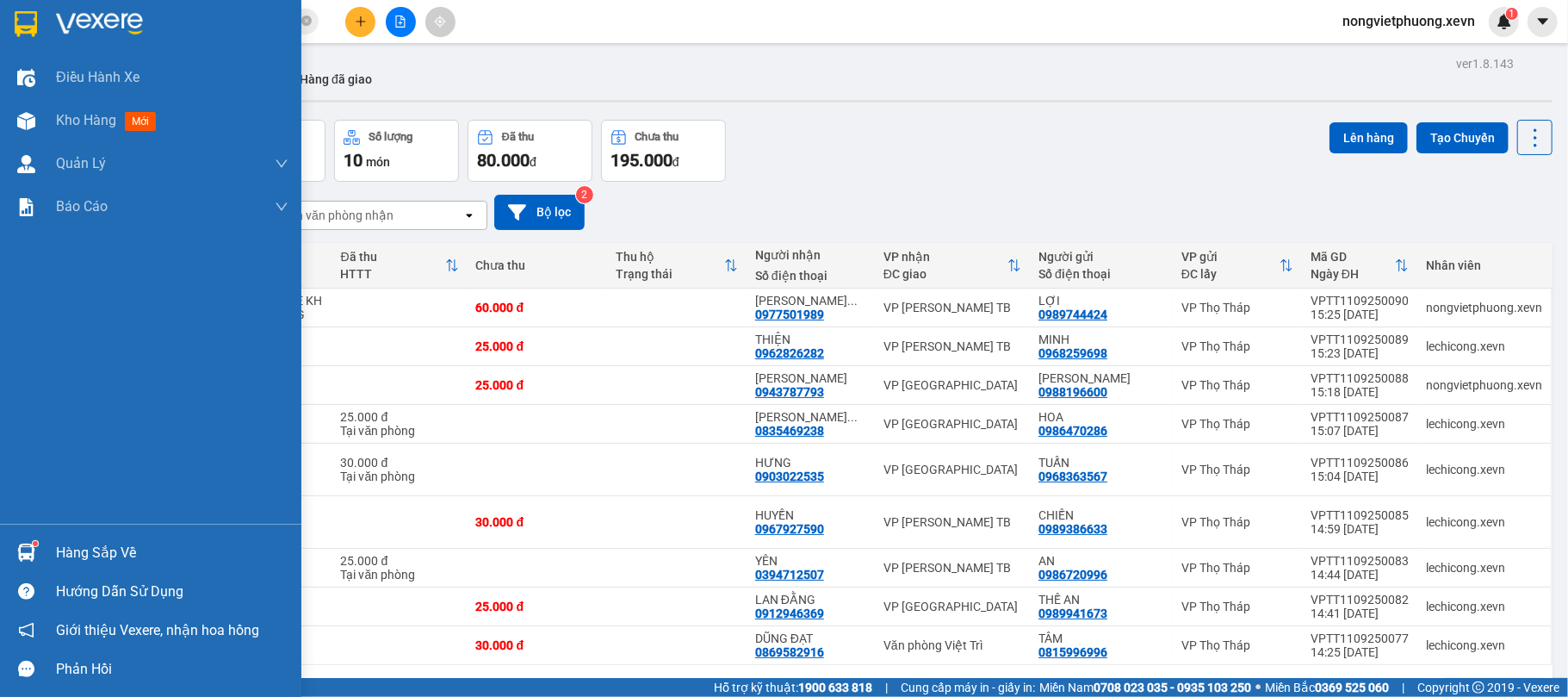
click at [38, 545] on div at bounding box center [25, 552] width 30 height 30
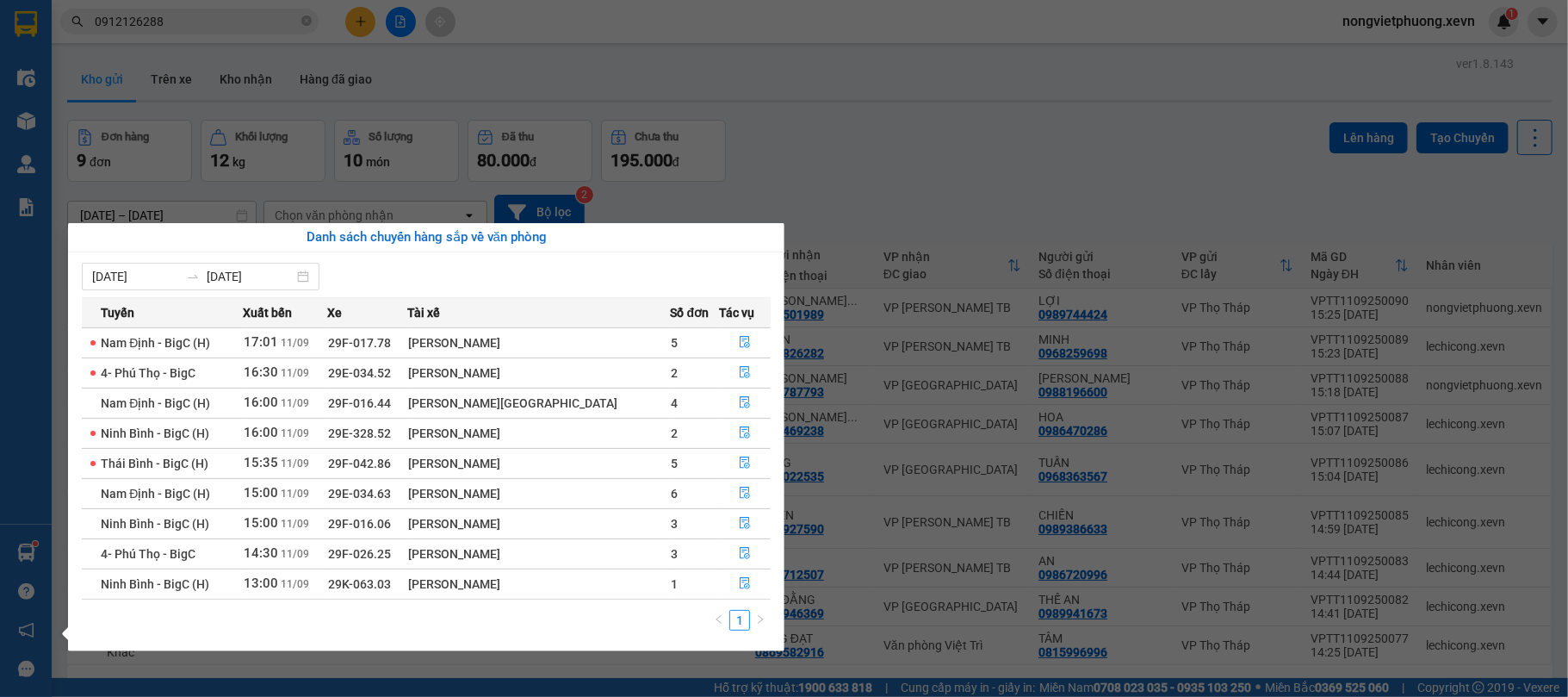
click at [311, 19] on section "Kết quả tìm kiếm ( 13 ) Bộ lọc Mã ĐH Trạng thái Món hàng Thu hộ Tổng cước Chưa …" at bounding box center [784, 348] width 1568 height 697
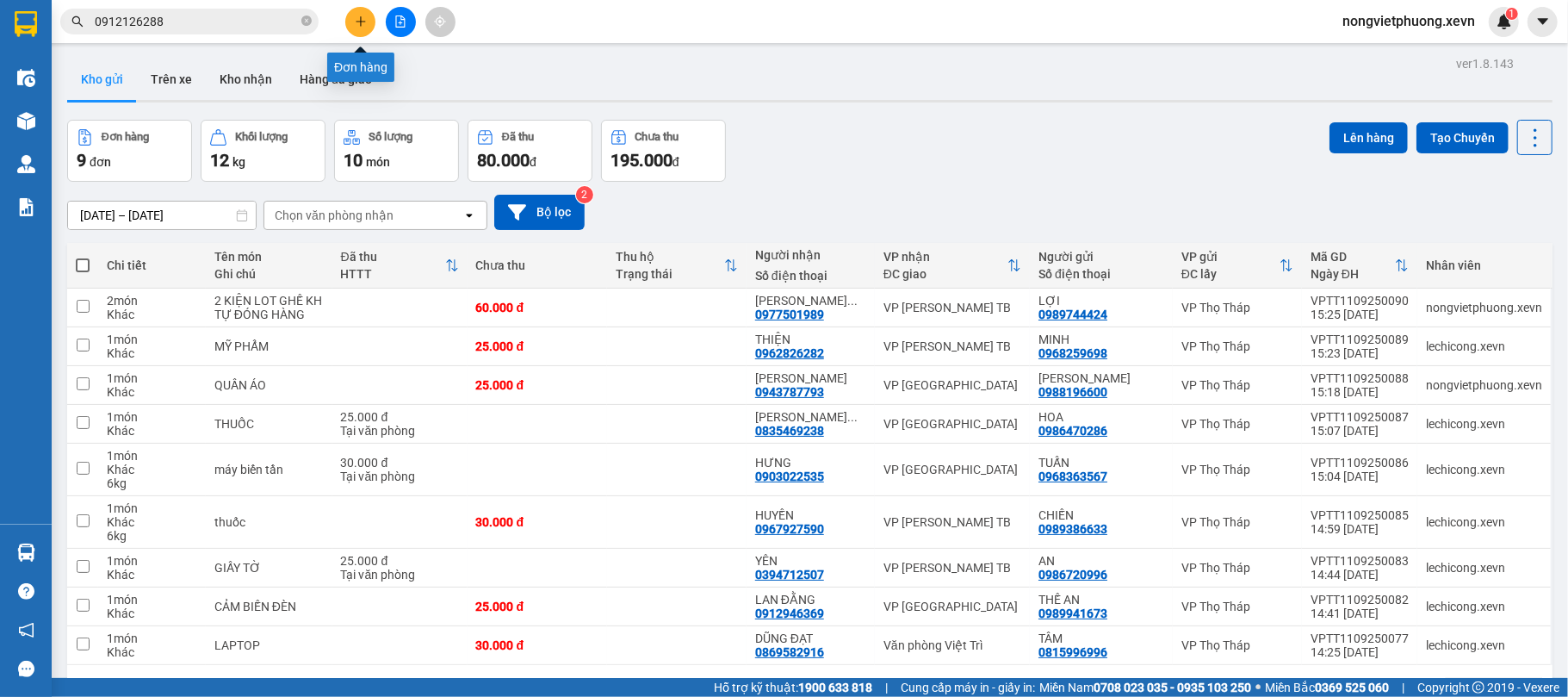
click at [356, 15] on icon "plus" at bounding box center [360, 21] width 12 height 12
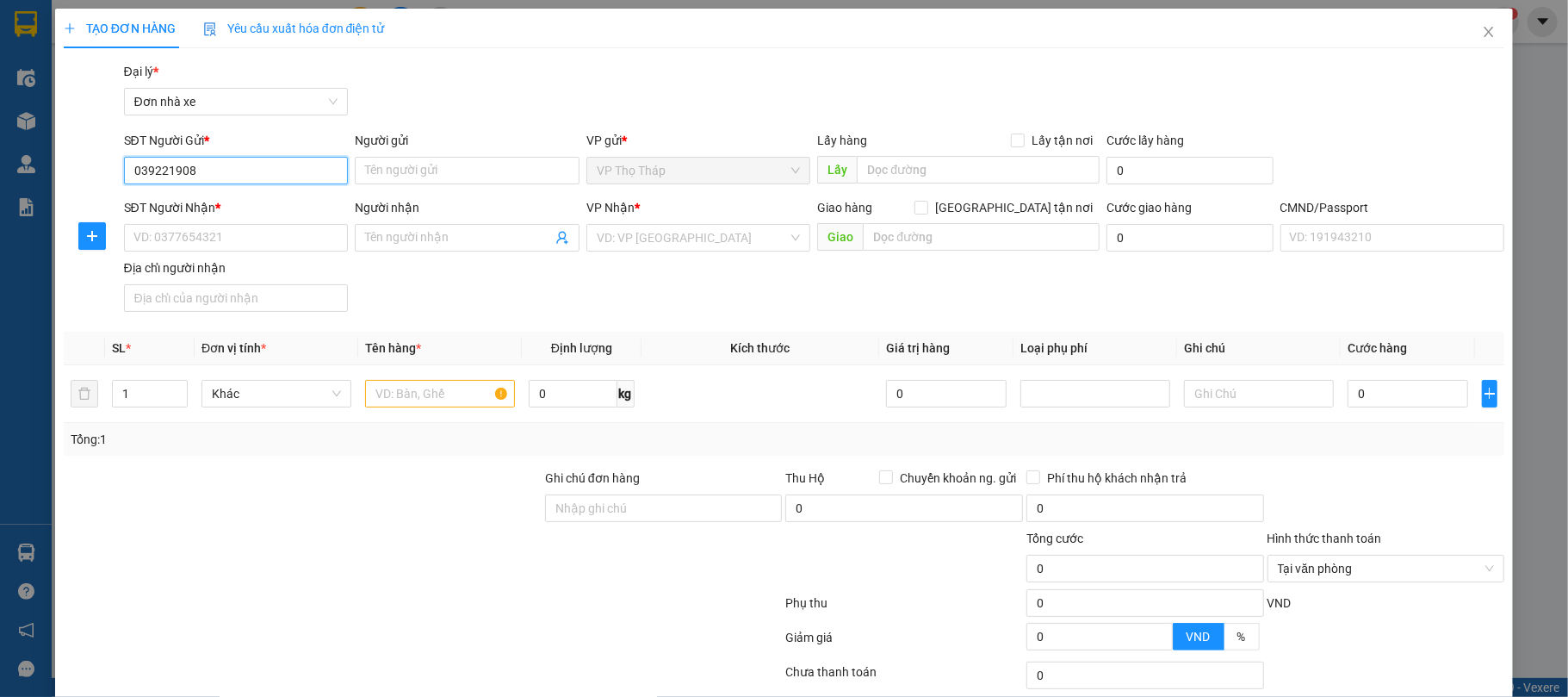
type input "0392219080"
click at [198, 218] on div "0392219080 - HÙNG" at bounding box center [233, 205] width 222 height 28
type input "HÙNG"
type input "0904052922"
type input "A LƯỢNG"
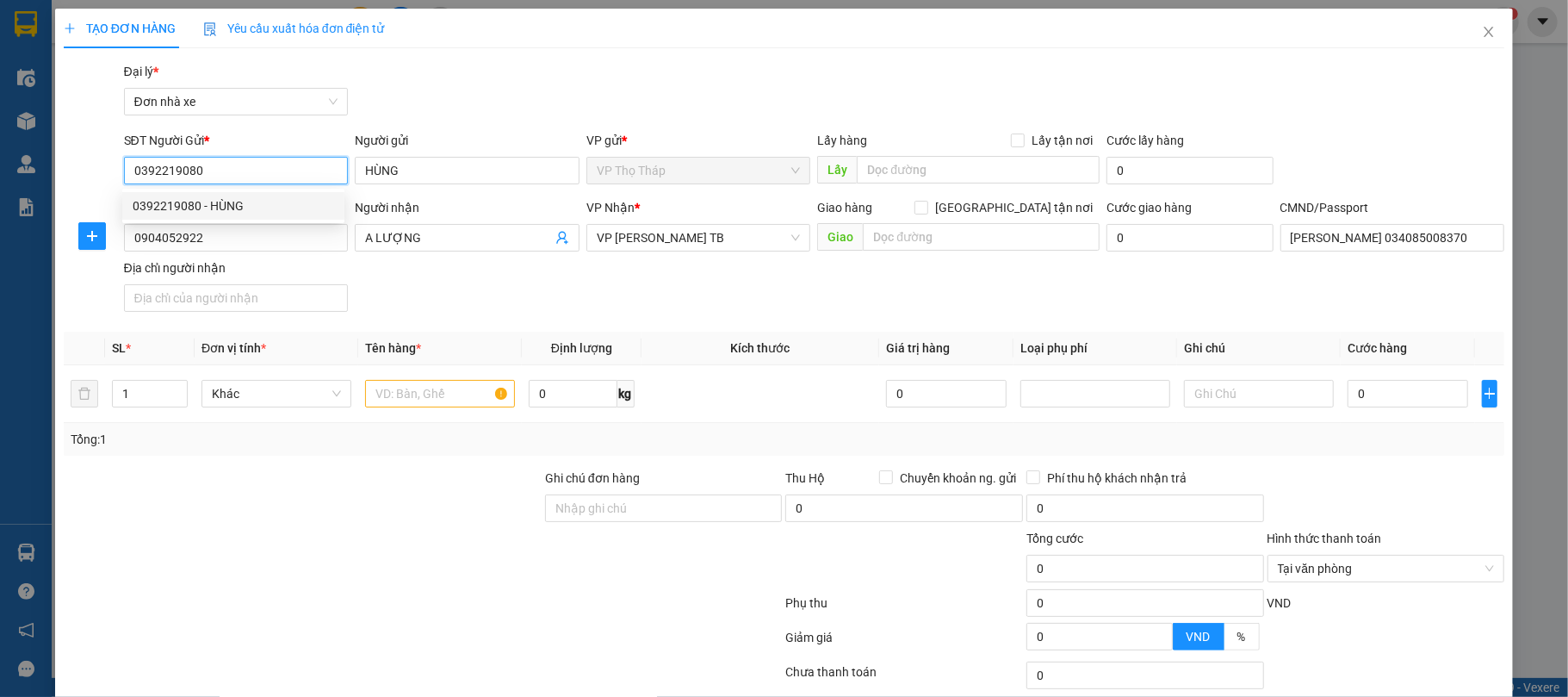
type input "NGUYỄN ĐÌNH TUÂN 034085008370"
type input "0392219080"
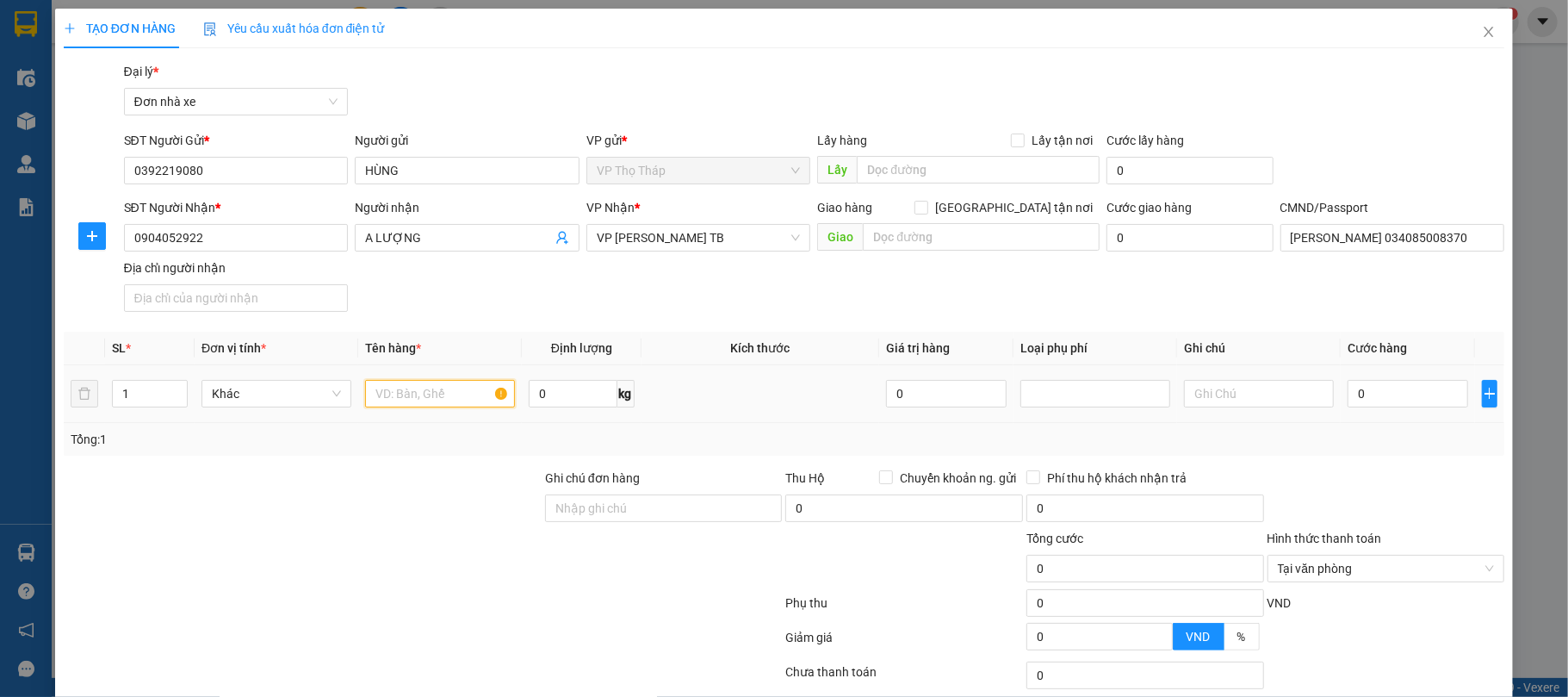
click at [476, 400] on input "text" at bounding box center [440, 394] width 150 height 28
type input "D"
type input "Đ"
type input "D"
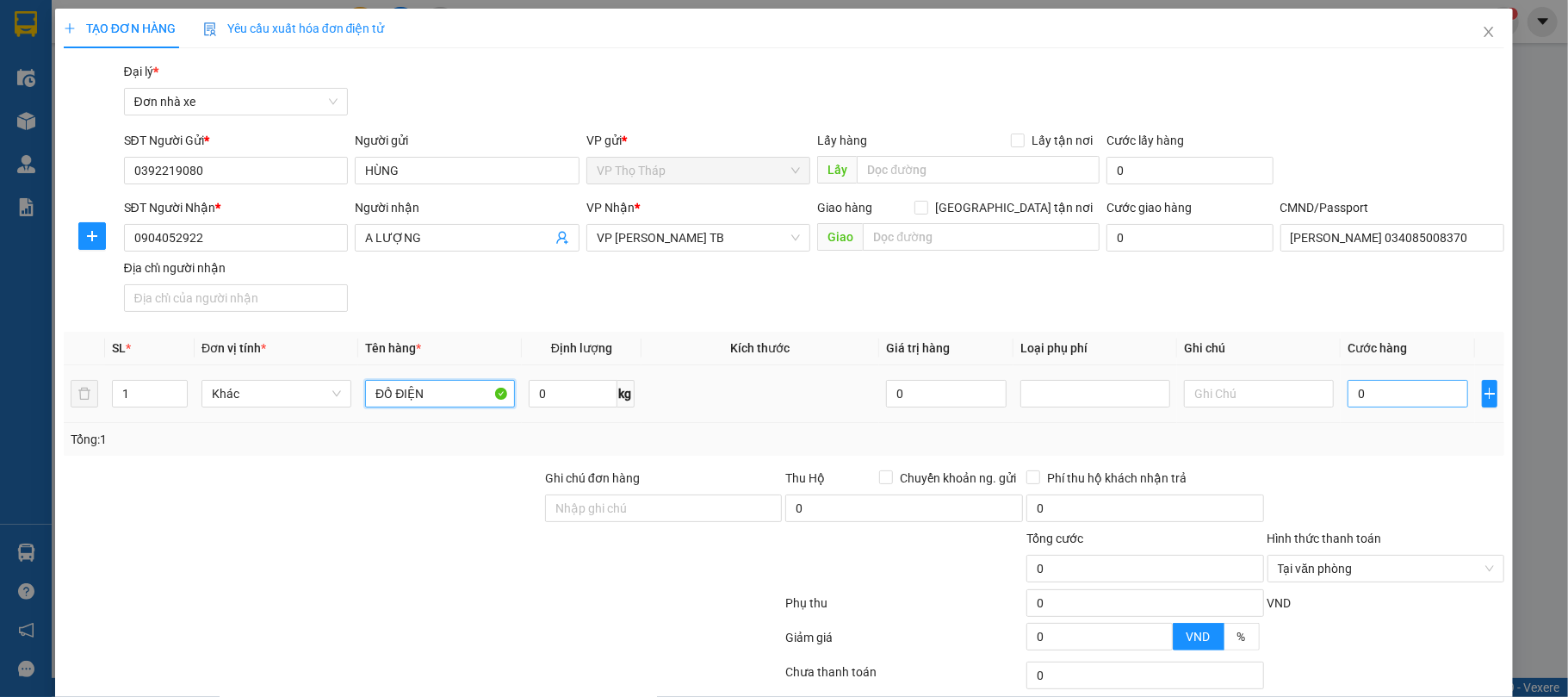
type input "ĐỒ ĐIỆN"
click at [1393, 401] on input "0" at bounding box center [1408, 394] width 121 height 28
type input "3"
click at [1407, 466] on div "Transit Pickup Surcharge Ids Transit Deliver Surcharge Ids Transit Deliver Surc…" at bounding box center [784, 424] width 1442 height 724
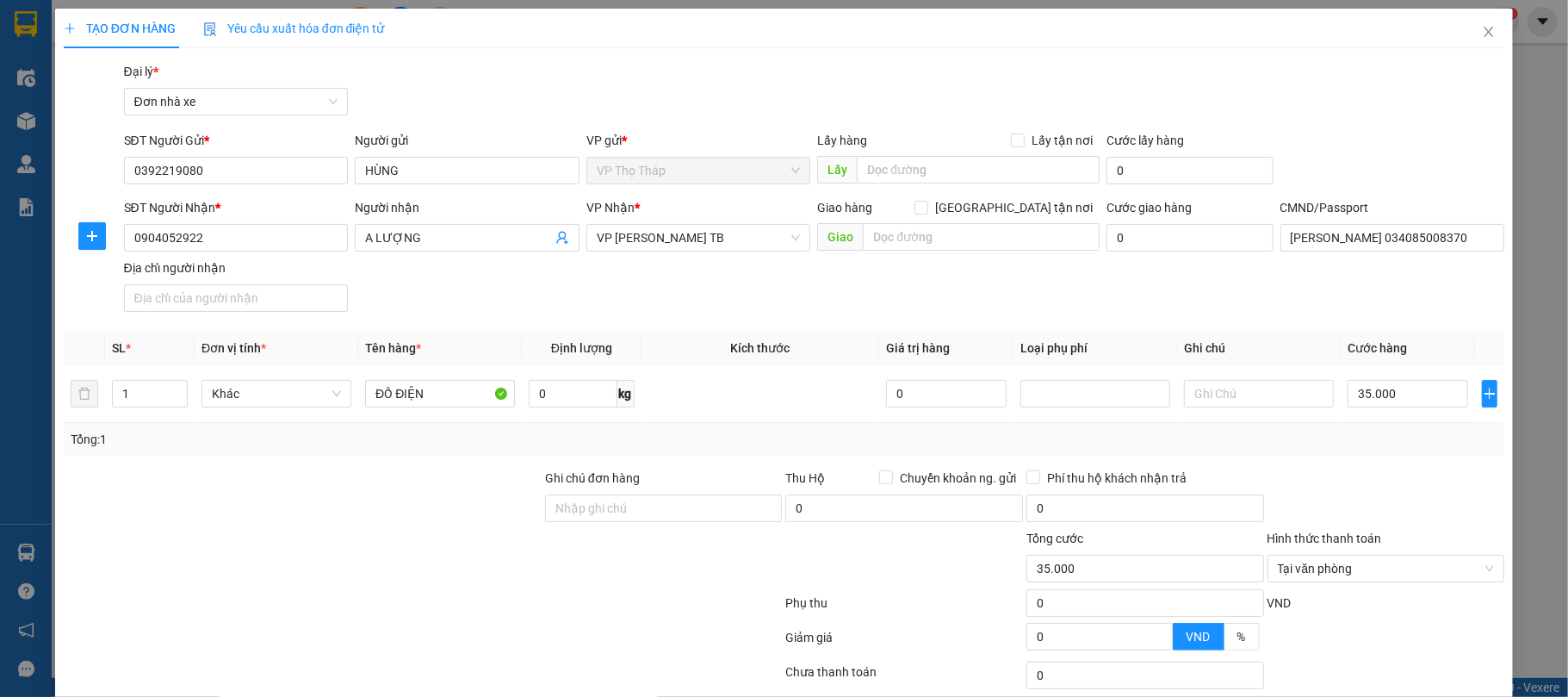
scroll to position [128, 0]
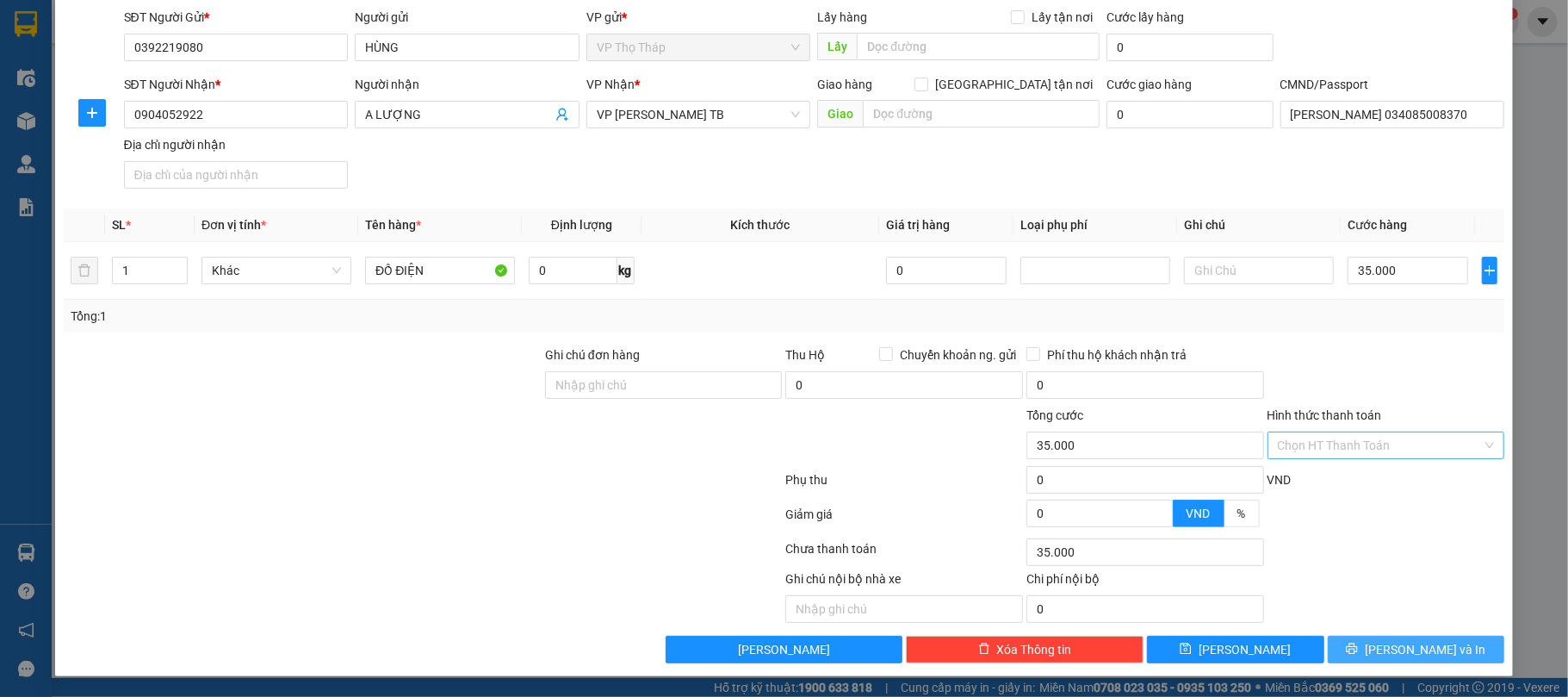
click at [1468, 646] on button "[PERSON_NAME] và In" at bounding box center [1416, 649] width 177 height 28
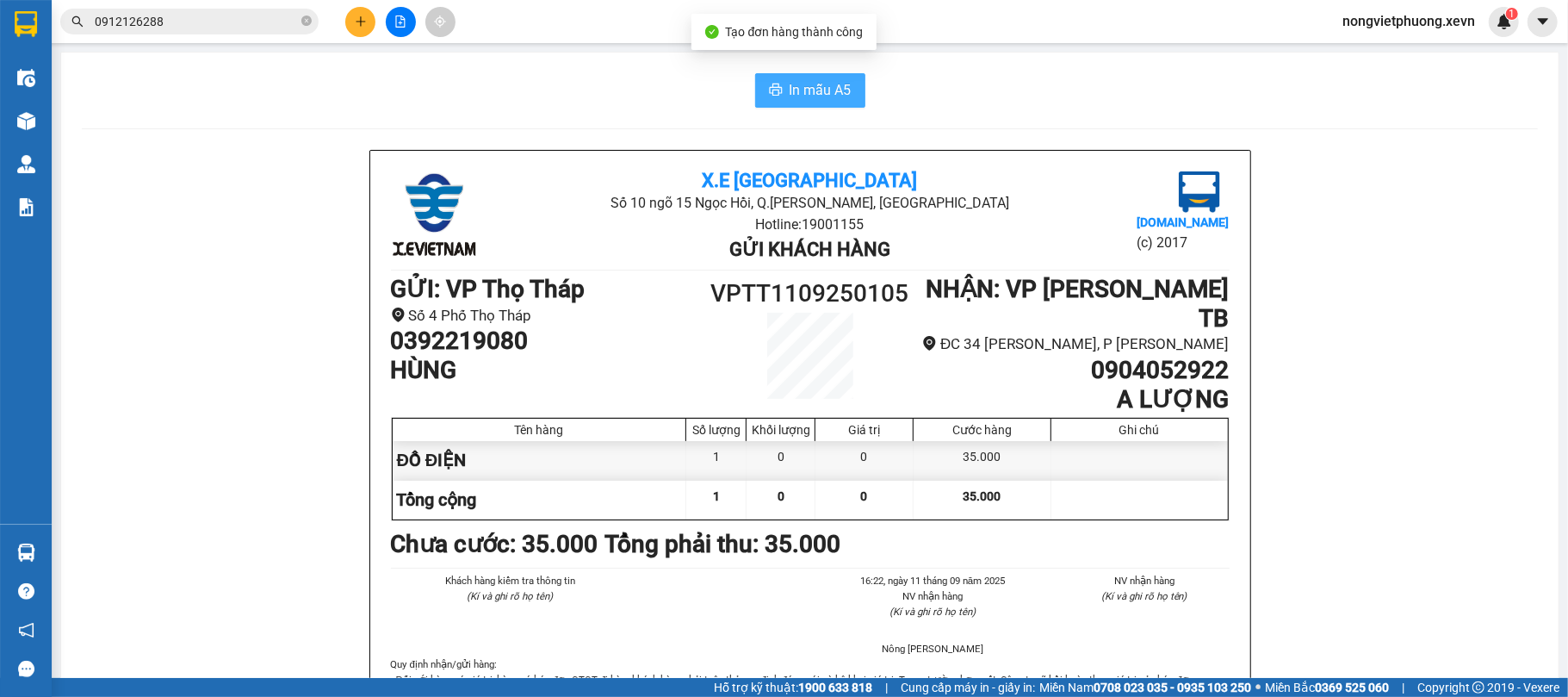
click at [757, 91] on button "In mẫu A5" at bounding box center [811, 90] width 110 height 34
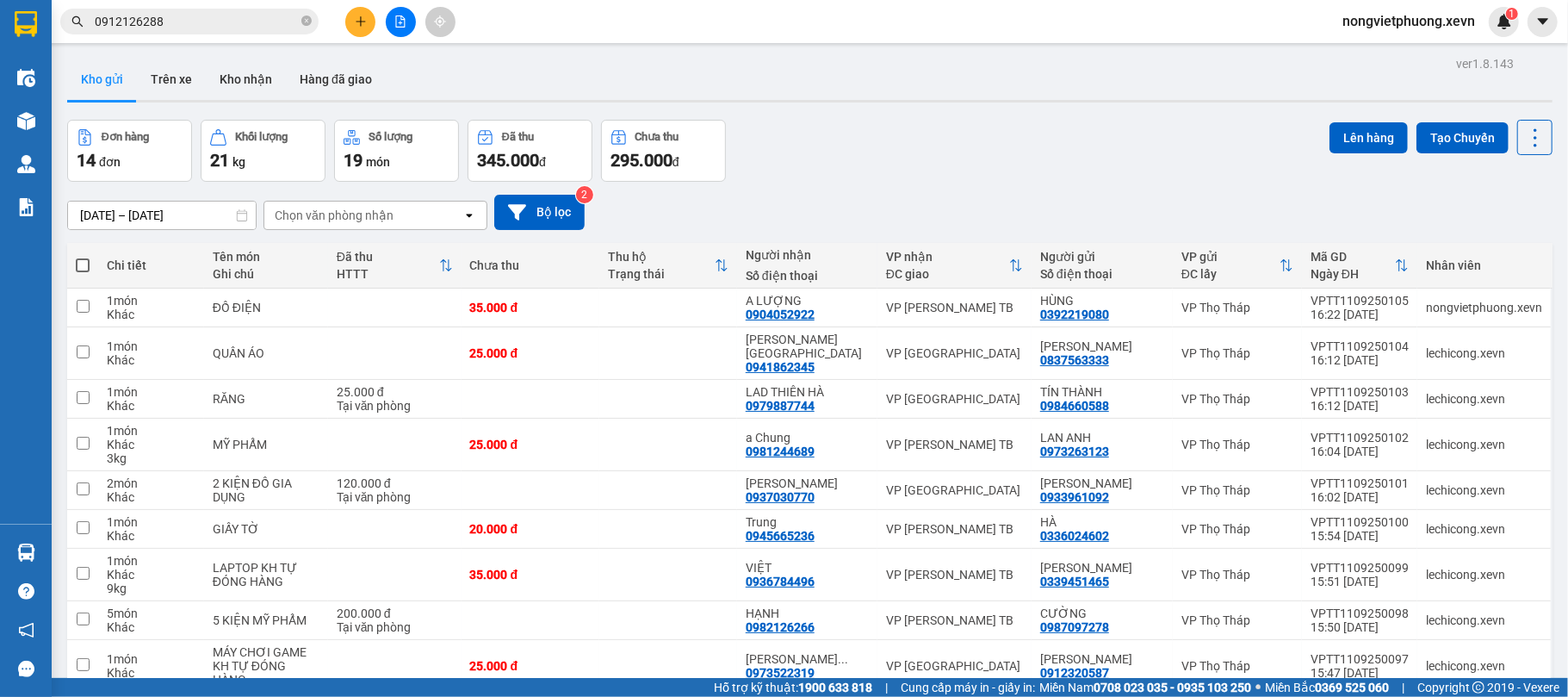
click at [396, 193] on div "[DATE] – [DATE] Press the down arrow key to interact with the calendar and sele…" at bounding box center [810, 213] width 1485 height 61
click at [389, 208] on div "Chọn văn phòng nhận" at bounding box center [334, 214] width 119 height 17
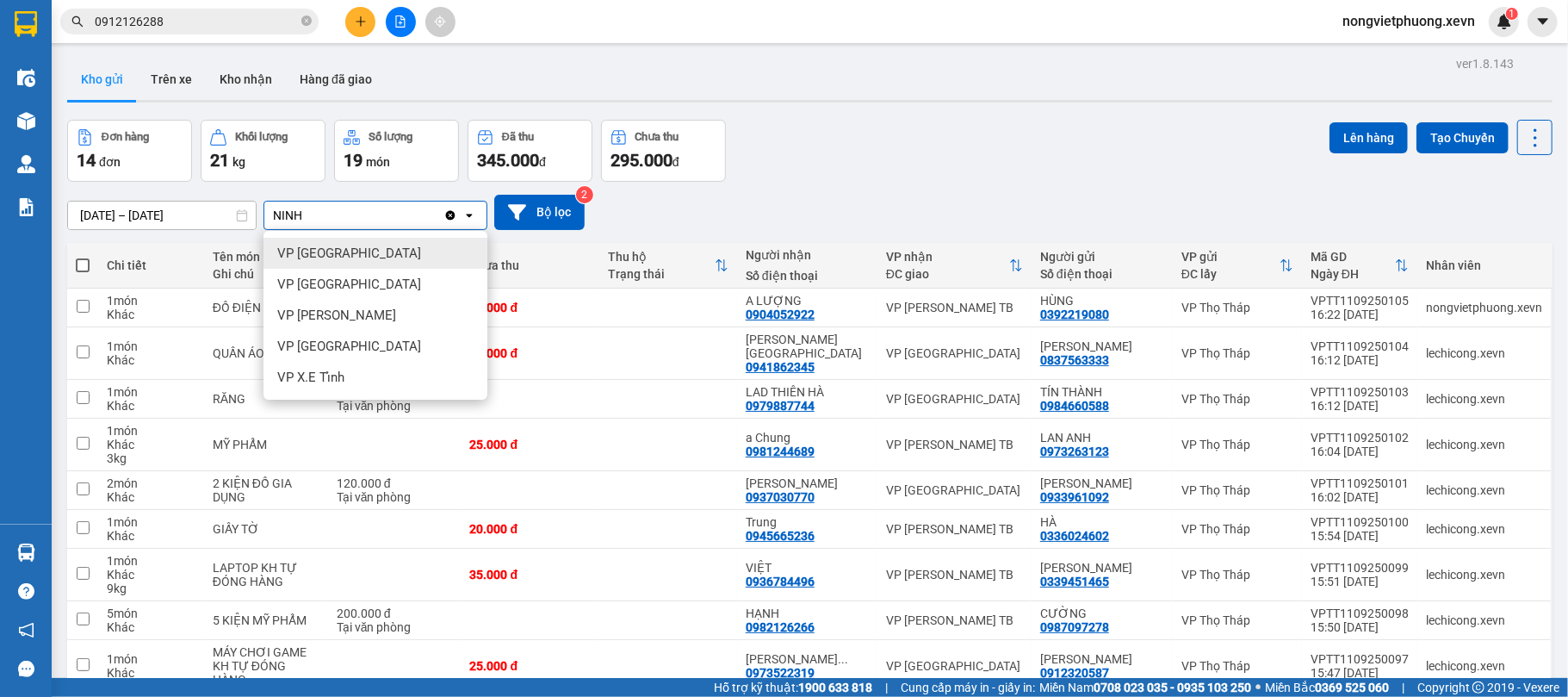
click at [363, 260] on div "VP [GEOGRAPHIC_DATA]" at bounding box center [376, 253] width 224 height 31
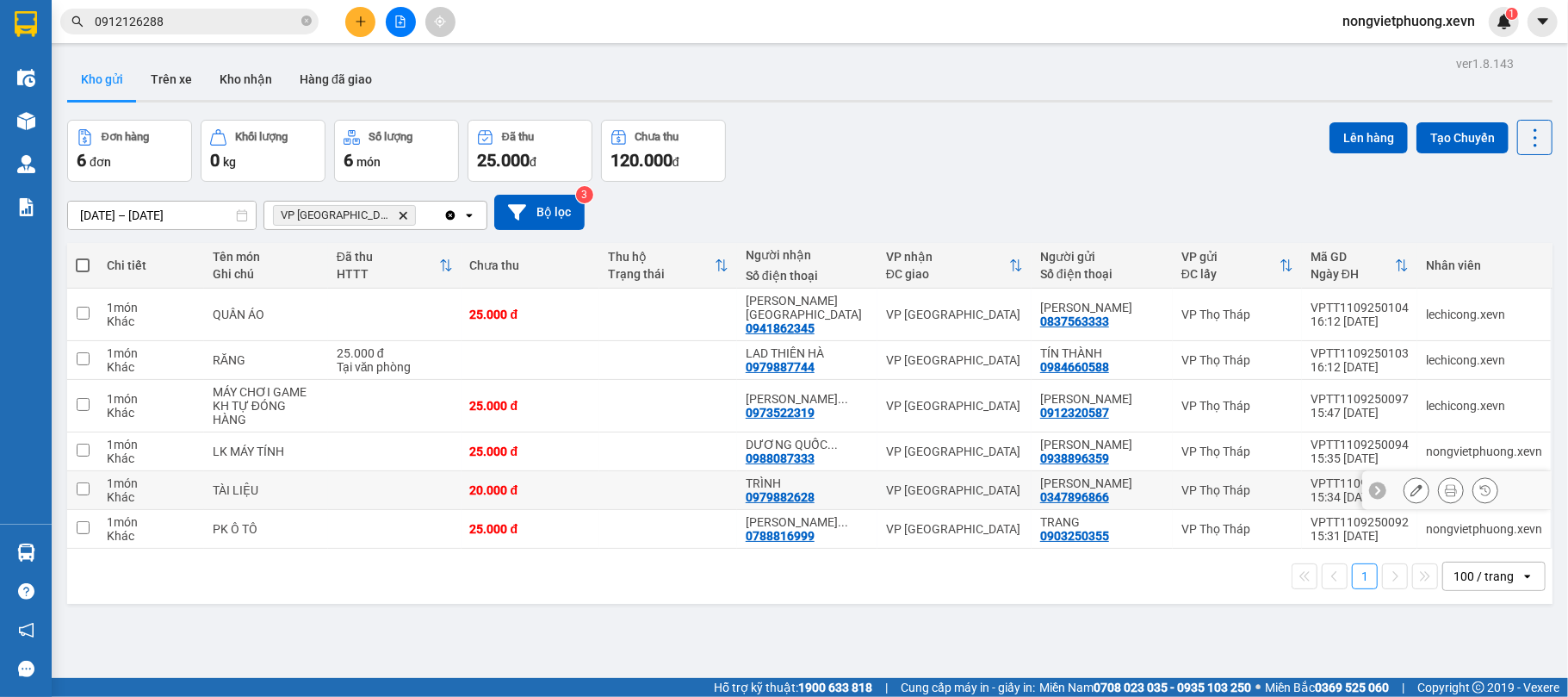
click at [208, 510] on td "PK Ô TÔ" at bounding box center [267, 529] width 124 height 39
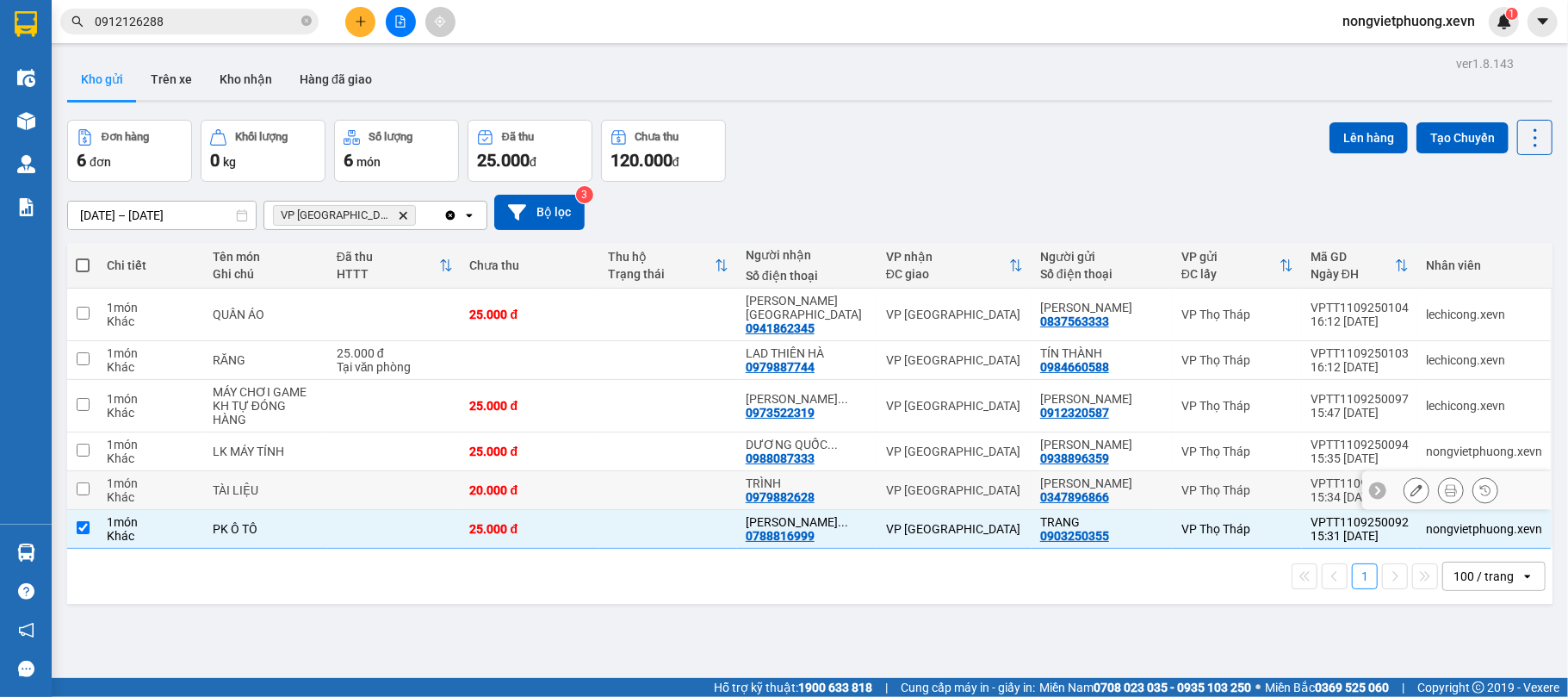
click at [221, 483] on div "TÀI LIỆU" at bounding box center [266, 489] width 107 height 14
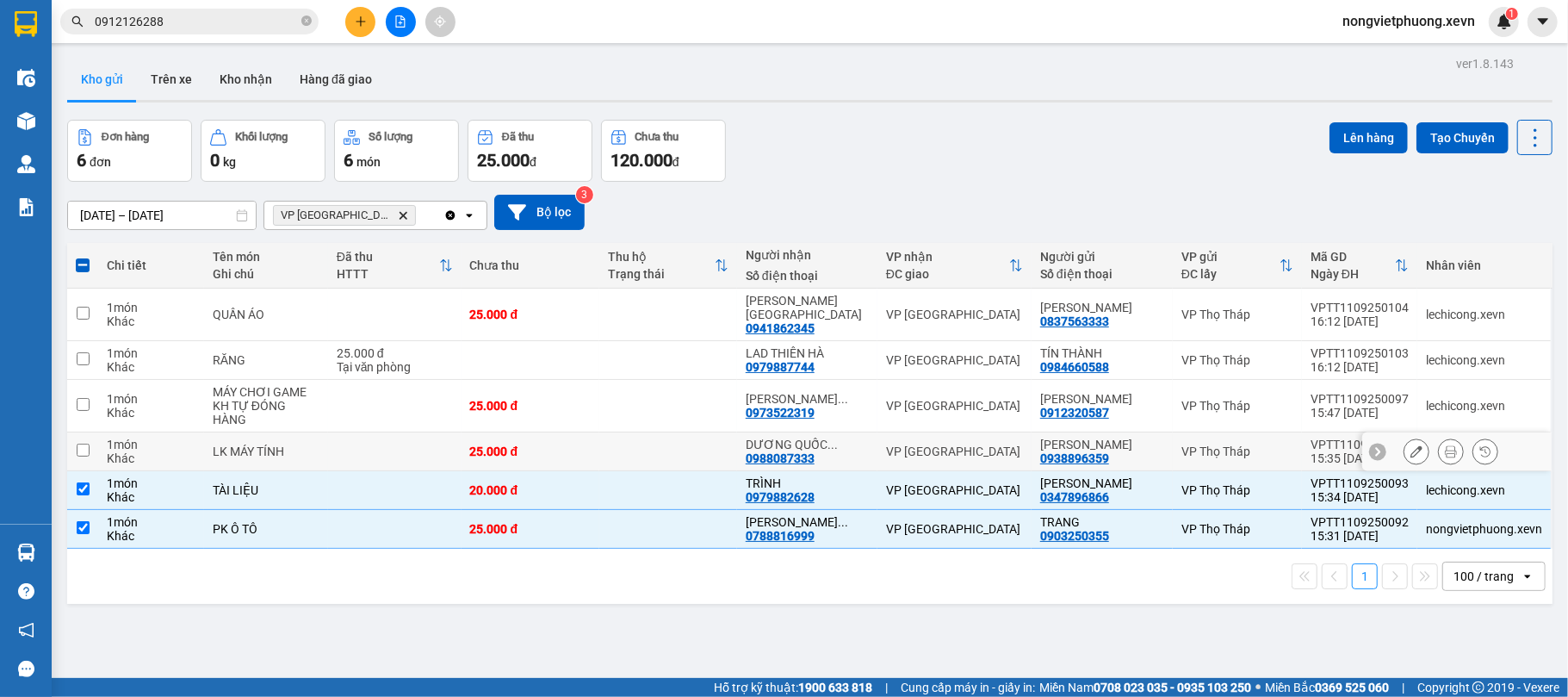
click at [245, 438] on td "LK MÁY TÍNH" at bounding box center [267, 451] width 124 height 39
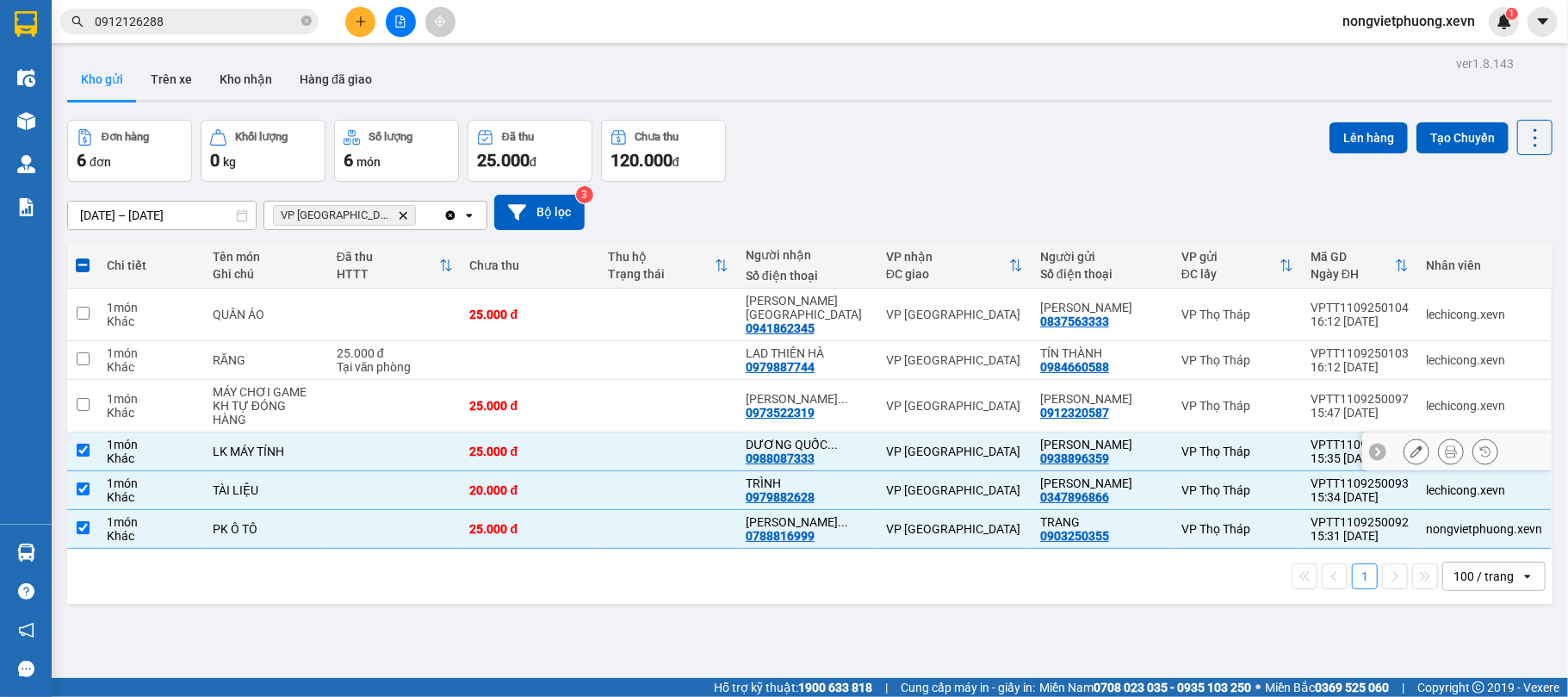
click at [284, 391] on div "MÁY CHƠI GAME KH TỰ ĐÓNG HÀNG" at bounding box center [266, 405] width 107 height 41
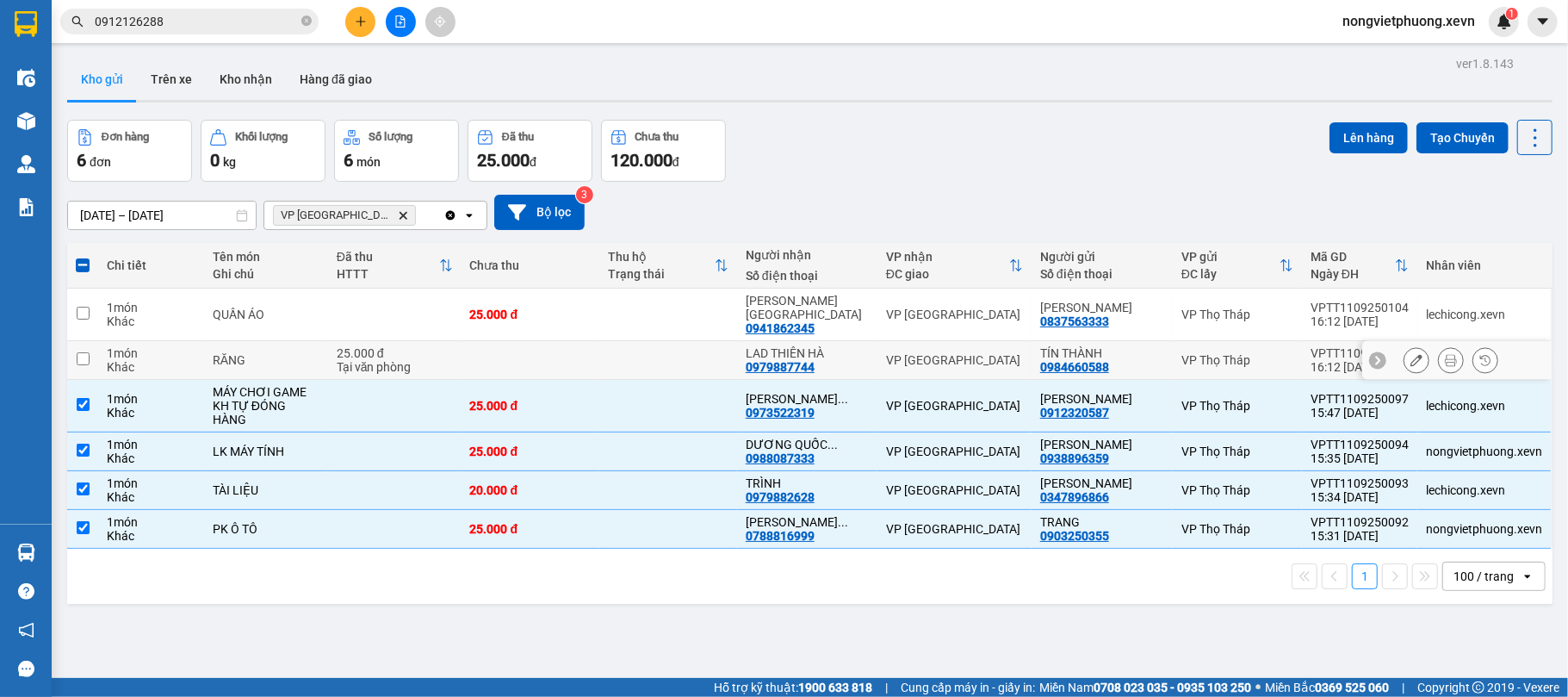
click at [302, 353] on div "RĂNG" at bounding box center [266, 359] width 107 height 14
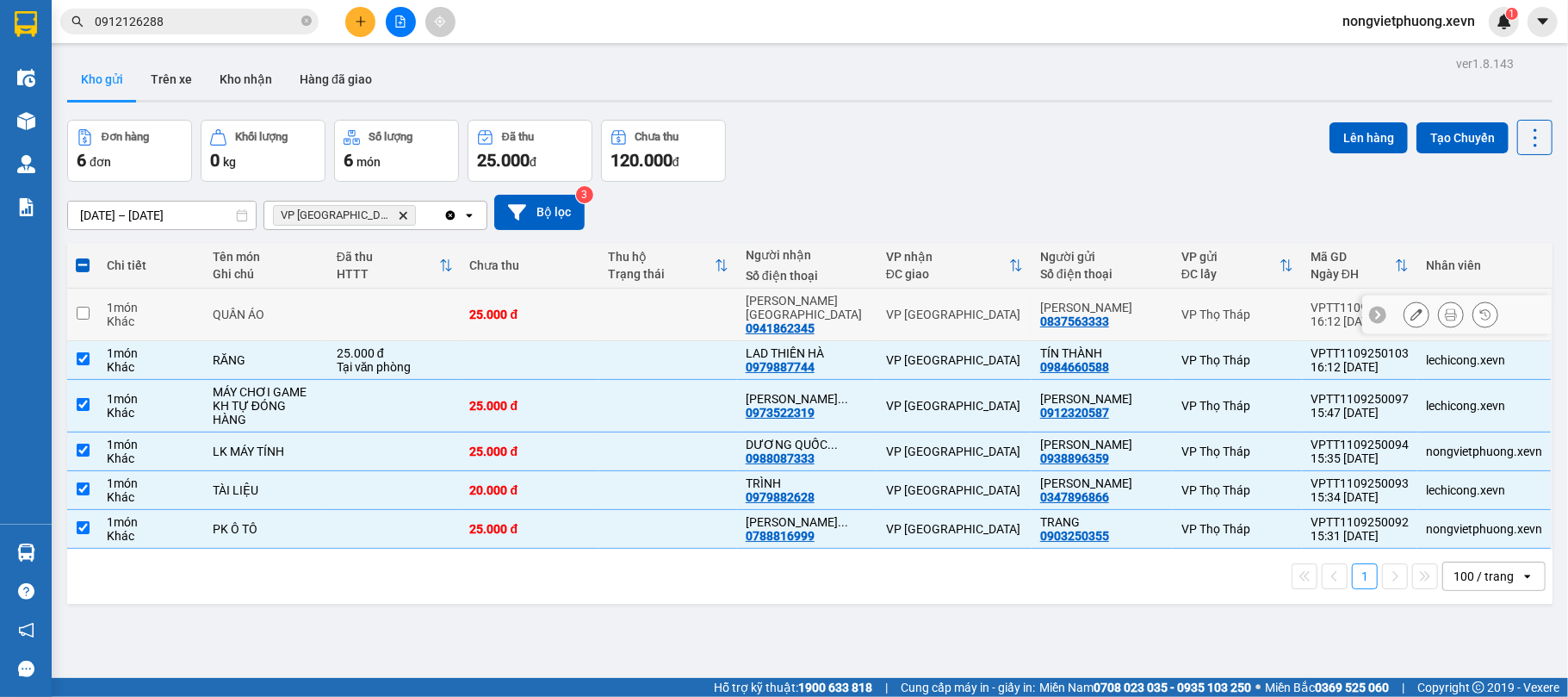
click at [322, 325] on td "QUẦN ÁO" at bounding box center [267, 314] width 124 height 52
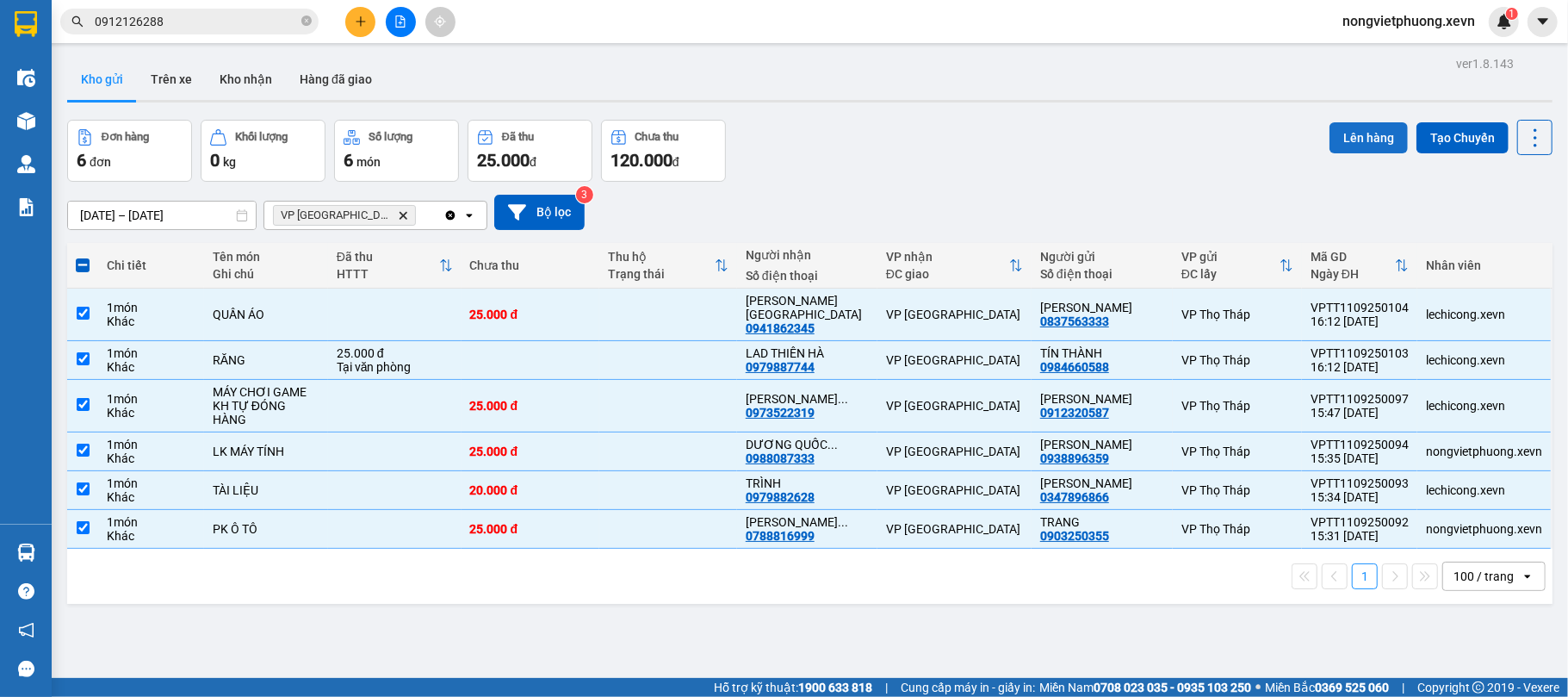
click at [1329, 145] on button "Lên hàng" at bounding box center [1368, 138] width 78 height 31
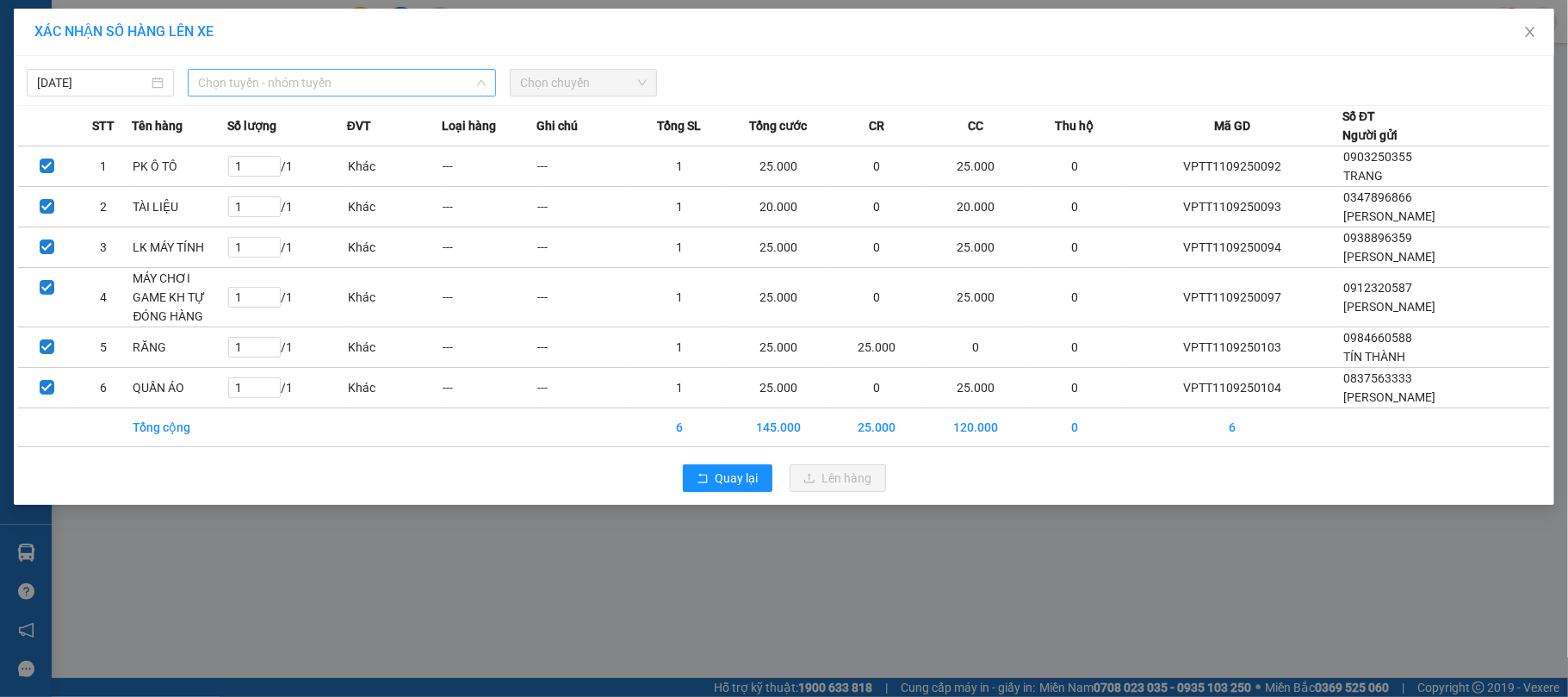
click at [432, 73] on span "Chọn tuyến - nhóm tuyến" at bounding box center [341, 82] width 287 height 26
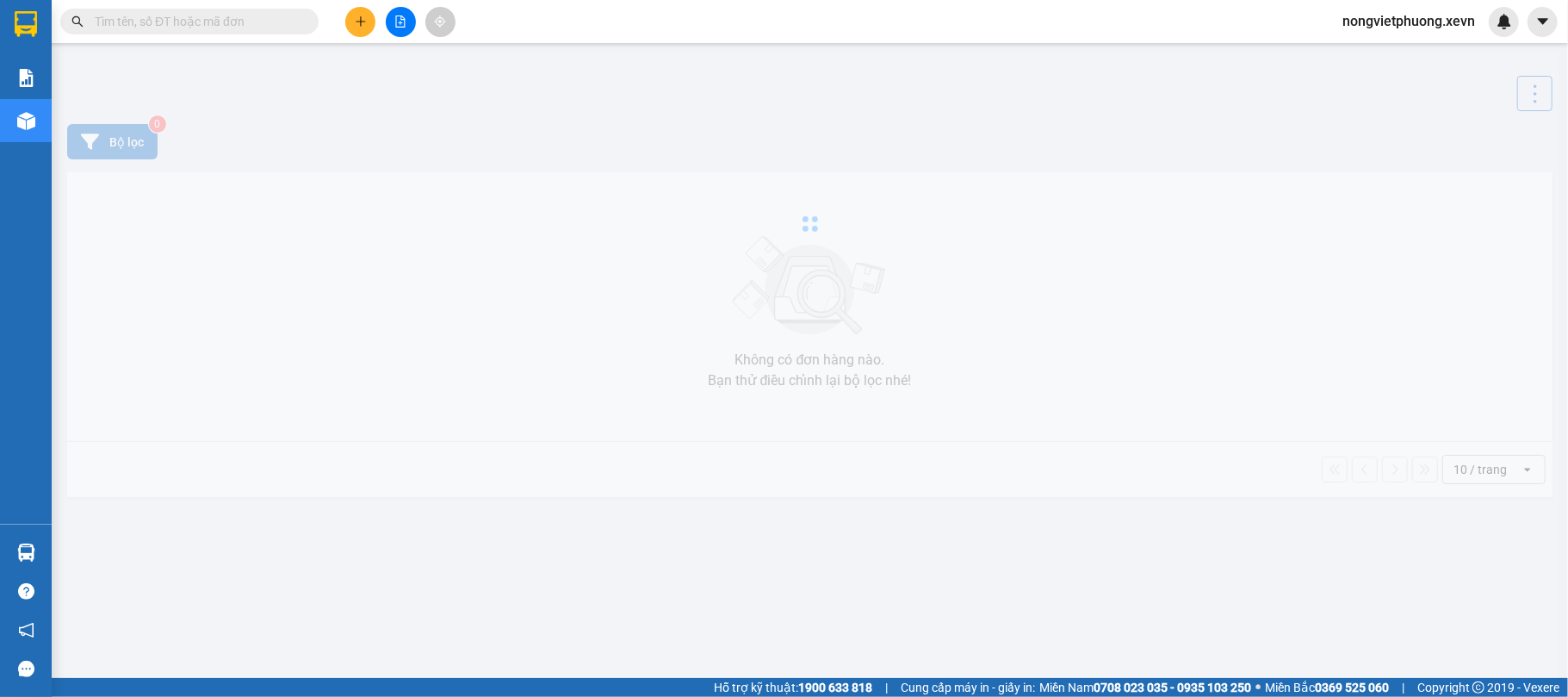
click at [191, 14] on input "text" at bounding box center [196, 21] width 204 height 19
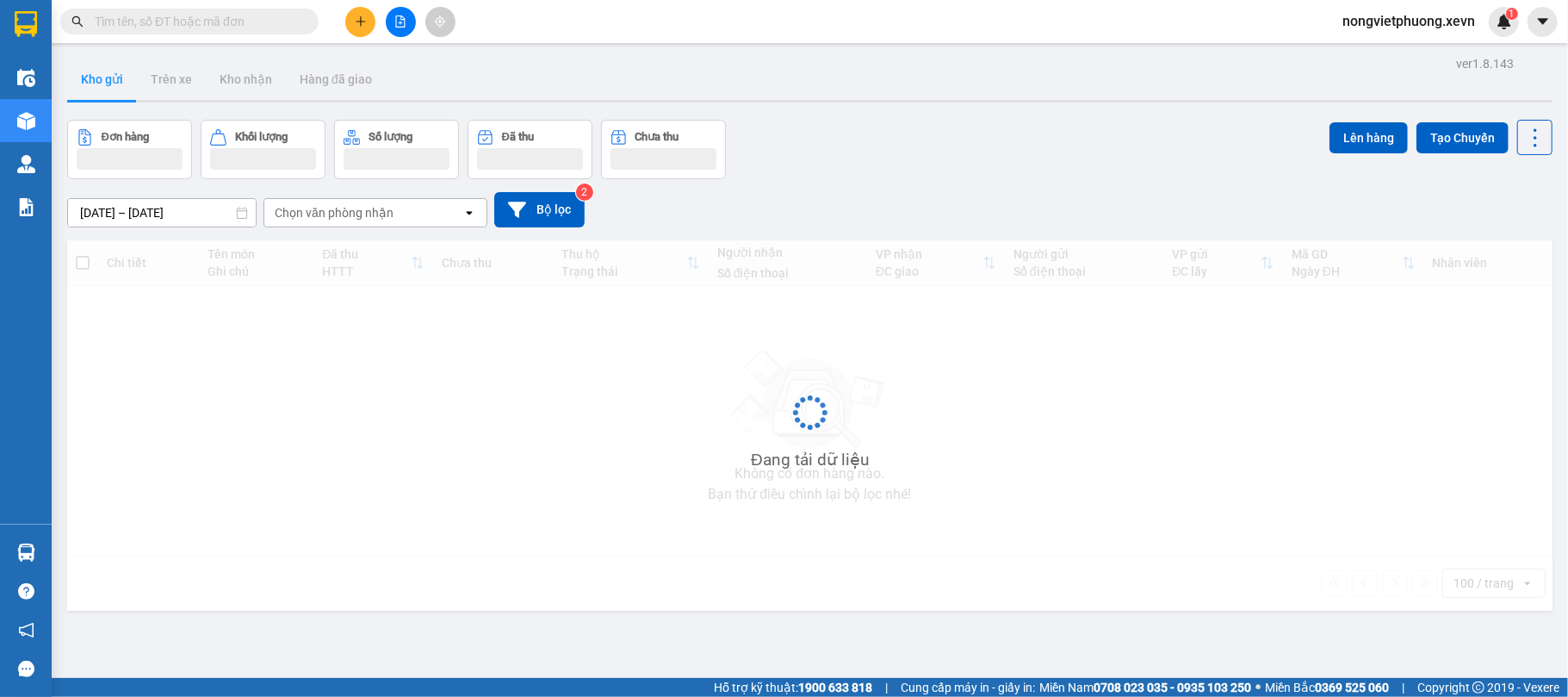
paste input "0822568866"
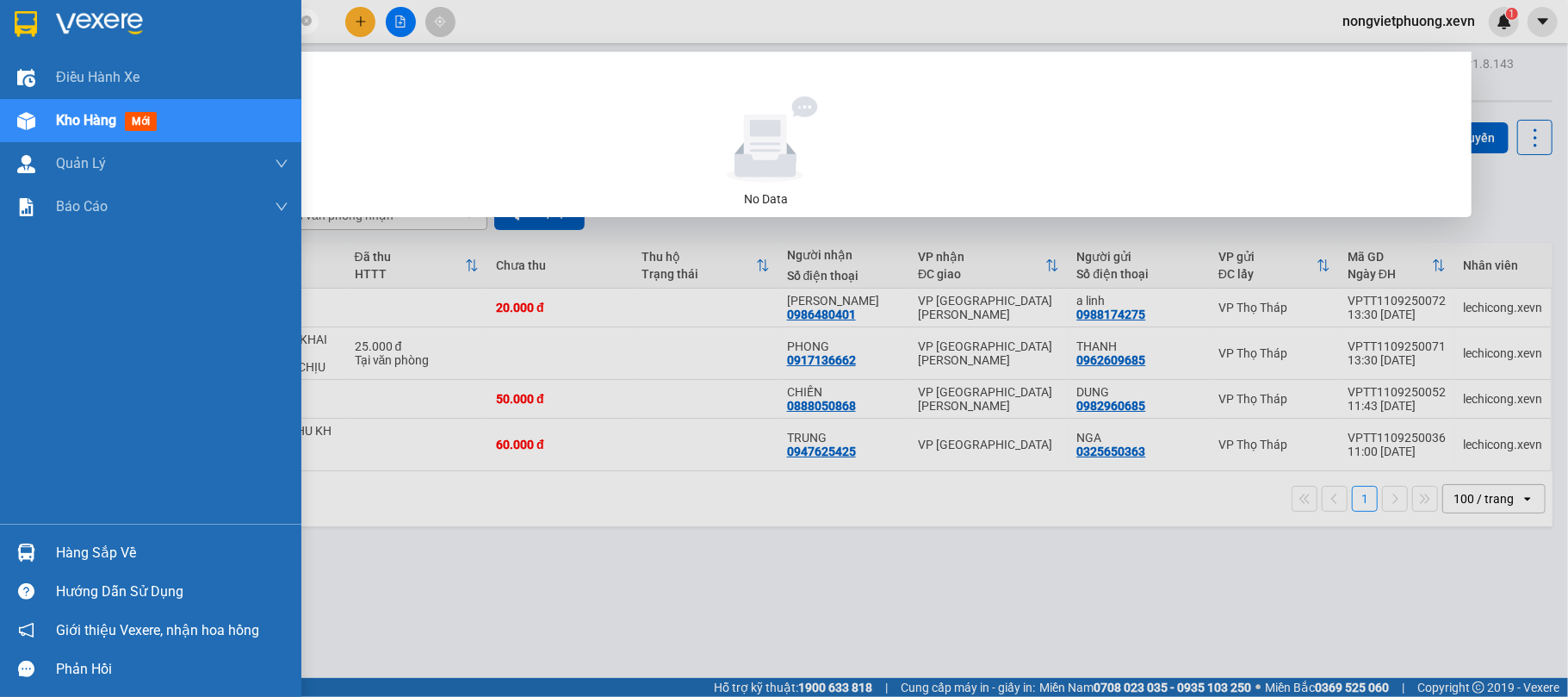
drag, startPoint x: 222, startPoint y: 19, endPoint x: 0, endPoint y: 2, distance: 222.6
click at [0, 2] on section "Kết quả tìm kiếm ( 0 ) Bộ lọc No Data 0822568866 nongvietphuong.xevn 1 Điều hàn…" at bounding box center [784, 348] width 1568 height 697
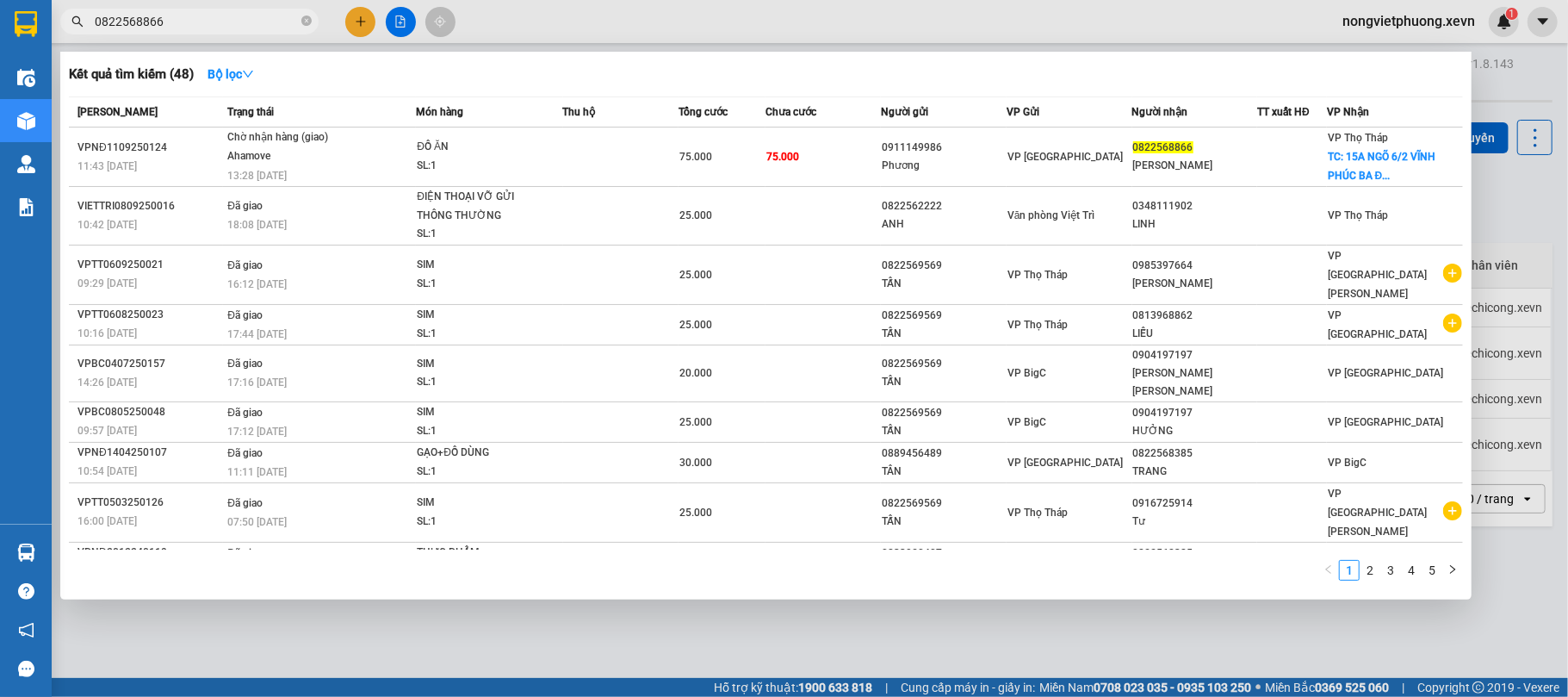
type input "0822568866"
click at [300, 21] on span "0822568866" at bounding box center [189, 22] width 258 height 26
click at [304, 18] on icon "close-circle" at bounding box center [306, 20] width 10 height 10
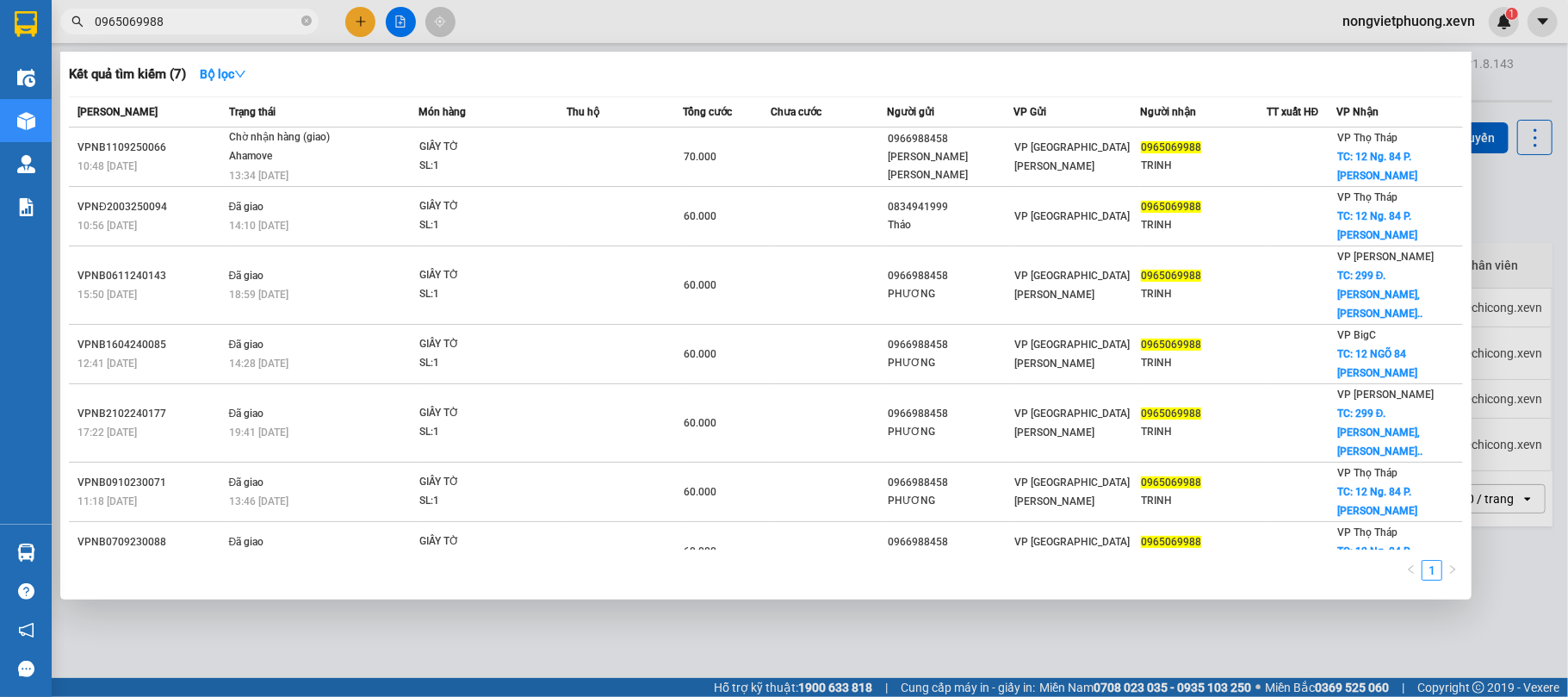
type input "0965069988"
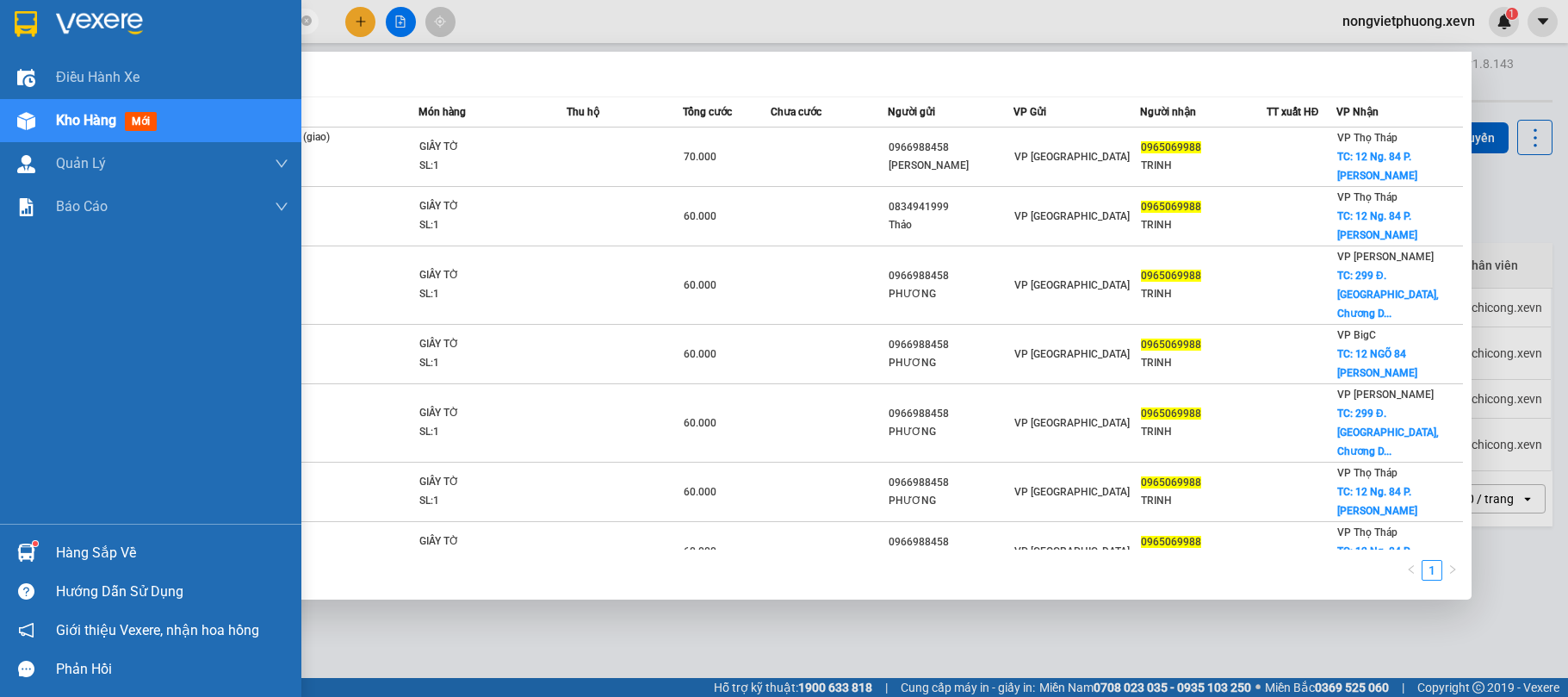
click at [31, 541] on div at bounding box center [25, 552] width 30 height 30
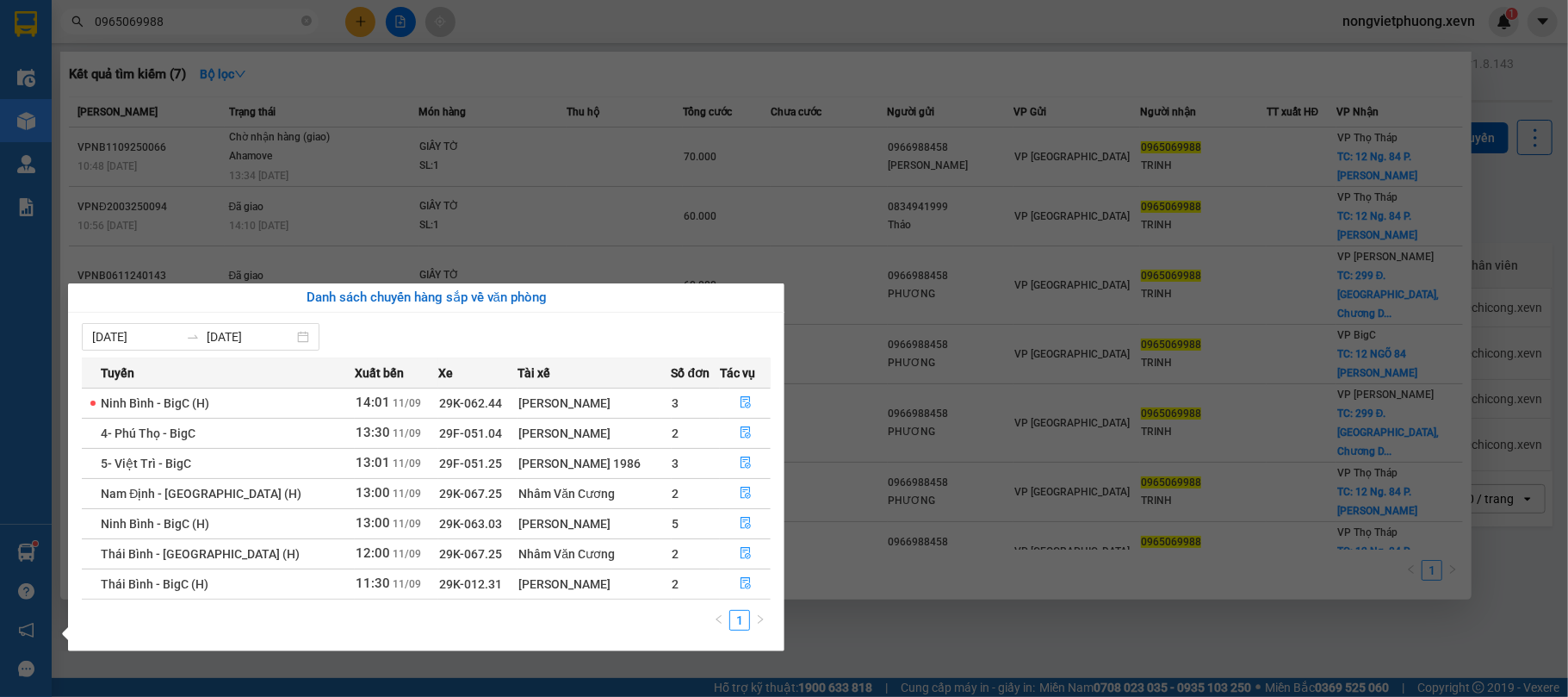
click at [930, 589] on section "Kết quả tìm kiếm ( 7 ) Bộ lọc Mã ĐH Trạng thái Món hàng Thu hộ Tổng cước Chưa c…" at bounding box center [784, 348] width 1568 height 697
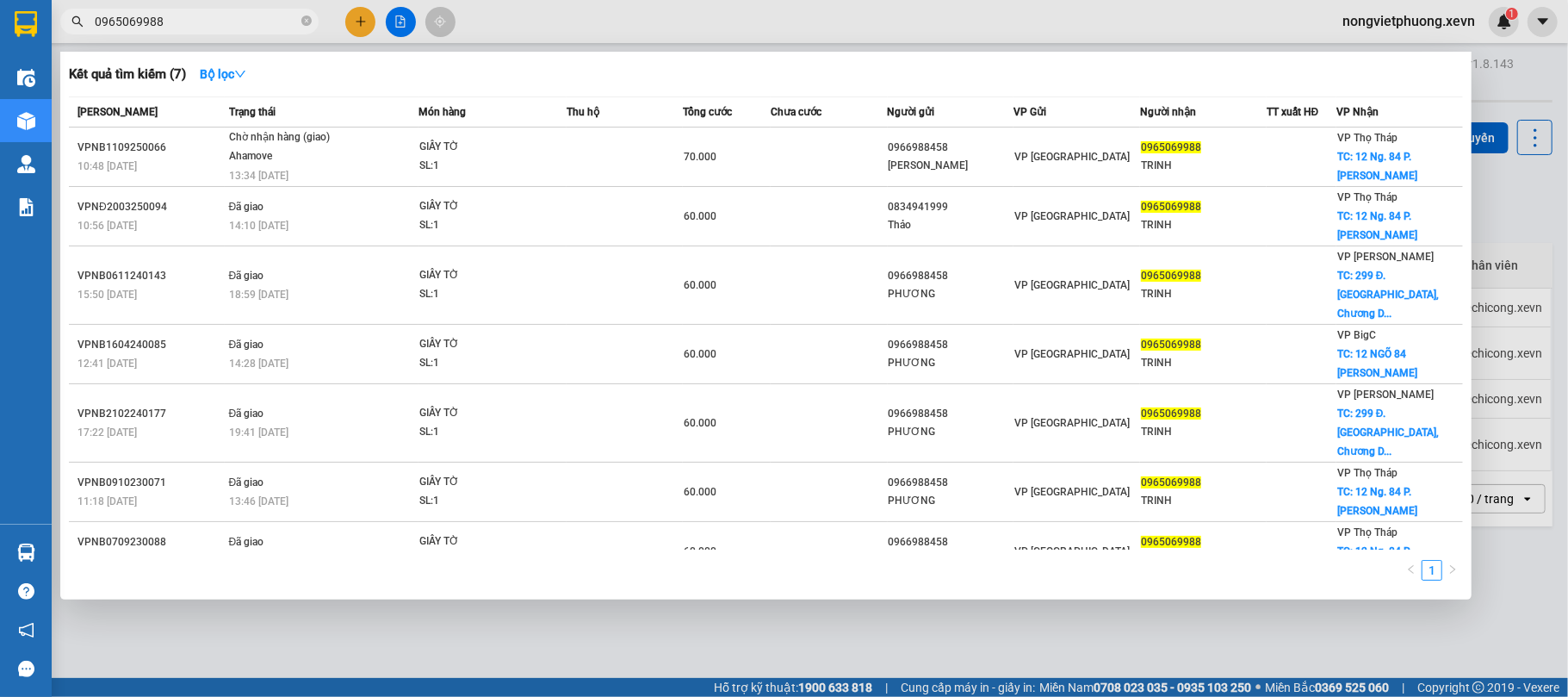
click at [935, 607] on div at bounding box center [784, 348] width 1568 height 697
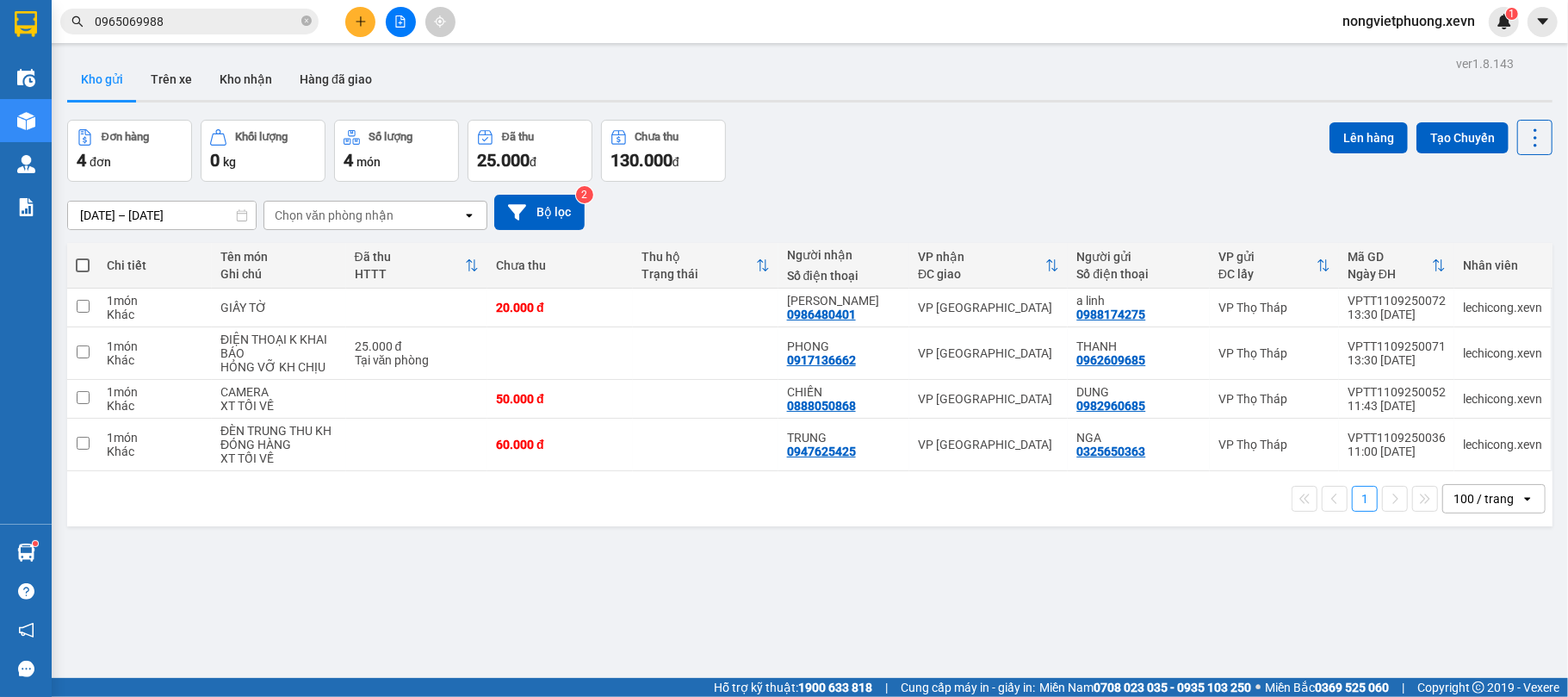
click at [895, 142] on div "Đơn hàng 4 đơn Khối lượng 0 kg Số lượng 4 món Đã thu 25.000 đ Chưa thu 130.000 …" at bounding box center [810, 150] width 1485 height 62
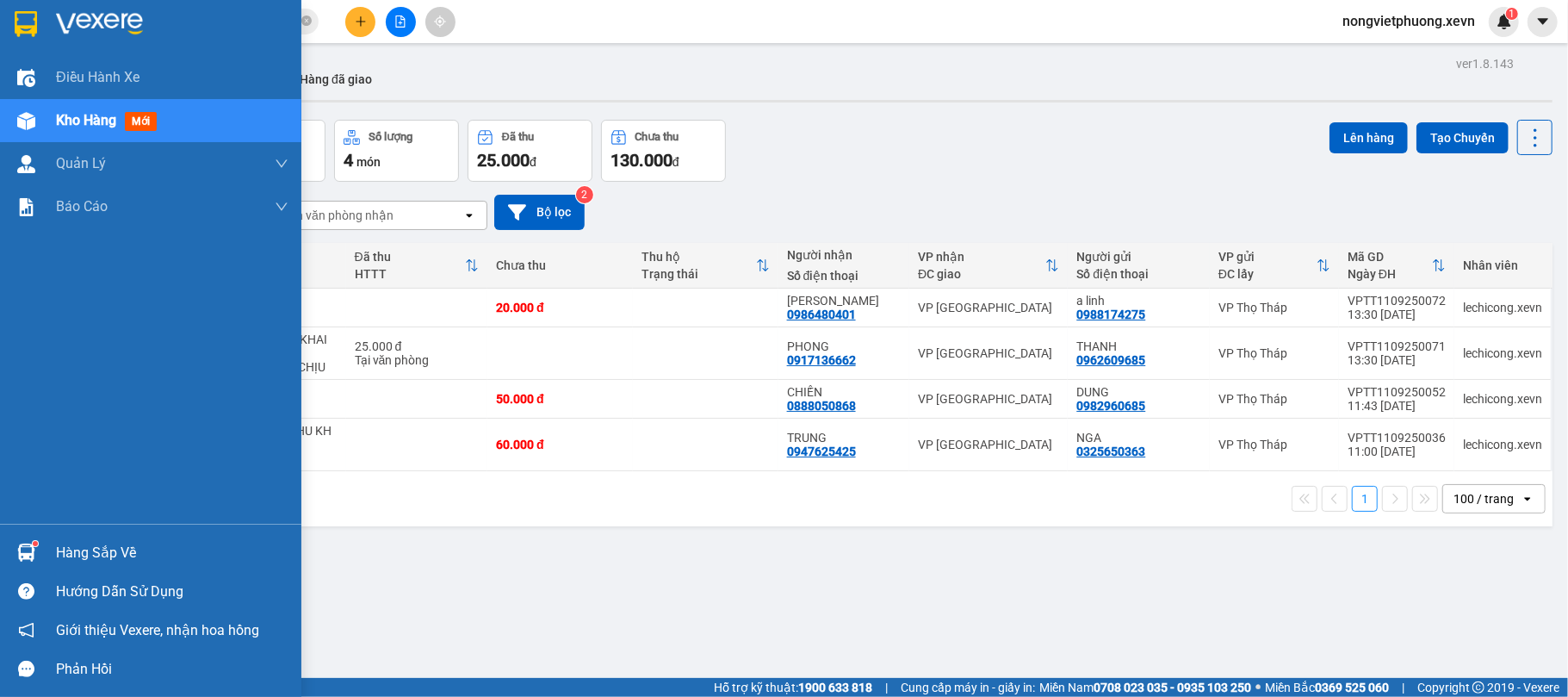
click at [32, 18] on img at bounding box center [25, 23] width 23 height 26
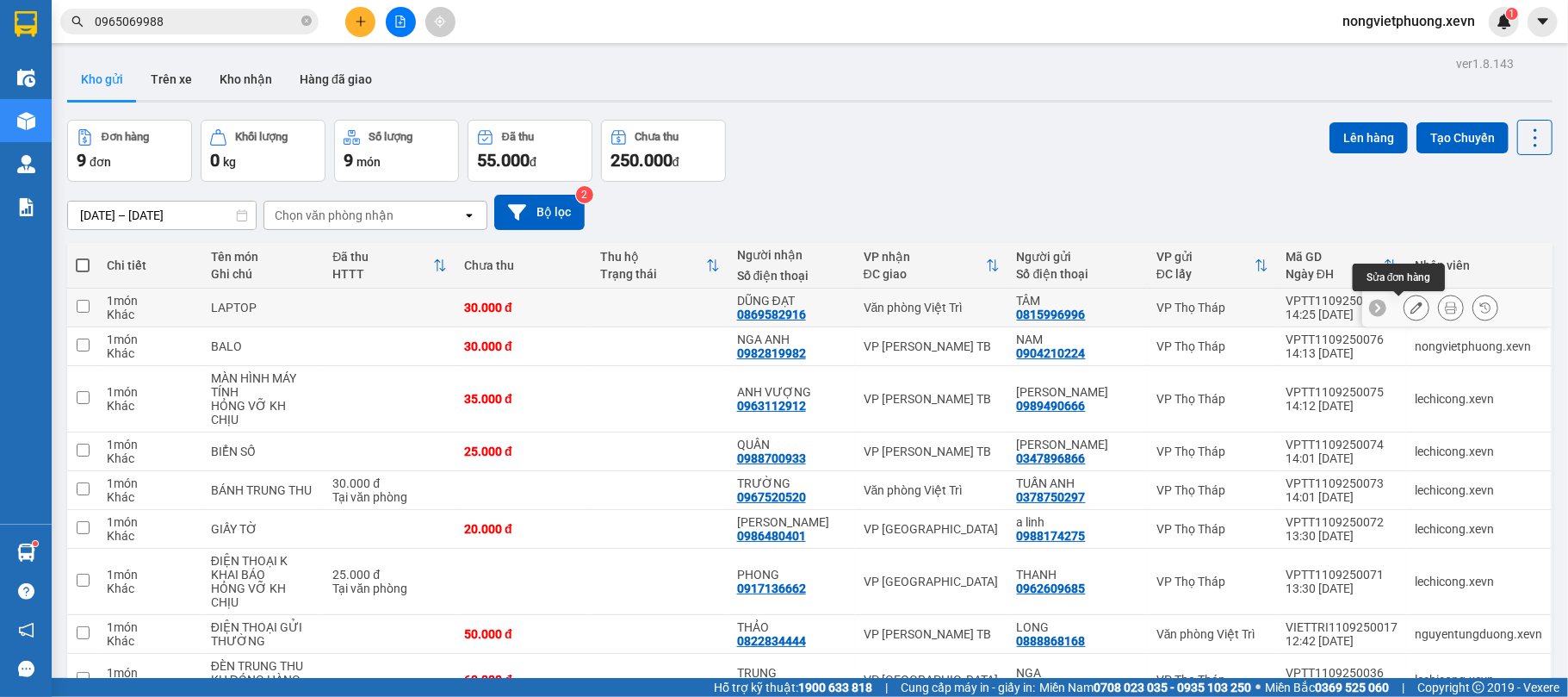
click at [1410, 306] on icon at bounding box center [1416, 307] width 12 height 12
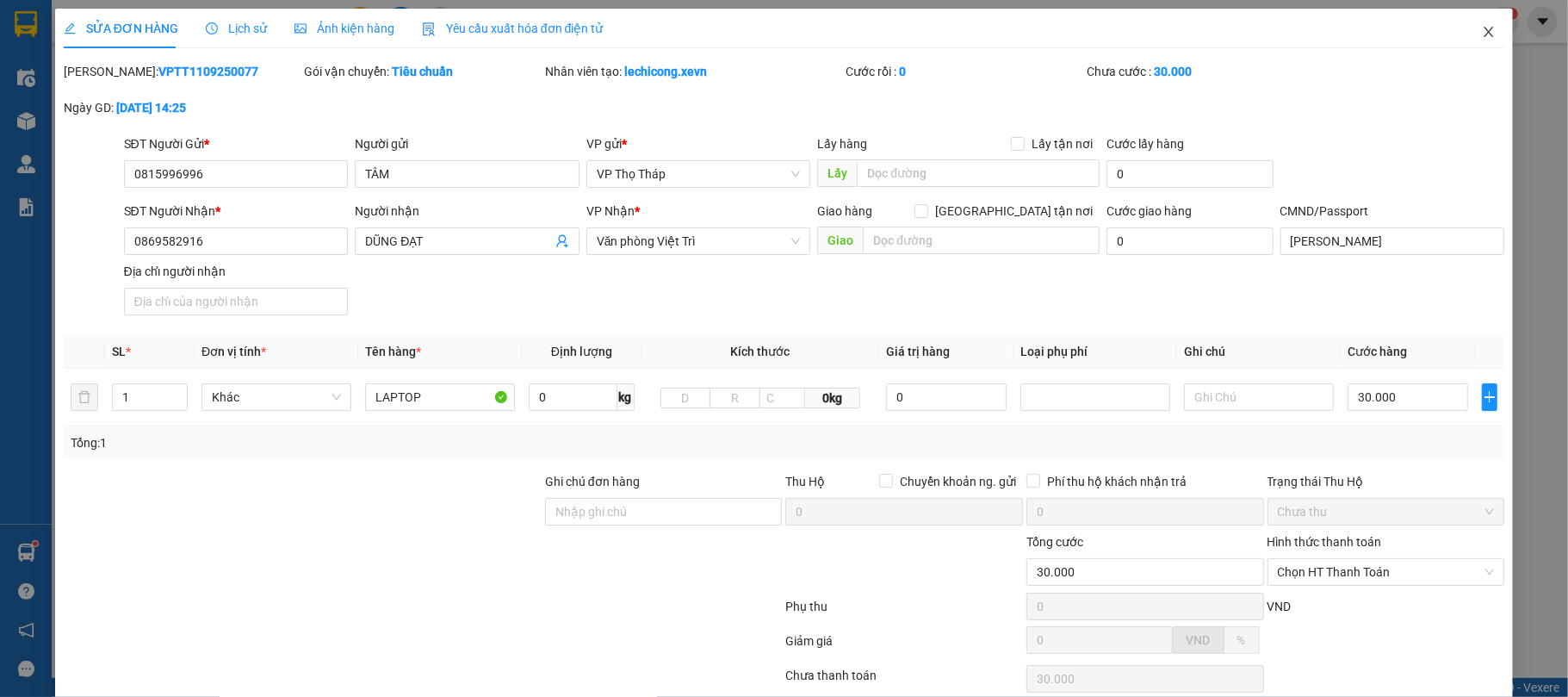
click at [1482, 34] on icon "close" at bounding box center [1489, 32] width 14 height 14
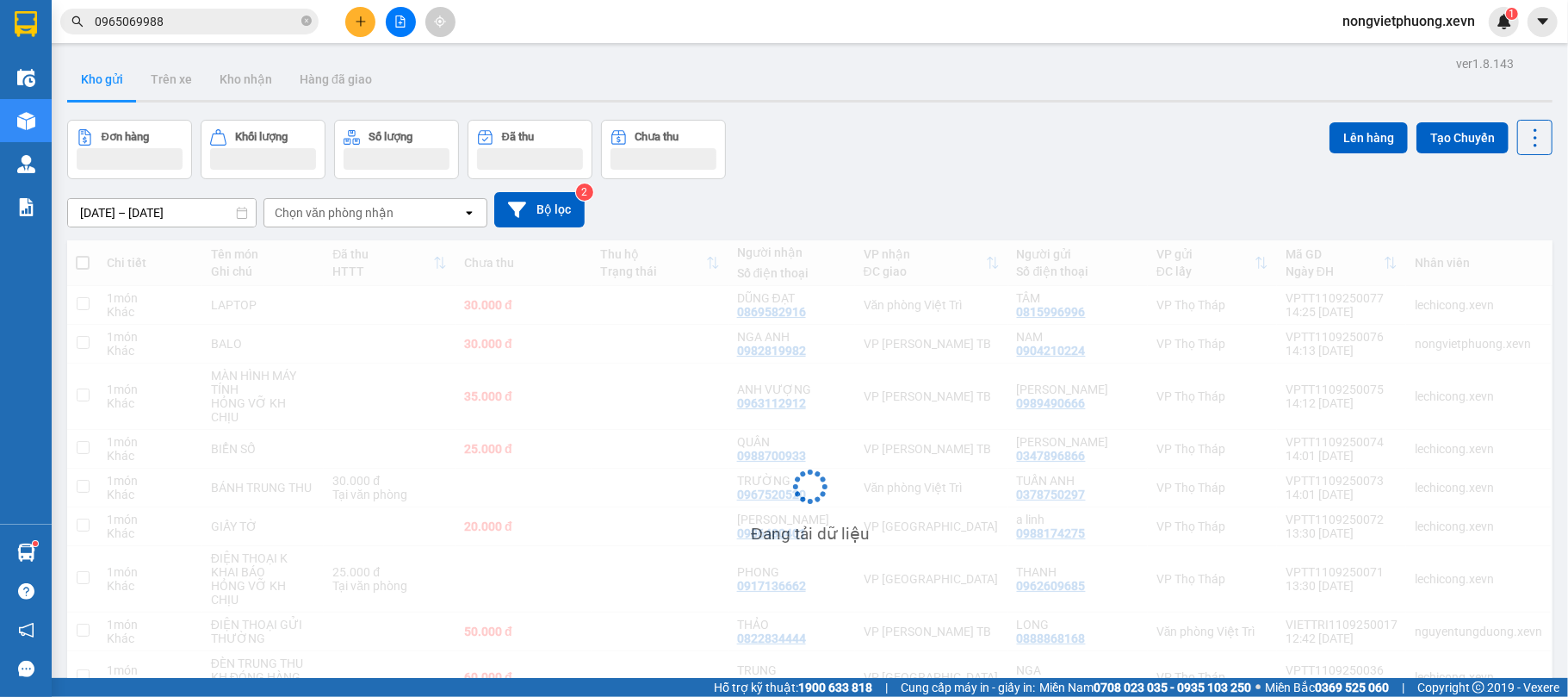
click at [1041, 149] on div "Đơn hàng Khối lượng Số lượng Đã thu Chưa thu Lên hàng Tạo Chuyến" at bounding box center [810, 149] width 1485 height 59
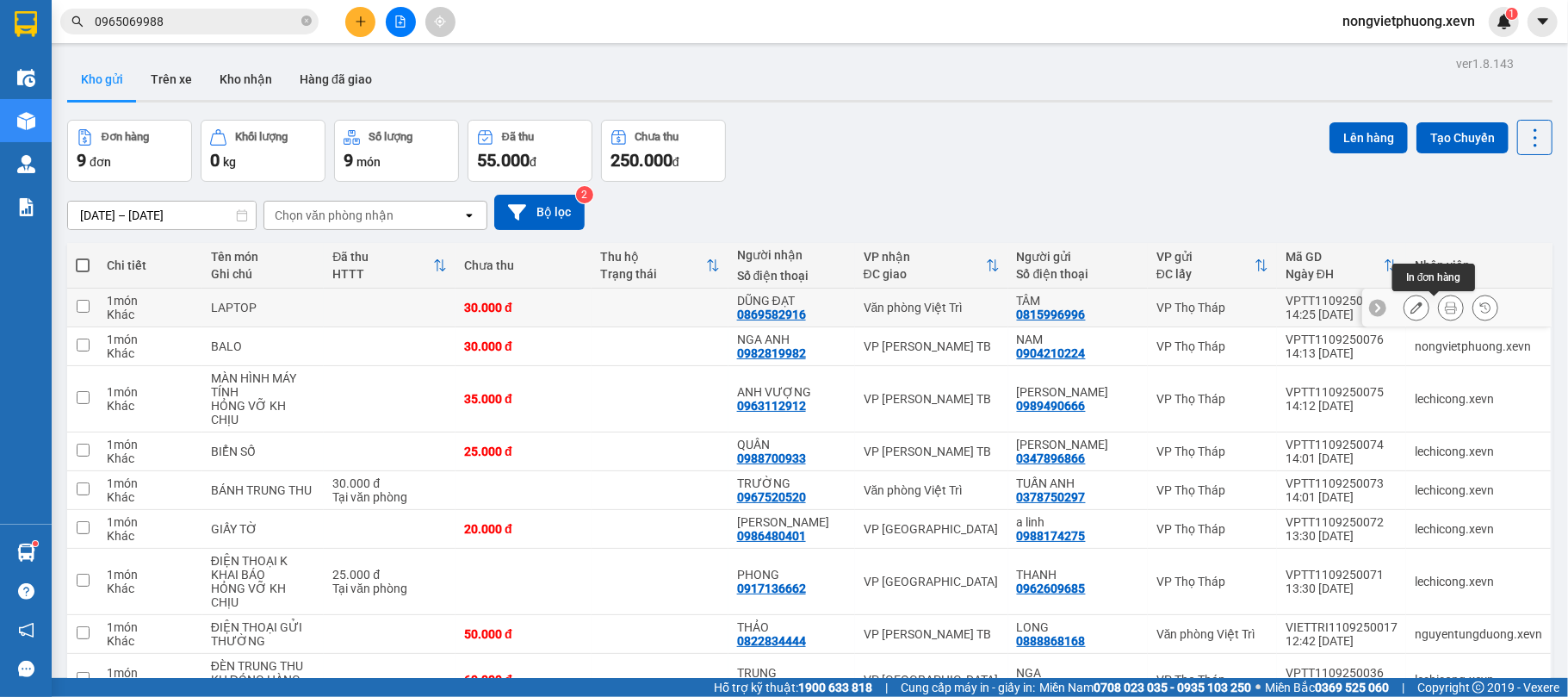
click at [1445, 307] on icon at bounding box center [1450, 307] width 12 height 12
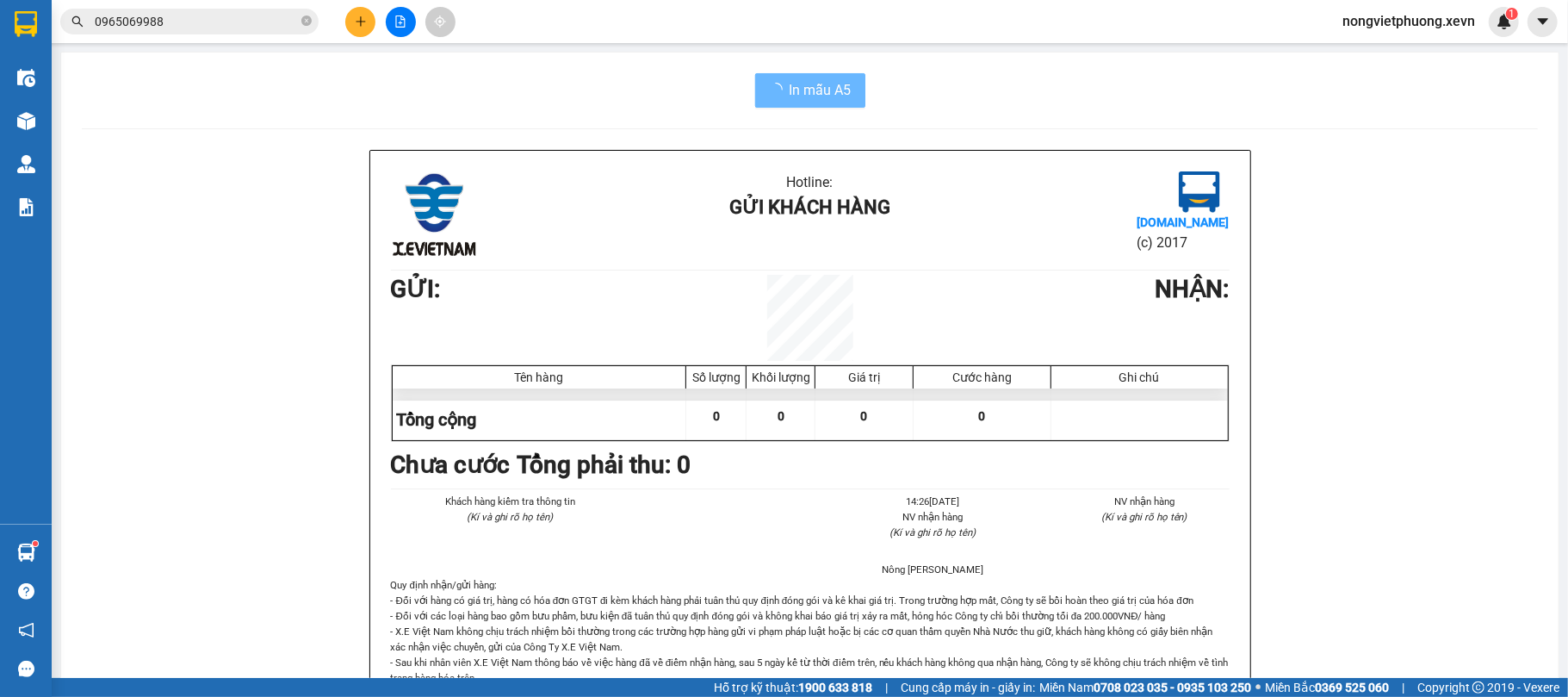
click at [1110, 153] on div "Hotline: Gửi khách hàng Vexere.com (c) 2017 GỬI : NHẬN : Tên hàng Số lượng Khối…" at bounding box center [810, 440] width 880 height 581
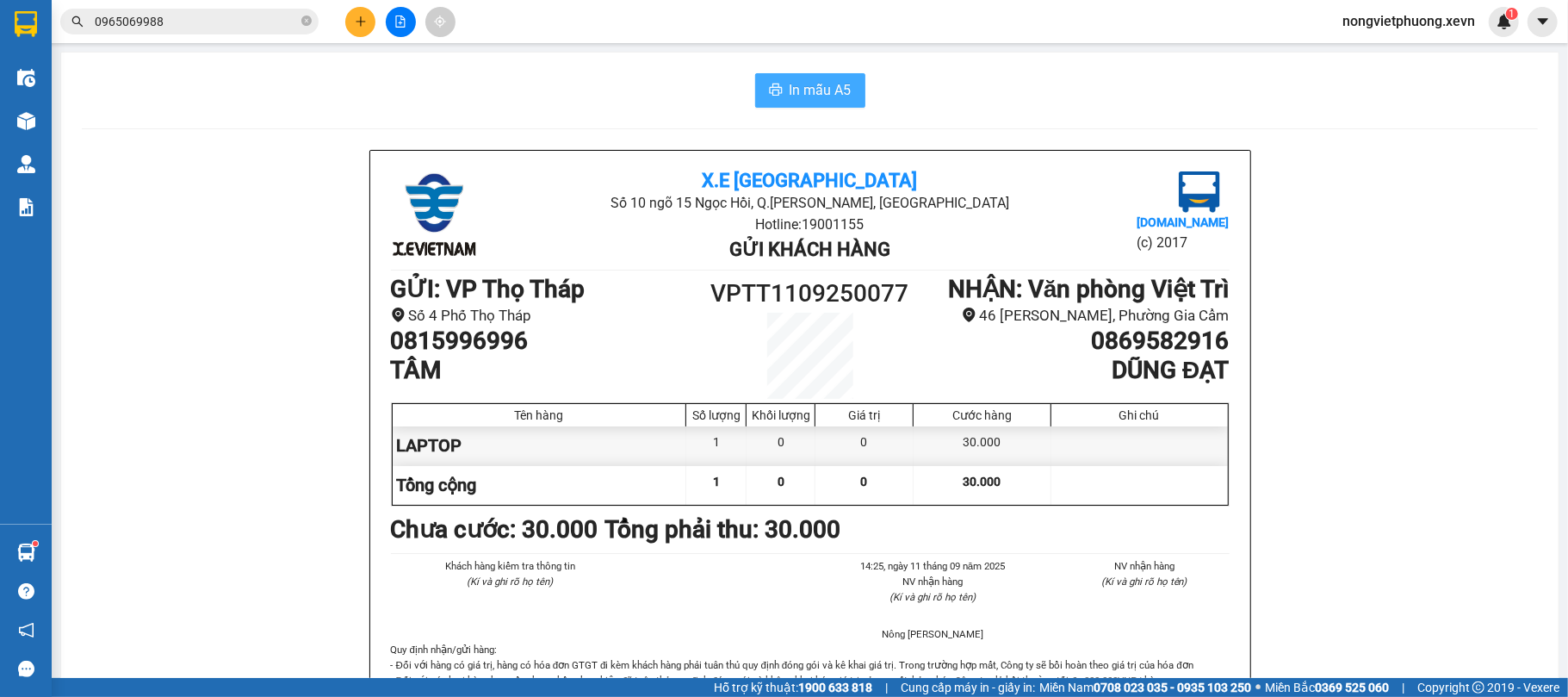
click at [790, 95] on span "In mẫu A5" at bounding box center [820, 90] width 62 height 22
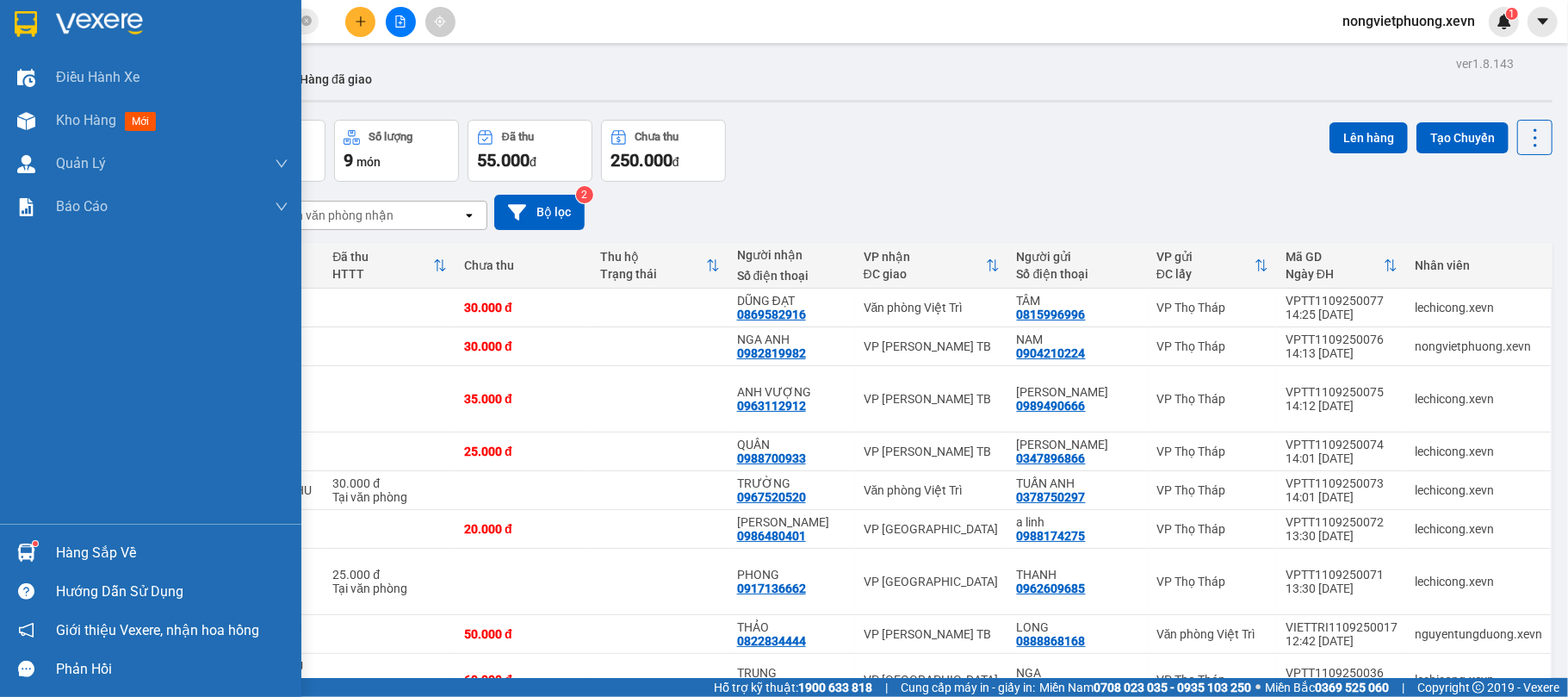
click at [52, 541] on div "Hàng sắp về" at bounding box center [150, 552] width 302 height 39
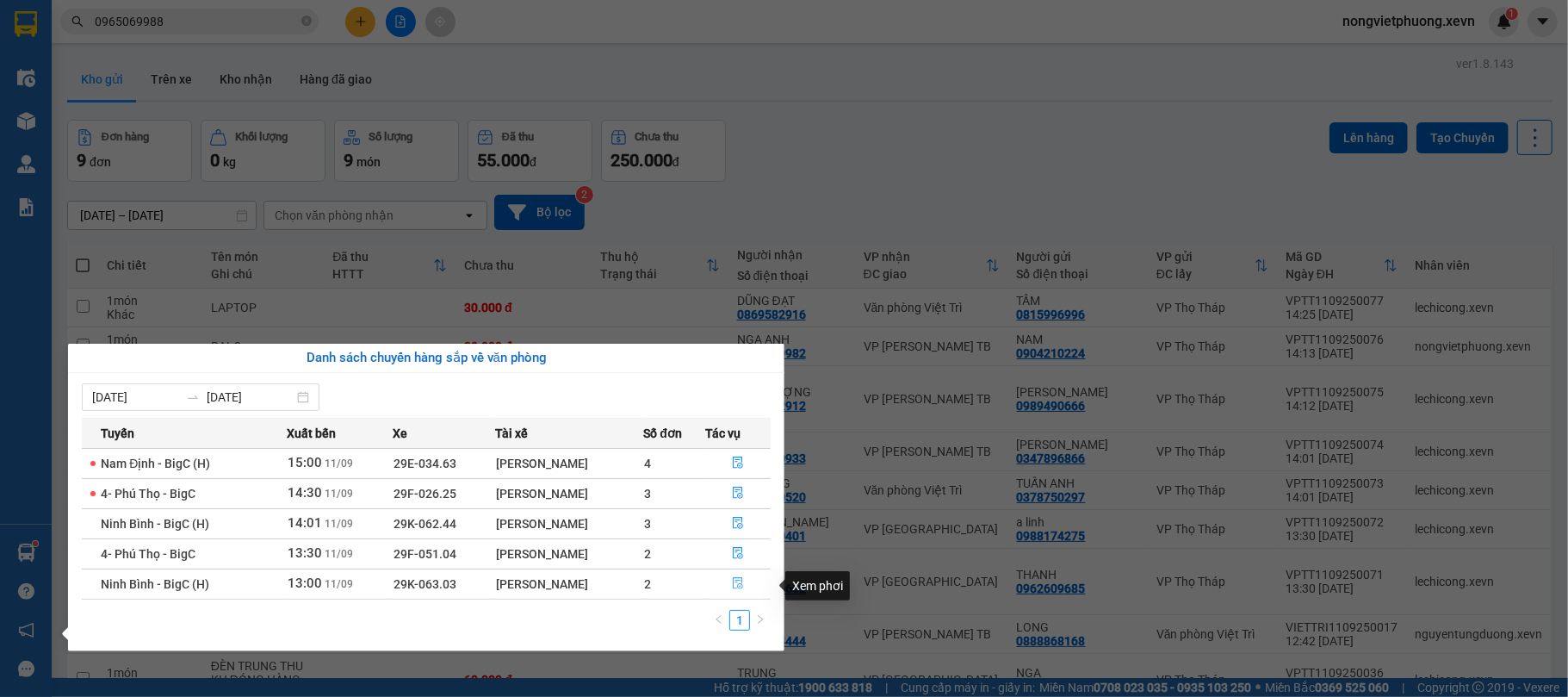
click at [741, 579] on icon "file-done" at bounding box center [738, 583] width 12 height 12
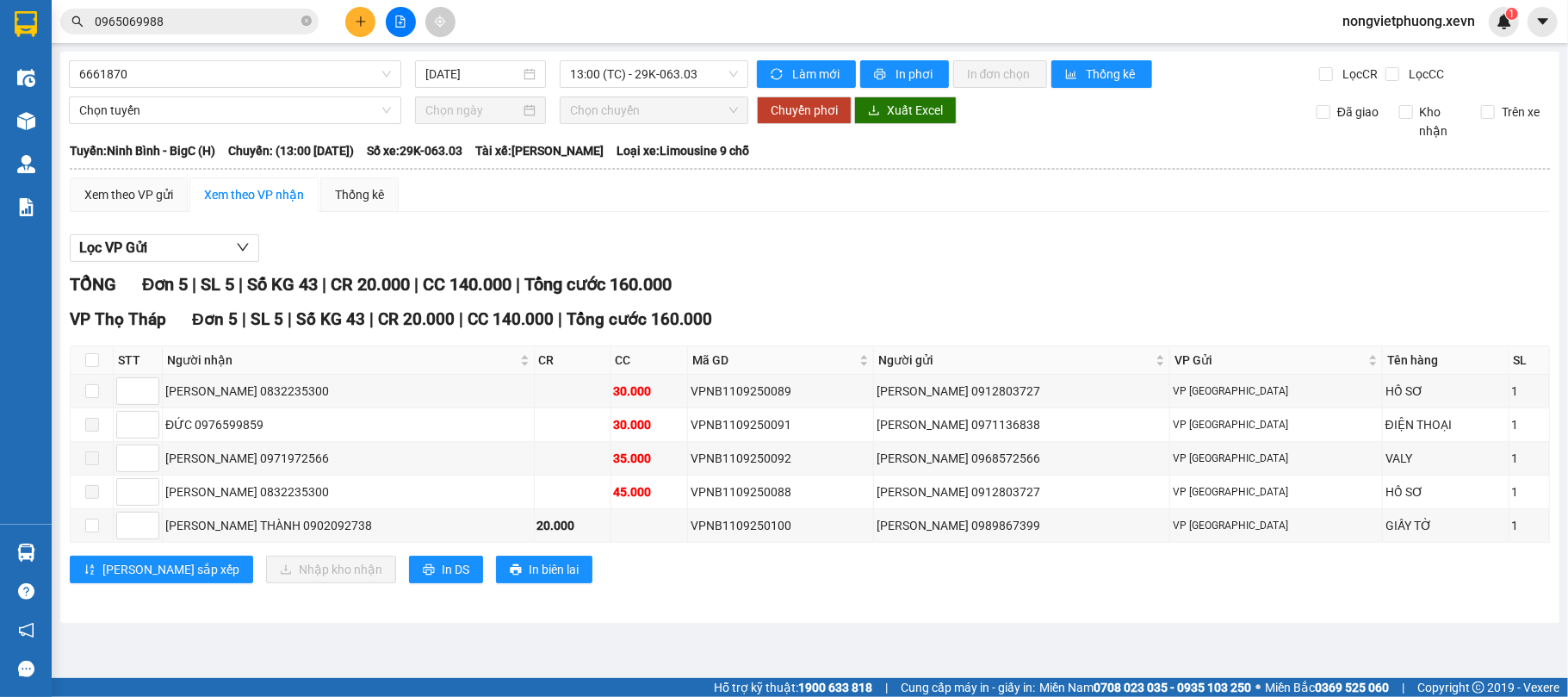
click at [1001, 583] on div "Lưu sắp xếp Nhập kho nhận In DS In biên lai" at bounding box center [810, 569] width 1481 height 28
click at [93, 366] on input "checkbox" at bounding box center [92, 359] width 14 height 14
checkbox input "true"
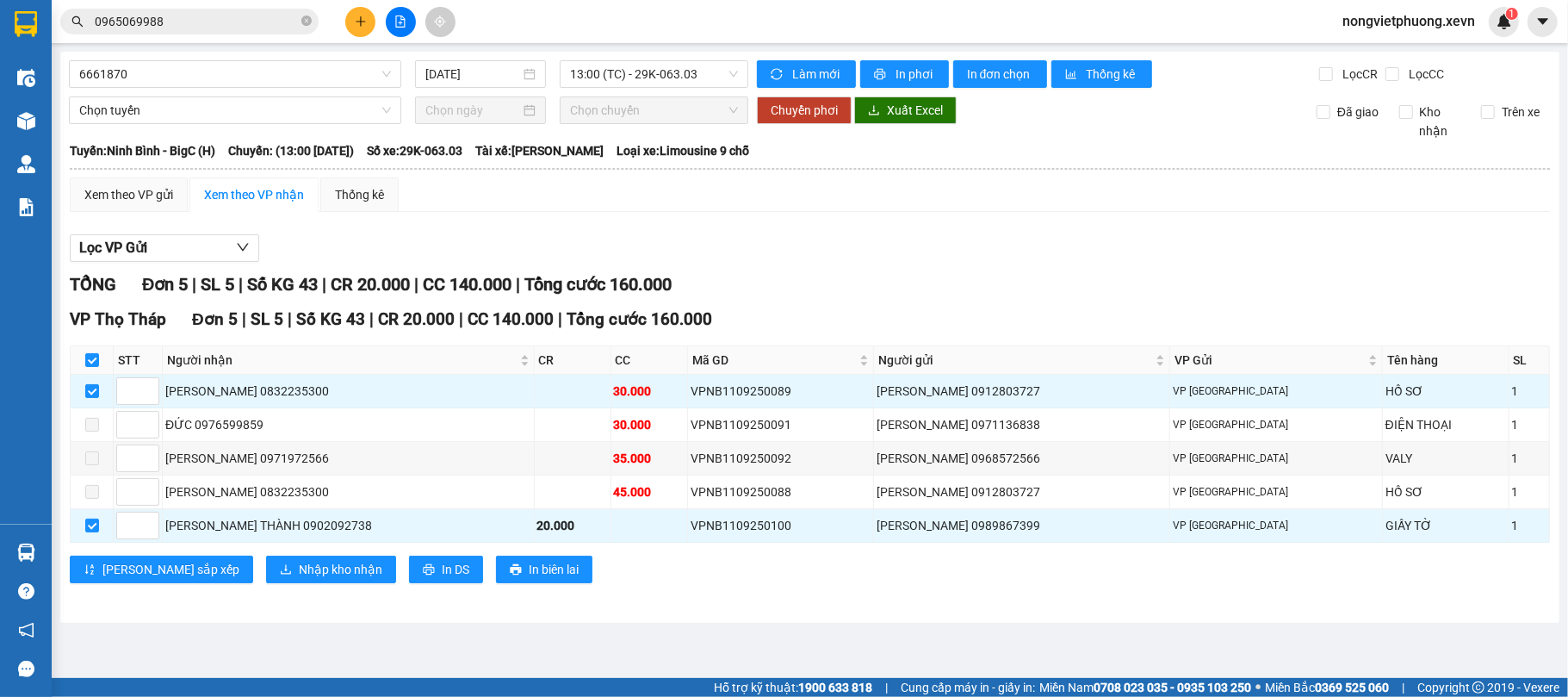
click at [1182, 263] on div "Lọc VP Gửi" at bounding box center [810, 249] width 1481 height 29
click at [938, 280] on div "TỔNG Đơn 5 | SL 5 | Số KG 43 | CR 20.000 | CC 140.000 | Tổng cước 160.000" at bounding box center [810, 285] width 1481 height 27
click at [948, 245] on div "Lọc VP Gửi" at bounding box center [810, 249] width 1481 height 29
click at [740, 276] on div "TỔNG Đơn 5 | SL 5 | Số KG 43 | CR 20.000 | CC 140.000 | Tổng cước 160.000" at bounding box center [810, 285] width 1481 height 27
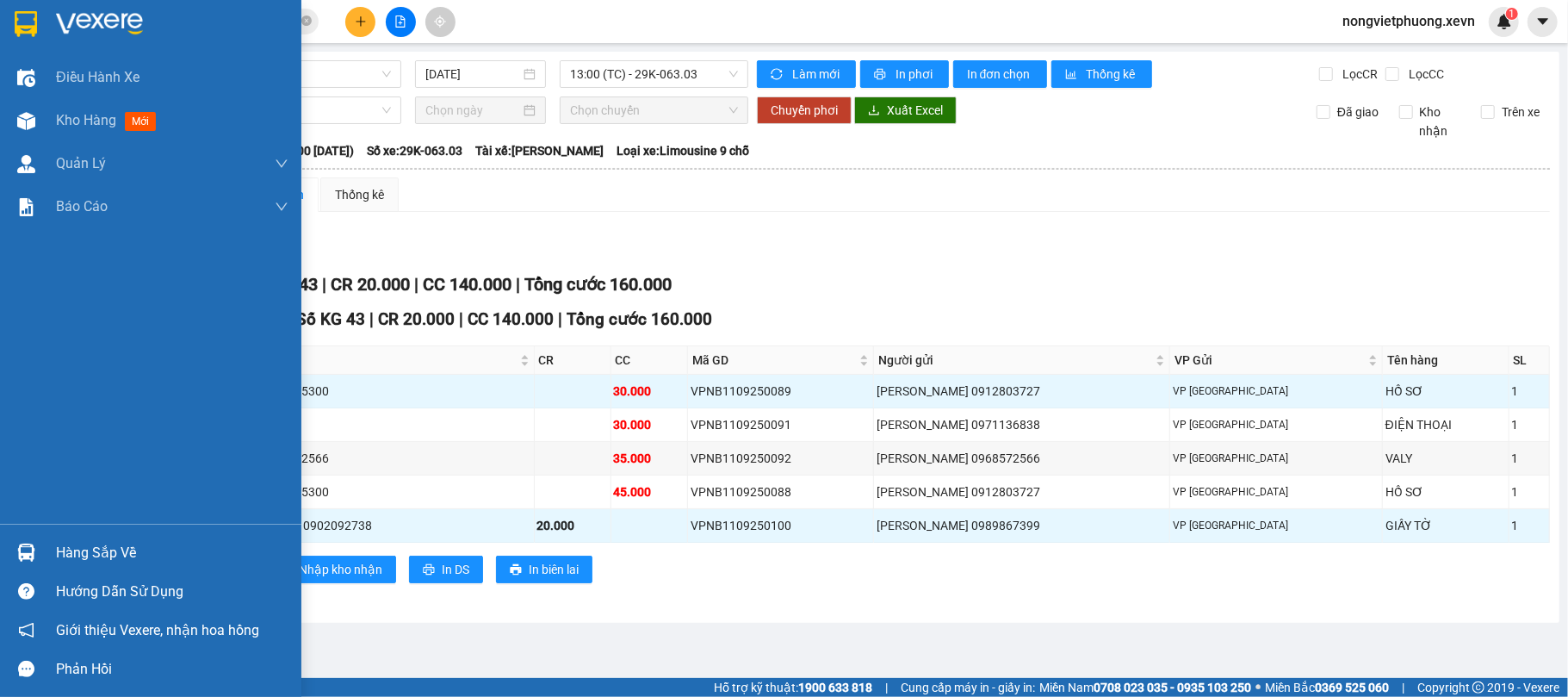
click at [39, 19] on div at bounding box center [25, 23] width 30 height 30
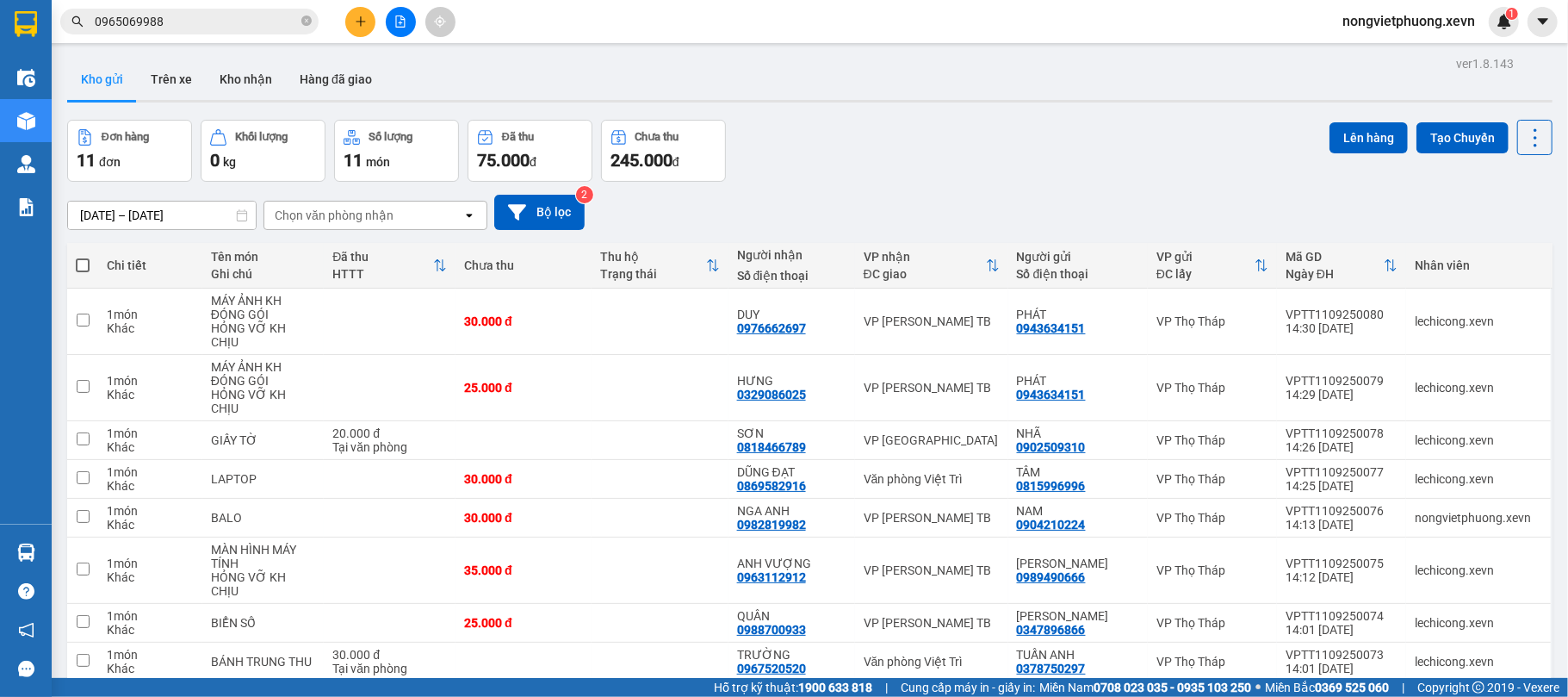
click at [973, 164] on div "Đơn hàng 11 đơn Khối lượng 0 kg Số lượng 11 món Đã thu 75.000 đ Chưa thu 245.00…" at bounding box center [810, 150] width 1485 height 62
click at [990, 211] on div "09/09/2025 – 11/09/2025 Press the down arrow key to interact with the calendar …" at bounding box center [810, 212] width 1485 height 35
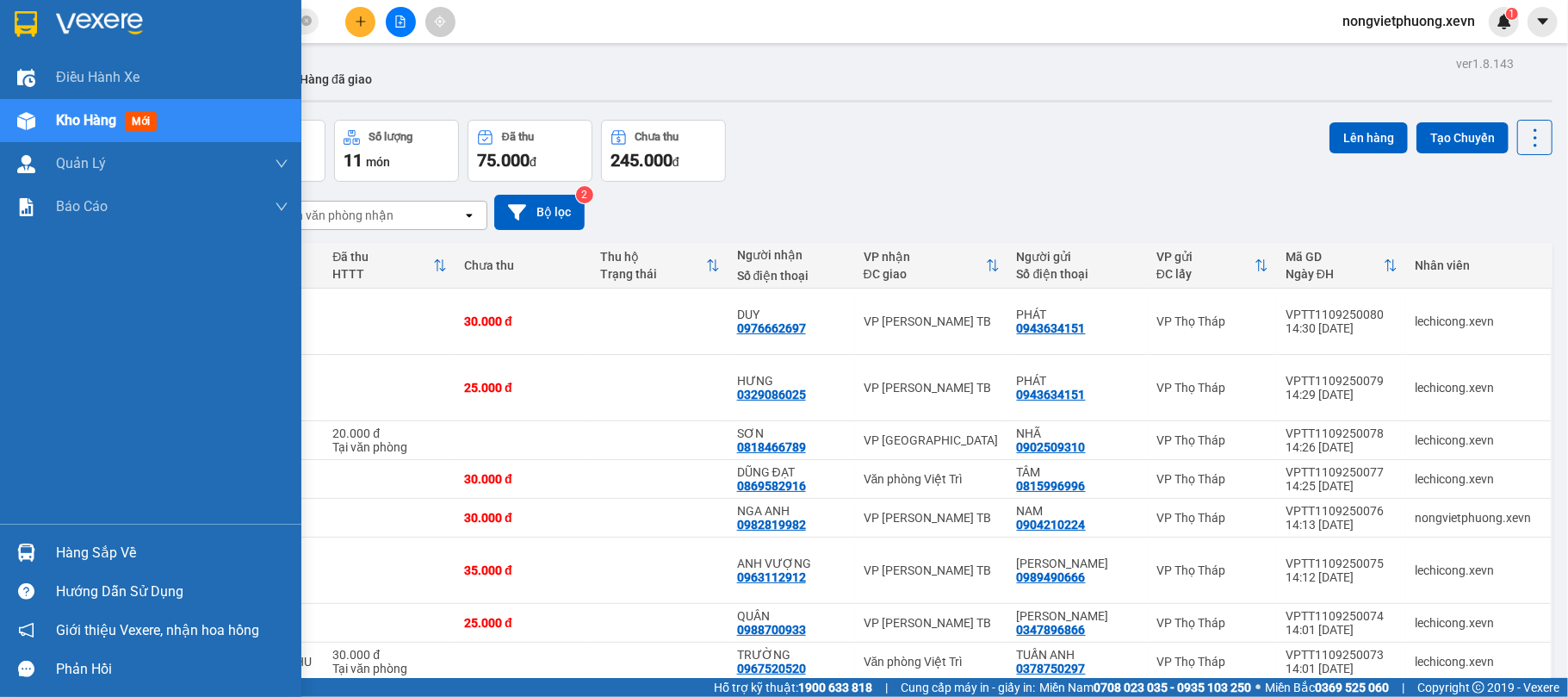
click at [18, 14] on img at bounding box center [25, 23] width 23 height 26
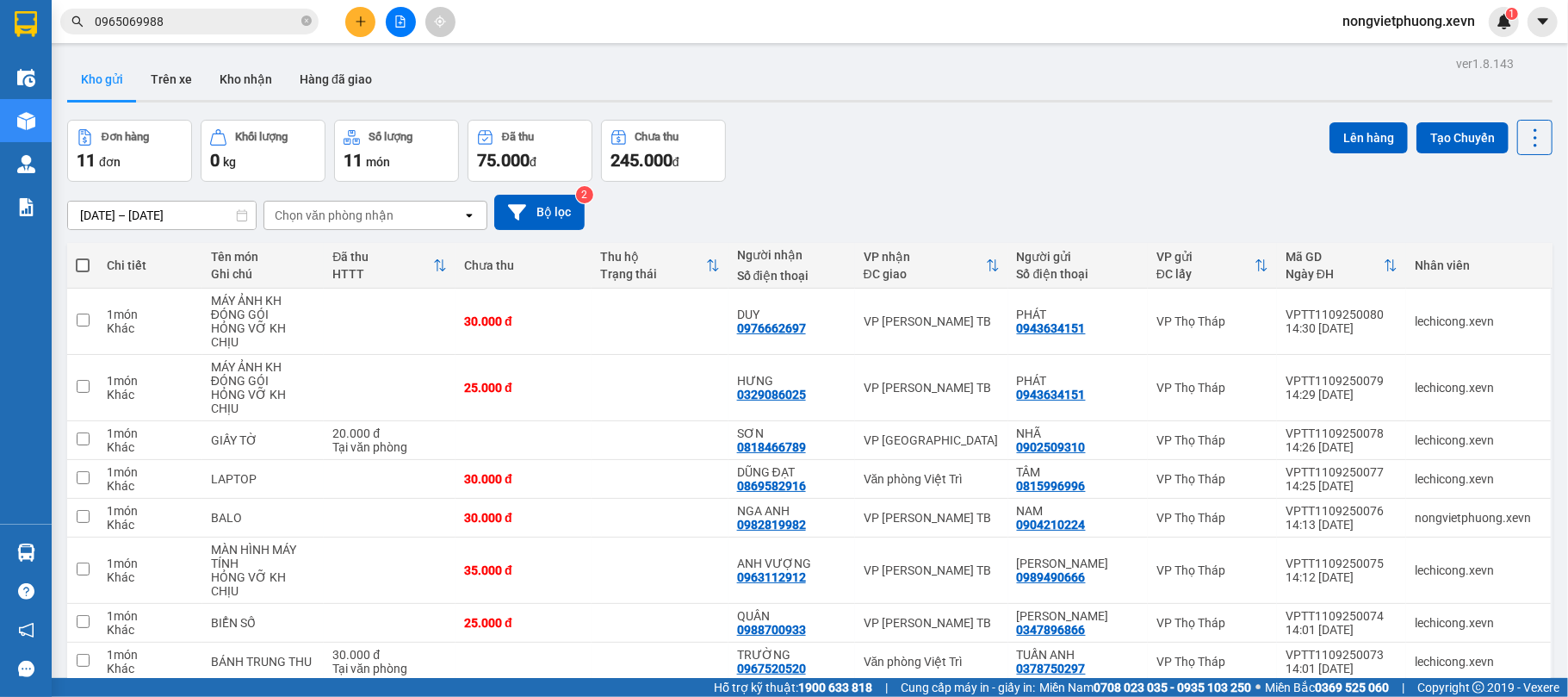
click at [370, 219] on div "Chọn văn phòng nhận" at bounding box center [334, 214] width 119 height 17
type input "TB"
click at [377, 249] on div "VP [PERSON_NAME] TB" at bounding box center [376, 253] width 224 height 31
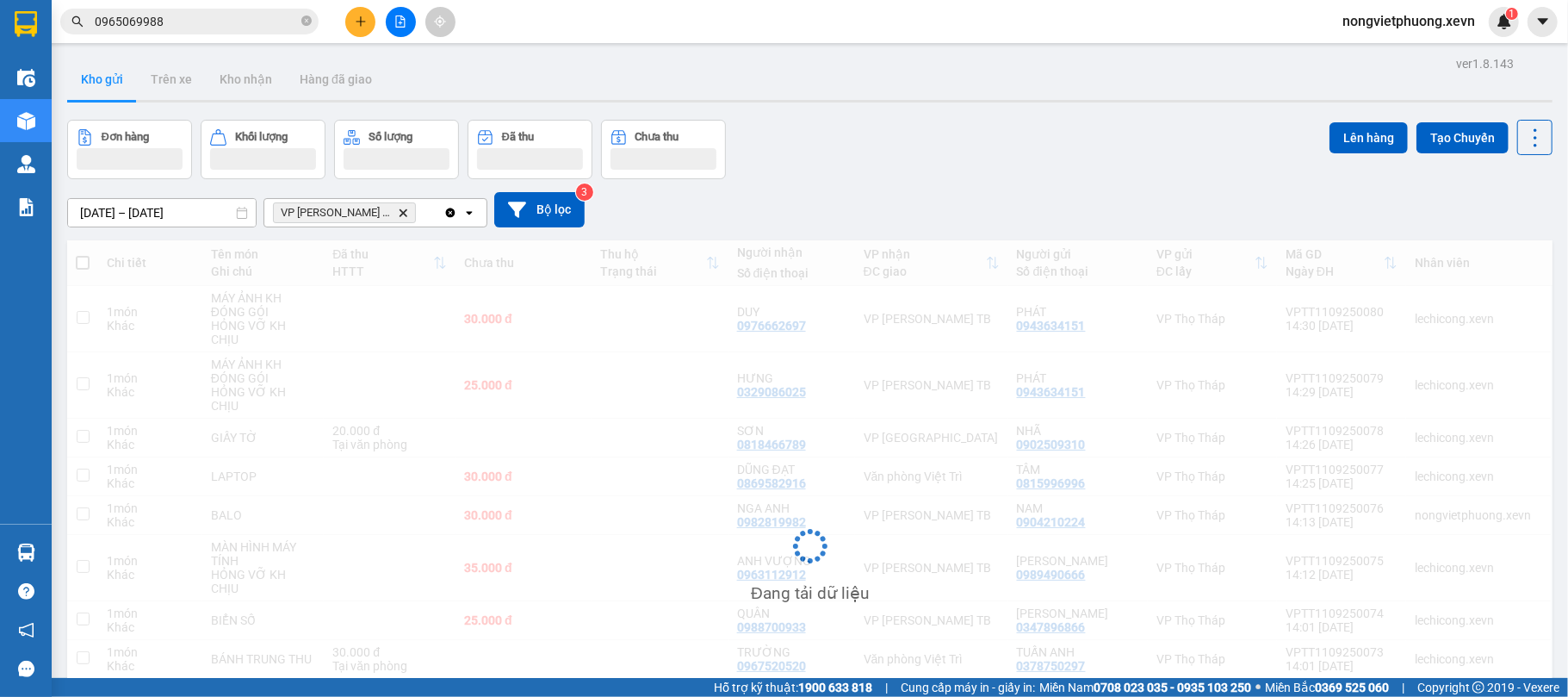
click at [993, 140] on div "Đơn hàng Khối lượng Số lượng Đã thu Chưa thu Lên hàng Tạo Chuyến" at bounding box center [810, 149] width 1485 height 59
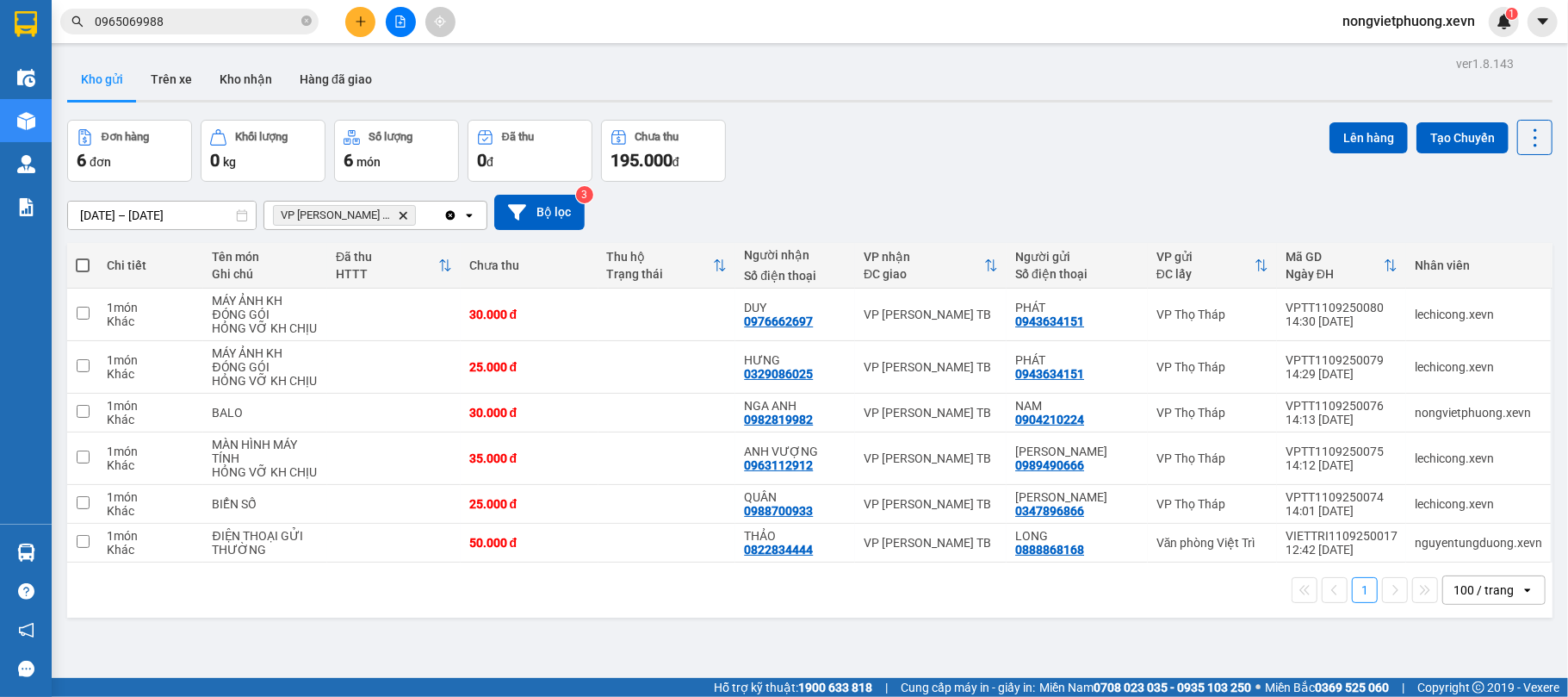
click at [84, 270] on span at bounding box center [82, 265] width 14 height 14
click at [83, 257] on input "checkbox" at bounding box center [83, 257] width 0 height 0
checkbox input "true"
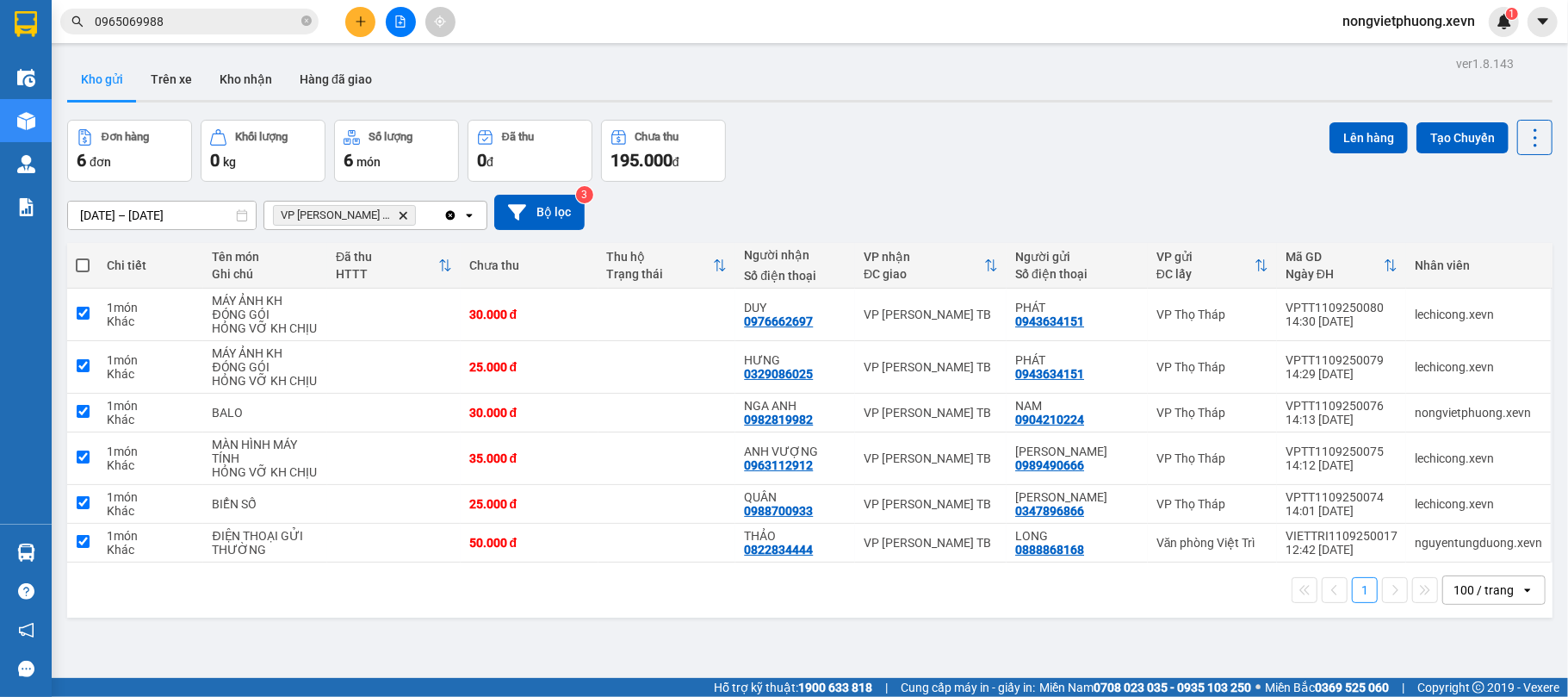
checkbox input "true"
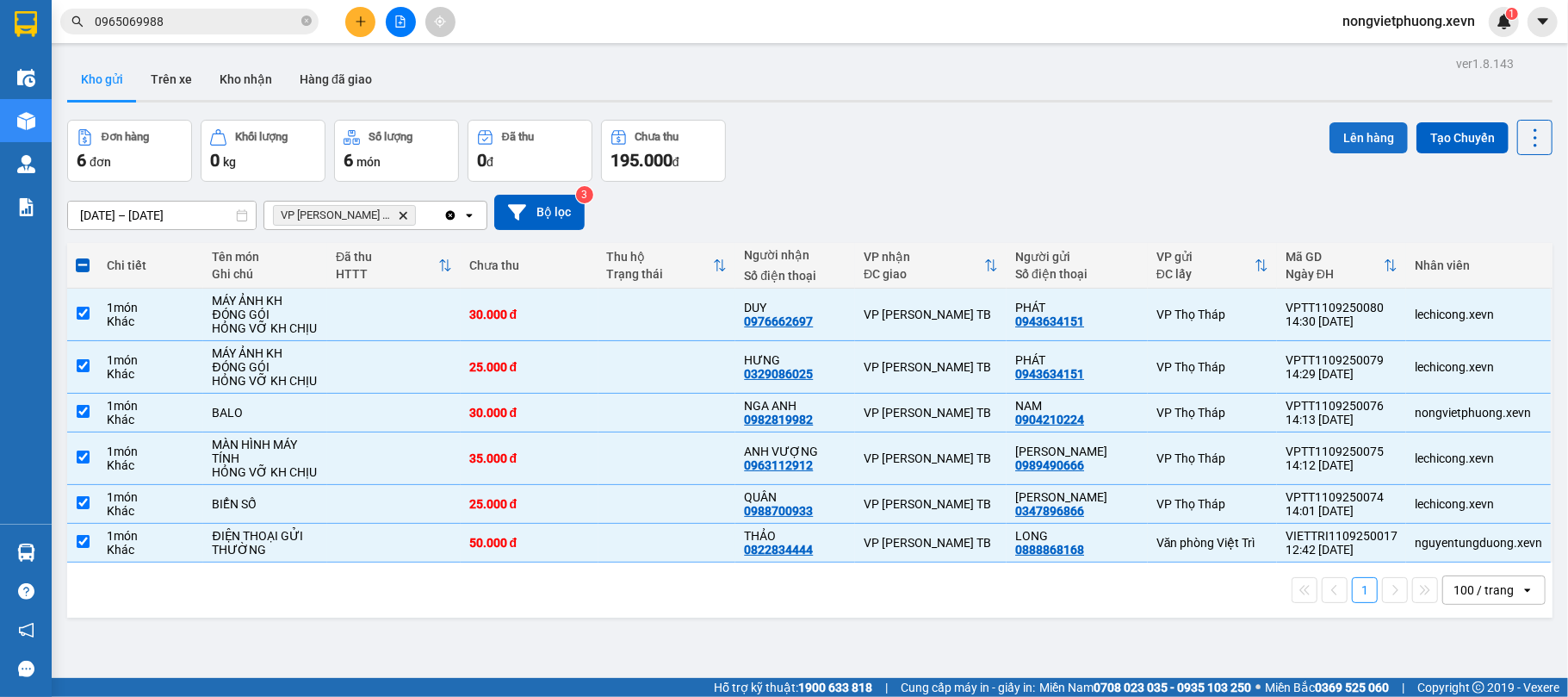
click at [1341, 132] on button "Lên hàng" at bounding box center [1368, 138] width 78 height 31
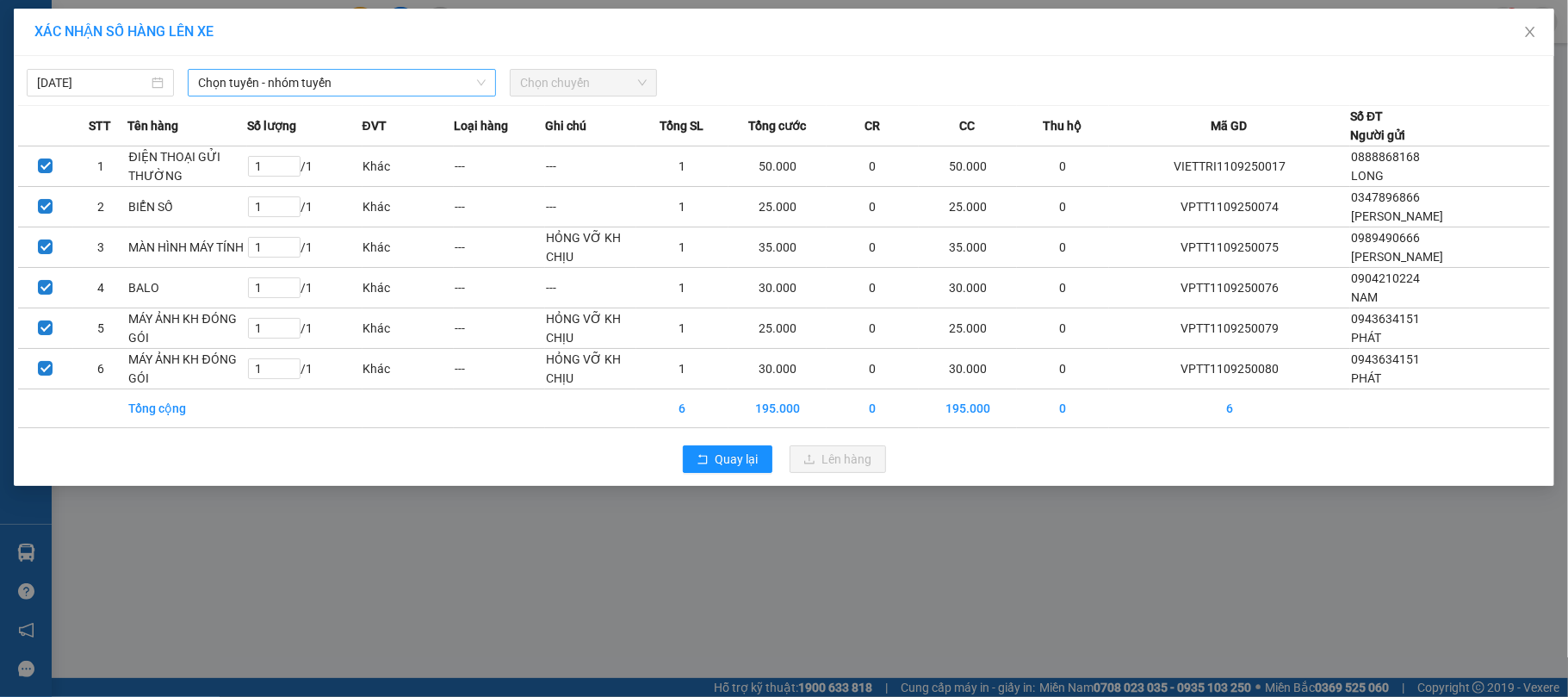
click at [406, 89] on span "Chọn tuyến - nhóm tuyến" at bounding box center [341, 82] width 287 height 26
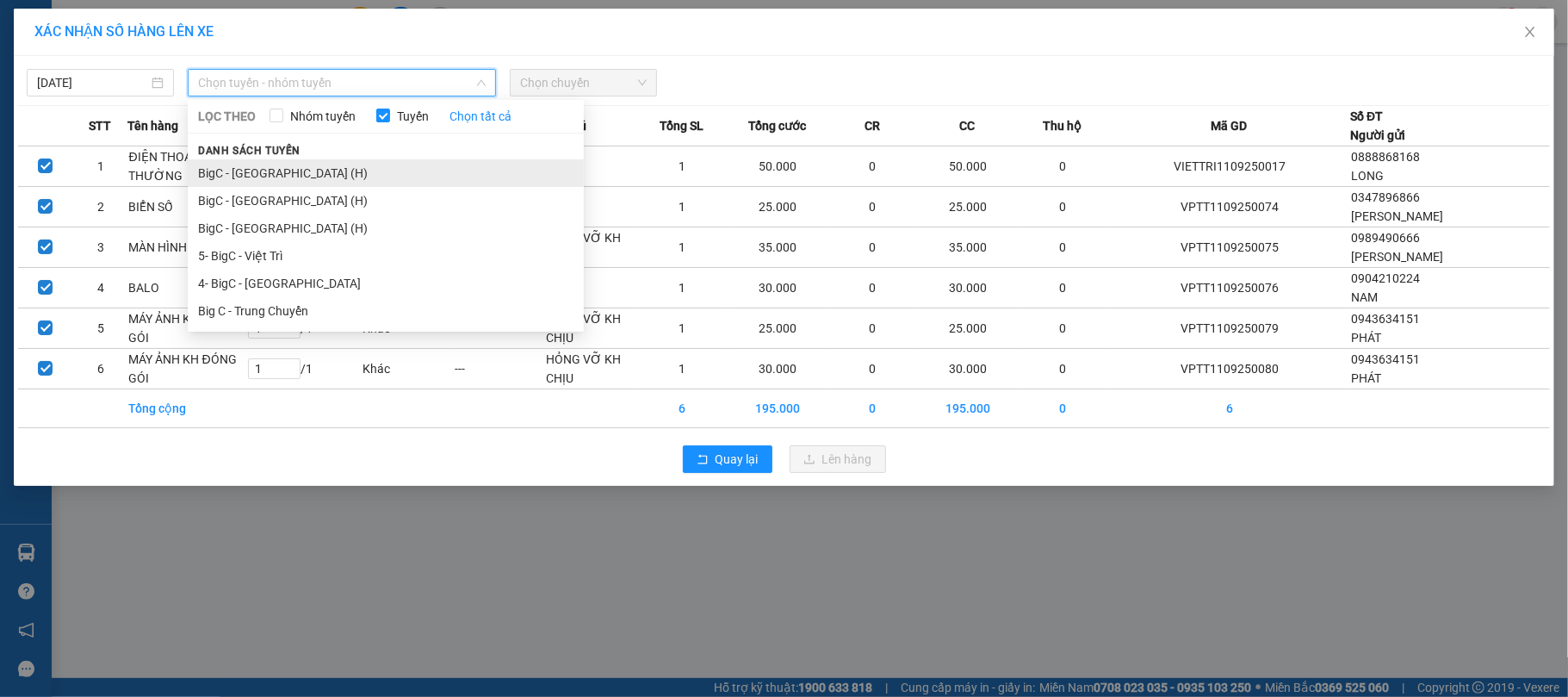
click at [331, 164] on li "BigC - Thái Bình (H)" at bounding box center [385, 173] width 396 height 28
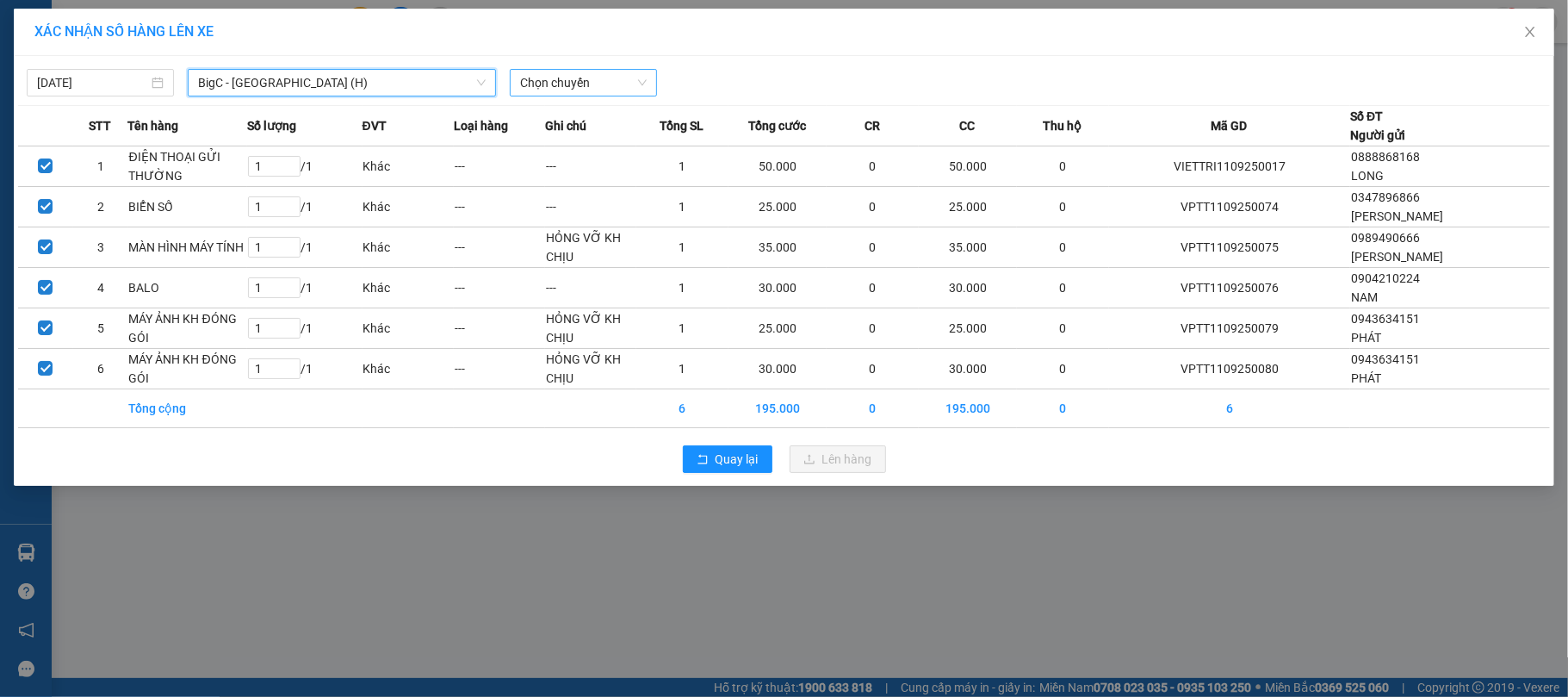
click at [584, 94] on span "Chọn chuyến" at bounding box center [584, 82] width 127 height 26
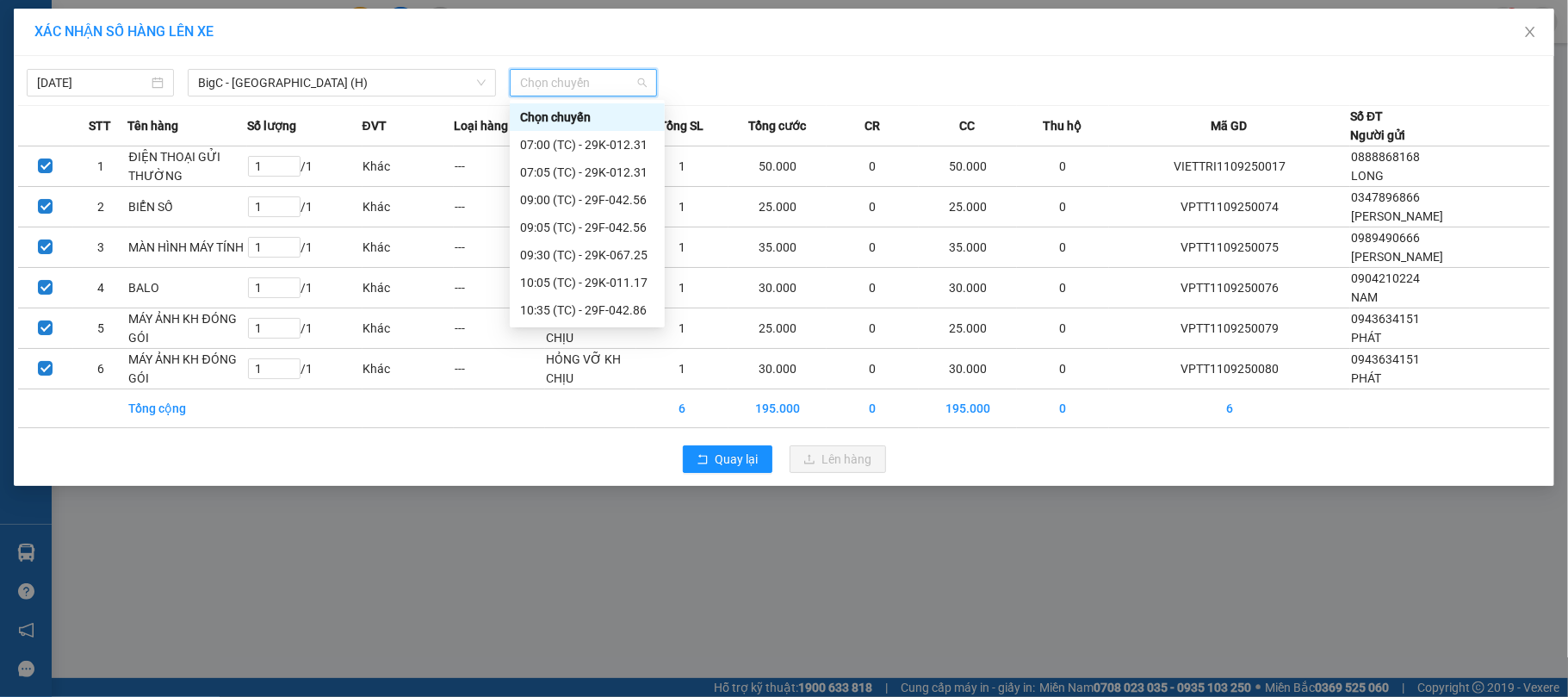
scroll to position [248, 0]
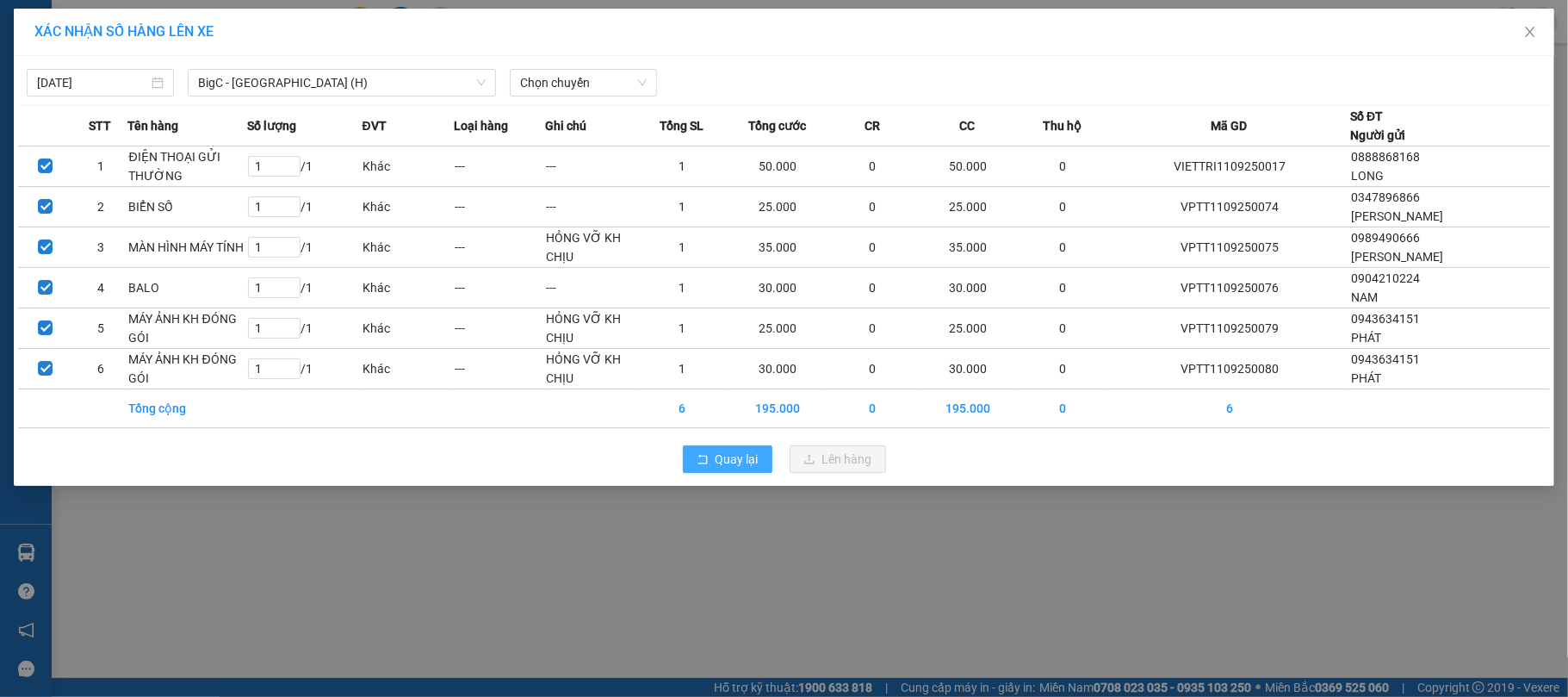
click at [734, 463] on span "Quay lại" at bounding box center [738, 458] width 43 height 19
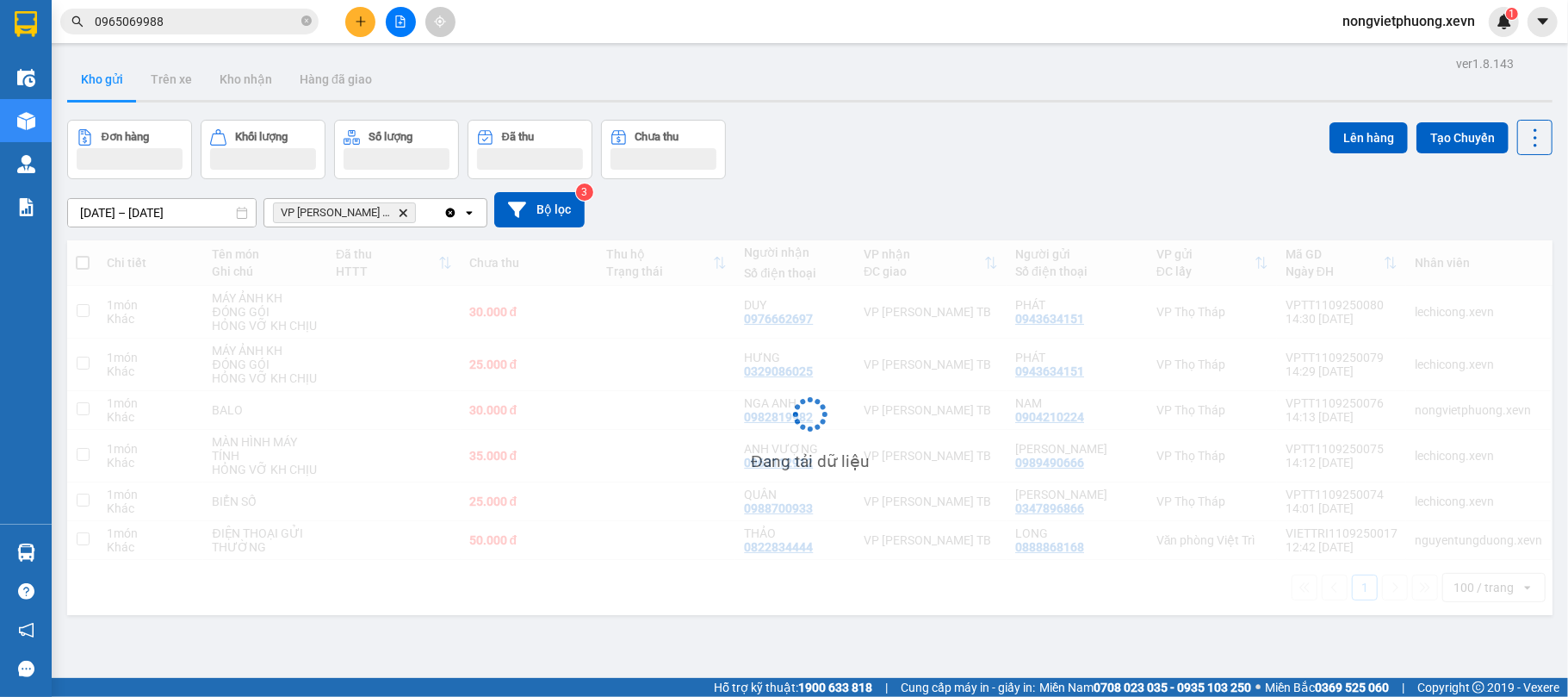
click at [946, 132] on div "Đơn hàng Khối lượng Số lượng Đã thu Chưa thu Lên hàng Tạo Chuyến" at bounding box center [810, 149] width 1485 height 59
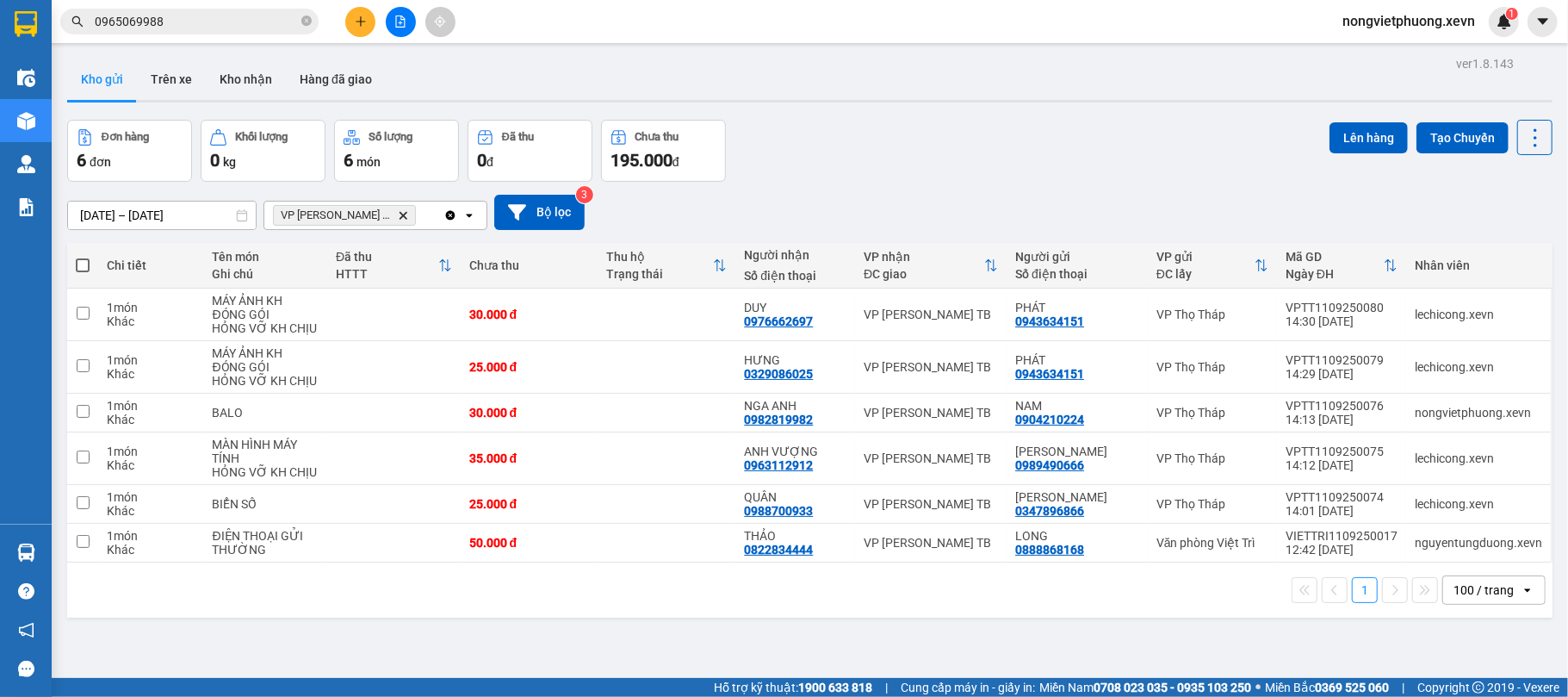
click at [400, 213] on icon "VP Trần Phú TB, close by backspace" at bounding box center [403, 214] width 8 height 8
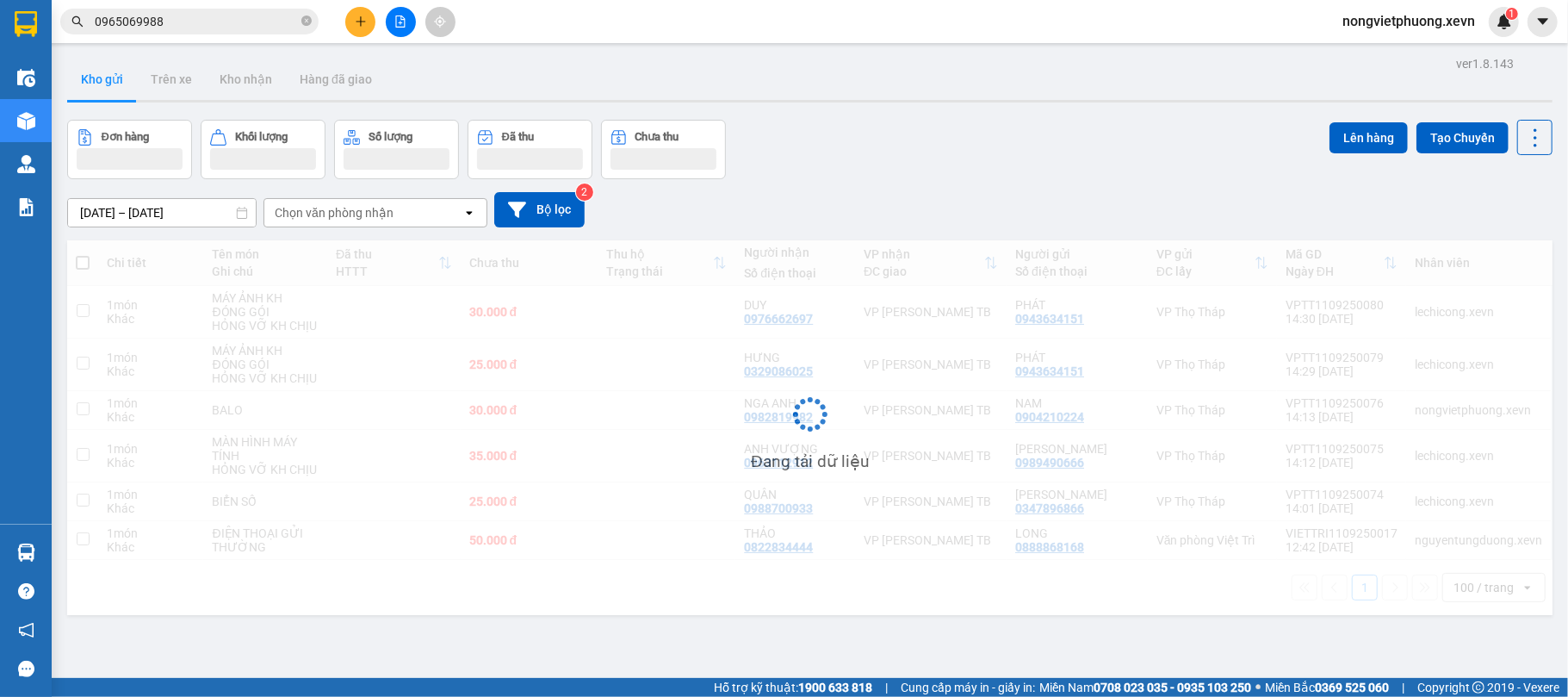
click at [887, 153] on div "Đơn hàng Khối lượng Số lượng Đã thu Chưa thu Lên hàng Tạo Chuyến" at bounding box center [810, 149] width 1485 height 59
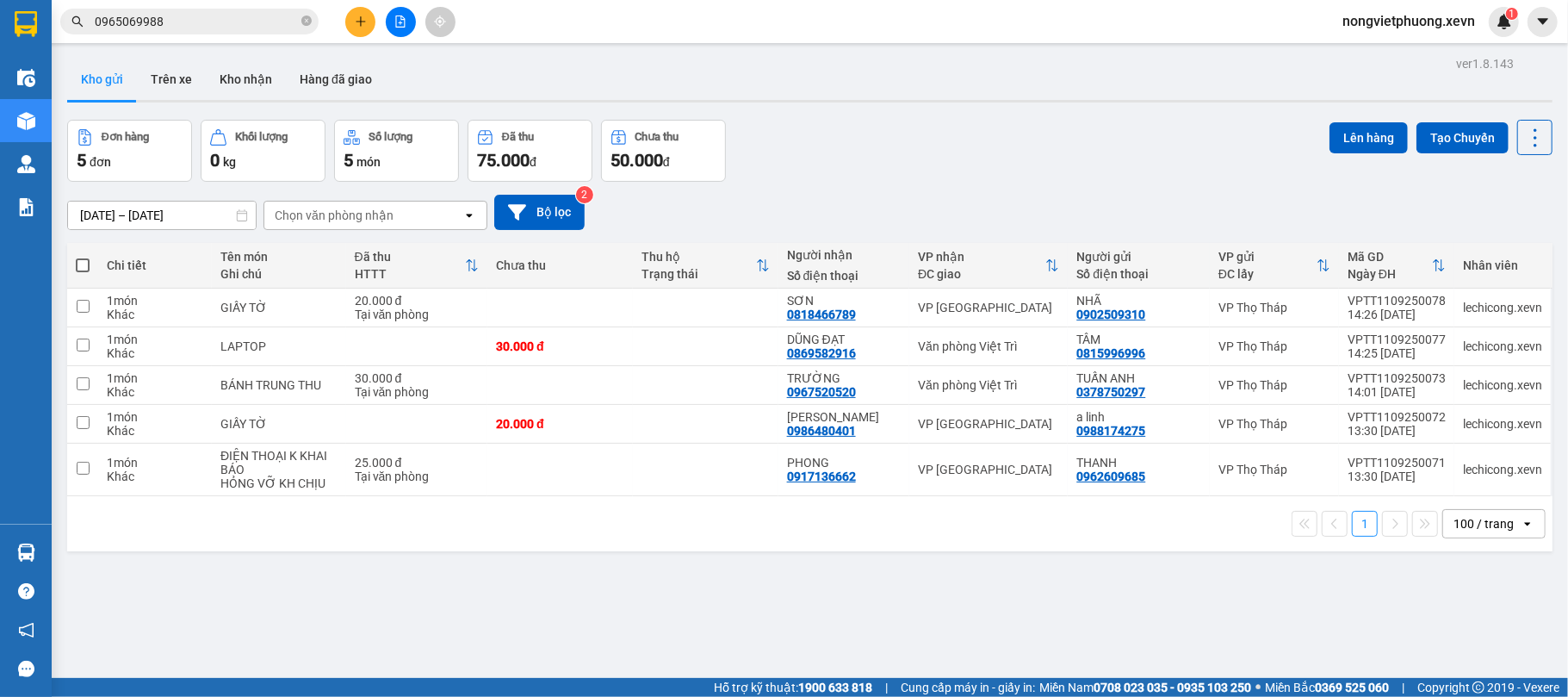
click at [828, 527] on div "1 100 / trang open" at bounding box center [810, 523] width 1472 height 30
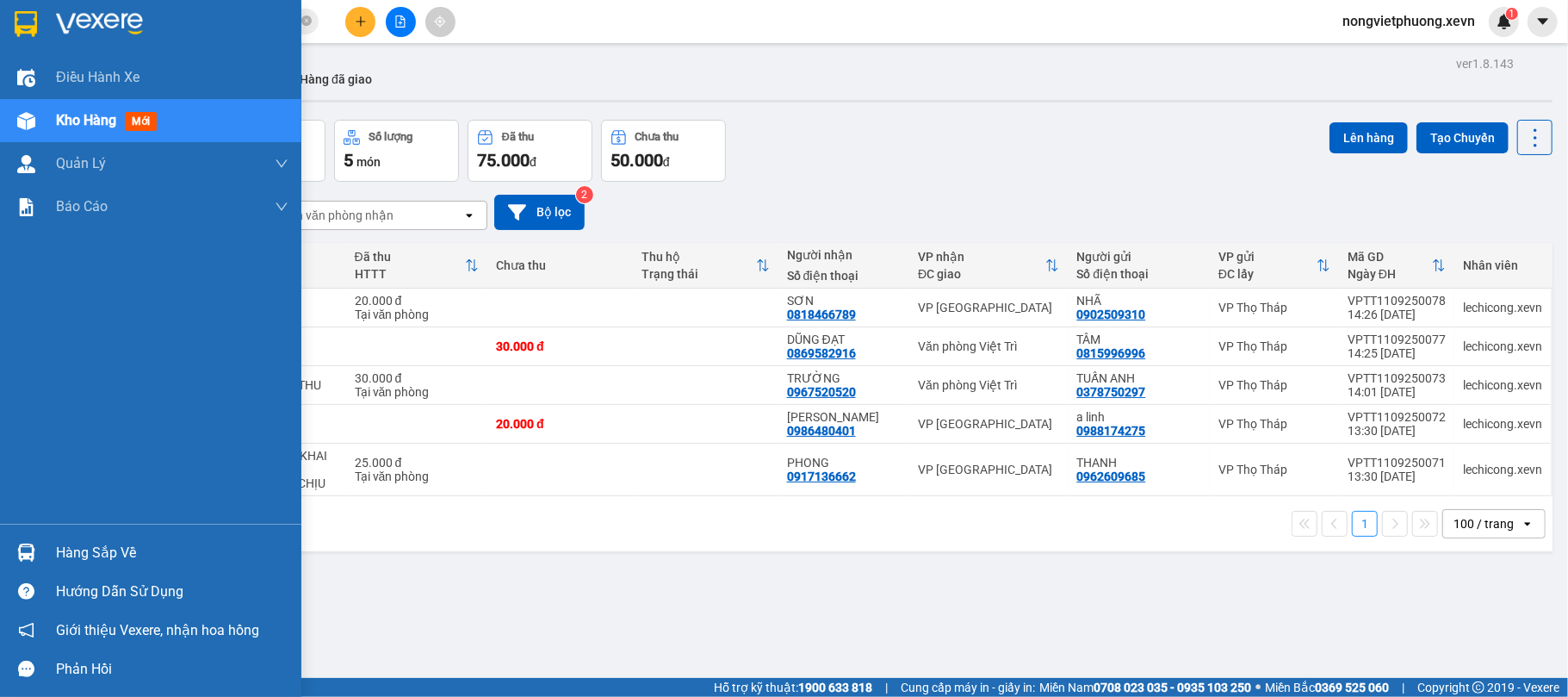
click at [38, 548] on div at bounding box center [25, 552] width 30 height 30
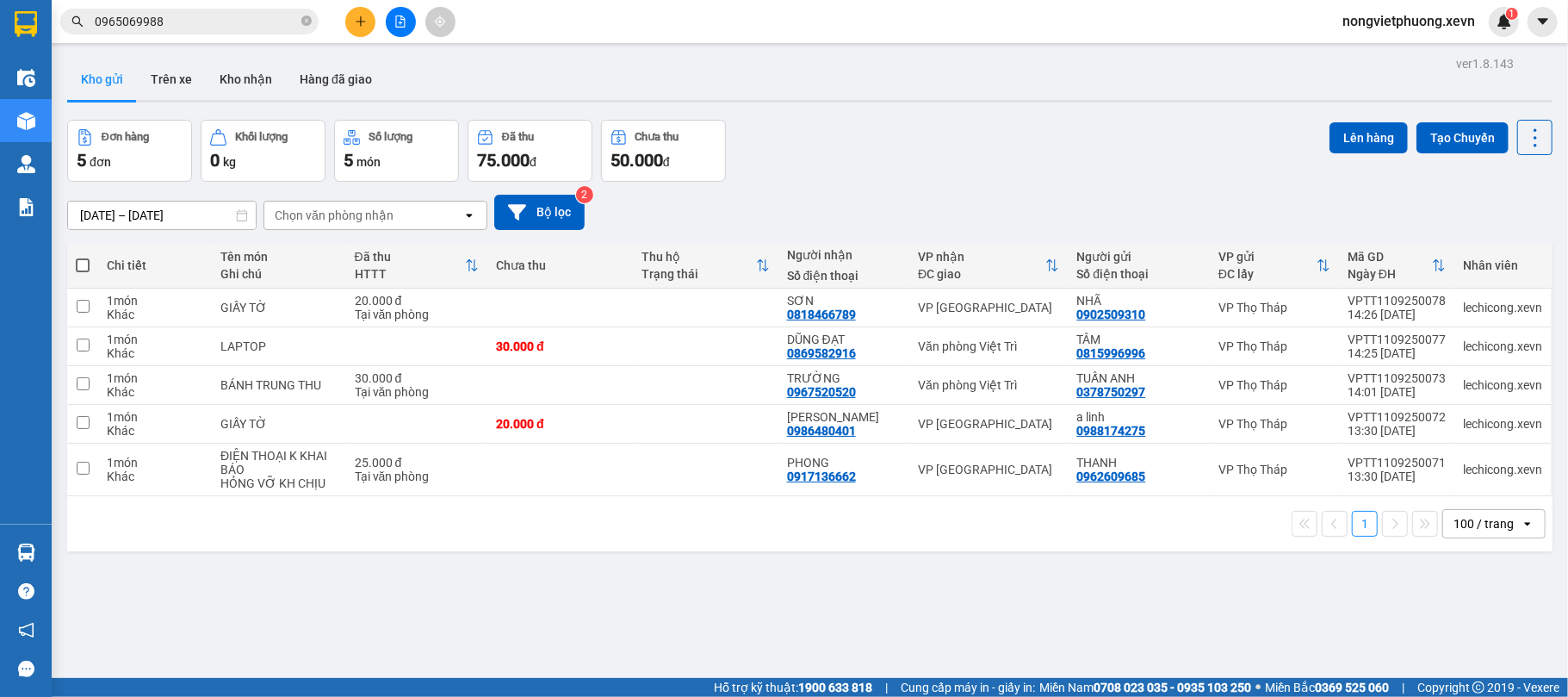
click at [1007, 68] on section "Kết quả tìm kiếm ( 7 ) Bộ lọc Mã ĐH Trạng thái Món hàng Thu hộ Tổng cước Chưa c…" at bounding box center [784, 348] width 1568 height 697
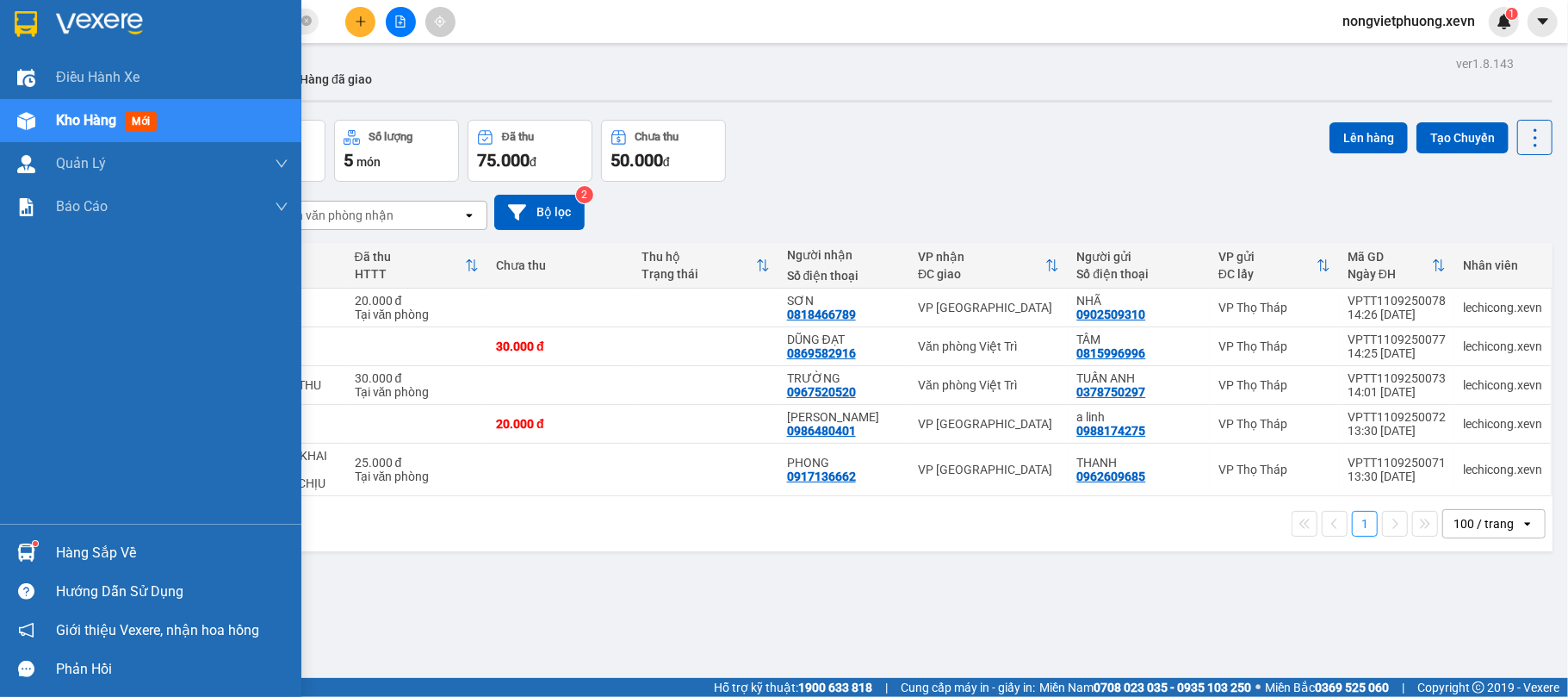
drag, startPoint x: 23, startPoint y: 545, endPoint x: 68, endPoint y: 558, distance: 46.8
click at [25, 546] on img at bounding box center [26, 552] width 18 height 18
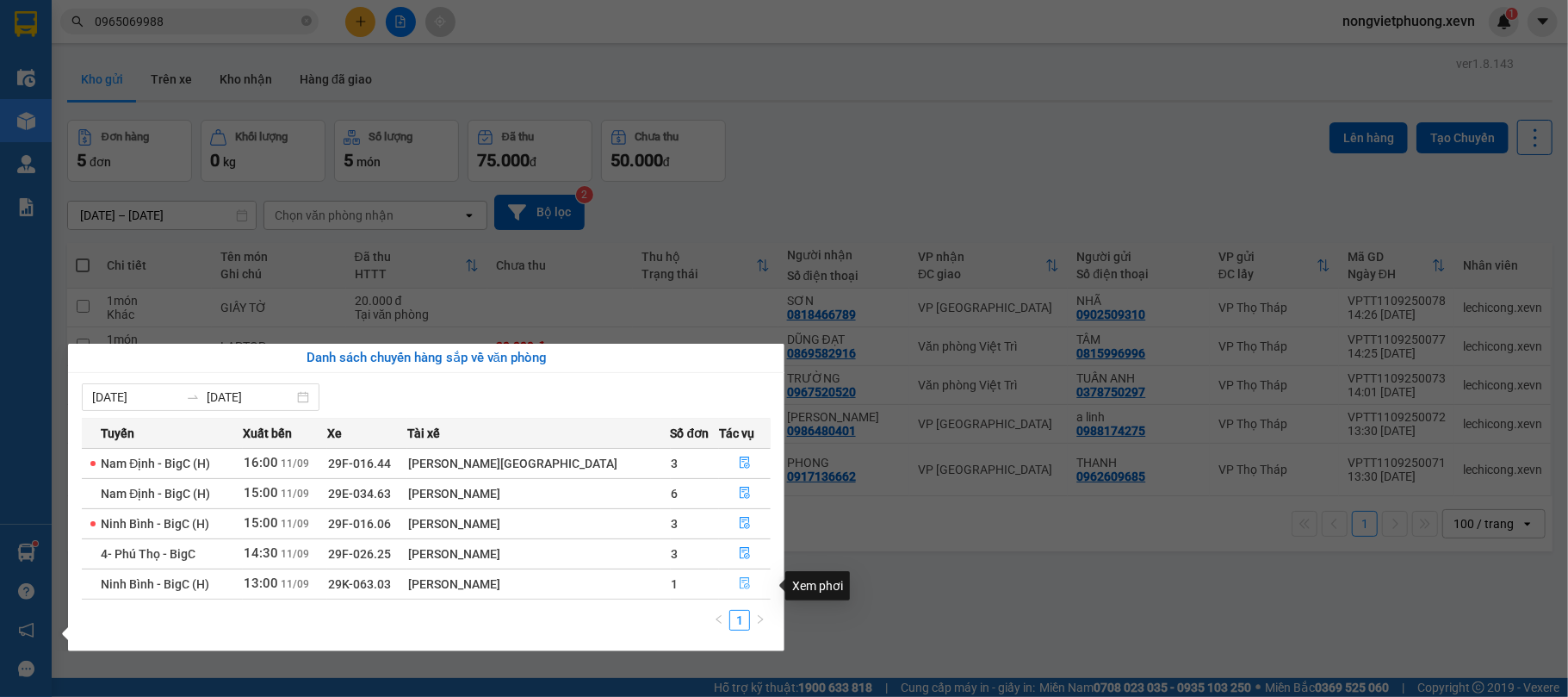
click at [742, 589] on icon "file-done" at bounding box center [744, 583] width 12 height 12
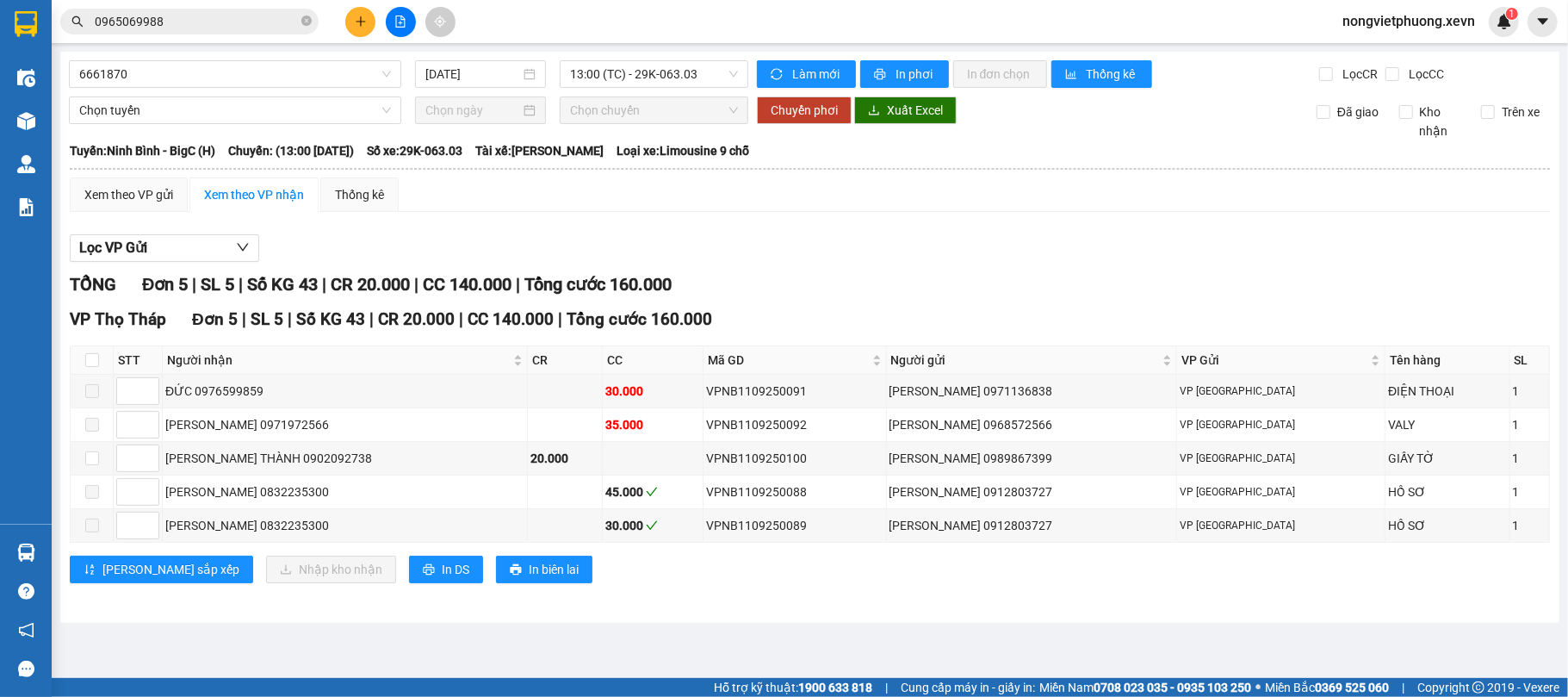
click at [866, 619] on div "6661870 [DATE] 13:00 (TC) - 29K-063.03 Làm mới In phơi In đơn chọn Thống kê Lọc…" at bounding box center [810, 337] width 1500 height 571
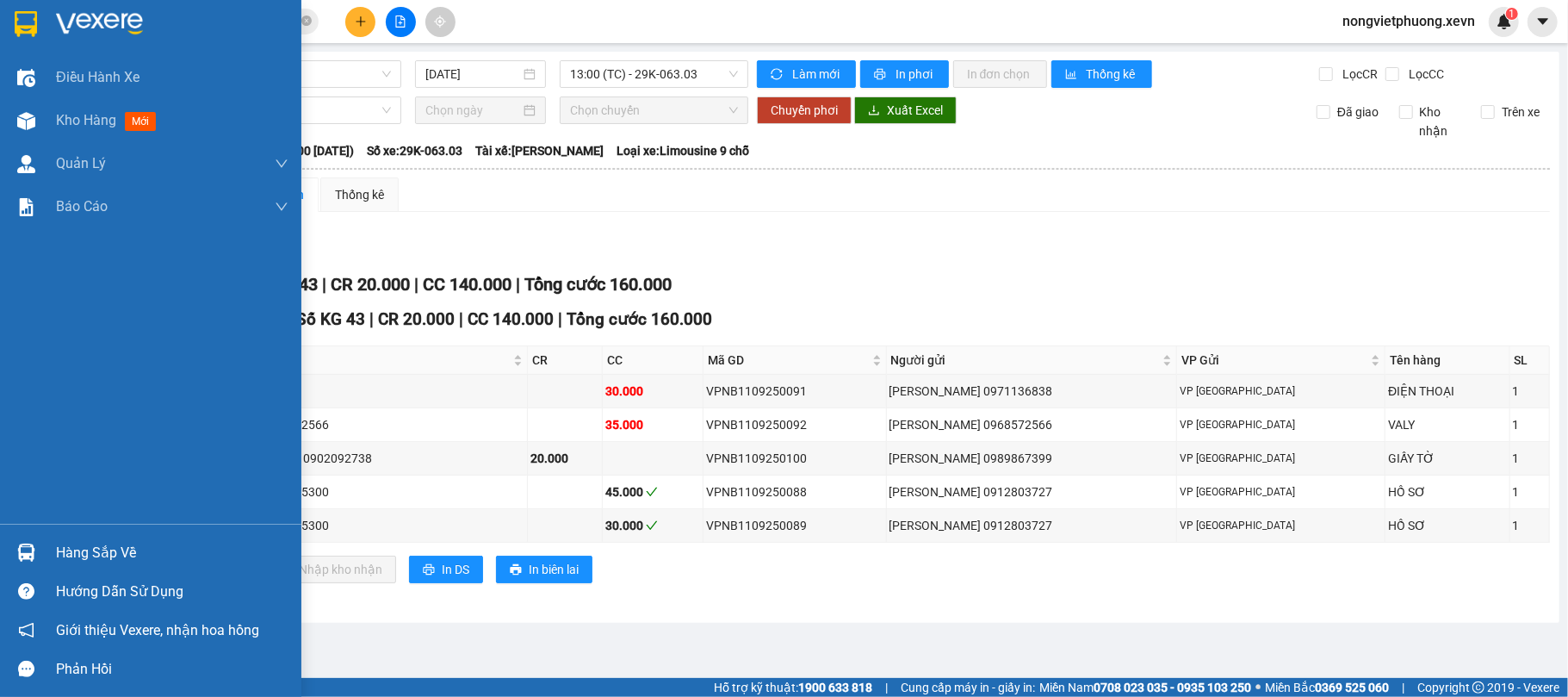
click at [22, 19] on img at bounding box center [25, 23] width 23 height 26
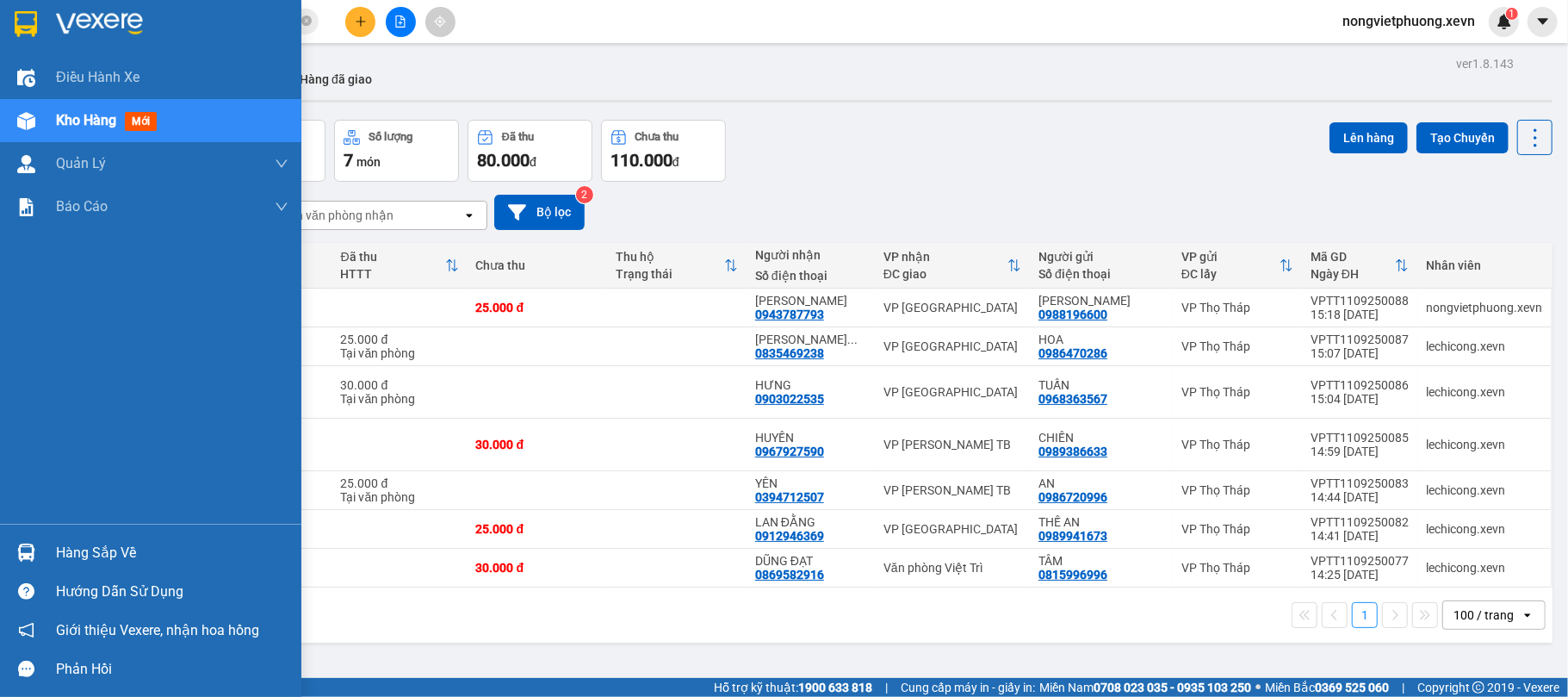
click at [15, 536] on div "Hàng sắp về" at bounding box center [150, 552] width 302 height 39
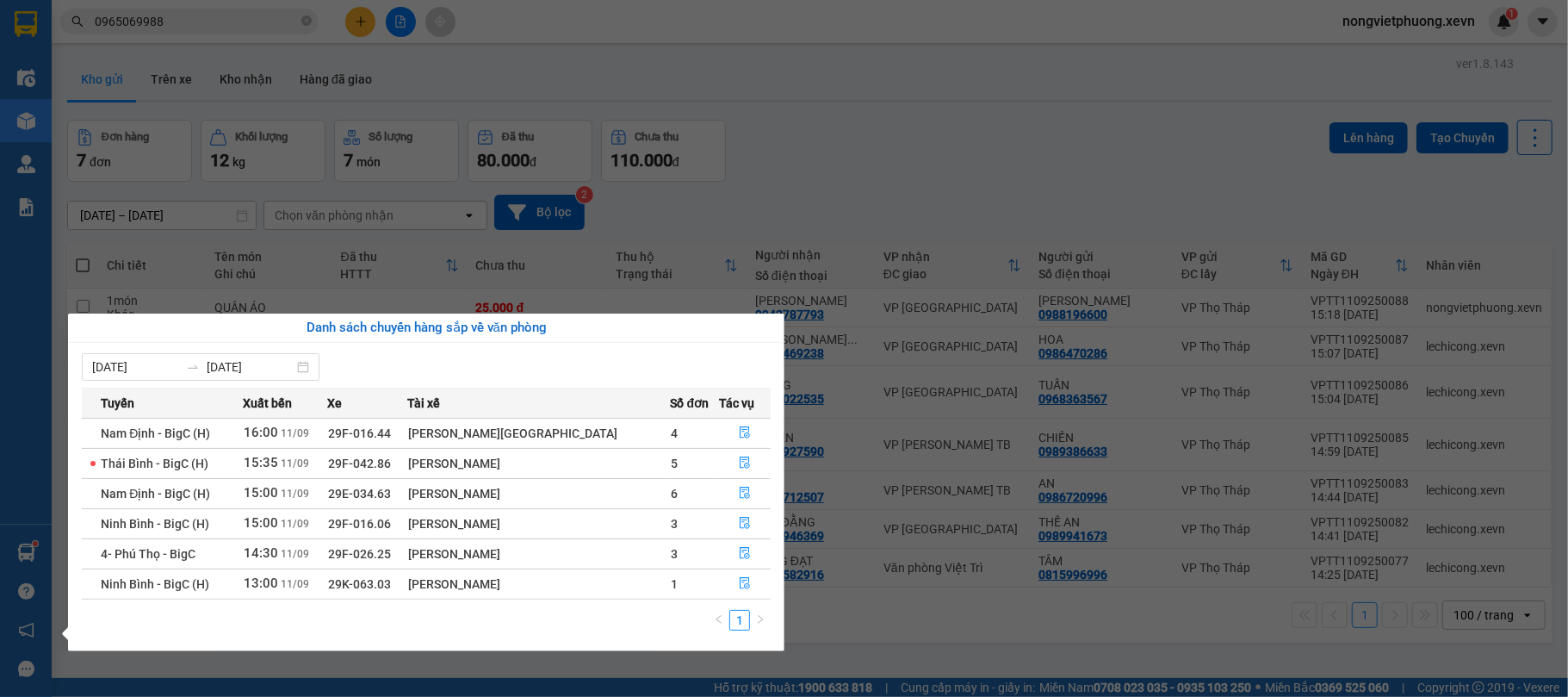
click at [834, 128] on section "Kết quả tìm kiếm ( 7 ) Bộ lọc Mã ĐH Trạng thái Món hàng Thu hộ Tổng cước Chưa c…" at bounding box center [784, 348] width 1568 height 697
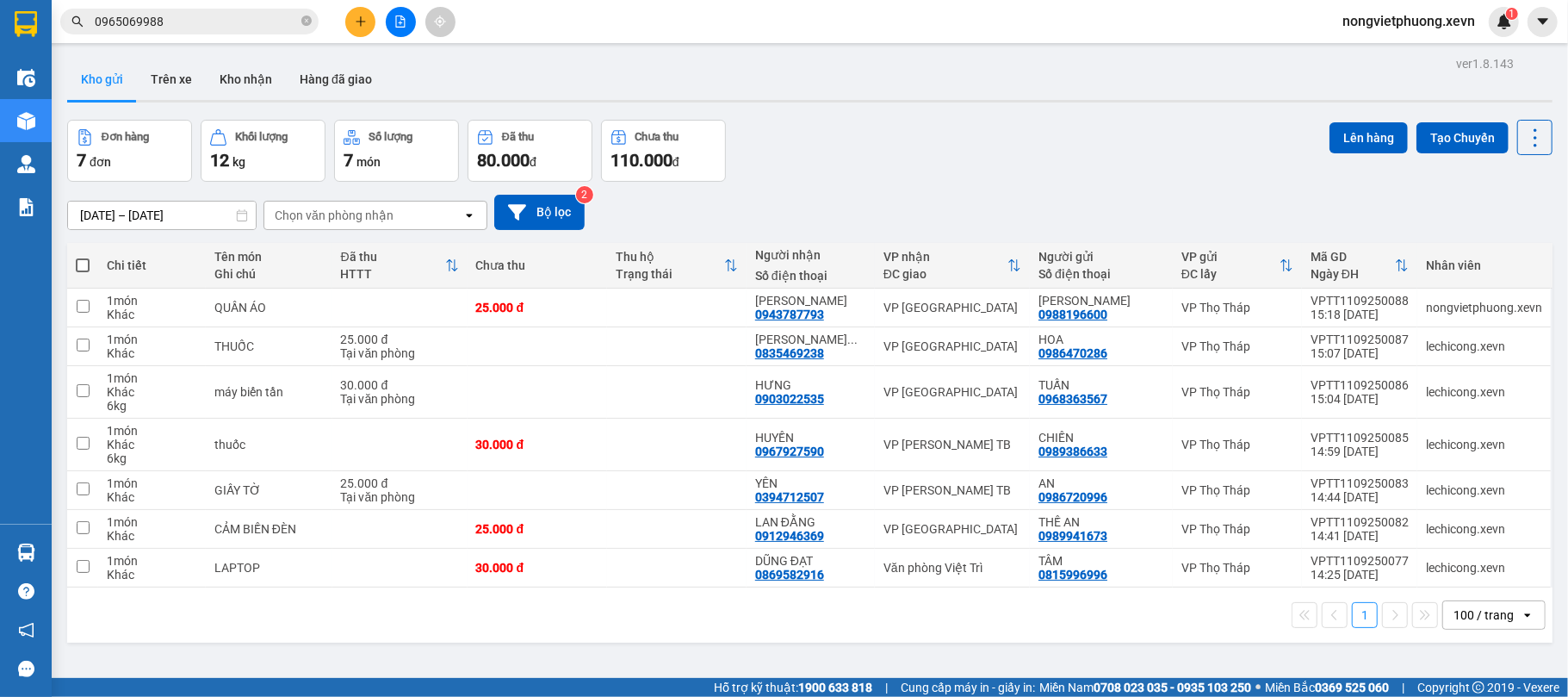
click at [346, 25] on button at bounding box center [359, 22] width 30 height 30
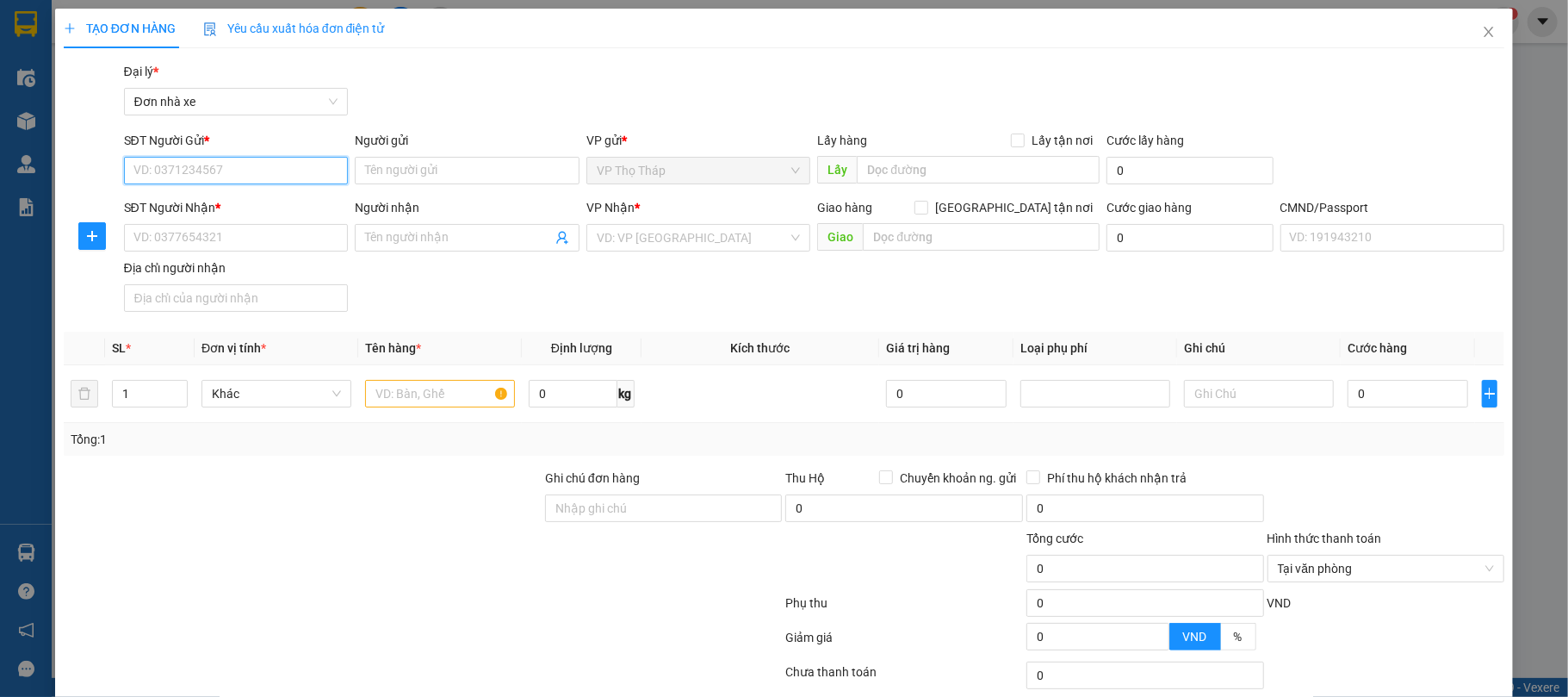
drag, startPoint x: 204, startPoint y: 181, endPoint x: 222, endPoint y: 194, distance: 22.2
click at [204, 183] on input "SĐT Người Gửi *" at bounding box center [237, 170] width 225 height 28
click at [207, 177] on input "SĐT Người Gửi *" at bounding box center [237, 170] width 225 height 28
type input "0903250355"
click at [211, 186] on div "SĐT Người Gửi * 0903250355" at bounding box center [237, 160] width 225 height 60
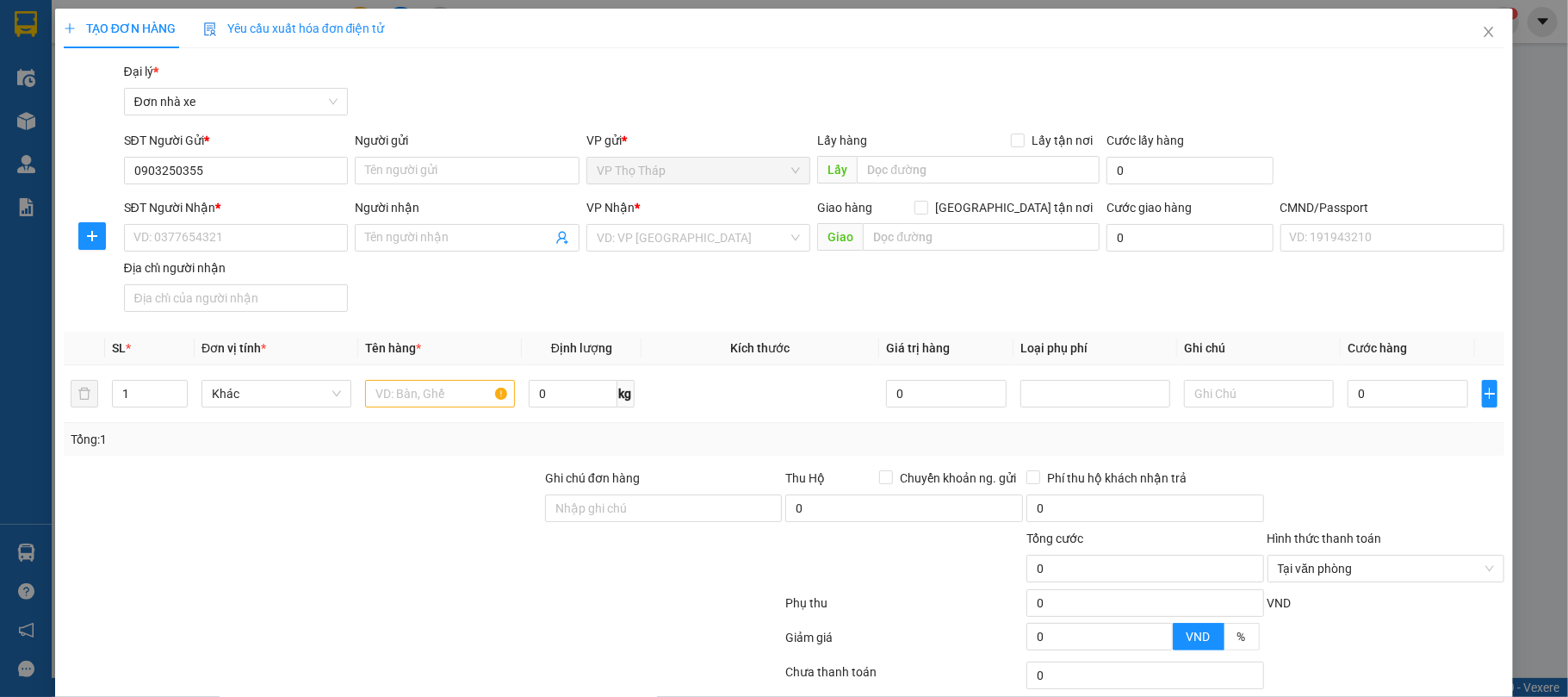
click at [215, 194] on form "SĐT Người Gửi * 0903250355 Người gửi Tên người gửi VP gửi * VP Thọ Tháp Lấy hàn…" at bounding box center [784, 224] width 1442 height 187
click at [231, 170] on input "0903250355" at bounding box center [237, 170] width 225 height 28
click at [219, 168] on input "0903250355" at bounding box center [237, 170] width 225 height 28
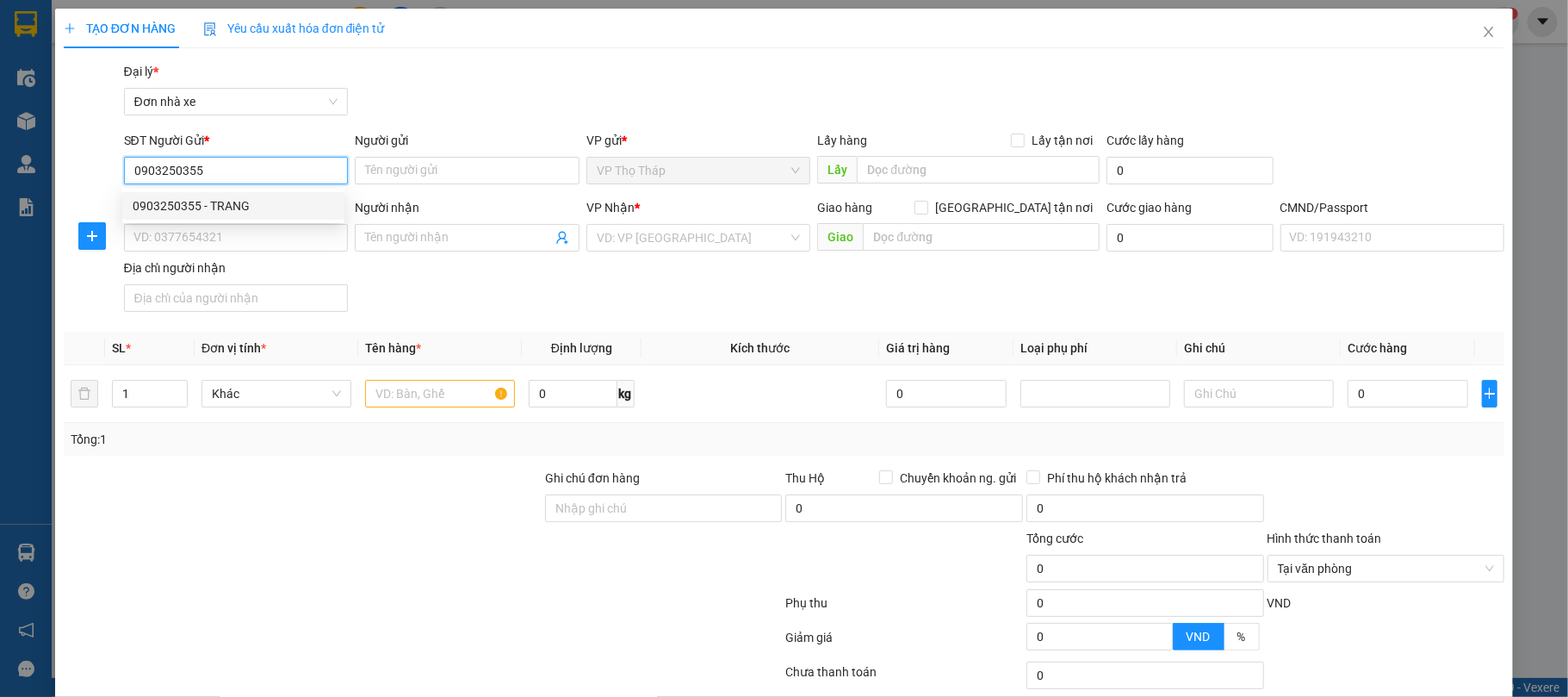
click at [219, 200] on div "0903250355 - TRANG" at bounding box center [233, 205] width 202 height 19
type input "TRANG"
type input "0966213929"
type input "[PERSON_NAME]"
type input "0974737106 bách"
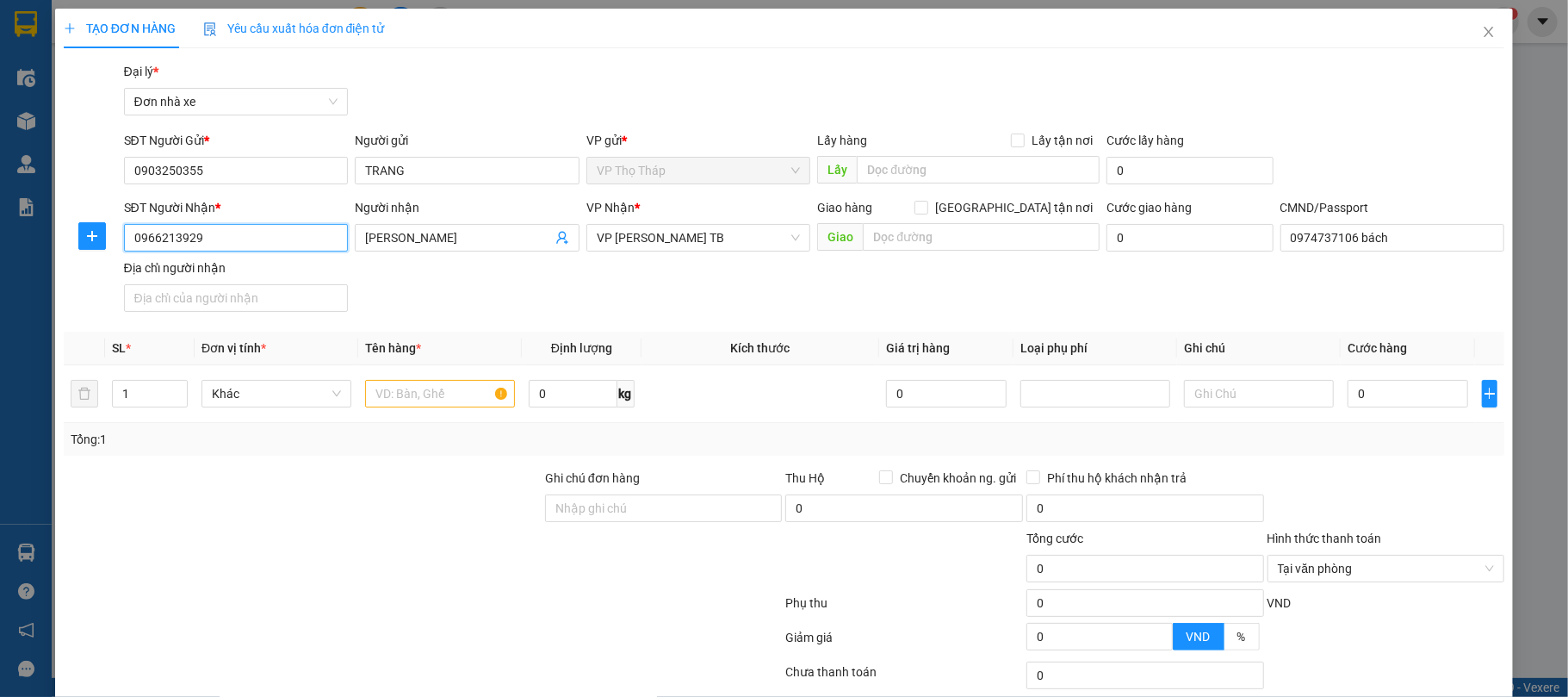
drag, startPoint x: 234, startPoint y: 239, endPoint x: 0, endPoint y: 232, distance: 234.1
click at [0, 232] on div "TẠO ĐƠN HÀNG Yêu cầu xuất hóa đơn điện tử Transit Pickup Surcharge Ids Transit …" at bounding box center [784, 348] width 1568 height 697
type input "0788816999"
click at [186, 260] on div "0788816999 - NGUYỄN BÌNH HOÀNH" at bounding box center [233, 273] width 222 height 28
type input "NGUYỄN BÌNH HOÀNH"
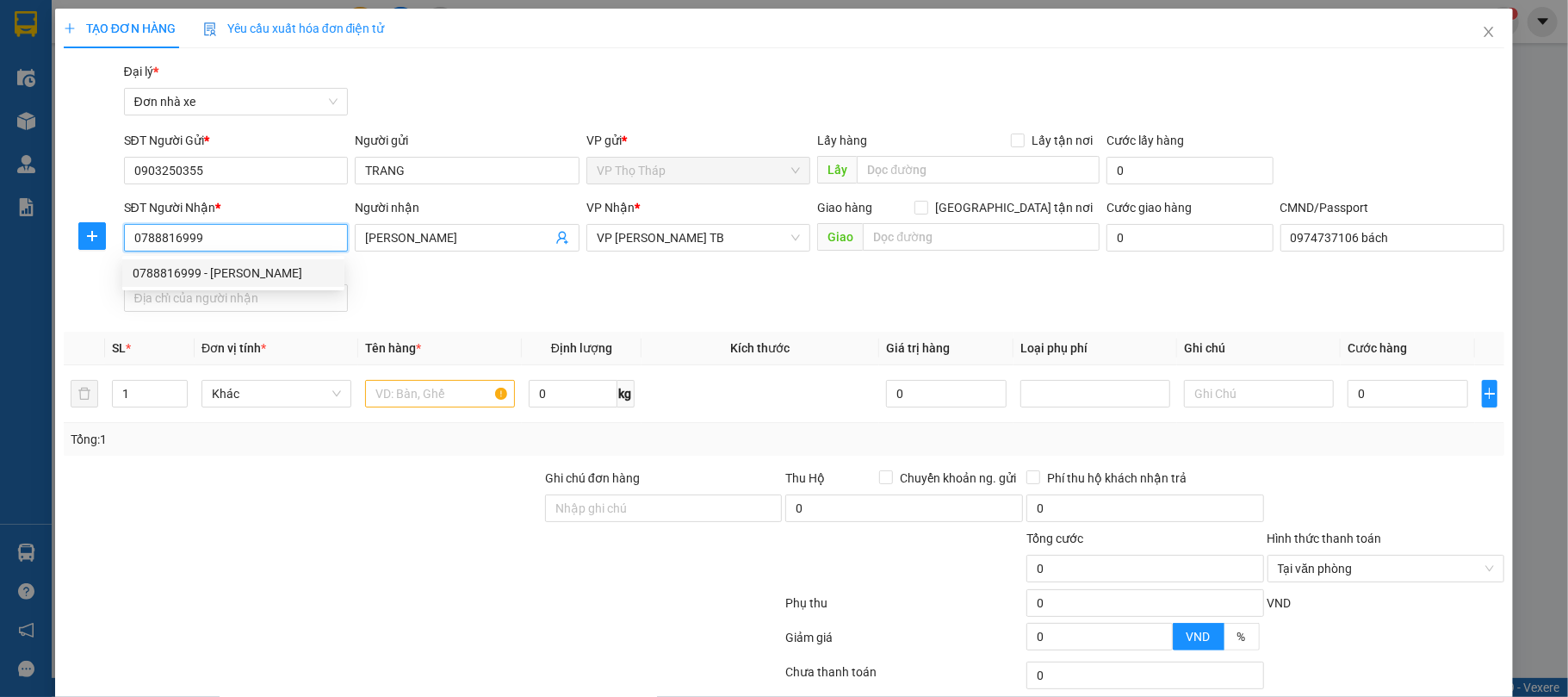
type input "037203003126 ĐINH ĐỨC HUY"
type input "TRẦN QUANG TIẾN, 530 GIẢI PHÓNG"
type input "0788816999"
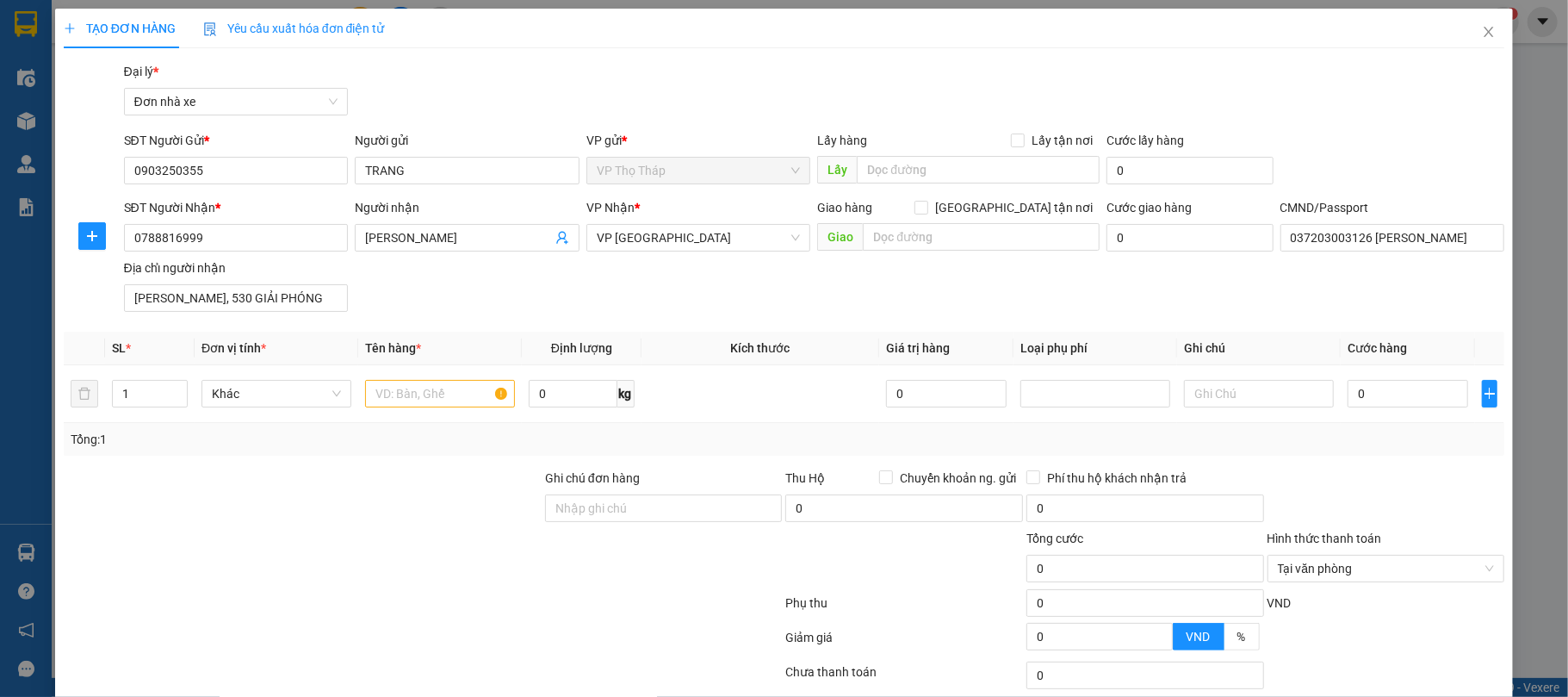
click at [490, 276] on div "SĐT Người Nhận * 0788816999 0788816999 Người nhận NGUYỄN BÌNH HOÀNH VP Nhận * V…" at bounding box center [814, 258] width 1388 height 121
click at [429, 393] on input "text" at bounding box center [440, 394] width 150 height 28
type input "D"
type input "Đ"
type input "PK Ô TÔ"
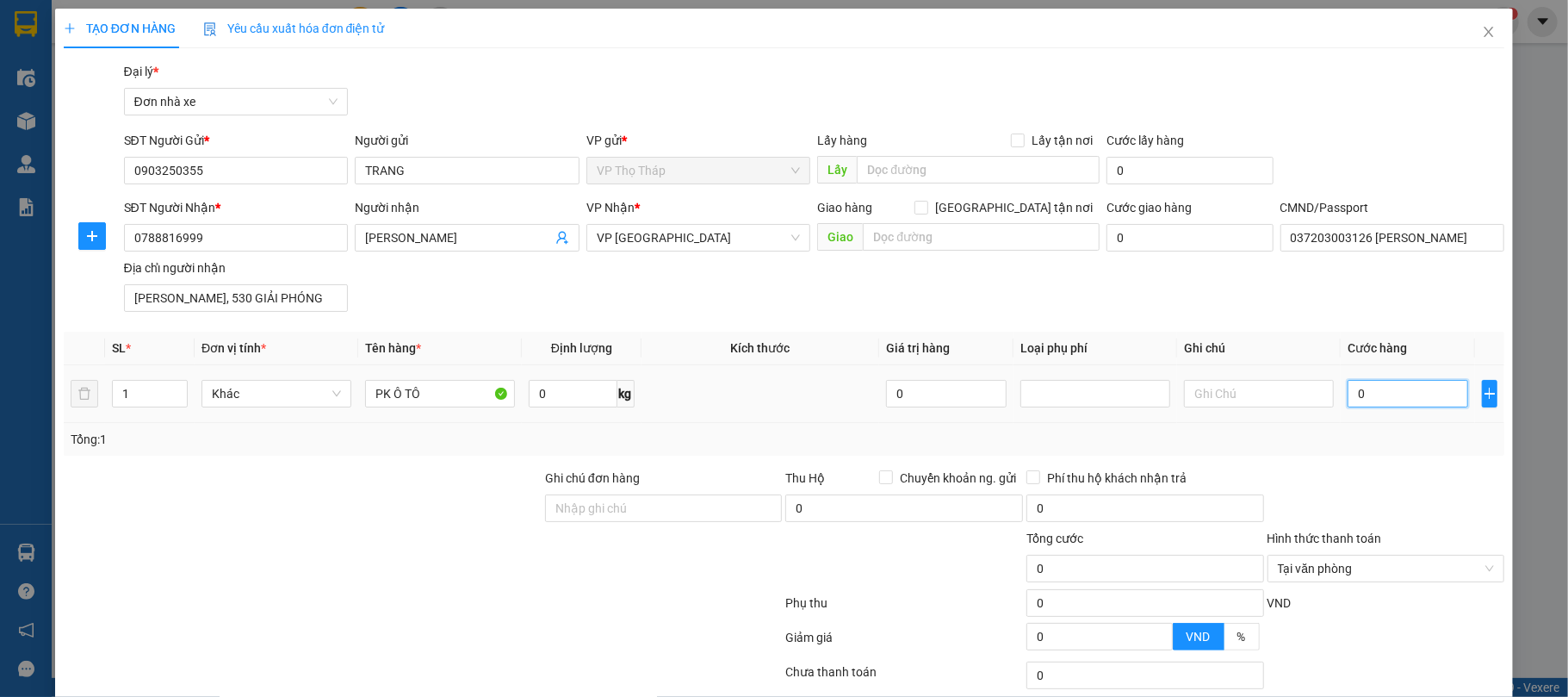
click at [1347, 386] on input "0" at bounding box center [1408, 394] width 121 height 28
type input "2"
type input "25"
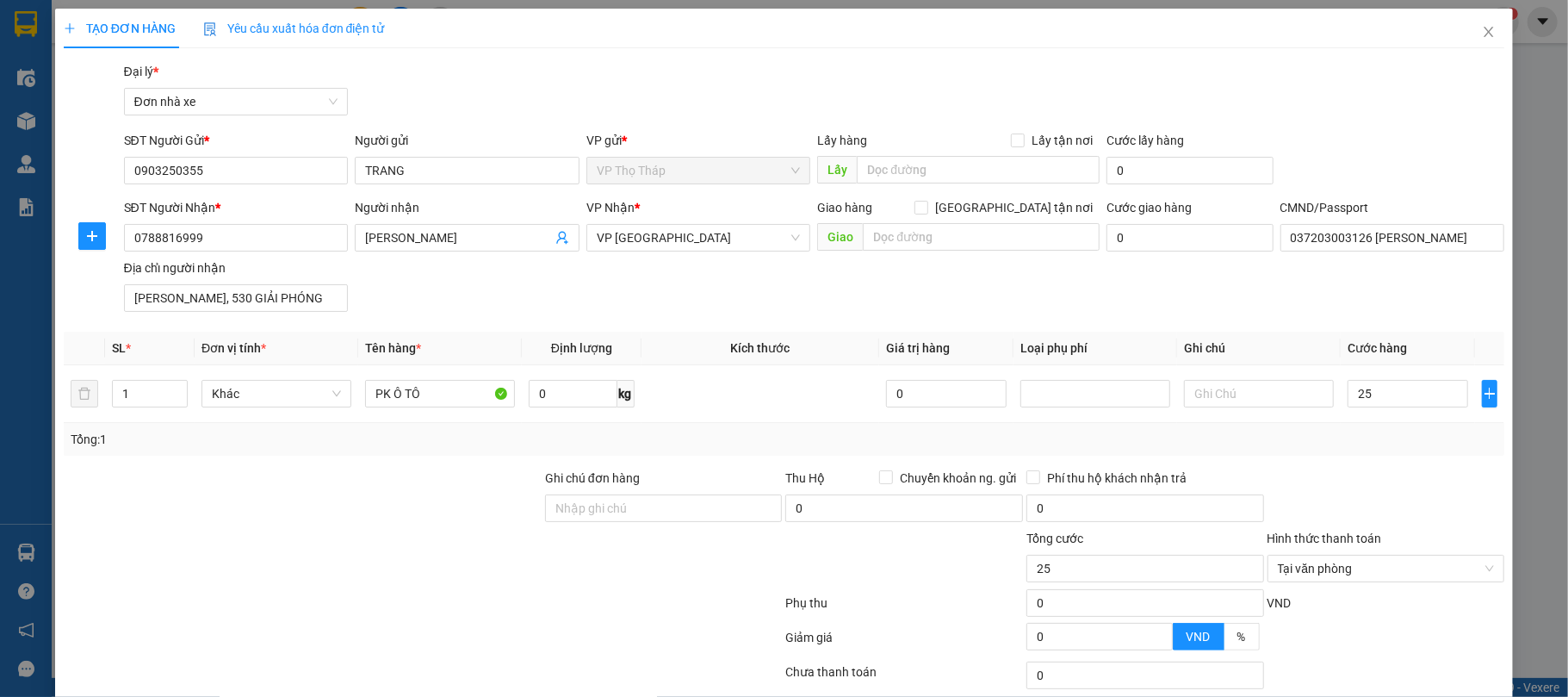
type input "25.000"
click at [1389, 469] on div at bounding box center [1387, 498] width 241 height 60
click at [1479, 570] on div "Tại văn phòng" at bounding box center [1387, 568] width 238 height 28
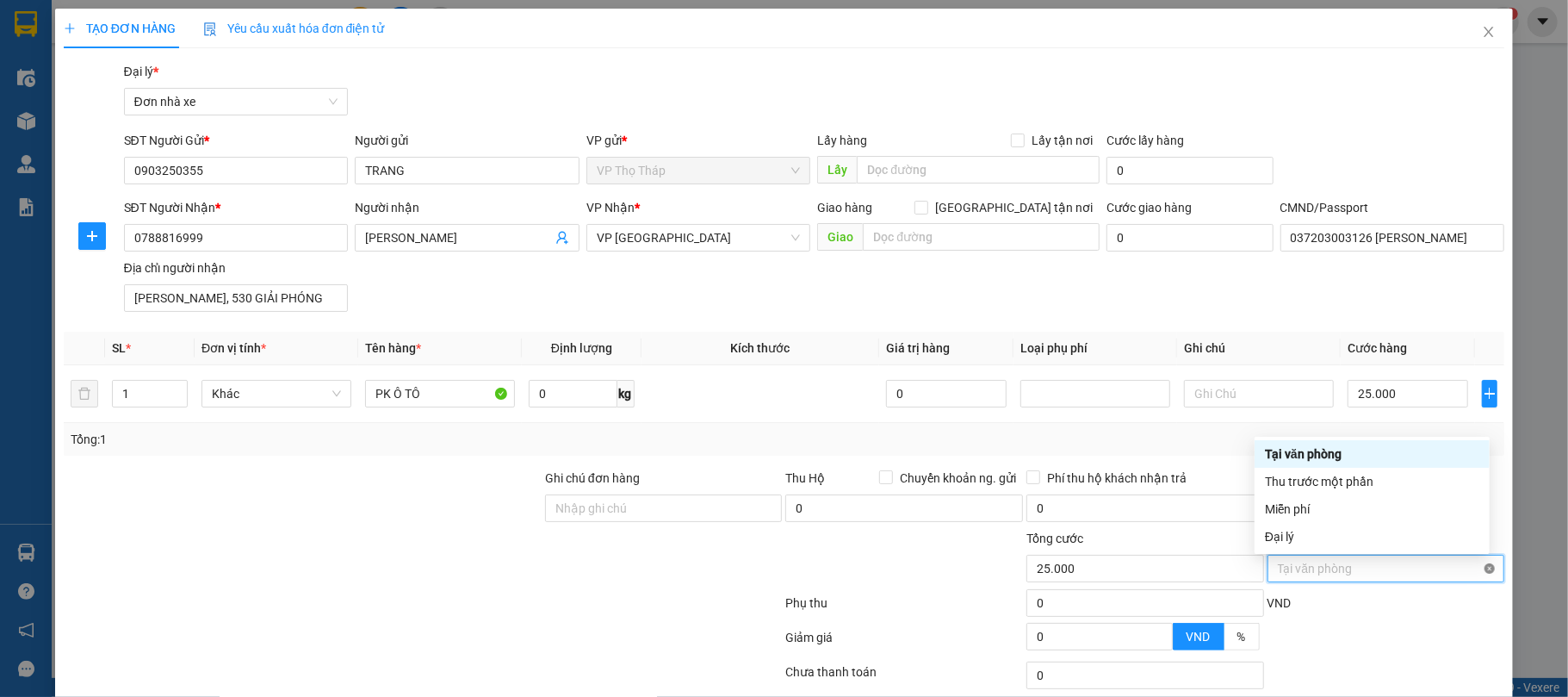
type input "25.000"
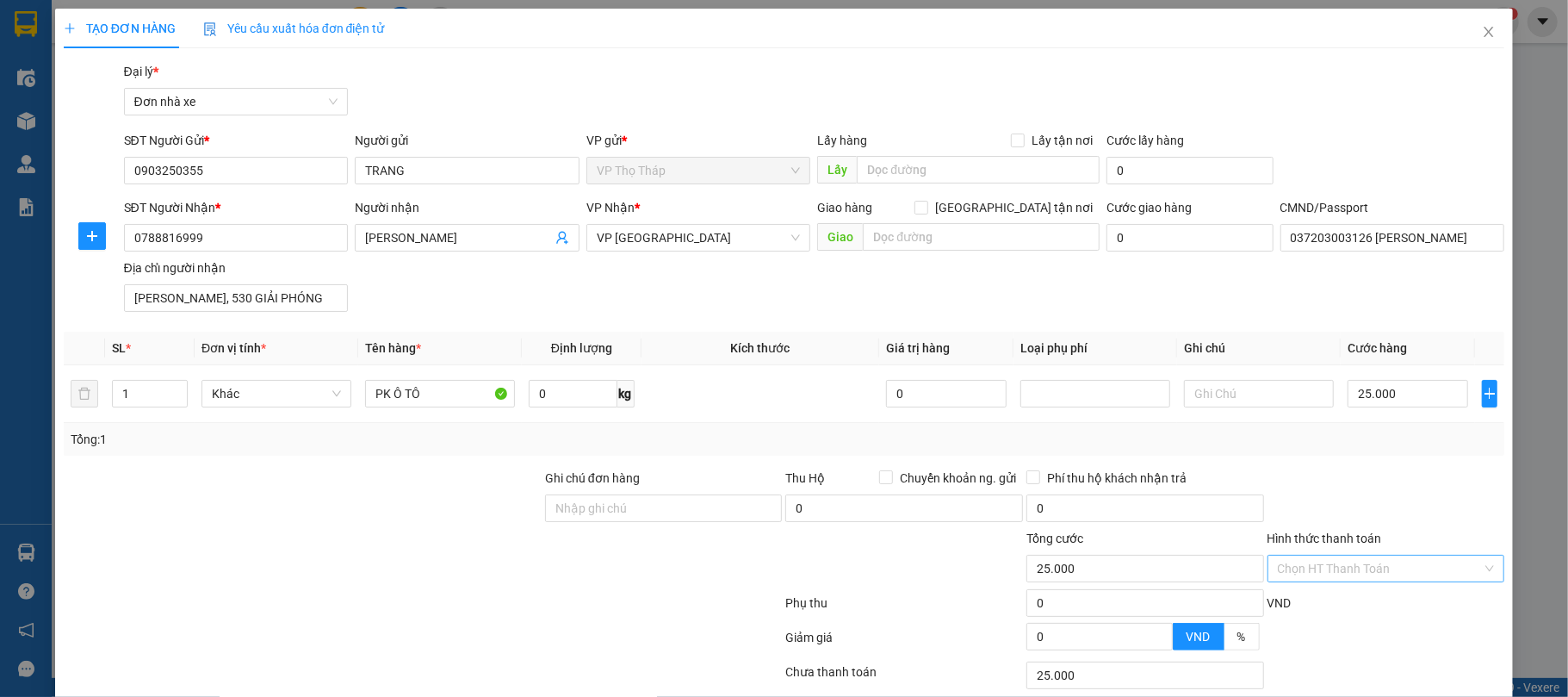
drag, startPoint x: 1431, startPoint y: 624, endPoint x: 1421, endPoint y: 627, distance: 10.4
click at [1428, 623] on div "VND" at bounding box center [1387, 608] width 241 height 30
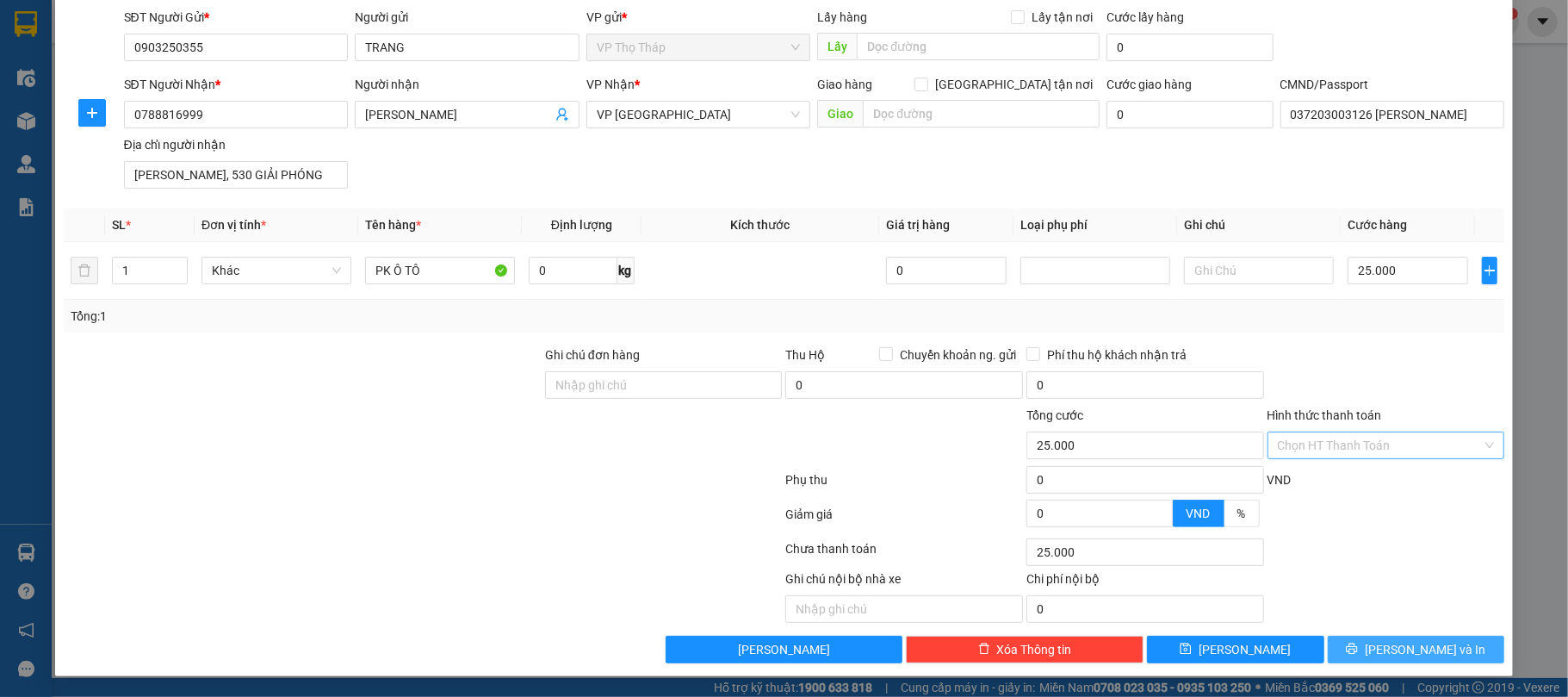
click at [1405, 636] on button "[PERSON_NAME] và In" at bounding box center [1416, 649] width 177 height 28
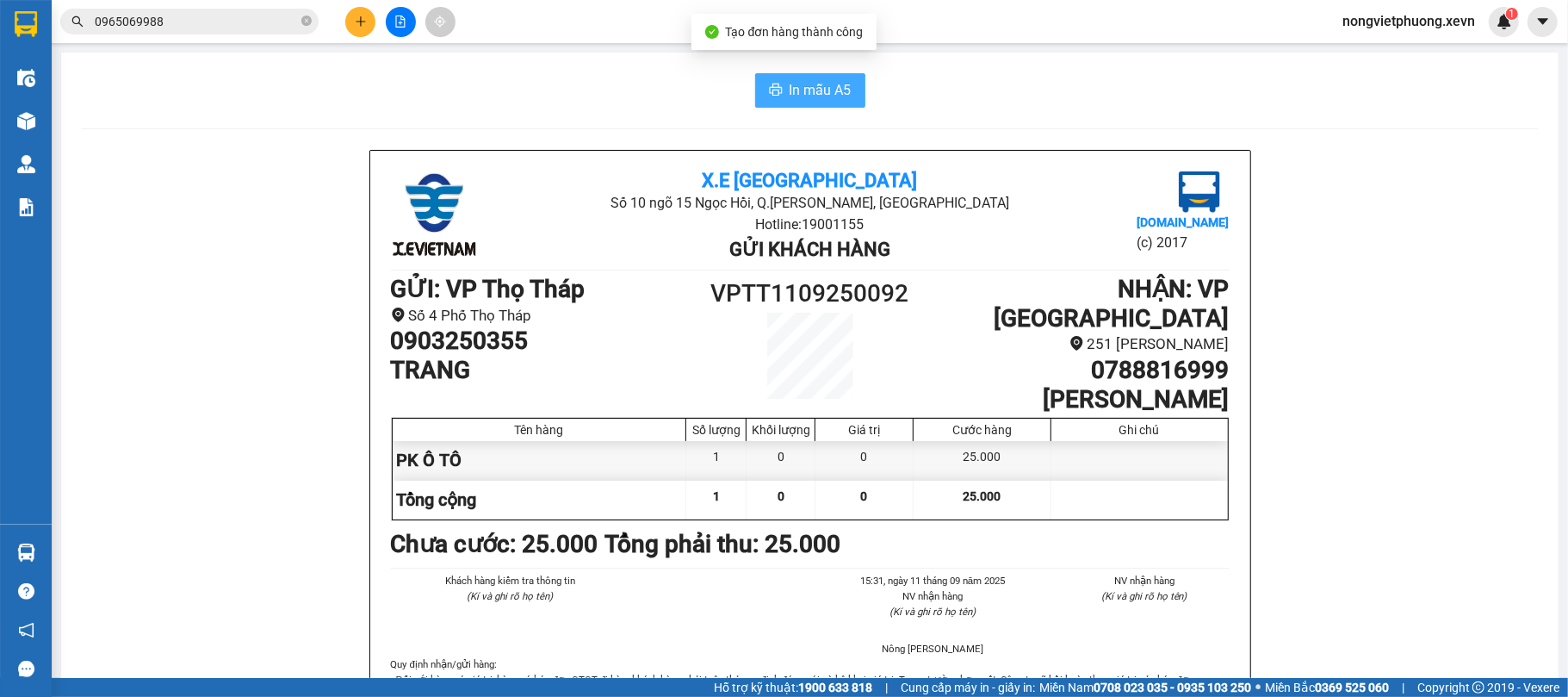
click at [796, 87] on span "In mẫu A5" at bounding box center [820, 90] width 62 height 22
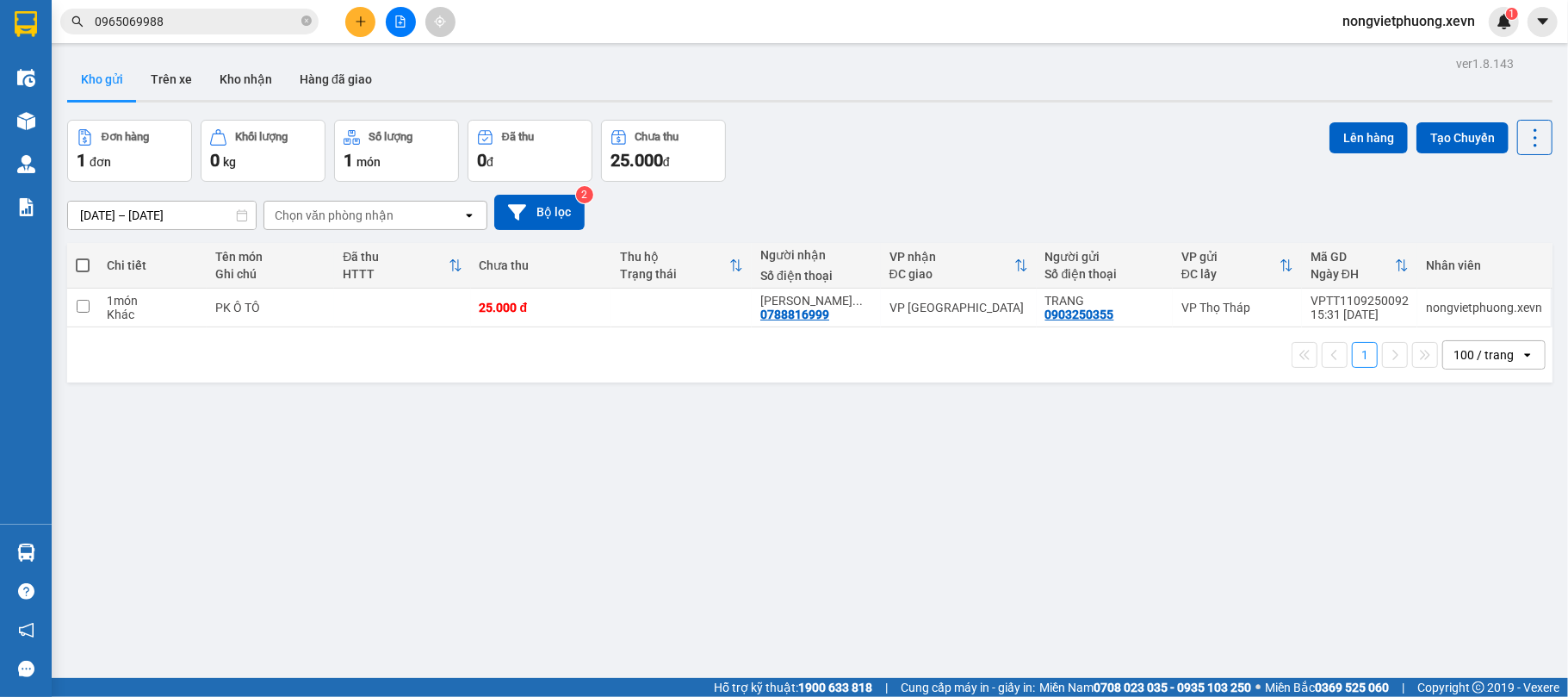
click at [831, 114] on div "ver 1.8.143 Kho gửi Trên xe Kho nhận Hàng đã giao Đơn hàng 1 đơn Khối lượng 0 k…" at bounding box center [810, 400] width 1500 height 697
click at [234, 79] on button "Kho nhận" at bounding box center [246, 79] width 80 height 41
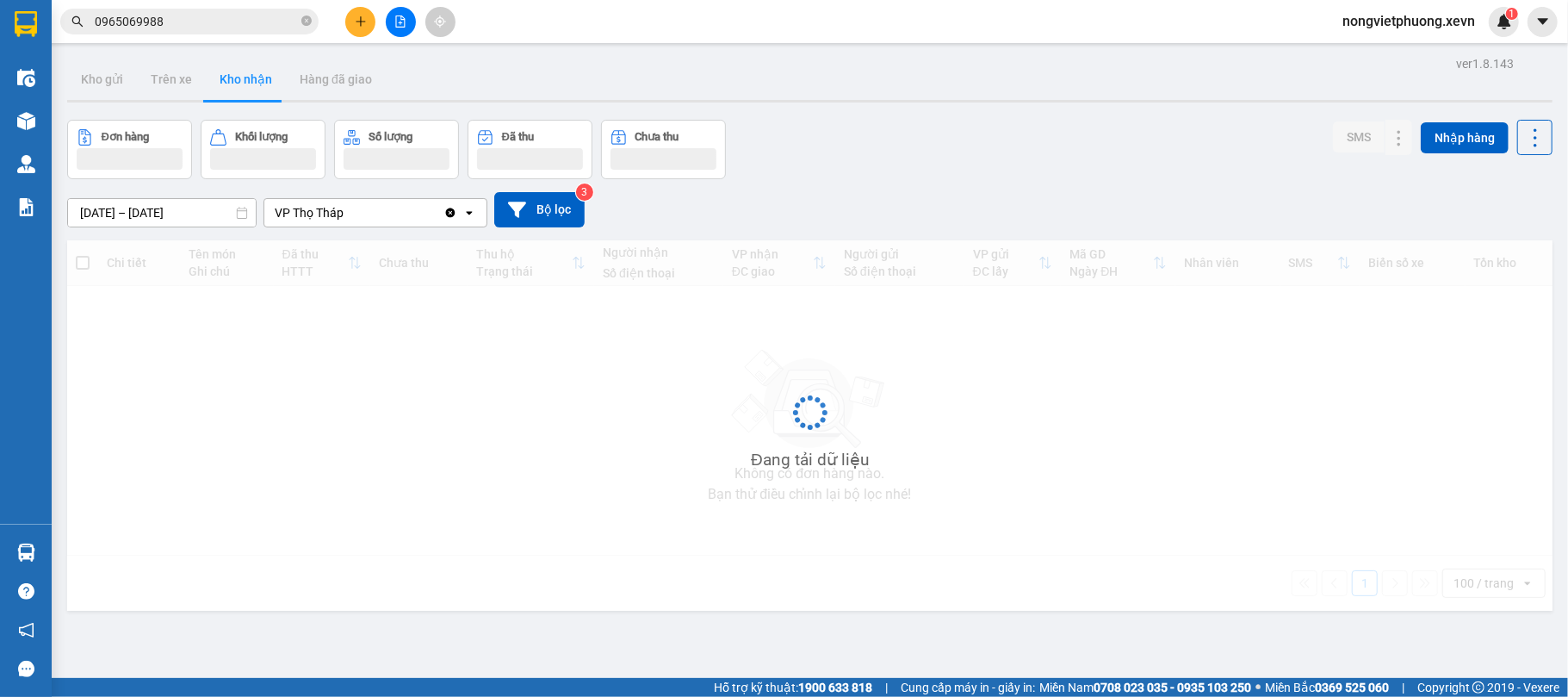
click at [870, 102] on div at bounding box center [810, 101] width 1485 height 3
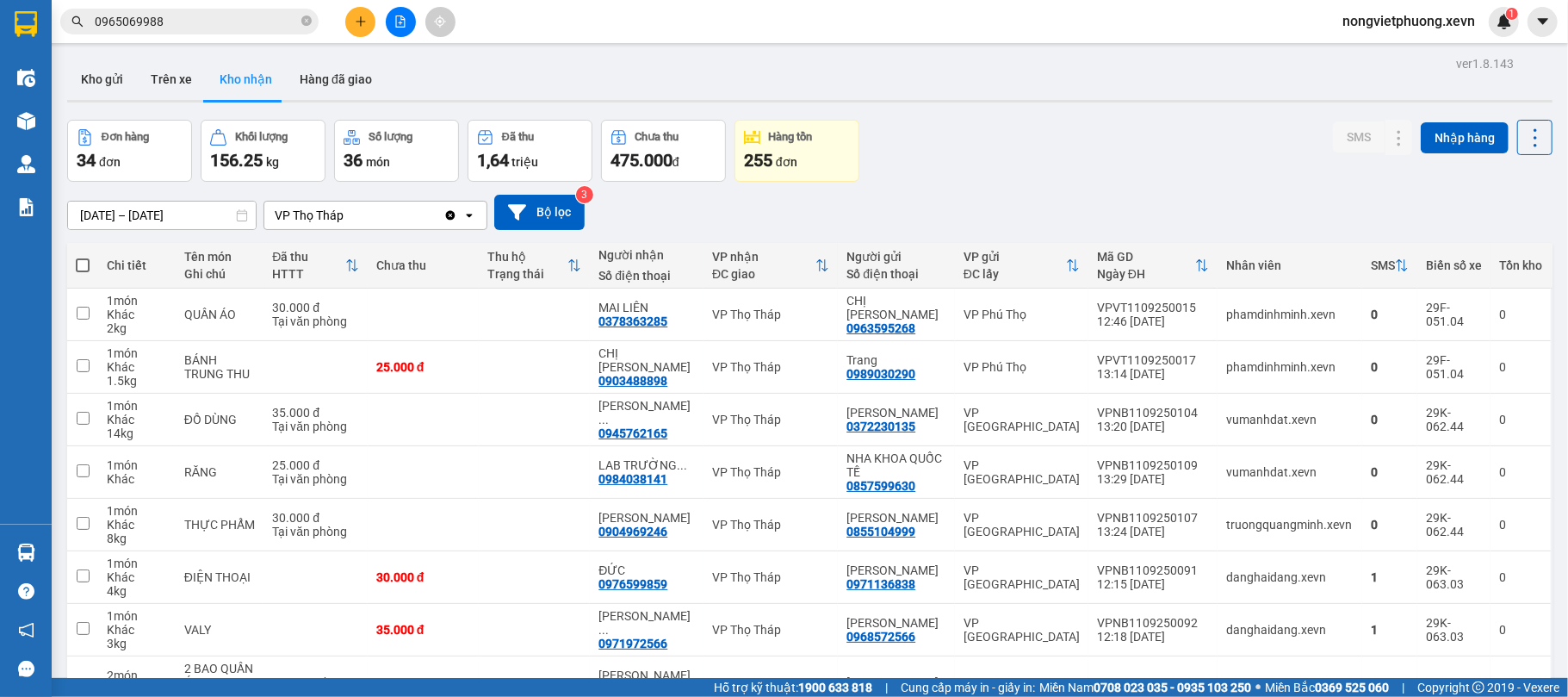
click at [360, 23] on icon "plus" at bounding box center [360, 21] width 1 height 10
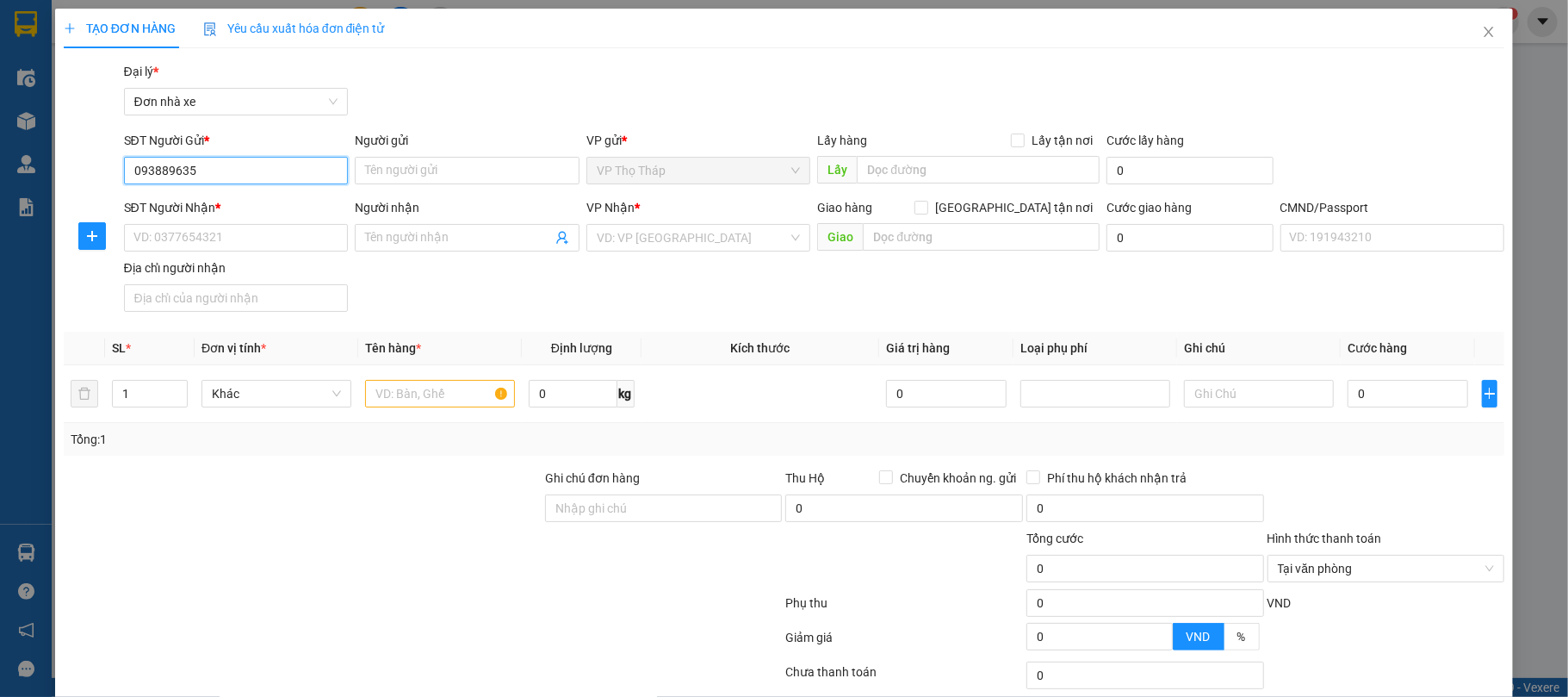
type input "0938896359"
click at [229, 167] on input "0938896359" at bounding box center [237, 170] width 225 height 28
click at [234, 200] on div "0938896359 - xuân anh" at bounding box center [233, 205] width 202 height 19
type input "[PERSON_NAME]"
type input "0906761888"
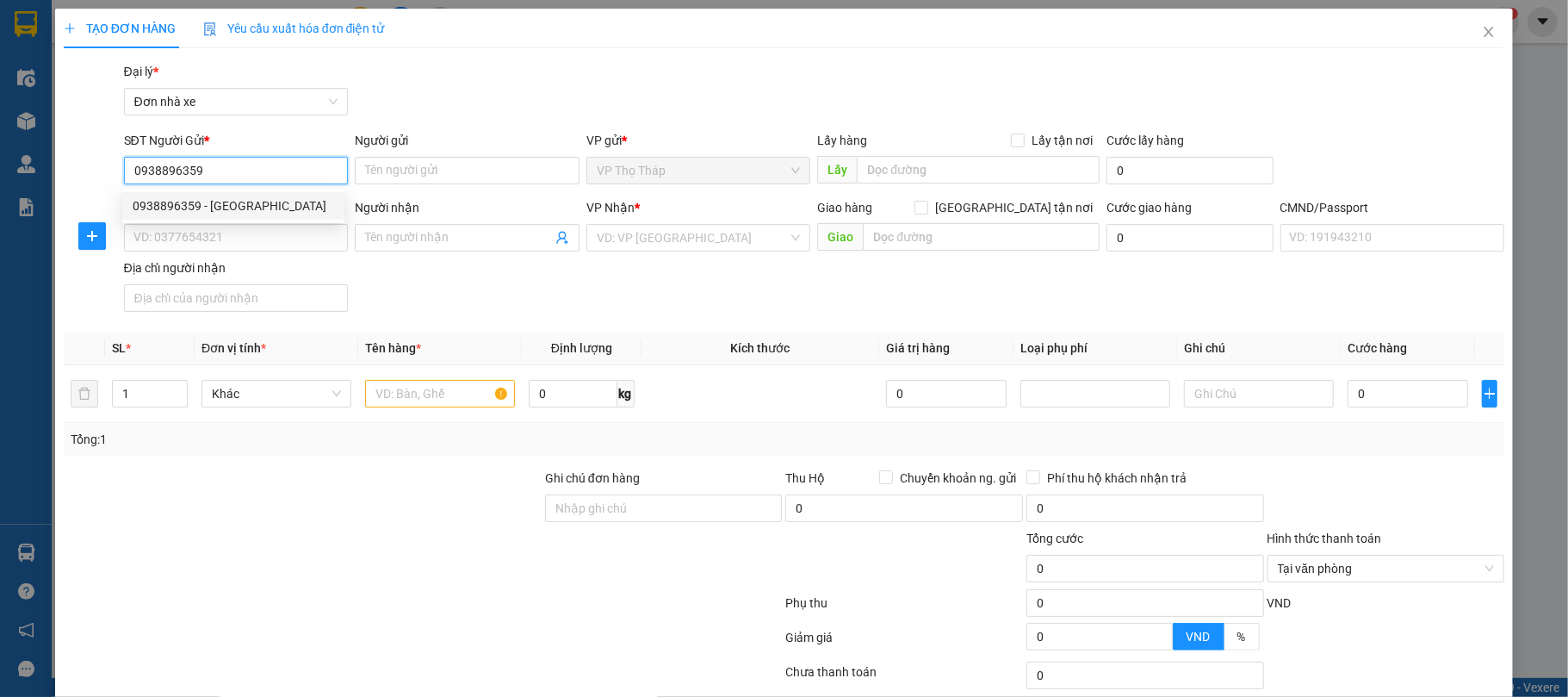
type input "NGOAN"
type input "BÙI THỊ NGOAN"
type input "0938896359"
click at [431, 98] on div "Gói vận chuyển * Tiêu chuẩn Đại lý * Đơn nhà xe" at bounding box center [814, 92] width 1388 height 60
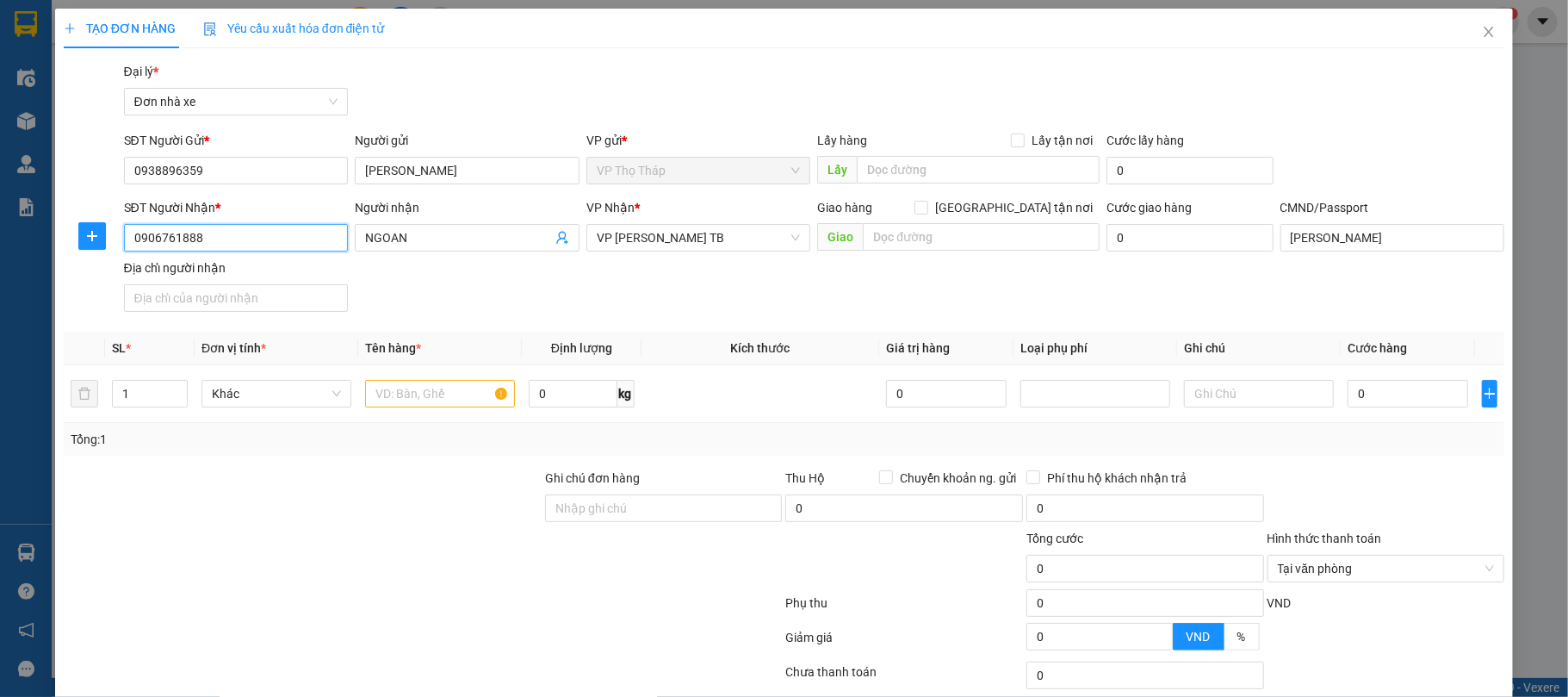
drag, startPoint x: 210, startPoint y: 239, endPoint x: 0, endPoint y: 242, distance: 210.0
click at [0, 242] on div "TẠO ĐƠN HÀNG Yêu cầu xuất hóa đơn điện tử Transit Pickup Surcharge Ids Transit …" at bounding box center [784, 348] width 1568 height 697
type input "0988087333"
click at [251, 277] on div "0988087333 - DƯƠNG QUỐC VIỆT" at bounding box center [233, 273] width 202 height 19
type input "DƯƠNG QUỐC VIỆT"
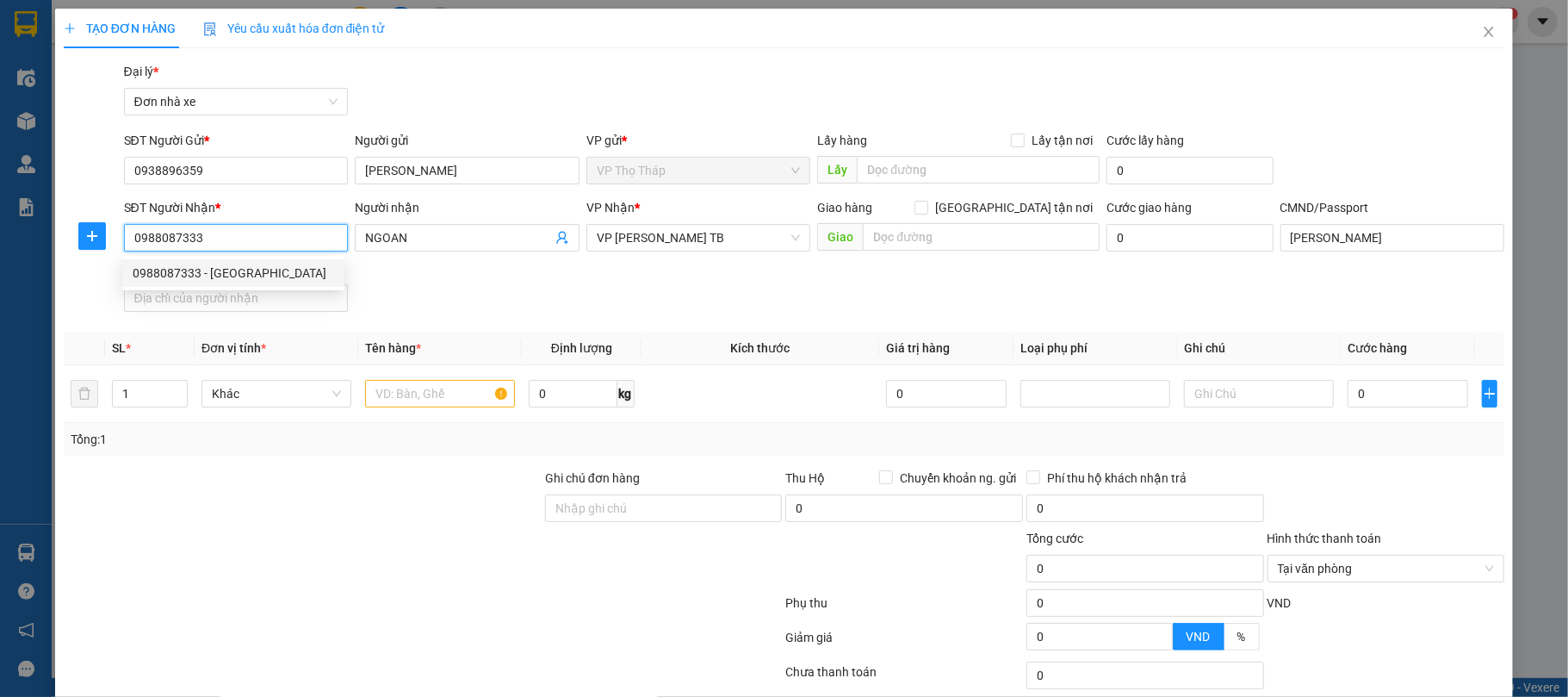
type input "037093010533 dương quốc việt"
type input "0988087333"
click at [518, 298] on div "SĐT Người Nhận * 0988087333 Người nhận DƯƠNG QUỐC VIỆT VP Nhận * VP Trần Phú TB…" at bounding box center [814, 258] width 1388 height 121
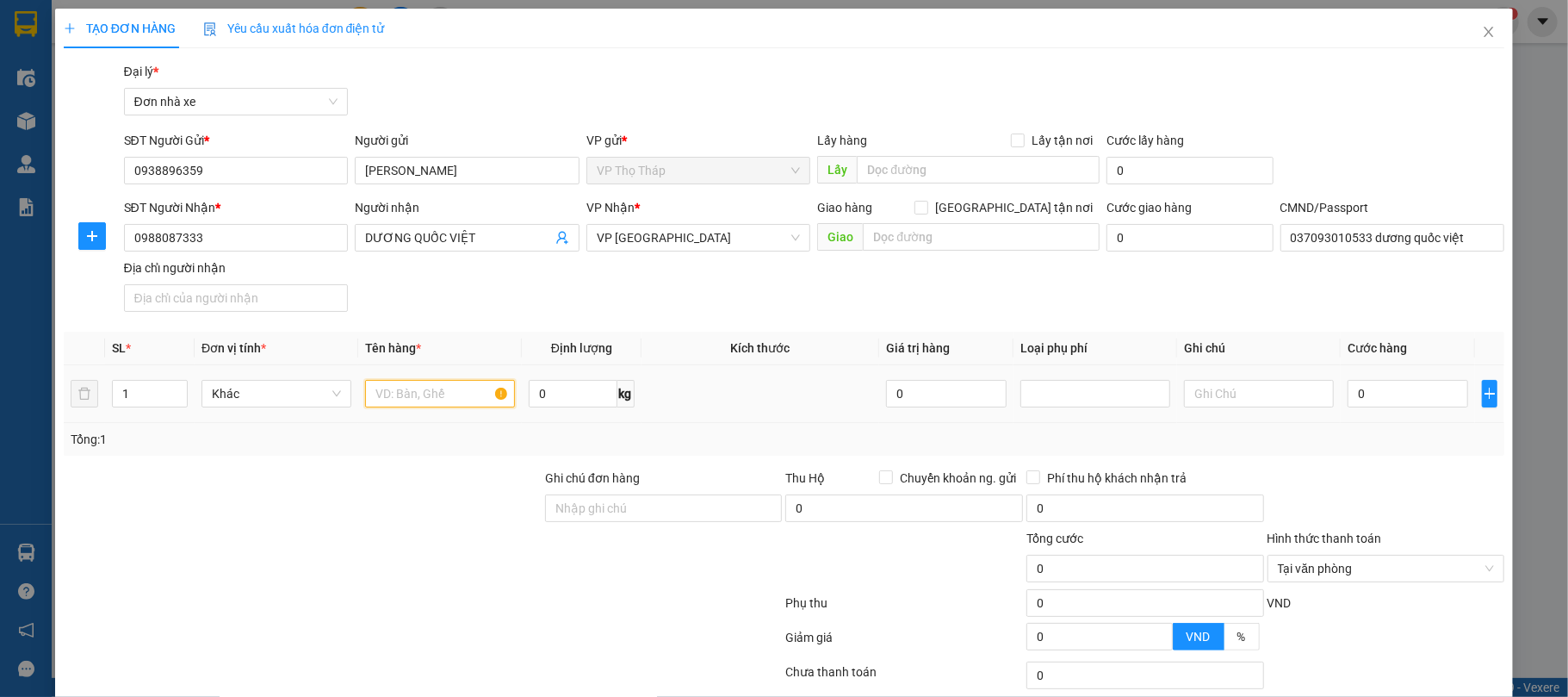
click at [442, 385] on input "text" at bounding box center [440, 394] width 150 height 28
type input "K"
type input "LK MÁY TÍNH"
click at [510, 355] on th "Tên hàng *" at bounding box center [440, 348] width 164 height 33
click at [1405, 385] on input "0" at bounding box center [1408, 394] width 121 height 28
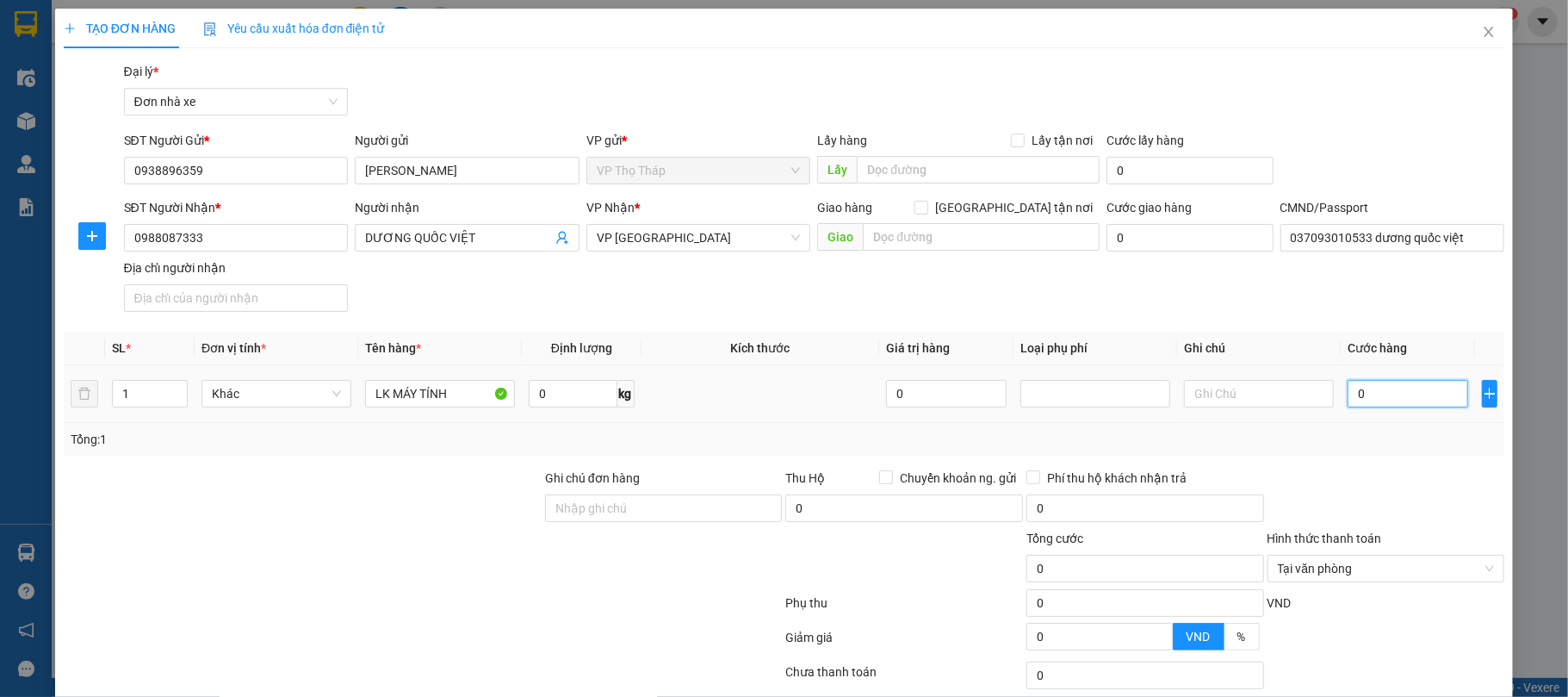
type input "2"
type input "25"
type input "25.000"
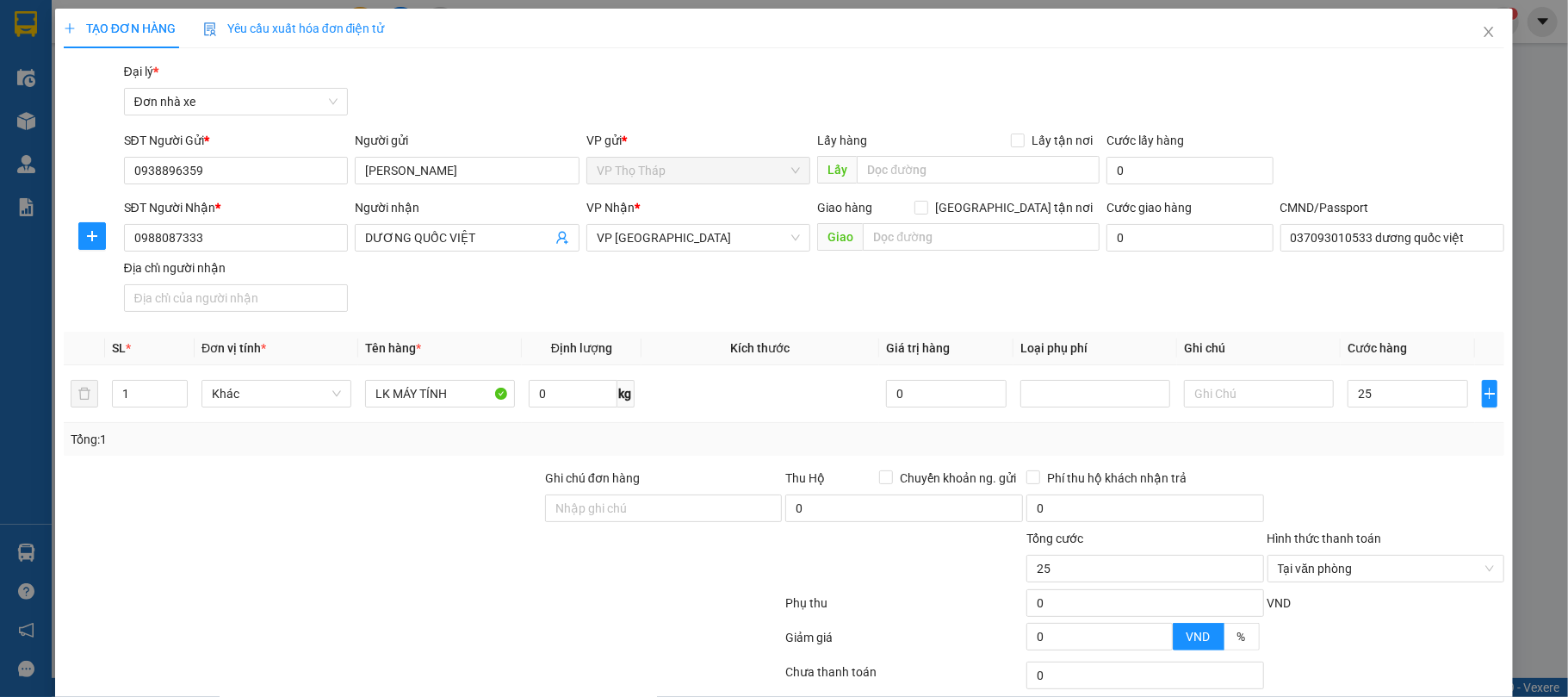
type input "25.000"
click at [1382, 484] on div at bounding box center [1387, 498] width 241 height 60
type input "25.000"
click at [1423, 501] on div at bounding box center [1387, 498] width 241 height 60
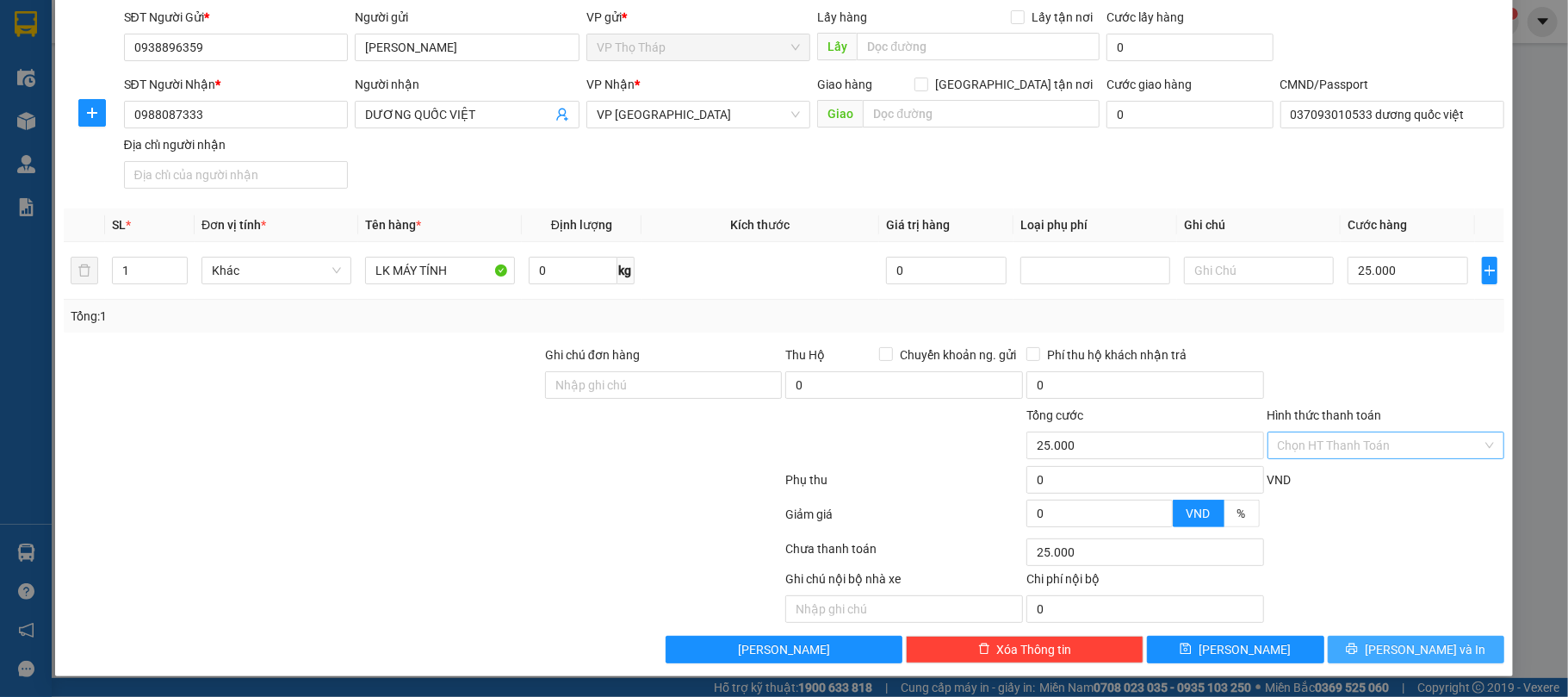
click at [1358, 653] on icon "printer" at bounding box center [1352, 647] width 12 height 12
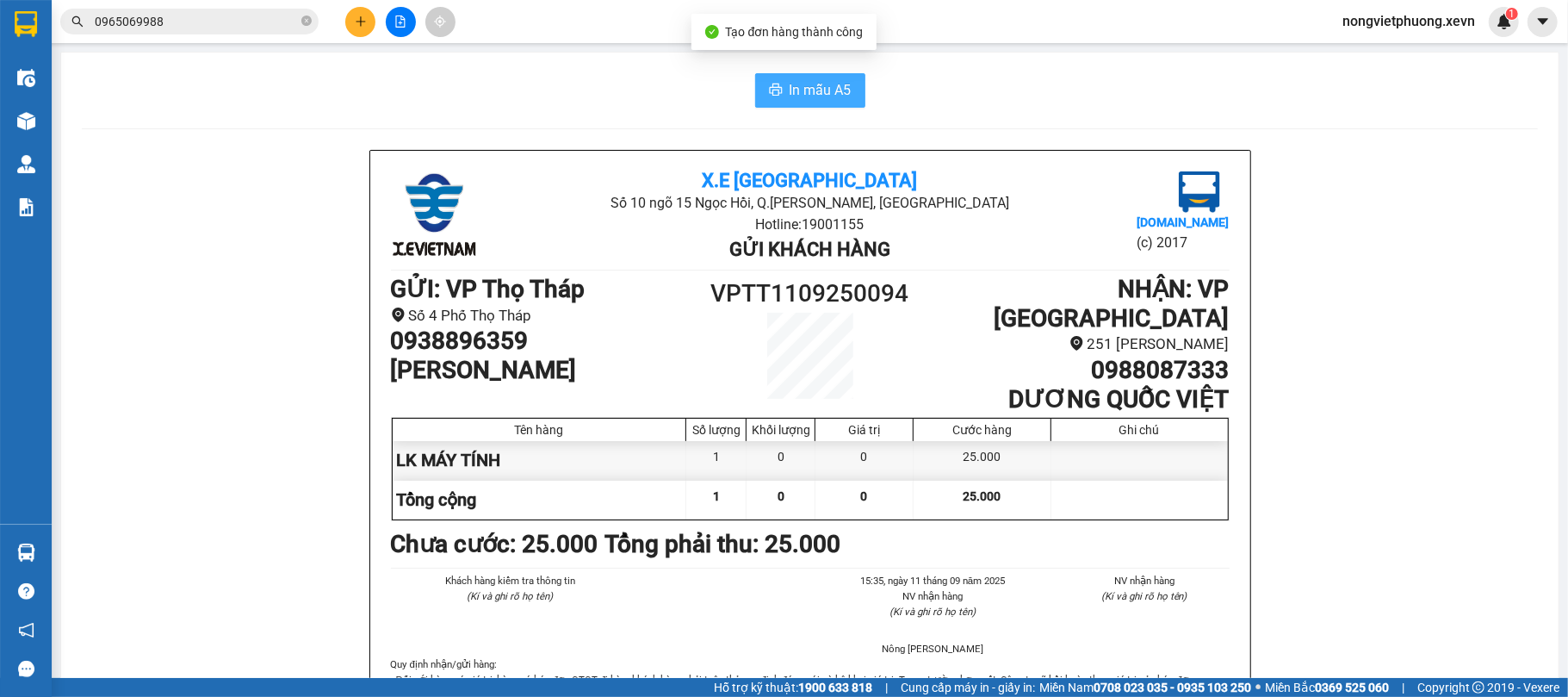
click at [797, 83] on span "In mẫu A5" at bounding box center [820, 90] width 62 height 22
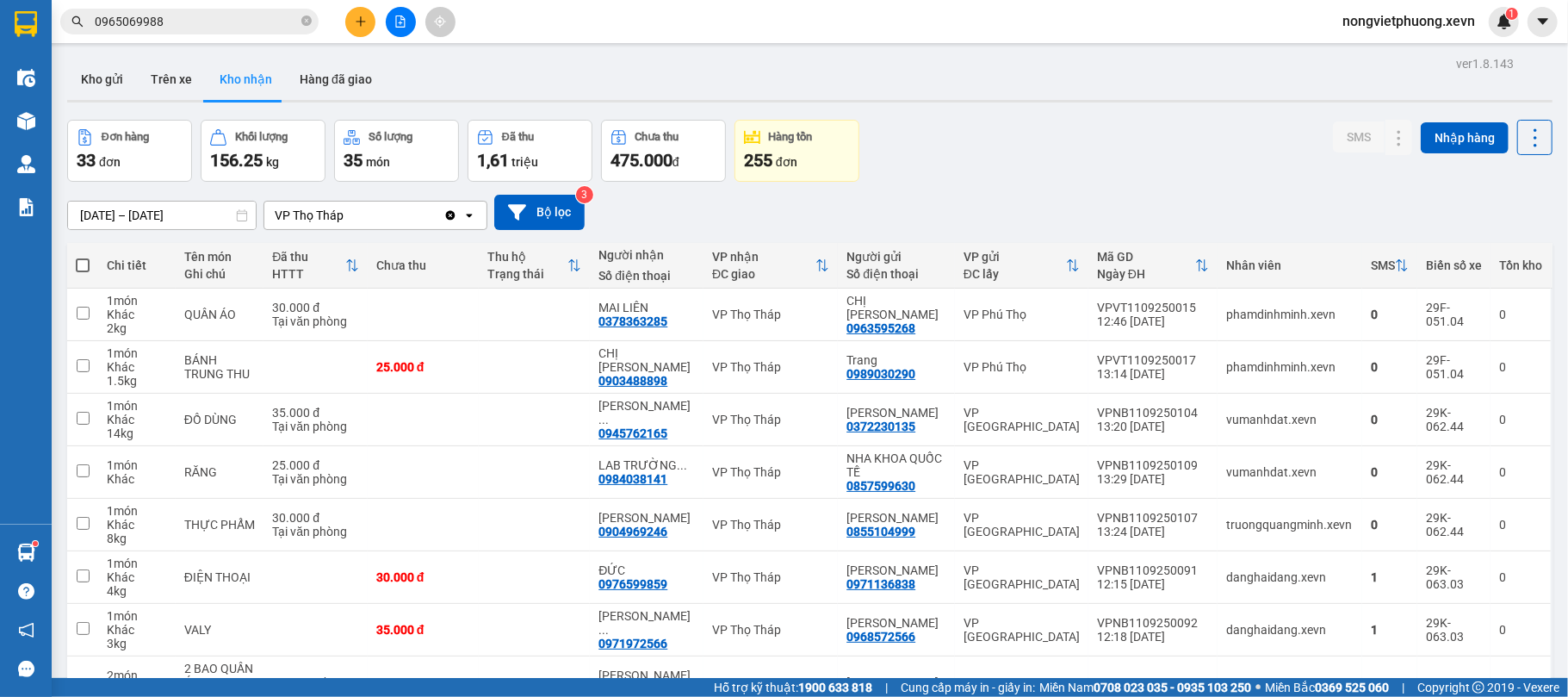
click at [269, 28] on input "0965069988" at bounding box center [196, 21] width 204 height 19
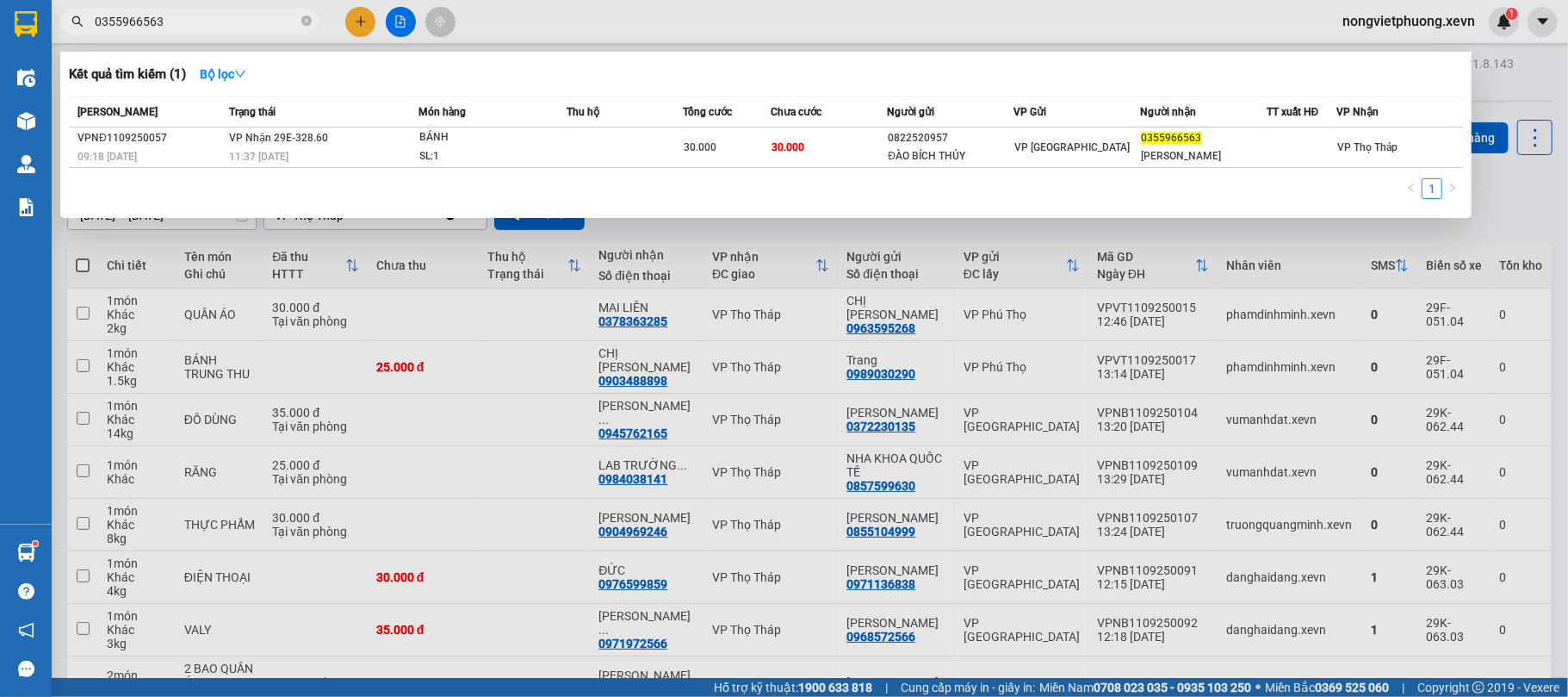
type input "0355966563"
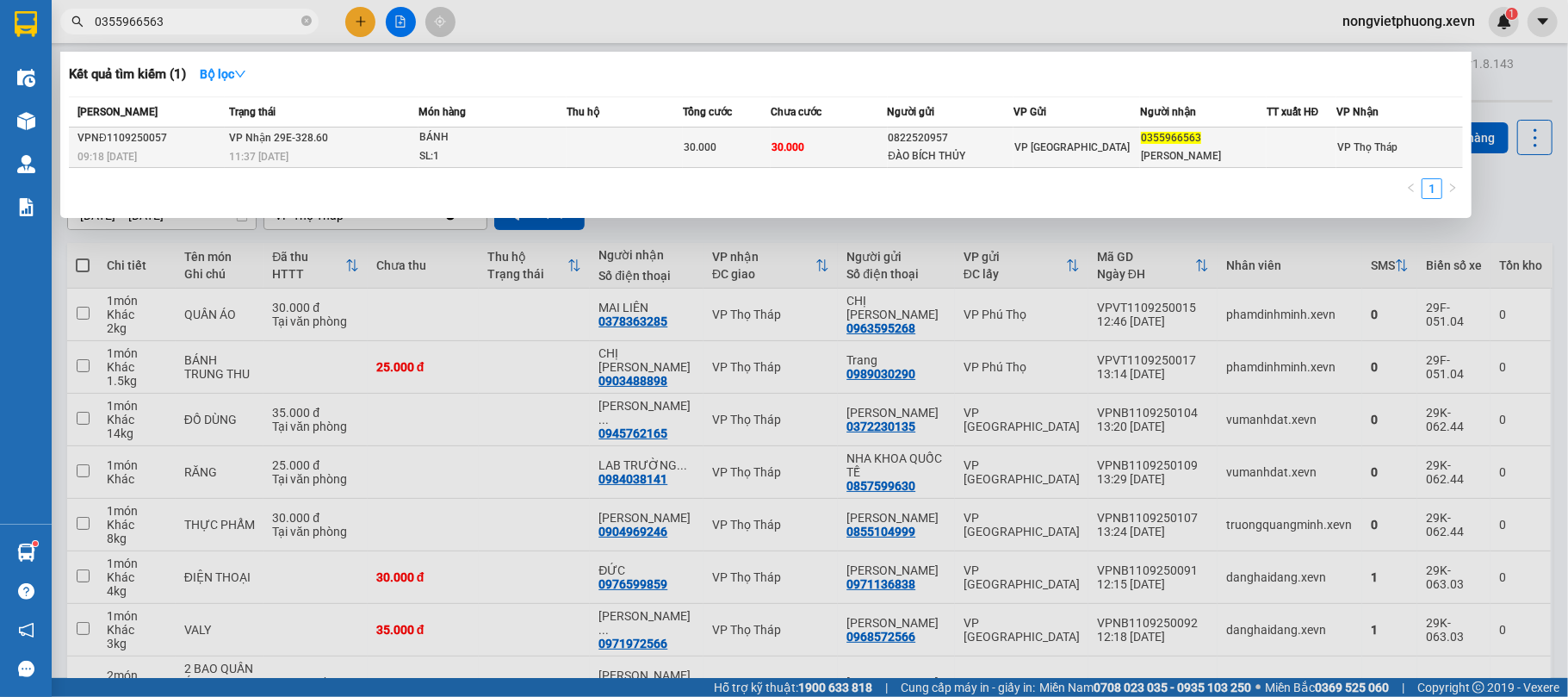
click at [693, 143] on span "30.000" at bounding box center [700, 147] width 32 height 12
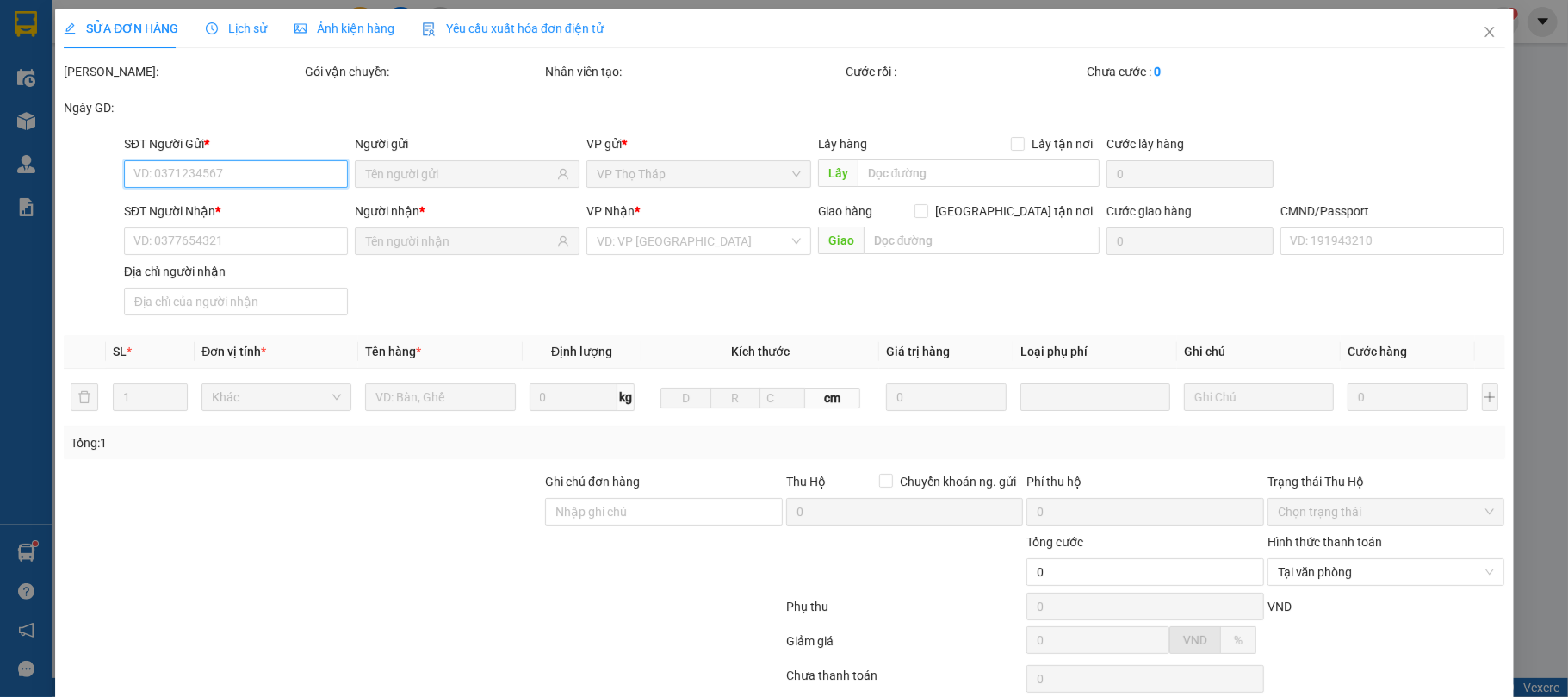
scroll to position [114, 0]
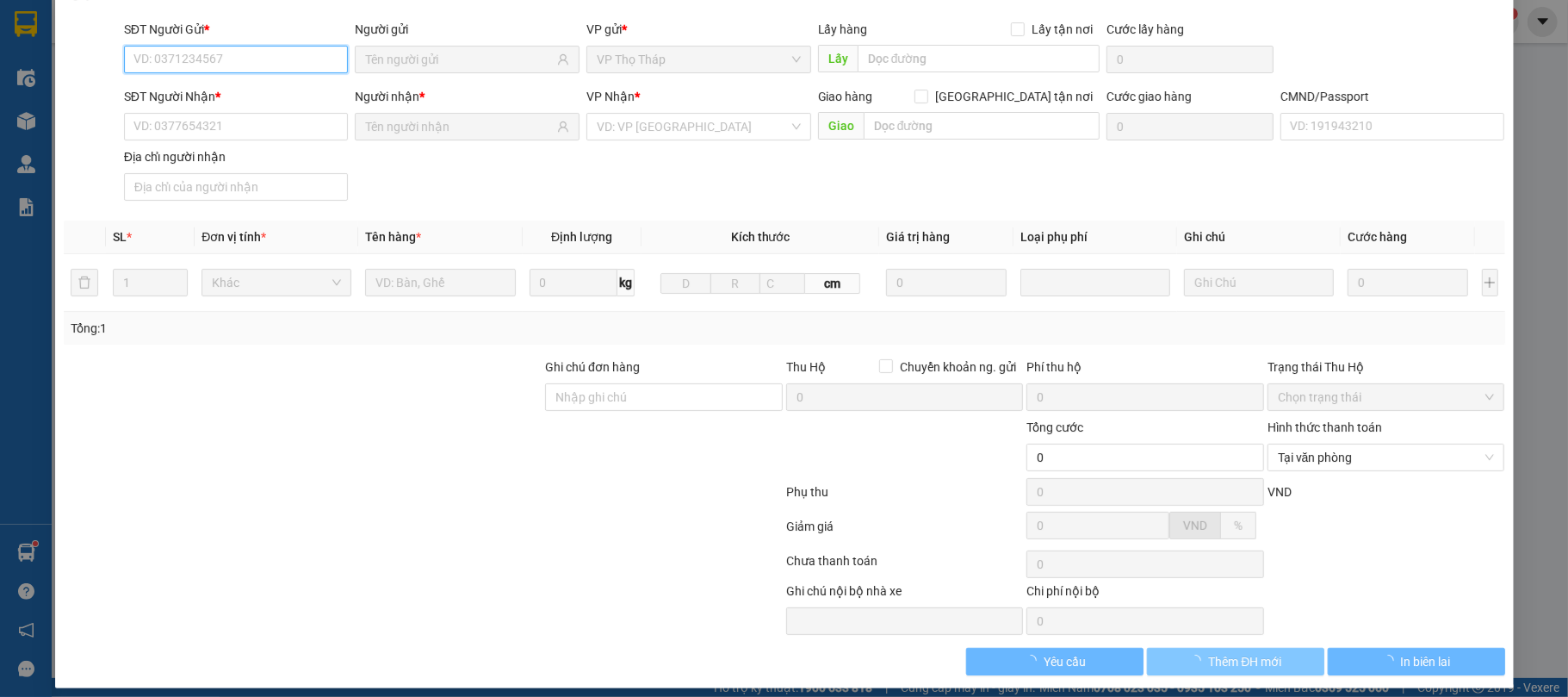
type input "0822520957"
type input "ĐÀO BÍCH THỦY"
type input "0355966563"
type input "[PERSON_NAME]"
type input "Cne"
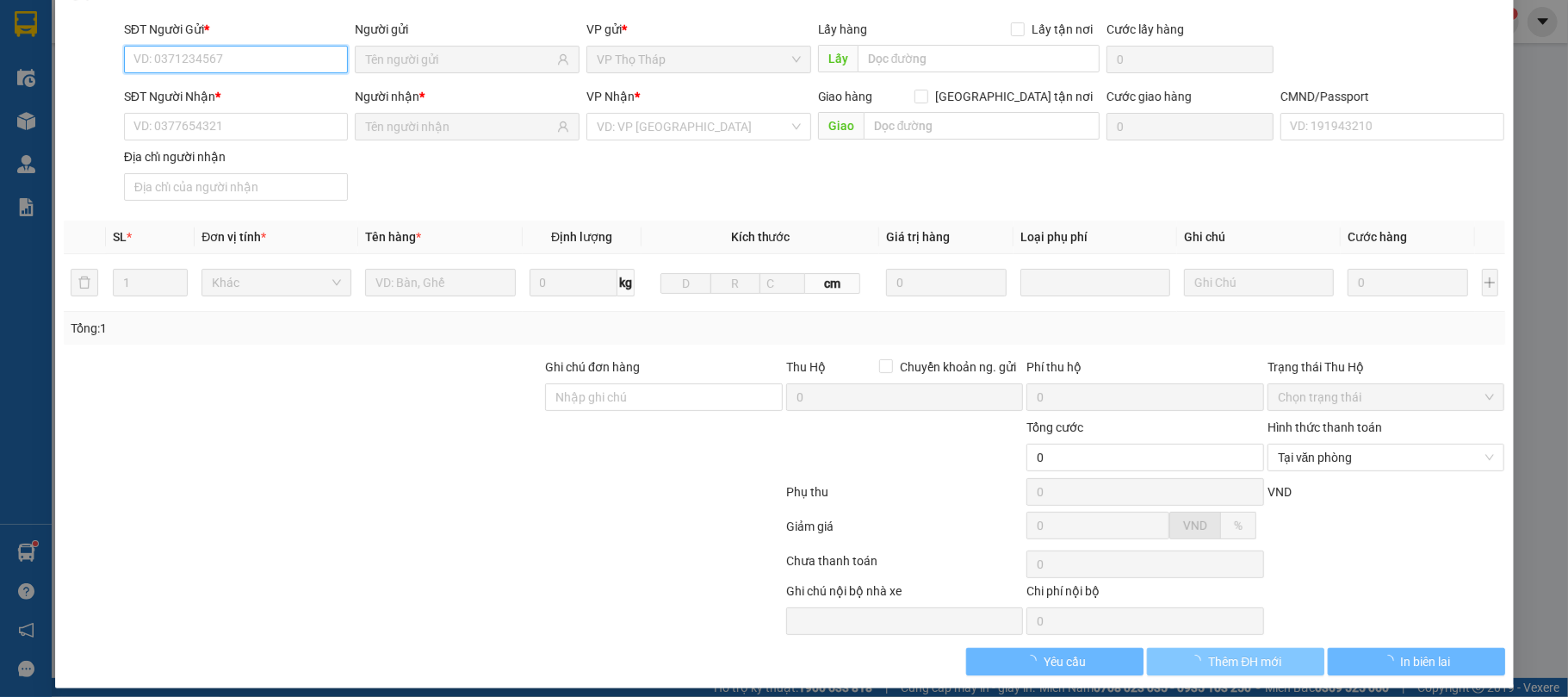
type input "30.000"
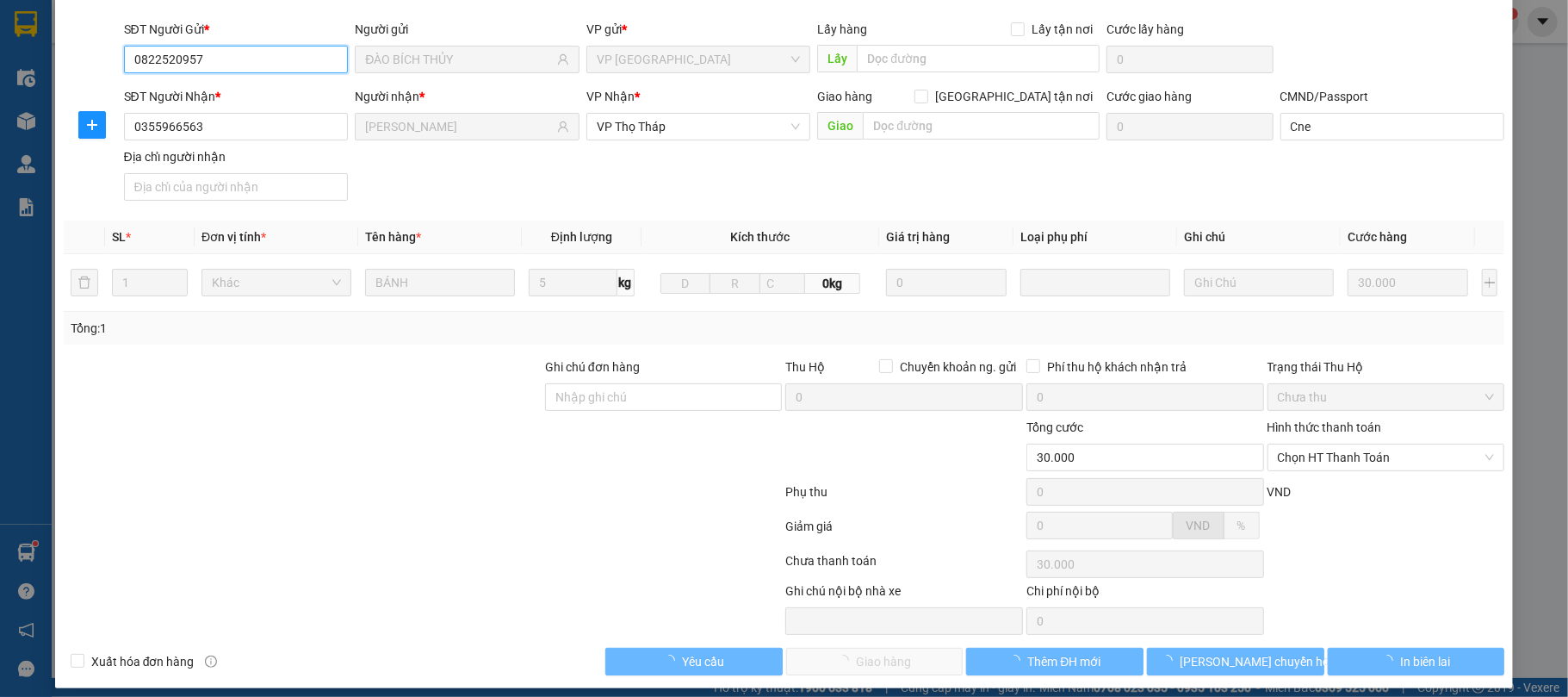
scroll to position [131, 0]
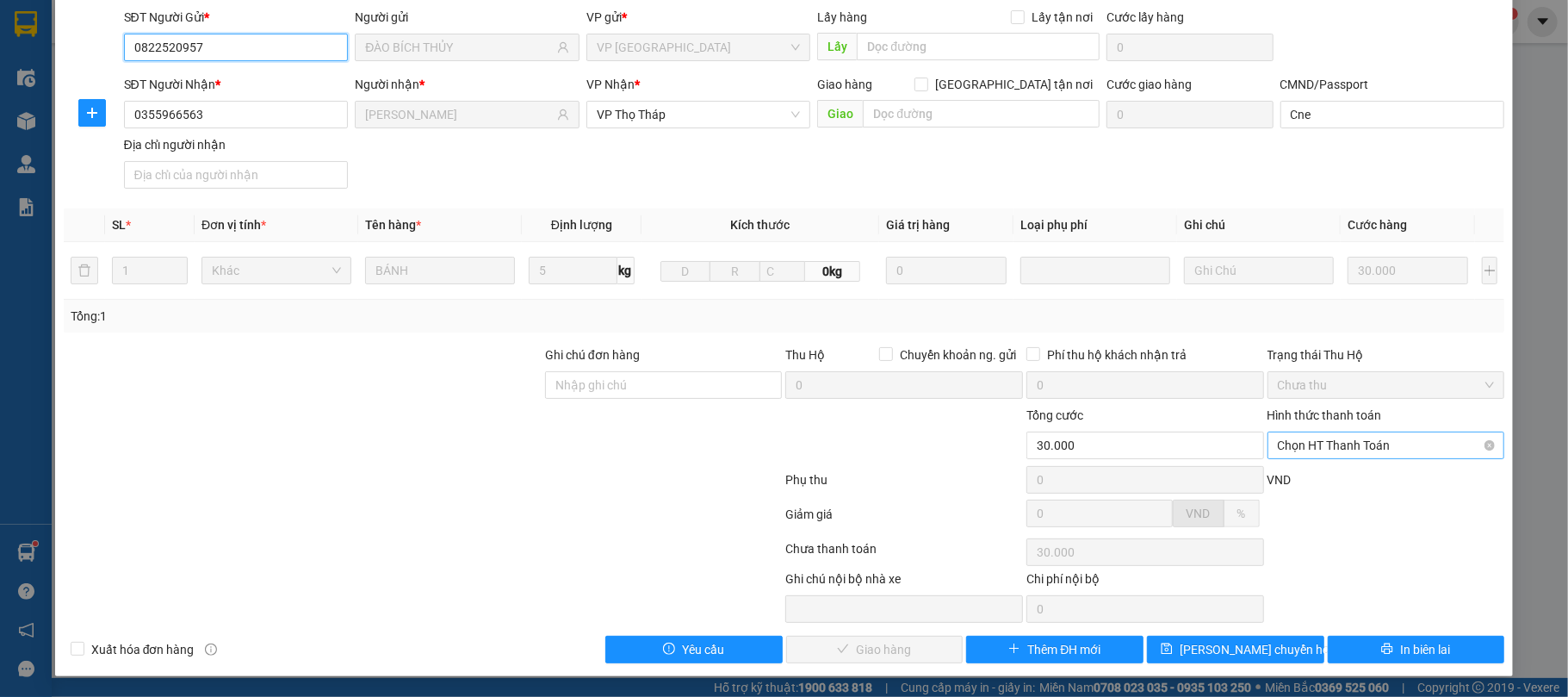
click at [1317, 439] on span "Chọn HT Thanh Toán" at bounding box center [1386, 445] width 217 height 26
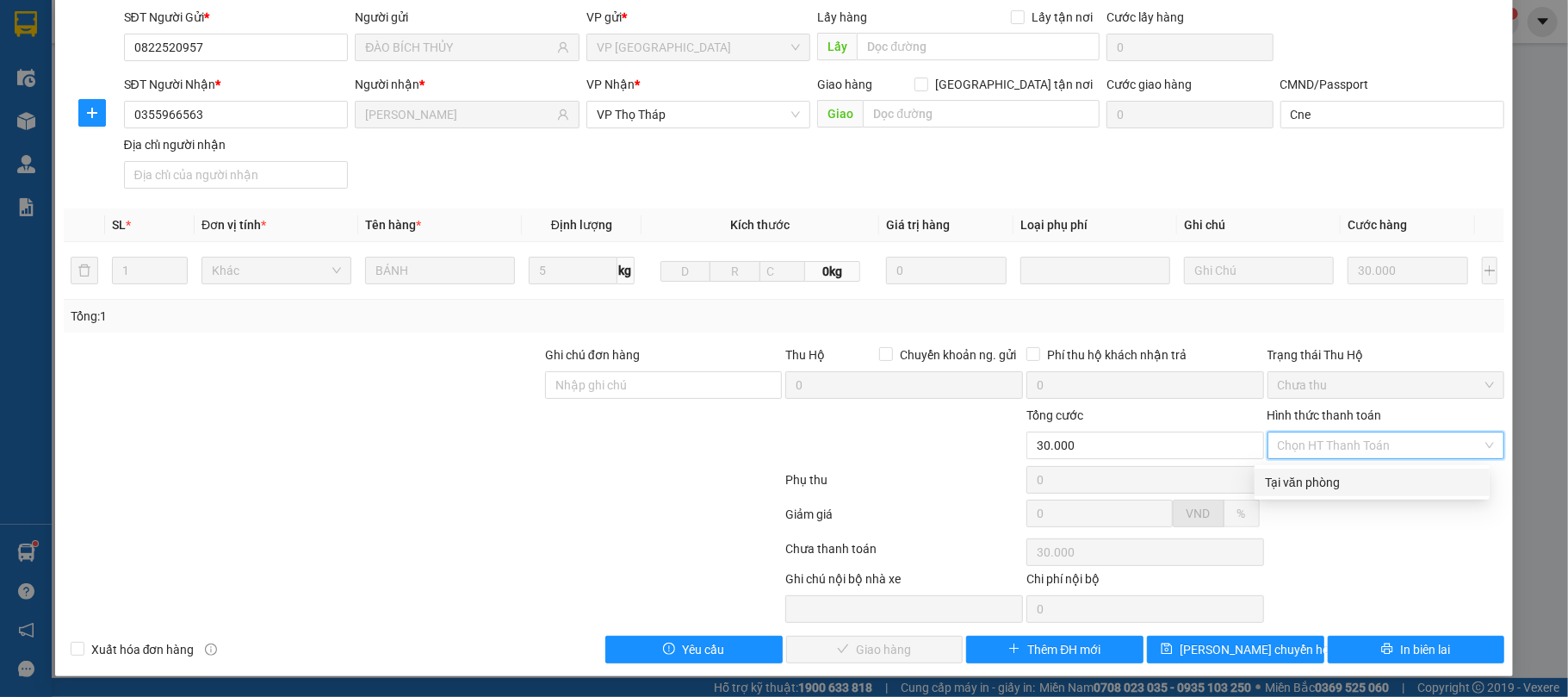
click at [1319, 468] on div "Tại văn phòng" at bounding box center [1372, 482] width 235 height 28
type input "0"
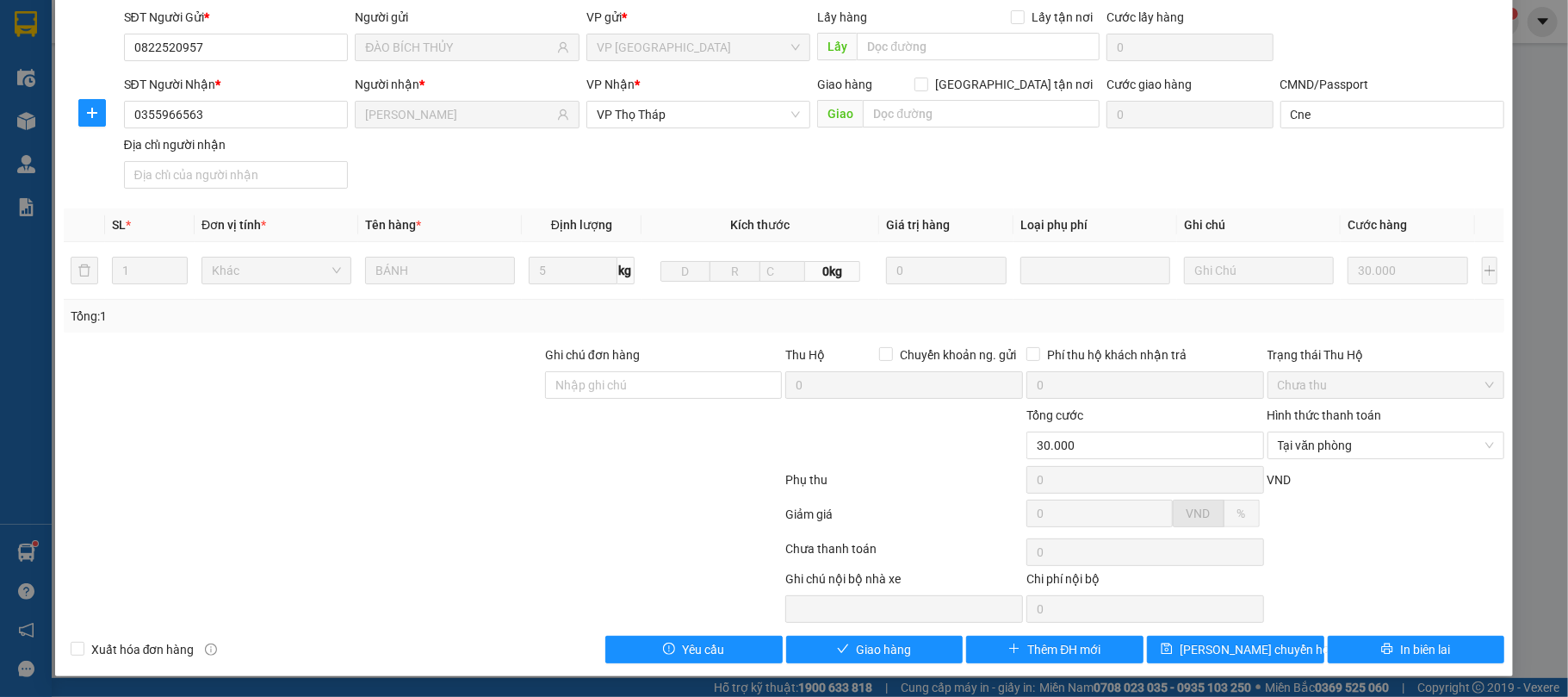
click at [934, 629] on div "Total Paid Fee 0 Total UnPaid Fee 30.000 Cash Collection Total Fee Mã ĐH: VPNĐ1…" at bounding box center [784, 299] width 1442 height 728
click at [938, 638] on button "Giao hàng" at bounding box center [875, 649] width 177 height 28
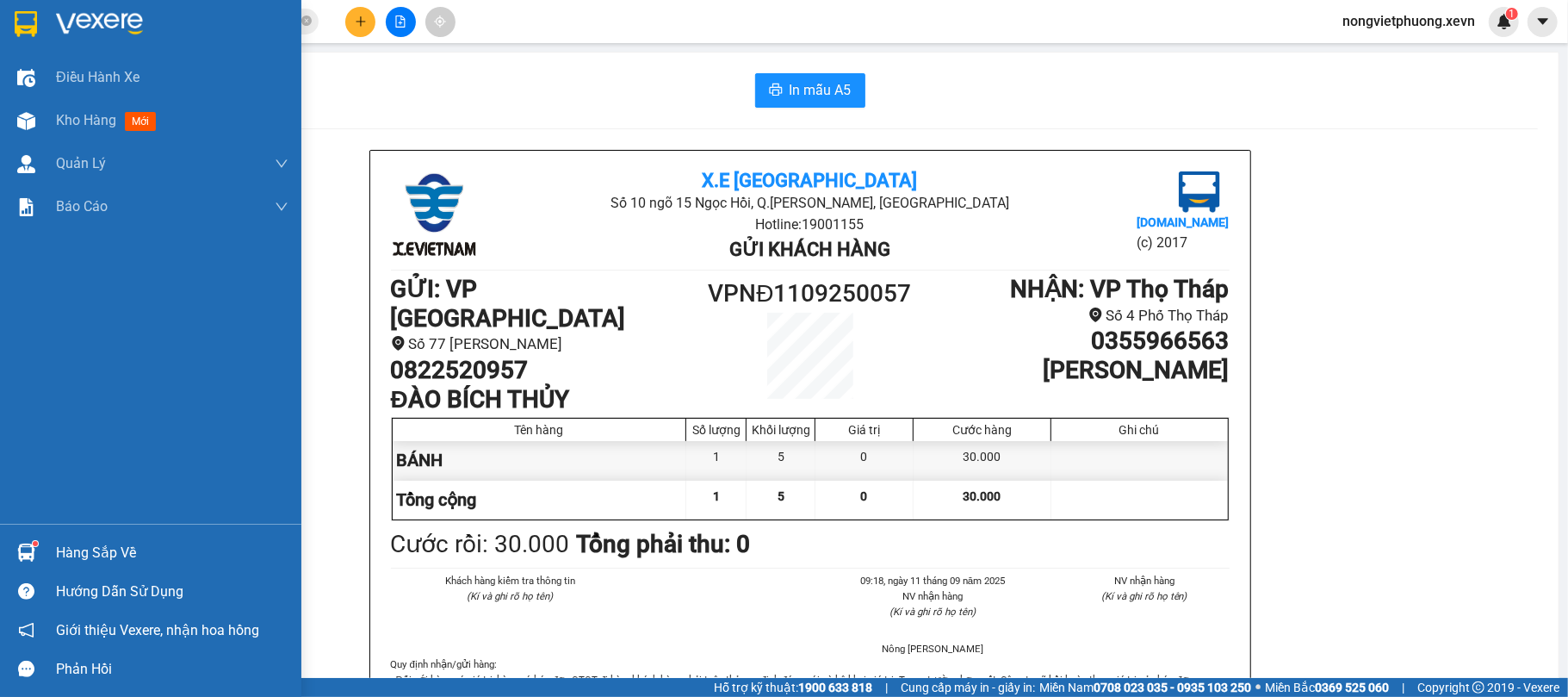
click at [30, 540] on div at bounding box center [25, 552] width 30 height 30
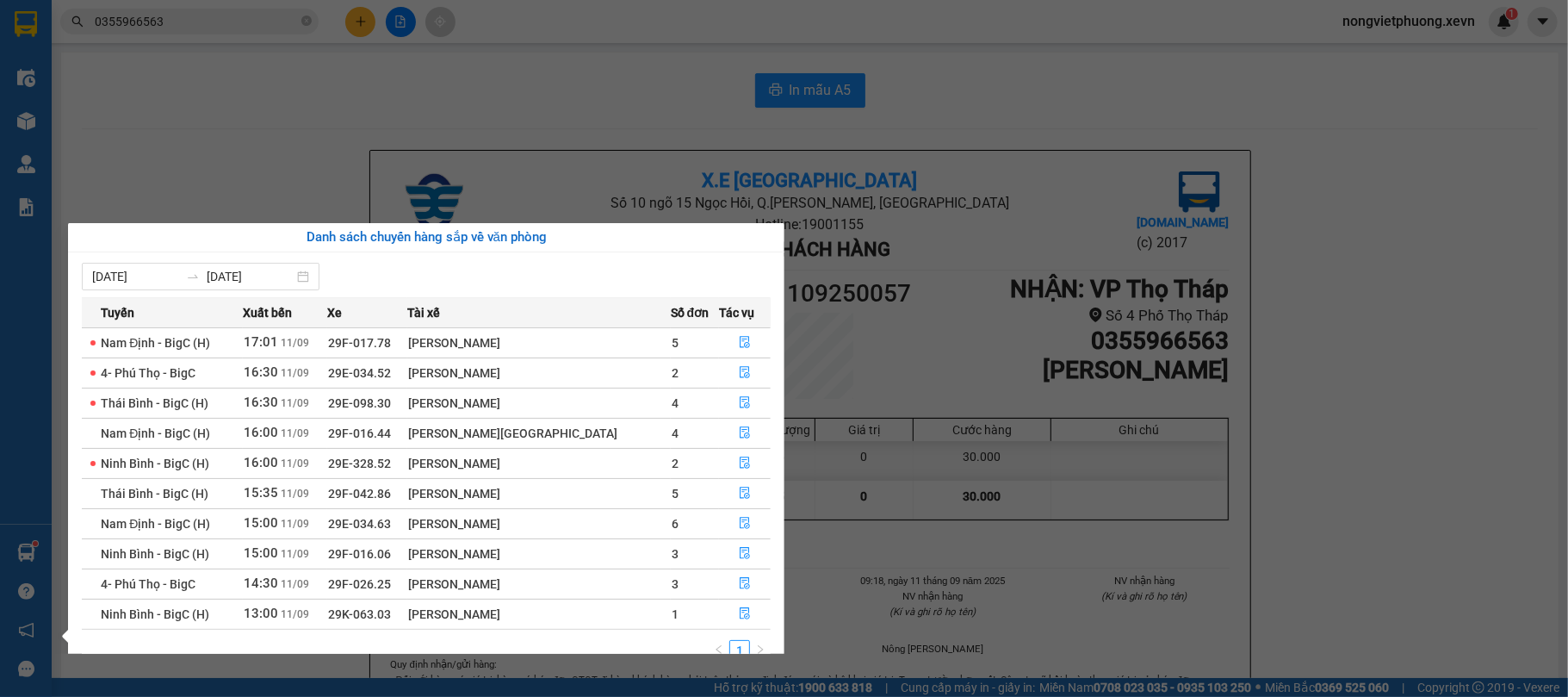
click at [621, 96] on section "Kết quả tìm kiếm ( 1 ) Bộ lọc Mã ĐH Trạng thái Món hàng Thu hộ Tổng cước Chưa c…" at bounding box center [784, 348] width 1568 height 697
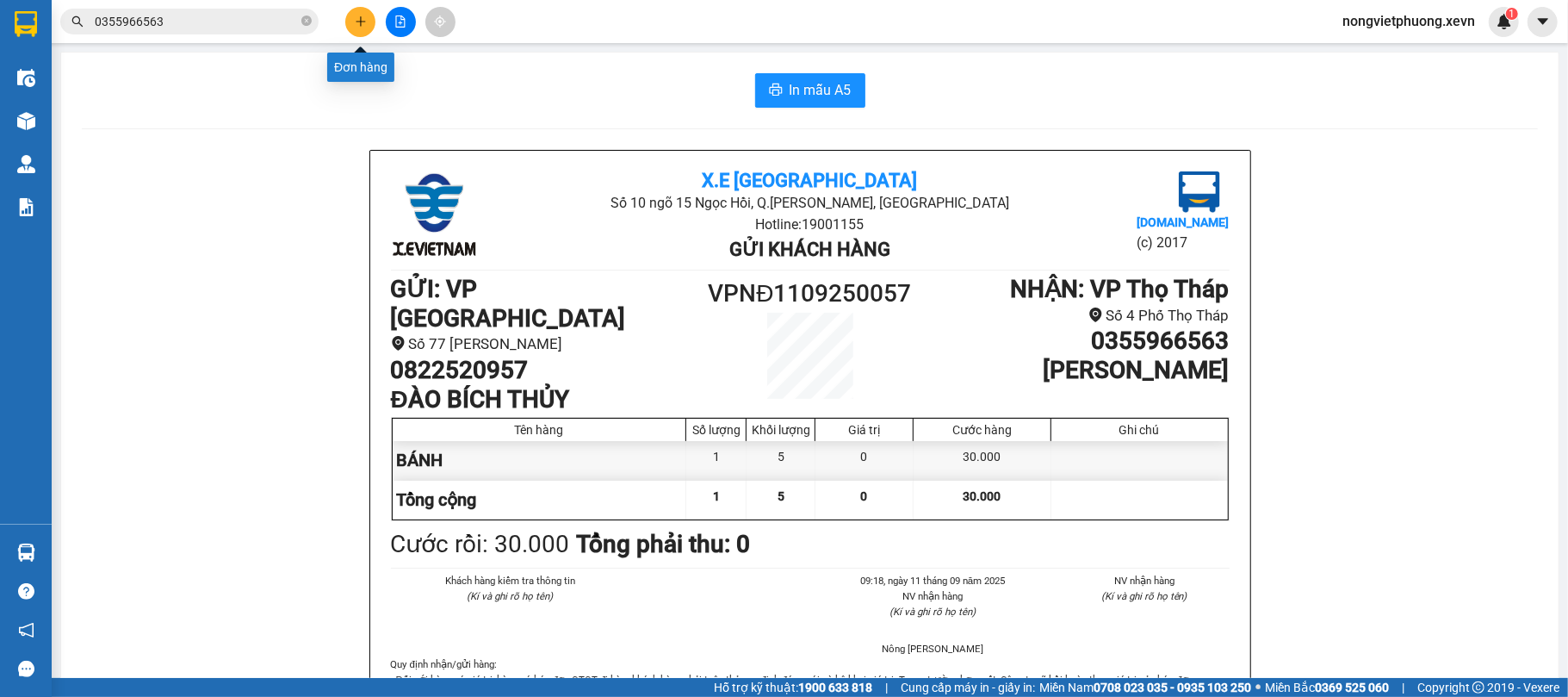
click at [358, 26] on icon "plus" at bounding box center [360, 21] width 12 height 12
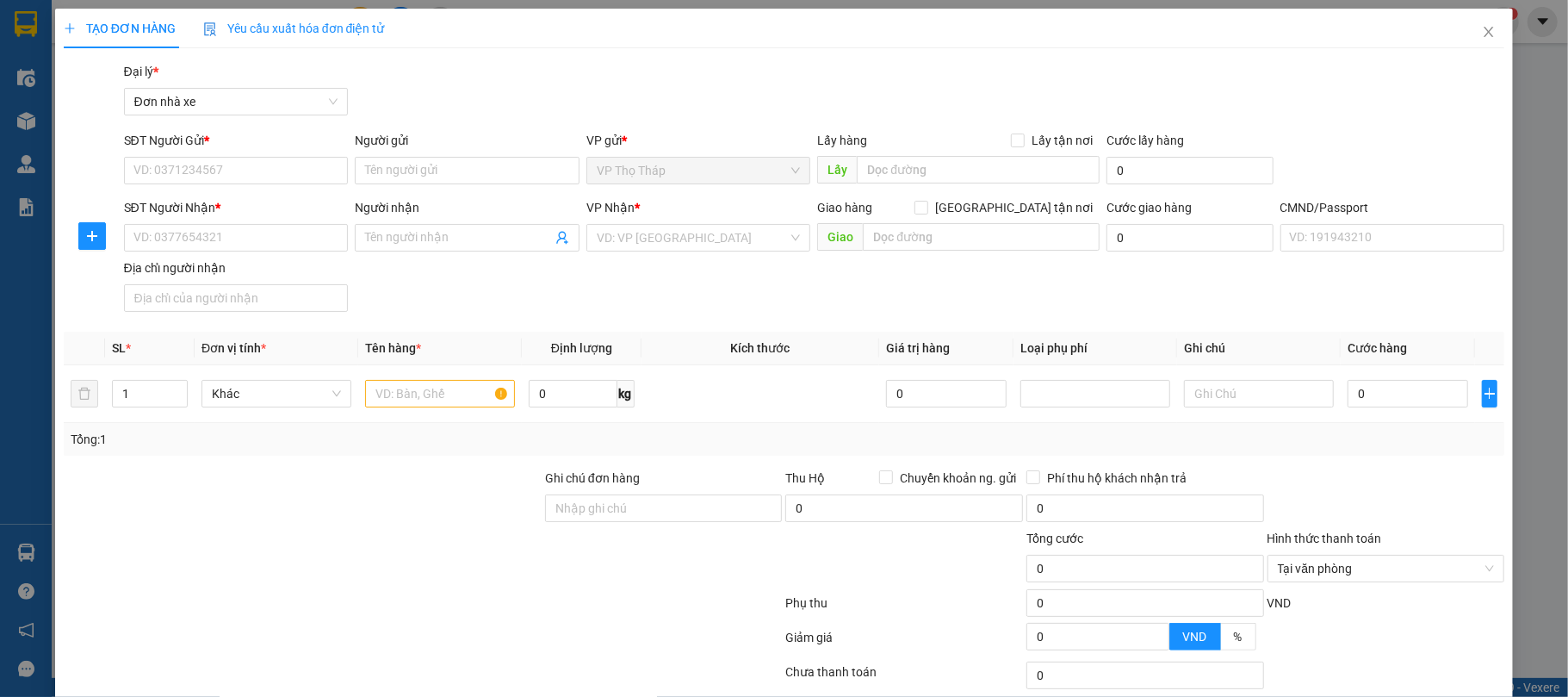
click at [396, 87] on div "Gói vận chuyển * Tiêu chuẩn Đại lý * Đơn nhà xe" at bounding box center [814, 92] width 1388 height 60
click at [421, 83] on div "Gói vận chuyển * Tiêu chuẩn Đại lý * Đơn nhà xe" at bounding box center [814, 92] width 1388 height 60
click at [610, 302] on div "SĐT Người Nhận * VD: 0377654321 Người nhận Tên người nhận VP Nhận * VD: VP Sài …" at bounding box center [814, 258] width 1388 height 121
click at [304, 170] on input "SĐT Người Gửi *" at bounding box center [237, 170] width 225 height 28
click at [1482, 39] on icon "close" at bounding box center [1489, 32] width 14 height 14
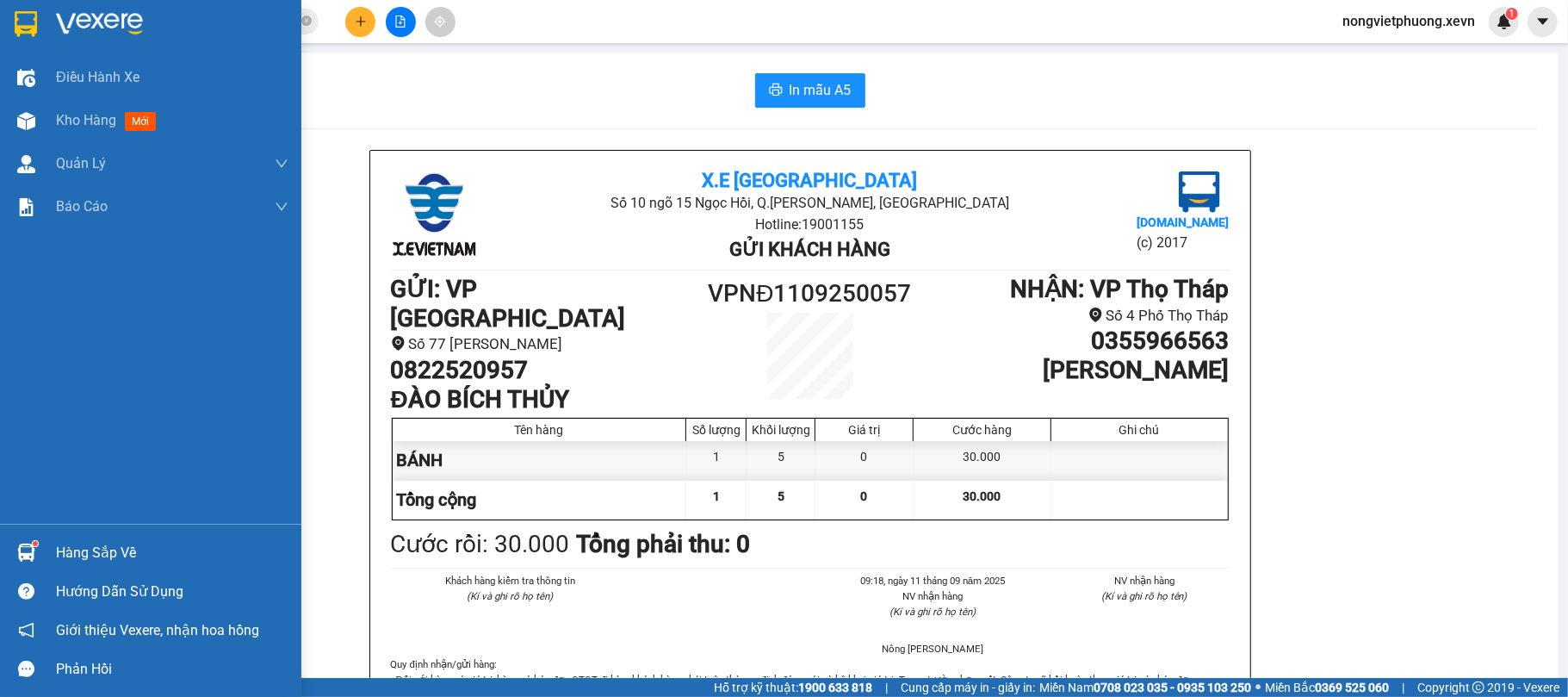
click at [29, 556] on img at bounding box center [26, 552] width 18 height 18
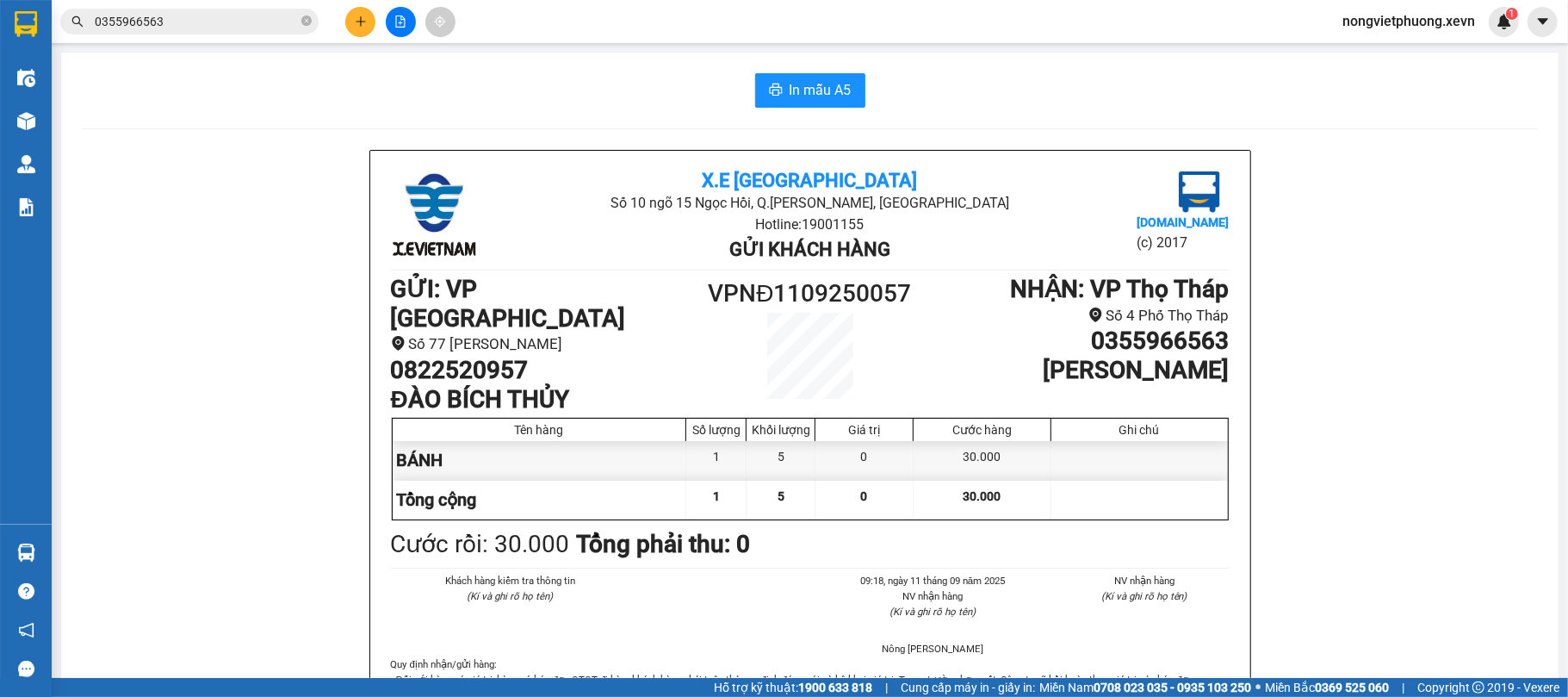
click at [980, 466] on section "Kết quả tìm kiếm ( 1 ) Bộ lọc Mã ĐH Trạng thái Món hàng Thu hộ Tổng cước Chưa c…" at bounding box center [784, 348] width 1568 height 697
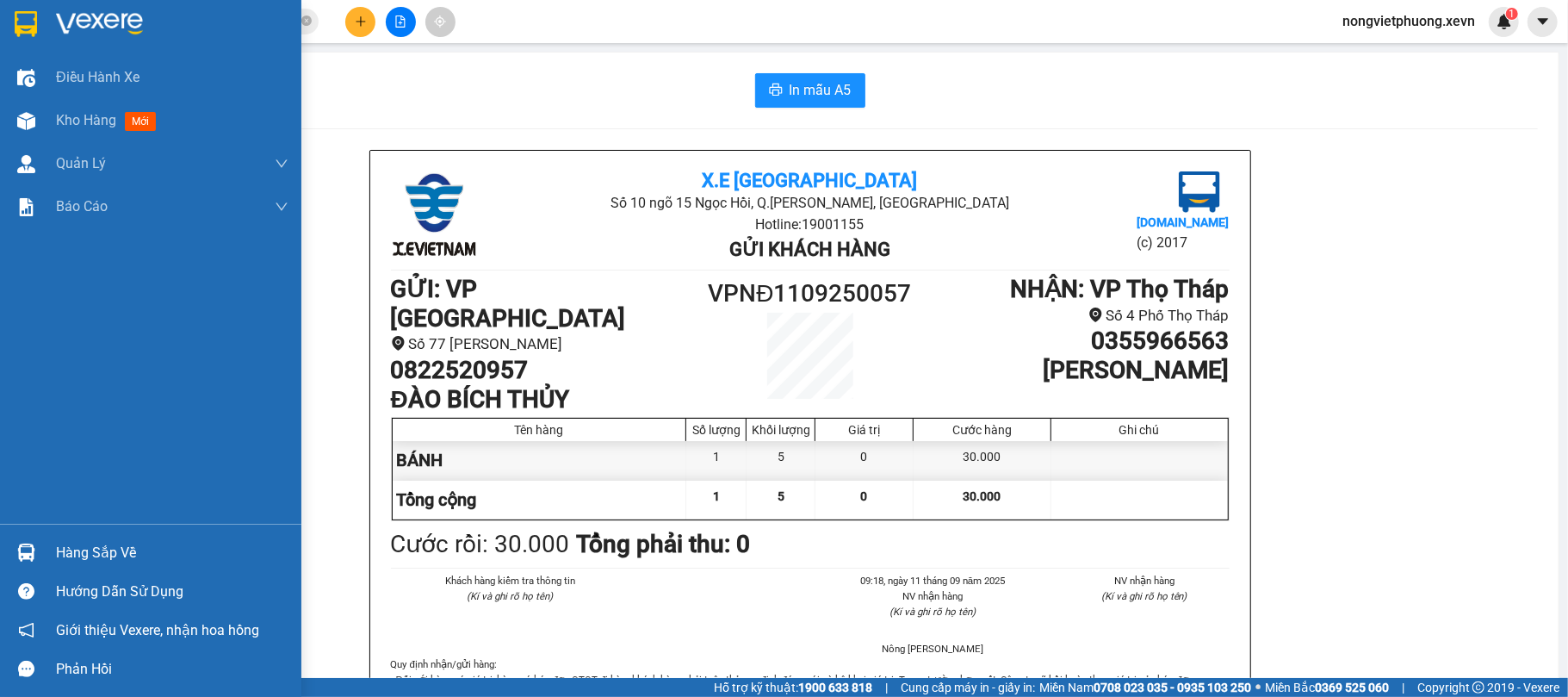
click at [118, 541] on div "Hàng sắp về" at bounding box center [172, 553] width 232 height 26
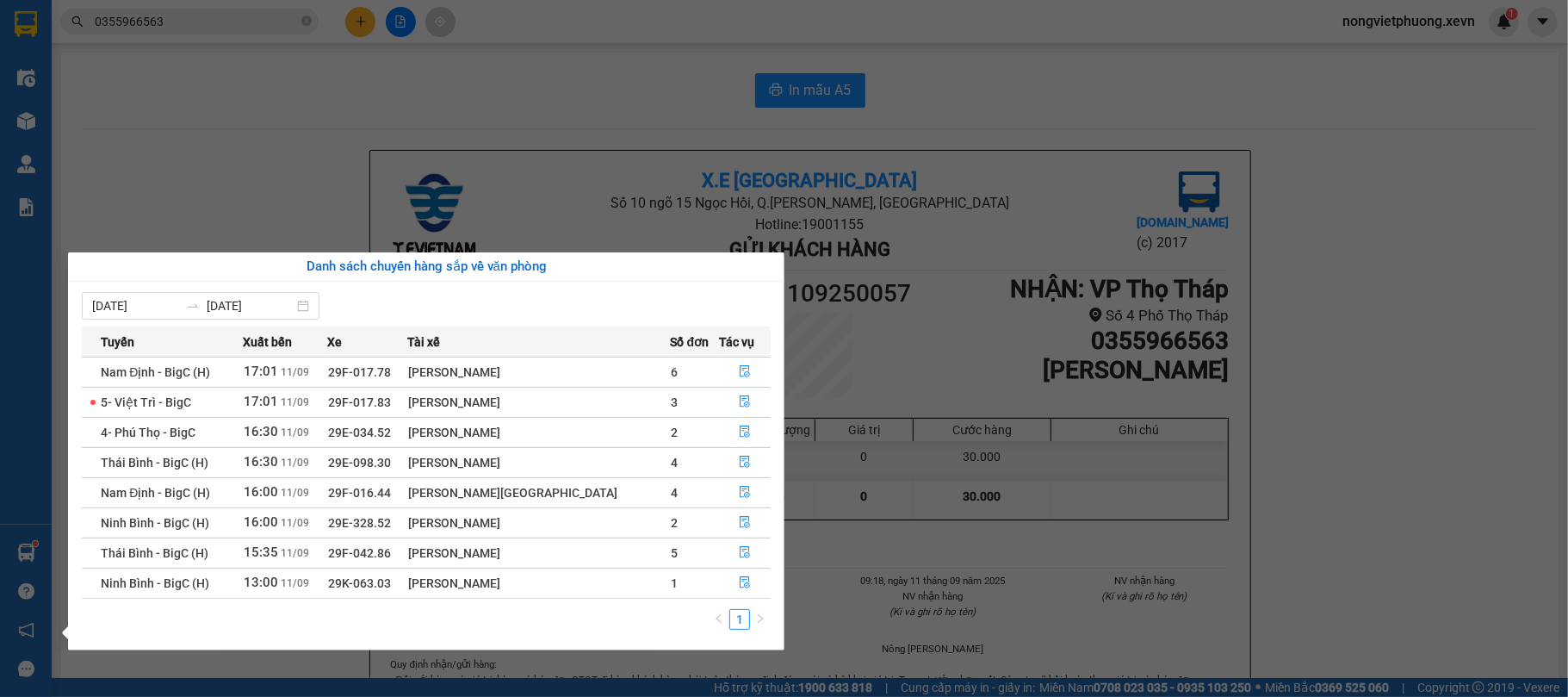
click at [1112, 348] on section "Kết quả tìm kiếm ( 1 ) Bộ lọc Mã ĐH Trạng thái Món hàng Thu hộ Tổng cước Chưa c…" at bounding box center [784, 348] width 1568 height 697
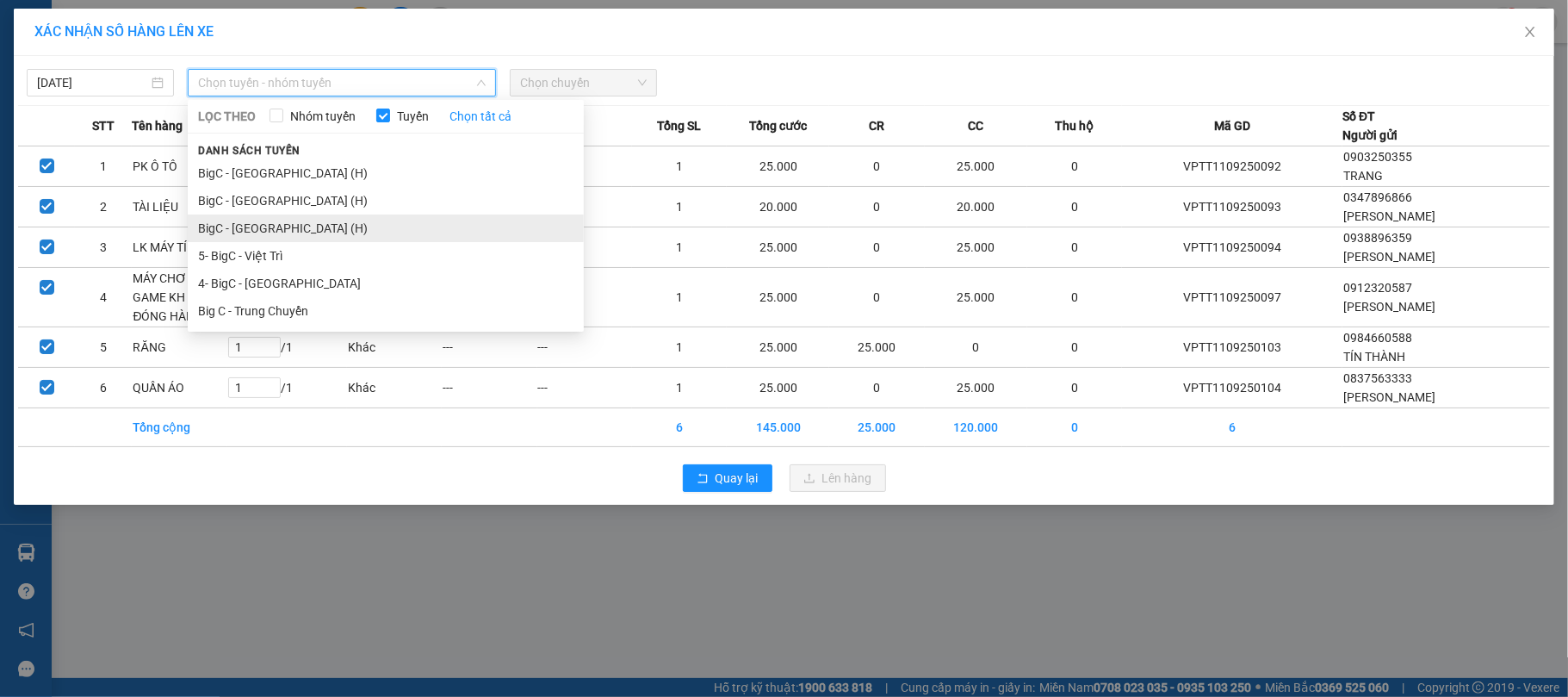
click at [418, 227] on li "BigC - [GEOGRAPHIC_DATA] (H)" at bounding box center [385, 228] width 396 height 28
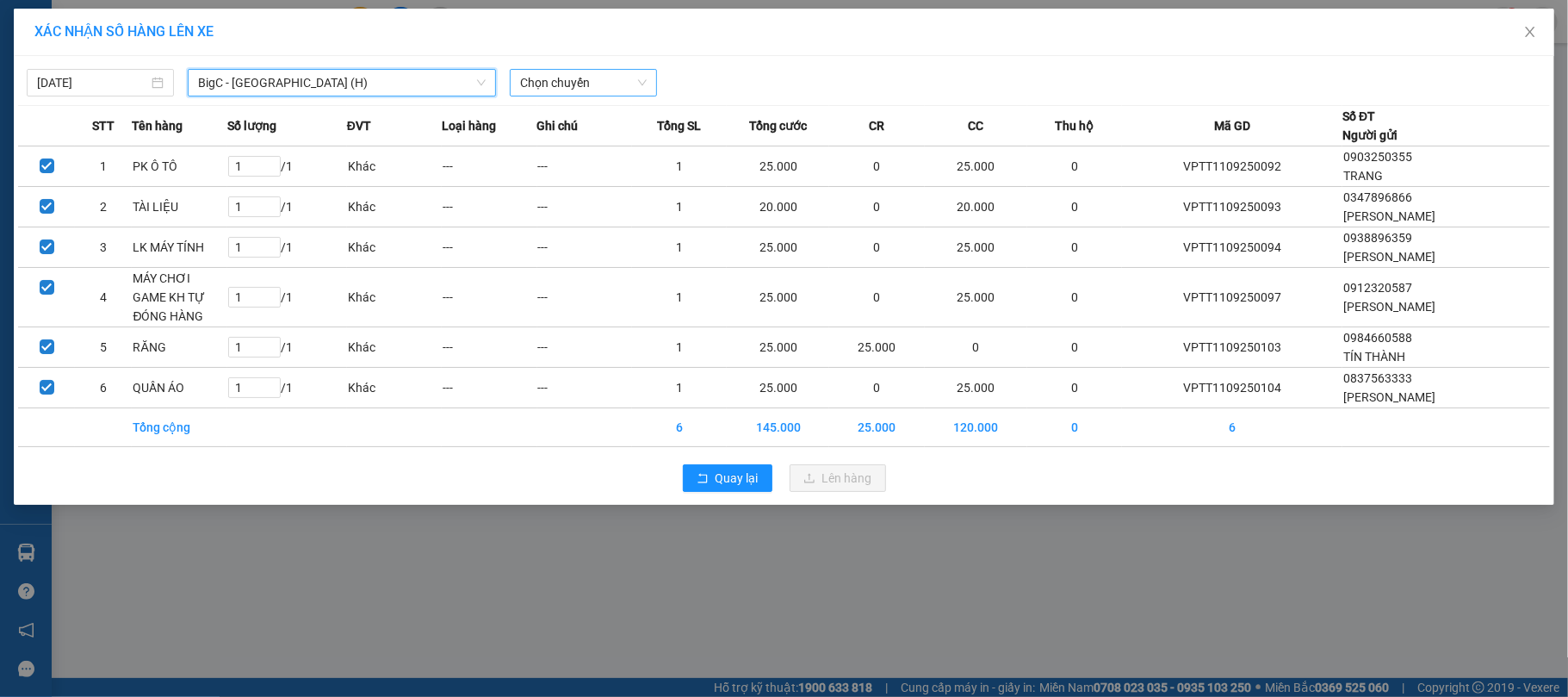
click at [639, 91] on span "Chọn chuyến" at bounding box center [584, 82] width 127 height 26
type input "1700"
click at [653, 149] on div "Thêm chuyến " 17:00 "" at bounding box center [602, 145] width 184 height 30
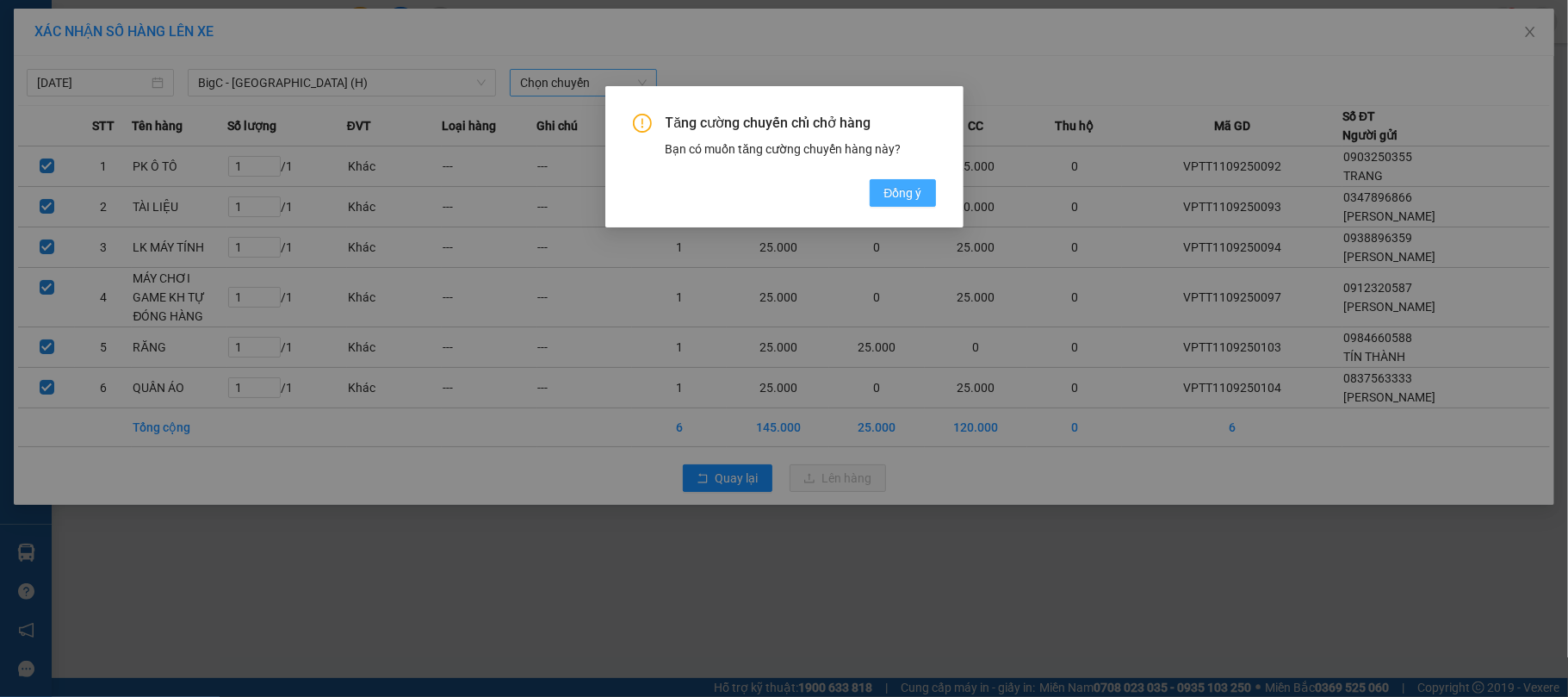
click at [893, 194] on span "Đồng ý" at bounding box center [902, 193] width 38 height 19
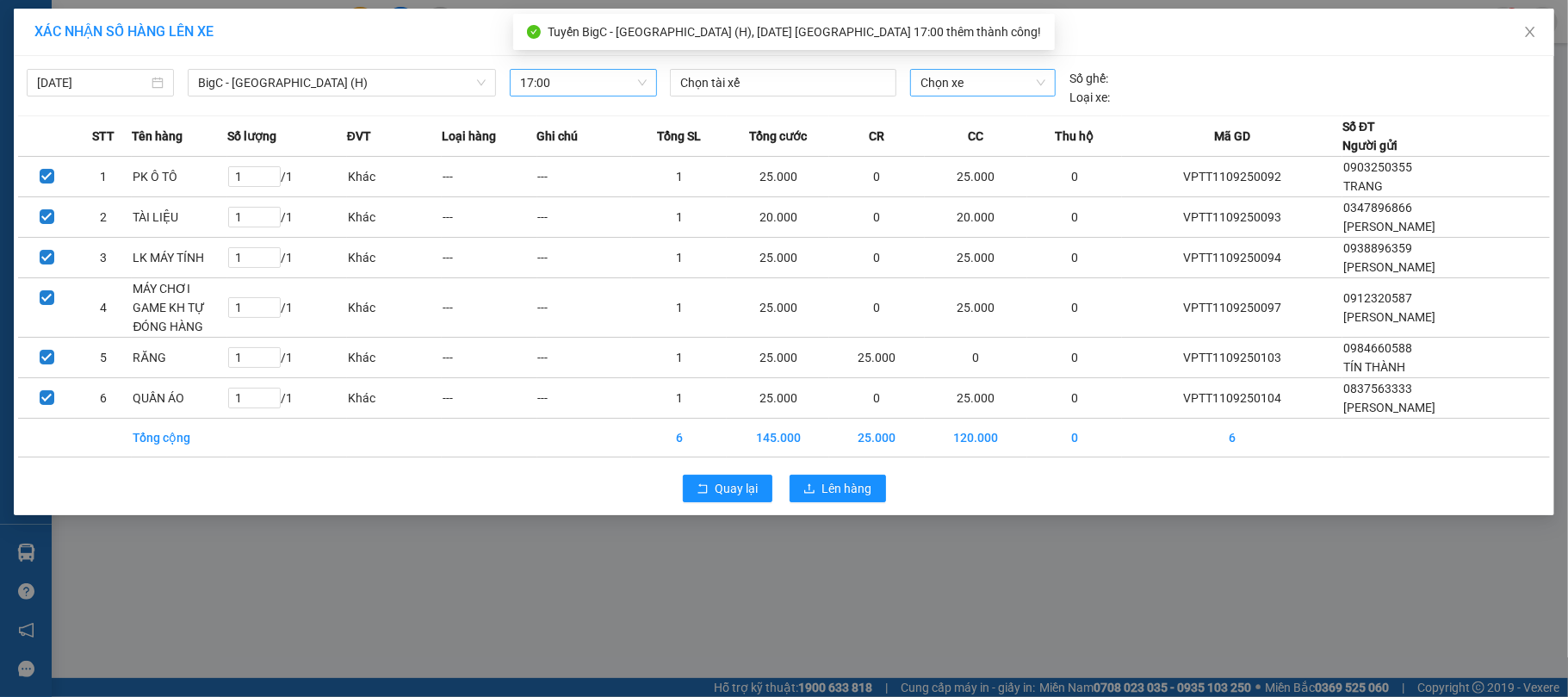
click at [973, 93] on span "Chọn xe" at bounding box center [983, 82] width 126 height 26
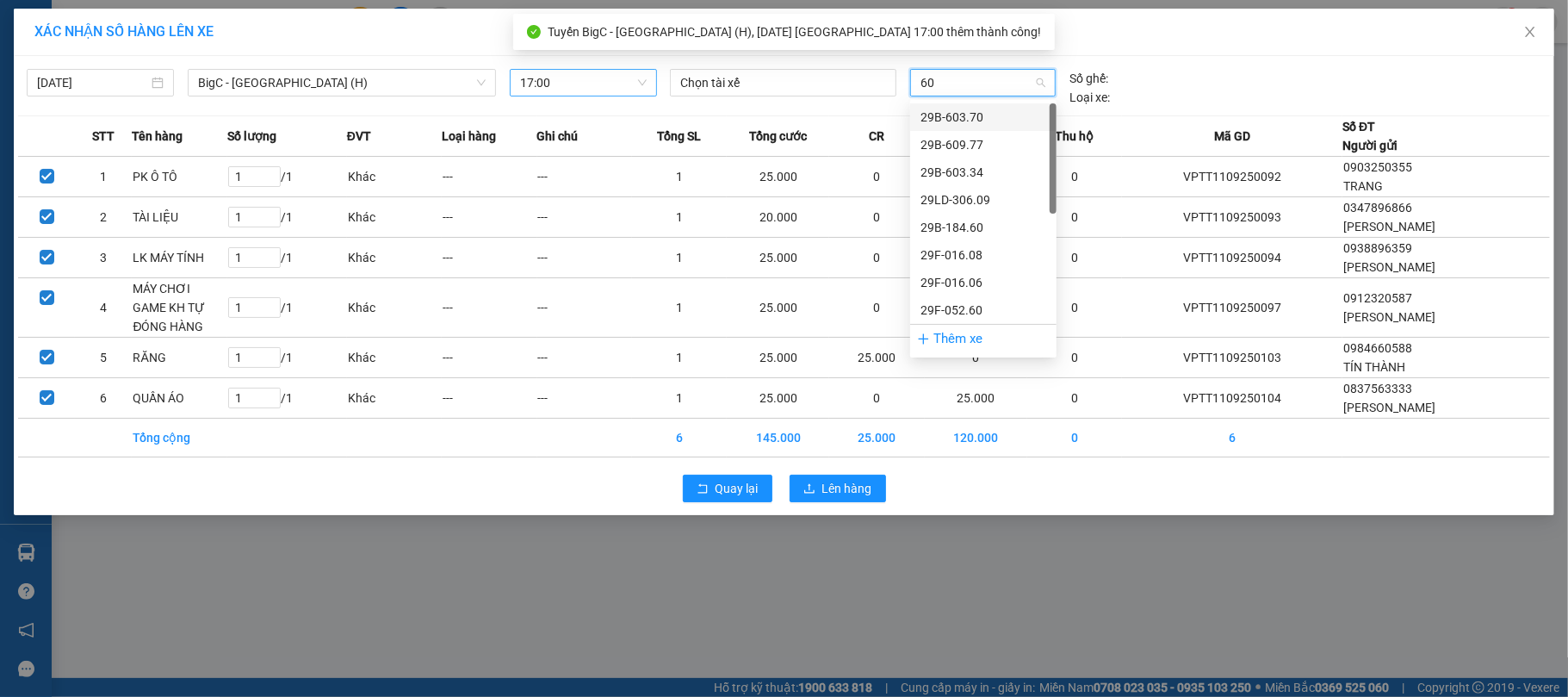
type input "606"
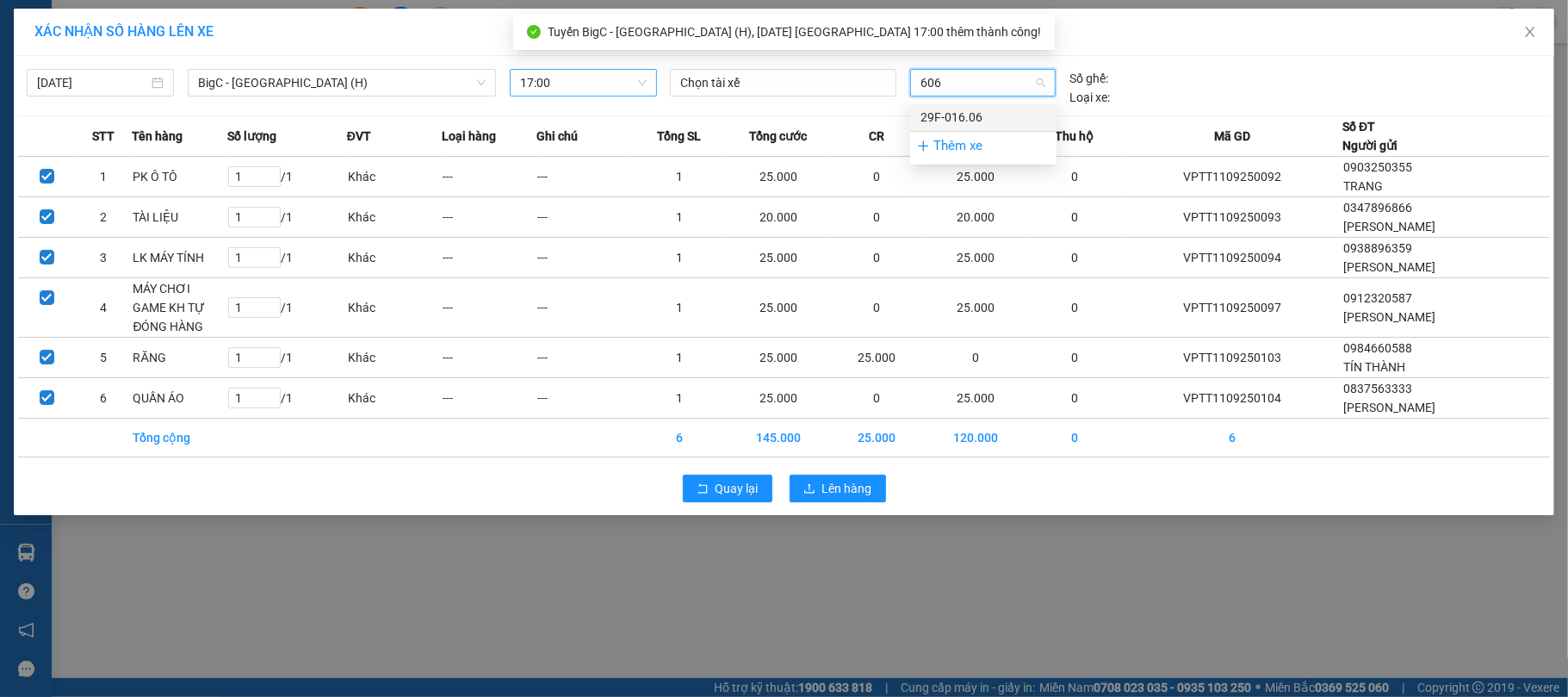
click at [962, 128] on div "29F-016.06" at bounding box center [983, 117] width 147 height 28
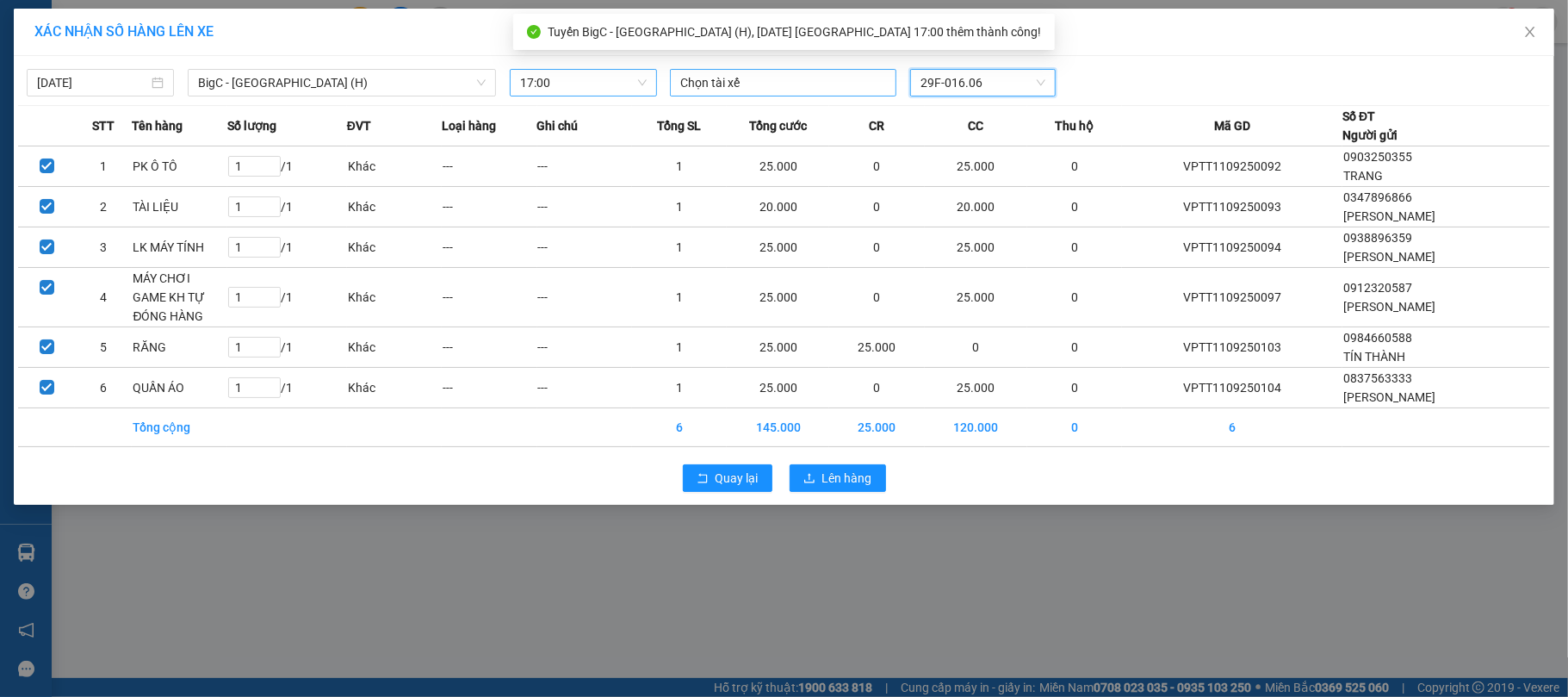
click at [803, 83] on div at bounding box center [784, 82] width 218 height 21
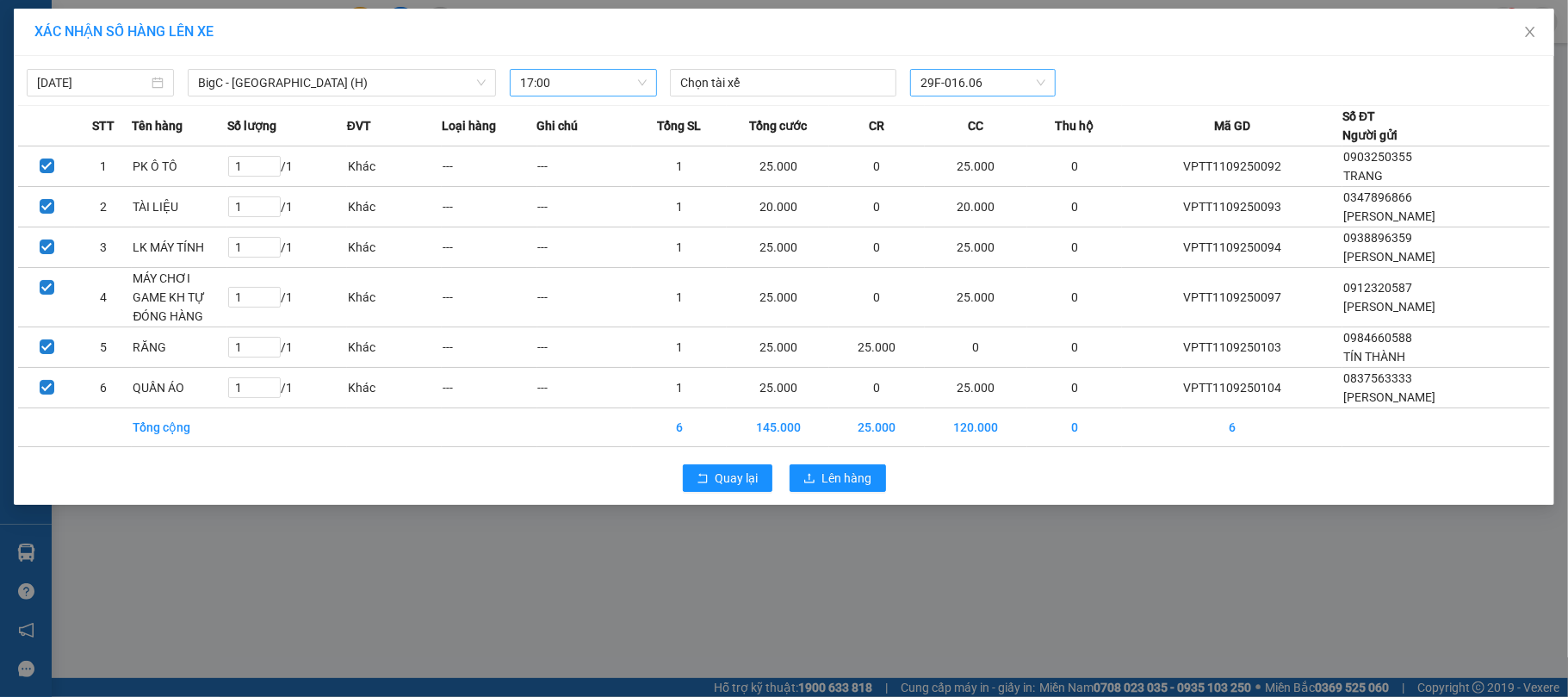
click at [766, 67] on div "[DATE] BigC - [GEOGRAPHIC_DATA] (H) LỌC THEO Nhóm tuyến Tuyến Chọn tất cả Danh …" at bounding box center [784, 78] width 1532 height 36
click at [744, 72] on div at bounding box center [784, 82] width 218 height 21
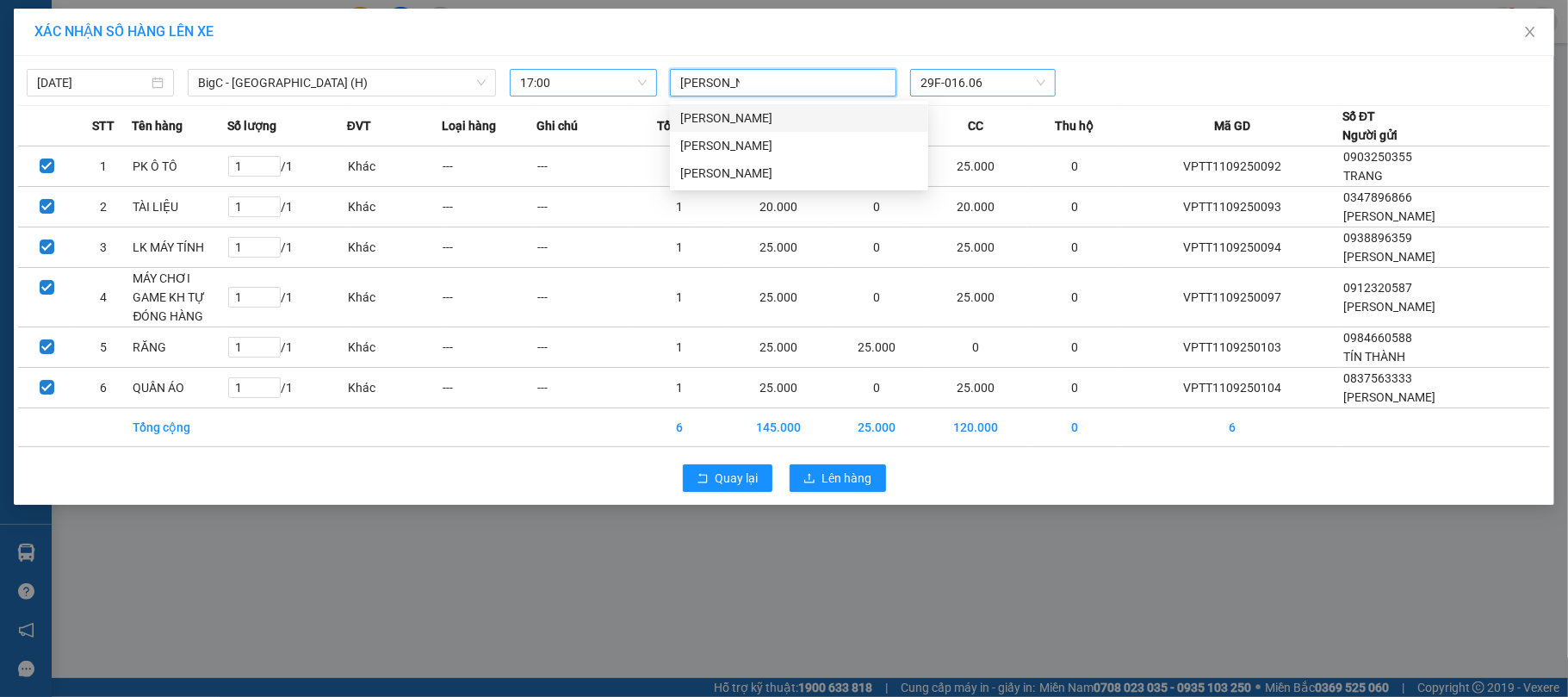
type input "[PERSON_NAME]"
click at [729, 128] on div "[PERSON_NAME]" at bounding box center [799, 118] width 258 height 28
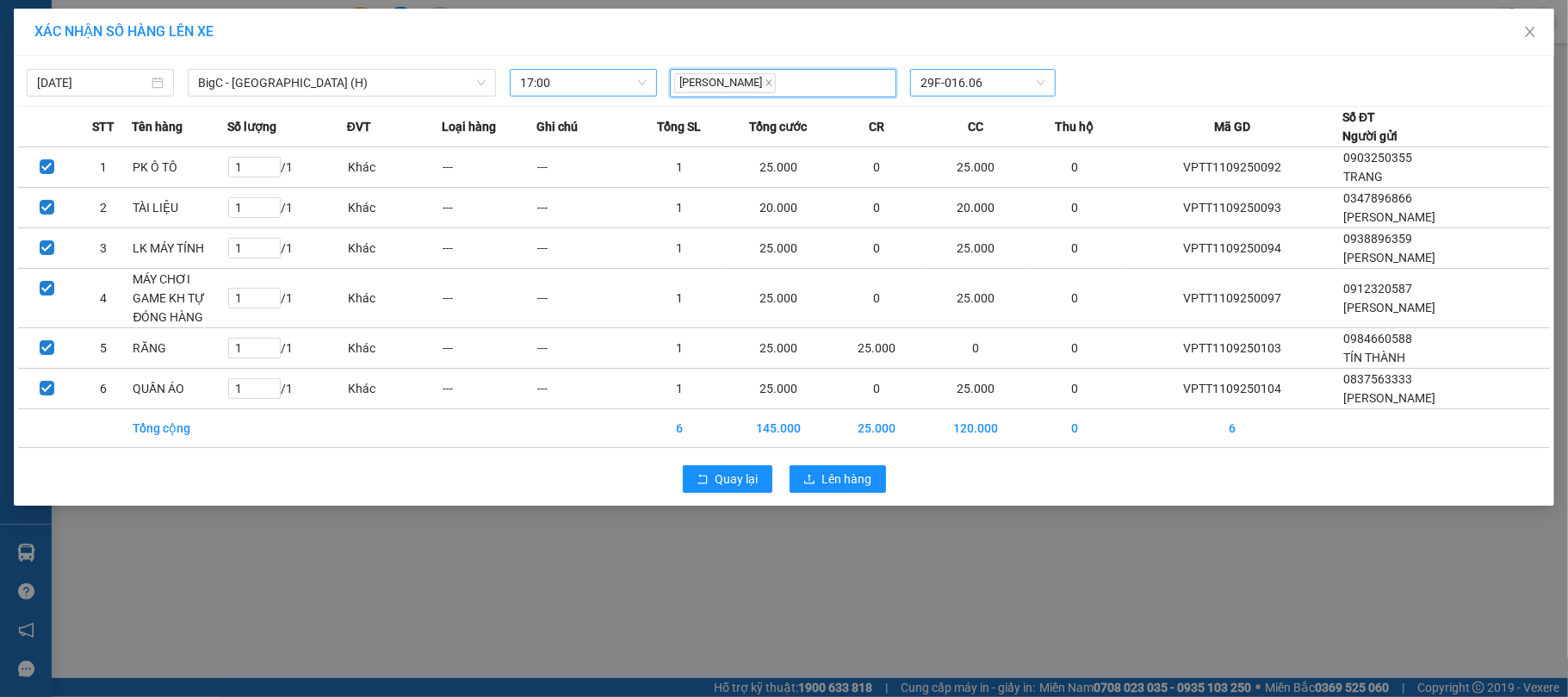
click at [1137, 89] on div "[PERSON_NAME] 29F-016.06" at bounding box center [983, 83] width 639 height 29
click at [863, 469] on button "Lên hàng" at bounding box center [838, 478] width 96 height 28
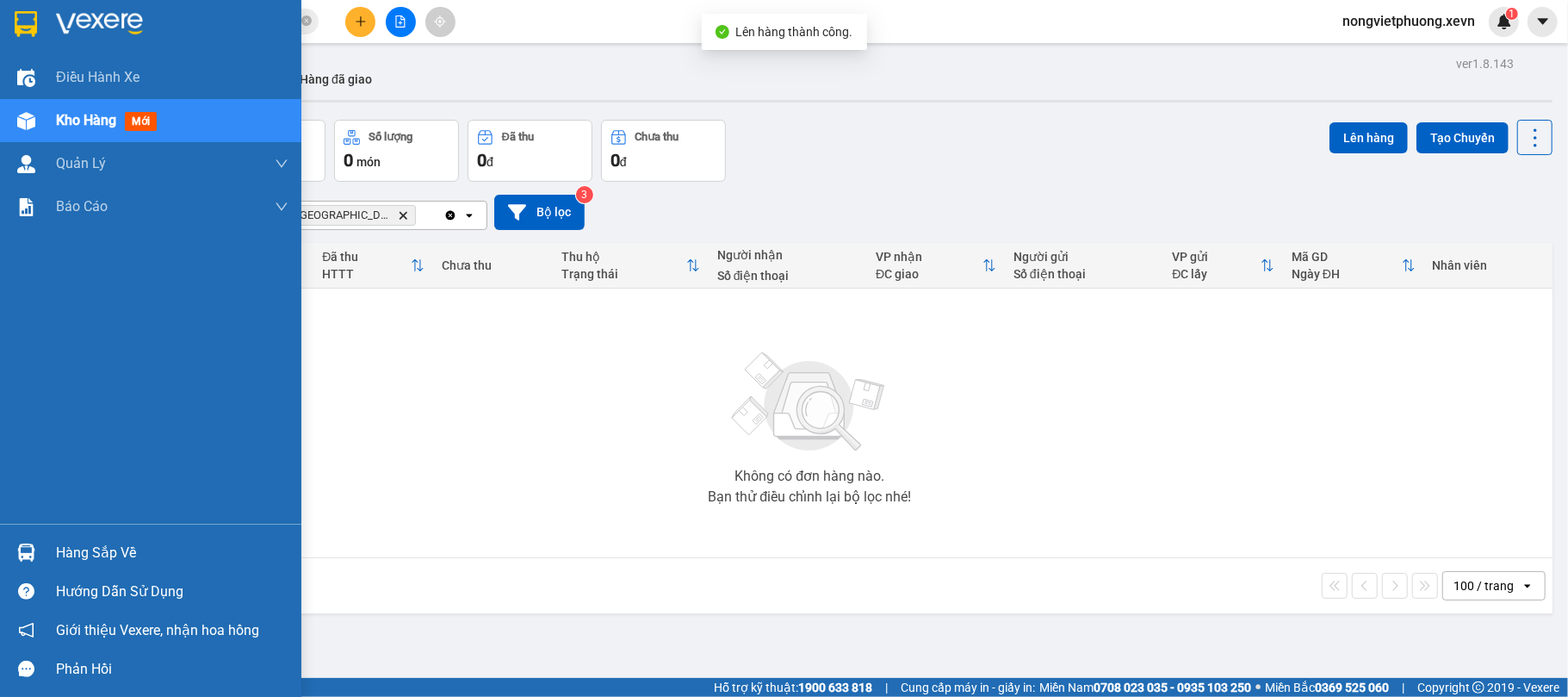
click at [8, 541] on div "Hàng sắp về" at bounding box center [150, 552] width 302 height 39
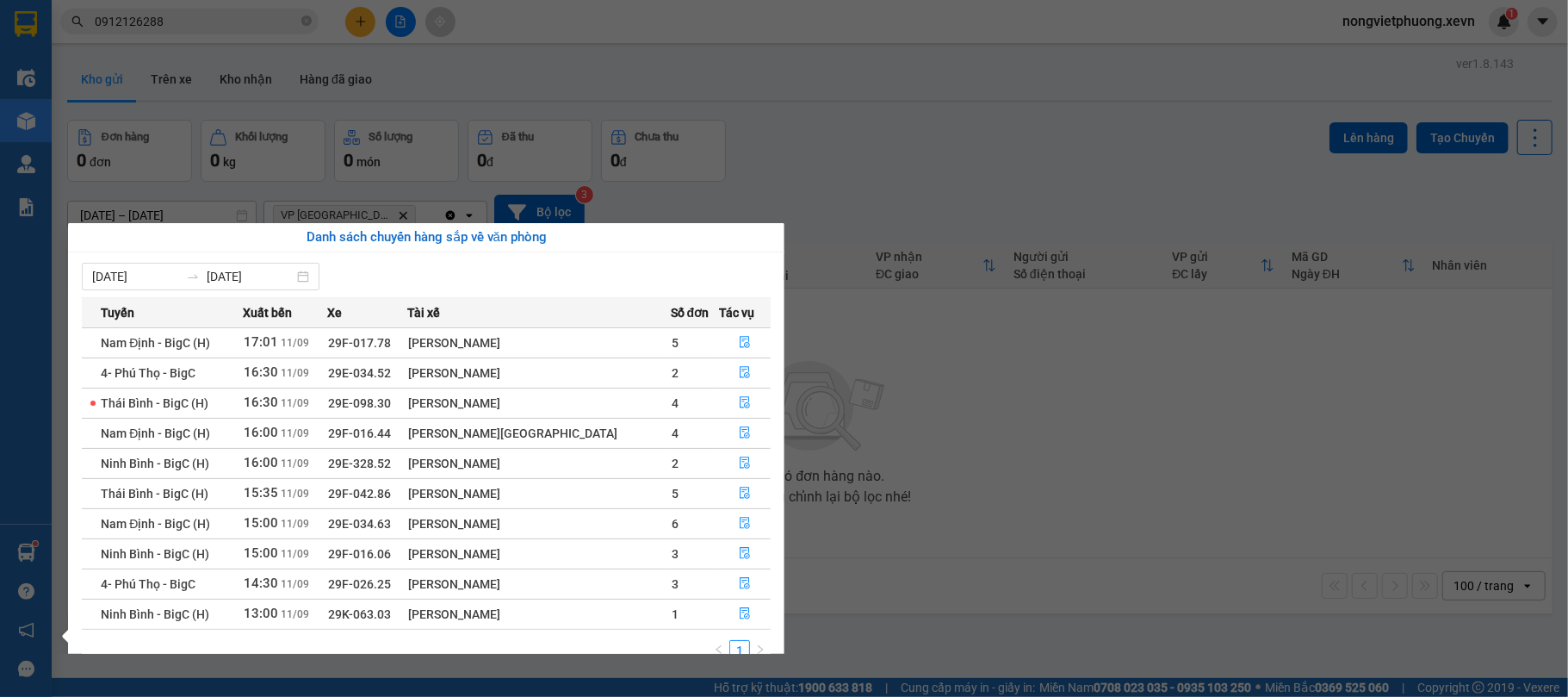
click at [22, 535] on div "Điều hành xe Kho hàng mới Quản [PERSON_NAME] lý chuyến Quản lý giao nhận mới Qu…" at bounding box center [25, 348] width 51 height 697
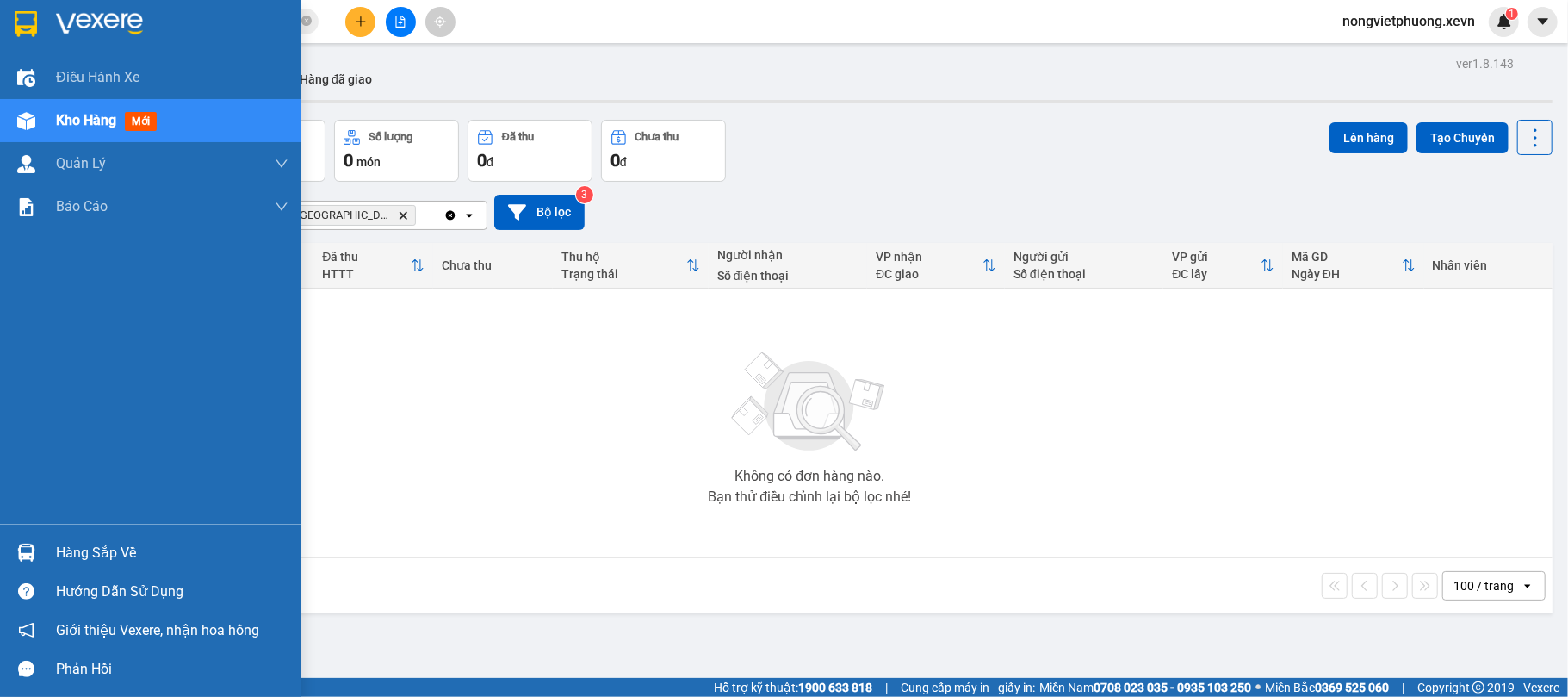
click at [66, 538] on div "Hàng sắp về" at bounding box center [150, 552] width 302 height 39
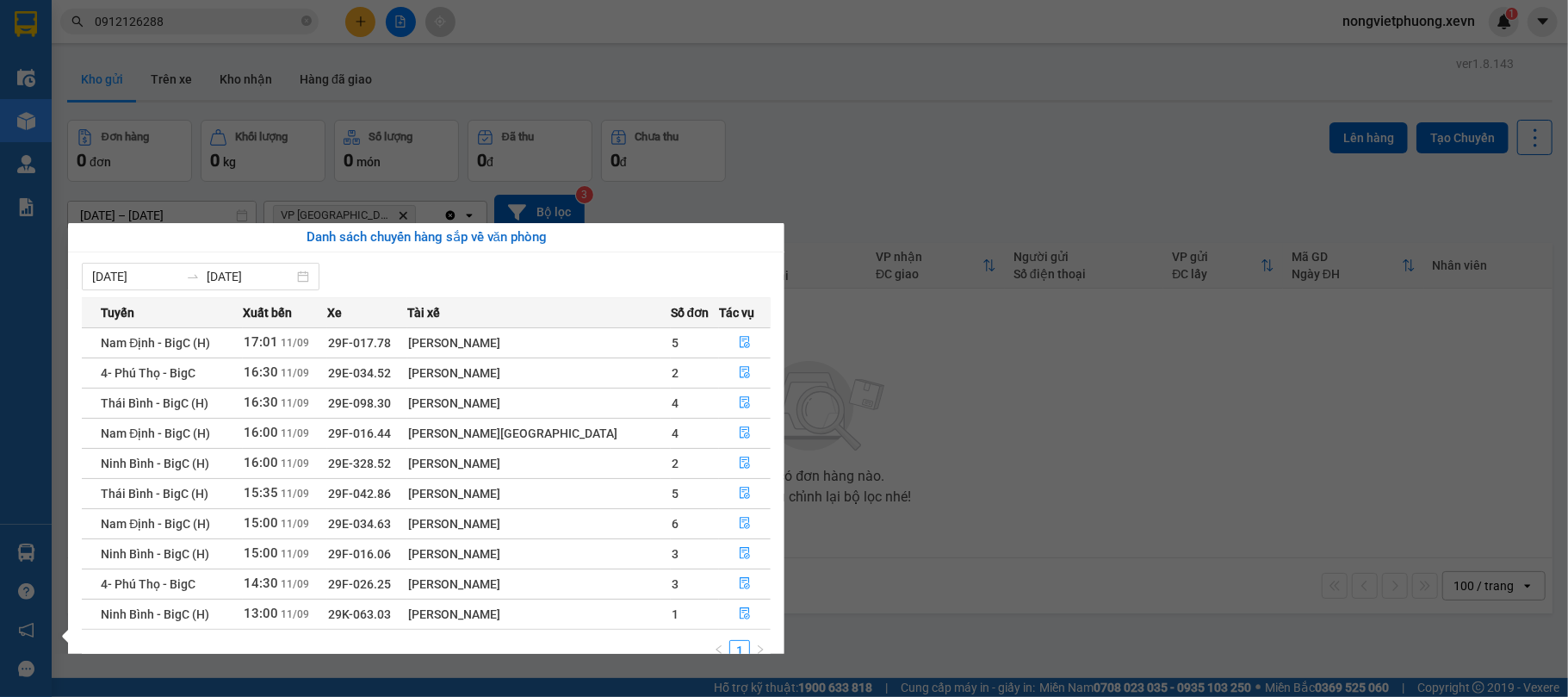
click at [0, 498] on div "Điều hành xe Kho hàng mới Quản [PERSON_NAME] lý chuyến Quản lý giao nhận mới Qu…" at bounding box center [25, 348] width 51 height 697
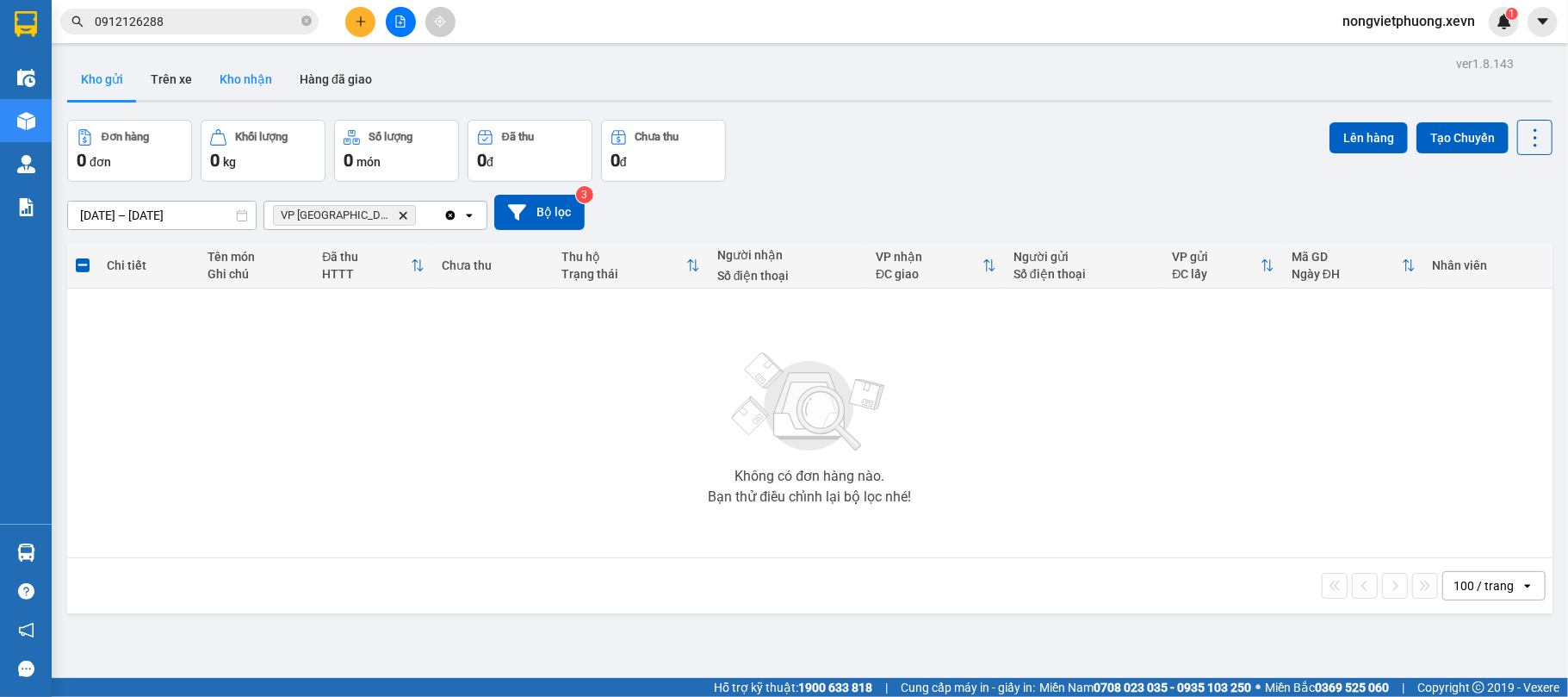
click at [238, 69] on button "Kho nhận" at bounding box center [246, 79] width 80 height 41
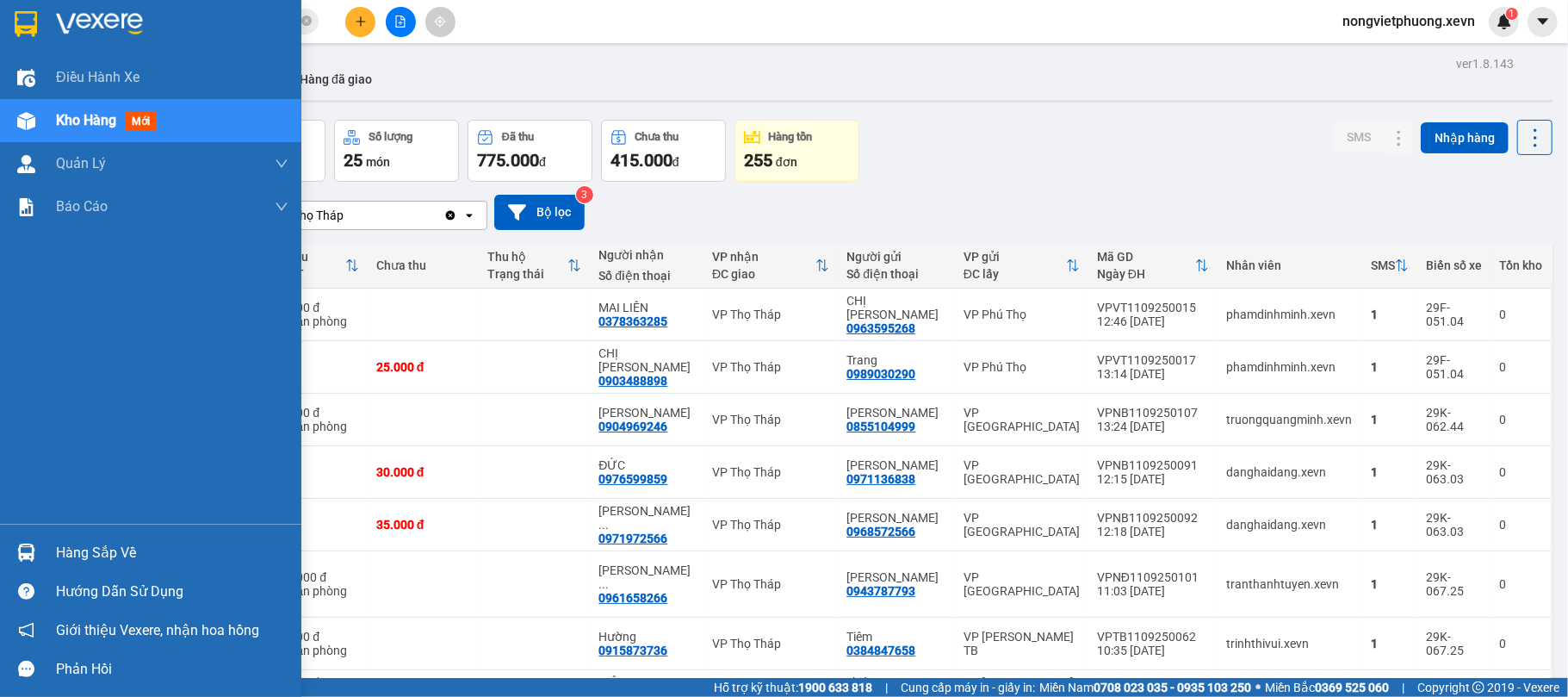
click at [40, 548] on div at bounding box center [25, 552] width 30 height 30
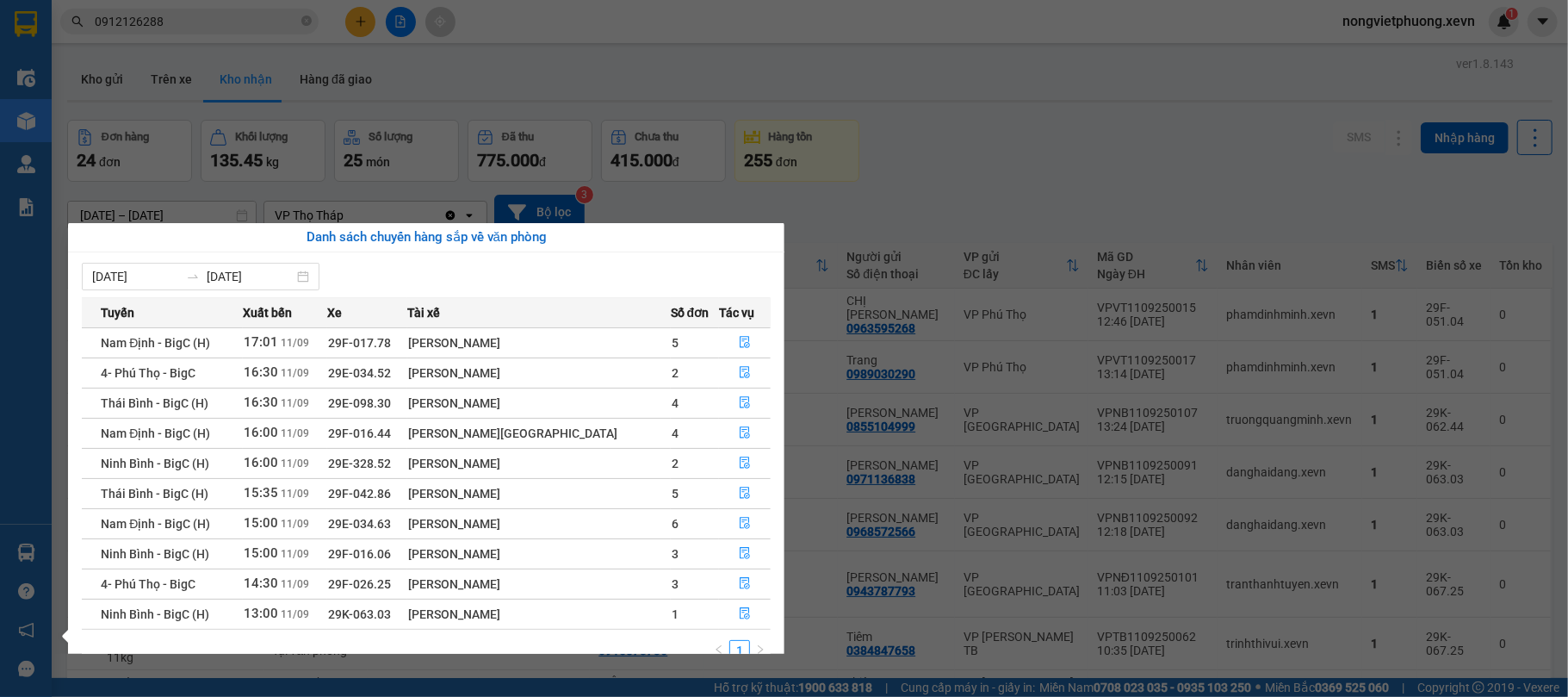
click at [0, 493] on div "Điều hành xe Kho hàng mới Quản [PERSON_NAME] lý chuyến Quản lý giao nhận mới Qu…" at bounding box center [25, 348] width 51 height 697
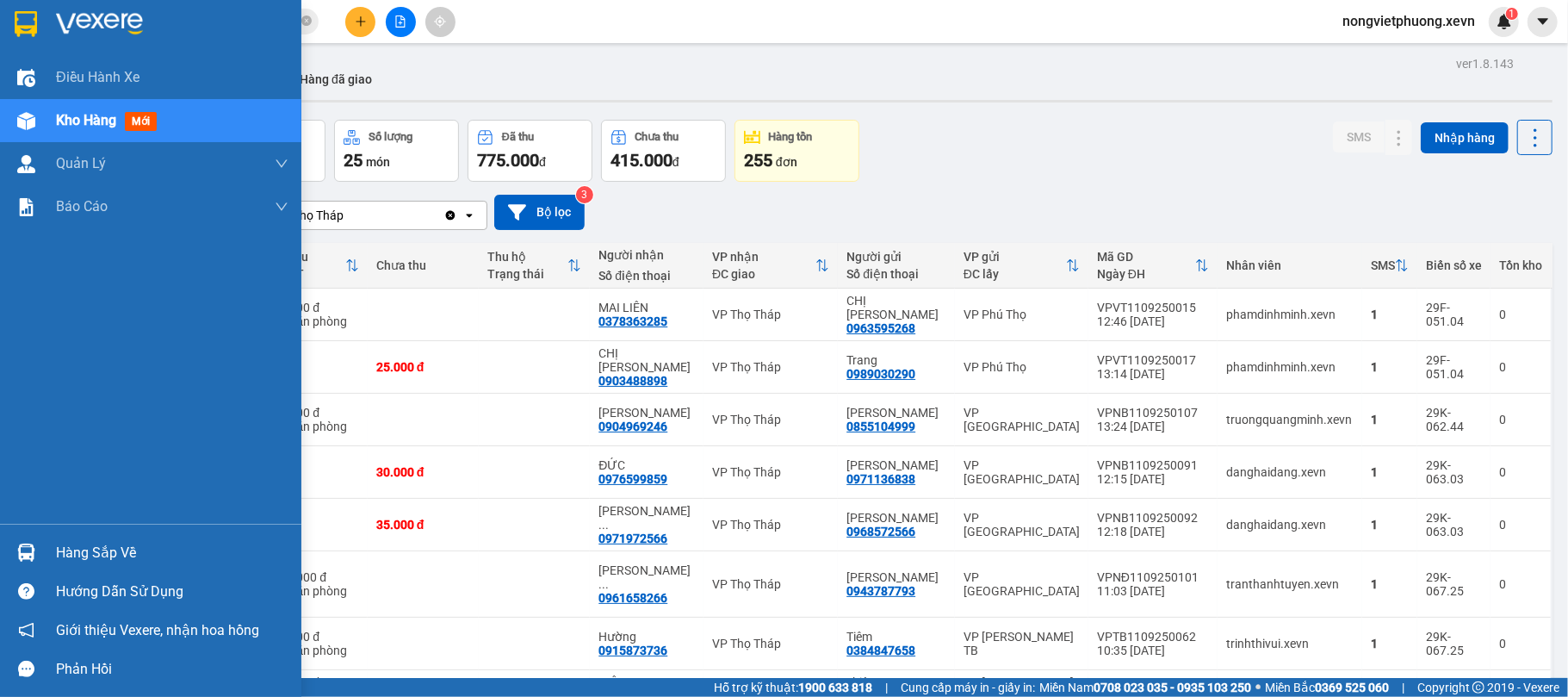
click at [18, 528] on div "Hàng sắp về Hướng dẫn sử dụng Giới thiệu Vexere, nhận hoa hồng Phản hồi" at bounding box center [150, 605] width 302 height 165
click at [23, 548] on img at bounding box center [26, 552] width 18 height 18
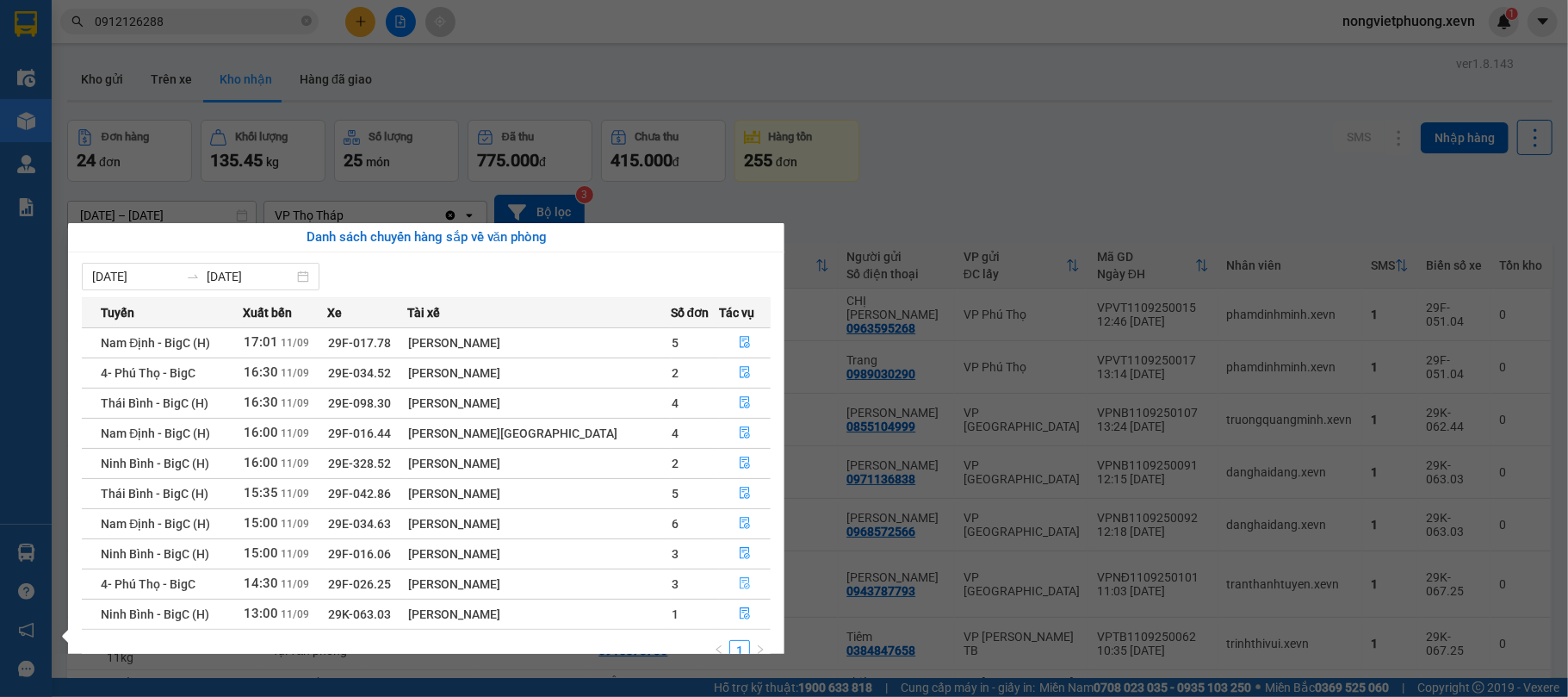
scroll to position [32, 0]
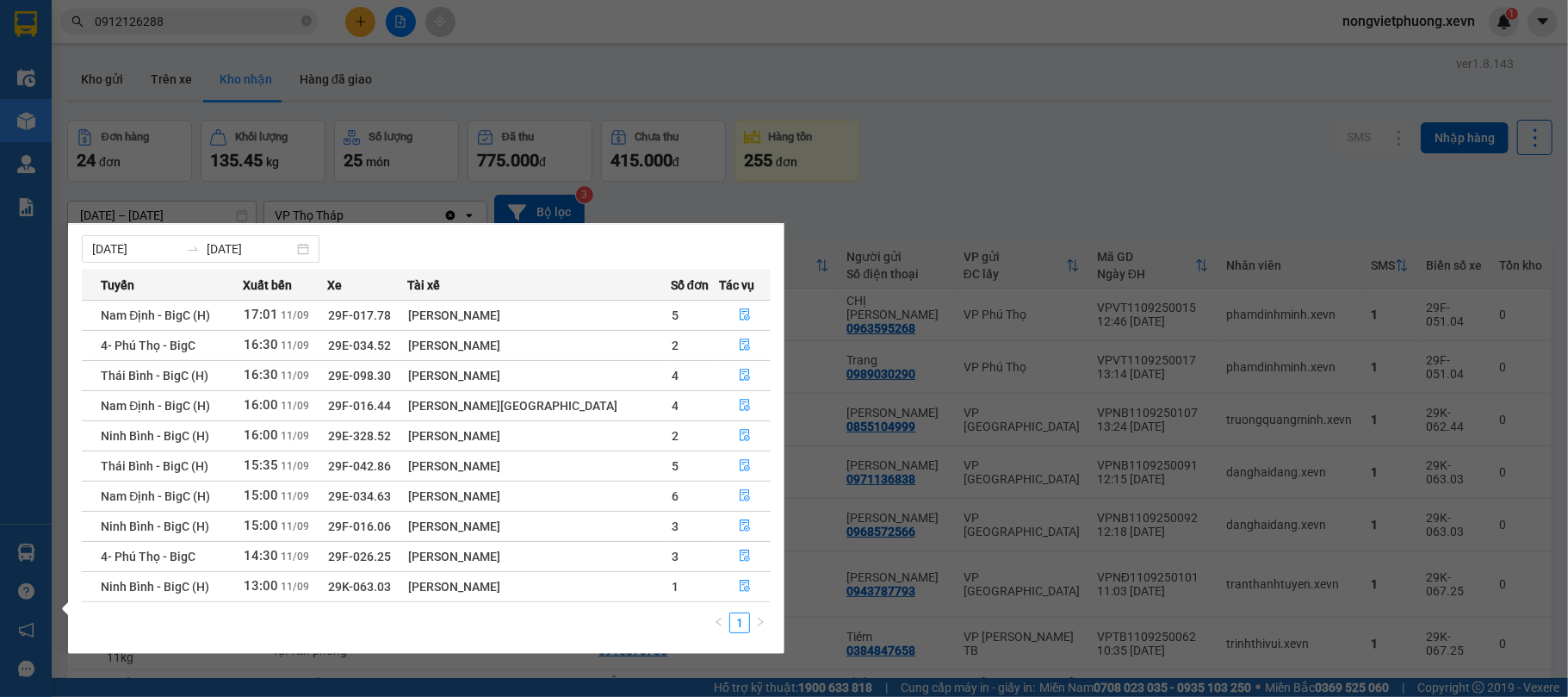
click at [1010, 428] on section "Kết quả tìm kiếm ( 13 ) Bộ lọc Mã ĐH Trạng thái Món hàng Thu hộ Tổng cước Chưa …" at bounding box center [784, 348] width 1568 height 697
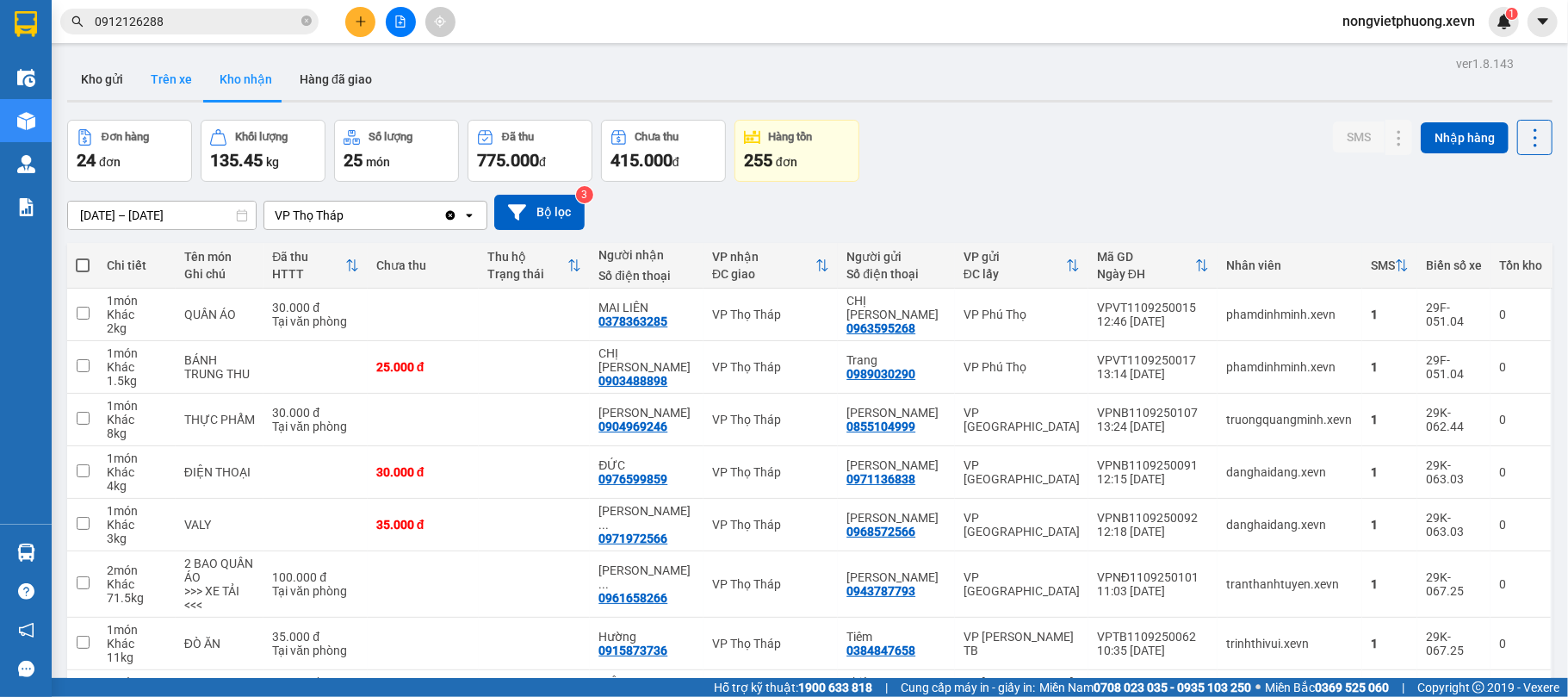
click at [160, 74] on button "Trên xe" at bounding box center [171, 79] width 68 height 41
type input "[DATE] – [DATE]"
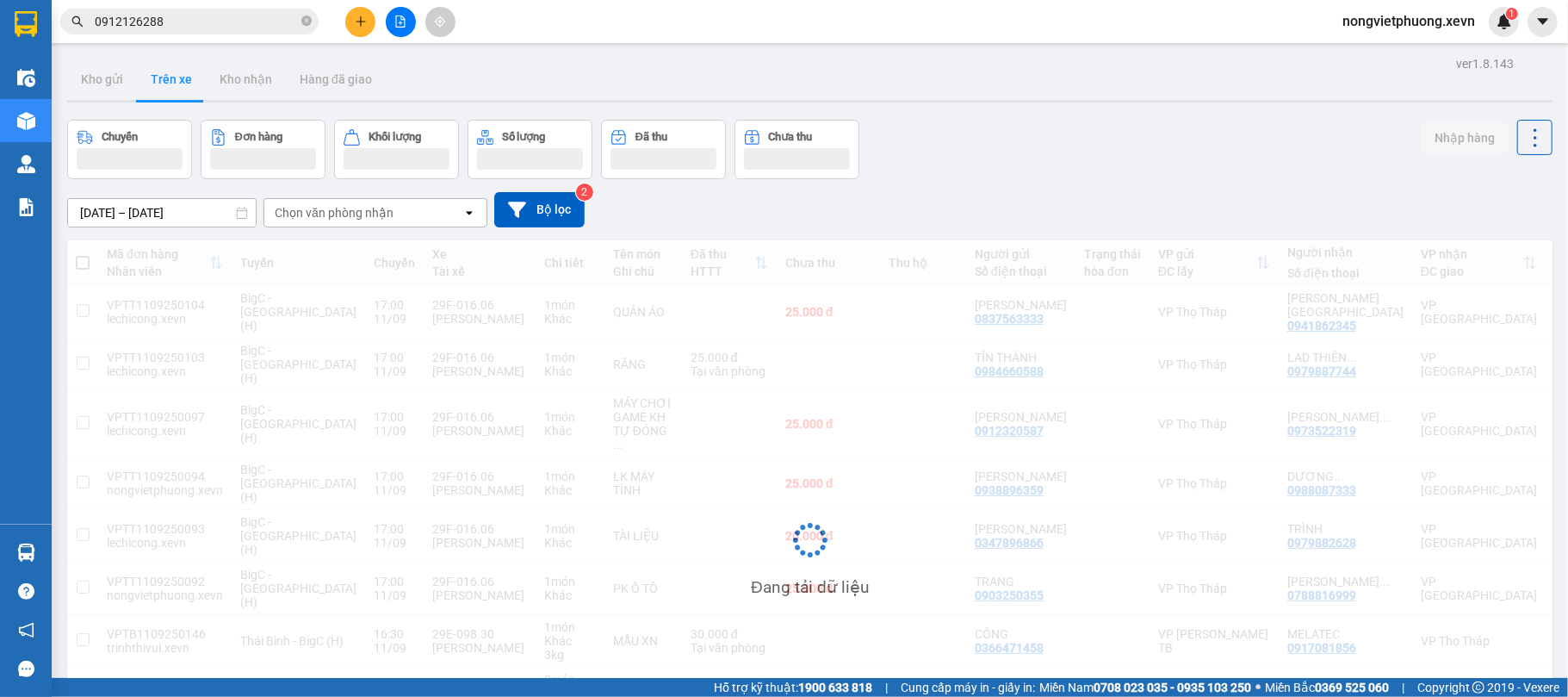
click at [396, 219] on div "Chọn văn phòng nhận" at bounding box center [364, 213] width 198 height 28
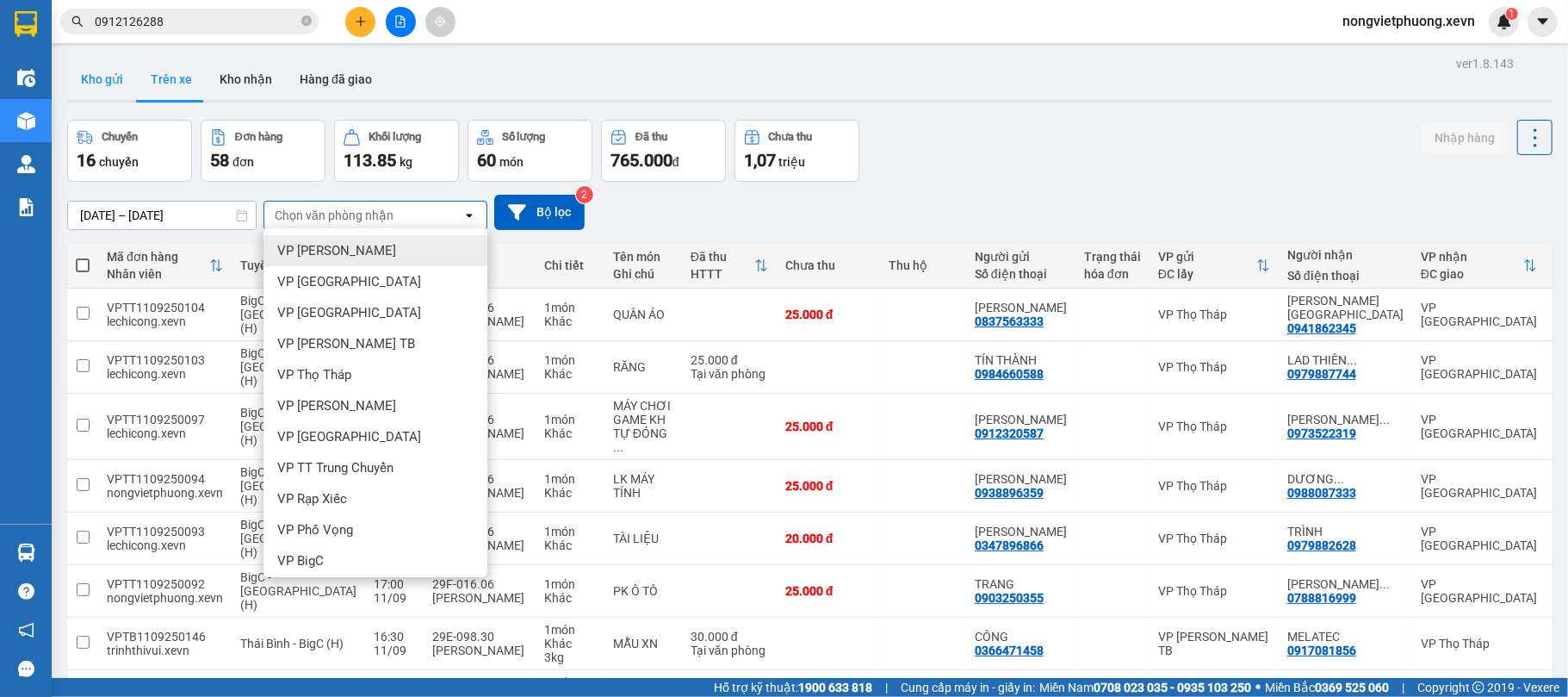
click at [108, 84] on button "Kho gửi" at bounding box center [102, 79] width 69 height 41
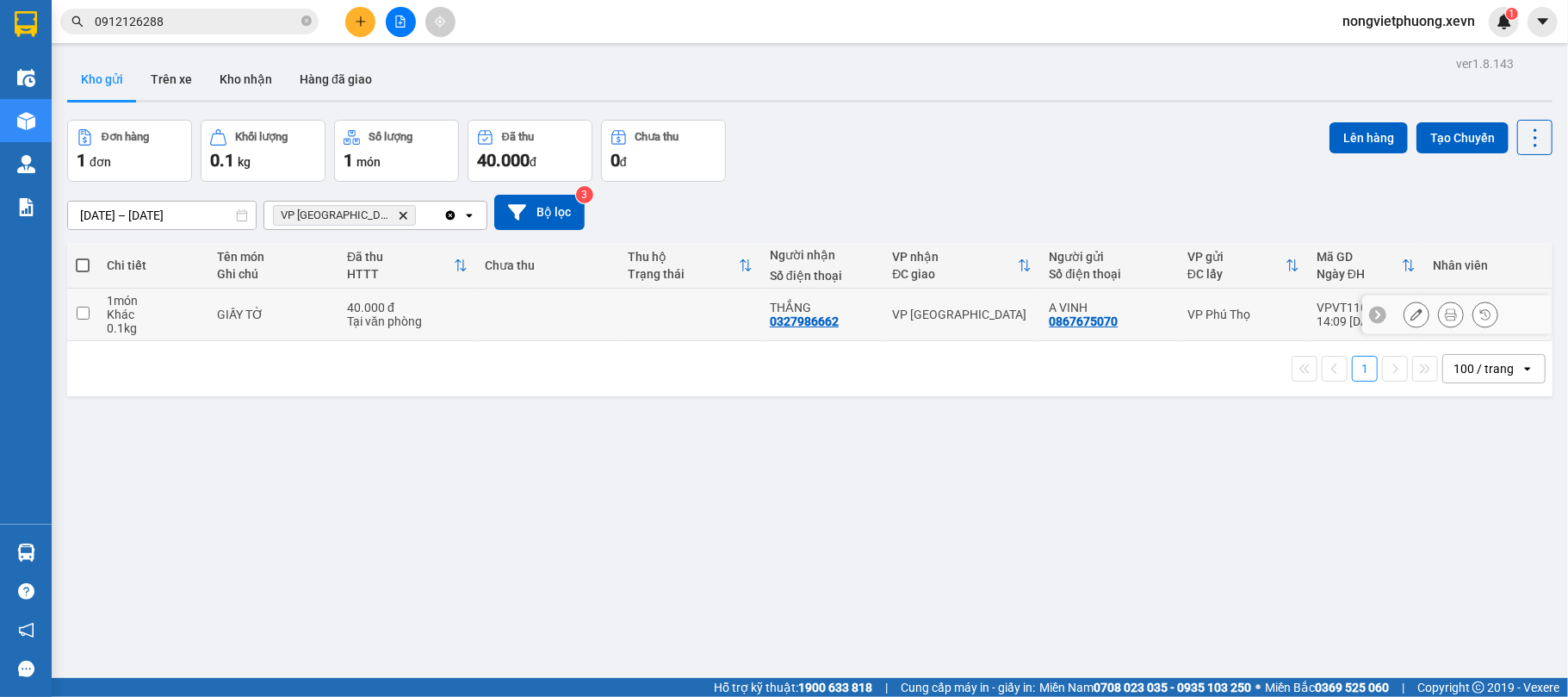
click at [596, 310] on td at bounding box center [548, 314] width 142 height 52
checkbox input "true"
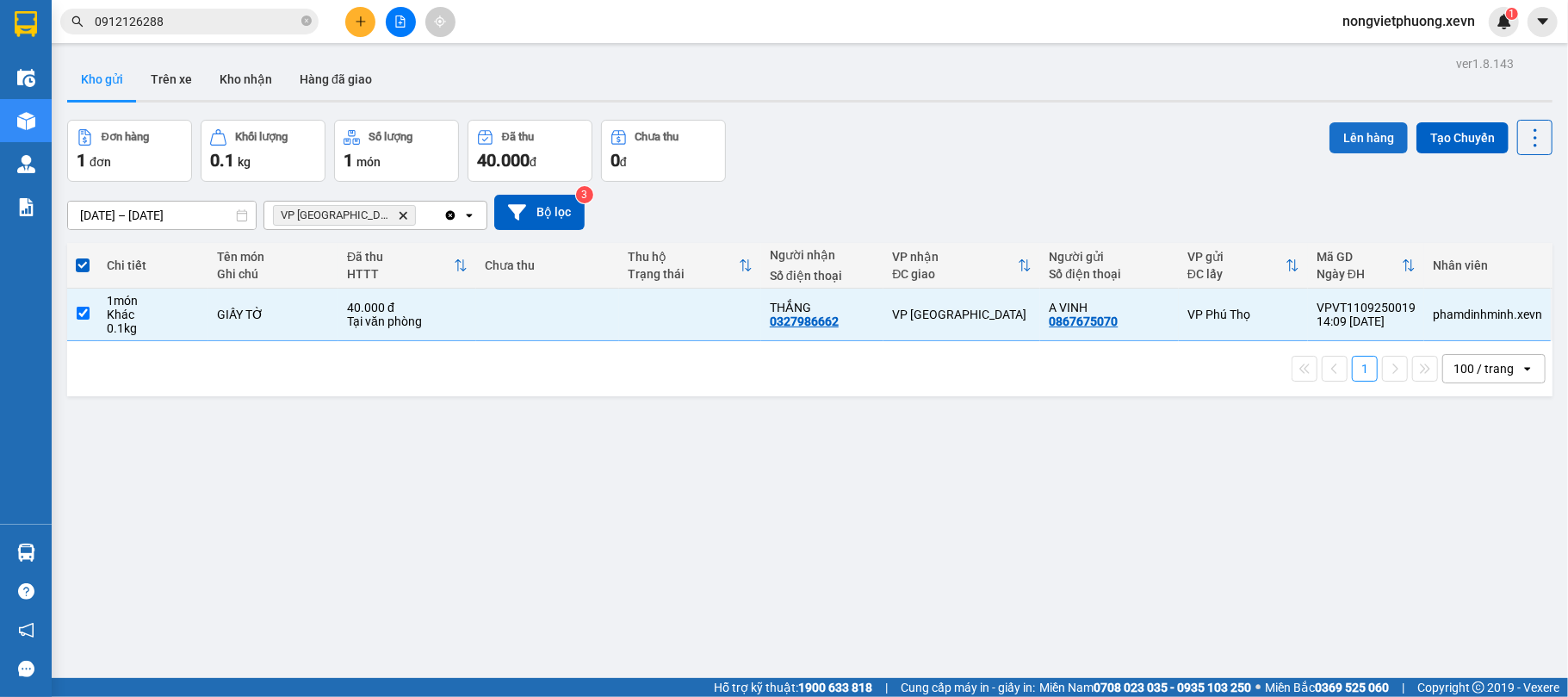
click at [1346, 129] on button "Lên hàng" at bounding box center [1368, 138] width 78 height 31
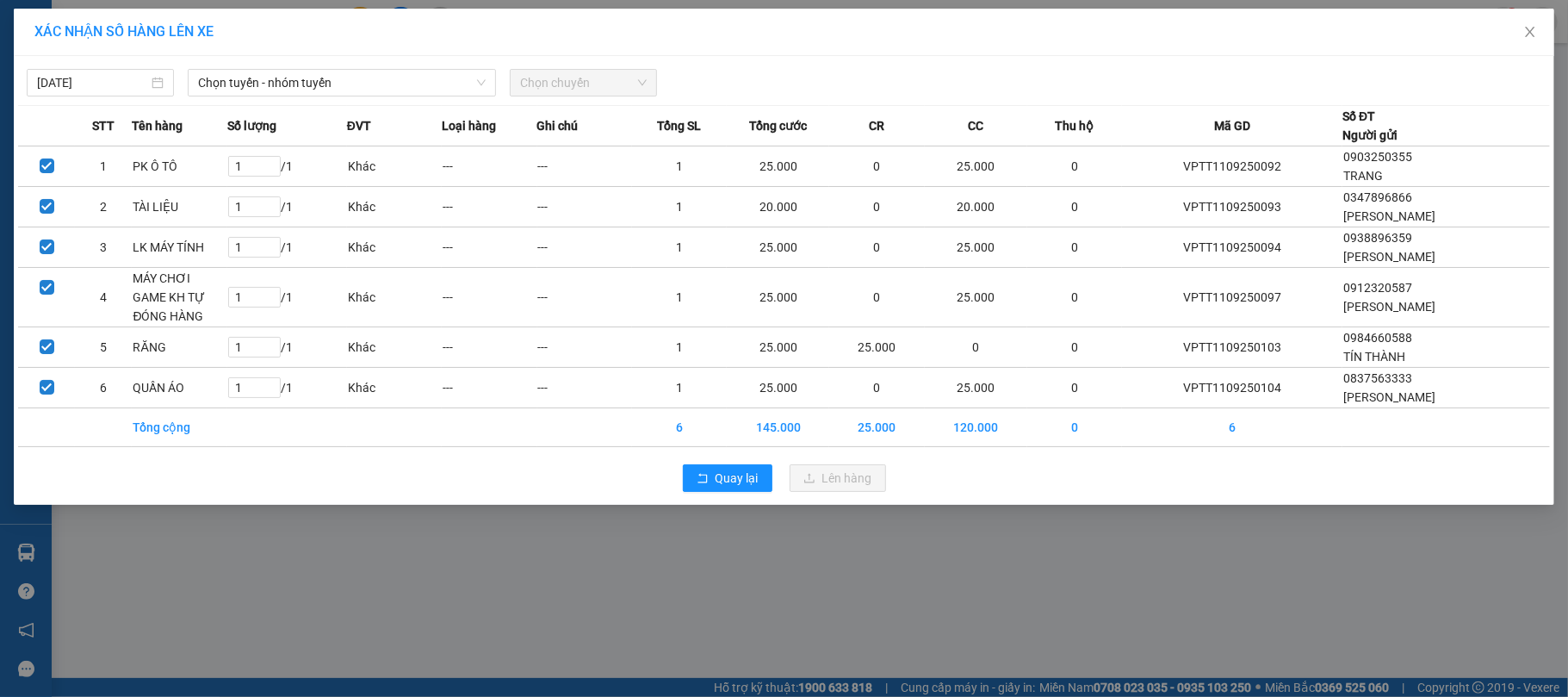
click at [272, 67] on div "[DATE] Chọn tuyến - nhóm tuyến Chọn chuyến" at bounding box center [784, 78] width 1532 height 36
click at [268, 73] on span "Chọn tuyến - nhóm tuyến" at bounding box center [341, 82] width 287 height 26
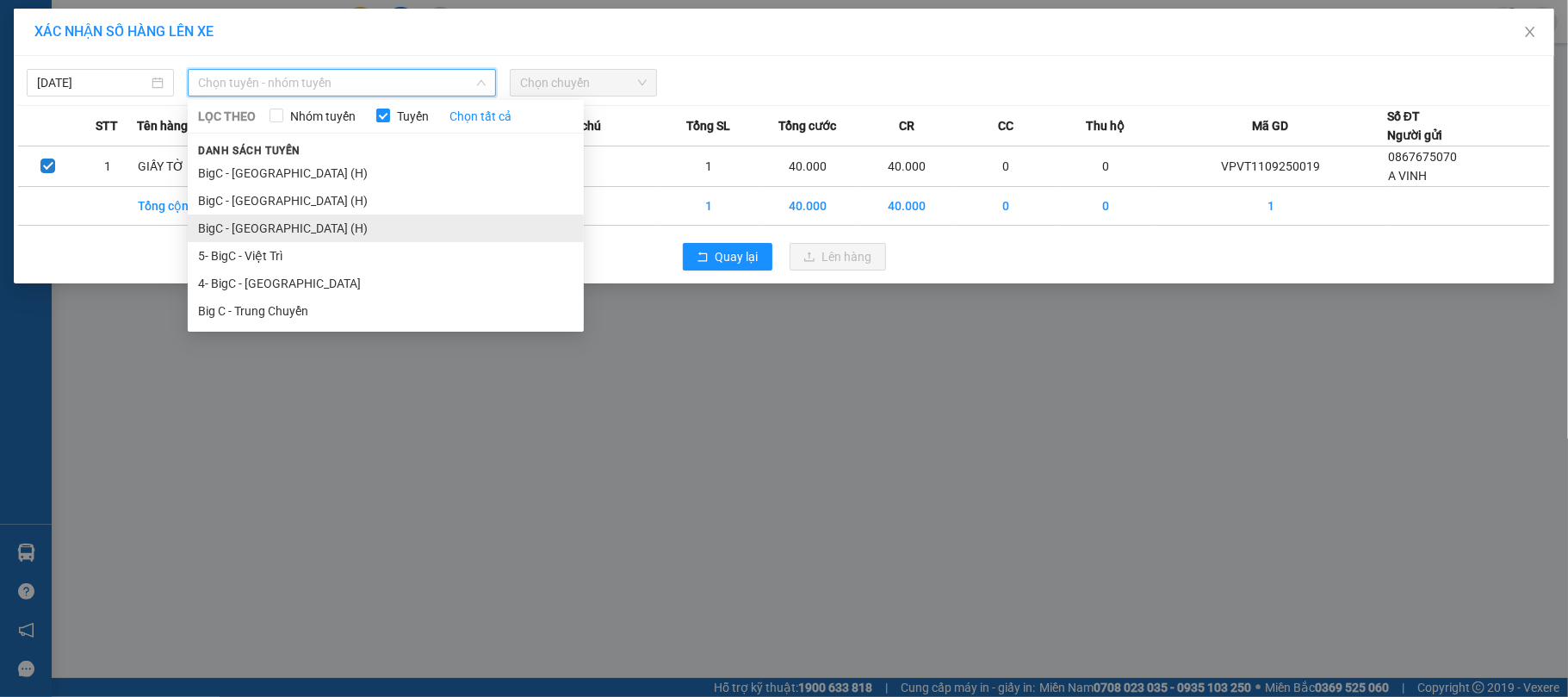
drag, startPoint x: 293, startPoint y: 221, endPoint x: 521, endPoint y: 132, distance: 244.8
click at [293, 222] on li "BigC - [GEOGRAPHIC_DATA] (H)" at bounding box center [385, 228] width 396 height 28
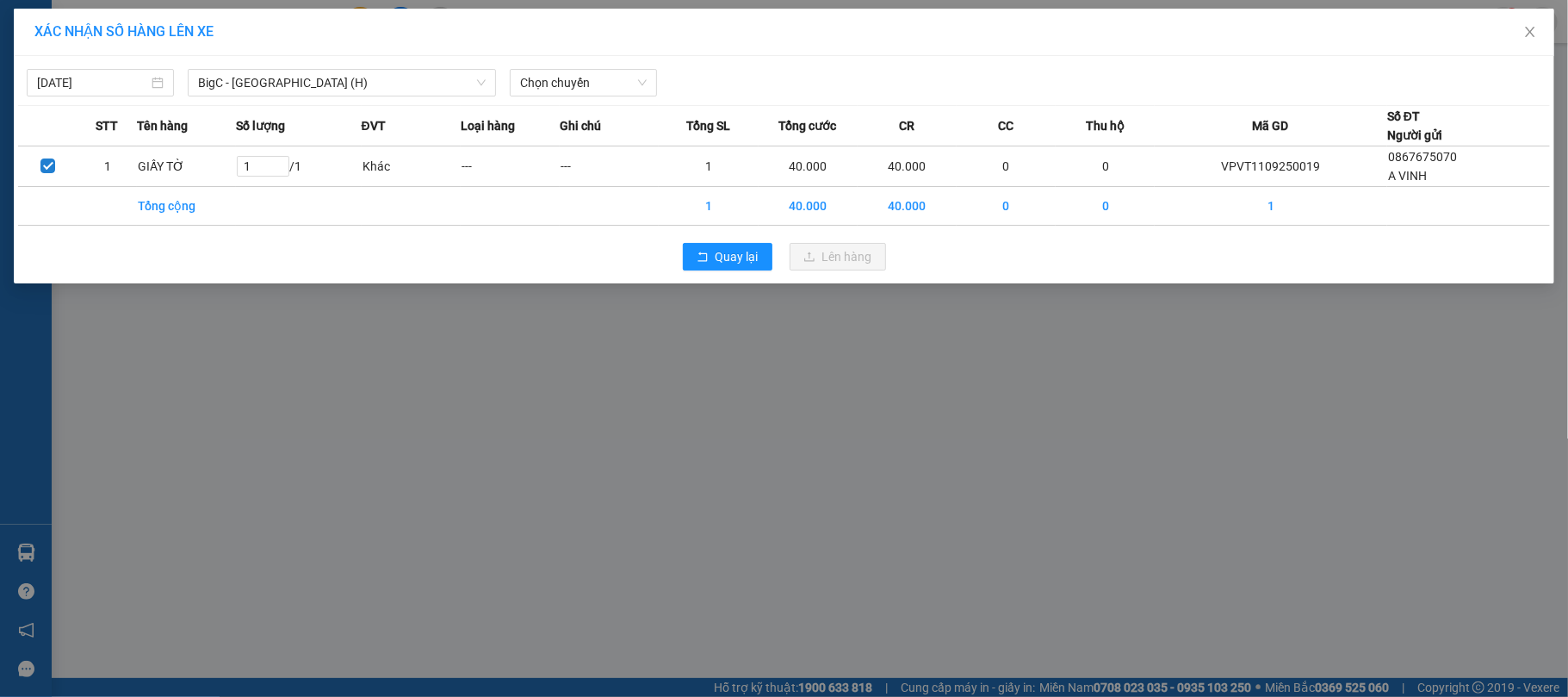
click at [580, 97] on div "[DATE] BigC - [GEOGRAPHIC_DATA] (H) LỌC THEO Nhóm tuyến Tuyến Chọn tất cả Danh …" at bounding box center [784, 169] width 1541 height 227
click at [611, 87] on span "Chọn chuyến" at bounding box center [584, 82] width 127 height 26
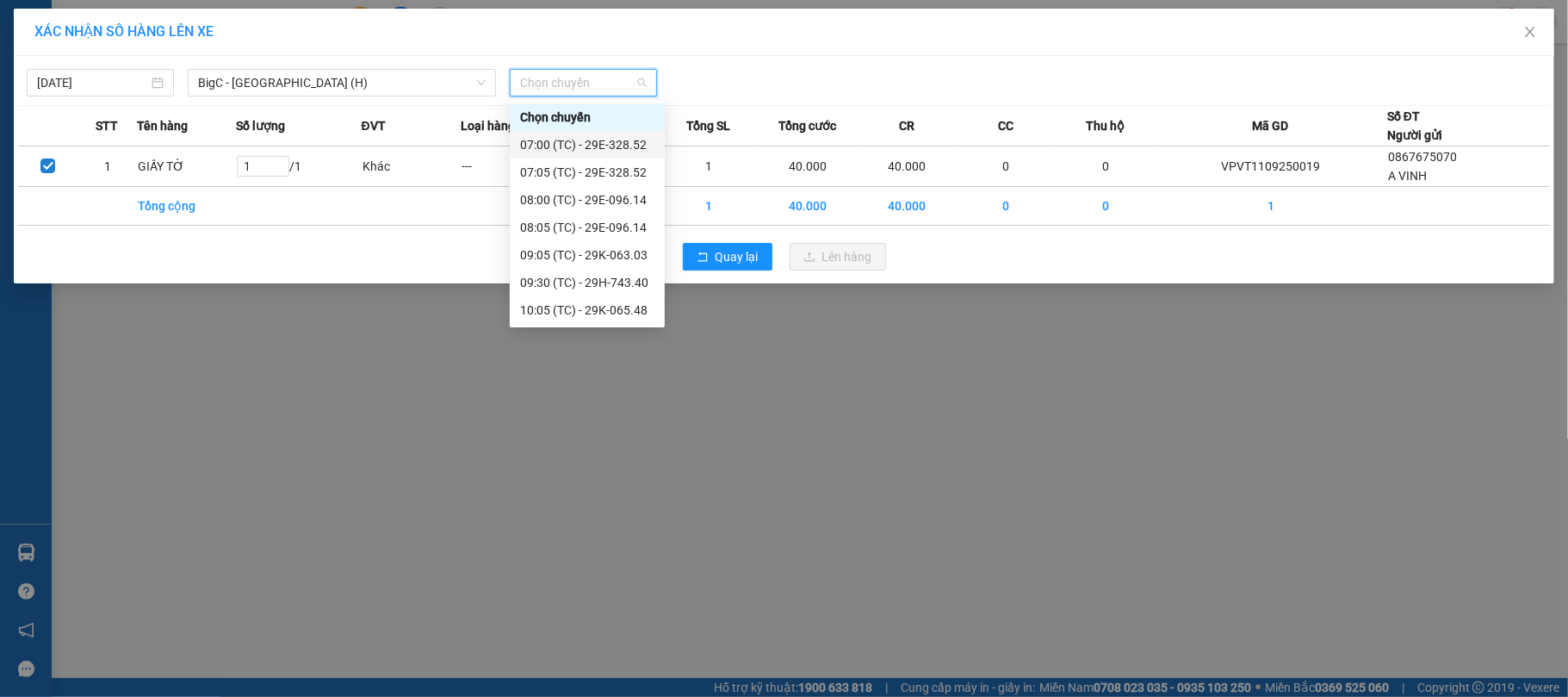
scroll to position [385, 0]
click at [579, 293] on div "17:00 (TC) - 29F-016.06" at bounding box center [587, 282] width 155 height 28
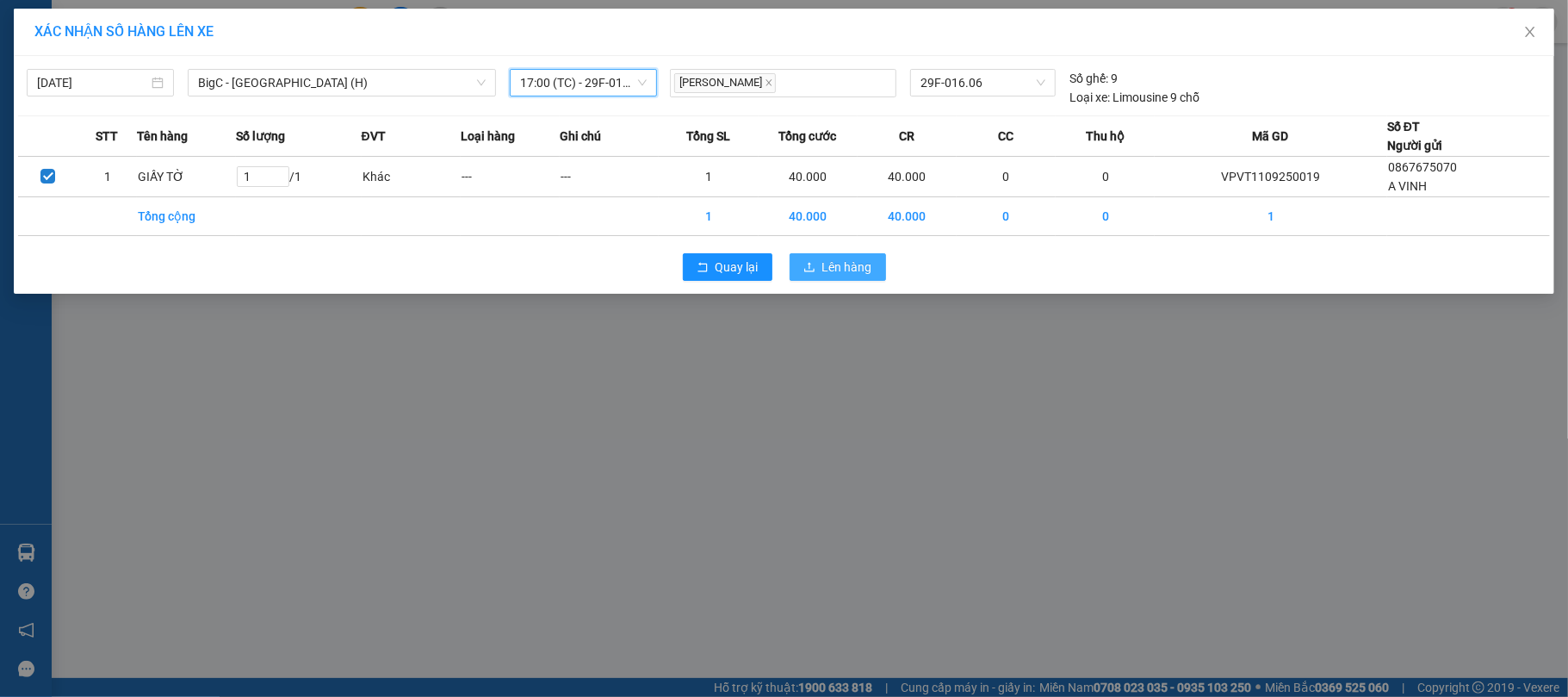
click at [828, 276] on span "Lên hàng" at bounding box center [847, 267] width 50 height 19
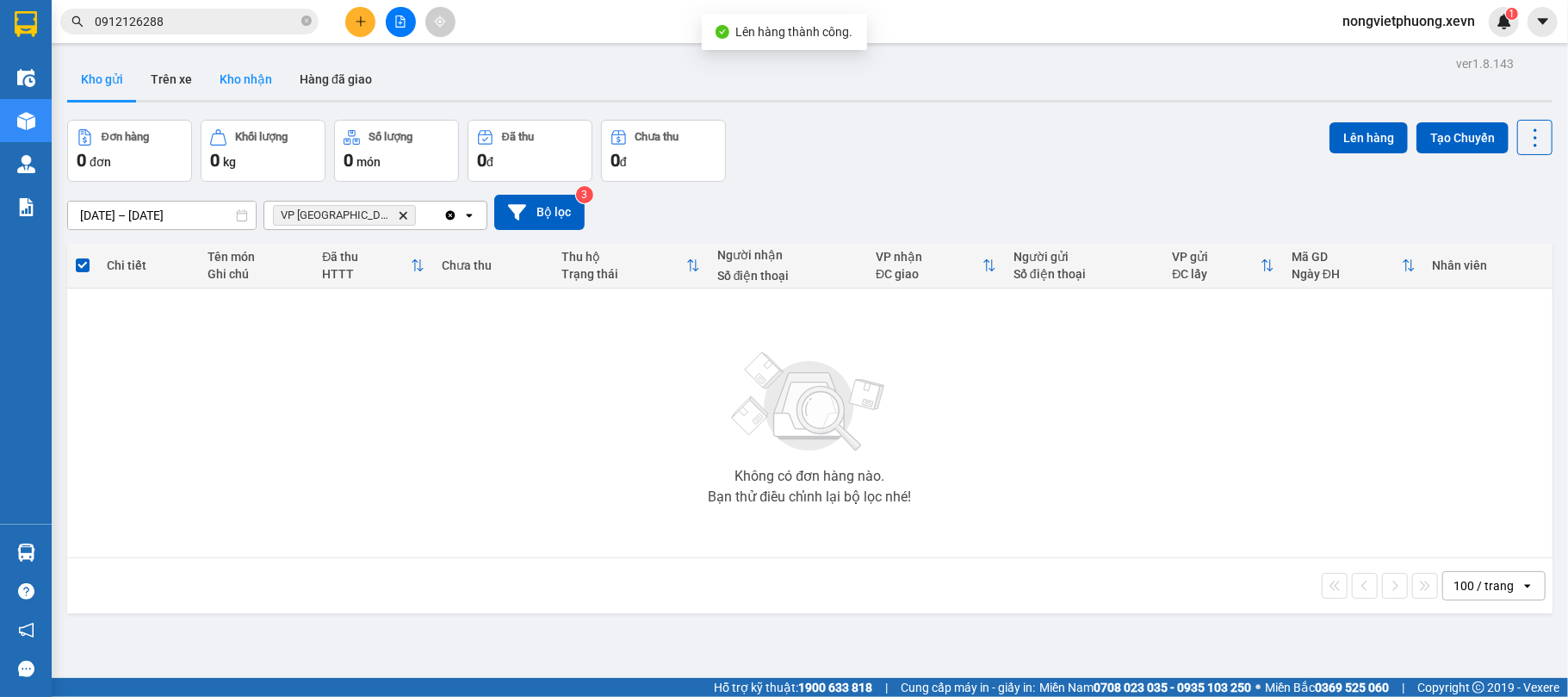
click at [259, 93] on button "Kho nhận" at bounding box center [246, 79] width 80 height 41
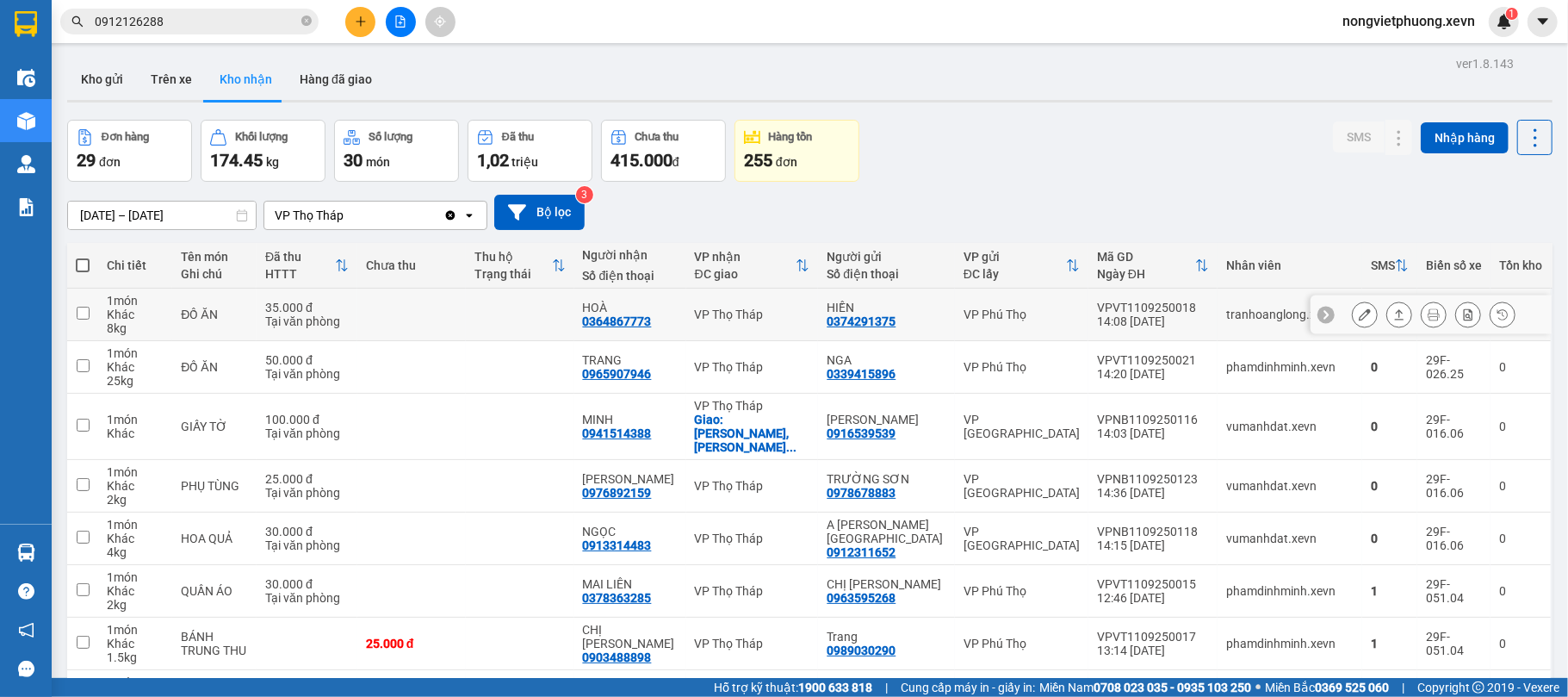
click at [1032, 310] on div "VP Phú Thọ" at bounding box center [1021, 313] width 116 height 14
checkbox input "true"
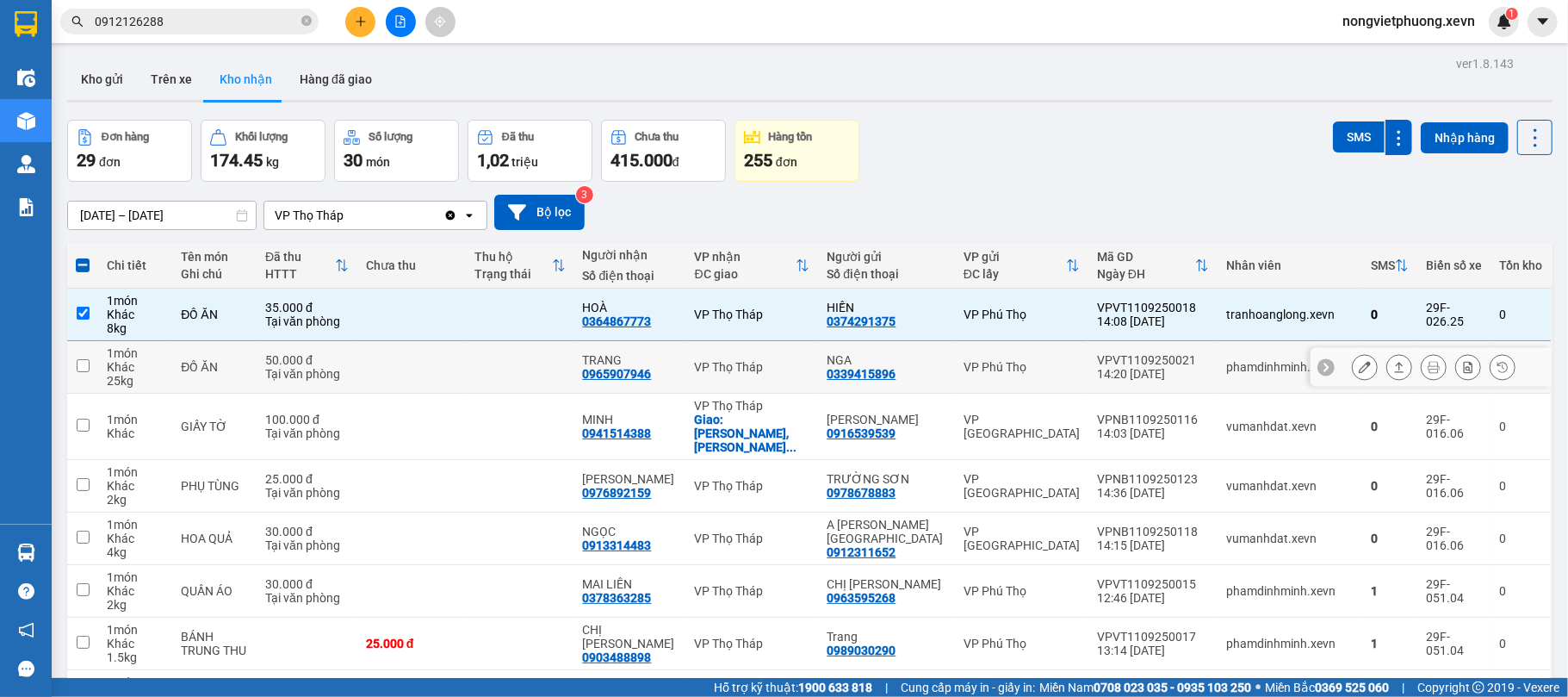
click at [1001, 348] on td "VP Phú Thọ" at bounding box center [1021, 367] width 133 height 52
checkbox input "true"
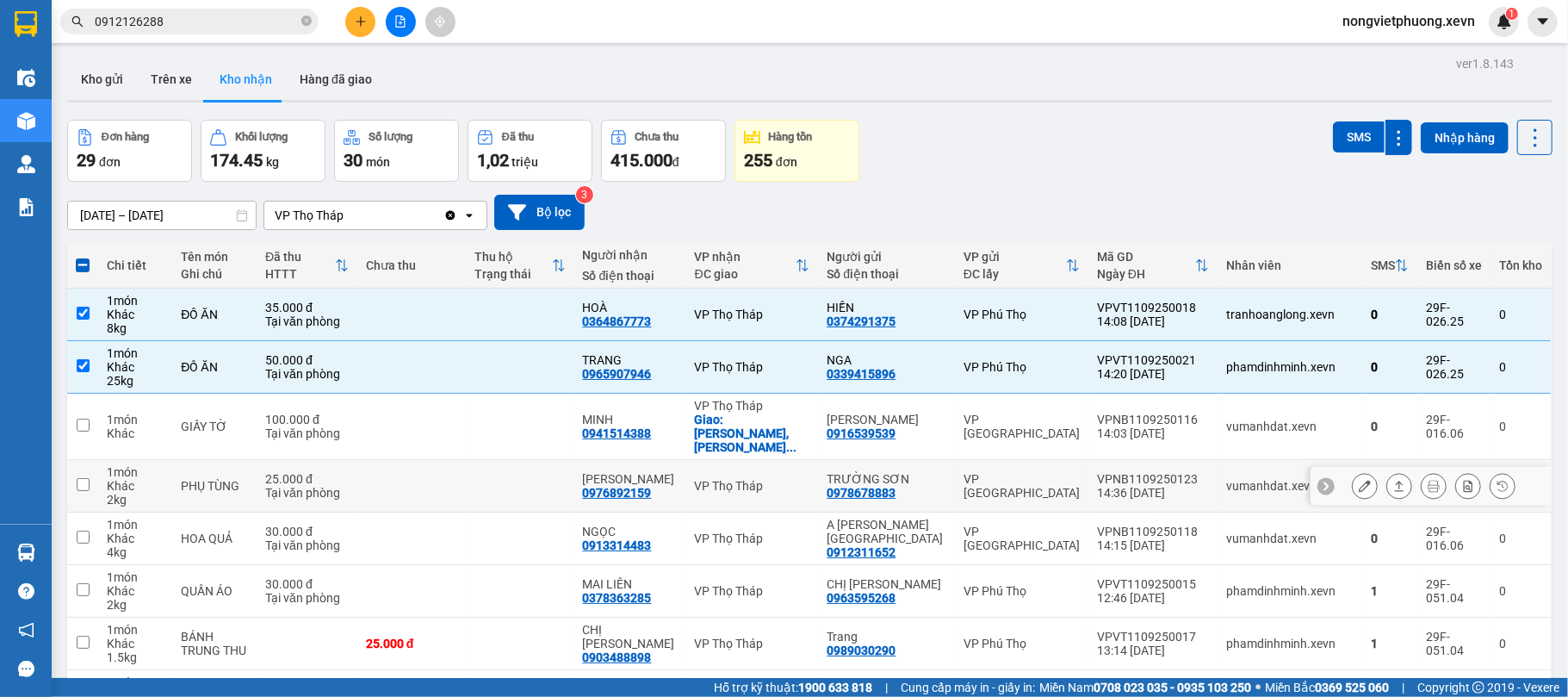
click at [1233, 489] on td "vumanhdat.xevn" at bounding box center [1290, 486] width 145 height 52
checkbox input "true"
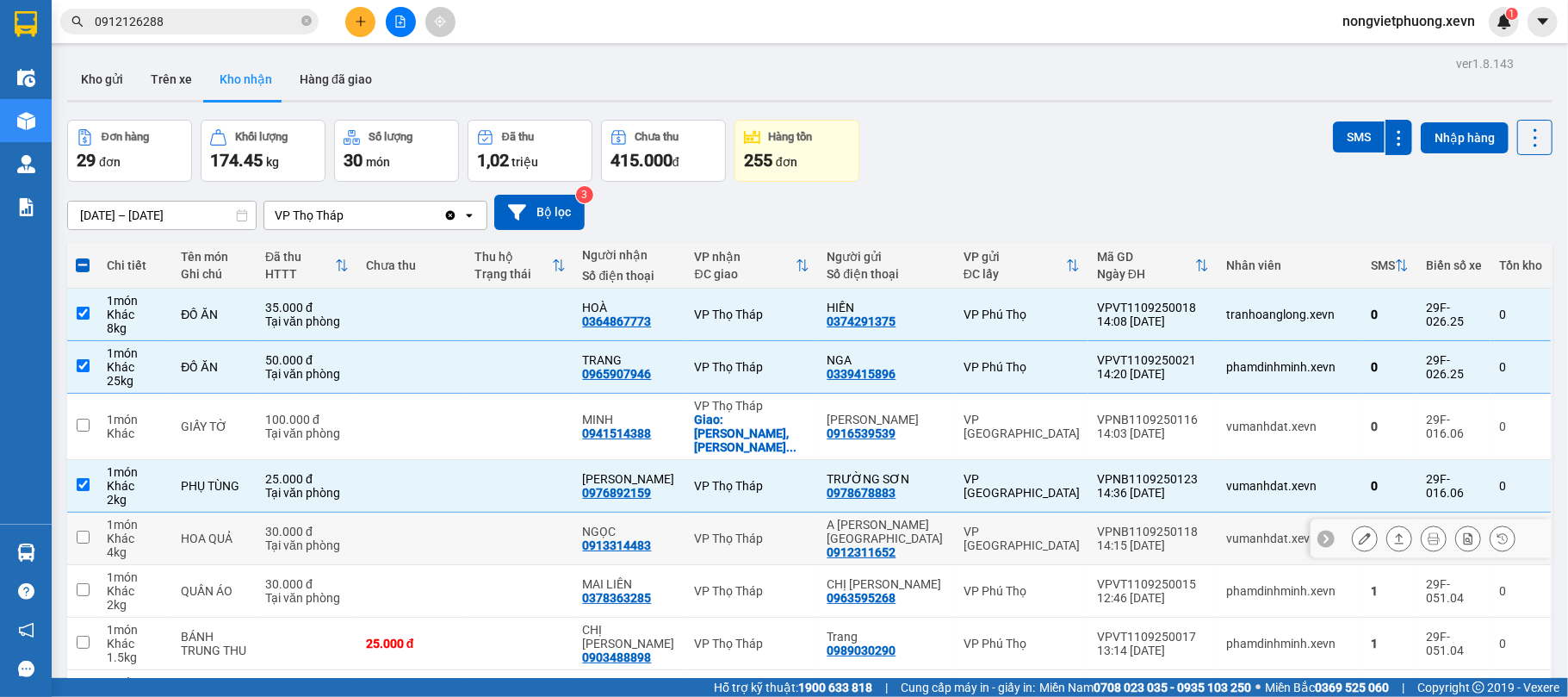
click at [1218, 514] on td "vumanhdat.xevn" at bounding box center [1290, 539] width 145 height 52
checkbox input "true"
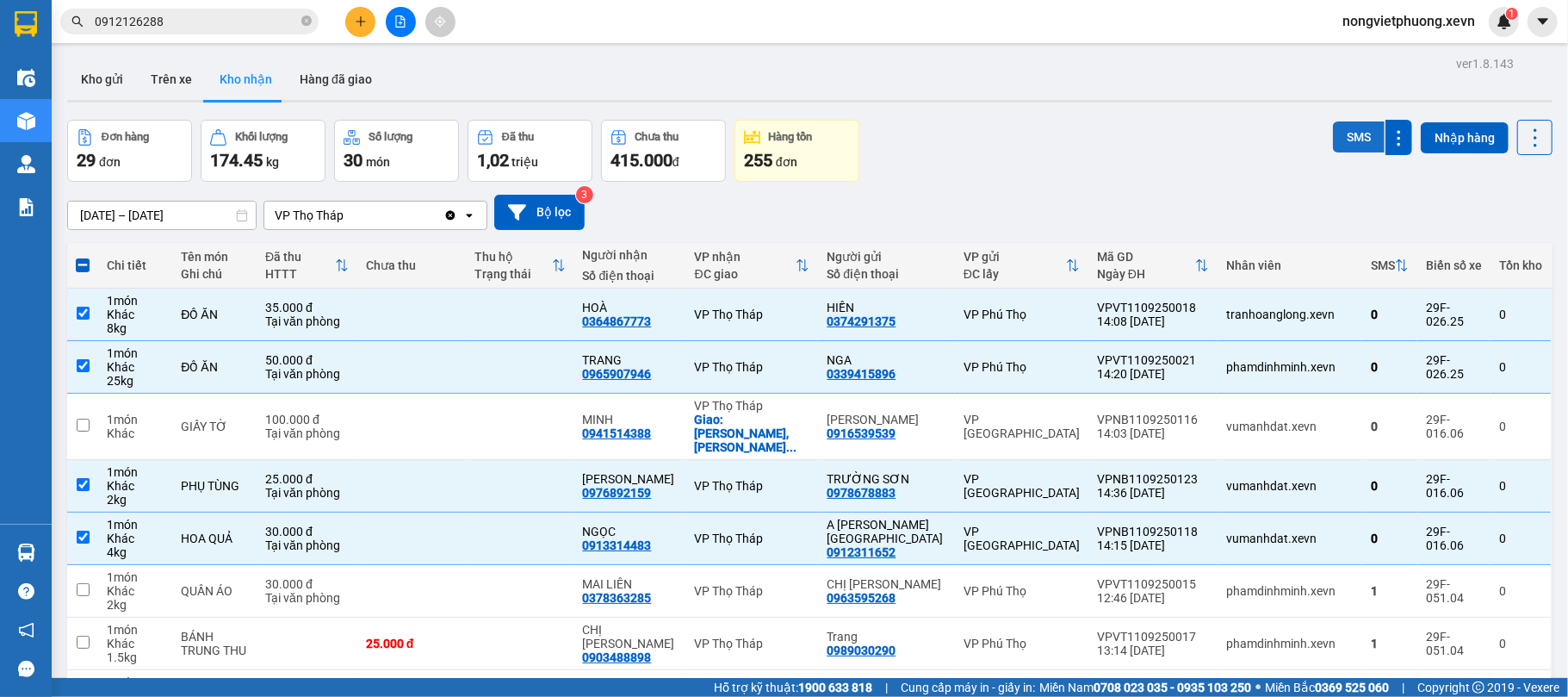
click at [1346, 131] on button "SMS" at bounding box center [1358, 137] width 51 height 31
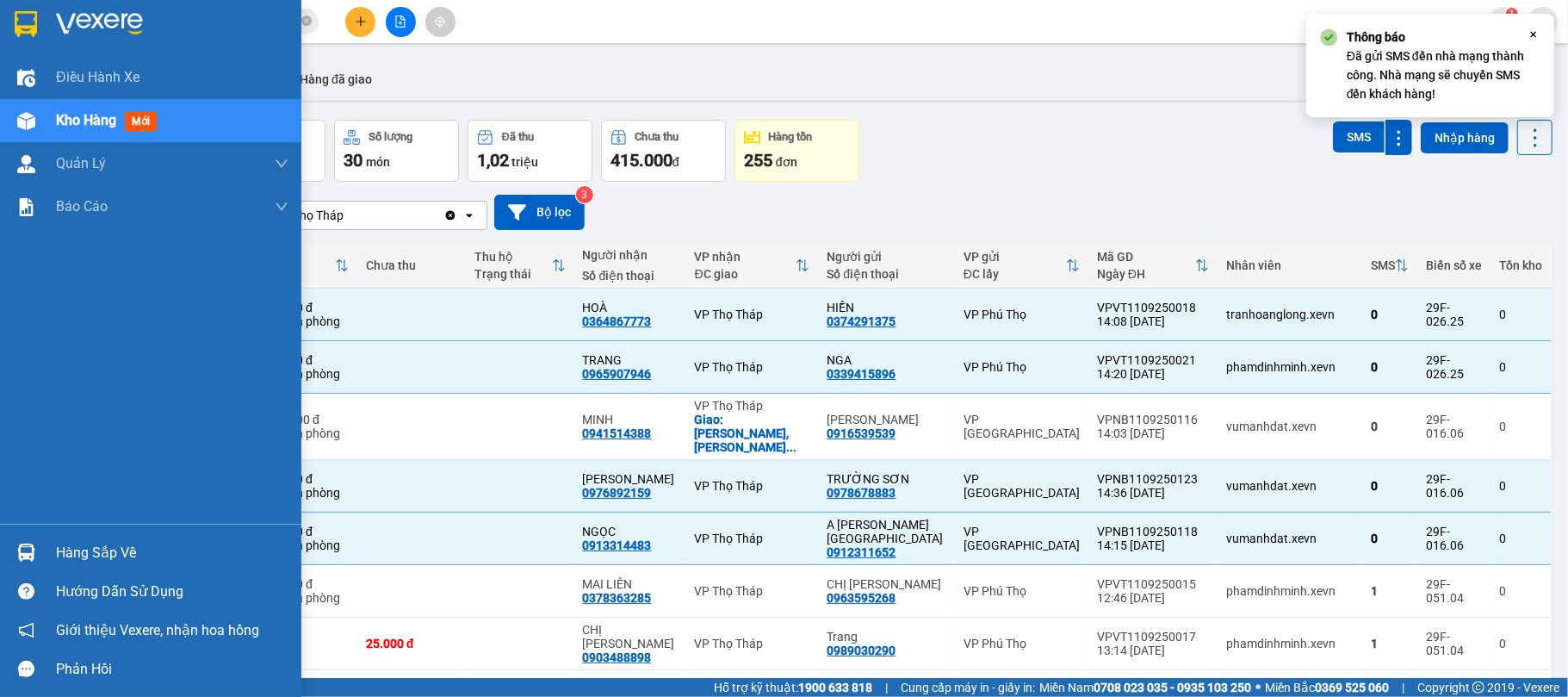
click at [57, 548] on div "Hàng sắp về" at bounding box center [172, 553] width 232 height 26
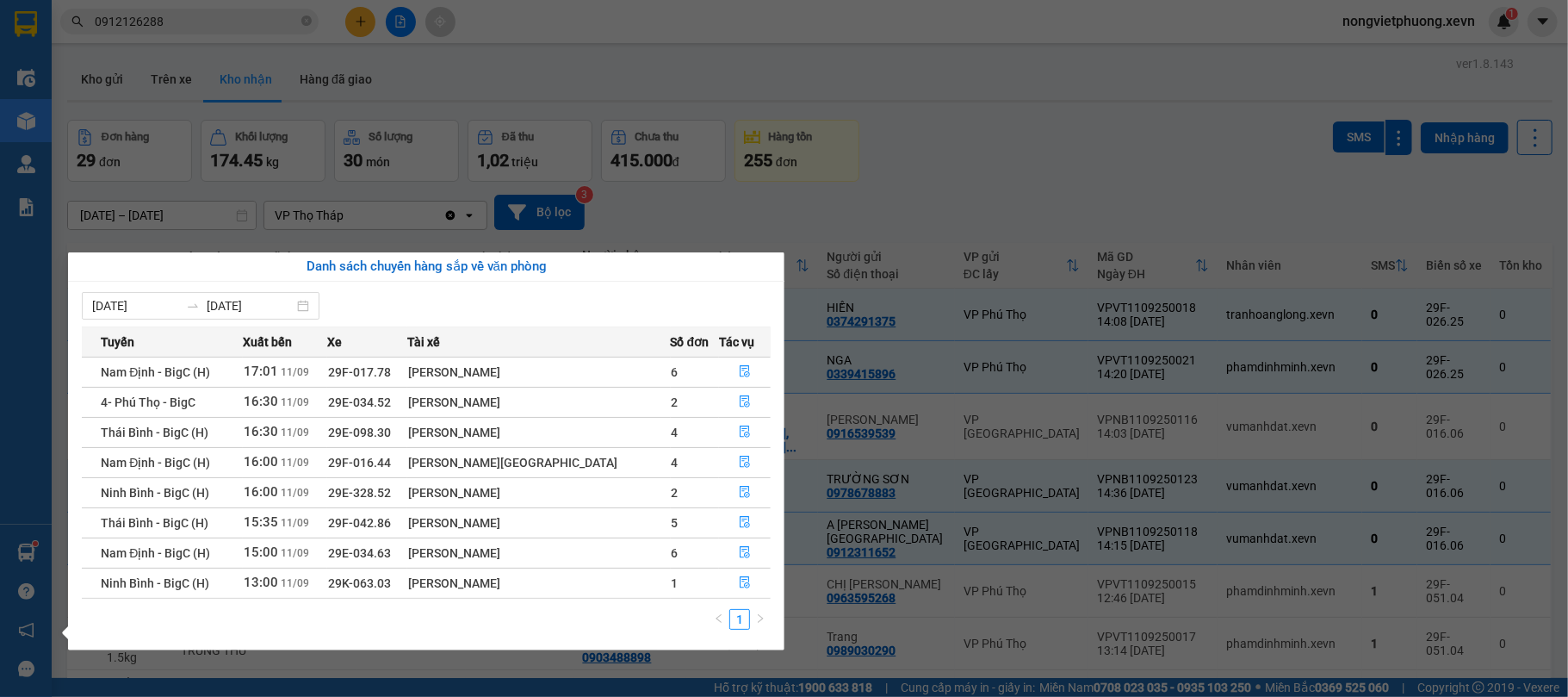
click at [357, 17] on section "Kết quả tìm kiếm ( 13 ) Bộ lọc Mã ĐH Trạng thái Món hàng Thu hộ Tổng cước Chưa …" at bounding box center [784, 348] width 1568 height 697
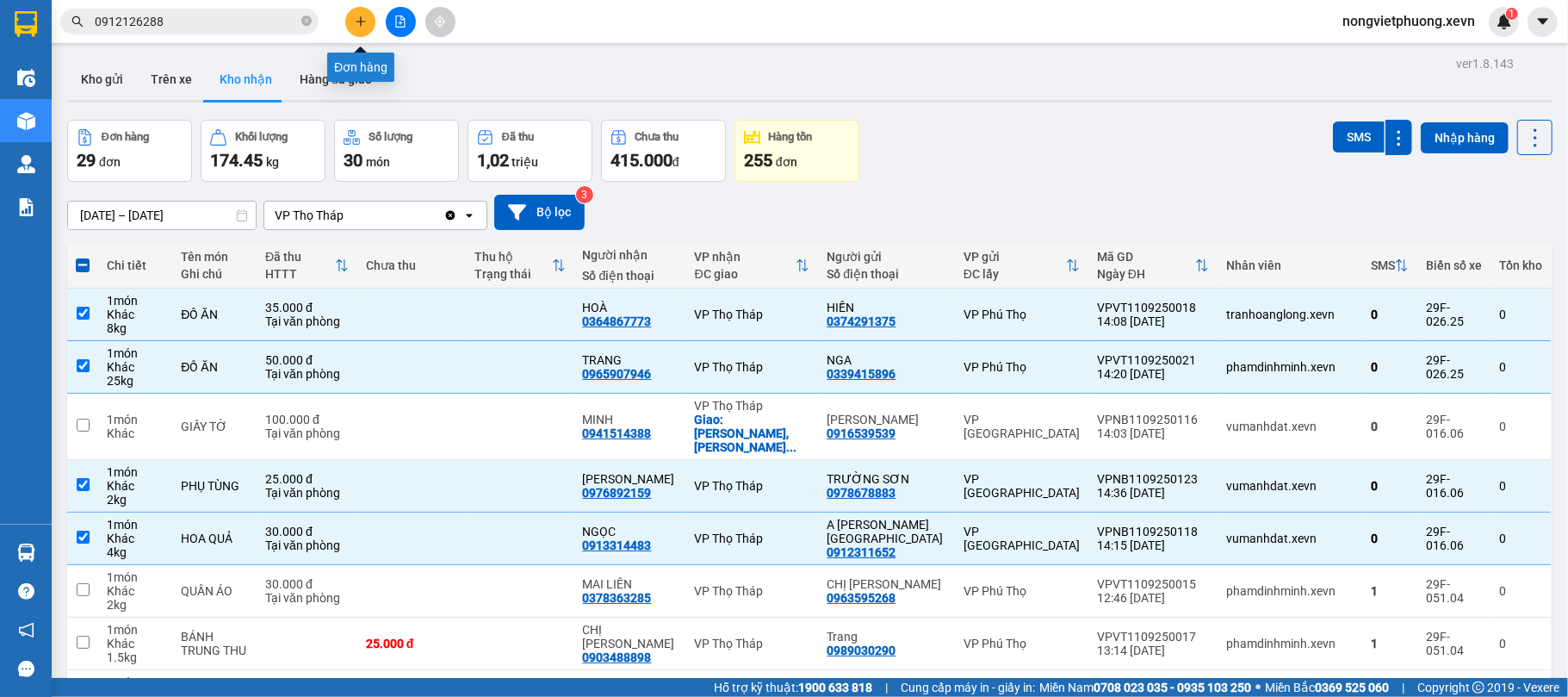
click at [357, 17] on icon "plus" at bounding box center [360, 21] width 12 height 12
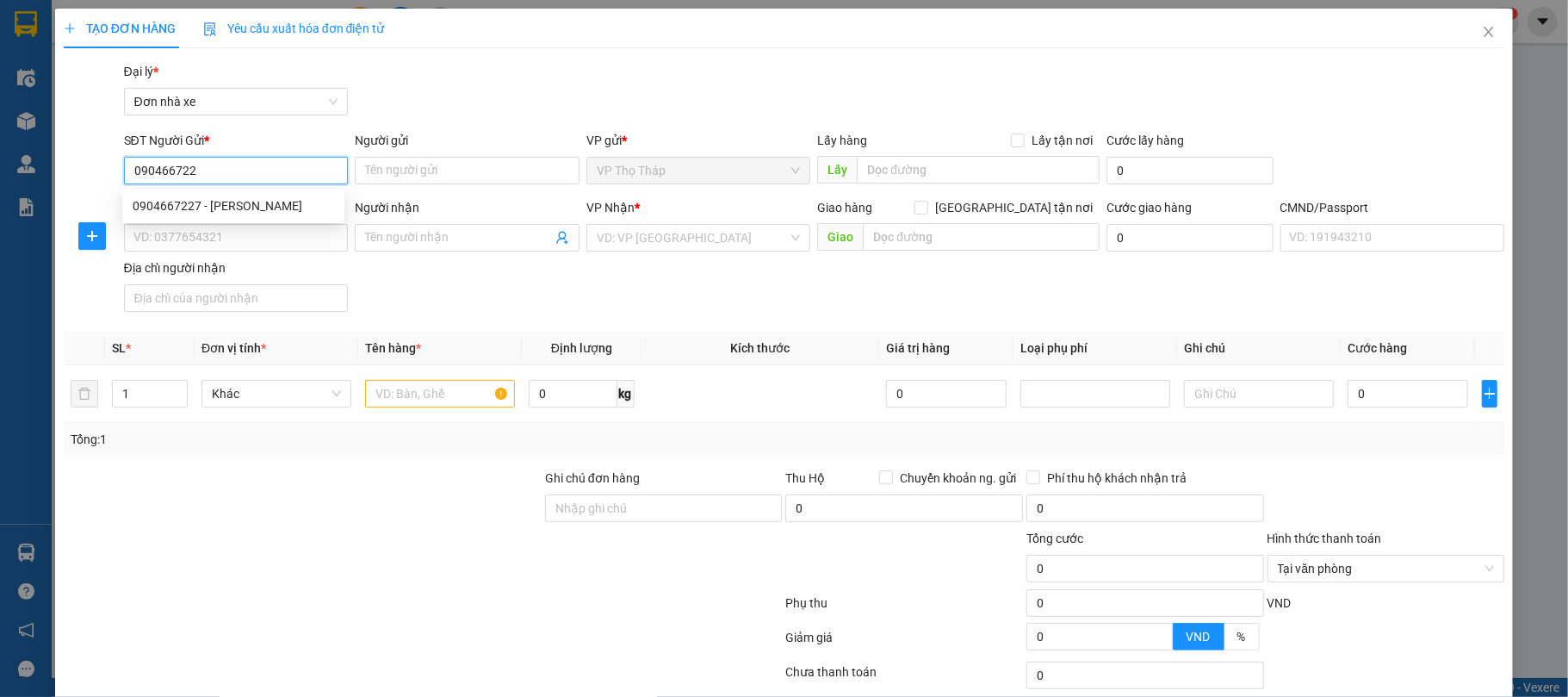
type input "0904667227"
click at [205, 205] on div "0904667227 - [PERSON_NAME]" at bounding box center [233, 205] width 202 height 19
type input "[PERSON_NAME]"
type input "0947386589"
type input "LIÊM"
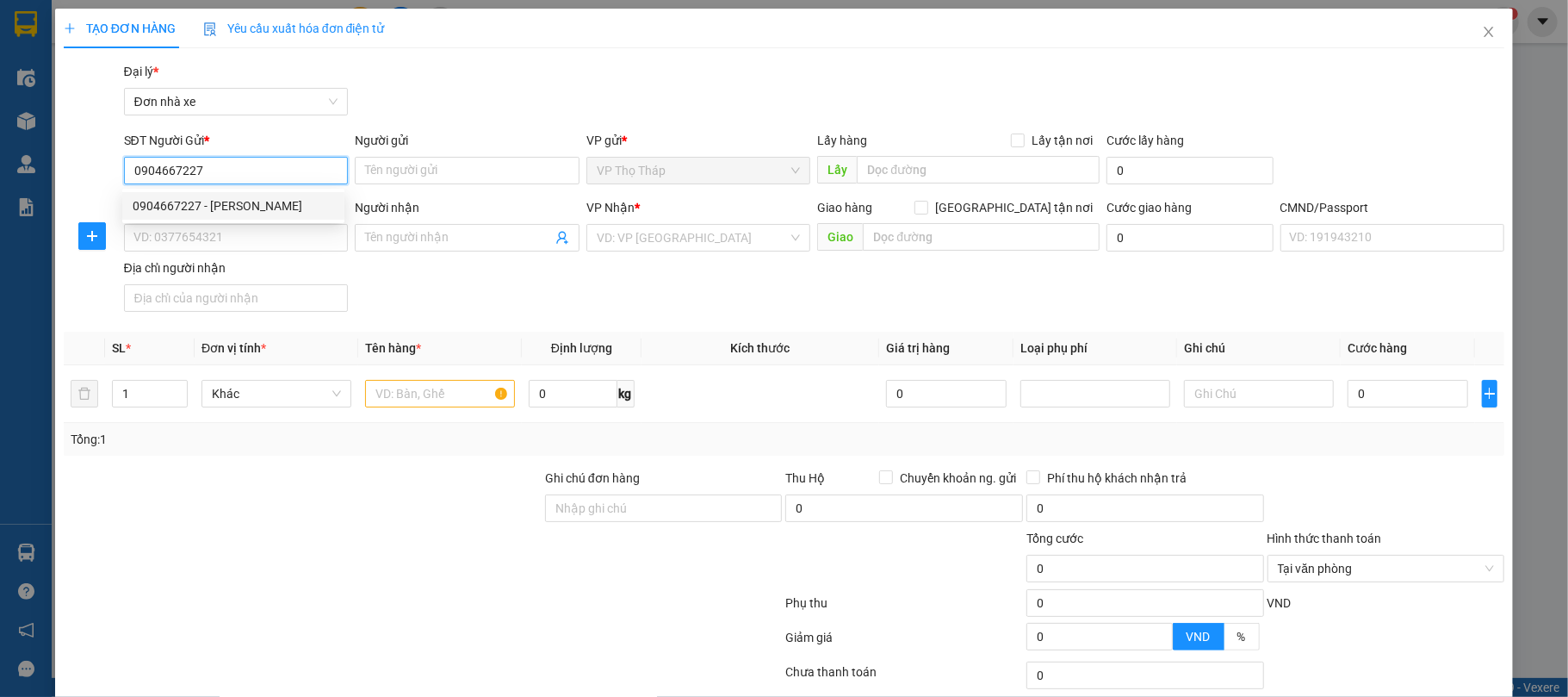
type input "034093006614 [PERSON_NAME], 45 [GEOGRAPHIC_DATA], [GEOGRAPHIC_DATA]"
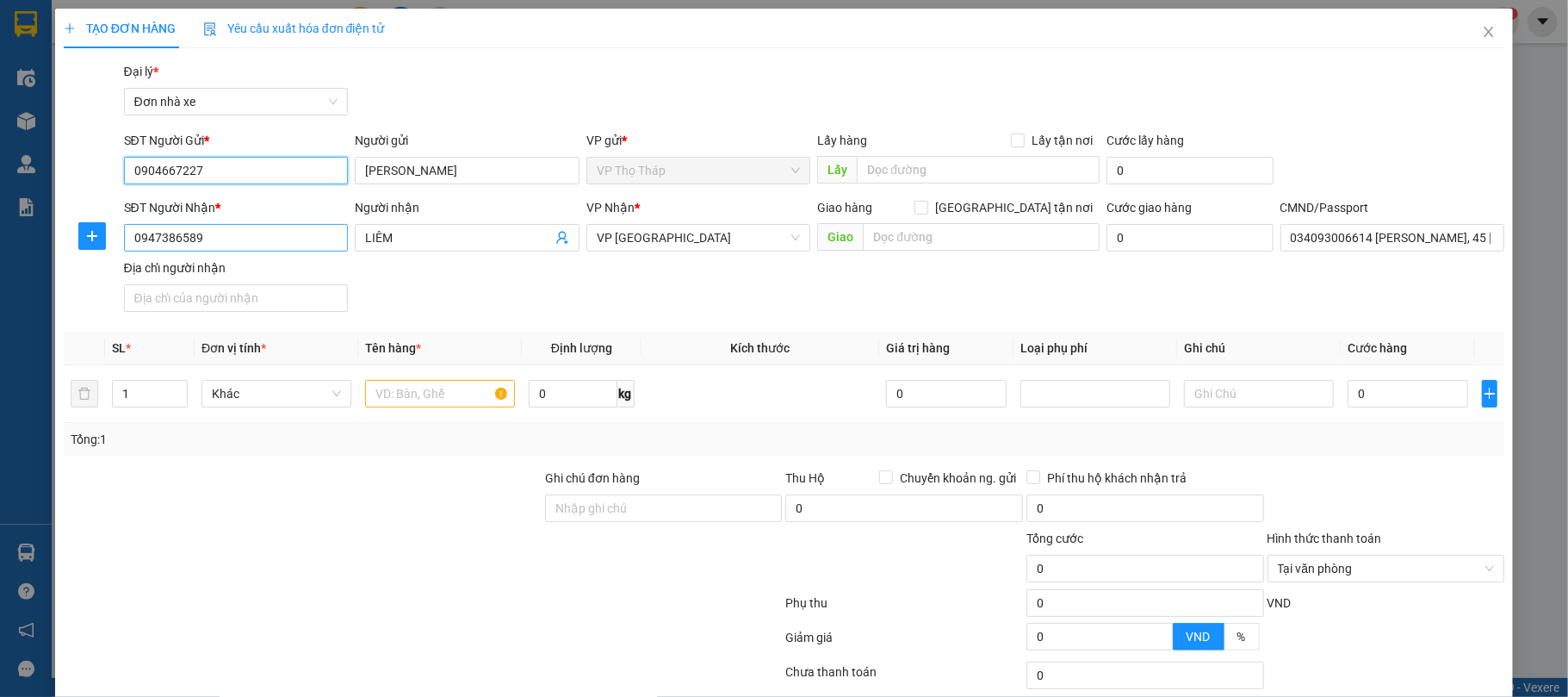
type input "0904667227"
click at [257, 227] on input "0947386589" at bounding box center [237, 238] width 225 height 28
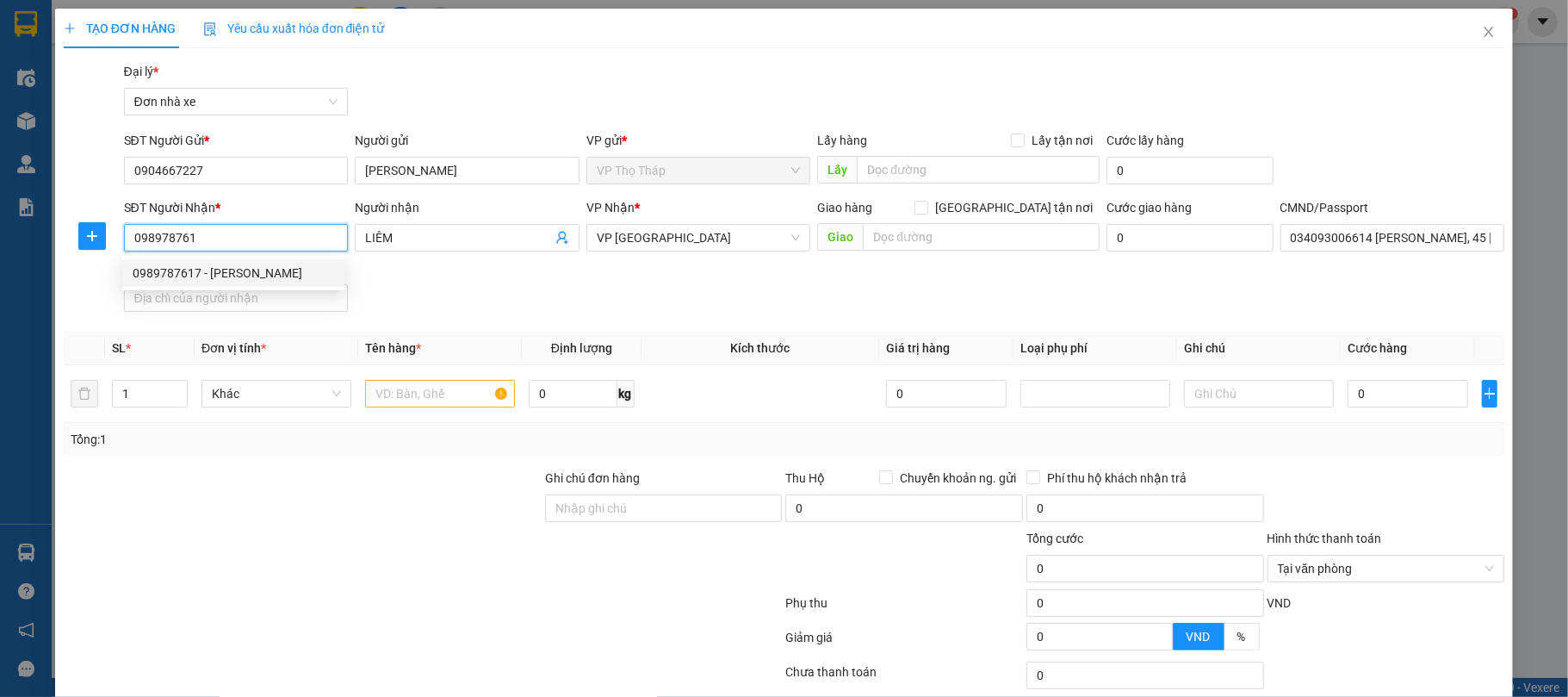
click at [241, 267] on div "0989787617 - [PERSON_NAME]" at bounding box center [233, 273] width 202 height 19
type input "0989787617"
type input "[PERSON_NAME]"
type input "036081025367"
type input "[PERSON_NAME] 3/282 [PERSON_NAME]"
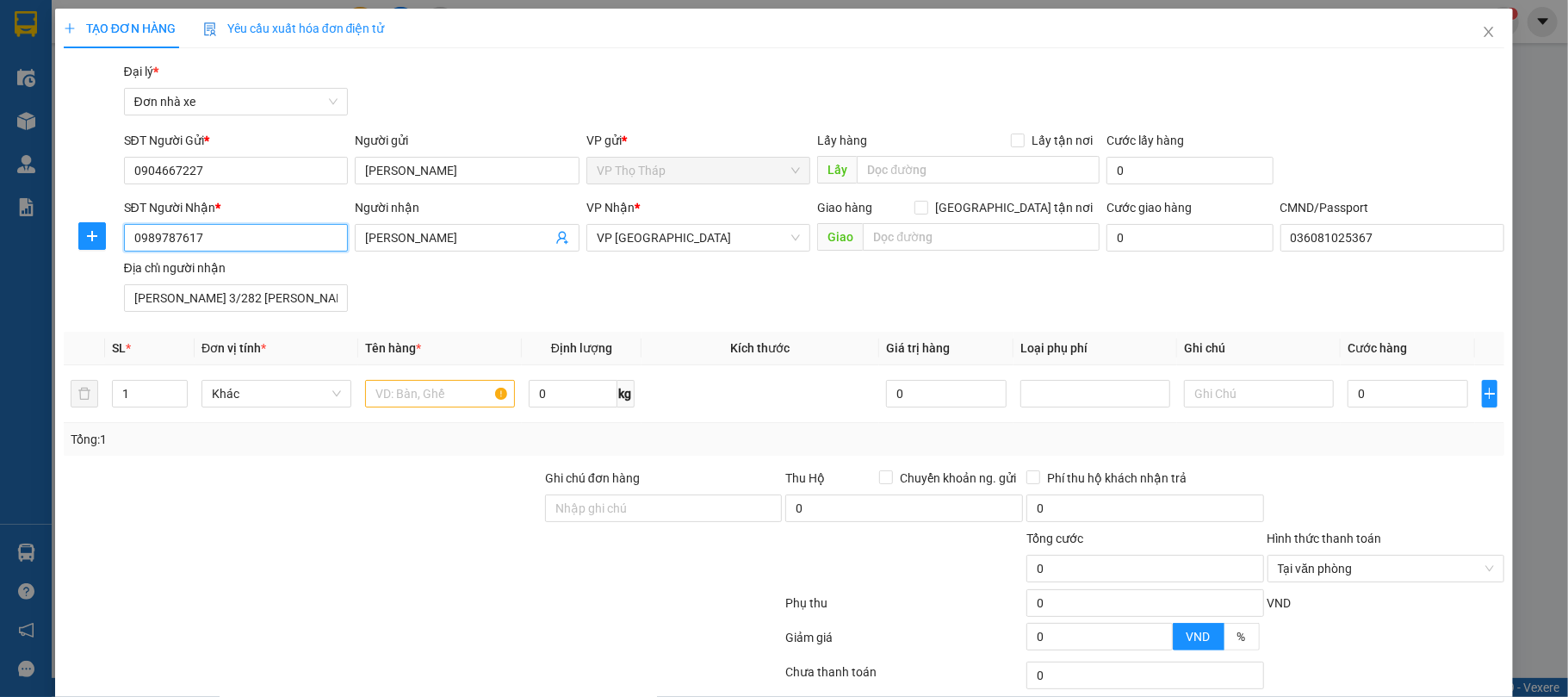
click at [239, 236] on input "0989787617" at bounding box center [237, 238] width 225 height 28
type input "0989787617"
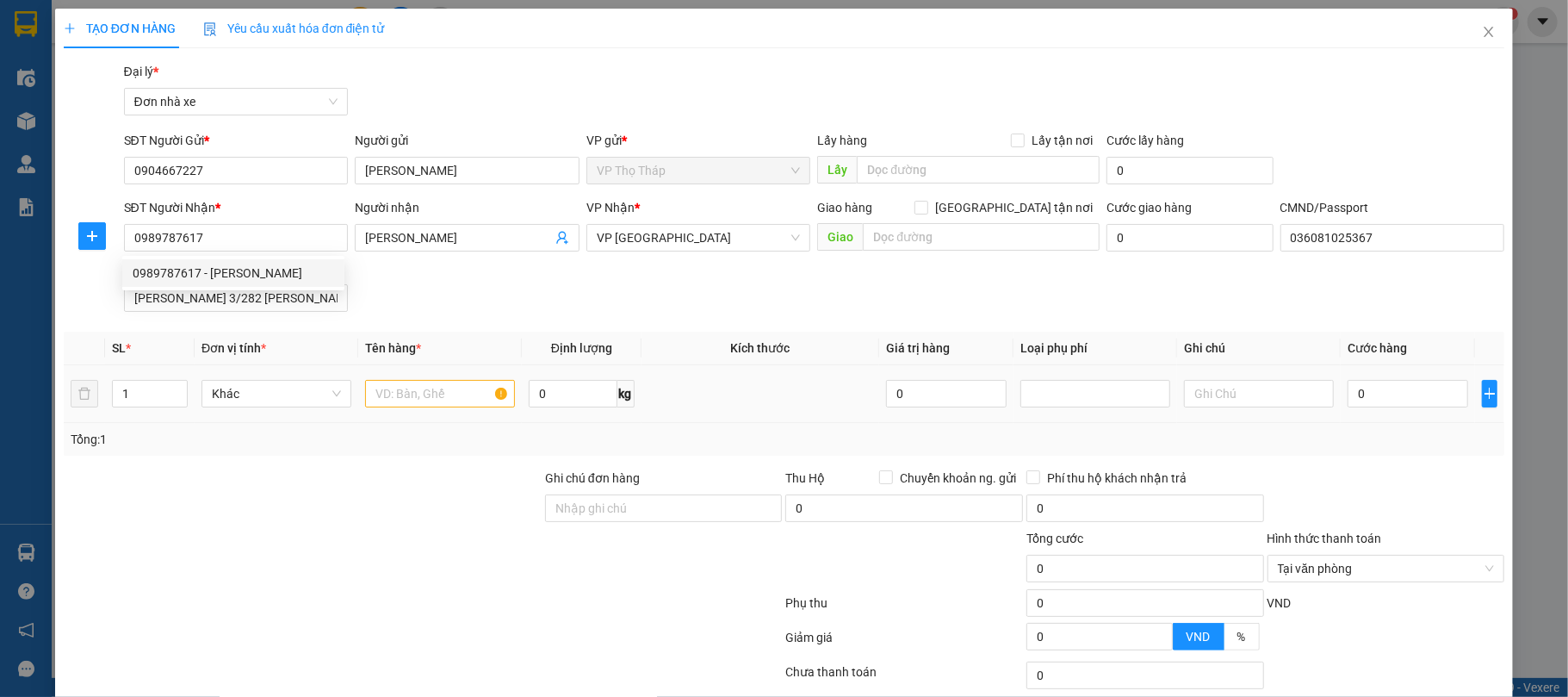
click at [462, 410] on div at bounding box center [440, 394] width 150 height 34
click at [466, 400] on input "text" at bounding box center [440, 394] width 150 height 28
type input "THUỐC"
click at [1385, 407] on input "0" at bounding box center [1408, 394] width 121 height 28
type input "5"
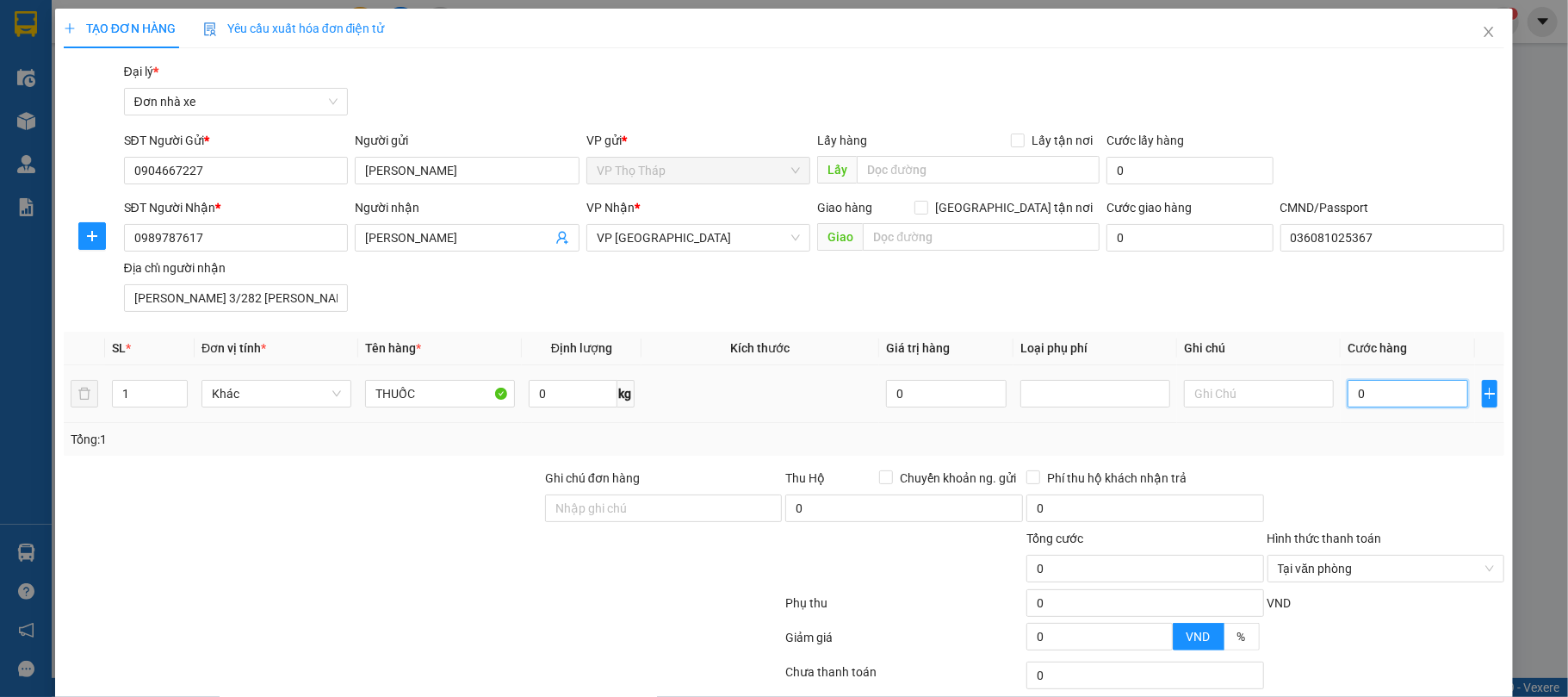
type input "5"
type input "0"
type input "02"
type input "2"
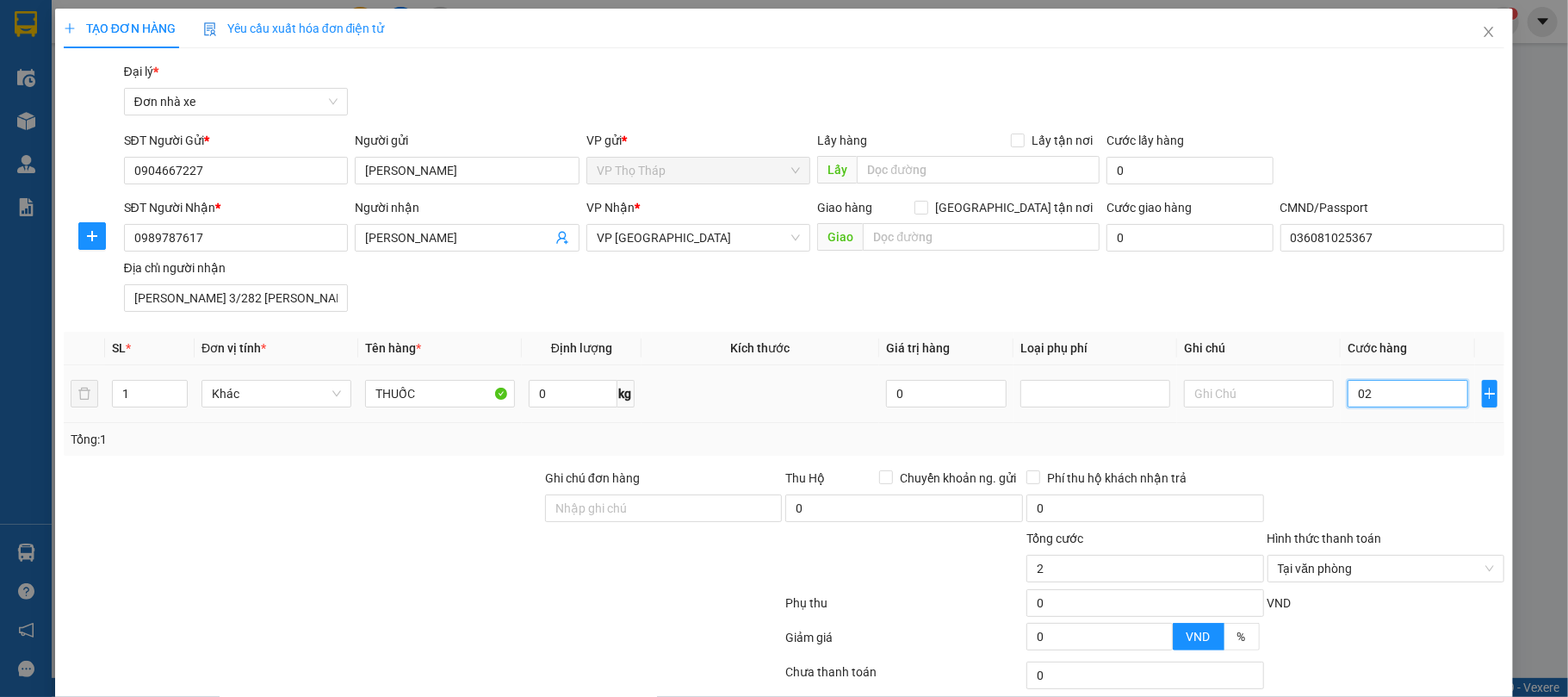
type input "025"
type input "25"
type input "25.000"
click at [1400, 446] on div "Tổng: 1" at bounding box center [784, 439] width 1428 height 19
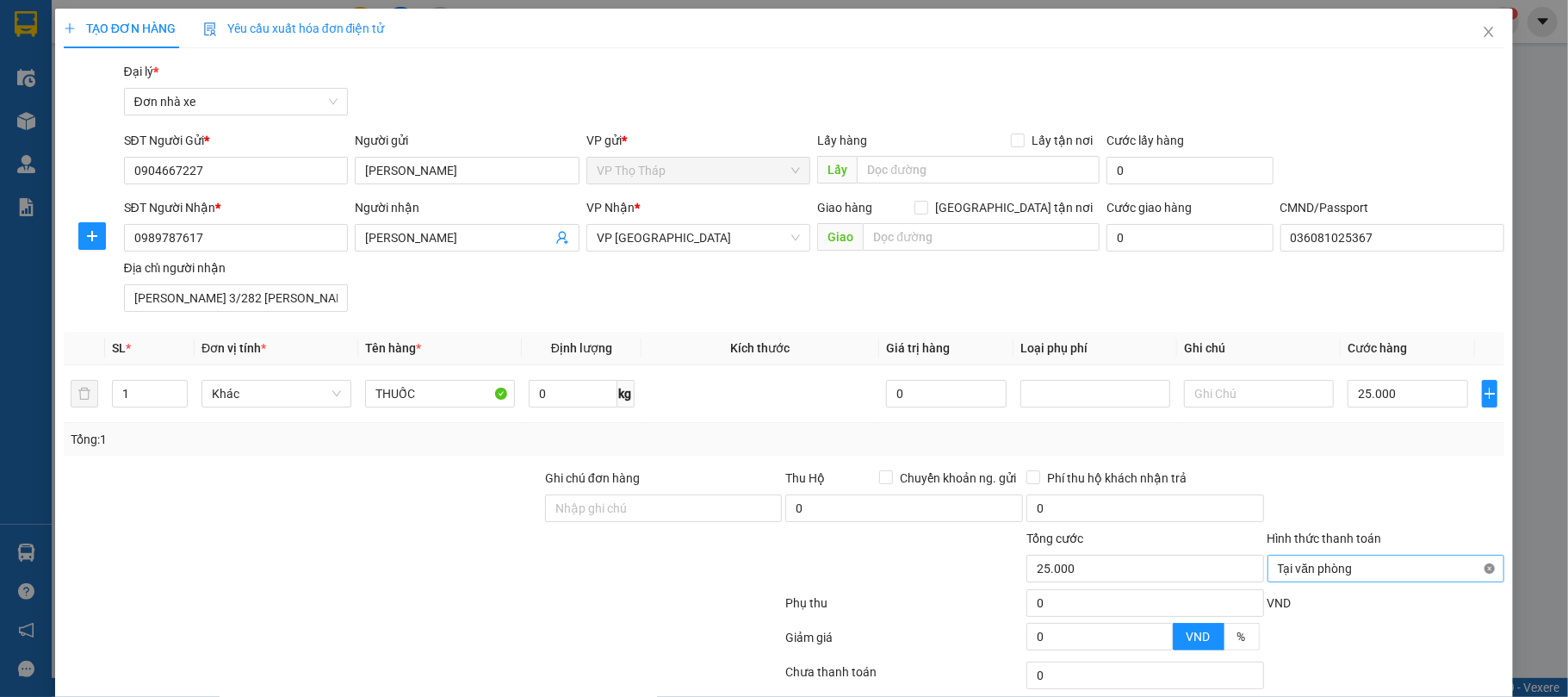
scroll to position [128, 0]
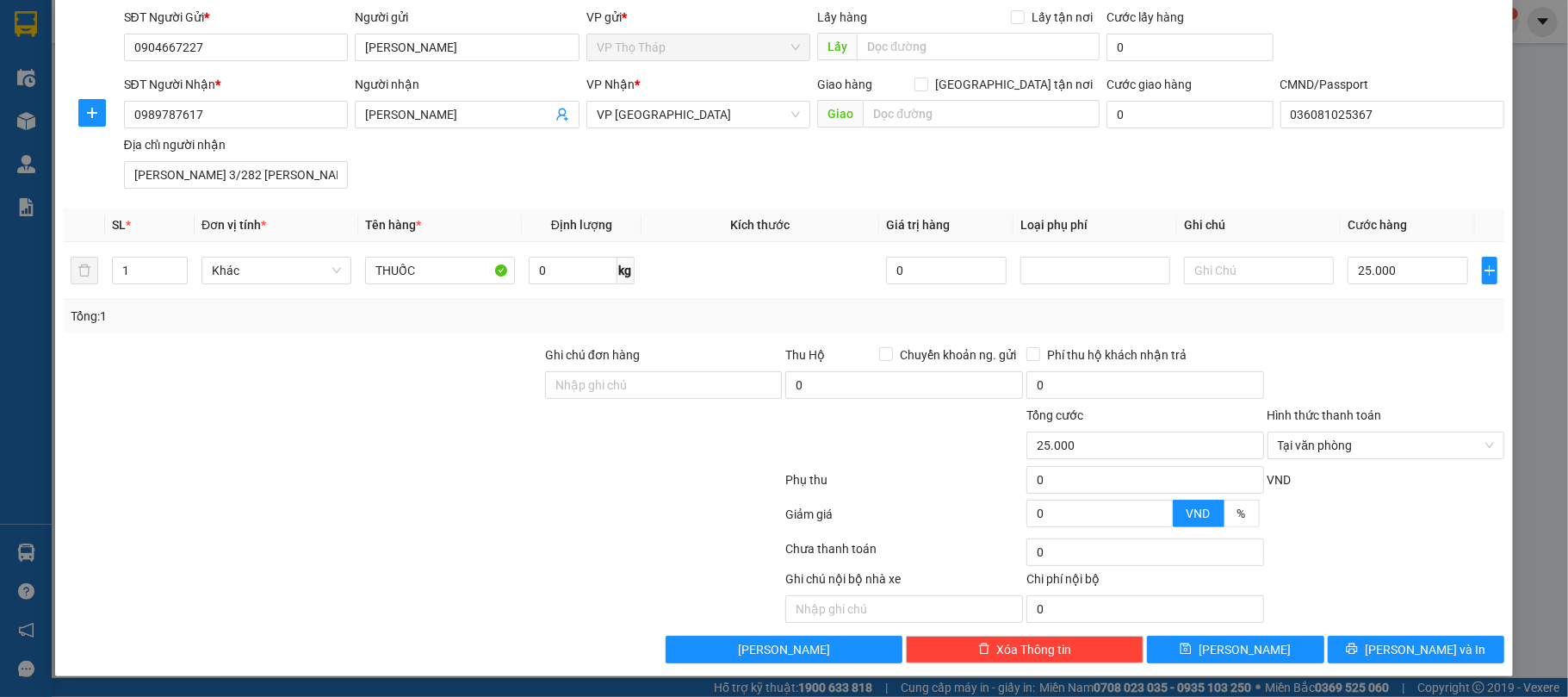
click at [1406, 625] on div "Transit Pickup Surcharge Ids Transit Deliver Surcharge Ids Transit Deliver Surc…" at bounding box center [784, 301] width 1442 height 724
click at [1407, 638] on button "[PERSON_NAME] và In" at bounding box center [1416, 649] width 177 height 28
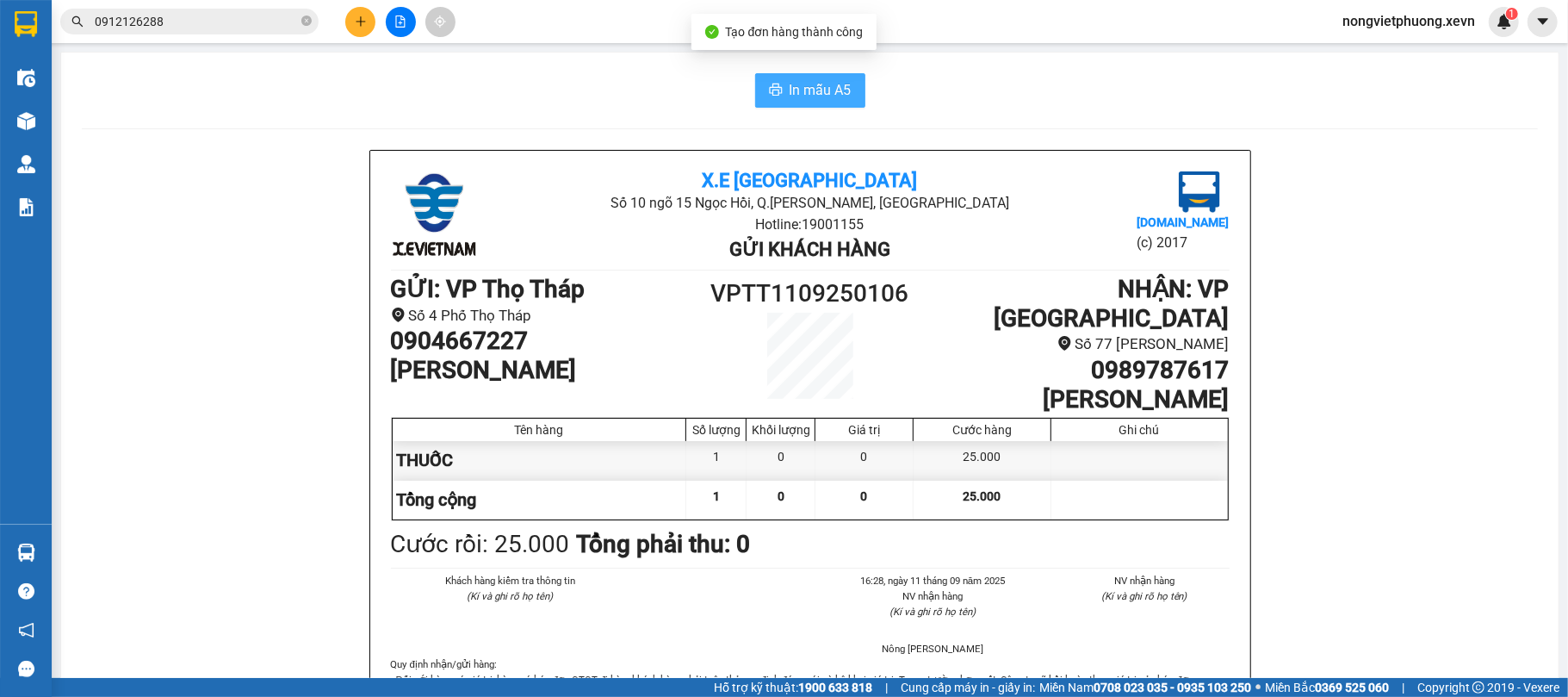
click at [825, 101] on span "In mẫu A5" at bounding box center [820, 90] width 62 height 22
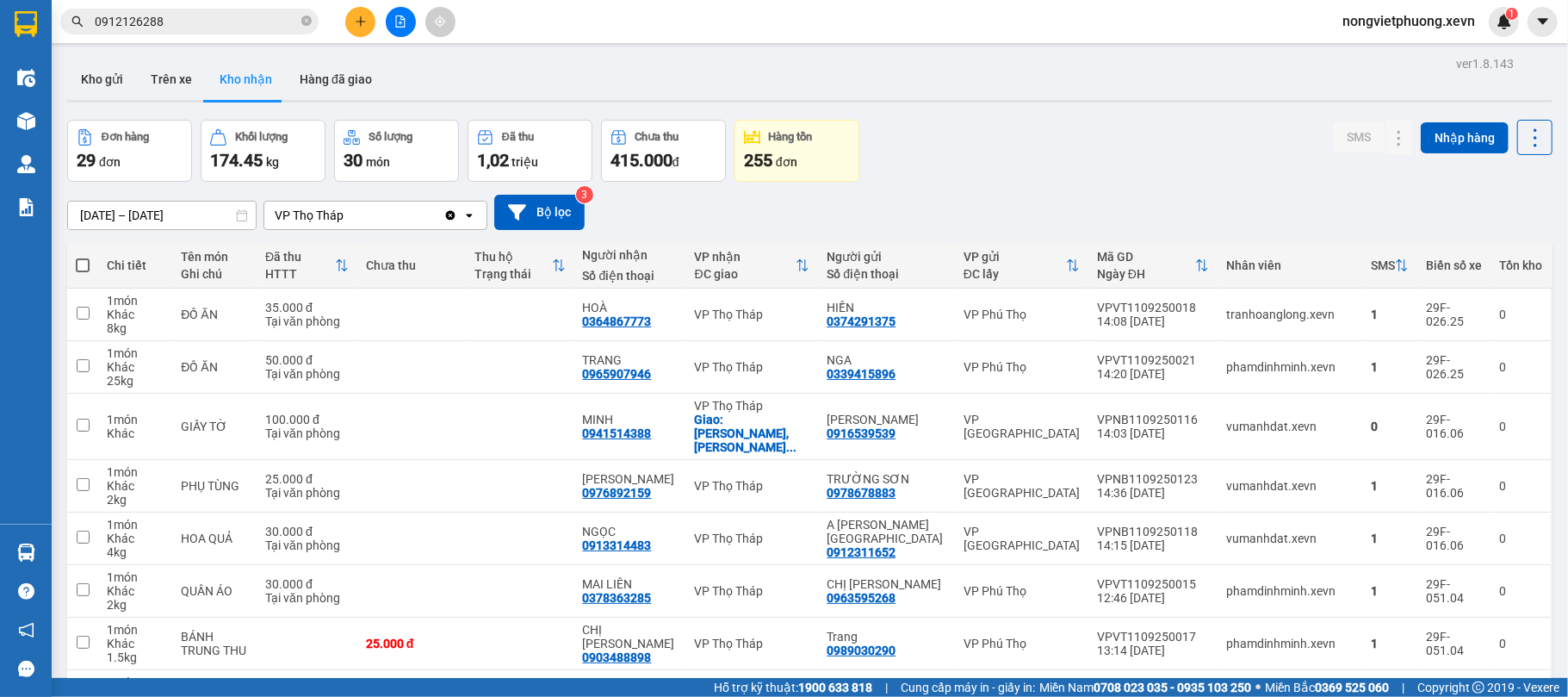
click at [425, 213] on div "VP Thọ Tháp" at bounding box center [354, 215] width 179 height 28
click at [93, 59] on button "Kho gửi" at bounding box center [102, 79] width 69 height 41
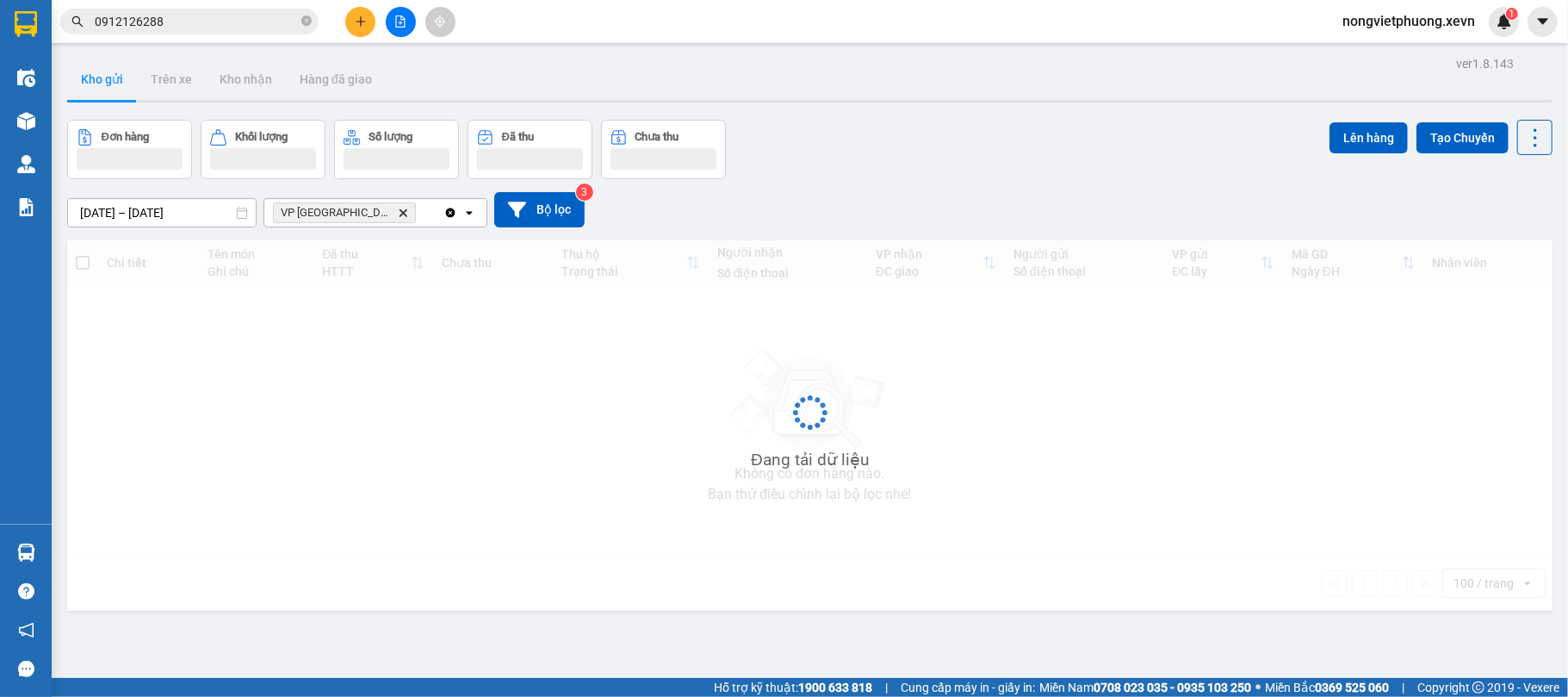
click at [398, 212] on icon "Delete" at bounding box center [403, 212] width 10 height 10
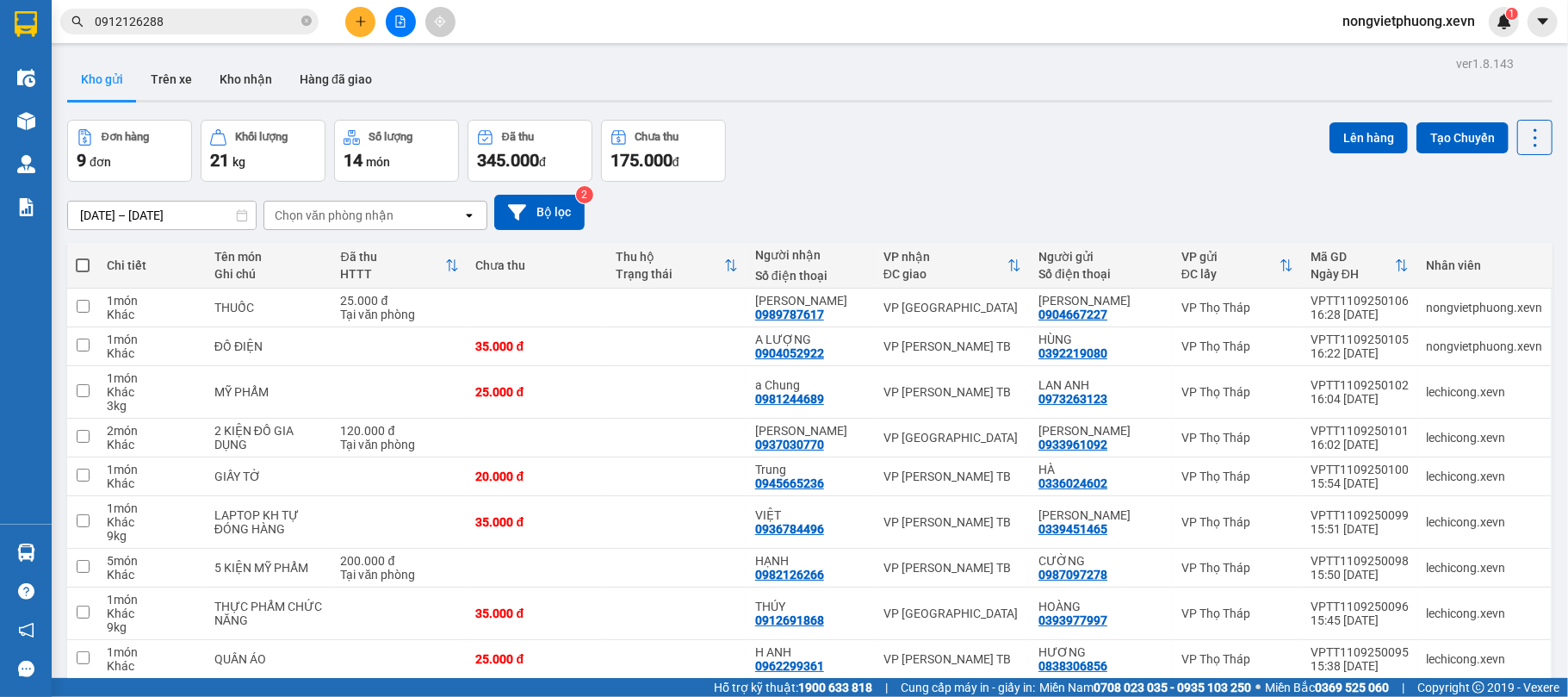
click at [357, 212] on div "Chọn văn phòng nhận" at bounding box center [334, 214] width 119 height 17
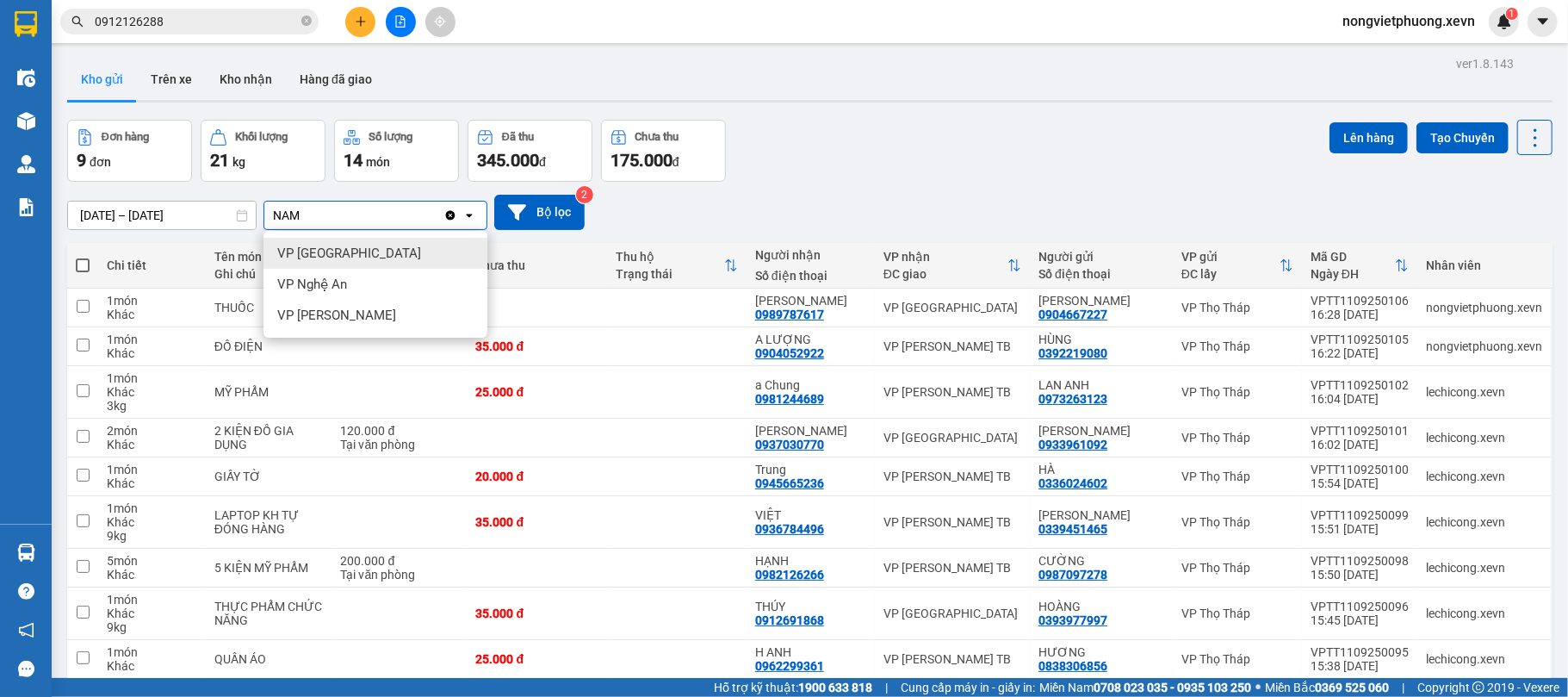
click at [351, 260] on span "VP [GEOGRAPHIC_DATA]" at bounding box center [349, 253] width 144 height 17
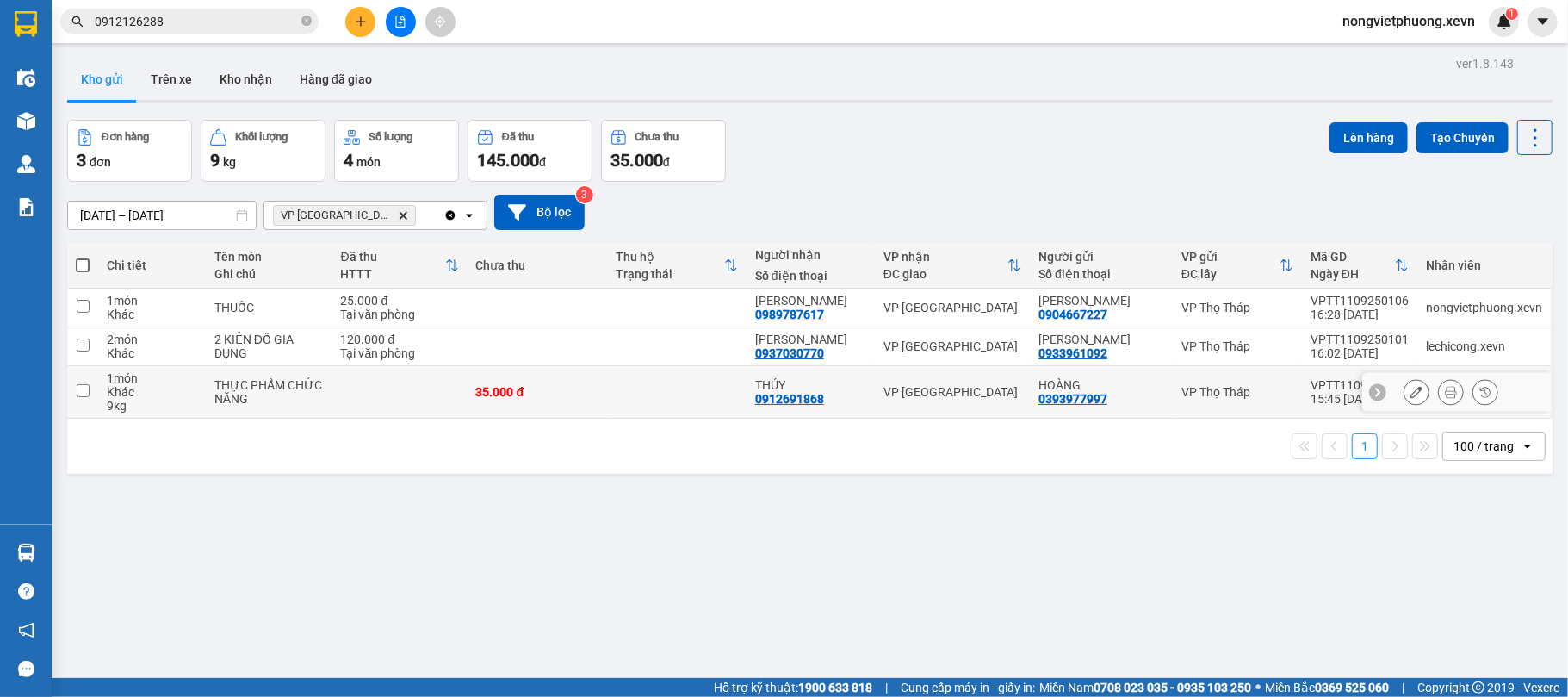
click at [401, 391] on td at bounding box center [400, 392] width 135 height 52
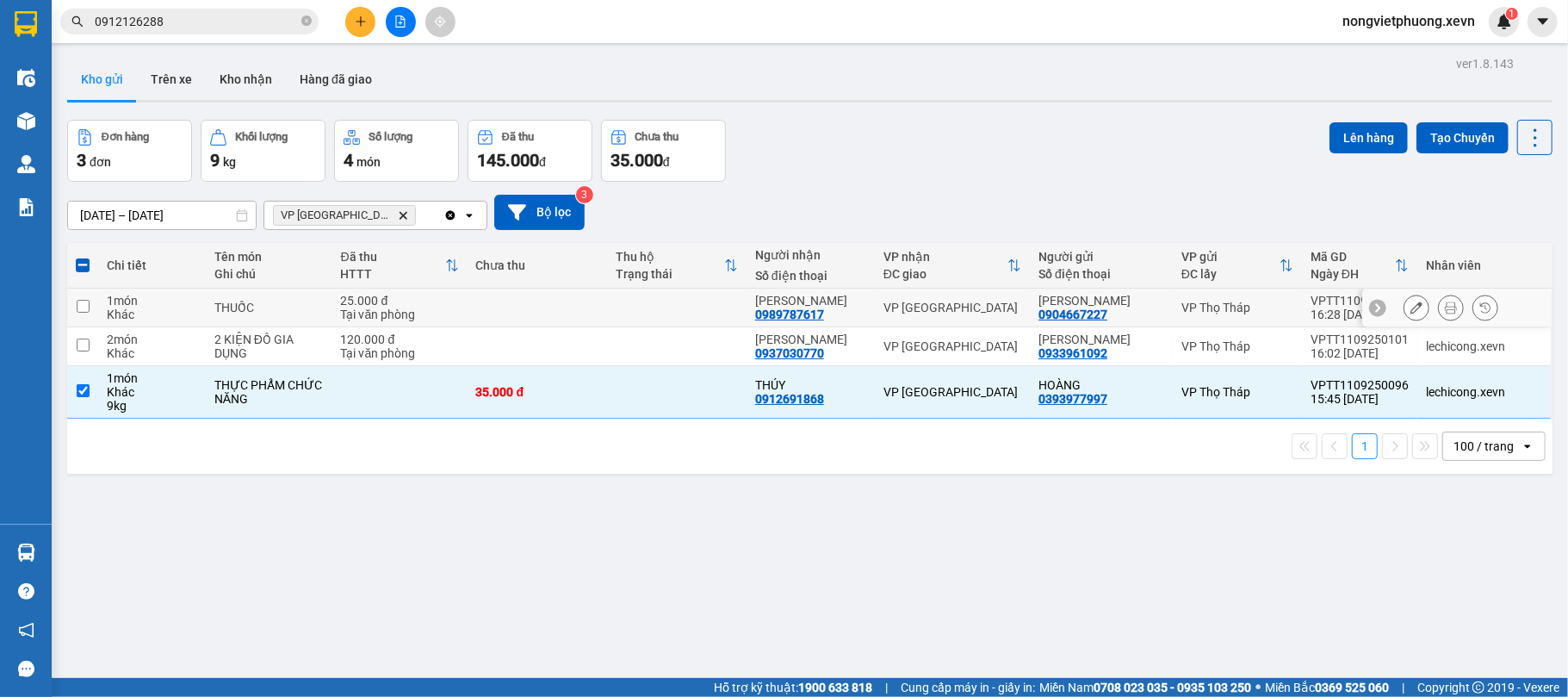
click at [440, 315] on div "Tại văn phòng" at bounding box center [400, 313] width 118 height 14
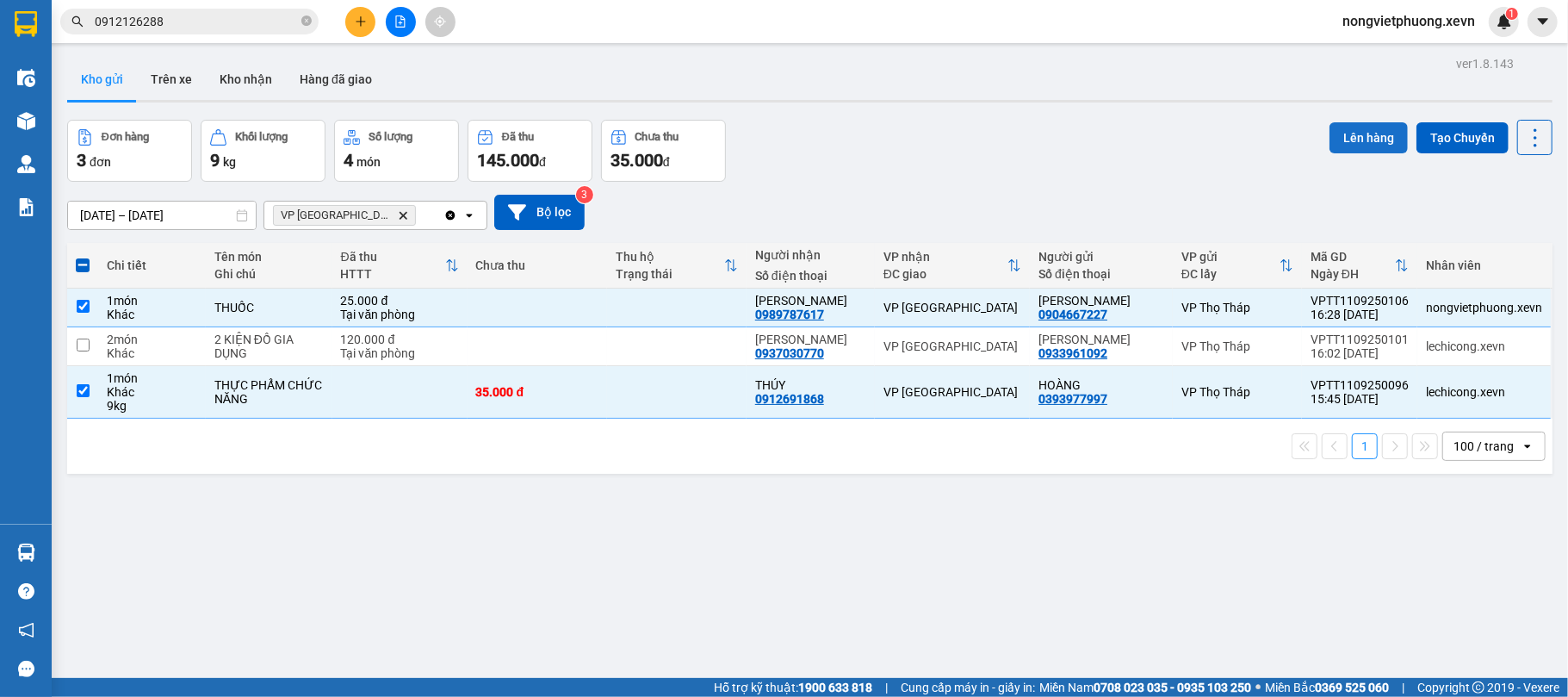
click at [1361, 128] on button "Lên hàng" at bounding box center [1368, 138] width 78 height 31
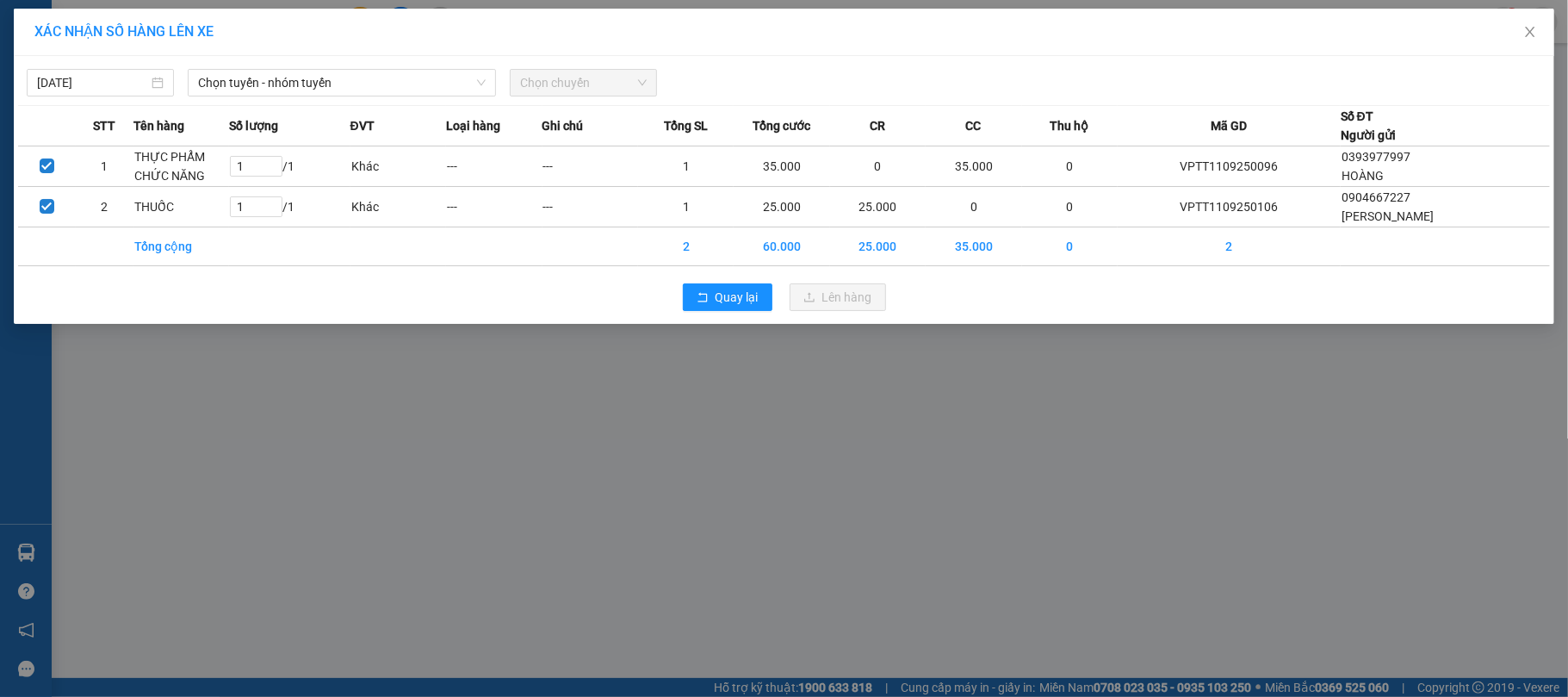
click at [325, 68] on div "[DATE] Chọn tuyến - nhóm tuyến Chọn chuyến" at bounding box center [784, 78] width 1532 height 36
click at [357, 73] on span "Chọn tuyến - nhóm tuyến" at bounding box center [341, 82] width 287 height 26
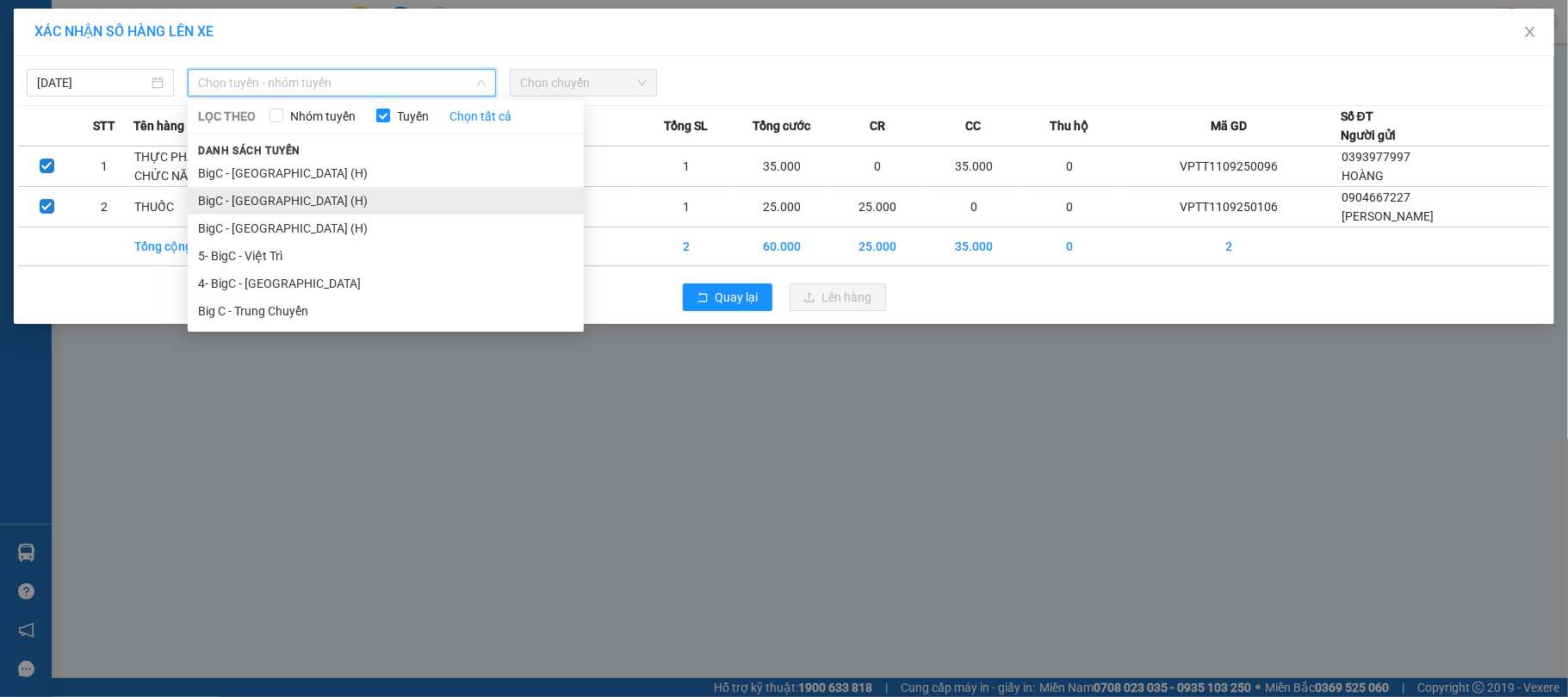
click at [289, 193] on li "BigC - [GEOGRAPHIC_DATA] (H)" at bounding box center [385, 200] width 396 height 28
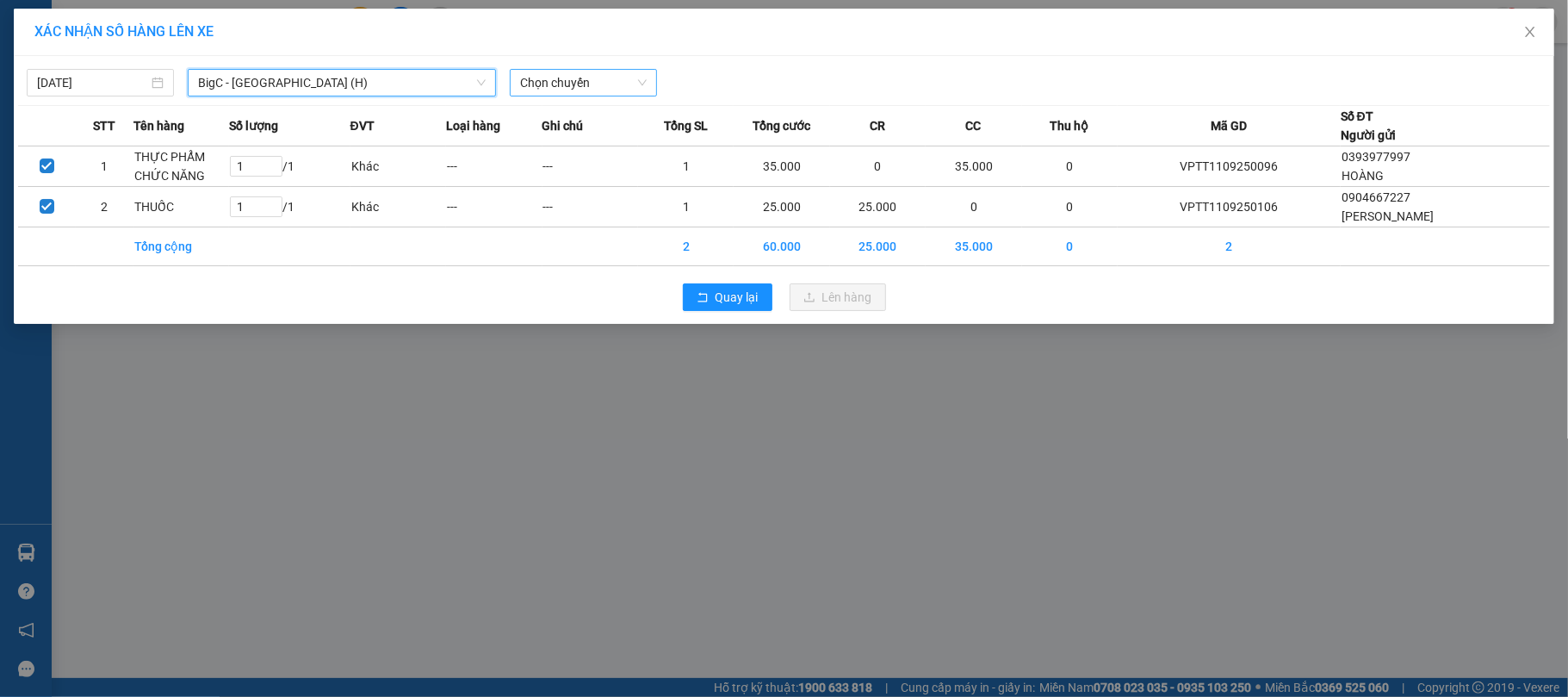
click at [606, 73] on span "Chọn chuyến" at bounding box center [584, 82] width 127 height 26
type input "1700"
click at [652, 152] on div "Thêm chuyến " 17:00 "" at bounding box center [602, 145] width 184 height 30
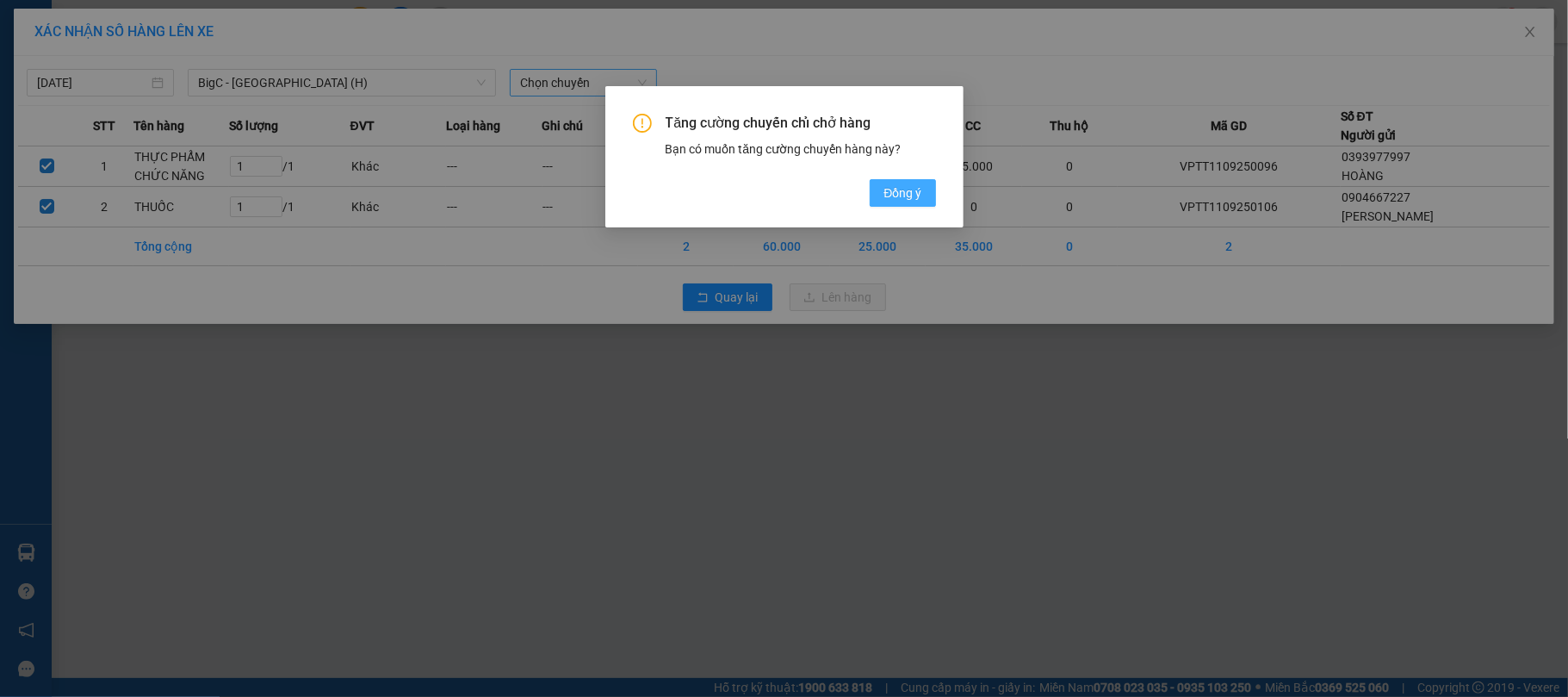
click at [893, 197] on span "Đồng ý" at bounding box center [902, 193] width 38 height 19
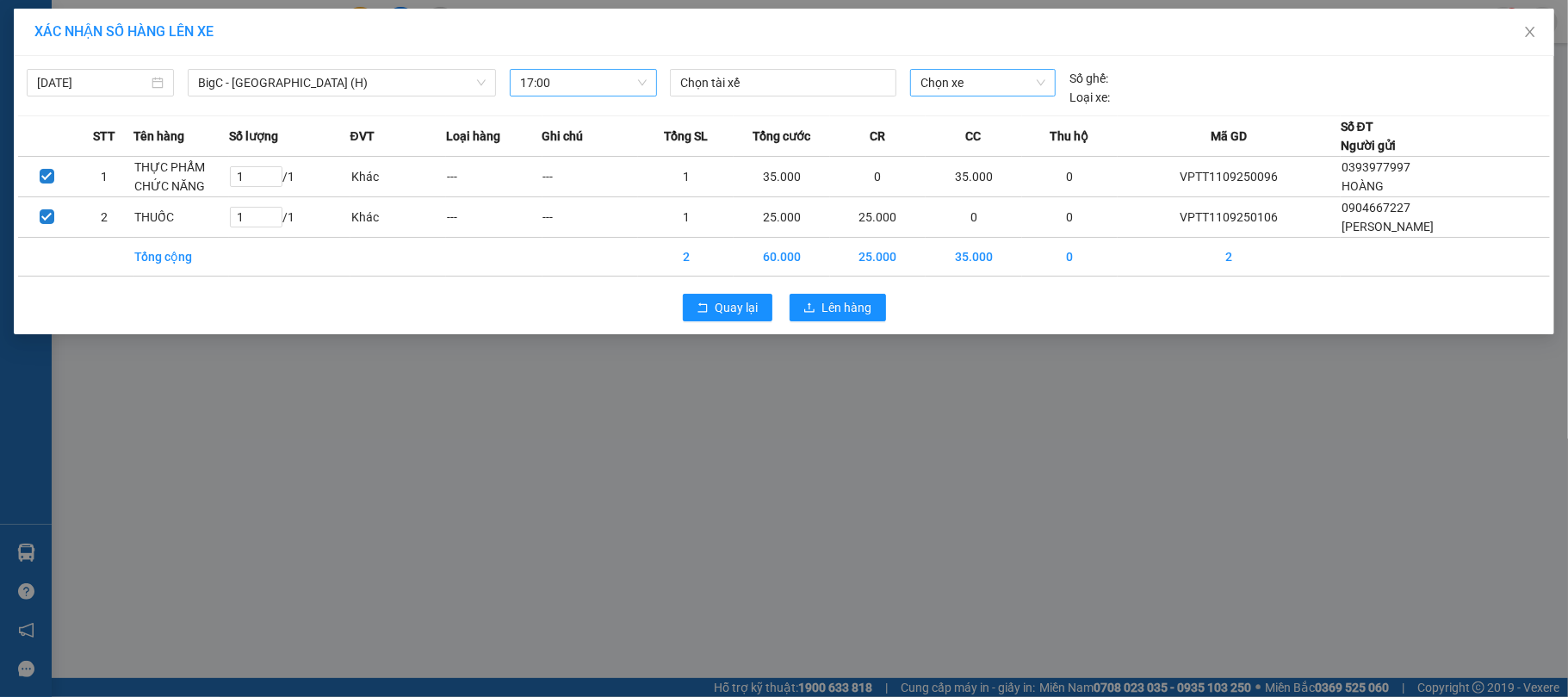
click at [941, 76] on span "Chọn xe" at bounding box center [983, 82] width 126 height 26
type input "2827"
click at [1016, 131] on div "Thêm xe" at bounding box center [983, 145] width 147 height 30
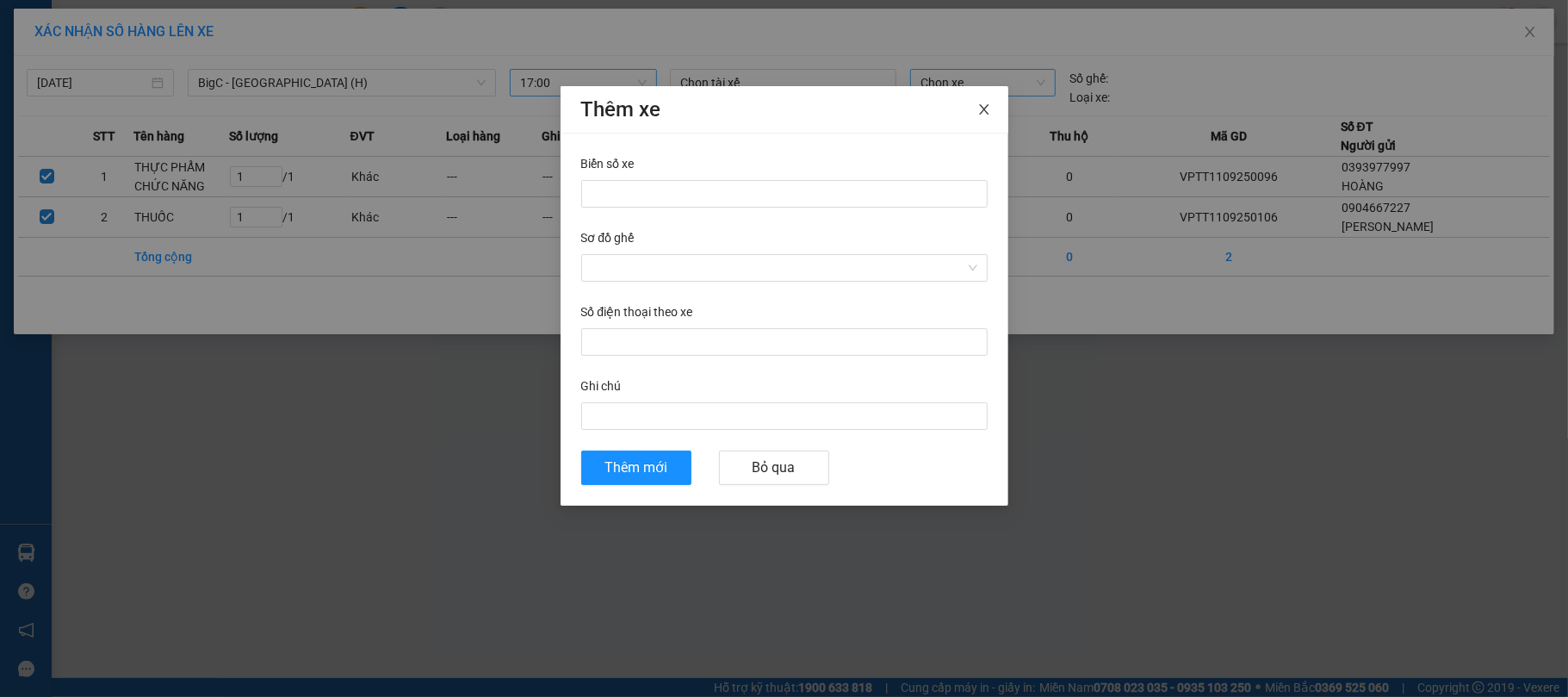
click at [978, 122] on span "Close" at bounding box center [984, 111] width 49 height 49
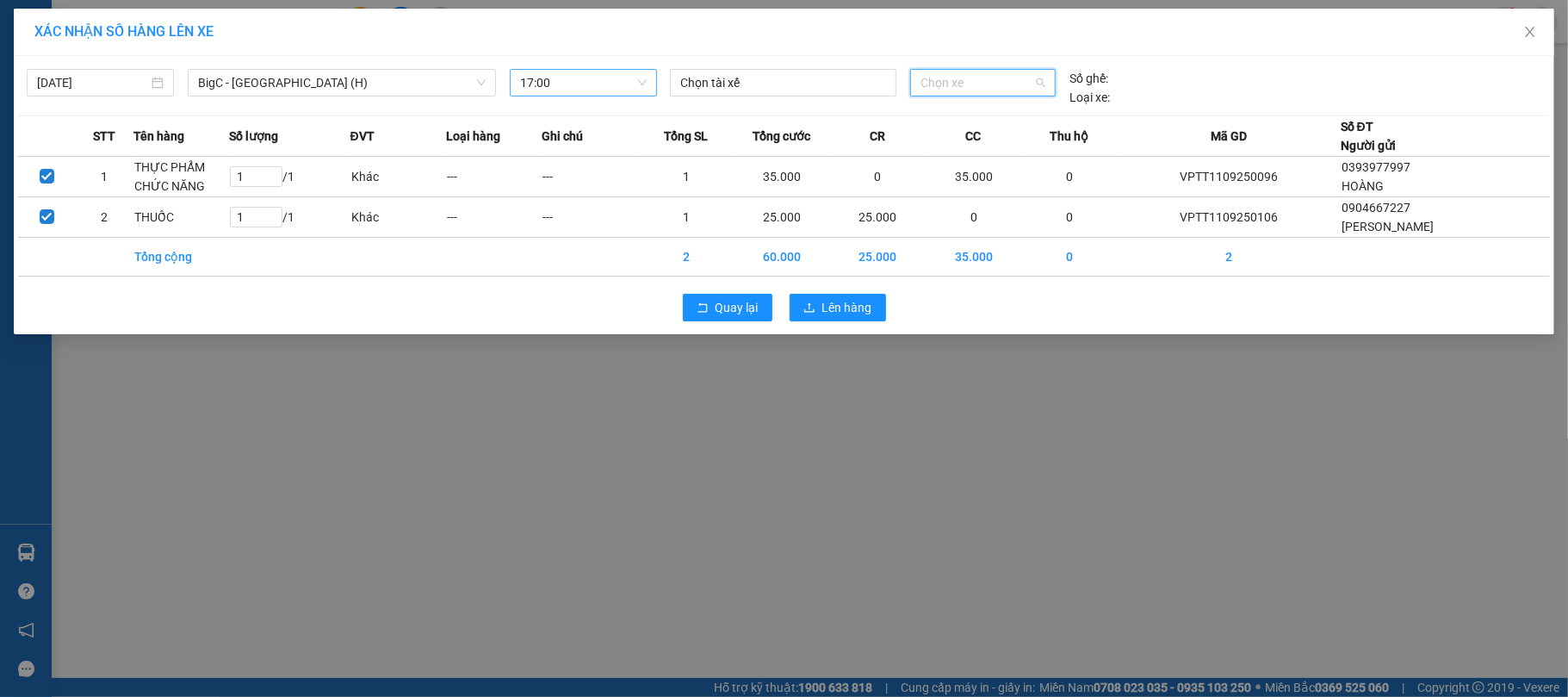
click at [972, 73] on span "Chọn xe" at bounding box center [983, 82] width 126 height 26
type input "2827"
click at [990, 118] on div "29E-328.27" at bounding box center [983, 117] width 126 height 19
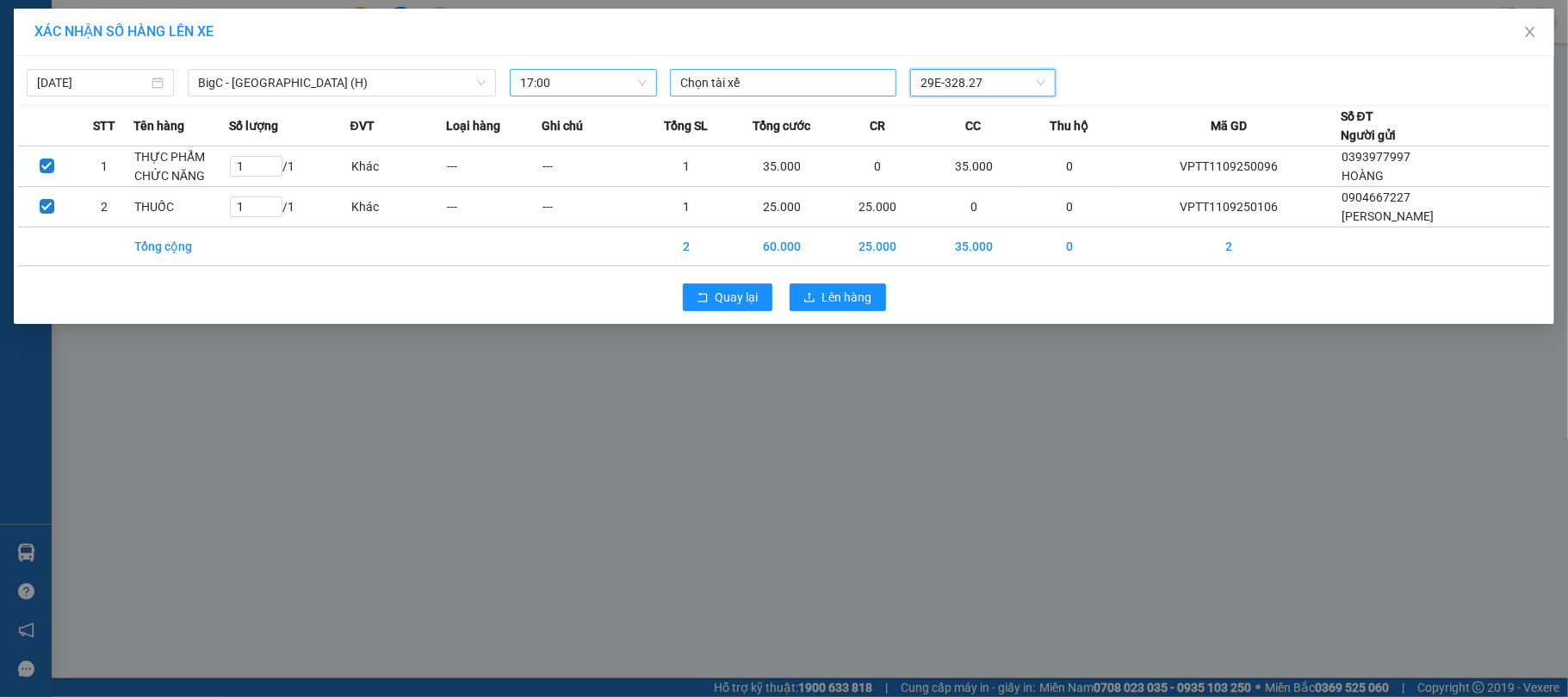
click at [786, 95] on div "Chọn tài xế" at bounding box center [783, 82] width 226 height 28
type input "R"
type input "[PERSON_NAME]"
click at [806, 129] on div "[PERSON_NAME]" at bounding box center [799, 118] width 258 height 28
click at [1133, 77] on div "[PERSON_NAME] 29E-328.27" at bounding box center [983, 83] width 639 height 29
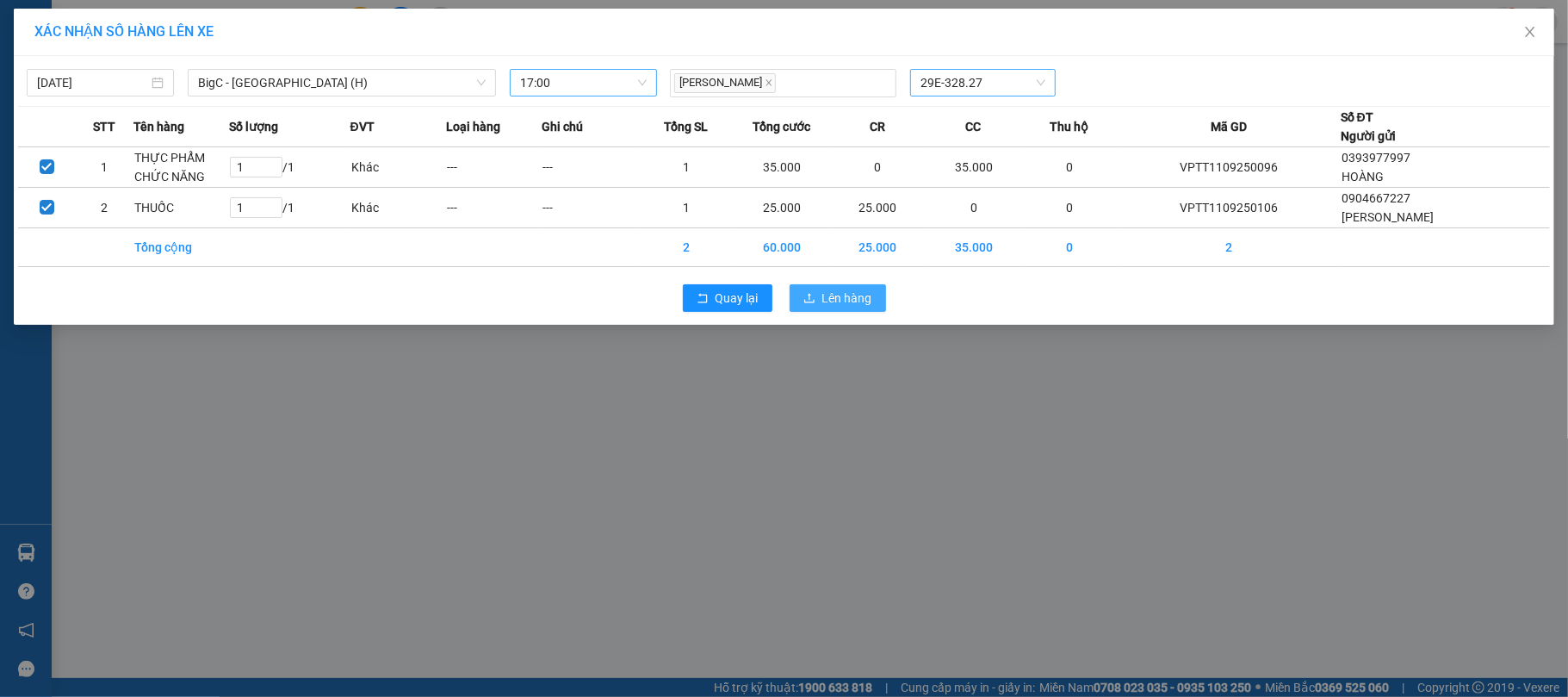
click at [855, 303] on span "Lên hàng" at bounding box center [847, 297] width 50 height 19
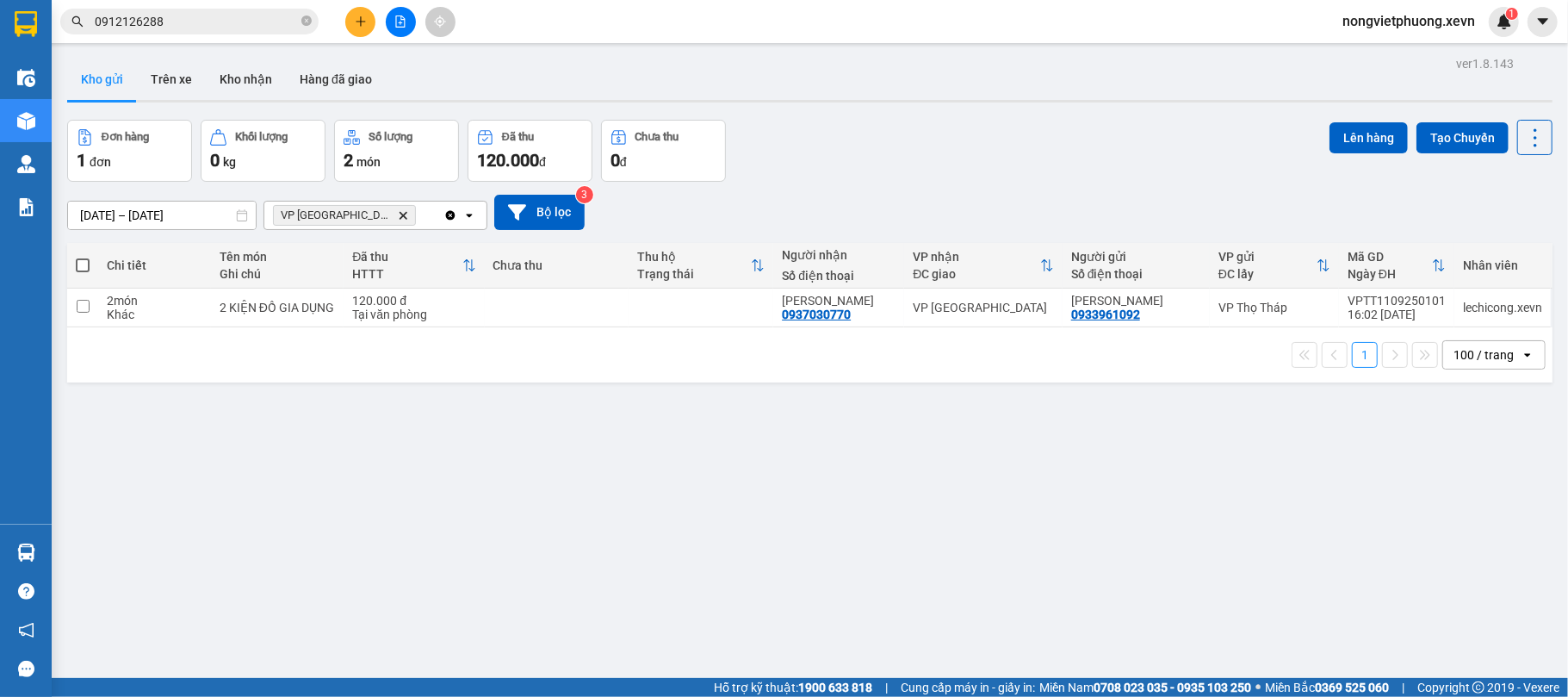
click at [358, 212] on span "VP Nam Định Delete" at bounding box center [344, 215] width 143 height 21
click at [398, 212] on icon "Delete" at bounding box center [403, 214] width 10 height 10
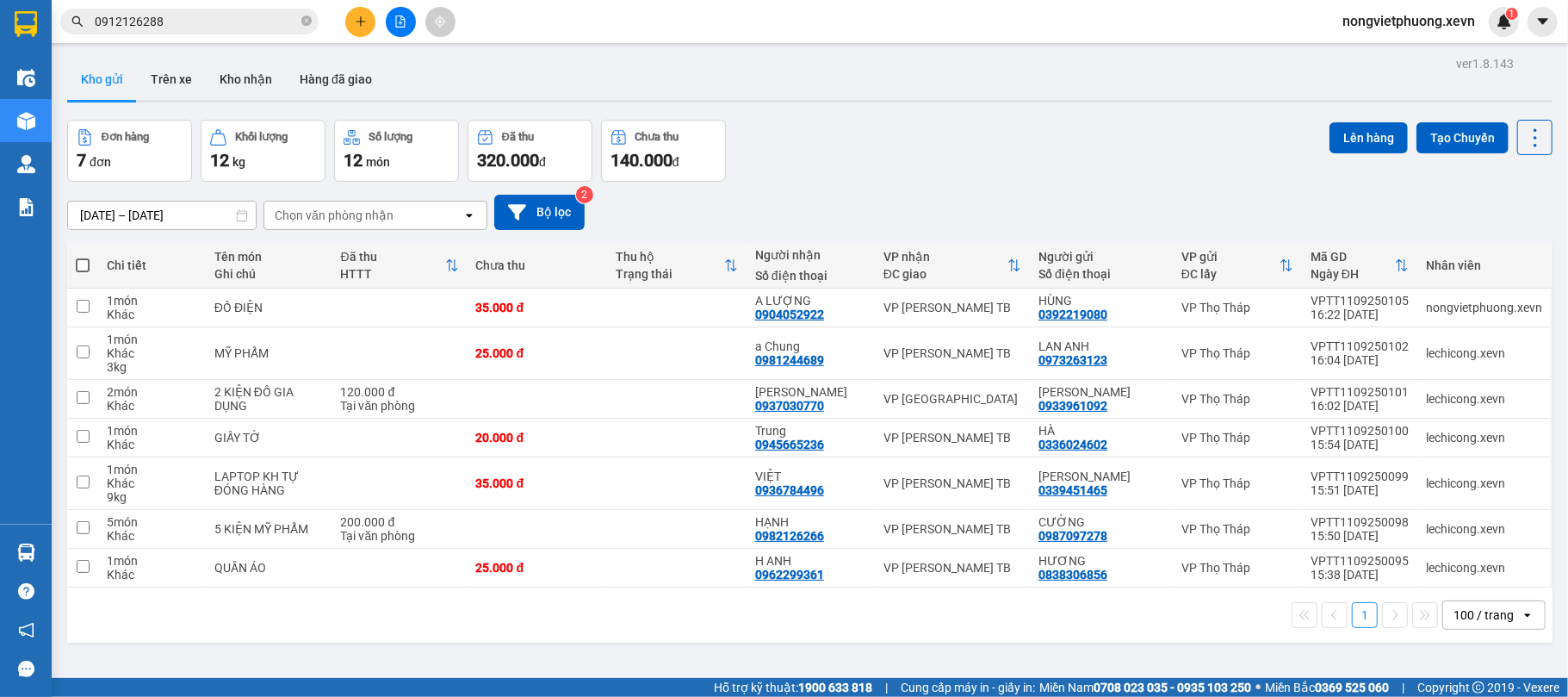
click at [296, 19] on input "0912126288" at bounding box center [196, 21] width 204 height 19
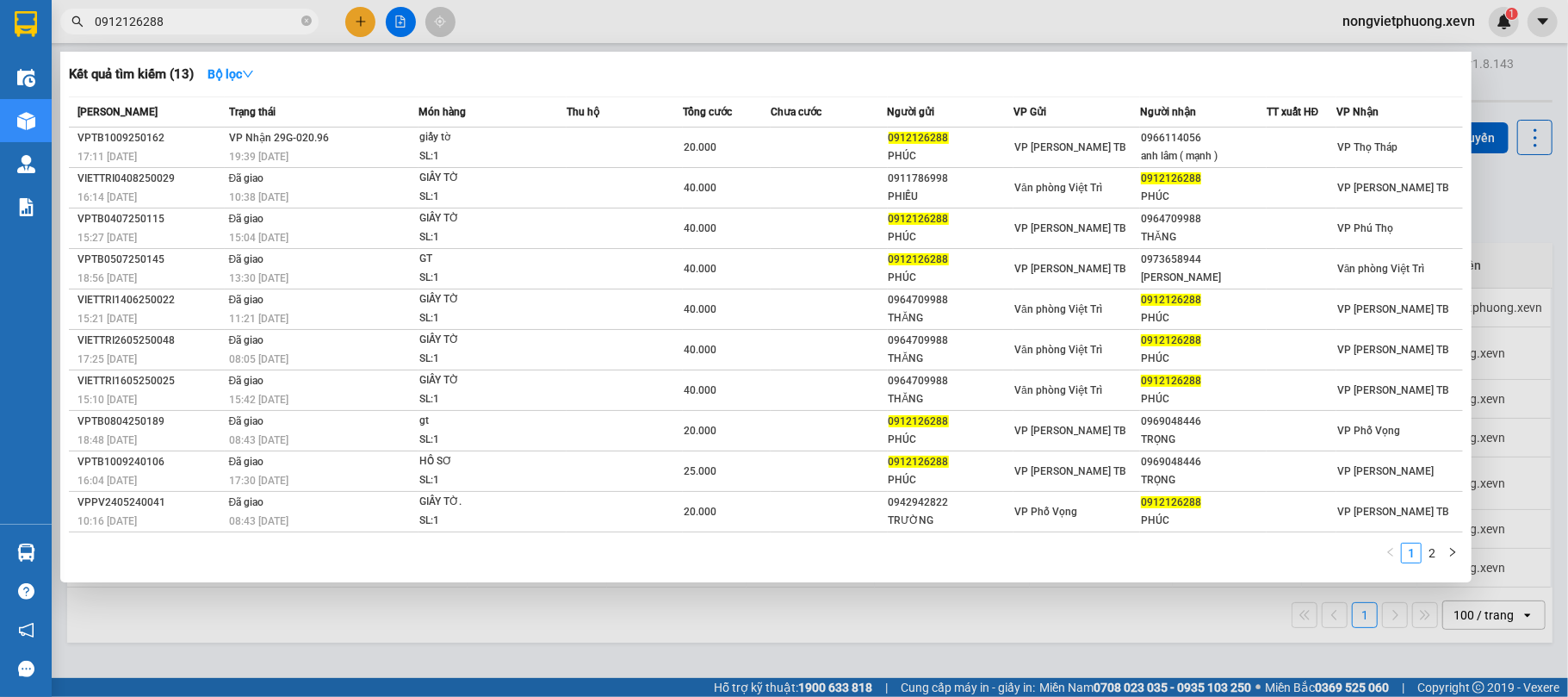
click at [296, 19] on input "0912126288" at bounding box center [196, 21] width 204 height 19
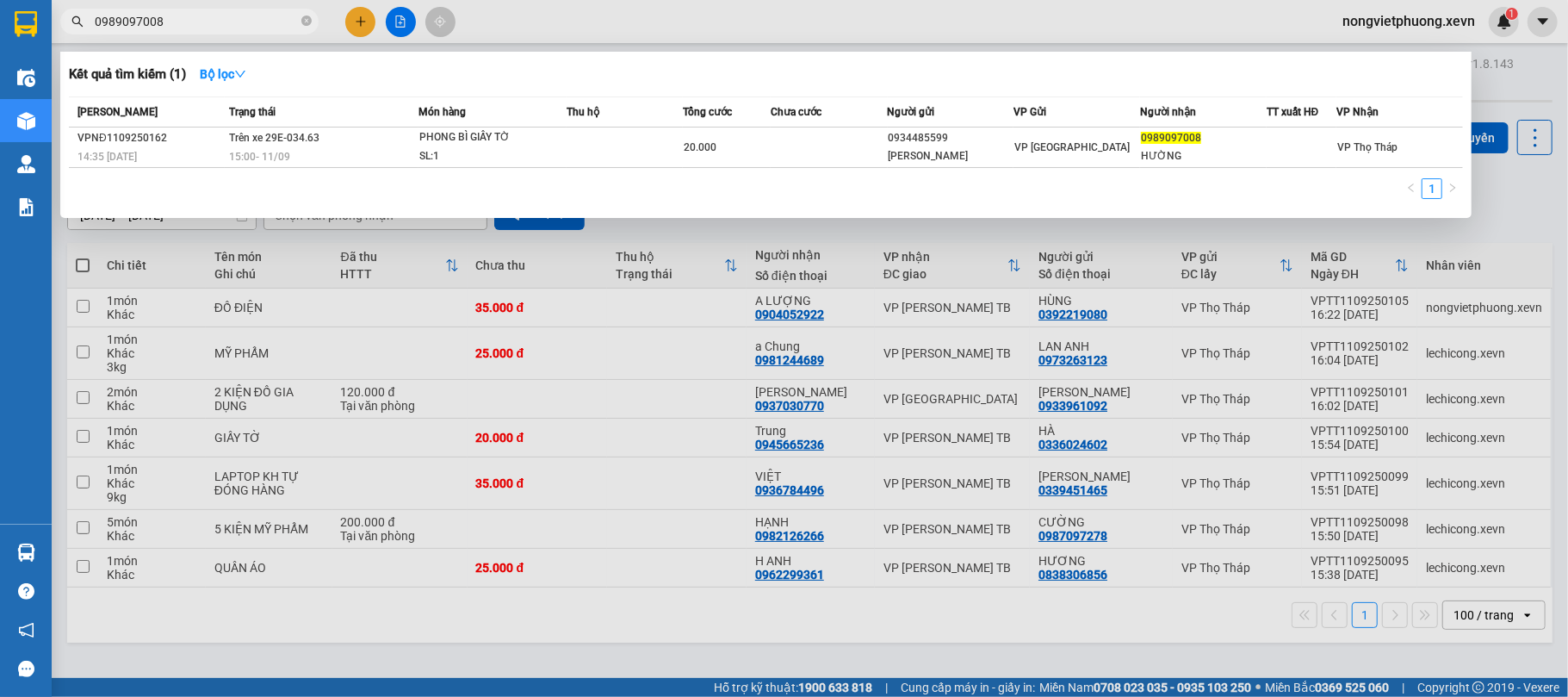
type input "0989097008"
click at [177, 12] on input "0989097008" at bounding box center [196, 21] width 204 height 19
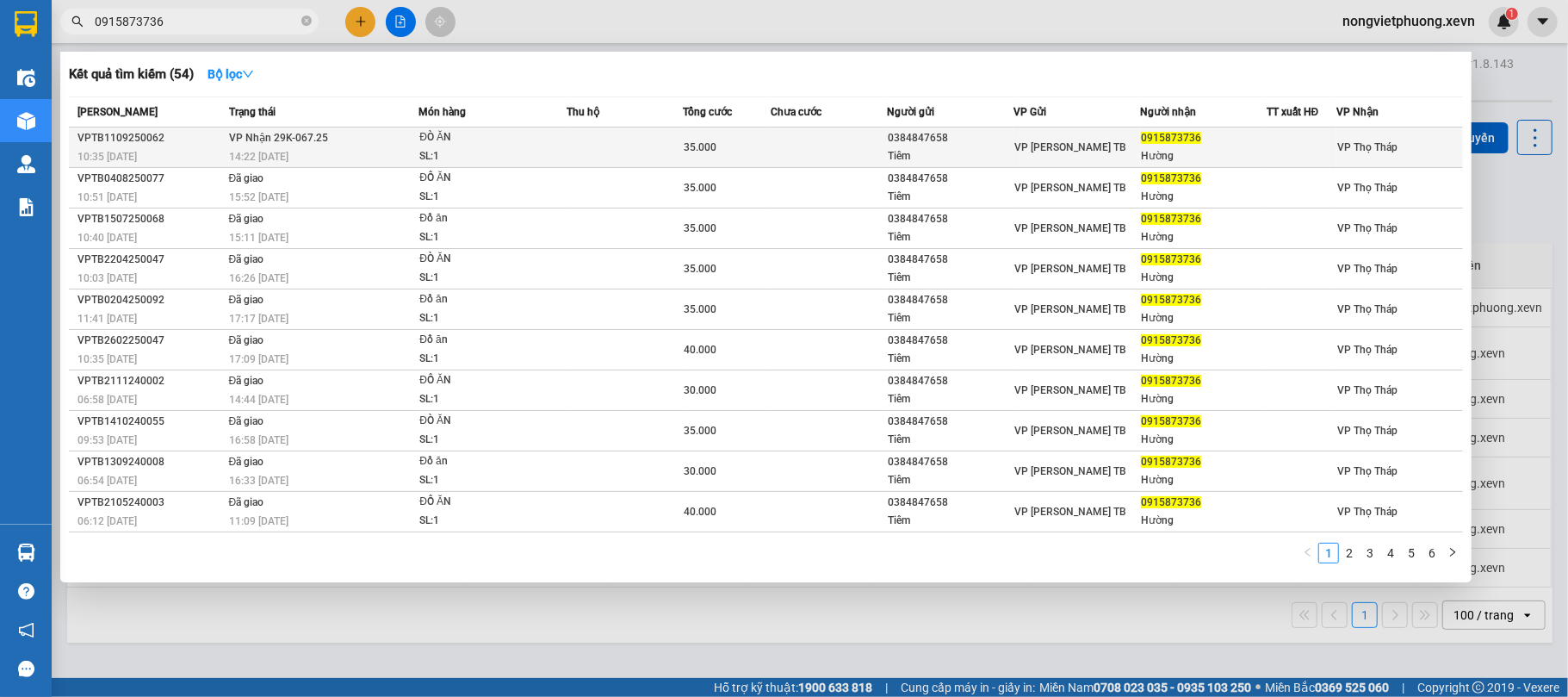
type input "0915873736"
click at [1148, 148] on div "Hường" at bounding box center [1203, 157] width 125 height 18
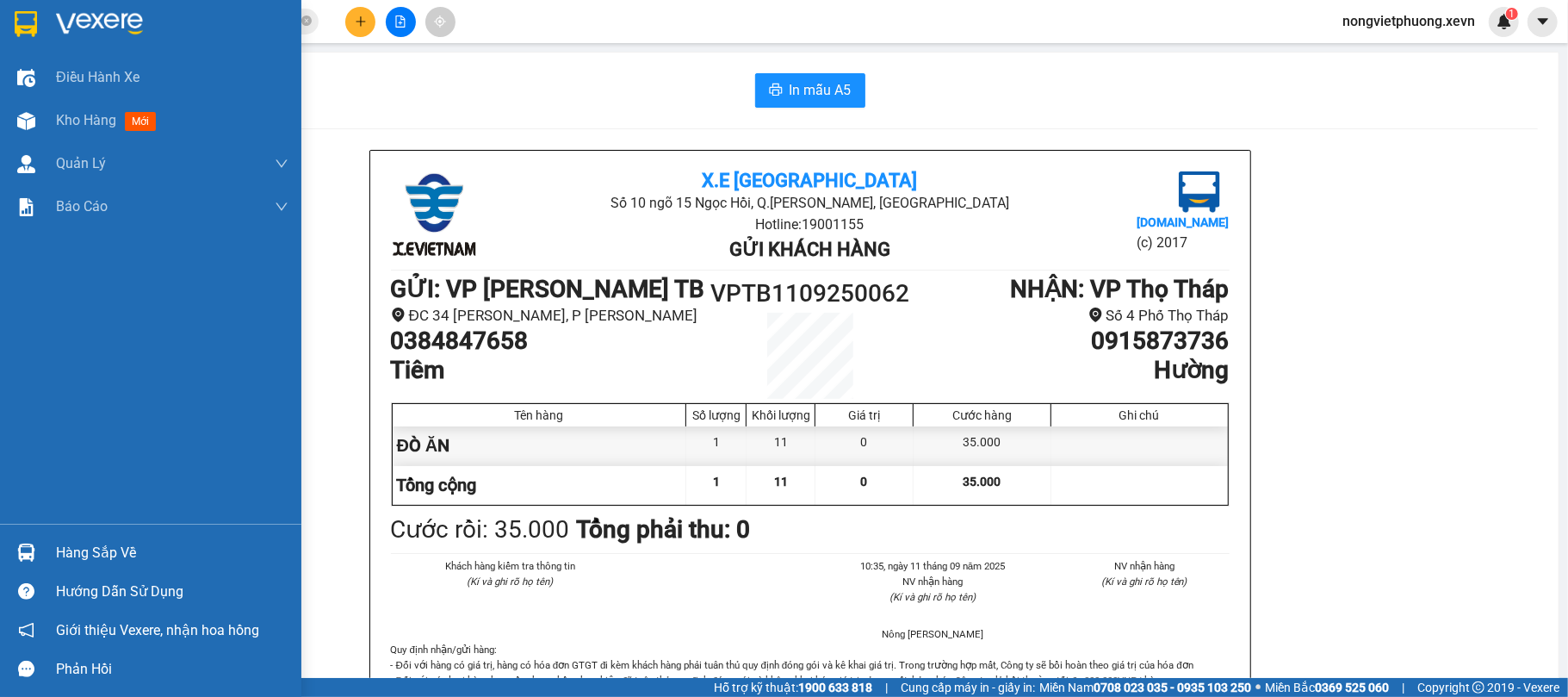
click at [34, 557] on img at bounding box center [26, 552] width 18 height 18
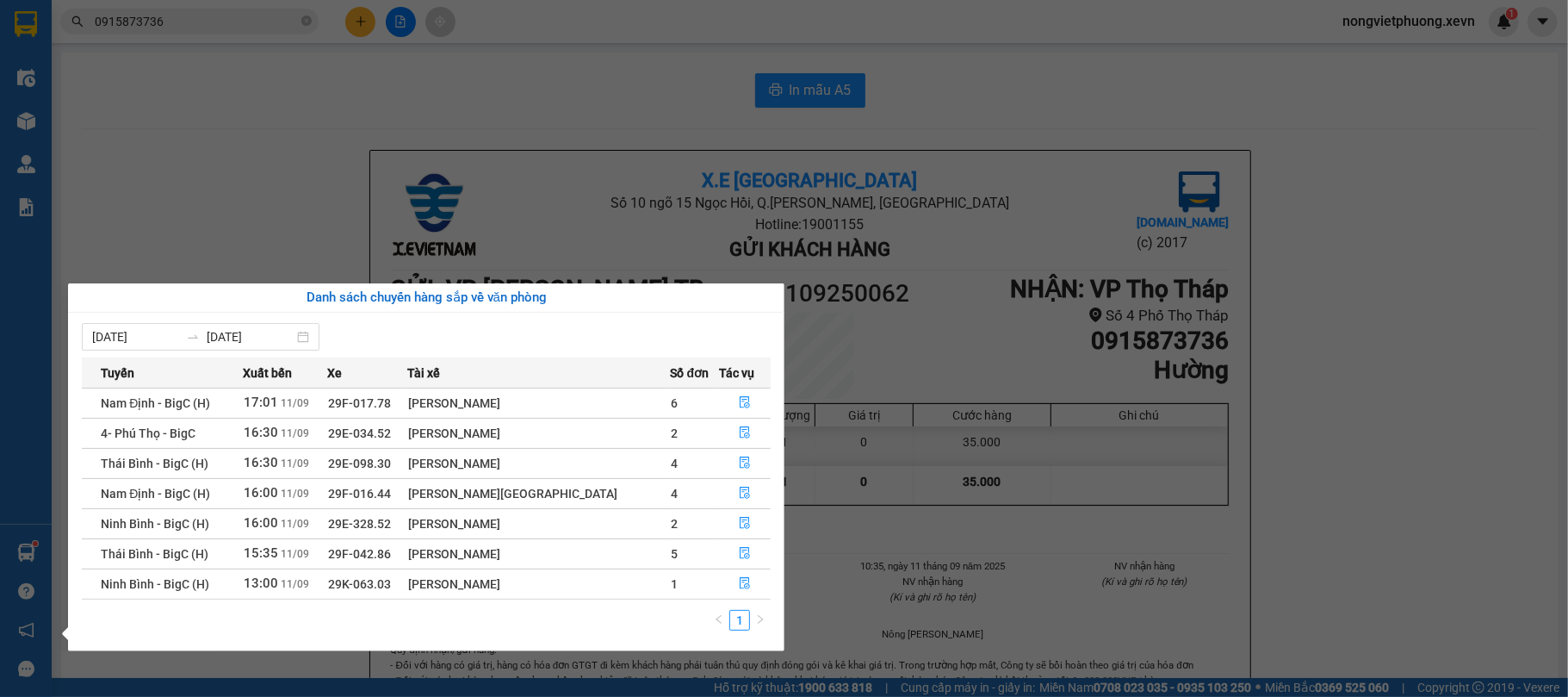
drag, startPoint x: 294, startPoint y: 238, endPoint x: 274, endPoint y: 94, distance: 145.4
click at [294, 231] on section "Kết quả tìm kiếm ( 54 ) Bộ lọc Mã ĐH Trạng thái Món hàng Thu hộ Tổng cước Chưa …" at bounding box center [784, 348] width 1568 height 697
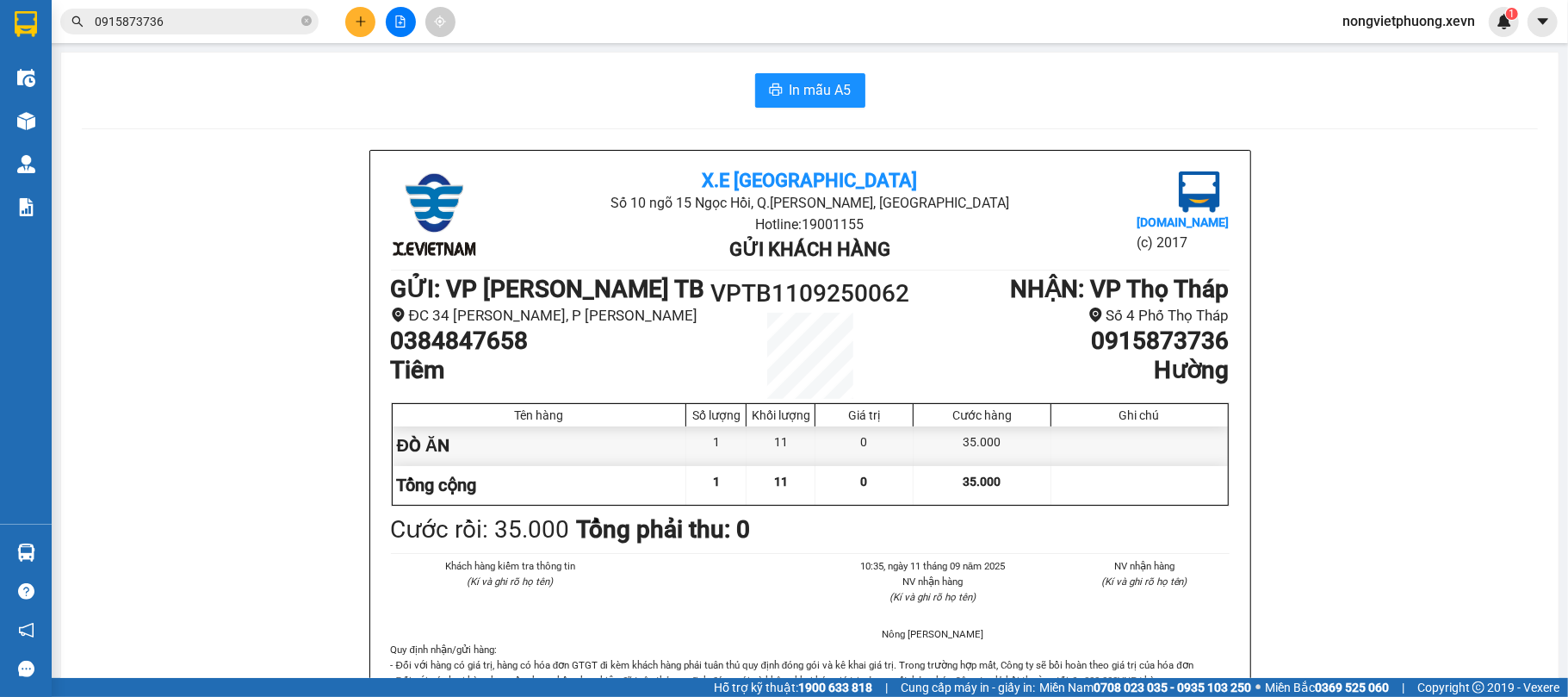
click at [341, 18] on div at bounding box center [400, 22] width 129 height 30
click at [363, 21] on icon "plus" at bounding box center [360, 21] width 12 height 12
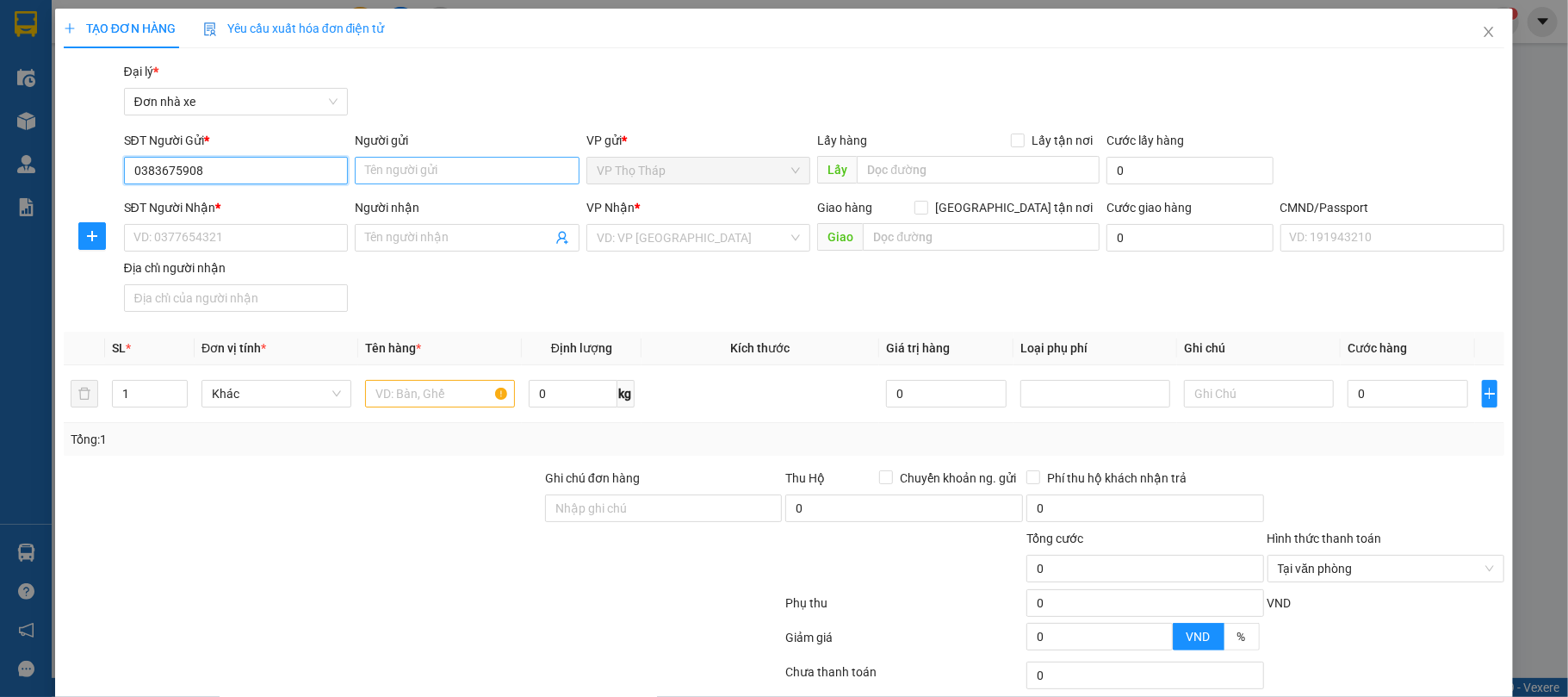
type input "0383675908"
click at [421, 169] on input "Người gửi" at bounding box center [467, 170] width 225 height 28
type input "NGHĨA"
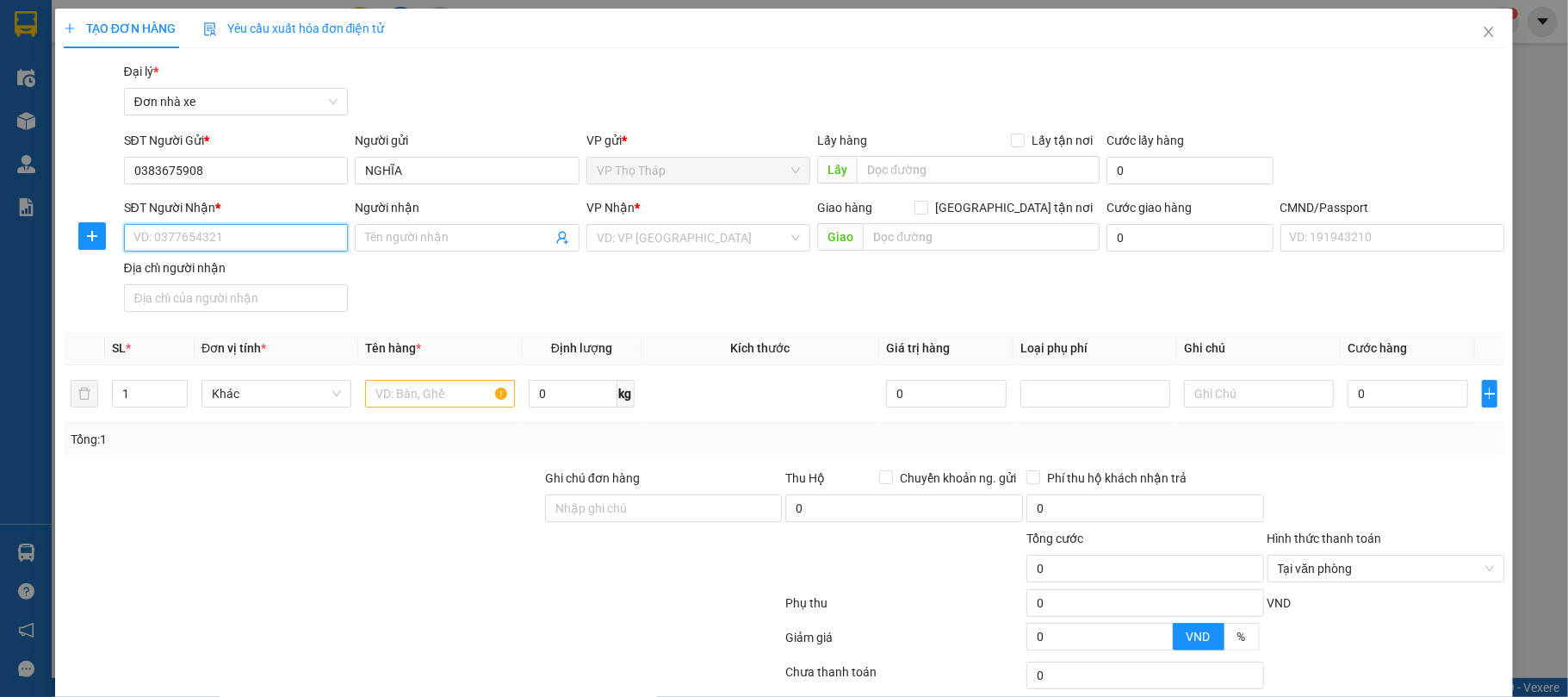
click at [272, 226] on input "SĐT Người Nhận *" at bounding box center [237, 238] width 225 height 28
type input "0911300011"
click at [407, 238] on input "Người nhận" at bounding box center [458, 237] width 186 height 19
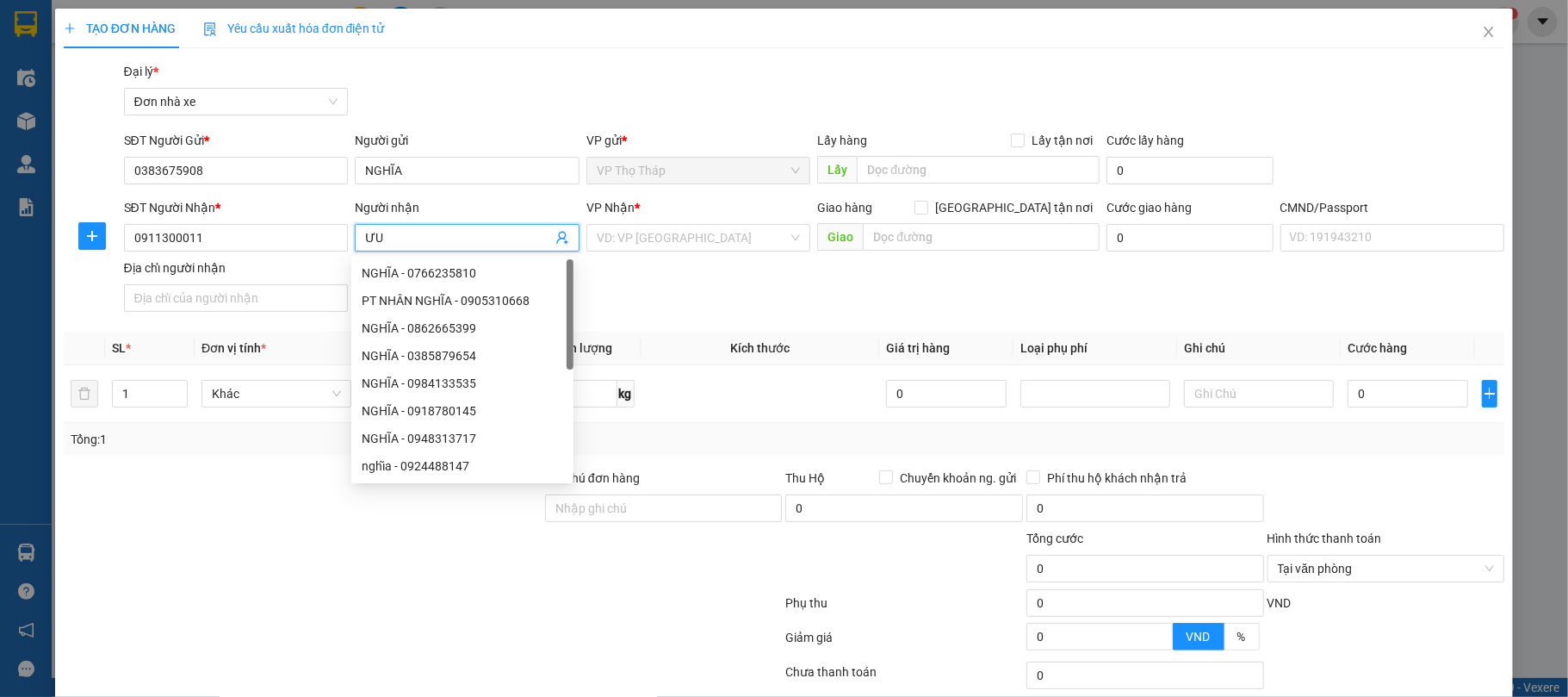
type input "Ư"
type input "QUỲNH"
click at [673, 240] on input "search" at bounding box center [693, 238] width 192 height 26
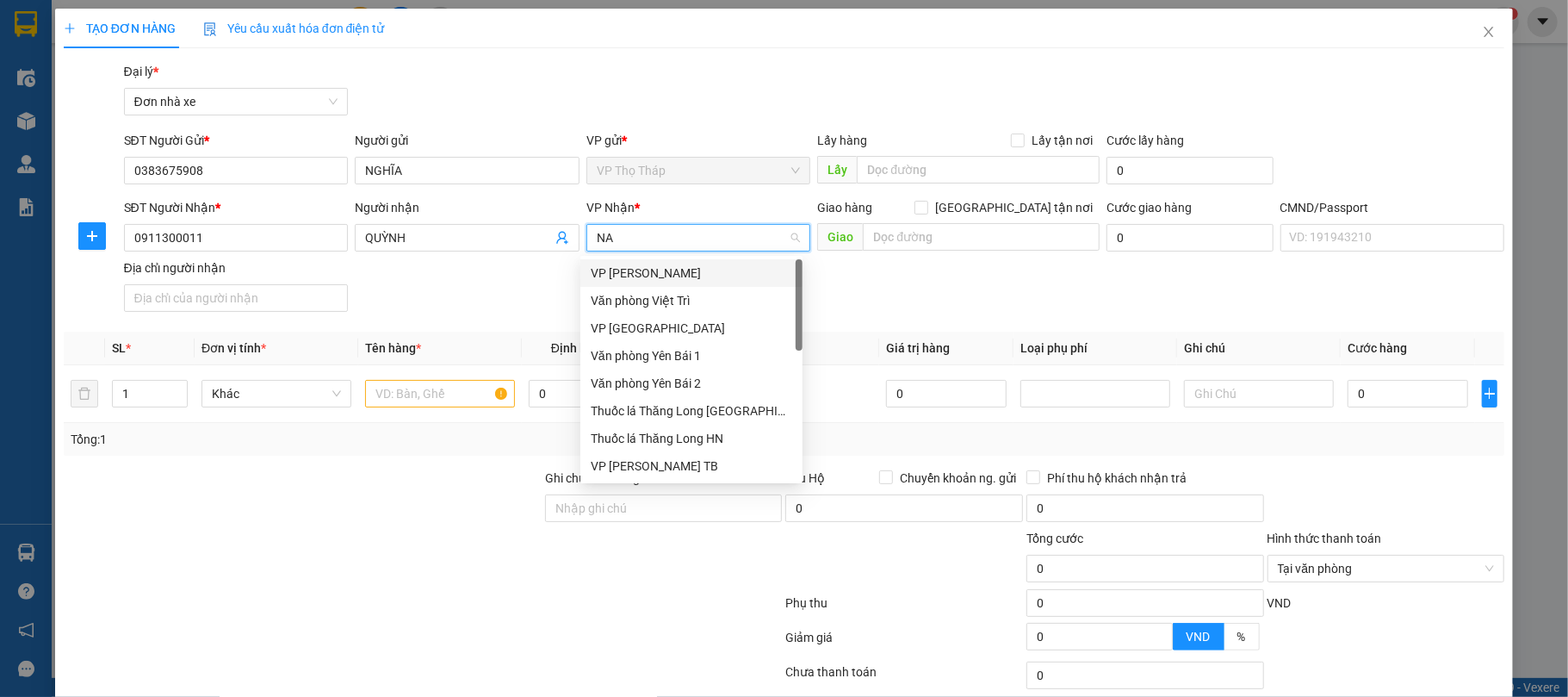
type input "NAM"
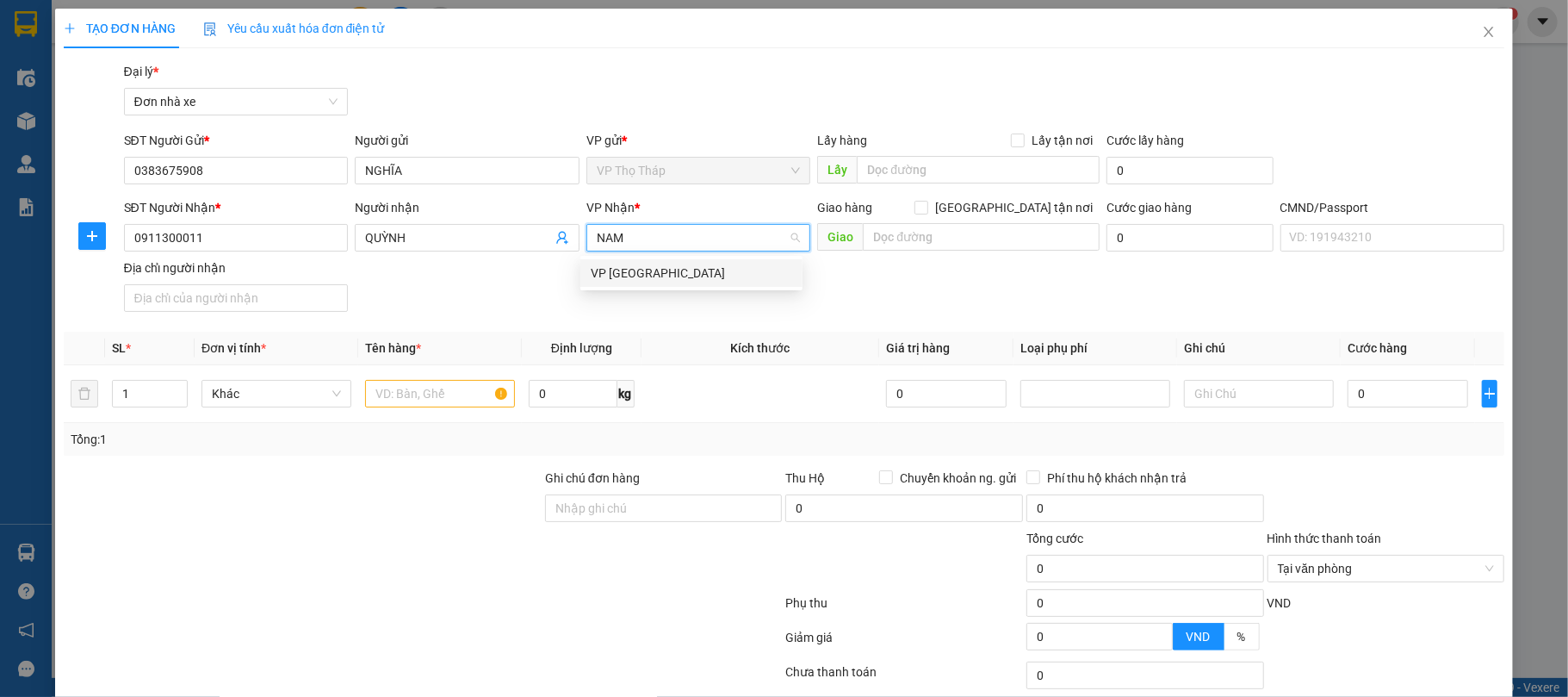
click at [668, 267] on div "VP [GEOGRAPHIC_DATA]" at bounding box center [692, 273] width 202 height 19
click at [346, 321] on div "Transit Pickup Surcharge Ids Transit Deliver Surcharge Ids Transit Deliver Surc…" at bounding box center [784, 424] width 1442 height 724
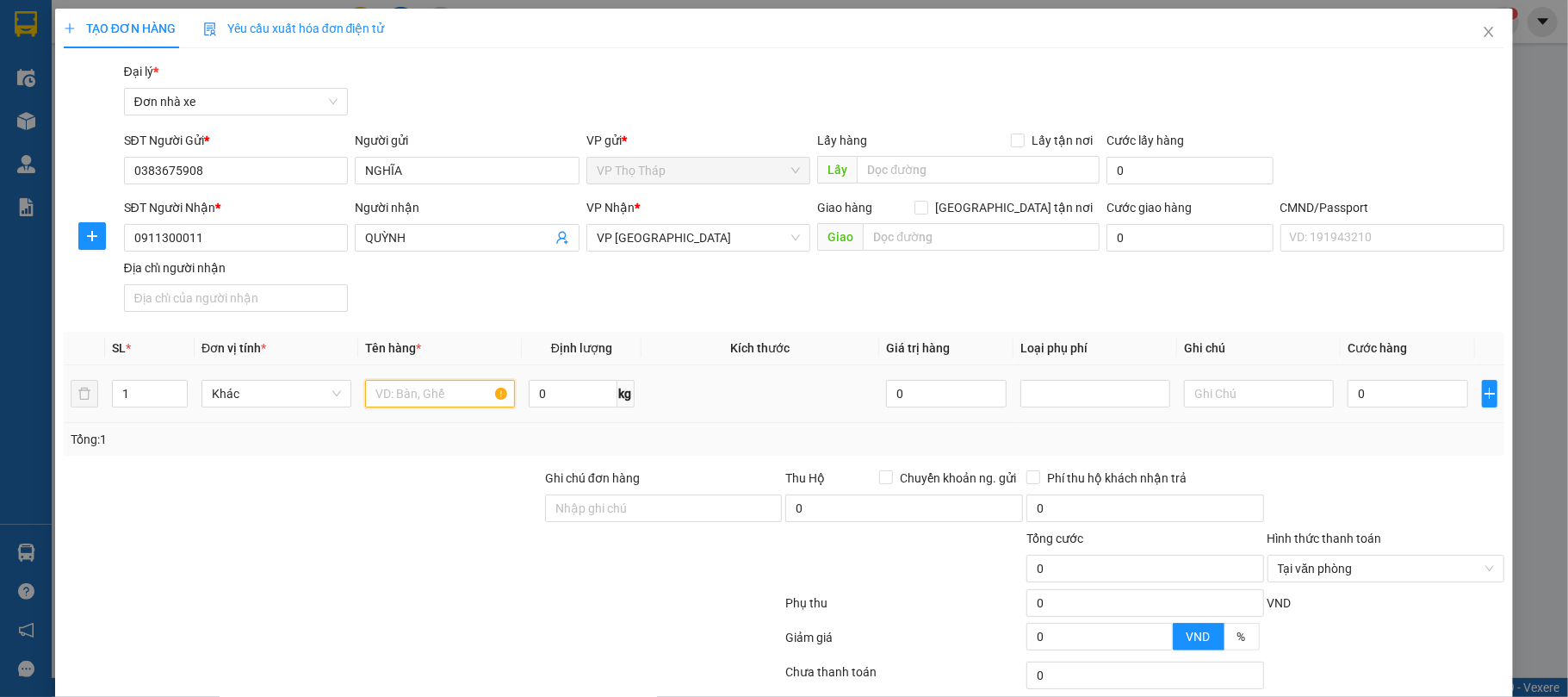
click at [412, 403] on input "text" at bounding box center [440, 394] width 150 height 28
type input "GIẤY TỜ"
click at [1365, 411] on div "0" at bounding box center [1408, 394] width 121 height 34
click at [1367, 410] on div "0" at bounding box center [1408, 394] width 121 height 34
click at [1389, 468] on div "Transit Pickup Surcharge Ids Transit Deliver Surcharge Ids Transit Deliver Surc…" at bounding box center [784, 424] width 1442 height 724
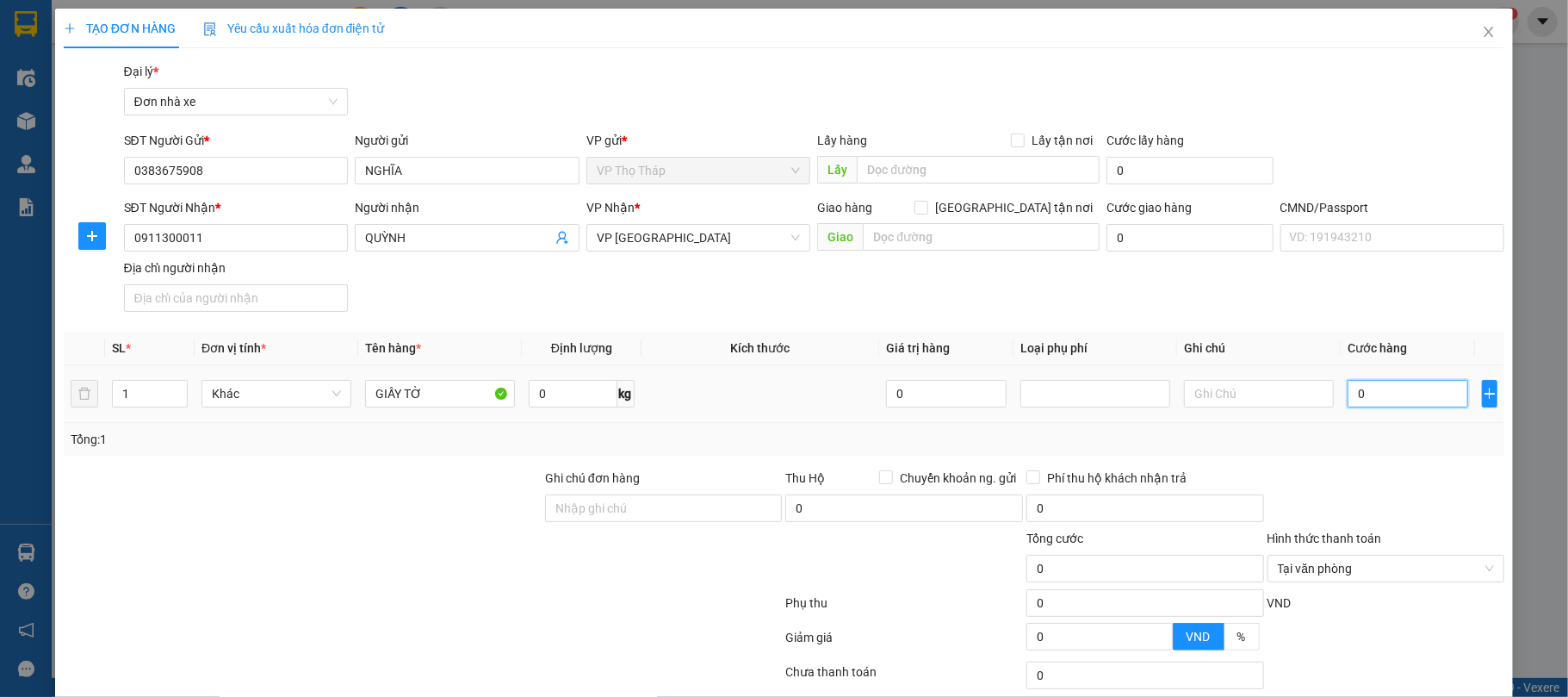
click at [1382, 407] on input "0" at bounding box center [1408, 394] width 121 height 28
click at [1407, 446] on div "Tổng: 1" at bounding box center [784, 439] width 1428 height 19
drag, startPoint x: 1426, startPoint y: 511, endPoint x: 1509, endPoint y: 493, distance: 84.9
click at [1427, 510] on div at bounding box center [1387, 498] width 241 height 60
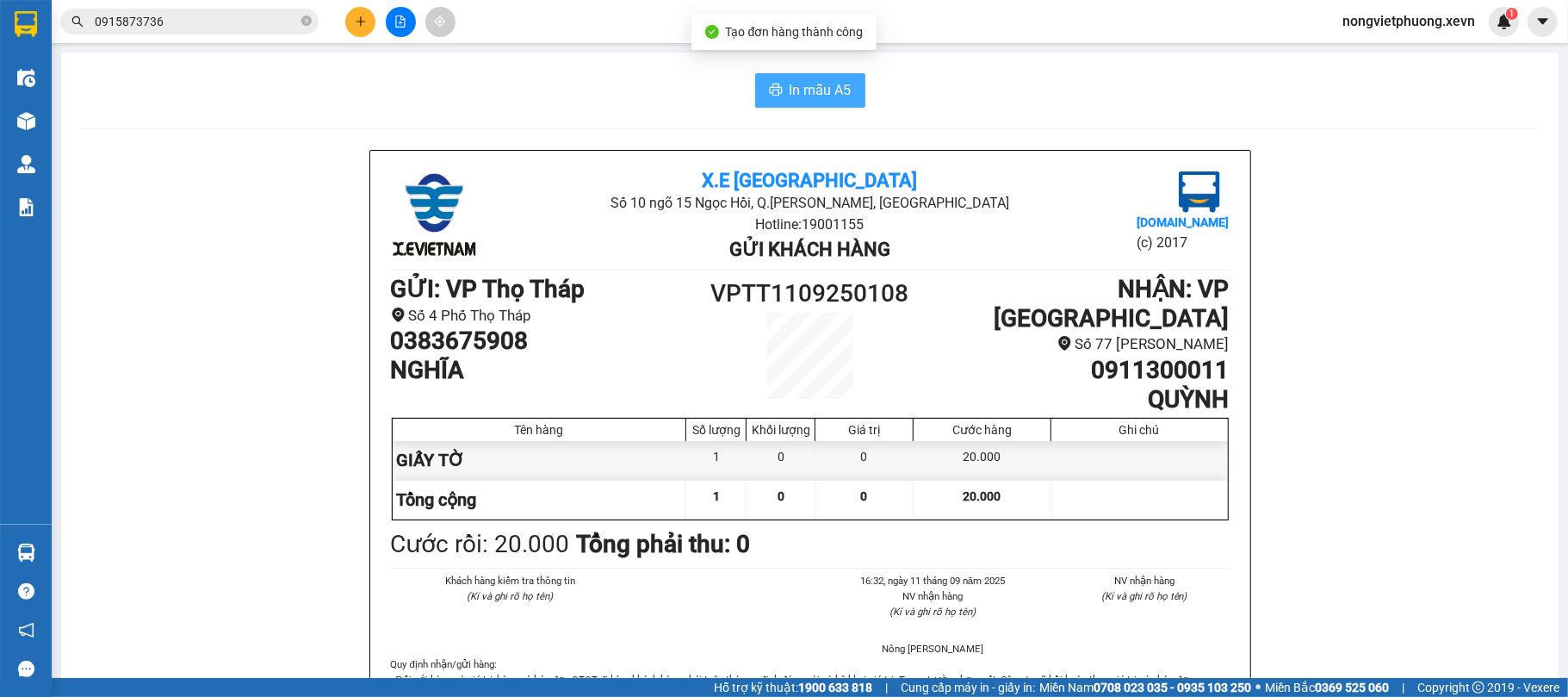
click at [803, 98] on span "In mẫu A5" at bounding box center [820, 90] width 62 height 22
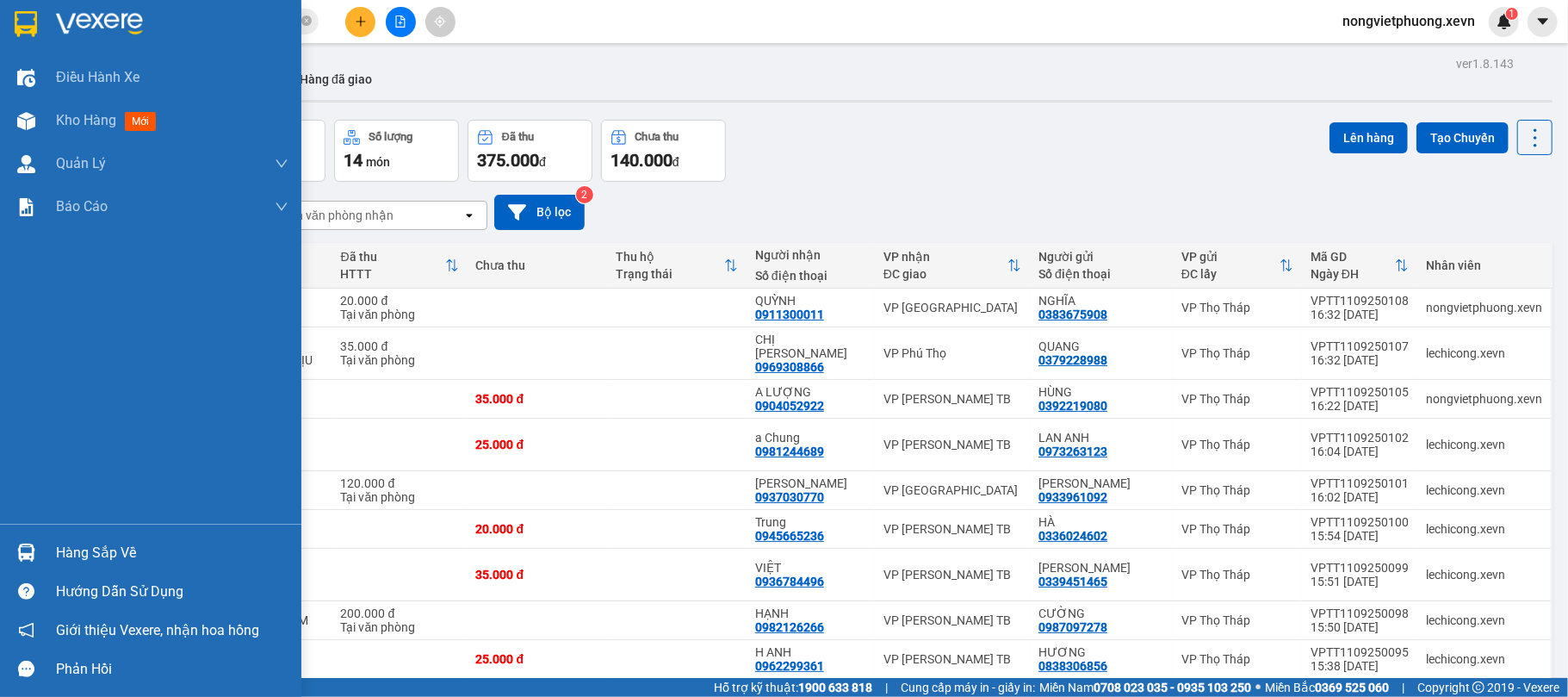
click at [14, 25] on img at bounding box center [25, 23] width 23 height 26
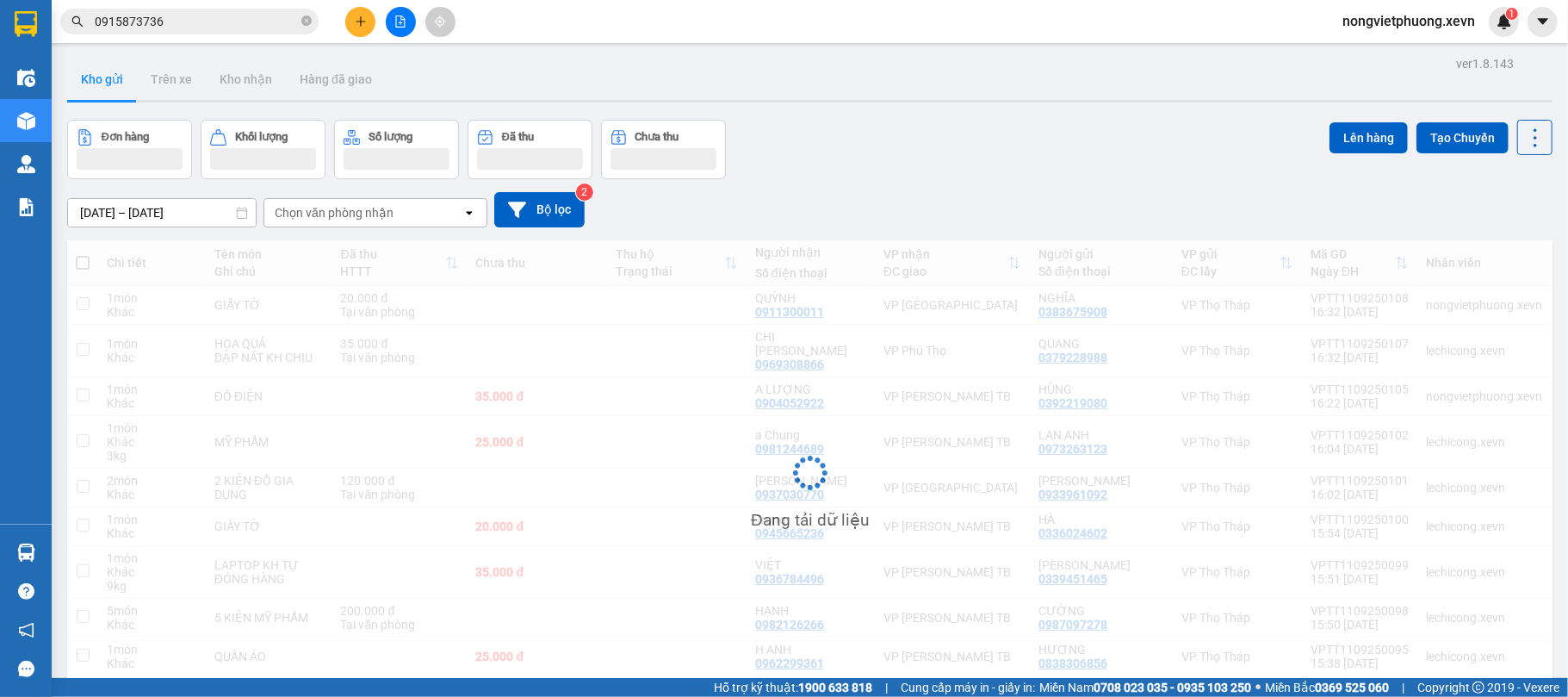
click at [1011, 177] on div "Đơn hàng Khối lượng Số lượng Đã thu Chưa thu Lên hàng Tạo Chuyến" at bounding box center [810, 149] width 1485 height 59
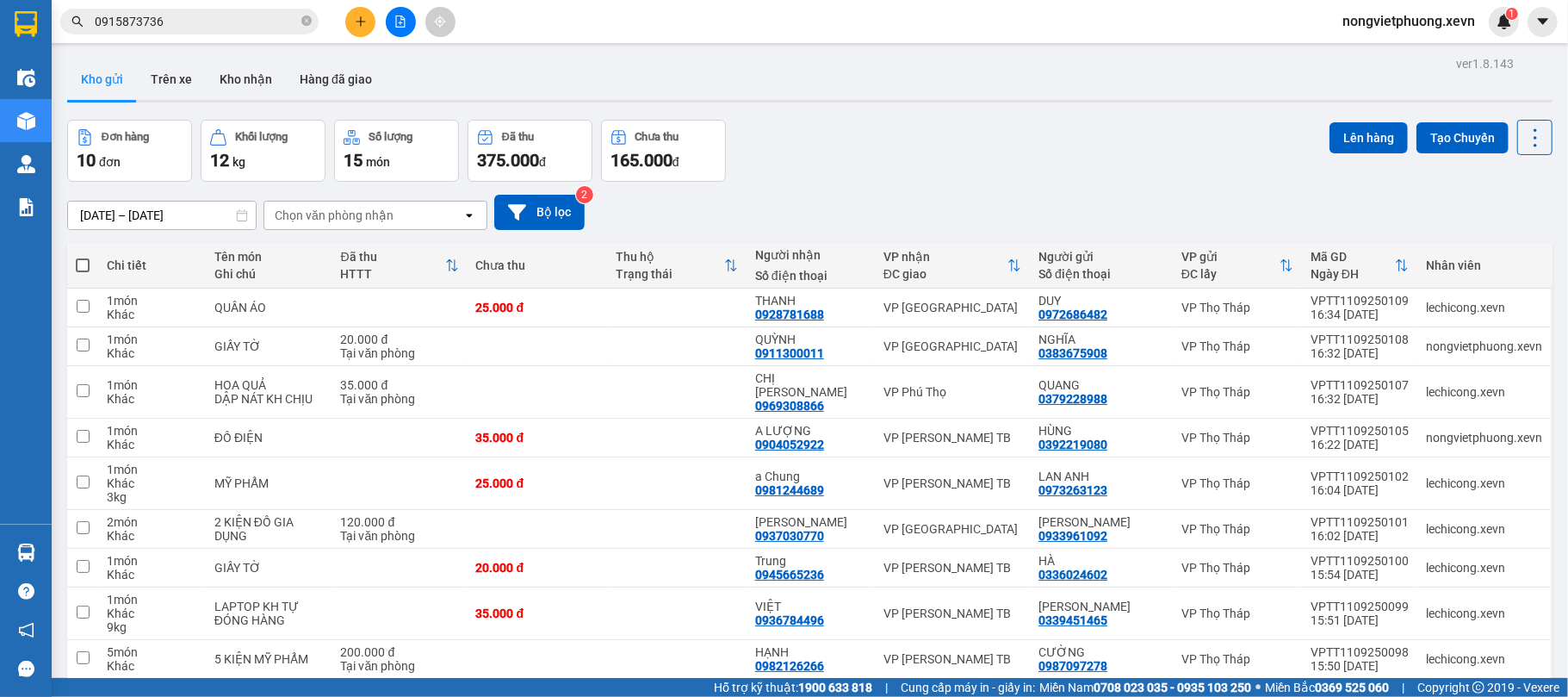
click at [353, 221] on div "Chọn văn phòng nhận" at bounding box center [334, 214] width 119 height 17
click at [389, 257] on div "VP [PERSON_NAME] TB" at bounding box center [376, 253] width 224 height 31
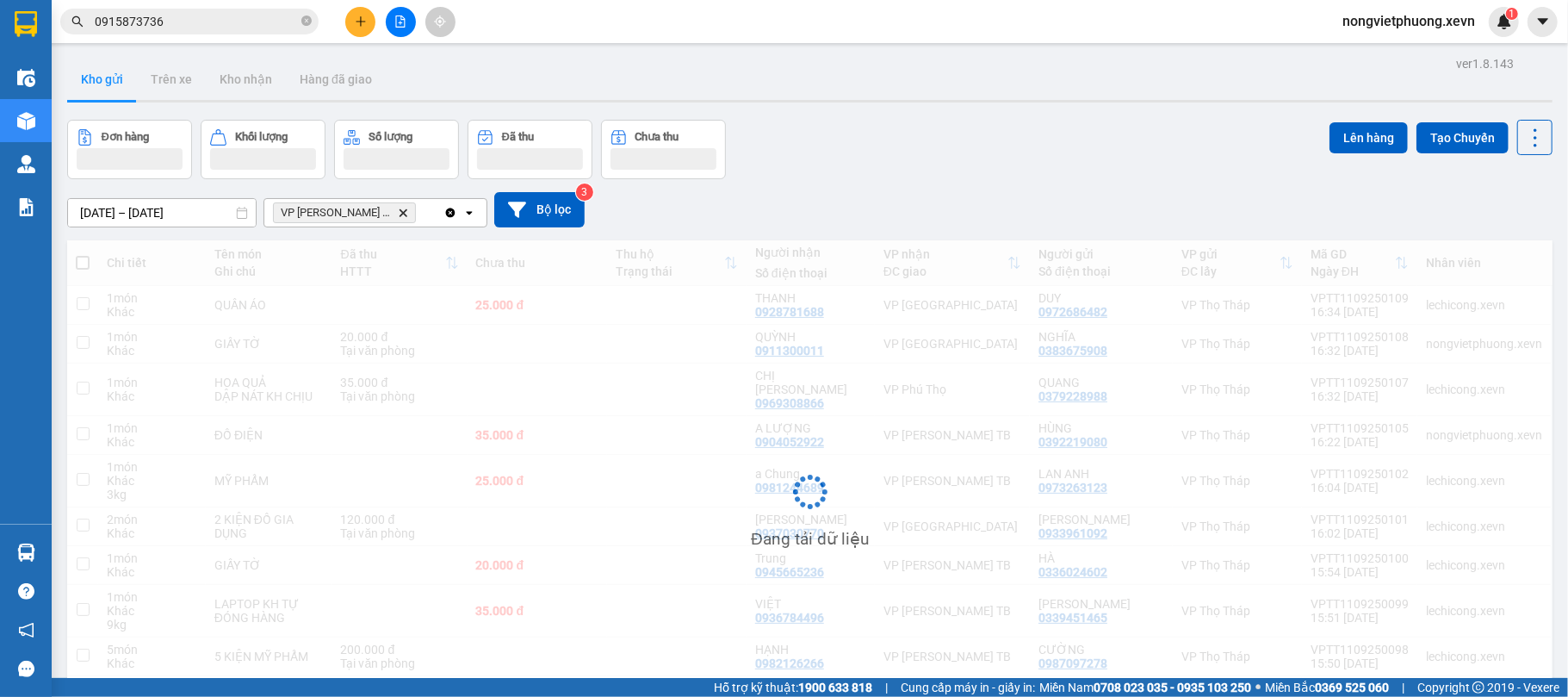
click at [902, 163] on div "Đơn hàng Khối lượng Số lượng Đã thu Chưa thu Lên hàng Tạo Chuyến" at bounding box center [810, 149] width 1485 height 59
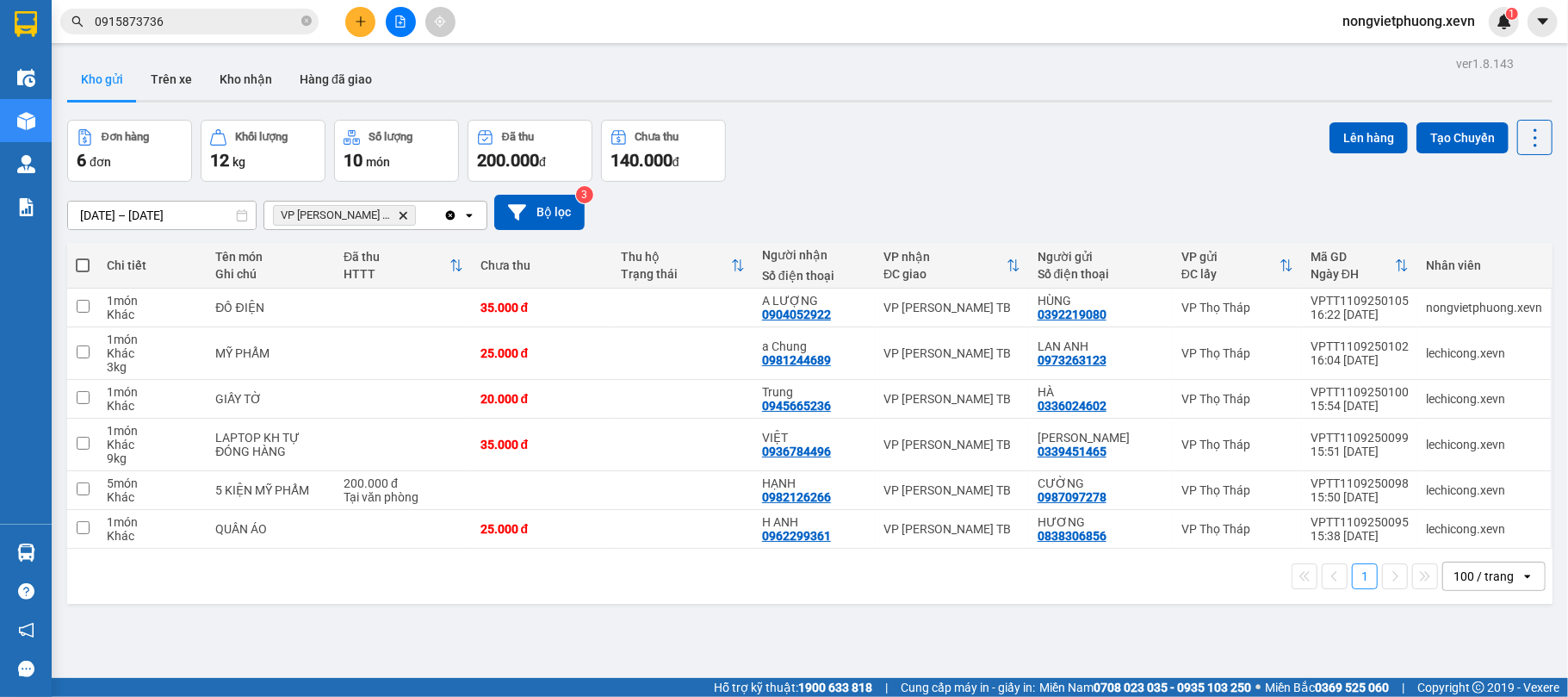
click at [80, 262] on span at bounding box center [82, 265] width 14 height 14
click at [83, 257] on input "checkbox" at bounding box center [83, 257] width 0 height 0
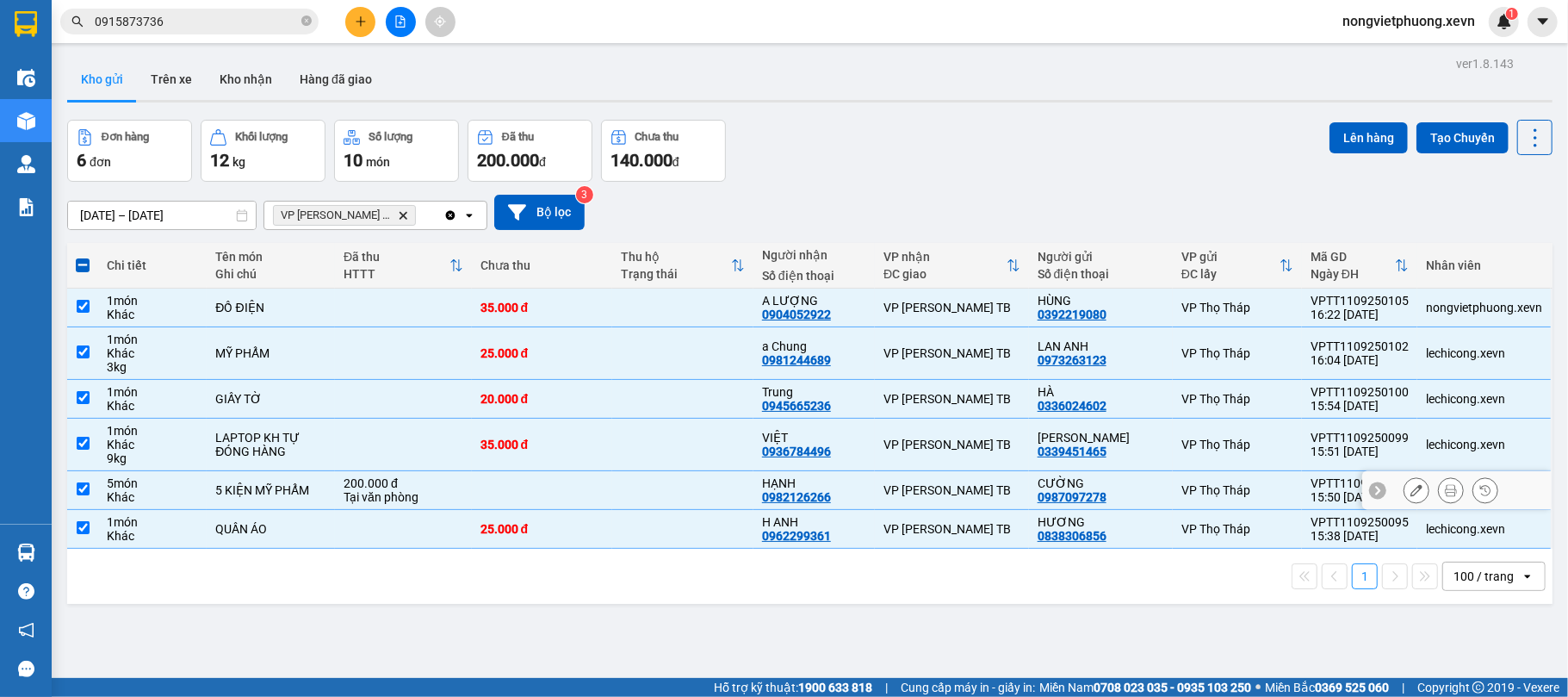
click at [285, 485] on div "5 KIỆN MỸ PHẨM" at bounding box center [270, 489] width 111 height 14
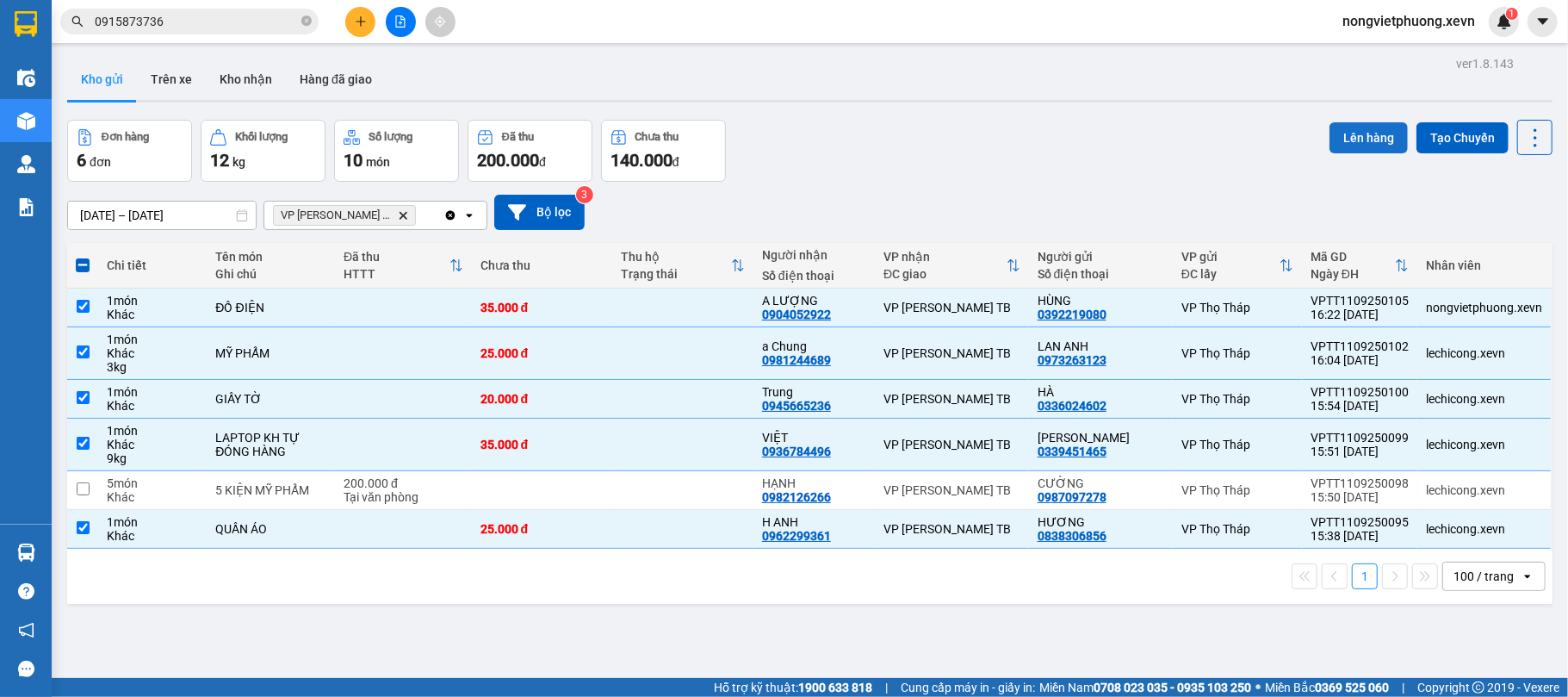
click at [1365, 139] on button "Lên hàng" at bounding box center [1368, 138] width 78 height 31
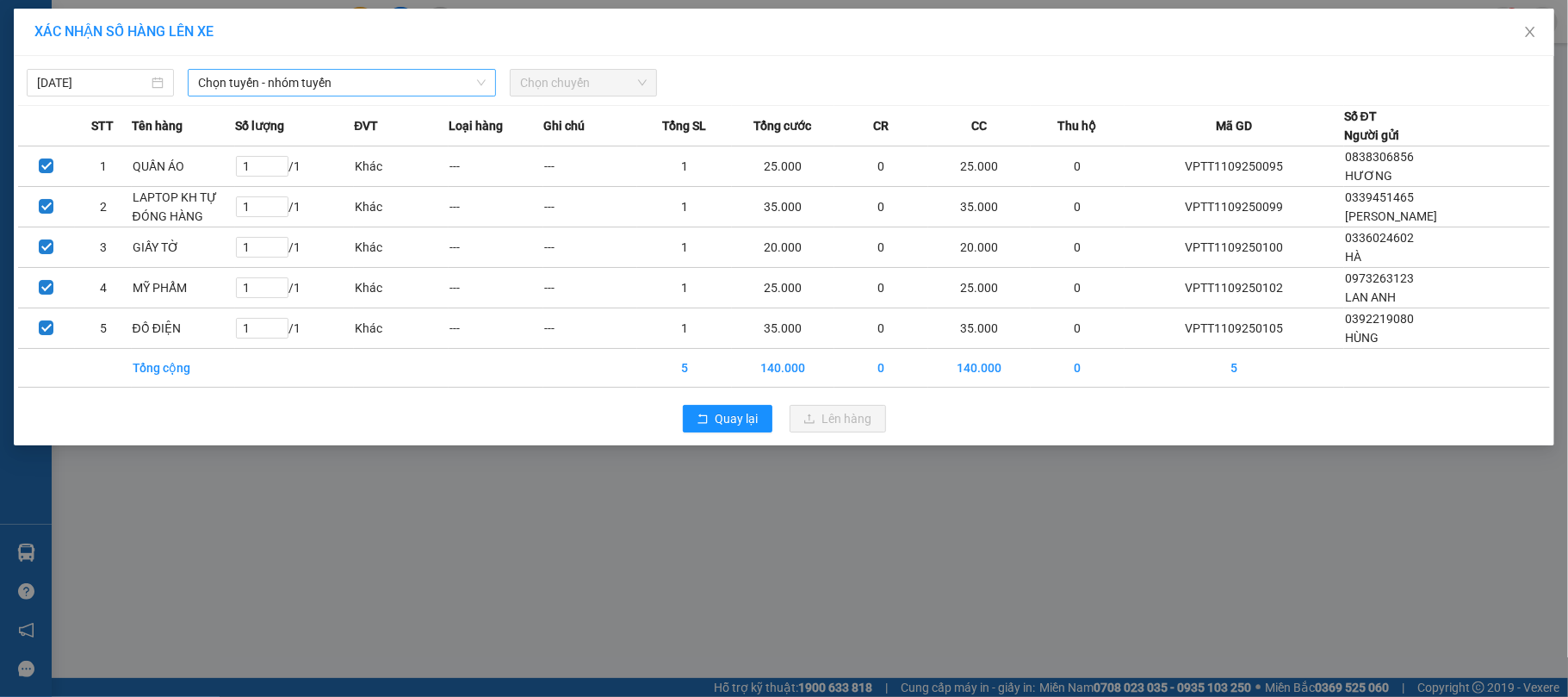
click at [445, 81] on span "Chọn tuyến - nhóm tuyến" at bounding box center [341, 82] width 287 height 26
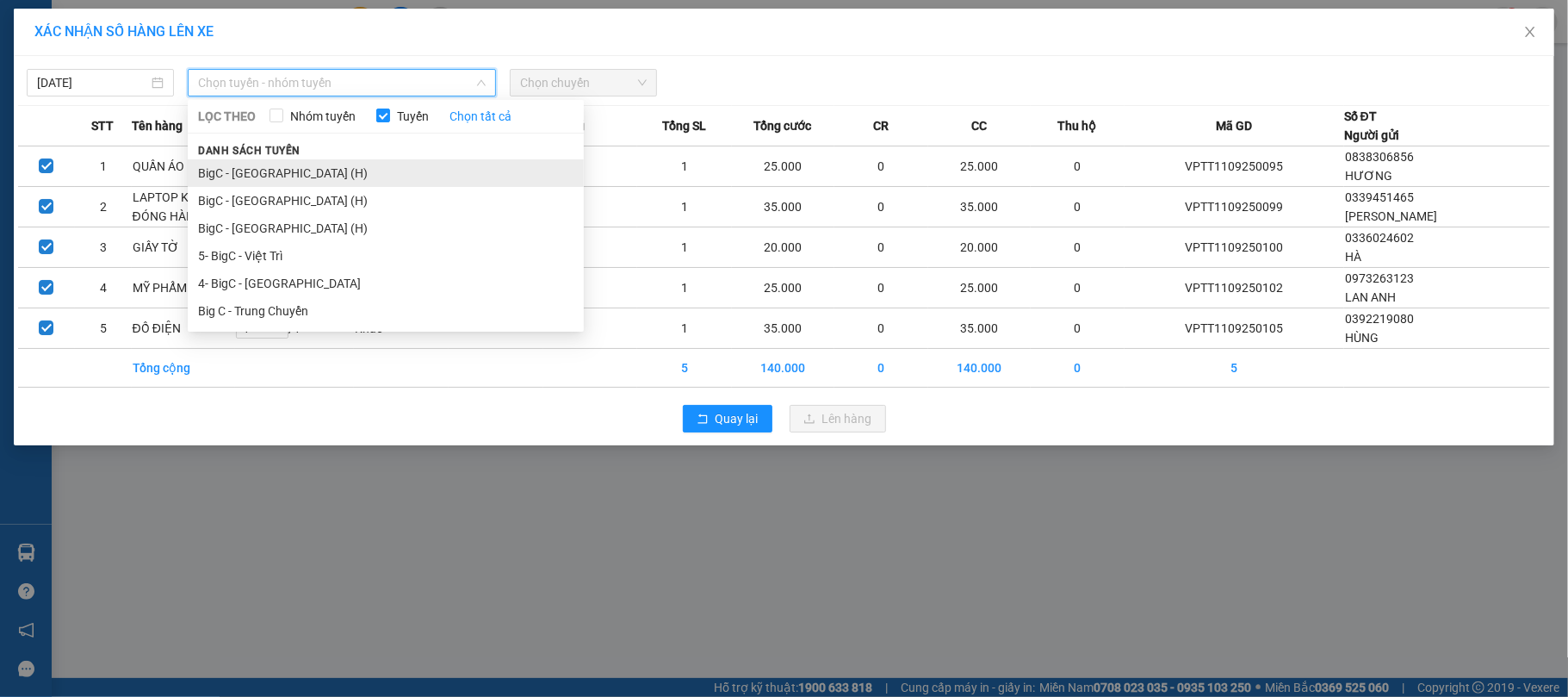
click at [348, 166] on li "BigC - [GEOGRAPHIC_DATA] (H)" at bounding box center [385, 173] width 396 height 28
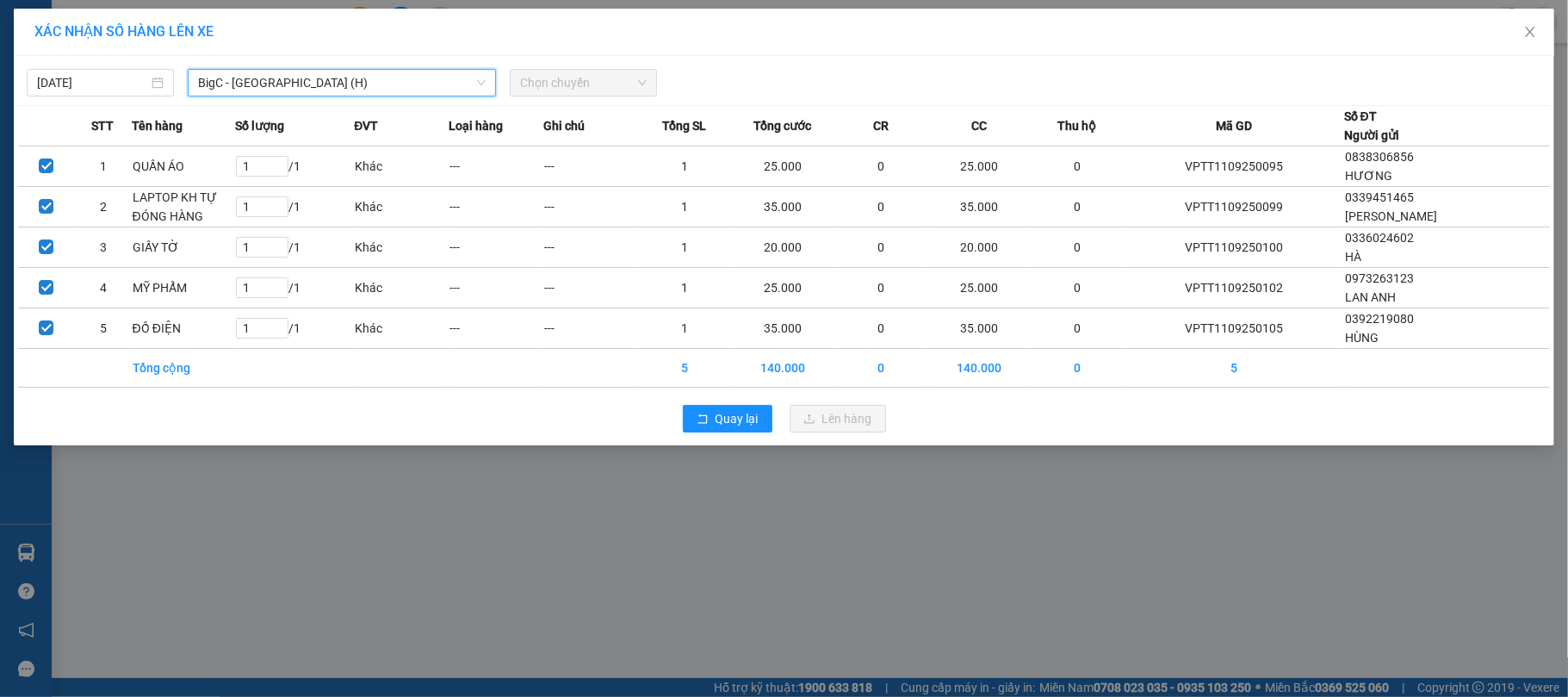
click at [621, 77] on span "Chọn chuyến" at bounding box center [584, 82] width 127 height 26
type input "1635"
click at [631, 153] on div "Thêm chuyến " 16:35 "" at bounding box center [602, 145] width 184 height 30
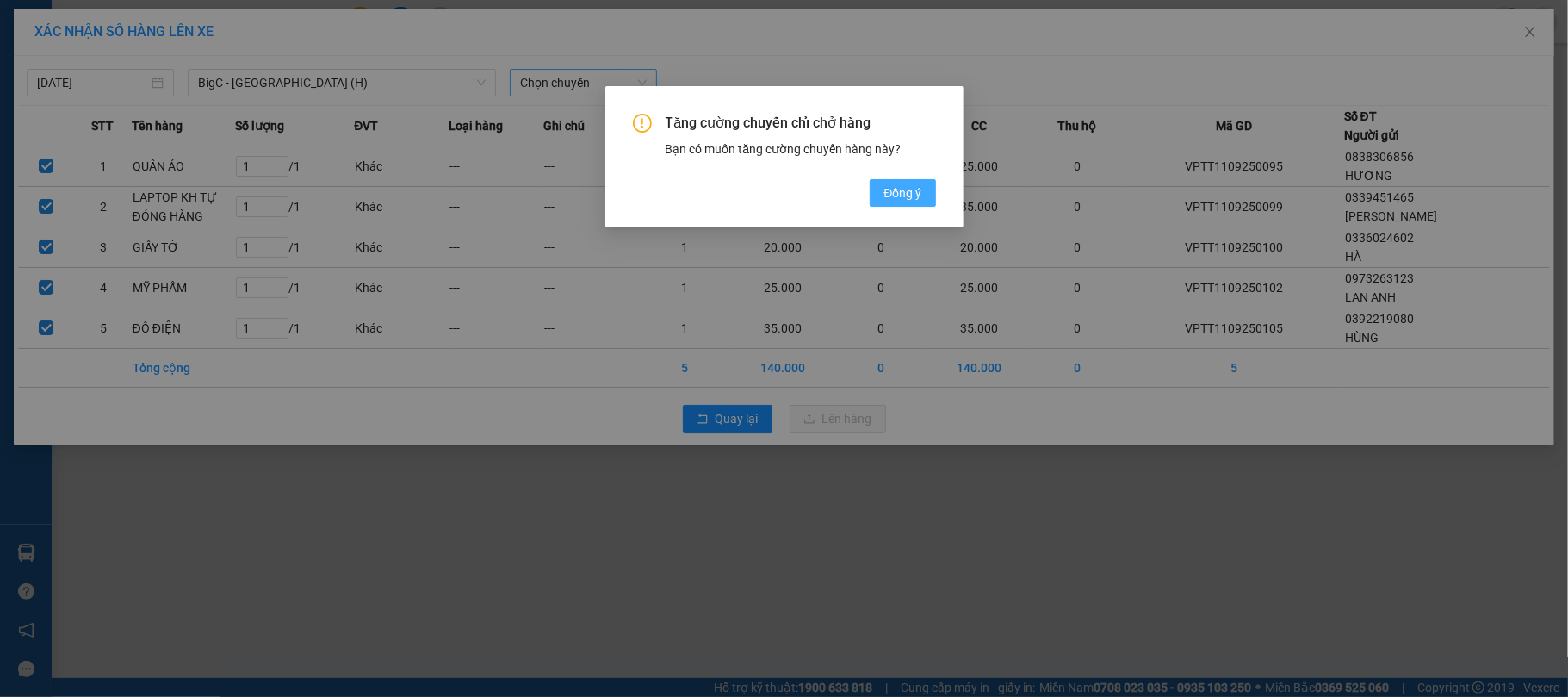
click at [884, 196] on span "Đồng ý" at bounding box center [902, 193] width 38 height 19
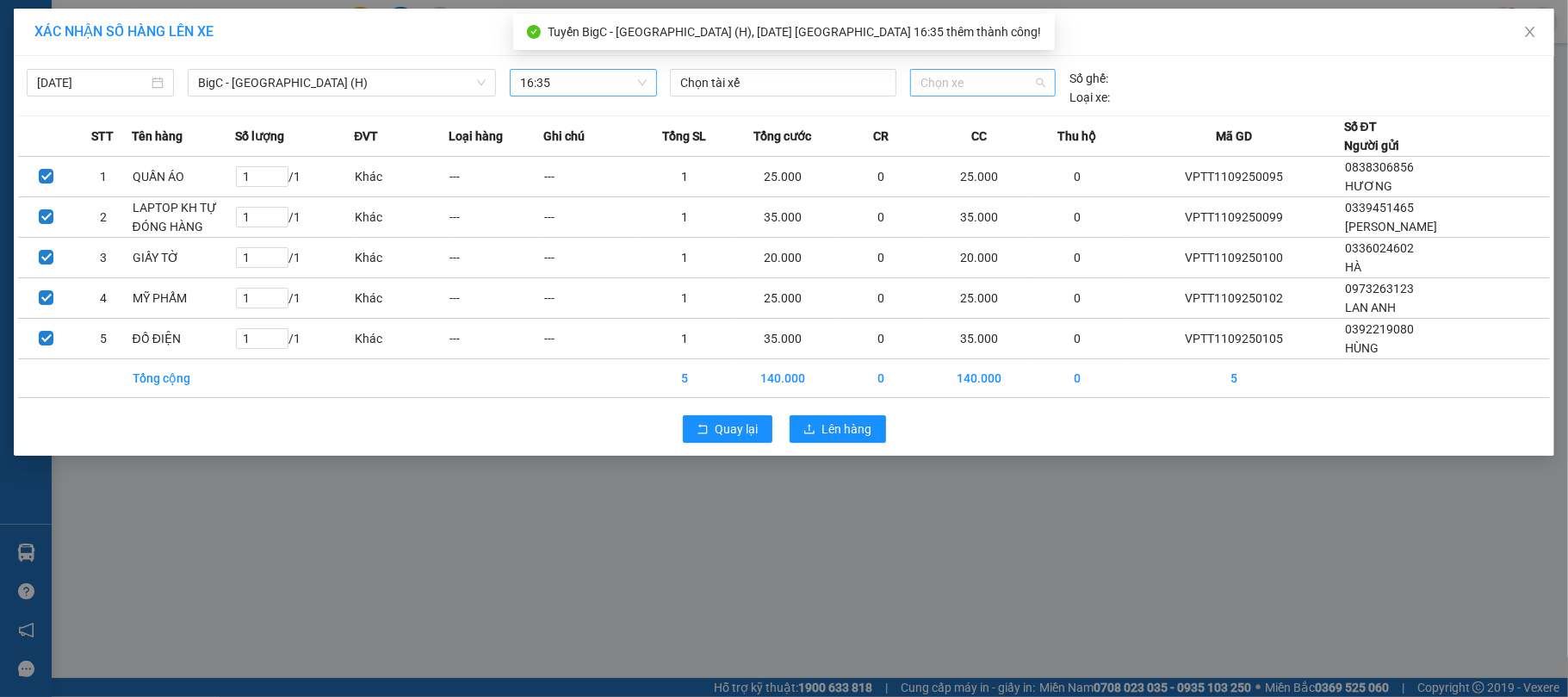
click at [992, 86] on span "Chọn xe" at bounding box center [983, 82] width 126 height 26
type input "4256"
click at [992, 111] on div "29F-042.56" at bounding box center [983, 117] width 126 height 19
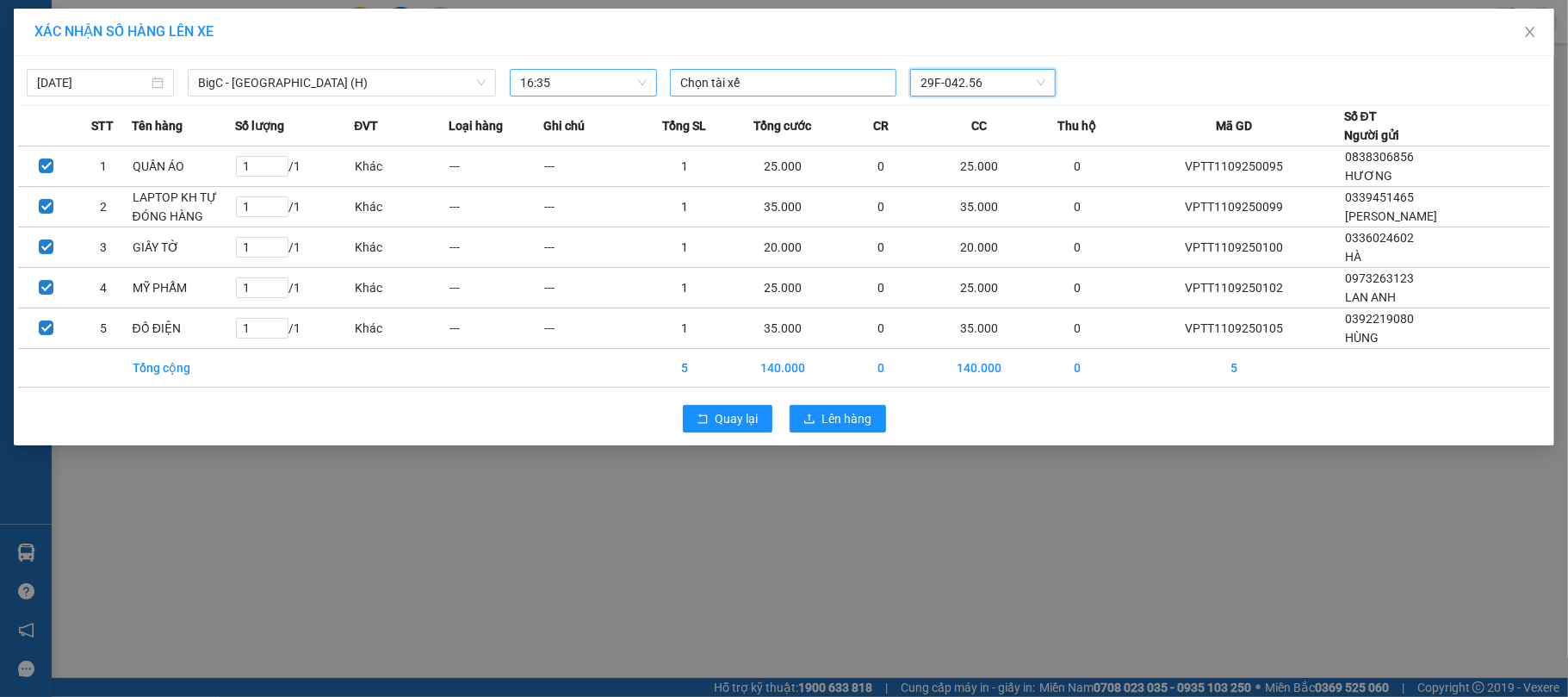
click at [802, 93] on div at bounding box center [784, 82] width 218 height 21
click at [797, 112] on div "[PERSON_NAME]" at bounding box center [799, 117] width 238 height 19
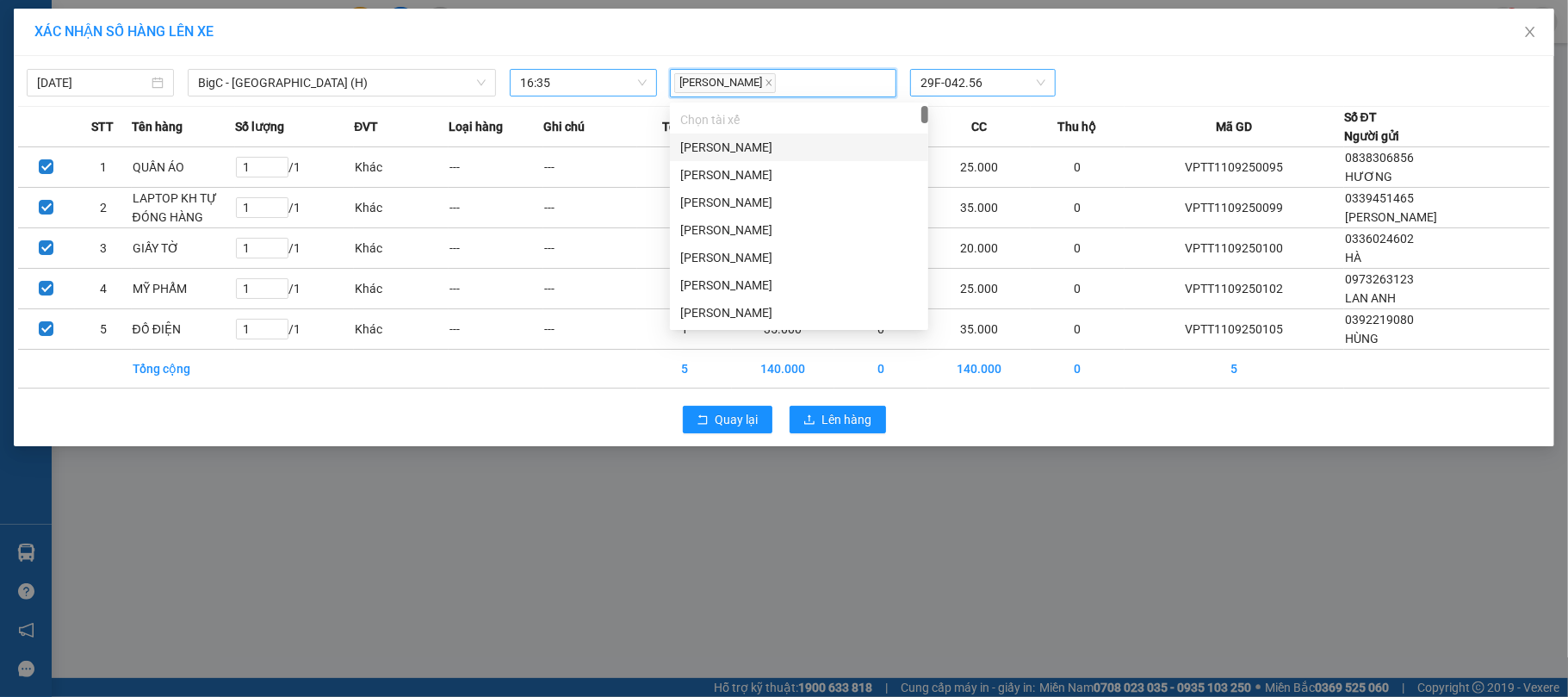
click at [1155, 62] on div "[DATE] BigC - [GEOGRAPHIC_DATA] (H) LỌC THEO Nhóm tuyến Tuyến Chọn tất cả Danh …" at bounding box center [784, 78] width 1532 height 37
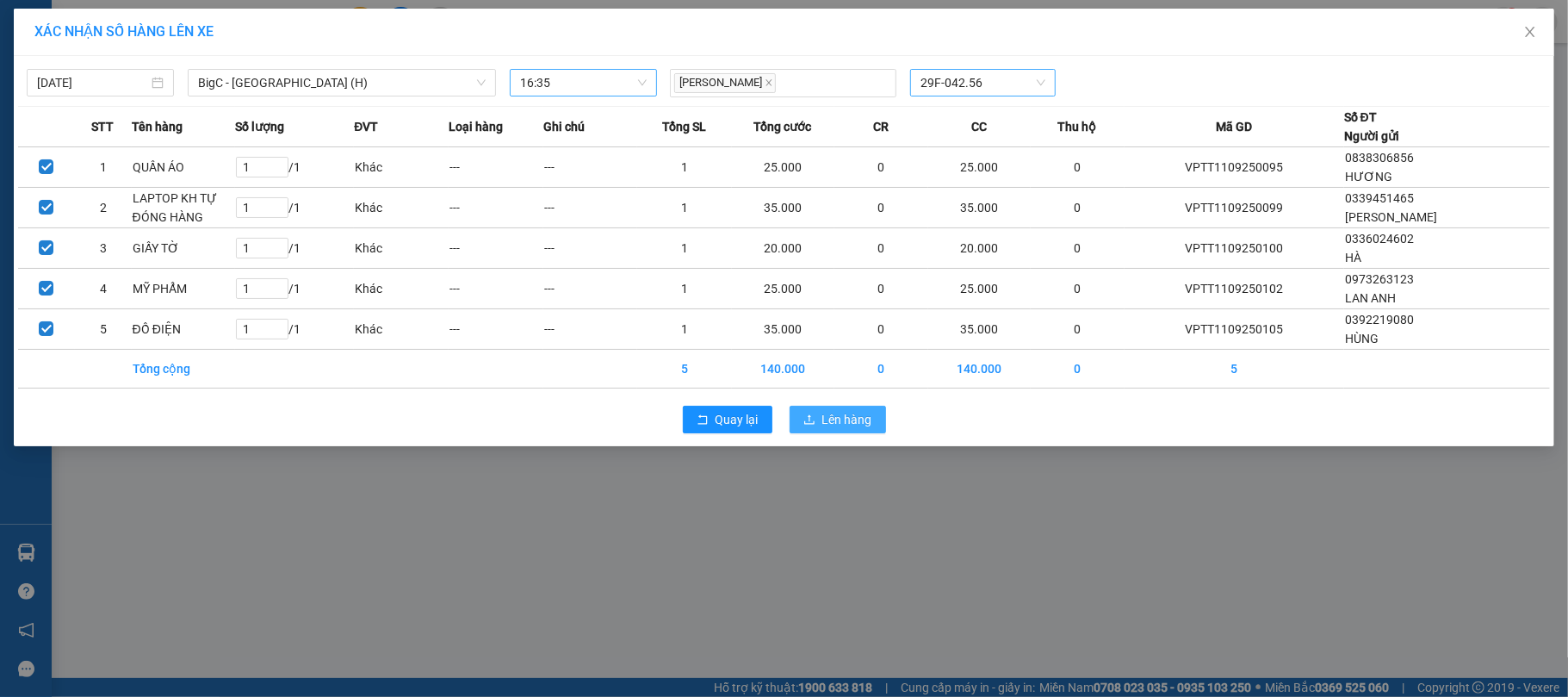
click at [841, 432] on button "Lên hàng" at bounding box center [838, 419] width 96 height 28
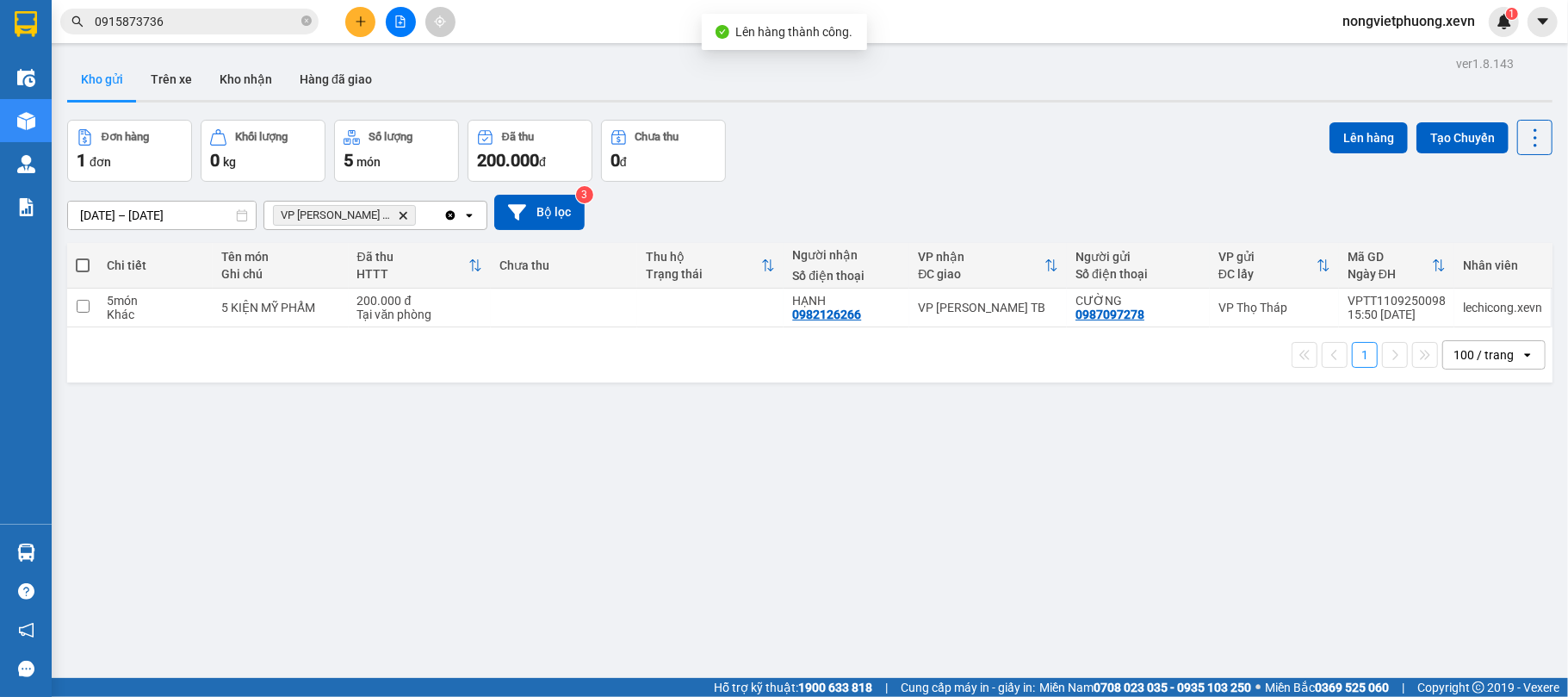
click at [884, 207] on div "[DATE] – [DATE] Press the down arrow key to interact with the calendar and sele…" at bounding box center [810, 212] width 1485 height 35
click at [400, 214] on icon "VP Trần Phú TB, close by backspace" at bounding box center [403, 214] width 8 height 8
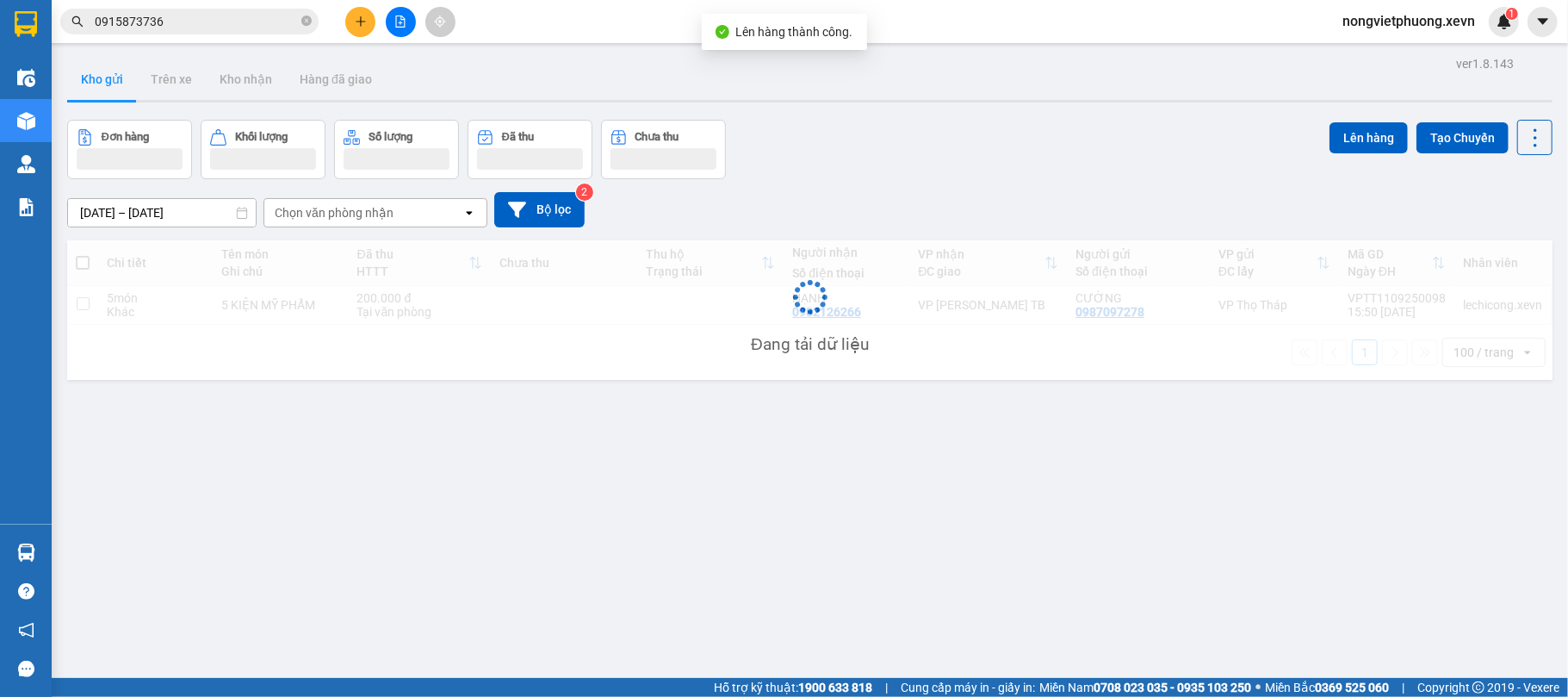
click at [978, 193] on div "[DATE] – [DATE] Press the down arrow key to interact with the calendar and sele…" at bounding box center [810, 209] width 1485 height 35
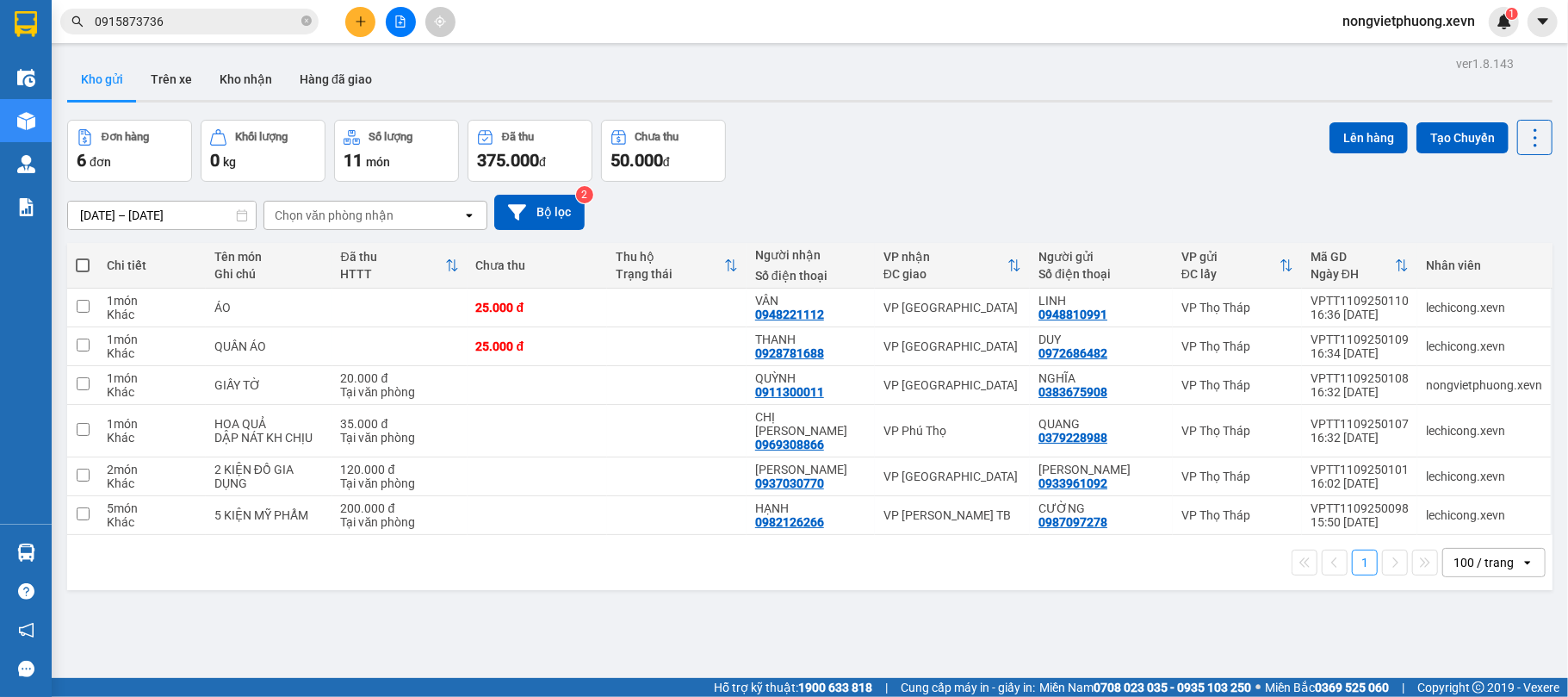
click at [842, 589] on div "1 100 / trang open" at bounding box center [810, 562] width 1485 height 55
click at [979, 168] on div "Đơn hàng 6 đơn Khối lượng 0 kg Số lượng 11 món Đã thu 375.000 đ Chưa thu 50.000…" at bounding box center [810, 150] width 1485 height 62
click at [937, 160] on div "Đơn hàng 6 đơn Khối lượng 0 kg Số lượng 11 món Đã thu 375.000 đ Chưa thu 50.000…" at bounding box center [810, 150] width 1485 height 62
click at [618, 302] on td at bounding box center [676, 307] width 140 height 39
checkbox input "true"
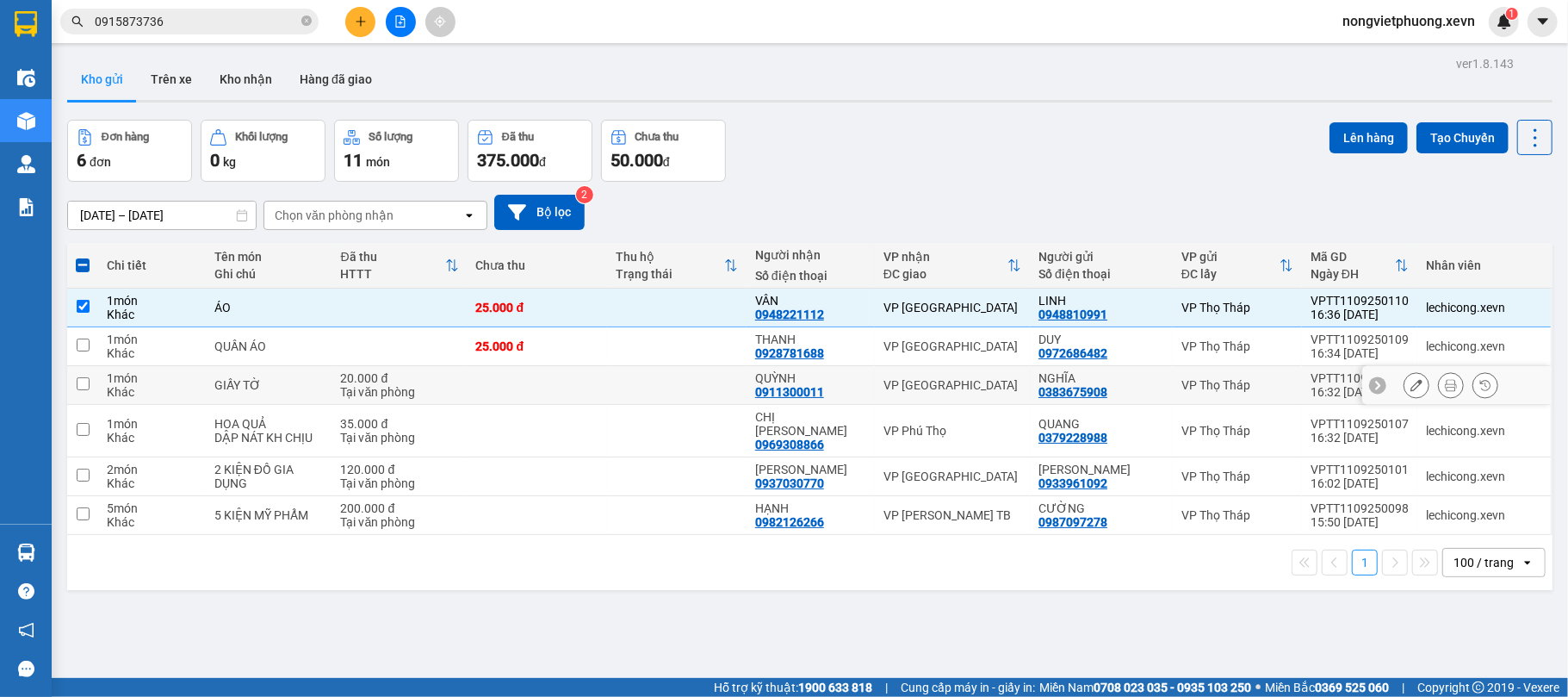
click at [615, 381] on td at bounding box center [676, 385] width 140 height 39
checkbox input "true"
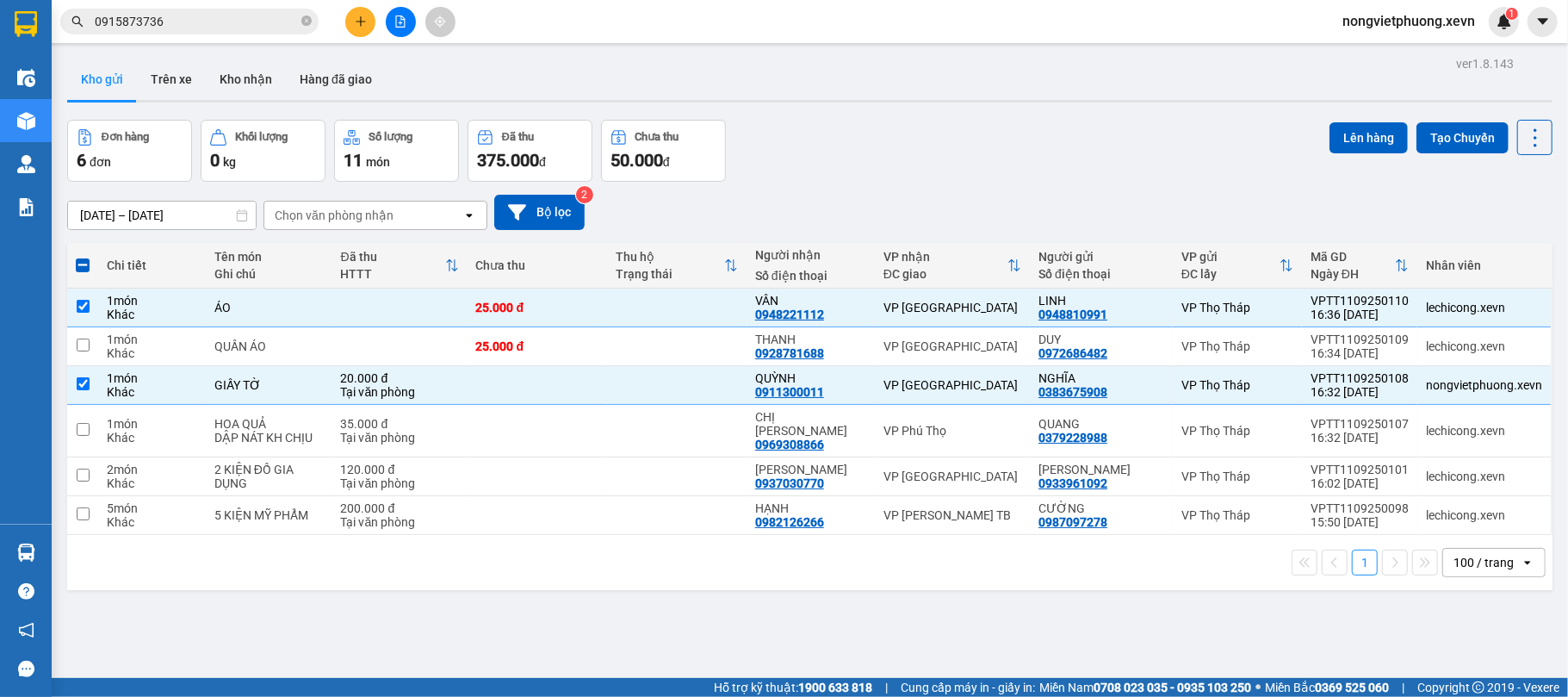
click at [903, 143] on div "Đơn hàng 6 đơn Khối lượng 0 kg Số lượng 11 món Đã thu 375.000 đ Chưa thu 50.000…" at bounding box center [810, 150] width 1485 height 62
click at [1346, 131] on button "Lên hàng" at bounding box center [1368, 138] width 78 height 31
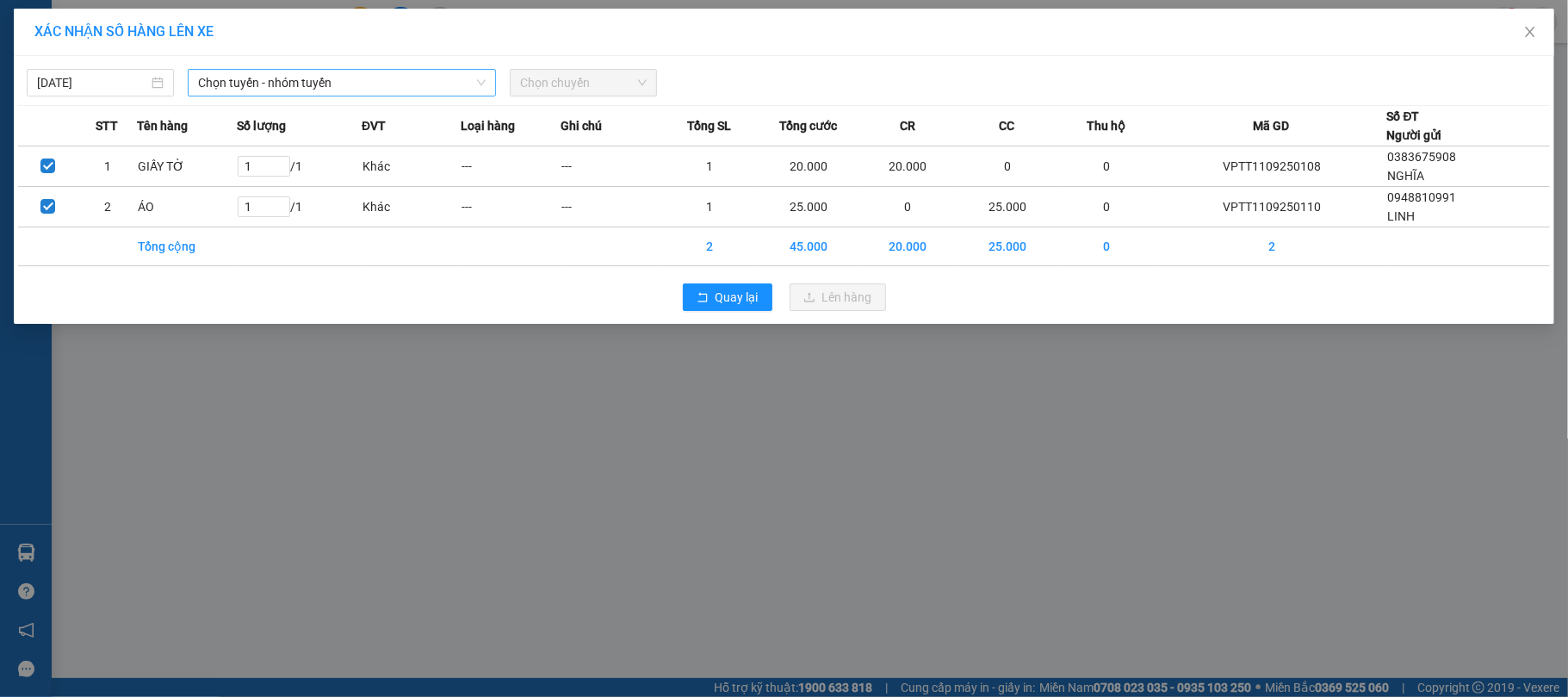
click at [406, 90] on span "Chọn tuyến - nhóm tuyến" at bounding box center [341, 82] width 287 height 26
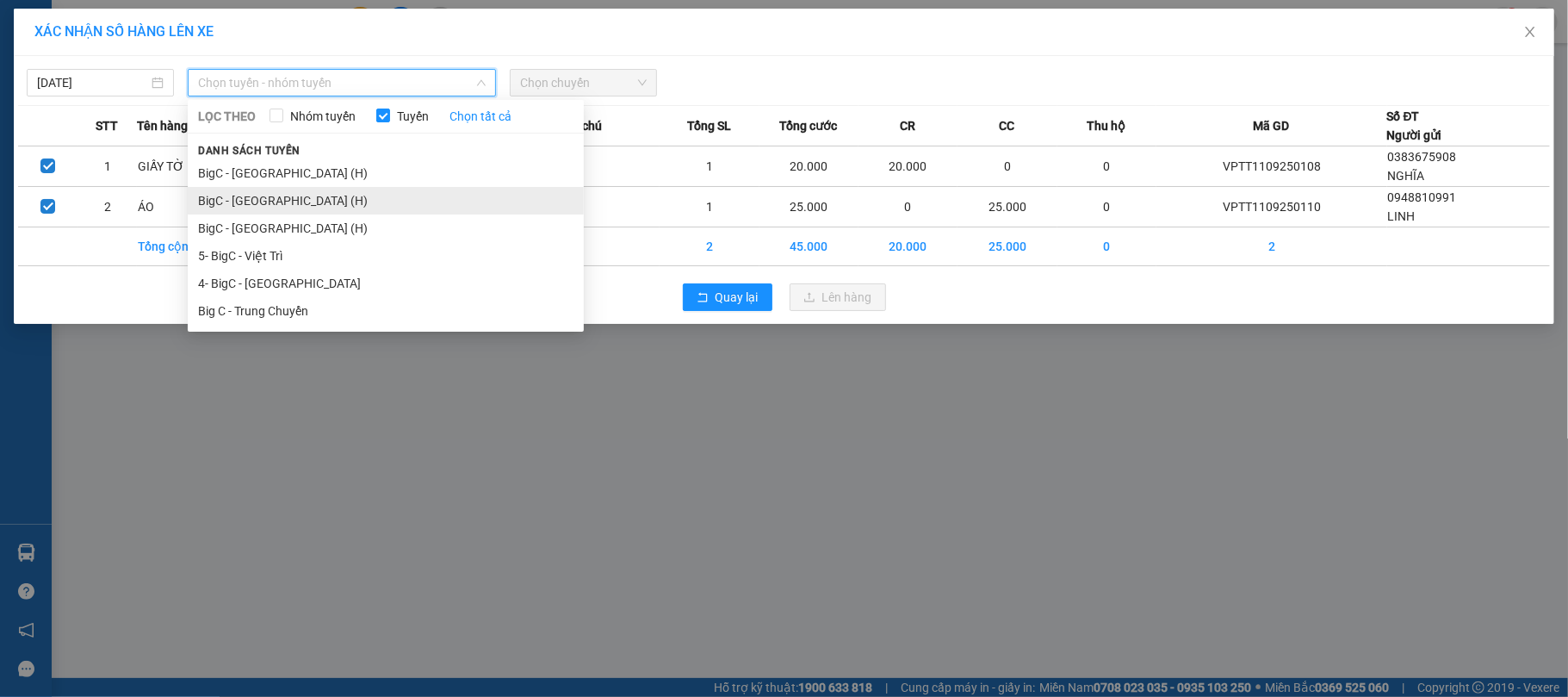
click at [329, 200] on li "BigC - [GEOGRAPHIC_DATA] (H)" at bounding box center [385, 200] width 396 height 28
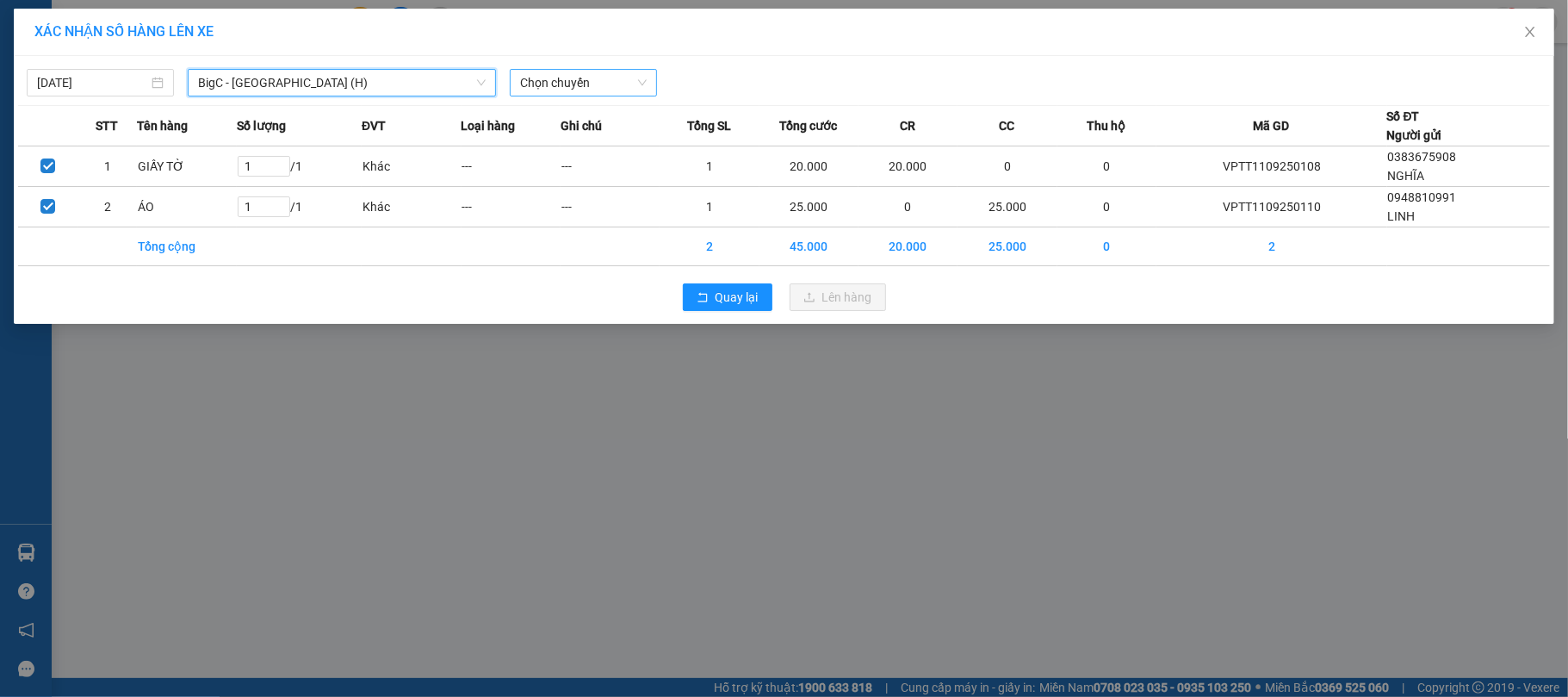
click at [563, 94] on span "Chọn chuyến" at bounding box center [584, 82] width 127 height 26
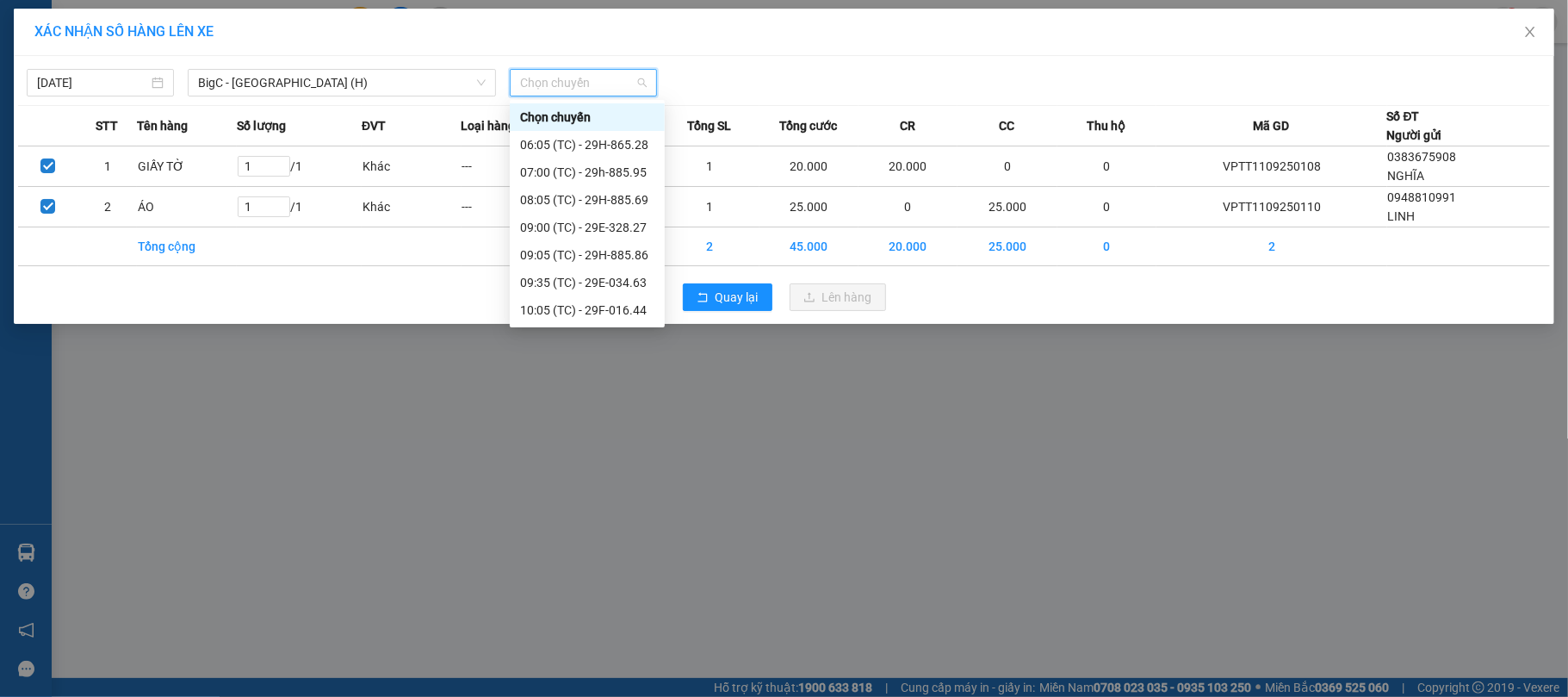
click at [603, 658] on div "17:00 (TC) - 29E-328.27" at bounding box center [587, 667] width 134 height 19
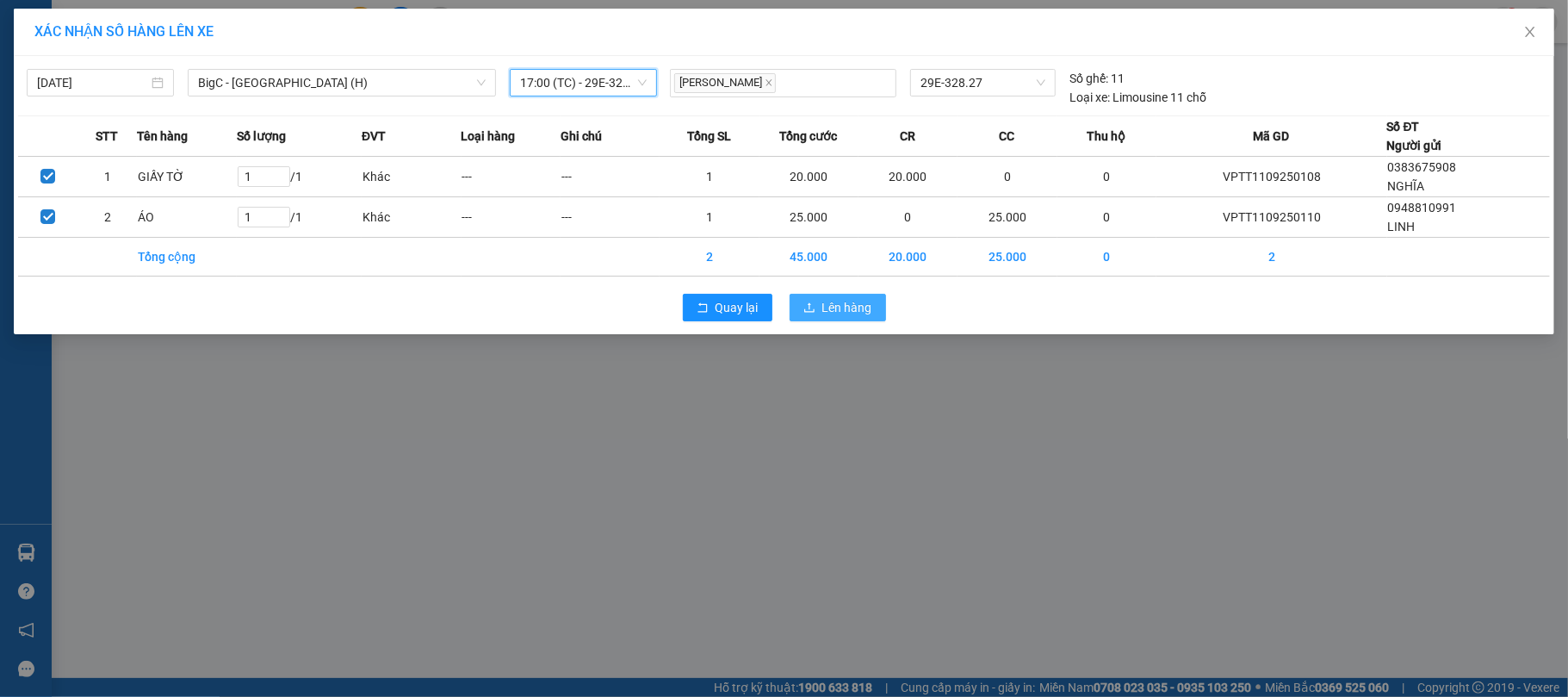
click at [841, 317] on span "Lên hàng" at bounding box center [847, 307] width 50 height 19
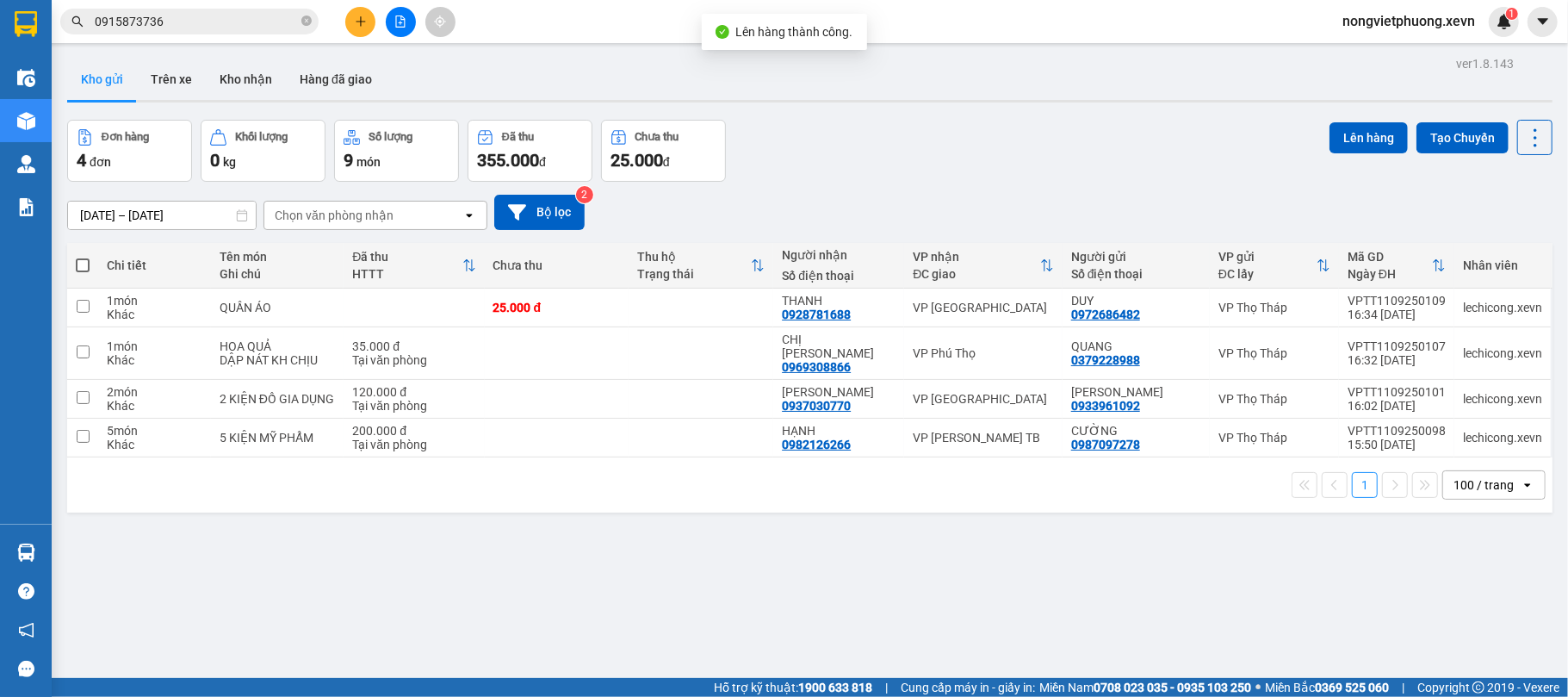
click at [910, 125] on div "Đơn hàng 4 đơn Khối lượng 0 kg Số lượng 9 món Đã thu 355.000 đ Chưa thu 25.000 …" at bounding box center [810, 150] width 1485 height 62
click at [597, 557] on div "ver 1.8.143 Kho gửi Trên xe Kho nhận Hàng đã giao Đơn hàng 4 đơn Khối lượng 0 k…" at bounding box center [810, 400] width 1500 height 697
click at [890, 149] on div "Đơn hàng 4 đơn Khối lượng 0 kg Số lượng 9 món Đã thu 355.000 đ Chưa thu 25.000 …" at bounding box center [810, 150] width 1485 height 62
click at [251, 77] on button "Kho nhận" at bounding box center [246, 79] width 80 height 41
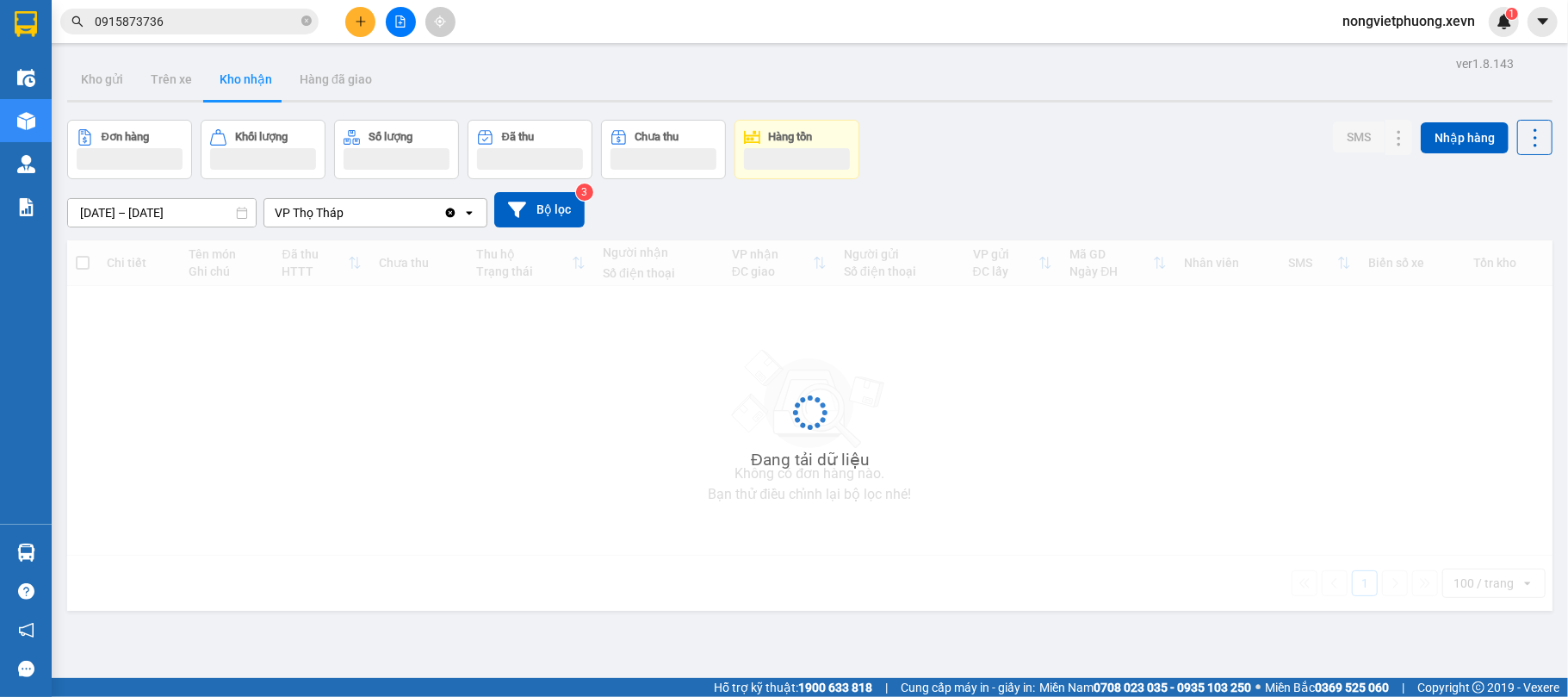
click at [983, 125] on div "Đơn hàng Khối lượng Số lượng Đã thu Chưa thu Hàng tồn SMS Nhập hàng" at bounding box center [810, 149] width 1485 height 59
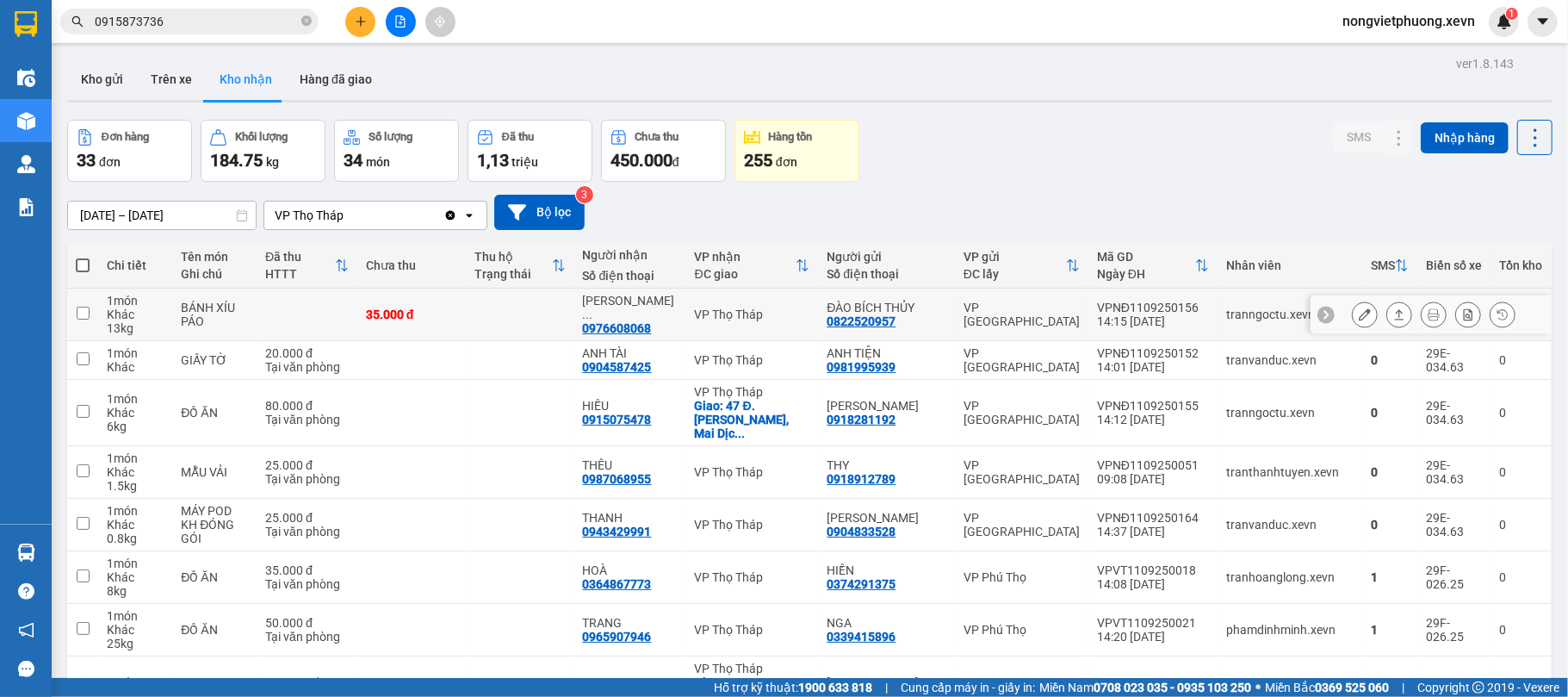
click at [1124, 321] on div "14:15 [DATE]" at bounding box center [1153, 321] width 112 height 14
checkbox input "true"
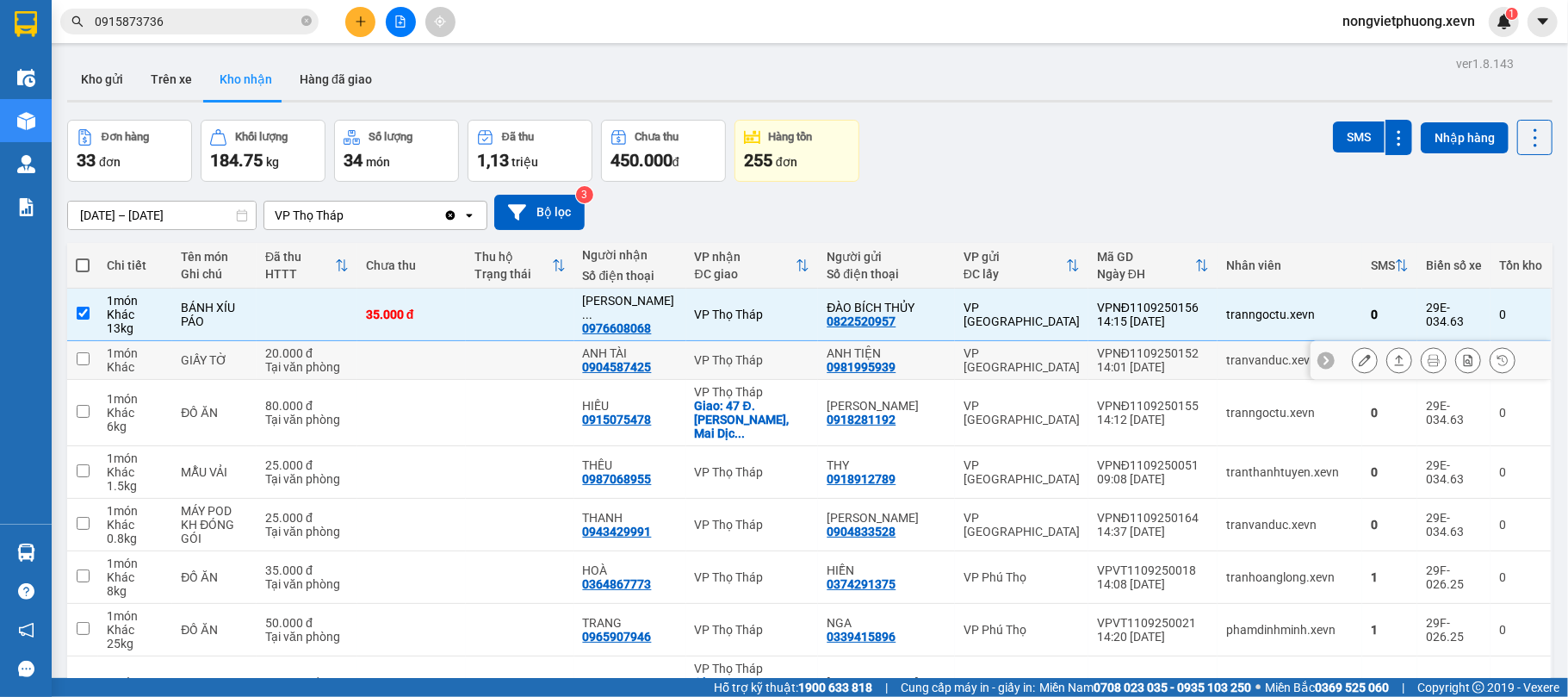
click at [1123, 358] on div "VPNĐ1109250152" at bounding box center [1153, 352] width 112 height 14
checkbox input "true"
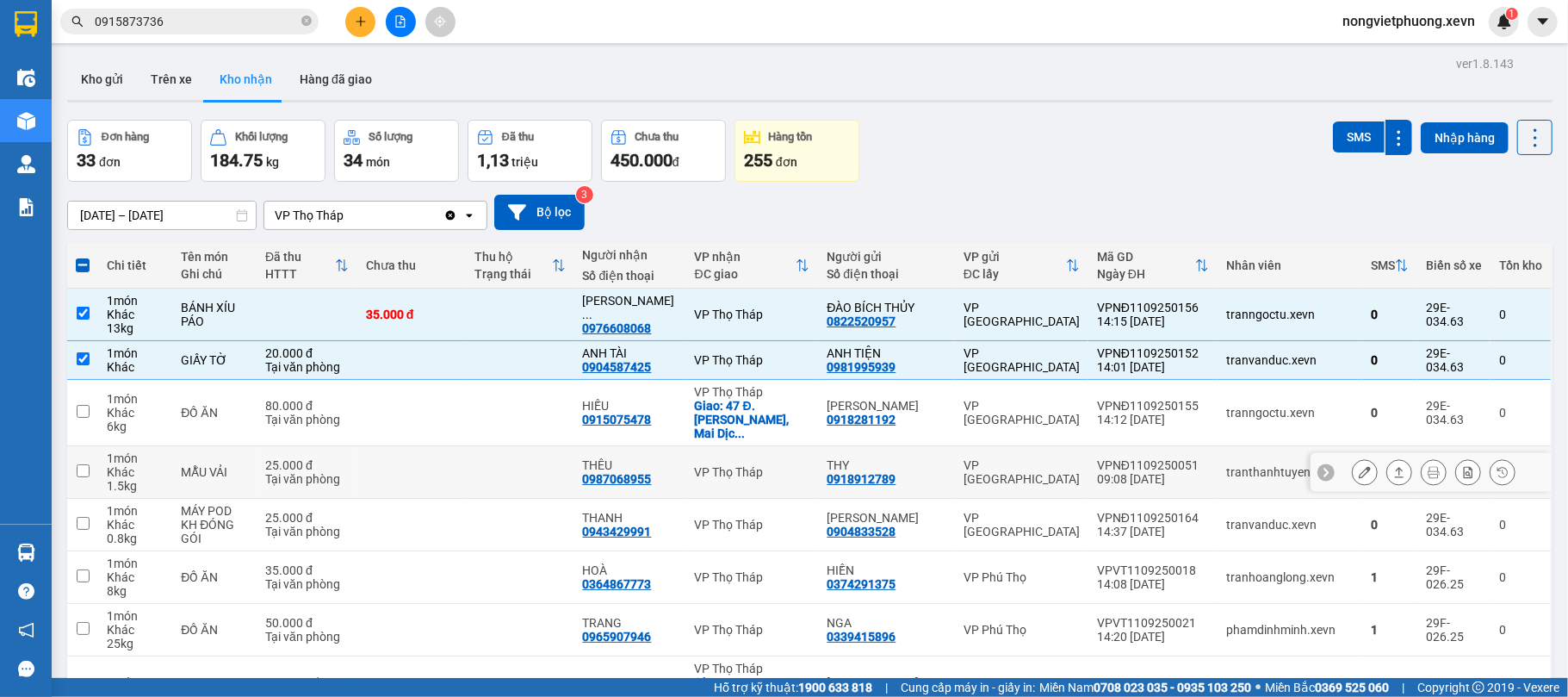
click at [1155, 472] on div "09:08 [DATE]" at bounding box center [1153, 478] width 112 height 14
checkbox input "true"
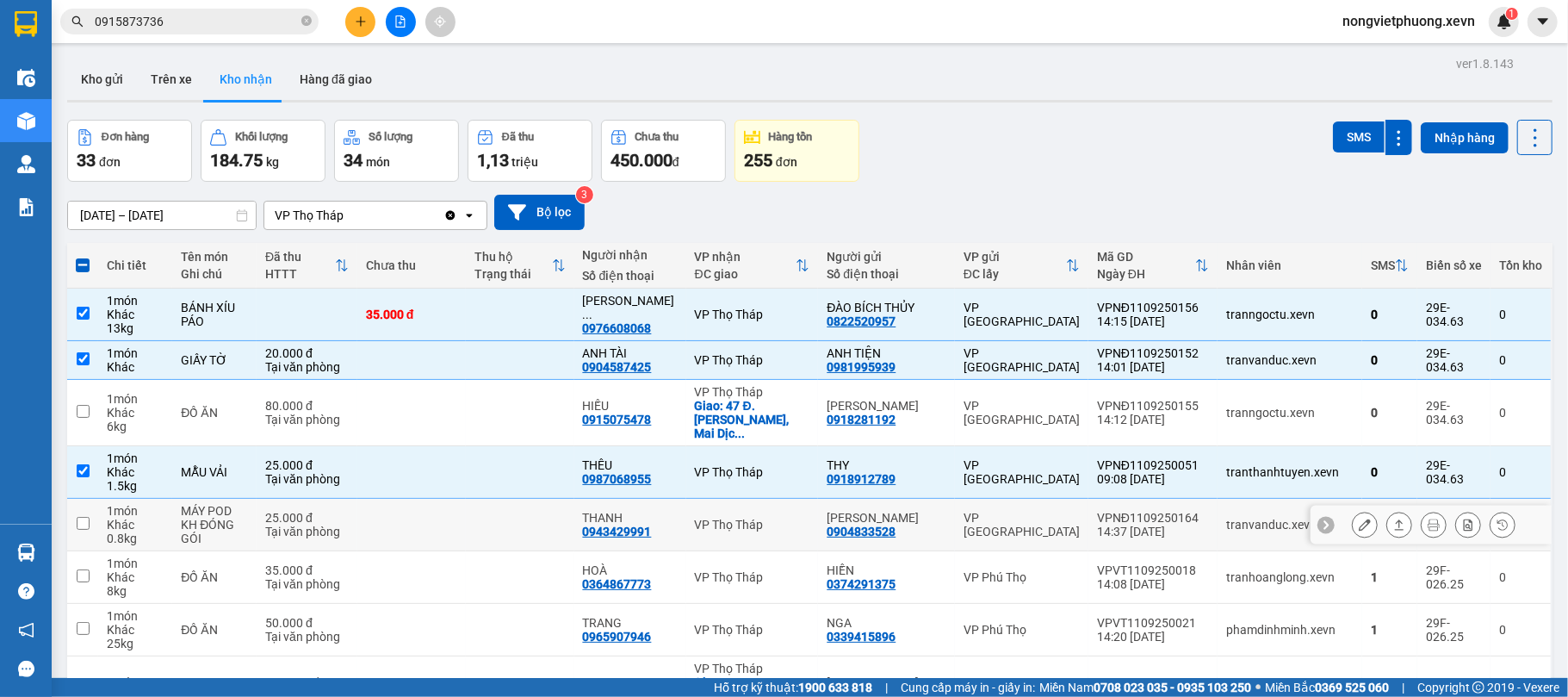
click at [1163, 524] on div "14:37 [DATE]" at bounding box center [1153, 530] width 112 height 14
checkbox input "true"
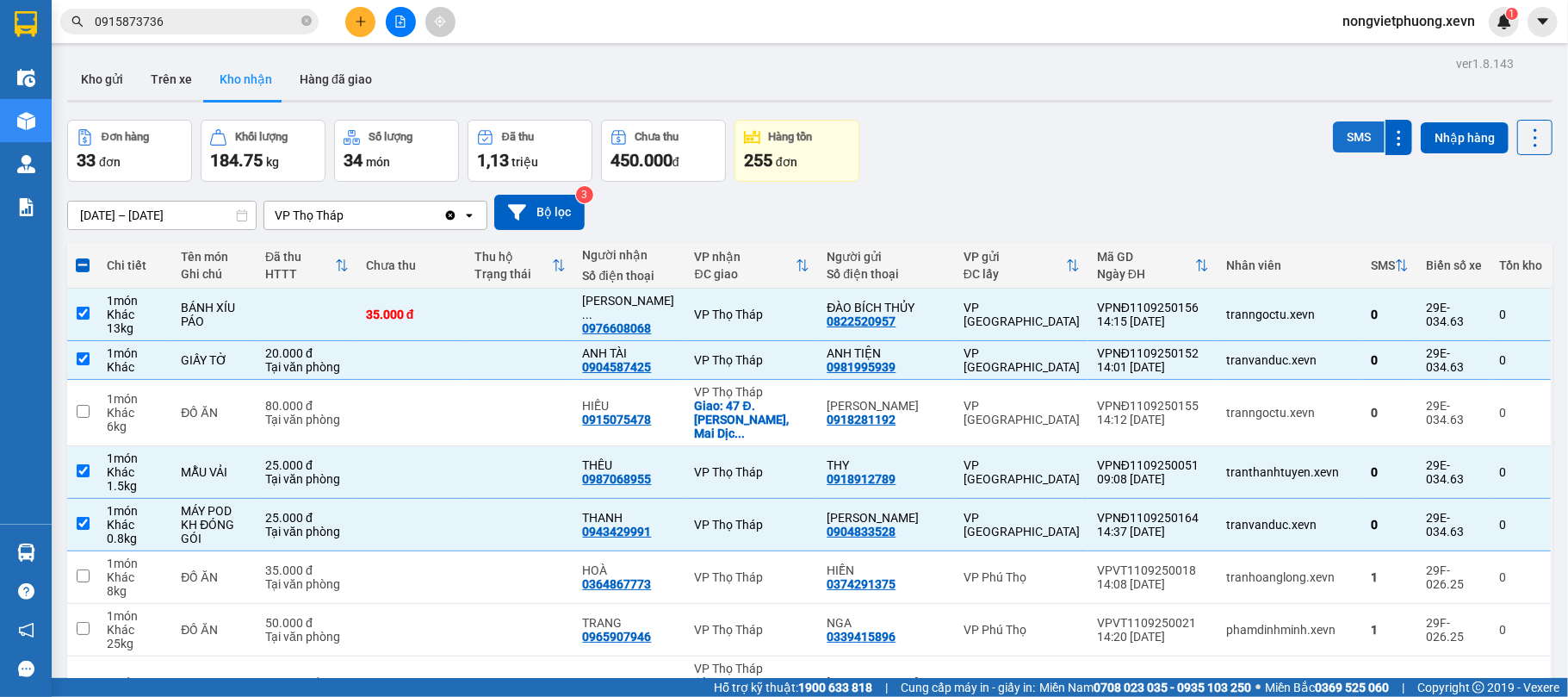
click at [1333, 138] on button "SMS" at bounding box center [1358, 137] width 51 height 31
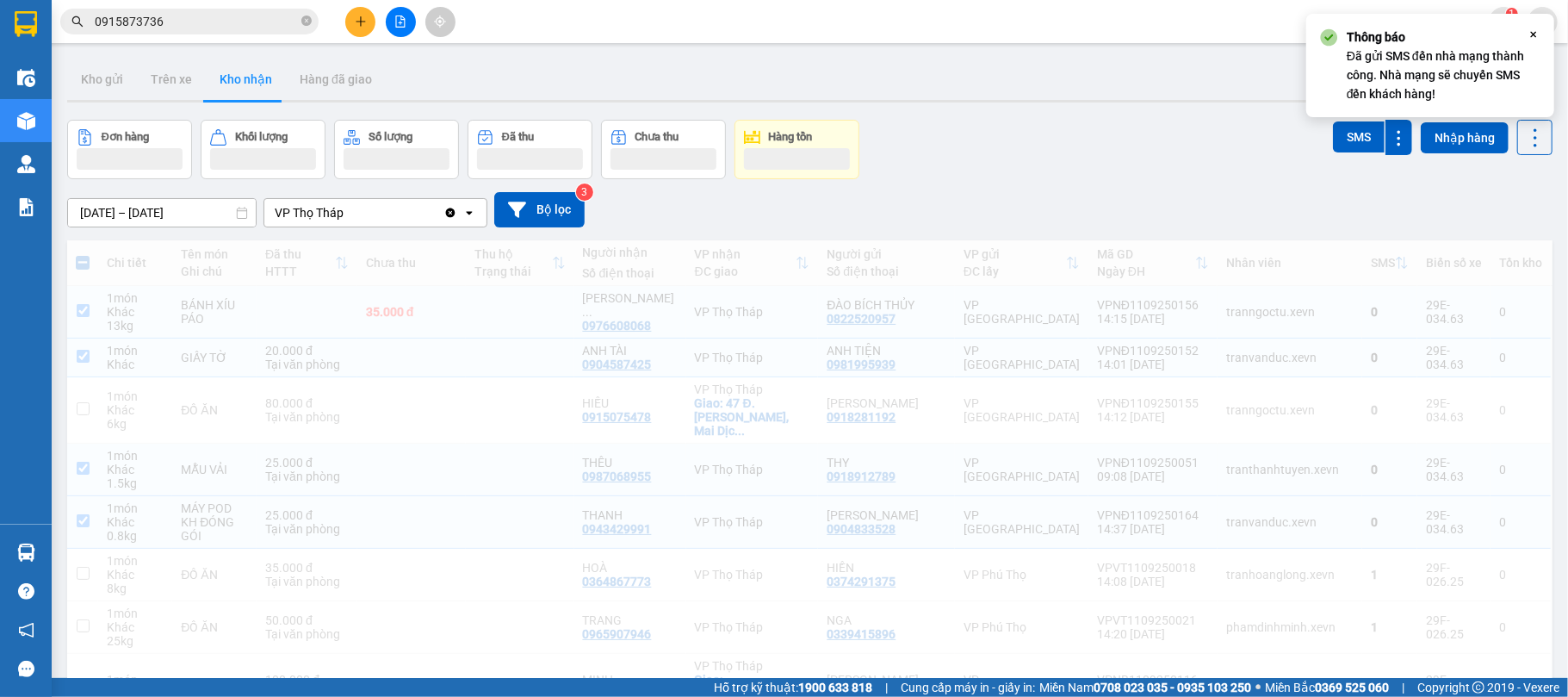
click at [1125, 139] on div "Đơn hàng Khối lượng Số lượng Đã thu Chưa thu Hàng tồn SMS Nhập hàng" at bounding box center [810, 149] width 1485 height 59
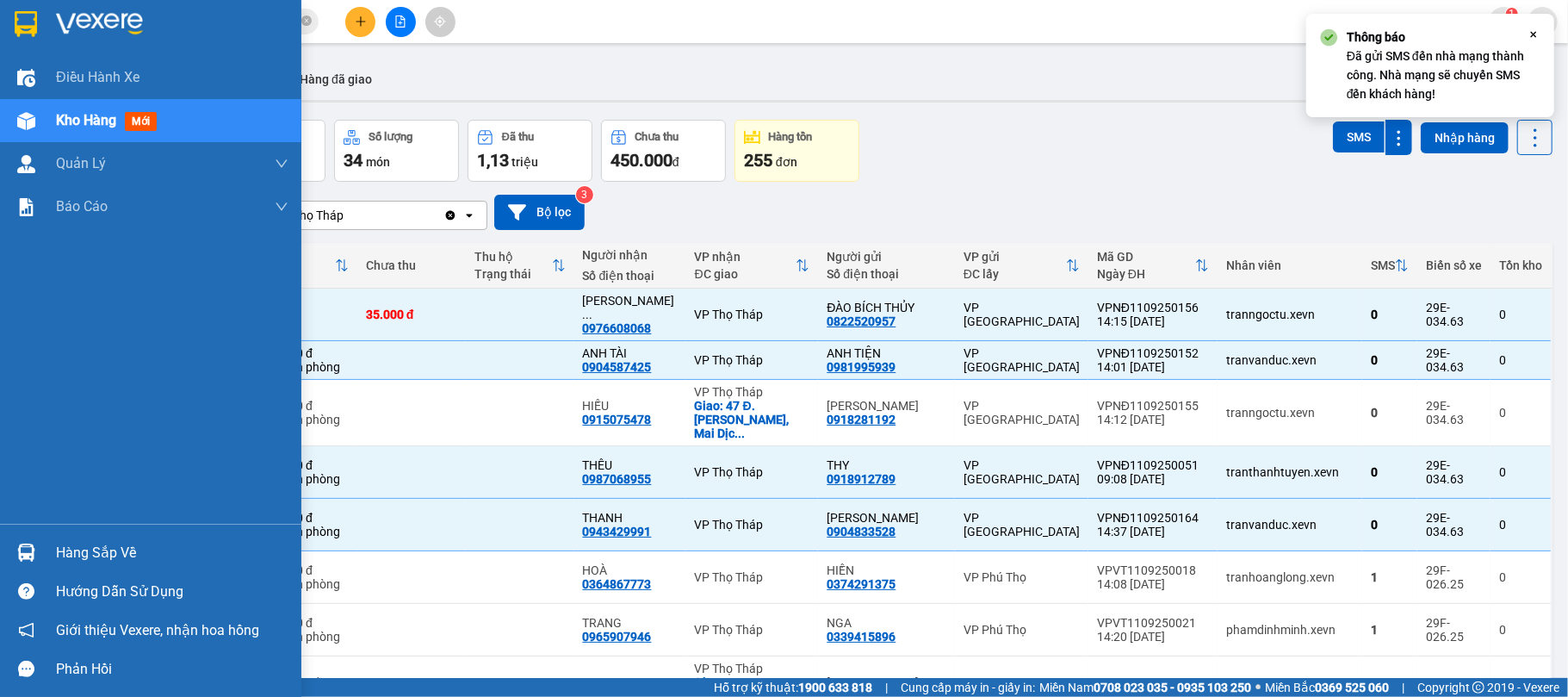
click at [11, 552] on div at bounding box center [25, 552] width 30 height 30
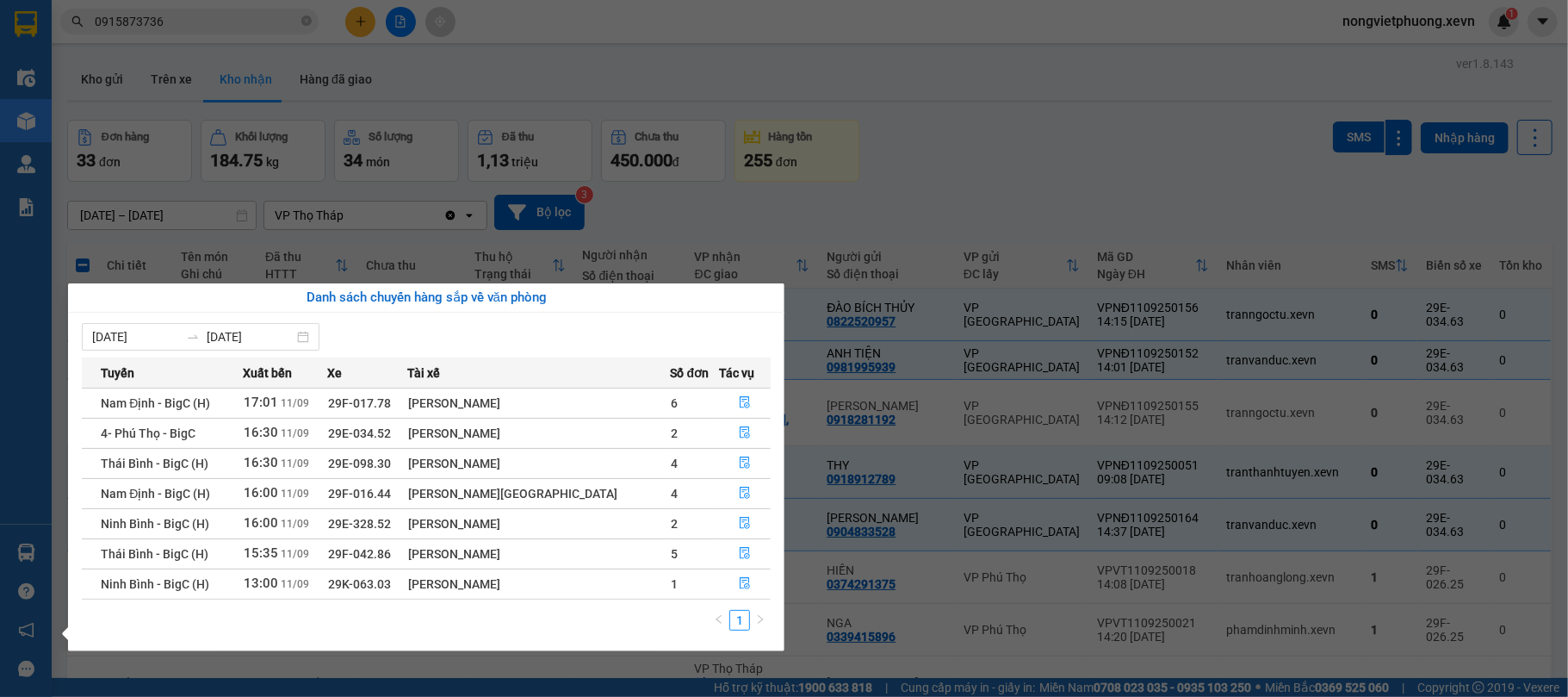
click at [394, 31] on section "Kết quả tìm kiếm ( 54 ) Bộ lọc Mã ĐH Trạng thái Món hàng Thu hộ Tổng cước Chưa …" at bounding box center [784, 348] width 1568 height 697
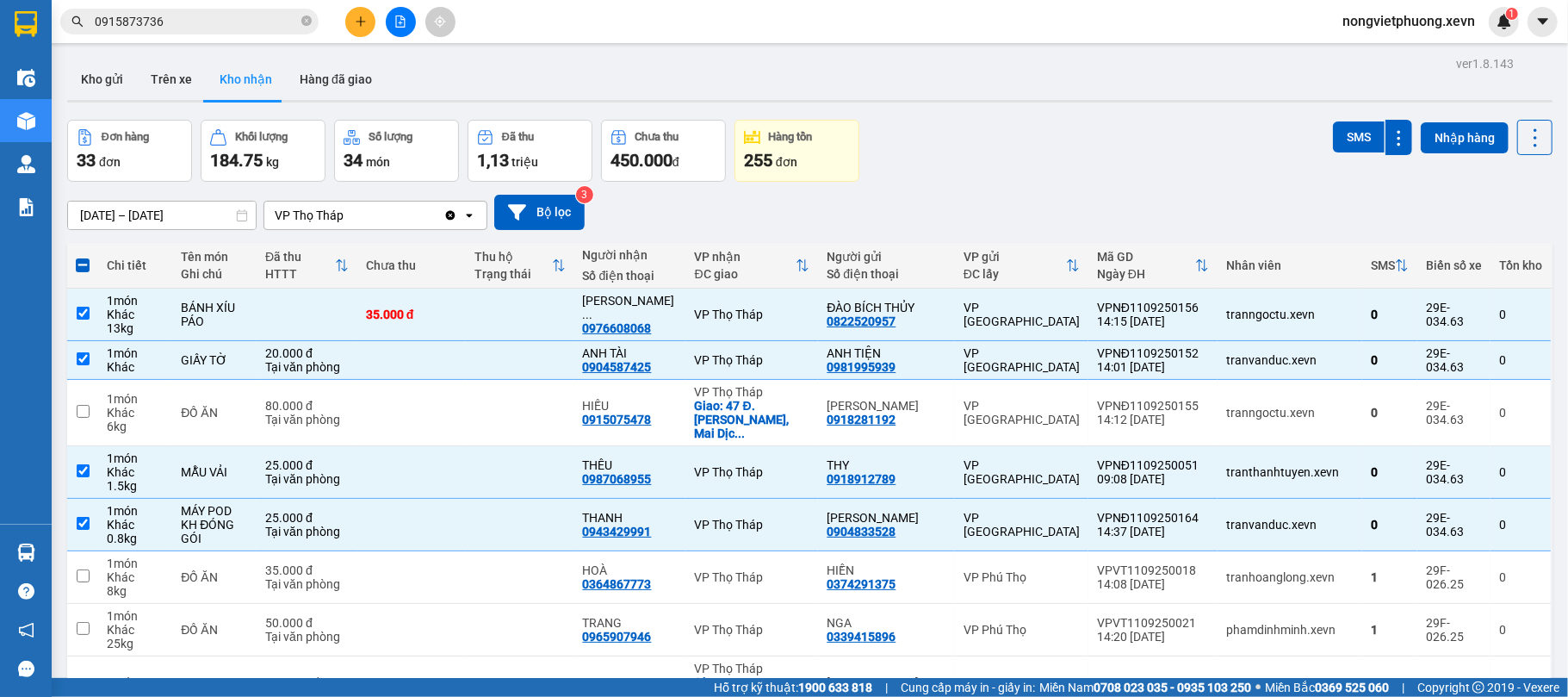
click at [349, 25] on button at bounding box center [359, 22] width 30 height 30
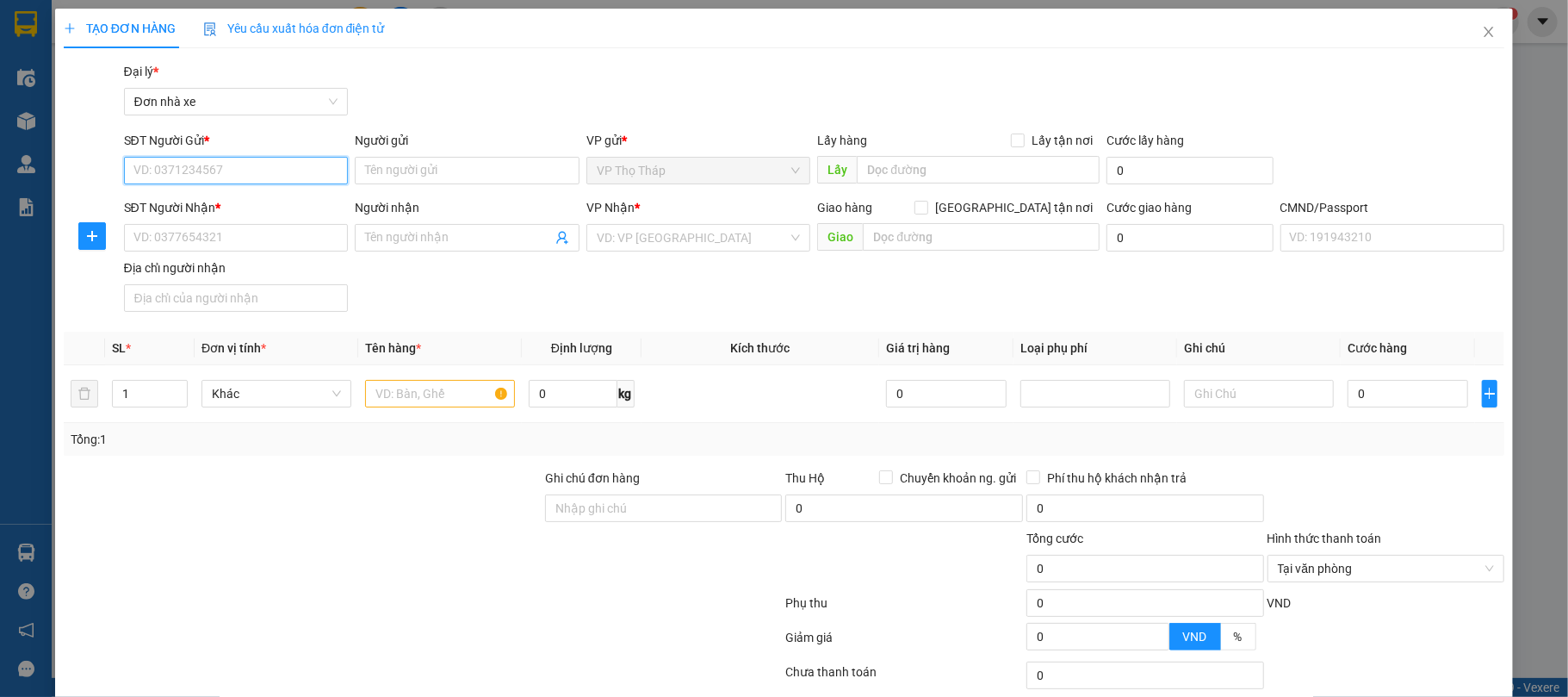
click at [249, 184] on input "SĐT Người Gửi *" at bounding box center [237, 170] width 225 height 28
click at [246, 167] on input "SĐT Người Gửi *" at bounding box center [237, 170] width 225 height 28
type input "0948893496"
click at [358, 157] on input "Người gửi" at bounding box center [467, 170] width 225 height 28
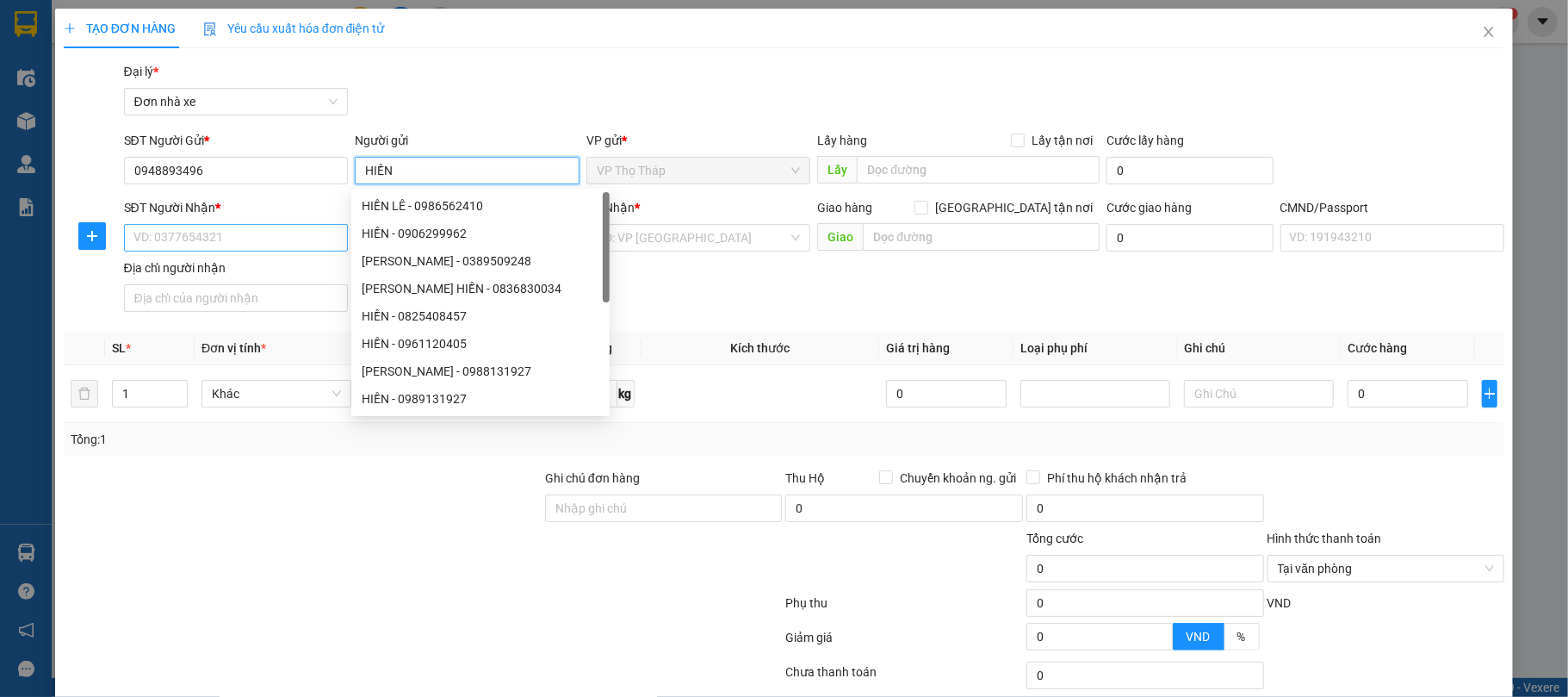
type input "HIỀN"
click at [255, 249] on input "SĐT Người Nhận *" at bounding box center [237, 238] width 225 height 28
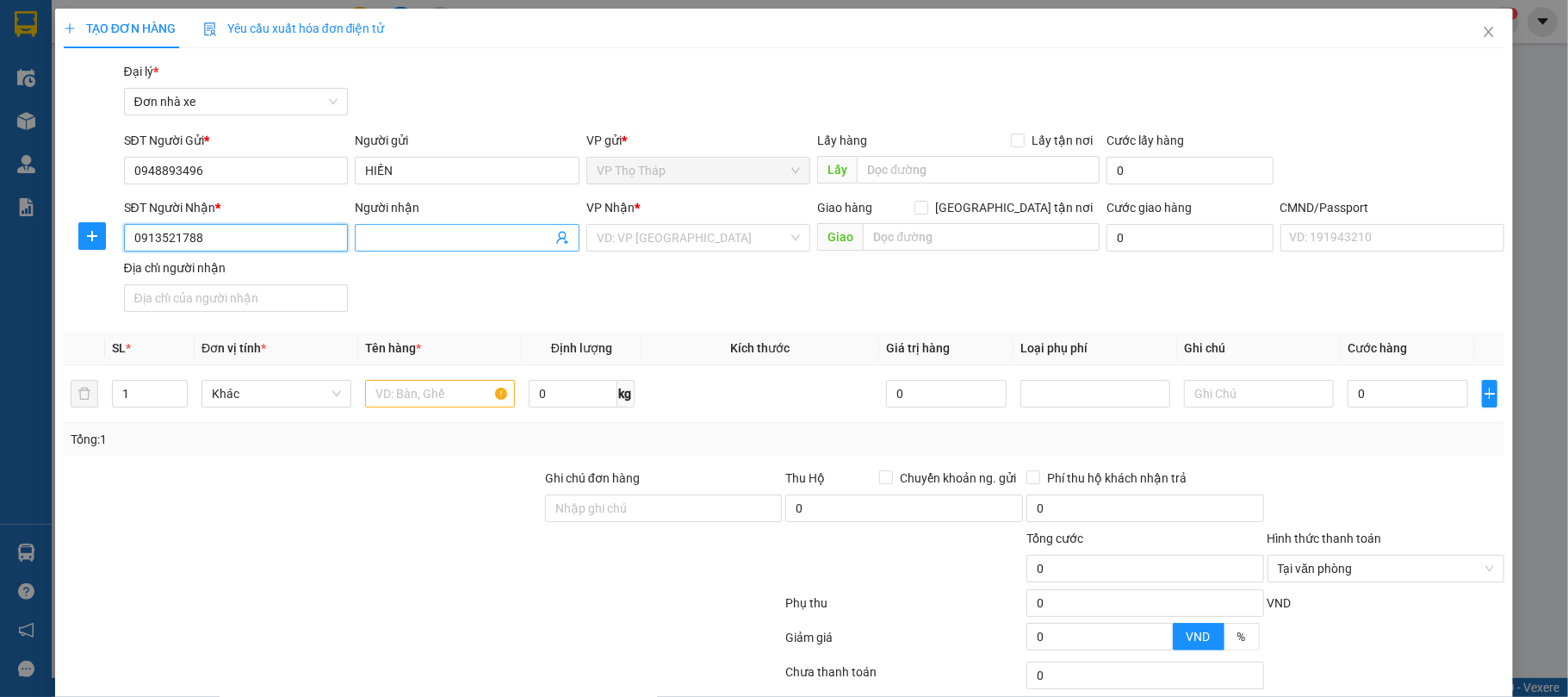
type input "0913521788"
click at [431, 235] on input "Người nhận" at bounding box center [458, 237] width 186 height 19
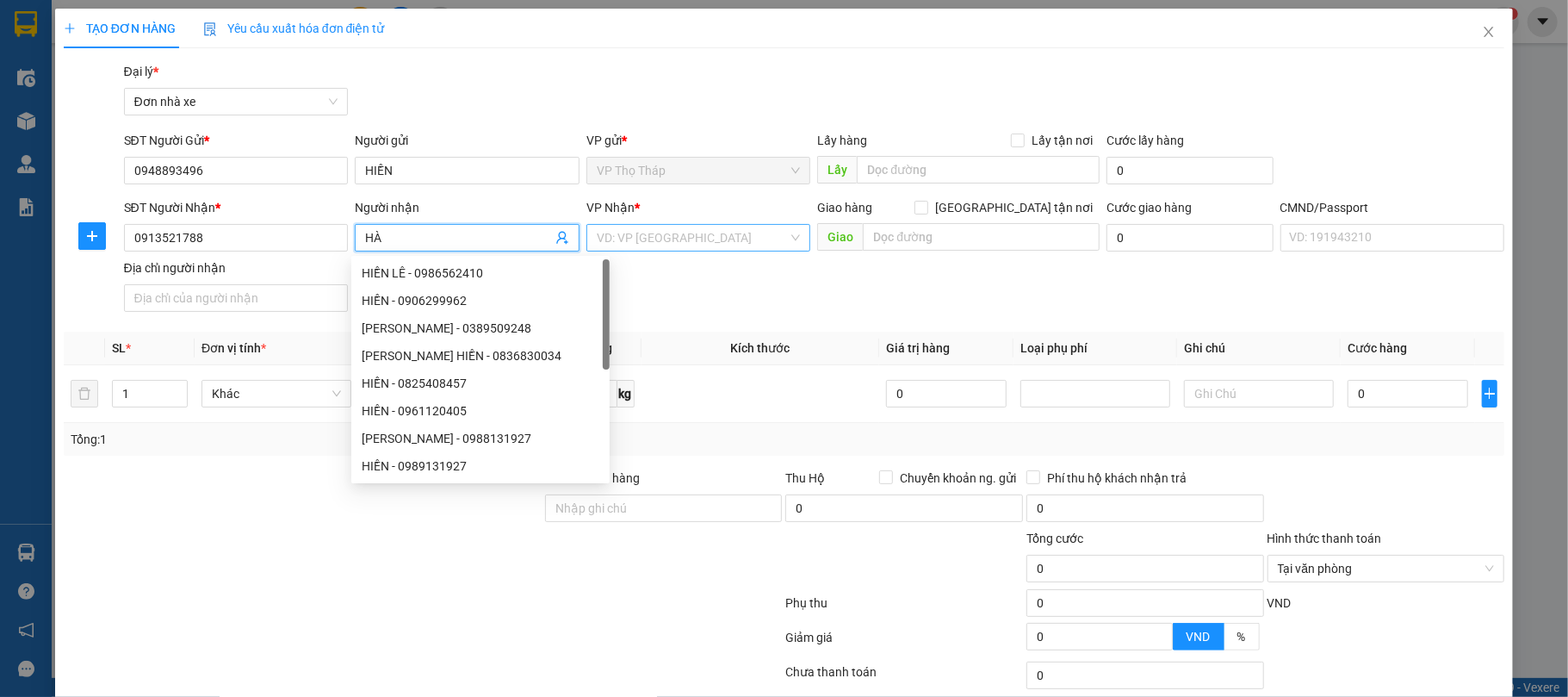
click at [607, 224] on div "VD: VP [GEOGRAPHIC_DATA]" at bounding box center [699, 238] width 225 height 28
type input "HÀ"
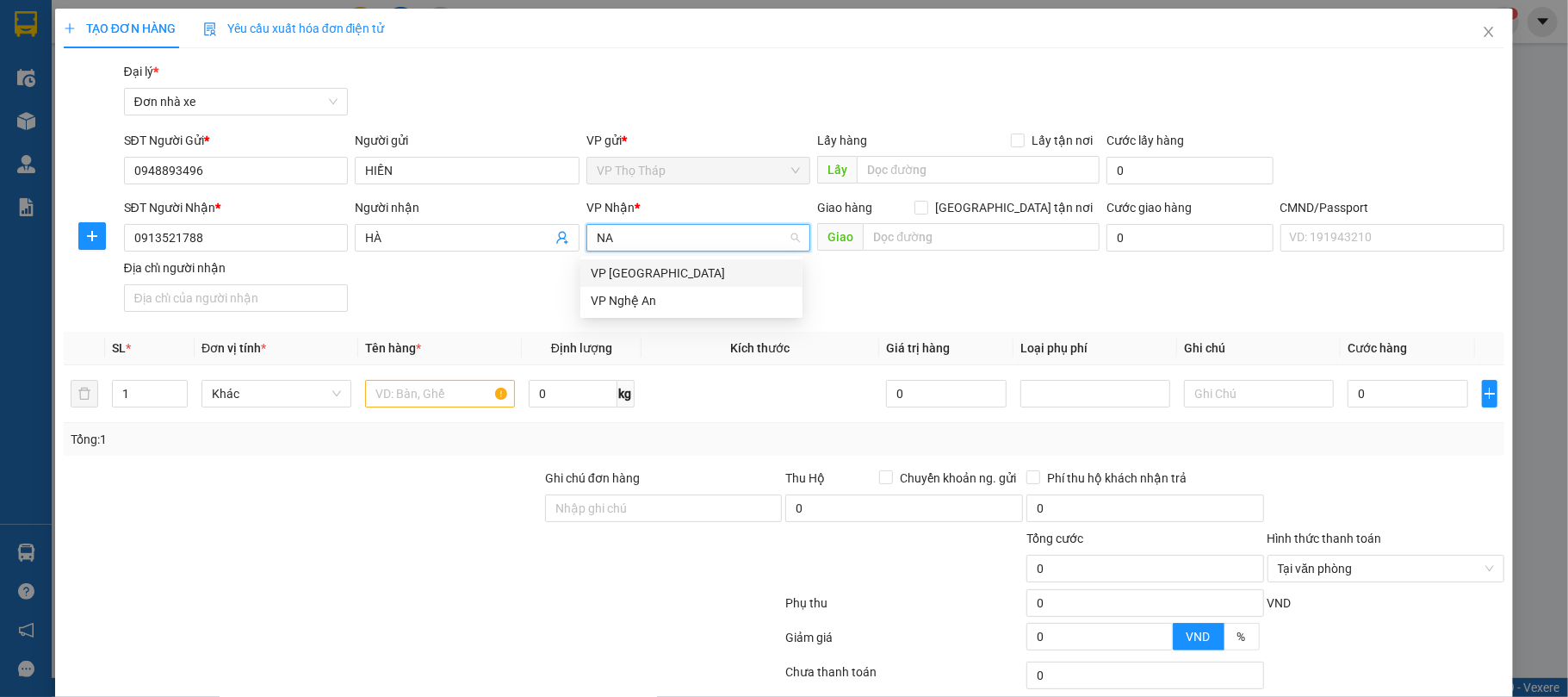
type input "NAM"
drag, startPoint x: 655, startPoint y: 269, endPoint x: 642, endPoint y: 273, distance: 13.6
click at [652, 270] on div "VP [GEOGRAPHIC_DATA]" at bounding box center [692, 273] width 202 height 19
click at [373, 342] on span "Tên hàng *" at bounding box center [393, 348] width 56 height 14
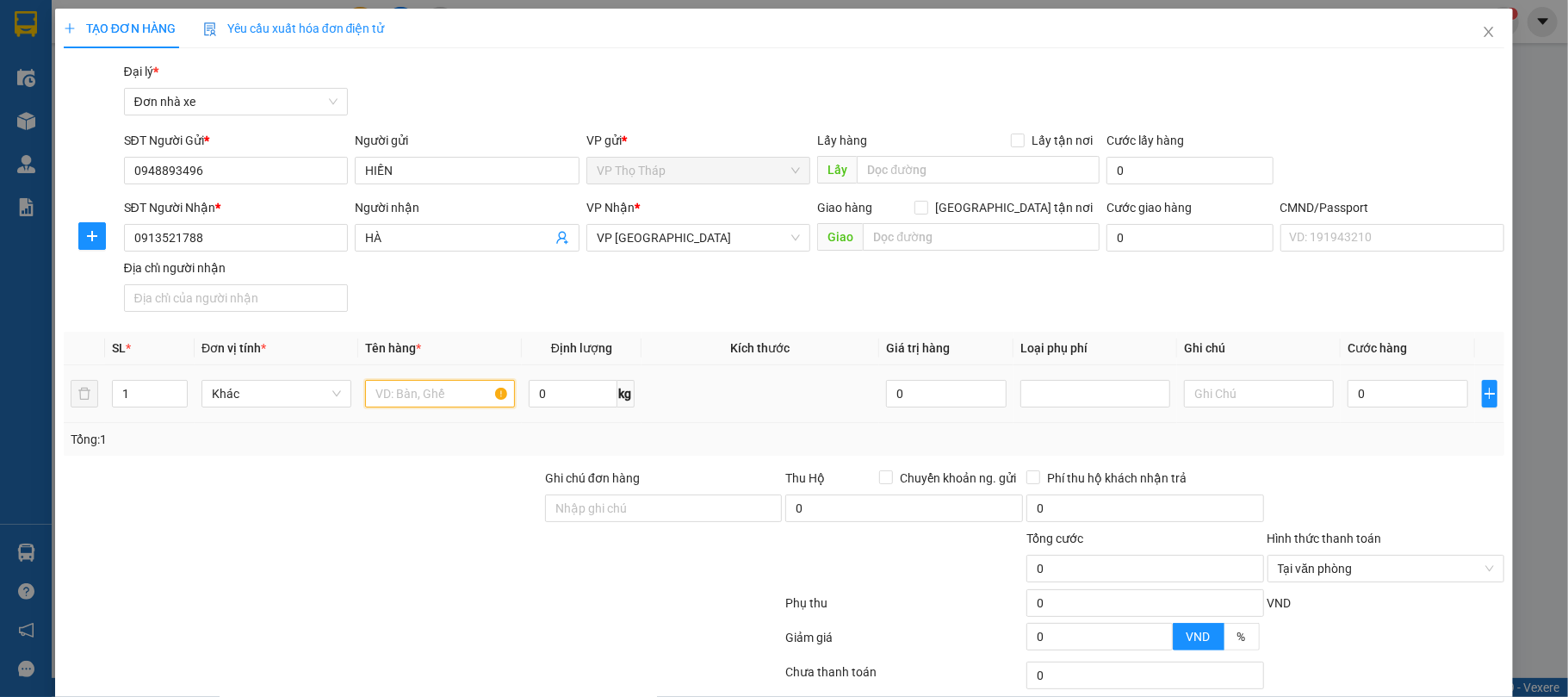
click at [428, 402] on input "text" at bounding box center [440, 394] width 150 height 28
type input "PHỤ TÙNG Ô TÔ KH TỰ ĐÓNG HÀNG"
click at [562, 389] on input "0" at bounding box center [573, 394] width 88 height 28
type input "25"
click at [641, 358] on th "Kích thước" at bounding box center [760, 348] width 239 height 33
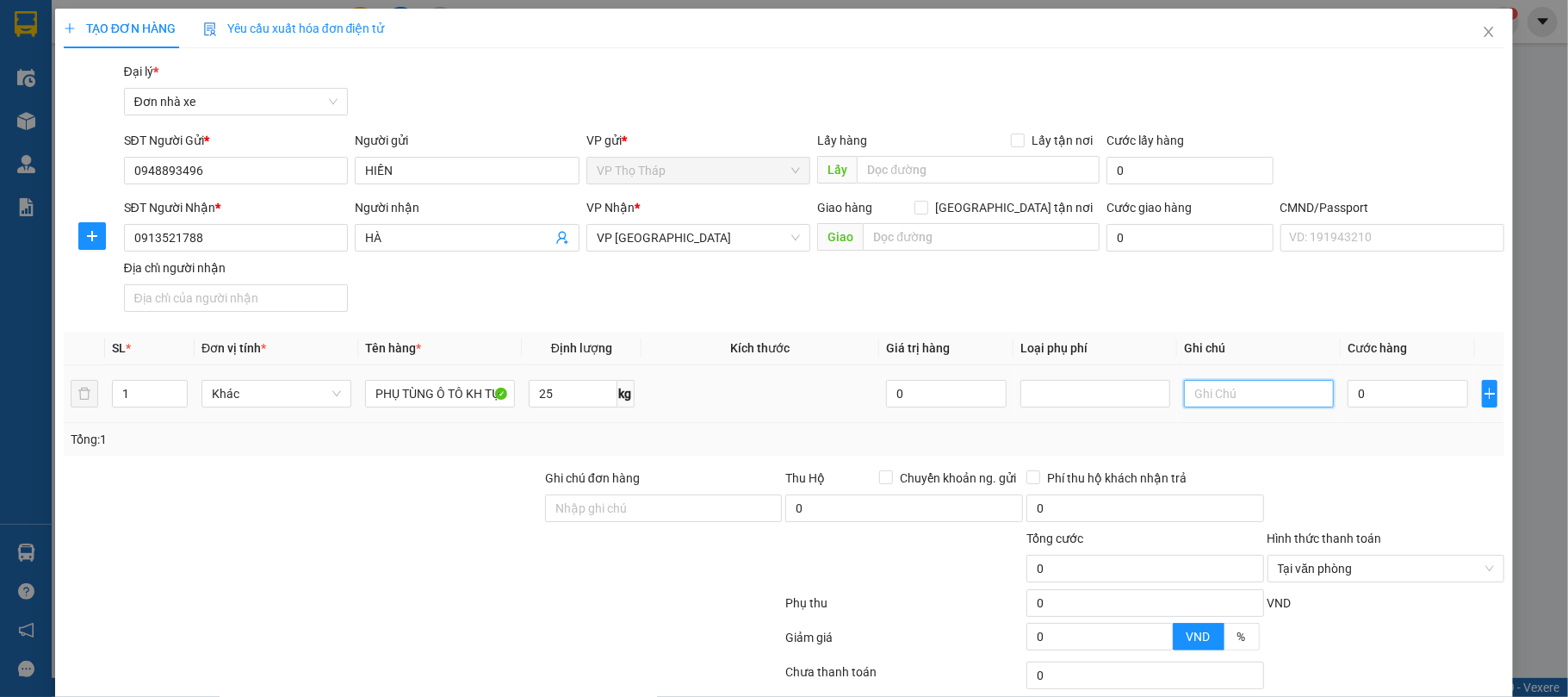
click at [1193, 389] on input "text" at bounding box center [1259, 394] width 150 height 28
type input "XE TẢI MAI ĐI"
click at [1265, 343] on th "Ghi chú" at bounding box center [1259, 348] width 164 height 33
click at [1412, 380] on div "0" at bounding box center [1408, 394] width 121 height 34
click at [1400, 384] on input "0" at bounding box center [1408, 394] width 121 height 28
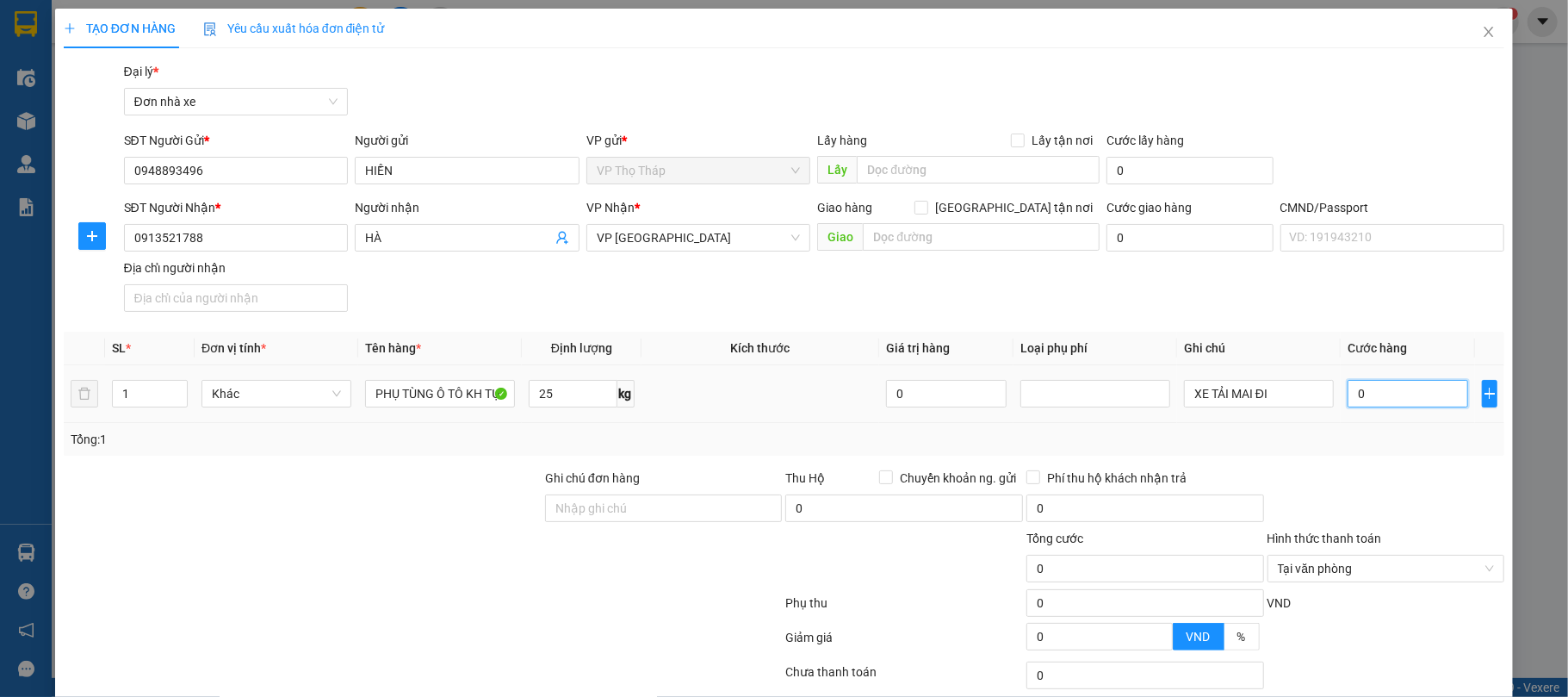
type input "5"
type input "50"
type input "50.000"
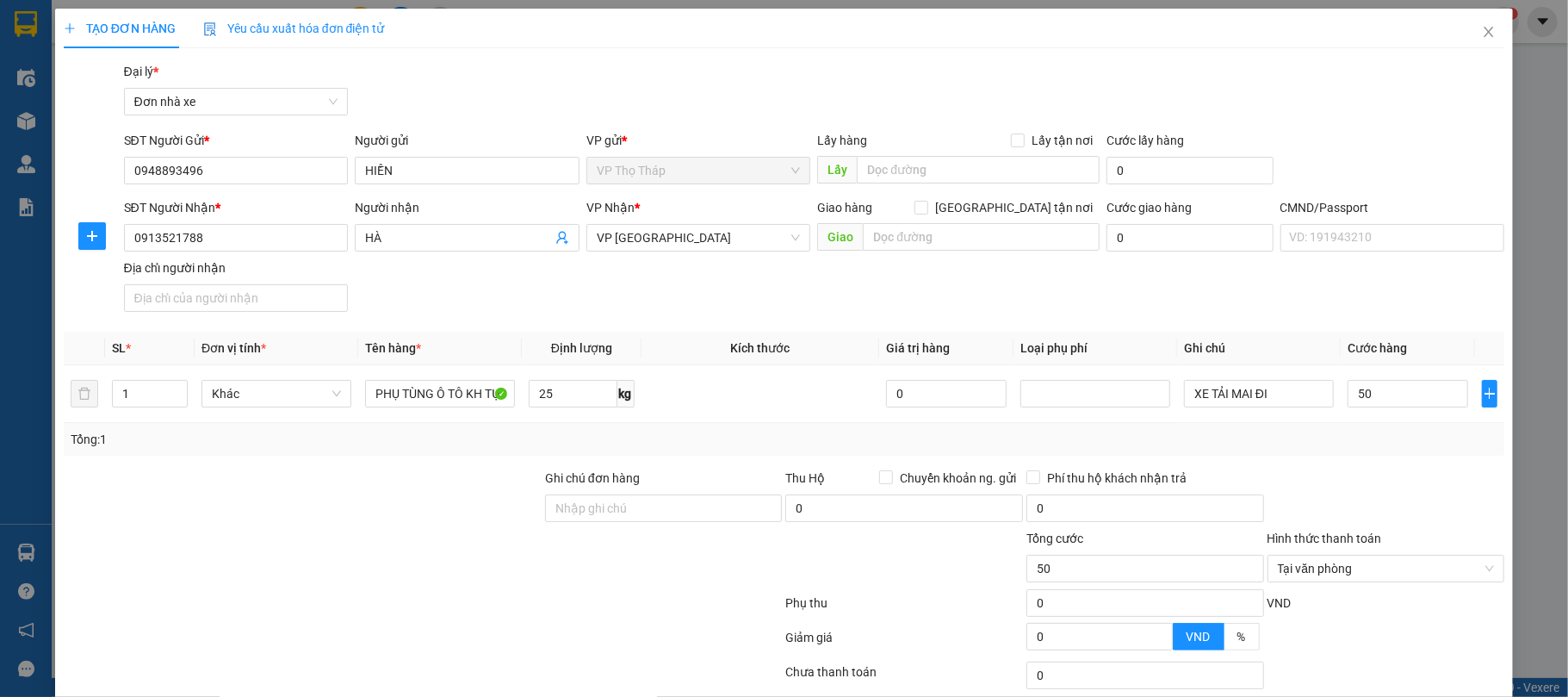
type input "50.000"
click at [1375, 452] on div "Tổng: 1" at bounding box center [784, 439] width 1442 height 32
type input "50.000"
click at [1434, 504] on div at bounding box center [1387, 498] width 241 height 60
click at [1389, 625] on div "Transit Pickup Surcharge Ids Transit Deliver Surcharge Ids Transit Deliver Surc…" at bounding box center [784, 424] width 1442 height 724
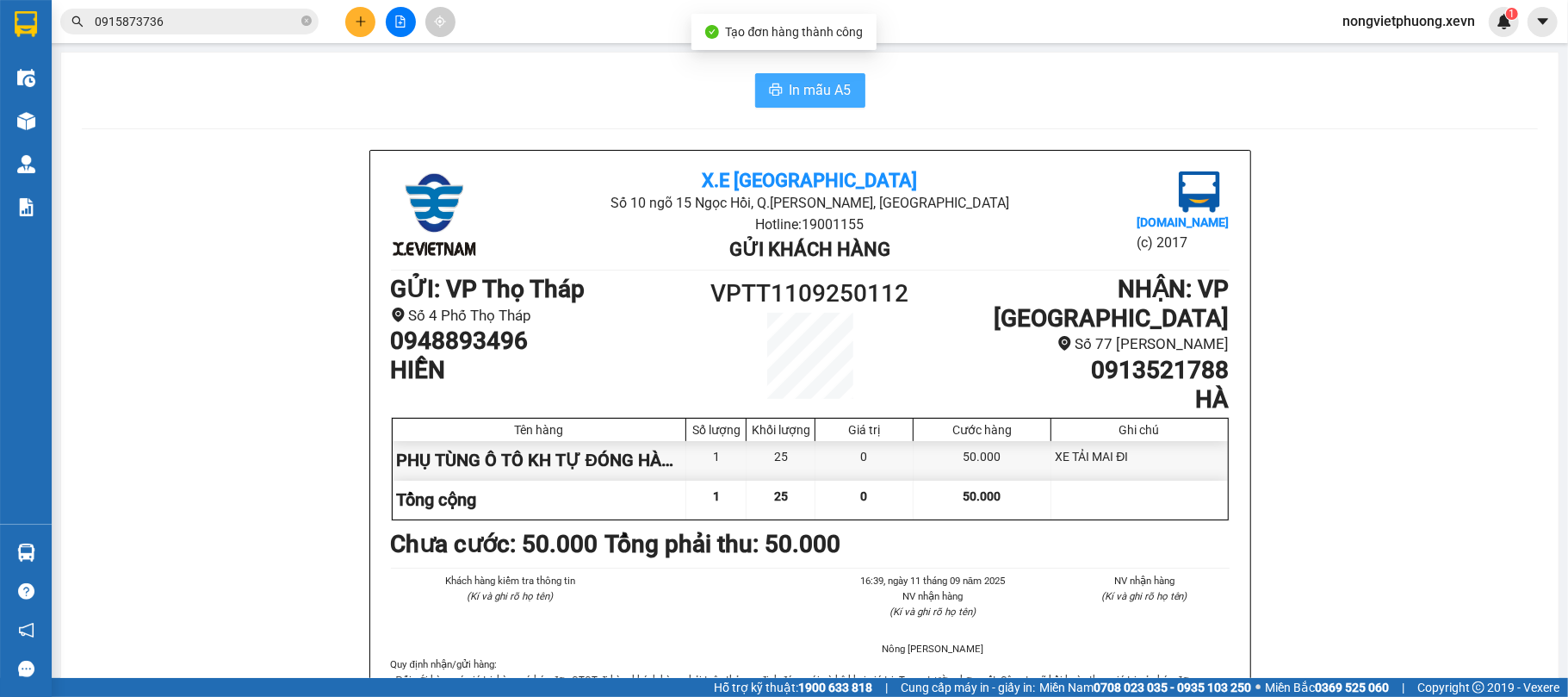
click at [820, 86] on span "In mẫu A5" at bounding box center [820, 90] width 62 height 22
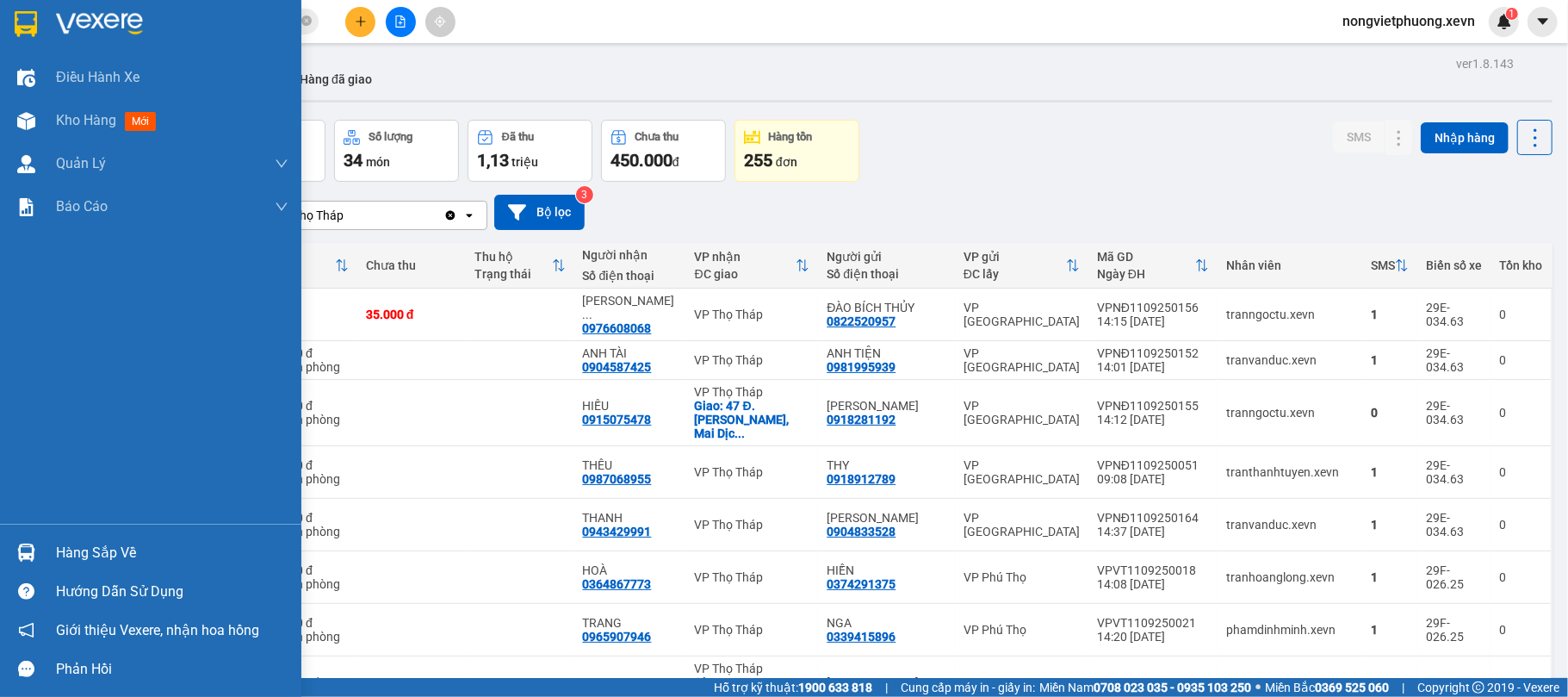
click at [62, 29] on img at bounding box center [99, 23] width 87 height 26
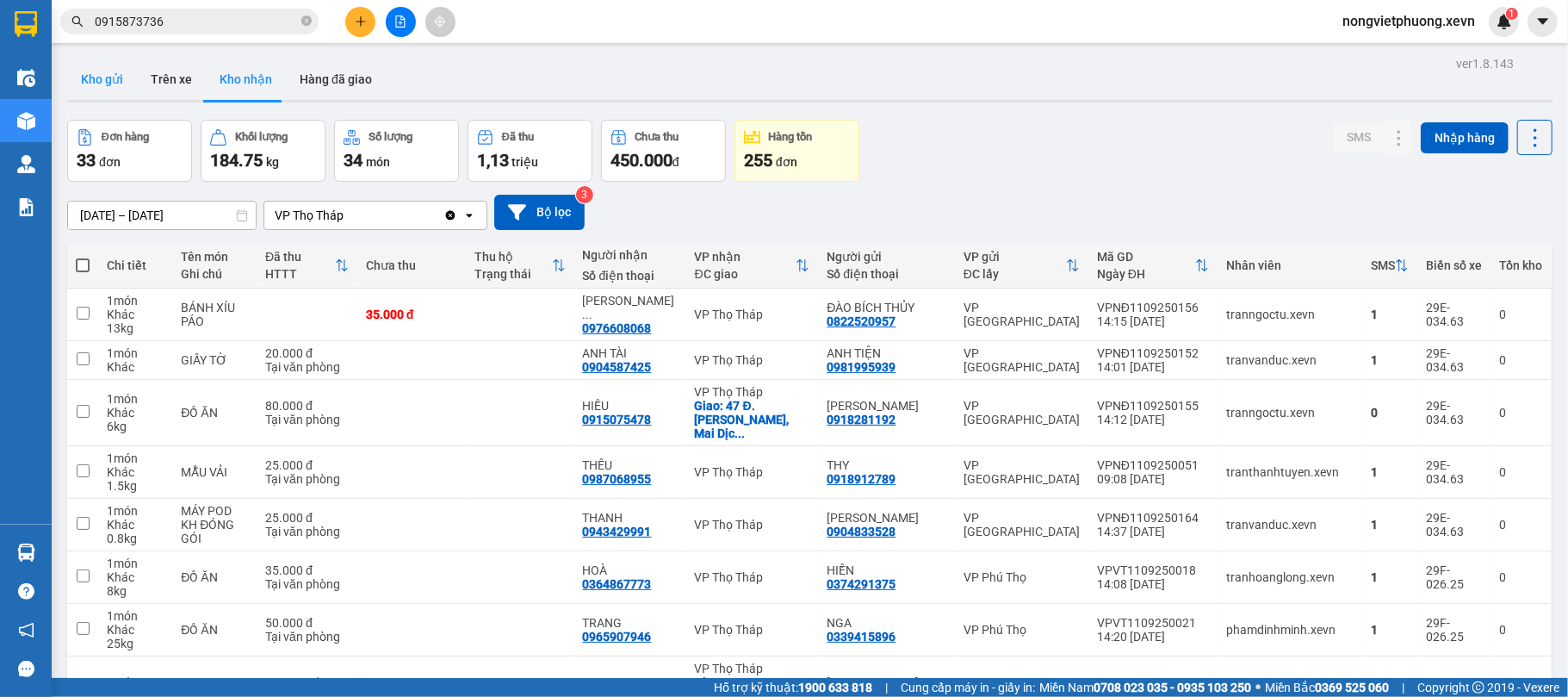
click at [97, 83] on button "Kho gửi" at bounding box center [102, 79] width 69 height 41
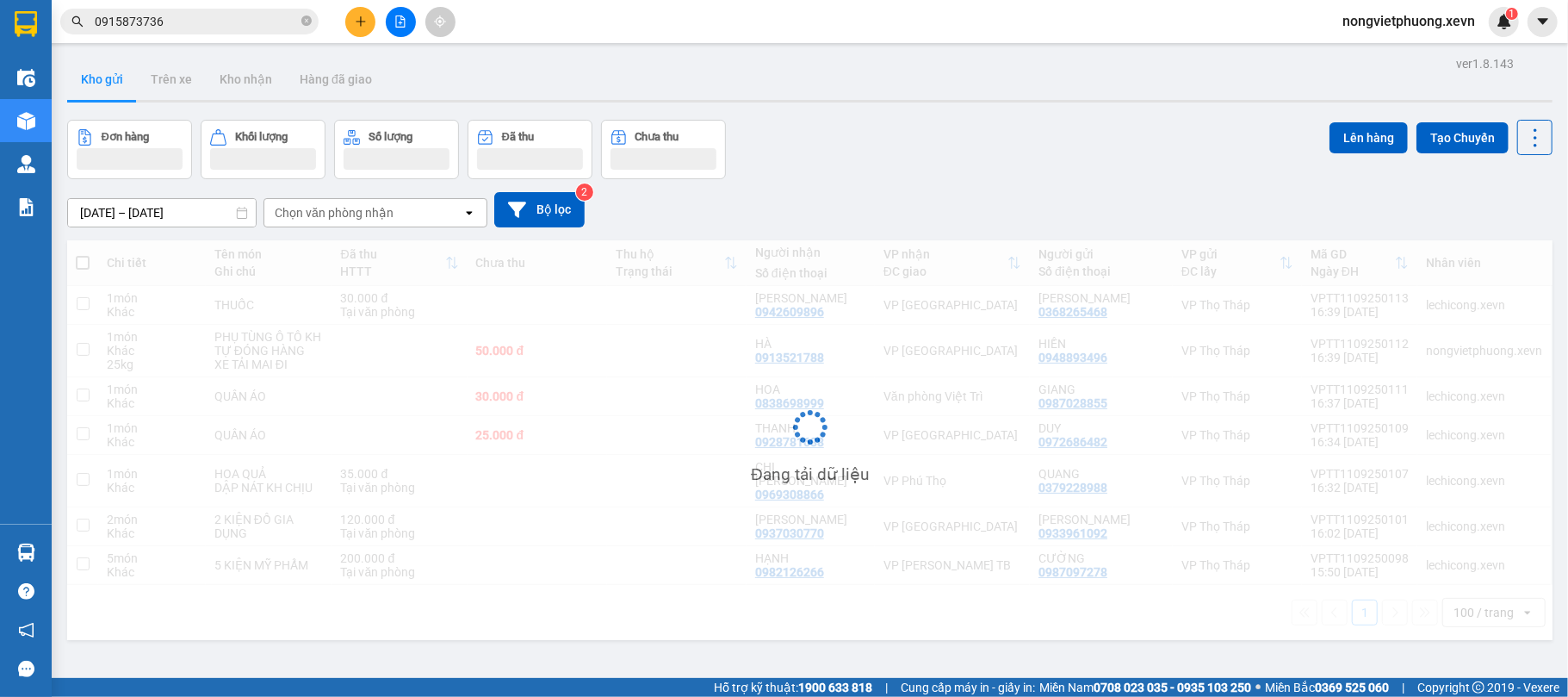
click at [331, 215] on div "Chọn văn phòng nhận" at bounding box center [334, 213] width 119 height 17
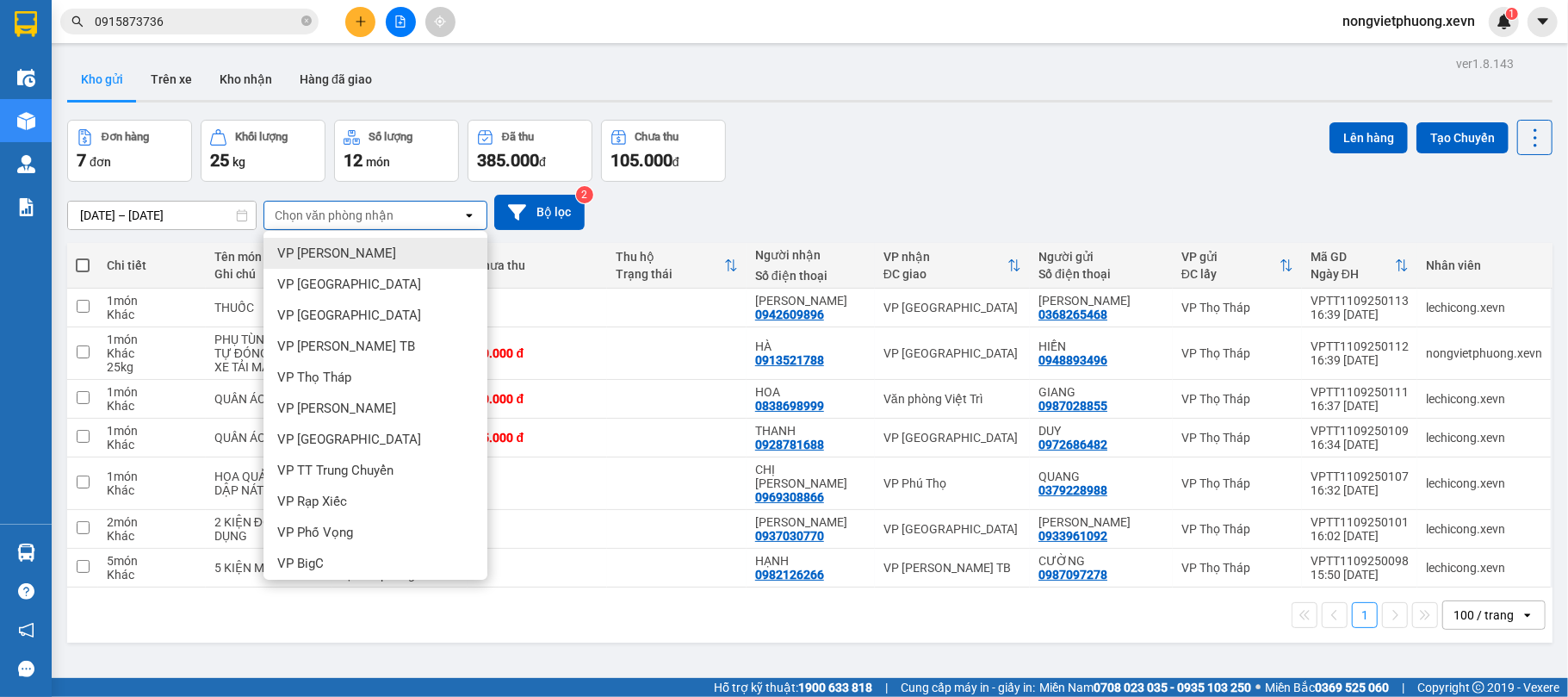
click at [1065, 187] on div "[DATE] – [DATE] Press the down arrow key to interact with the calendar and sele…" at bounding box center [810, 213] width 1485 height 61
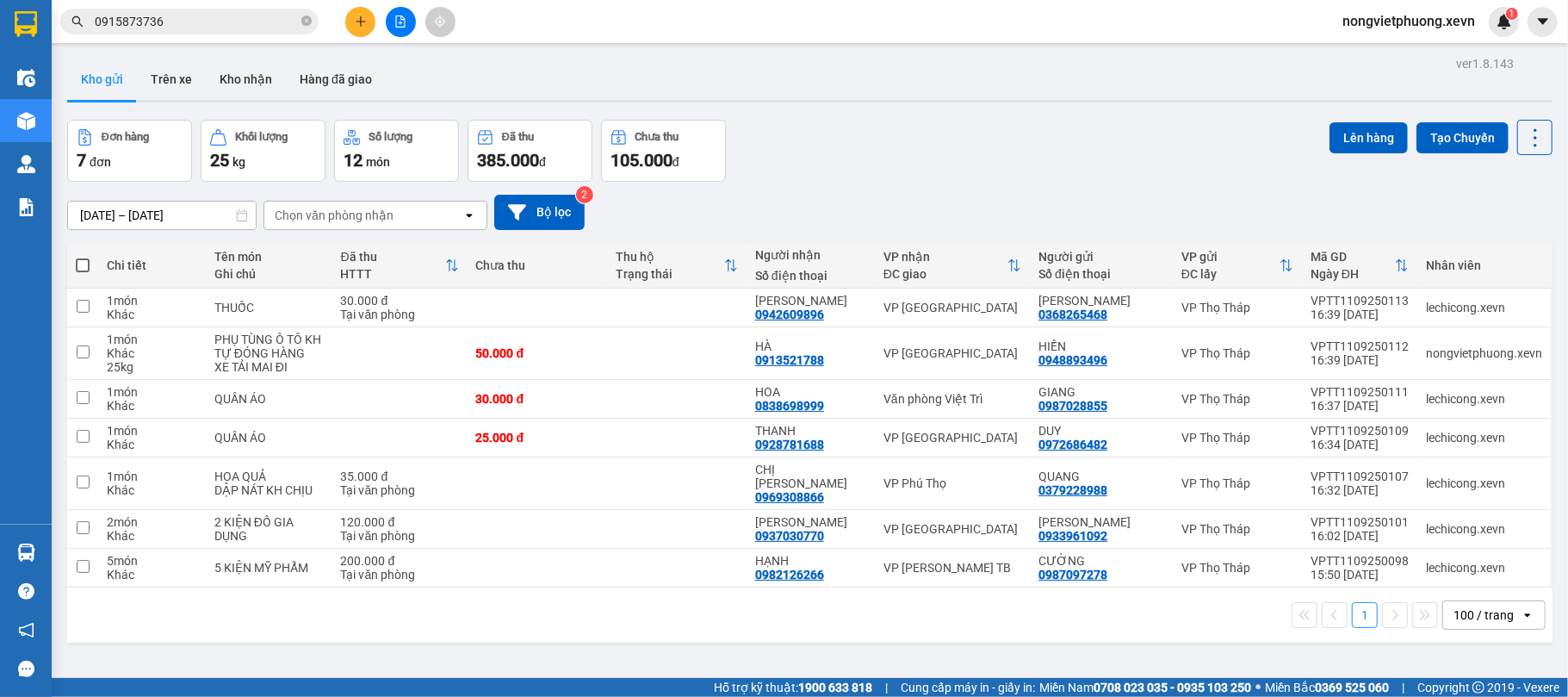
drag, startPoint x: 403, startPoint y: 5, endPoint x: 403, endPoint y: 18, distance: 13.0
click at [403, 17] on div at bounding box center [400, 22] width 129 height 30
click at [403, 18] on icon "file-add" at bounding box center [401, 21] width 10 height 12
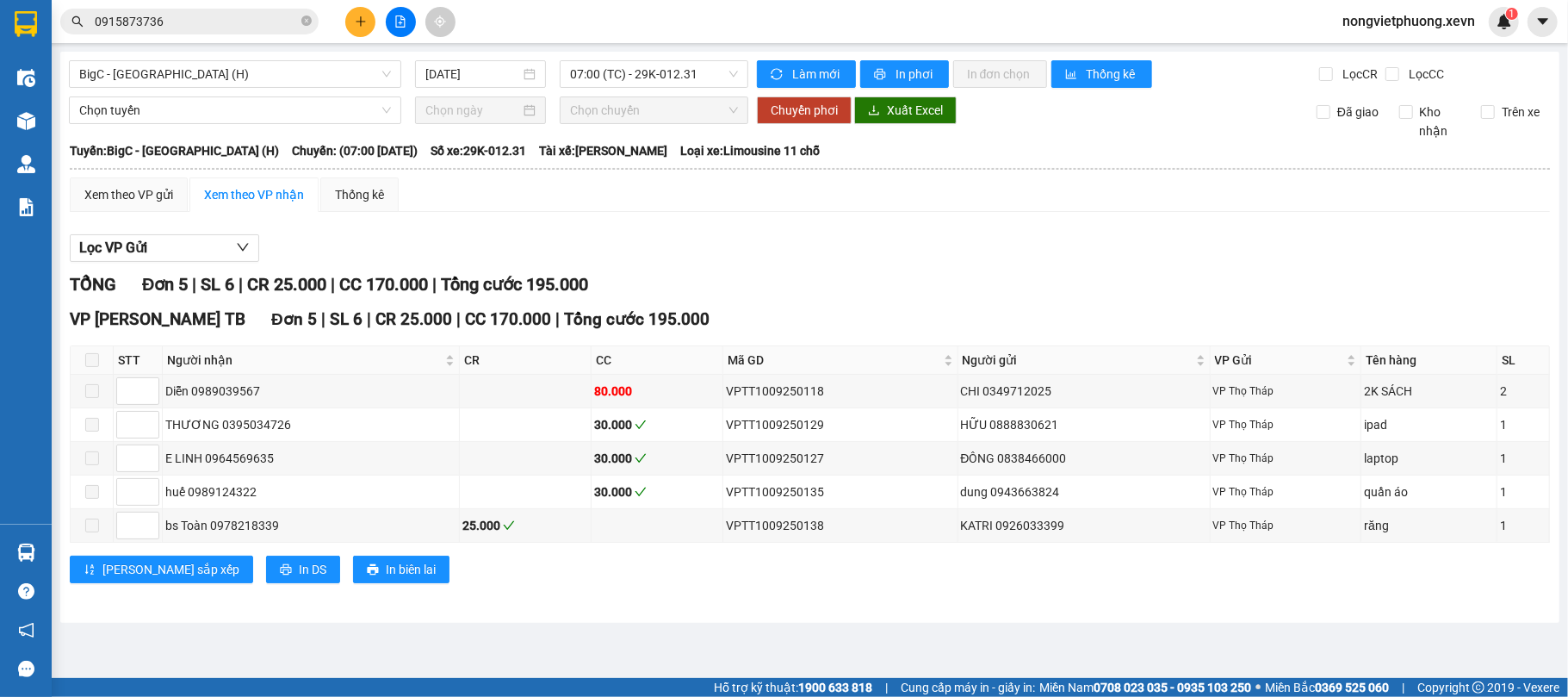
click at [618, 88] on div "BigC - [GEOGRAPHIC_DATA] (H) [DATE] 07:00 (TC) - 29K-012.31 Làm mới In phơi In …" at bounding box center [810, 337] width 1500 height 571
click at [642, 63] on span "07:00 (TC) - 29K-012.31" at bounding box center [654, 74] width 168 height 26
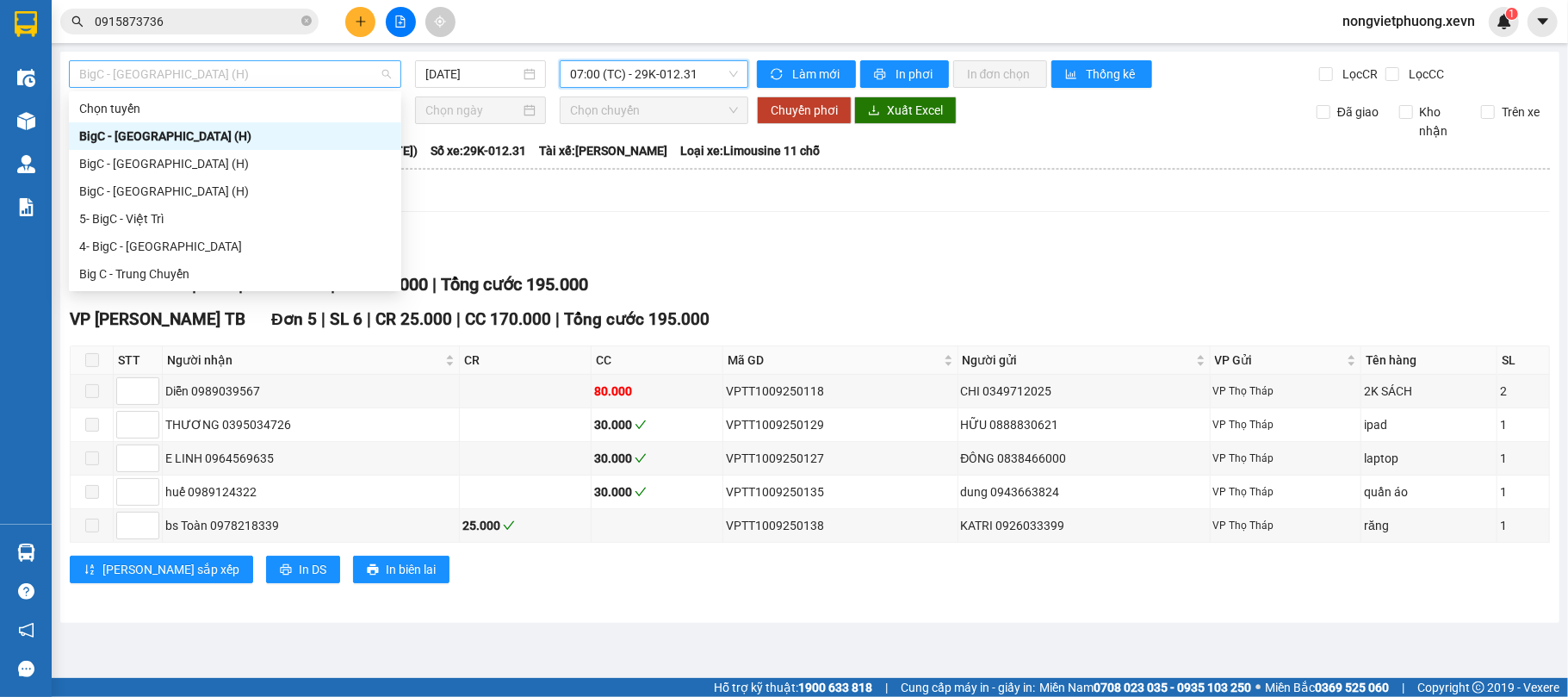
click at [298, 61] on span "BigC - [GEOGRAPHIC_DATA] (H)" at bounding box center [235, 74] width 312 height 26
click at [191, 162] on div "BigC - [GEOGRAPHIC_DATA] (H)" at bounding box center [235, 163] width 312 height 19
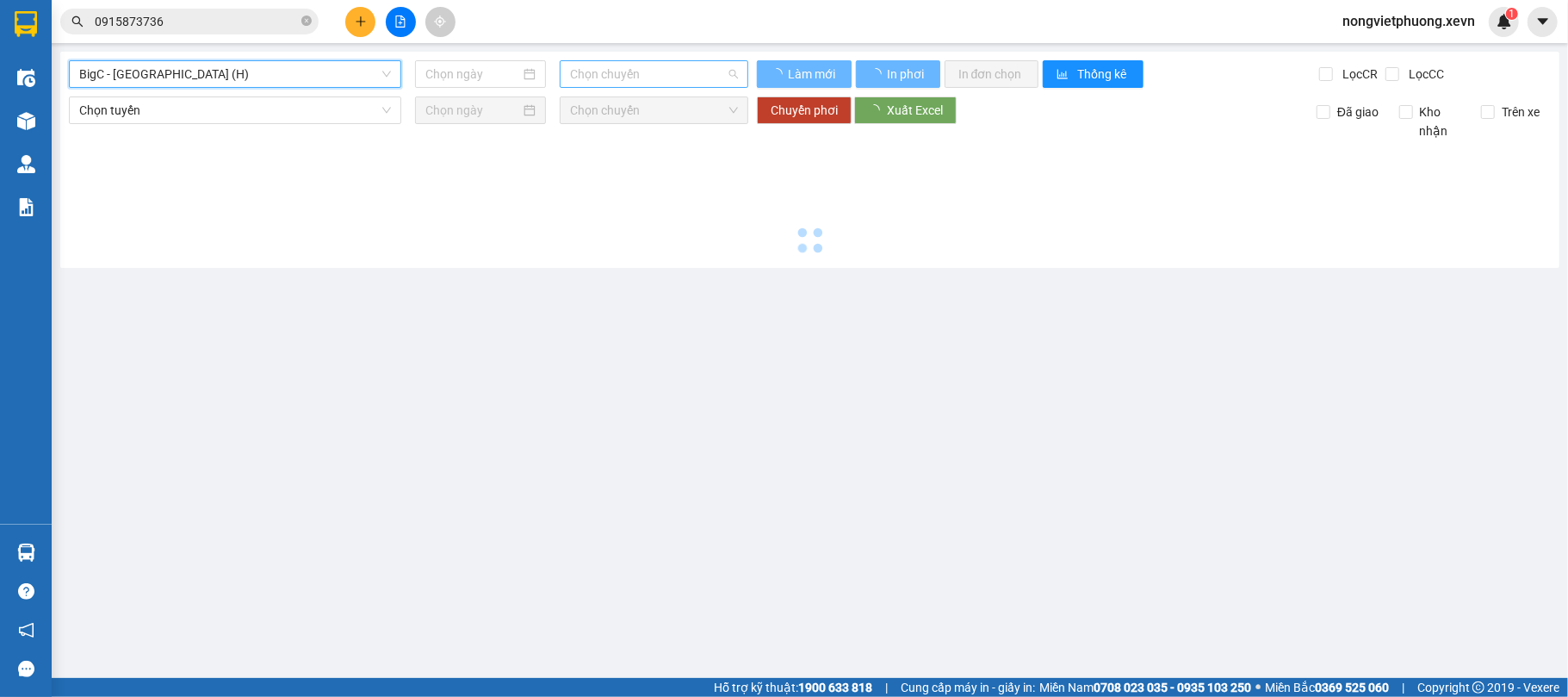
click at [619, 73] on span "Chọn chuyến" at bounding box center [654, 74] width 168 height 26
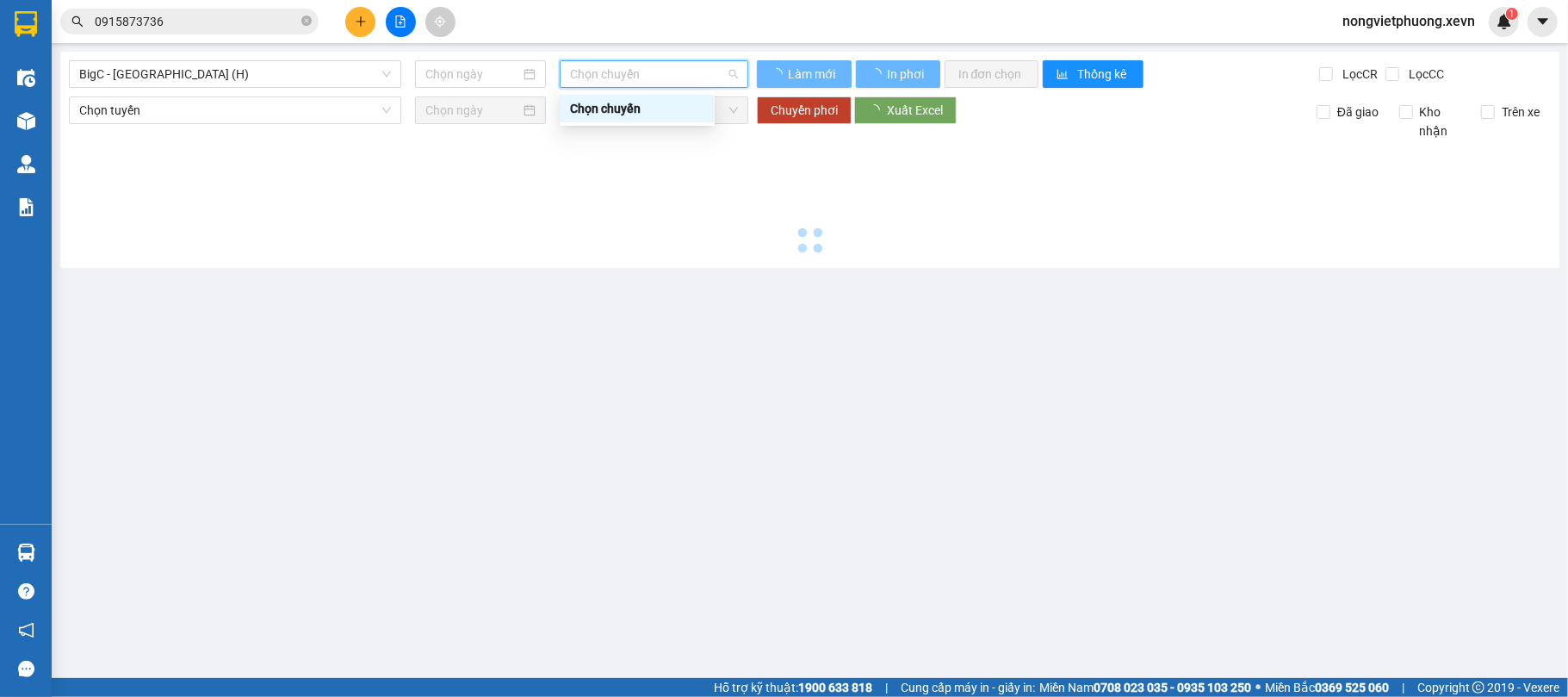
type input "[DATE]"
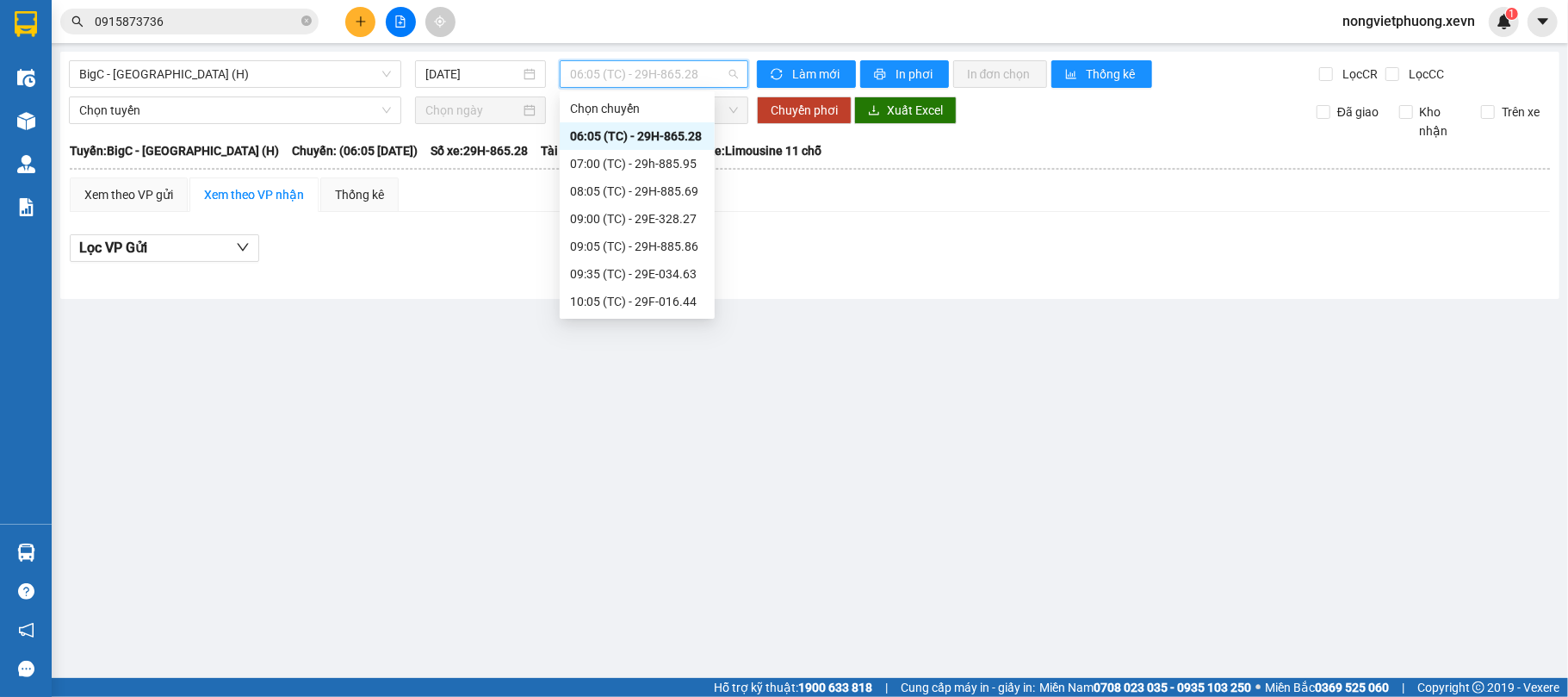
click at [676, 650] on div "17:00 (TC) - 29E-328.27" at bounding box center [637, 659] width 134 height 19
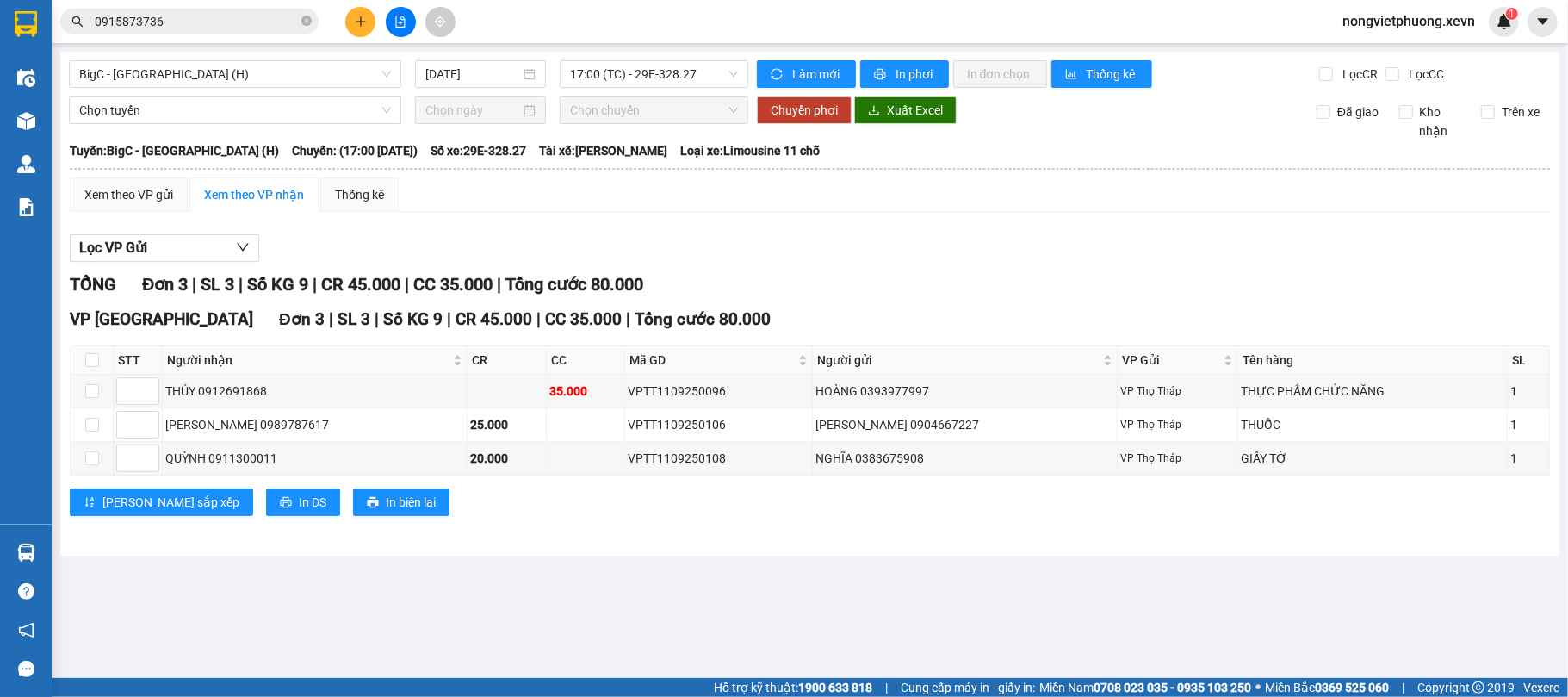
click at [886, 576] on main "BigC - [GEOGRAPHIC_DATA] (H) [DATE] 17:00 (TC) - 29E-328.27 Làm mới In phơi In …" at bounding box center [784, 339] width 1568 height 678
click at [1058, 600] on main "BigC - [GEOGRAPHIC_DATA] (H) [DATE] 17:00 (TC) - 29E-328.27 Làm mới In phơi In …" at bounding box center [784, 339] width 1568 height 678
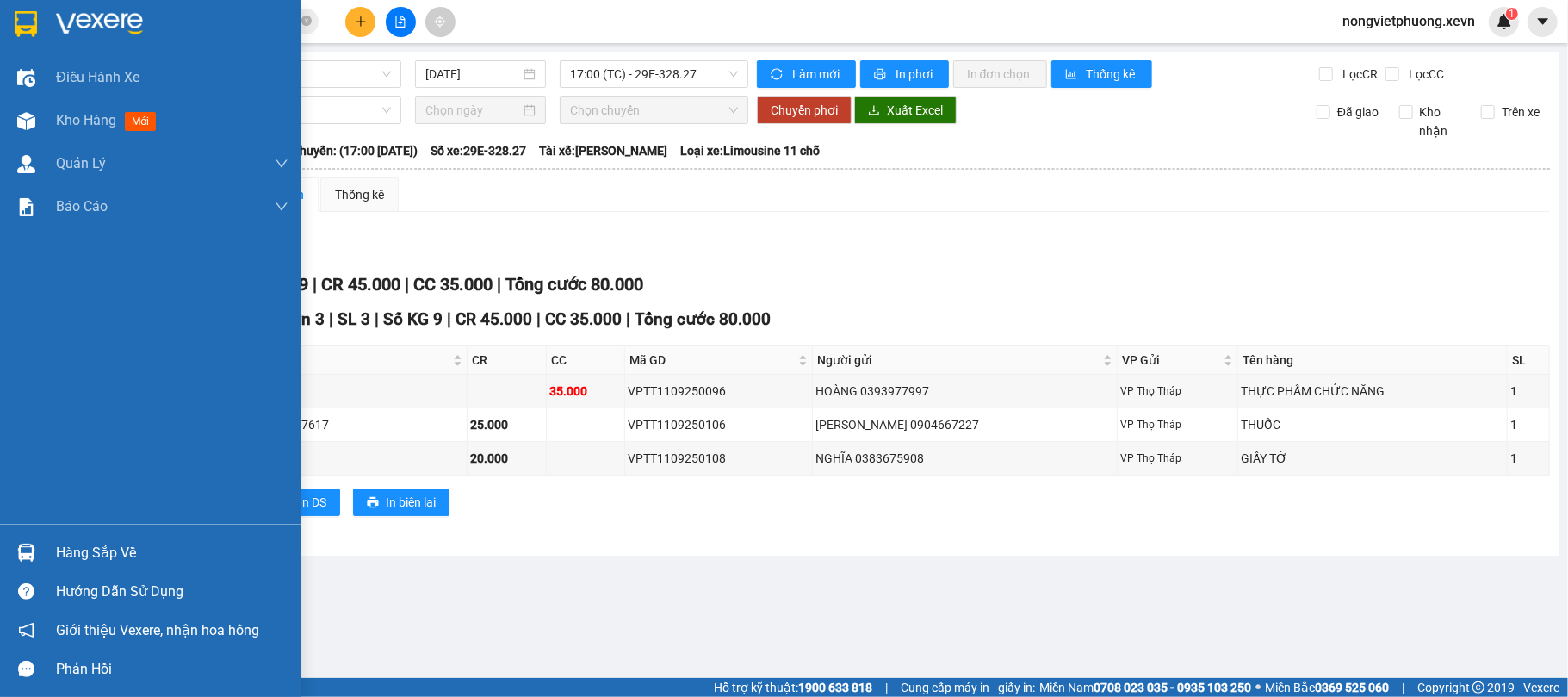
click at [32, 36] on div at bounding box center [25, 23] width 30 height 30
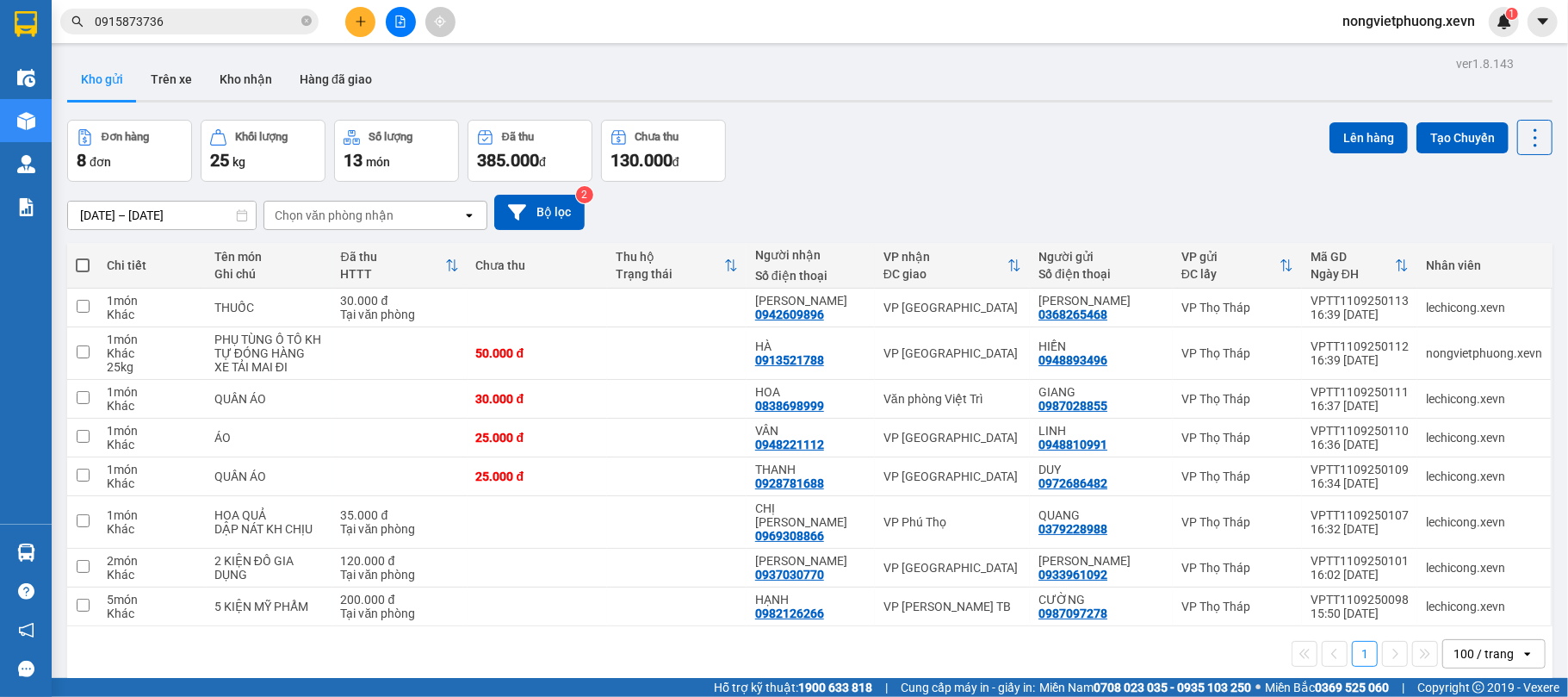
click at [935, 168] on div "Đơn hàng 8 đơn Khối lượng 25 kg Số lượng 13 món Đã thu 385.000 đ Chưa thu 130.0…" at bounding box center [810, 150] width 1485 height 62
click at [357, 14] on button at bounding box center [359, 22] width 30 height 30
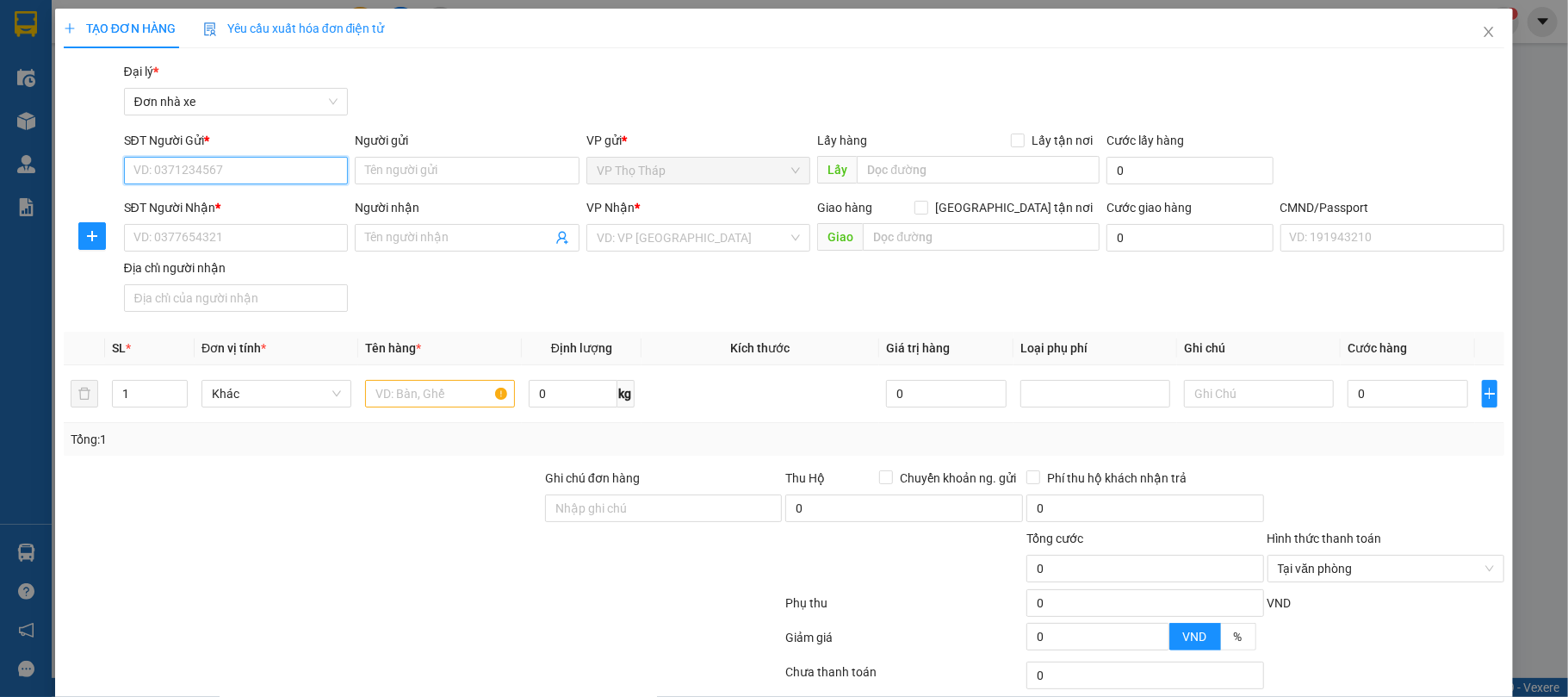
click at [204, 174] on input "SĐT Người Gửi *" at bounding box center [237, 170] width 225 height 28
click at [563, 383] on input "0" at bounding box center [573, 394] width 88 height 28
type input "16"
click at [428, 351] on th "Tên hàng *" at bounding box center [440, 348] width 164 height 33
click at [207, 180] on input "SĐT Người Gửi *" at bounding box center [237, 170] width 225 height 28
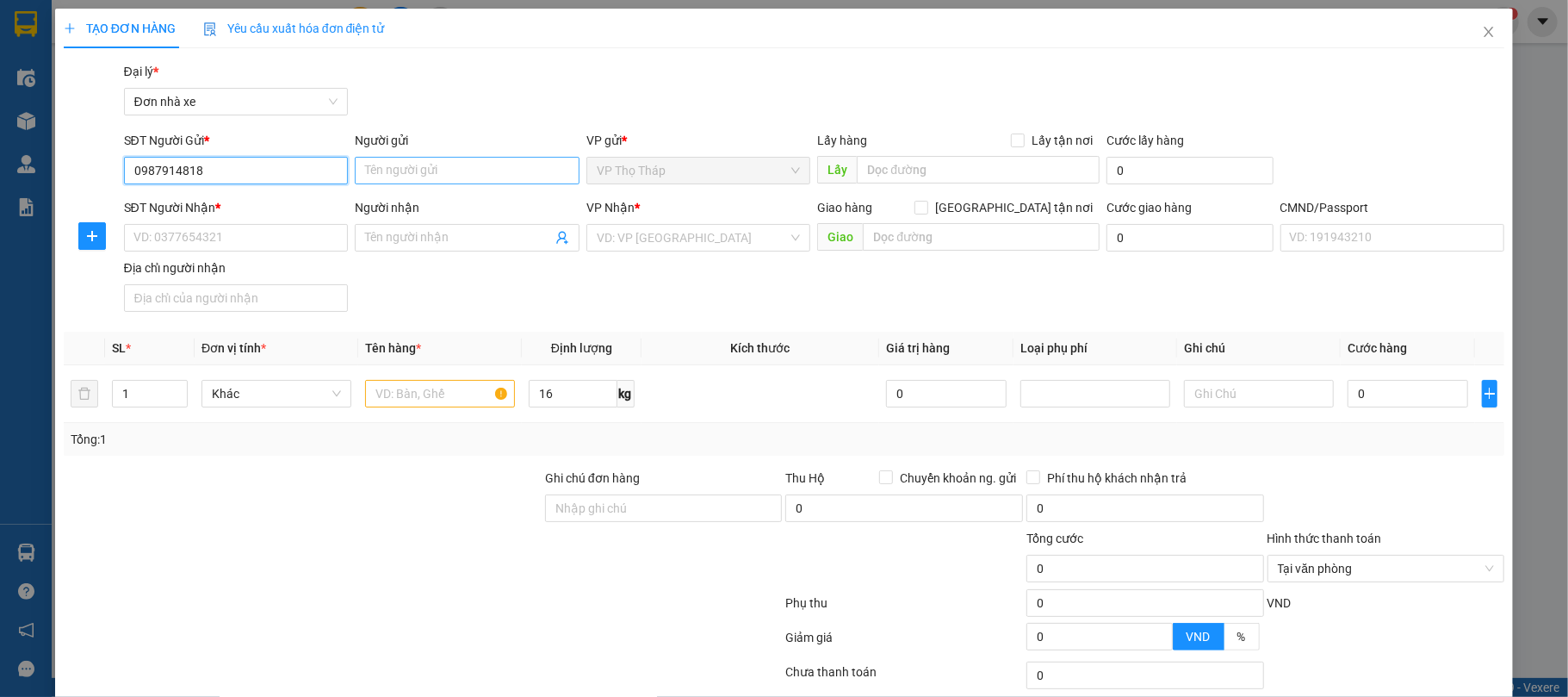
type input "0987914818"
click at [476, 162] on input "Người gửi" at bounding box center [467, 170] width 225 height 28
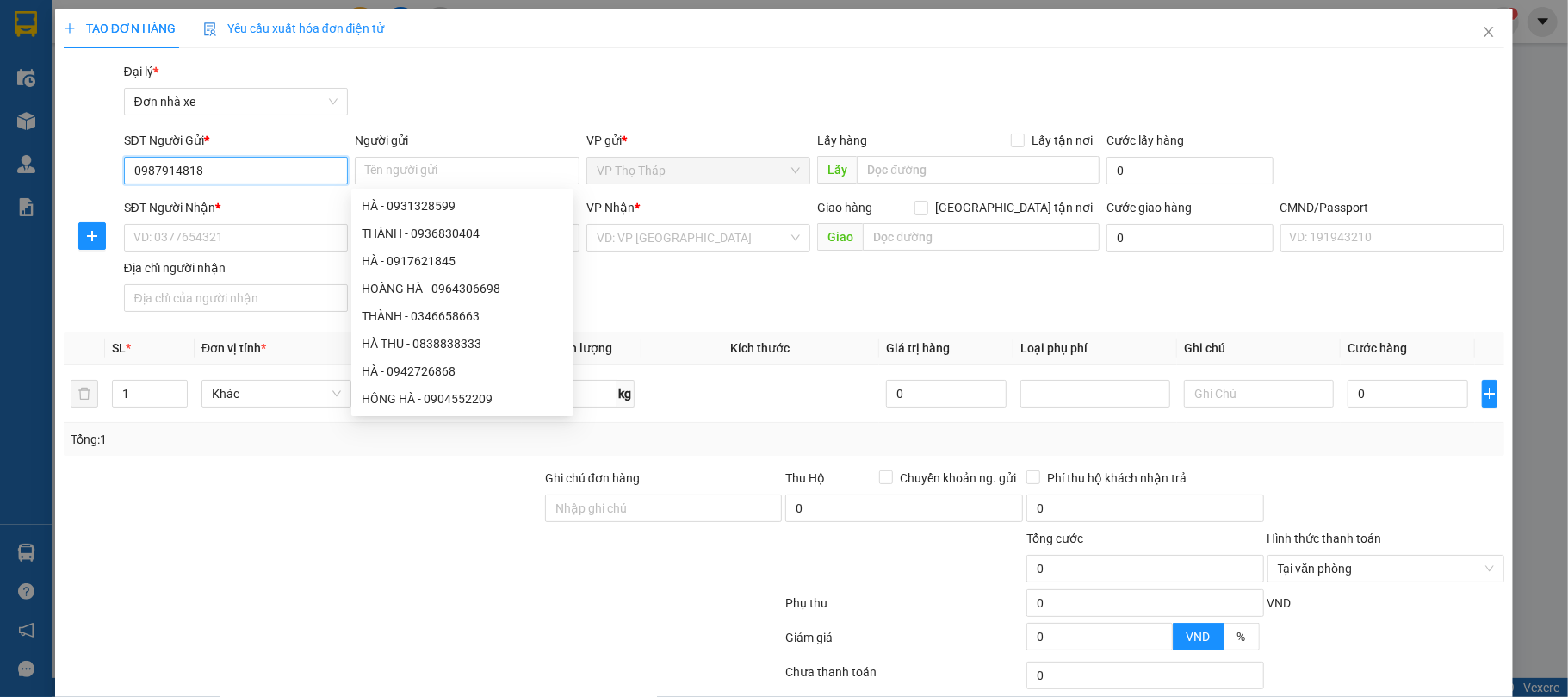
drag, startPoint x: 236, startPoint y: 172, endPoint x: 0, endPoint y: 201, distance: 237.8
click at [0, 201] on div "TẠO ĐƠN HÀNG Yêu cầu xuất hóa đơn điện tử Transit Pickup Surcharge Ids Transit …" at bounding box center [784, 348] width 1568 height 697
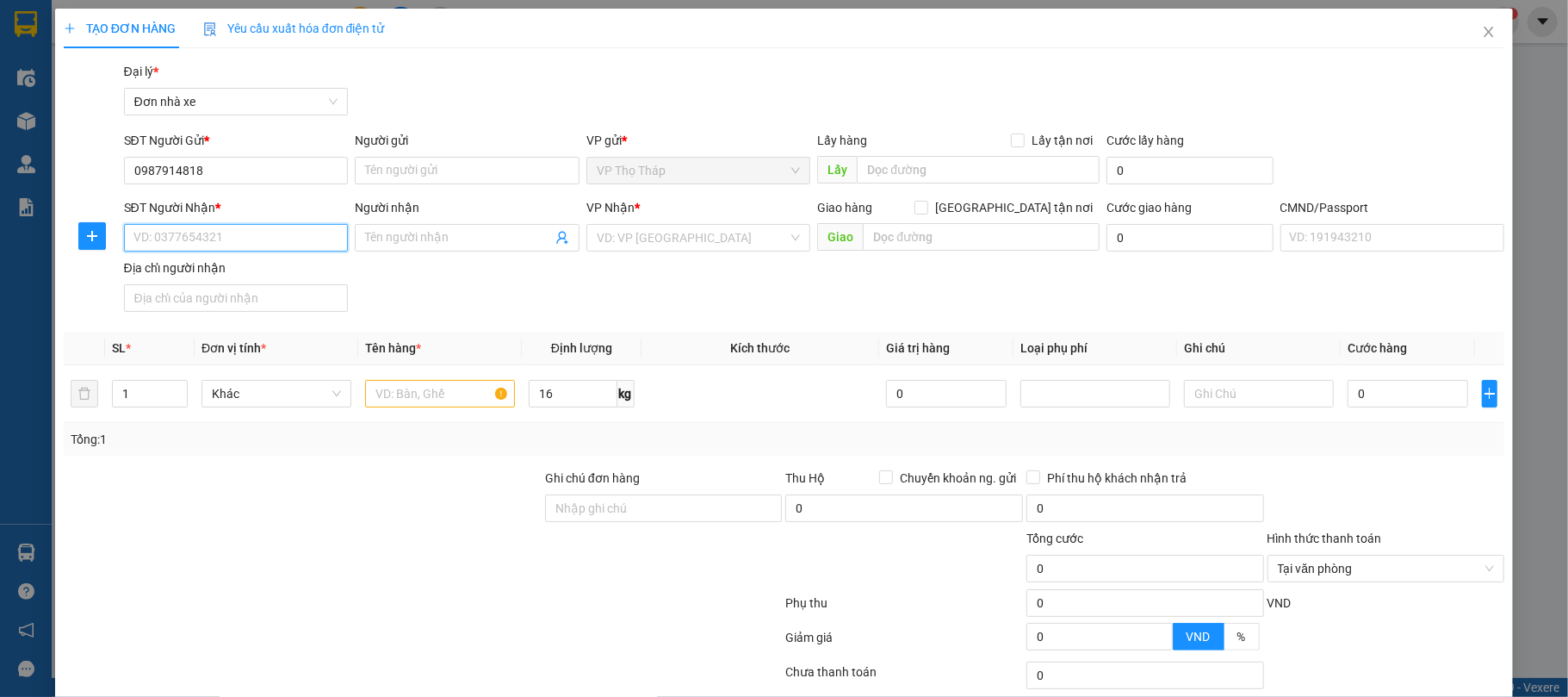
click at [255, 232] on input "SĐT Người Nhận *" at bounding box center [237, 238] width 225 height 28
paste input "0987914818"
click at [255, 232] on input "0987914818" at bounding box center [237, 238] width 225 height 28
type input "0987914818"
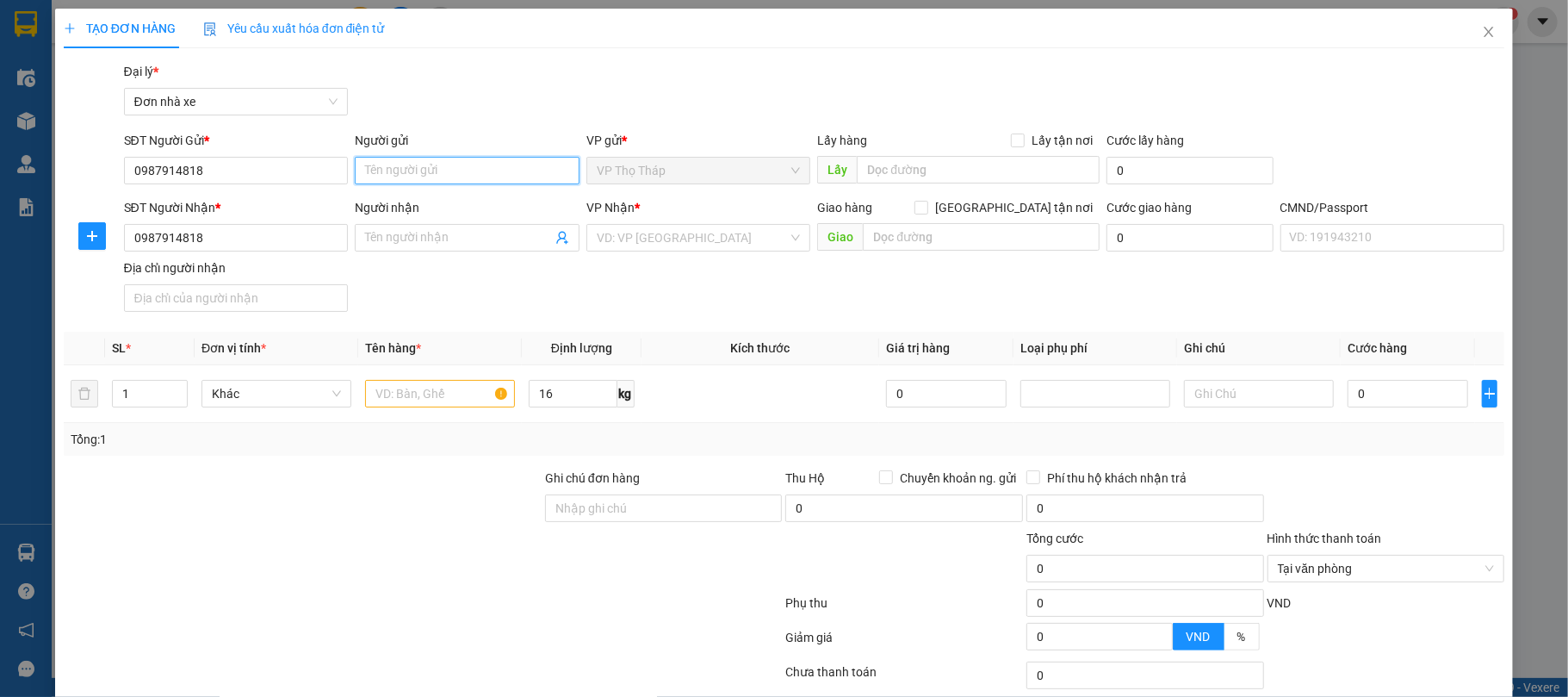
click at [393, 167] on input "Người gửi" at bounding box center [467, 170] width 225 height 28
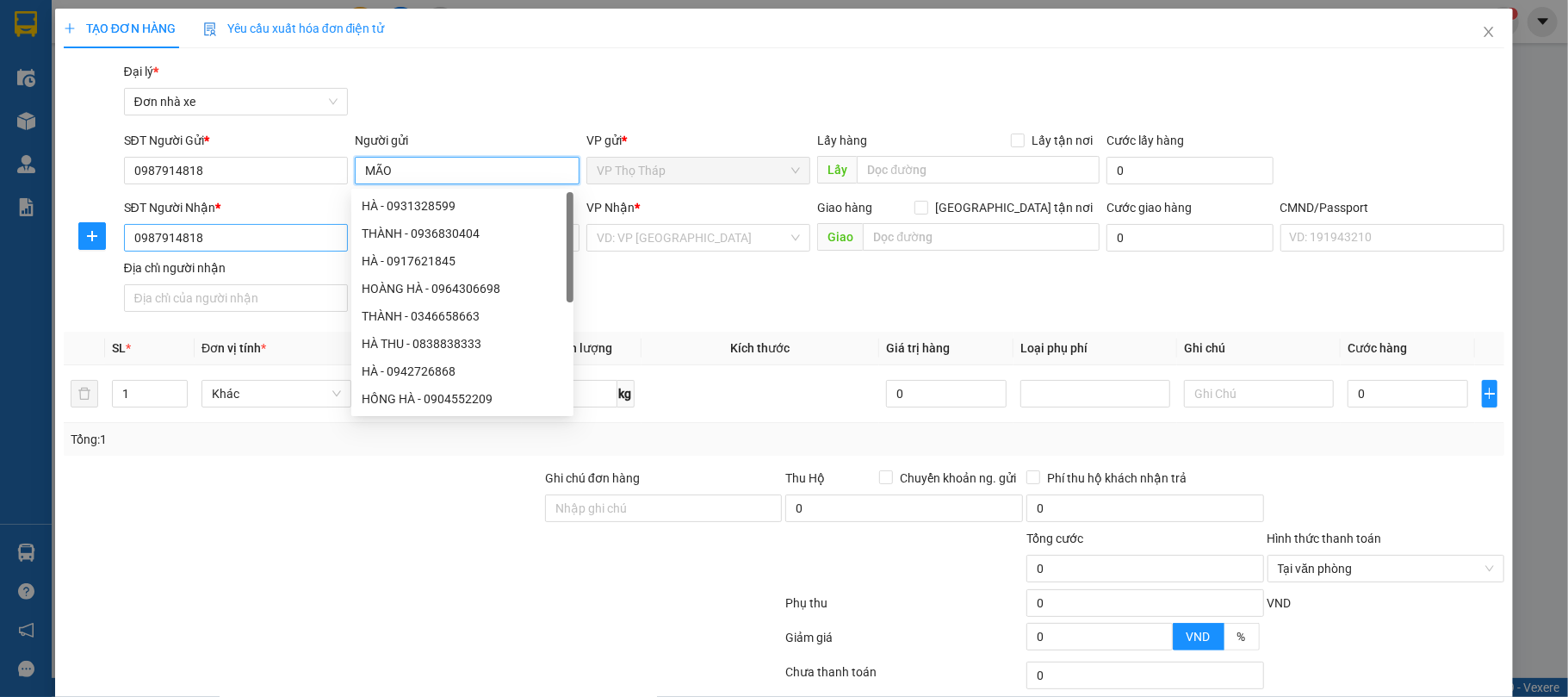
type input "MÃO"
drag, startPoint x: 281, startPoint y: 242, endPoint x: 50, endPoint y: 245, distance: 231.0
click at [50, 245] on div "TẠO ĐƠN HÀNG Yêu cầu xuất hóa đơn điện tử Transit Pickup Surcharge Ids Transit …" at bounding box center [784, 348] width 1568 height 697
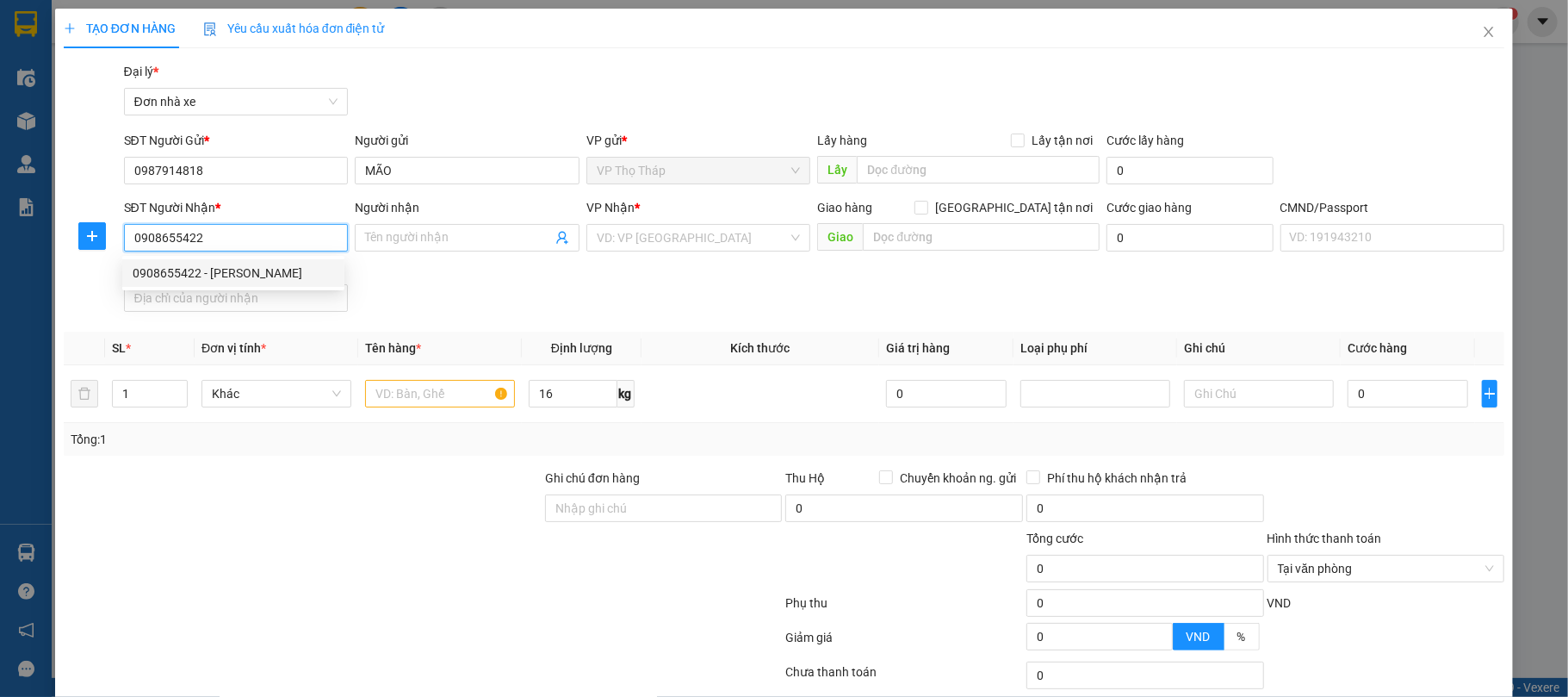
click at [210, 266] on div "0908655422 - [PERSON_NAME]" at bounding box center [233, 273] width 202 height 19
type input "0908655422"
click at [549, 291] on div "SĐT Người Nhận * 0908655422 Người nhận Tên người nhận VP Nhận * VD: VP [GEOGRAP…" at bounding box center [814, 258] width 1388 height 121
type input "[PERSON_NAME]"
type input "036071004553 [PERSON_NAME] 18 ĐÔNG A"
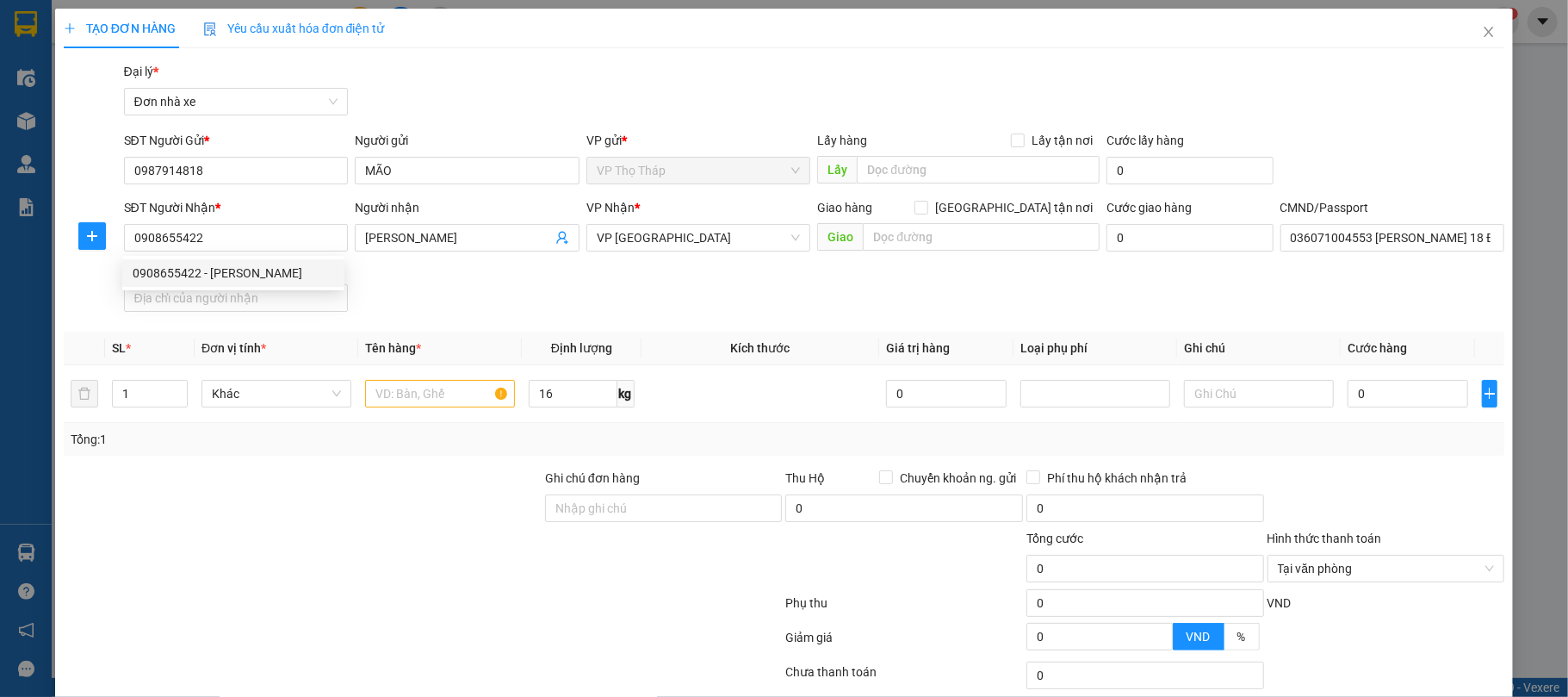
click at [498, 304] on div "SĐT Người Nhận * 0908655422 Người nhận [PERSON_NAME] VP Nhận * VP [PERSON_NAME]…" at bounding box center [814, 258] width 1388 height 121
click at [442, 391] on input "text" at bounding box center [440, 394] width 150 height 28
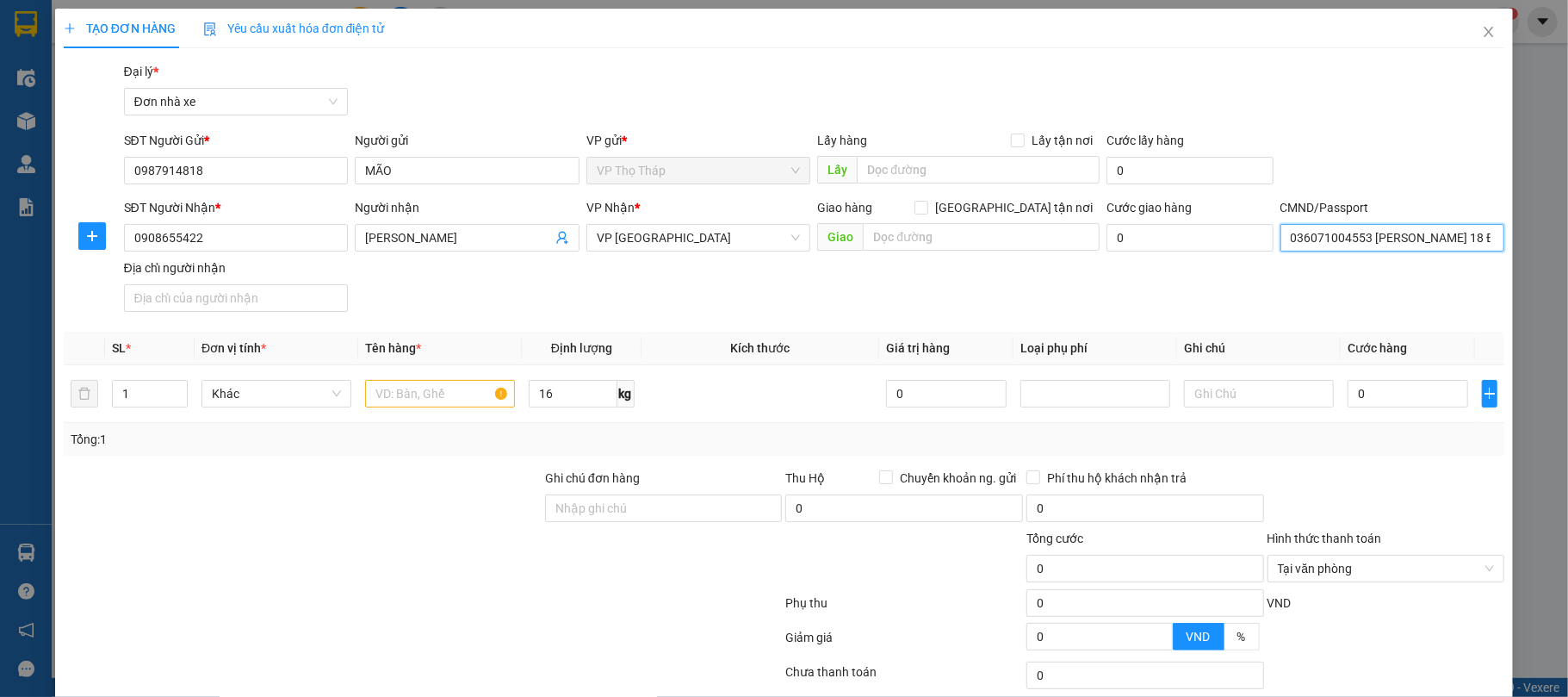
click at [1318, 231] on input "036071004553 [PERSON_NAME] 18 ĐÔNG A" at bounding box center [1393, 238] width 225 height 28
click at [1350, 131] on div "SĐT Người Gửi * 0987914818 Người gửi MÃO VP gửi * VP Thọ Tháp Lấy hàng Lấy tận …" at bounding box center [814, 160] width 1388 height 60
click at [400, 393] on input "text" at bounding box center [440, 394] width 150 height 28
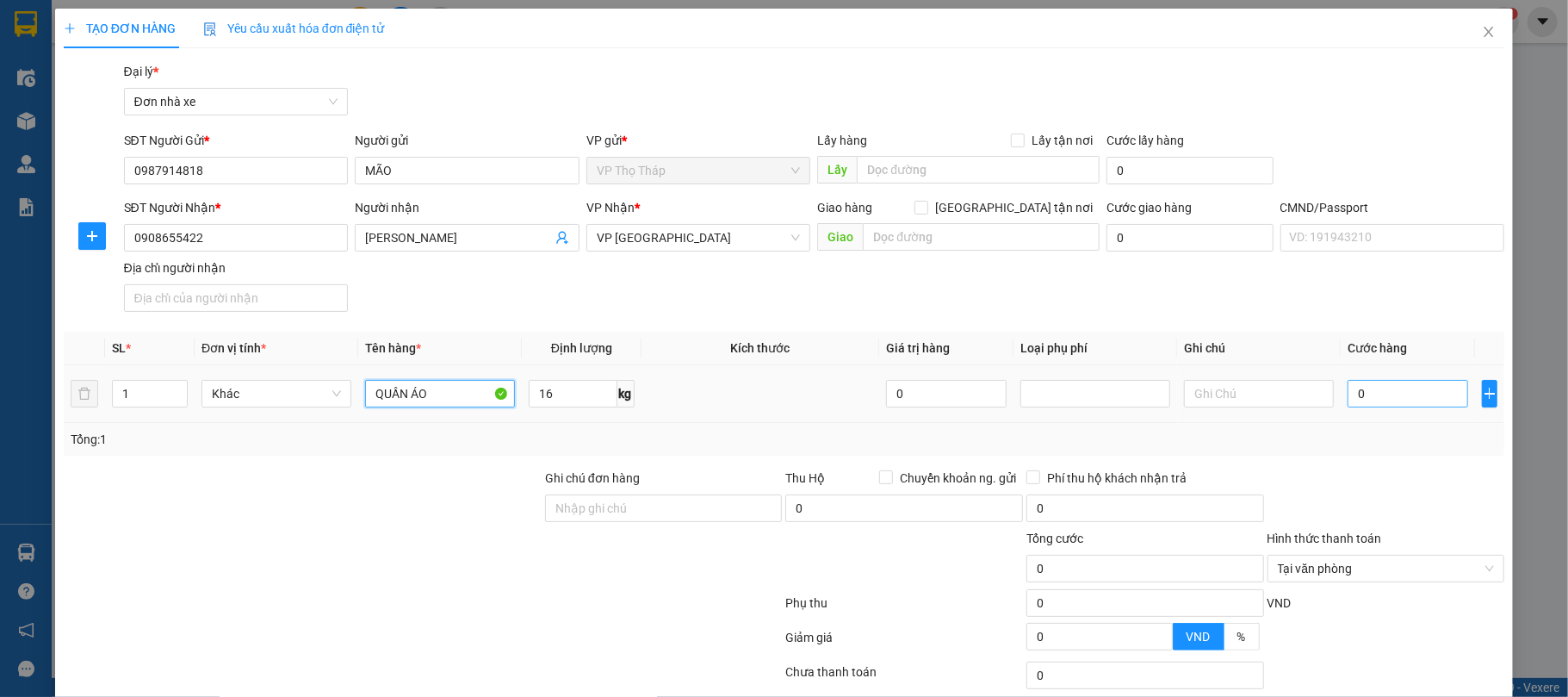
type input "QUẦN ÁO"
click at [1392, 403] on input "0" at bounding box center [1408, 394] width 121 height 28
type input "4"
type input "45"
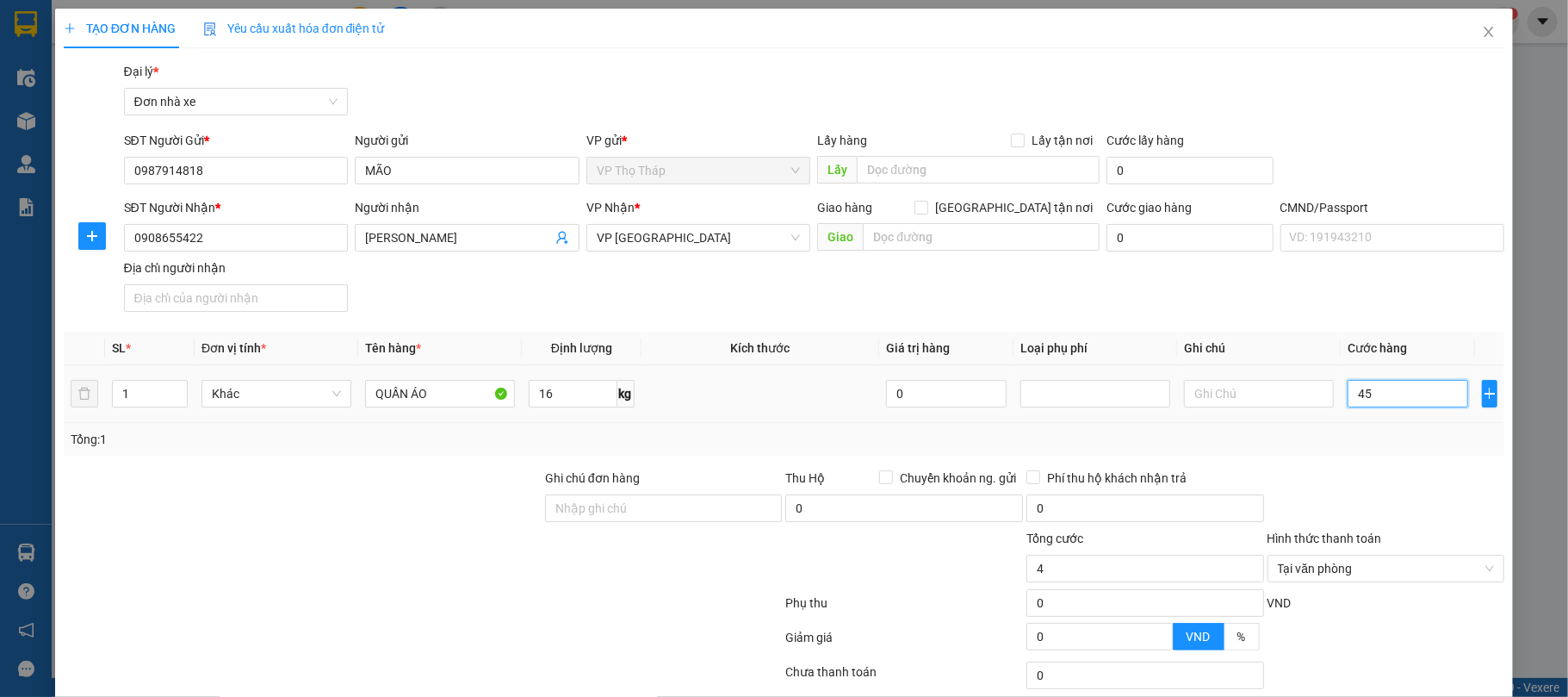
type input "45"
click at [1314, 317] on div "SĐT Người Nhận * 0908655422 Người nhận [PERSON_NAME] VP Nhận * VP Nam Định Giao…" at bounding box center [814, 258] width 1388 height 121
drag, startPoint x: 1361, startPoint y: 462, endPoint x: 1468, endPoint y: 519, distance: 121.2
click at [1362, 462] on div "Transit Pickup Surcharge Ids Transit Deliver Surcharge Ids Transit Deliver Surc…" at bounding box center [784, 424] width 1442 height 724
click at [1474, 579] on span "Tại văn phòng" at bounding box center [1386, 568] width 217 height 26
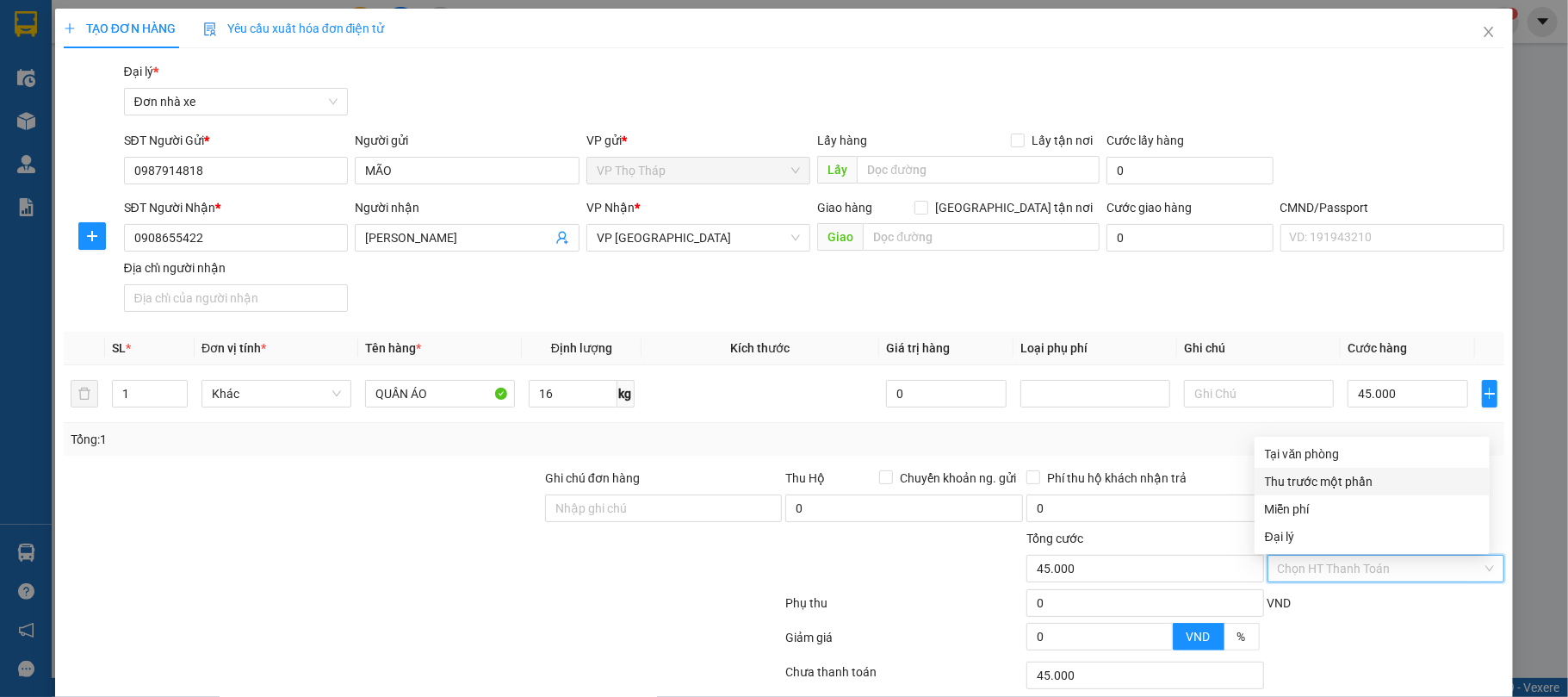
click at [1200, 459] on div "Transit Pickup Surcharge Ids Transit Deliver Surcharge Ids Transit Deliver Surc…" at bounding box center [784, 424] width 1442 height 724
drag, startPoint x: 1379, startPoint y: 641, endPoint x: 1342, endPoint y: 635, distance: 37.5
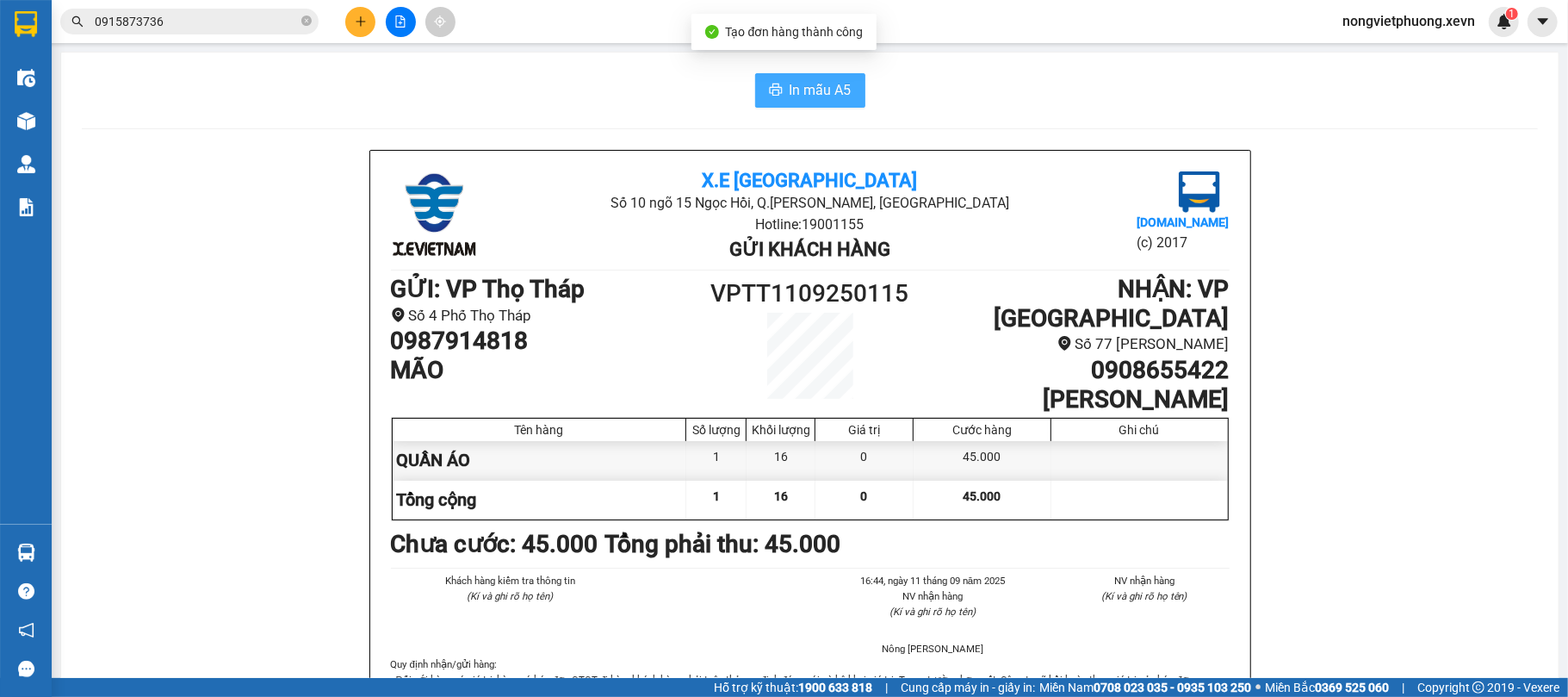
click at [817, 94] on span "In mẫu A5" at bounding box center [820, 90] width 62 height 22
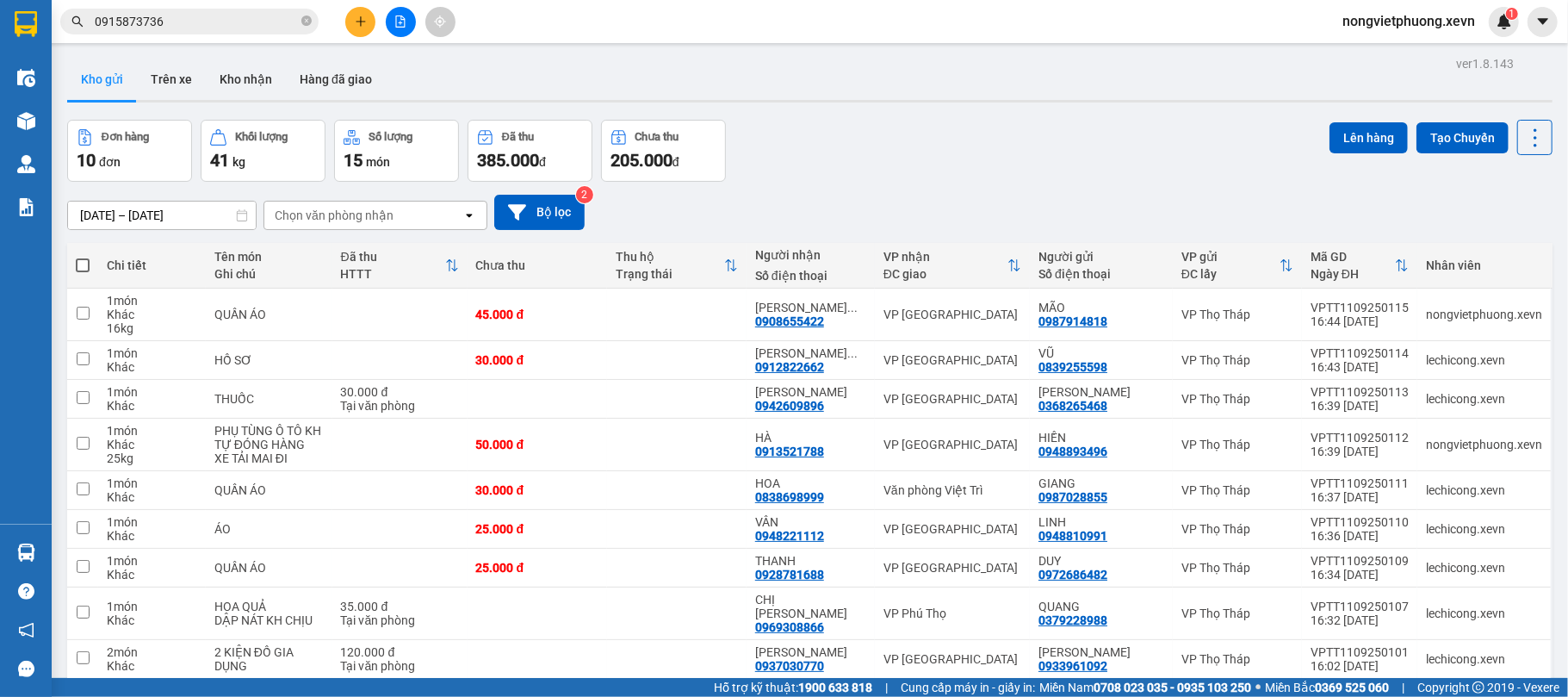
click at [896, 128] on div "Đơn hàng 10 đơn Khối lượng 41 kg Số lượng 15 món Đã thu 385.000 đ Chưa thu 205.…" at bounding box center [810, 150] width 1485 height 62
drag, startPoint x: 1106, startPoint y: 321, endPoint x: 1034, endPoint y: 329, distance: 72.4
click at [1038, 328] on div "MÃO 0987914818" at bounding box center [1101, 314] width 126 height 28
checkbox input "true"
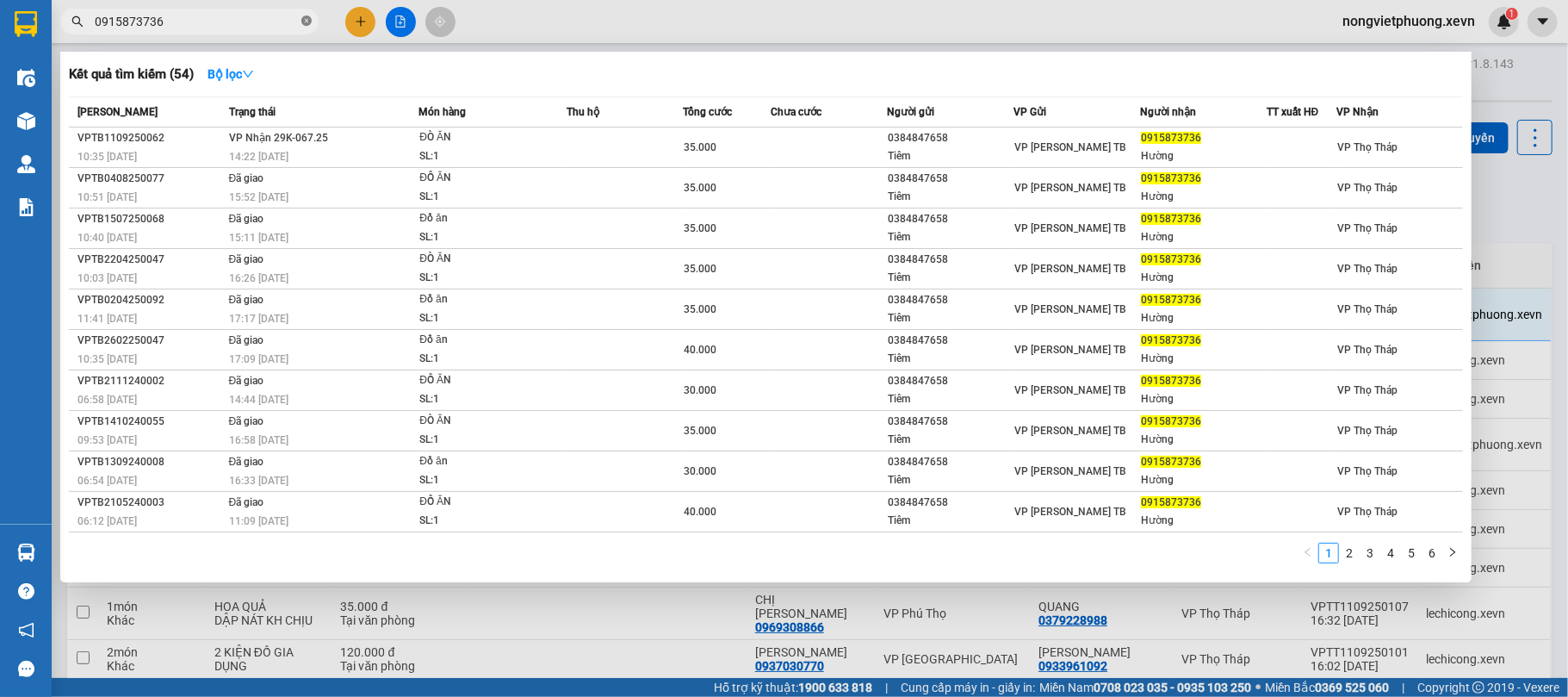
click at [302, 29] on span at bounding box center [306, 22] width 10 height 16
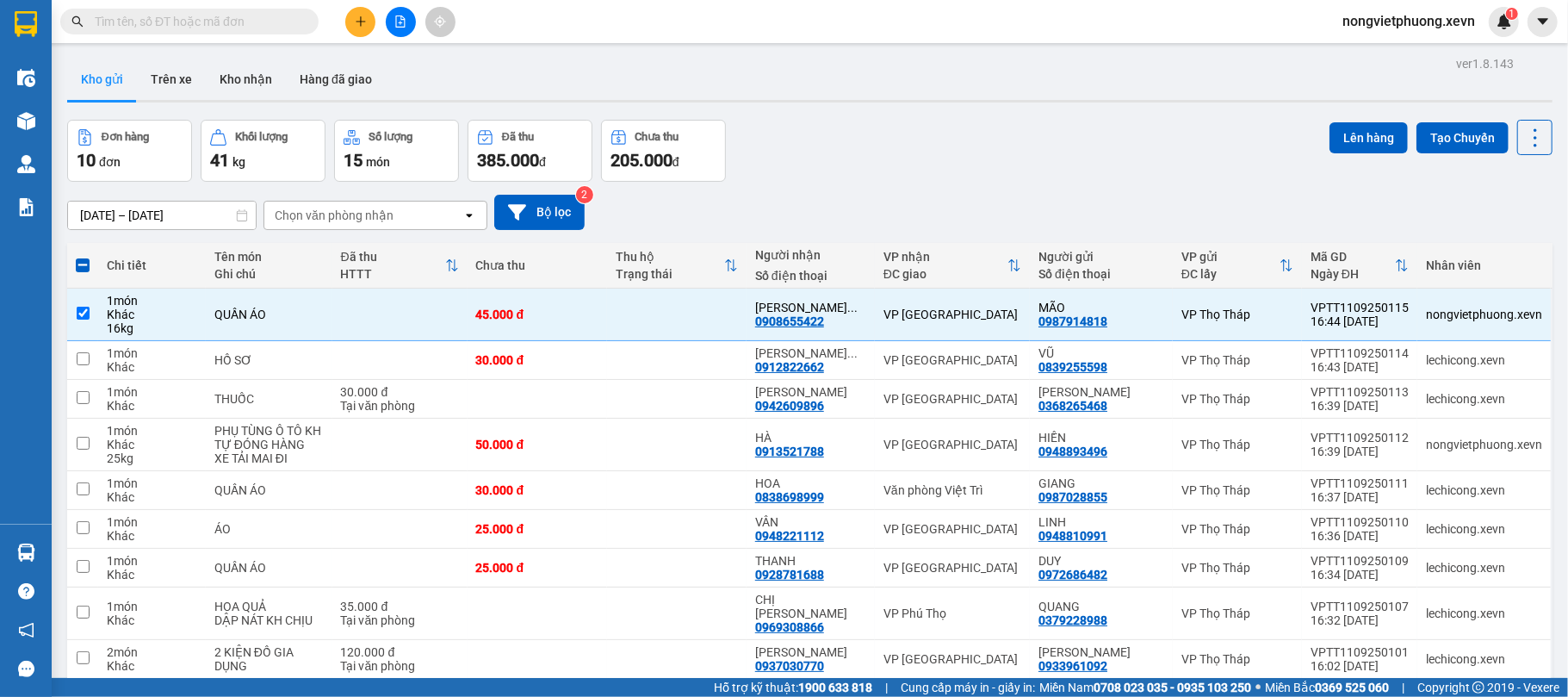
click at [260, 24] on input "text" at bounding box center [196, 21] width 204 height 19
paste input "0987914818"
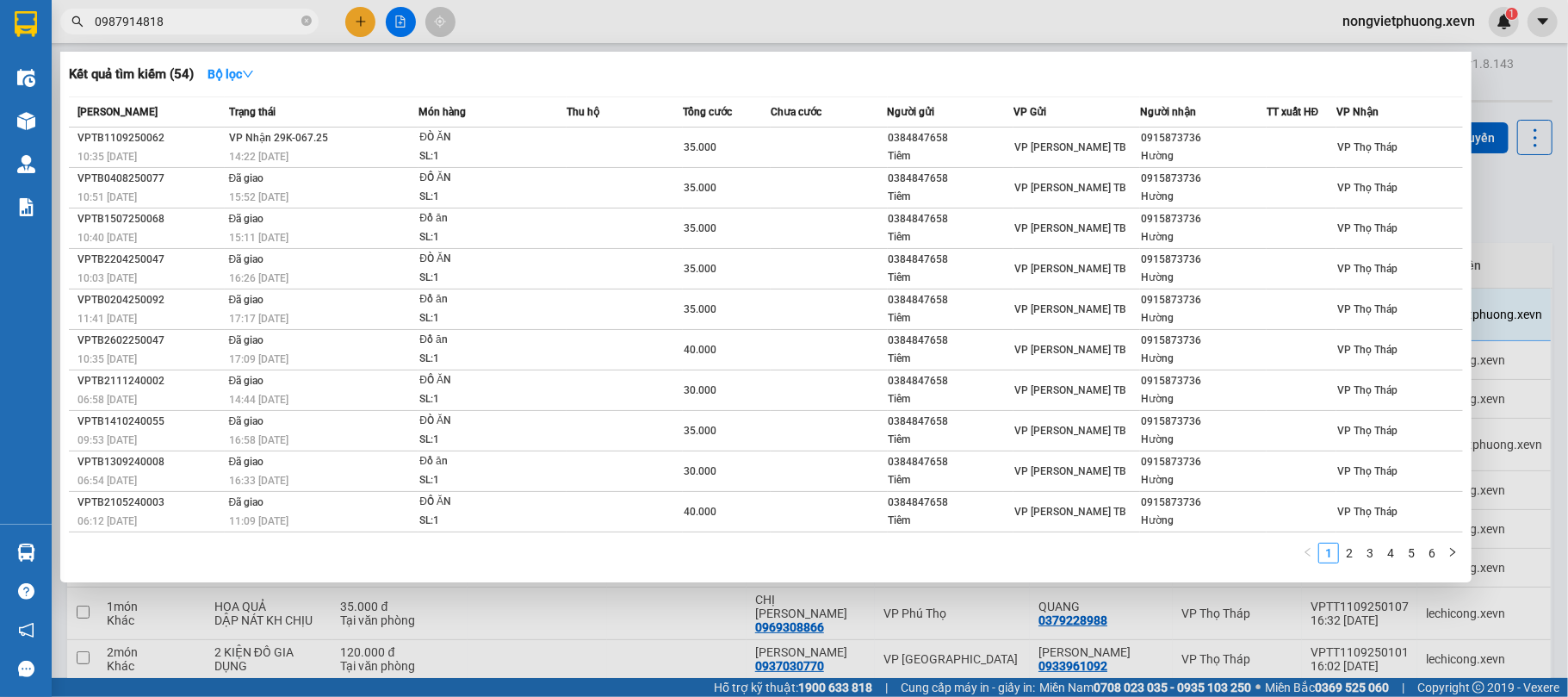
click at [243, 19] on input "0987914818" at bounding box center [196, 21] width 204 height 19
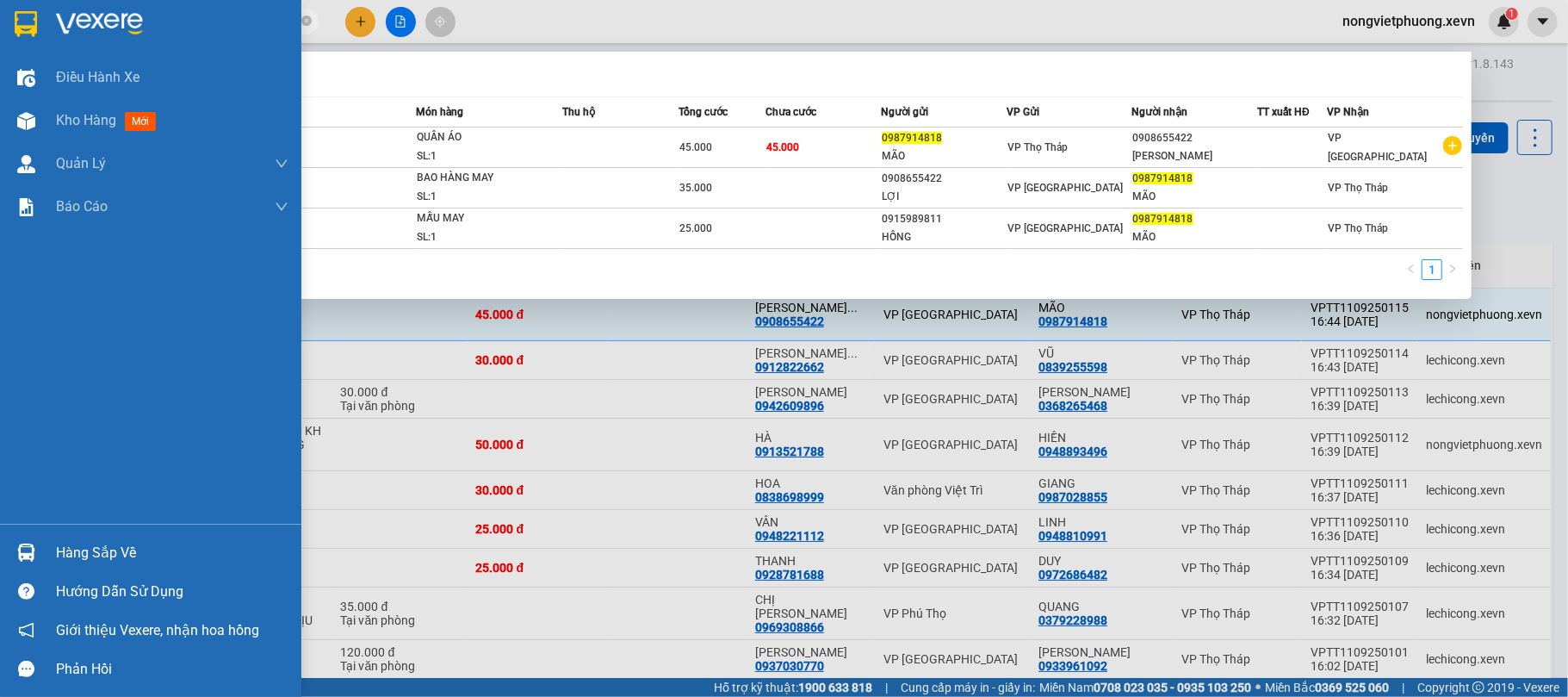
drag, startPoint x: 228, startPoint y: 21, endPoint x: 12, endPoint y: 0, distance: 217.0
click at [12, 0] on section "Kết quả tìm kiếm ( 3 ) Bộ lọc Mã ĐH Trạng thái Món hàng Thu hộ Tổng cước Chưa c…" at bounding box center [784, 348] width 1568 height 697
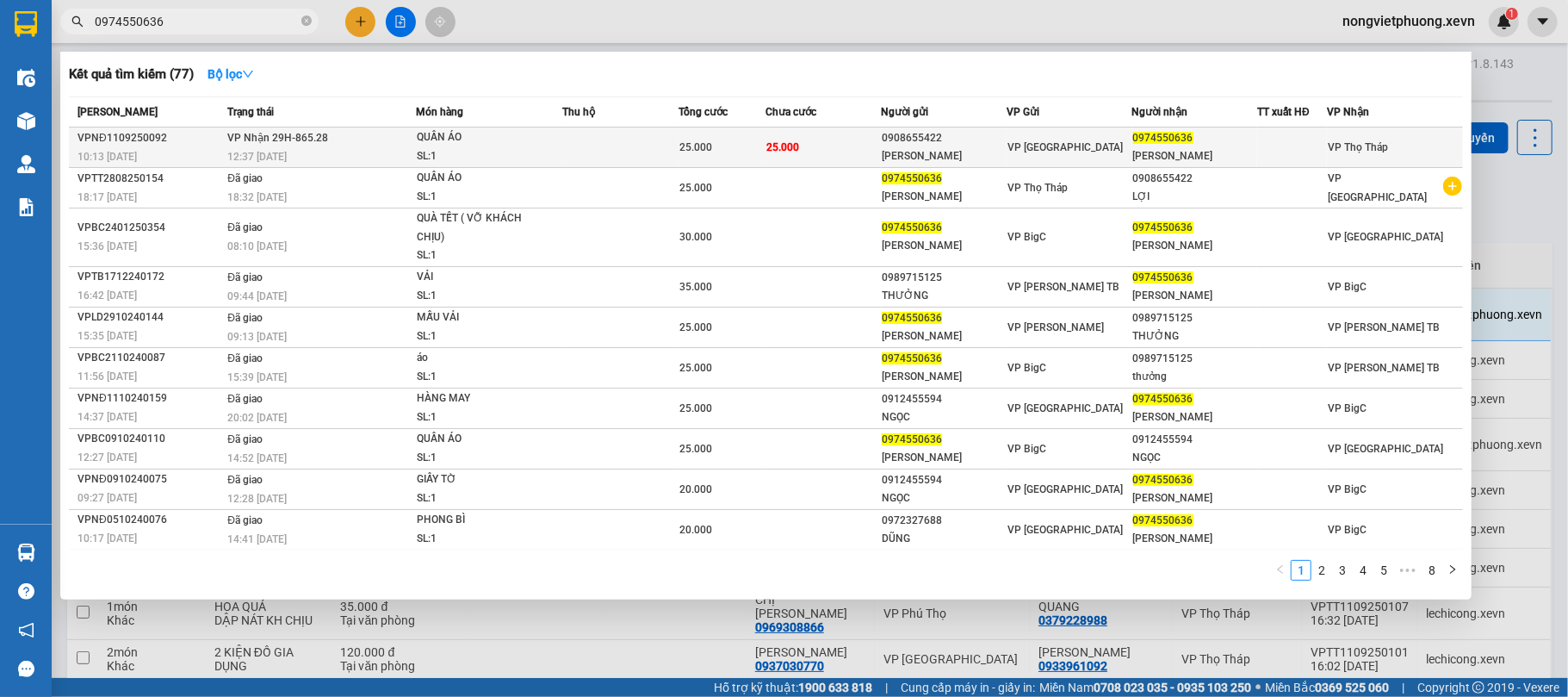
type input "0974550636"
click at [1006, 138] on div "0908655422" at bounding box center [944, 138] width 124 height 18
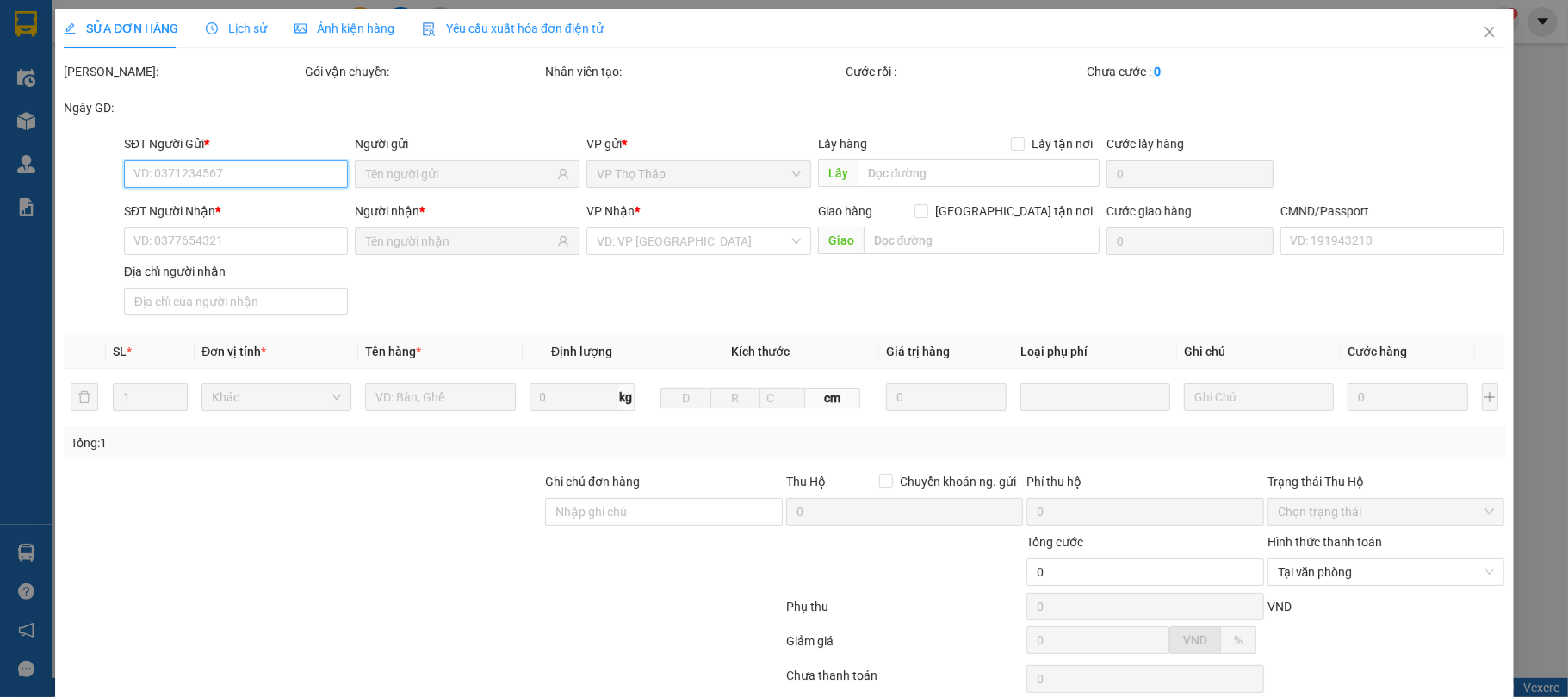
type input "0908655422"
type input "[PERSON_NAME]"
type input "0974550636"
type input "[PERSON_NAME]"
type input "001196009028 [PERSON_NAME]"
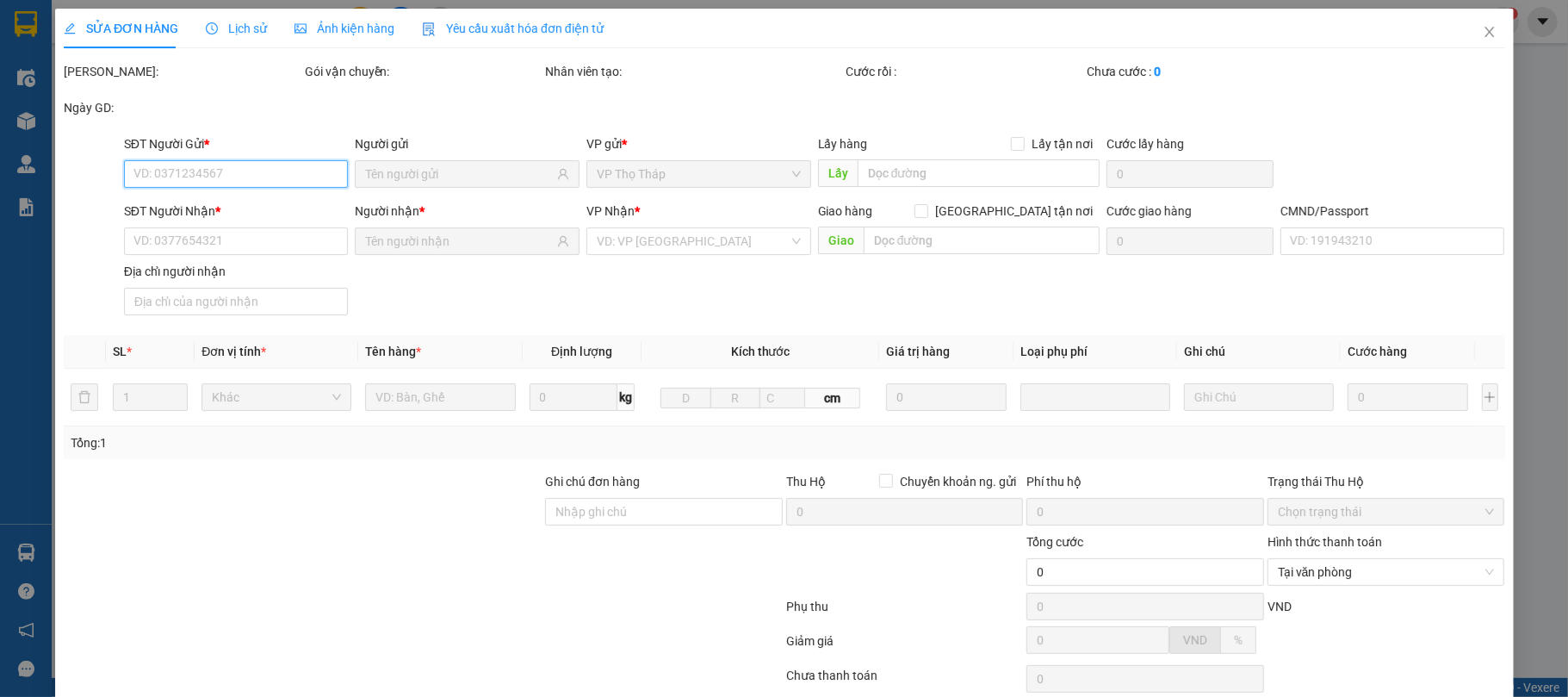
type input "25.000"
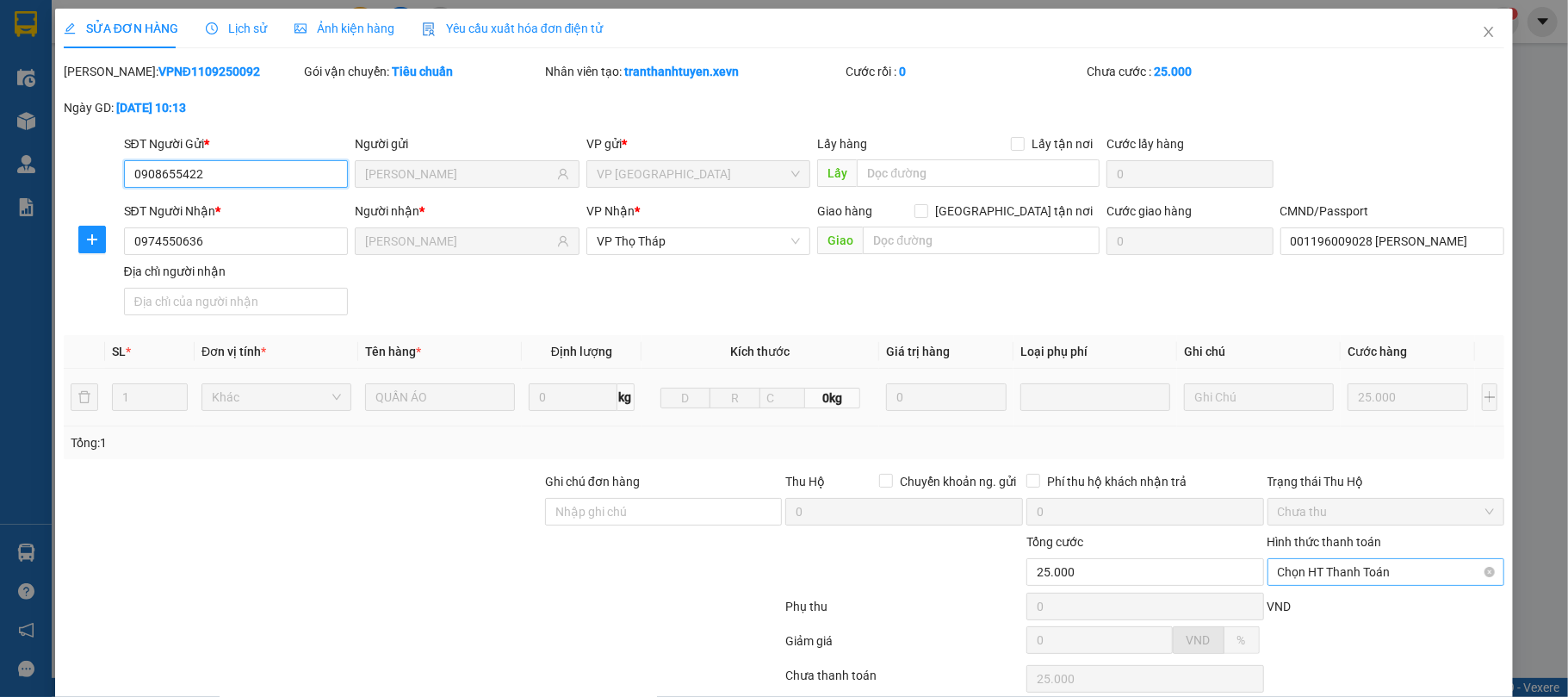
click at [1410, 559] on span "Chọn HT Thanh Toán" at bounding box center [1386, 572] width 217 height 26
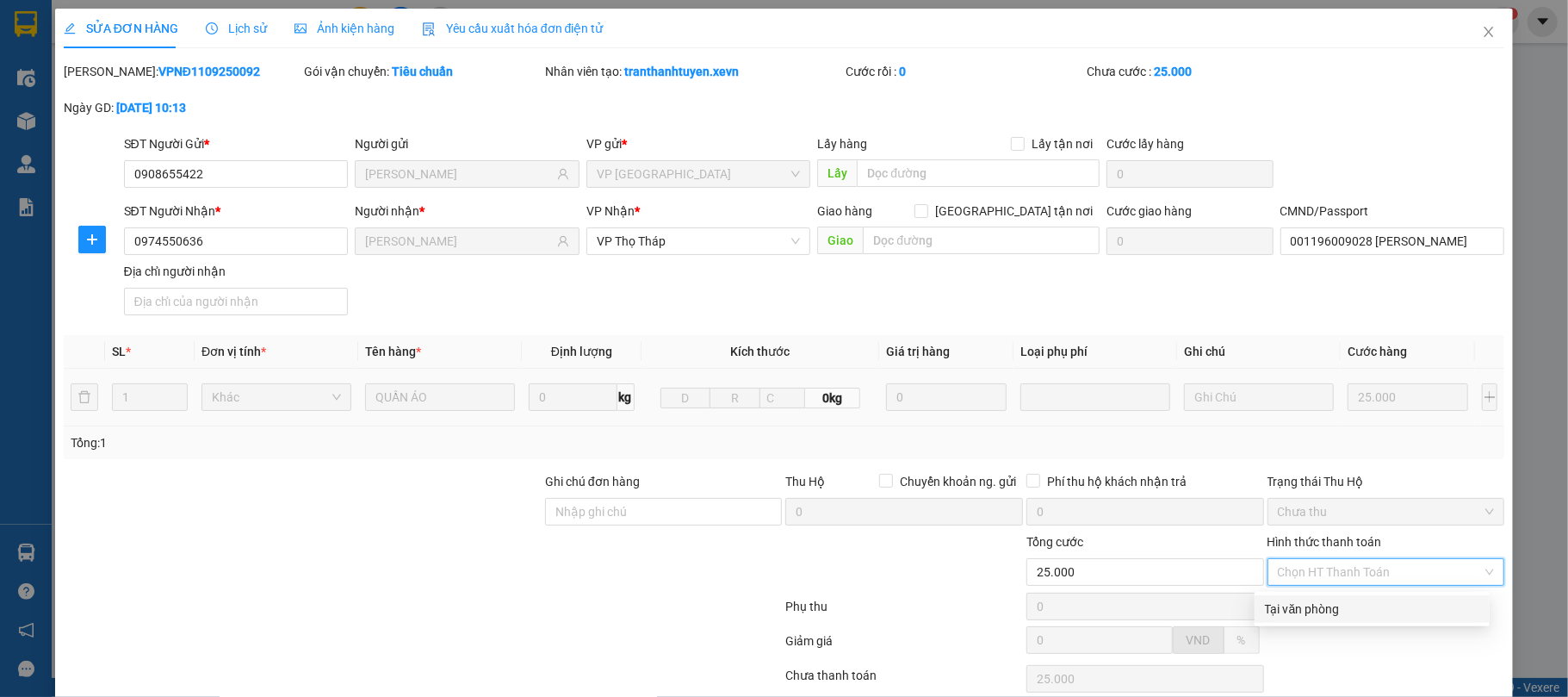
click at [1342, 595] on div "Tại văn phòng" at bounding box center [1372, 609] width 235 height 28
type input "0"
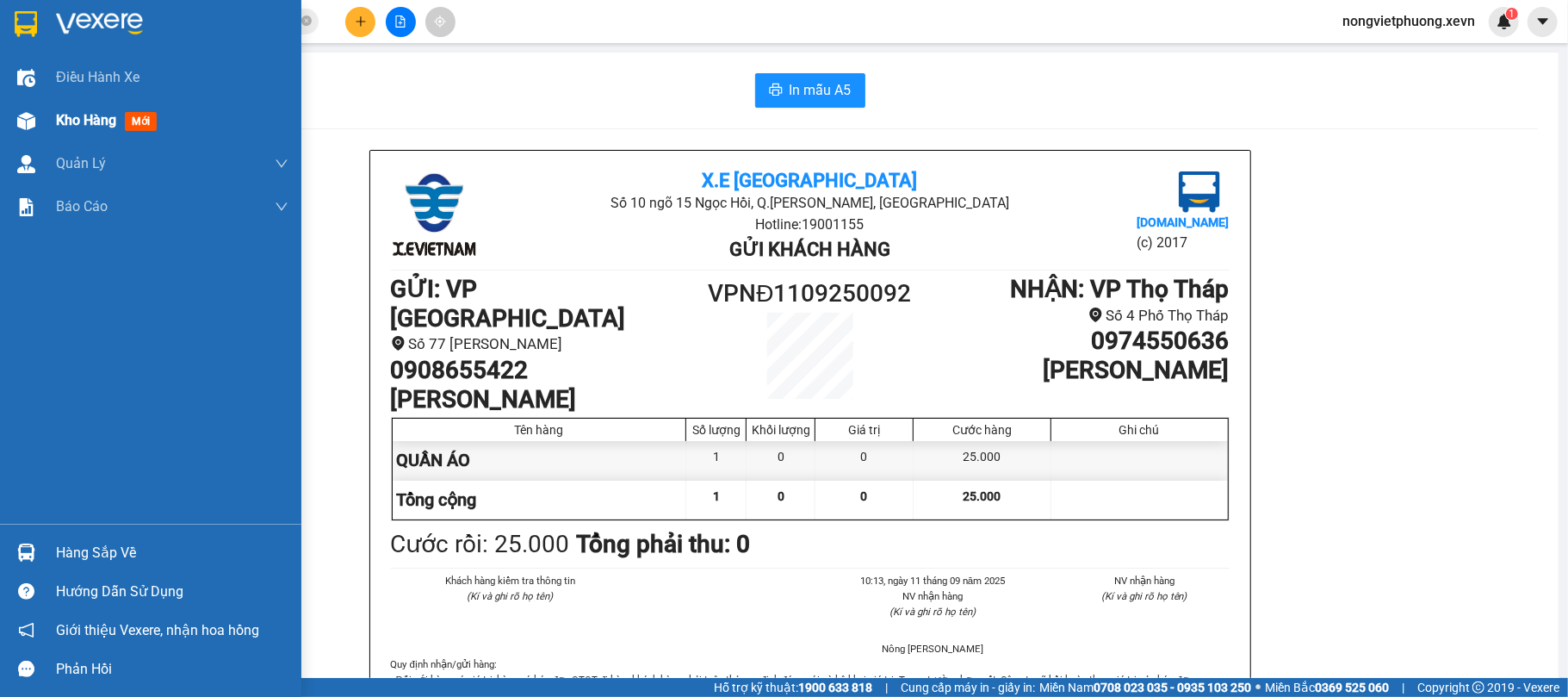
click at [121, 121] on div "Kho hàng mới" at bounding box center [110, 120] width 108 height 22
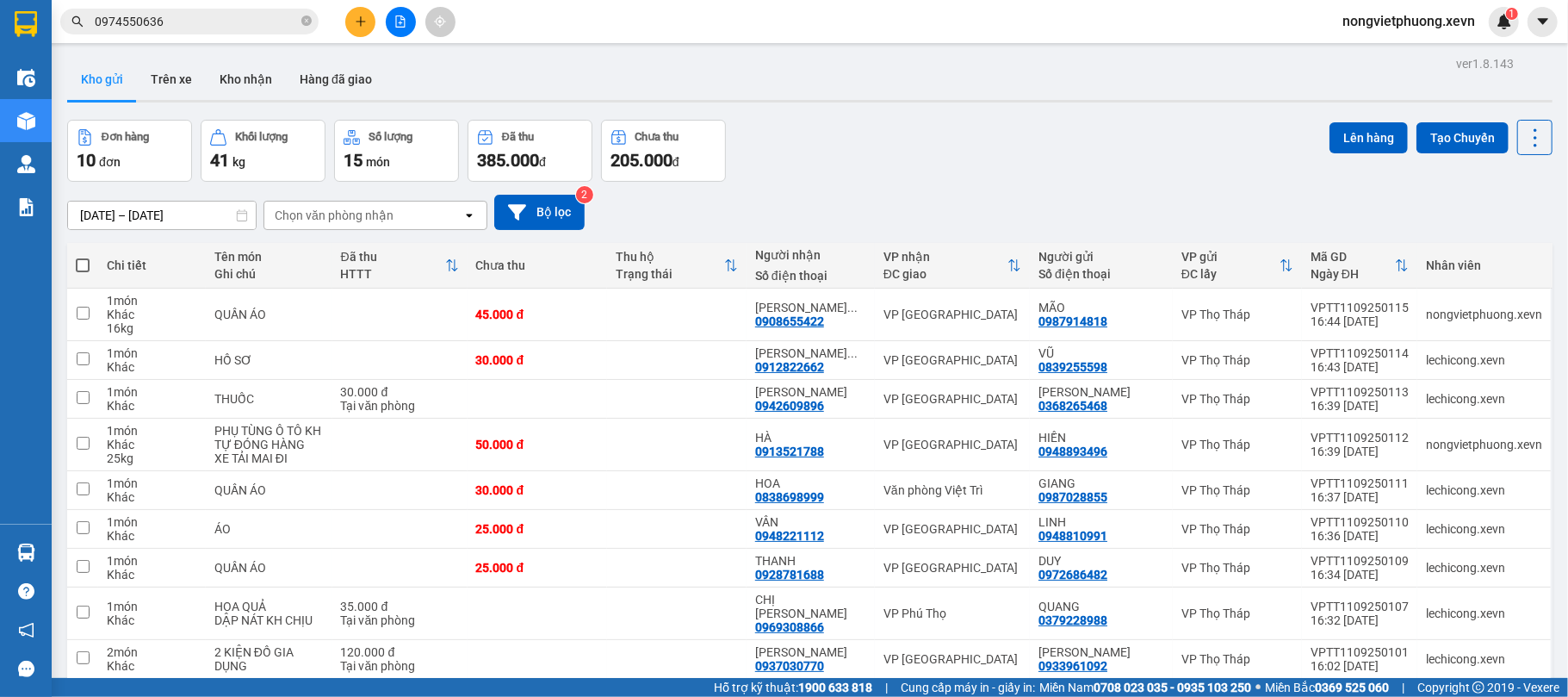
click at [884, 195] on div "[DATE] – [DATE] Press the down arrow key to interact with the calendar and sele…" at bounding box center [810, 212] width 1485 height 35
click at [291, 18] on input "0974550636" at bounding box center [196, 21] width 204 height 19
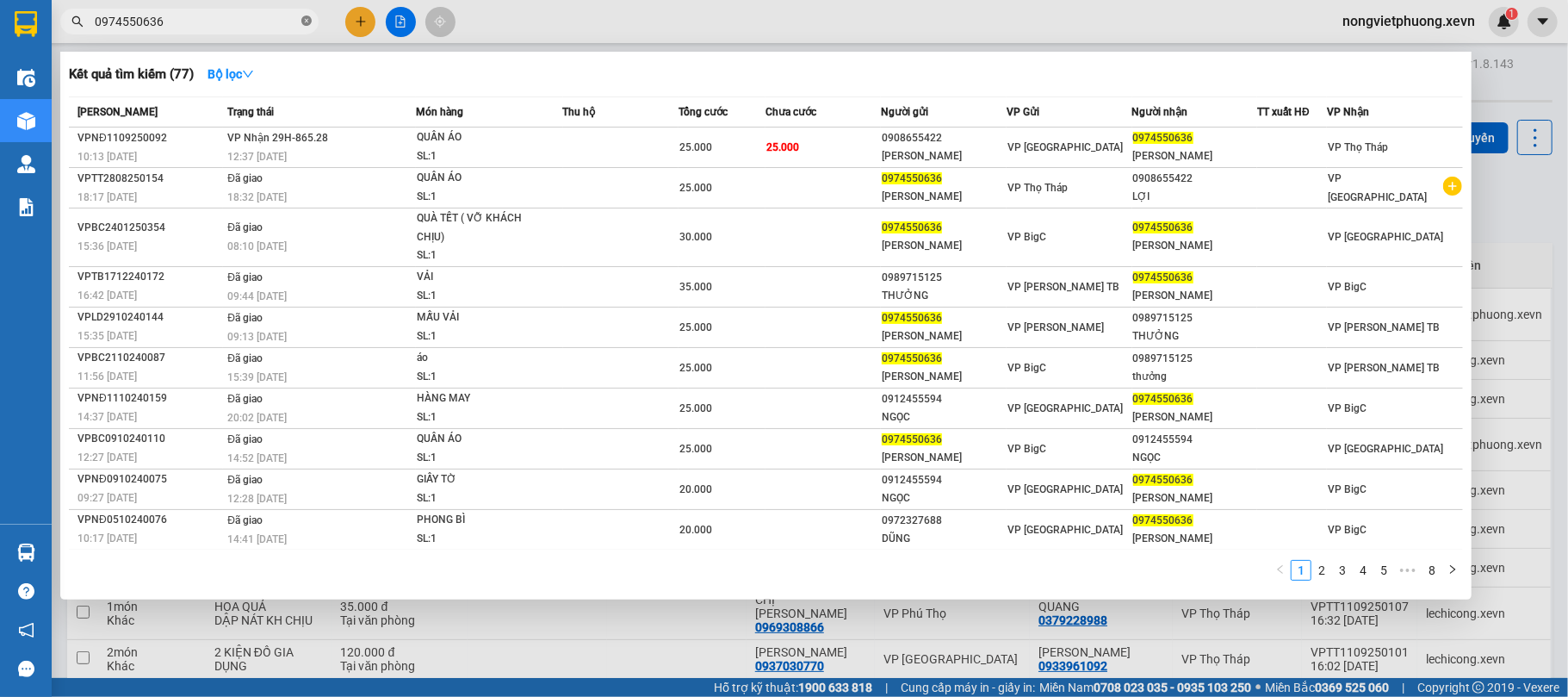
click at [310, 15] on icon "close-circle" at bounding box center [306, 20] width 10 height 10
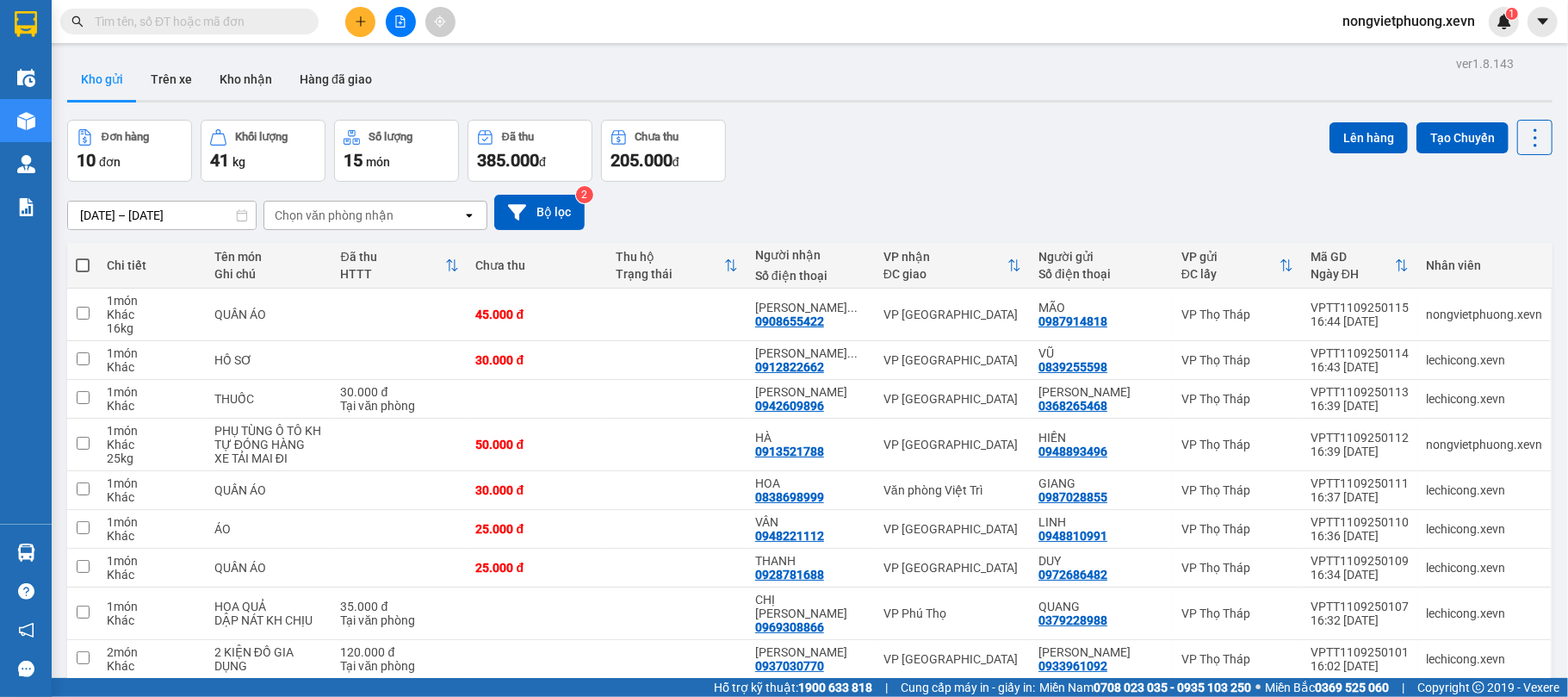
click at [286, 19] on input "text" at bounding box center [196, 21] width 204 height 19
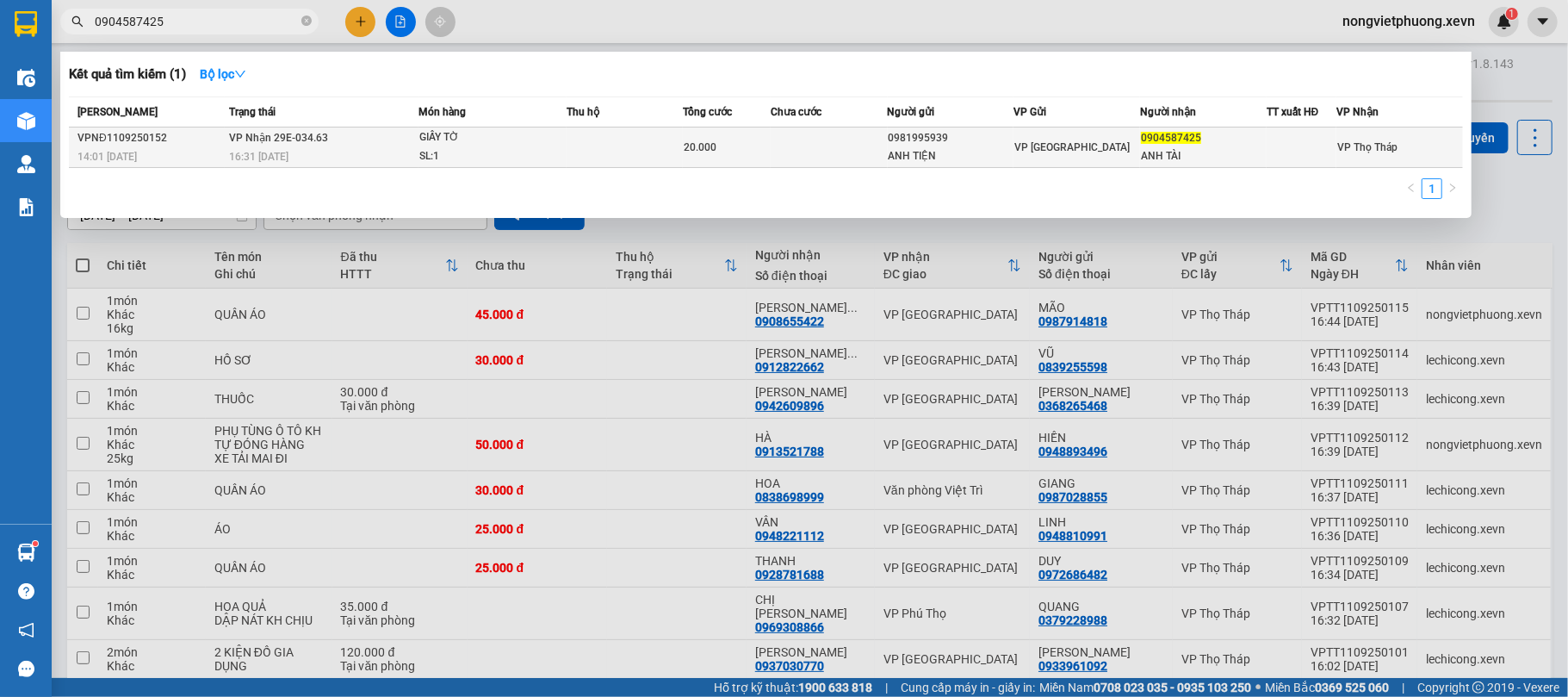
type input "0904587425"
click at [953, 157] on div "ANH TIỆN" at bounding box center [951, 157] width 125 height 18
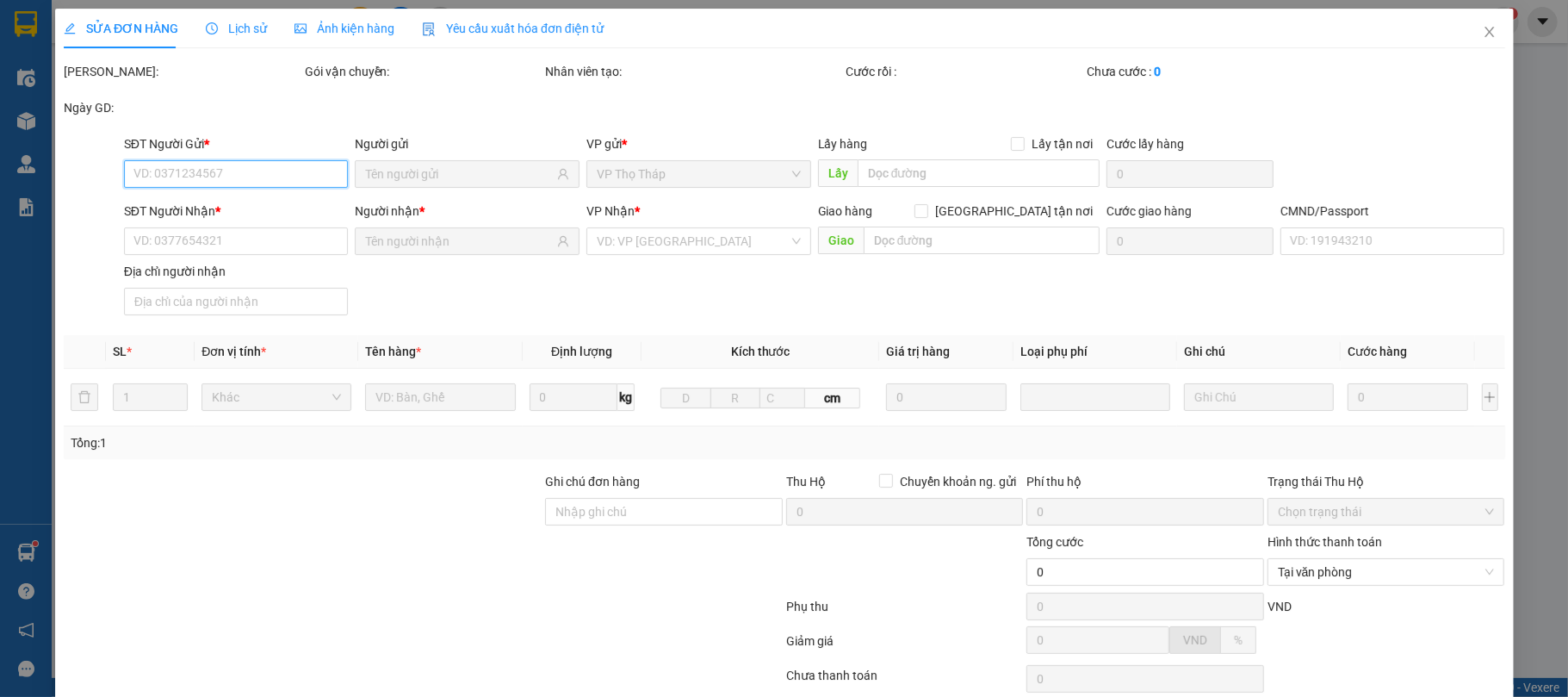
type input "0981995939"
type input "ANH TIỆN"
type input "0904587425"
type input "ANH TÀI"
type input "20.000"
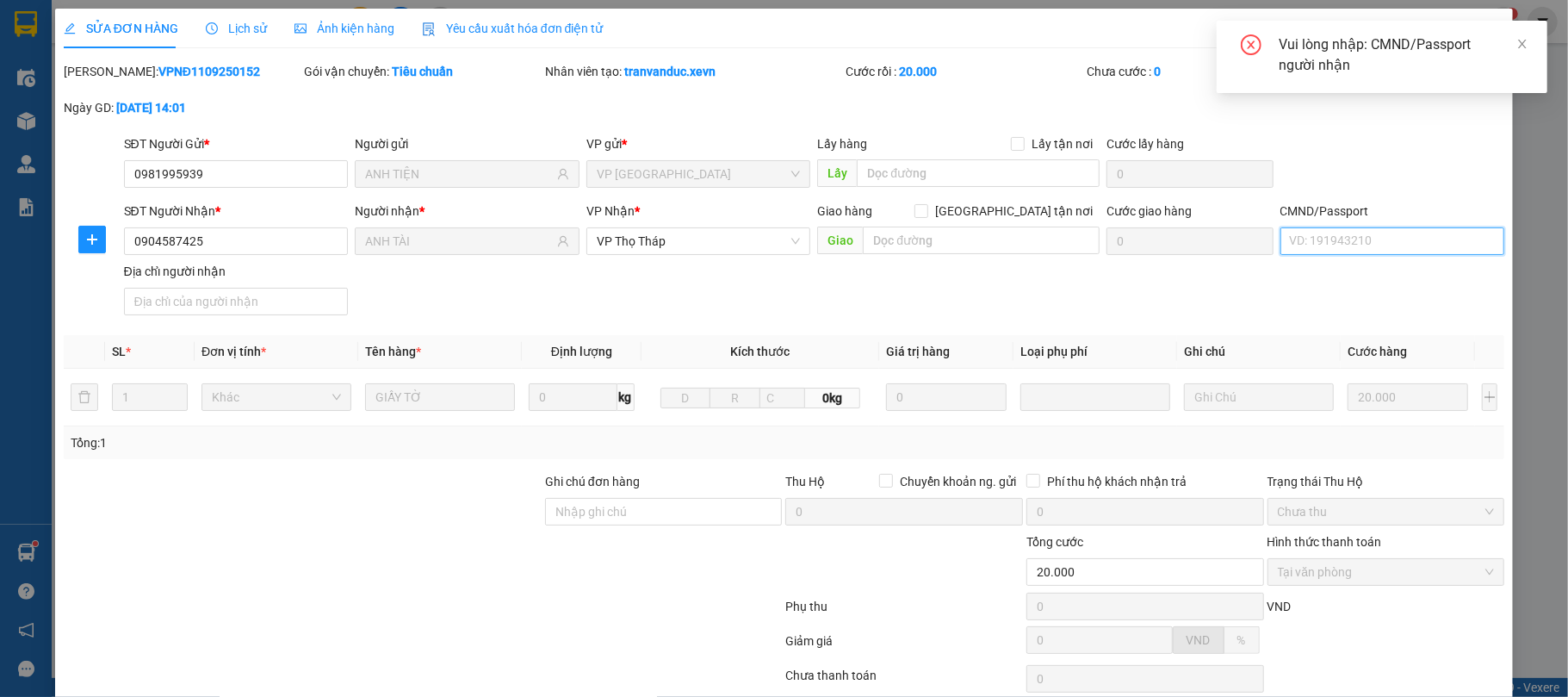
click at [1325, 227] on input "CMND/Passport" at bounding box center [1393, 240] width 225 height 28
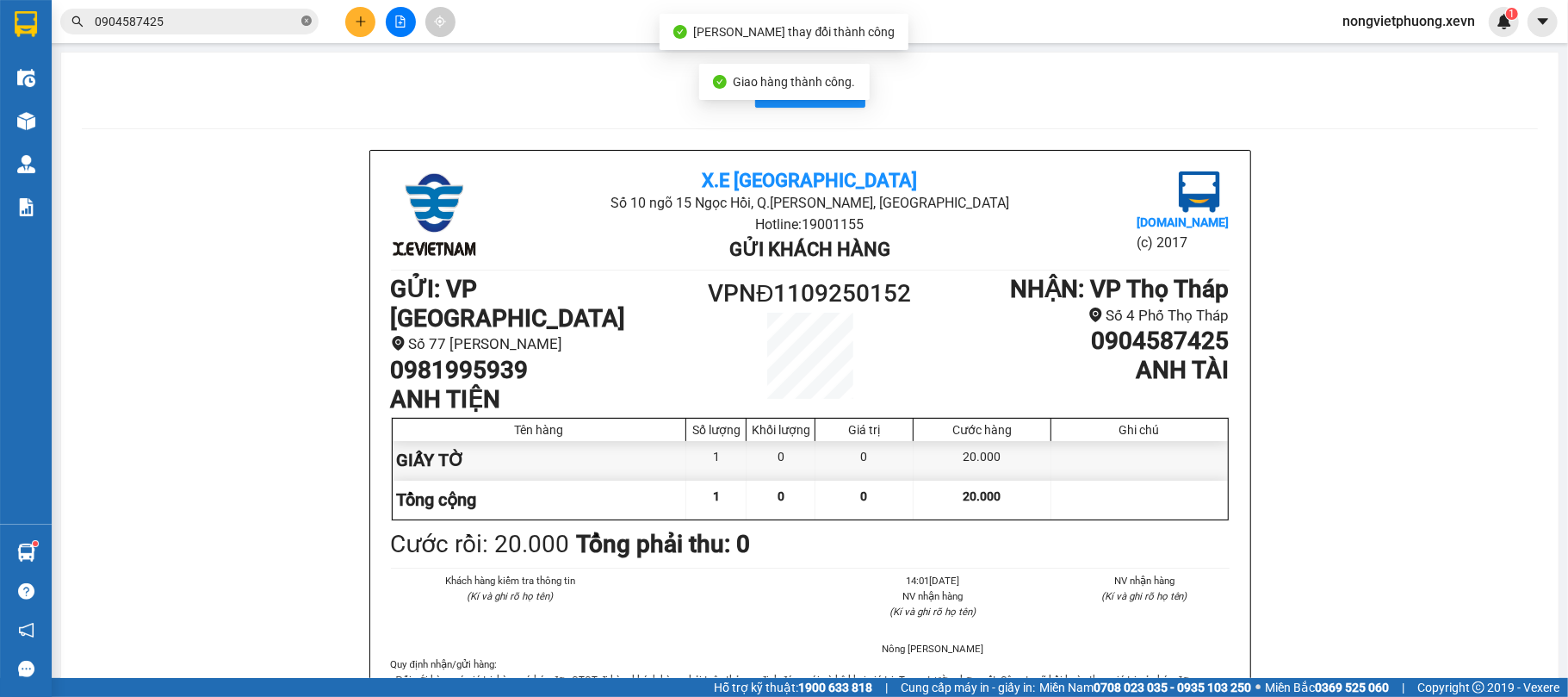
click at [307, 14] on span at bounding box center [306, 22] width 10 height 16
click at [204, 32] on span at bounding box center [189, 22] width 258 height 26
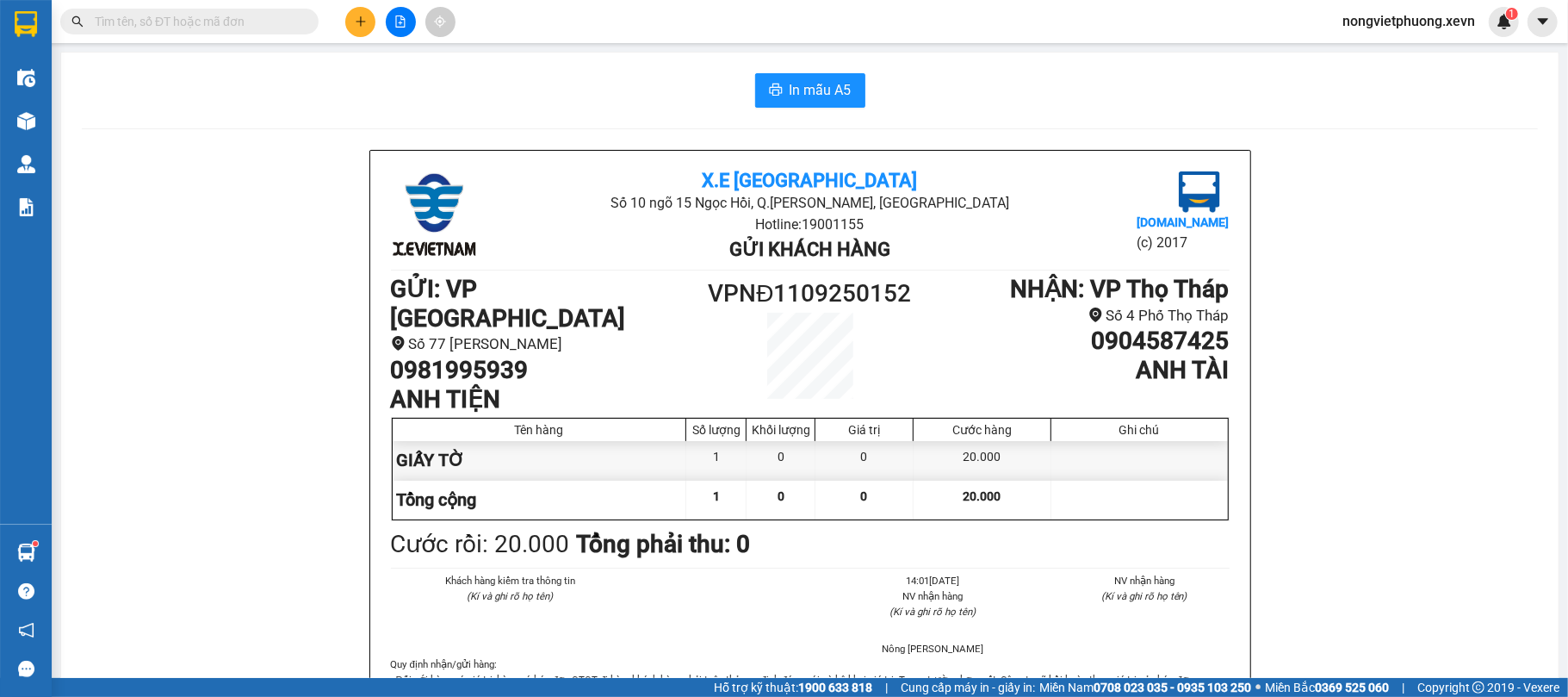
click at [213, 26] on input "text" at bounding box center [196, 21] width 204 height 19
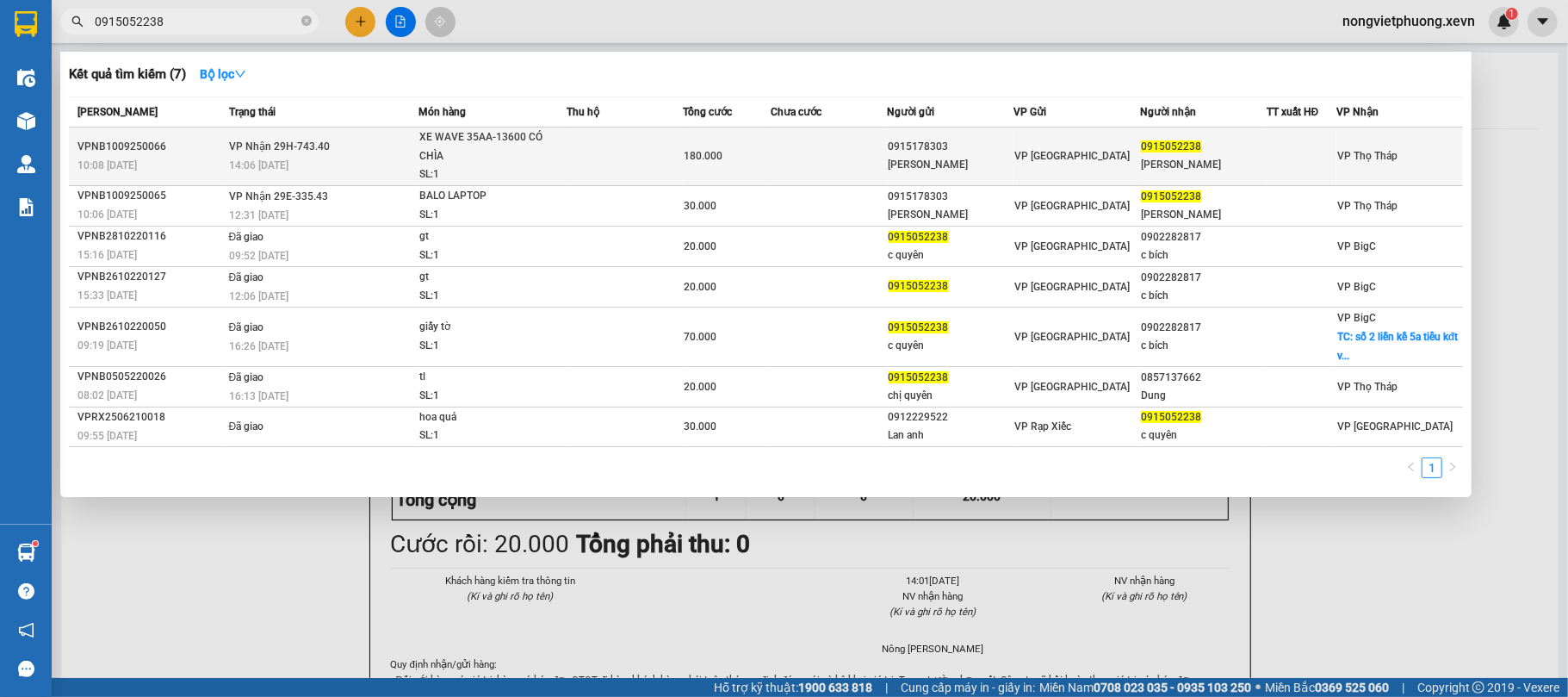
type input "0915052238"
click at [844, 149] on td at bounding box center [829, 157] width 116 height 59
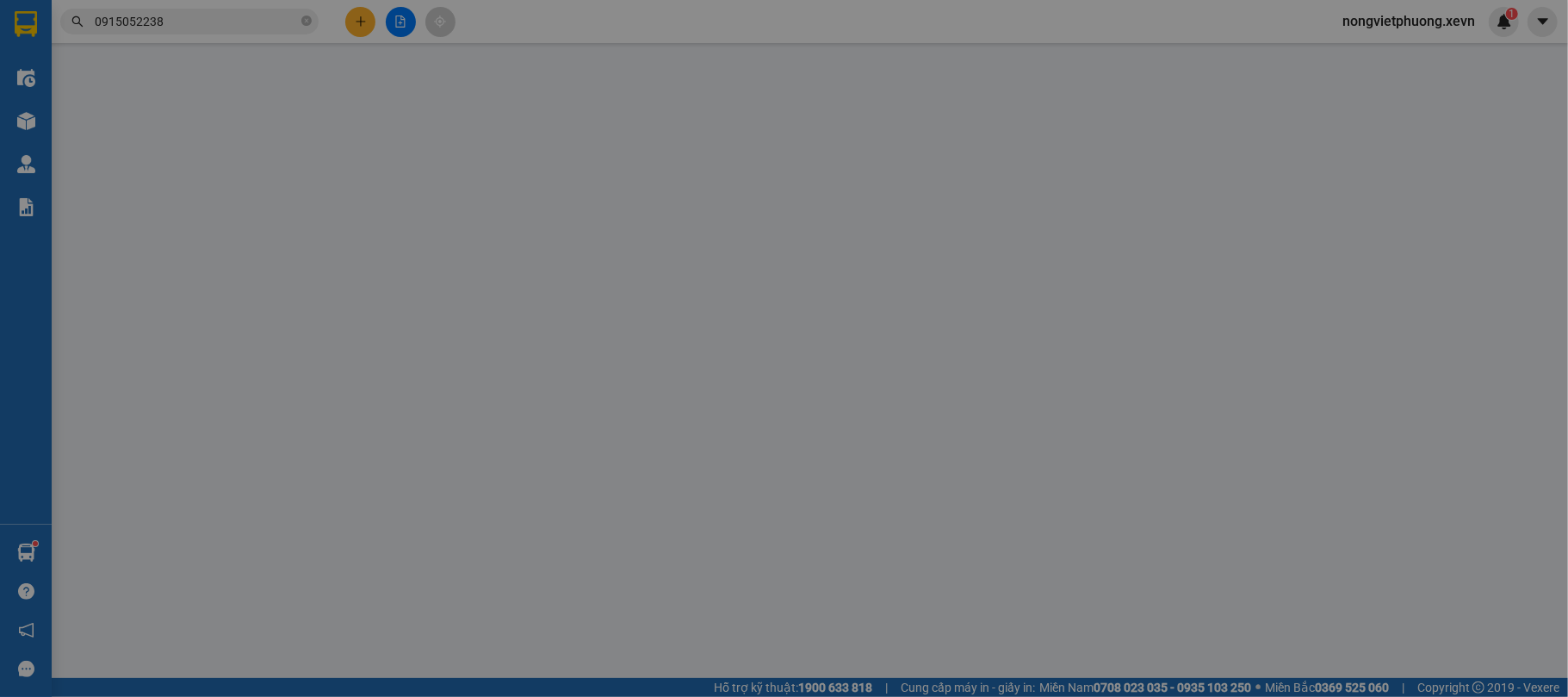
type input "0915178303"
type input "[PERSON_NAME]"
type input "0915052238"
type input "[PERSON_NAME]"
type input "180.000"
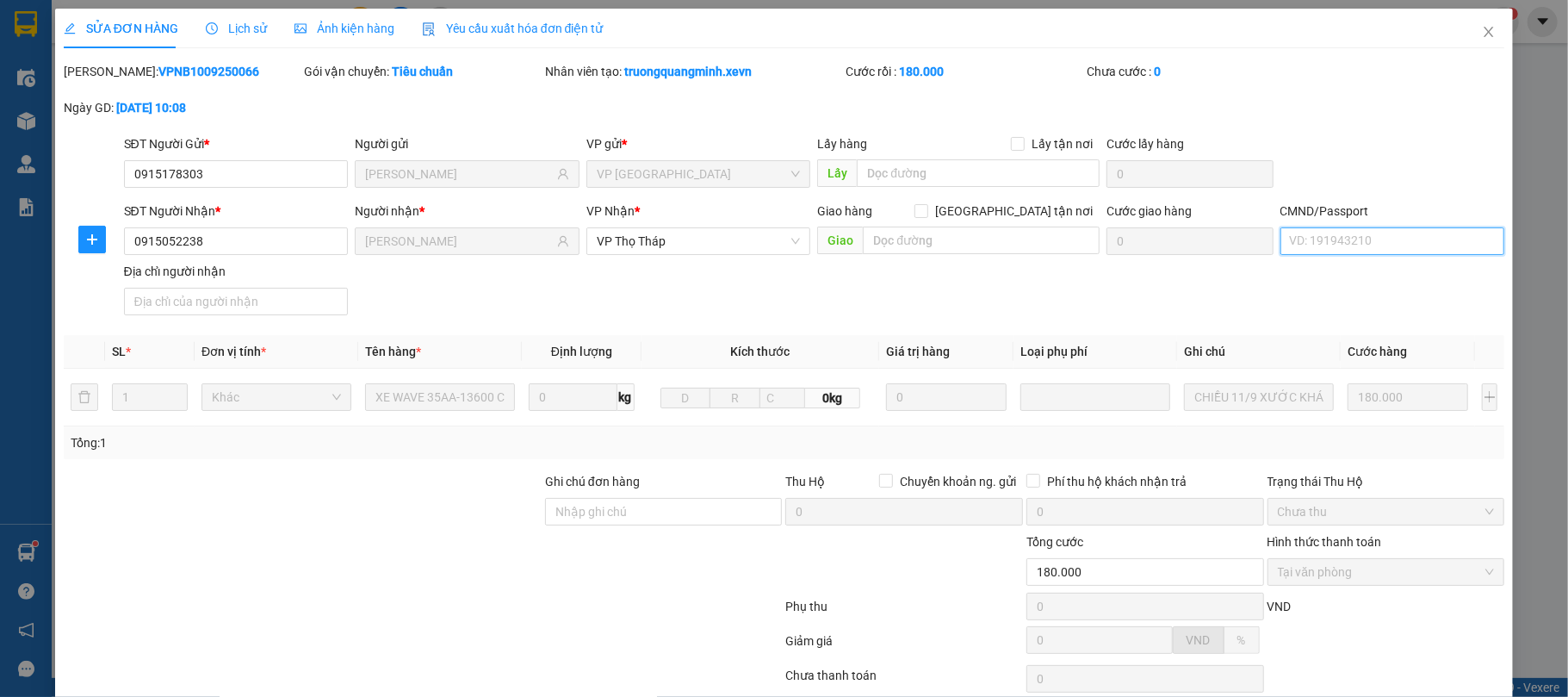
click at [1338, 251] on input "CMND/Passport" at bounding box center [1393, 240] width 225 height 28
type input "037176000435 PHẠM TH"
click at [1354, 306] on div "SĐT Người Nhận * 0915052238 Người nhận * [PERSON_NAME] VP Nhận * VP Thọ Tháp Gi…" at bounding box center [814, 262] width 1388 height 121
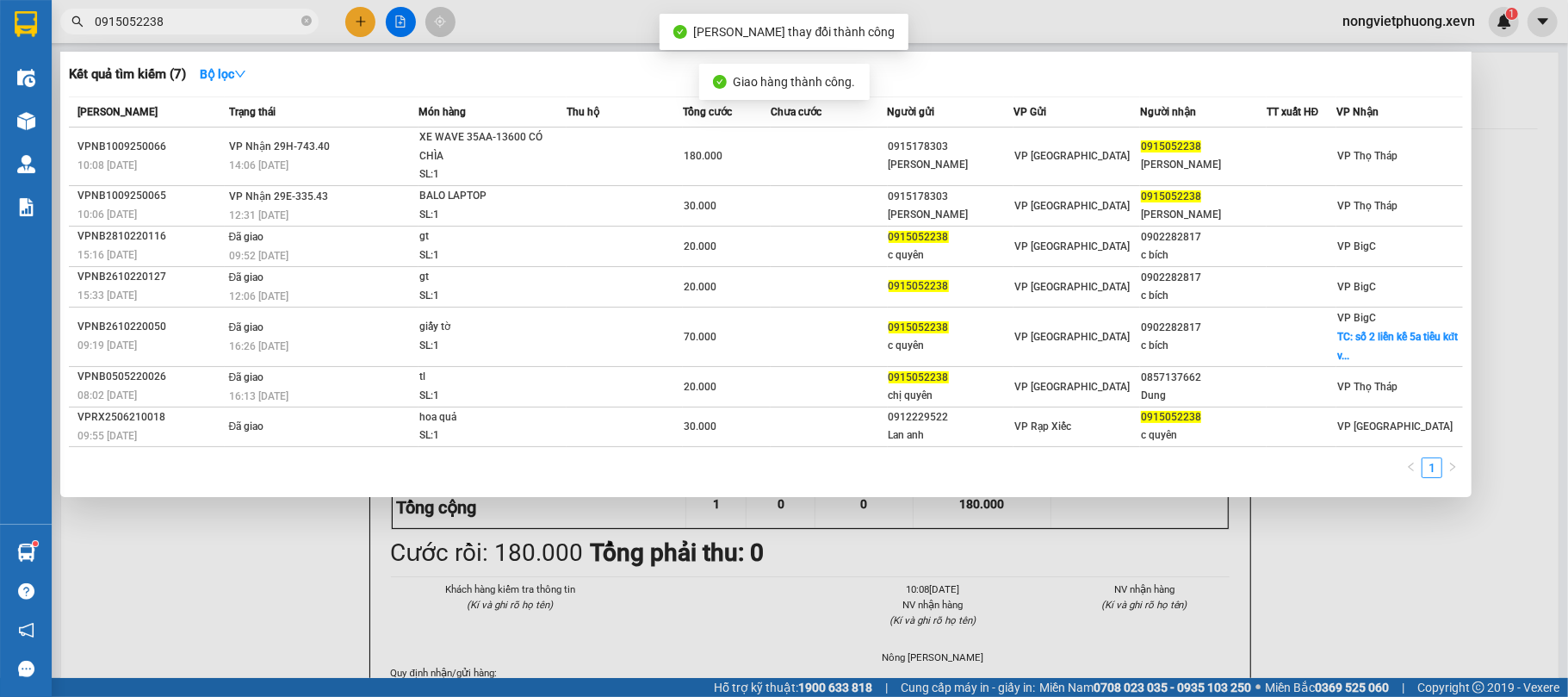
click at [245, 24] on input "0915052238" at bounding box center [196, 21] width 204 height 19
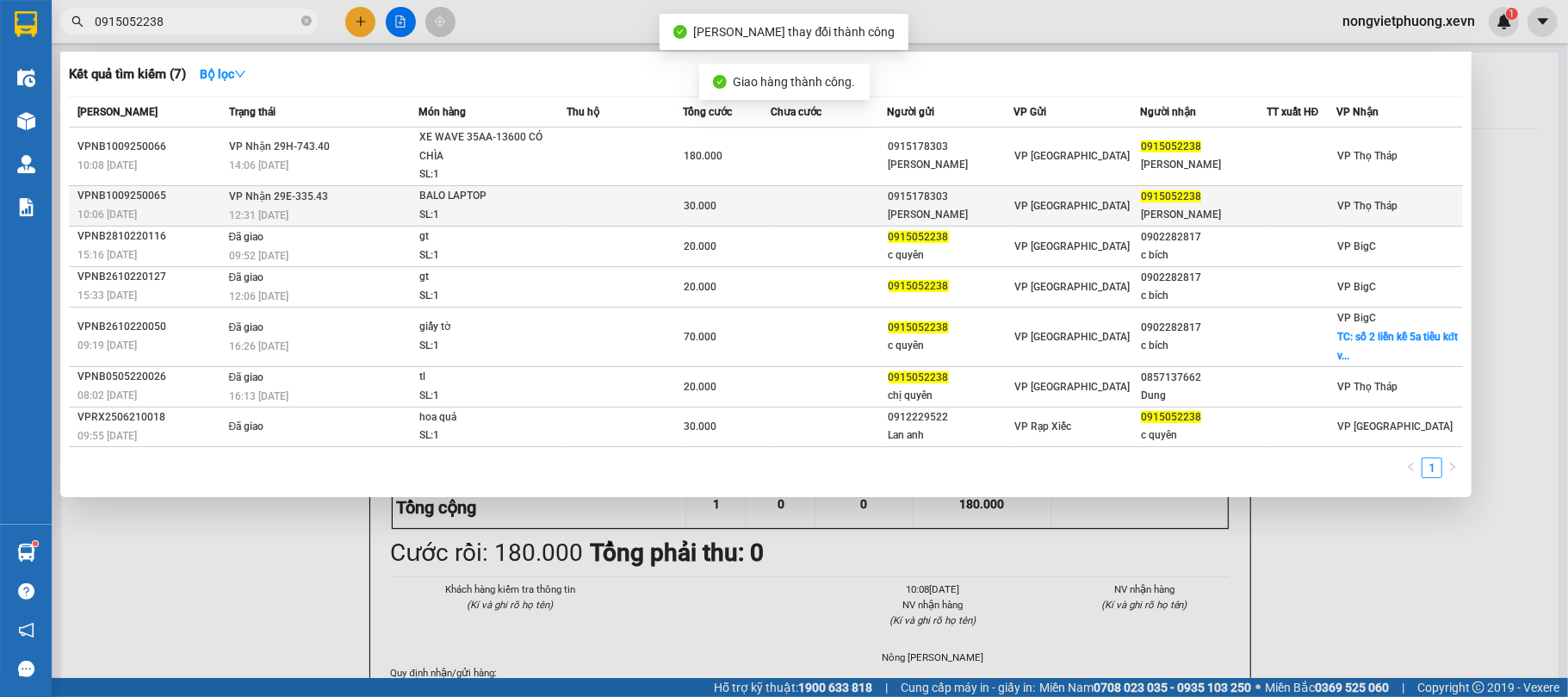
click at [472, 211] on div "SL: 1" at bounding box center [484, 215] width 129 height 19
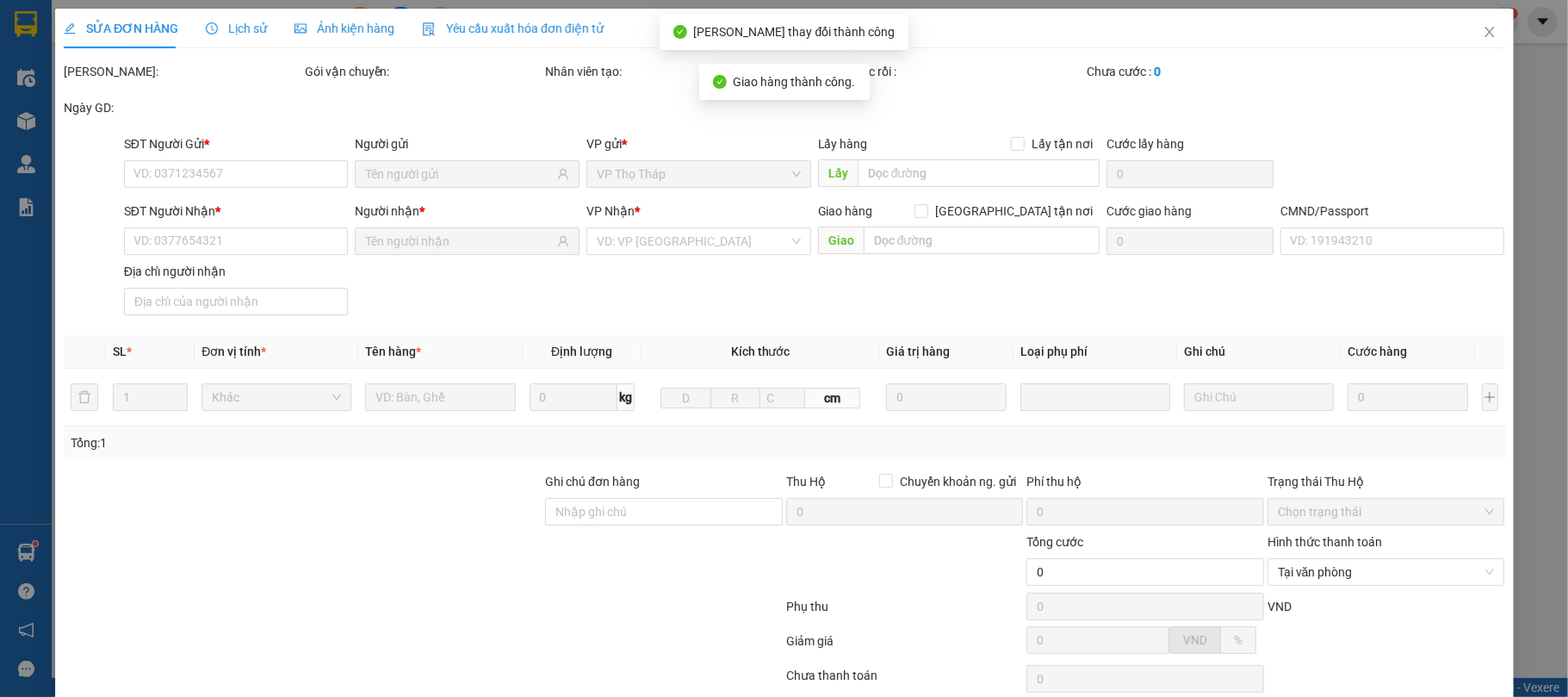
type input "0915178303"
type input "[PERSON_NAME]"
type input "0915052238"
type input "[PERSON_NAME]"
type input "30.000"
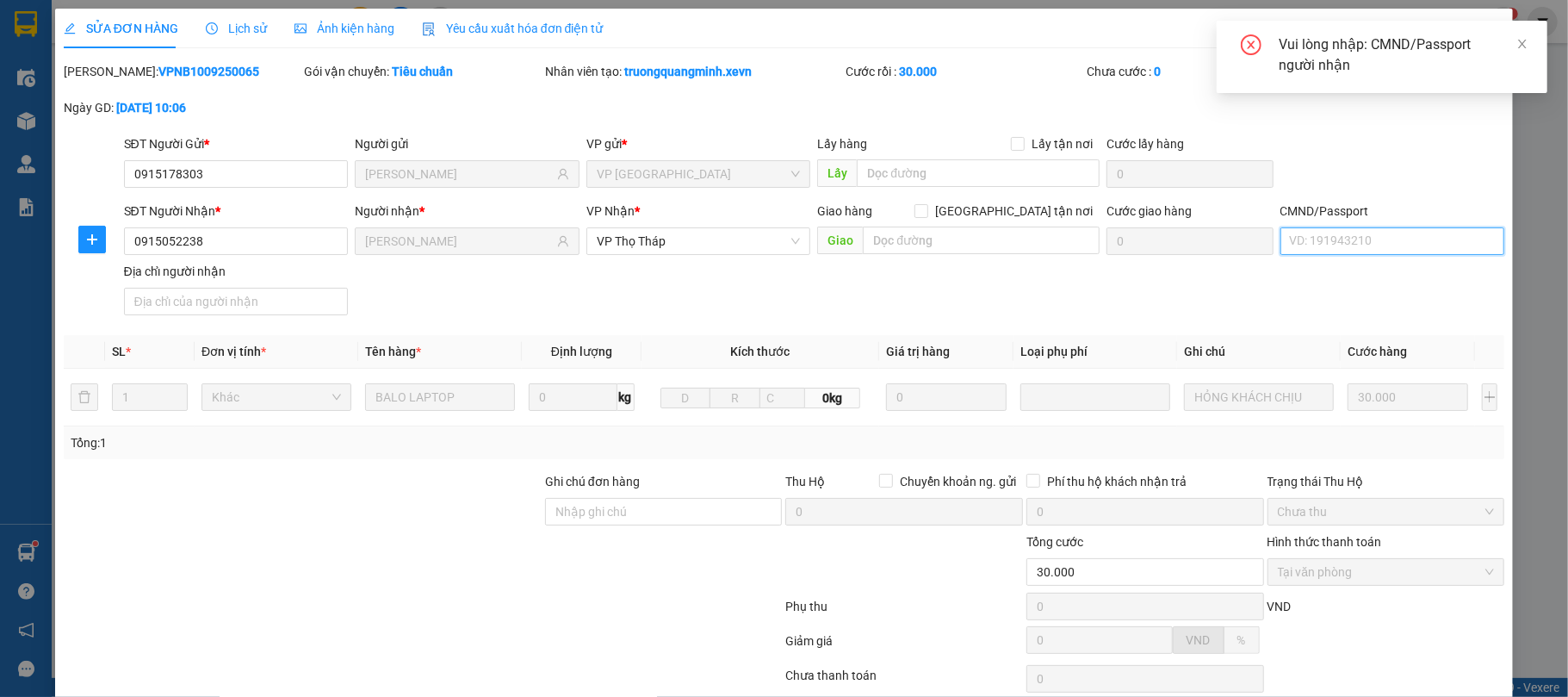
click at [1403, 227] on input "CMND/Passport" at bounding box center [1393, 240] width 225 height 28
type input "1"
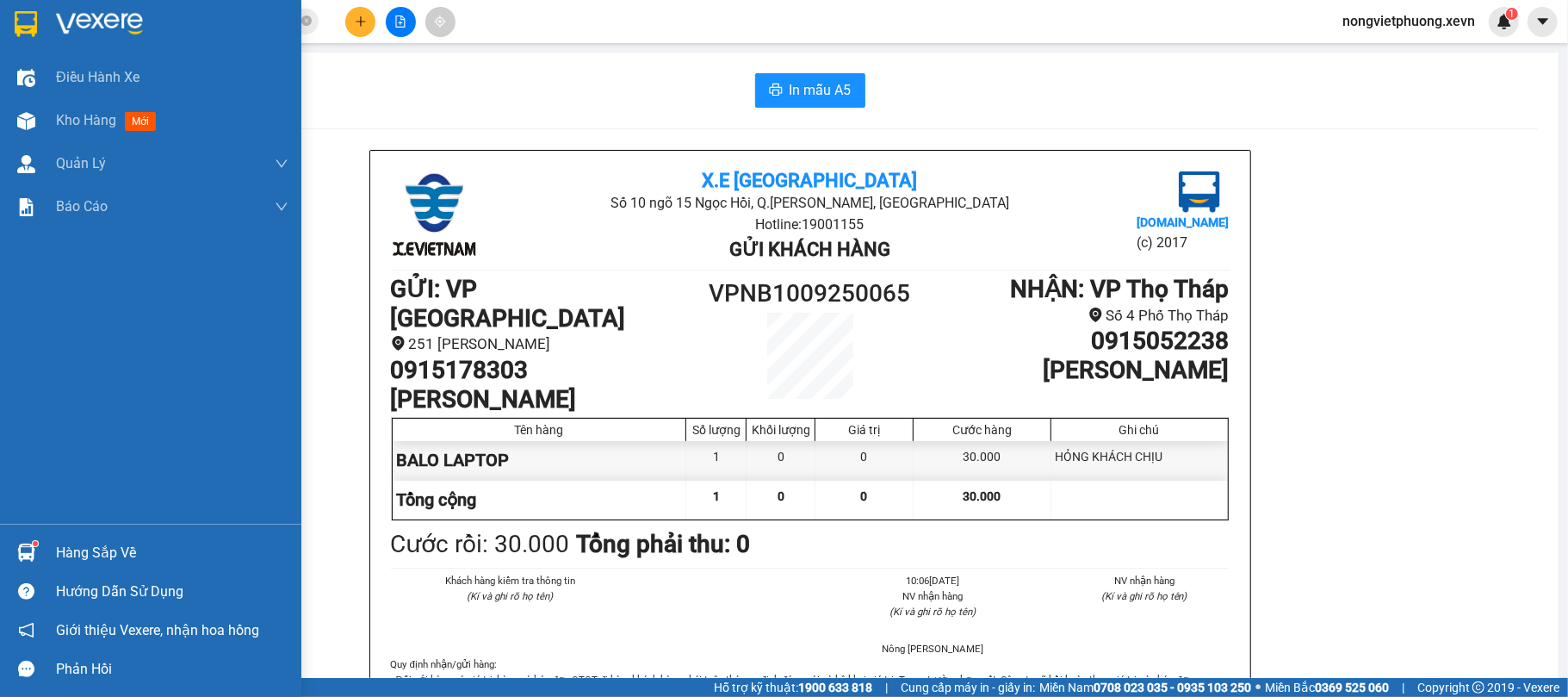
click at [40, 558] on div at bounding box center [25, 552] width 30 height 30
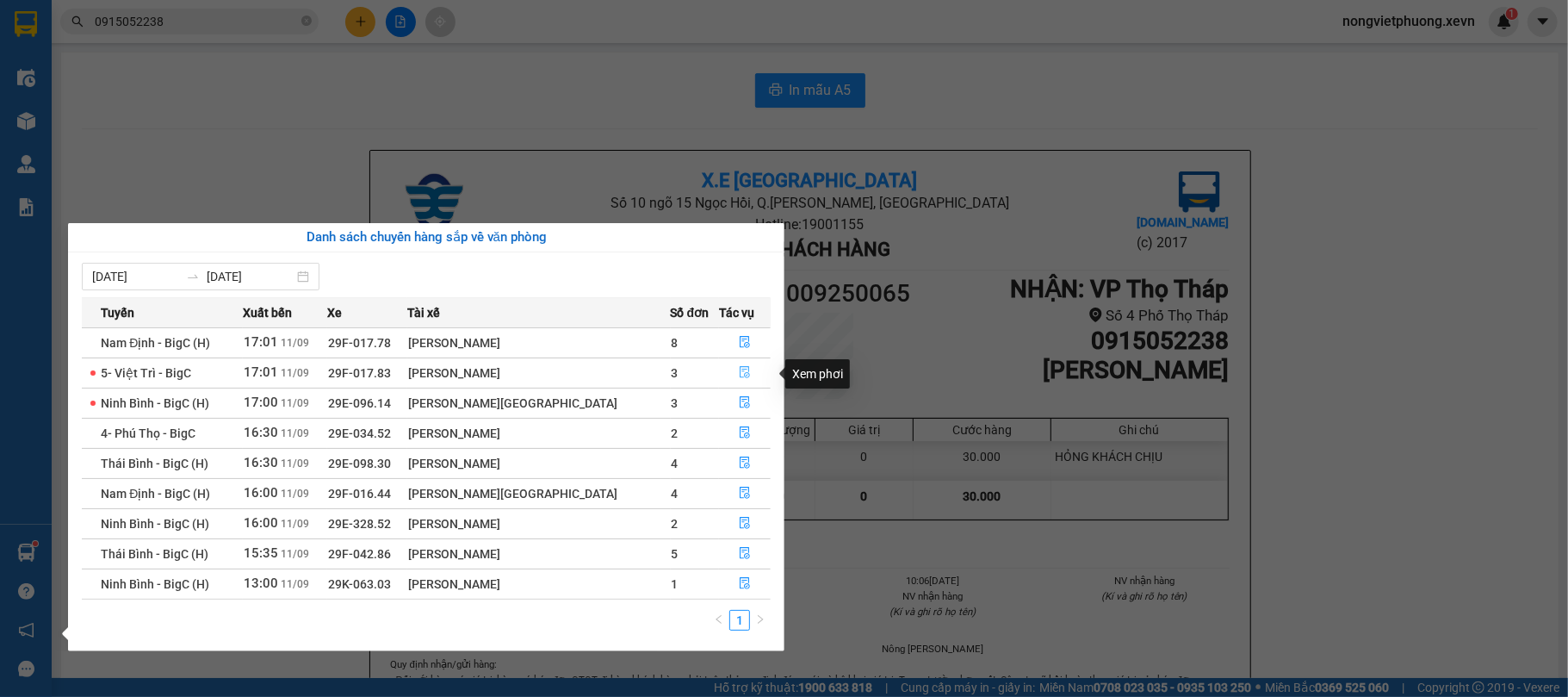
click at [740, 376] on icon "file-done" at bounding box center [745, 372] width 10 height 12
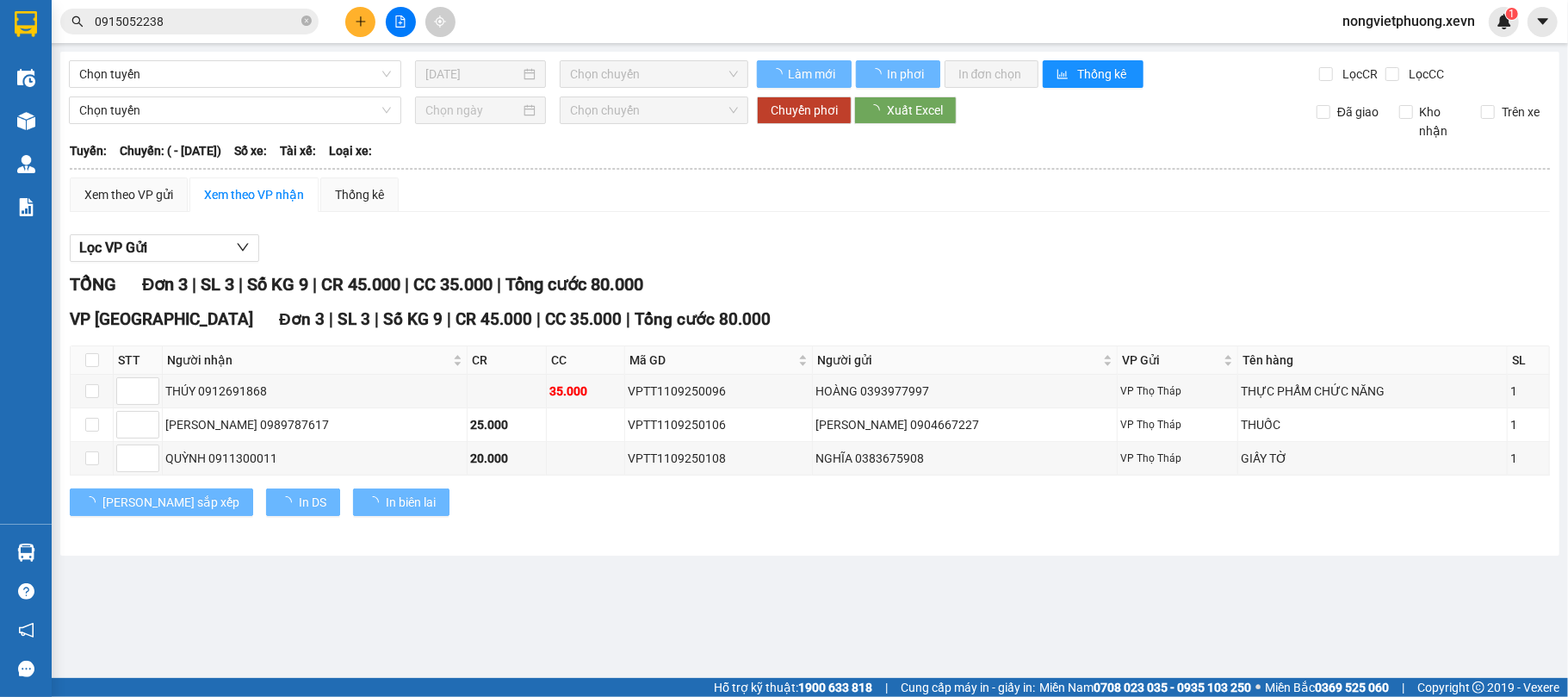
click at [797, 562] on main "Chọn tuyến [DATE] Chọn chuyến Làm mới In phơi In đơn chọn Thống kê Lọc CR Lọc C…" at bounding box center [784, 339] width 1568 height 678
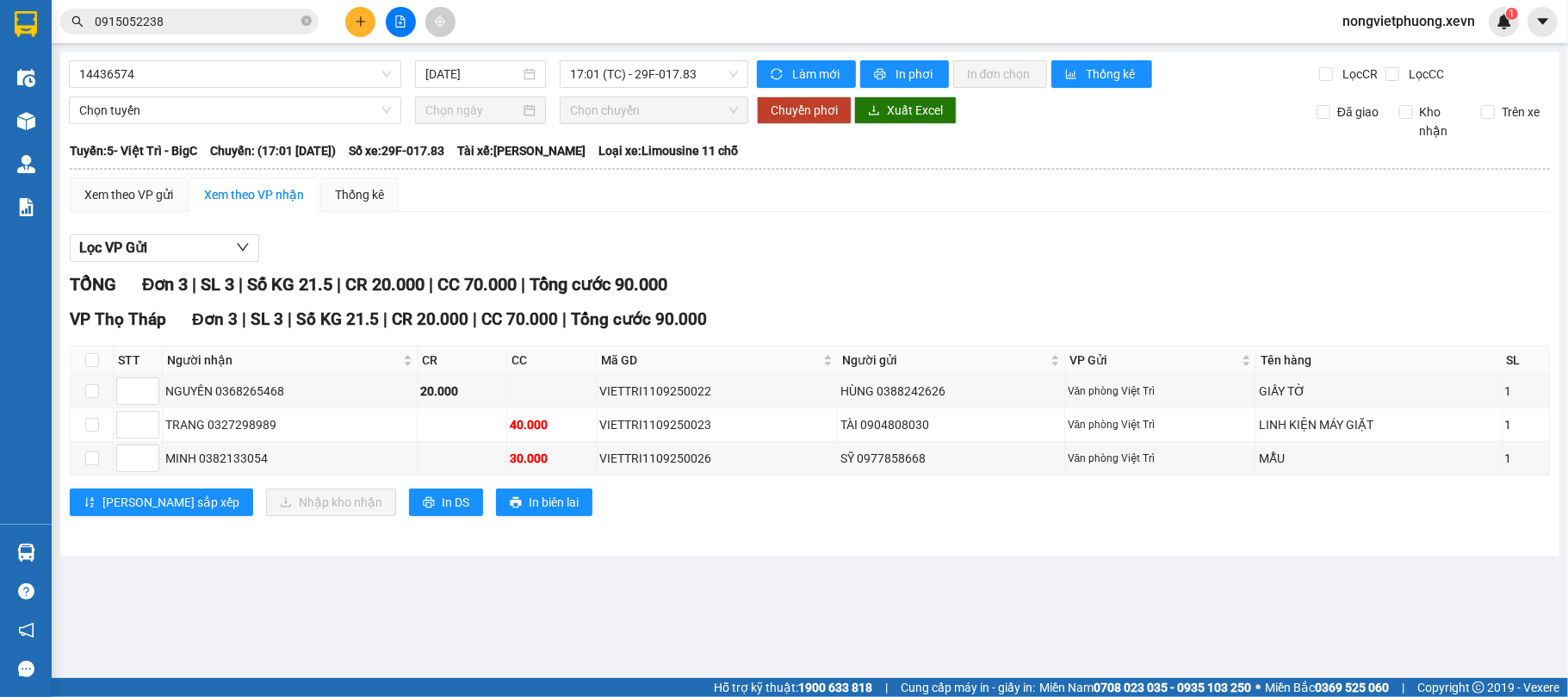
click at [748, 524] on div "VP Thọ Tháp Đơn 3 | SL 3 | Số KG 21.5 | CR 20.000 | CC 70.000 | Tổng cước 90.00…" at bounding box center [810, 417] width 1481 height 222
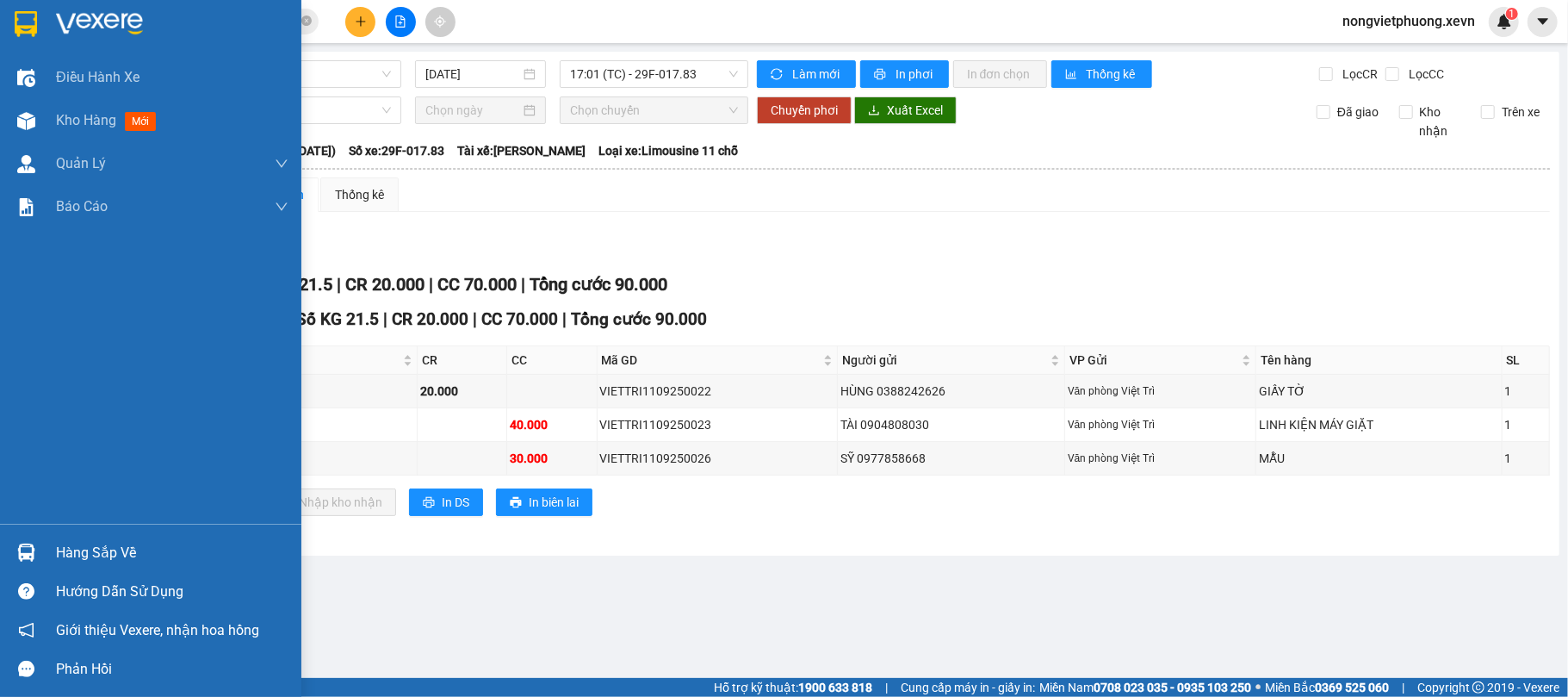
click at [32, 30] on img at bounding box center [25, 23] width 23 height 26
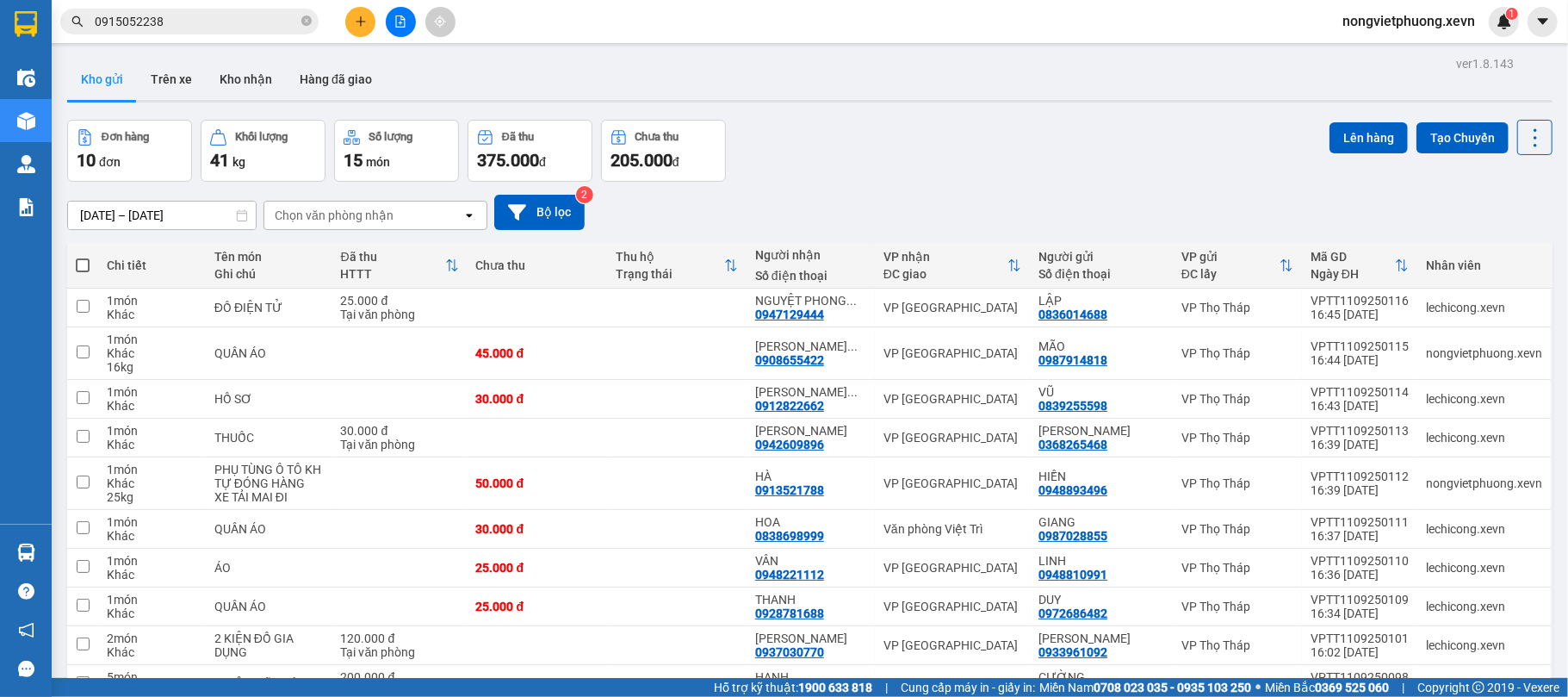
click at [897, 157] on div "Đơn hàng 10 đơn Khối lượng 41 kg Số lượng 15 món Đã thu 375.000 đ Chưa thu 205.…" at bounding box center [810, 150] width 1485 height 62
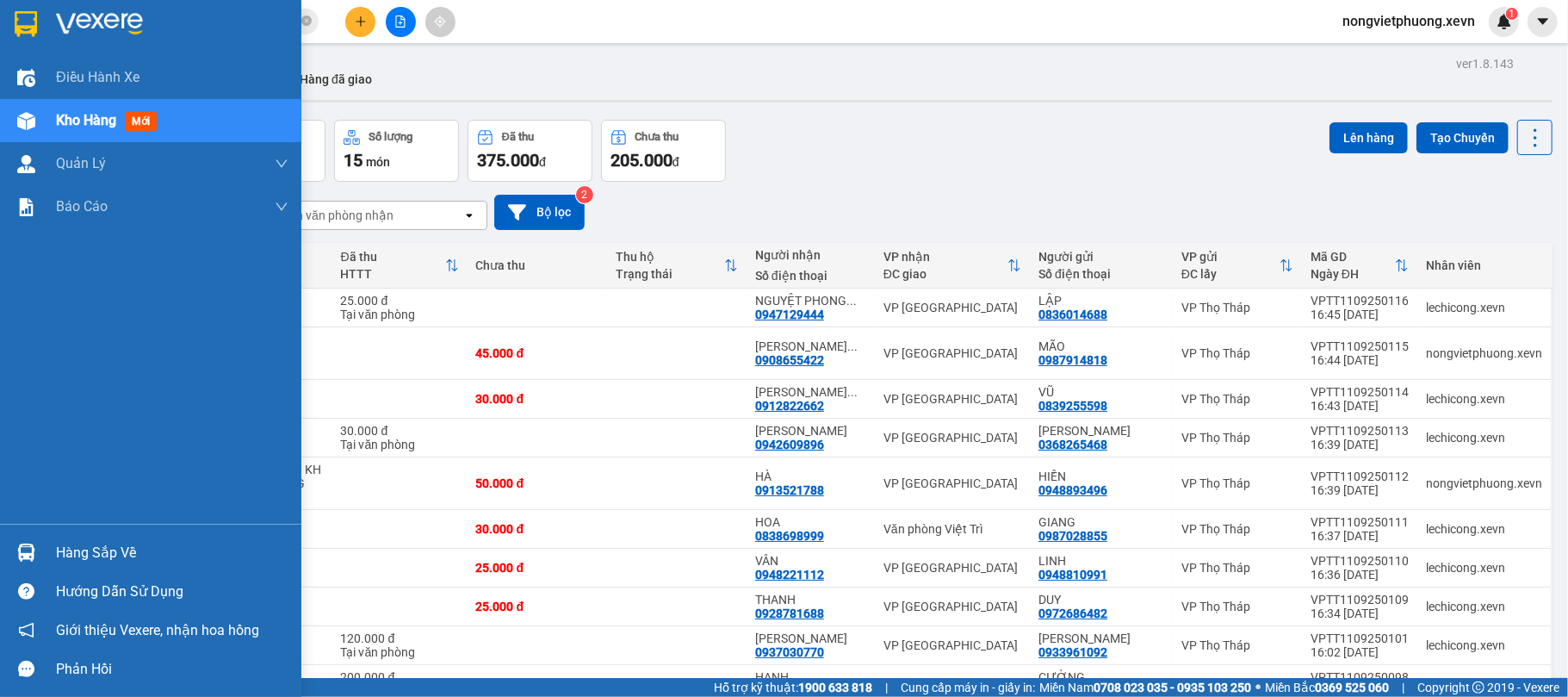
click at [50, 540] on div "Hàng sắp về" at bounding box center [150, 552] width 302 height 39
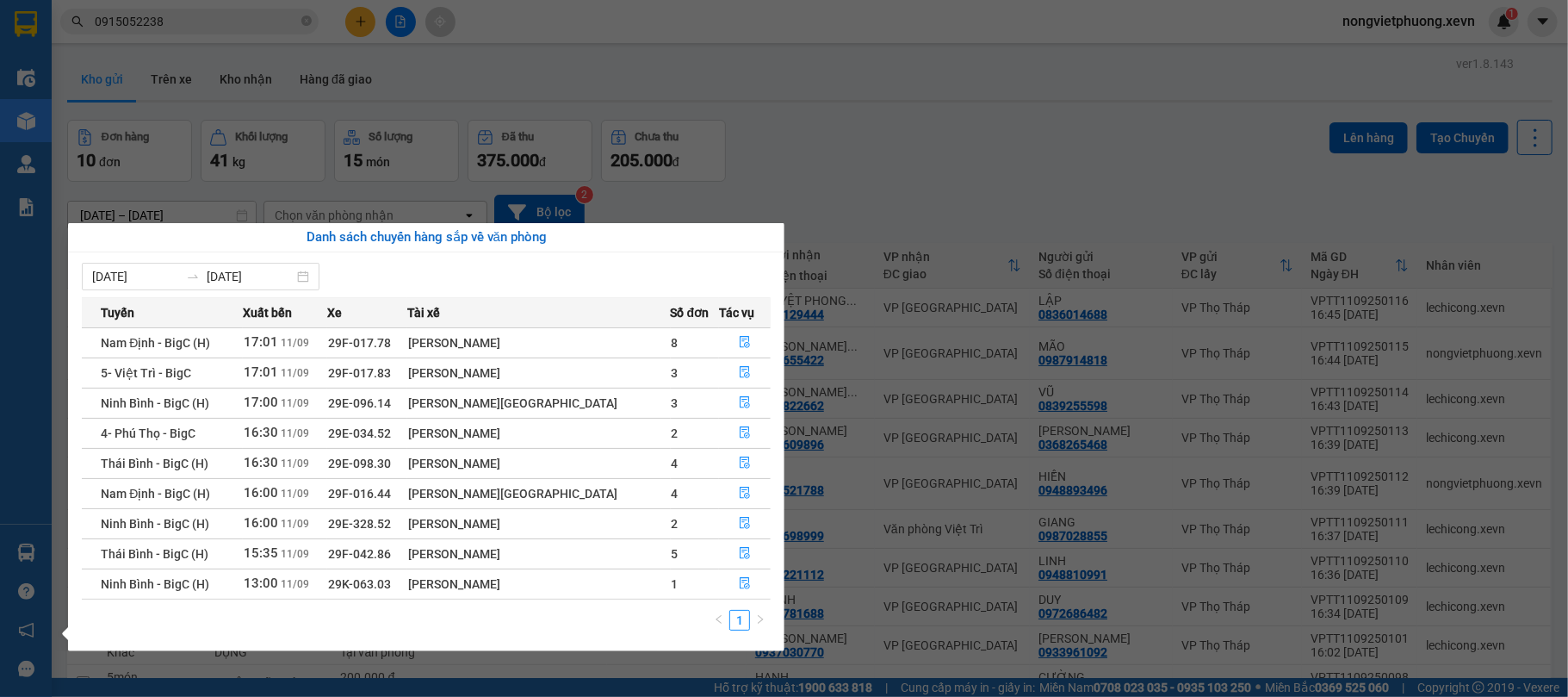
click at [882, 176] on section "Kết quả tìm kiếm ( 7 ) Bộ lọc Mã ĐH Trạng thái Món hàng Thu hộ Tổng cước Chưa c…" at bounding box center [784, 348] width 1568 height 697
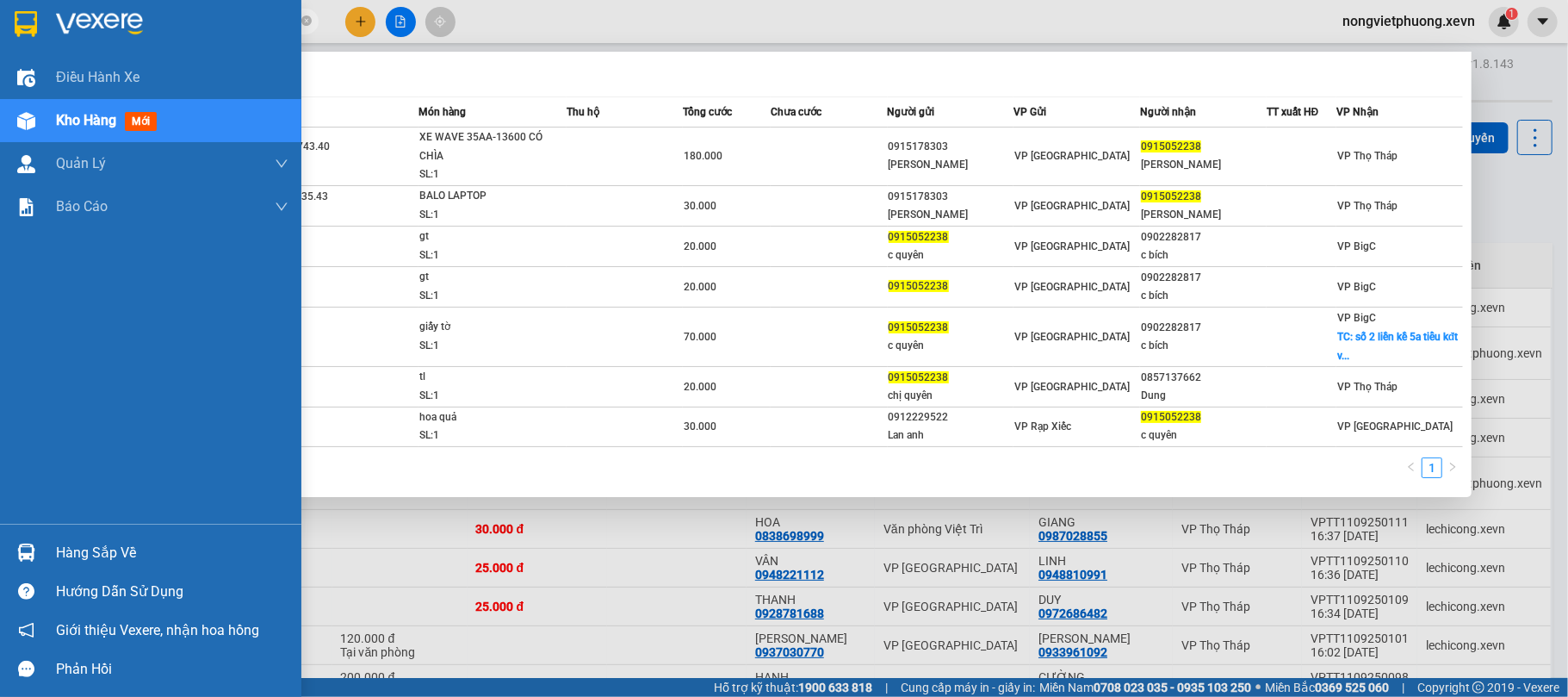
drag, startPoint x: 156, startPoint y: 26, endPoint x: 0, endPoint y: 1, distance: 158.0
click at [0, 2] on section "Kết quả tìm kiếm ( 7 ) Bộ lọc Mã ĐH Trạng thái Món hàng Thu hộ Tổng cước Chưa c…" at bounding box center [784, 348] width 1568 height 697
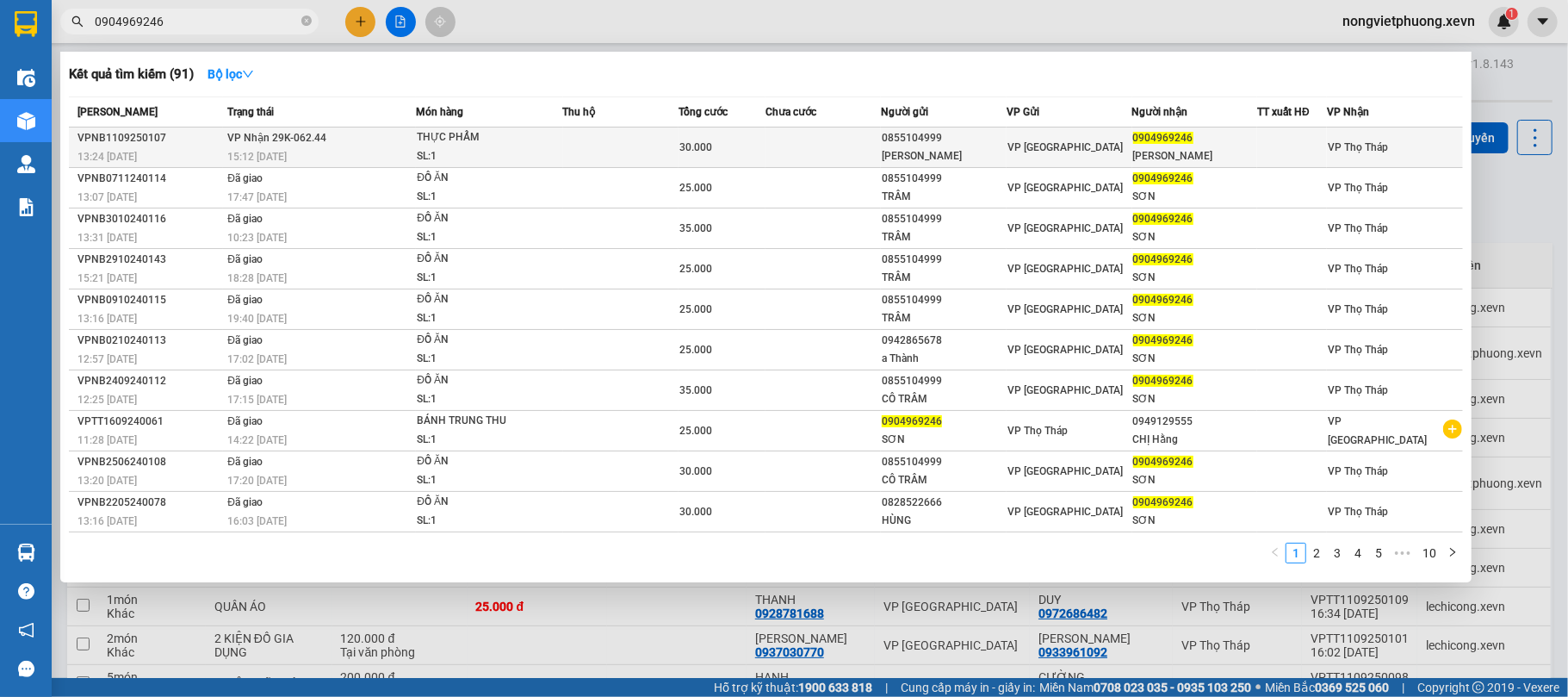
type input "0904969246"
click at [941, 149] on div "[PERSON_NAME]" at bounding box center [944, 157] width 124 height 18
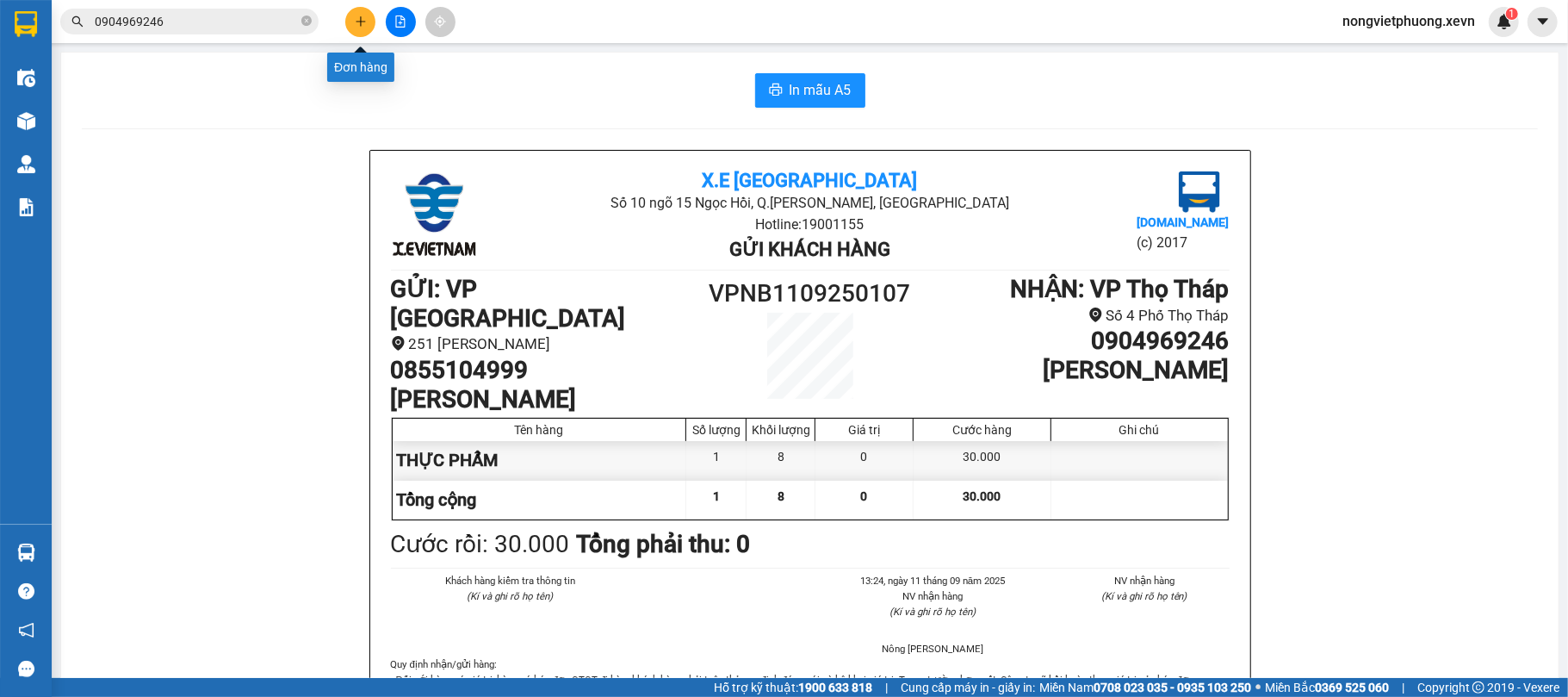
click at [356, 25] on icon "plus" at bounding box center [360, 21] width 12 height 12
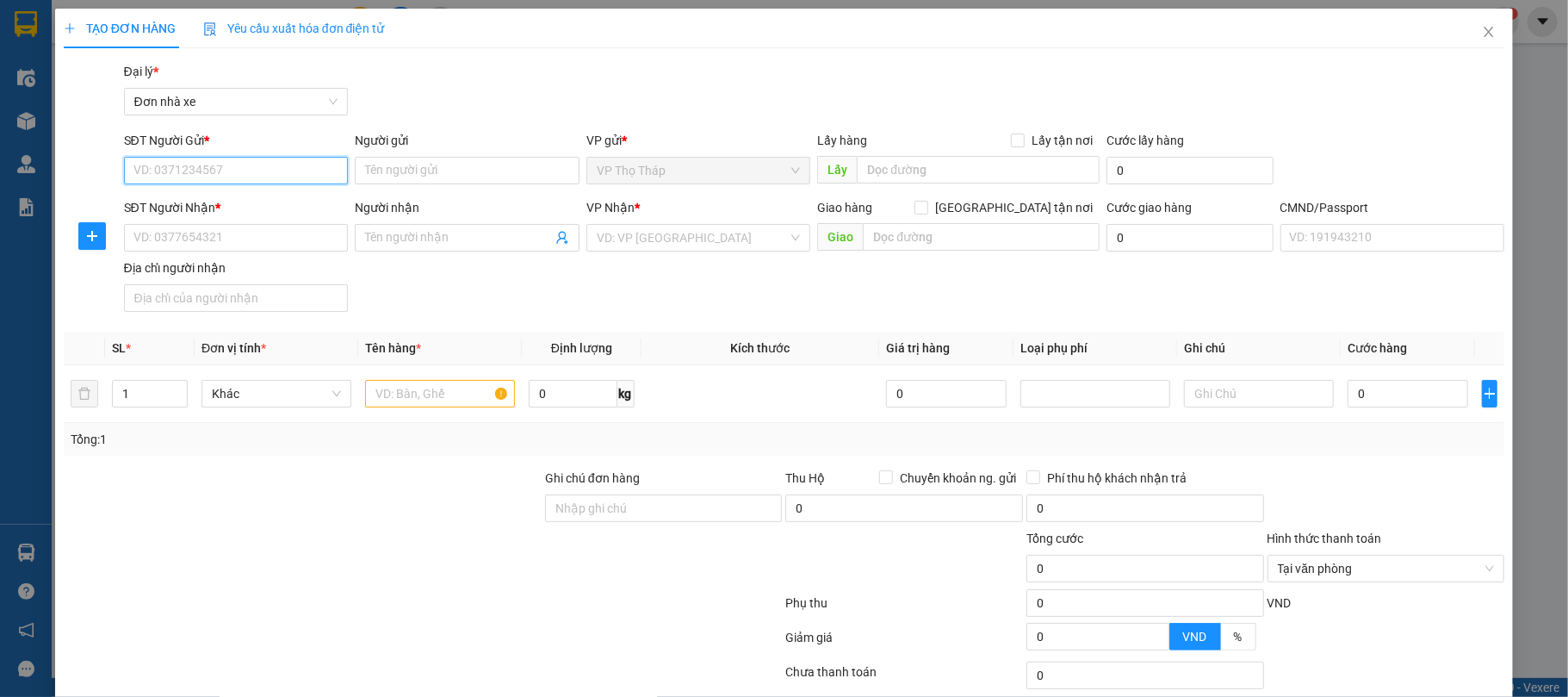
click at [295, 179] on input "SĐT Người Gửi *" at bounding box center [237, 170] width 225 height 28
type input "0983102152"
click at [310, 197] on div "0983102152 - CÔNG" at bounding box center [233, 205] width 202 height 19
type input "CÔNG"
type input "0972395963"
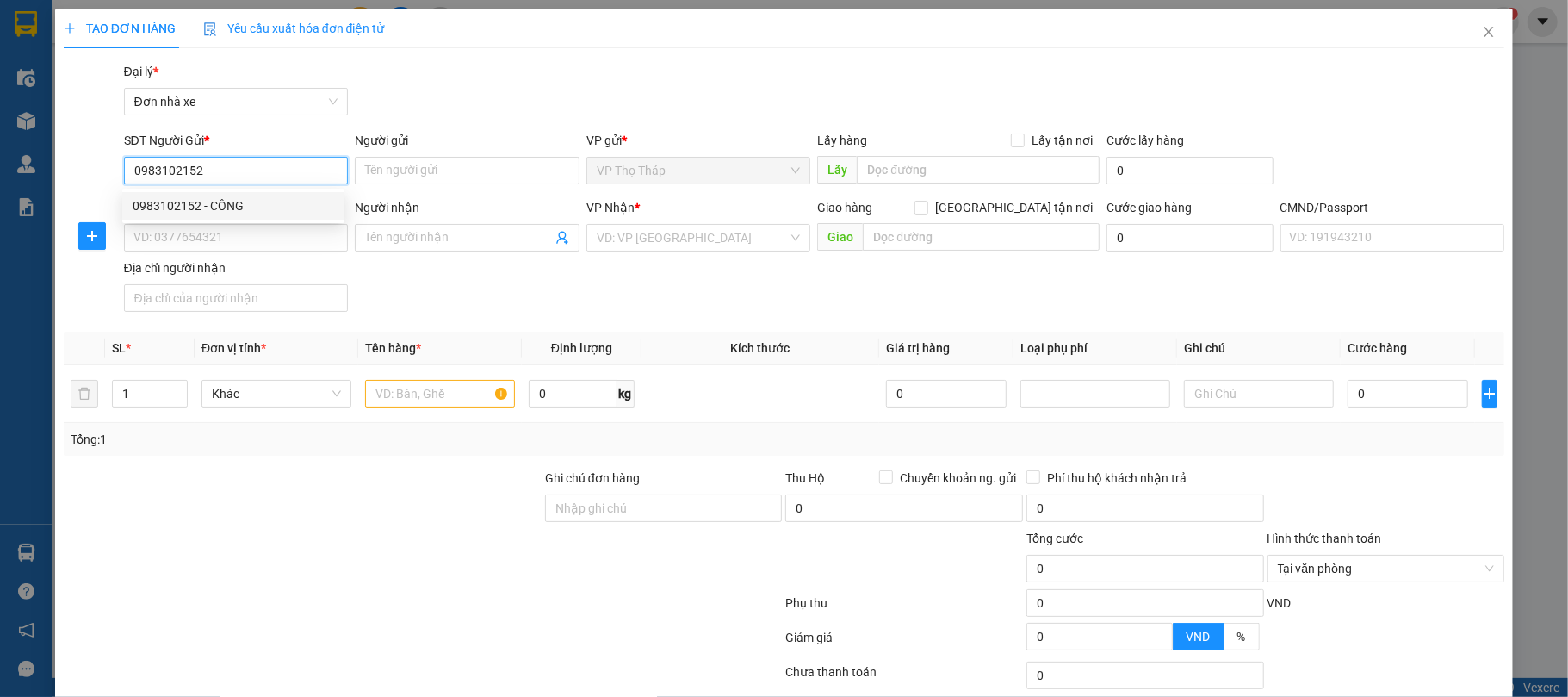
type input "TUẤN ANH"
type input "025086010991 [PERSON_NAME]"
type input "0983102152"
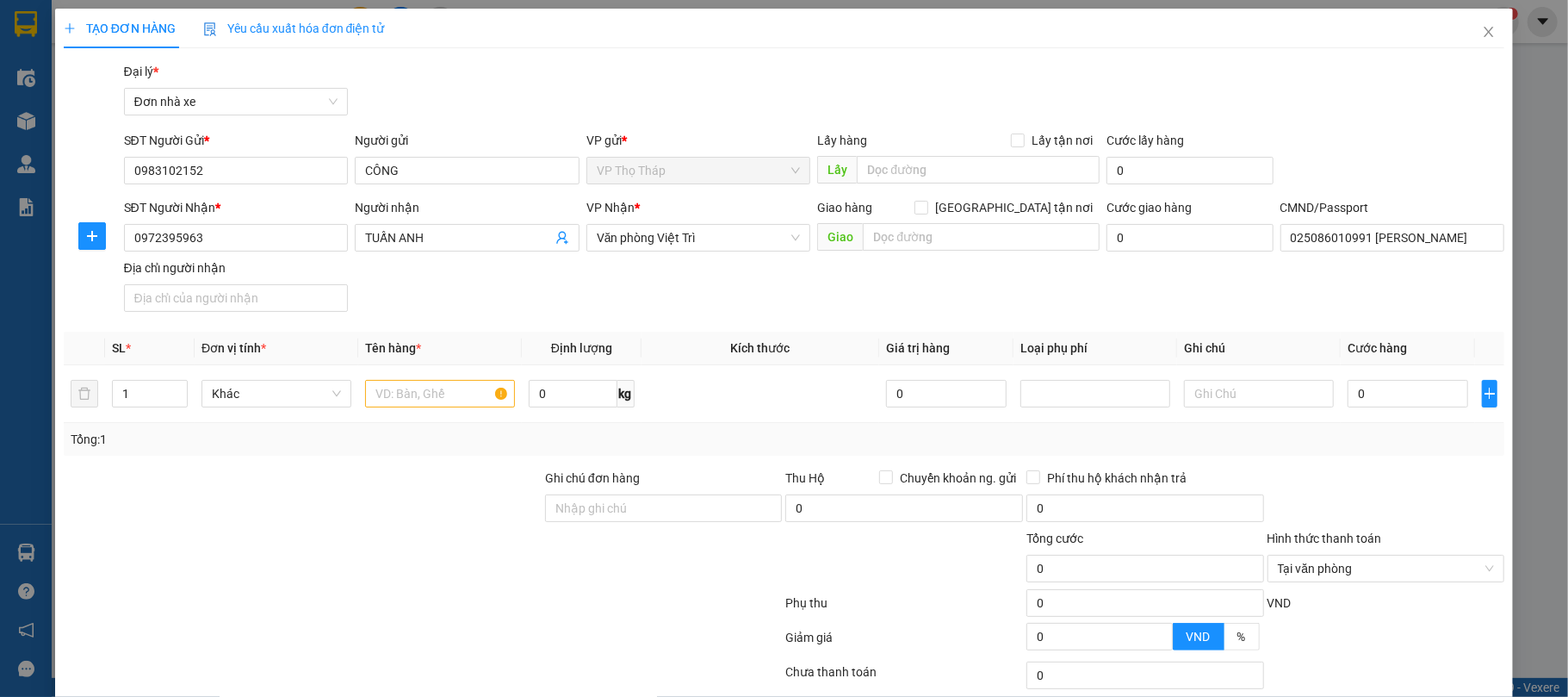
click at [419, 101] on div "Gói vận chuyển * Tiêu chuẩn Đại lý * Đơn nhà xe" at bounding box center [814, 92] width 1388 height 60
drag, startPoint x: 219, startPoint y: 231, endPoint x: 0, endPoint y: 268, distance: 222.1
click at [0, 268] on div "TẠO ĐƠN HÀNG Yêu cầu xuất hóa đơn điện tử Transit Pickup Surcharge Ids Transit …" at bounding box center [784, 348] width 1568 height 697
click at [246, 236] on input "0915234717" at bounding box center [237, 238] width 225 height 28
click at [242, 236] on input "0915234717" at bounding box center [237, 238] width 225 height 28
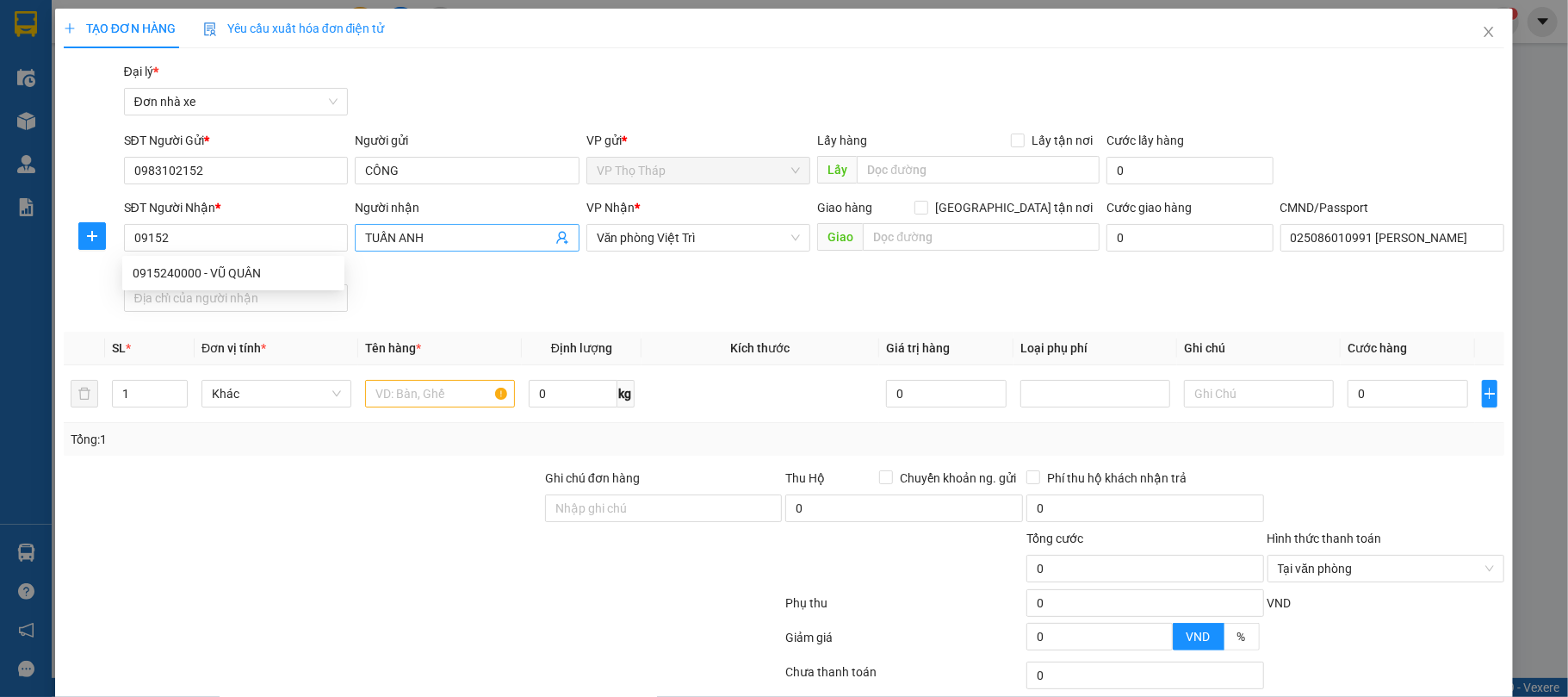
click at [557, 239] on icon "user-add" at bounding box center [562, 238] width 11 height 13
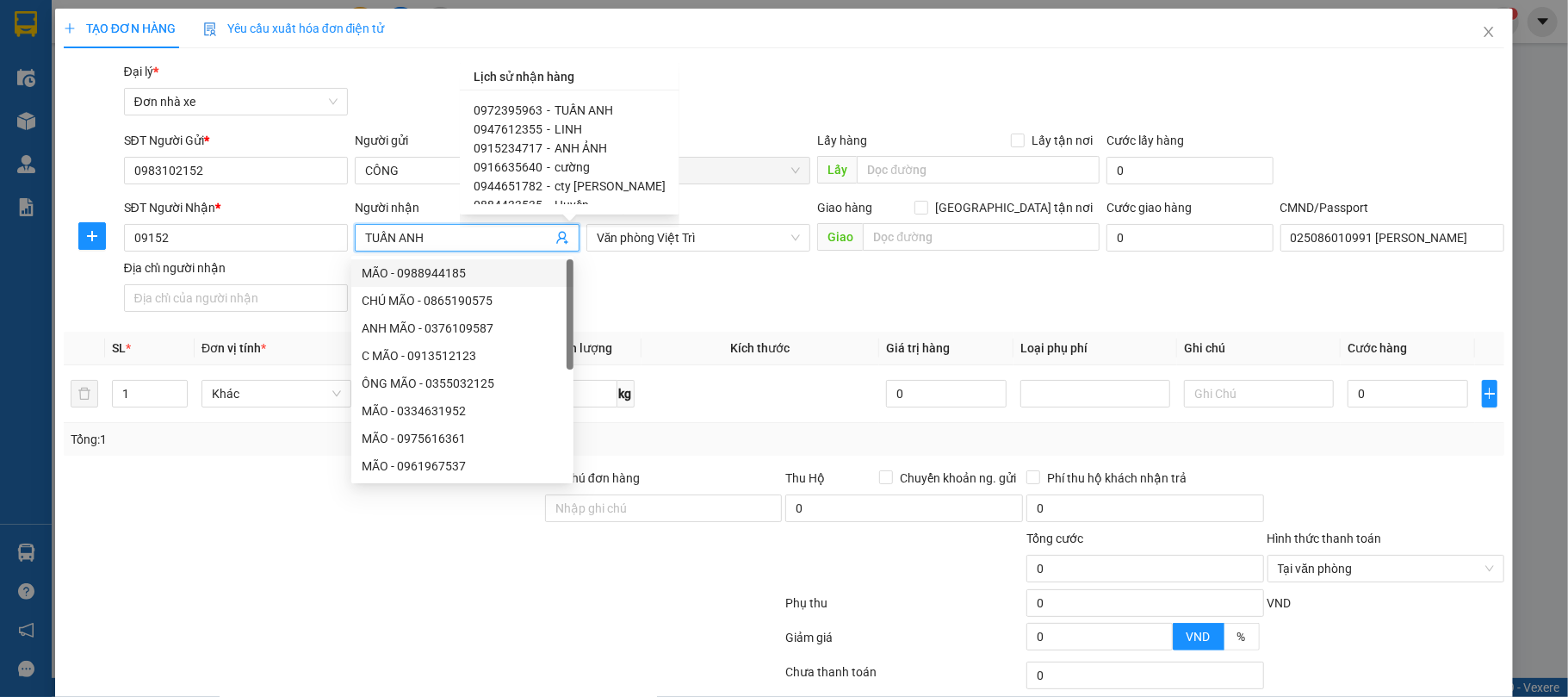
click at [568, 149] on span "ANH ẢNH" at bounding box center [581, 148] width 52 height 14
type input "0915234717"
type input "ANH ẢNH"
type input "LẠI ĐĂNG ẢNH"
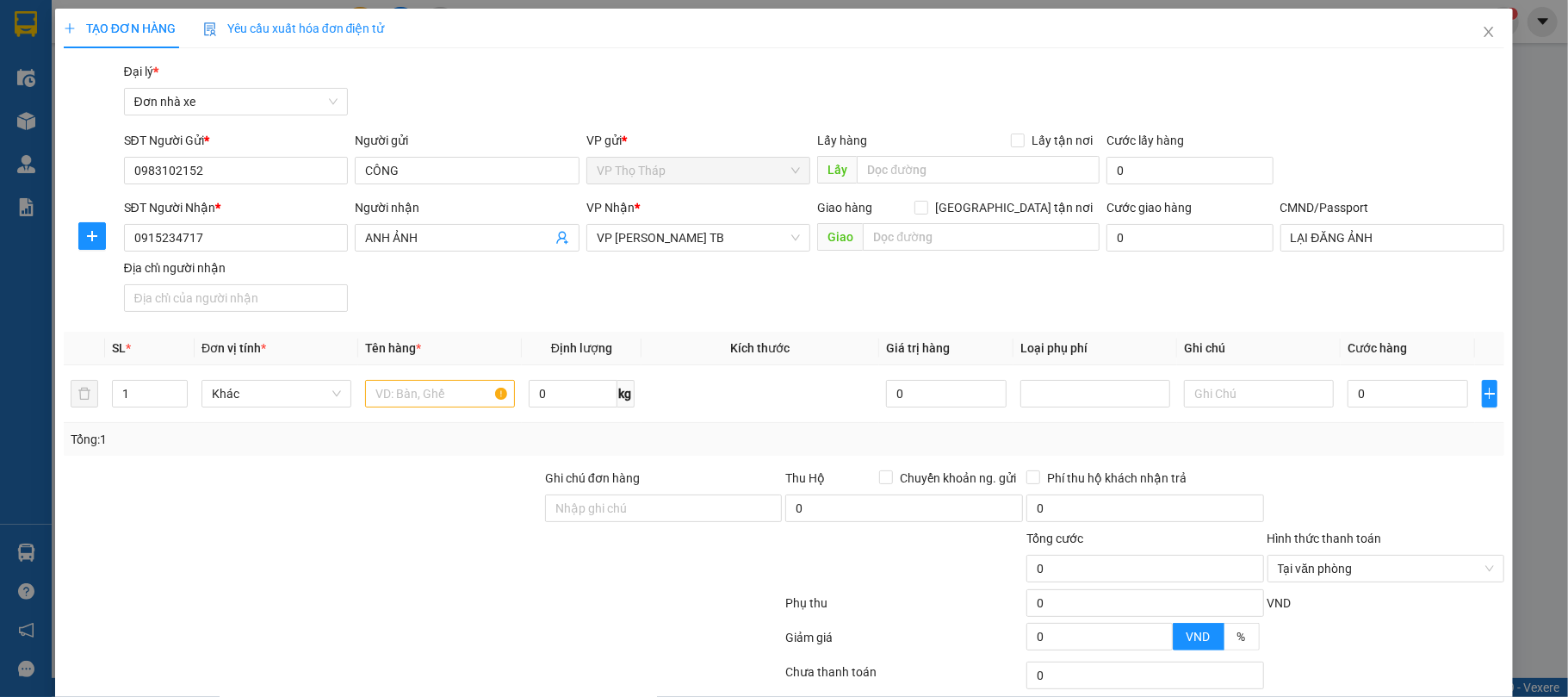
click at [532, 304] on div "SĐT Người Nhận * 0915234717 Người nhận ANH ẢNH VP Nhận * VP [PERSON_NAME] TB Gi…" at bounding box center [814, 258] width 1388 height 121
click at [432, 384] on input "text" at bounding box center [440, 394] width 150 height 28
type input "MÁY TÍNH KH TỰ ĐÓNG HÀNG"
click at [562, 334] on th "Định lượng" at bounding box center [581, 348] width 119 height 33
click at [1385, 400] on input "0" at bounding box center [1408, 394] width 121 height 28
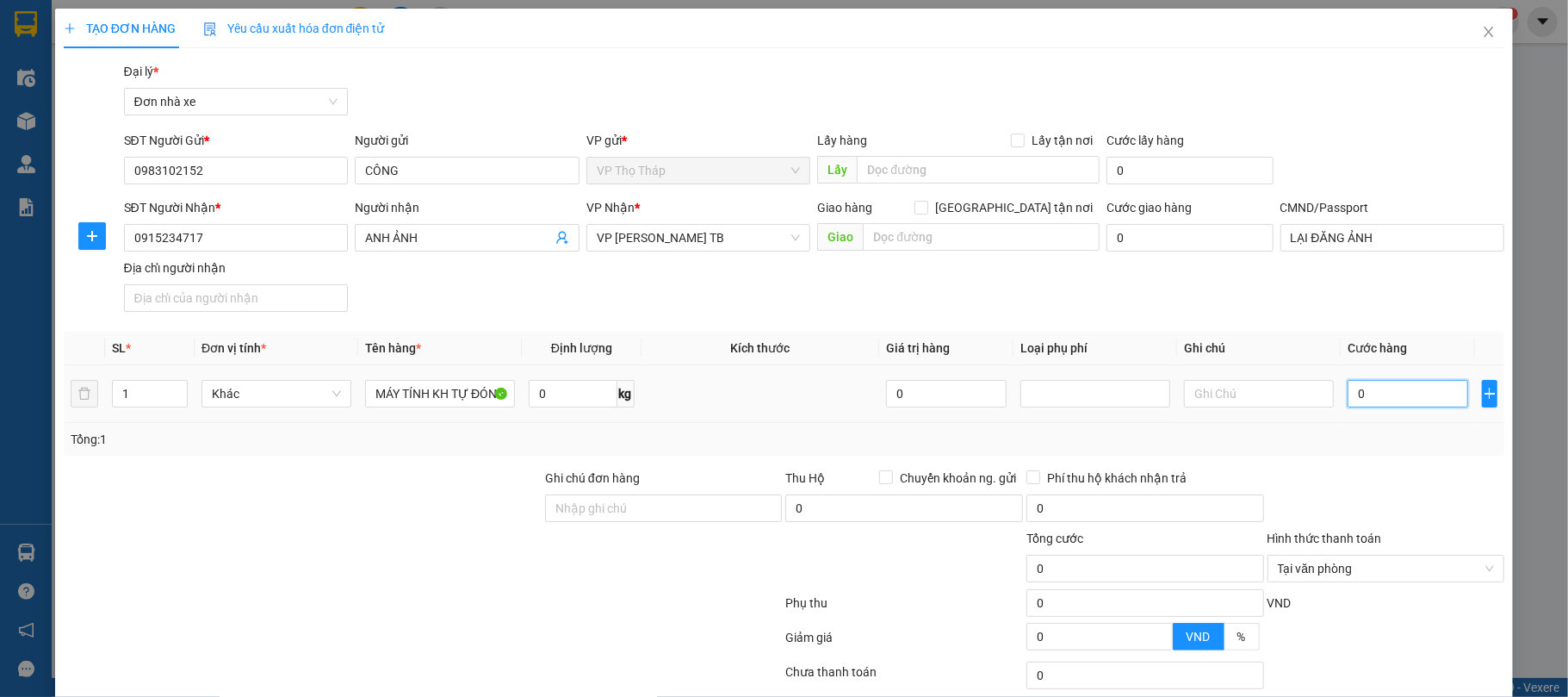
type input "3"
click at [1416, 494] on div at bounding box center [1387, 498] width 241 height 60
click at [1455, 525] on div at bounding box center [1387, 498] width 241 height 60
drag, startPoint x: 1445, startPoint y: 638, endPoint x: 1283, endPoint y: 530, distance: 194.7
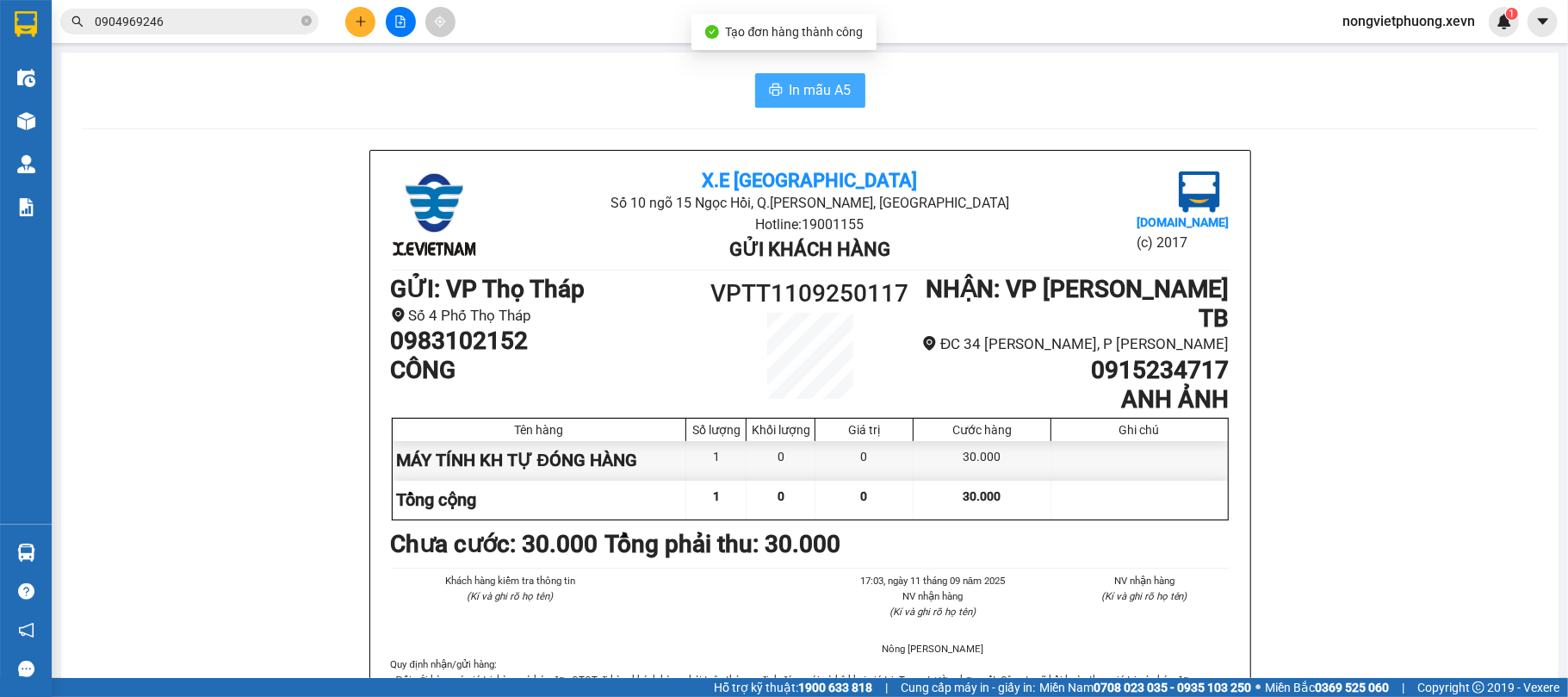
click at [830, 87] on span "In mẫu A5" at bounding box center [820, 90] width 62 height 22
